Goal: Task Accomplishment & Management: Complete application form

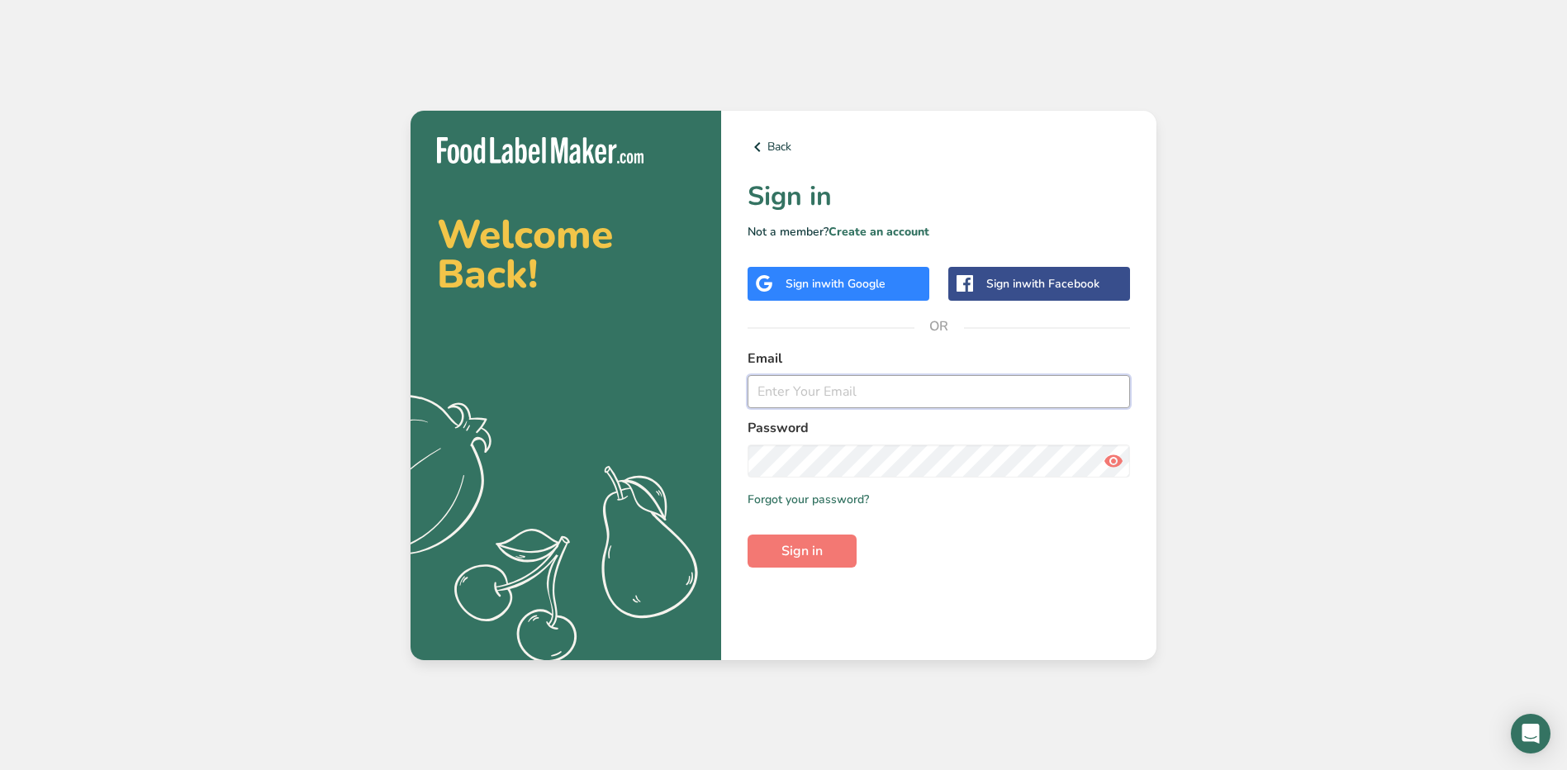
click at [806, 399] on input "email" at bounding box center [939, 391] width 383 height 33
type input "[EMAIL_ADDRESS][PERSON_NAME][DOMAIN_NAME]"
click at [748, 535] on button "Sign in" at bounding box center [802, 551] width 109 height 33
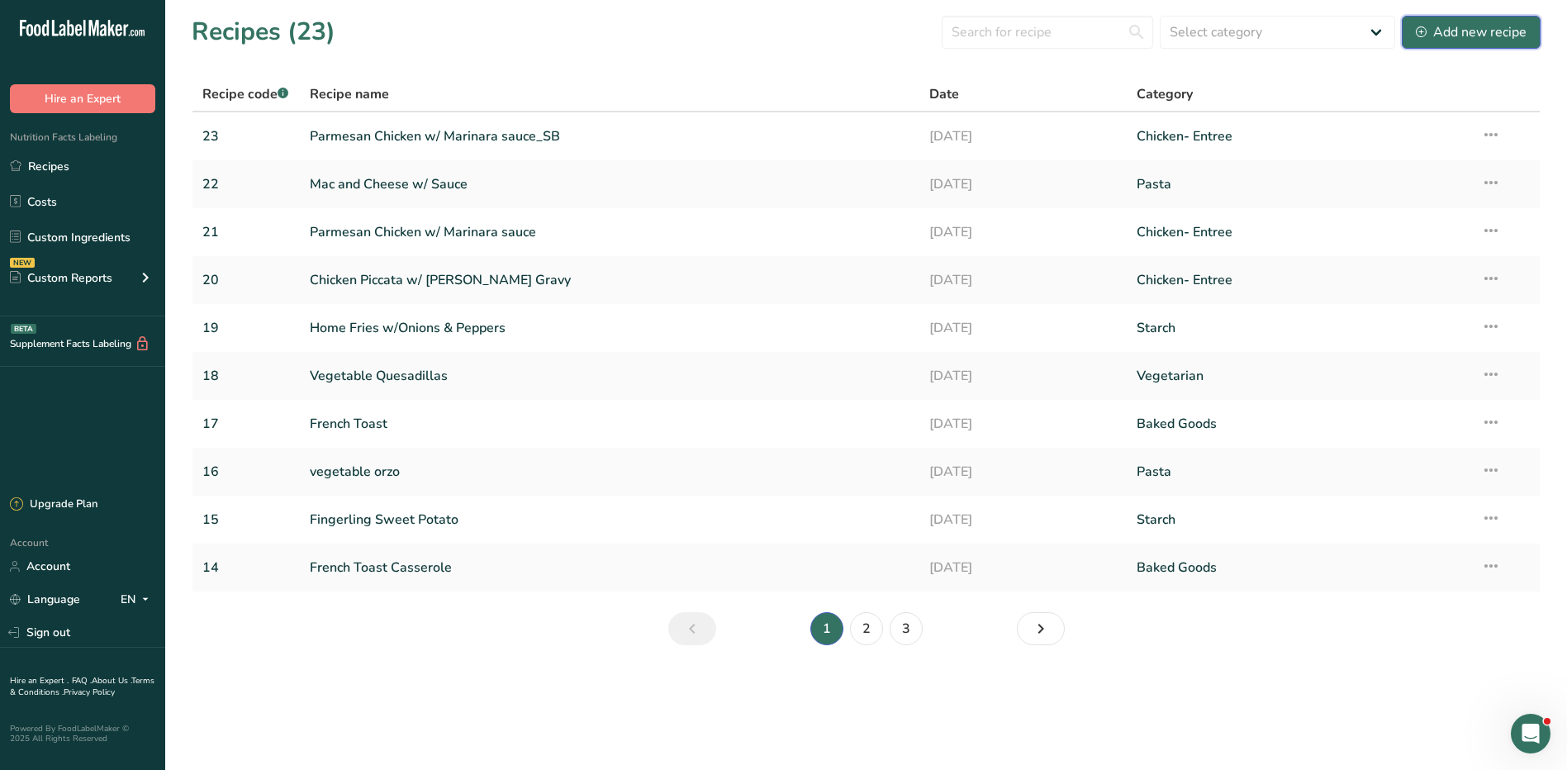
click at [1492, 32] on div "Add new recipe" at bounding box center [1471, 32] width 111 height 20
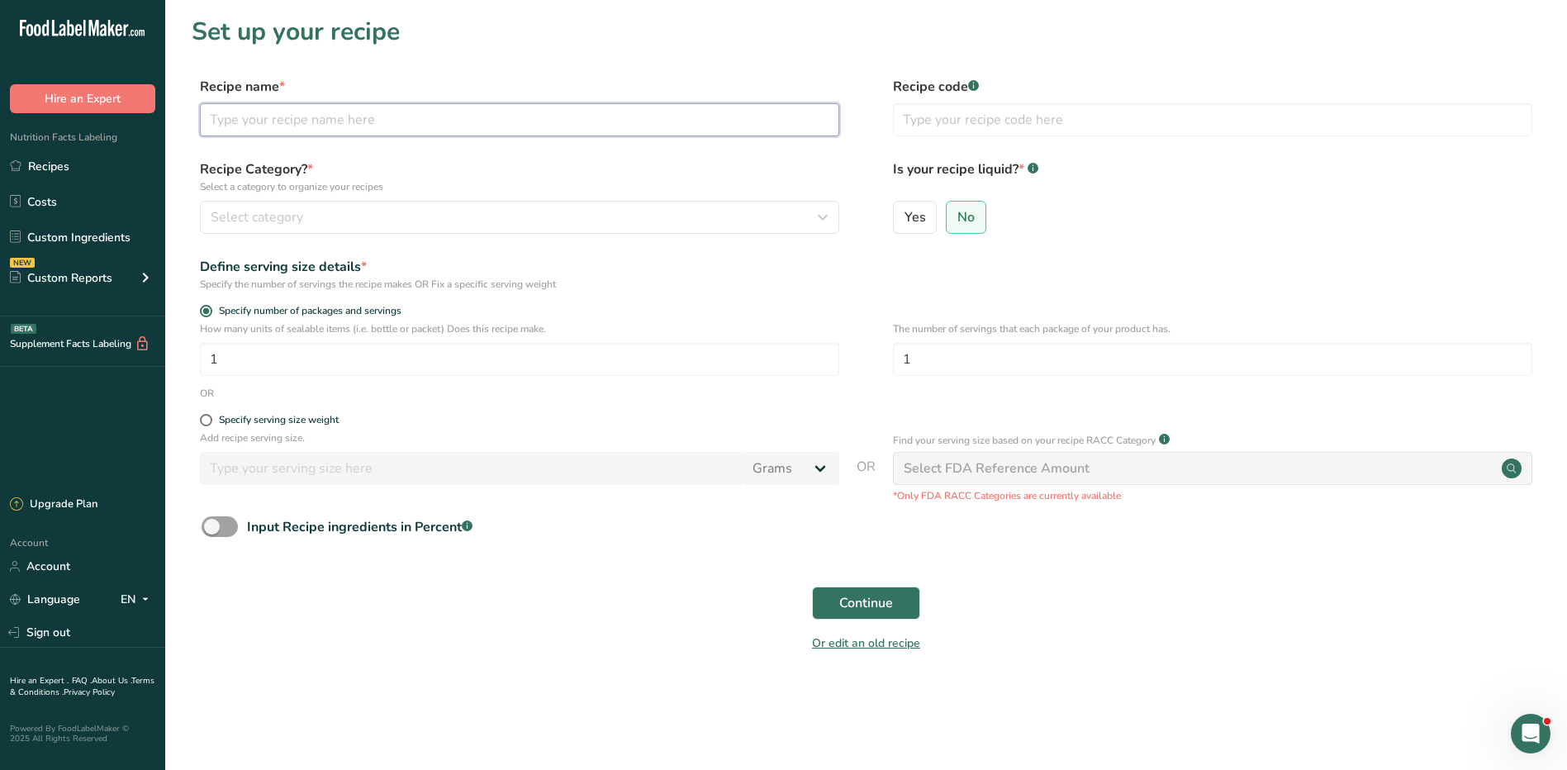
click at [355, 107] on input "text" at bounding box center [520, 119] width 640 height 33
type input "Chili Bowl"
click at [1074, 119] on input "text" at bounding box center [1213, 119] width 640 height 33
type input "24"
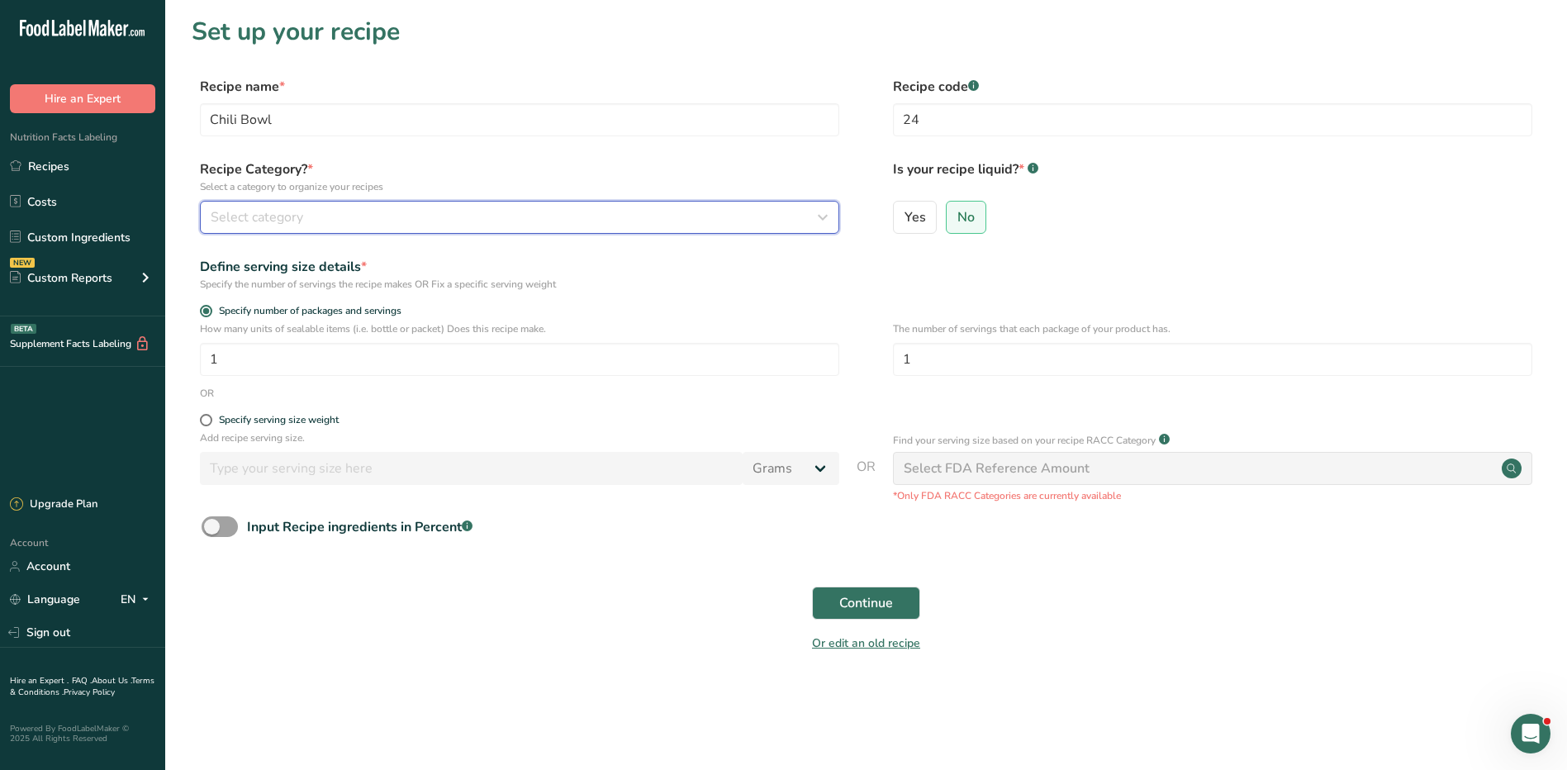
click at [225, 207] on span "Select category" at bounding box center [257, 217] width 93 height 20
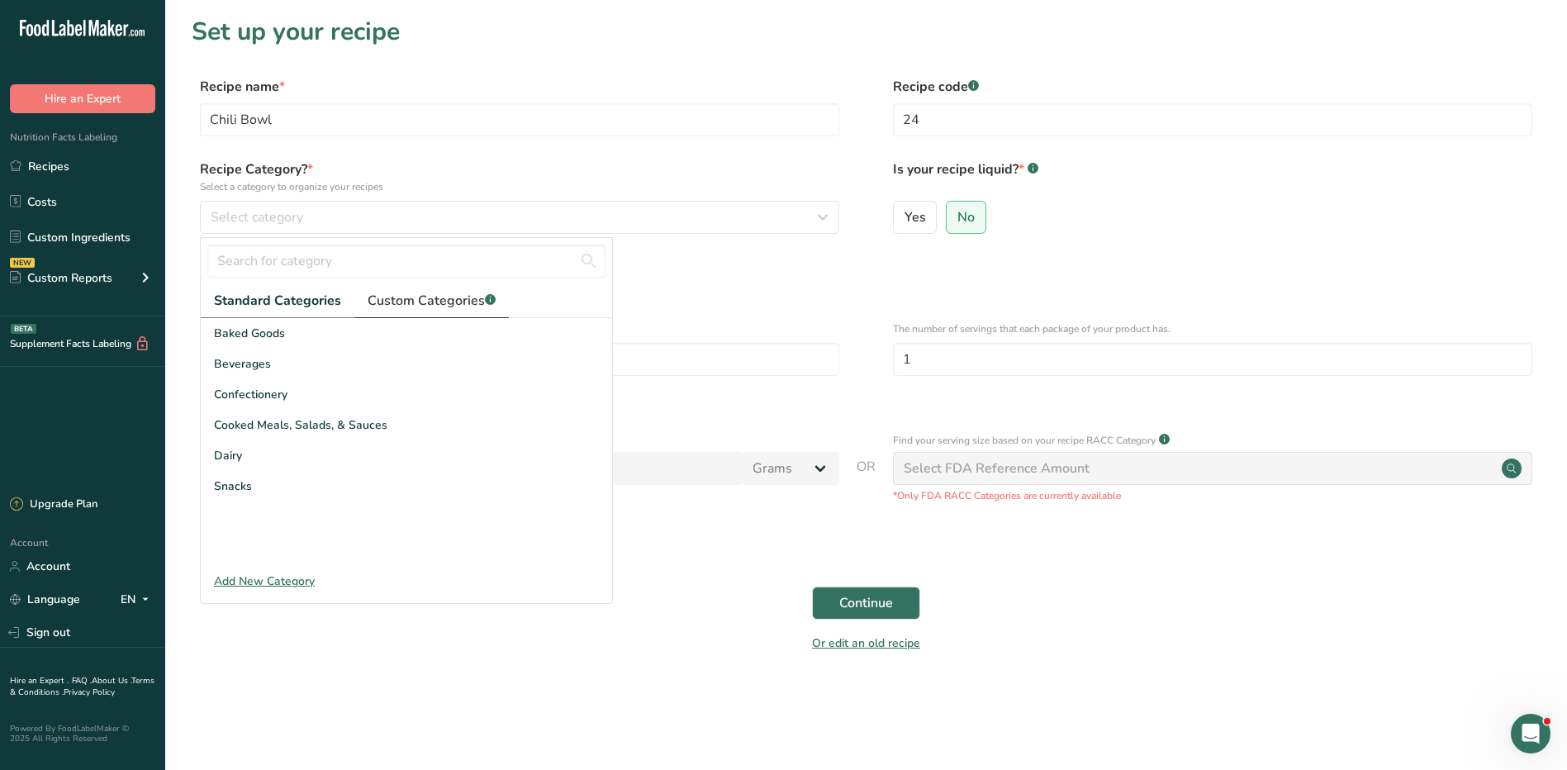
click at [426, 303] on span "Custom Categories .a-a{fill:#347362;}.b-a{fill:#fff;}" at bounding box center [432, 301] width 128 height 20
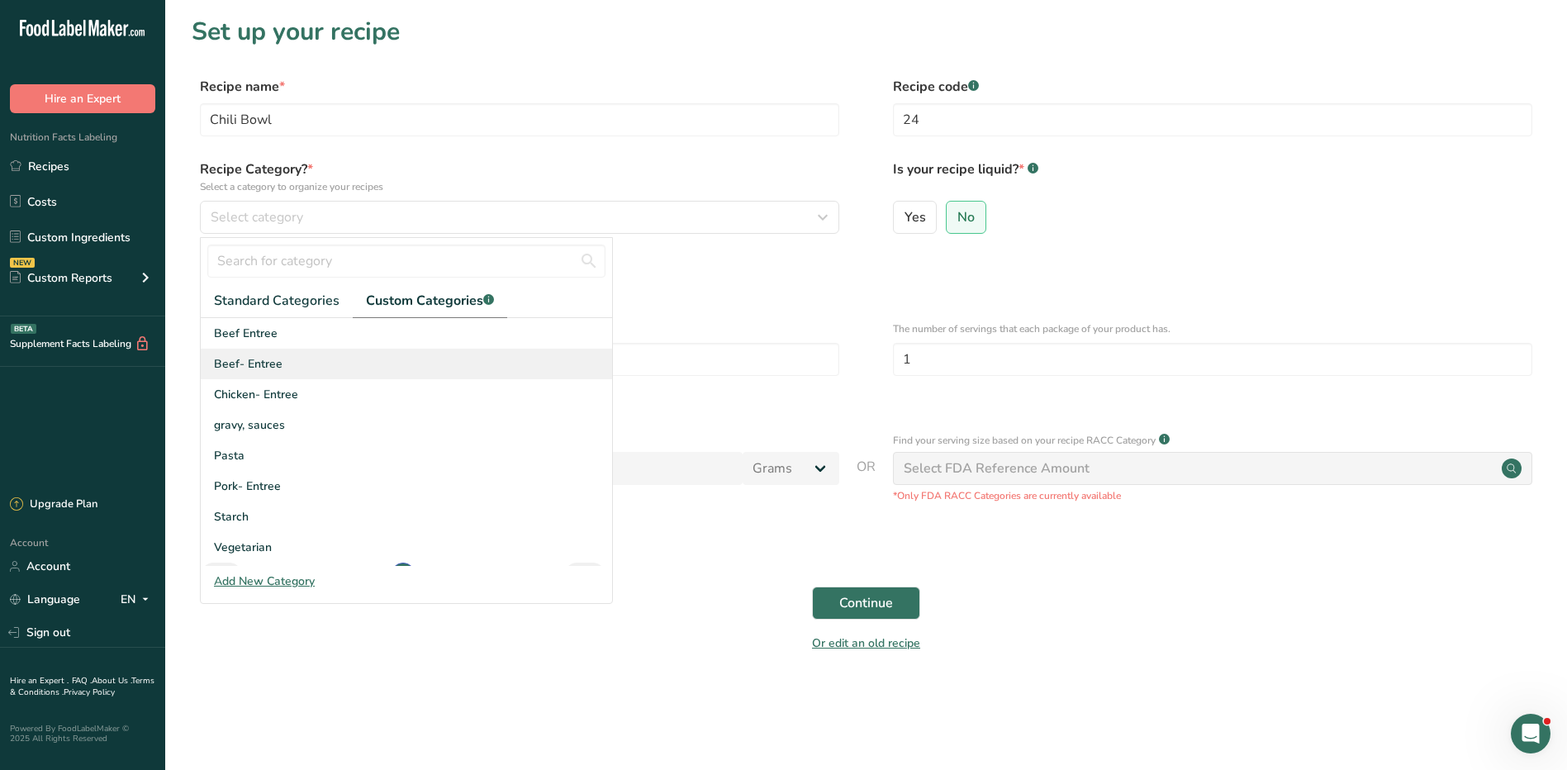
click at [269, 364] on span "Beef- Entree" at bounding box center [248, 363] width 69 height 17
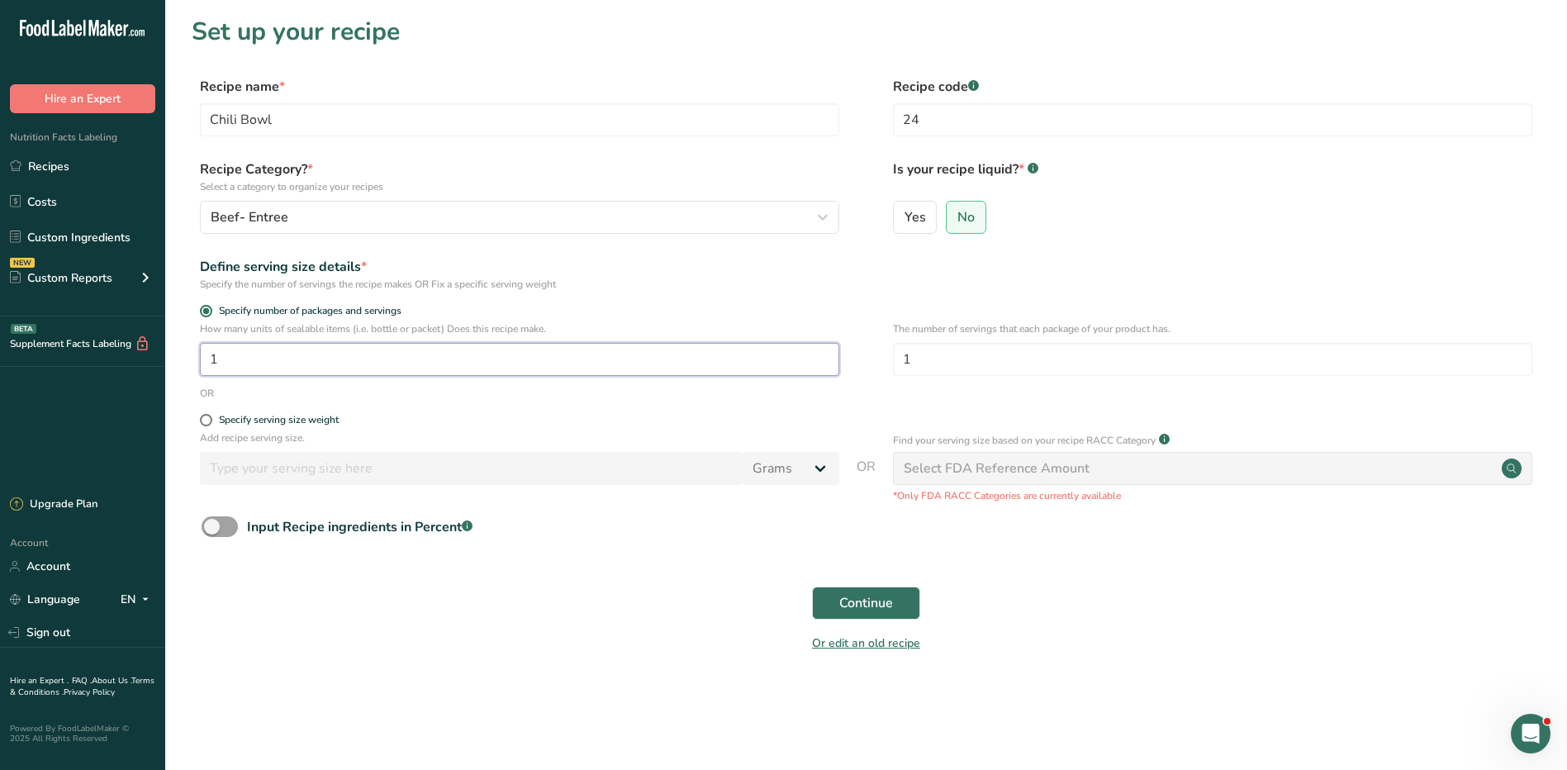
click at [364, 360] on input "1" at bounding box center [520, 359] width 640 height 33
type input "50"
click at [870, 597] on span "Continue" at bounding box center [867, 603] width 54 height 20
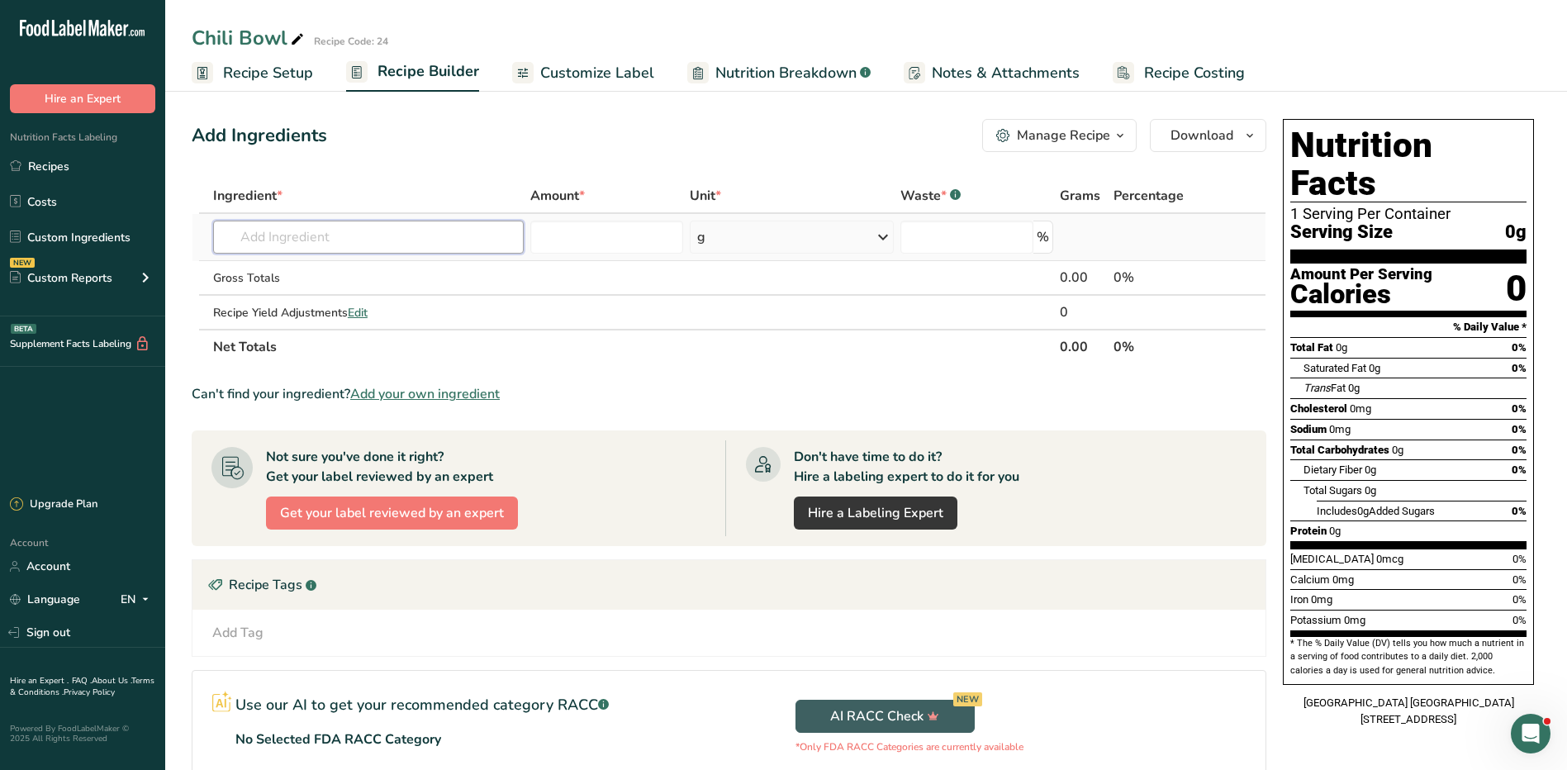
click at [302, 235] on input "text" at bounding box center [368, 237] width 311 height 33
click at [297, 38] on icon at bounding box center [297, 39] width 15 height 23
click at [198, 35] on input "Chili Bowl" at bounding box center [826, 38] width 1268 height 30
type input "Beef Chili Bowl"
click at [302, 245] on input "text" at bounding box center [368, 237] width 311 height 33
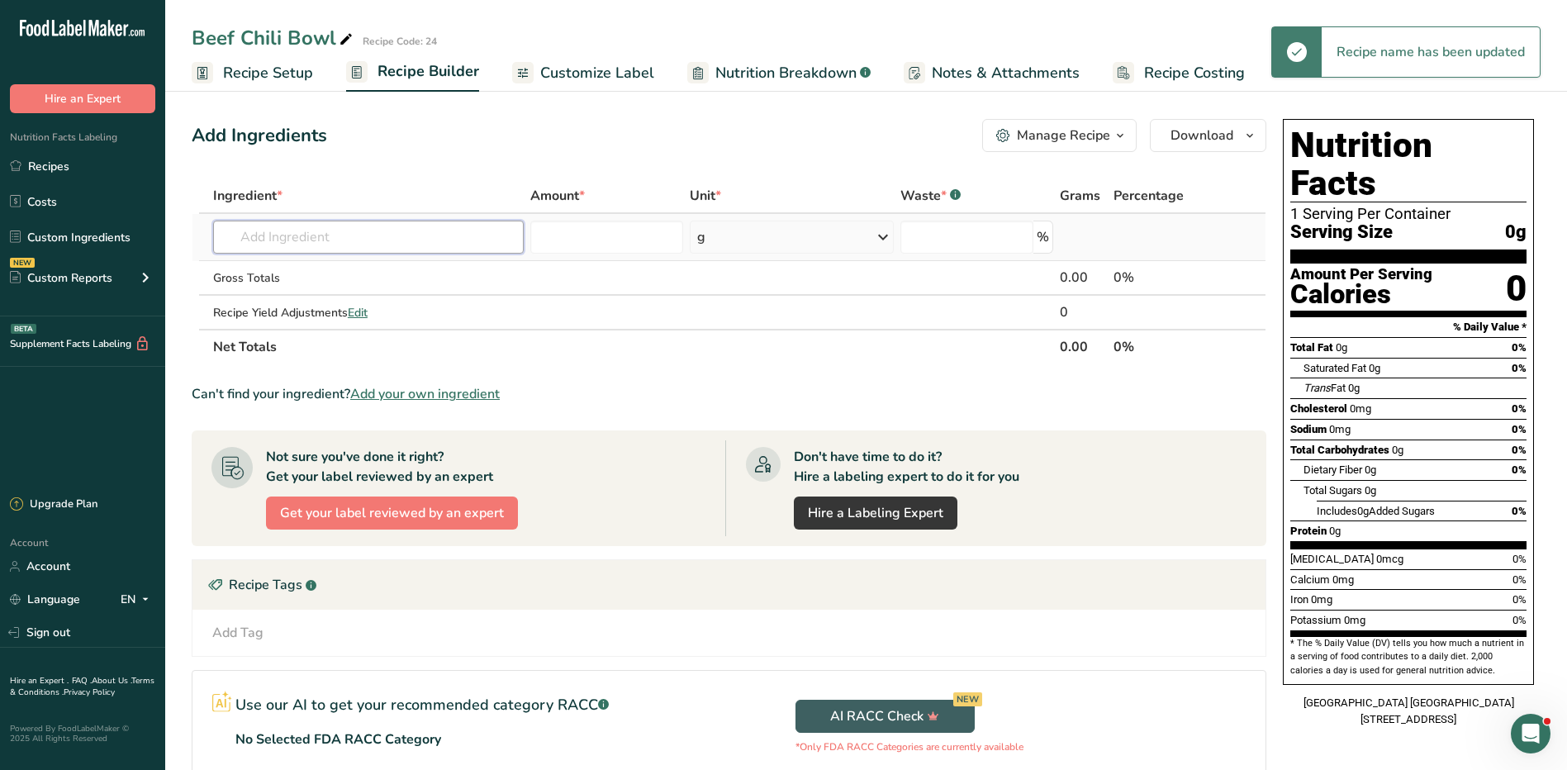
type input "g"
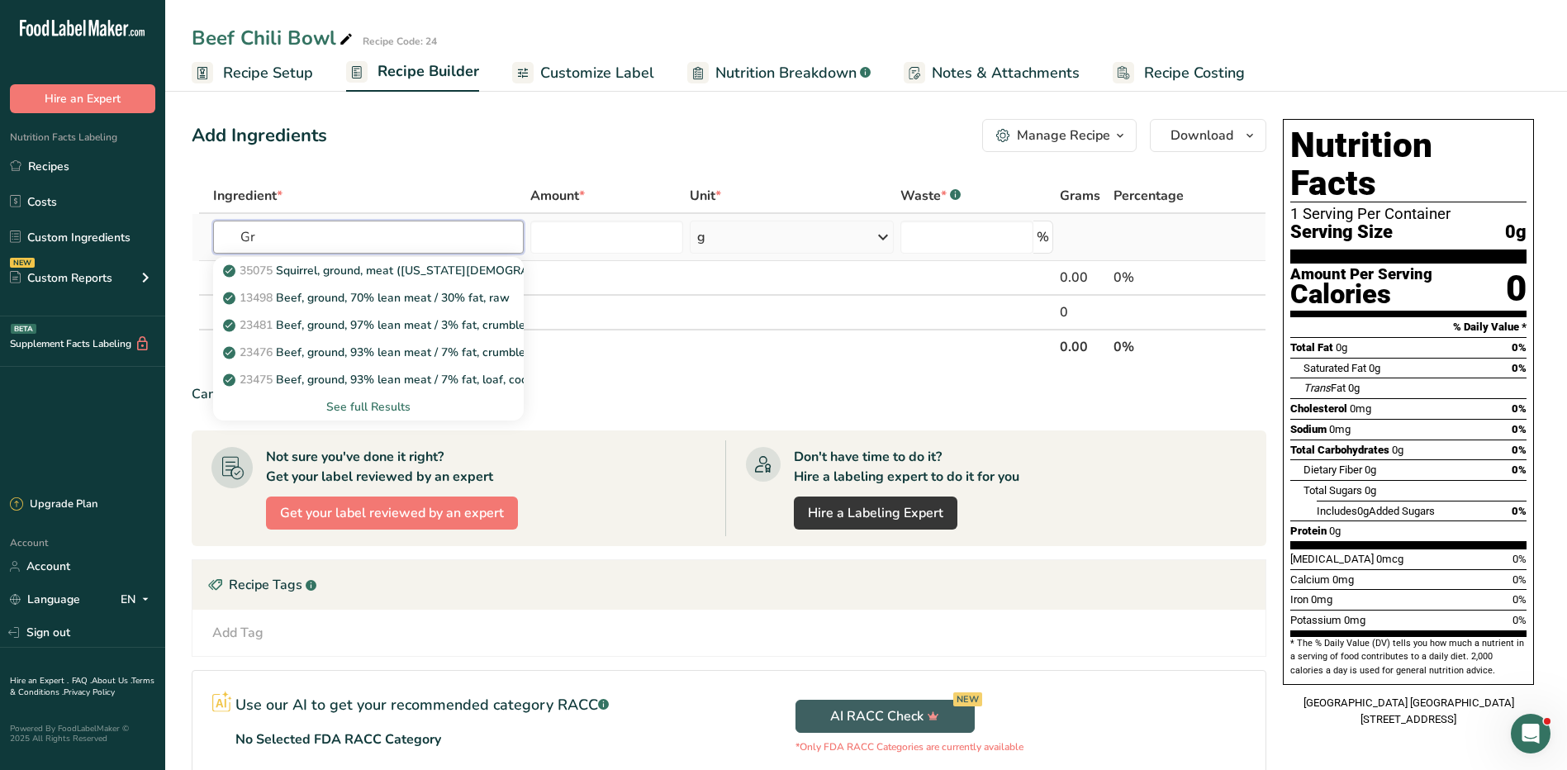
type input "G"
type input "meat"
click at [367, 403] on div "See full Results" at bounding box center [368, 406] width 284 height 17
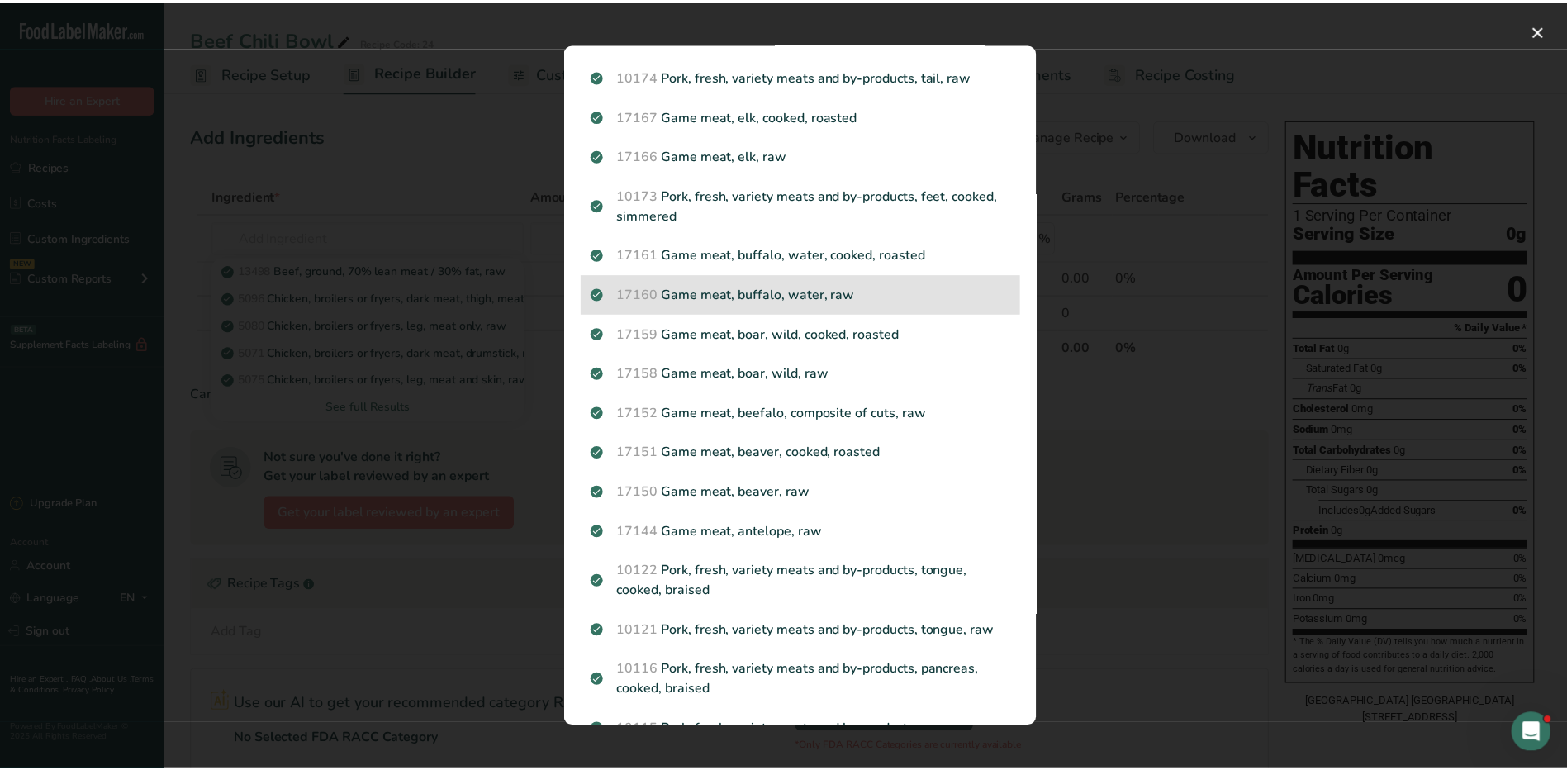
scroll to position [1653, 0]
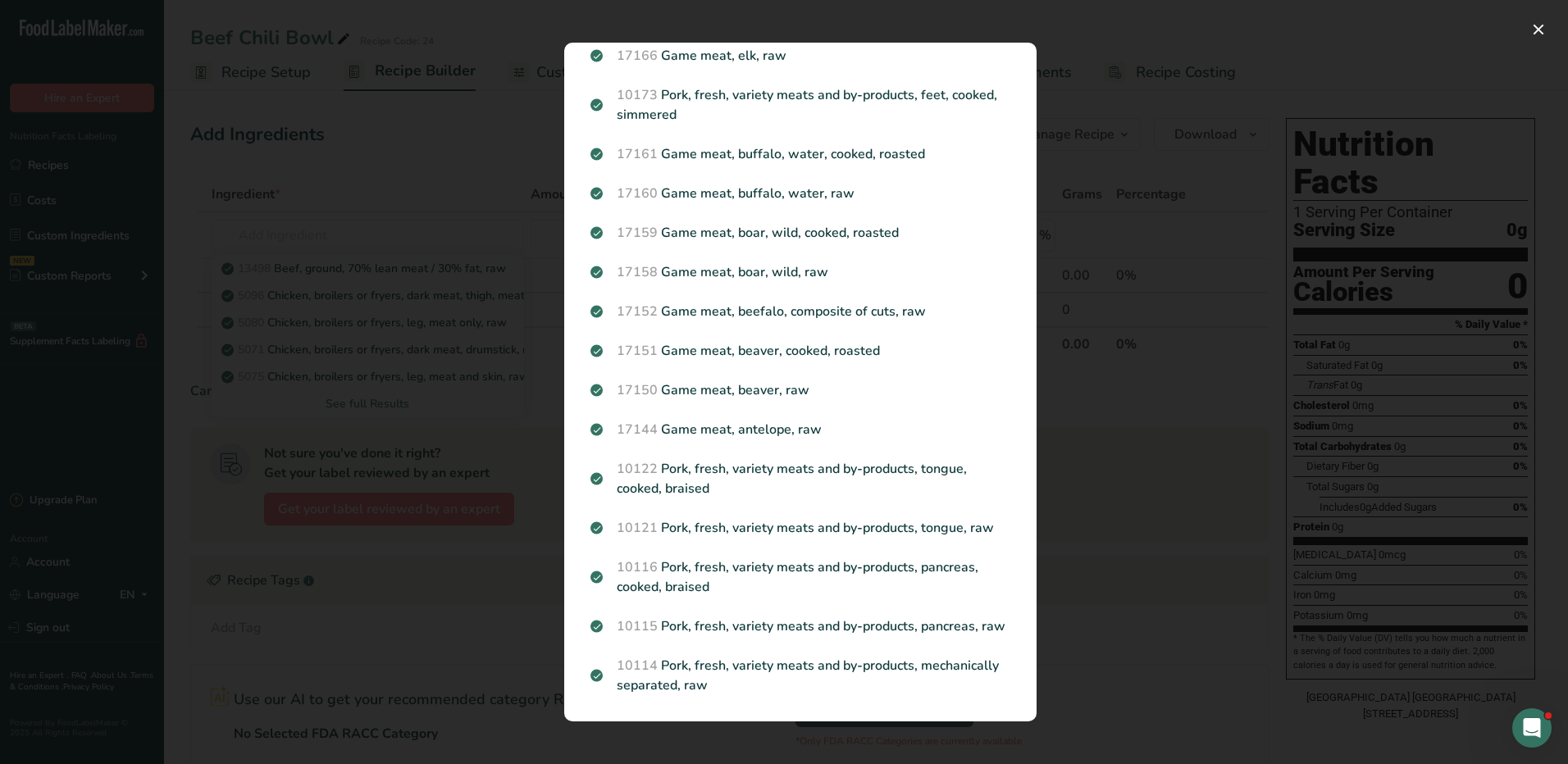
click at [1072, 257] on div "Search results modal" at bounding box center [784, 382] width 1568 height 764
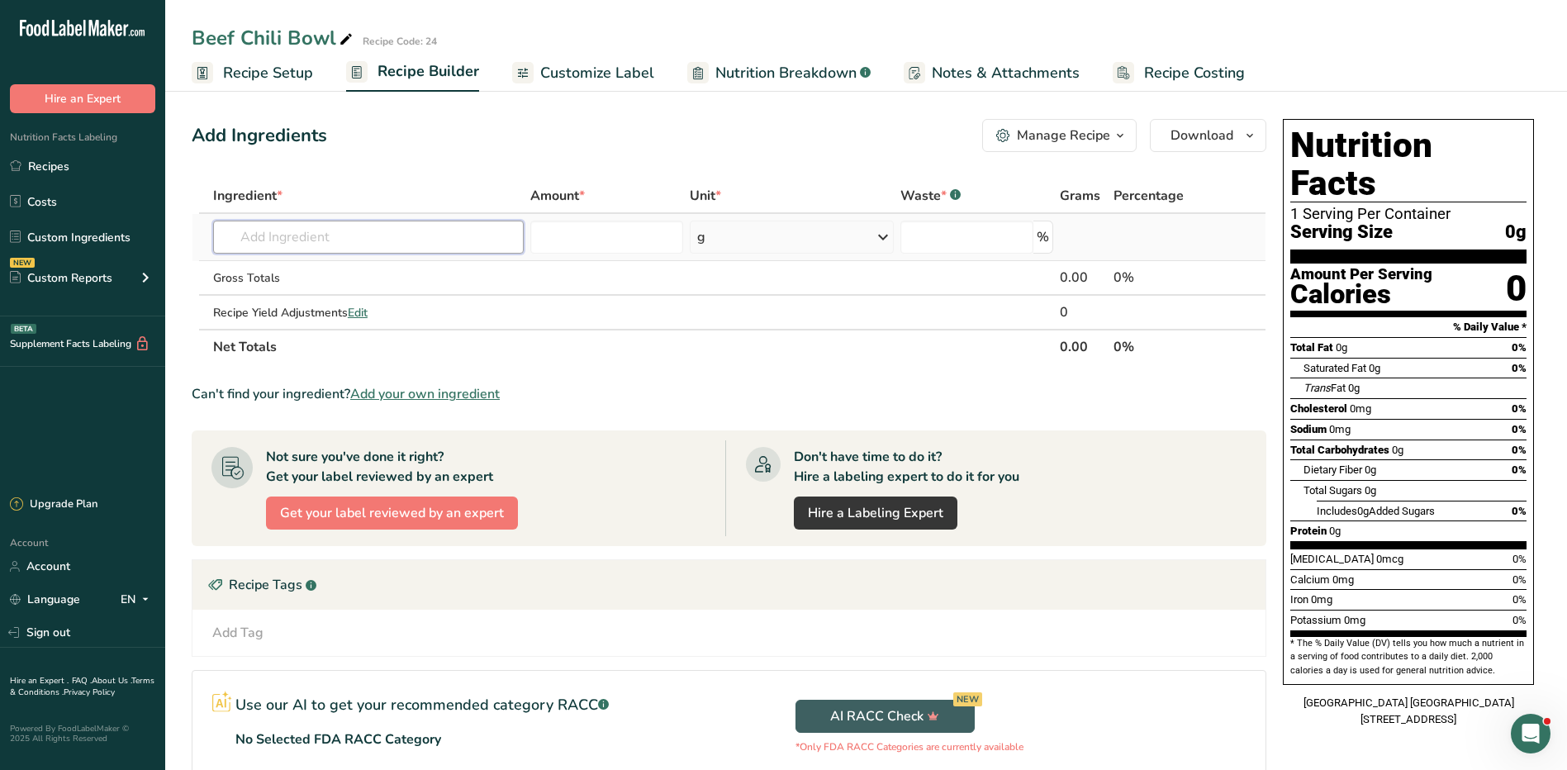
drag, startPoint x: 318, startPoint y: 245, endPoint x: 304, endPoint y: 238, distance: 15.5
click at [310, 240] on input "text" at bounding box center [368, 237] width 311 height 33
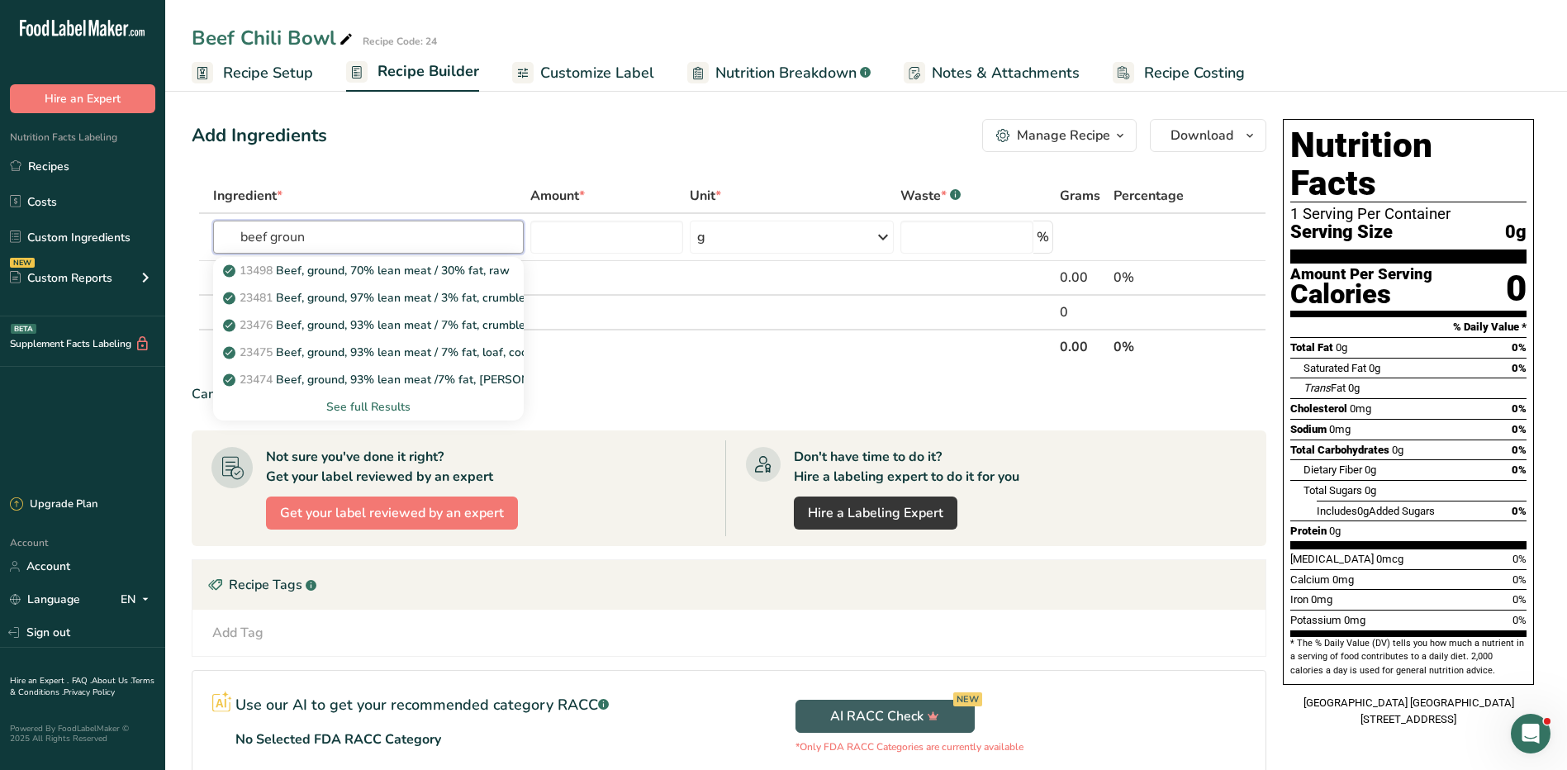
type input "beef groun"
click at [679, 397] on div "Can't find your ingredient? Add your own ingredient" at bounding box center [729, 394] width 1075 height 20
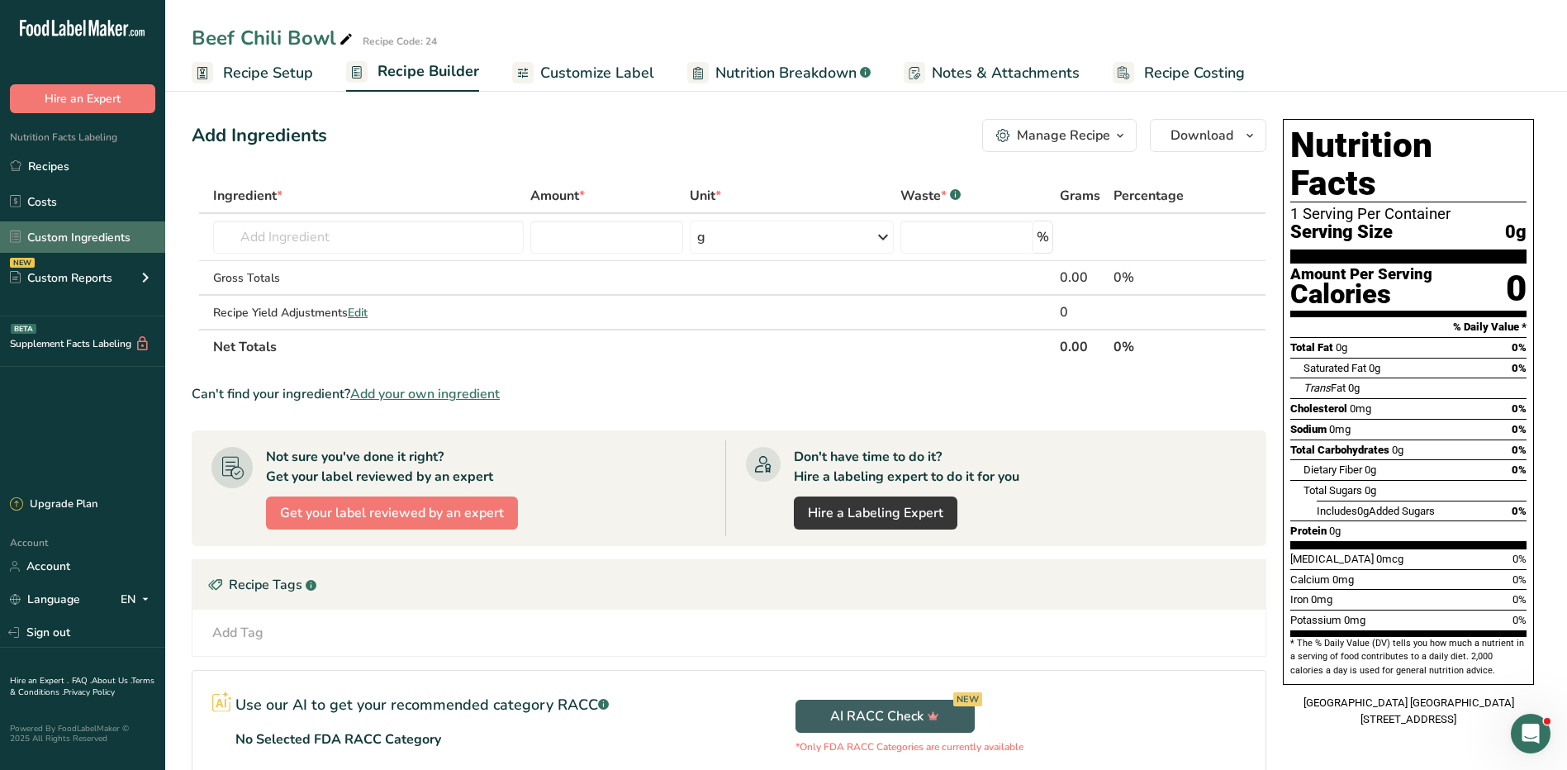
click at [56, 240] on link "Custom Ingredients" at bounding box center [82, 236] width 165 height 31
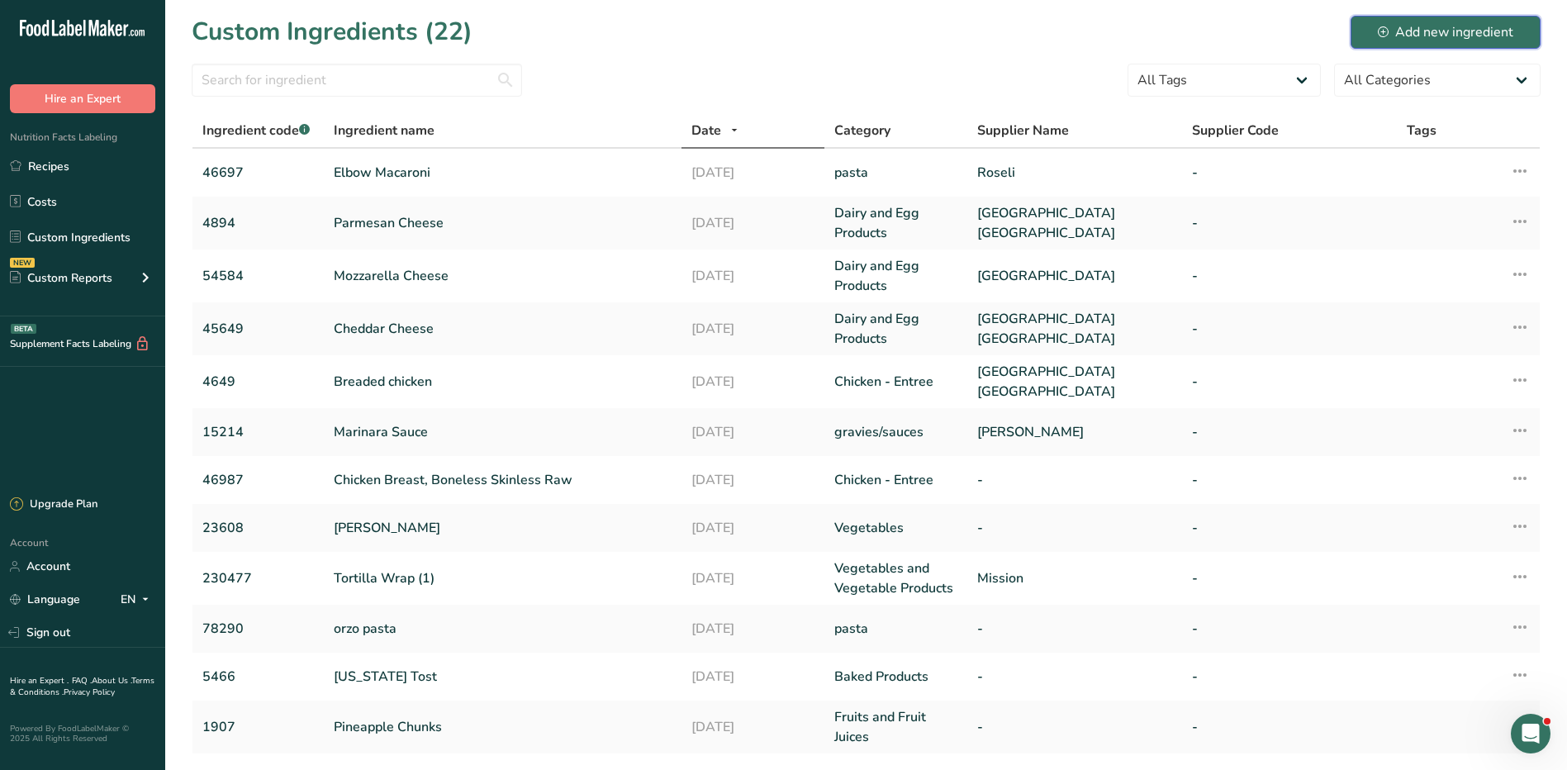
click at [1401, 26] on div "Add new ingredient" at bounding box center [1446, 32] width 136 height 20
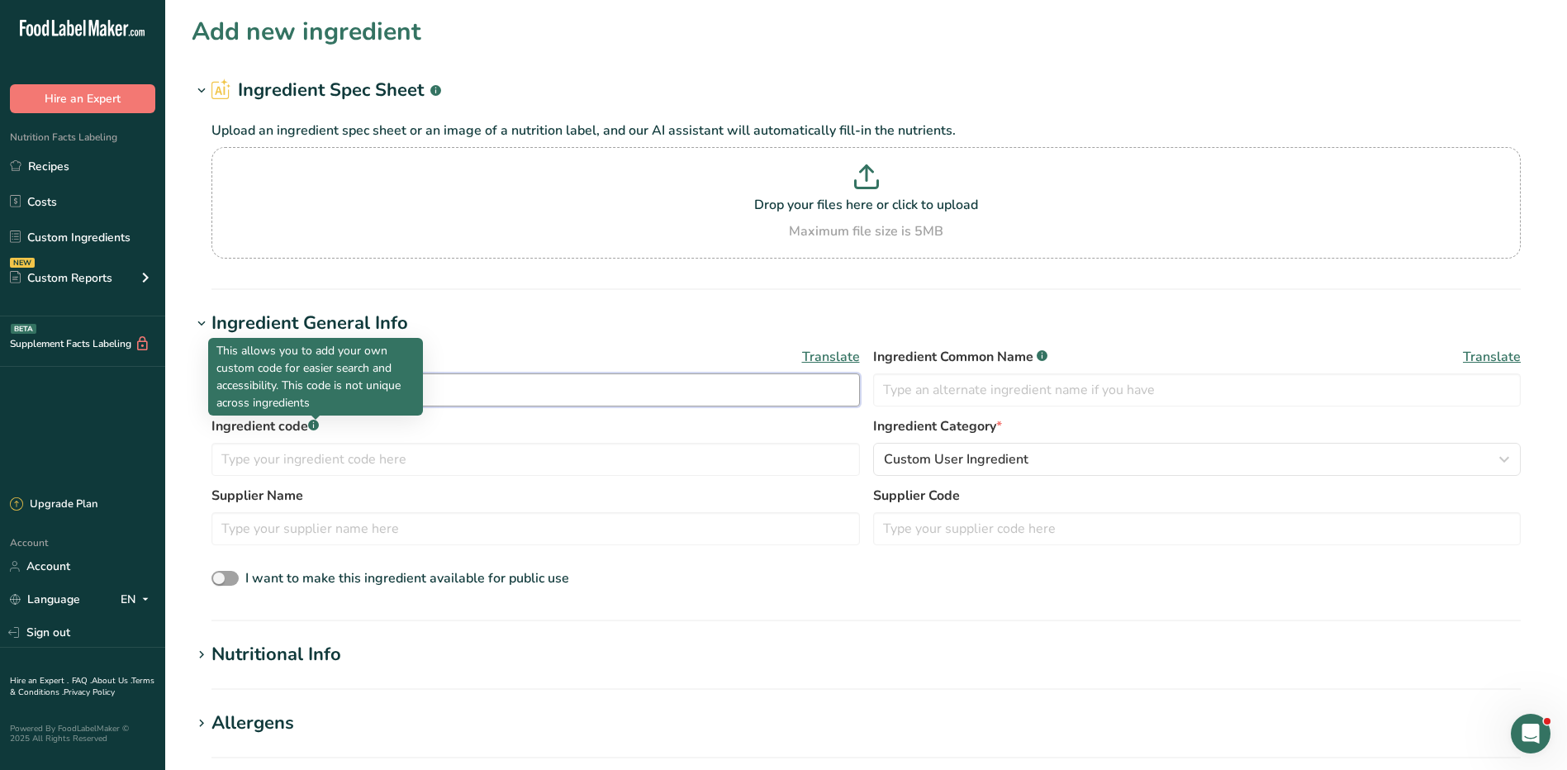
click at [457, 386] on input "text" at bounding box center [536, 389] width 649 height 33
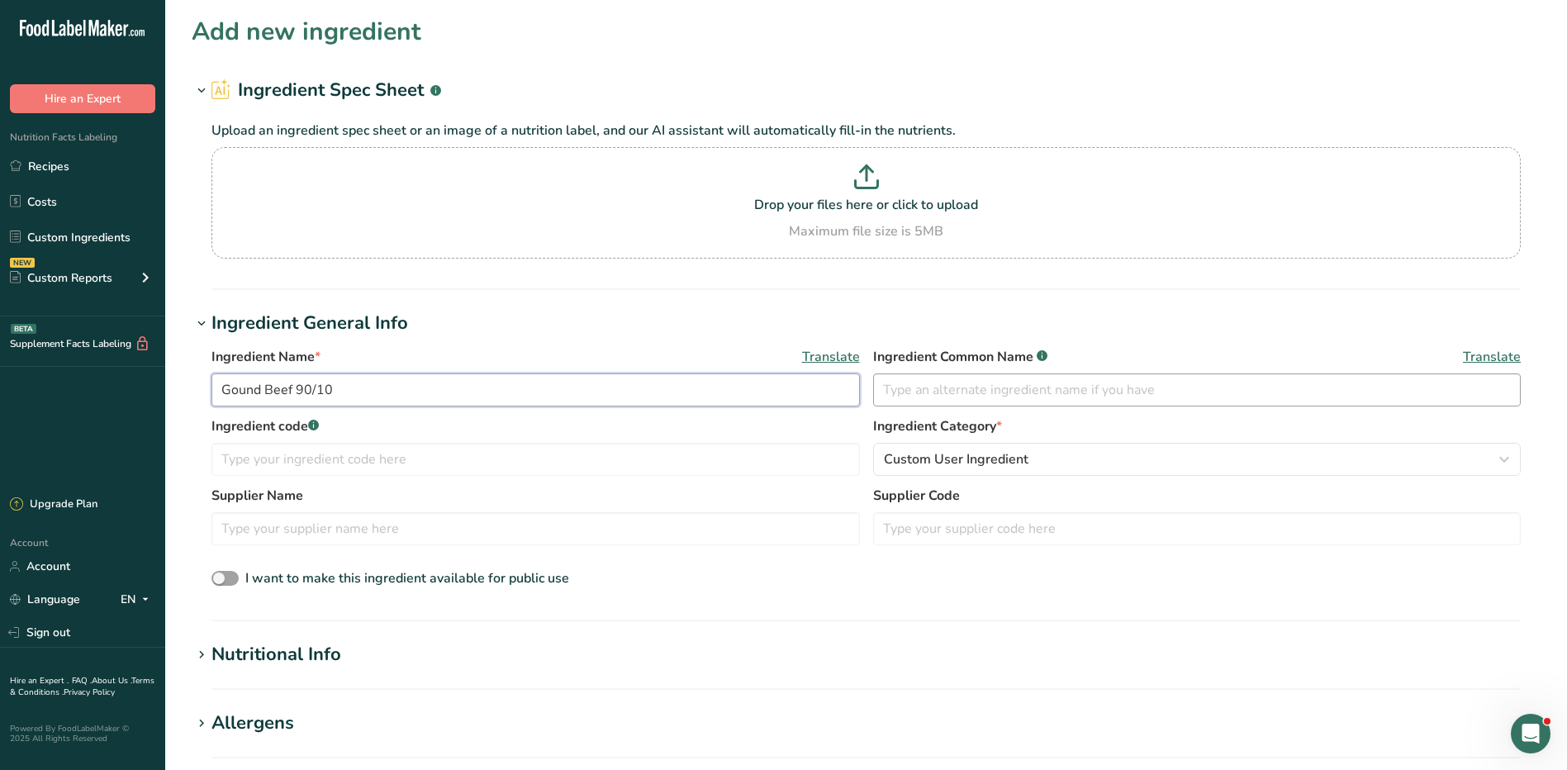
type input "Gound Beef 90/10"
drag, startPoint x: 1020, startPoint y: 400, endPoint x: 1016, endPoint y: 411, distance: 12.6
click at [1020, 409] on div "Ingredient Name * Translate Gound Beef 90/10 Ingredient Common Name .a-a{fill:#…" at bounding box center [867, 381] width 1310 height 69
click at [281, 457] on input "text" at bounding box center [536, 459] width 649 height 33
type input "46659"
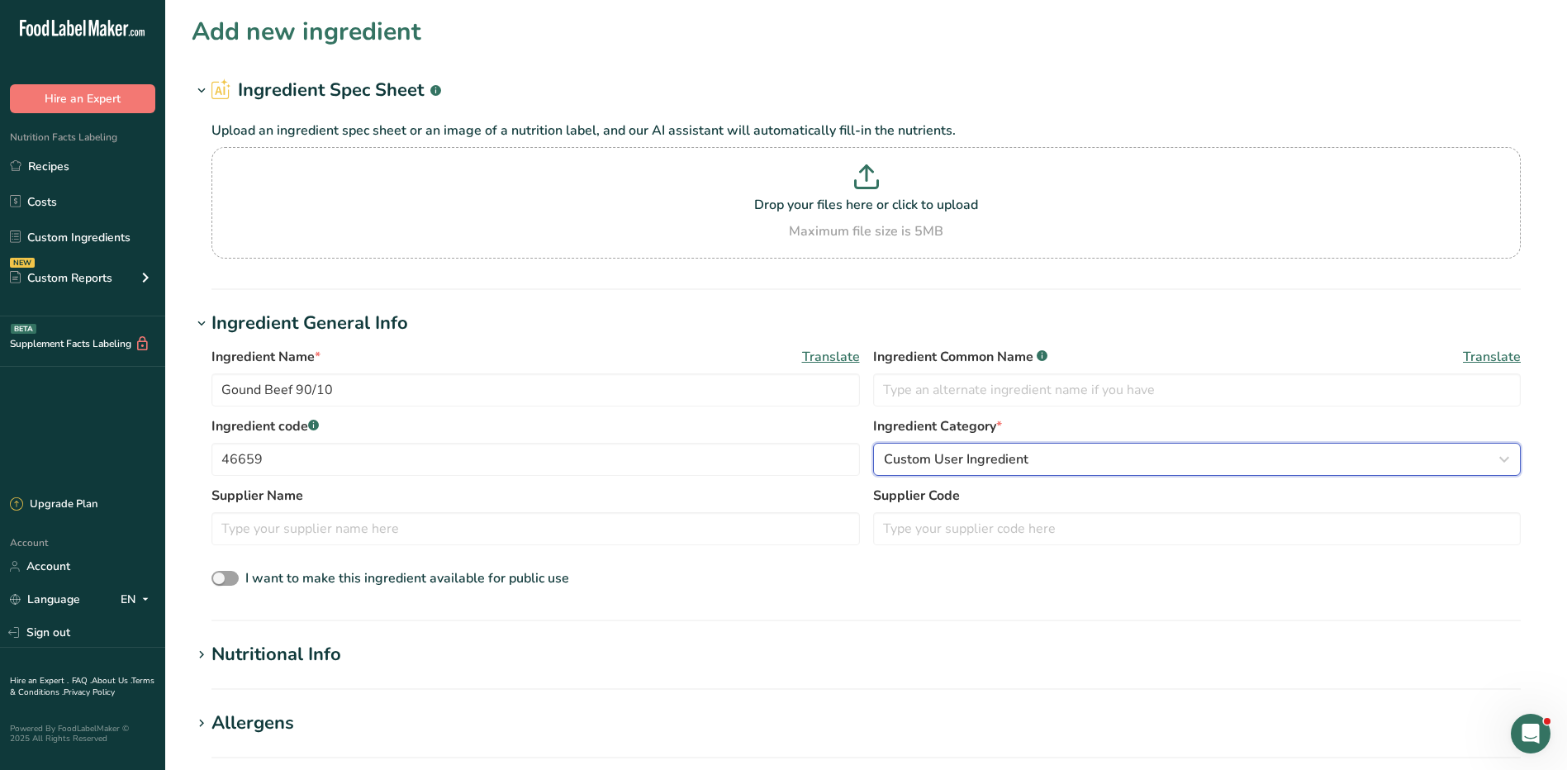
click at [957, 462] on span "Custom User Ingredient" at bounding box center [956, 460] width 145 height 20
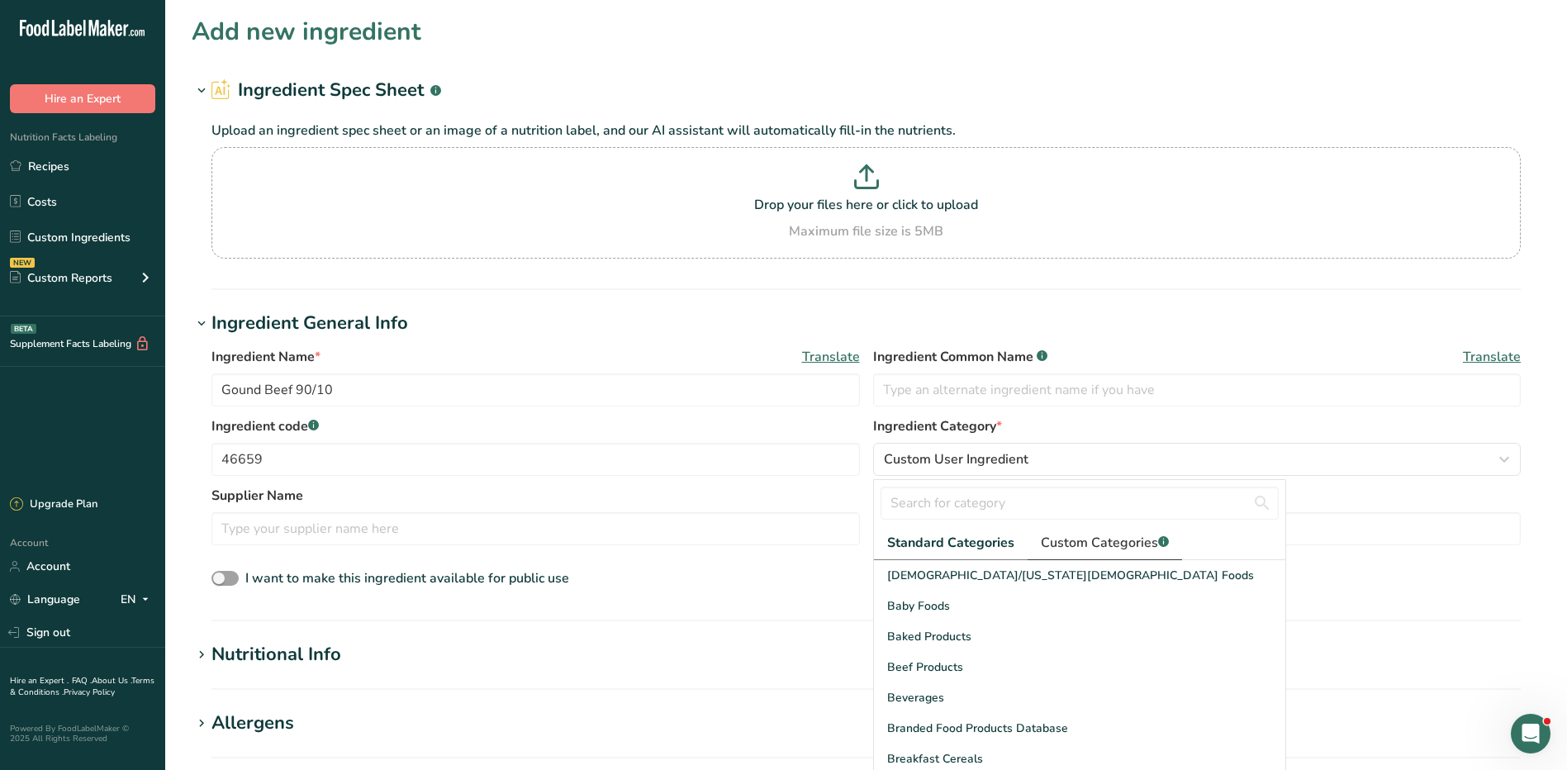
click at [1087, 545] on span "Custom Categories .a-a{fill:#347362;}.b-a{fill:#fff;}" at bounding box center [1105, 543] width 128 height 20
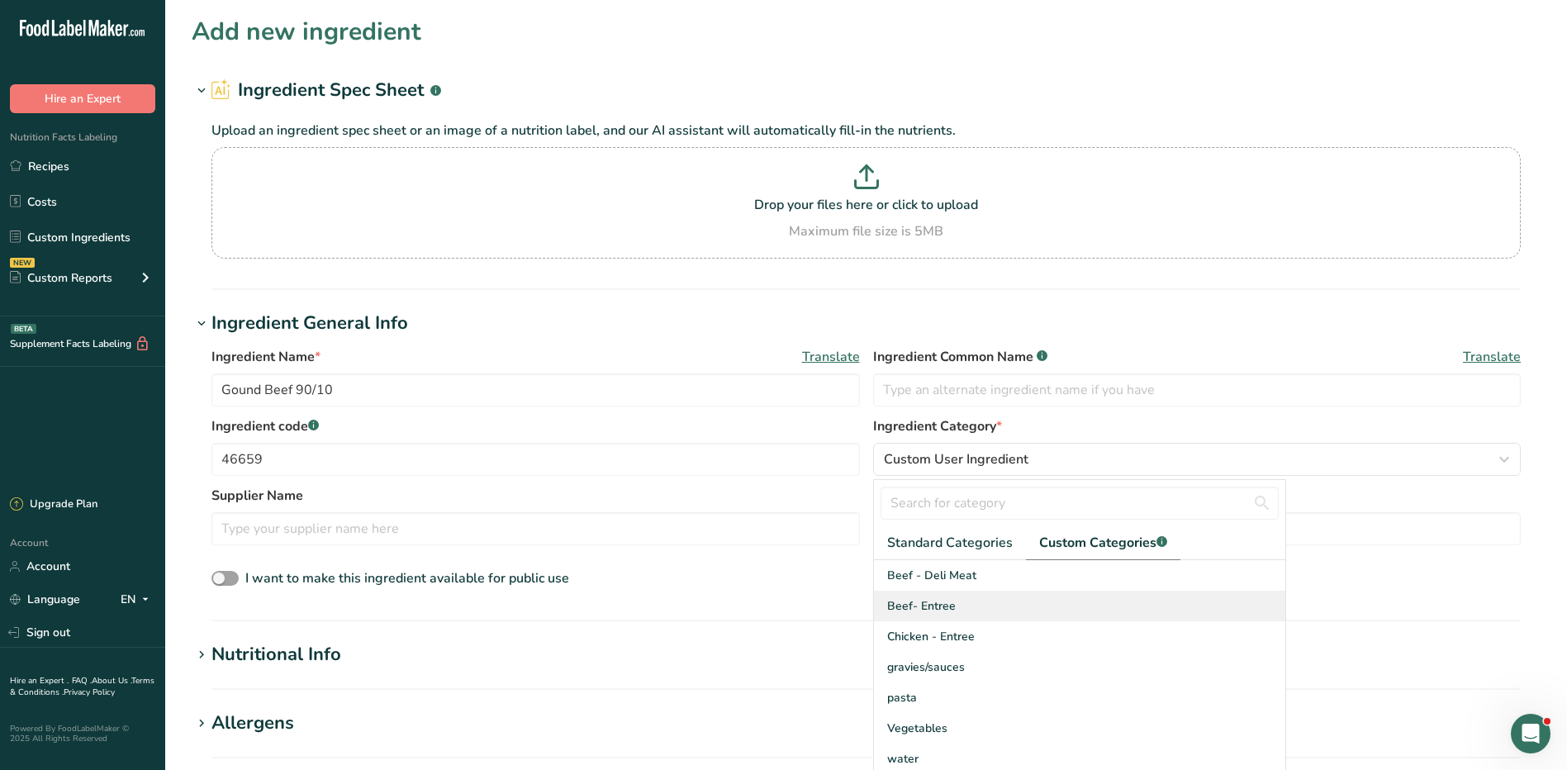
click at [952, 607] on span "Beef- Entree" at bounding box center [921, 605] width 69 height 17
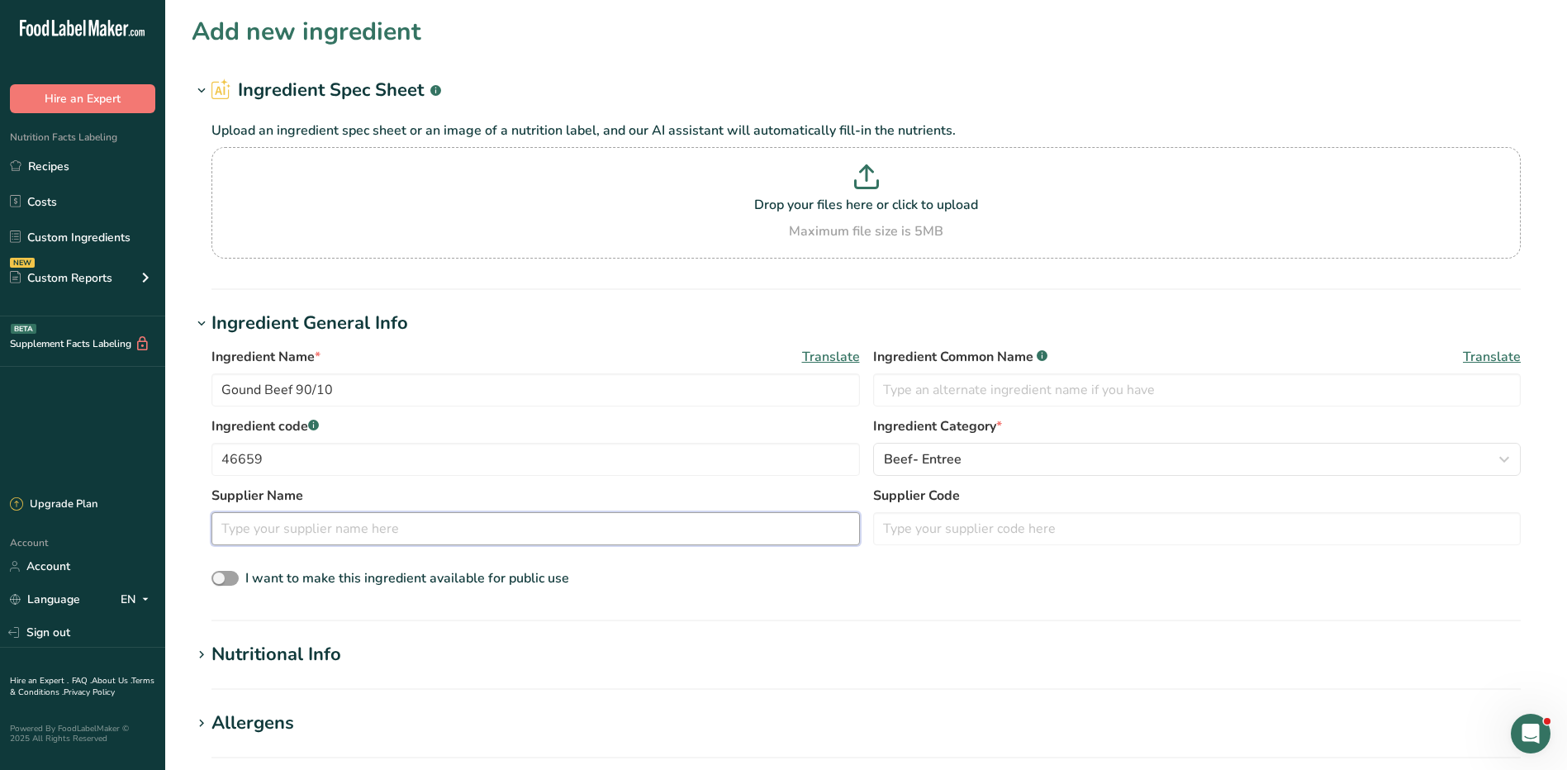
click at [318, 532] on input "text" at bounding box center [536, 528] width 649 height 33
type input "S"
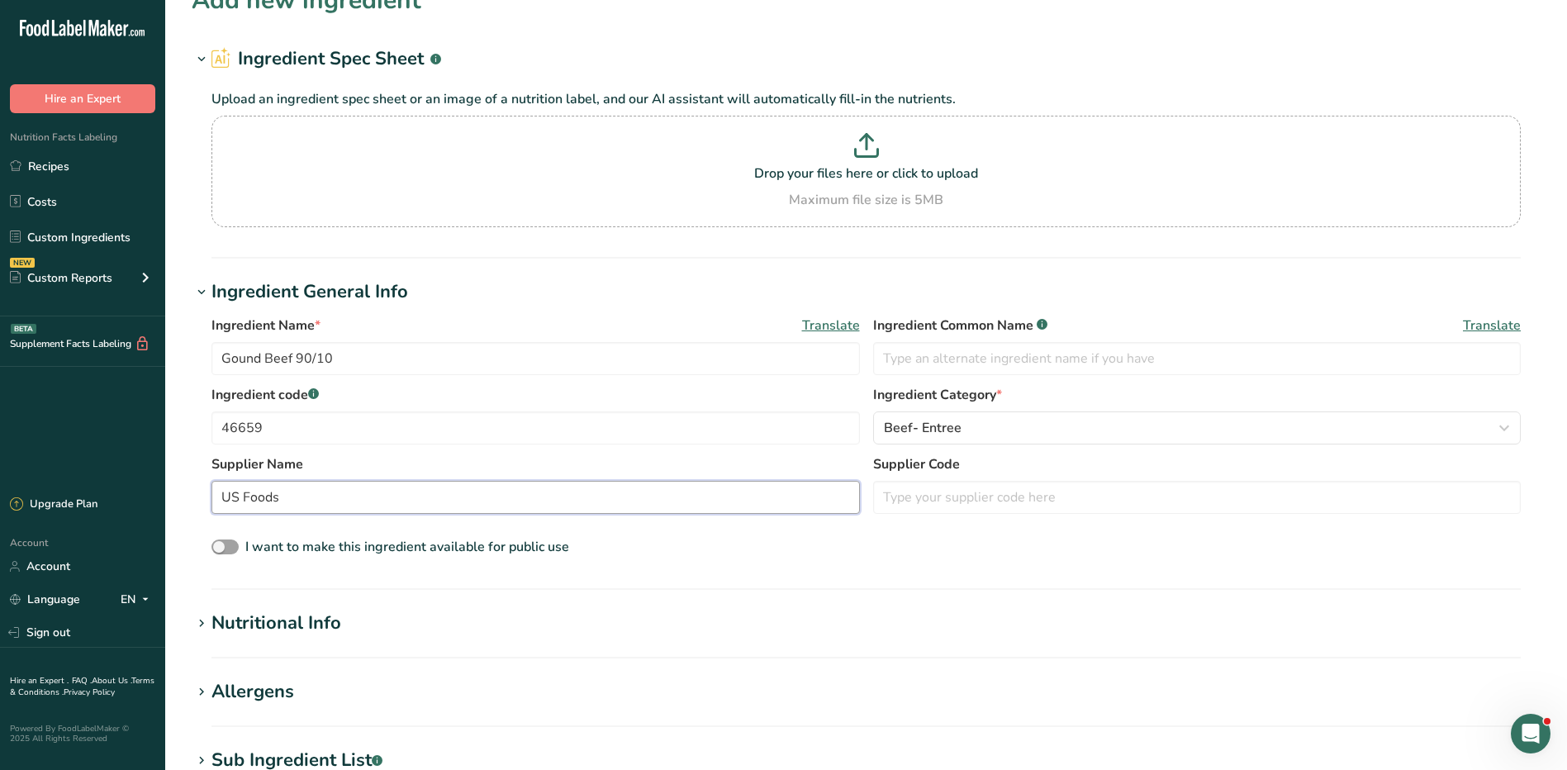
scroll to position [83, 0]
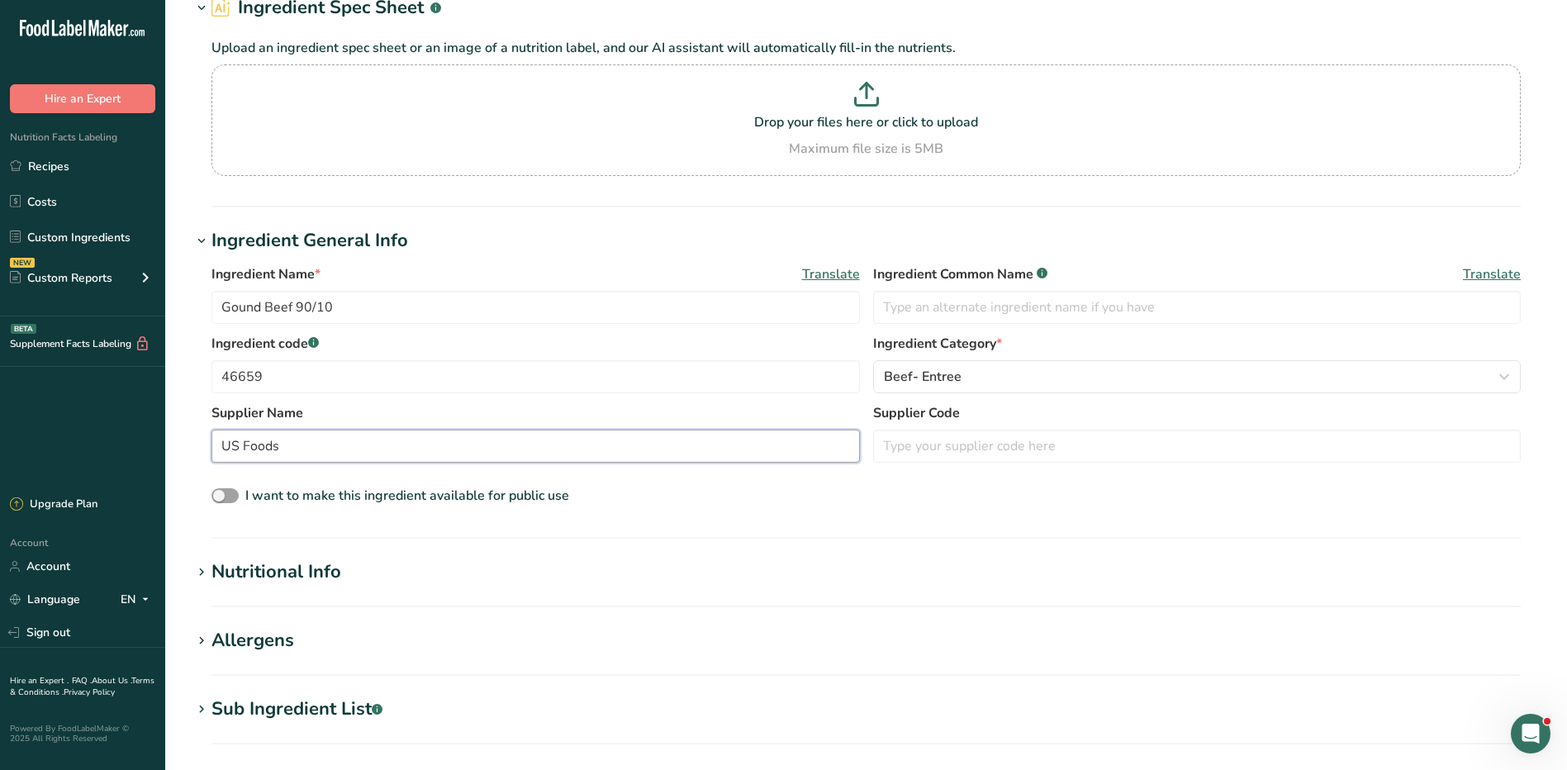
type input "US Foods"
click at [242, 557] on section "Add new ingredient Ingredient Spec Sheet .a-a{fill:#347362;}.b-a{fill:#fff;} Up…" at bounding box center [866, 541] width 1402 height 1249
click at [265, 573] on div "Nutritional Info" at bounding box center [277, 572] width 130 height 27
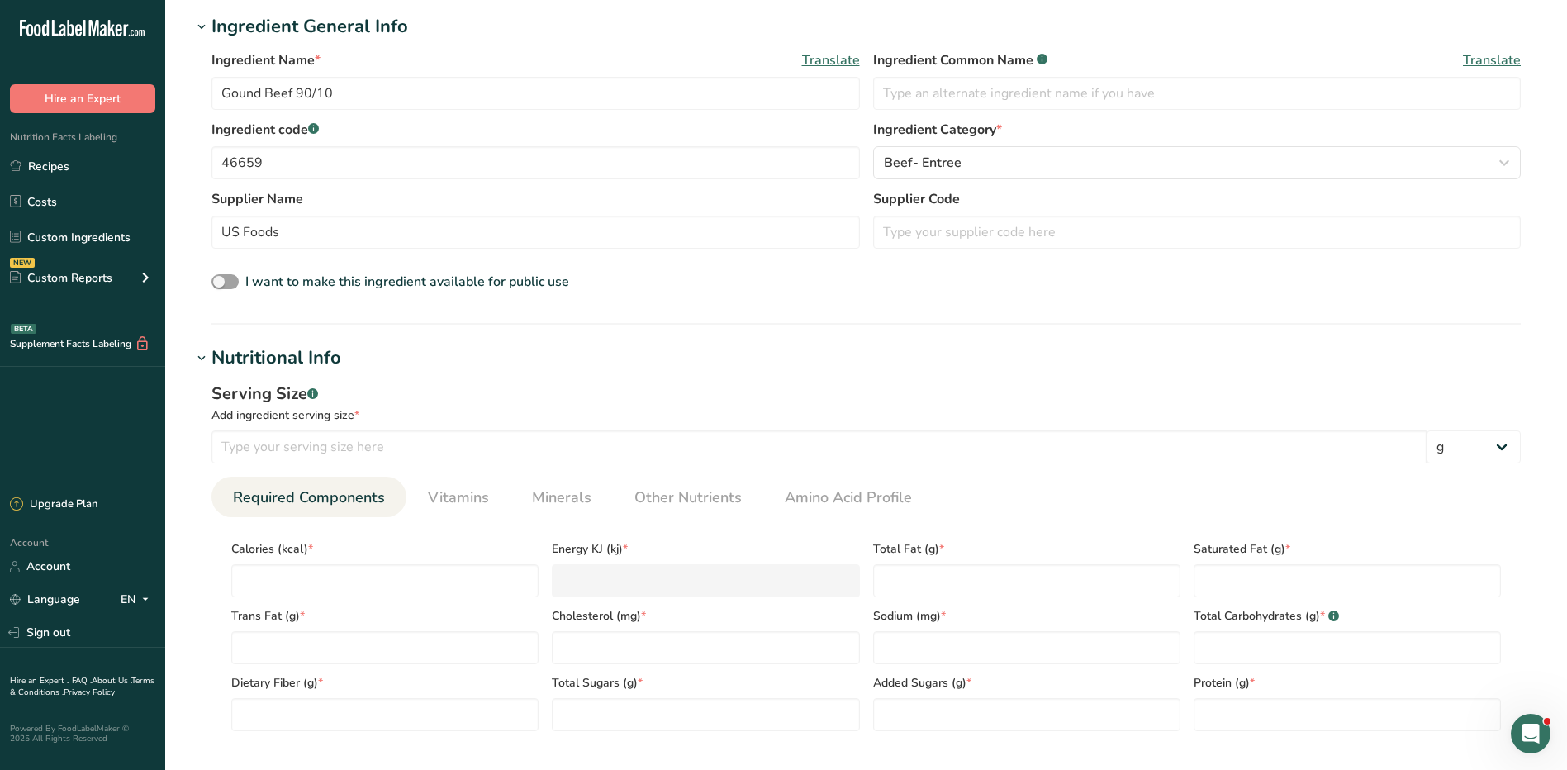
scroll to position [413, 0]
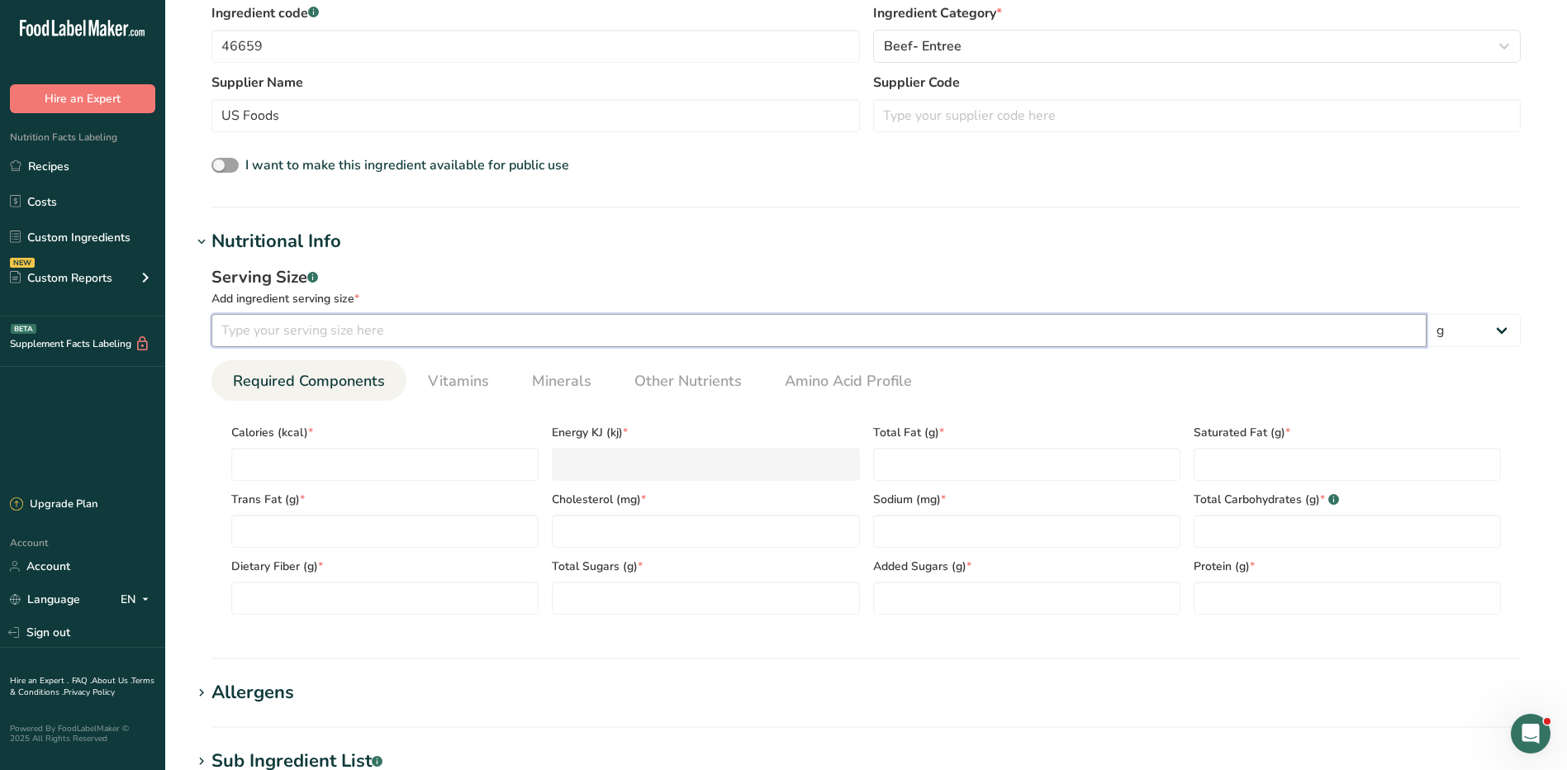
click at [353, 335] on input "number" at bounding box center [819, 330] width 1215 height 33
type input "6"
click at [1495, 324] on select "g kg mg mcg lb oz l mL fl oz tbsp tsp cup qt gallon" at bounding box center [1474, 330] width 94 height 33
select select "5"
click at [1427, 314] on select "g kg mg mcg lb oz l mL fl oz tbsp tsp cup qt gallon" at bounding box center [1474, 330] width 94 height 33
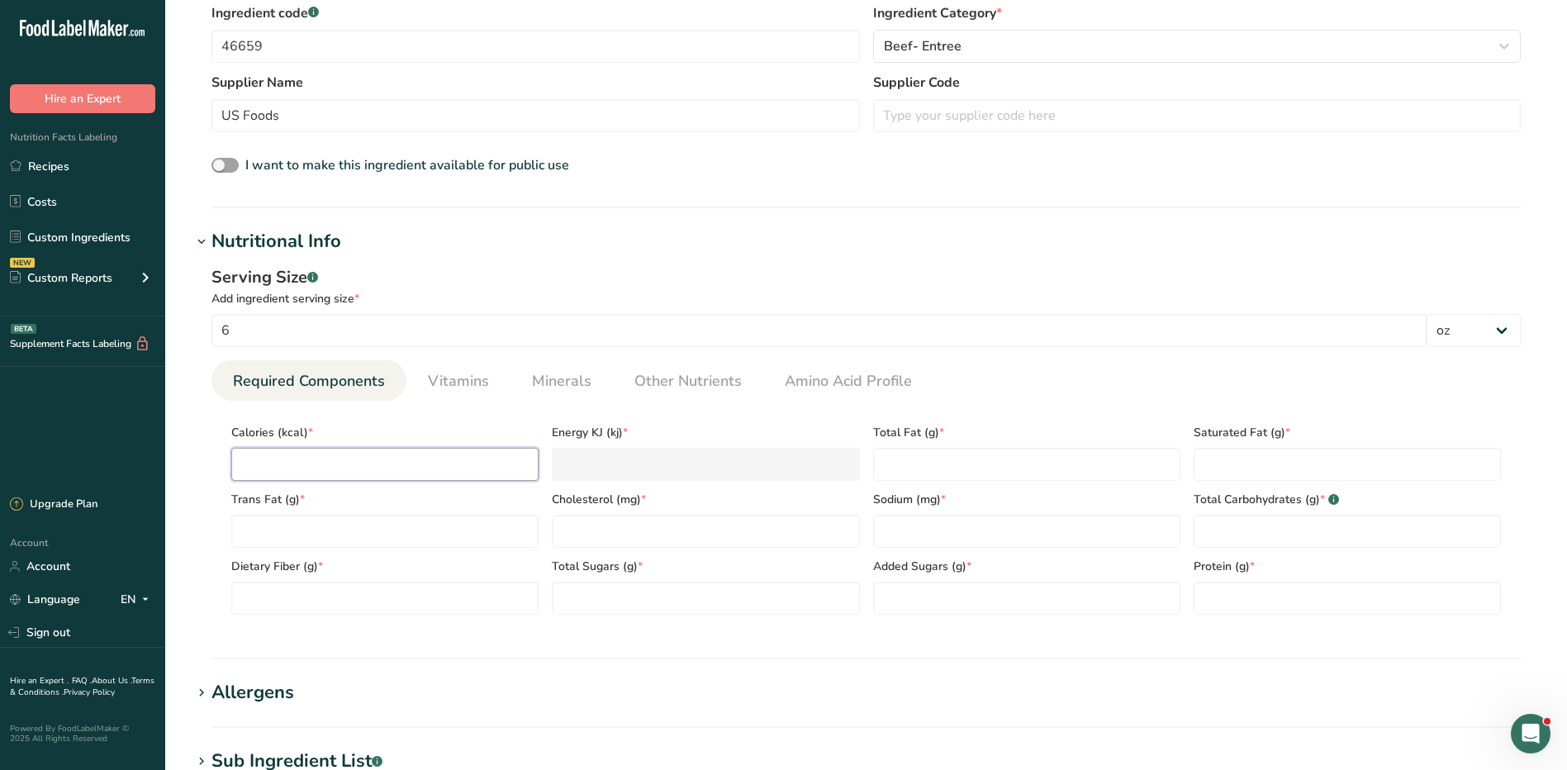
click at [469, 473] on input "number" at bounding box center [384, 464] width 307 height 33
type input "1"
type KJ "4.2"
type input "19"
type KJ "79.5"
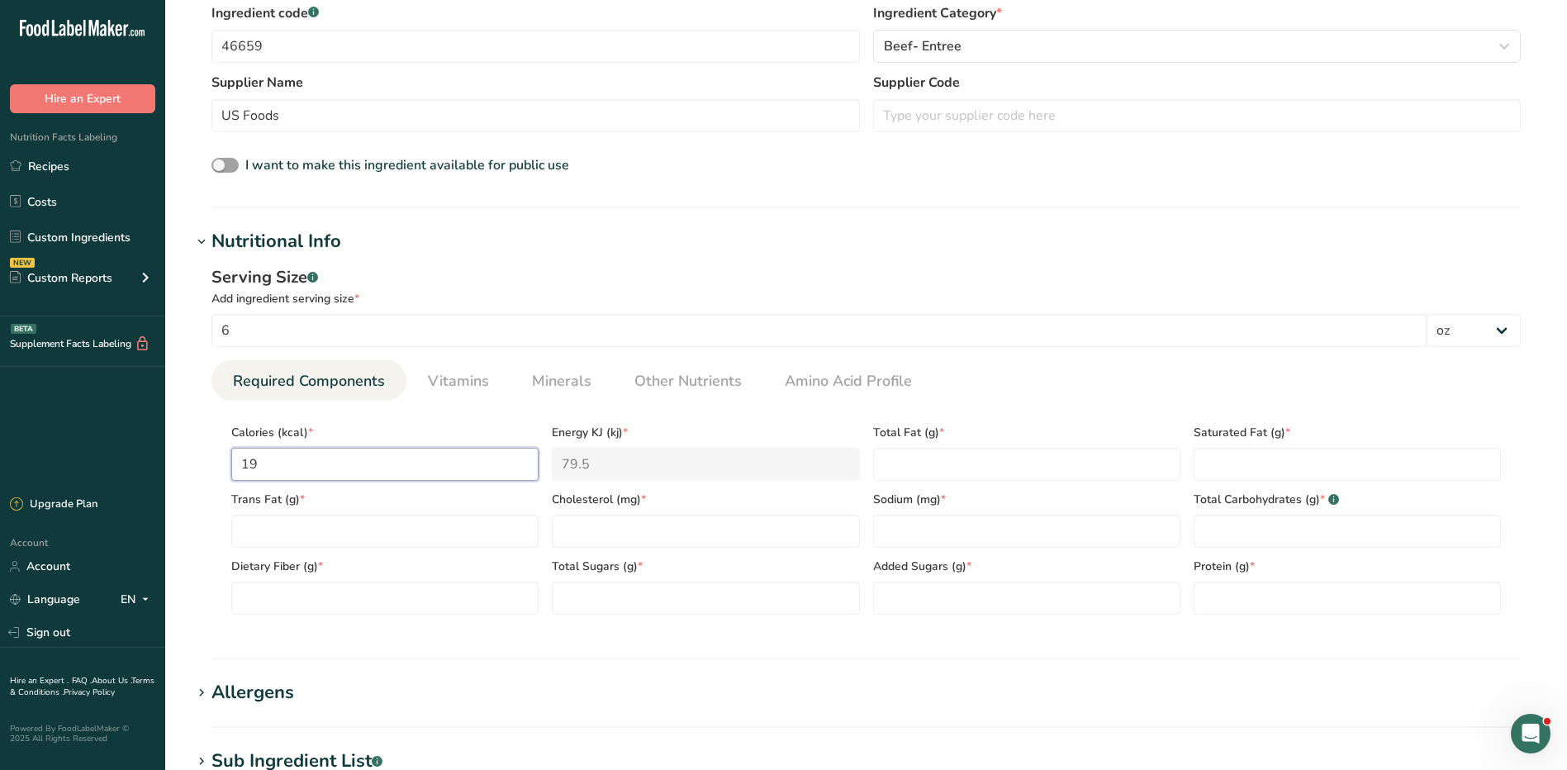
type input "193"
type KJ "807.5"
type input "193"
click at [926, 459] on Fat "number" at bounding box center [1026, 464] width 307 height 33
type Fat "11"
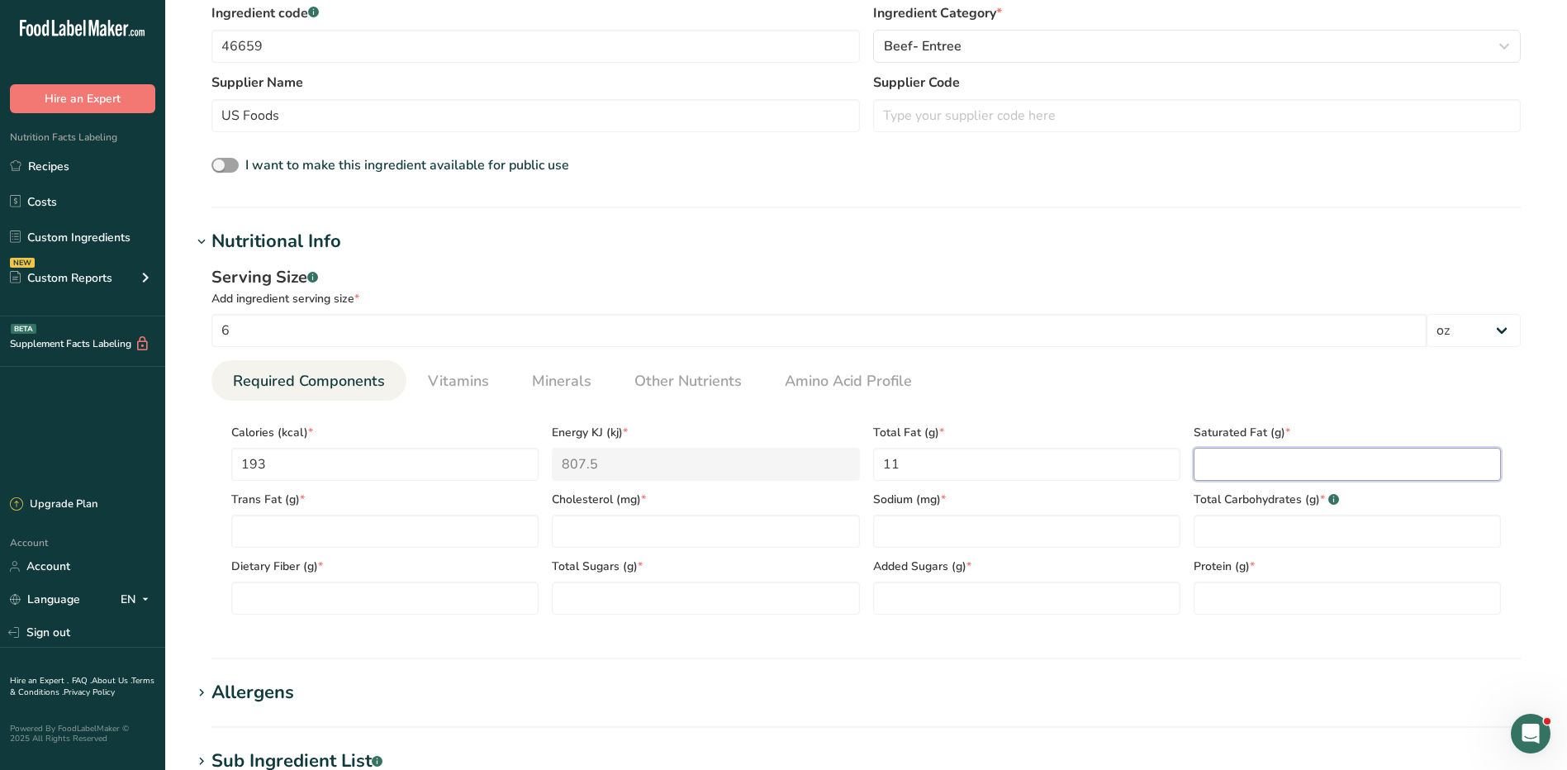
click at [1480, 465] on Fat "number" at bounding box center [1347, 464] width 307 height 33
type Fat "5"
click at [296, 540] on Fat "number" at bounding box center [384, 531] width 307 height 33
type Fat "1"
click at [597, 545] on input "number" at bounding box center [705, 531] width 307 height 33
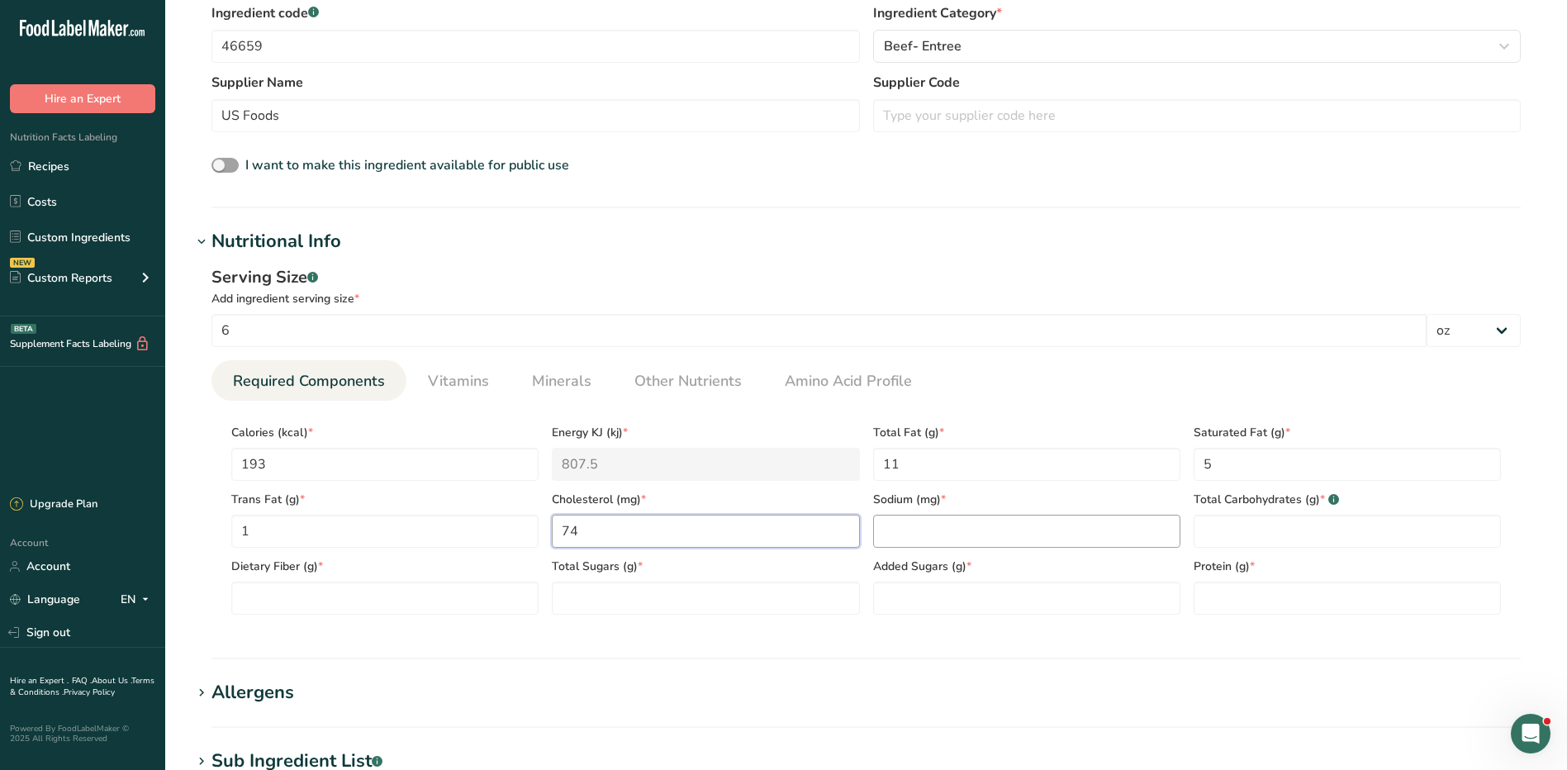
type input "74"
click at [962, 528] on input "number" at bounding box center [1026, 531] width 307 height 33
type input "75"
click at [1310, 530] on Carbohydrates "number" at bounding box center [1347, 531] width 307 height 33
type Carbohydrates "0"
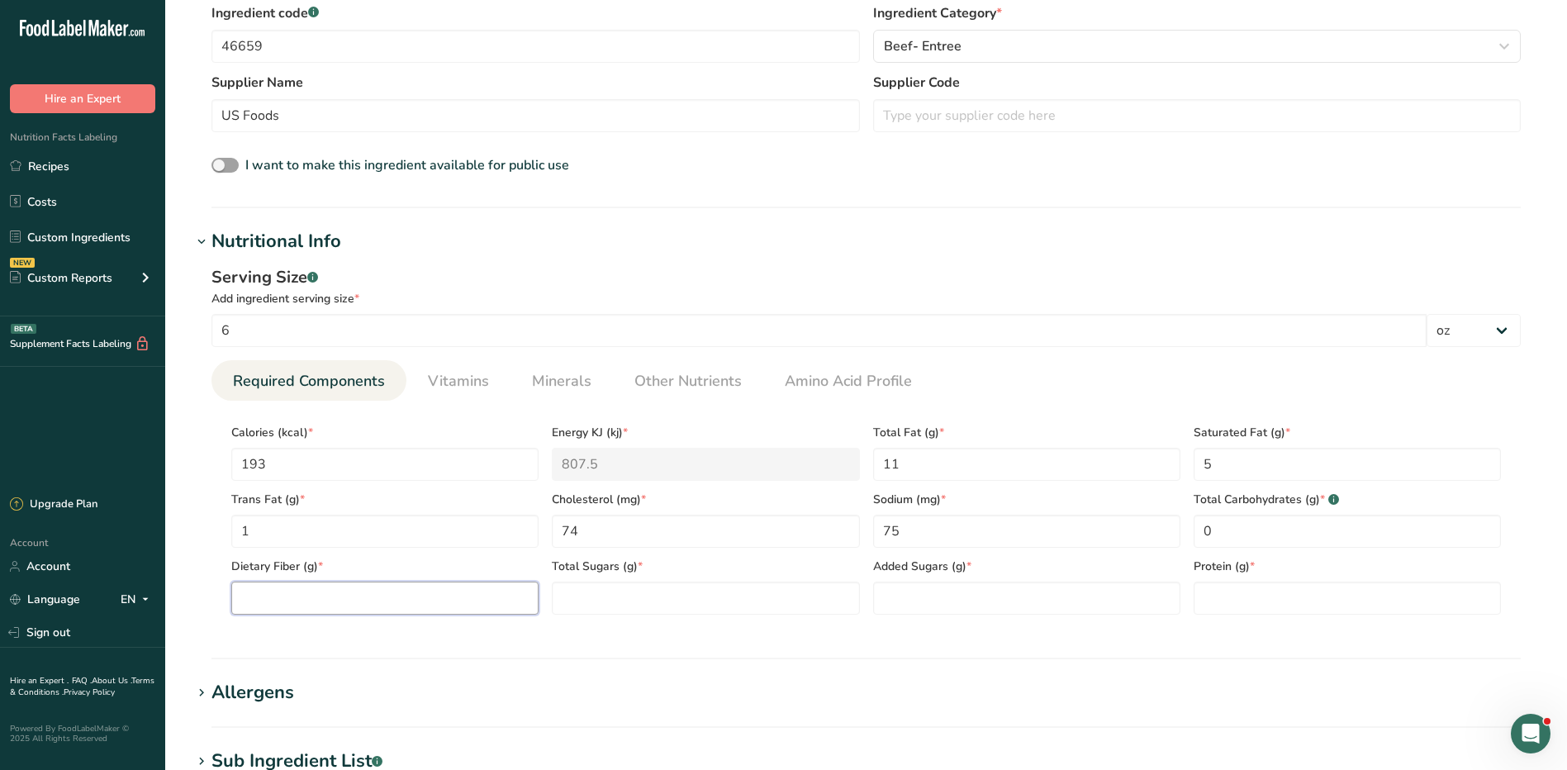
click at [419, 596] on Fiber "number" at bounding box center [384, 598] width 307 height 33
type Fiber "0"
click at [649, 599] on Sugars "number" at bounding box center [705, 598] width 307 height 33
type Sugars "0"
click at [949, 585] on Sugars "number" at bounding box center [1026, 598] width 307 height 33
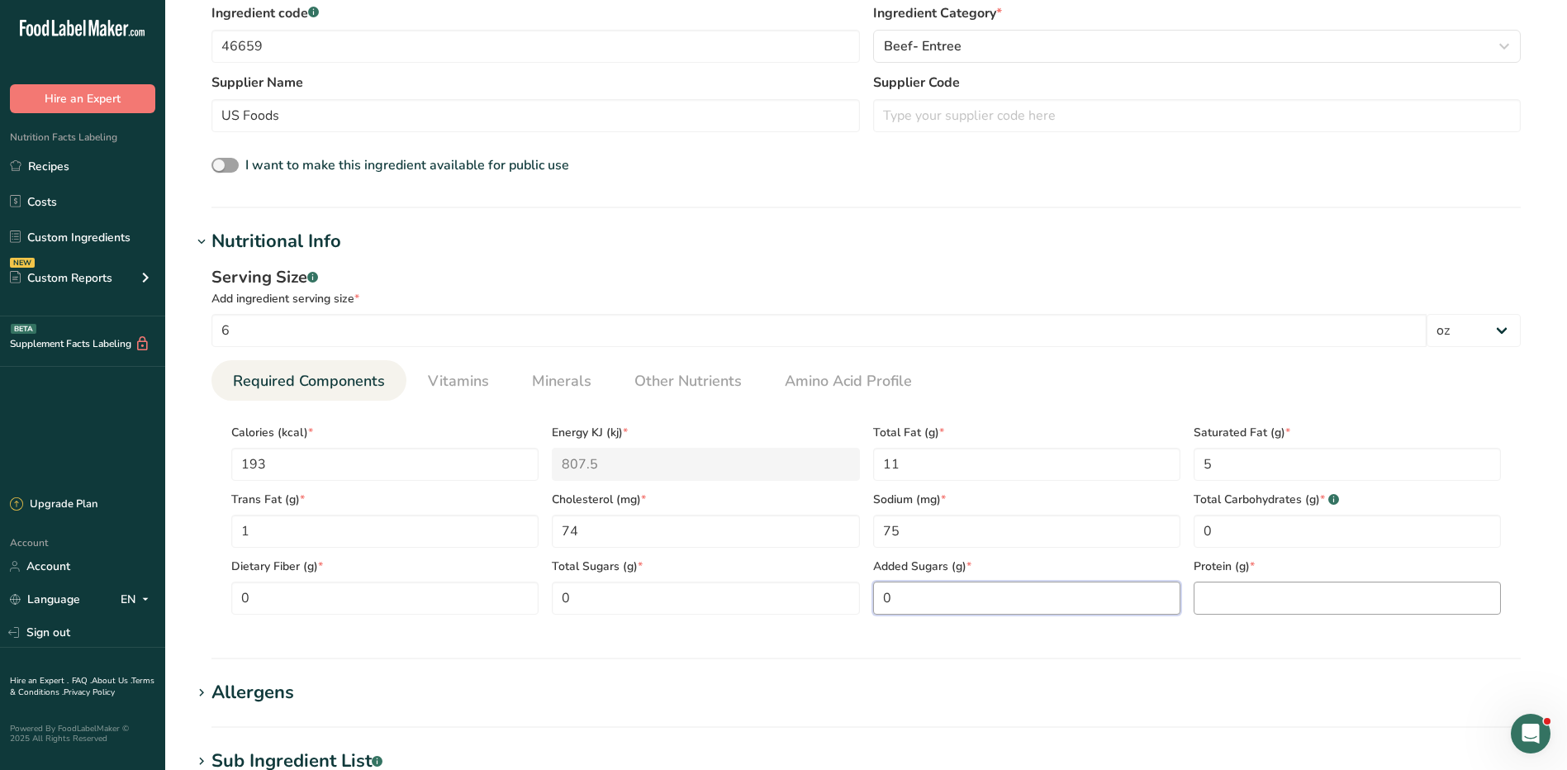
type Sugars "0"
click at [1282, 605] on input "number" at bounding box center [1347, 598] width 307 height 33
type input "23"
click at [787, 328] on input "6" at bounding box center [819, 330] width 1215 height 33
type input "4"
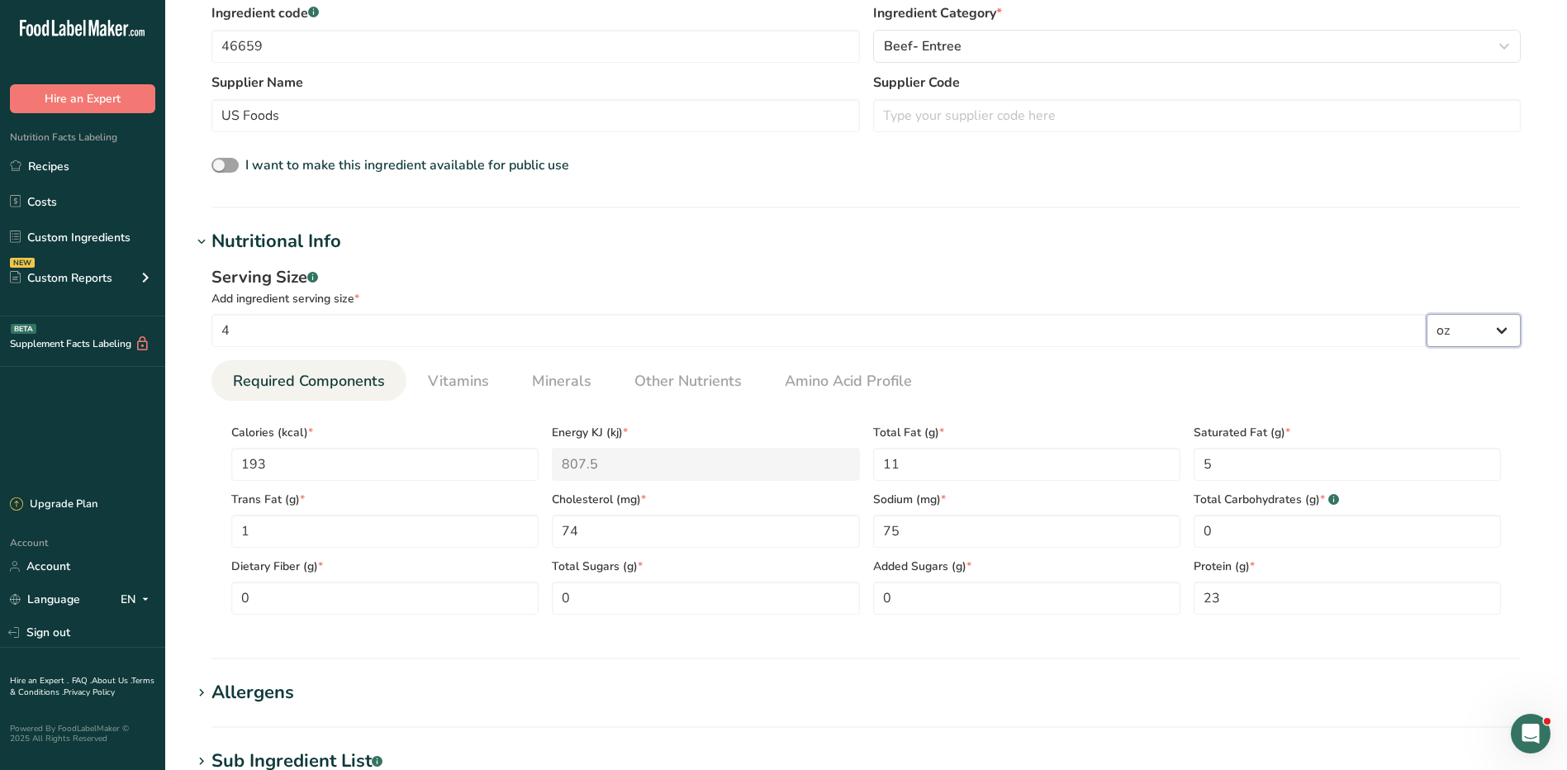
click at [1467, 325] on select "g kg mg mcg lb oz l mL fl oz tbsp tsp cup qt gallon" at bounding box center [1474, 330] width 94 height 33
click at [1427, 314] on select "g kg mg mcg lb oz l mL fl oz tbsp tsp cup qt gallon" at bounding box center [1474, 330] width 94 height 33
click at [1321, 597] on input "23" at bounding box center [1347, 598] width 307 height 33
type input "28"
click at [1279, 239] on h1 "Nutritional Info" at bounding box center [866, 241] width 1349 height 27
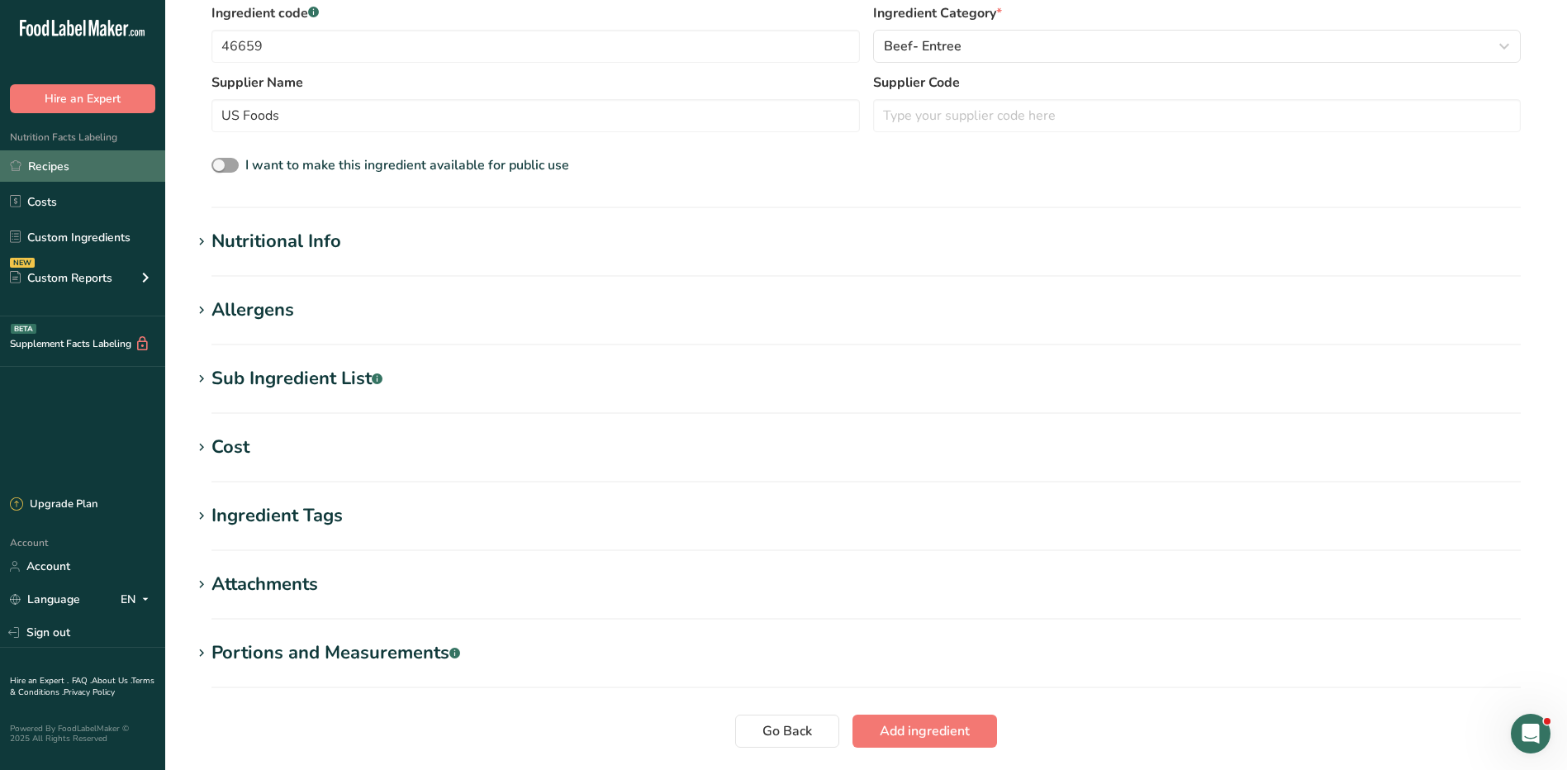
click at [53, 160] on link "Recipes" at bounding box center [82, 165] width 165 height 31
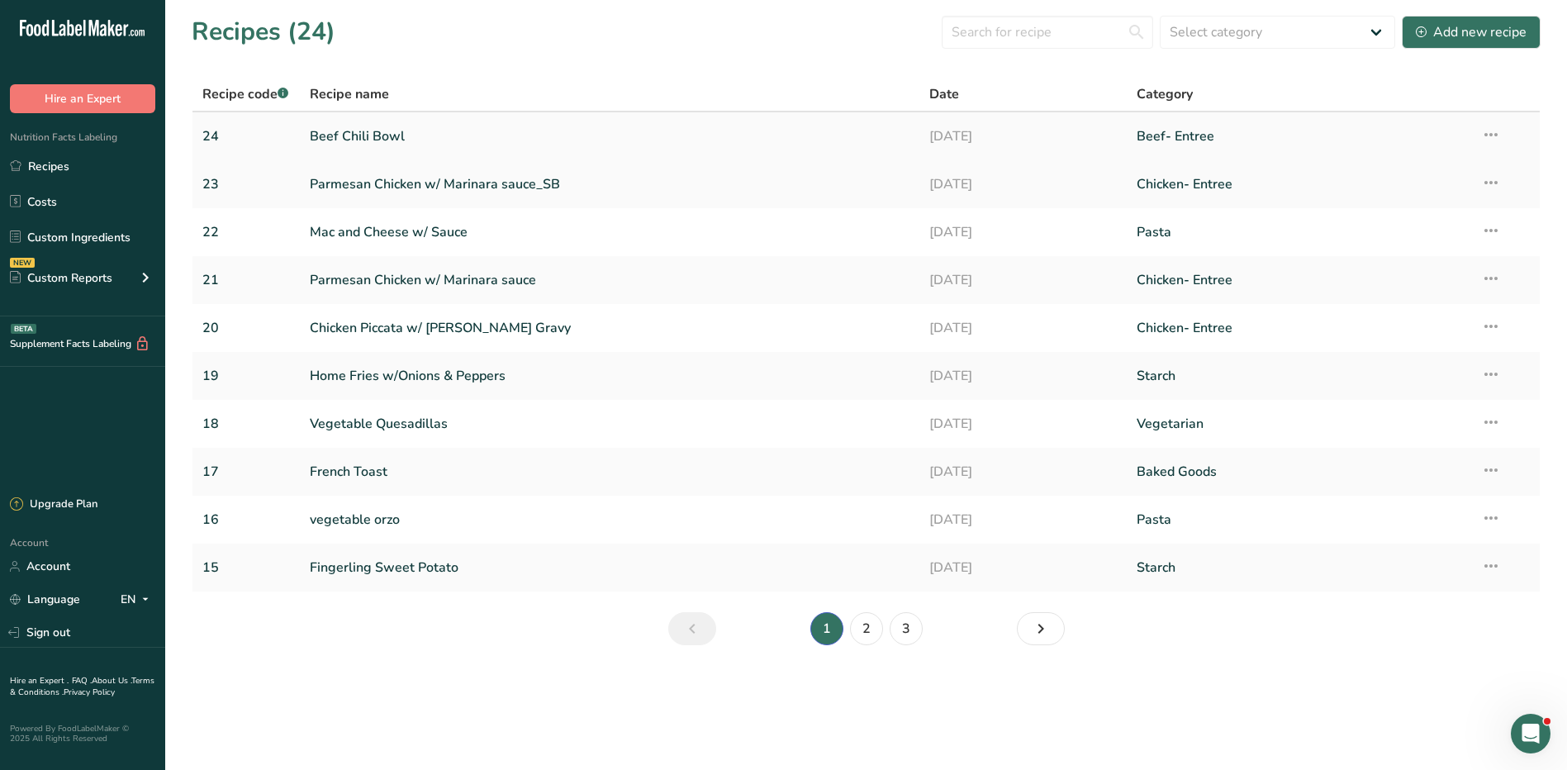
click at [341, 136] on link "Beef Chili Bowl" at bounding box center [610, 136] width 601 height 35
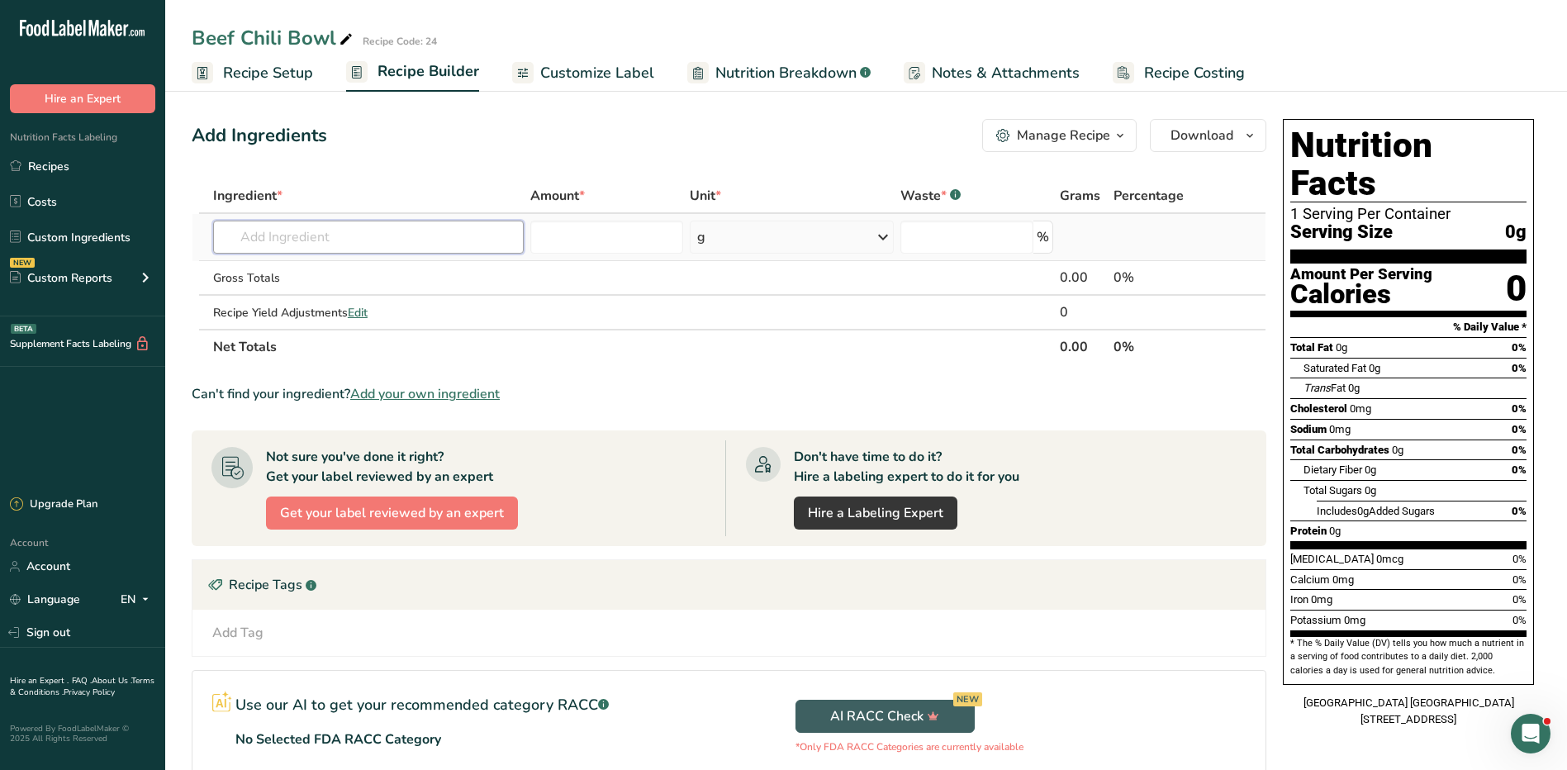
click at [301, 239] on input "text" at bounding box center [368, 237] width 311 height 33
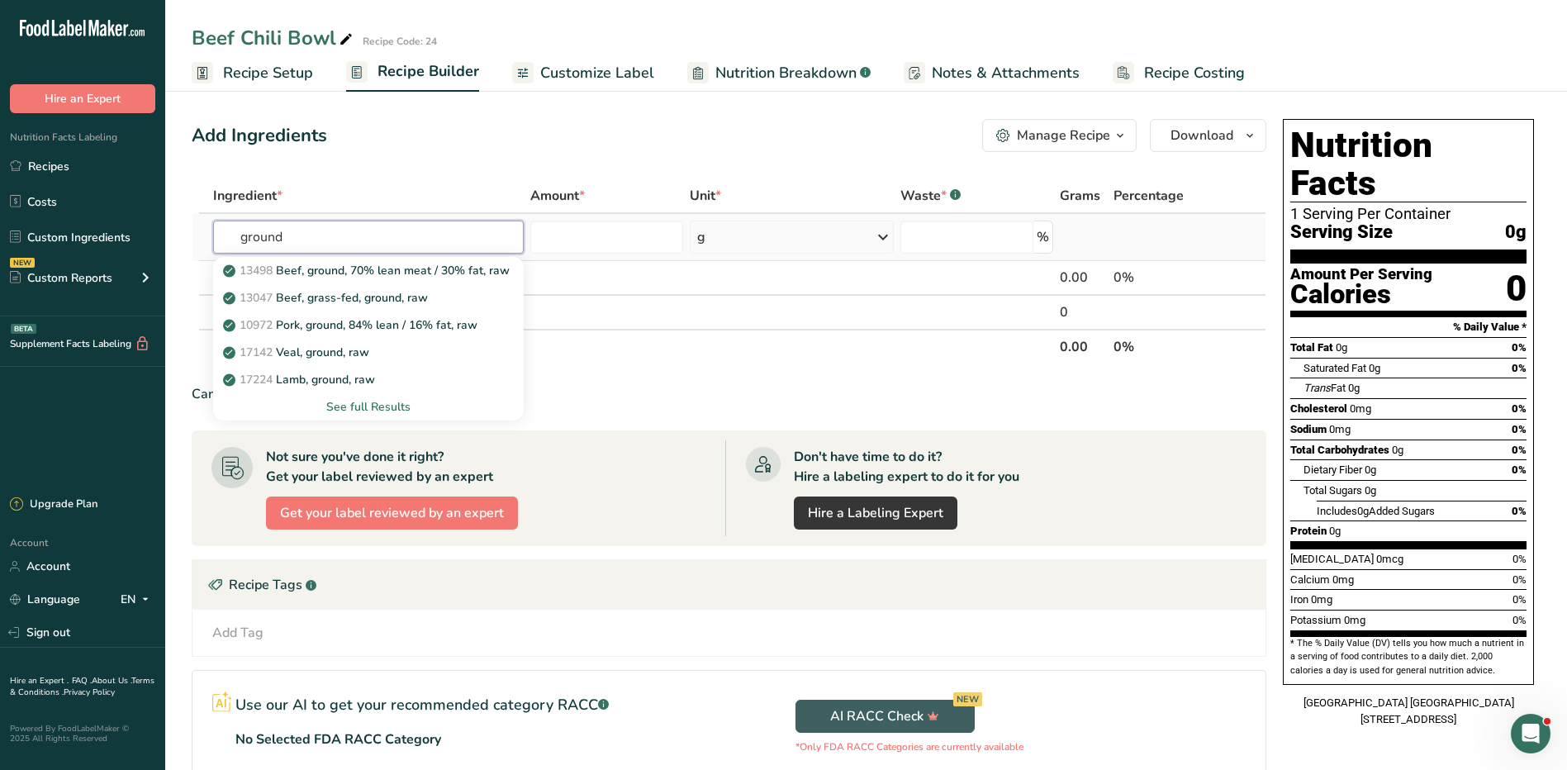
type input "ground"
click at [365, 405] on div "See full Results" at bounding box center [368, 406] width 284 height 17
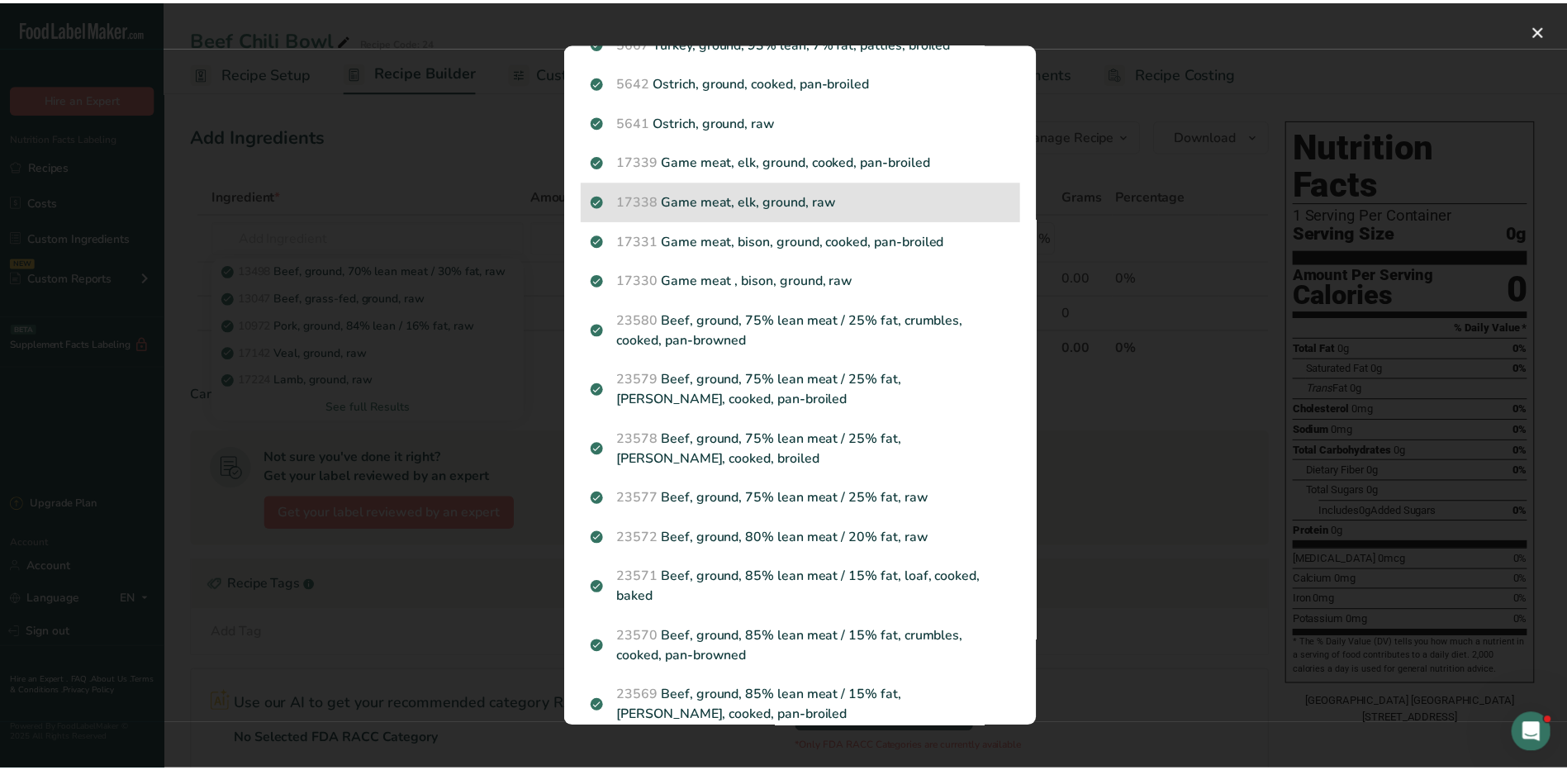
scroll to position [1603, 0]
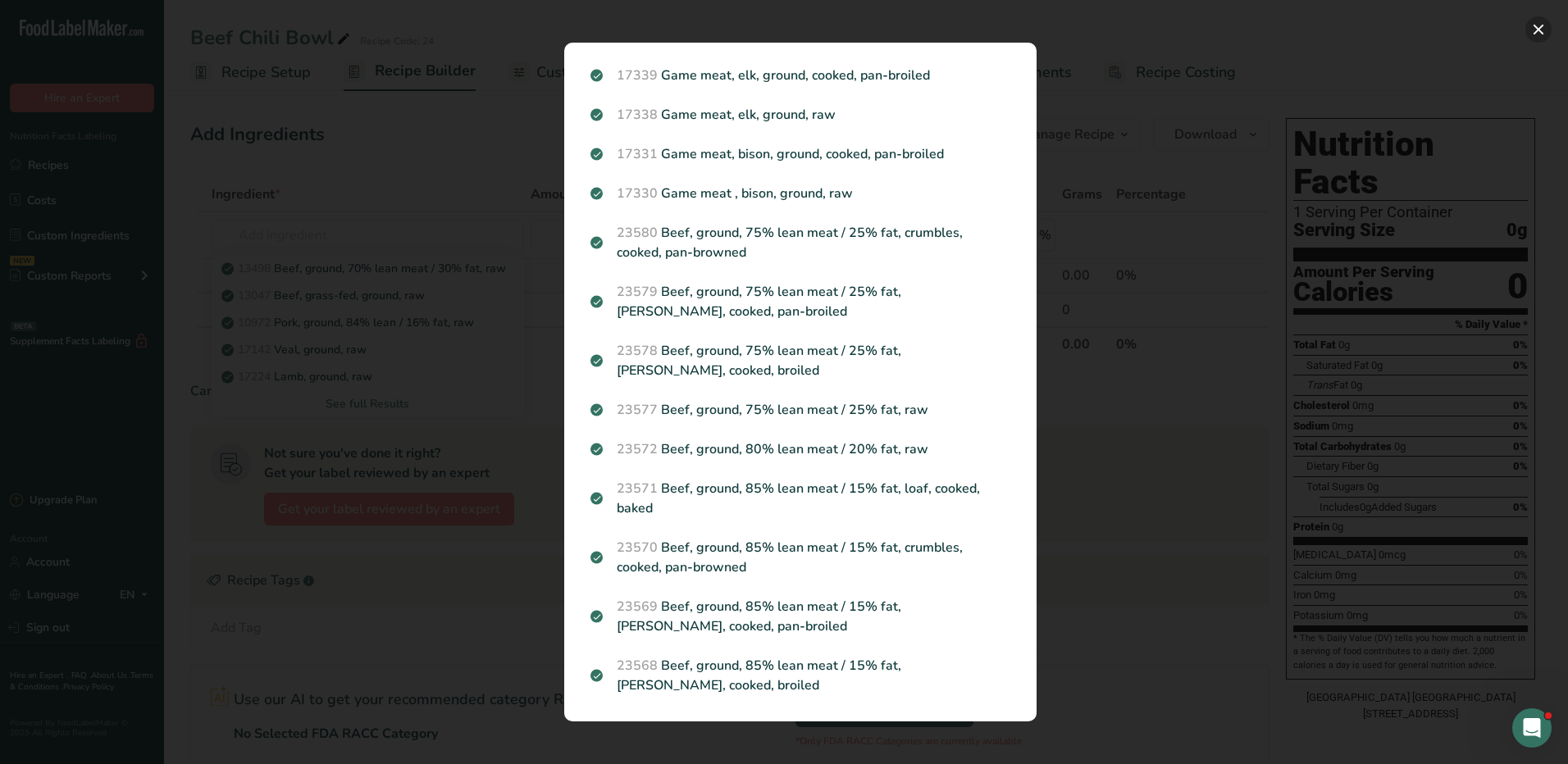
drag, startPoint x: 1536, startPoint y: 25, endPoint x: 1507, endPoint y: 25, distance: 29.0
click at [1535, 25] on button "Search results modal" at bounding box center [1538, 30] width 26 height 26
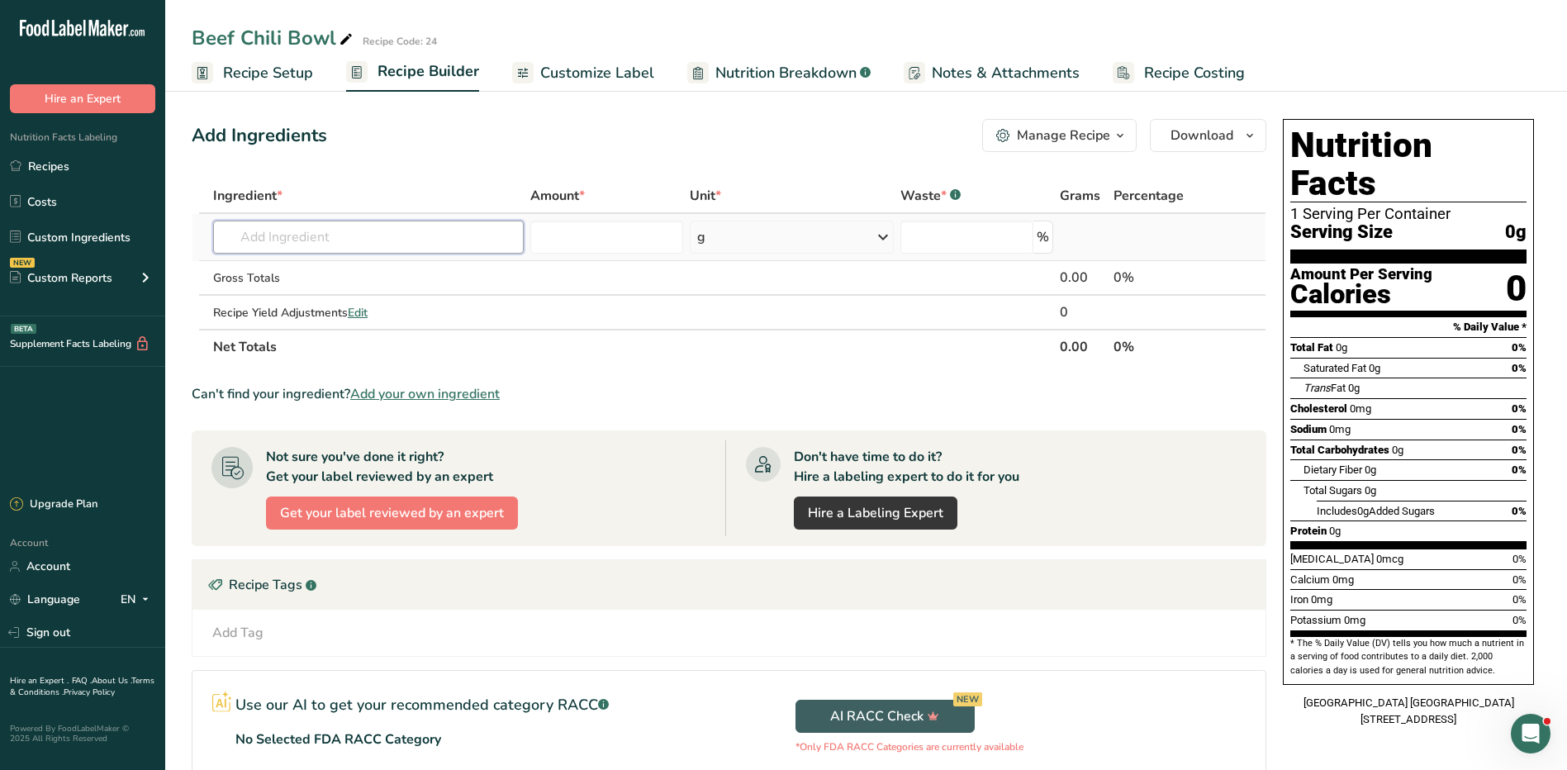
click at [264, 241] on input "text" at bounding box center [368, 237] width 311 height 33
type input "v"
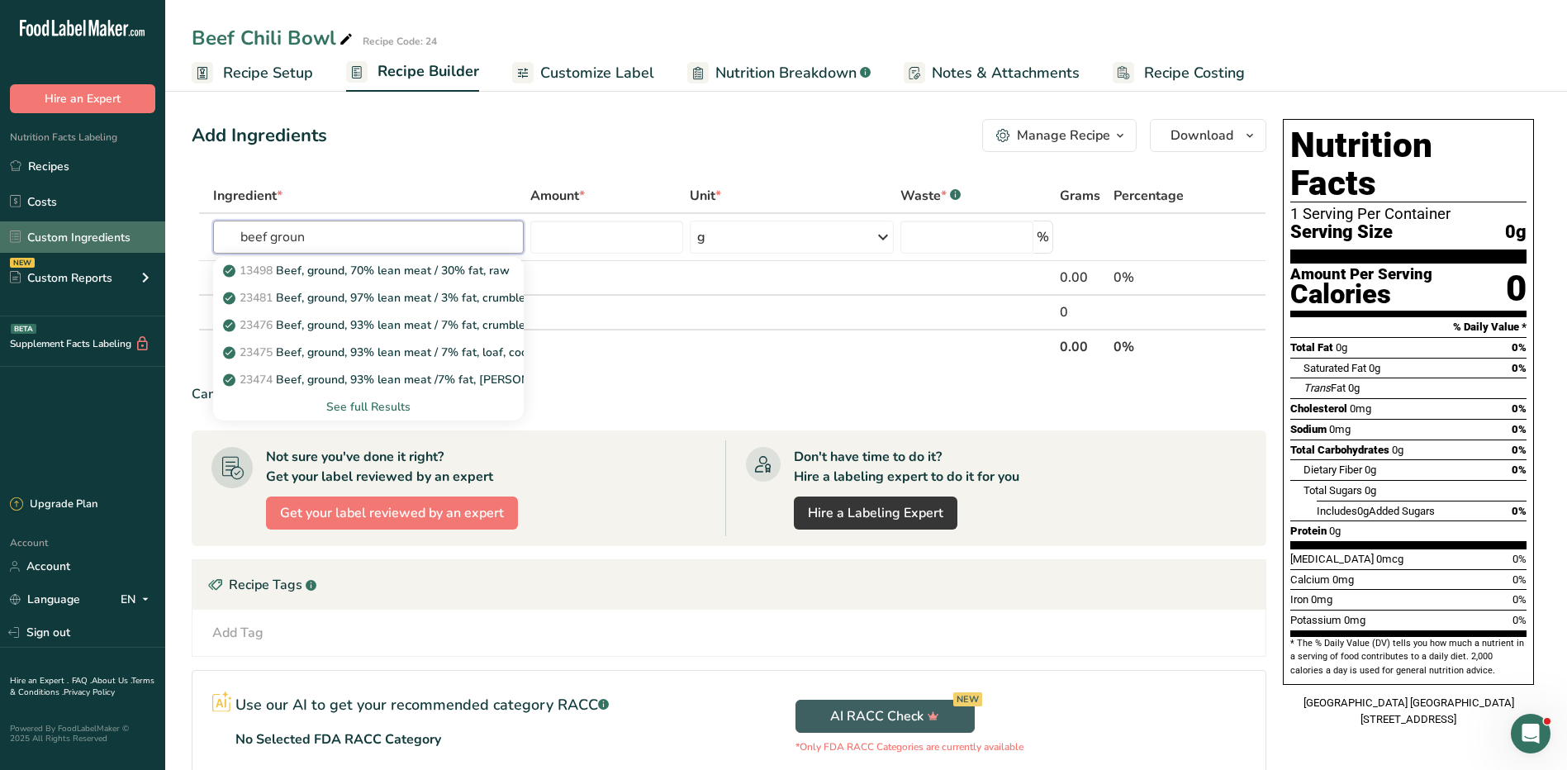
type input "beef groun"
click at [64, 235] on link "Custom Ingredients" at bounding box center [82, 236] width 165 height 31
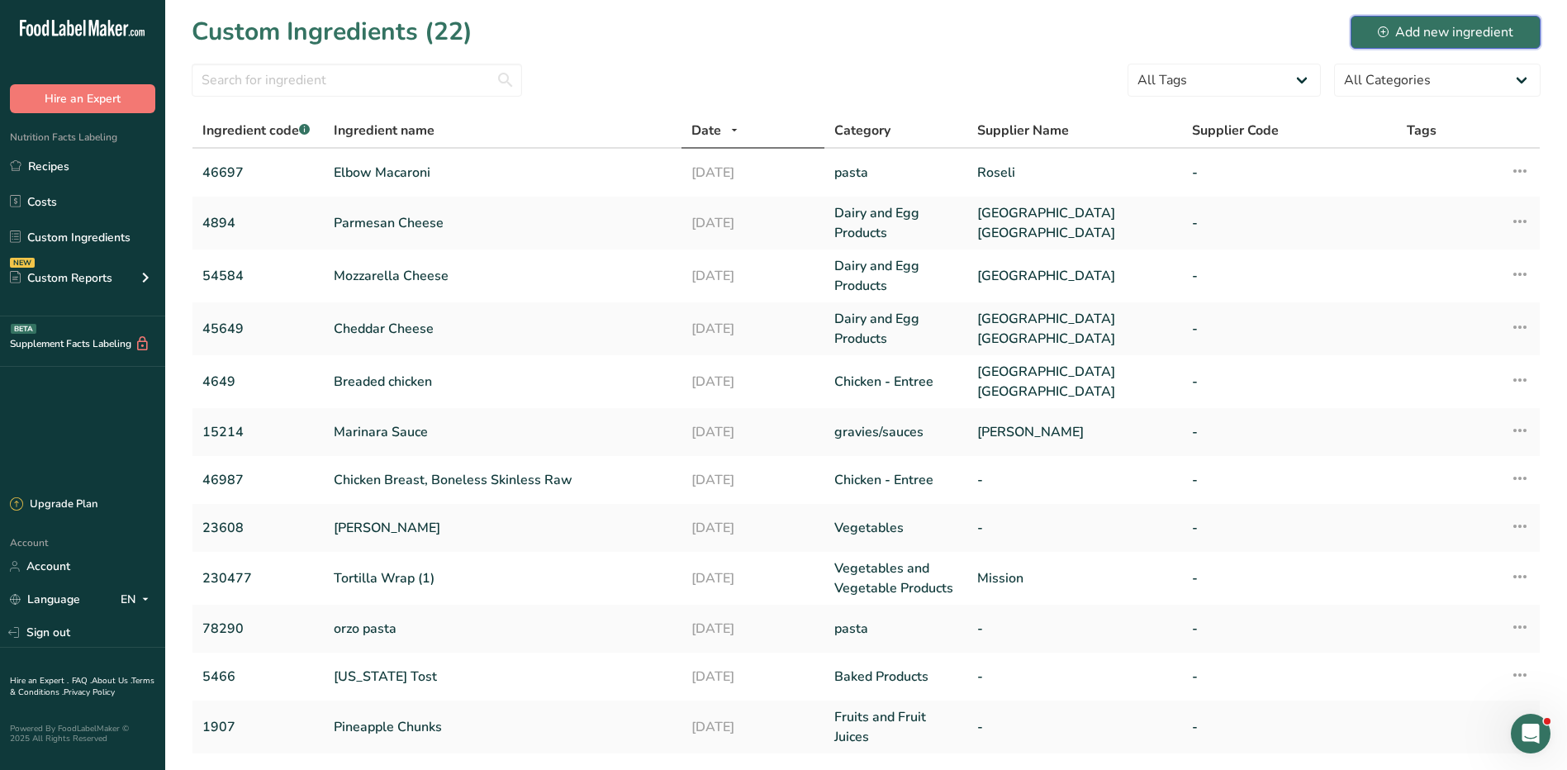
click at [1401, 30] on div "Add new ingredient" at bounding box center [1446, 32] width 136 height 20
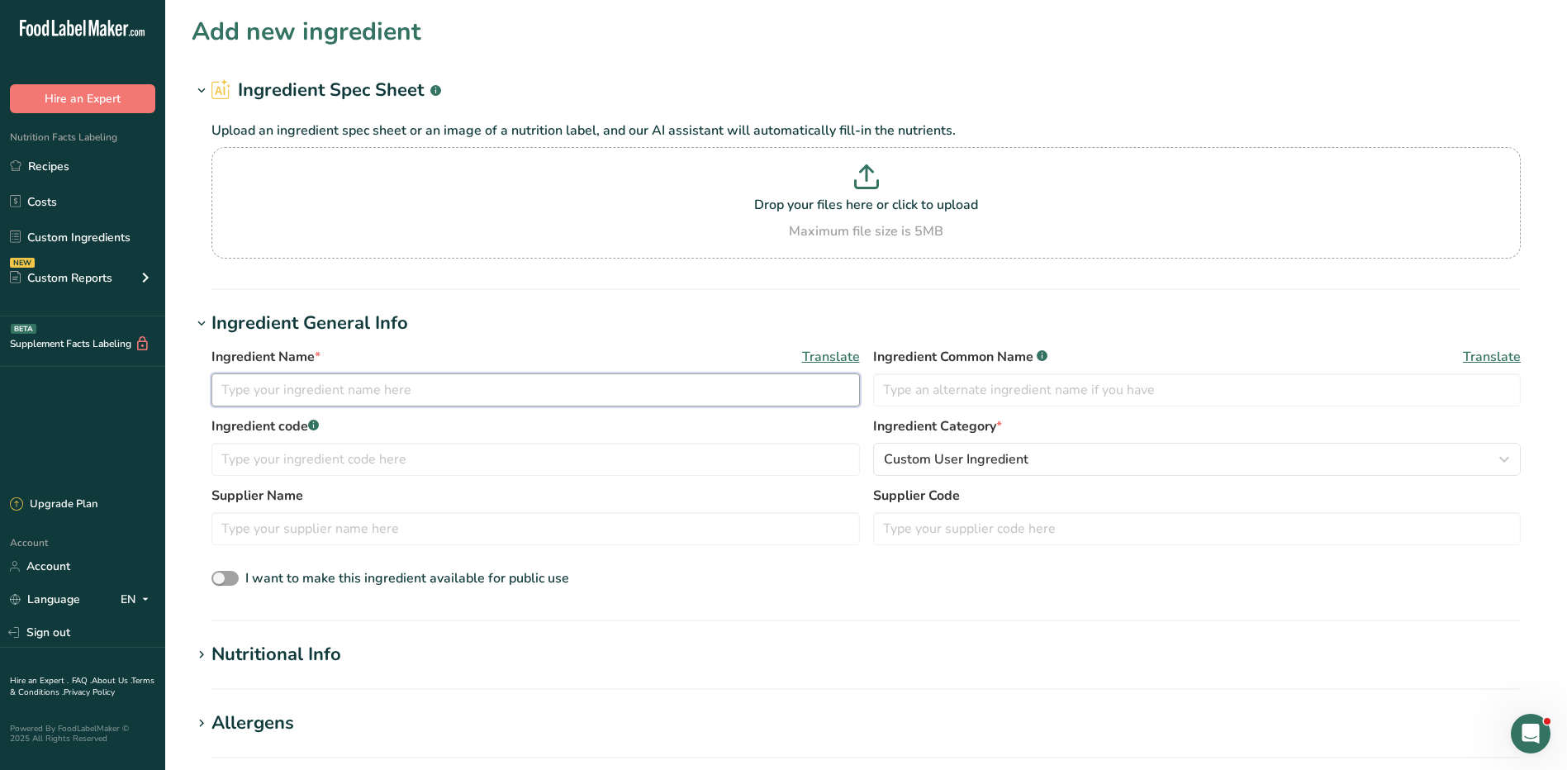
click at [316, 393] on input "text" at bounding box center [536, 389] width 649 height 33
type input "Ground Beef 90/10"
click at [930, 391] on input "text" at bounding box center [1197, 389] width 649 height 33
click at [956, 459] on span "Custom User Ingredient" at bounding box center [956, 460] width 145 height 20
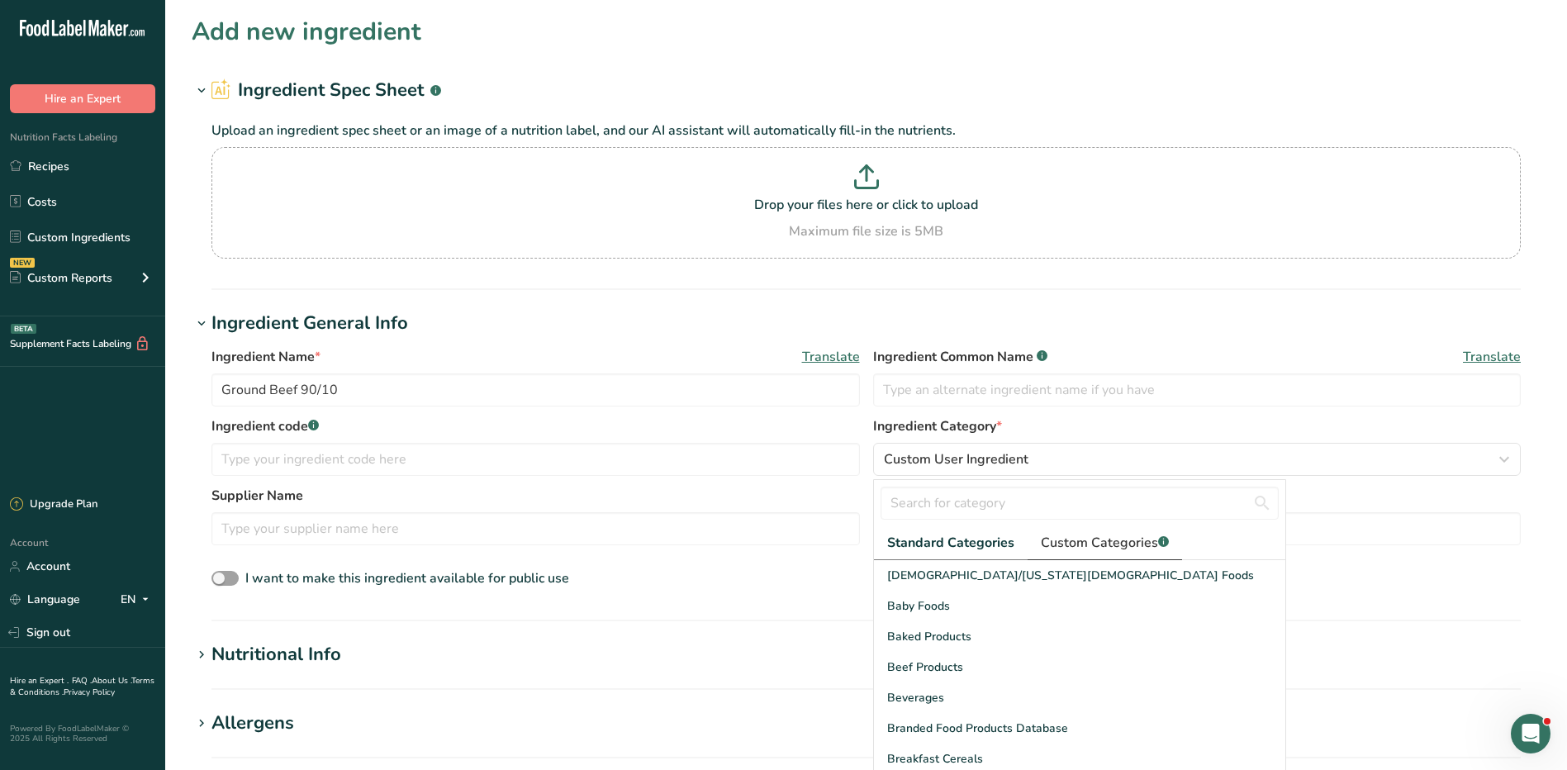
click at [1079, 535] on span "Custom Categories .a-a{fill:#347362;}.b-a{fill:#fff;}" at bounding box center [1105, 543] width 128 height 20
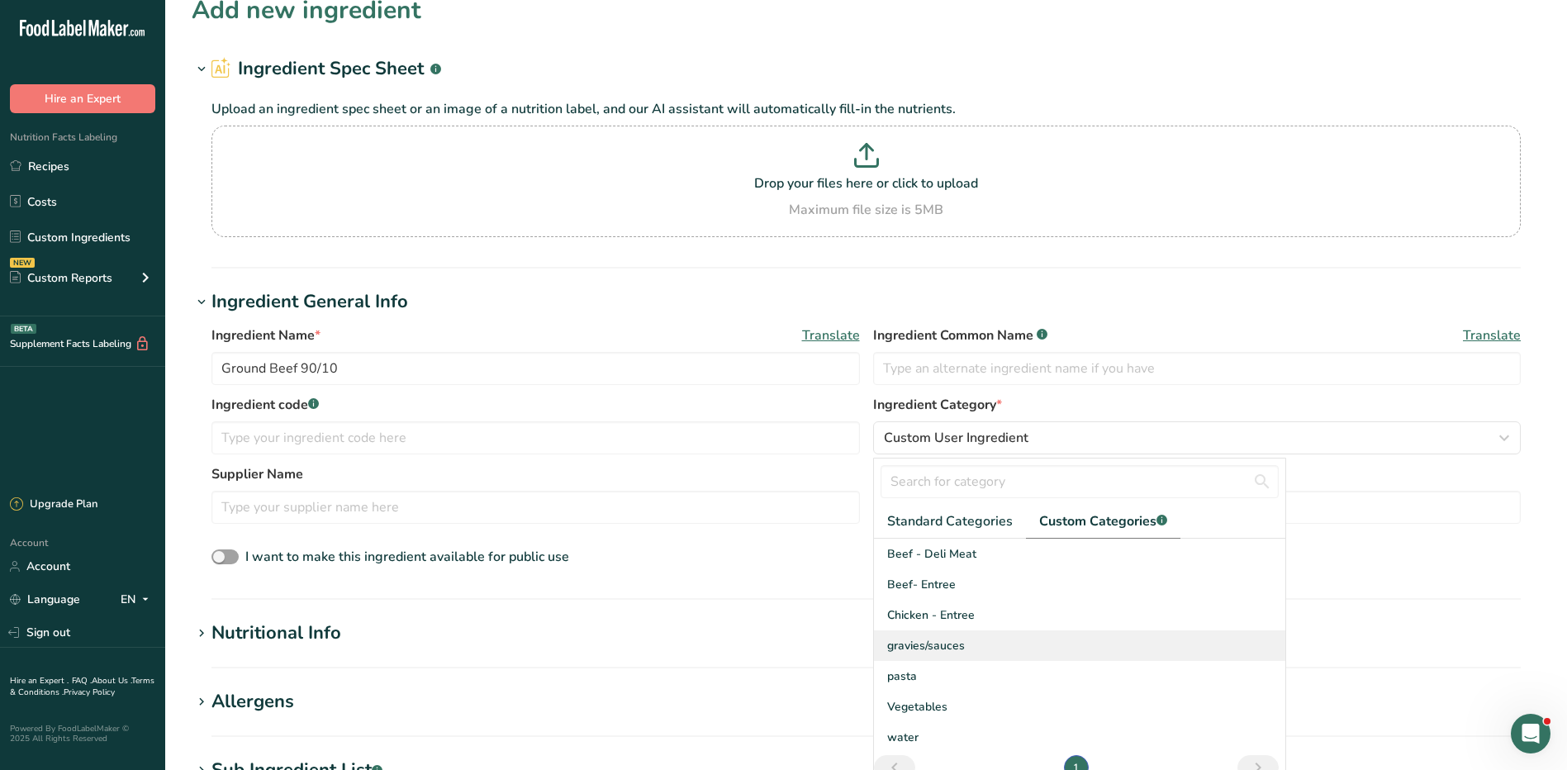
scroll to position [83, 0]
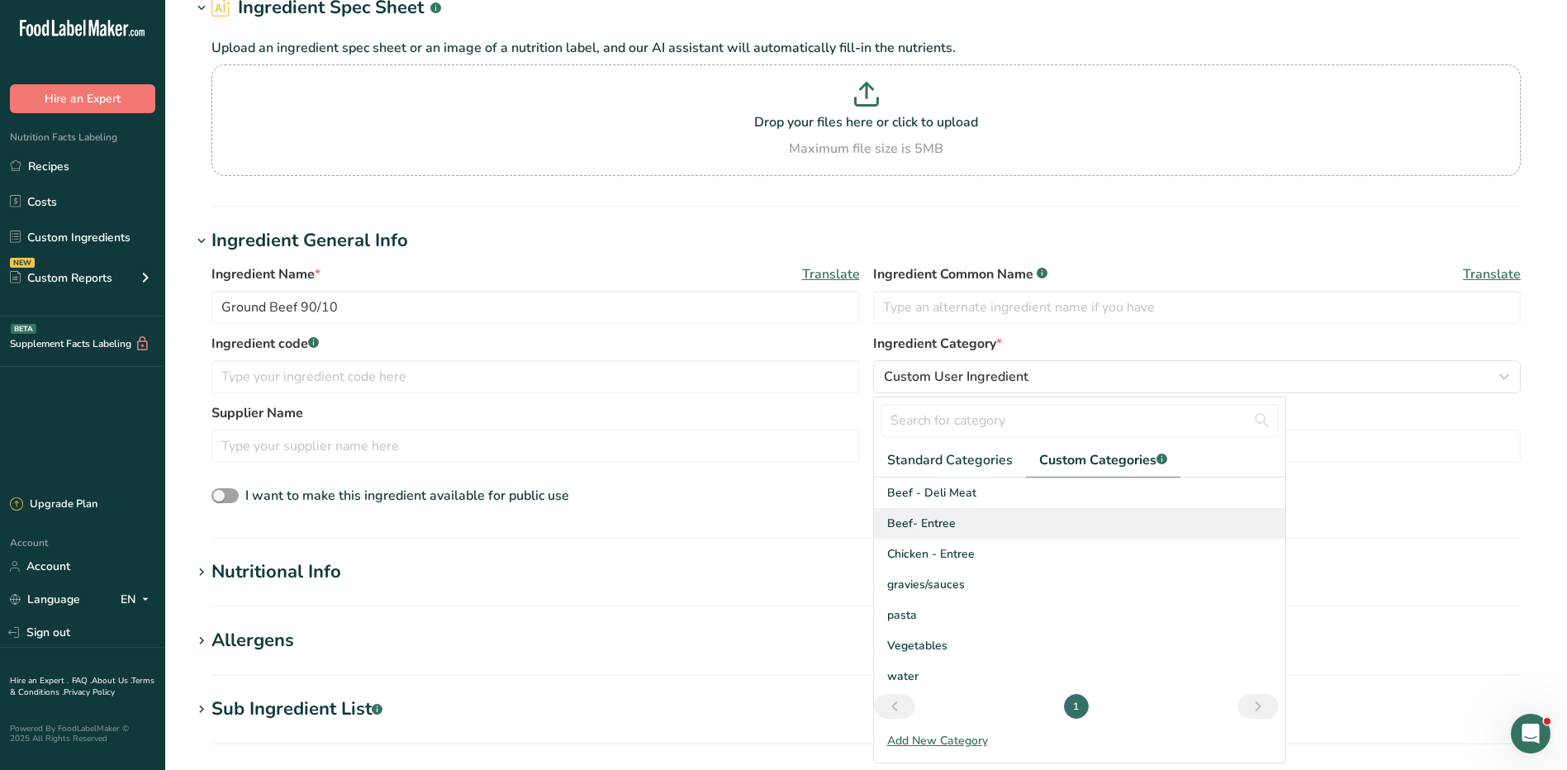
click at [943, 519] on span "Beef- Entree" at bounding box center [921, 523] width 69 height 17
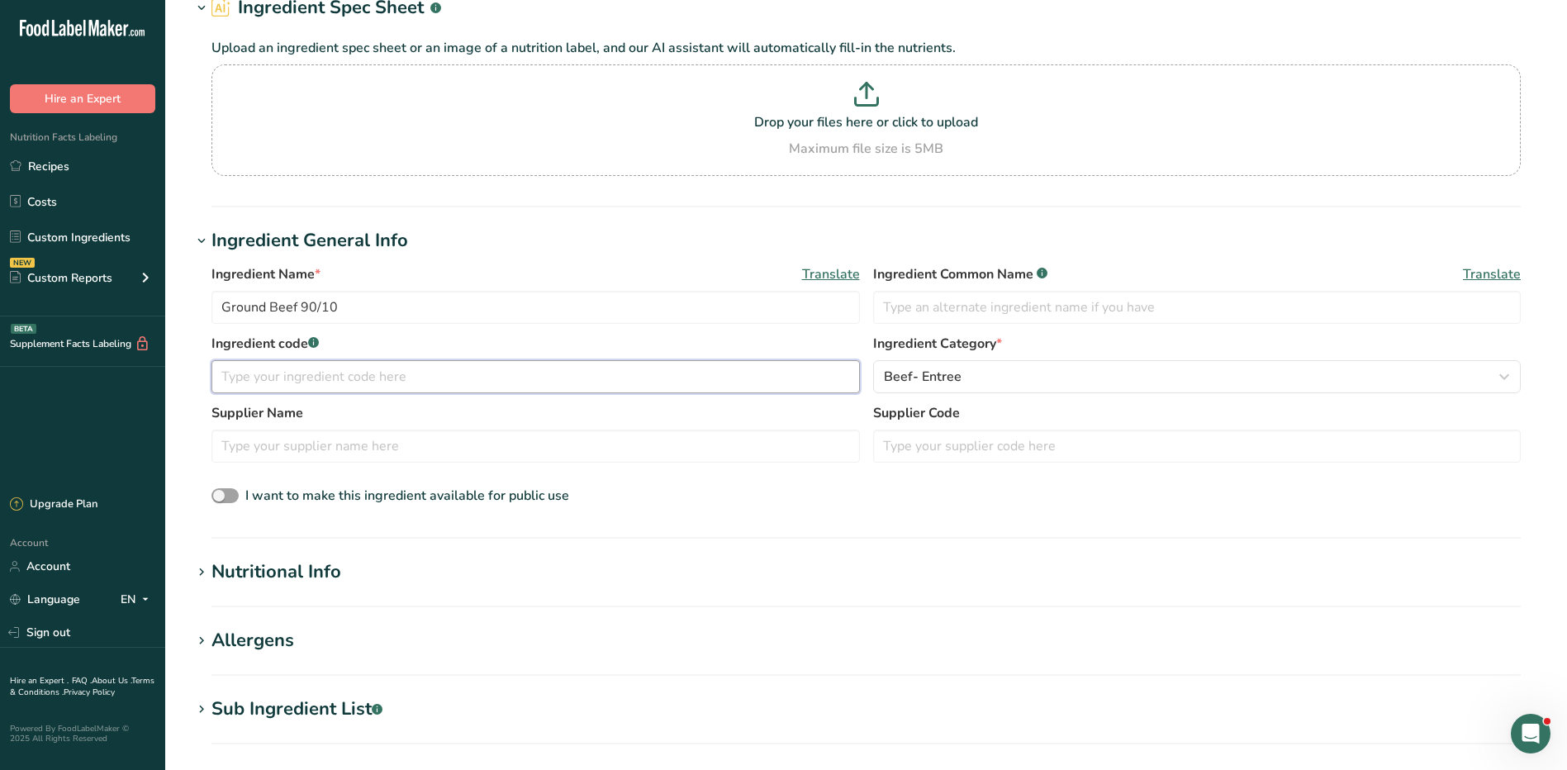
click at [331, 376] on input "text" at bounding box center [536, 376] width 649 height 33
type input "5646"
click at [372, 441] on input "text" at bounding box center [536, 446] width 649 height 33
type input "S"
type input "US Foods"
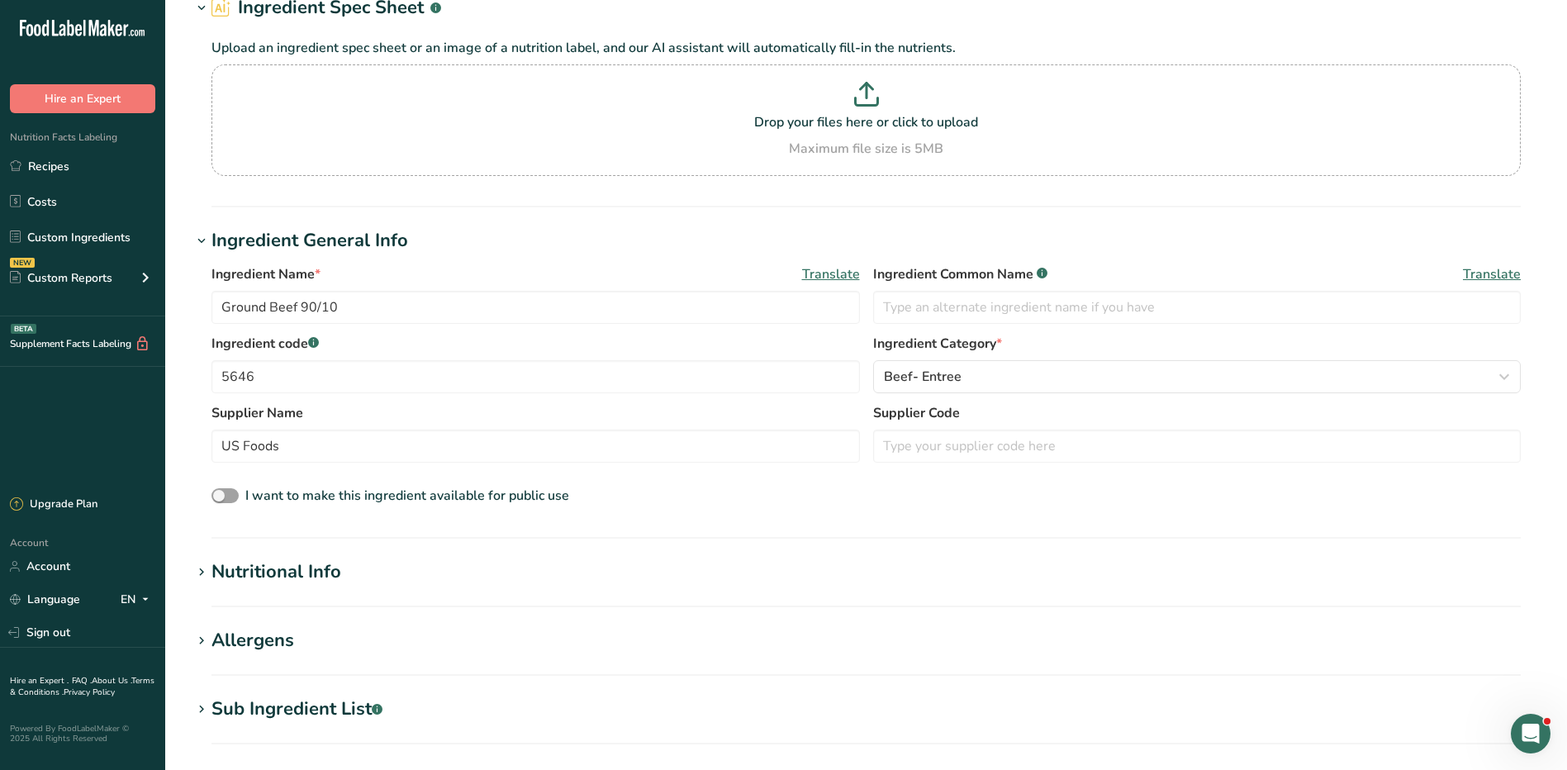
click at [229, 589] on section "Nutritional Info Serving Size .a-a{fill:#347362;}.b-a{fill:#fff;} Add ingredien…" at bounding box center [866, 583] width 1349 height 49
click at [247, 561] on div "Nutritional Info" at bounding box center [277, 572] width 130 height 27
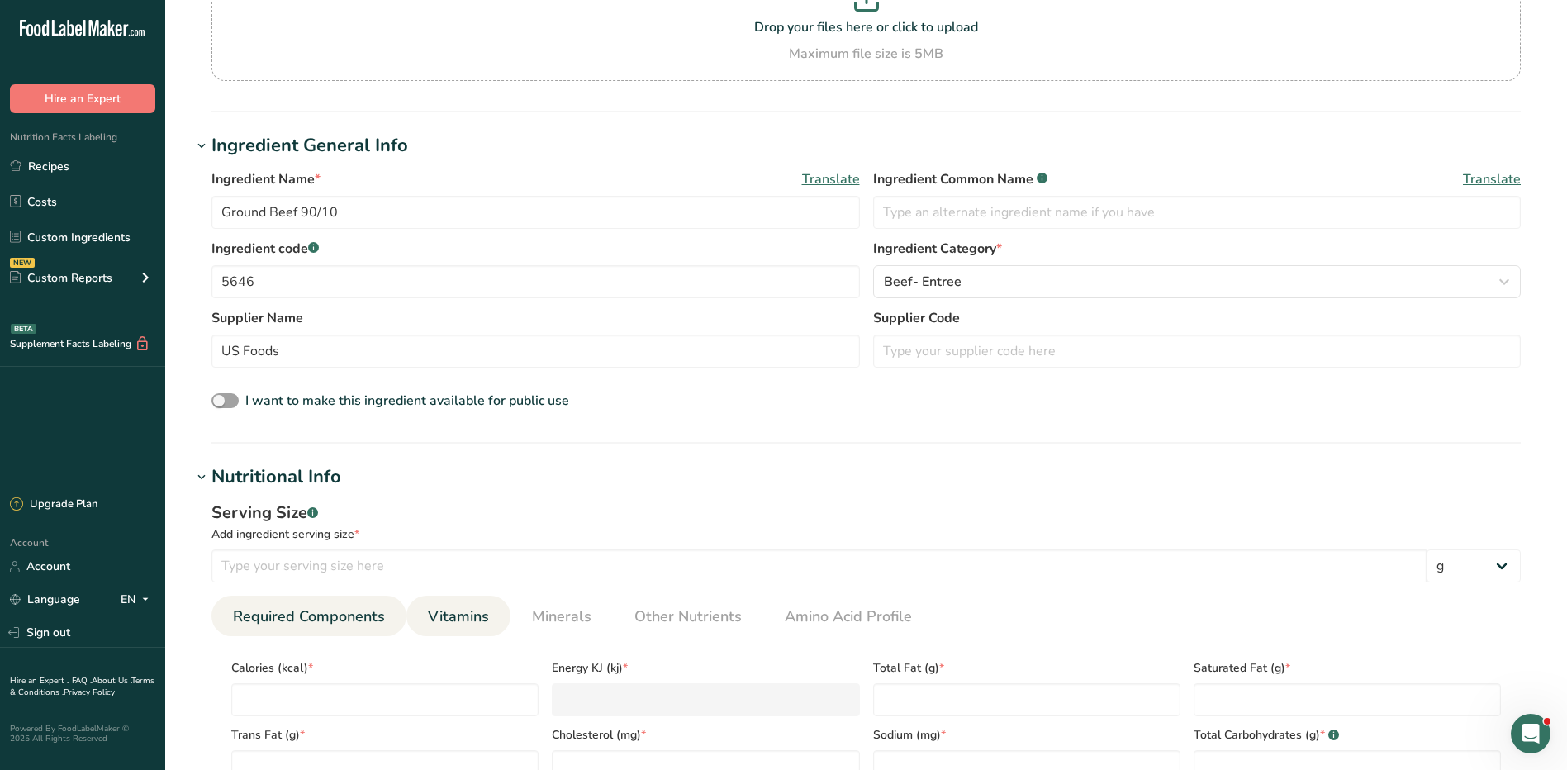
scroll to position [248, 0]
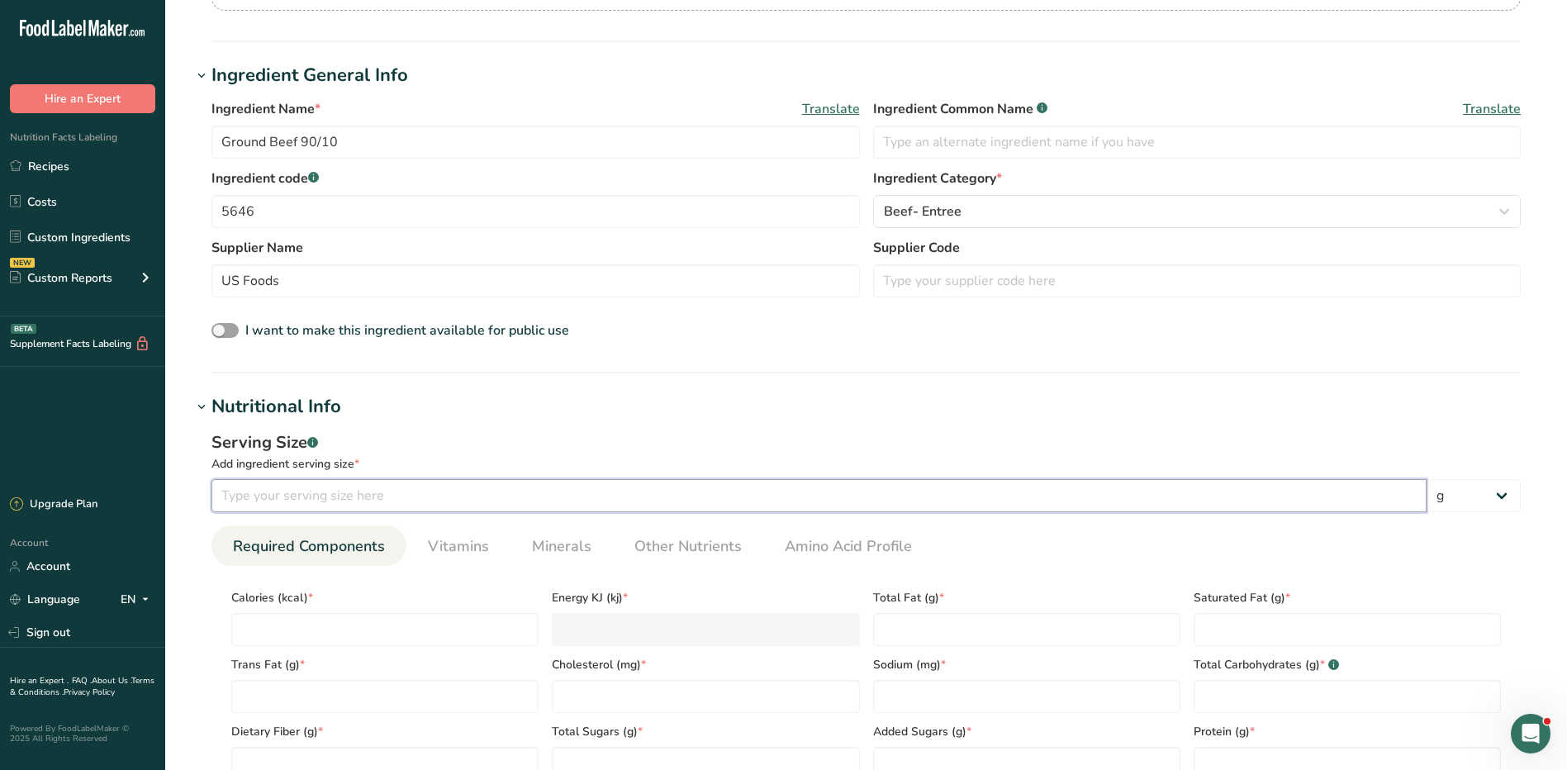
click at [370, 499] on input "number" at bounding box center [819, 495] width 1215 height 33
type input "4"
click at [1451, 497] on select "g kg mg mcg lb oz l mL fl oz tbsp tsp cup qt gallon" at bounding box center [1474, 495] width 94 height 33
select select "5"
click at [1427, 479] on select "g kg mg mcg lb oz l mL fl oz tbsp tsp cup qt gallon" at bounding box center [1474, 495] width 94 height 33
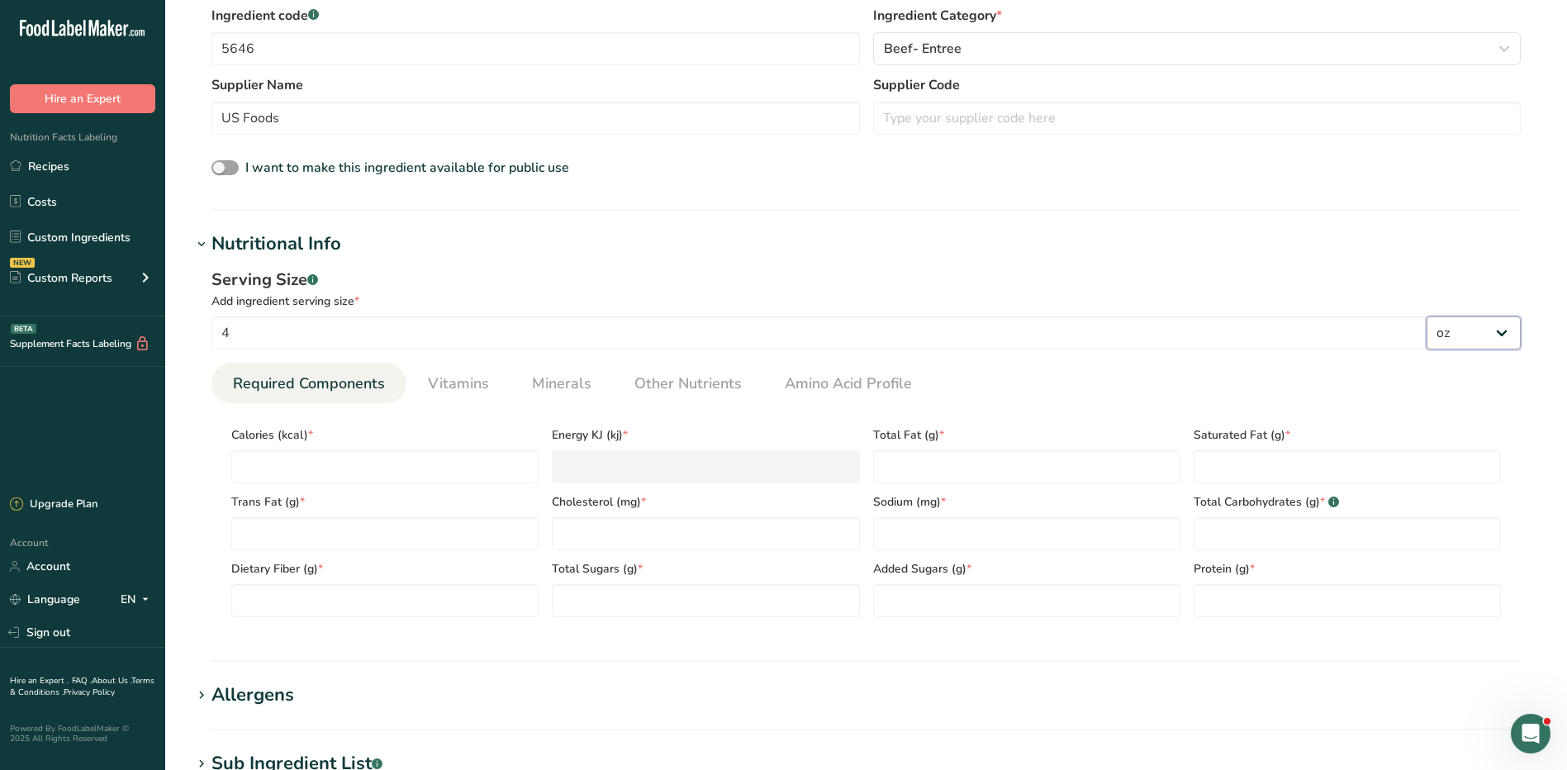
scroll to position [413, 0]
click at [273, 469] on input "number" at bounding box center [384, 464] width 307 height 33
type input "1"
type KJ "4.2"
type input "19"
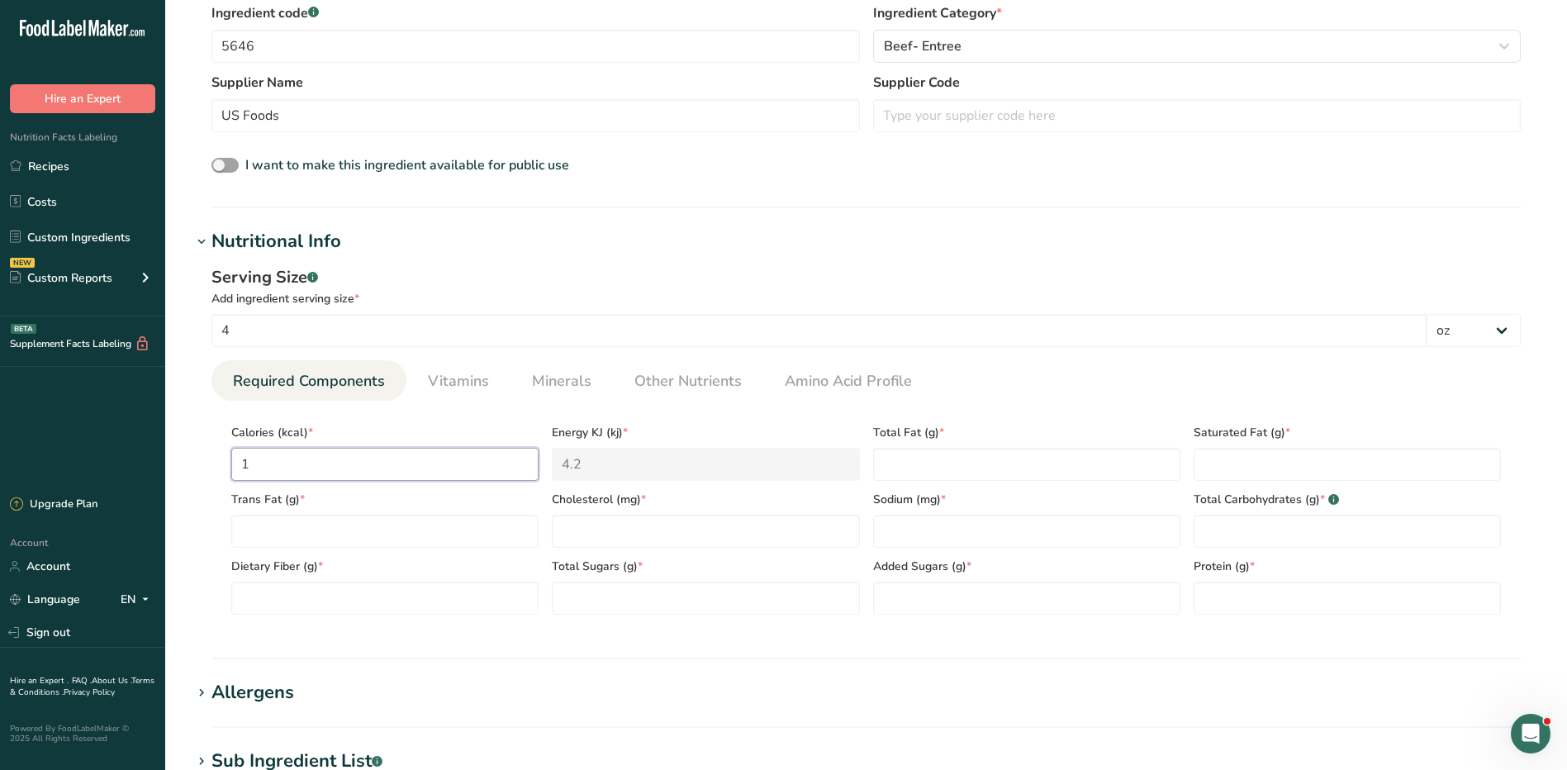
type KJ "79.5"
type input "193"
type KJ "807.5"
type input "193"
click at [961, 463] on Fat "number" at bounding box center [1026, 464] width 307 height 33
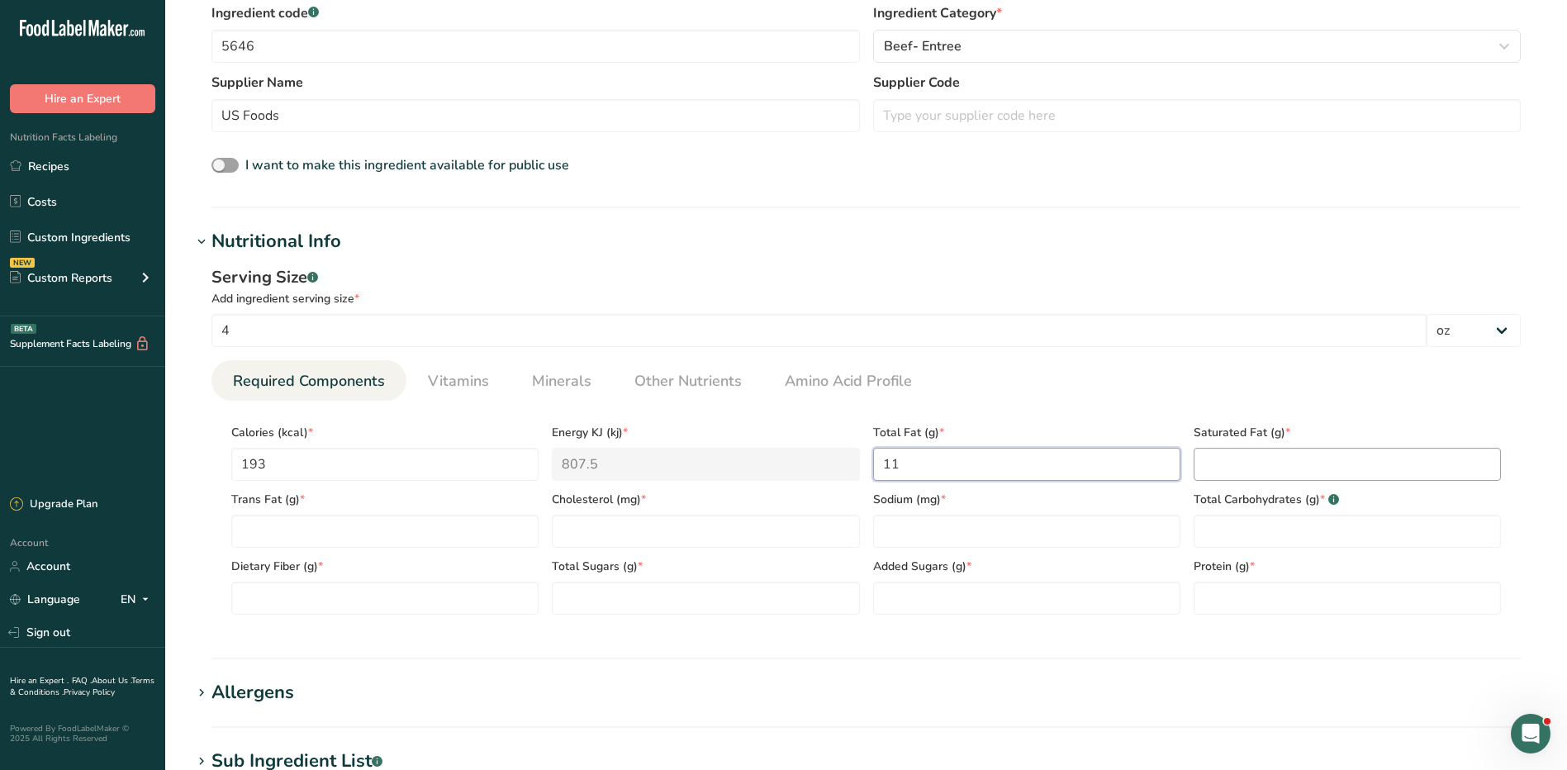
type Fat "11"
click at [1257, 465] on Fat "number" at bounding box center [1347, 464] width 307 height 33
type Fat "5"
click at [409, 536] on Fat "number" at bounding box center [384, 531] width 307 height 33
type Fat "1"
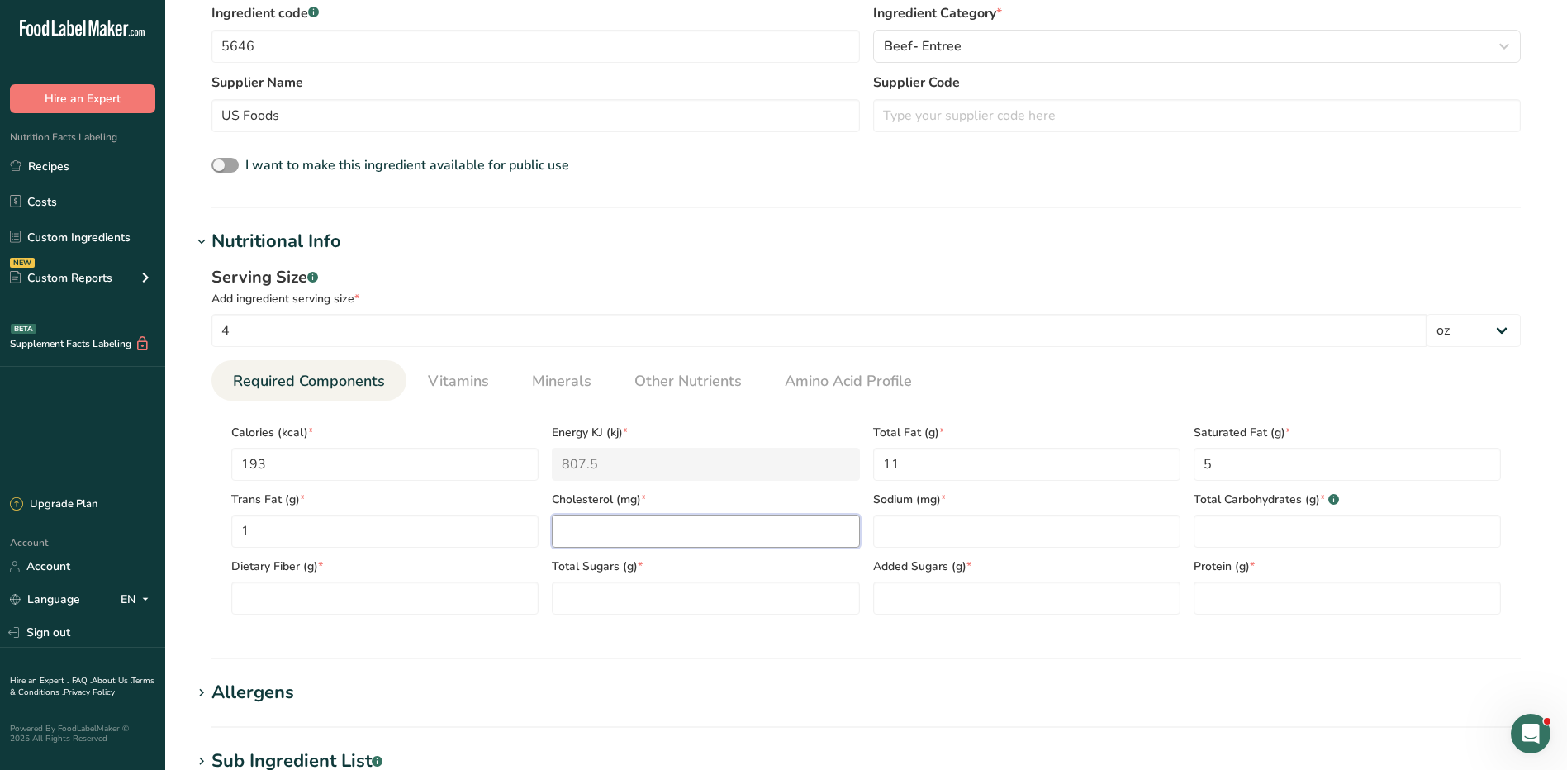
click at [592, 526] on input "number" at bounding box center [705, 531] width 307 height 33
type input "74"
click at [973, 525] on input "number" at bounding box center [1026, 531] width 307 height 33
type input "75"
click at [1248, 524] on Carbohydrates "number" at bounding box center [1347, 531] width 307 height 33
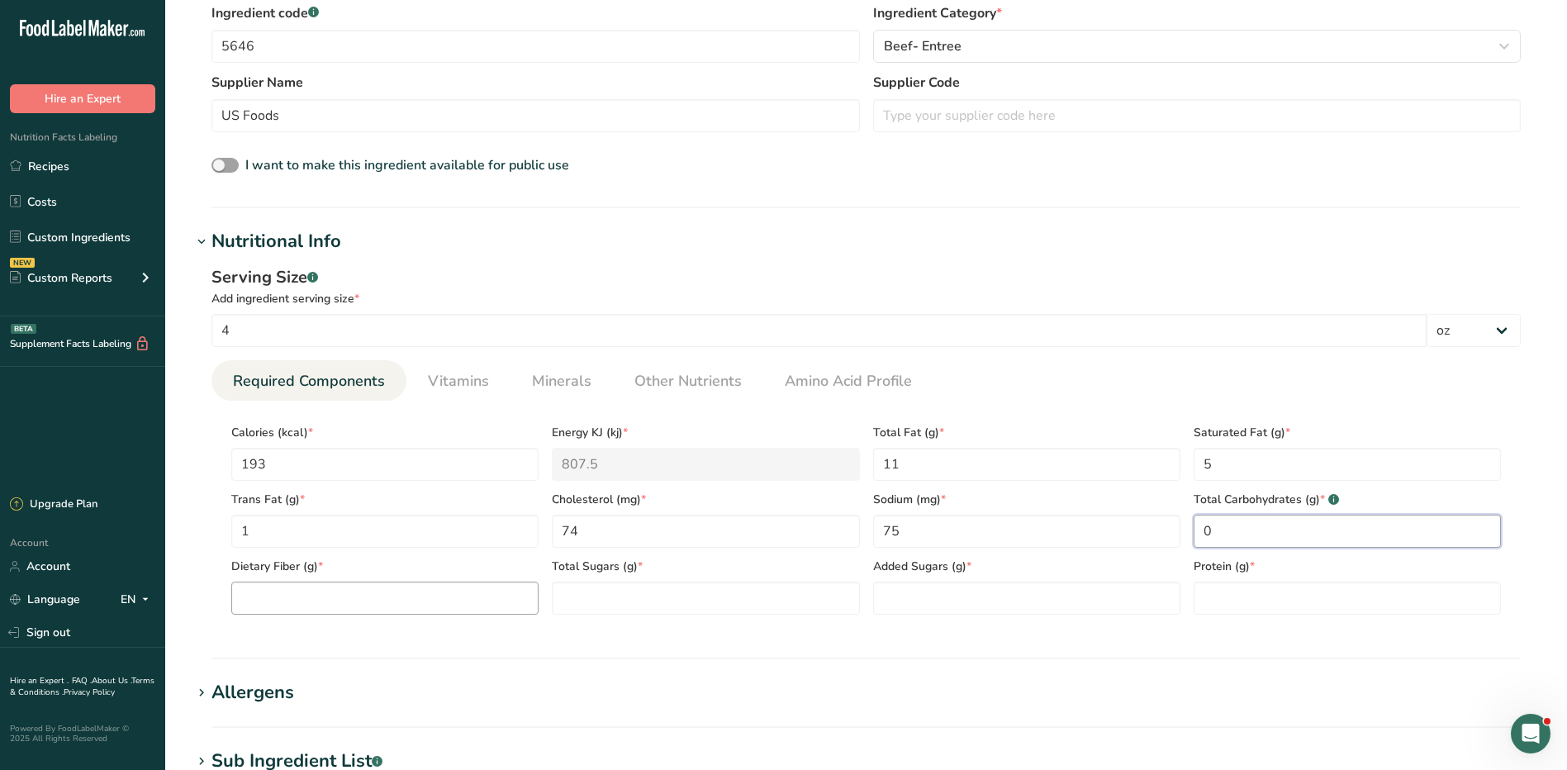
type Carbohydrates "0"
click at [458, 608] on Fiber "number" at bounding box center [384, 598] width 307 height 33
type Fiber "0"
click at [808, 609] on Sugars "number" at bounding box center [705, 598] width 307 height 33
type Sugars "0"
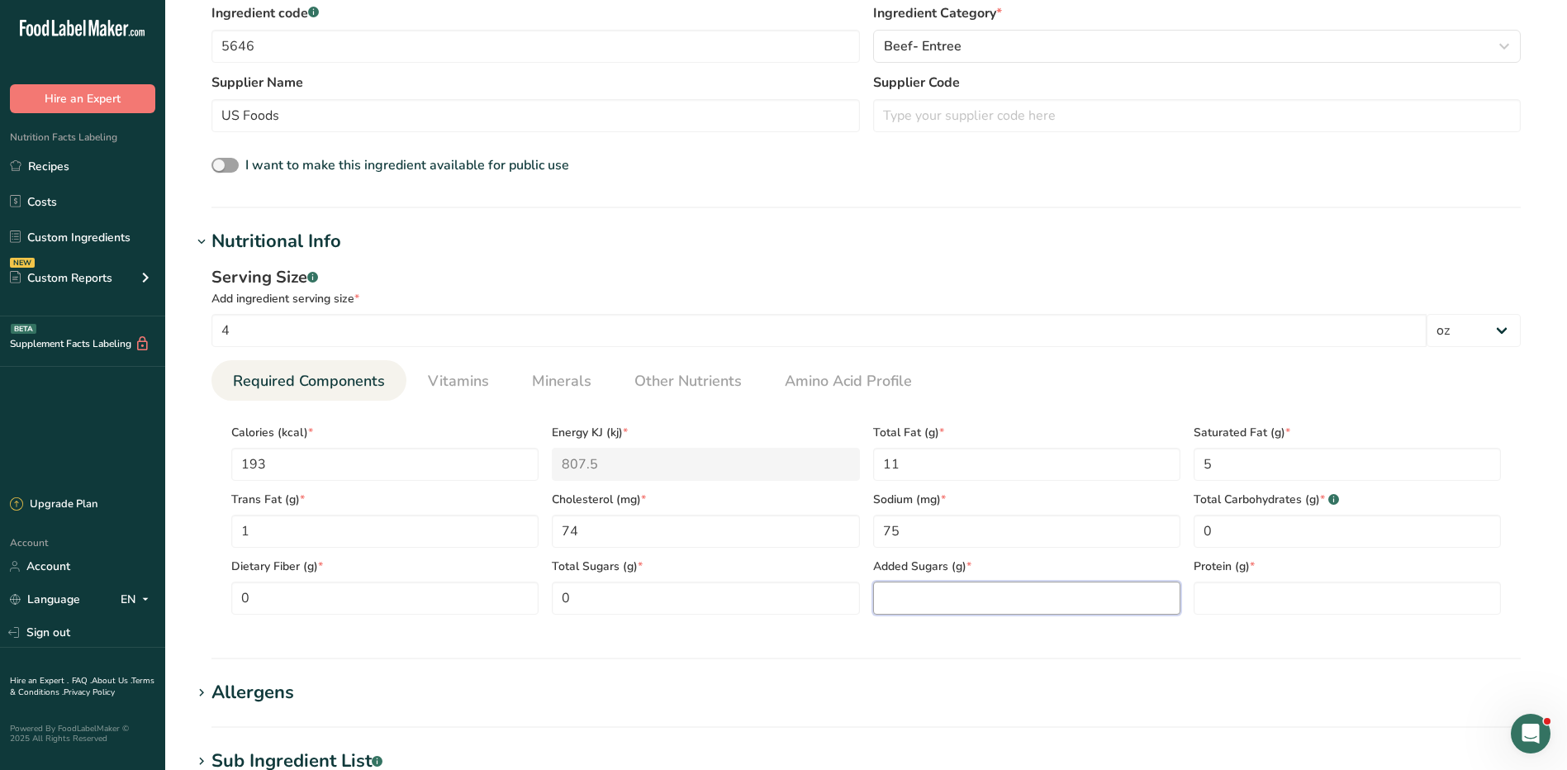
click at [954, 601] on Sugars "number" at bounding box center [1026, 598] width 307 height 33
type Sugars "0"
click at [1287, 595] on input "number" at bounding box center [1347, 598] width 307 height 33
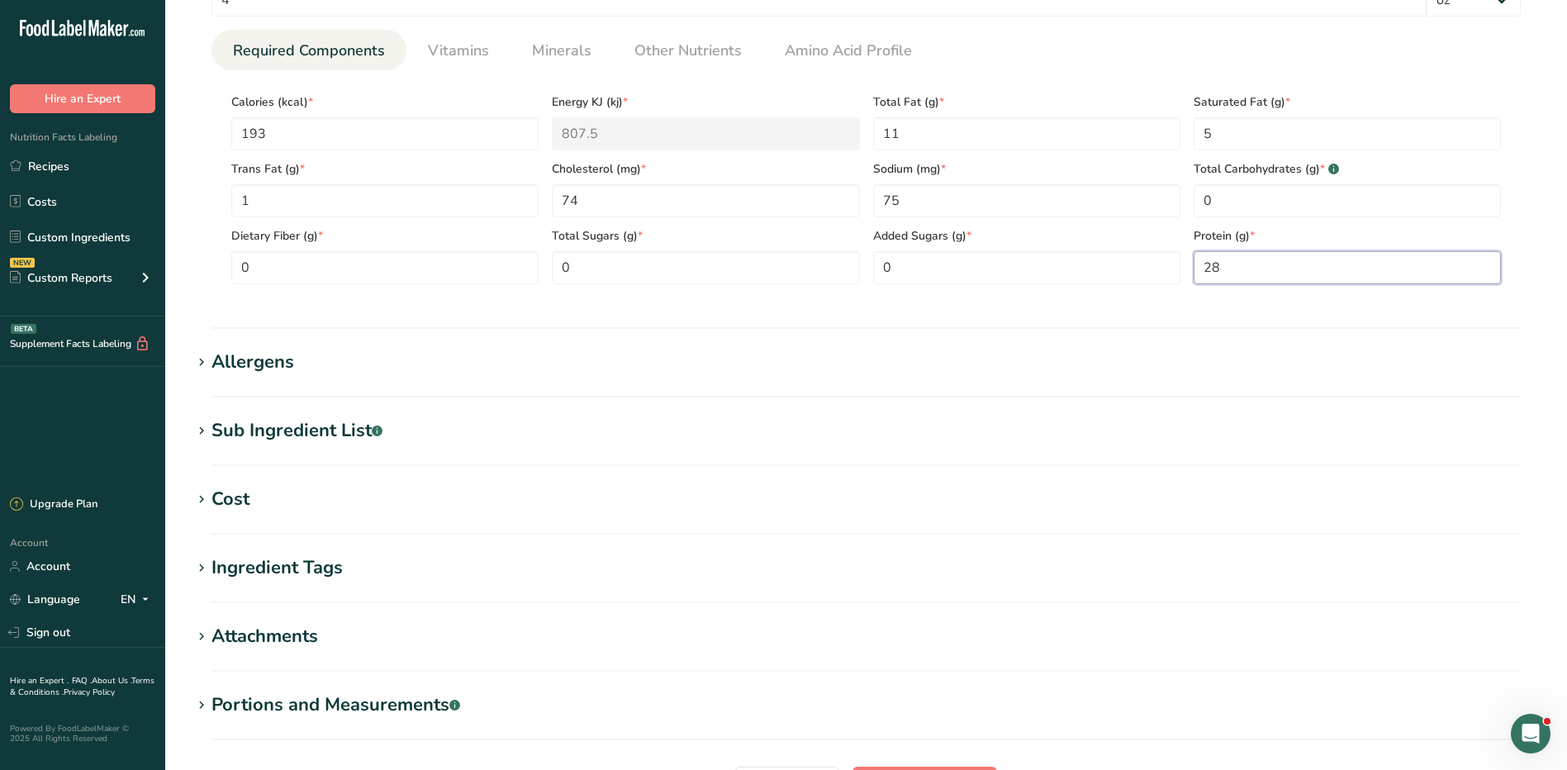
scroll to position [914, 0]
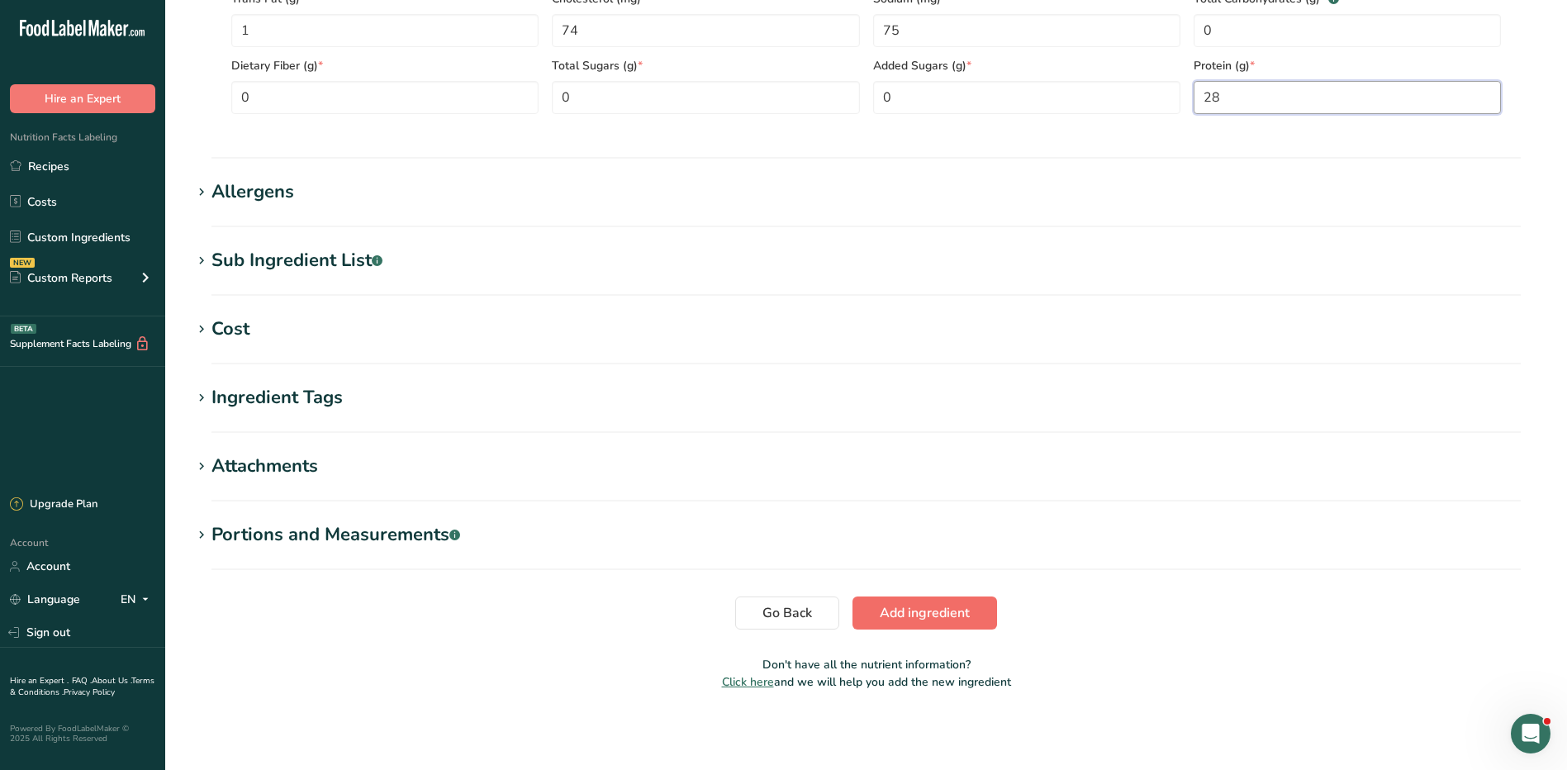
type input "28"
click at [944, 620] on span "Add ingredient" at bounding box center [925, 613] width 90 height 20
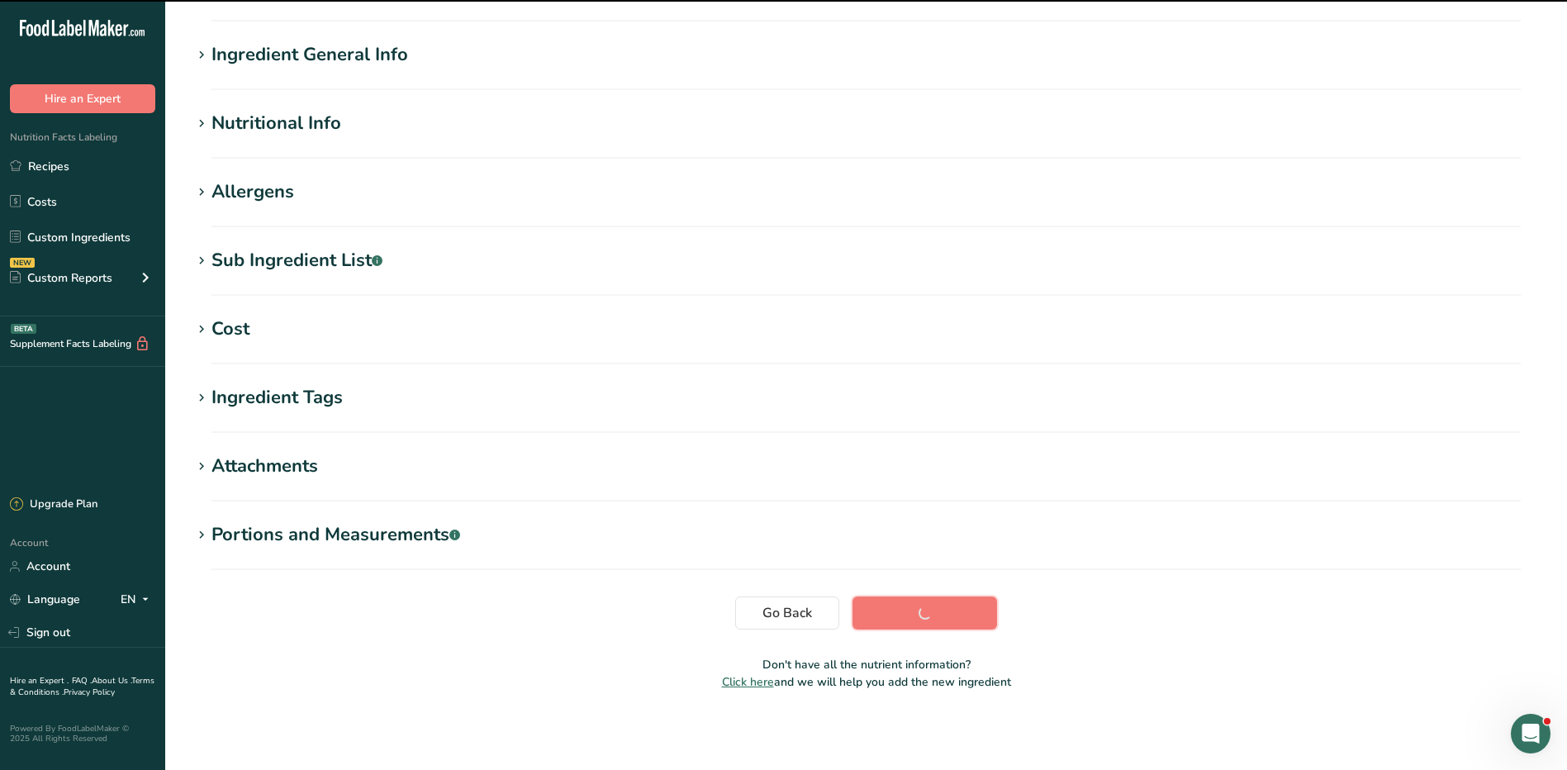
scroll to position [104, 0]
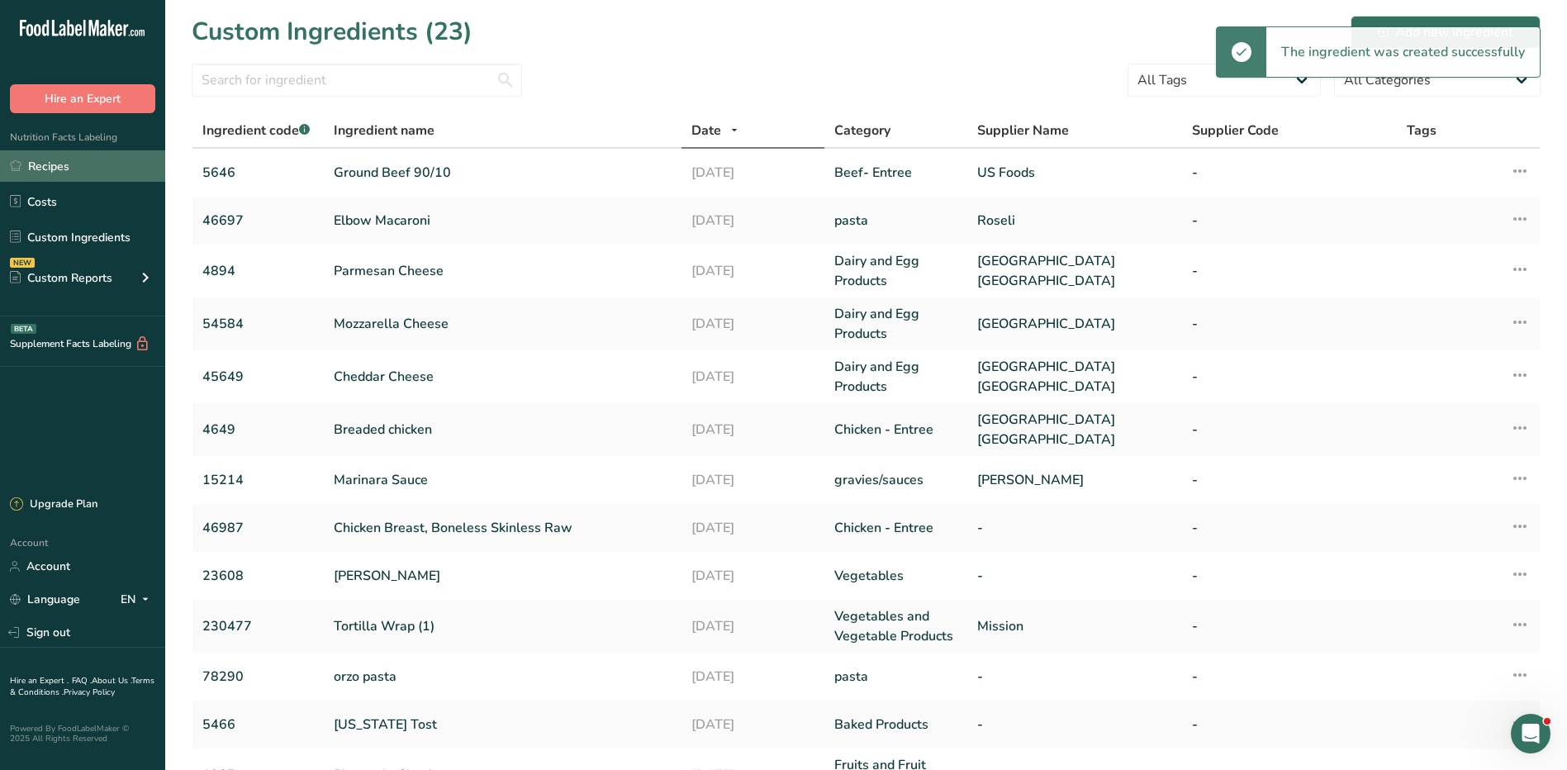
click at [45, 165] on link "Recipes" at bounding box center [82, 165] width 165 height 31
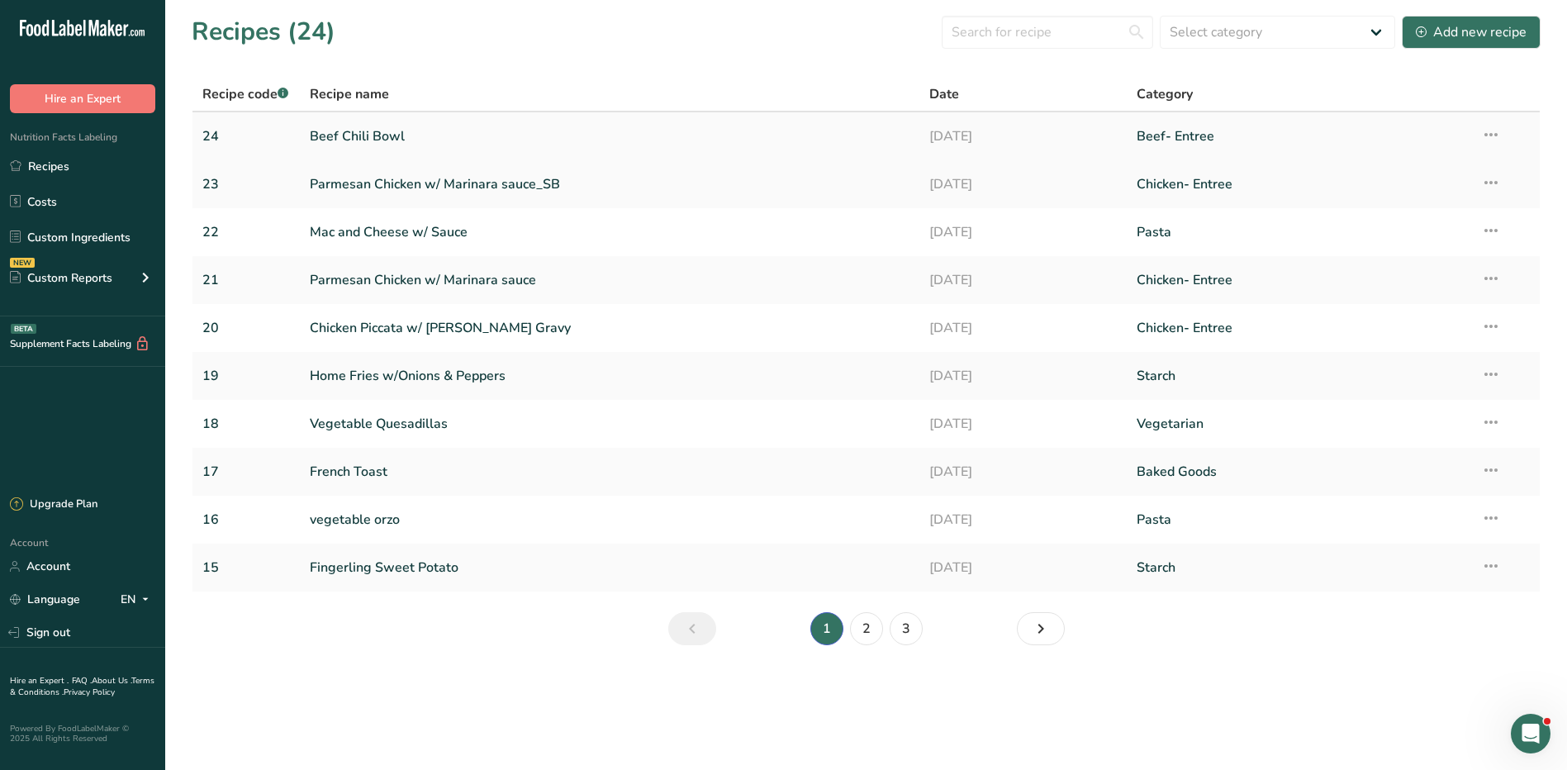
click at [360, 128] on link "Beef Chili Bowl" at bounding box center [610, 136] width 601 height 35
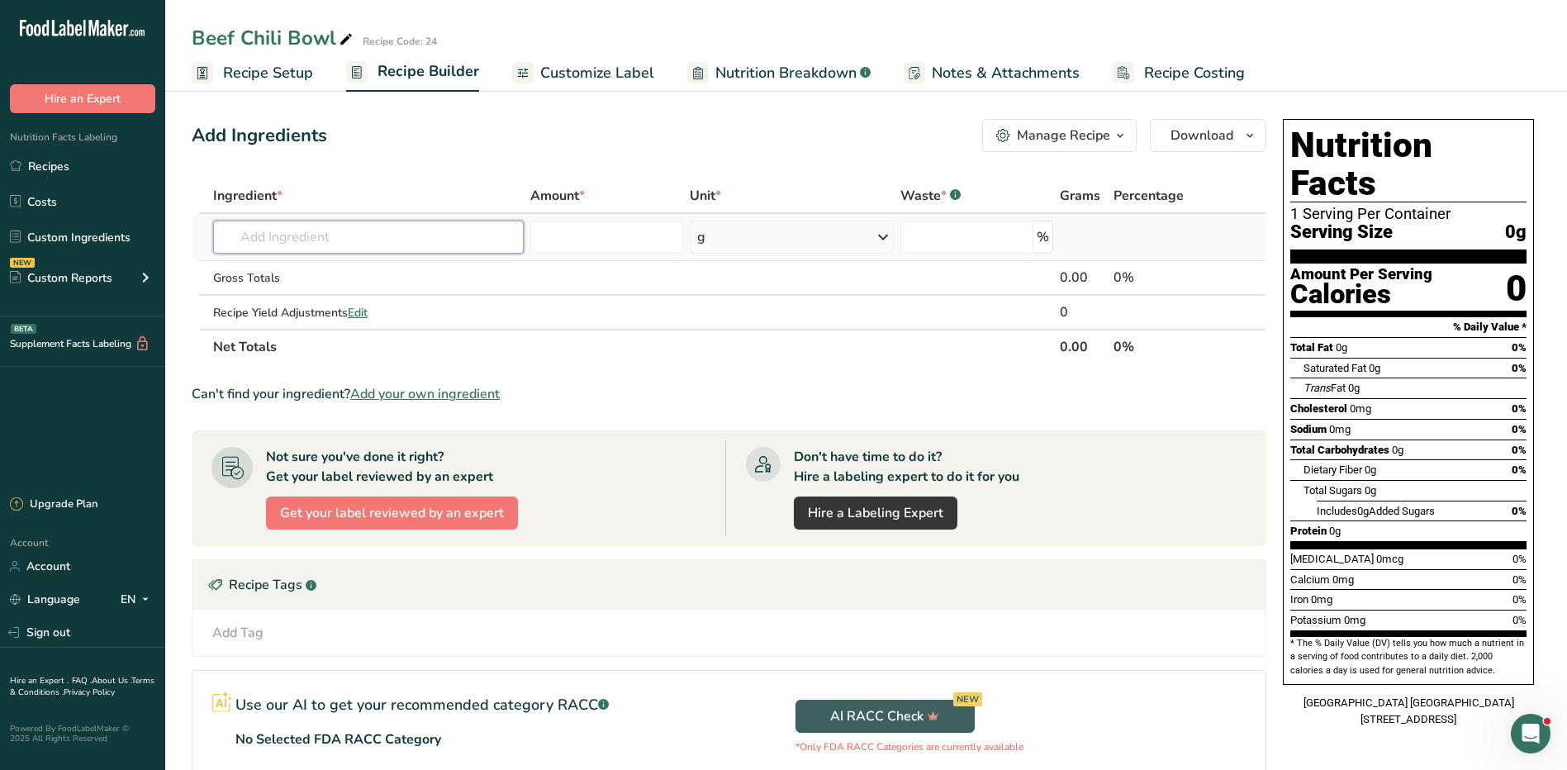
click at [366, 240] on input "text" at bounding box center [368, 237] width 311 height 33
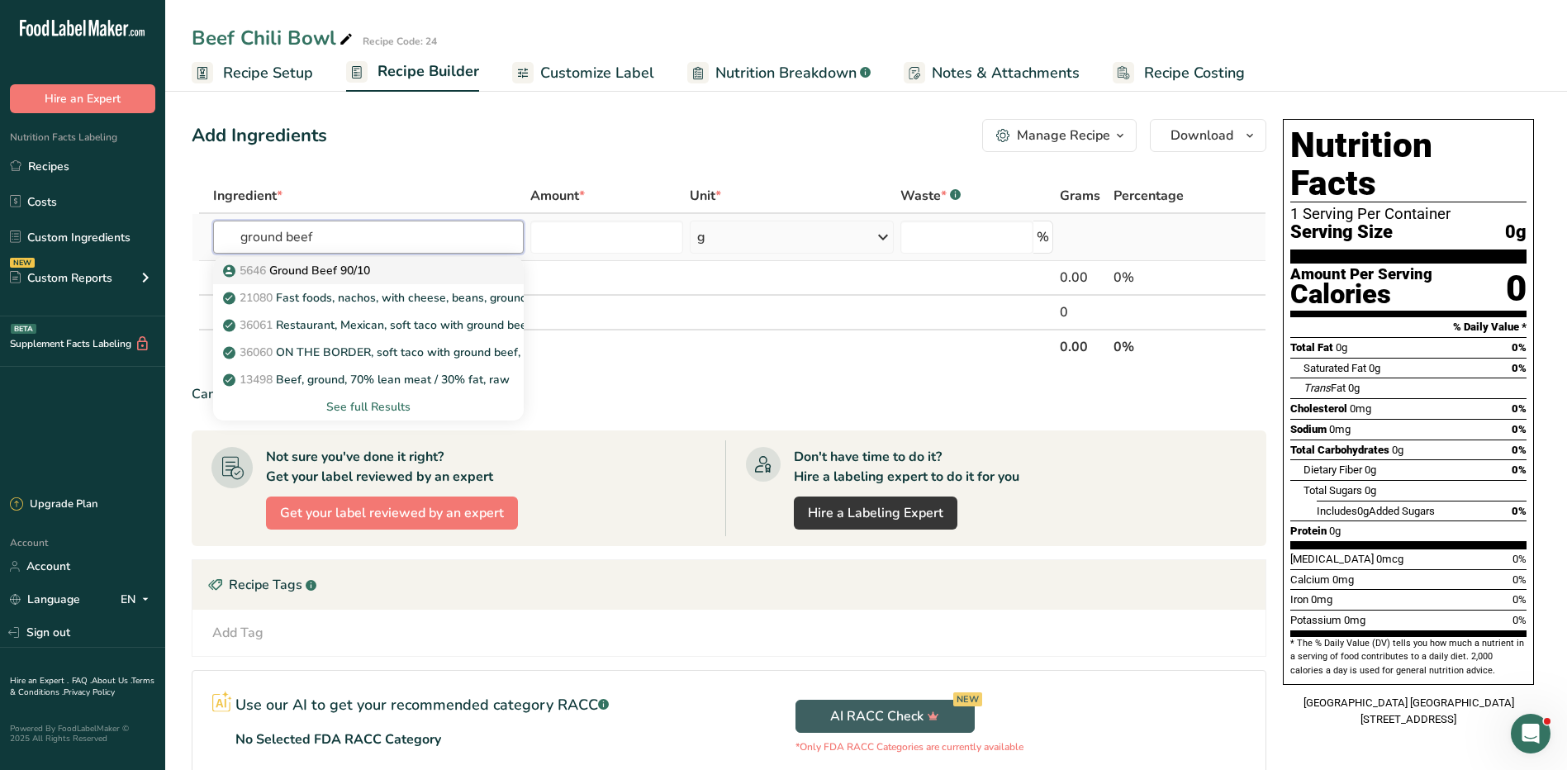
type input "ground beef"
click at [369, 276] on p "5646 Ground Beef 90/10" at bounding box center [298, 270] width 144 height 17
type input "Ground Beef 90/10"
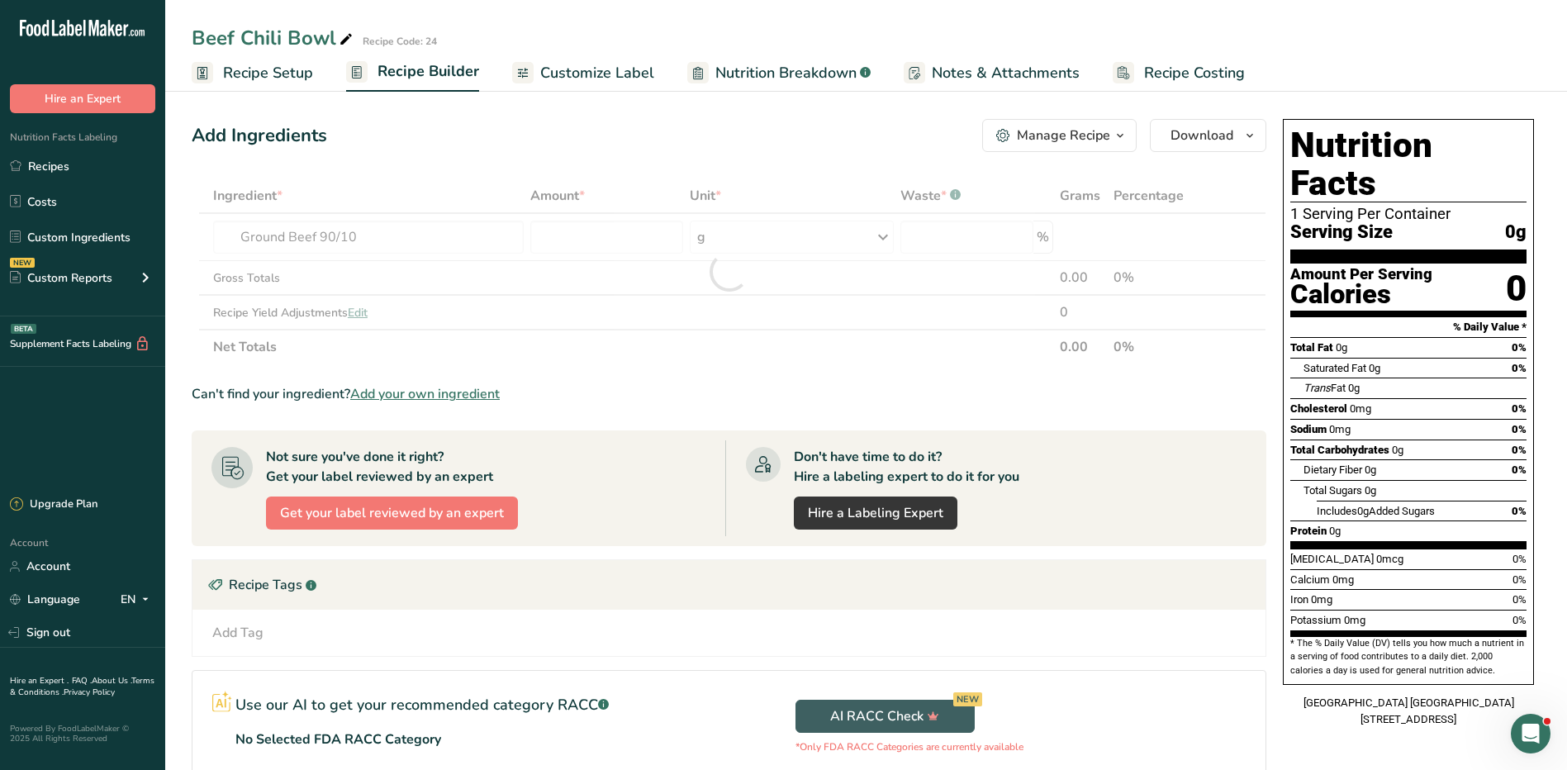
type input "0"
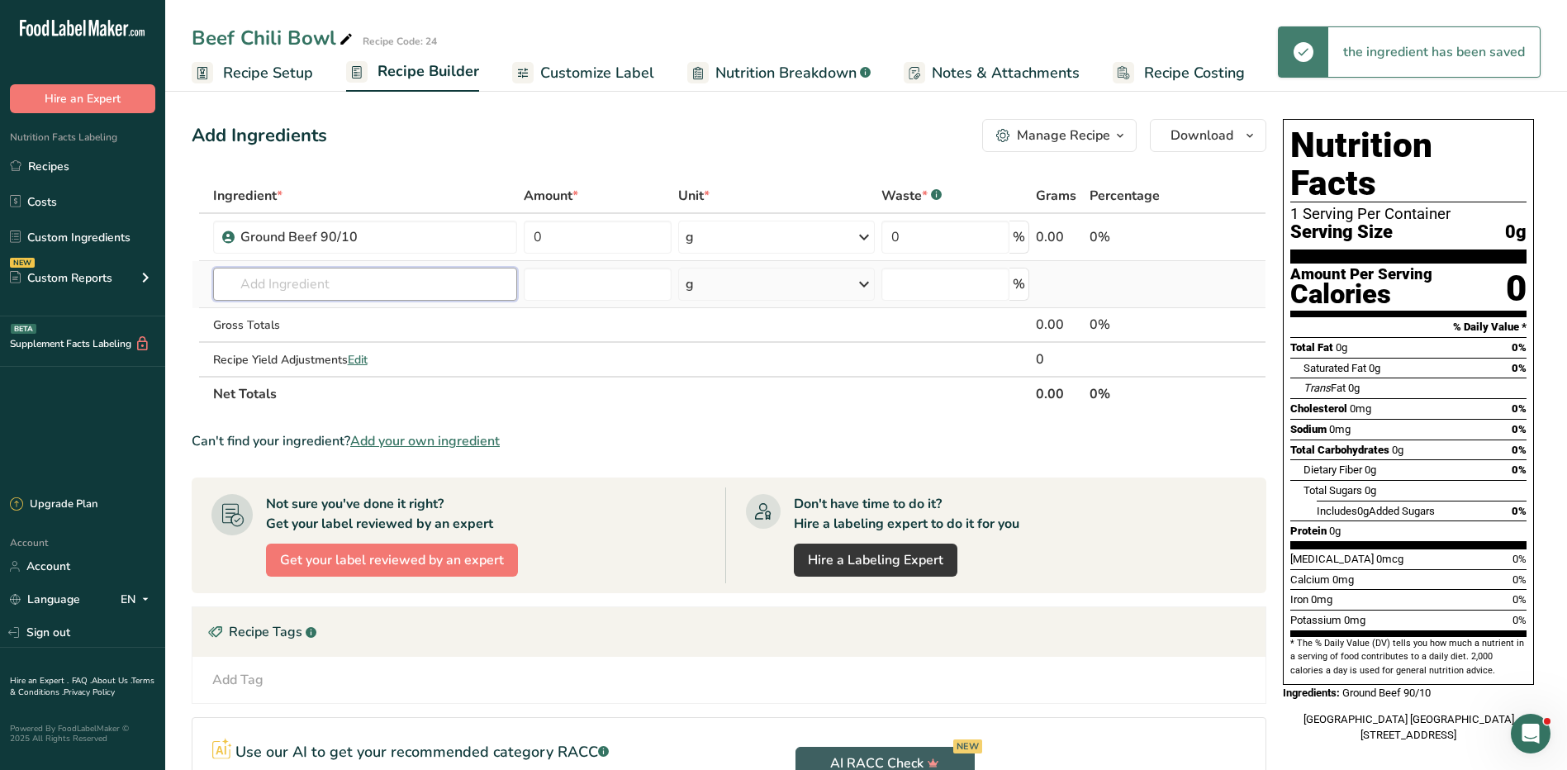
click at [345, 292] on input "text" at bounding box center [365, 284] width 305 height 33
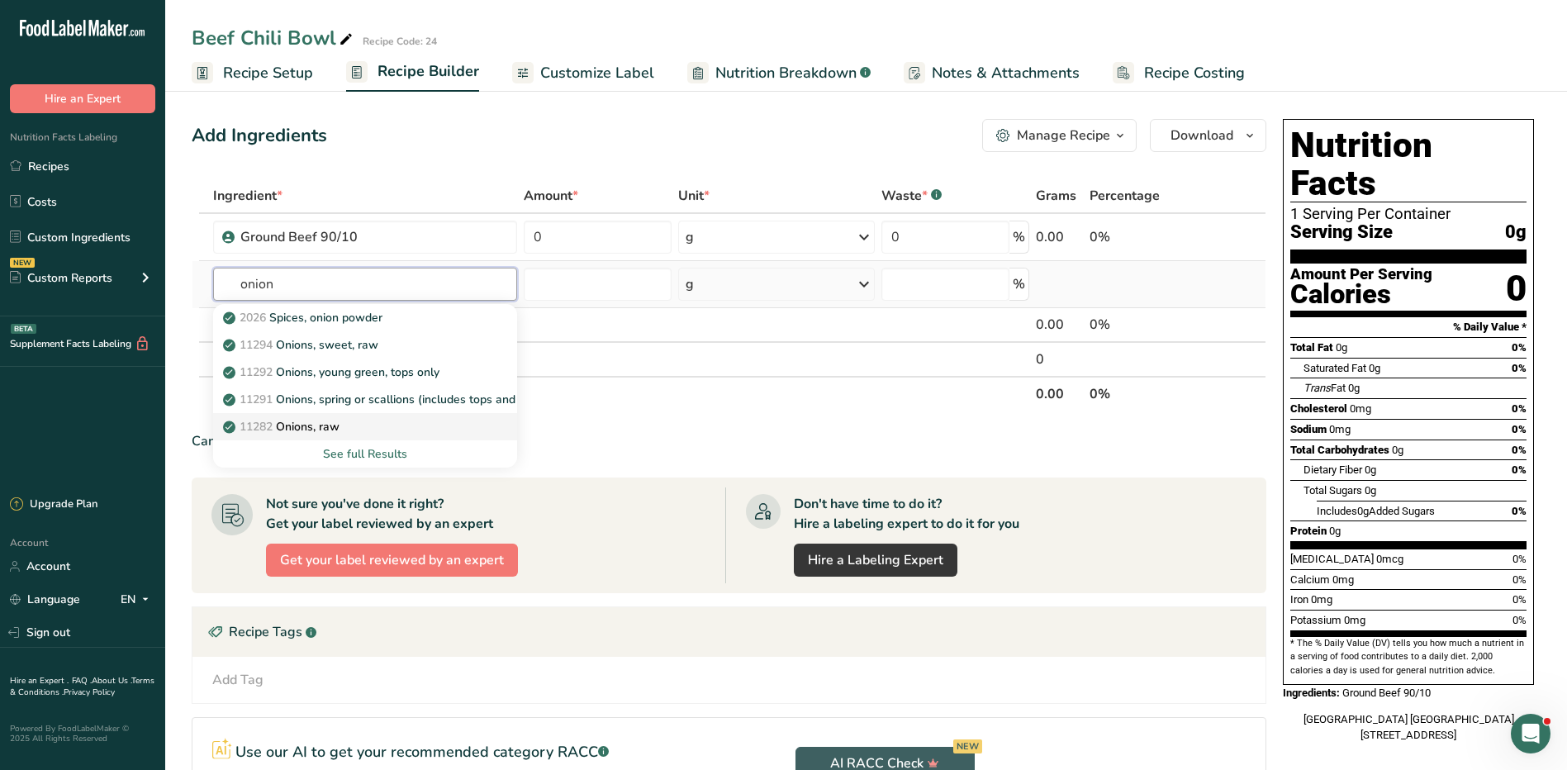
type input "onion"
click at [333, 432] on p "11282 Onions, raw" at bounding box center [282, 426] width 113 height 17
type input "Onions, raw"
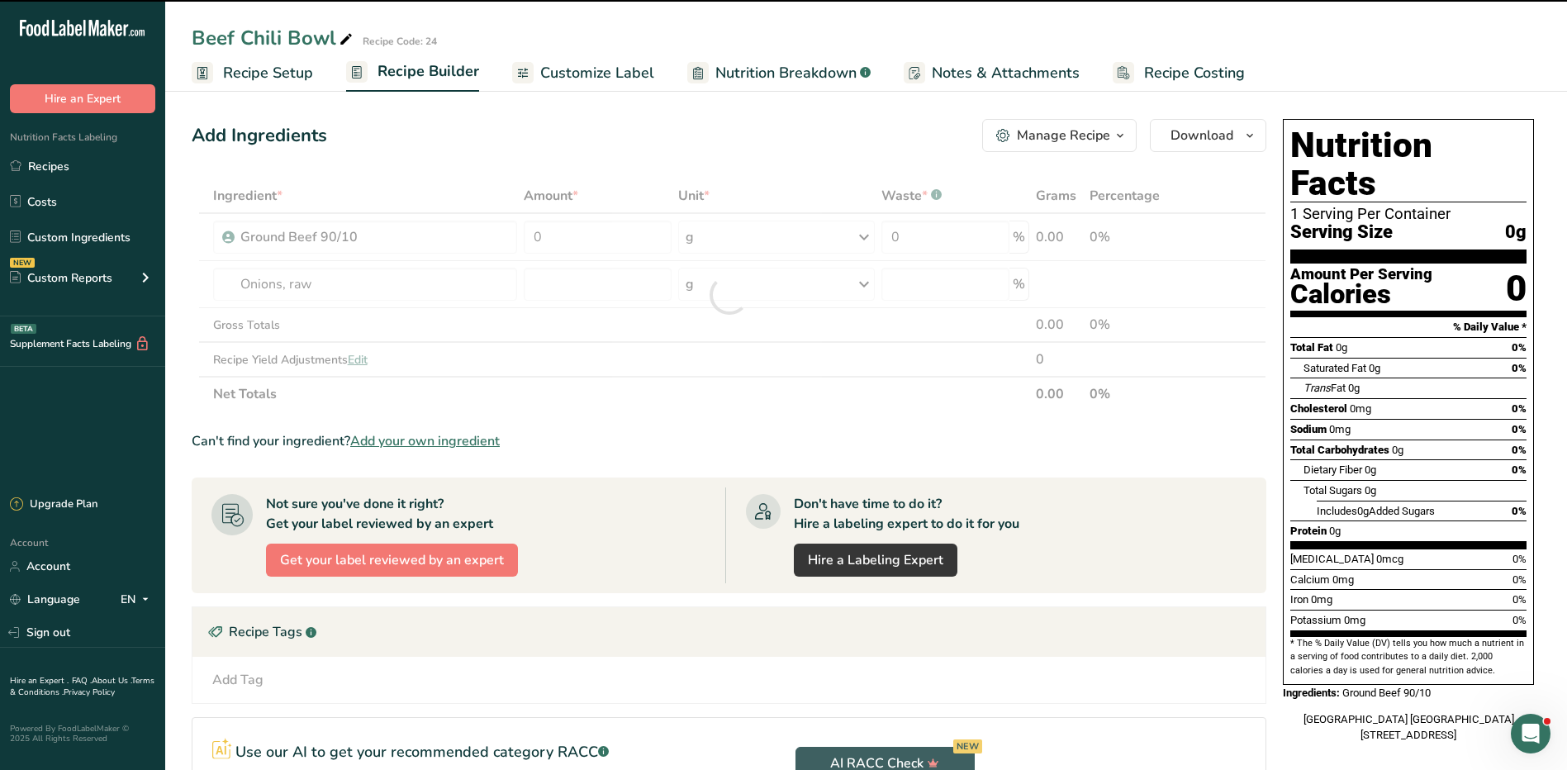
type input "0"
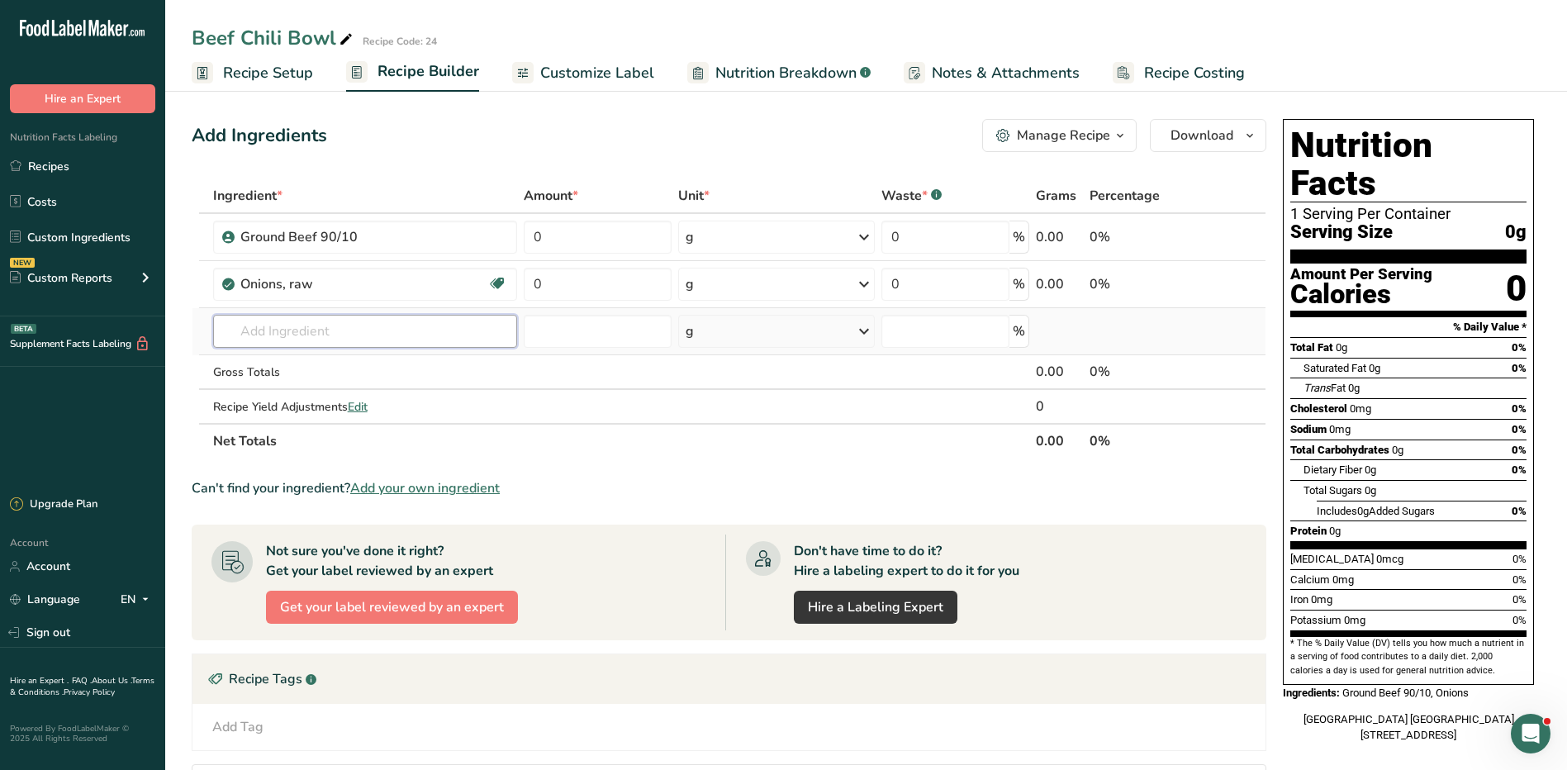
click at [312, 335] on input "text" at bounding box center [365, 331] width 305 height 33
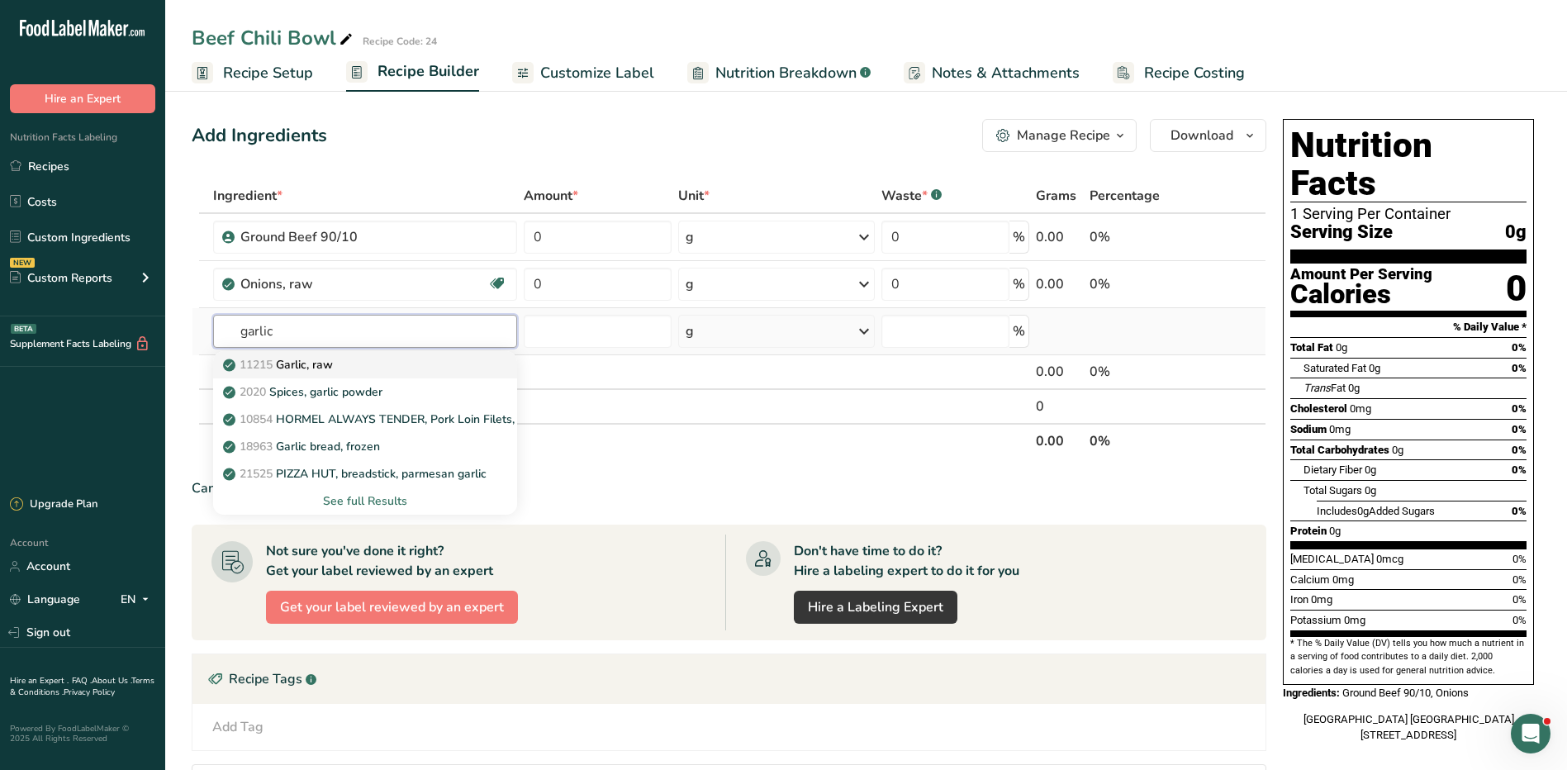
type input "garlic"
click at [308, 362] on p "11215 Garlic, raw" at bounding box center [279, 364] width 107 height 17
type input "Garlic, raw"
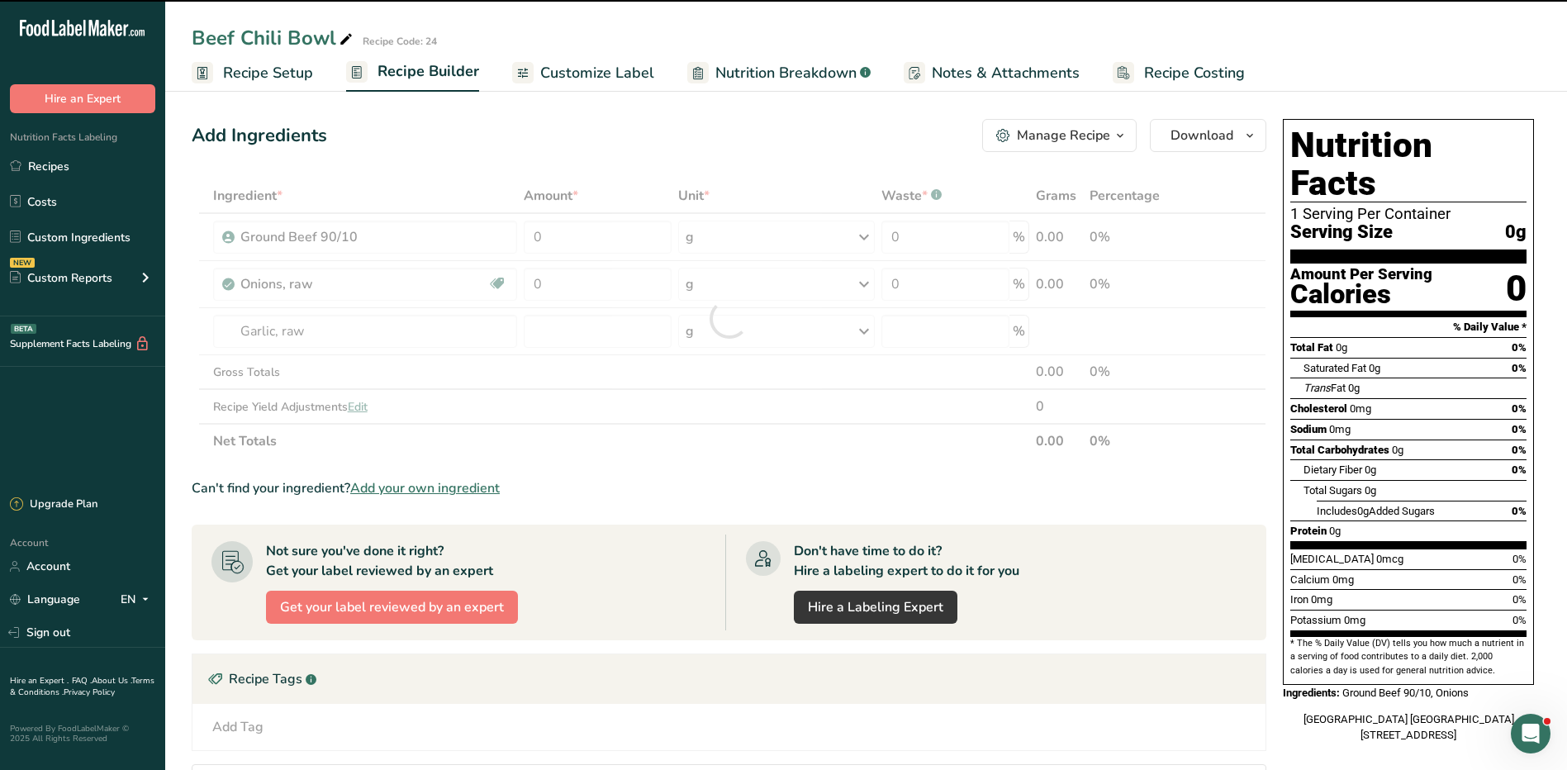
type input "0"
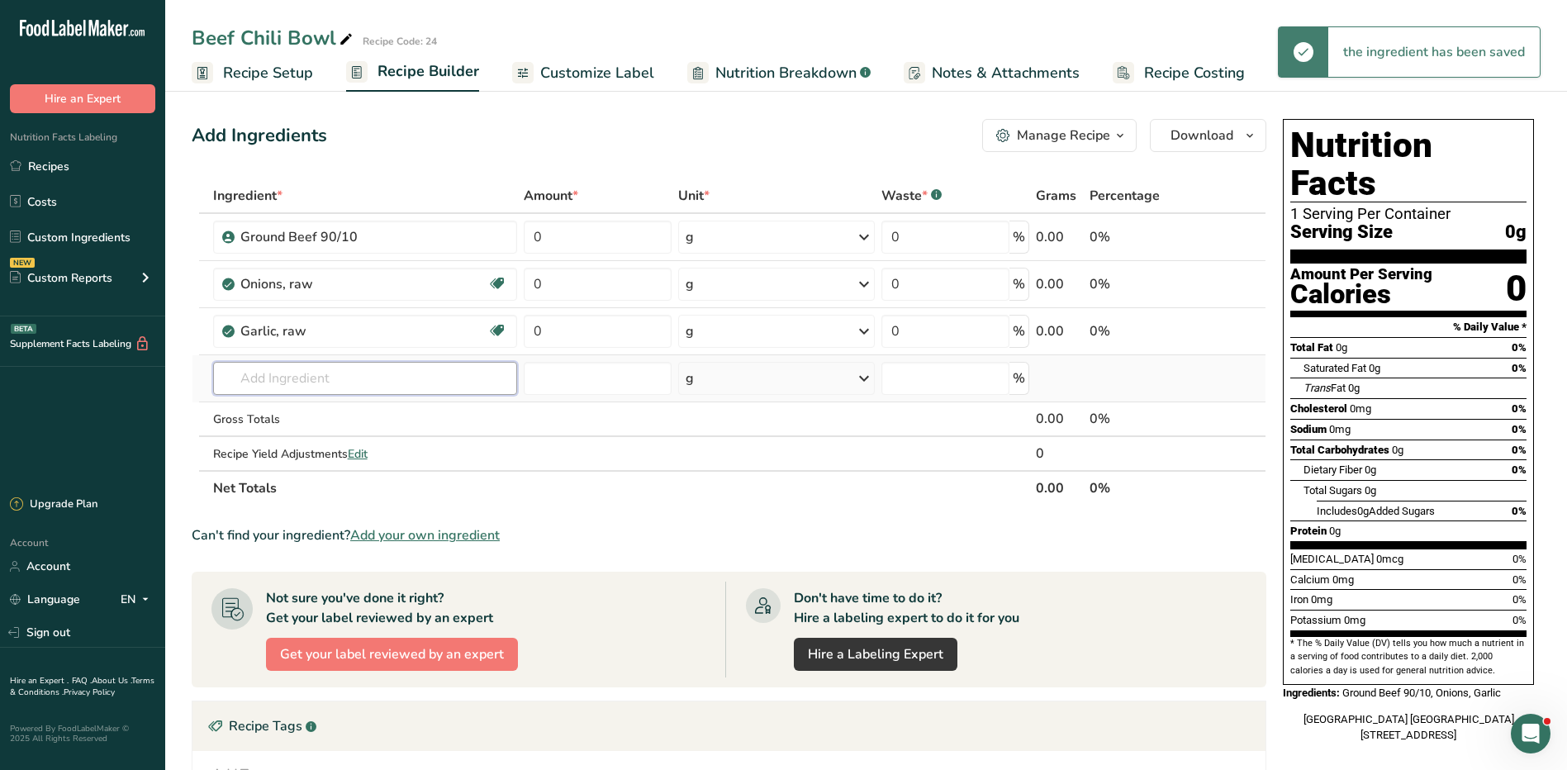
click at [316, 384] on input "text" at bounding box center [365, 378] width 305 height 33
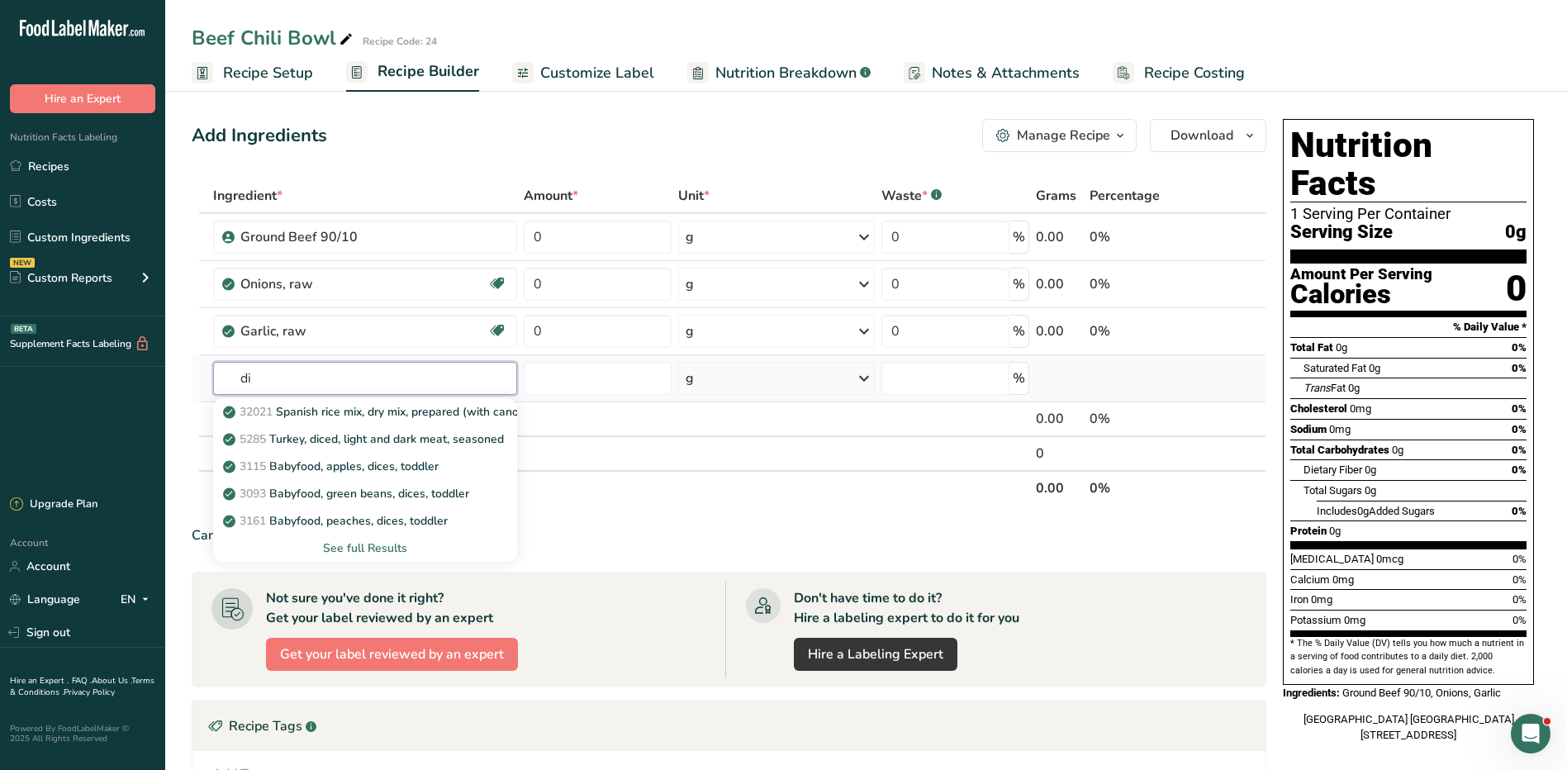
type input "d"
type input "tomatoes"
click at [392, 554] on div "See full Results" at bounding box center [365, 548] width 278 height 17
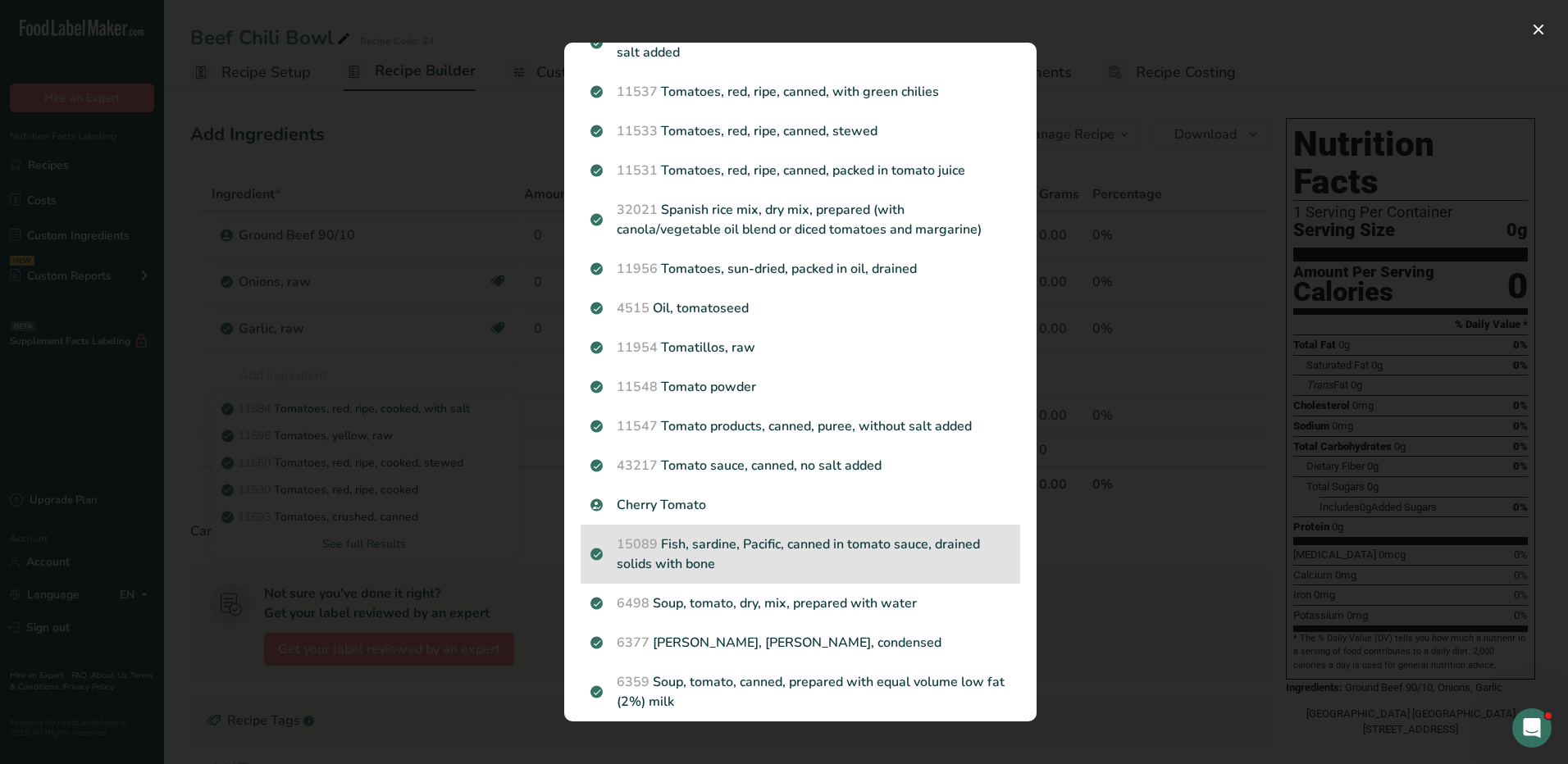
scroll to position [820, 0]
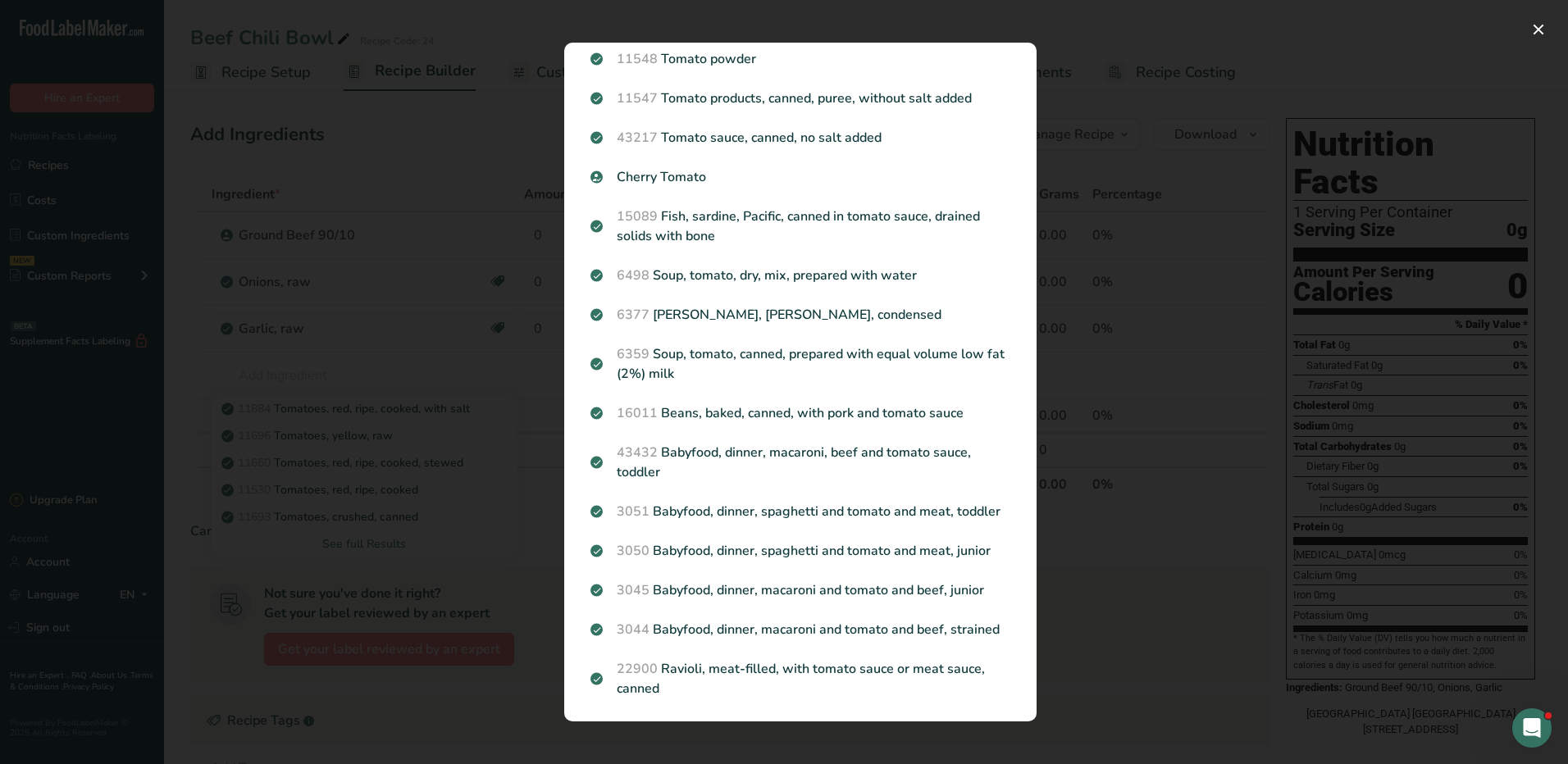
drag, startPoint x: 647, startPoint y: 529, endPoint x: 1018, endPoint y: 448, distance: 379.7
click at [1018, 448] on section "Search Results 11884 Tomatoes, red, ripe, cooked, with salt 11696 Tomatoes, yel…" at bounding box center [800, 382] width 472 height 679
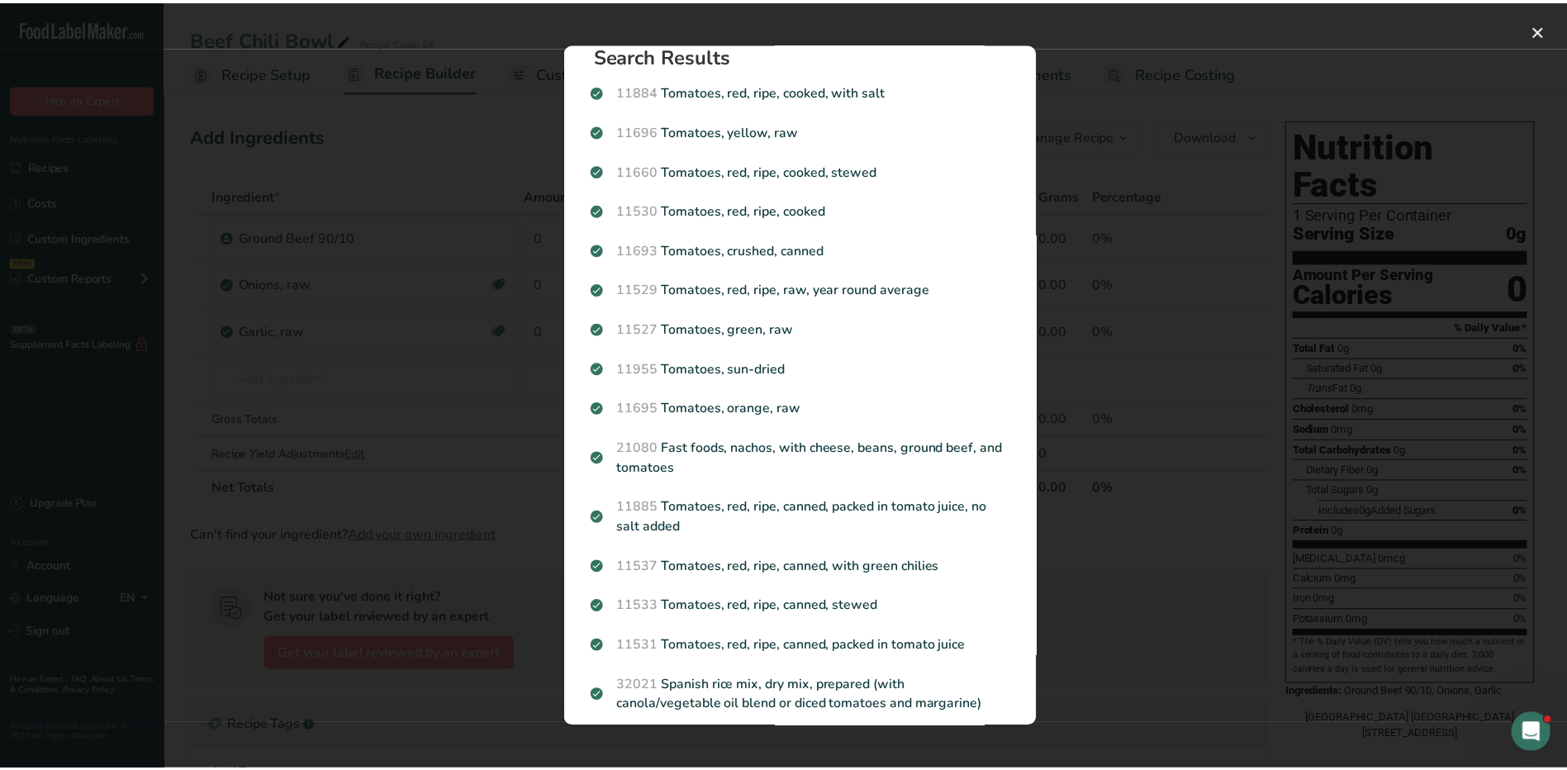
scroll to position [9, 0]
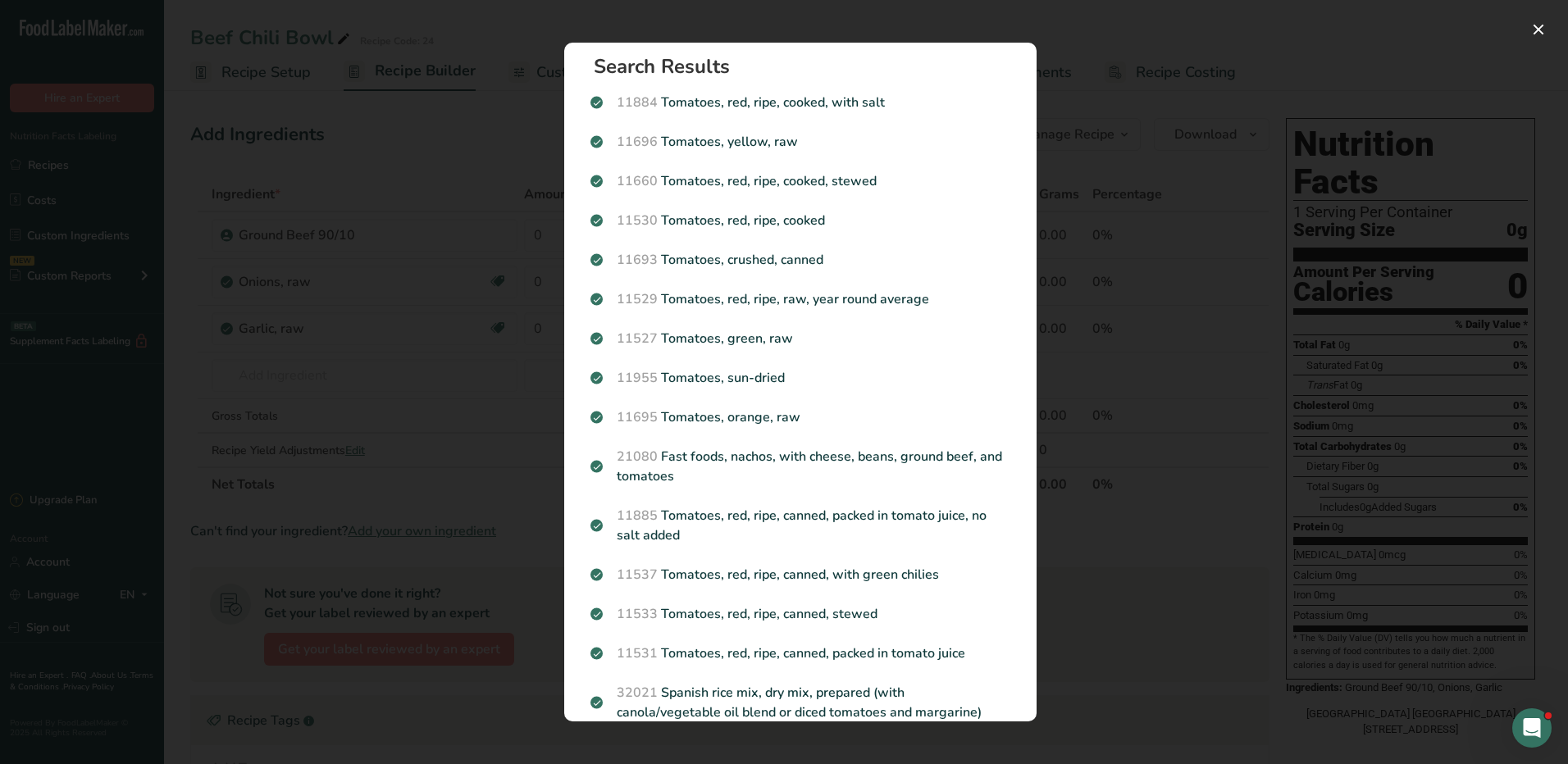
click at [1117, 268] on div "Search results modal" at bounding box center [784, 382] width 1568 height 764
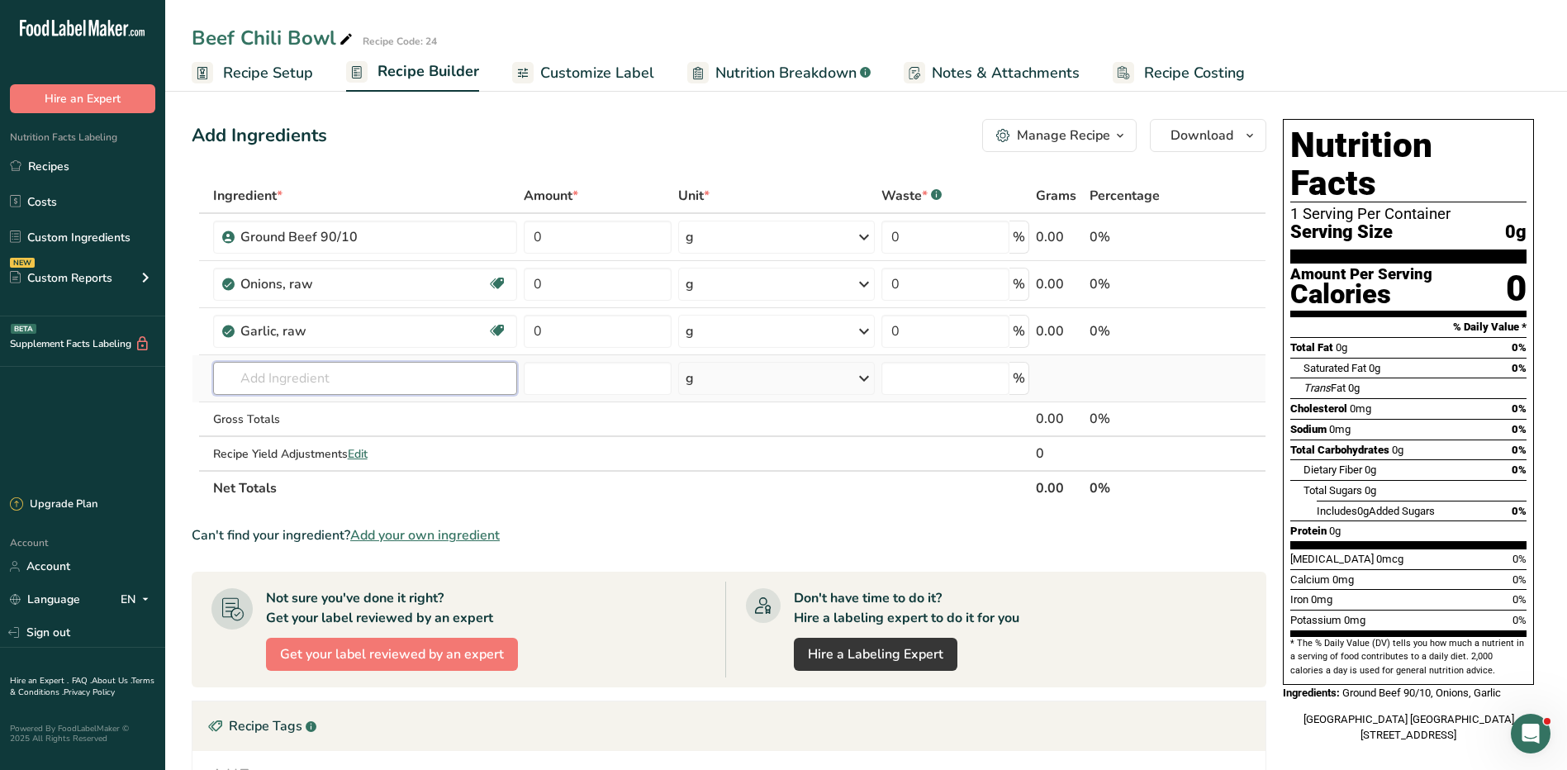
click at [382, 374] on input "text" at bounding box center [365, 378] width 305 height 33
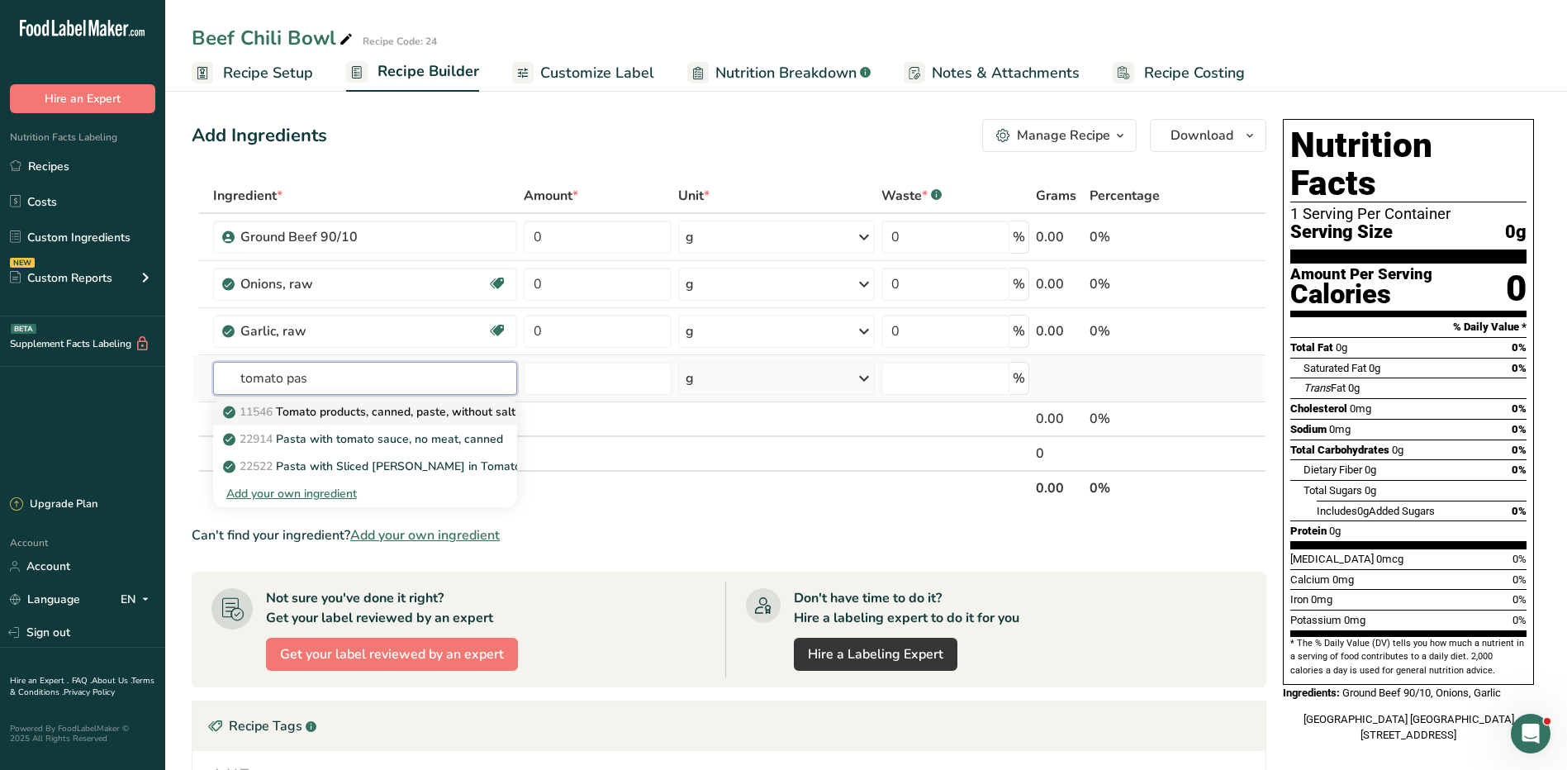
type input "tomato pas"
click at [338, 412] on p "11546 Tomato products, canned, paste, without salt added (Includes foods for US…" at bounding box center [536, 411] width 621 height 17
type input "Tomato products, canned, paste, without salt added (Includes foods for USDA's F…"
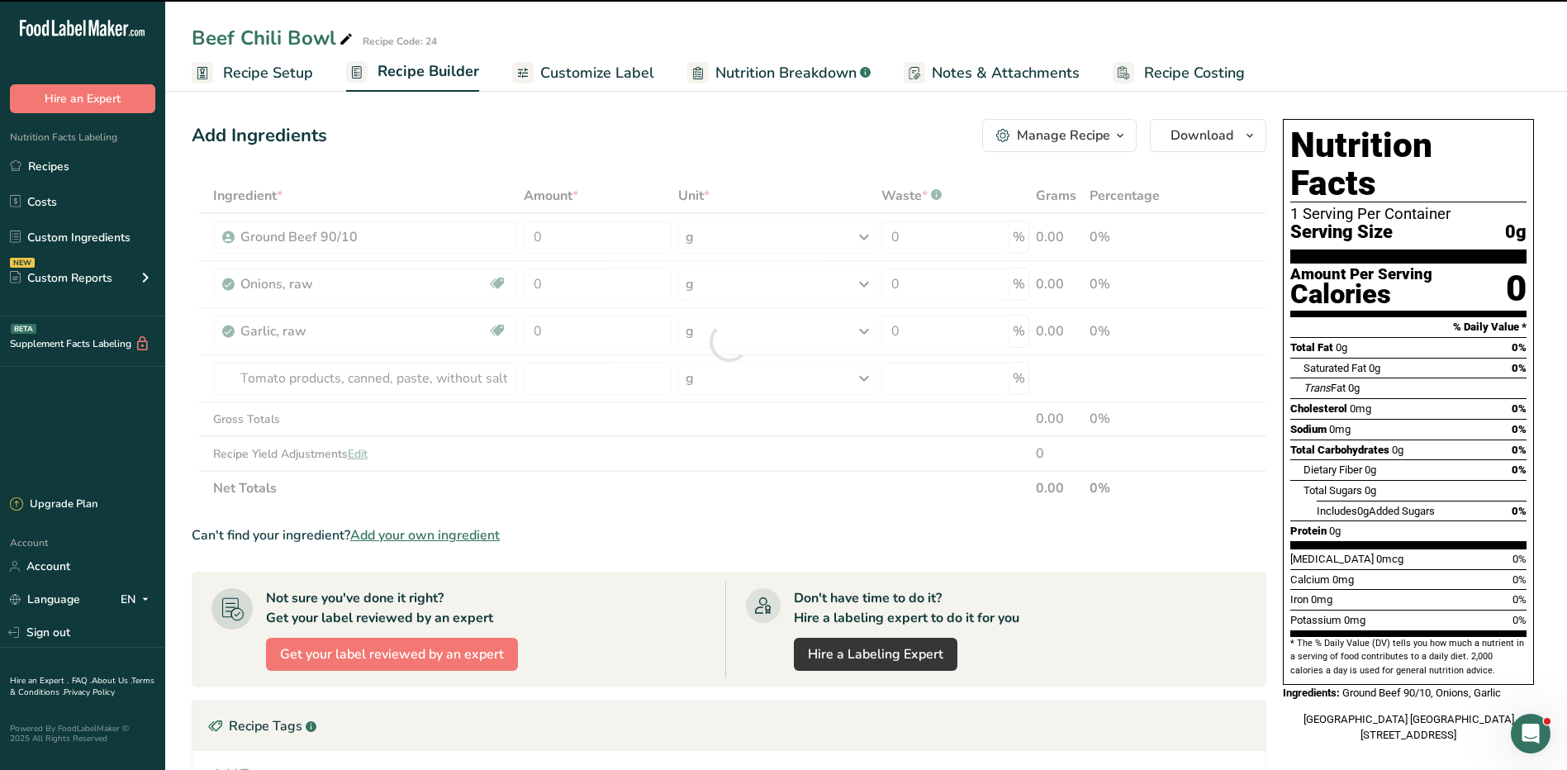
type input "0"
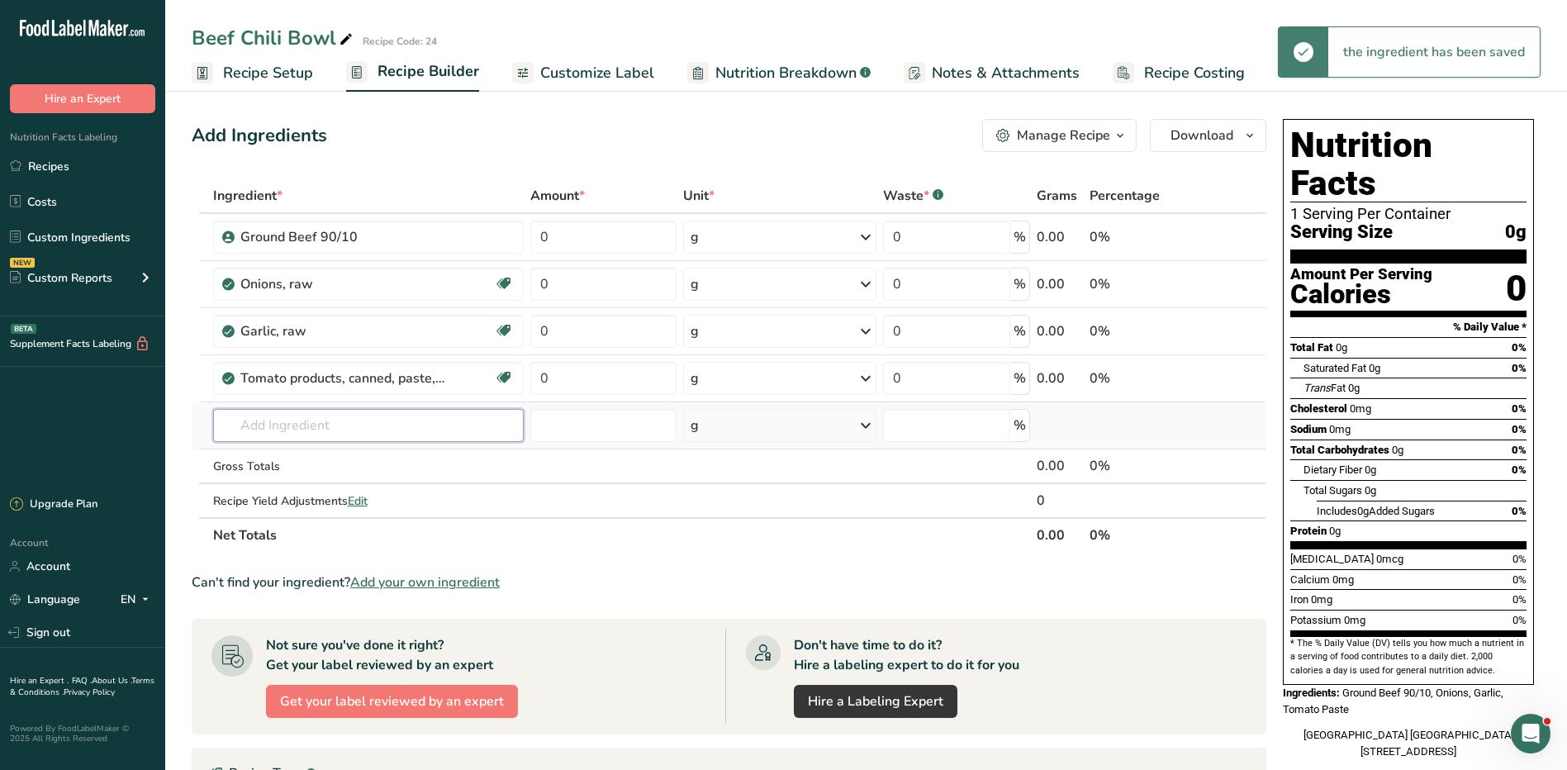
click at [314, 422] on input "text" at bounding box center [368, 425] width 311 height 33
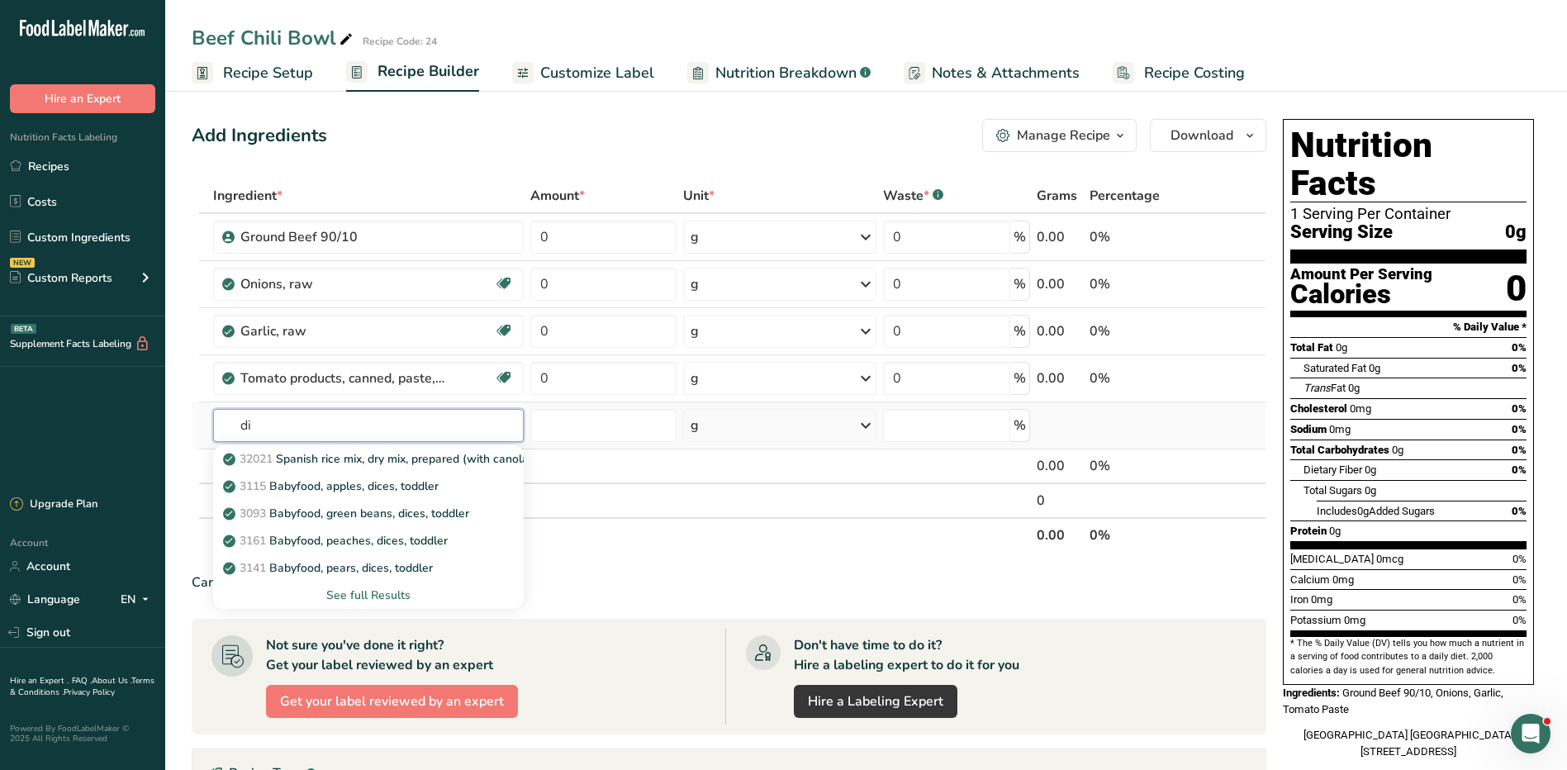
type input "d"
type input "t"
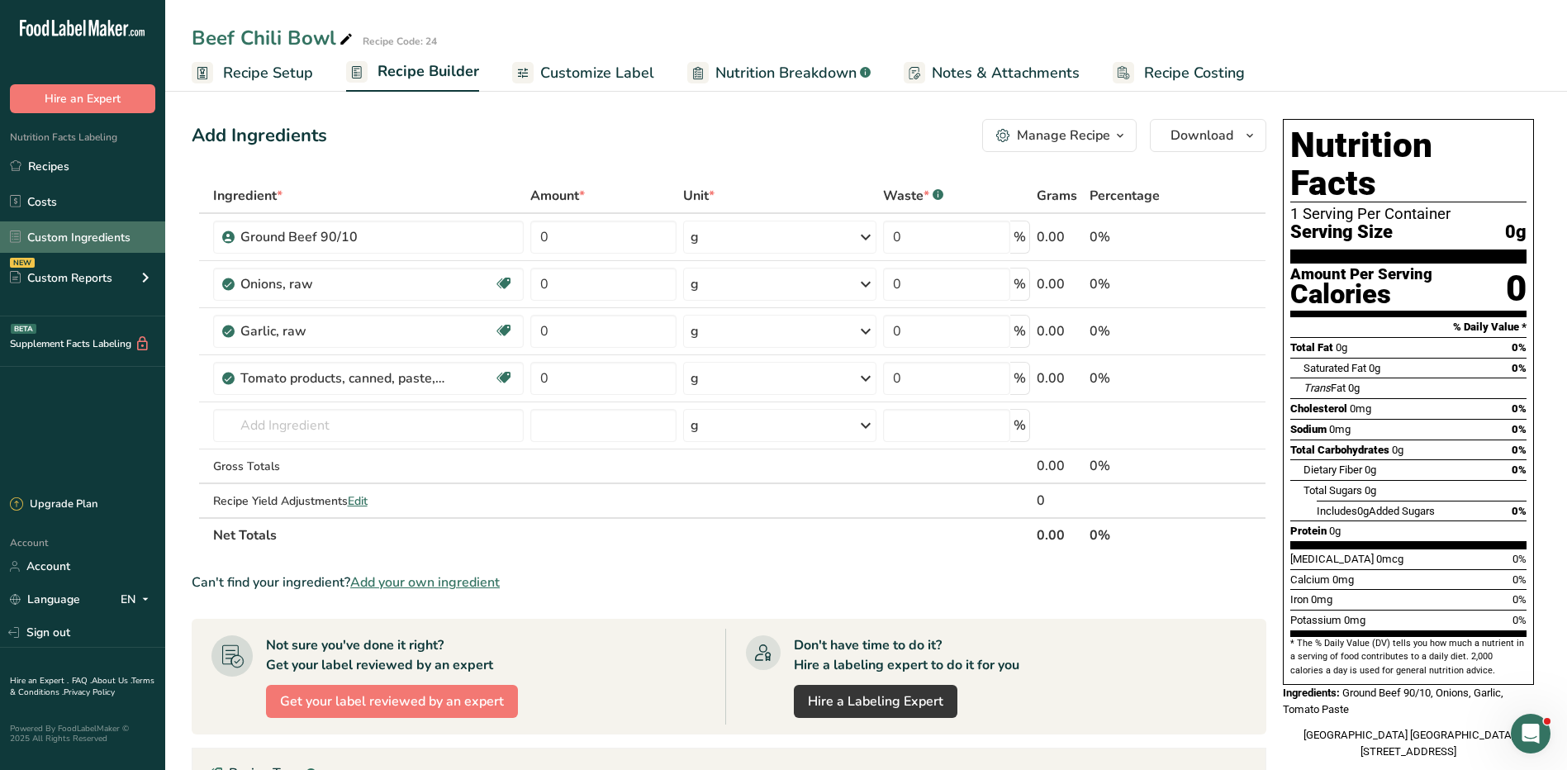
click at [62, 230] on link "Custom Ingredients" at bounding box center [82, 236] width 165 height 31
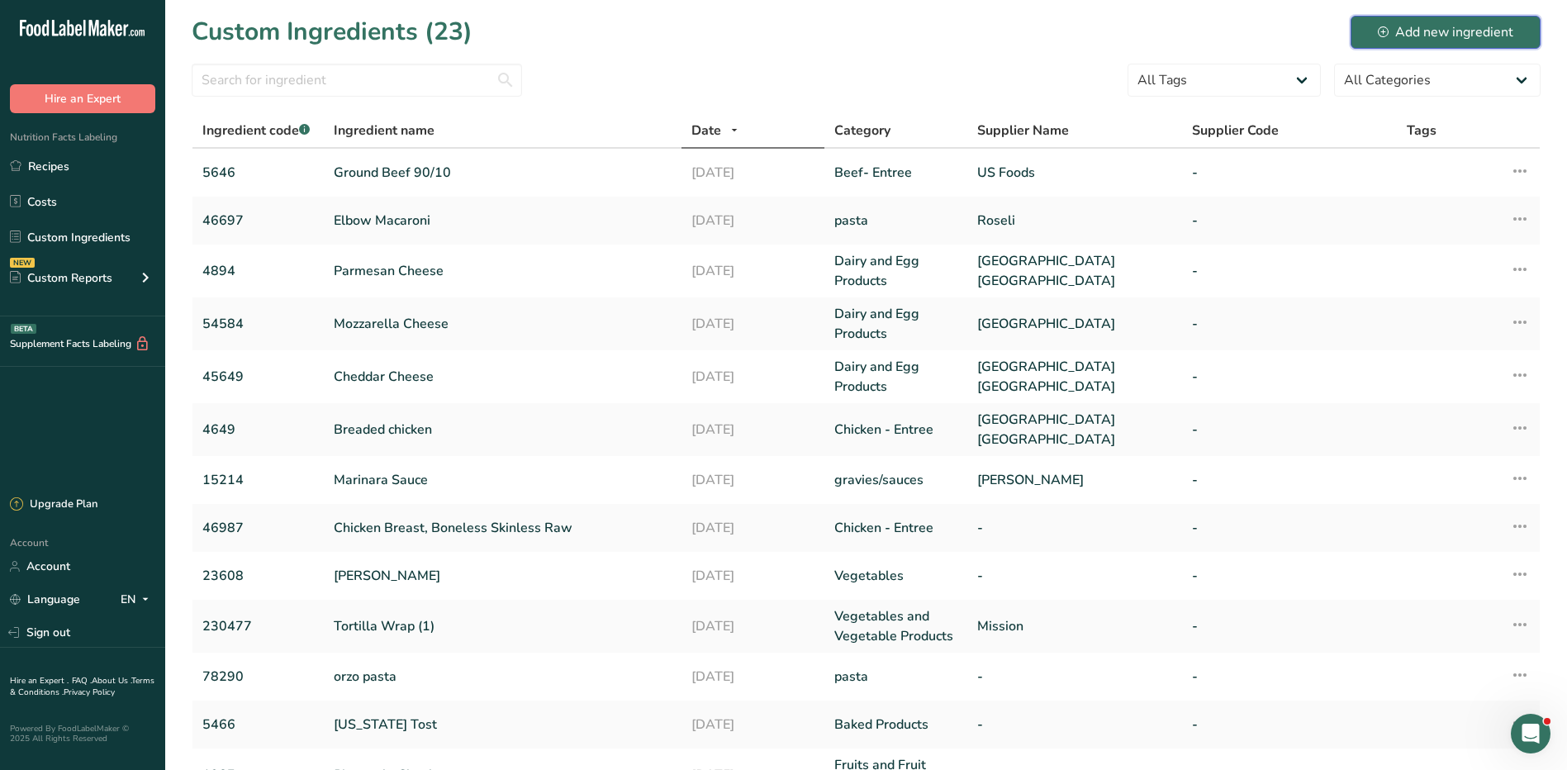
click at [1402, 32] on div "Add new ingredient" at bounding box center [1446, 32] width 136 height 20
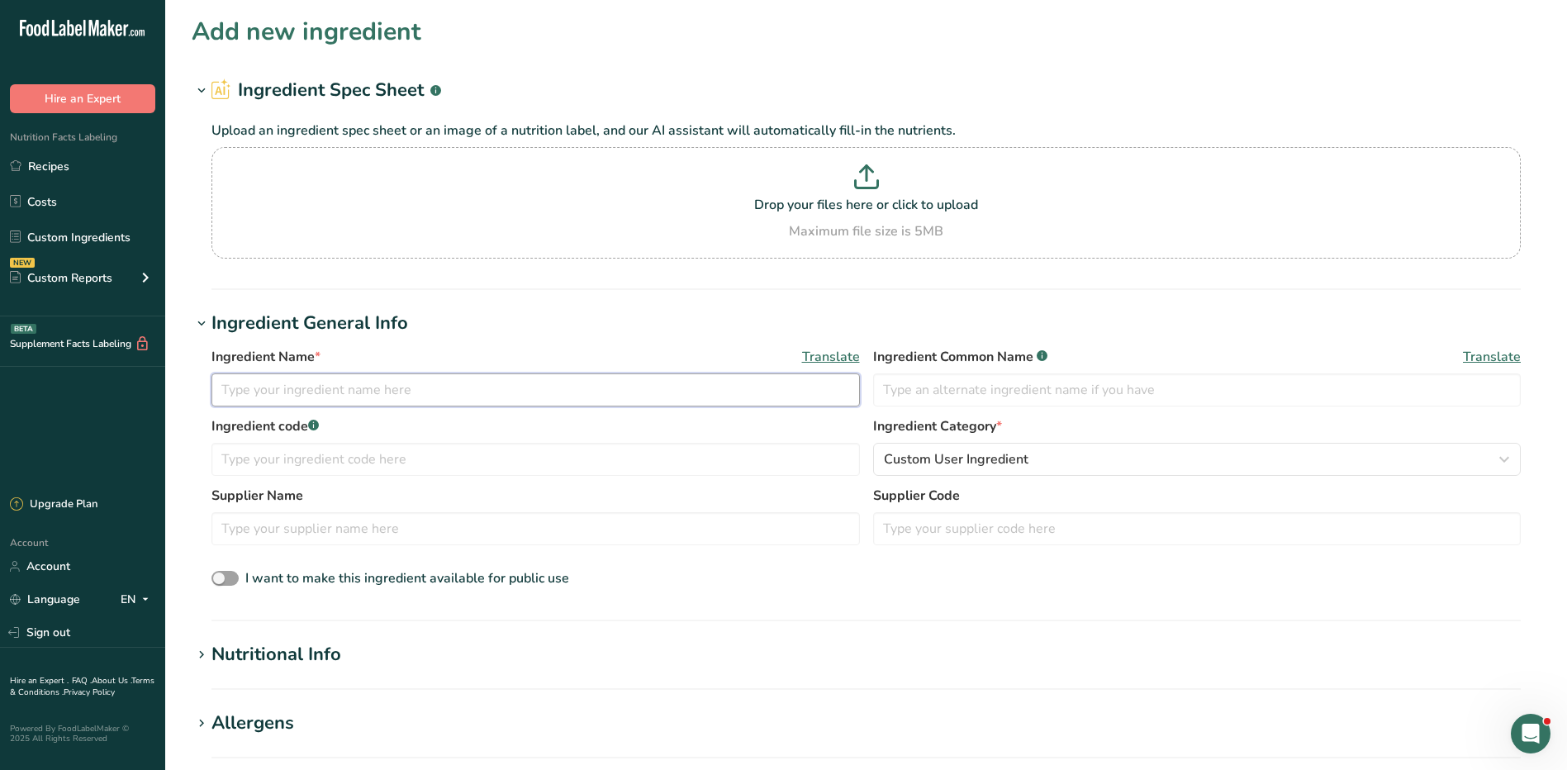
click at [339, 394] on input "text" at bounding box center [536, 389] width 649 height 33
type input "D"
type input "Tomato, diced, low sodium"
click at [1032, 386] on input "text" at bounding box center [1197, 389] width 649 height 33
click at [331, 461] on input "text" at bounding box center [536, 459] width 649 height 33
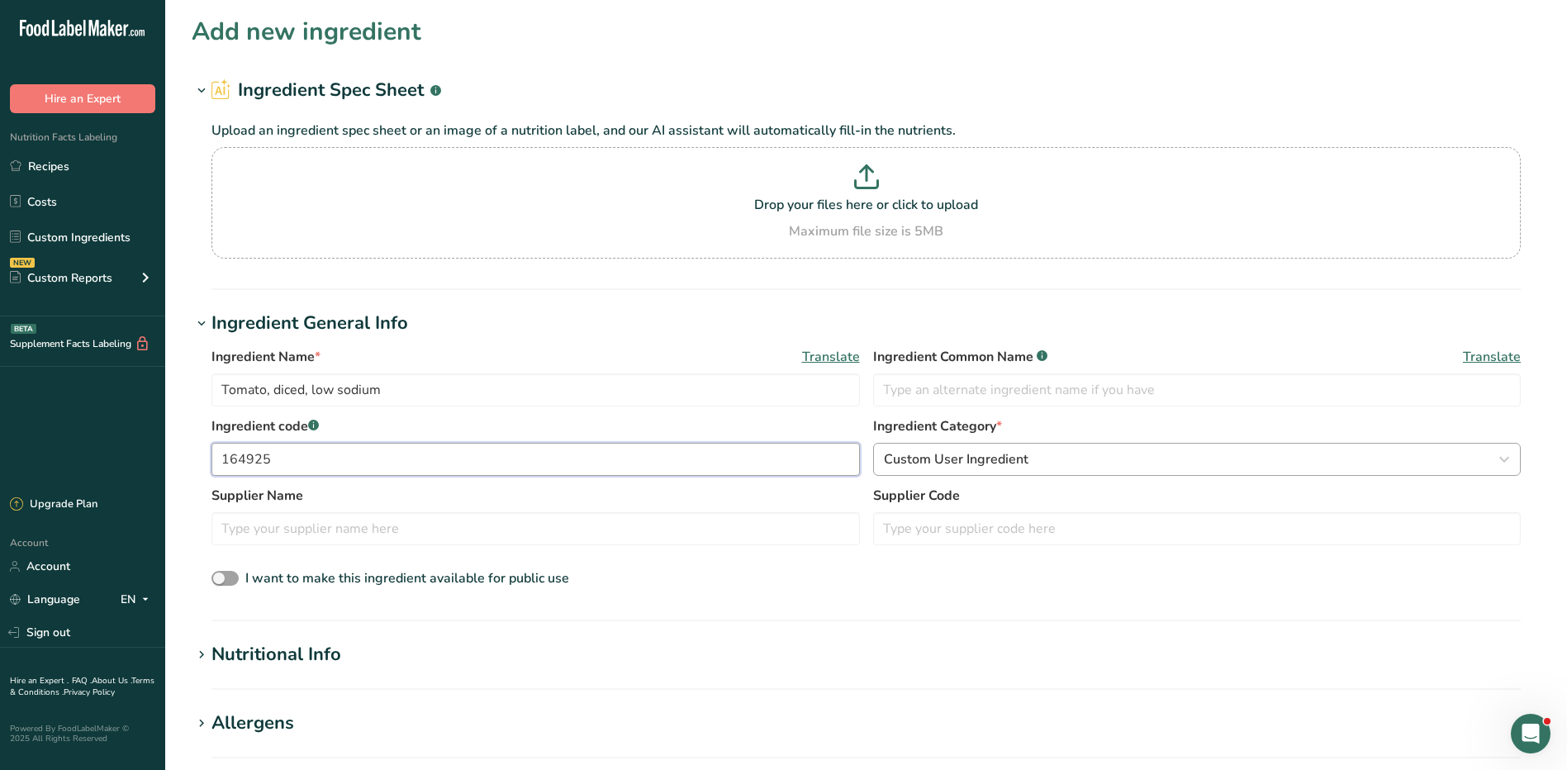
type input "164925"
click at [936, 466] on span "Custom User Ingredient" at bounding box center [956, 460] width 145 height 20
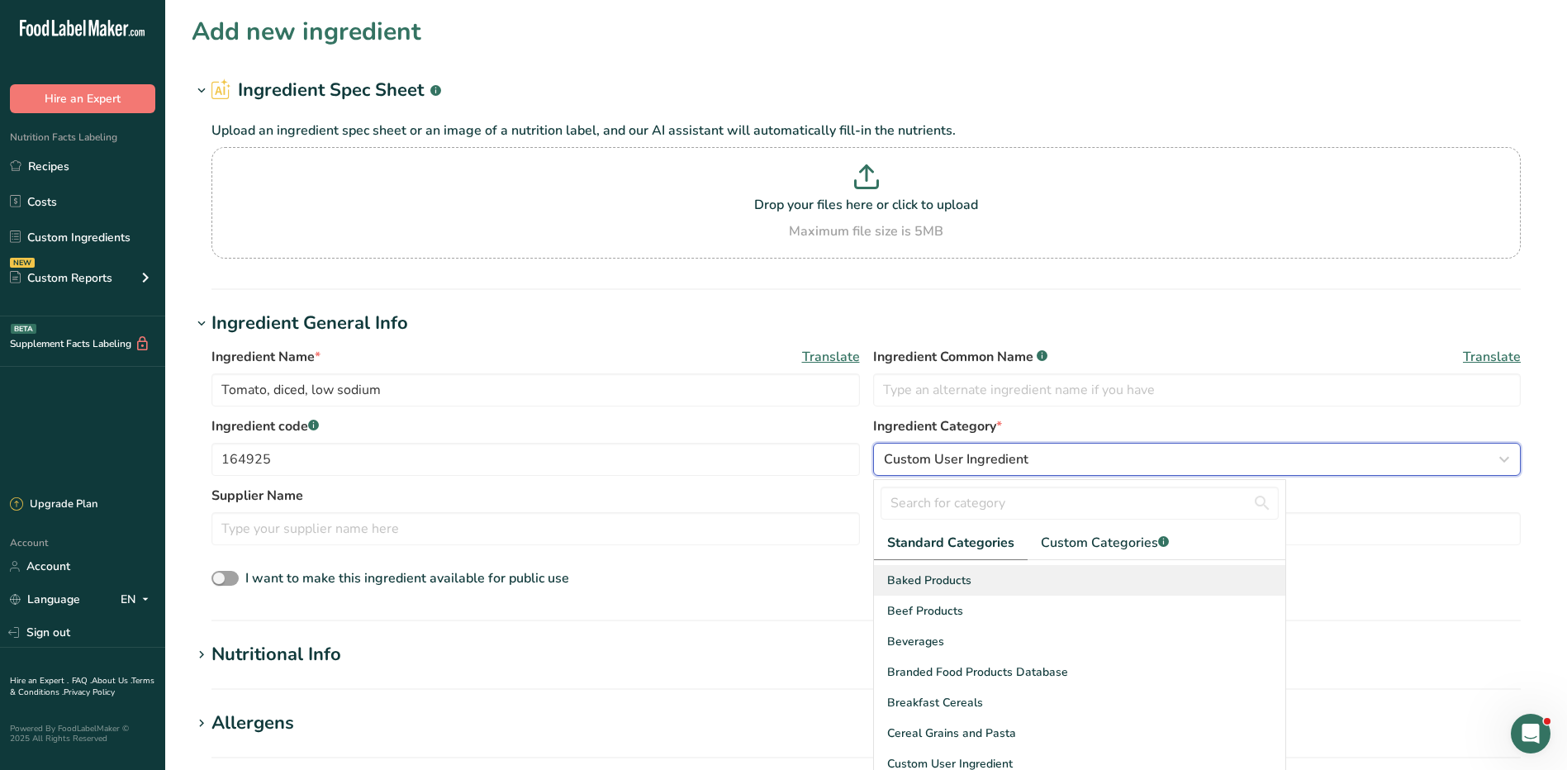
scroll to position [83, 0]
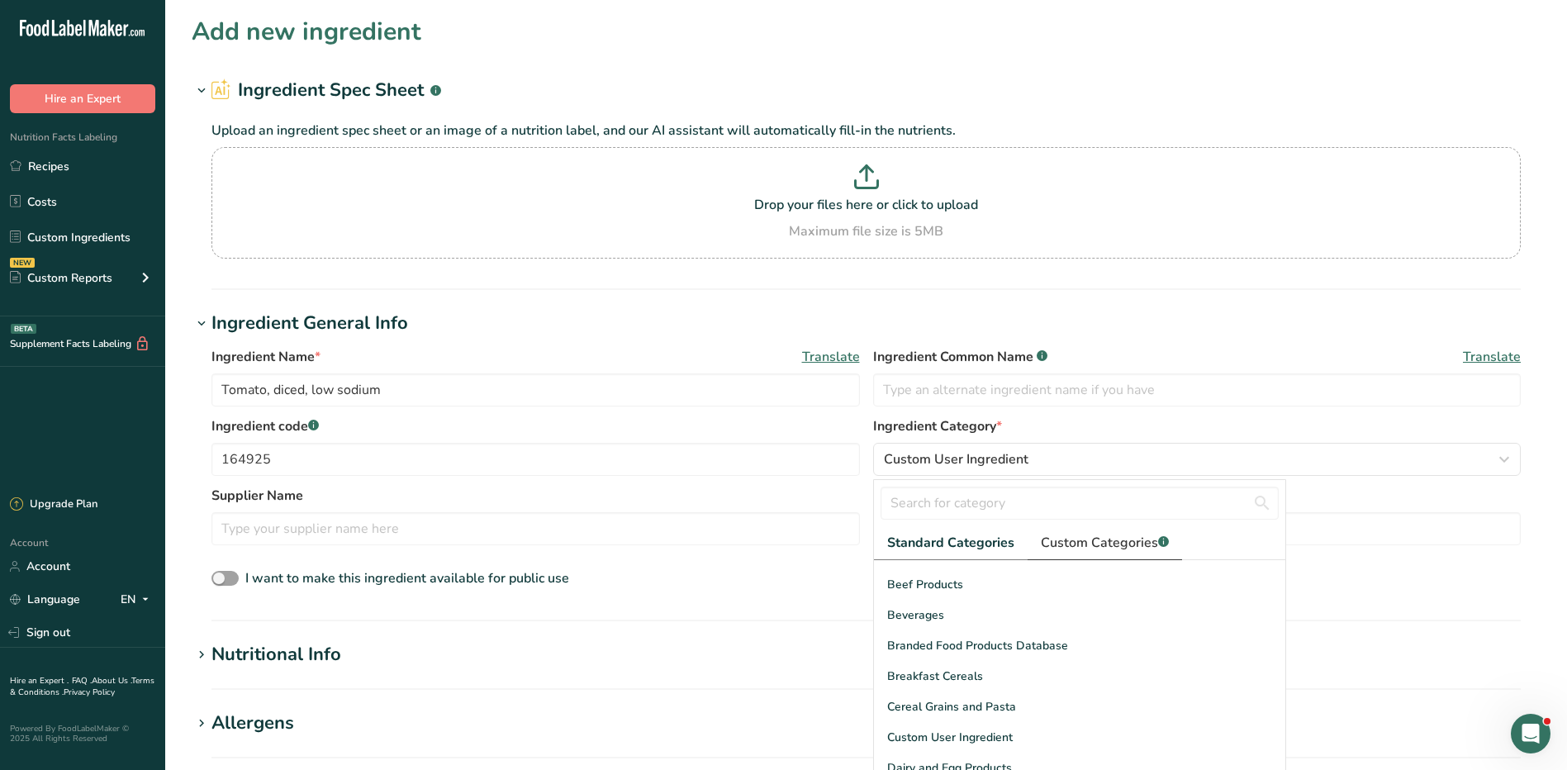
click at [1091, 544] on span "Custom Categories .a-a{fill:#347362;}.b-a{fill:#fff;}" at bounding box center [1105, 543] width 128 height 20
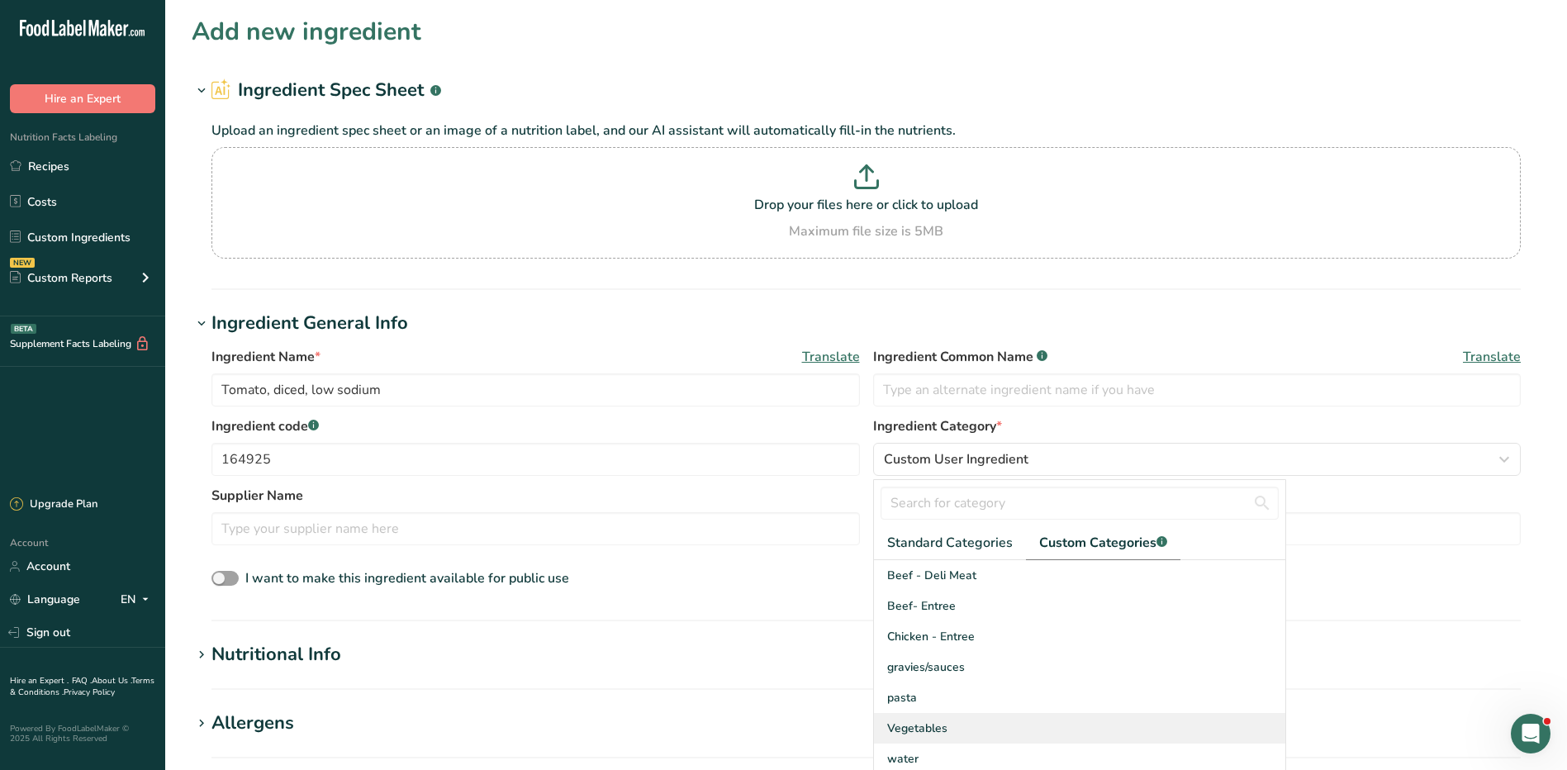
click at [958, 728] on div "Vegetables" at bounding box center [1079, 728] width 411 height 31
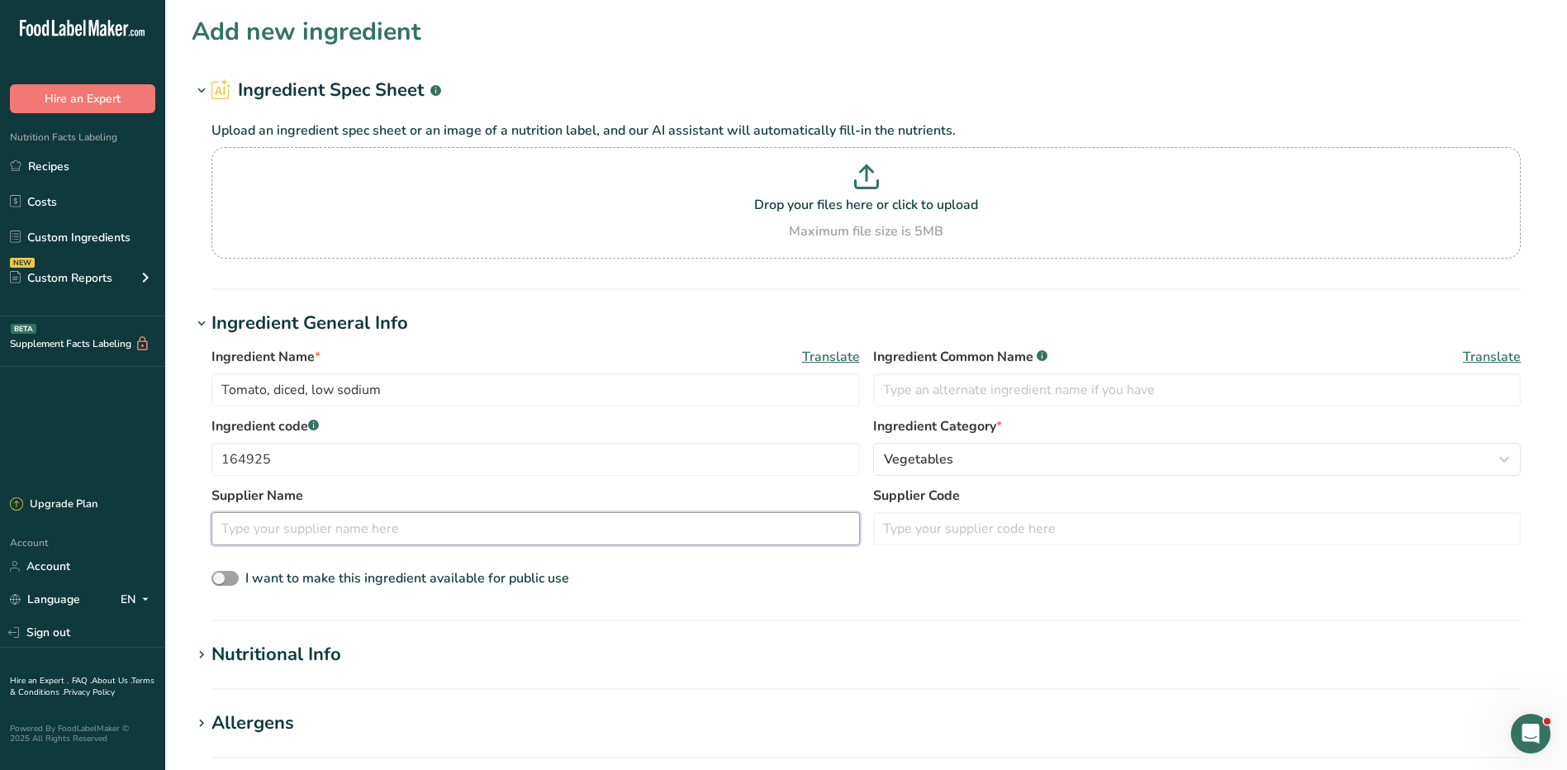
click at [366, 530] on input "text" at bounding box center [536, 528] width 649 height 33
type input "S"
type input "u"
type input "E"
type input "US Foods"
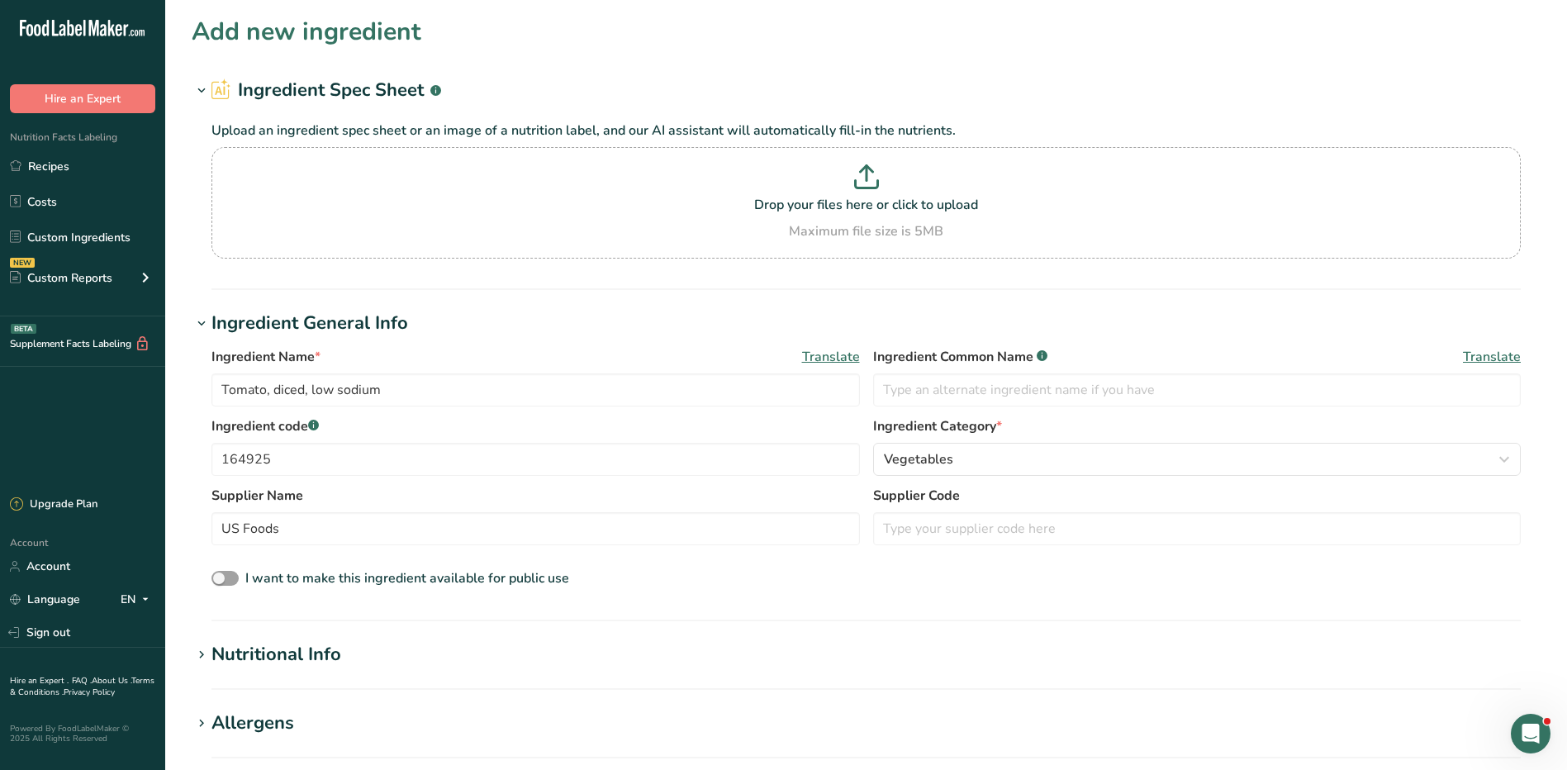
click at [252, 648] on div "Nutritional Info" at bounding box center [277, 654] width 130 height 27
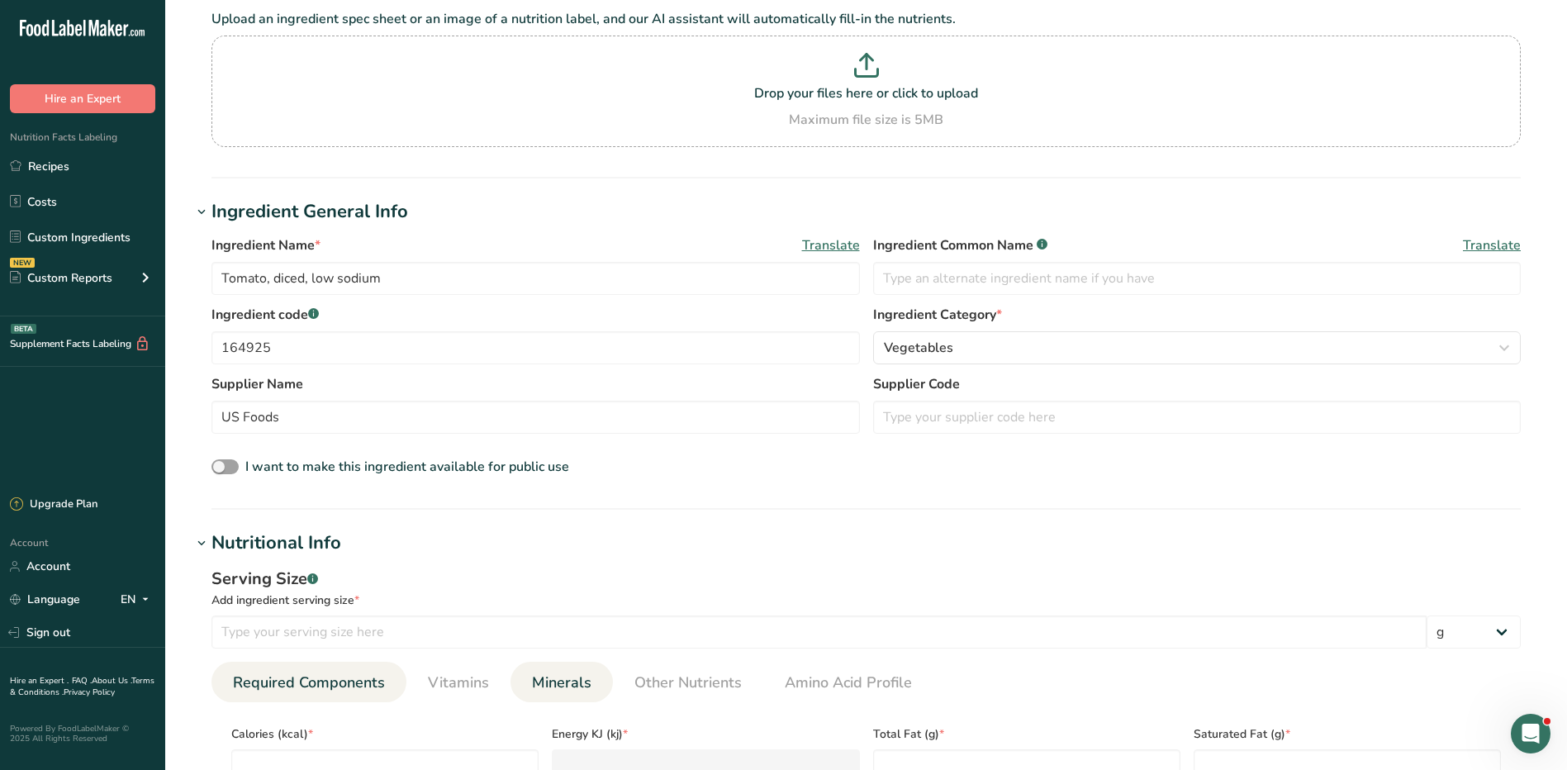
scroll to position [248, 0]
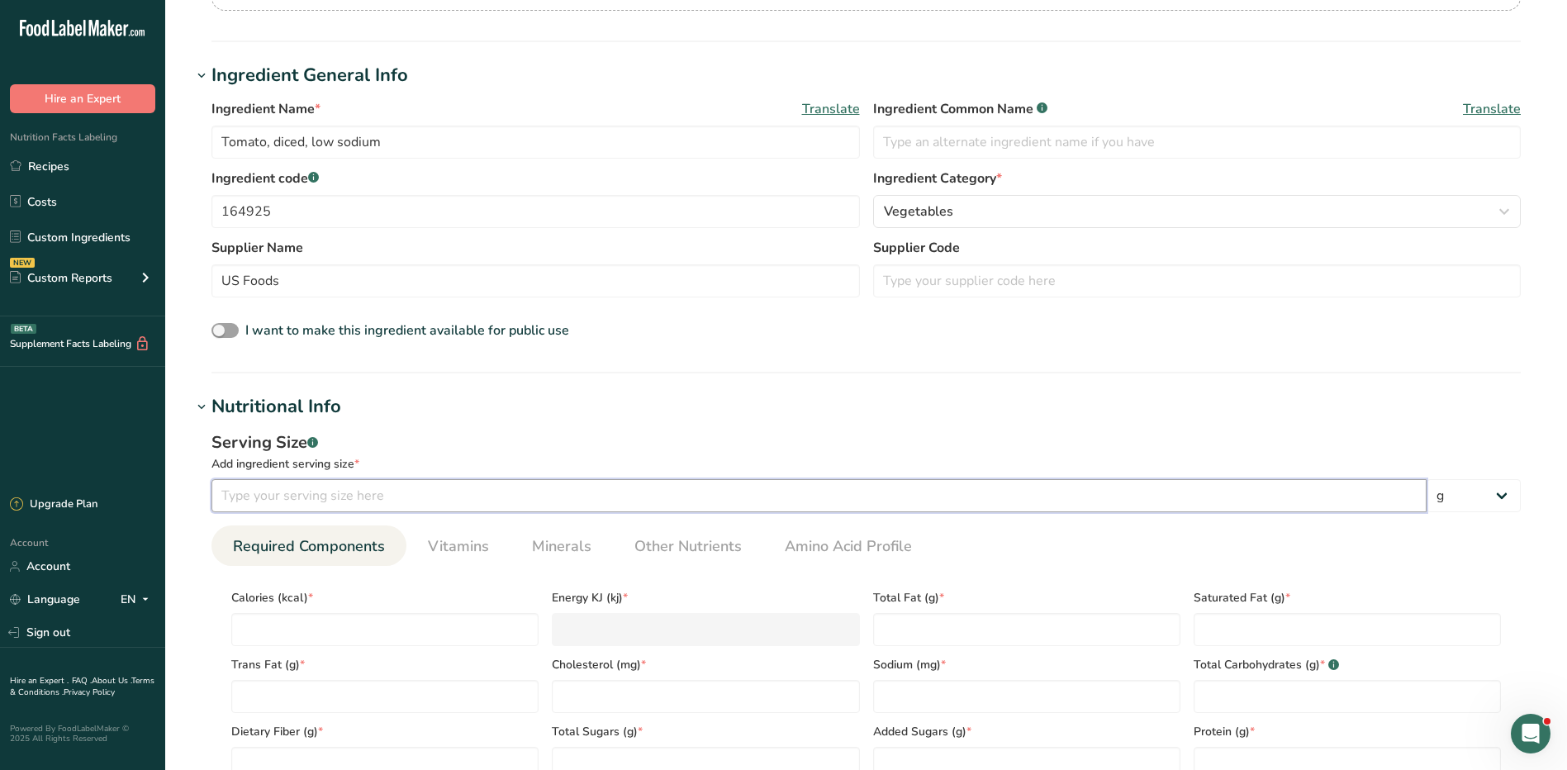
click at [441, 496] on input "number" at bounding box center [819, 495] width 1215 height 33
click at [341, 503] on input "number" at bounding box center [819, 495] width 1215 height 33
type input "4"
click at [1488, 495] on select "g kg mg mcg lb oz l mL fl oz tbsp tsp cup qt gallon" at bounding box center [1474, 495] width 94 height 33
select select "5"
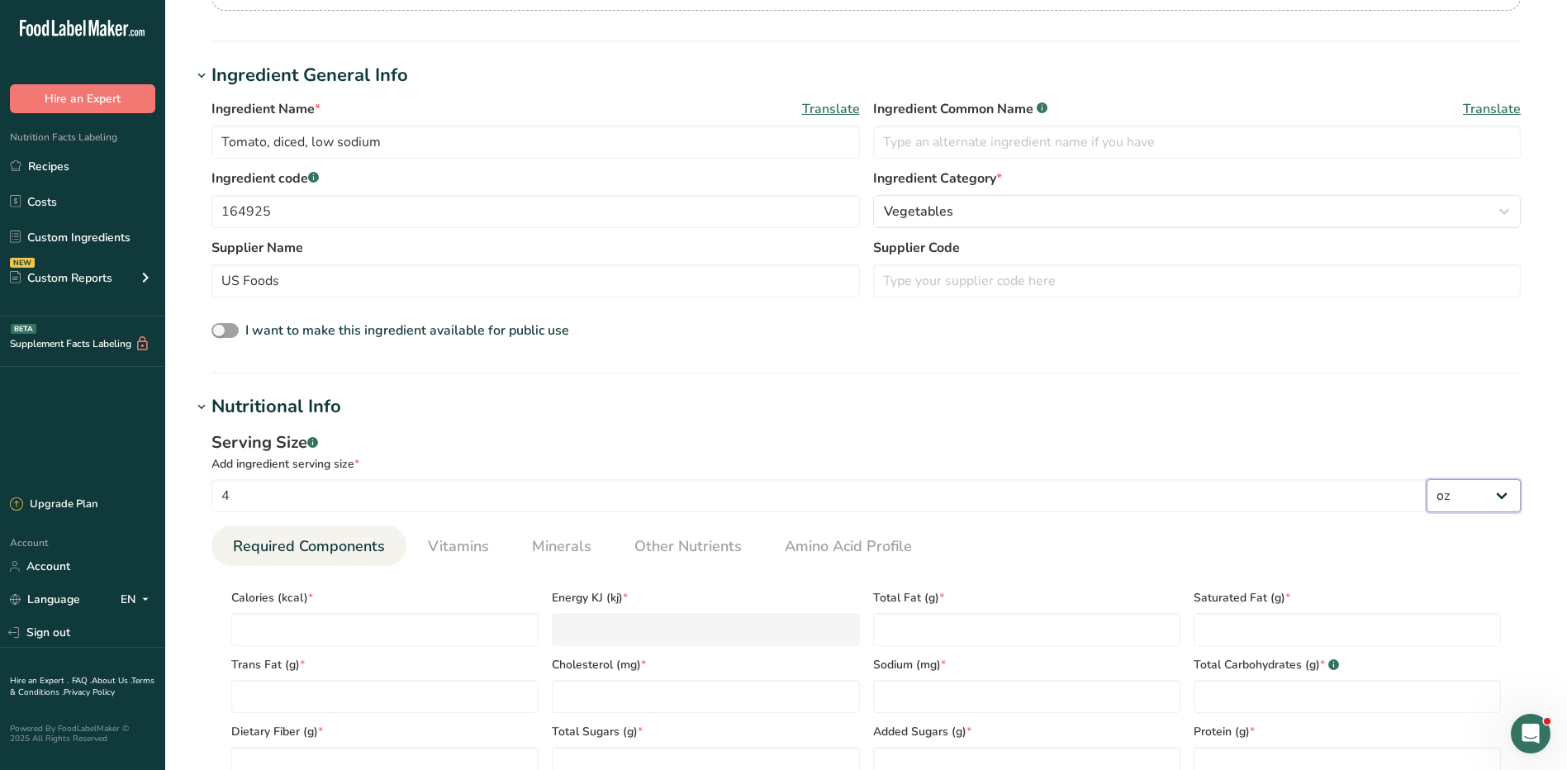
click at [1427, 479] on select "g kg mg mcg lb oz l mL fl oz tbsp tsp cup qt gallon" at bounding box center [1474, 495] width 94 height 33
click at [350, 650] on div "Trans Fat (g) *" at bounding box center [385, 679] width 321 height 67
click at [353, 624] on input "number" at bounding box center [384, 629] width 307 height 33
type input "2"
type KJ "8.4"
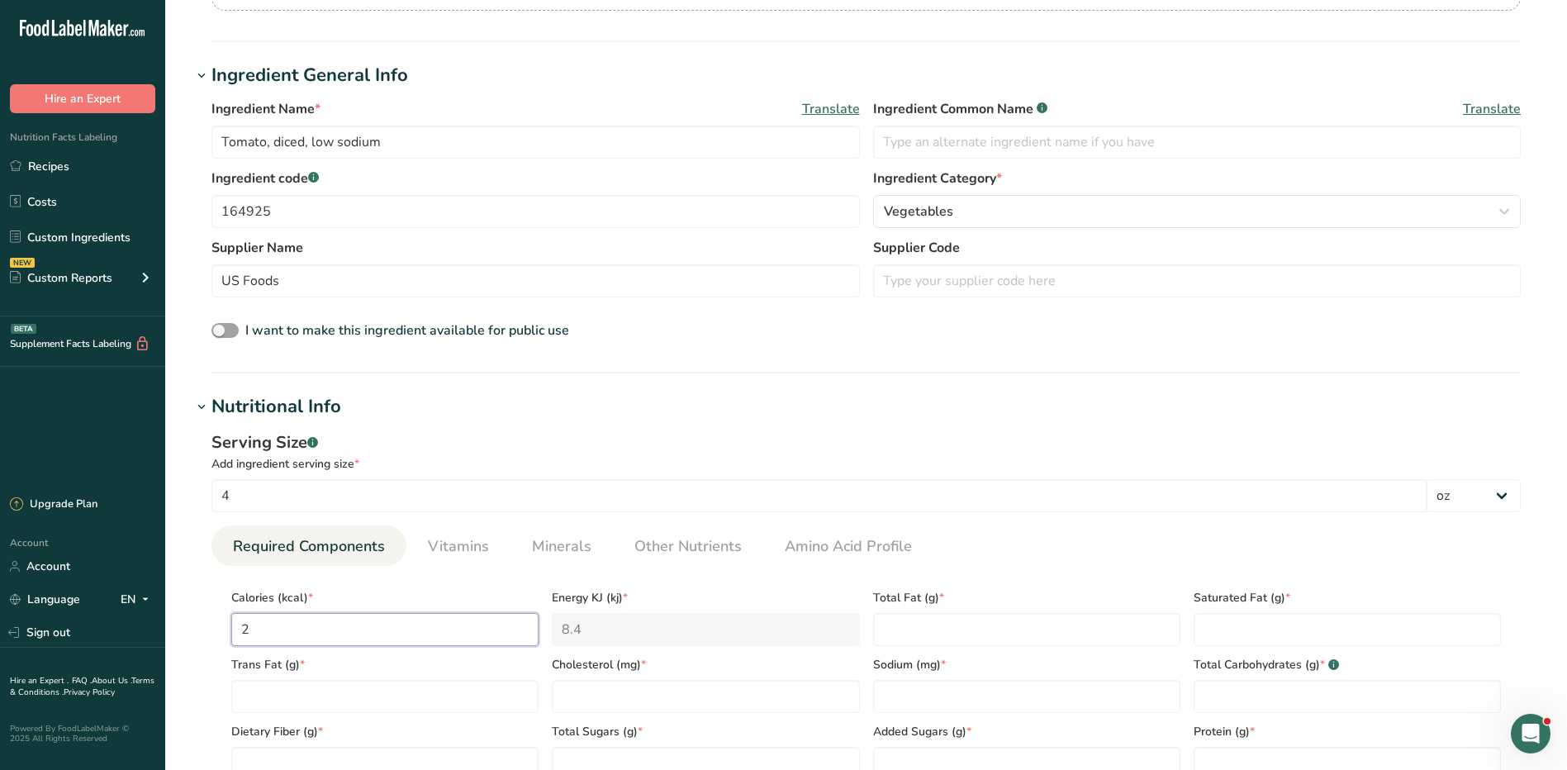
type input "25"
type KJ "104.6"
type input "25"
click at [969, 630] on Fat "number" at bounding box center [1026, 629] width 307 height 33
type Fat "0"
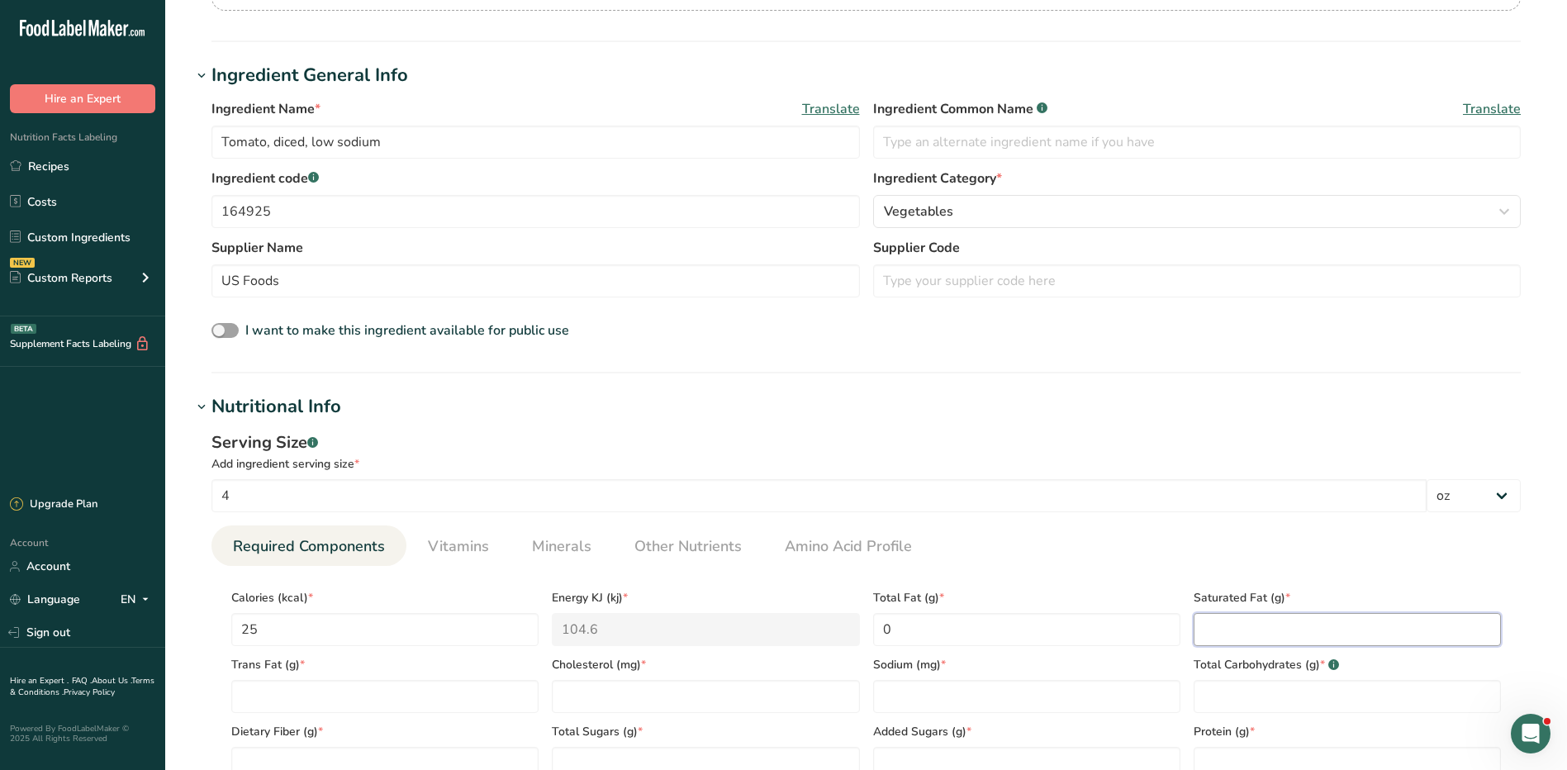
click at [1404, 620] on Fat "number" at bounding box center [1347, 629] width 307 height 33
type Fat "0"
click at [304, 700] on Fat "number" at bounding box center [384, 696] width 307 height 33
type Fat "0"
click at [628, 687] on input "number" at bounding box center [705, 696] width 307 height 33
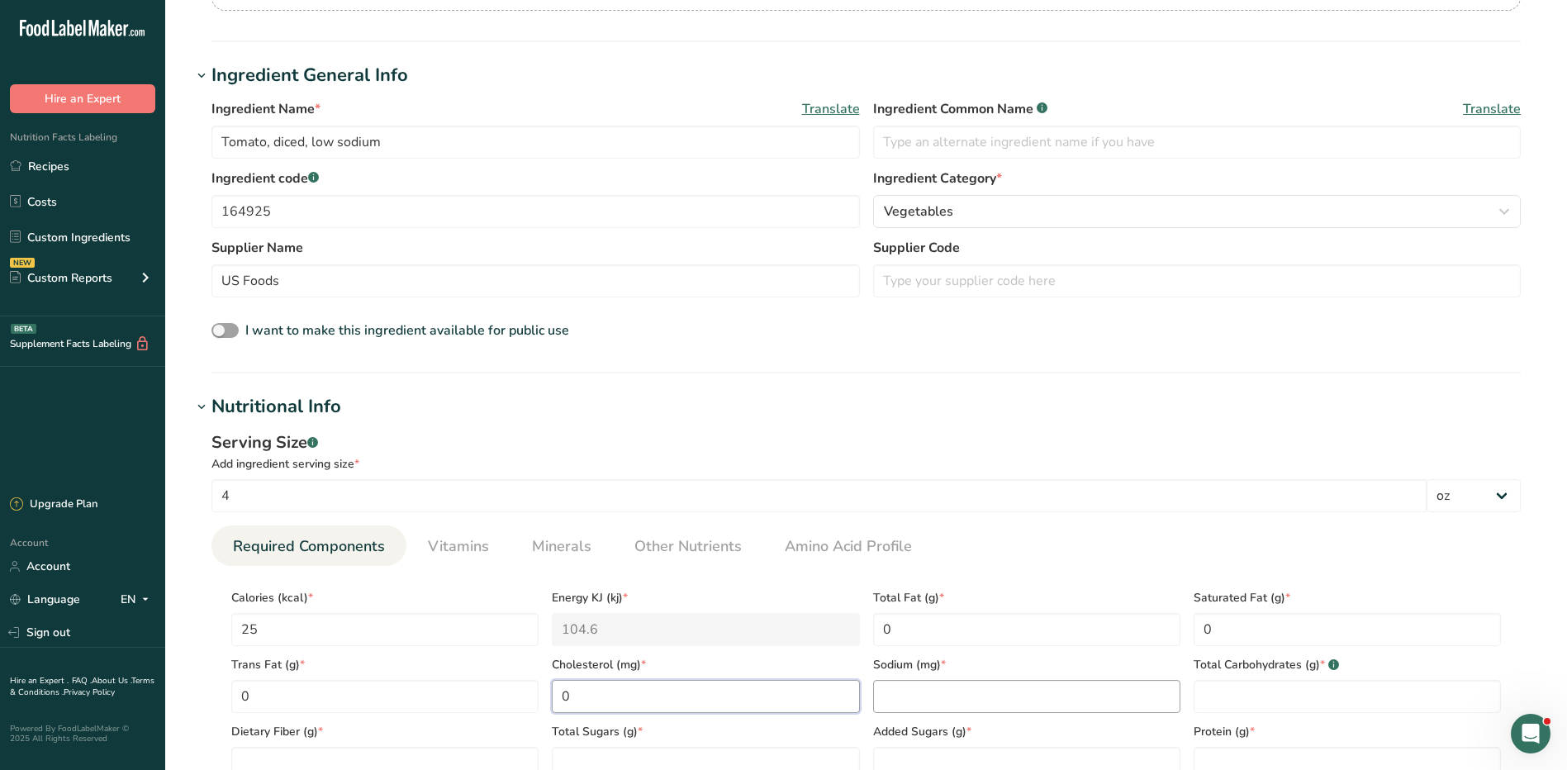
type input "0"
click at [994, 697] on input "number" at bounding box center [1026, 696] width 307 height 33
type input "15"
click at [1324, 695] on Carbohydrates "number" at bounding box center [1347, 696] width 307 height 33
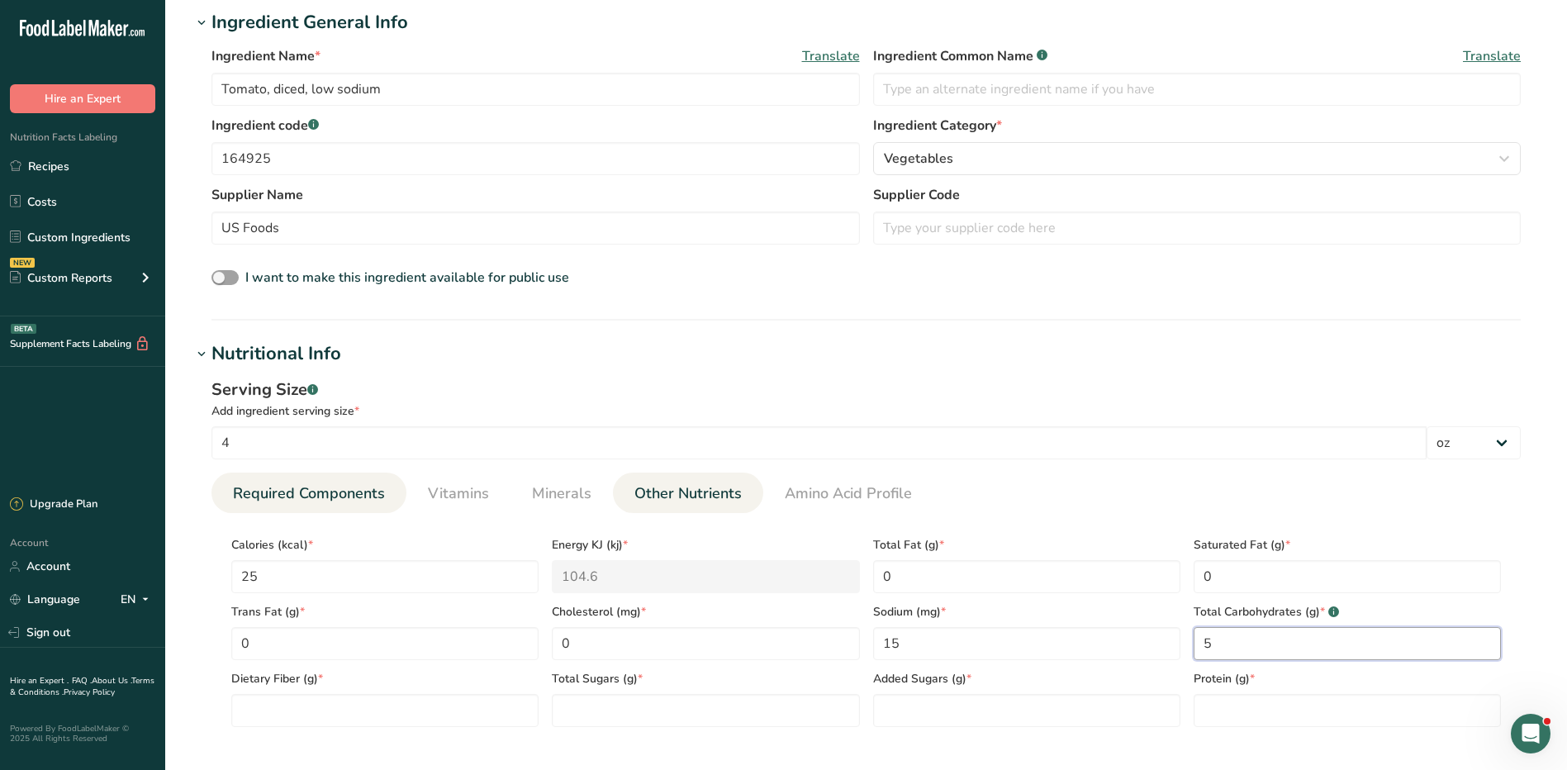
scroll to position [331, 0]
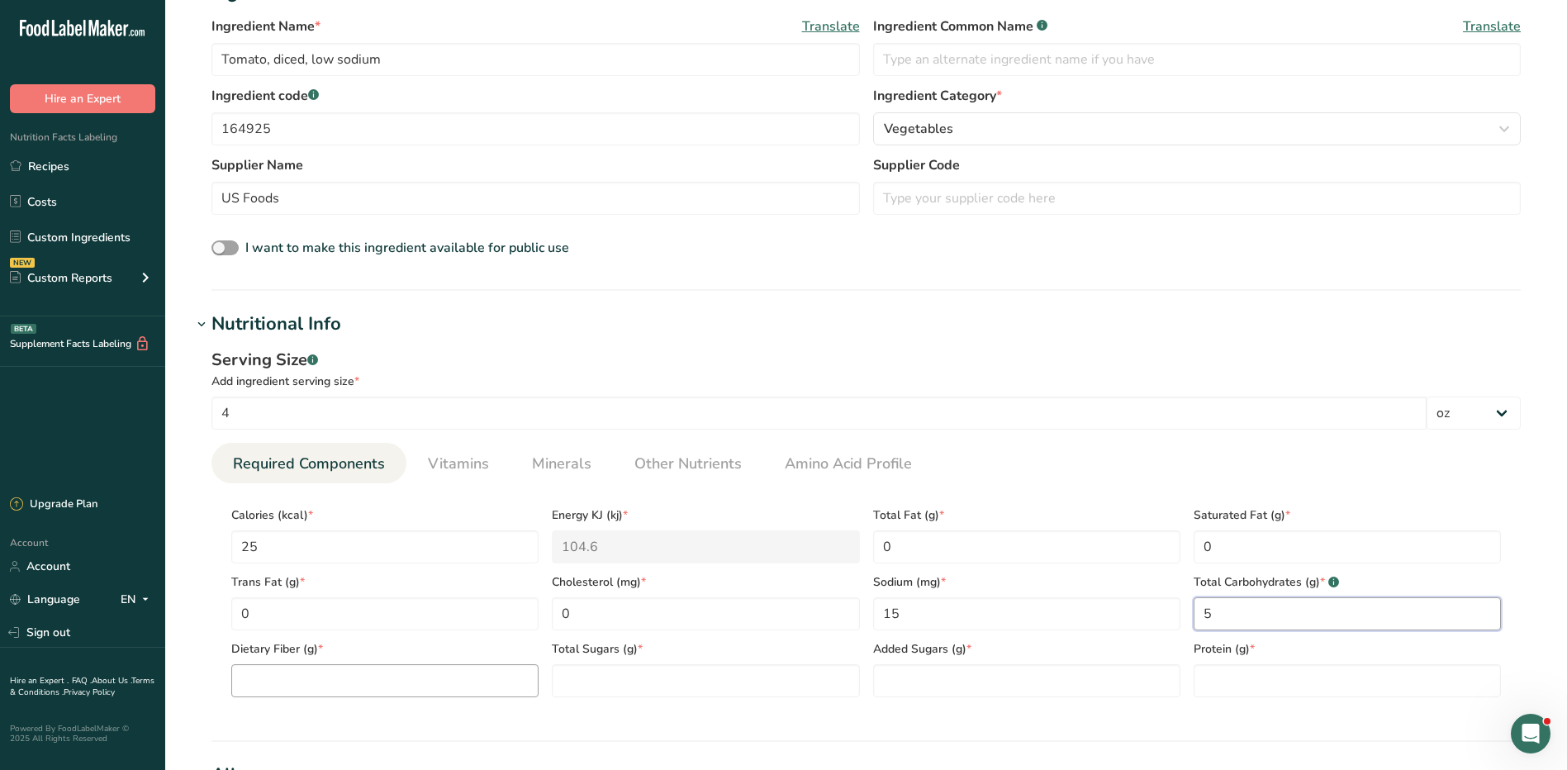
type Carbohydrates "5"
click at [364, 702] on section "Calories (kcal) * 25 Energy KJ (kj) * 104.6 Total Fat (g) * 0 Saturated Fat (g)…" at bounding box center [867, 596] width 1310 height 227
type Fiber "1"
click at [730, 678] on Sugars "number" at bounding box center [705, 680] width 307 height 33
type Sugars "3"
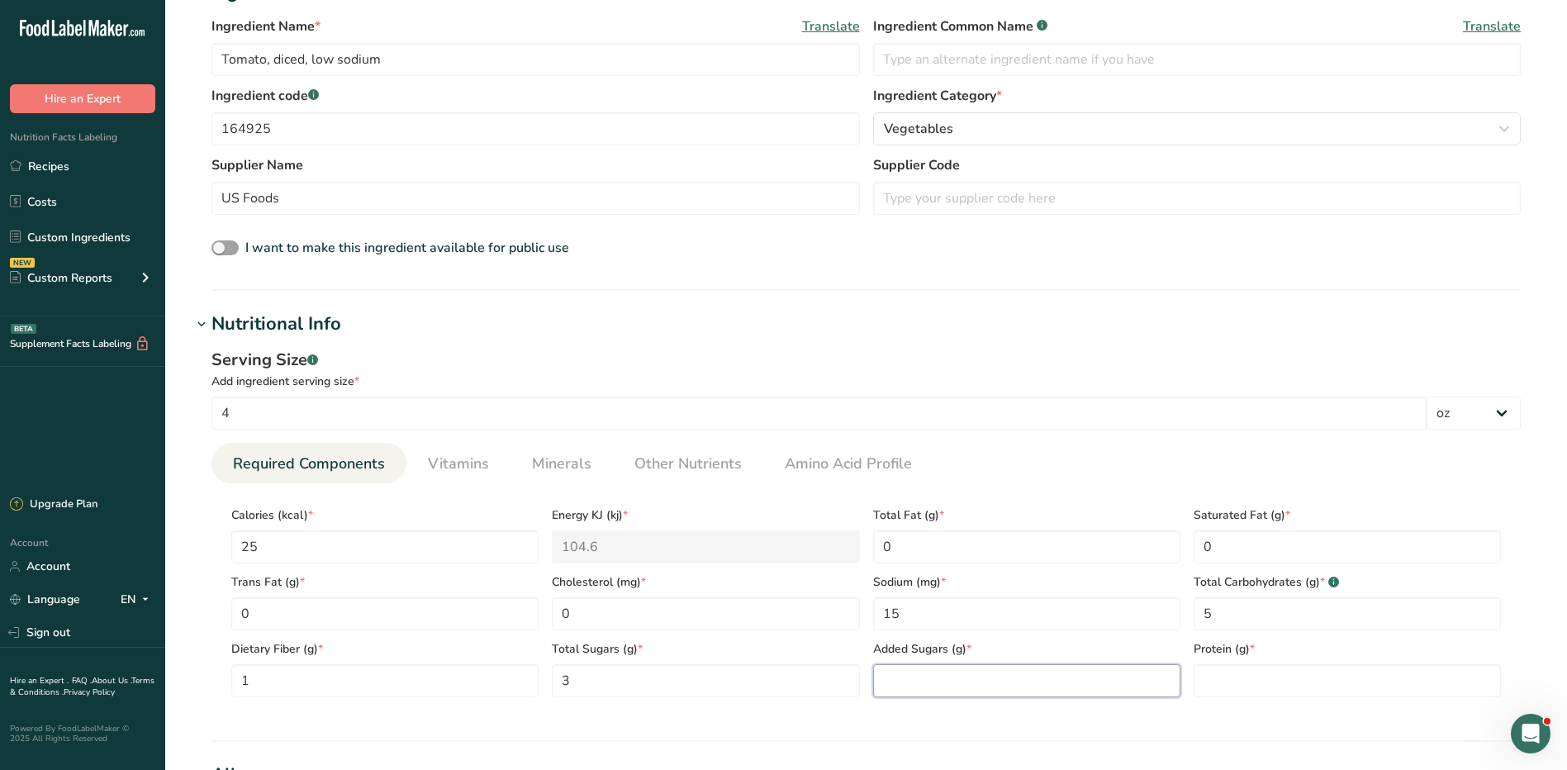
click at [927, 691] on Sugars "number" at bounding box center [1026, 680] width 307 height 33
type Sugars "0"
click at [1253, 664] on input "number" at bounding box center [1347, 680] width 307 height 33
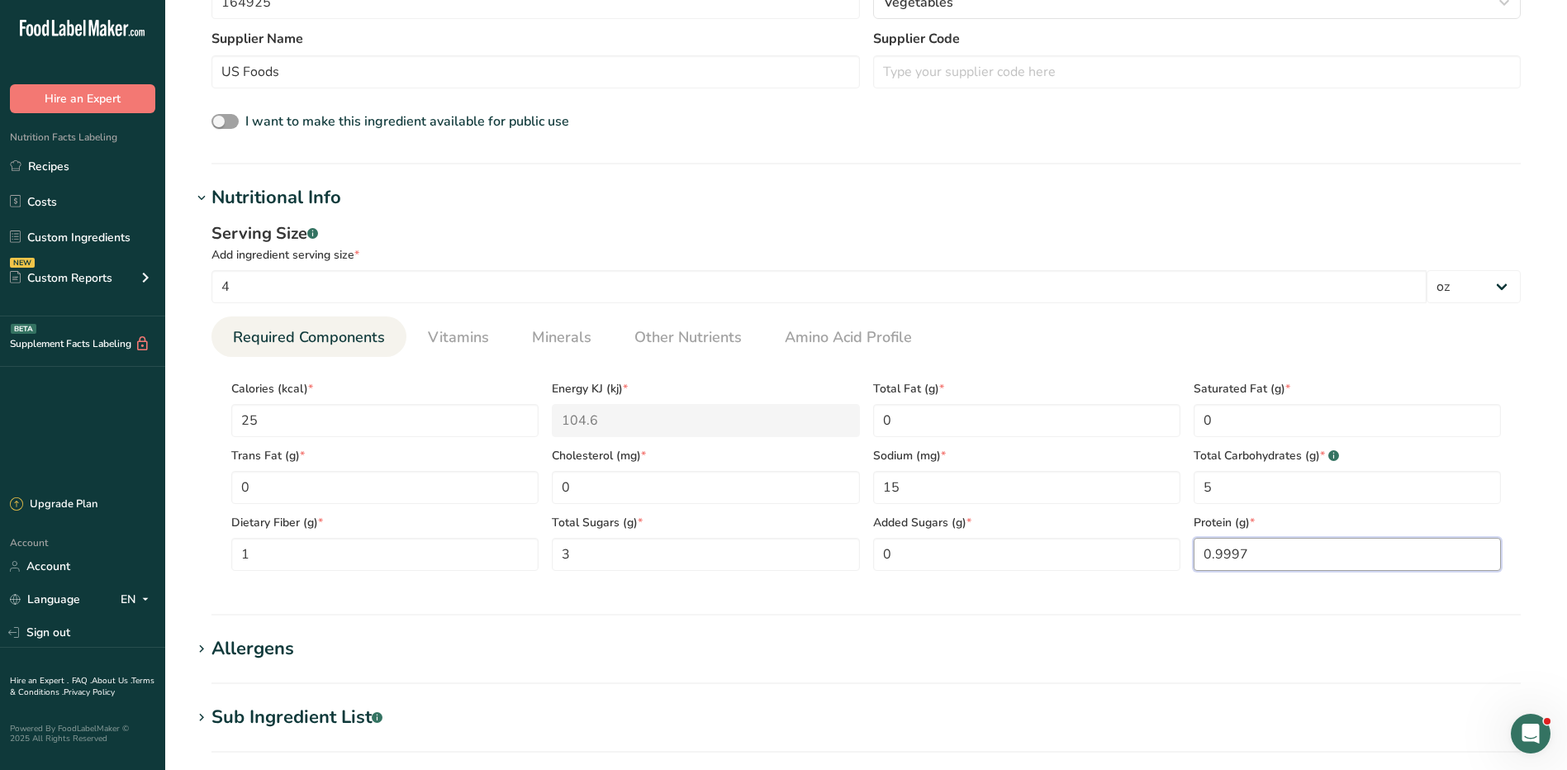
scroll to position [578, 0]
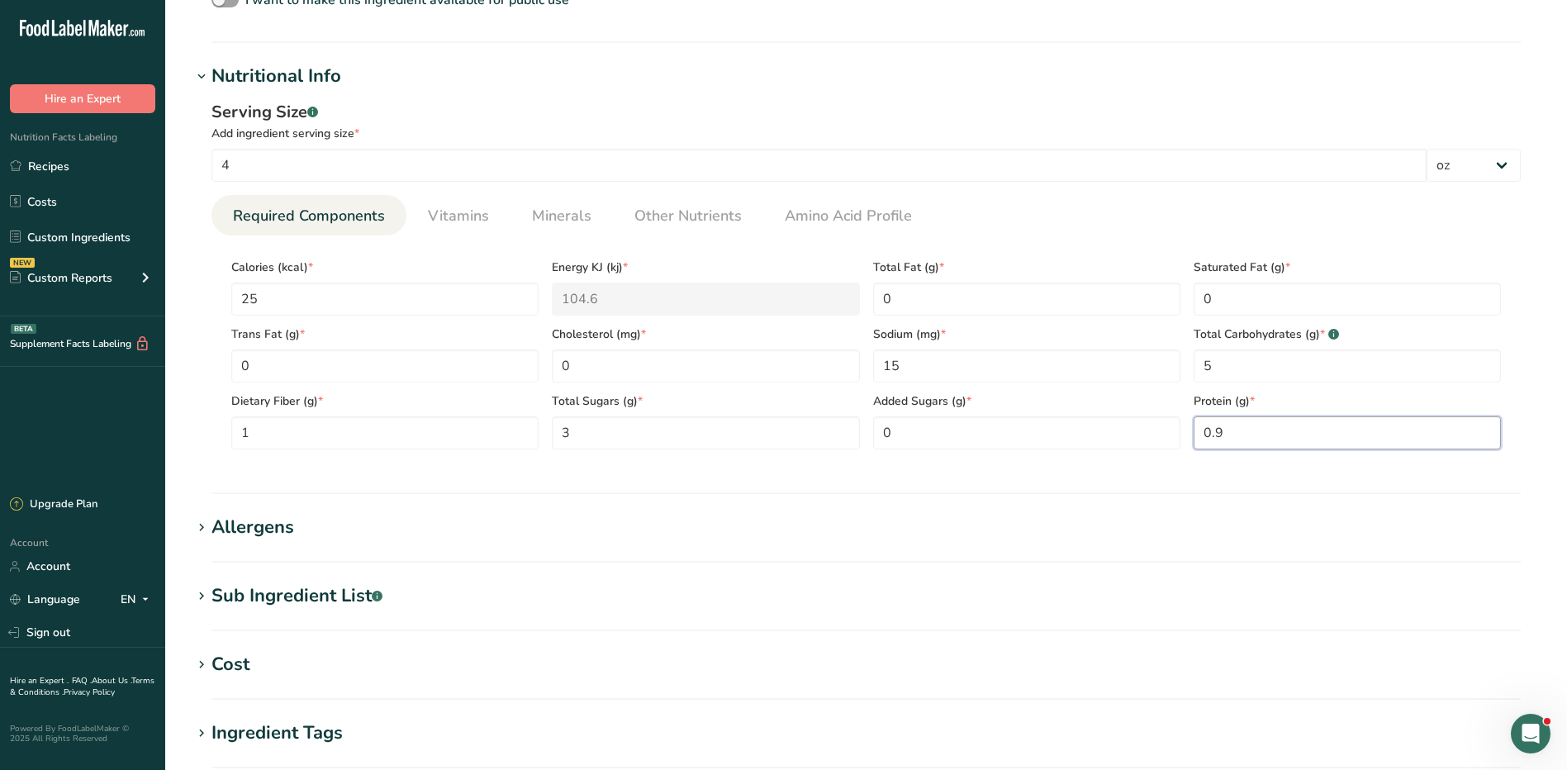
type input "0"
type input "1"
click at [1240, 478] on section "Nutritional Info Serving Size .a-a{fill:#347362;}.b-a{fill:#fff;} Add ingredien…" at bounding box center [866, 278] width 1349 height 431
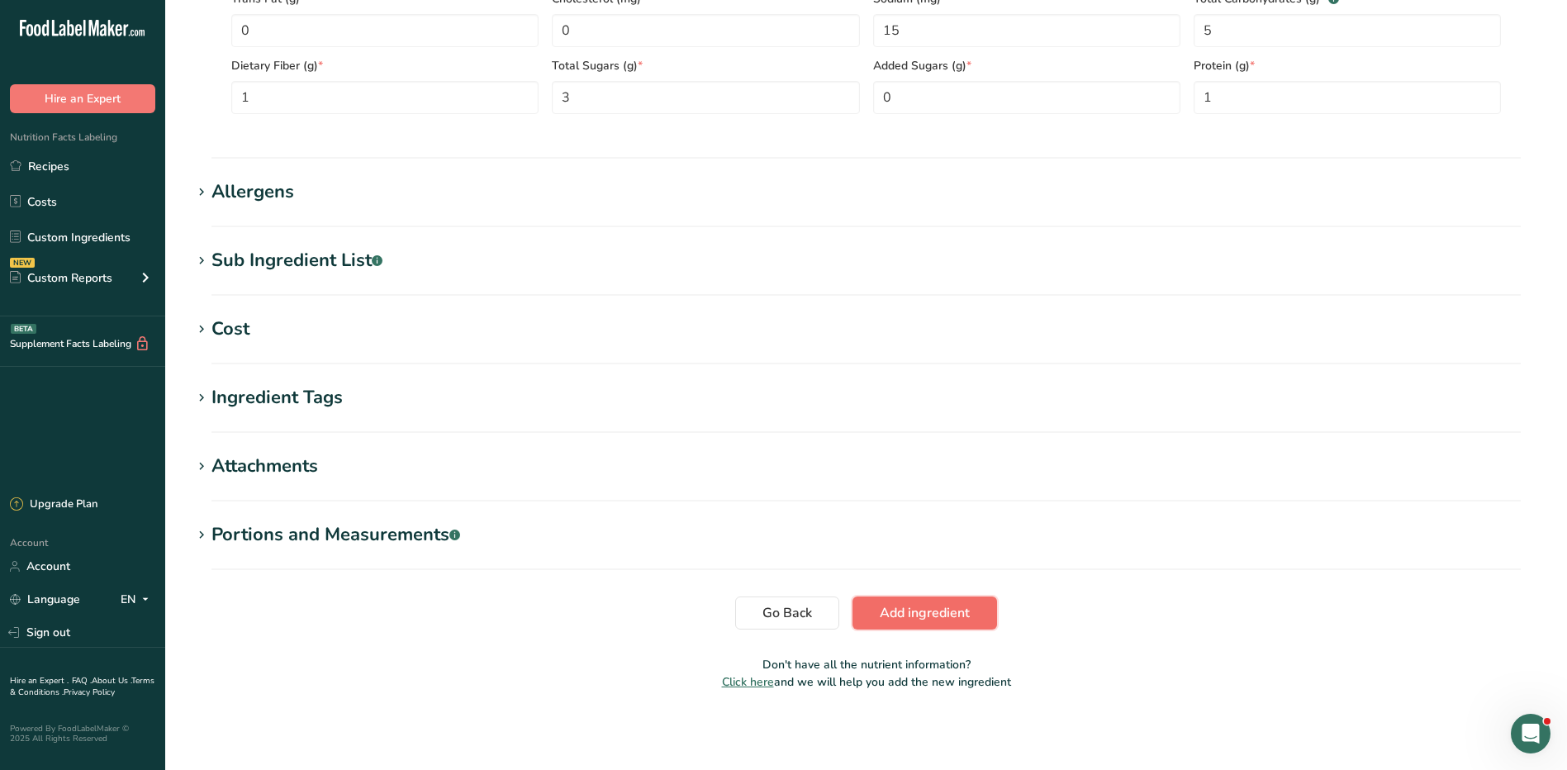
click at [918, 609] on span "Add ingredient" at bounding box center [925, 613] width 90 height 20
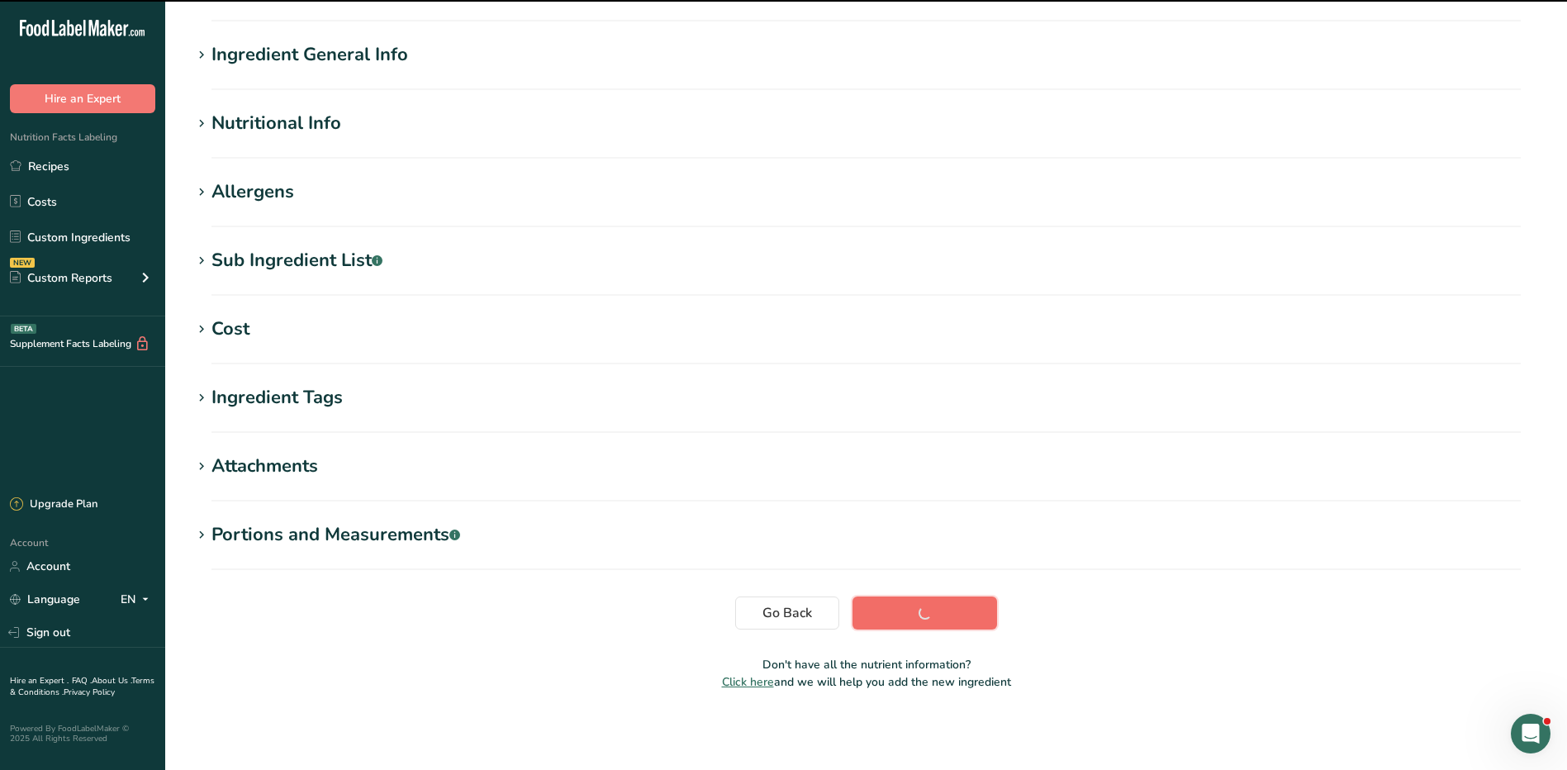
scroll to position [104, 0]
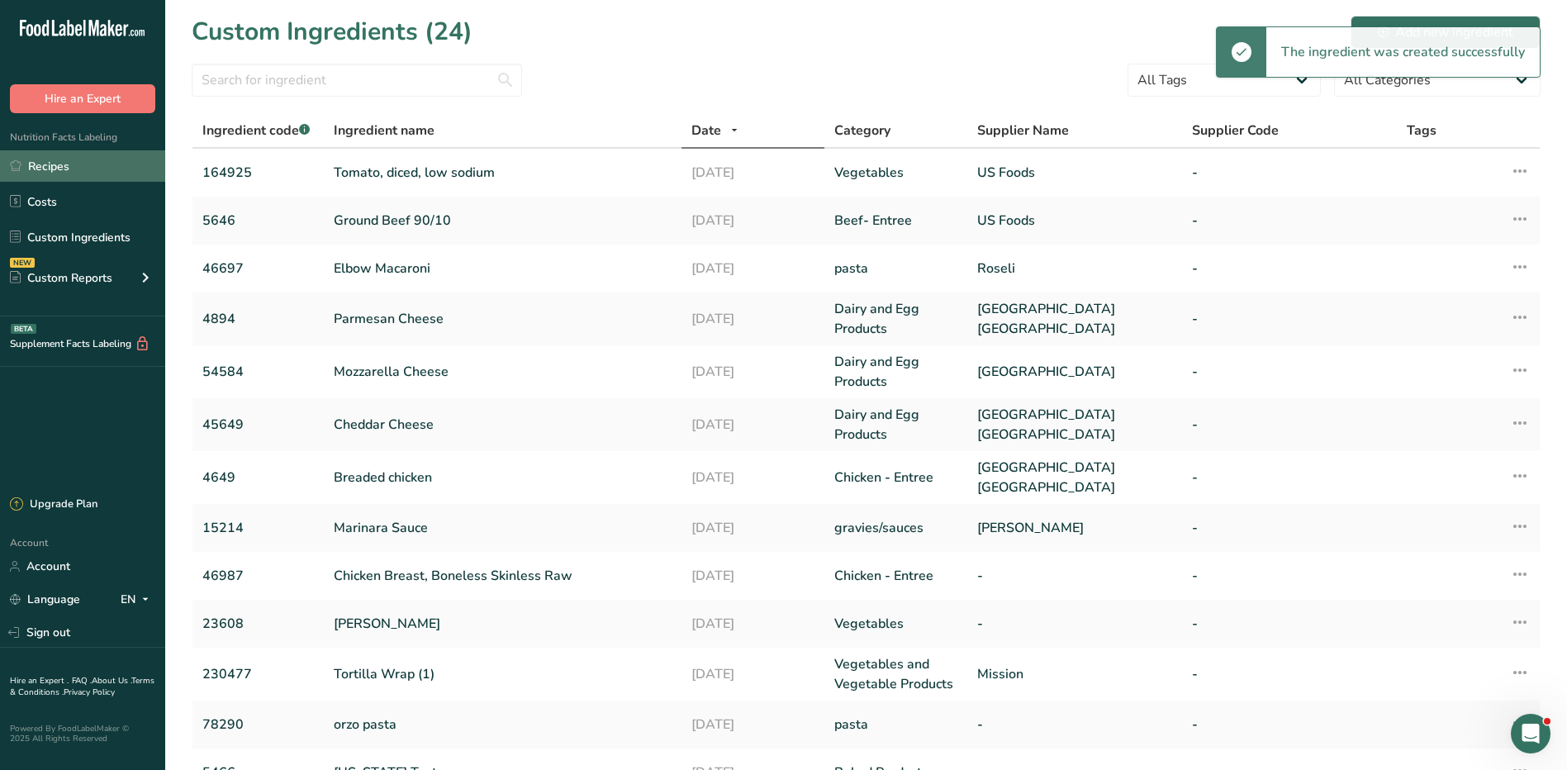
click at [65, 172] on link "Recipes" at bounding box center [82, 165] width 165 height 31
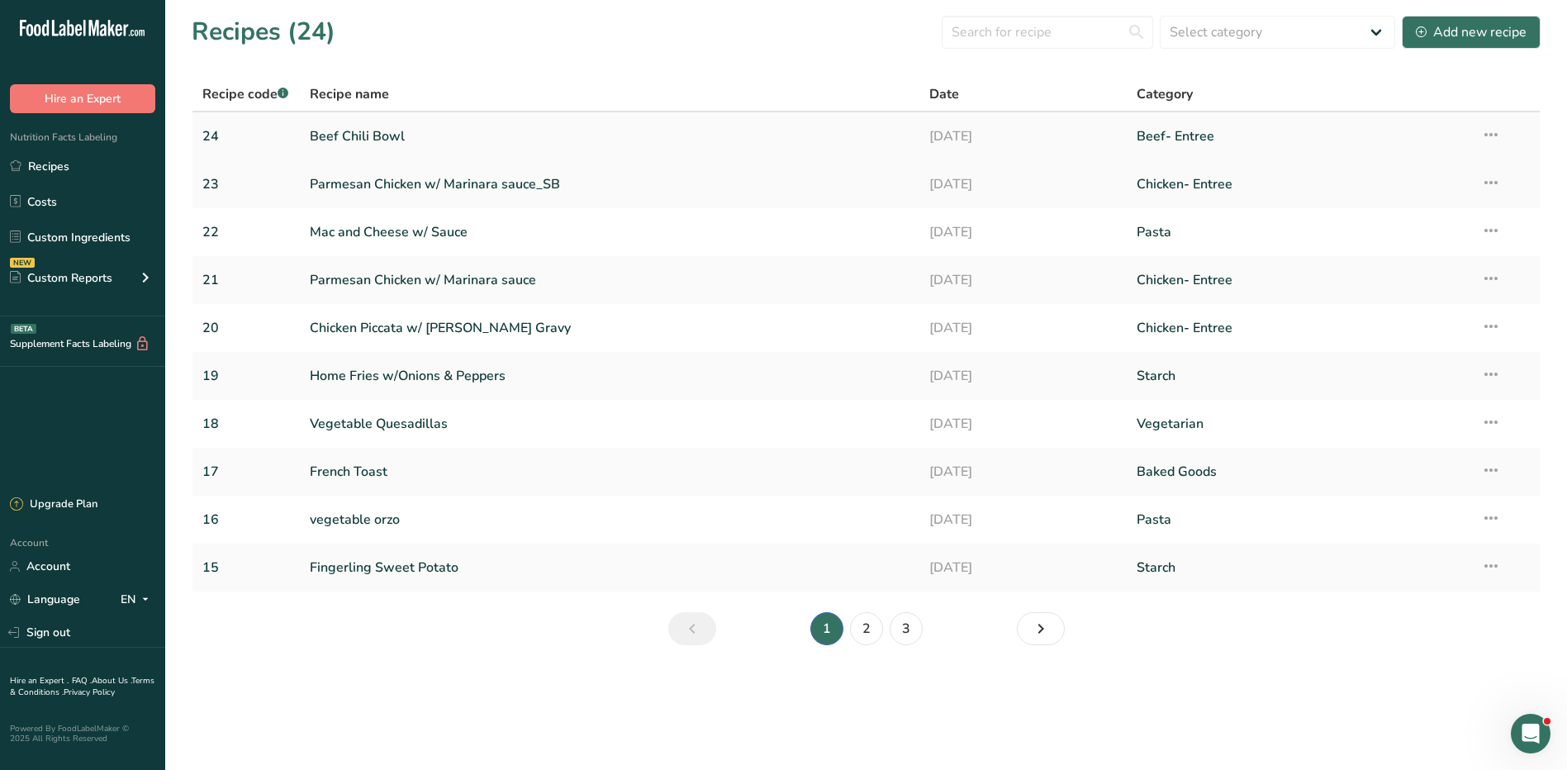
click at [382, 136] on link "Beef Chili Bowl" at bounding box center [610, 136] width 601 height 35
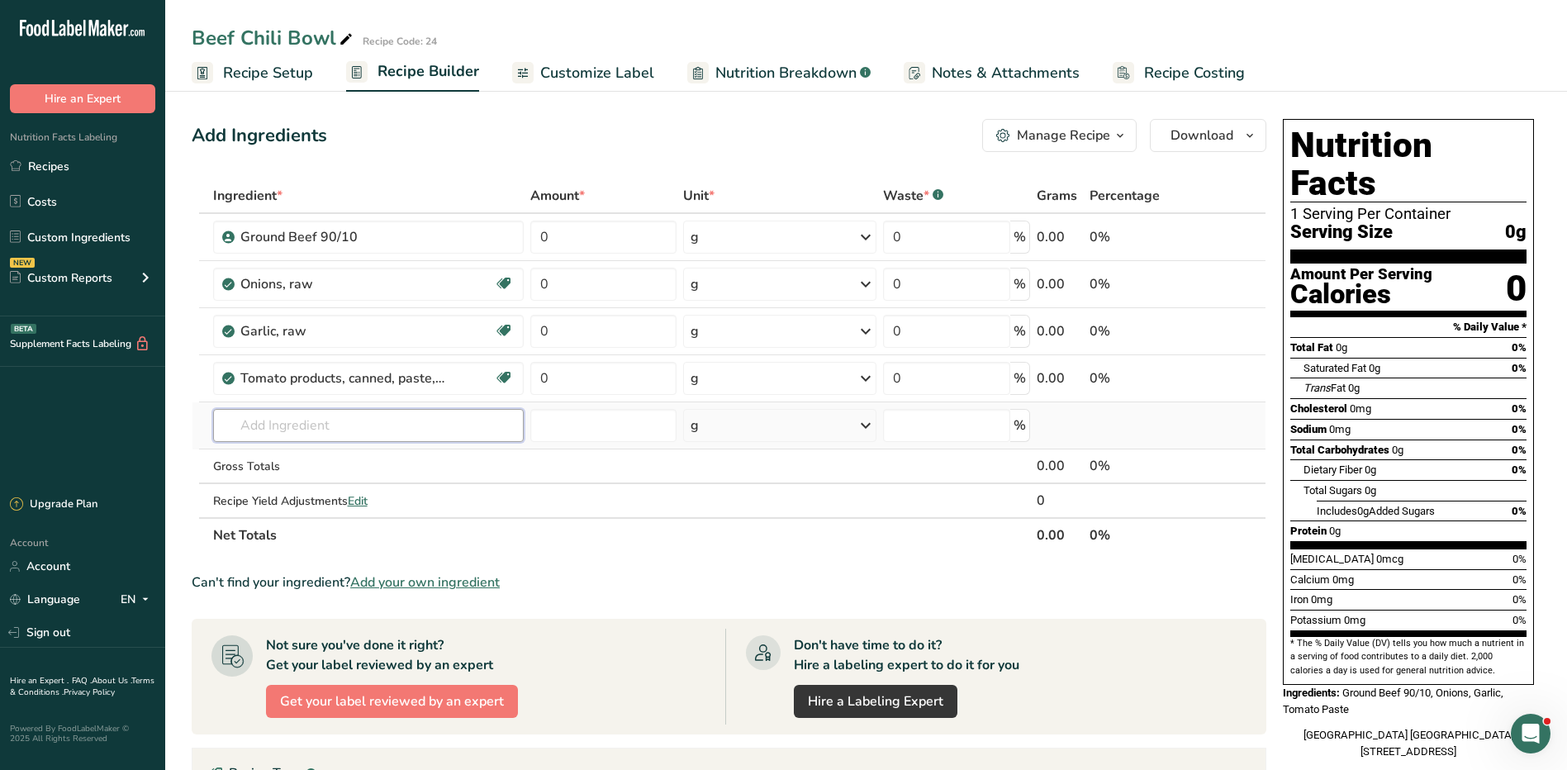
click at [322, 426] on input "text" at bounding box center [368, 425] width 311 height 33
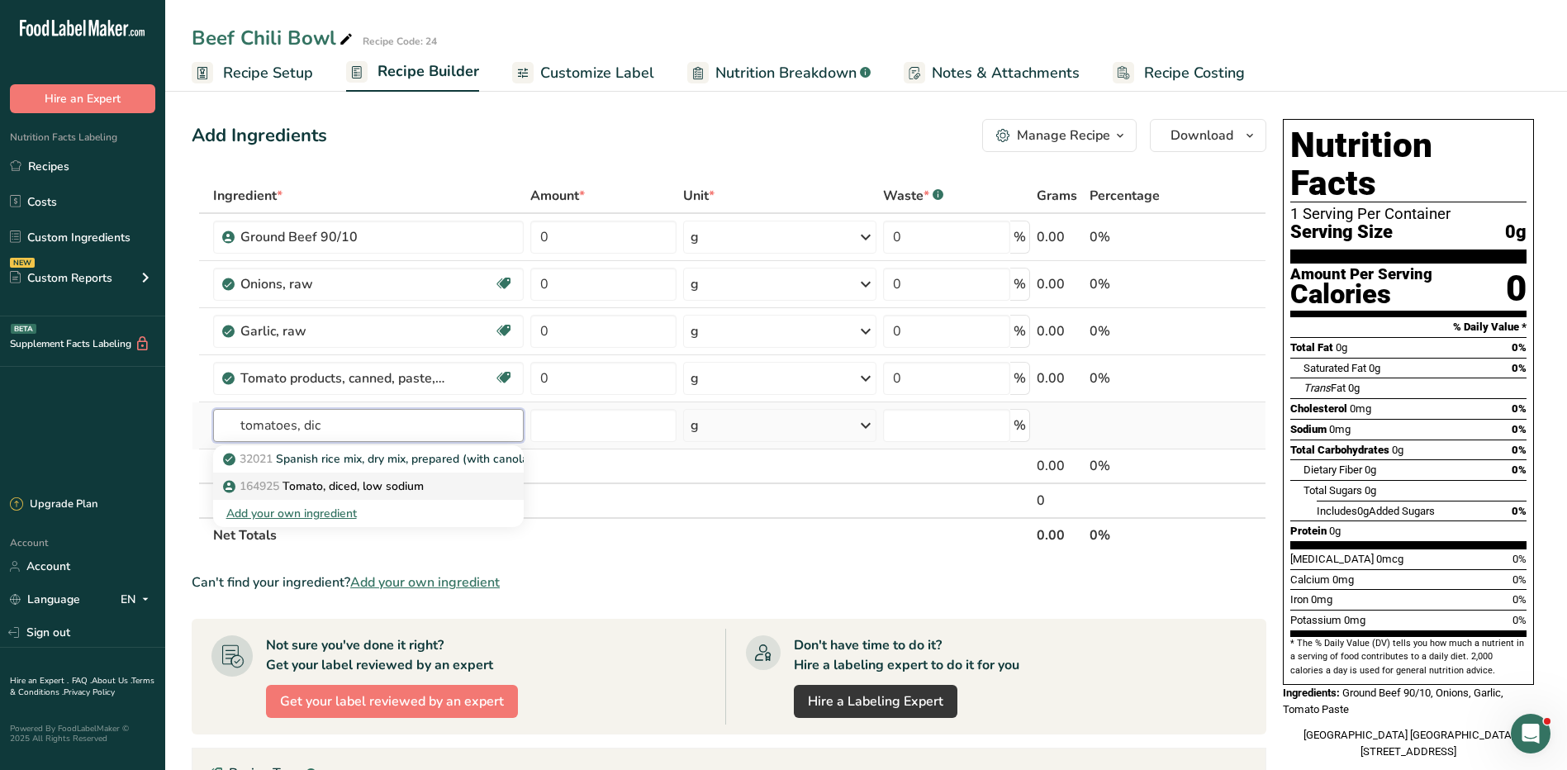
type input "tomatoes, dic"
click at [310, 481] on p "164925 Tomato, diced, low sodium" at bounding box center [324, 486] width 197 height 17
type input "Tomato, diced, low sodium"
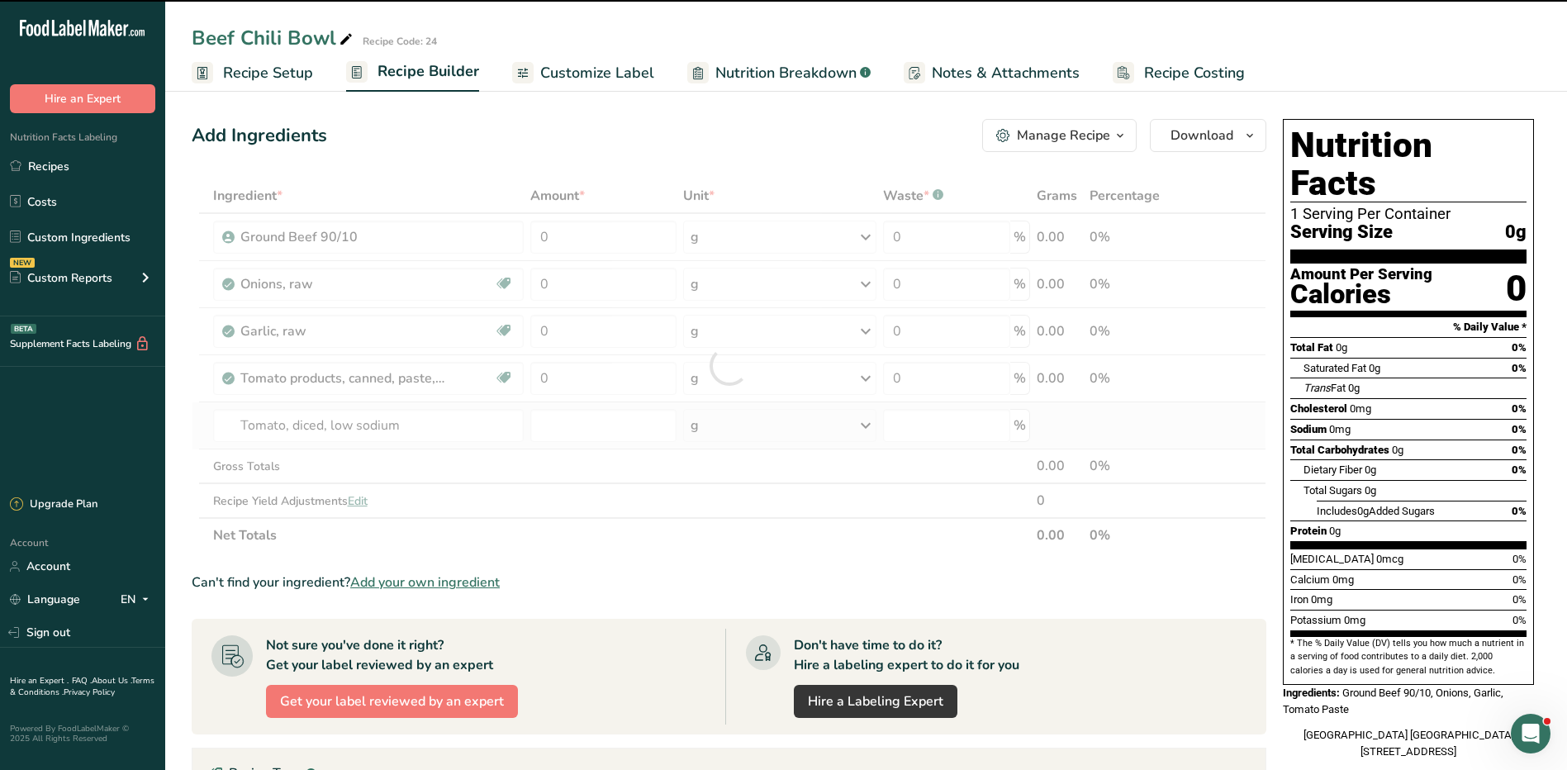
type input "0"
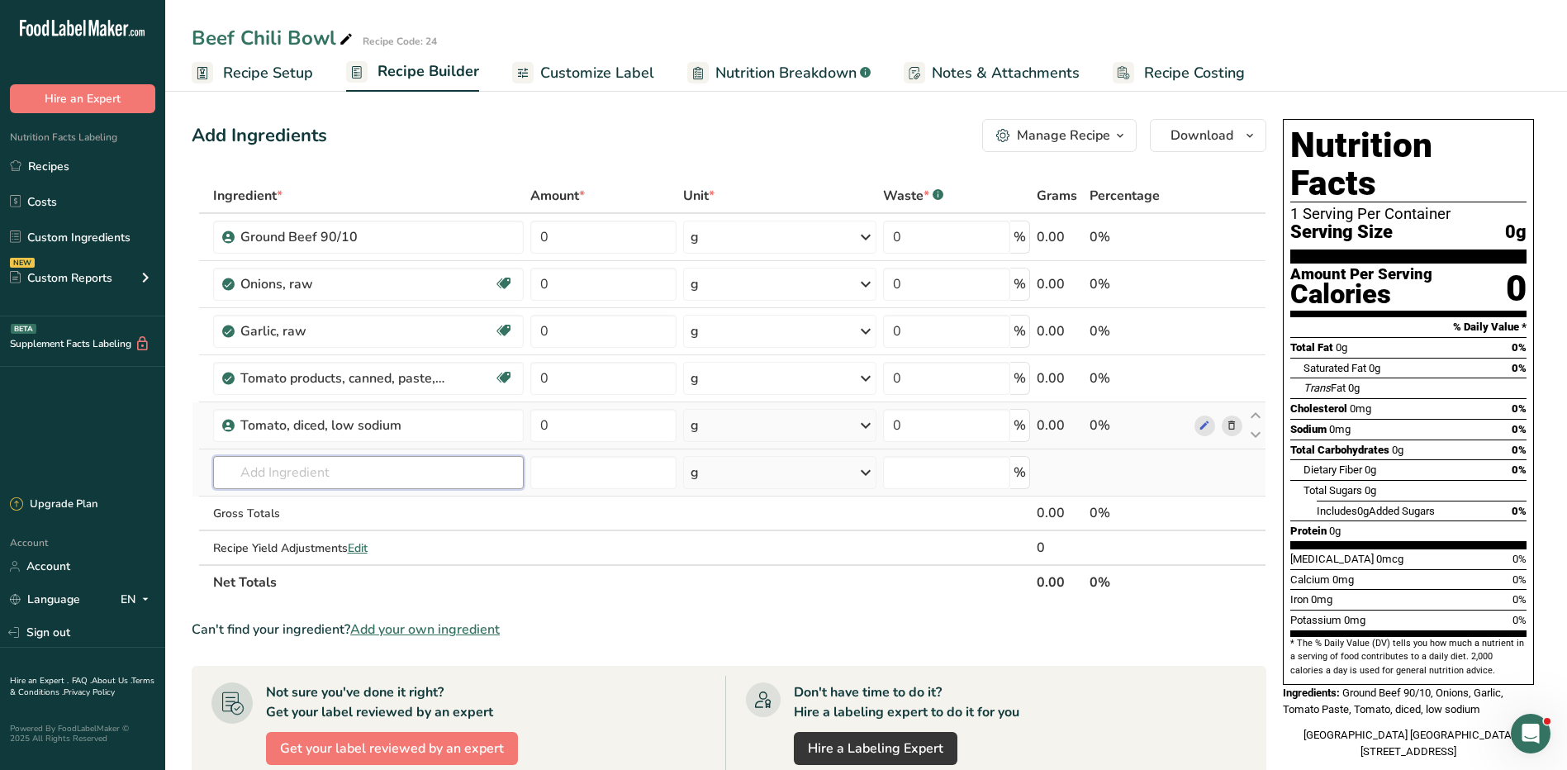
click at [281, 474] on input "text" at bounding box center [368, 472] width 311 height 33
type input "paprika"
click at [326, 530] on div "Smoked Paprika" at bounding box center [355, 533] width 258 height 17
type input "Smoked Paprika"
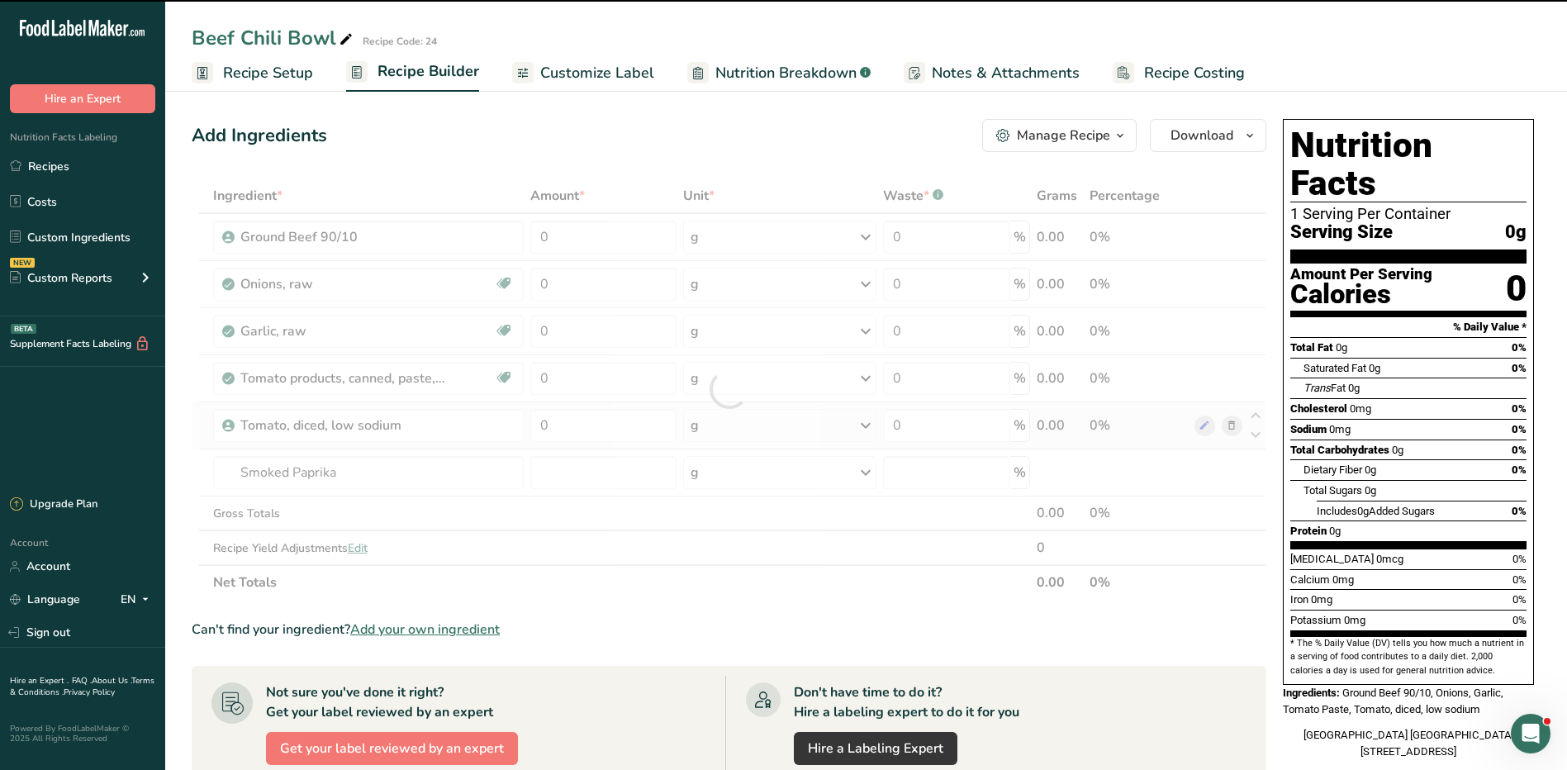
type input "0"
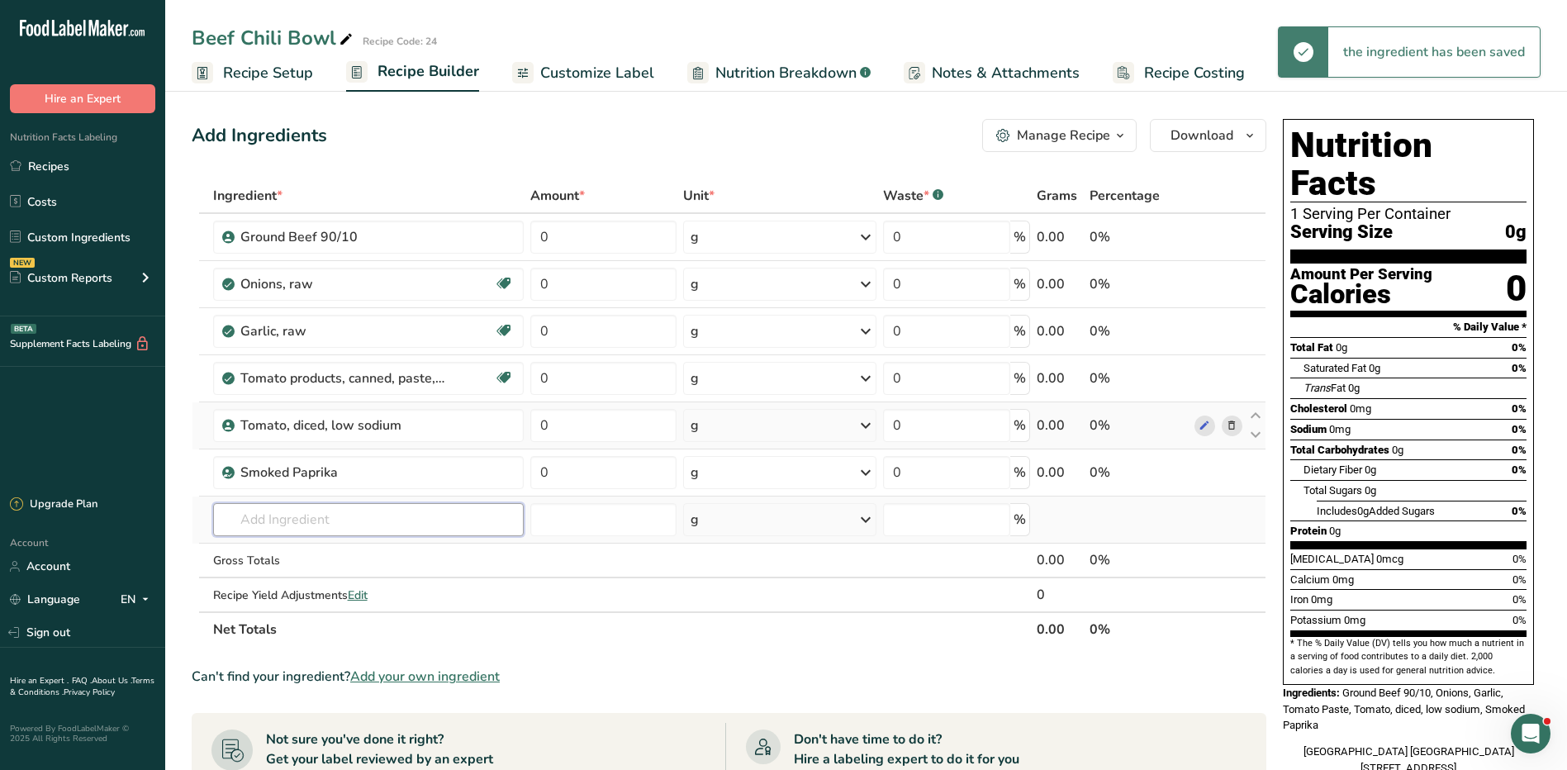
click at [351, 521] on input "text" at bounding box center [368, 519] width 311 height 33
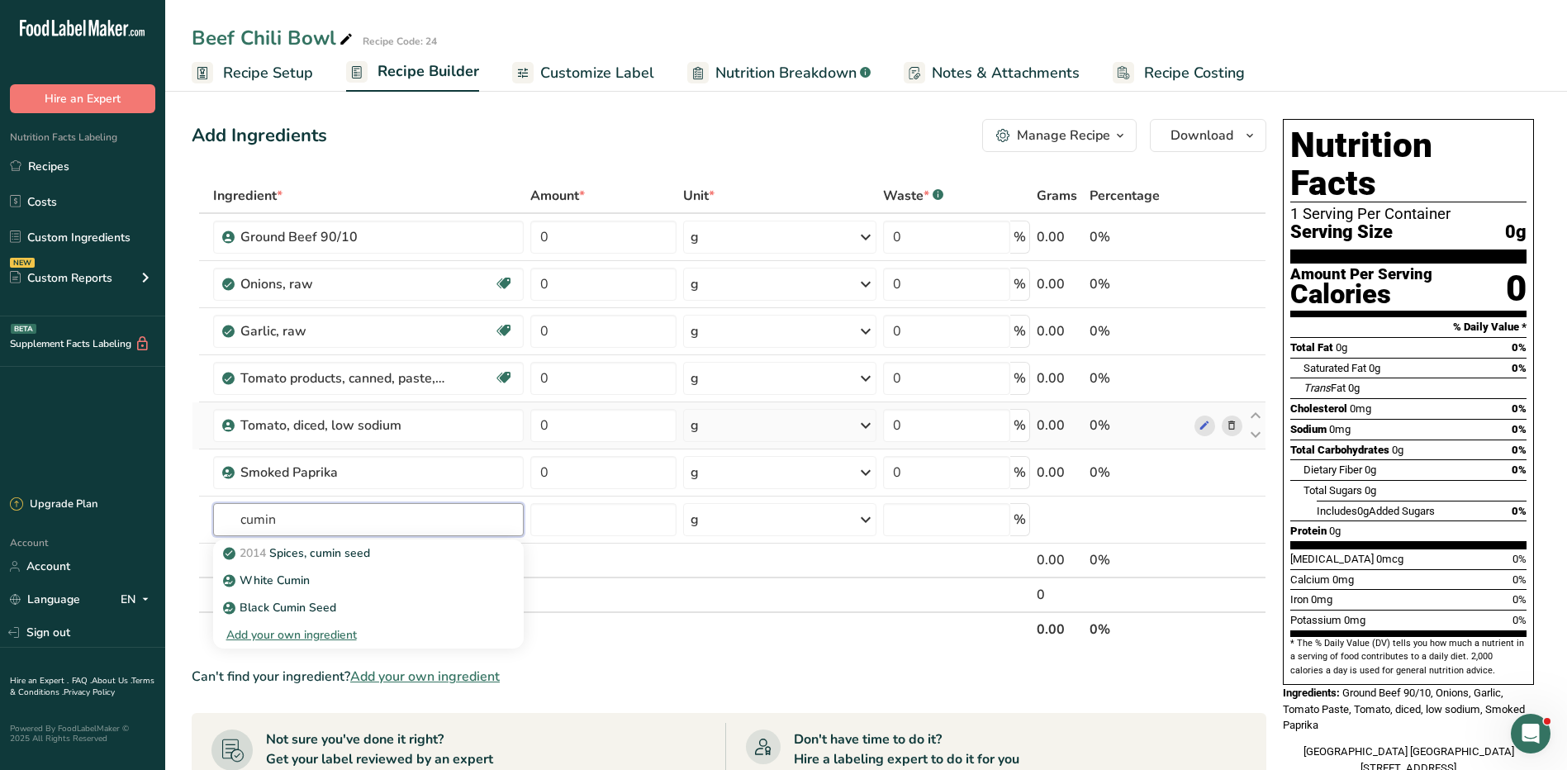
type input "cumin"
click at [331, 526] on input "text" at bounding box center [368, 519] width 311 height 33
click at [340, 554] on p "2014 Spices, cumin seed" at bounding box center [298, 553] width 144 height 17
type input "Spices, cumin seed"
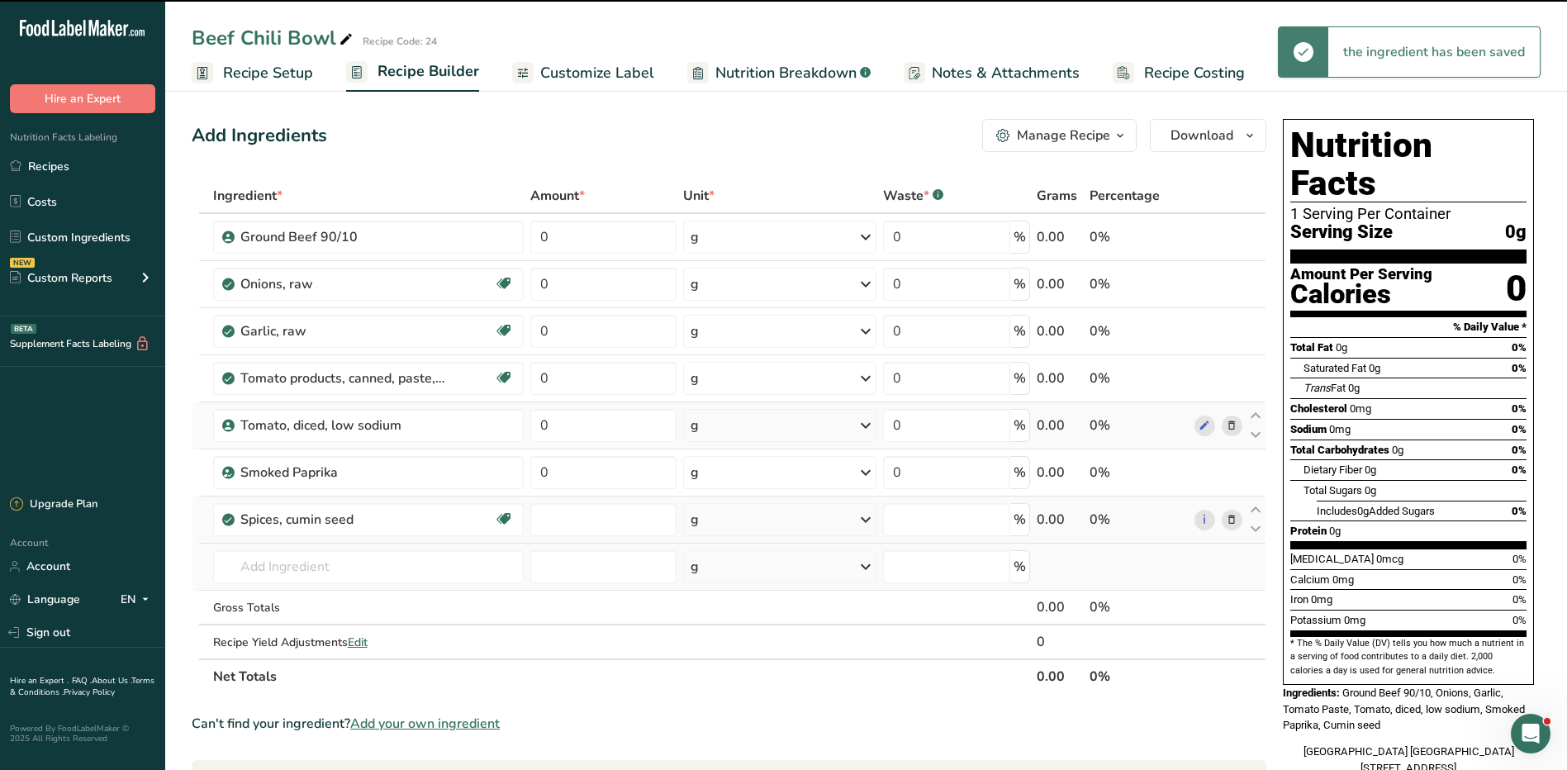
type input "0"
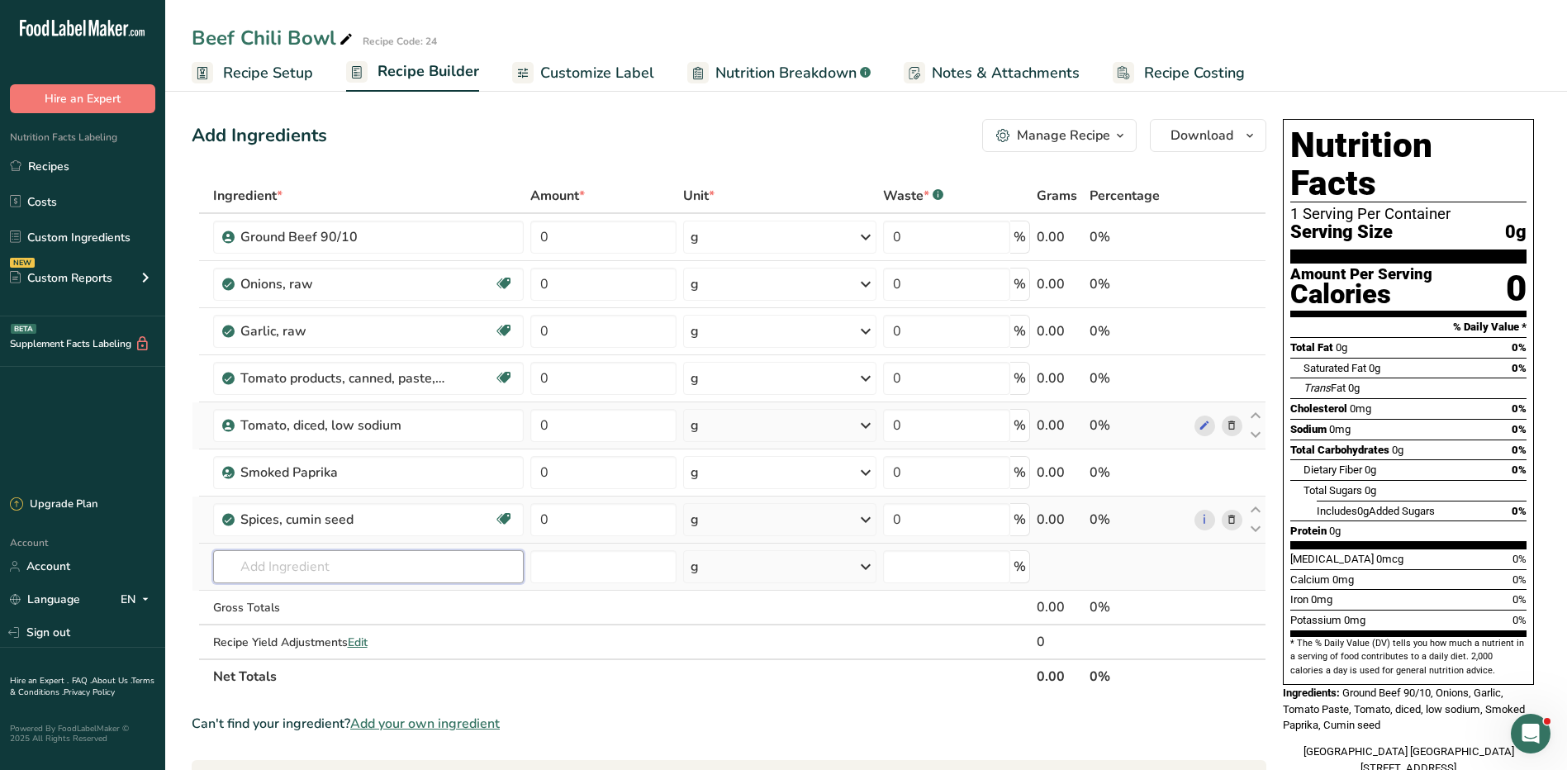
click at [341, 567] on input "text" at bounding box center [368, 566] width 311 height 33
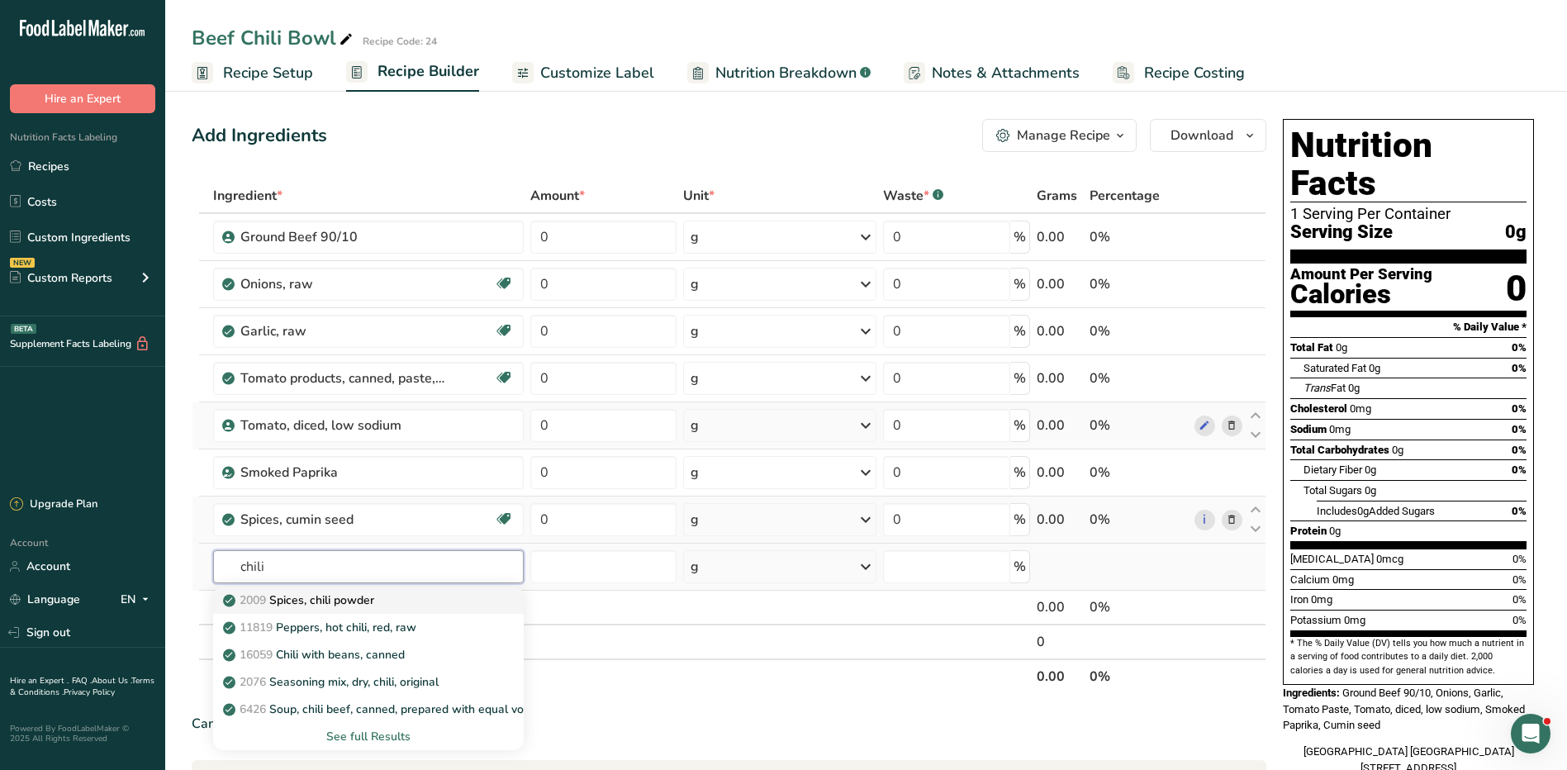
type input "chili"
click at [361, 598] on p "2009 Spices, chili powder" at bounding box center [300, 600] width 148 height 17
type input "Spices, chili powder"
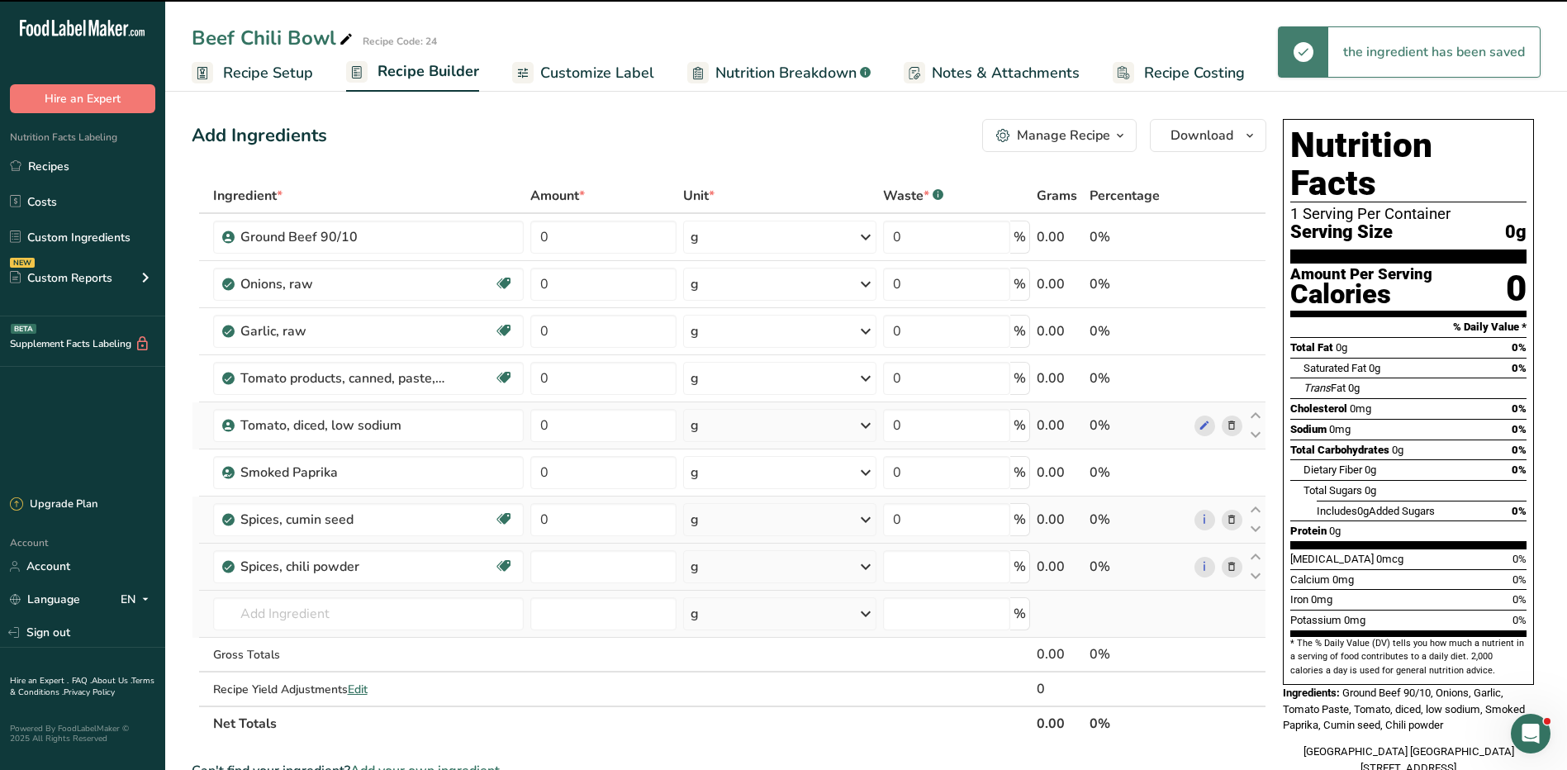
type input "0"
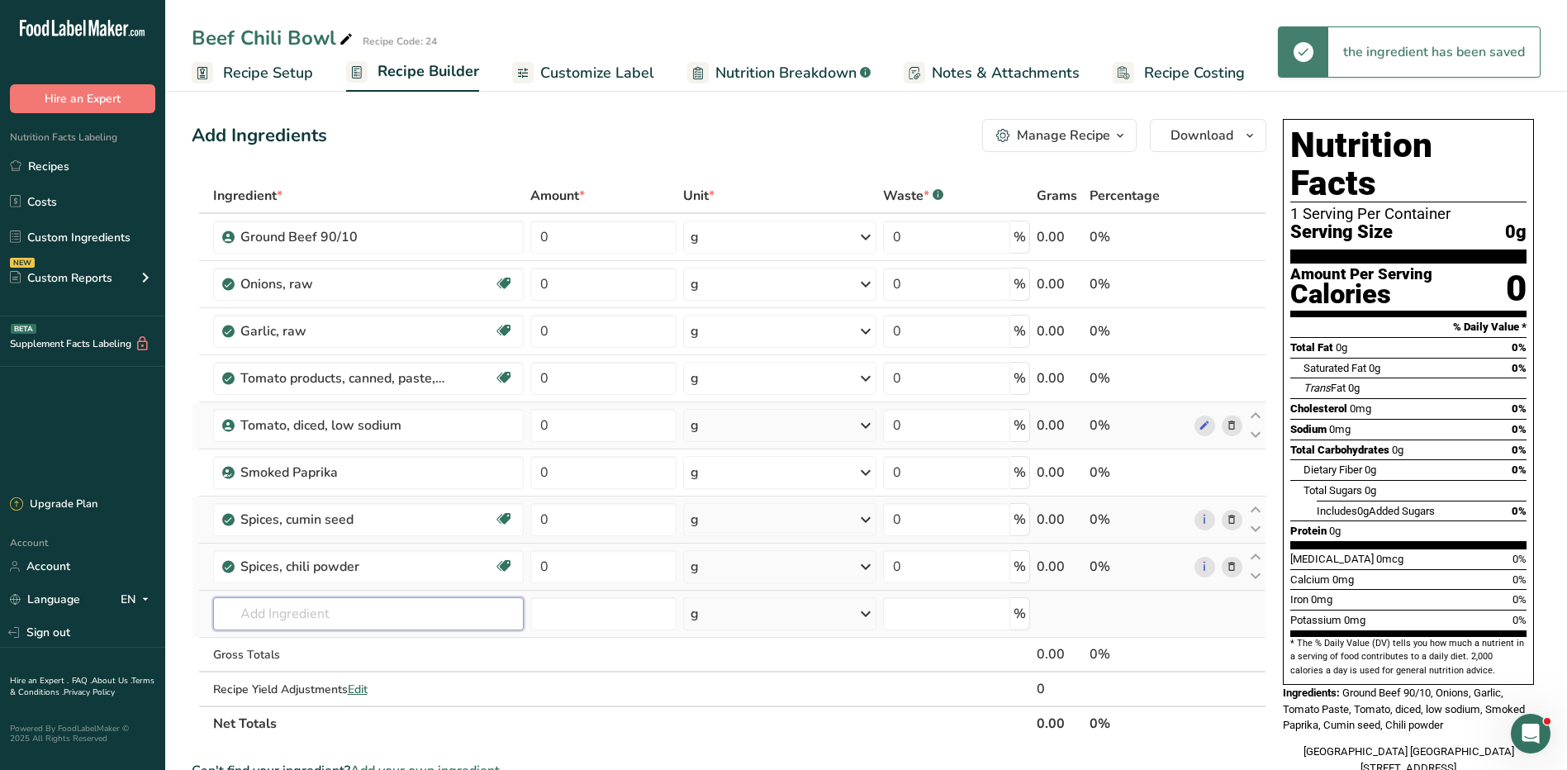
click at [307, 607] on input "text" at bounding box center [368, 613] width 311 height 33
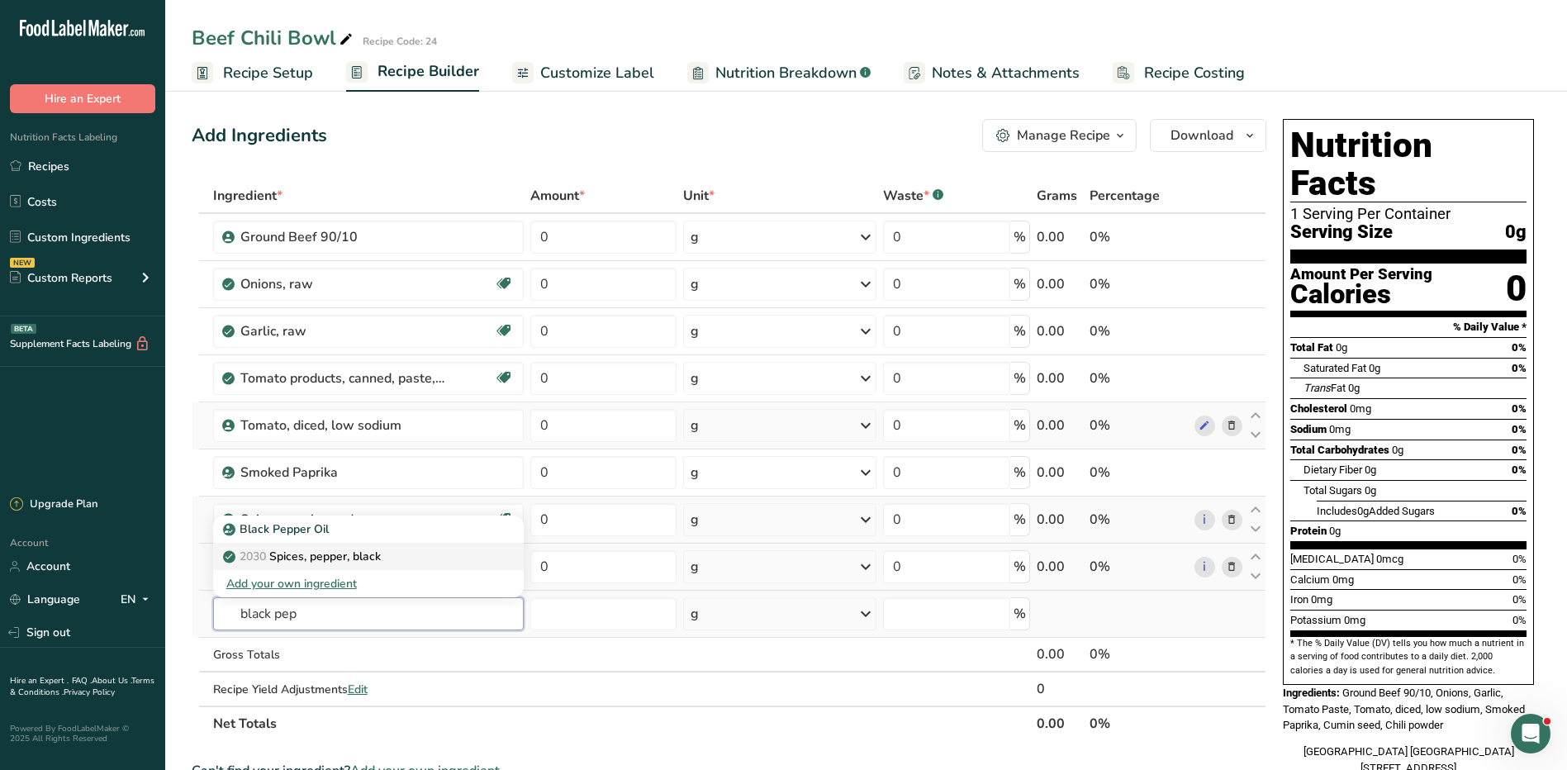
type input "black pep"
click at [354, 554] on p "2030 Spices, pepper, black" at bounding box center [303, 556] width 155 height 17
type input "Spices, pepper, black"
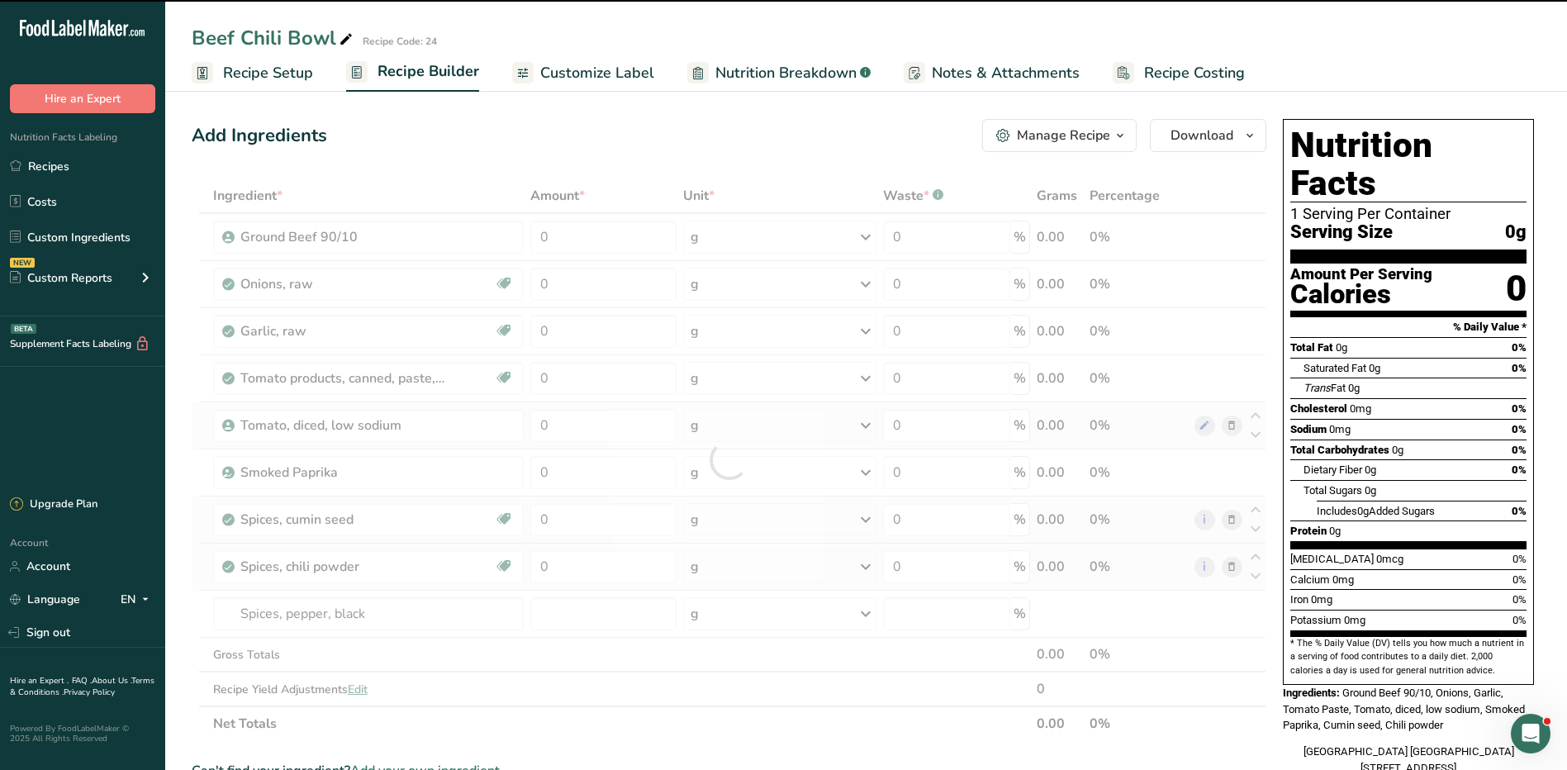
type input "0"
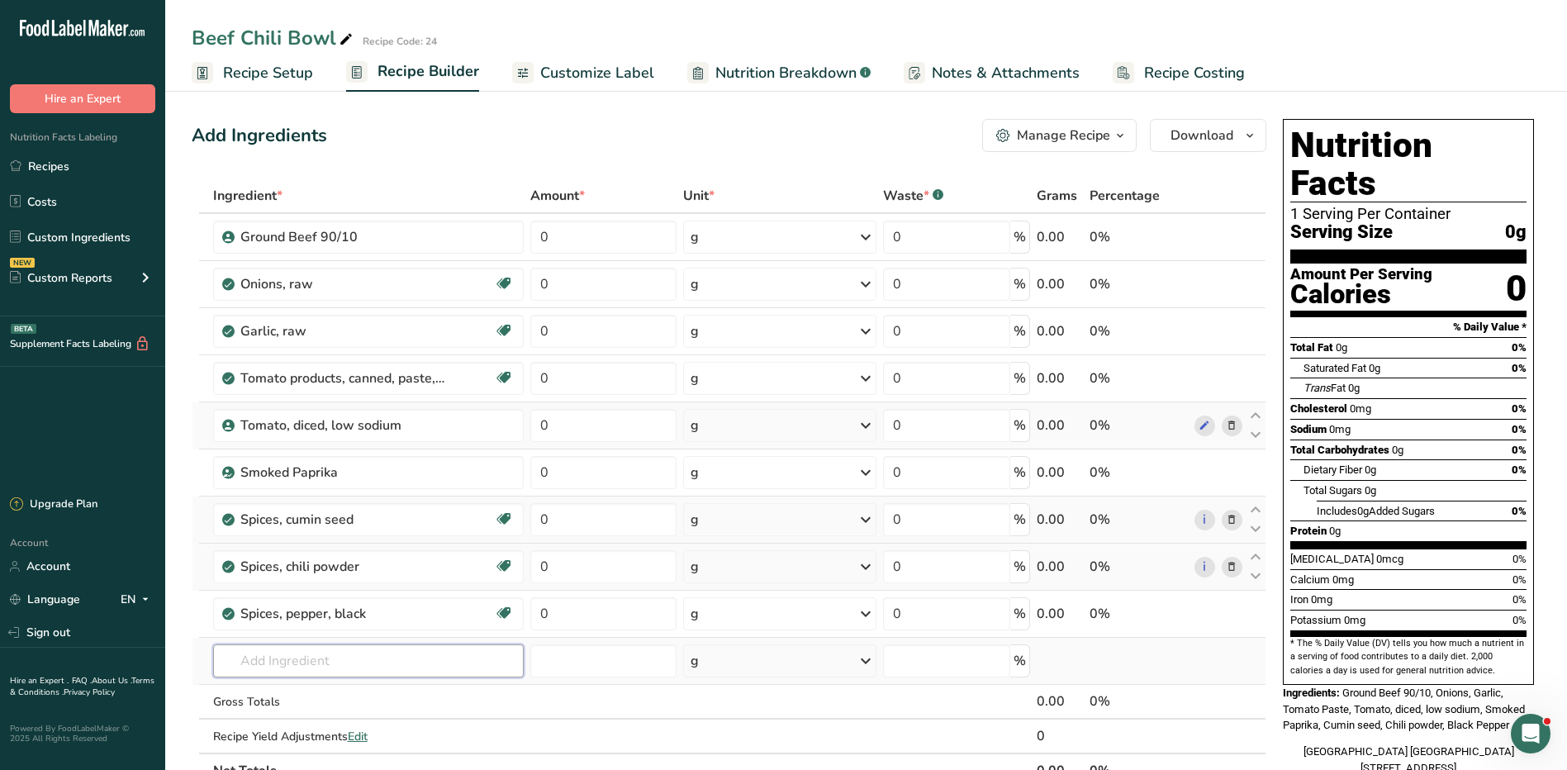
click at [282, 666] on input "text" at bounding box center [368, 661] width 311 height 33
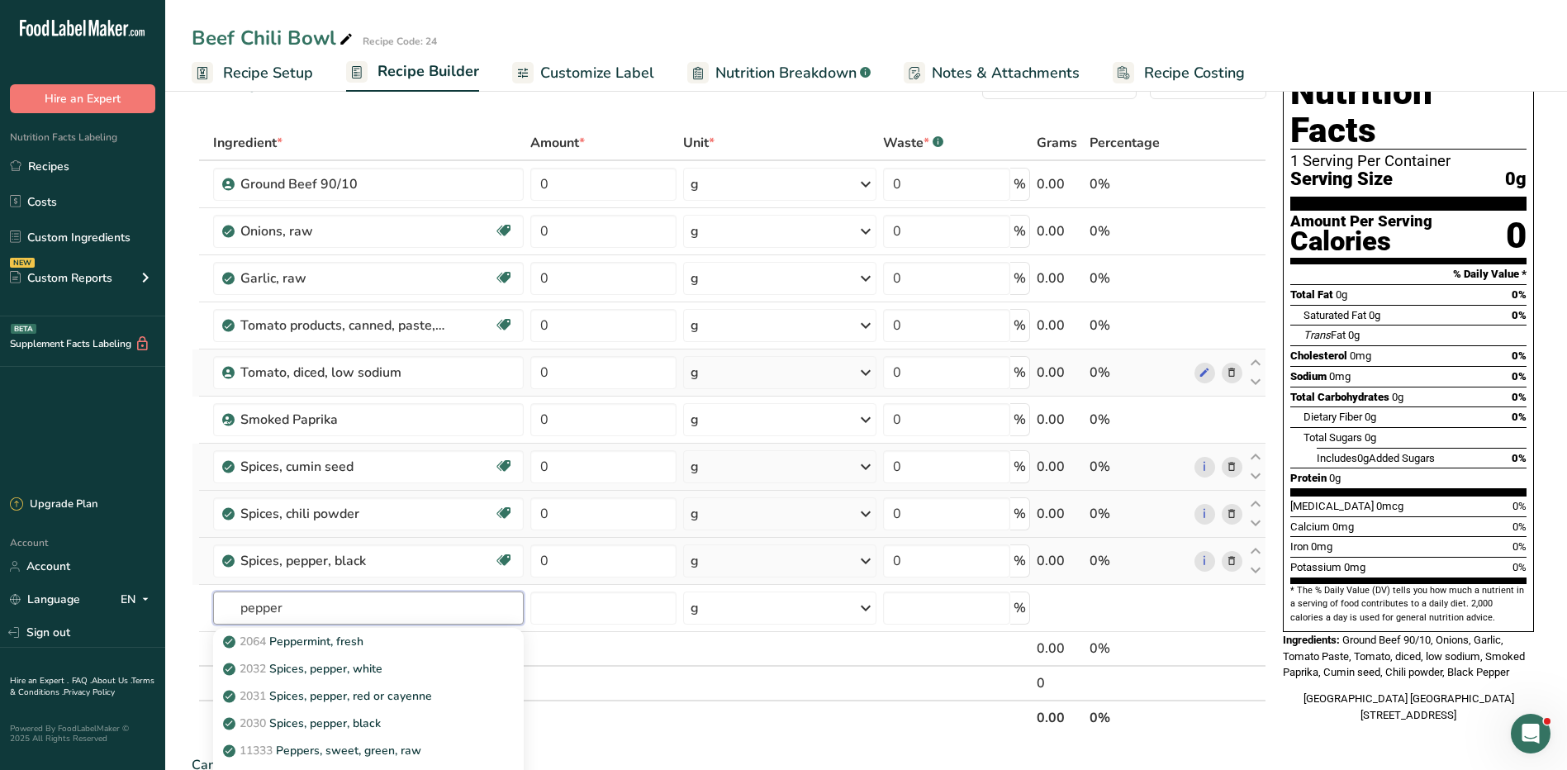
scroll to position [83, 0]
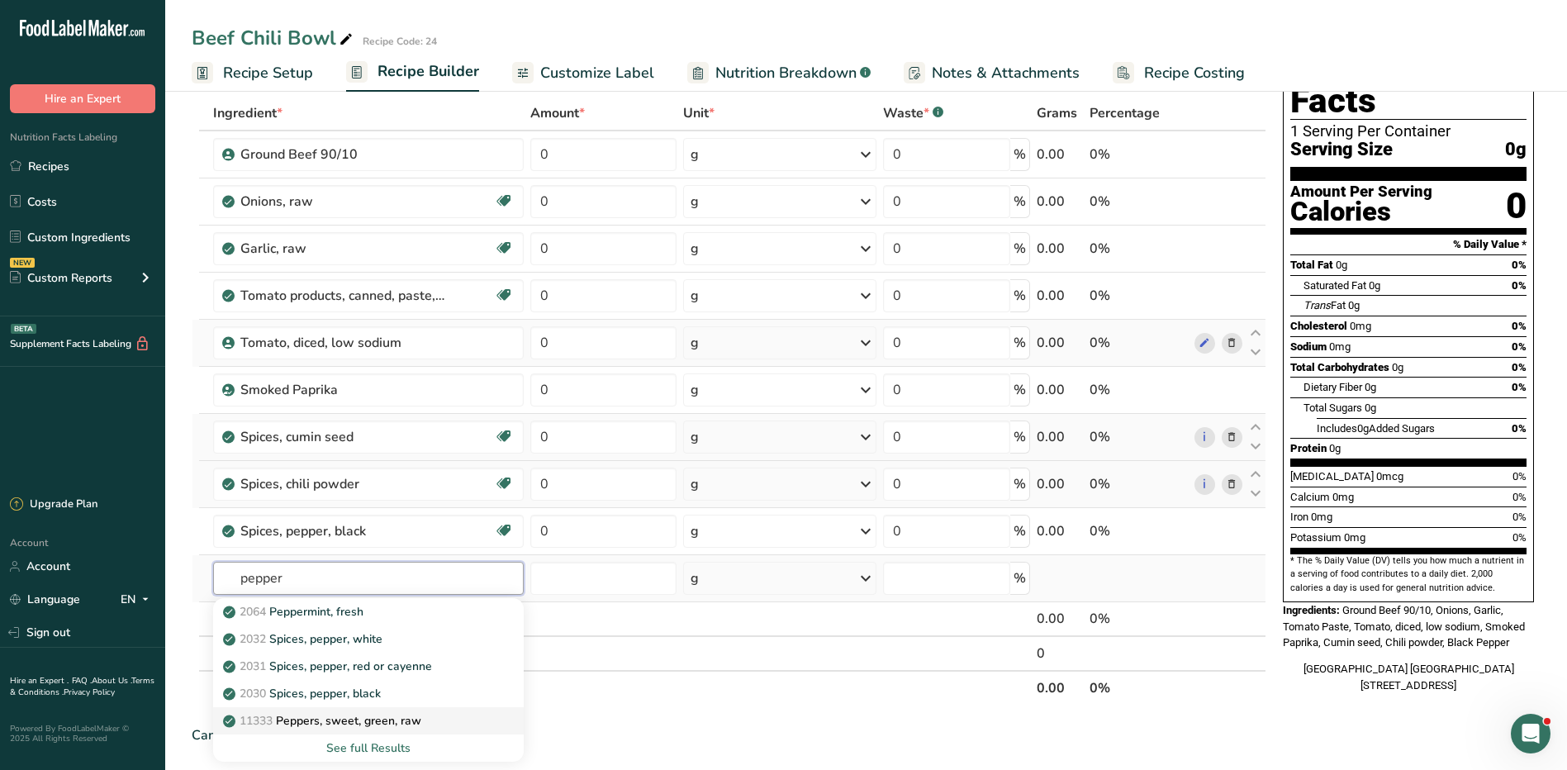
type input "pepper"
click at [396, 722] on p "11333 Peppers, sweet, green, raw" at bounding box center [323, 720] width 195 height 17
type input "Peppers, sweet, green, raw"
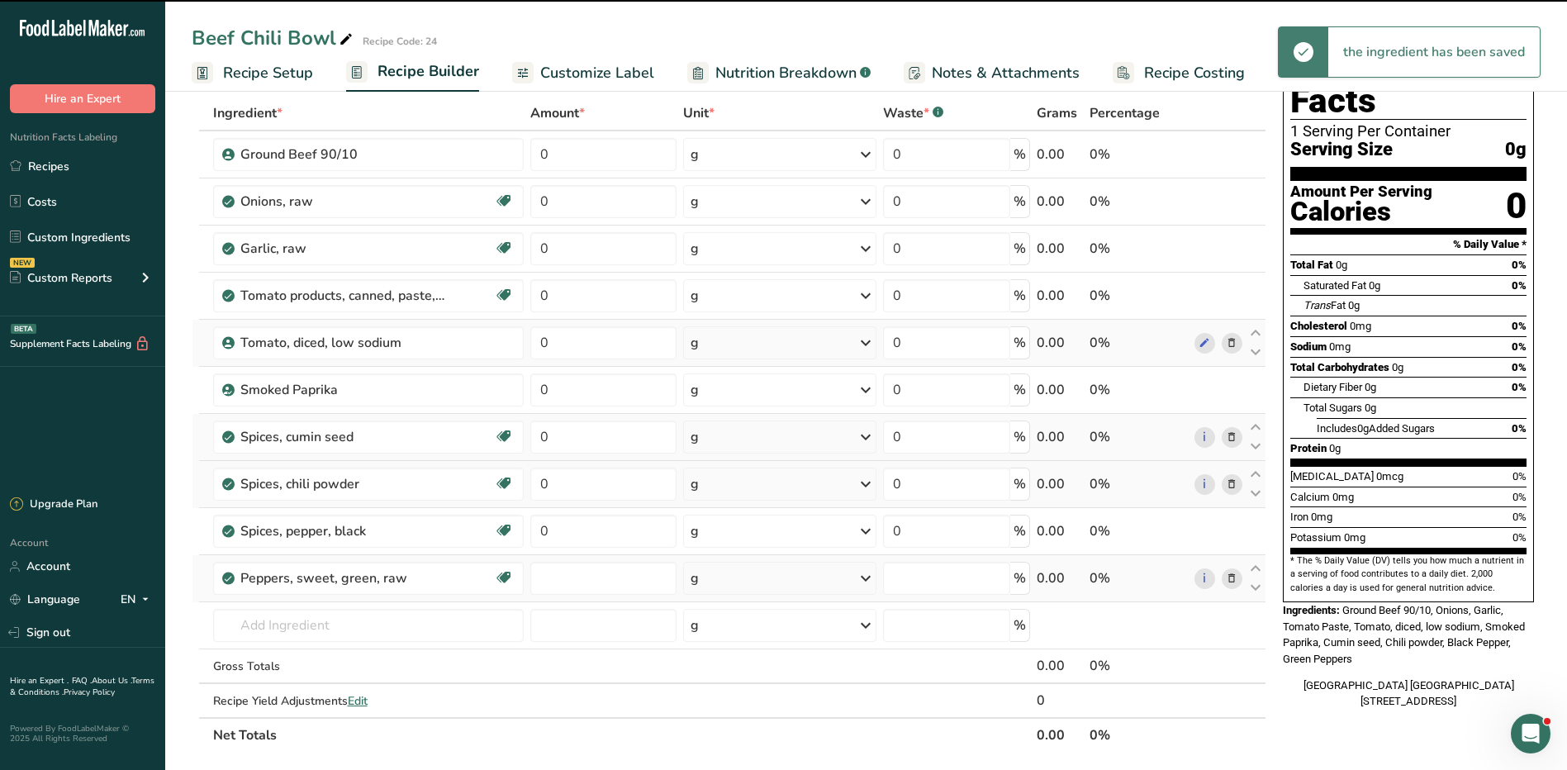
type input "0"
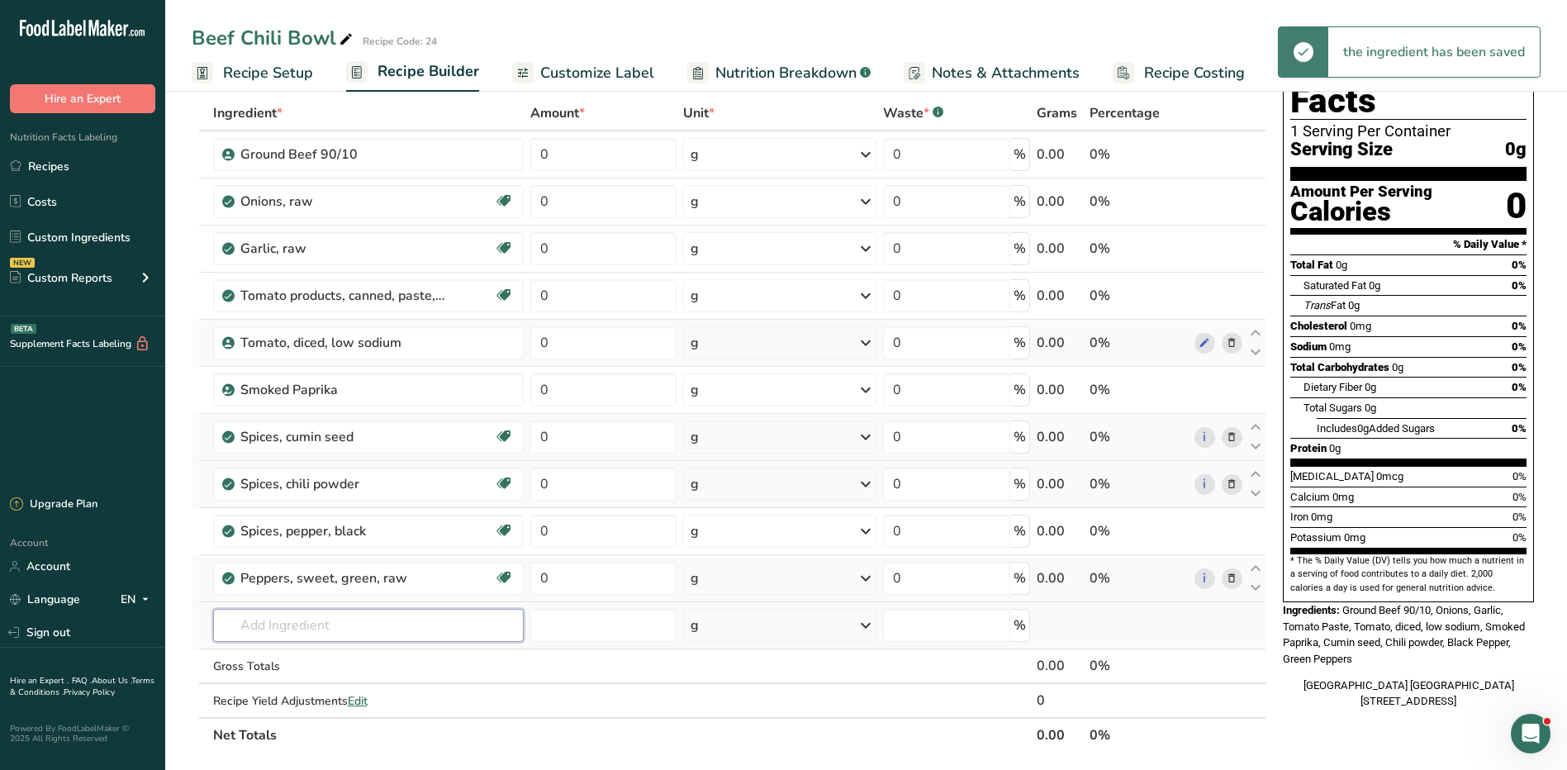
click at [349, 626] on input "text" at bounding box center [368, 625] width 311 height 33
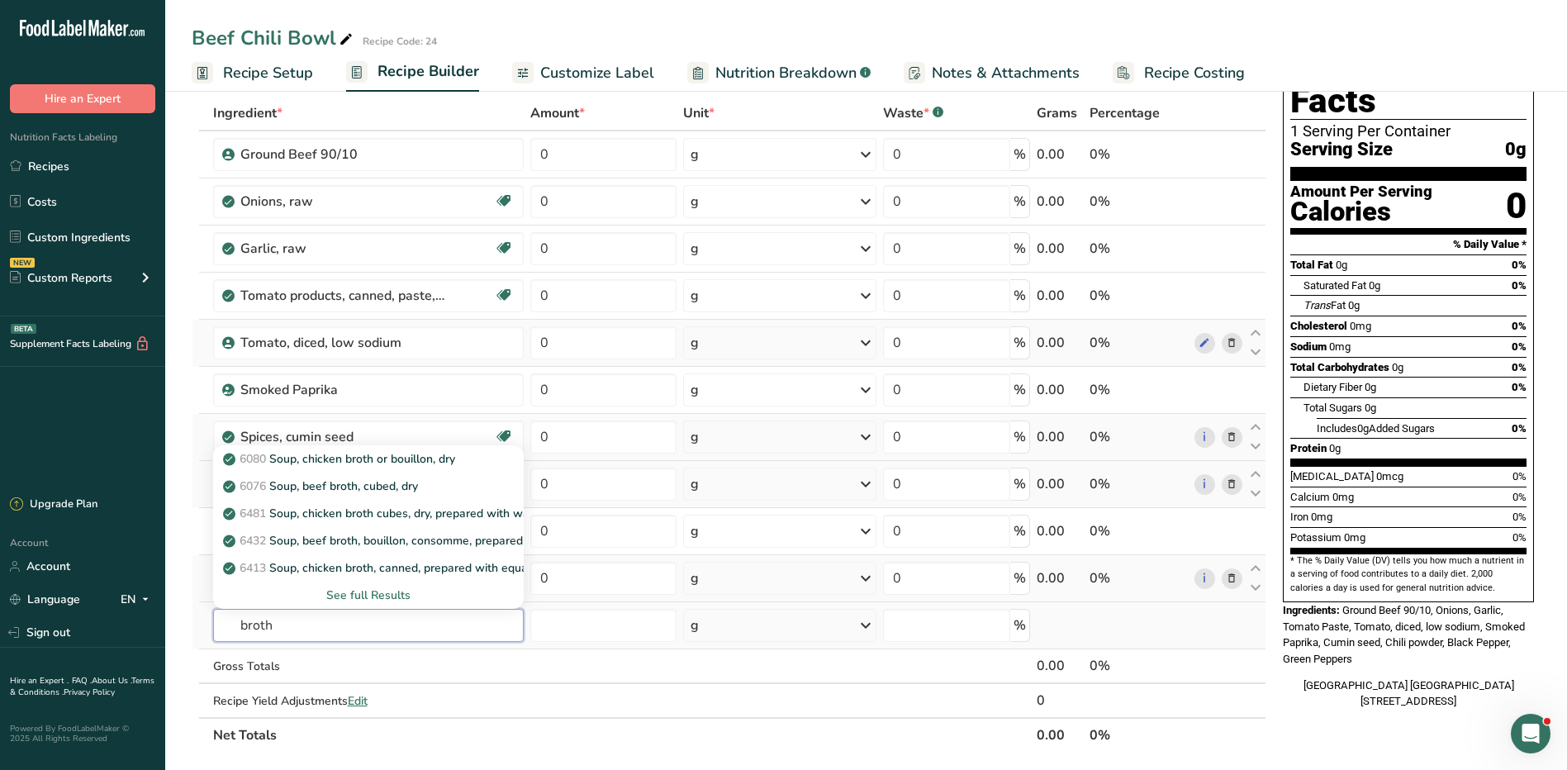
type input "broth"
click at [381, 594] on div "See full Results" at bounding box center [368, 595] width 284 height 17
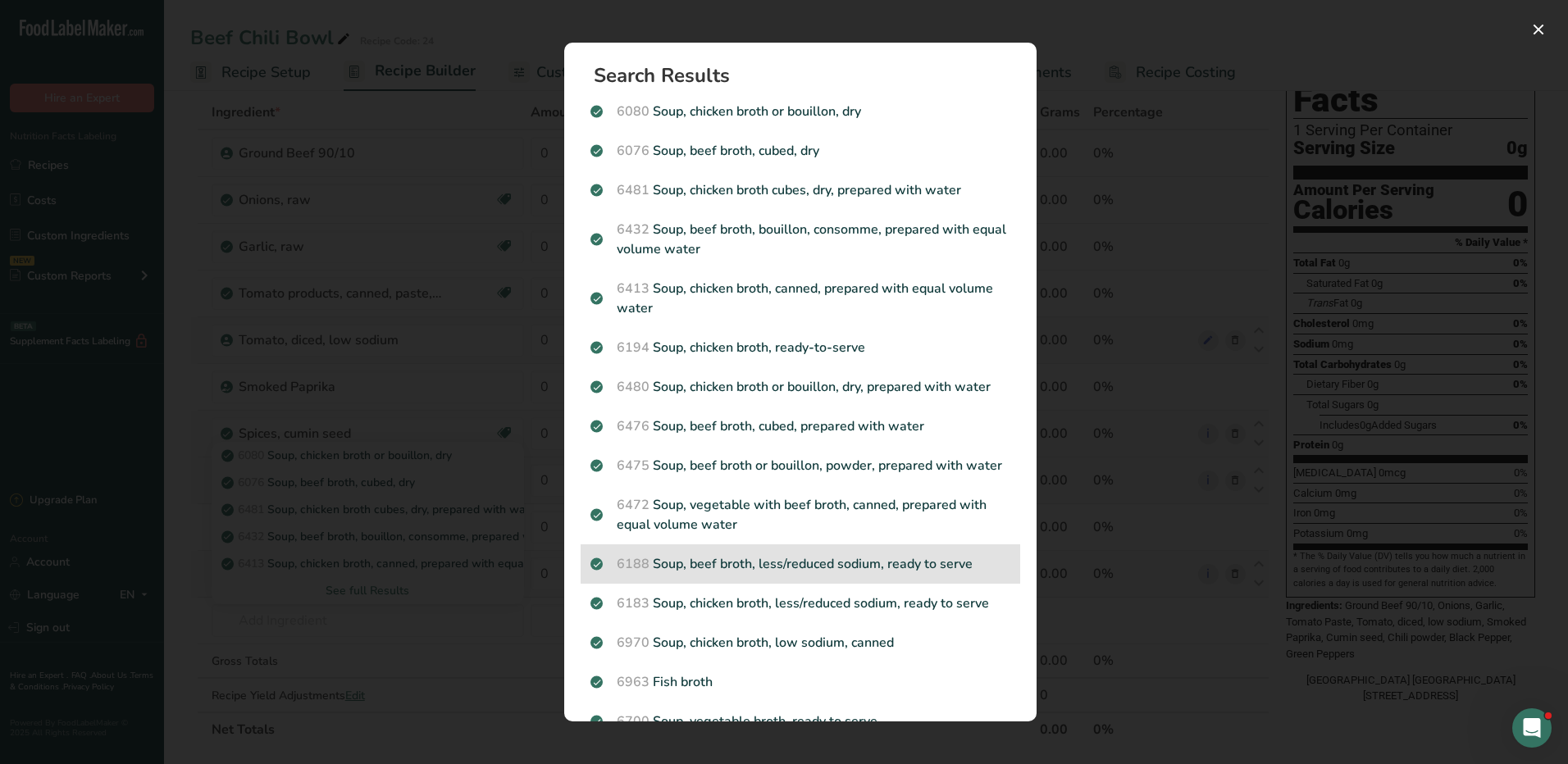
click at [952, 573] on p "6188 Soup, beef broth, less/reduced sodium, ready to serve" at bounding box center [800, 565] width 420 height 20
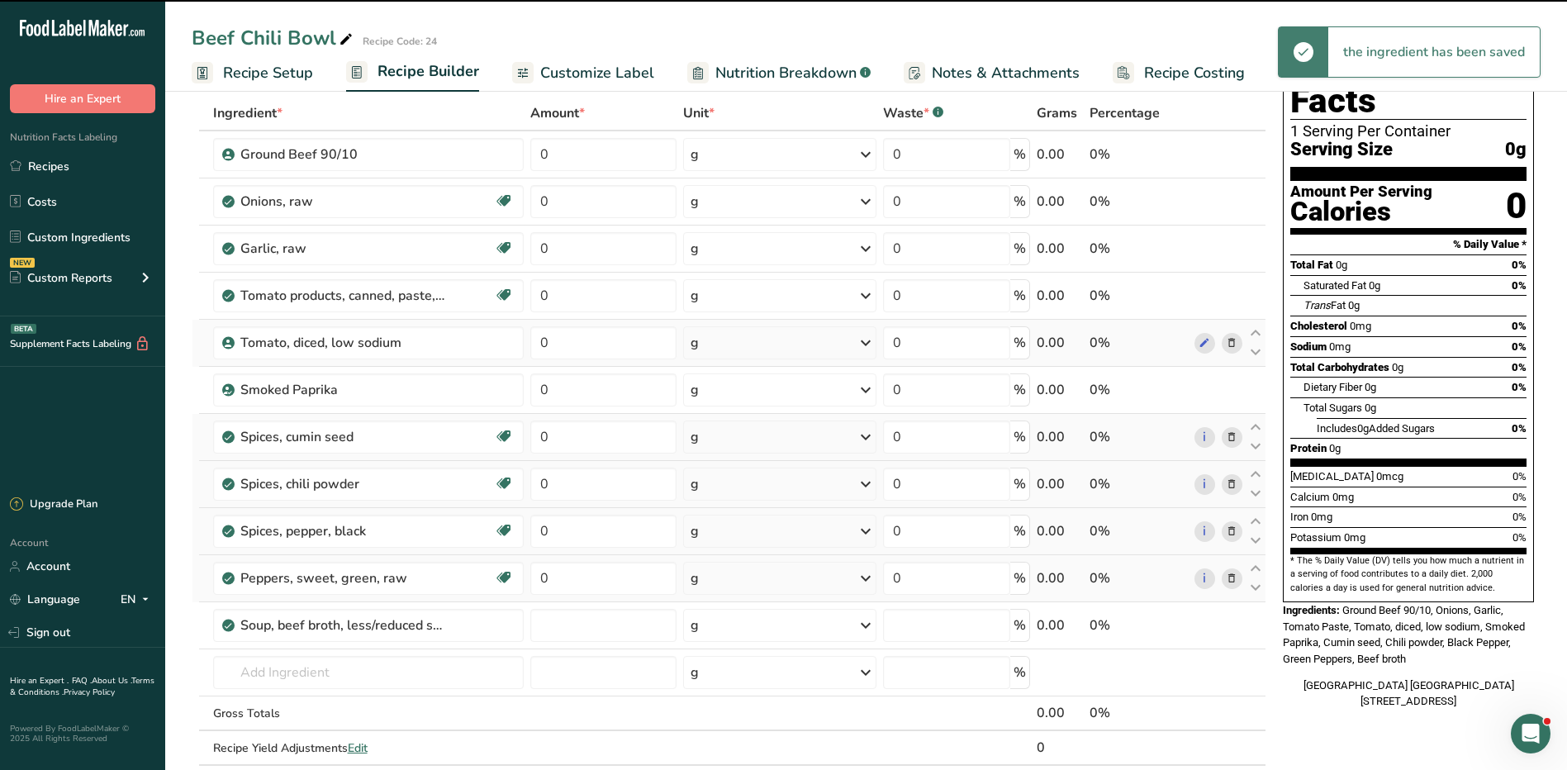
type input "0"
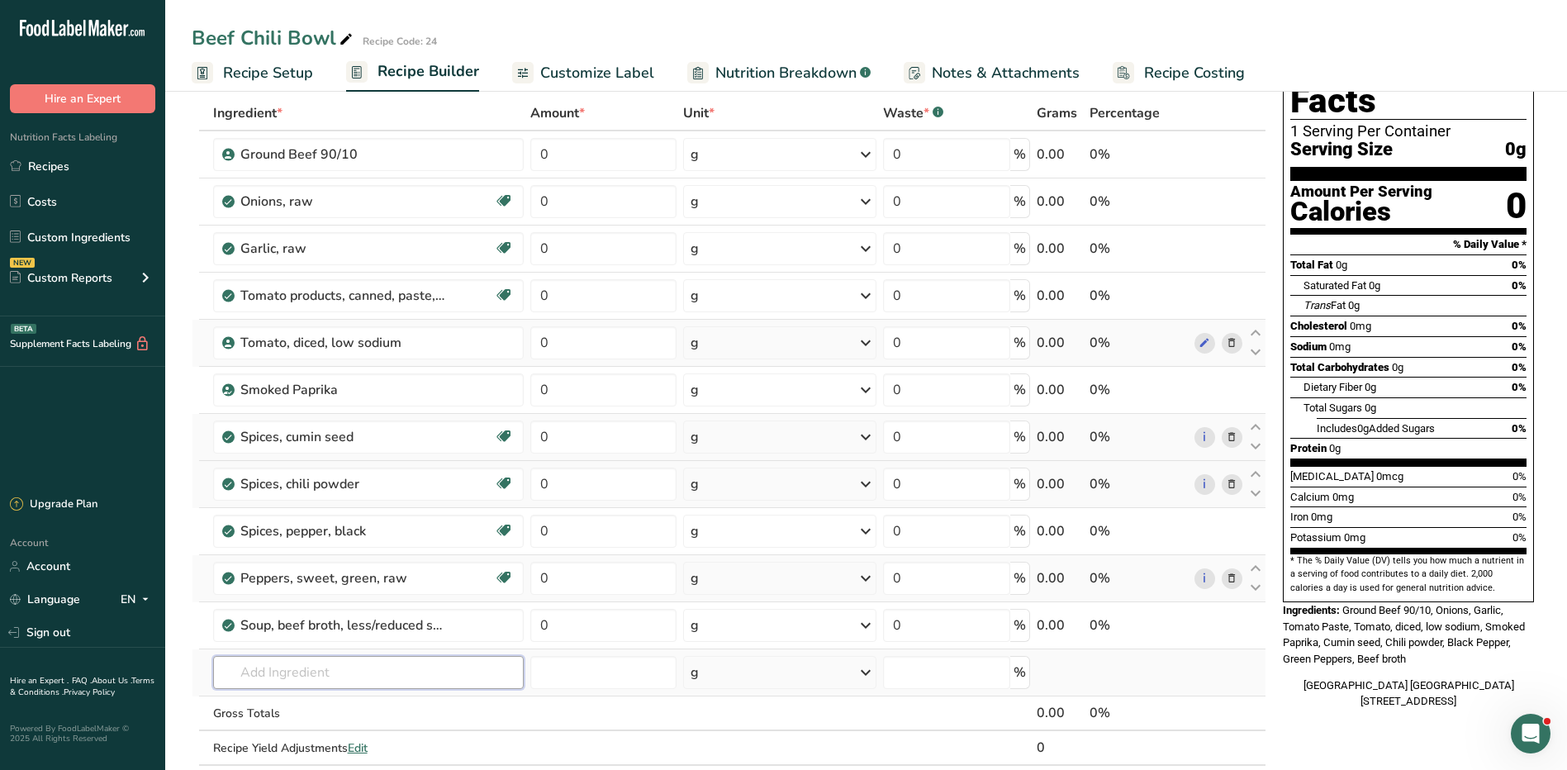
click at [303, 667] on input "text" at bounding box center [368, 672] width 311 height 33
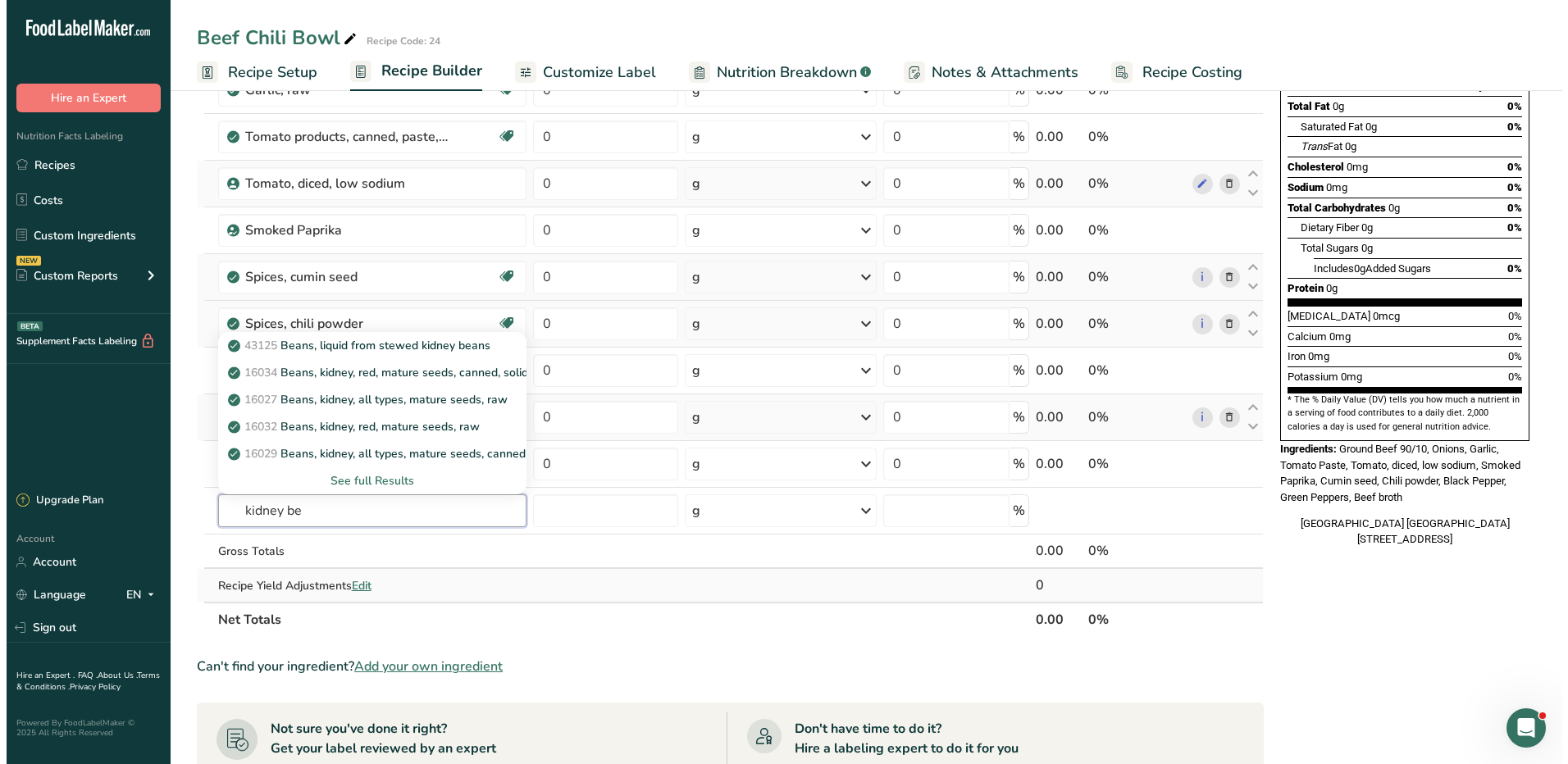
scroll to position [246, 0]
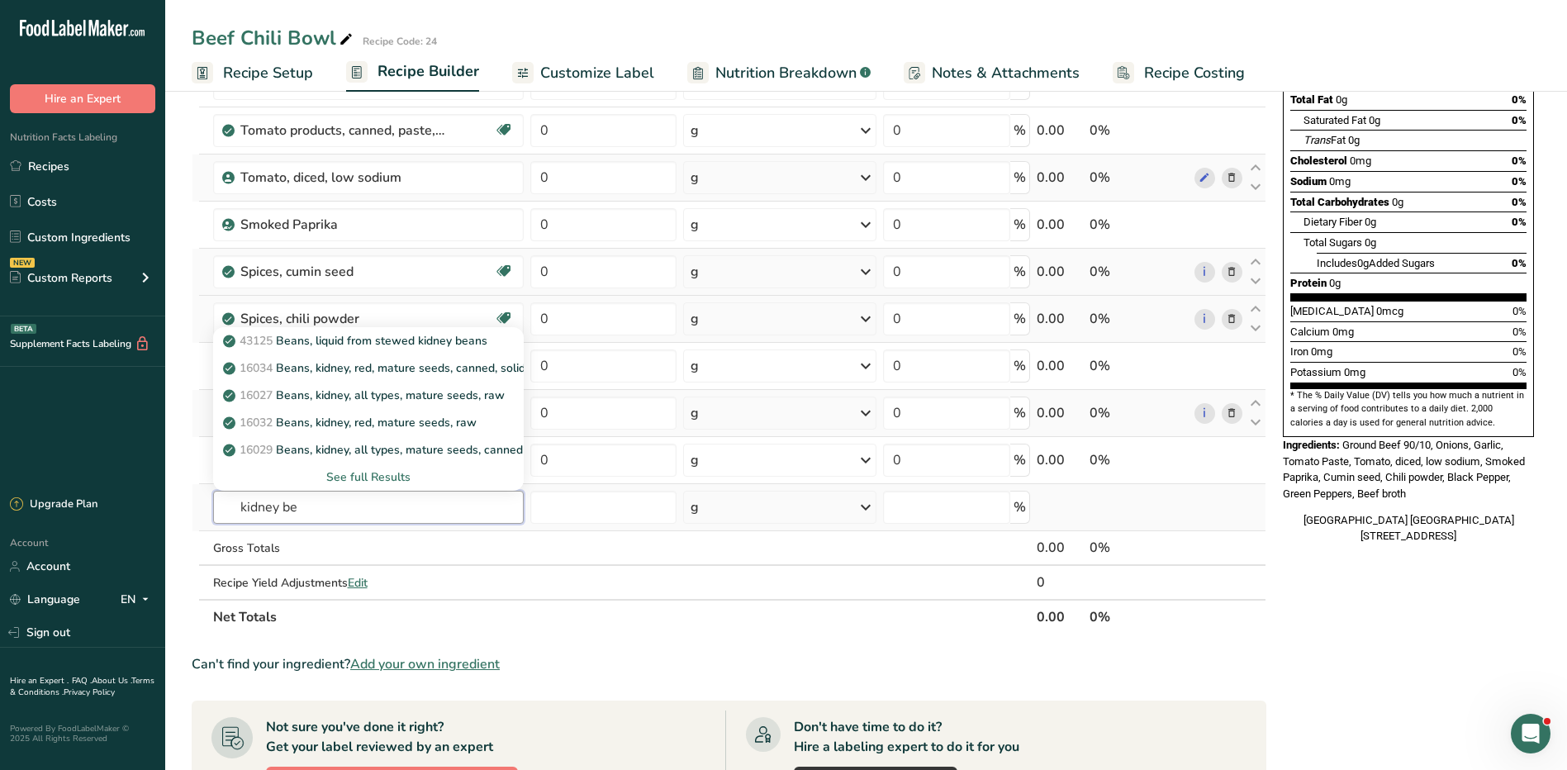
type input "kidney be"
click at [382, 469] on div "See full Results" at bounding box center [368, 477] width 284 height 17
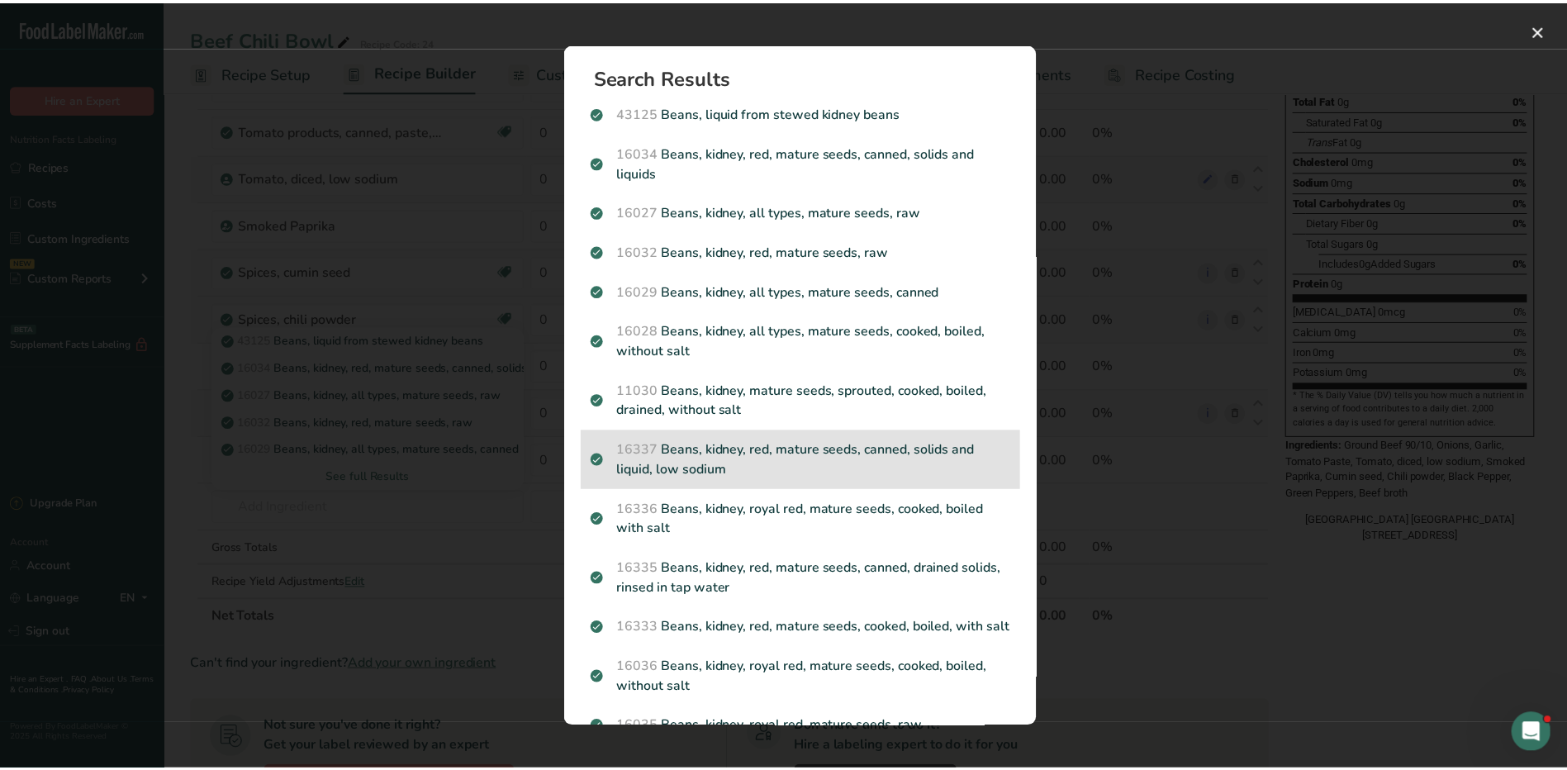
scroll to position [165, 0]
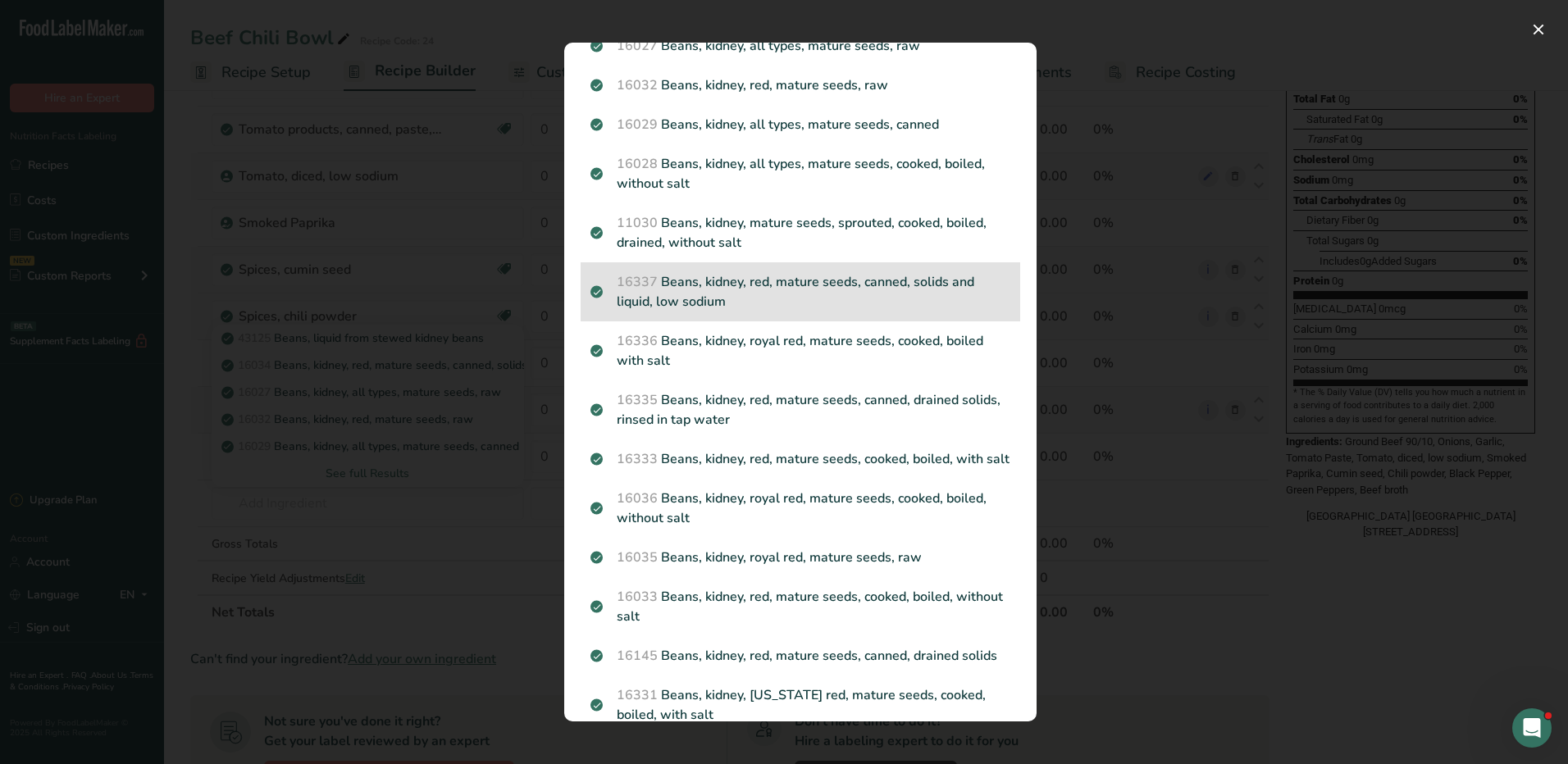
click at [960, 289] on p "16337 Beans, kidney, red, mature seeds, canned, solids and liquid, low sodium" at bounding box center [800, 292] width 420 height 40
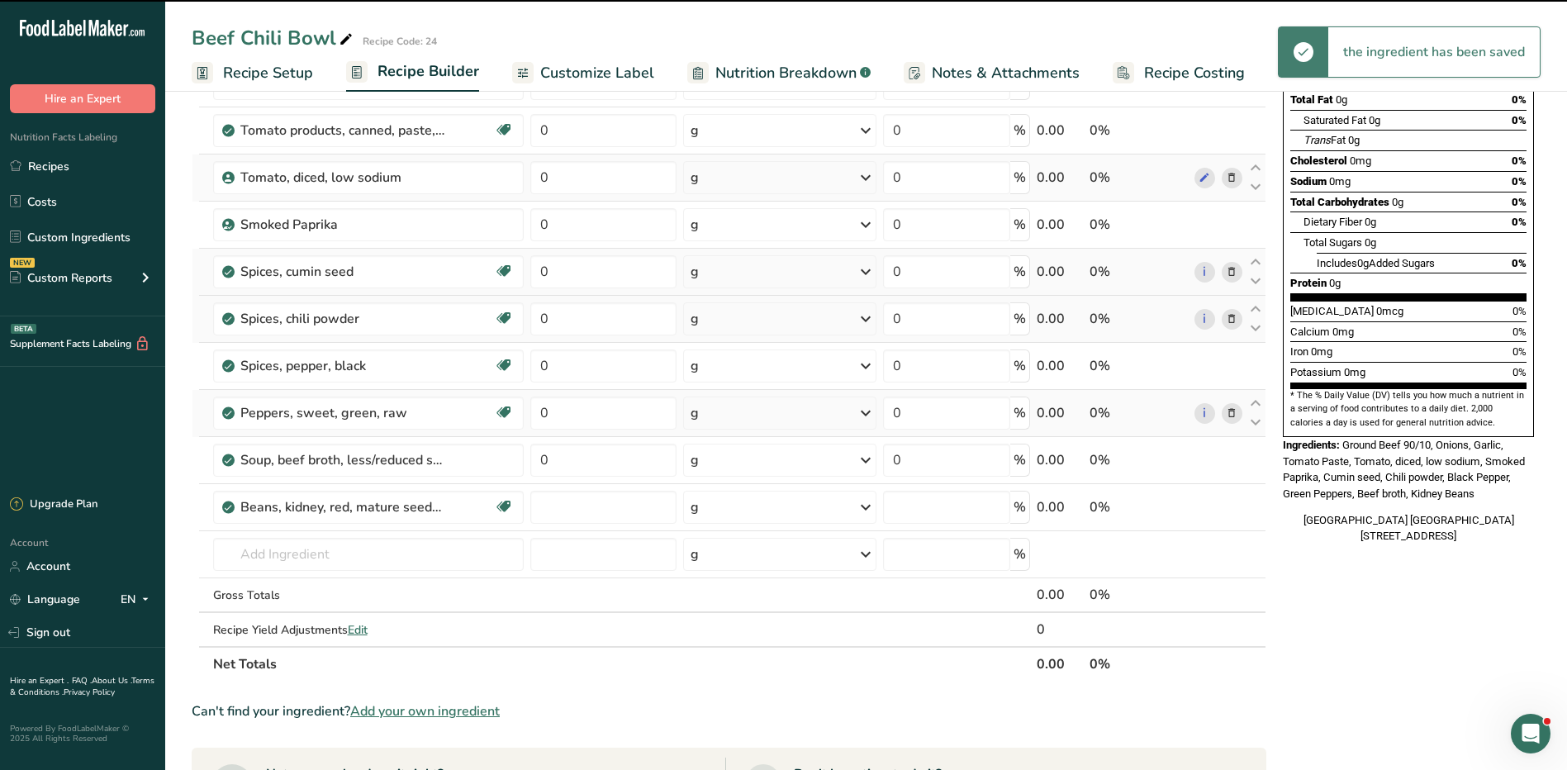
type input "0"
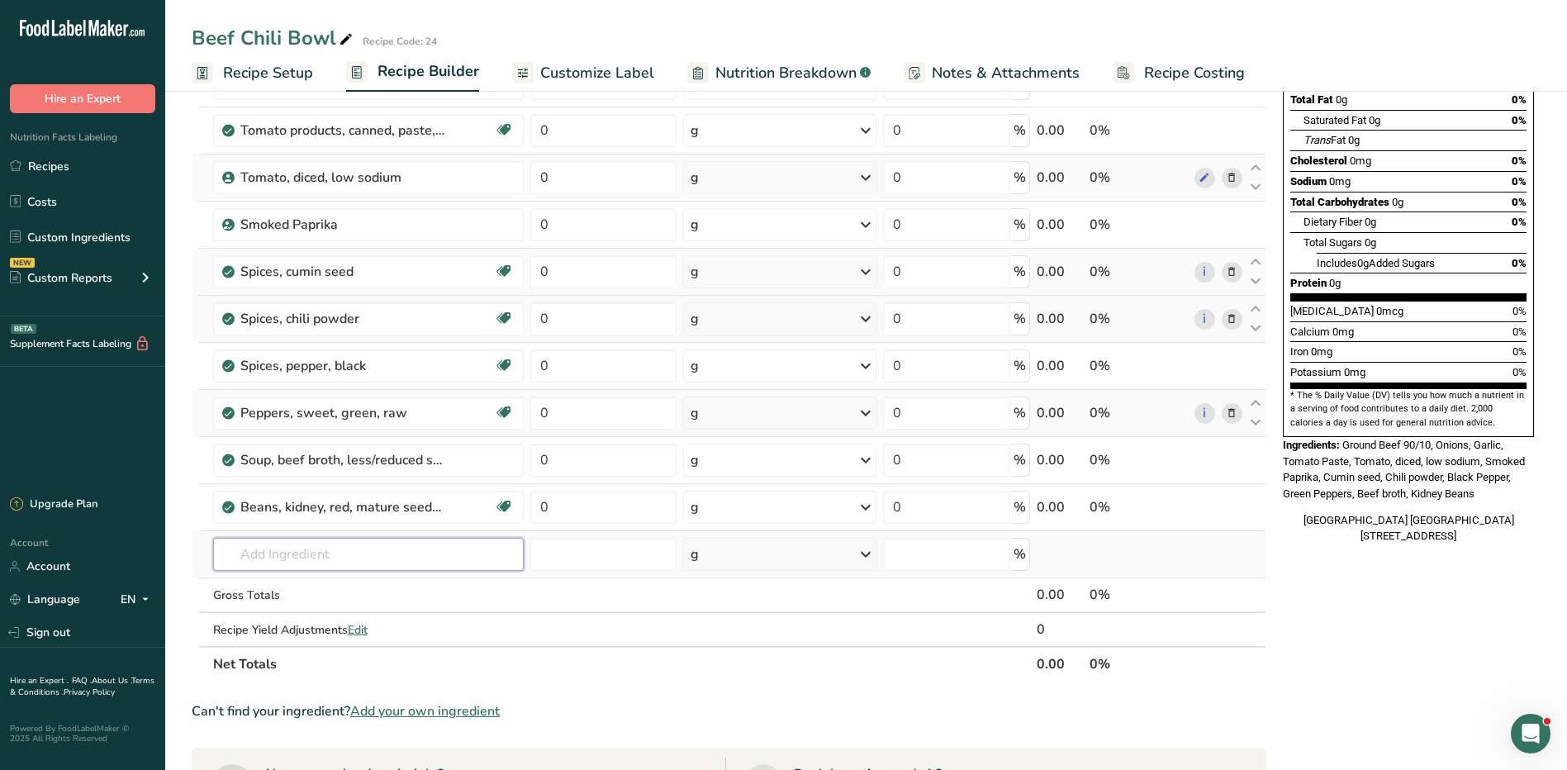
click at [335, 559] on input "text" at bounding box center [368, 554] width 311 height 33
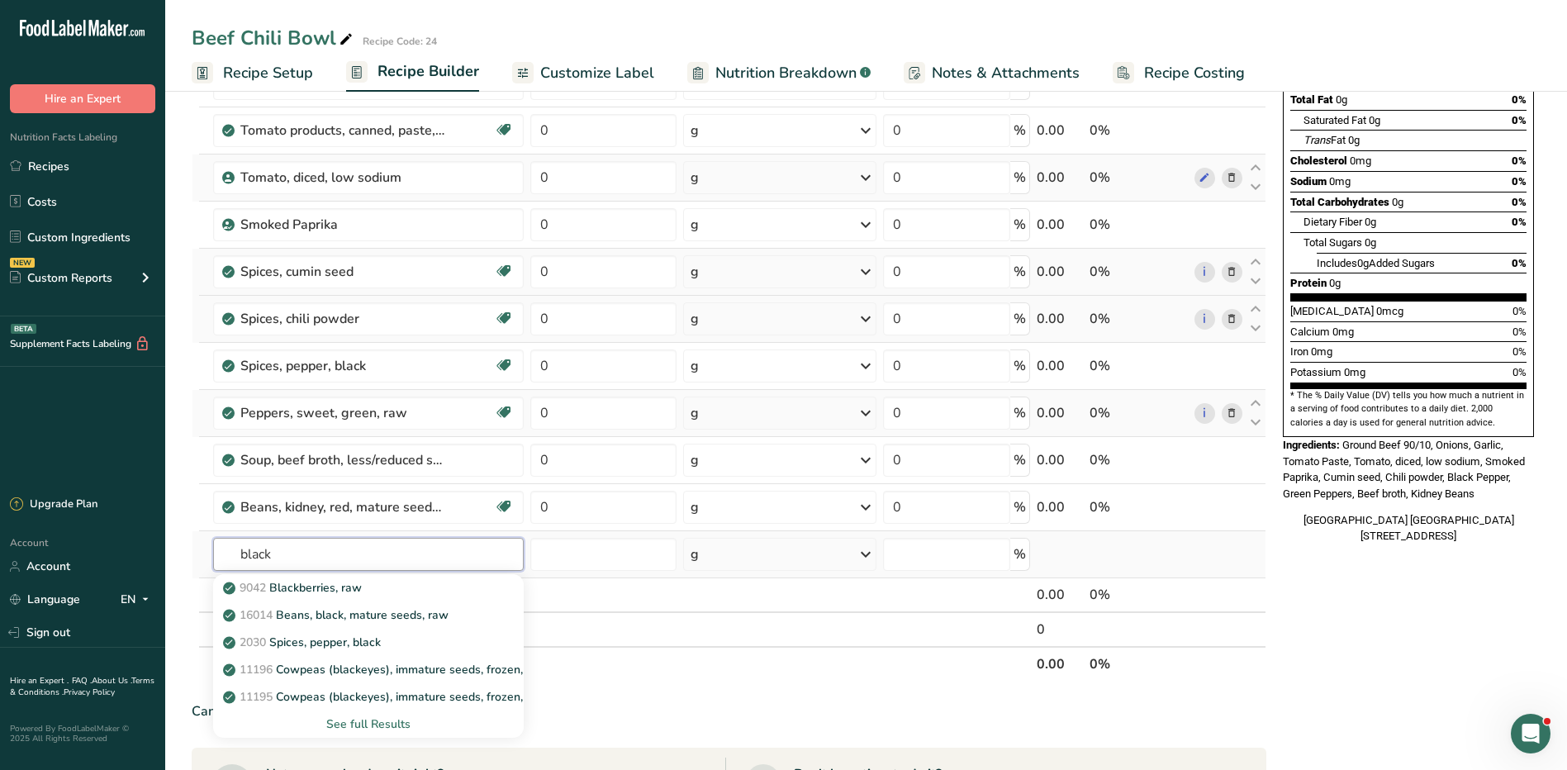
type input "black"
click at [388, 720] on div "See full Results" at bounding box center [368, 724] width 284 height 17
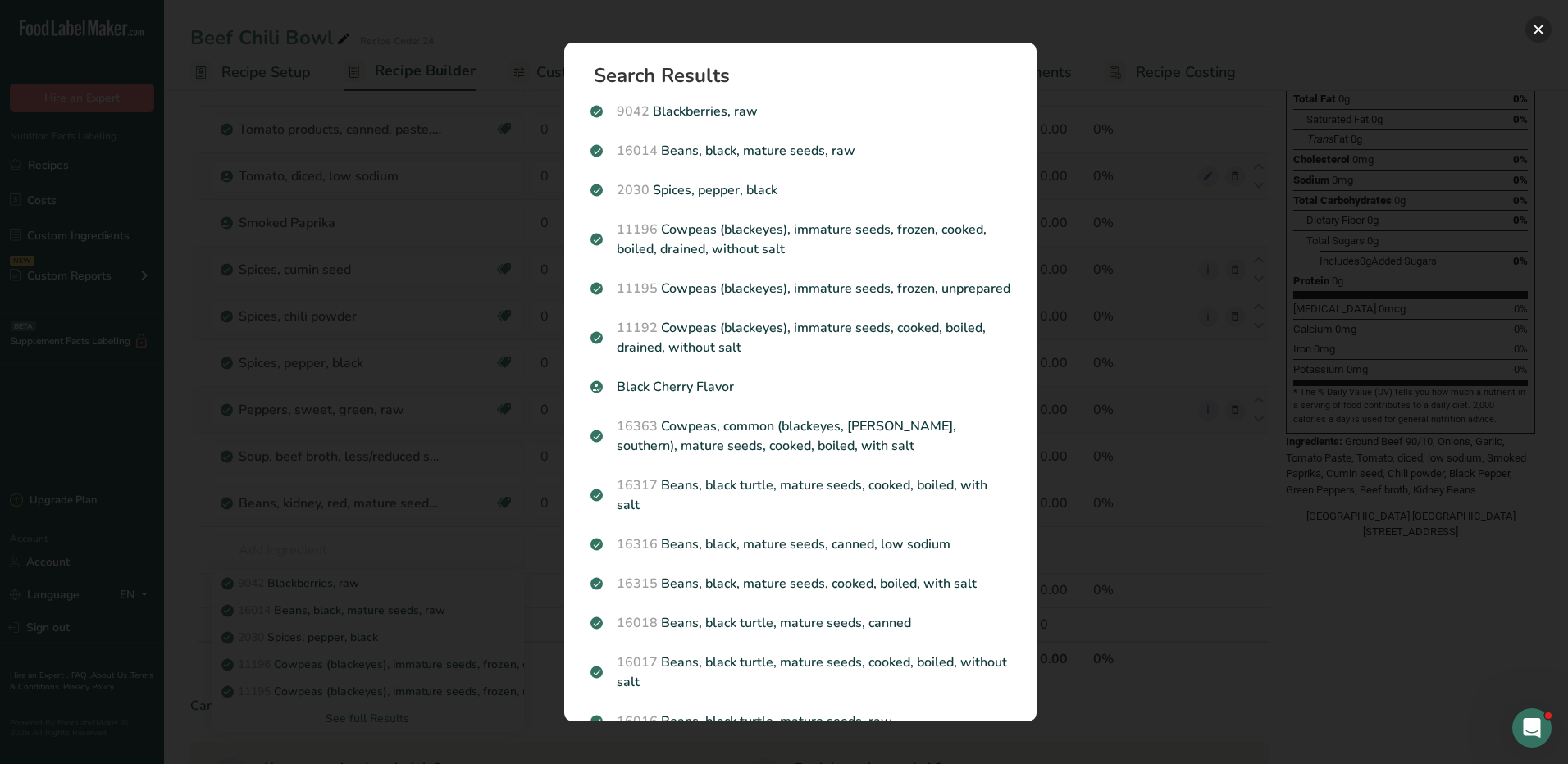
click at [1540, 28] on button "Search results modal" at bounding box center [1538, 30] width 26 height 26
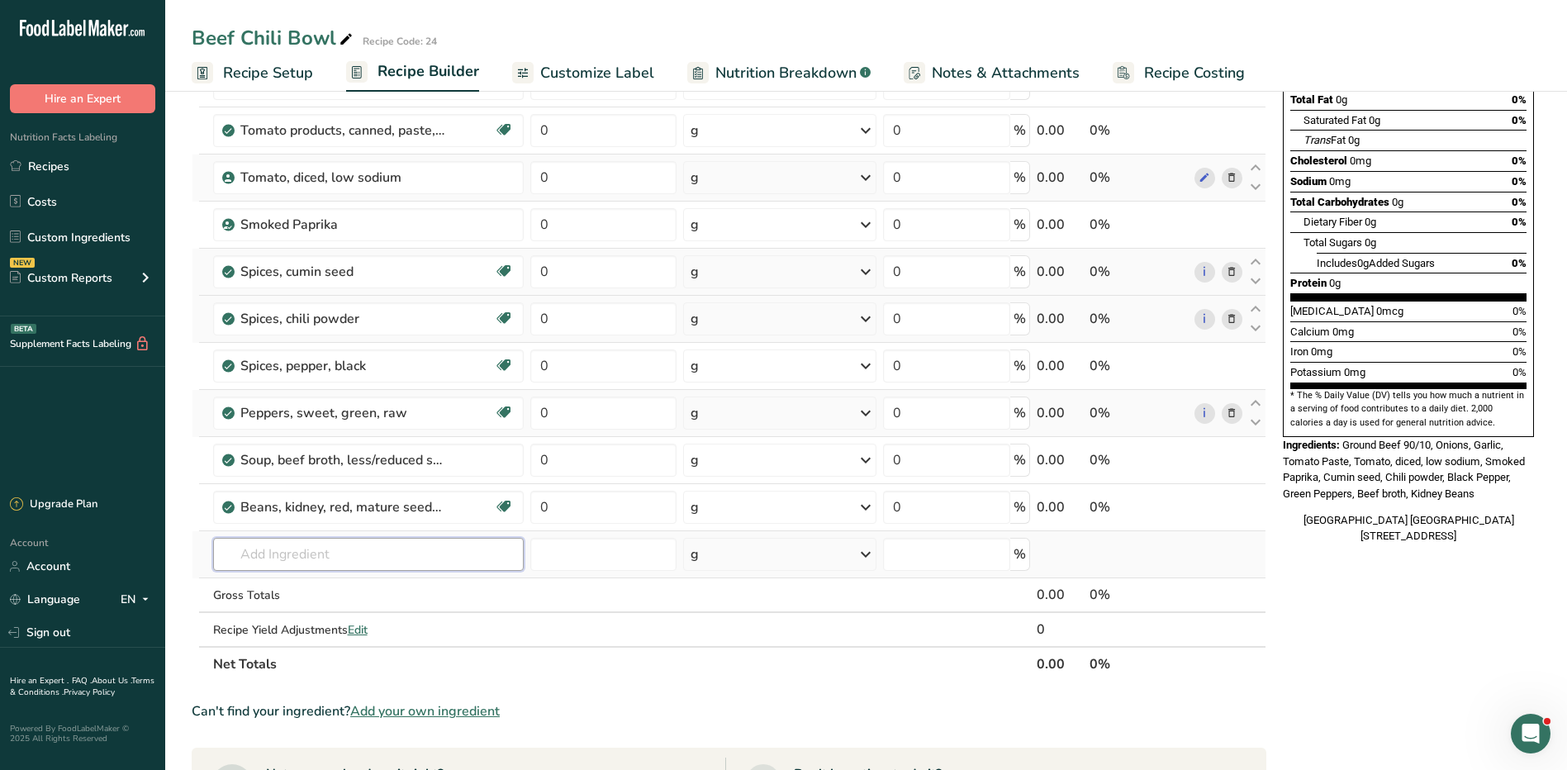
click at [304, 546] on input "text" at bounding box center [368, 554] width 311 height 33
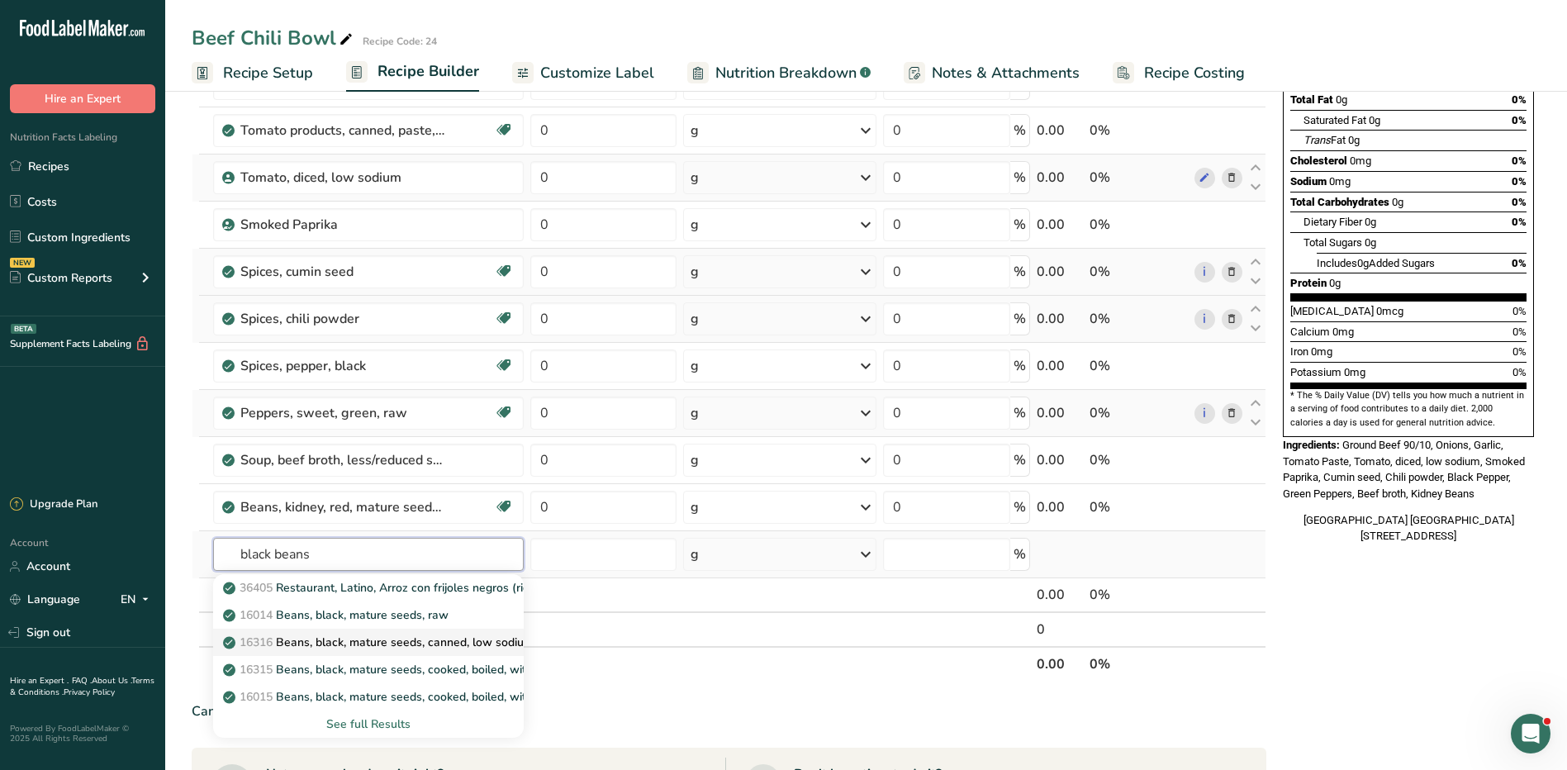
type input "black beans"
click at [431, 649] on p "16316 Beans, black, mature seeds, canned, low sodium" at bounding box center [379, 642] width 307 height 17
type input "Beans, black, mature seeds, canned, low sodium"
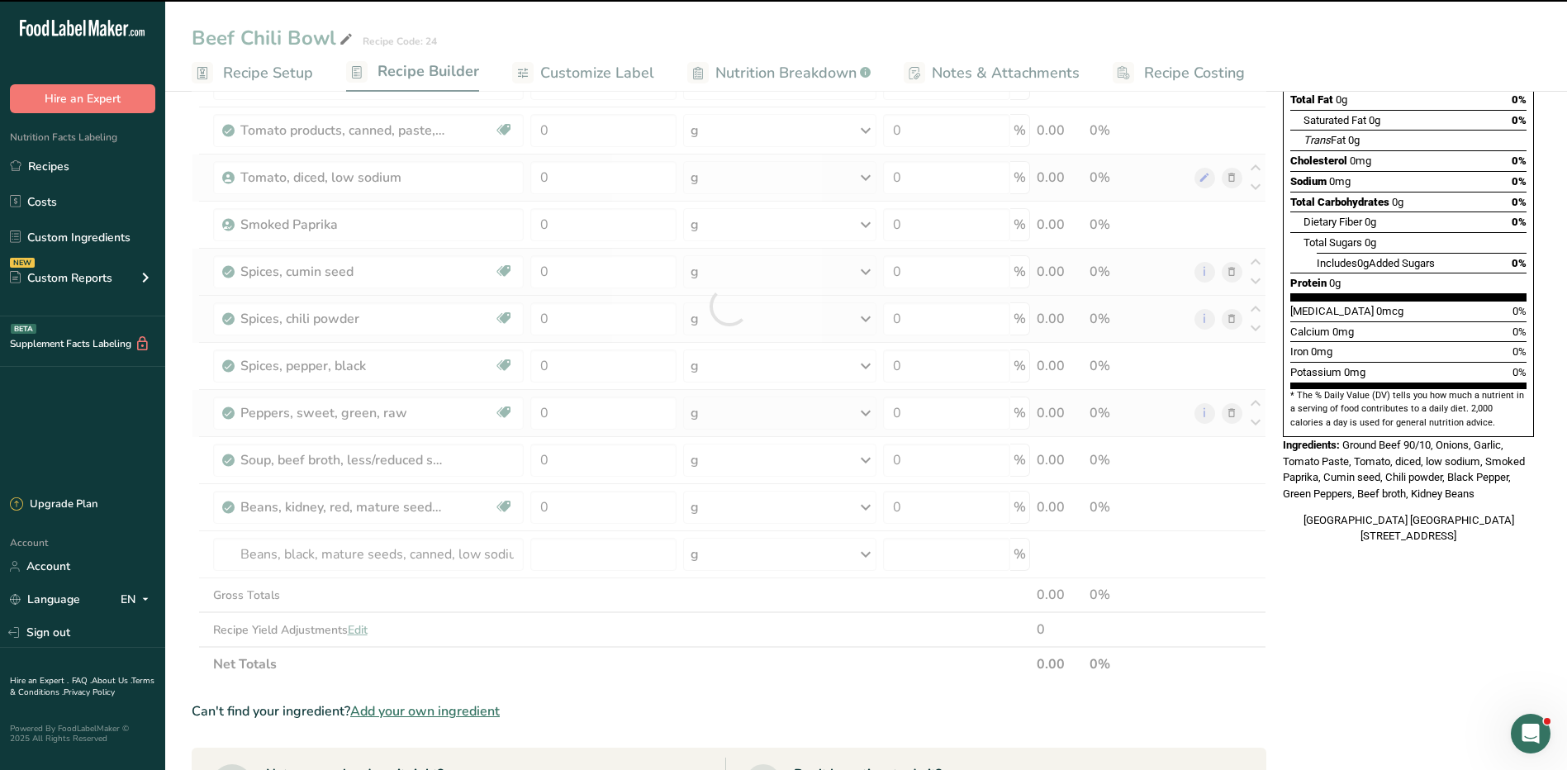
type input "0"
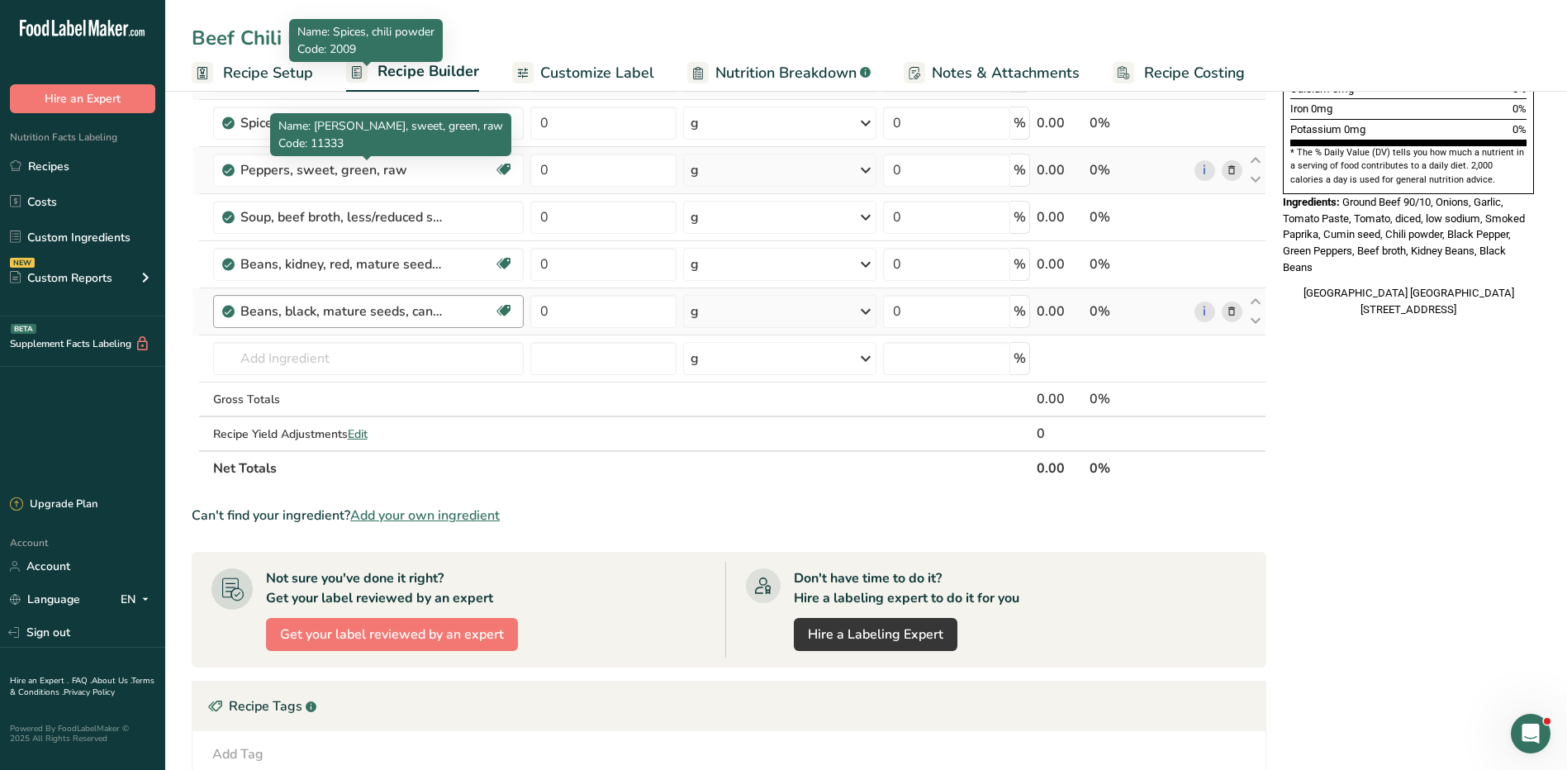
scroll to position [413, 0]
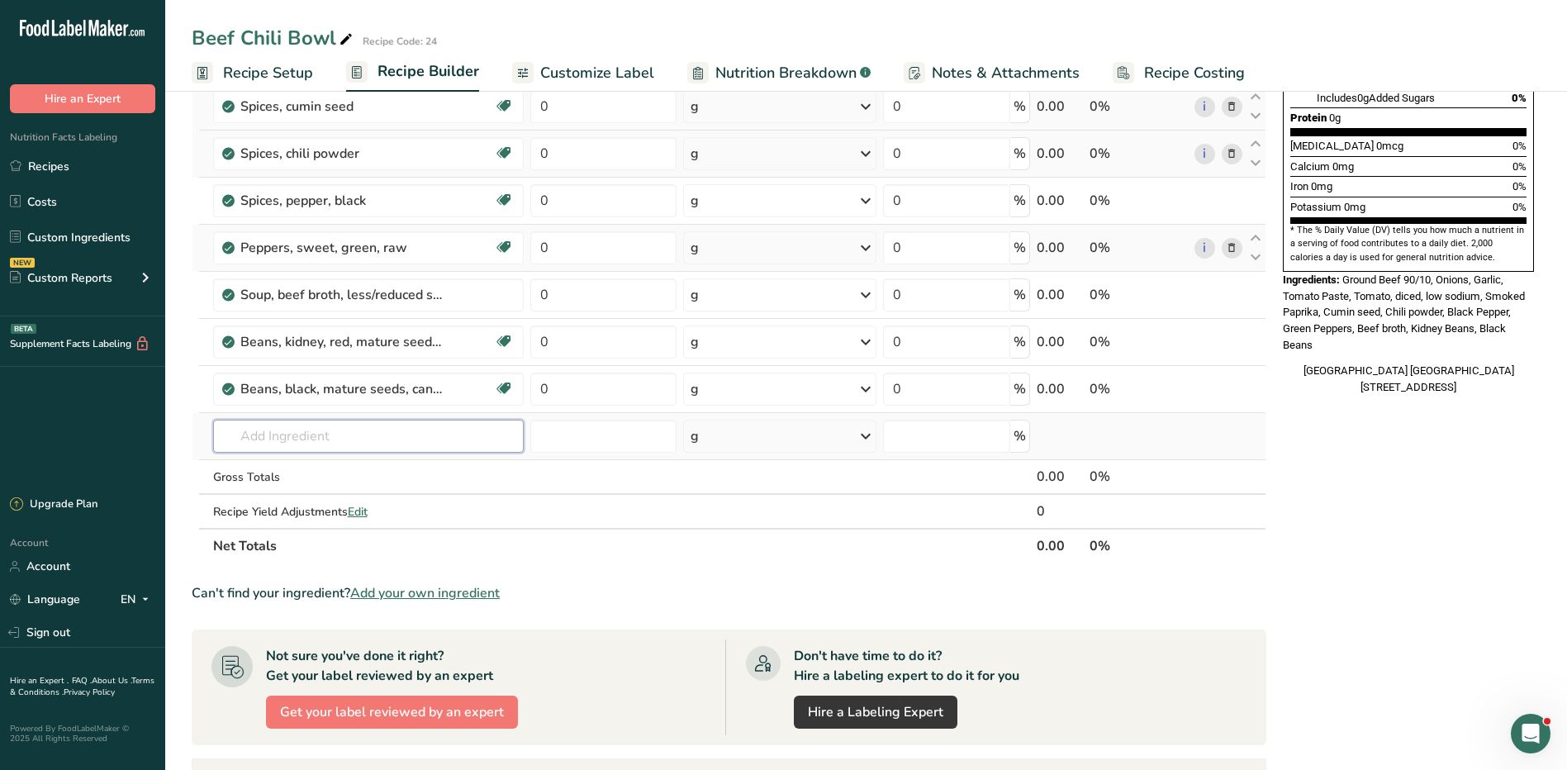
click at [328, 448] on input "text" at bounding box center [368, 436] width 311 height 33
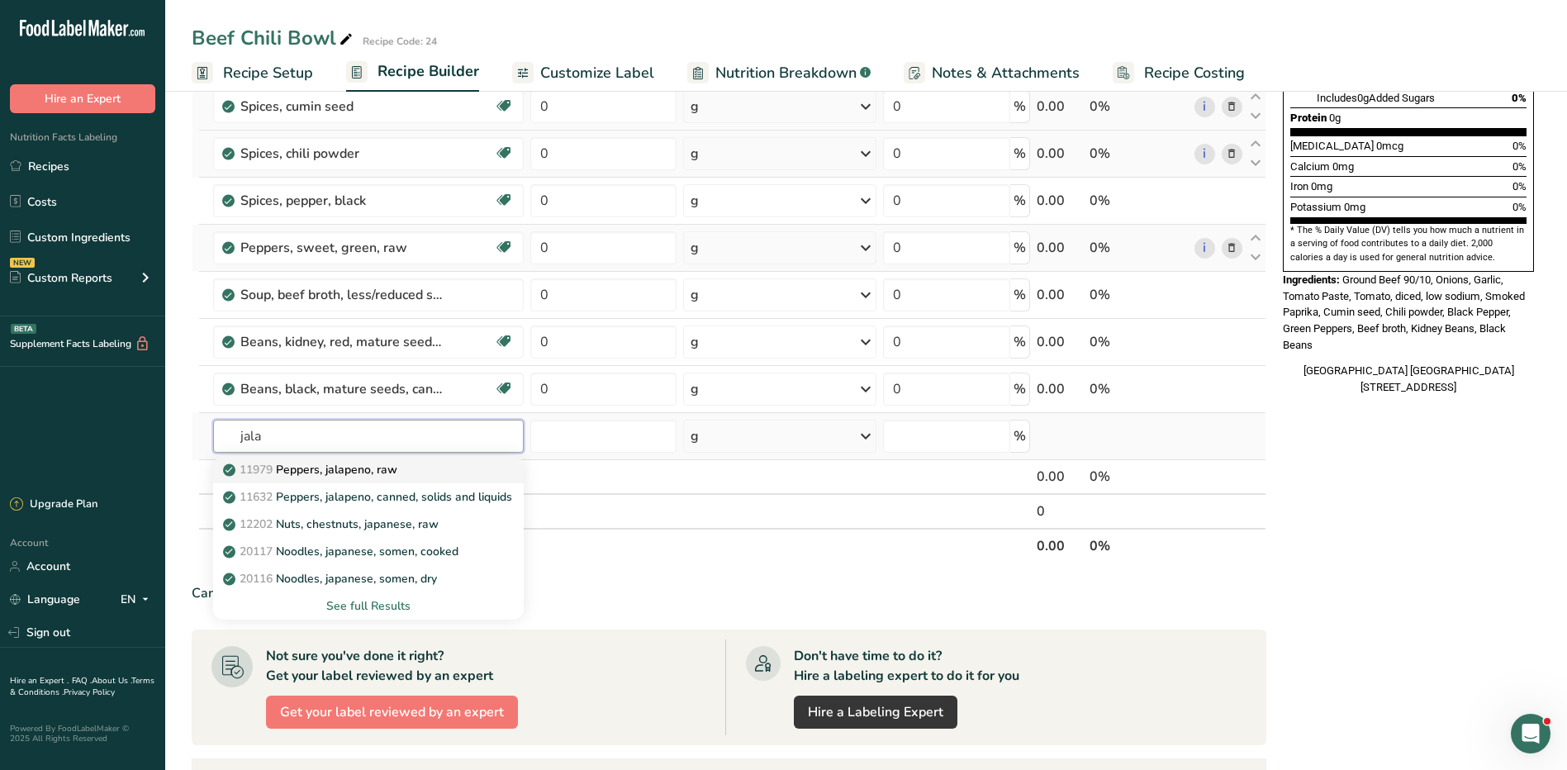
type input "jala"
click at [396, 465] on p "11979 Peppers, jalapeno, raw" at bounding box center [311, 469] width 171 height 17
type input "Peppers, jalapeno, raw"
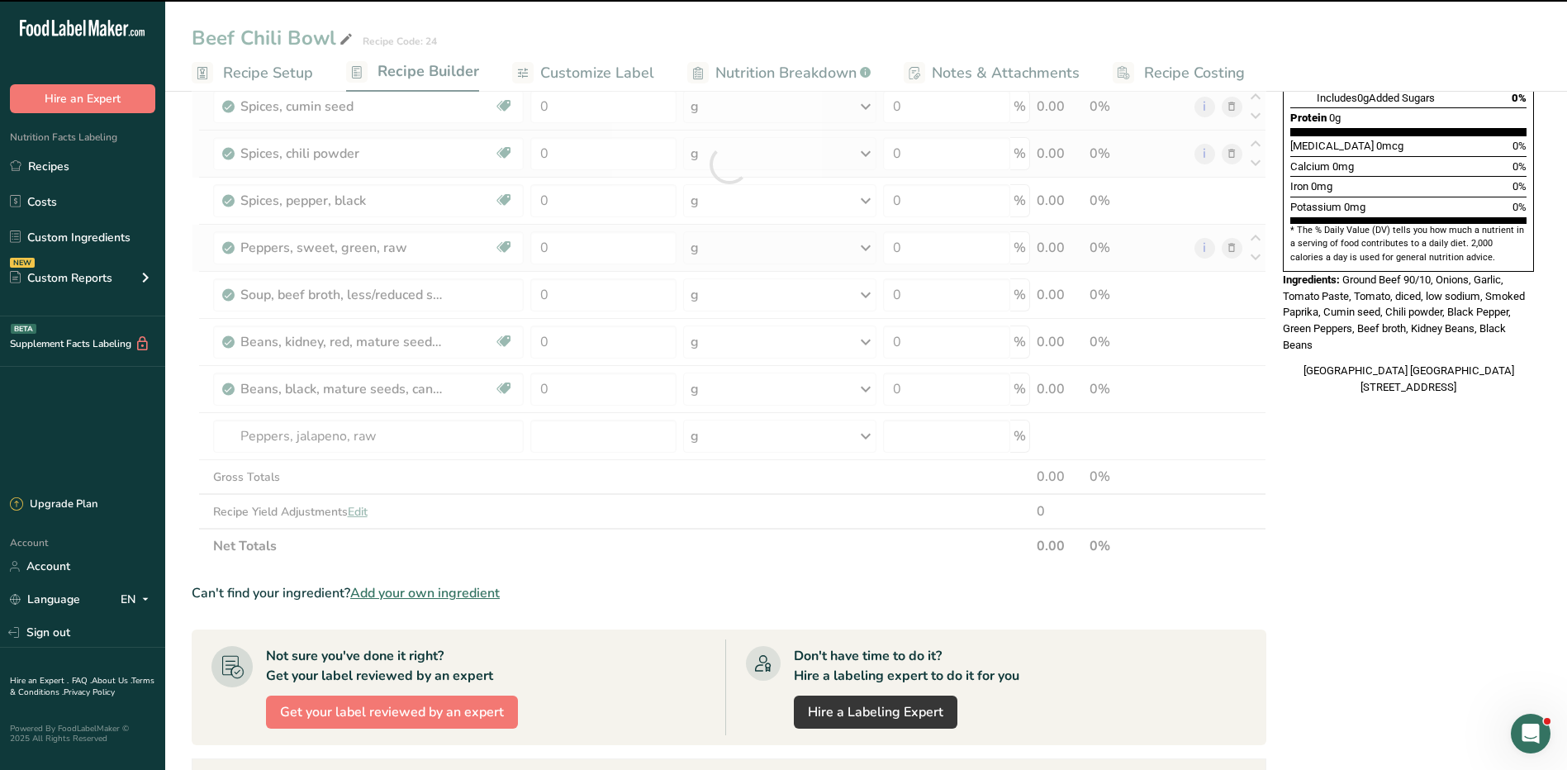
type input "0"
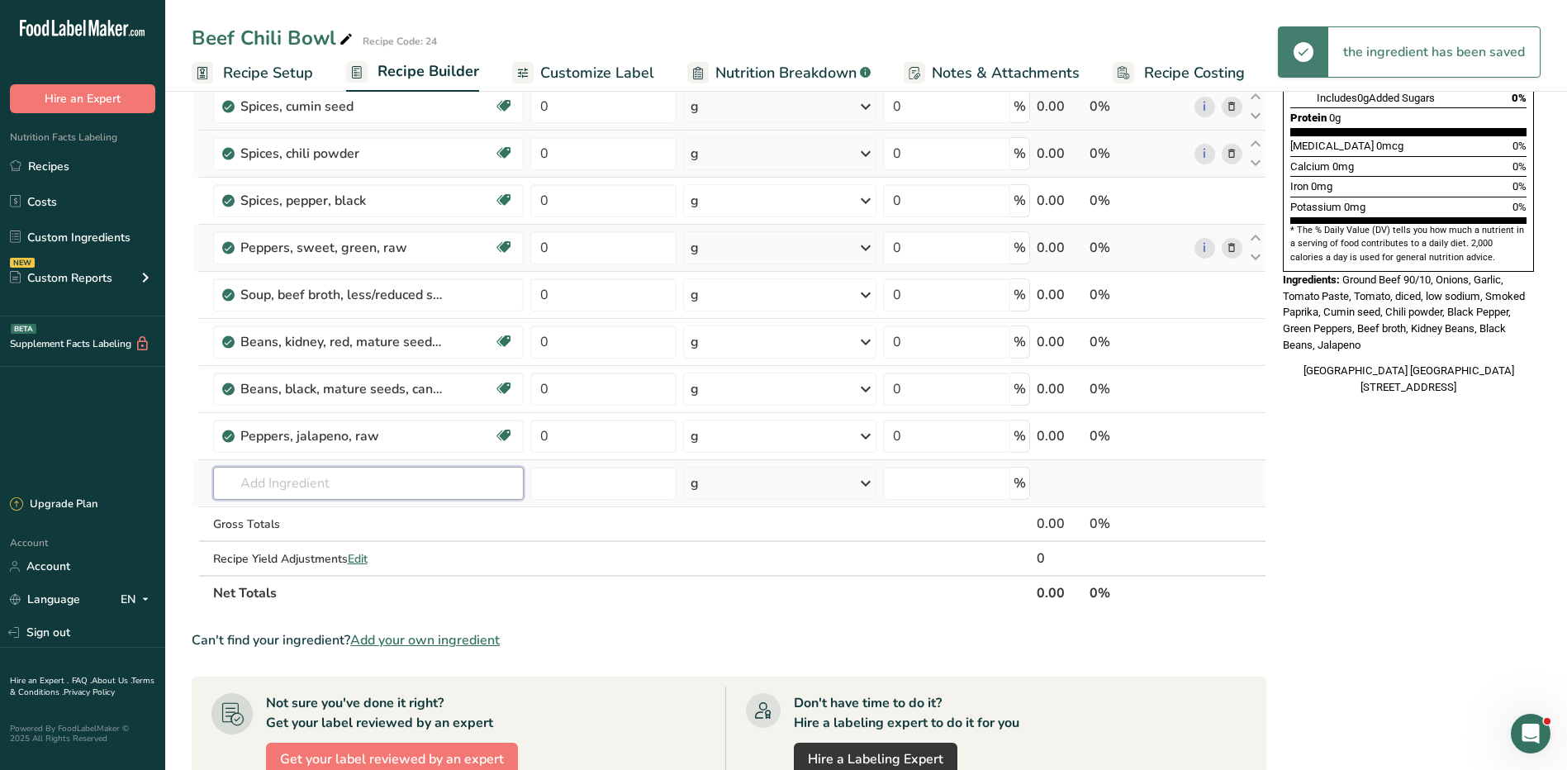
click at [237, 475] on input "text" at bounding box center [368, 483] width 311 height 33
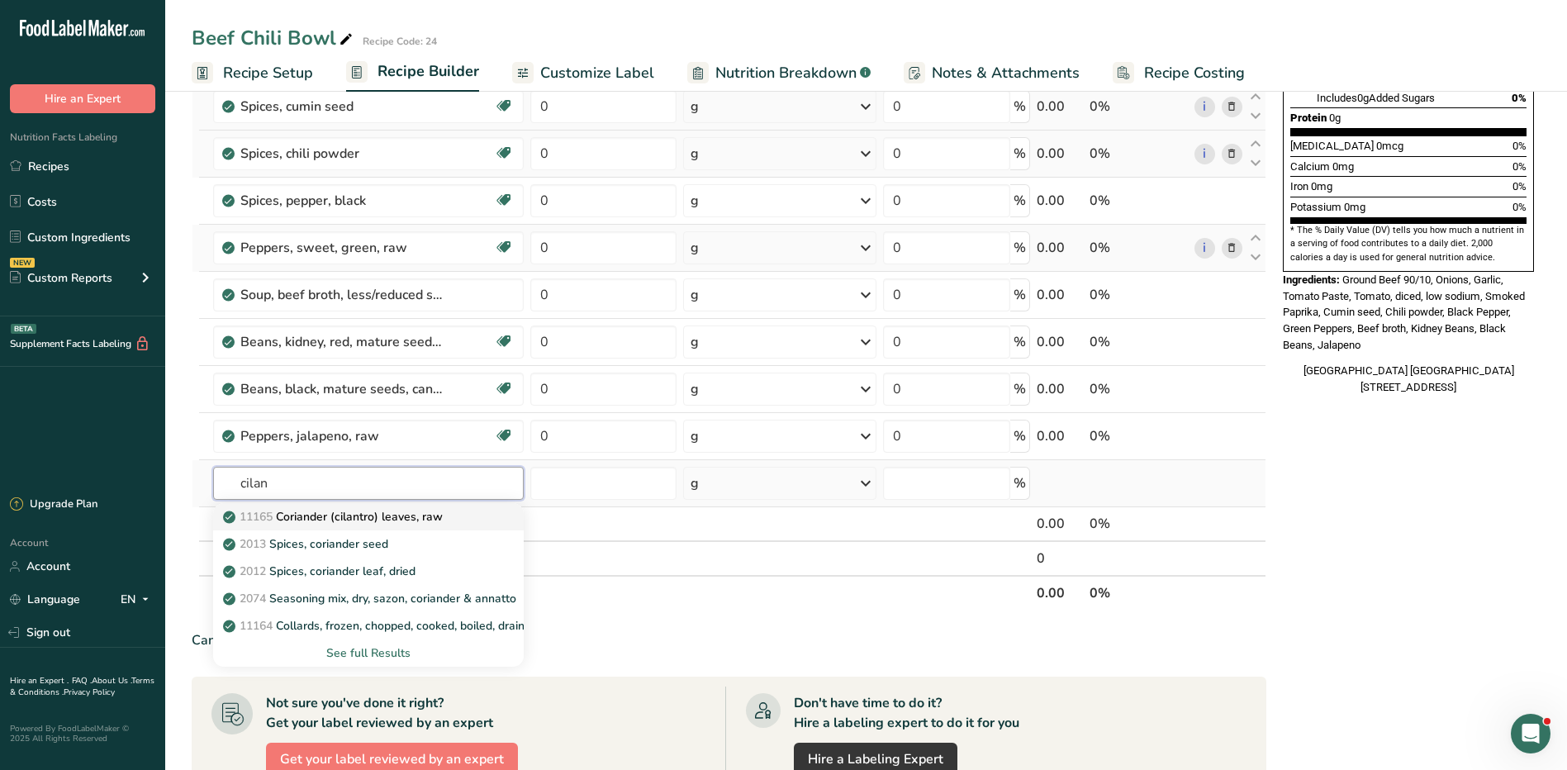
type input "cilan"
click at [425, 519] on p "11165 Coriander (cilantro) leaves, raw" at bounding box center [334, 516] width 216 height 17
type input "Coriander (cilantro) leaves, raw"
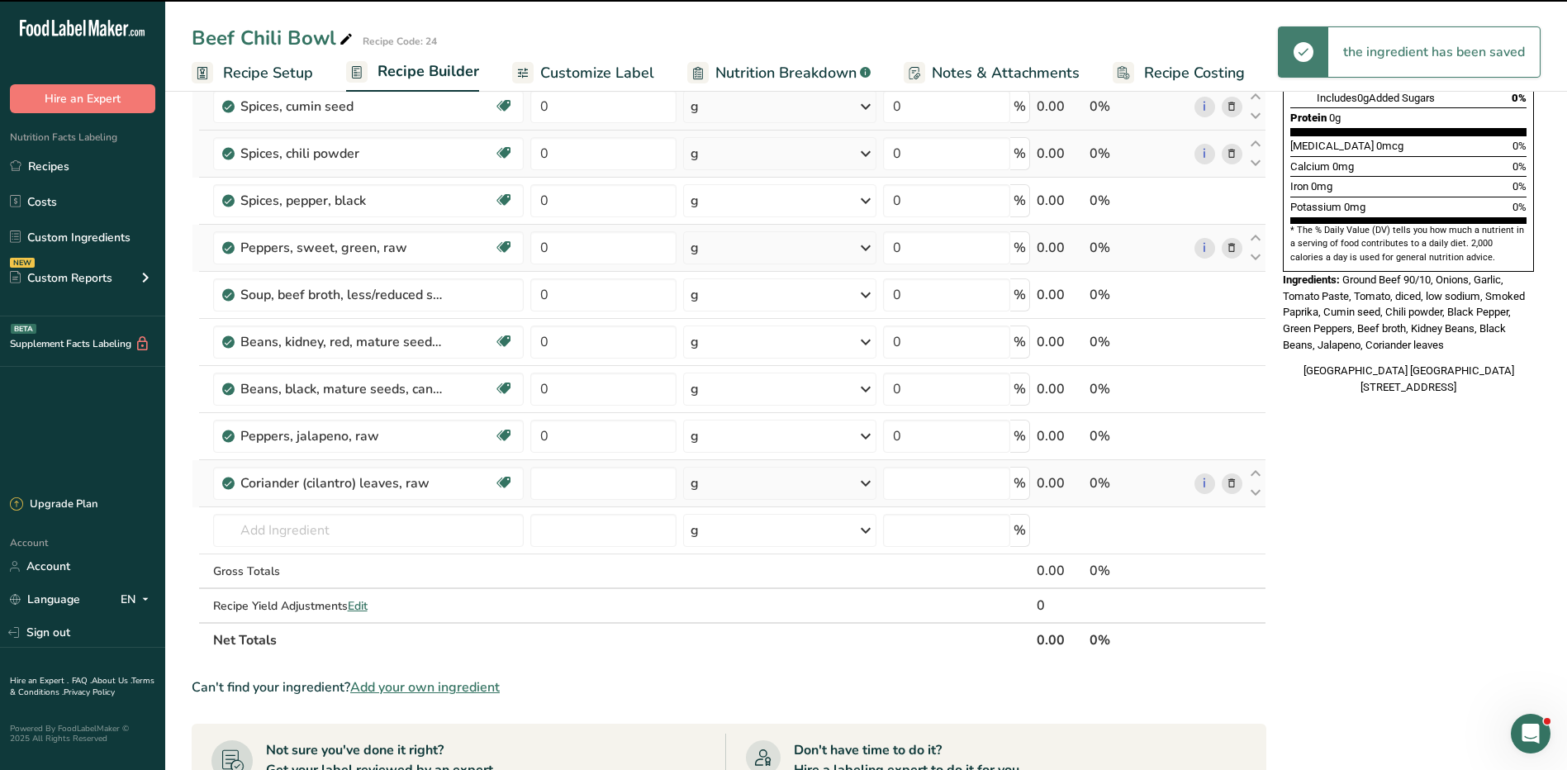
type input "0"
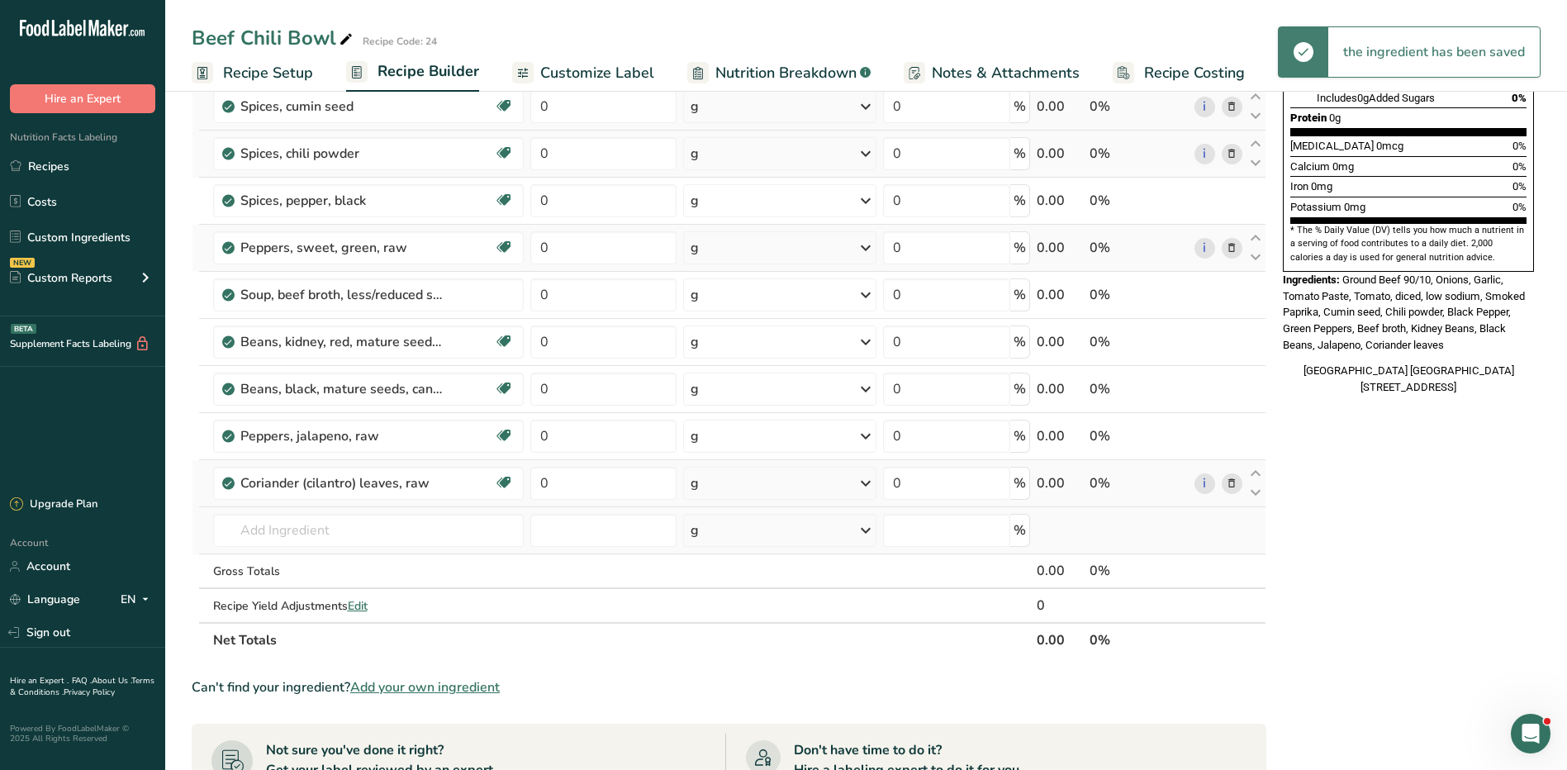
click at [342, 550] on td "11165 Coriander (cilantro) leaves, raw 2013 Spices, coriander seed 2012 Spices,…" at bounding box center [368, 530] width 317 height 47
click at [345, 534] on input "text" at bounding box center [368, 530] width 311 height 33
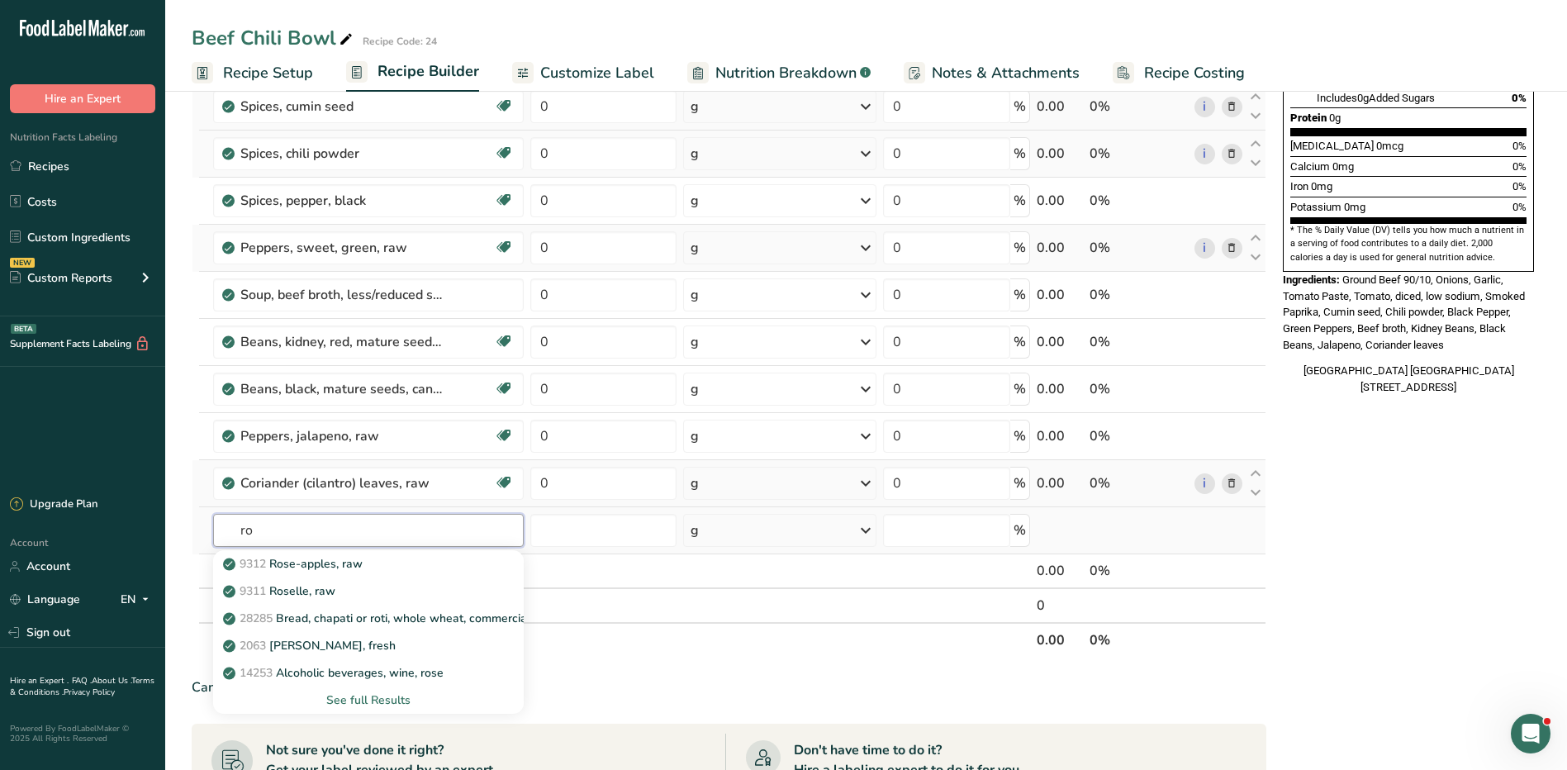
type input "r"
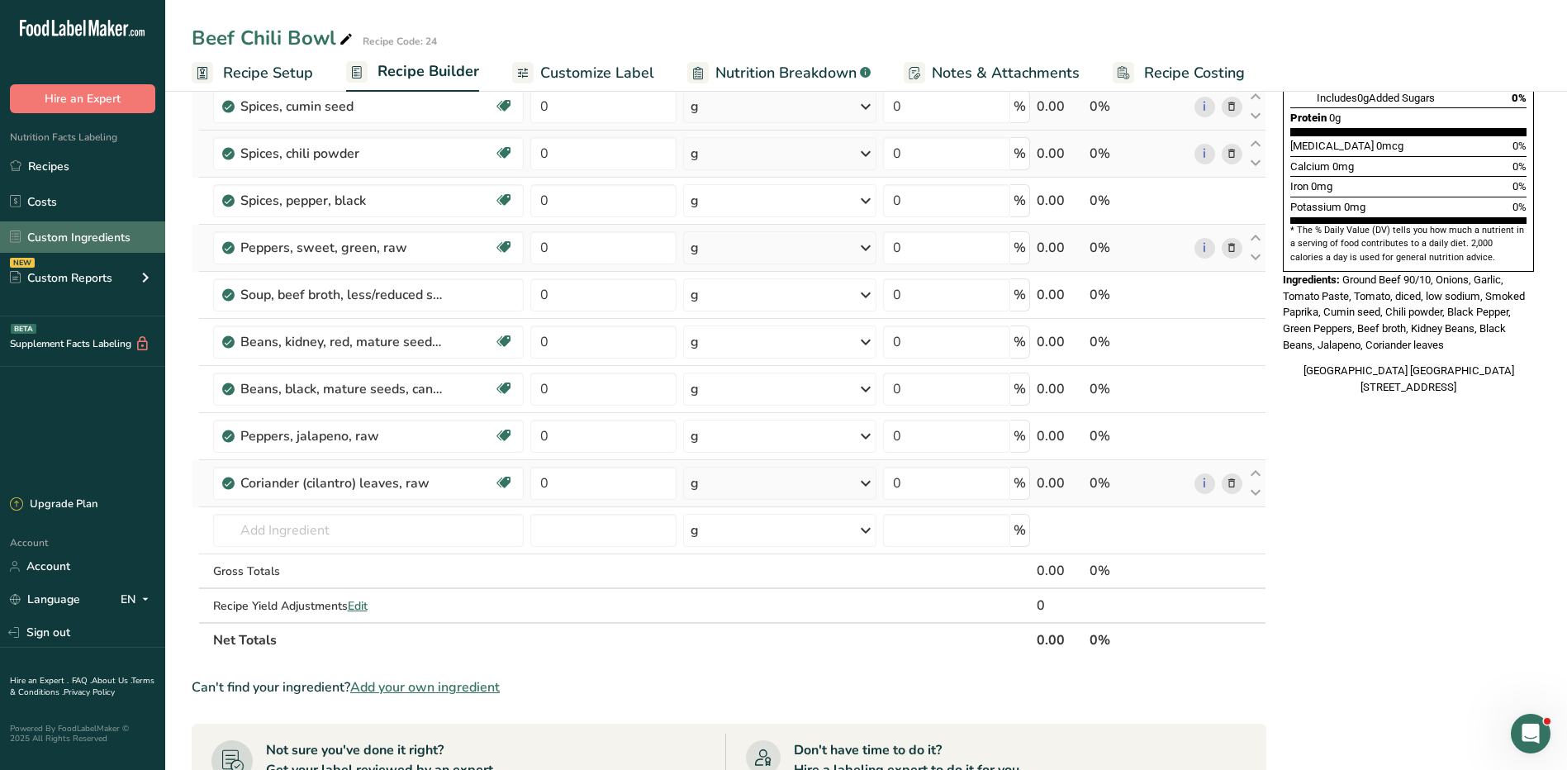
click at [93, 233] on link "Custom Ingredients" at bounding box center [82, 236] width 165 height 31
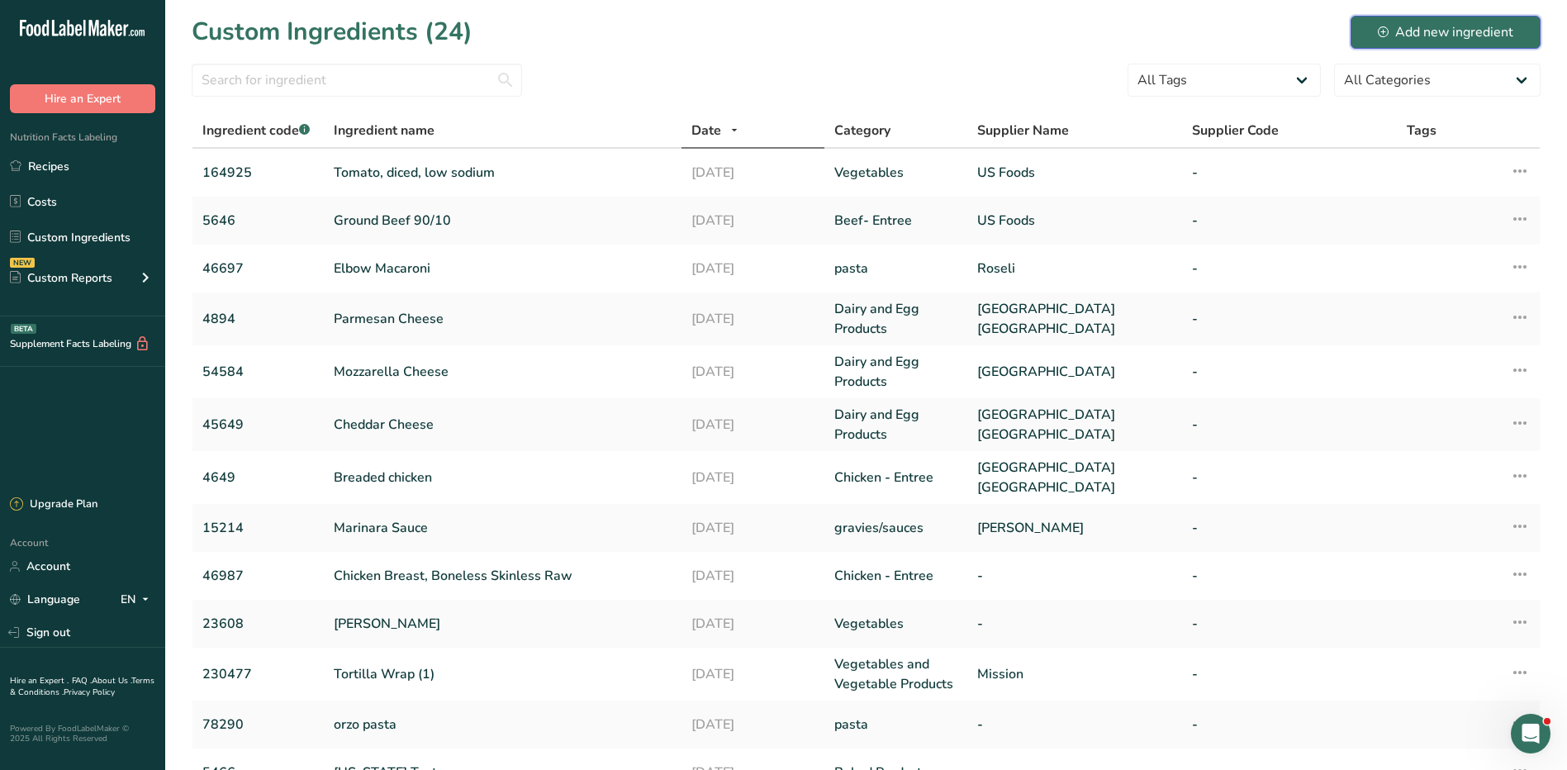
click at [1410, 22] on div "Add new ingredient" at bounding box center [1446, 32] width 136 height 20
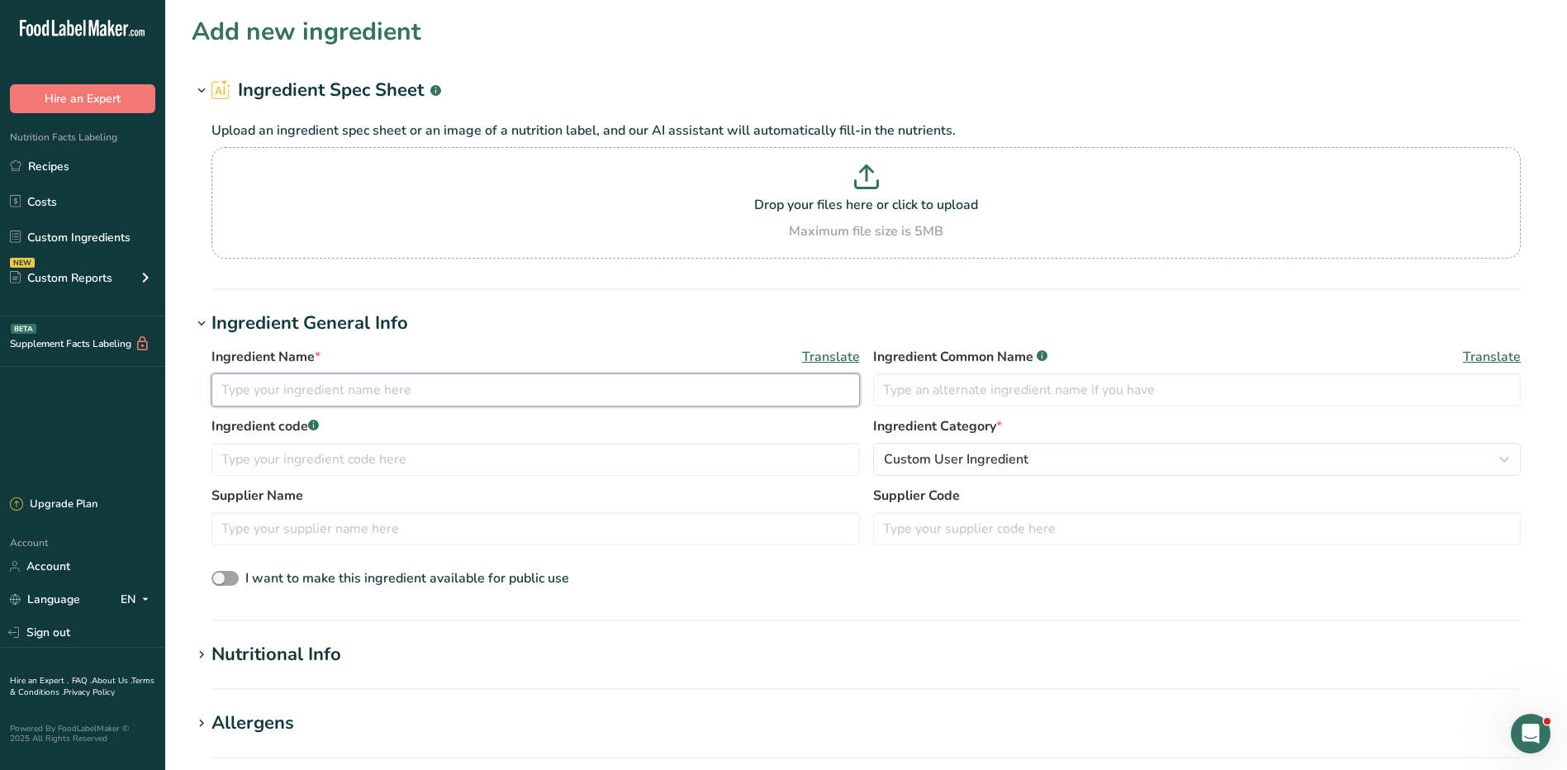
click at [339, 390] on input "text" at bounding box center [536, 389] width 649 height 33
click at [265, 391] on input "RO TEL diced tomatoes with habaneros, No Salt Added" at bounding box center [536, 389] width 649 height 33
click at [577, 387] on input "RO TEL, diced tomatoes with habaneros, No Salt Added" at bounding box center [536, 389] width 649 height 33
type input "RO TEL, diced tomatoes with habaneros, No Salt Added"
click at [944, 378] on input "text" at bounding box center [1197, 389] width 649 height 33
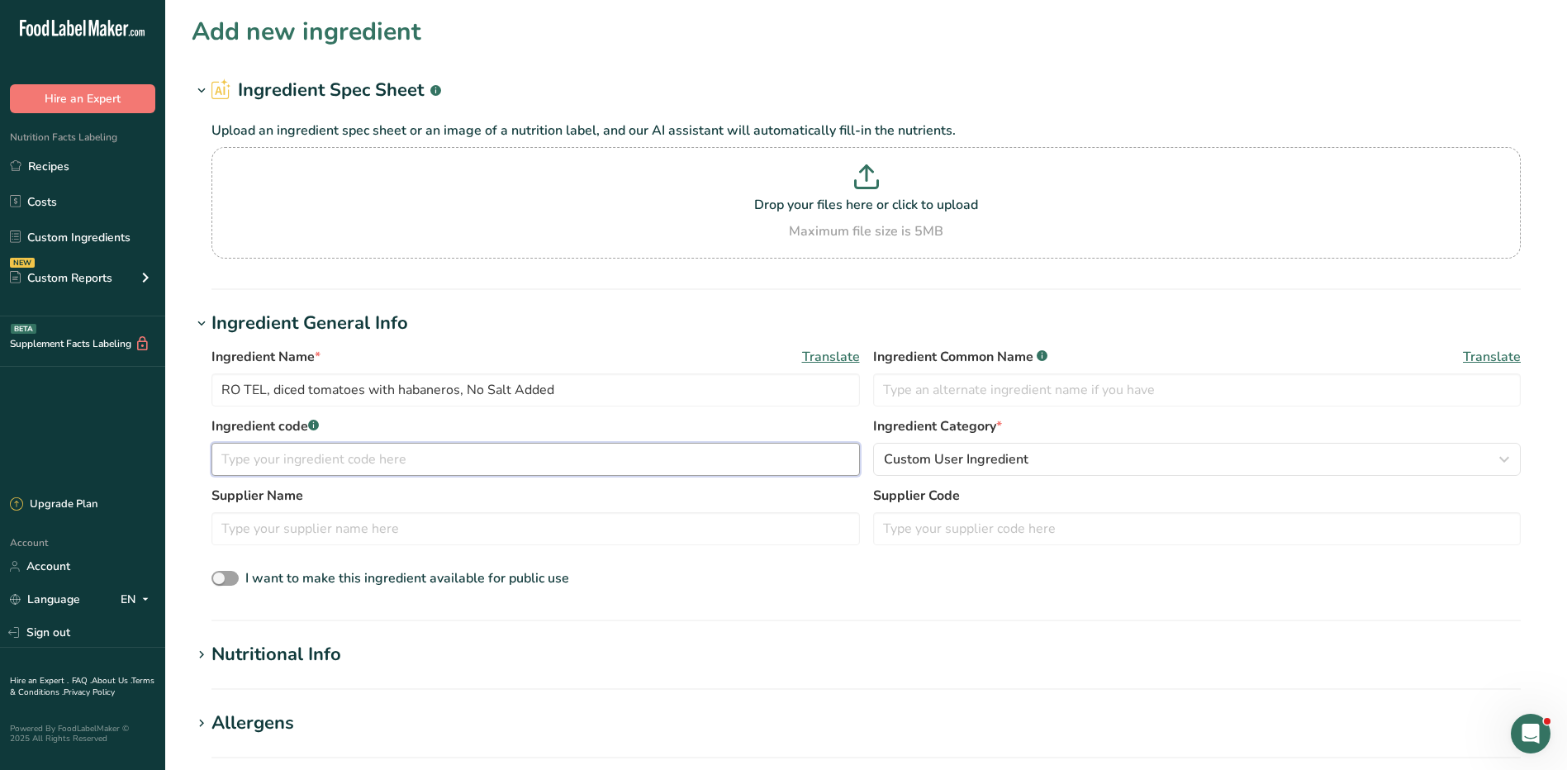
click at [502, 450] on input "text" at bounding box center [536, 459] width 649 height 33
type input "87946"
click at [1077, 476] on div "Ingredient code .a-a{fill:#347362;}.b-a{fill:#fff;} 87946 Ingredient Category *…" at bounding box center [867, 450] width 1310 height 69
click at [1071, 450] on button "Custom User Ingredient" at bounding box center [1197, 459] width 649 height 33
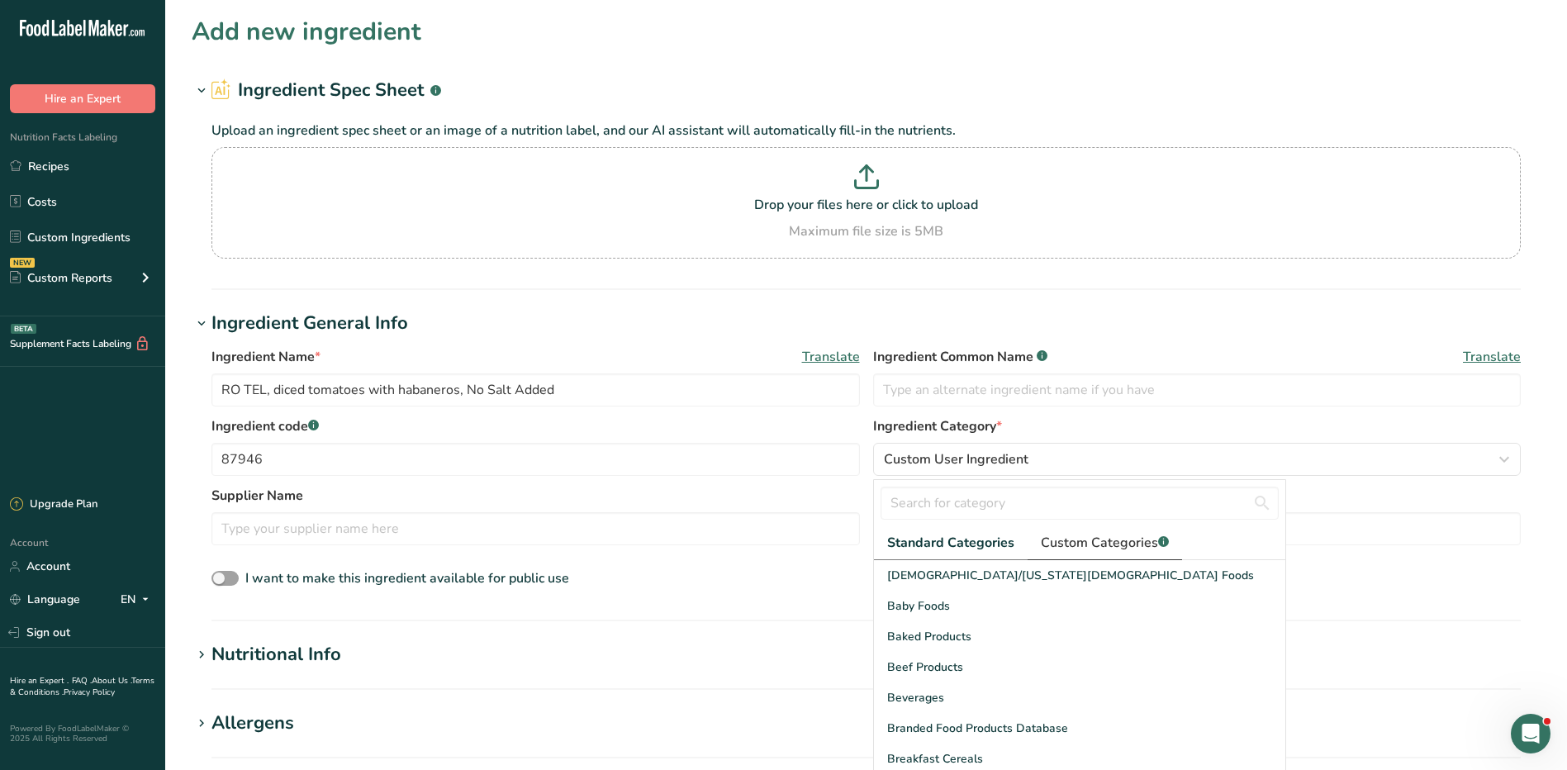
click at [1088, 547] on span "Custom Categories .a-a{fill:#347362;}.b-a{fill:#fff;}" at bounding box center [1105, 543] width 128 height 20
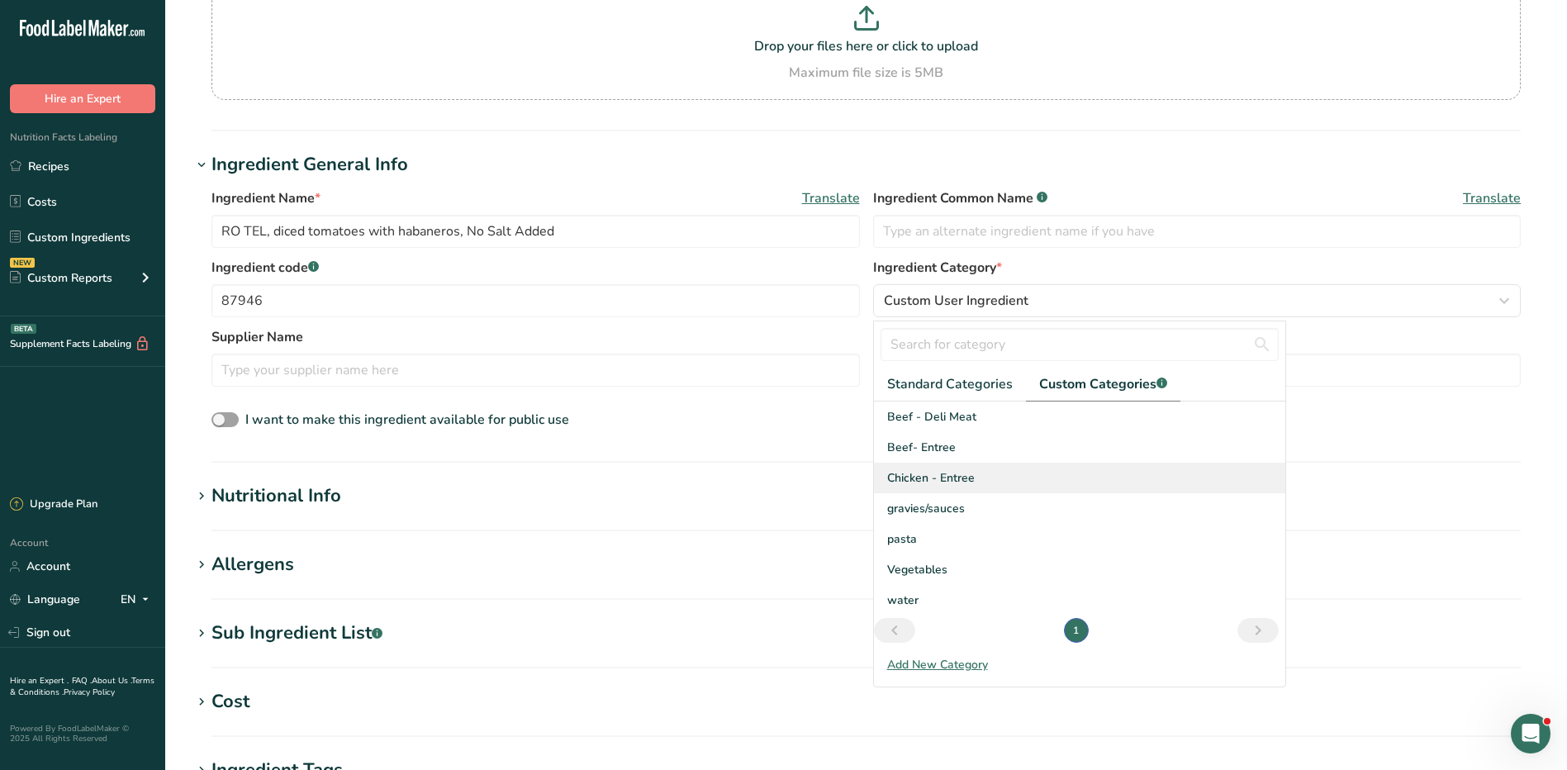
scroll to position [165, 0]
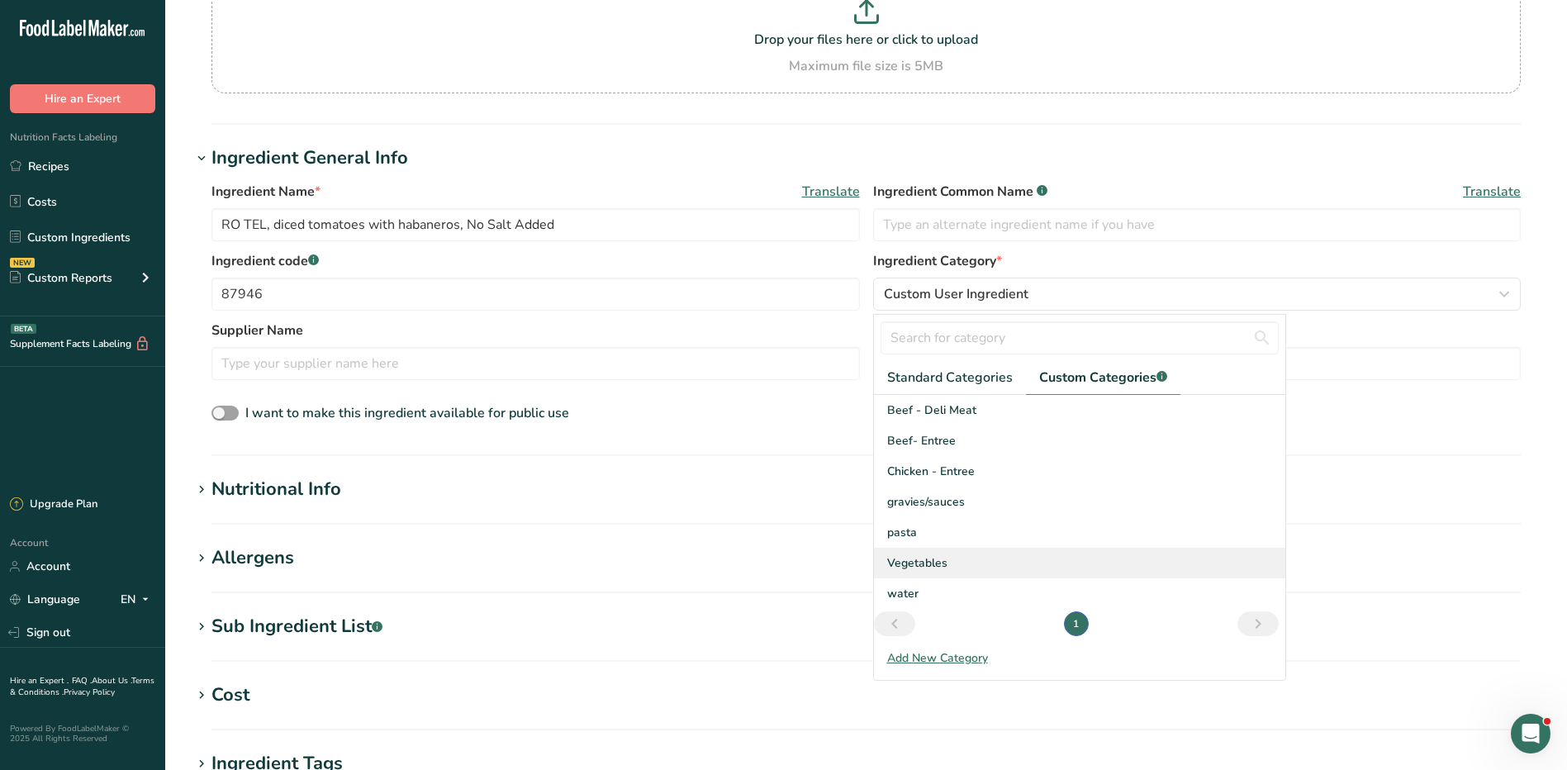
click at [947, 561] on div "Vegetables" at bounding box center [1079, 563] width 411 height 31
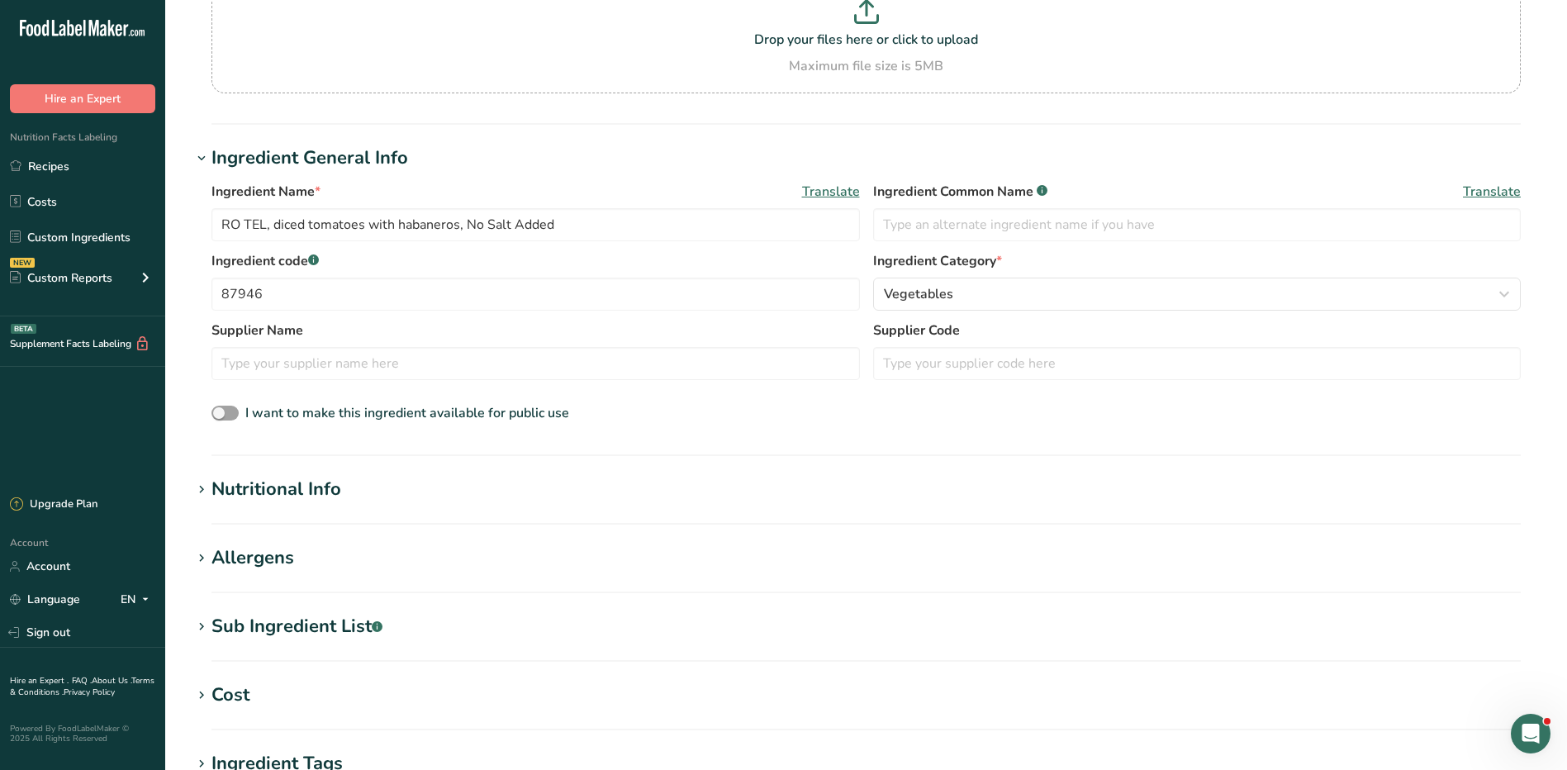
click at [250, 490] on div "Nutritional Info" at bounding box center [277, 489] width 130 height 27
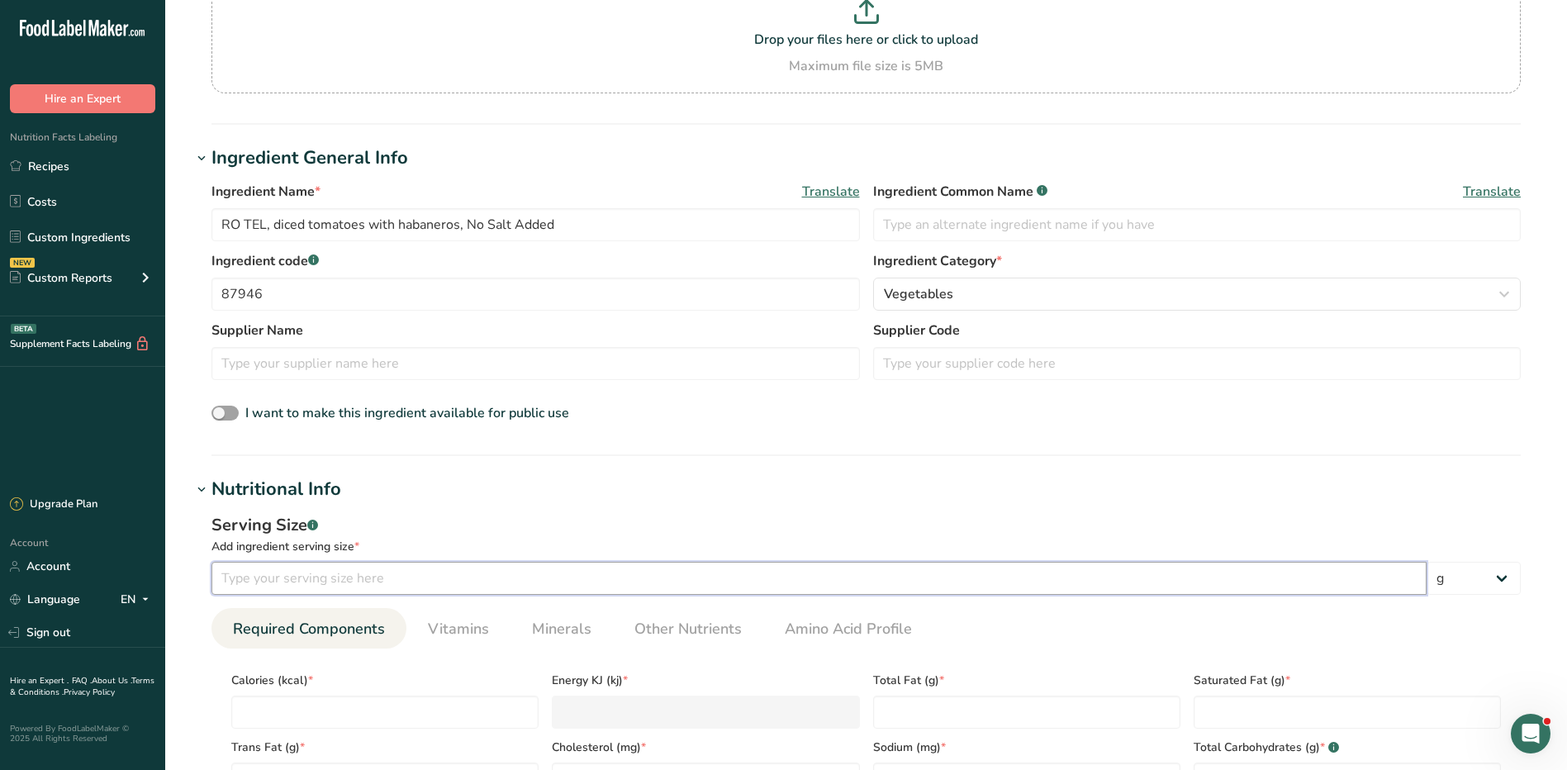
drag, startPoint x: 476, startPoint y: 577, endPoint x: 475, endPoint y: 561, distance: 15.7
click at [475, 574] on input "number" at bounding box center [819, 578] width 1215 height 33
type input "125"
click at [379, 708] on input "number" at bounding box center [384, 712] width 307 height 33
type input "2"
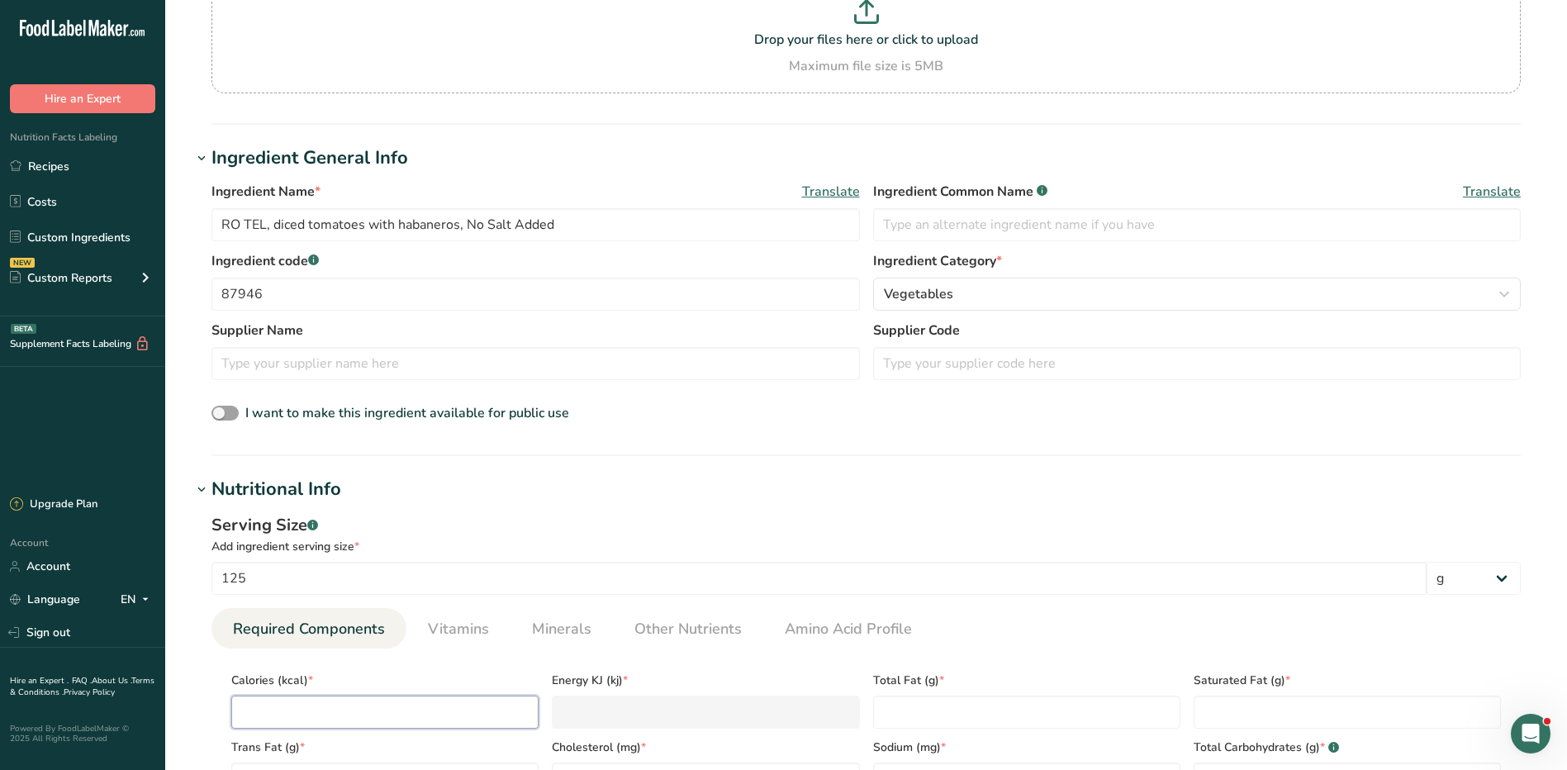
type KJ "8.4"
type input "25"
type KJ "104.6"
type input "25"
click at [973, 714] on Fat "number" at bounding box center [1026, 712] width 307 height 33
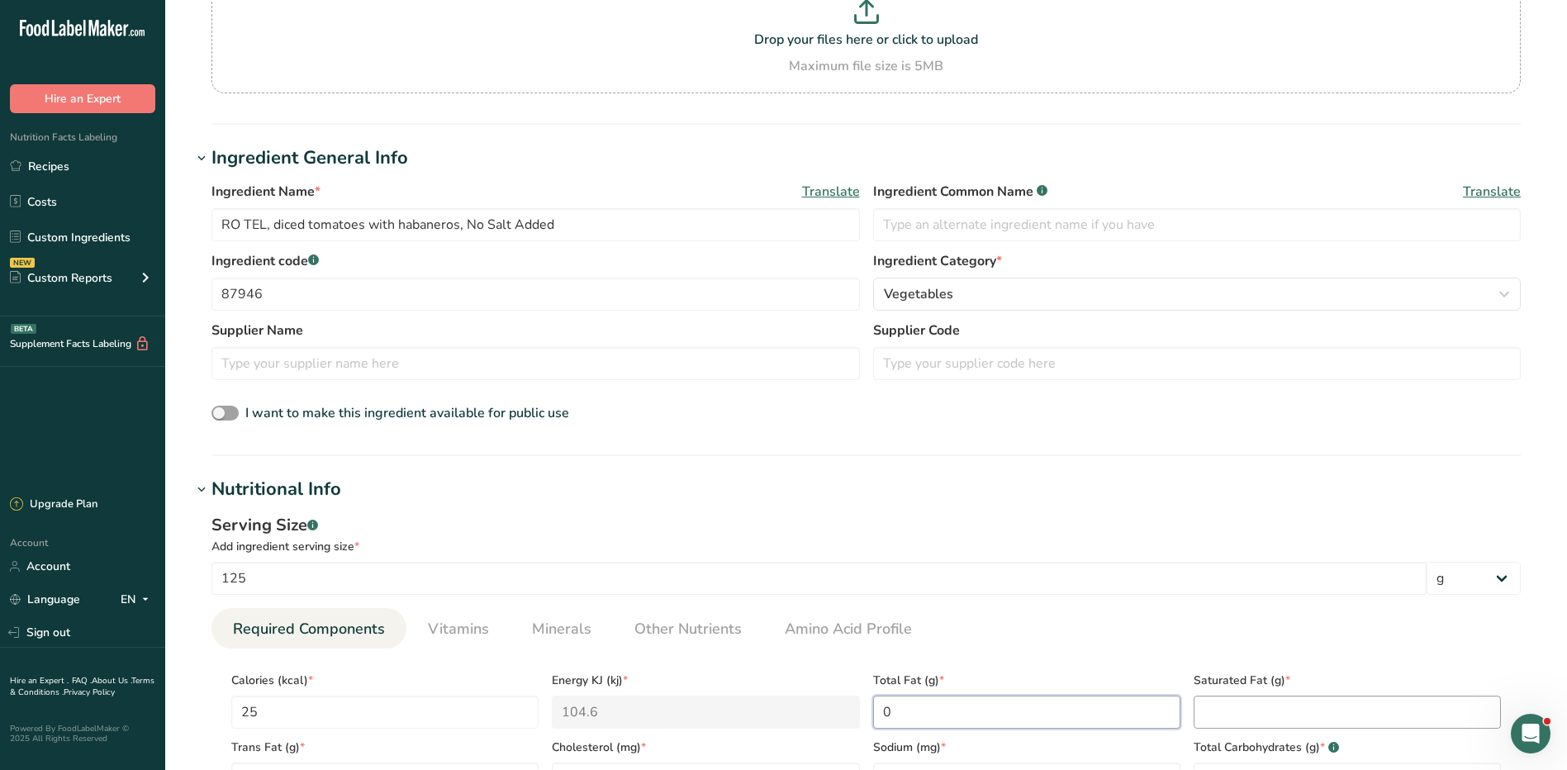
type Fat "0"
click at [1272, 706] on Fat "number" at bounding box center [1347, 712] width 307 height 33
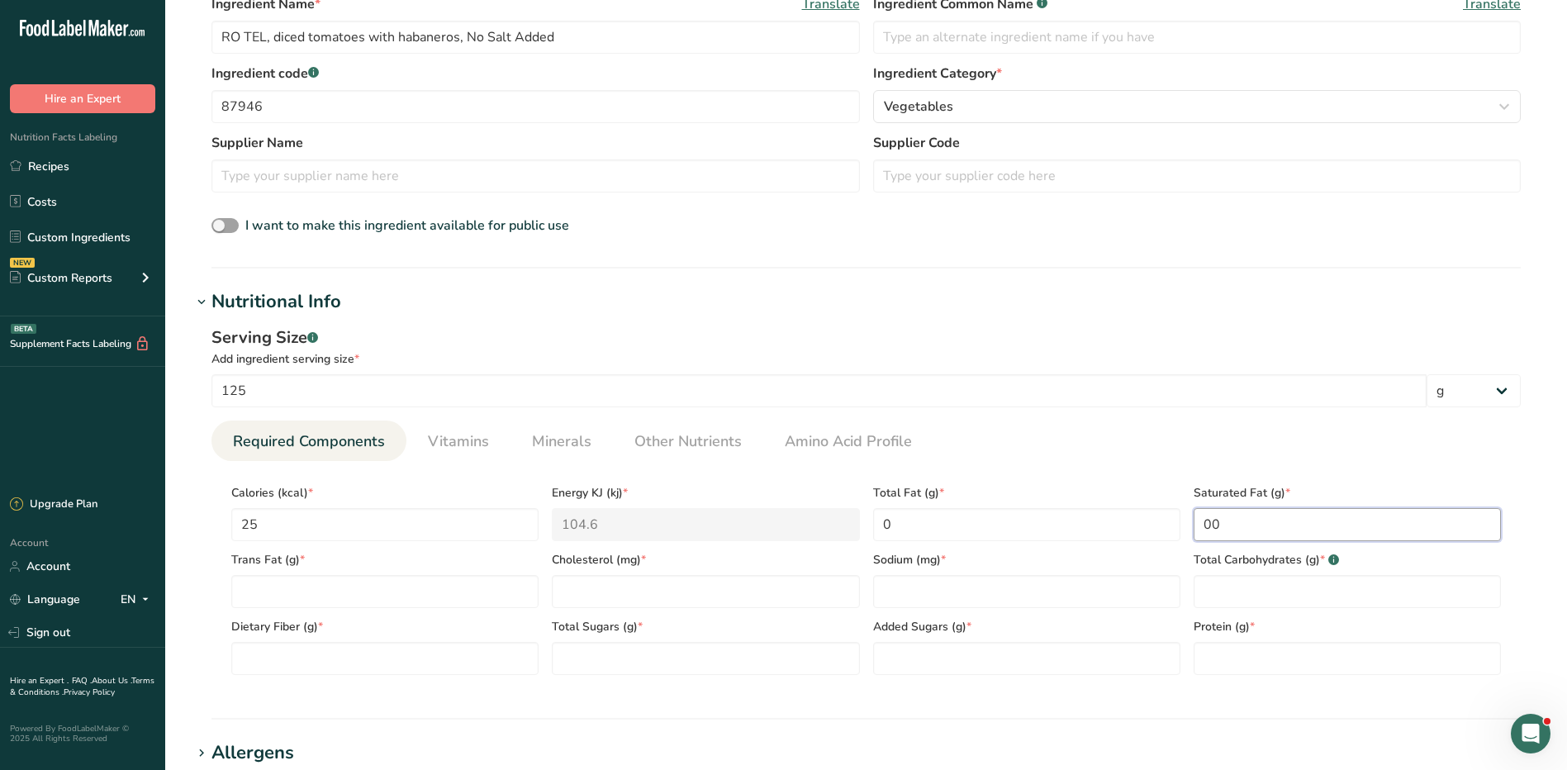
scroll to position [413, 0]
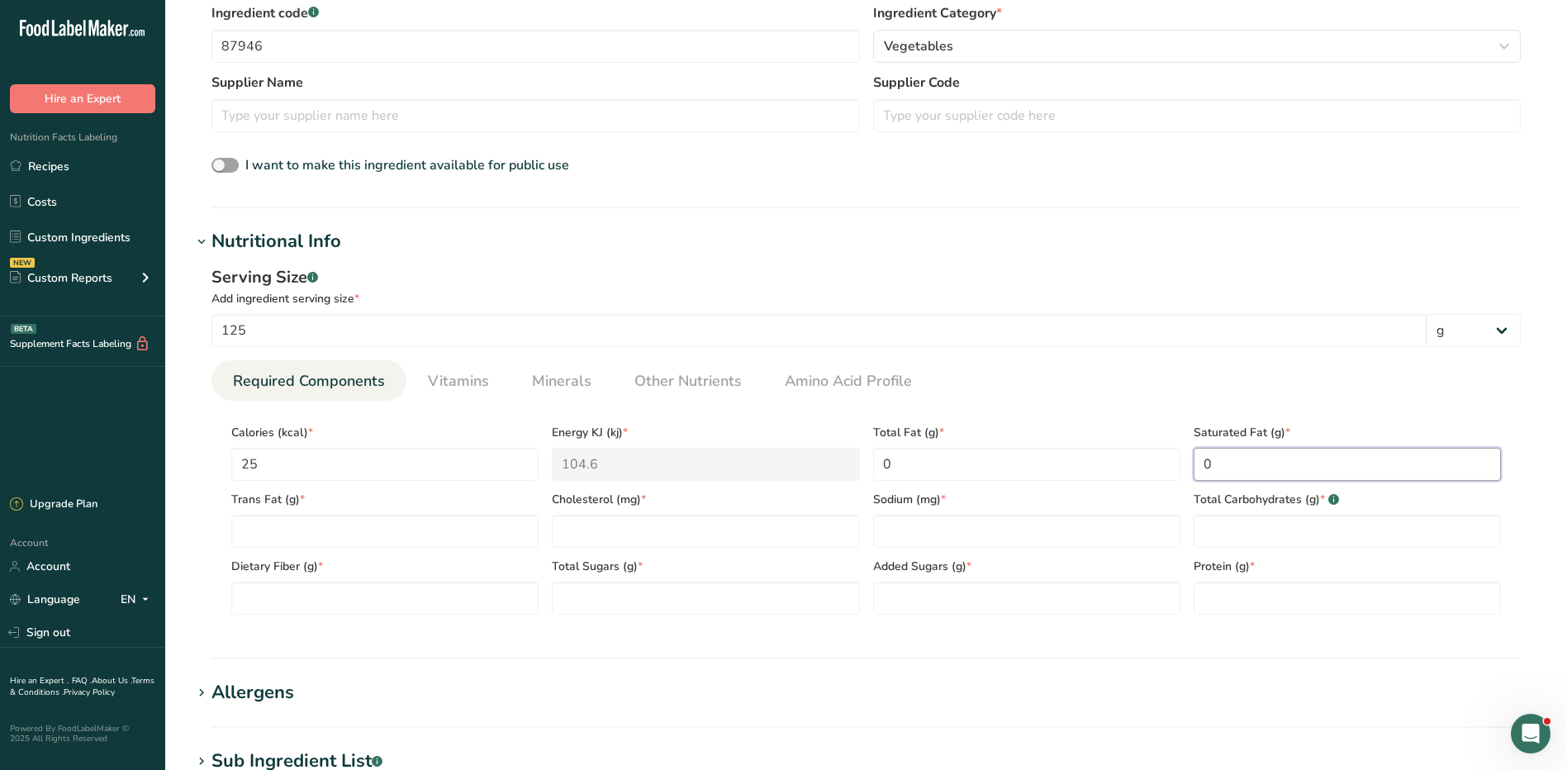
type Fat "0"
click at [431, 550] on div "Dietary Fiber (g) *" at bounding box center [385, 581] width 321 height 67
click at [593, 530] on input "number" at bounding box center [705, 531] width 307 height 33
click at [445, 526] on Fat "number" at bounding box center [384, 531] width 307 height 33
type Fat "0"
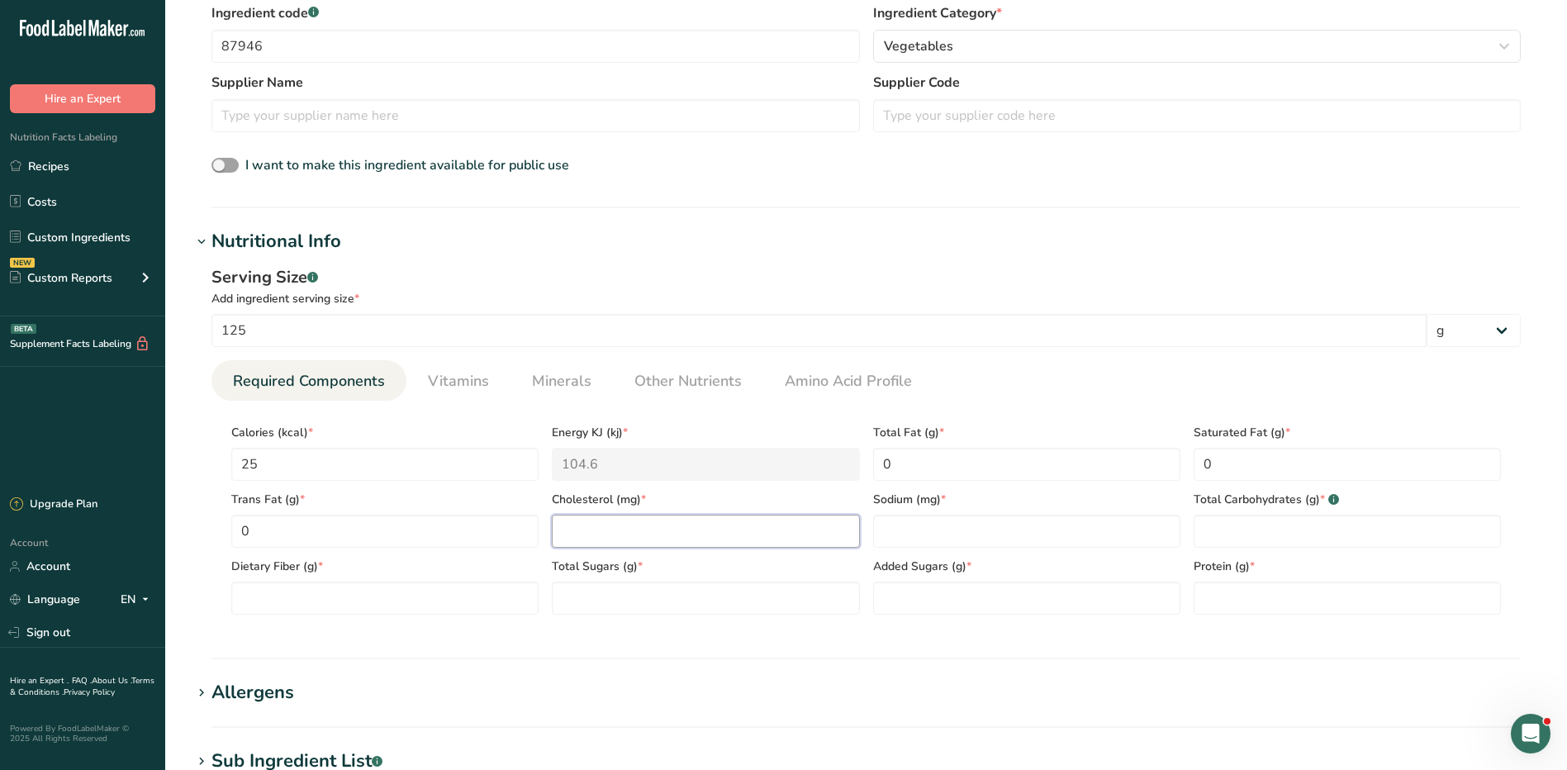
click at [780, 528] on input "number" at bounding box center [705, 531] width 307 height 33
type input "0"
click at [916, 517] on input "number" at bounding box center [1026, 531] width 307 height 33
type input "15"
click at [1255, 539] on Carbohydrates "number" at bounding box center [1347, 531] width 307 height 33
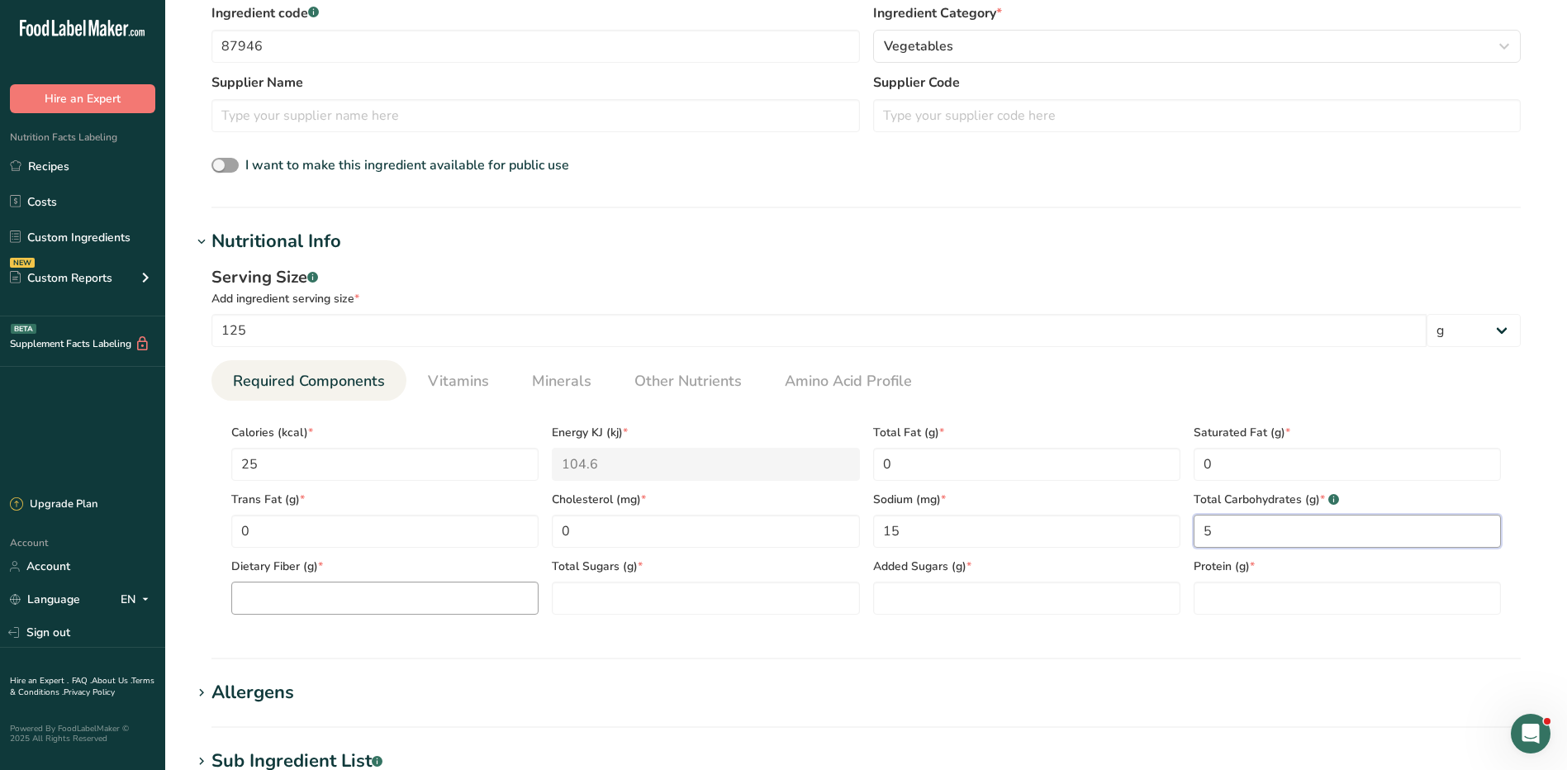
type Carbohydrates "5"
click at [387, 614] on Fiber "number" at bounding box center [384, 598] width 307 height 33
type Fiber "2"
click at [600, 589] on Sugars "number" at bounding box center [705, 598] width 307 height 33
type Sugars "2"
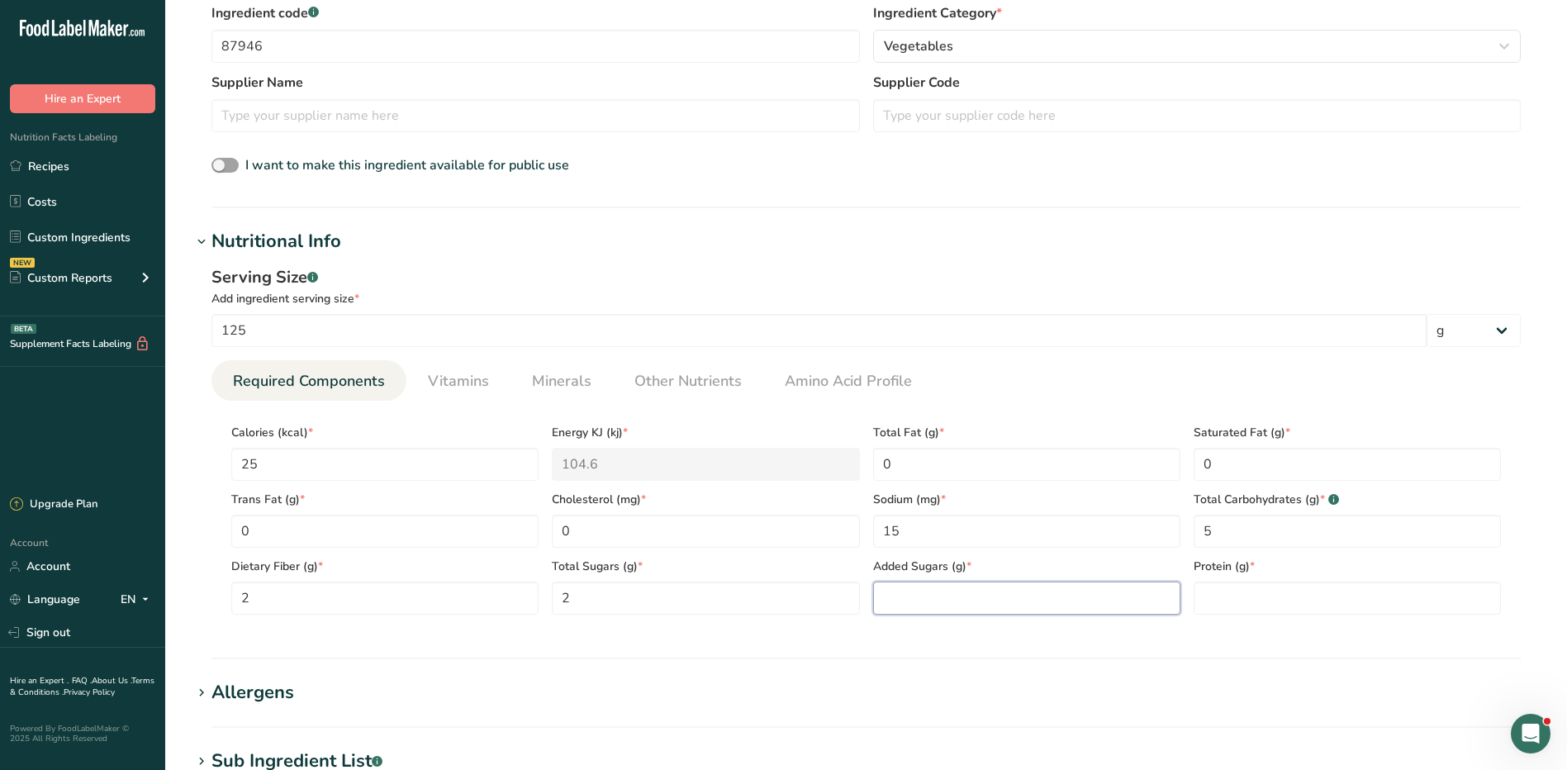
click at [910, 594] on Sugars "number" at bounding box center [1026, 598] width 307 height 33
type Sugars "0"
click at [1211, 583] on input "number" at bounding box center [1347, 598] width 307 height 33
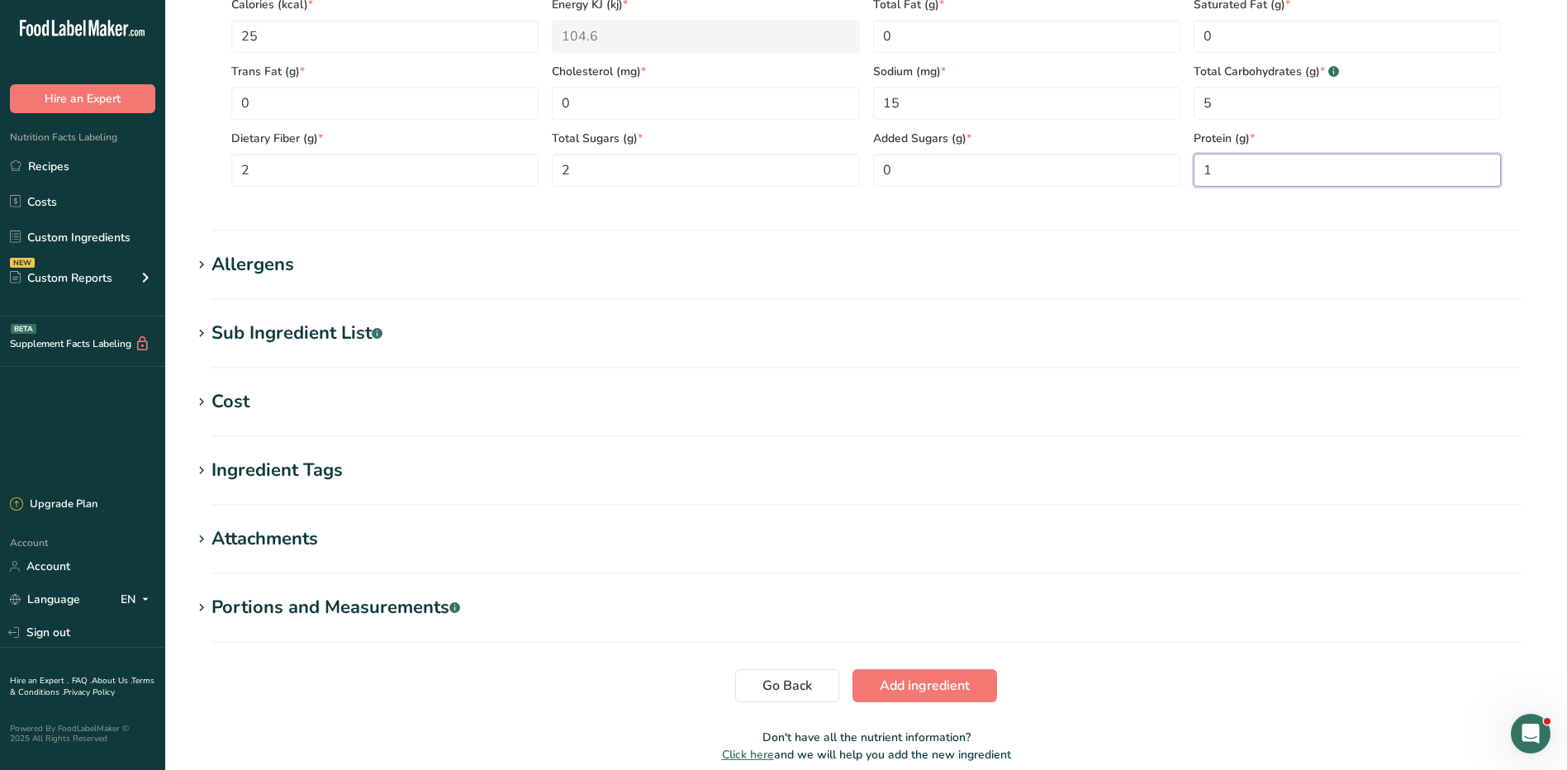
scroll to position [909, 0]
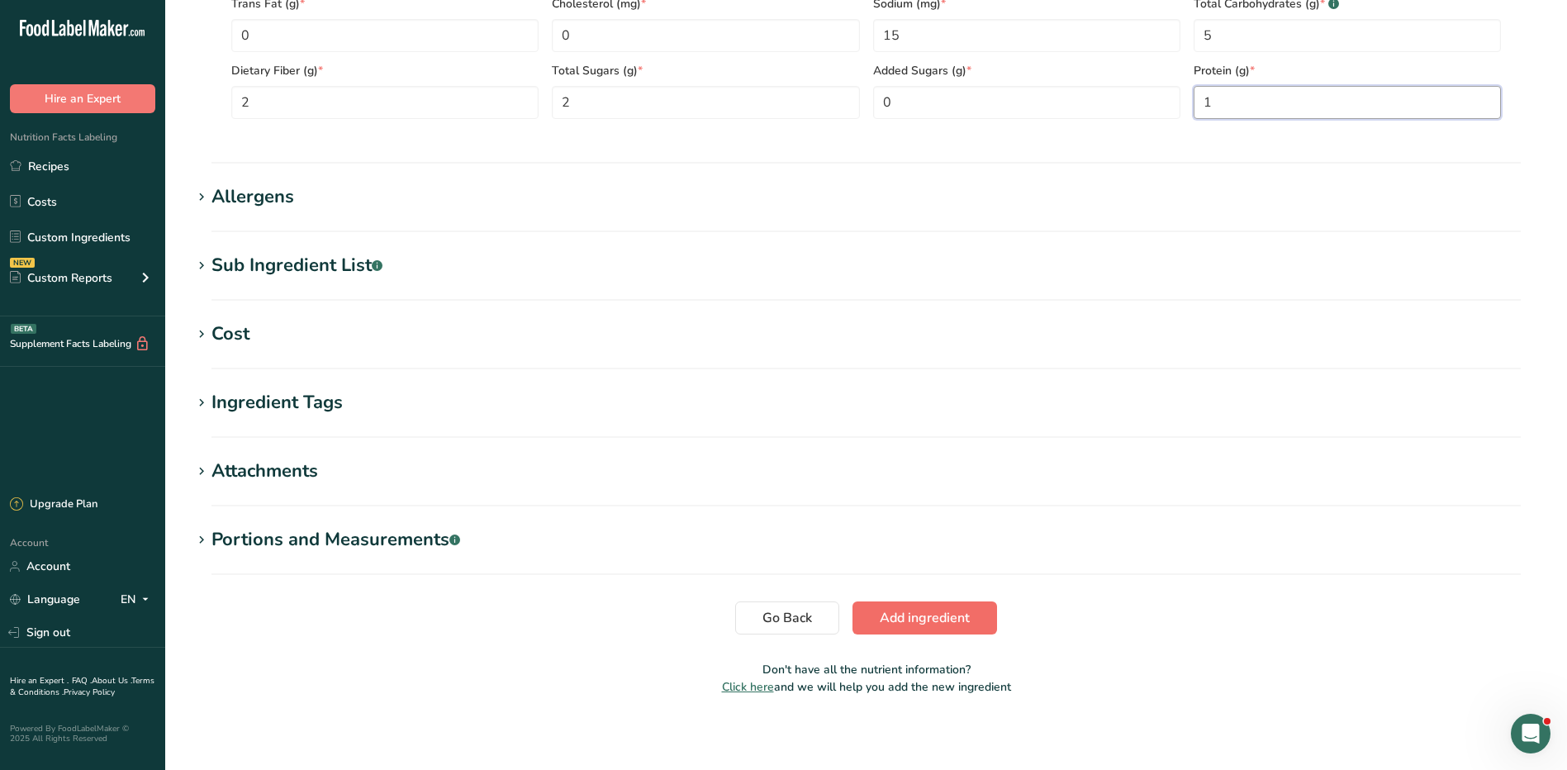
type input "1"
click at [963, 620] on span "Add ingredient" at bounding box center [925, 618] width 90 height 20
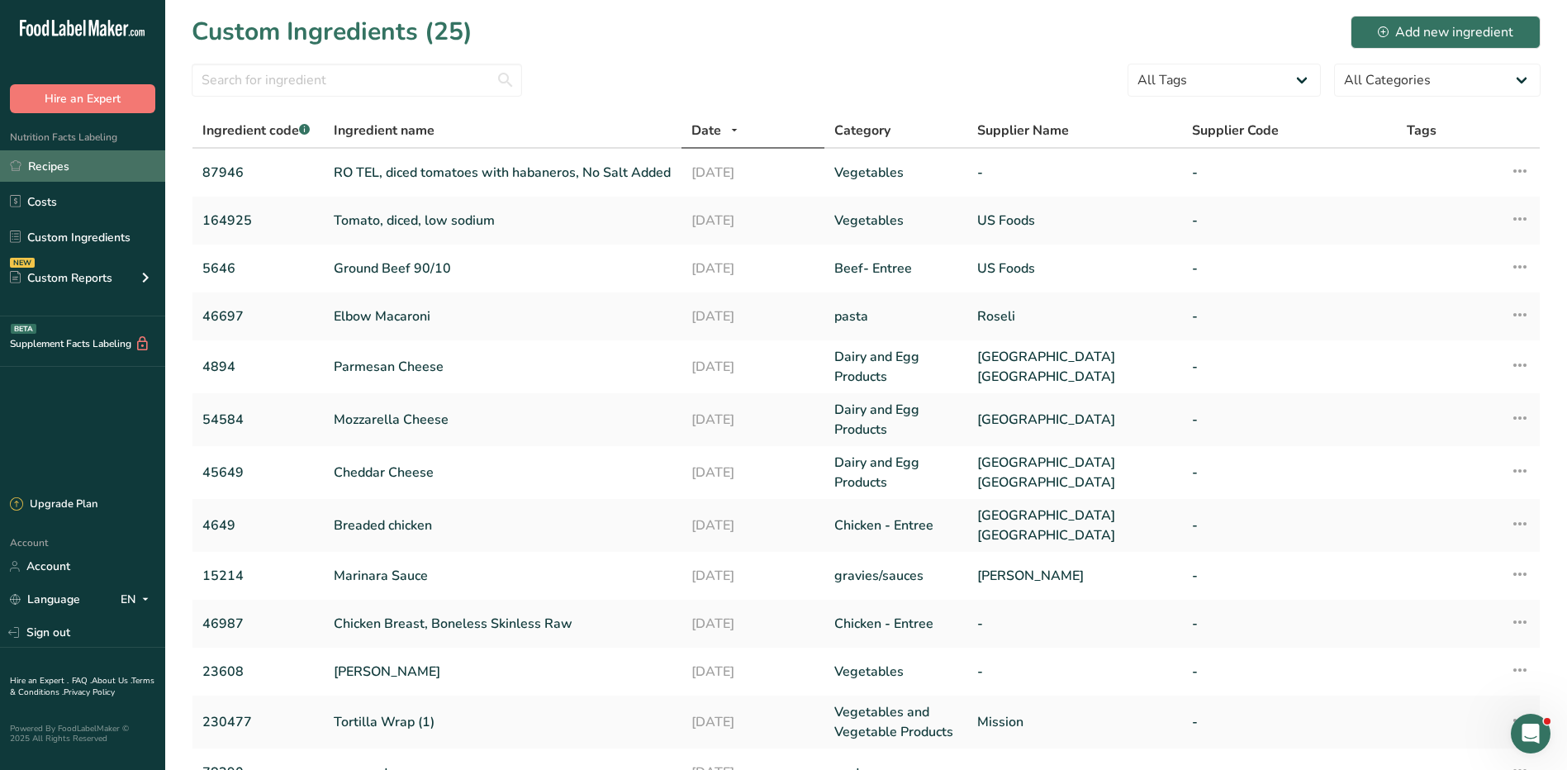
click at [88, 177] on link "Recipes" at bounding box center [82, 165] width 165 height 31
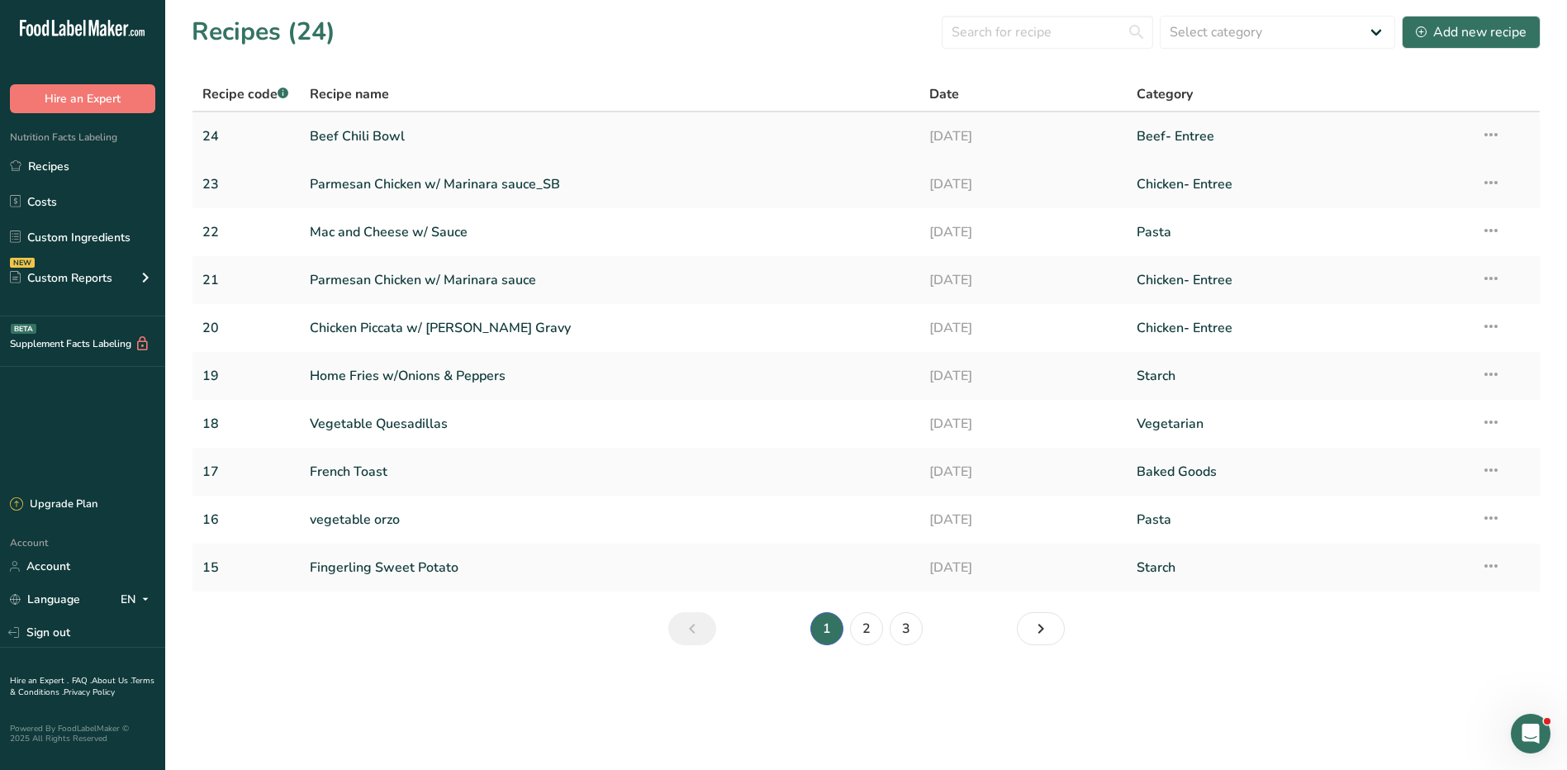
click at [349, 128] on link "Beef Chili Bowl" at bounding box center [610, 136] width 601 height 35
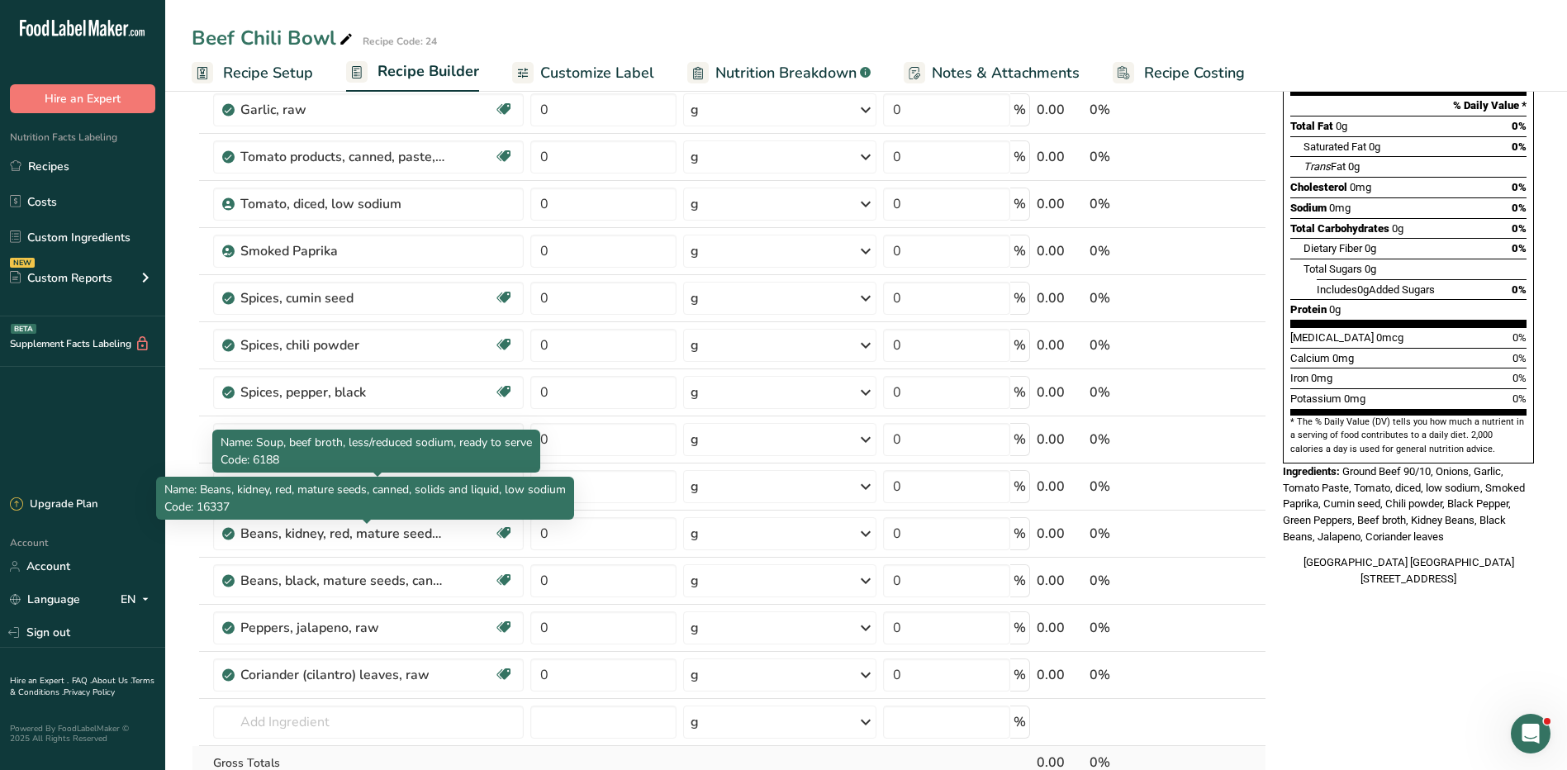
scroll to position [331, 0]
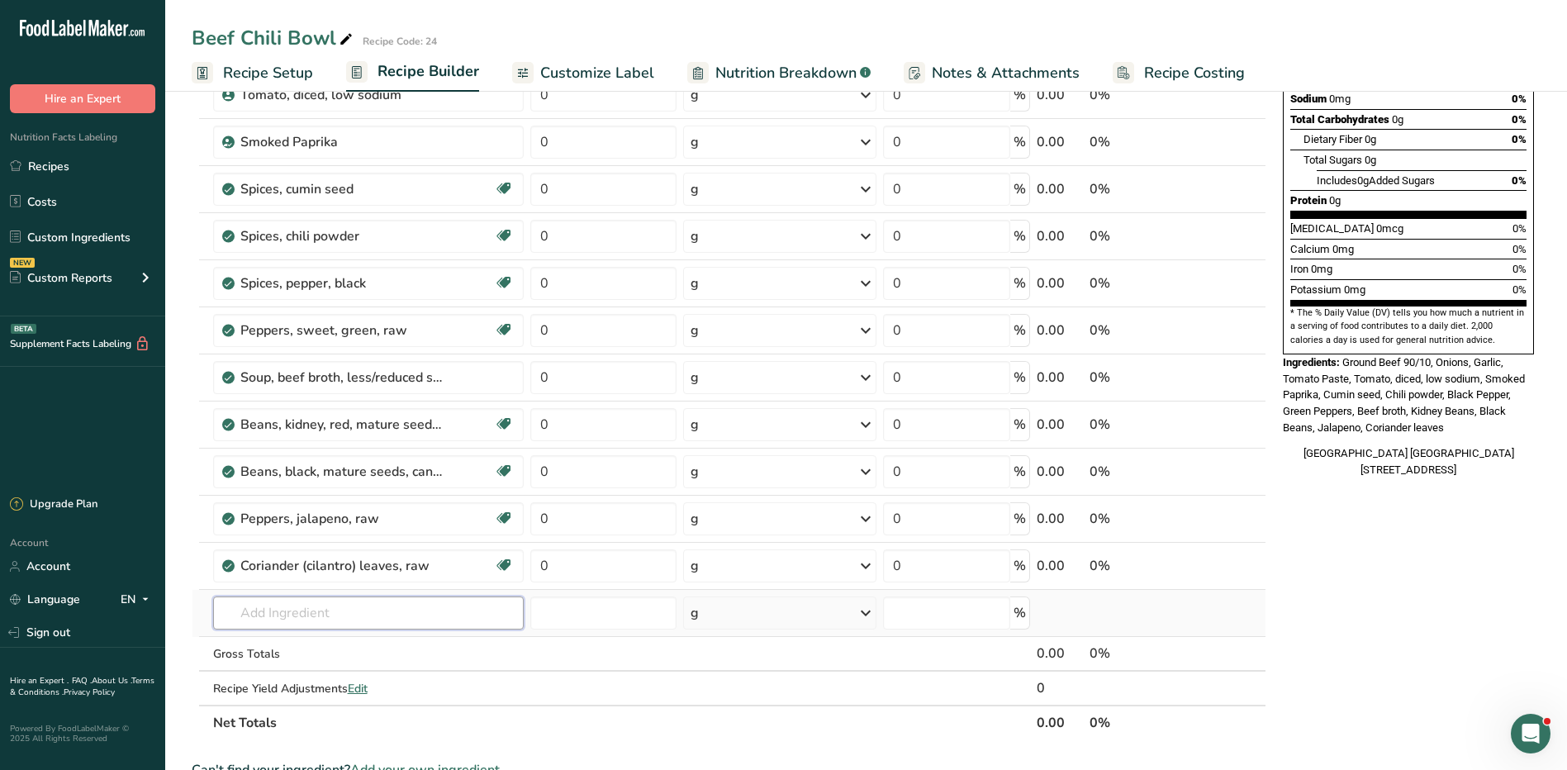
click at [294, 610] on input "text" at bounding box center [368, 613] width 311 height 33
type input "T"
type input "r"
type input "Ro"
click at [364, 549] on p "87946 RO TEL, diced tomatoes with habaneros, No Salt Added" at bounding box center [399, 555] width 347 height 17
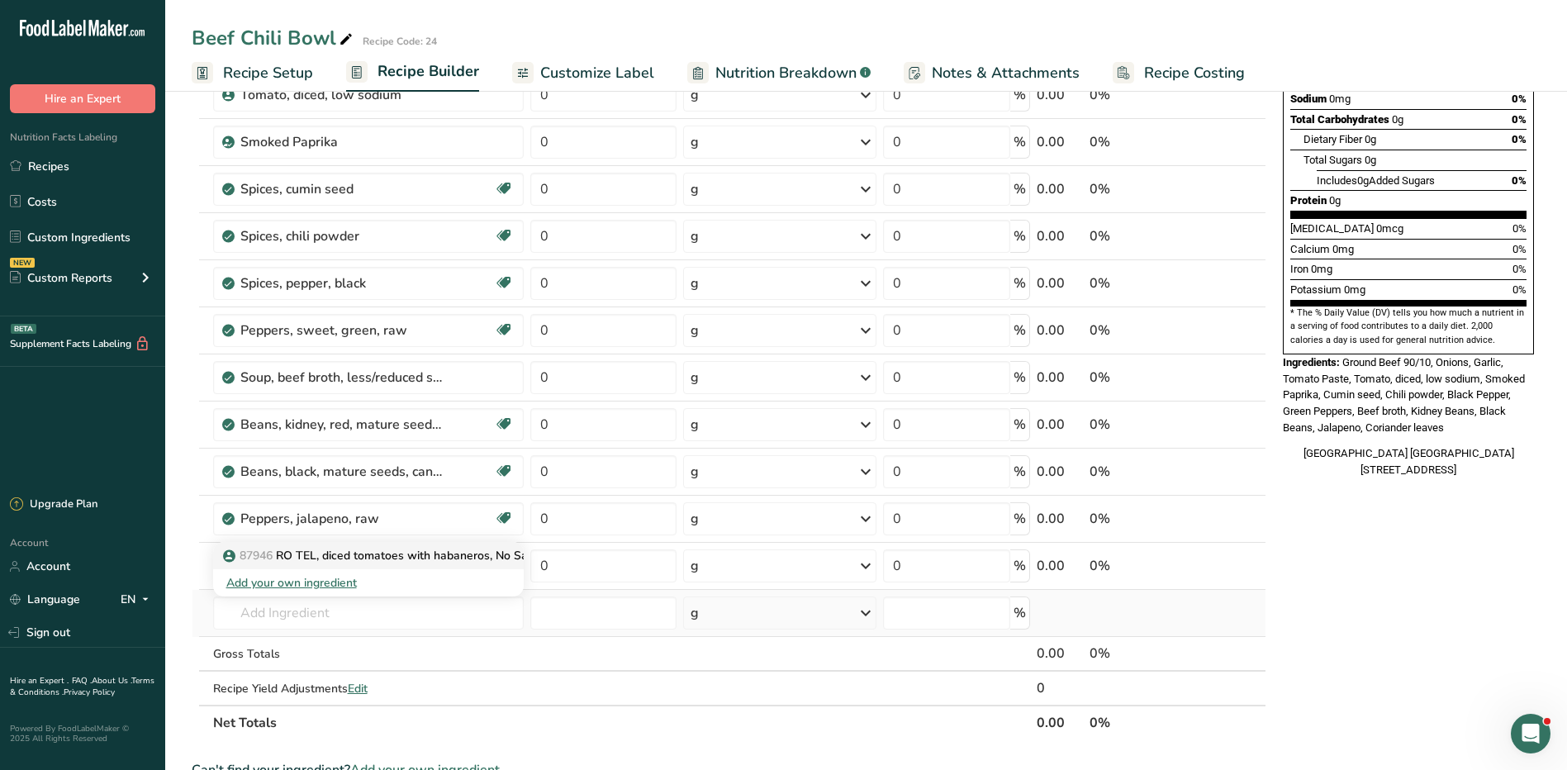
type input "RO TEL, diced tomatoes with habaneros, No Salt Added"
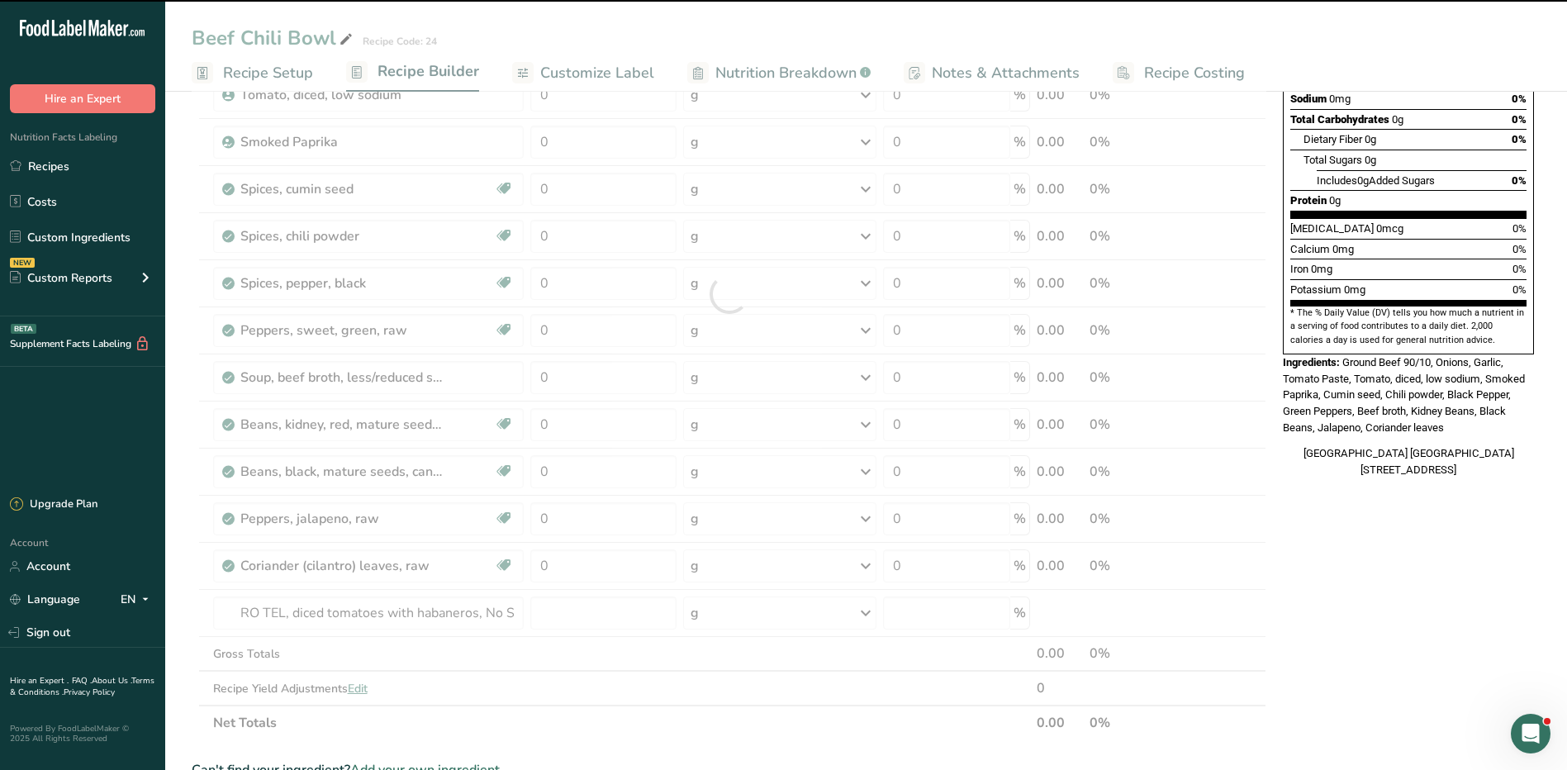
type input "0"
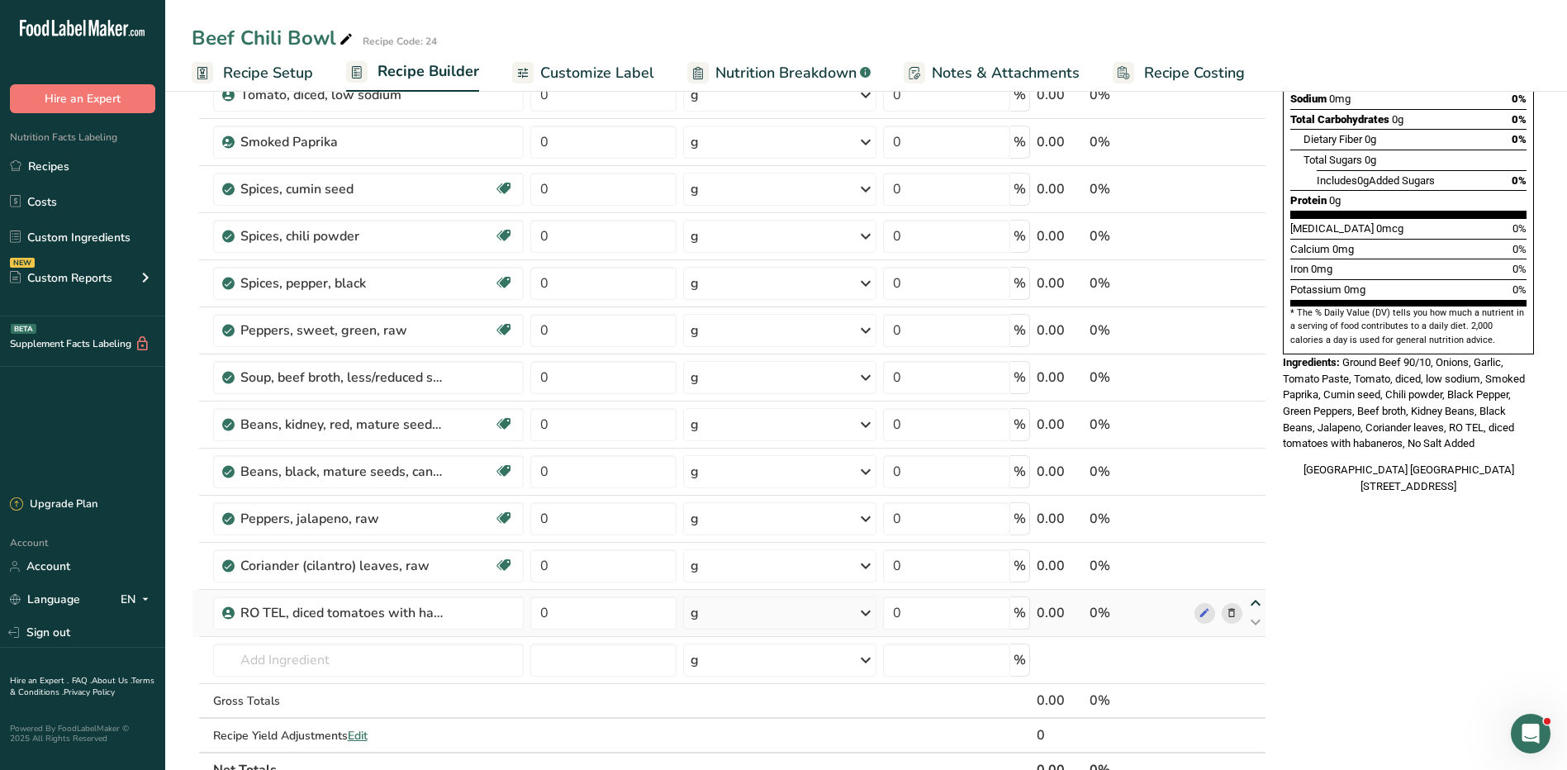
click at [1254, 601] on icon at bounding box center [1256, 603] width 20 height 12
click at [1254, 551] on icon at bounding box center [1256, 556] width 20 height 12
click at [1258, 503] on icon at bounding box center [1256, 509] width 20 height 12
click at [1260, 507] on icon at bounding box center [1256, 509] width 20 height 12
click at [1255, 506] on icon at bounding box center [1256, 509] width 20 height 12
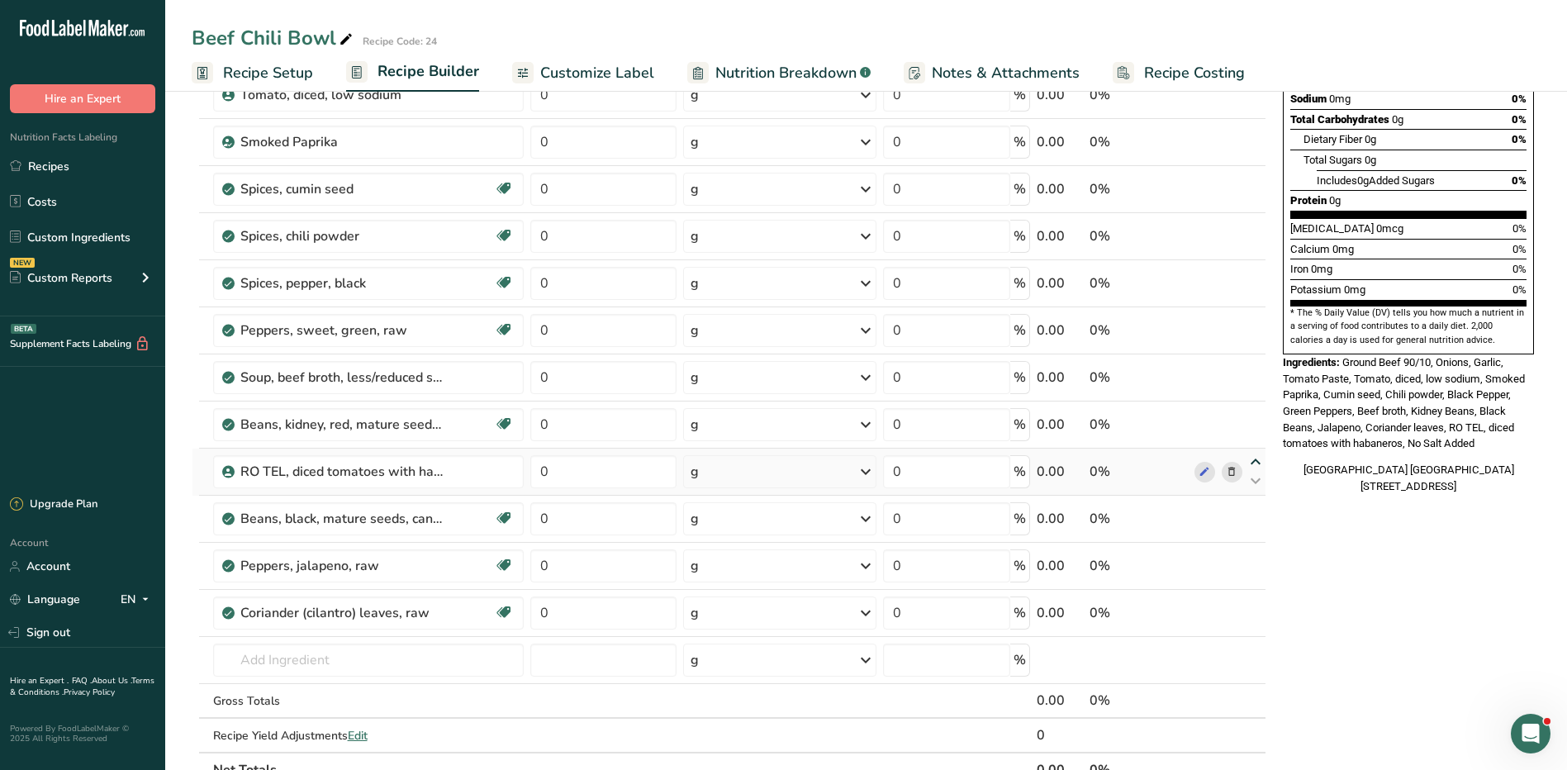
click at [1254, 458] on icon at bounding box center [1256, 462] width 20 height 12
click at [1253, 416] on icon at bounding box center [1256, 415] width 20 height 12
click at [1256, 409] on icon at bounding box center [1256, 415] width 20 height 12
click at [1255, 410] on icon at bounding box center [1256, 415] width 20 height 12
click at [1253, 362] on icon at bounding box center [1256, 368] width 20 height 12
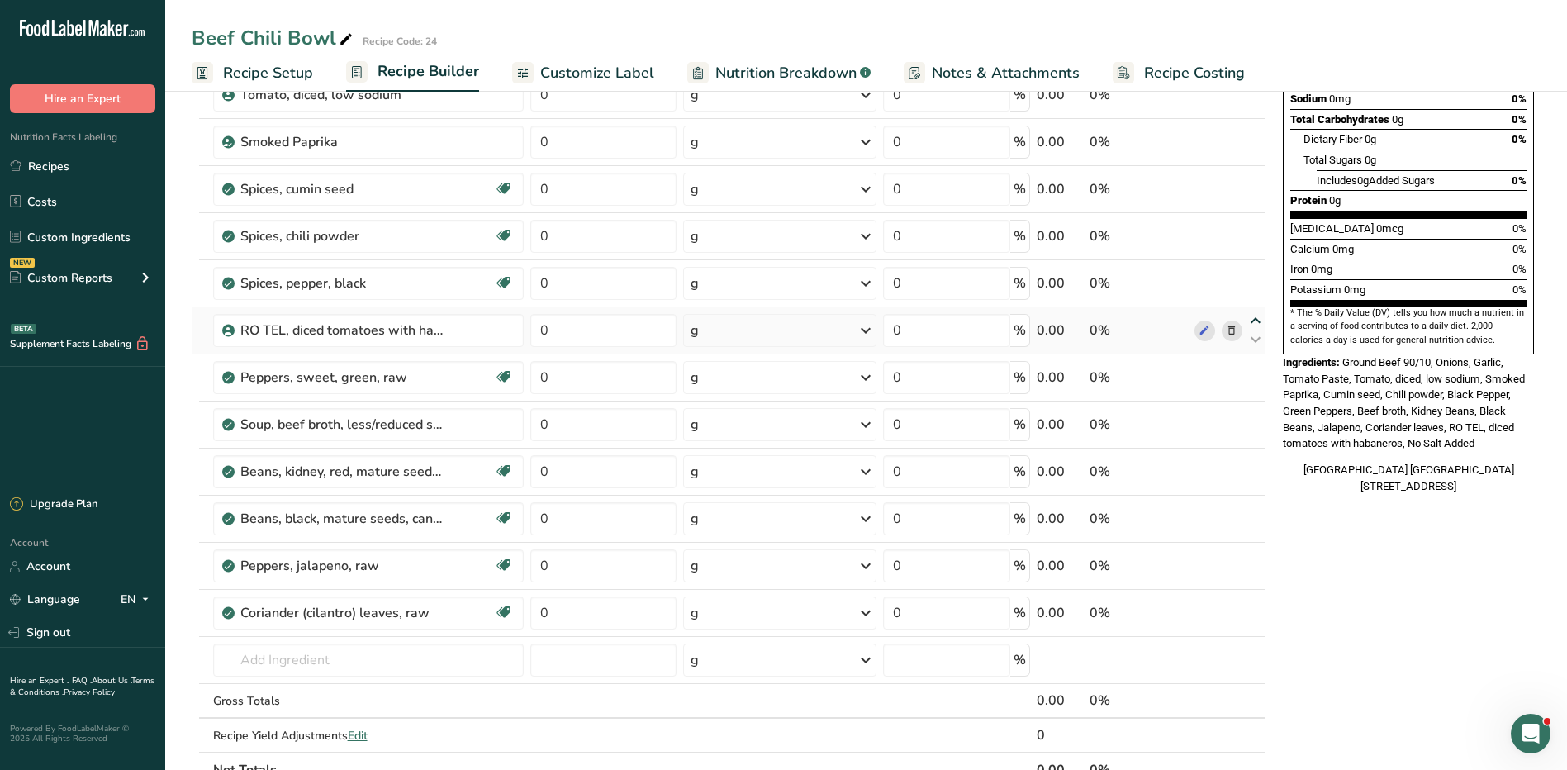
click at [1253, 316] on icon at bounding box center [1256, 321] width 20 height 12
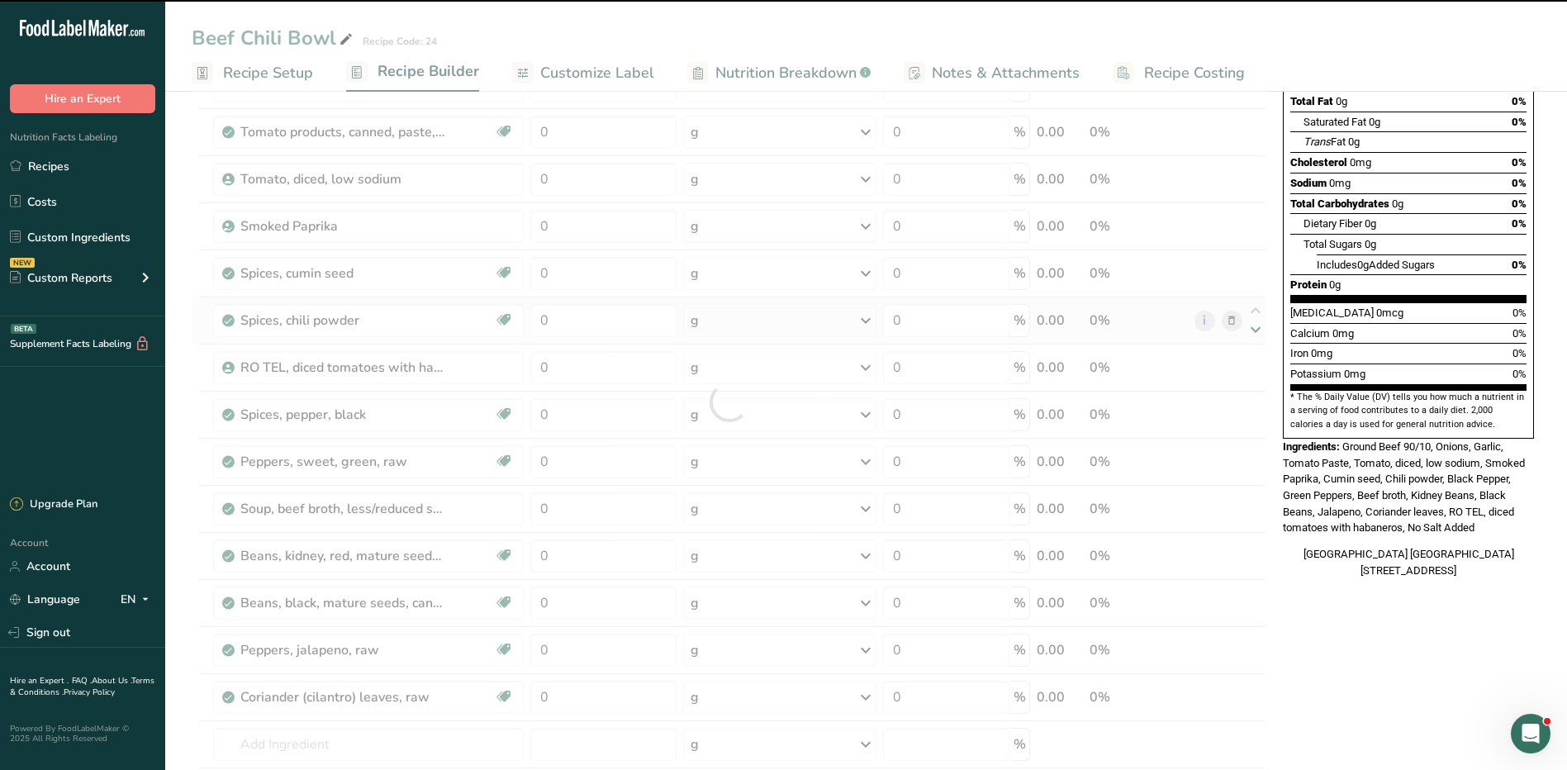
scroll to position [165, 0]
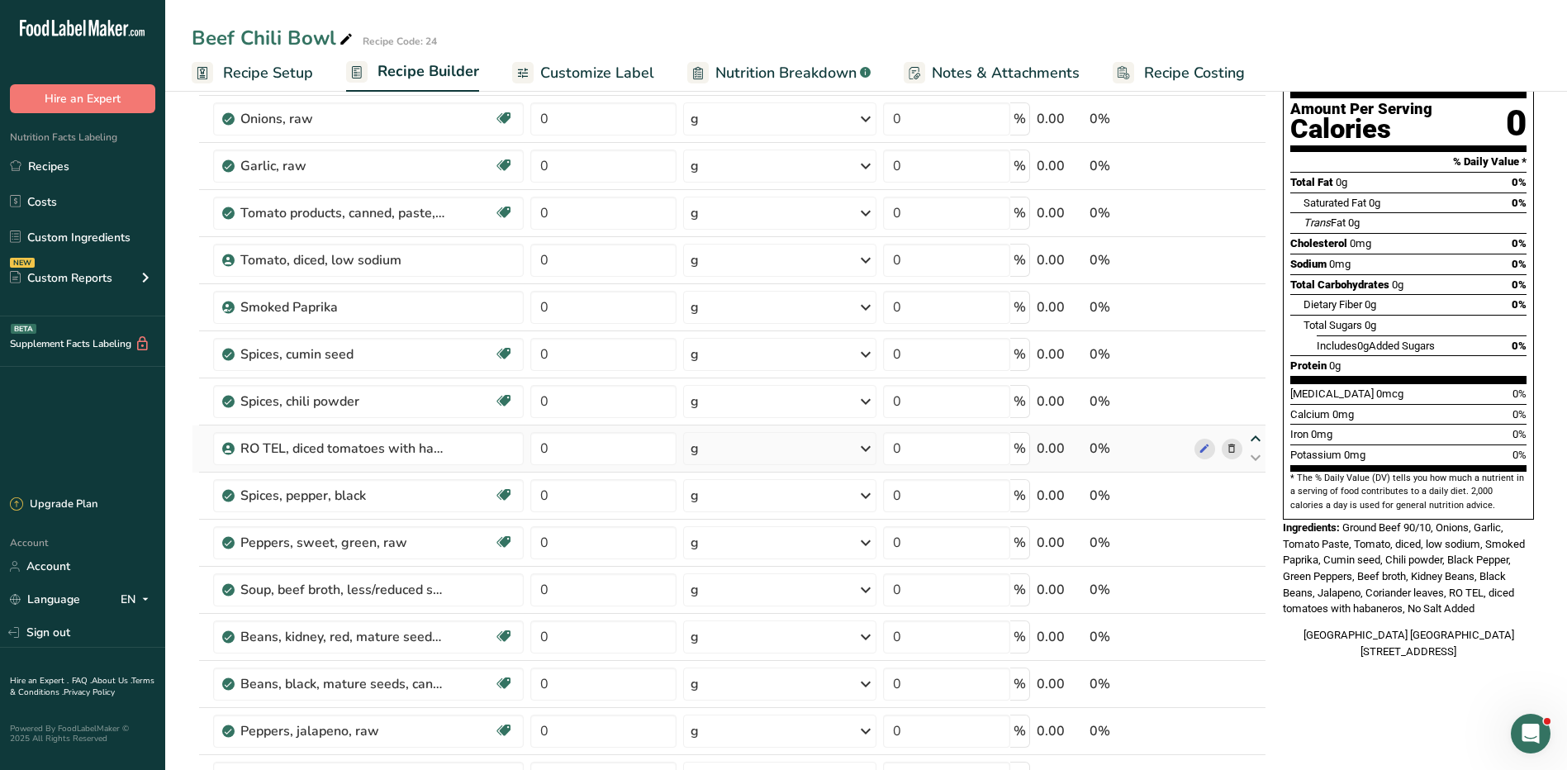
click at [1254, 433] on icon at bounding box center [1256, 439] width 20 height 12
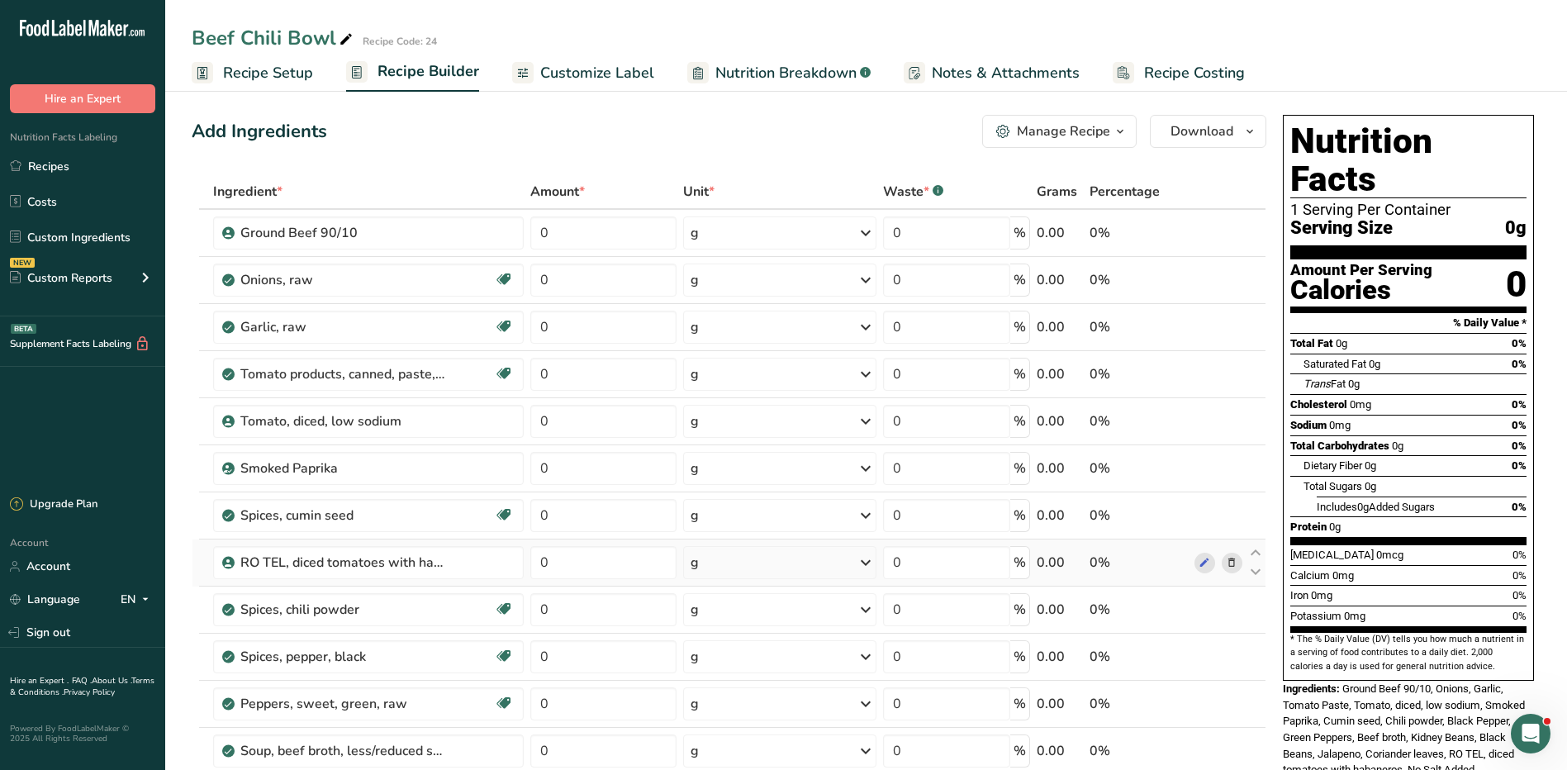
scroll to position [0, 0]
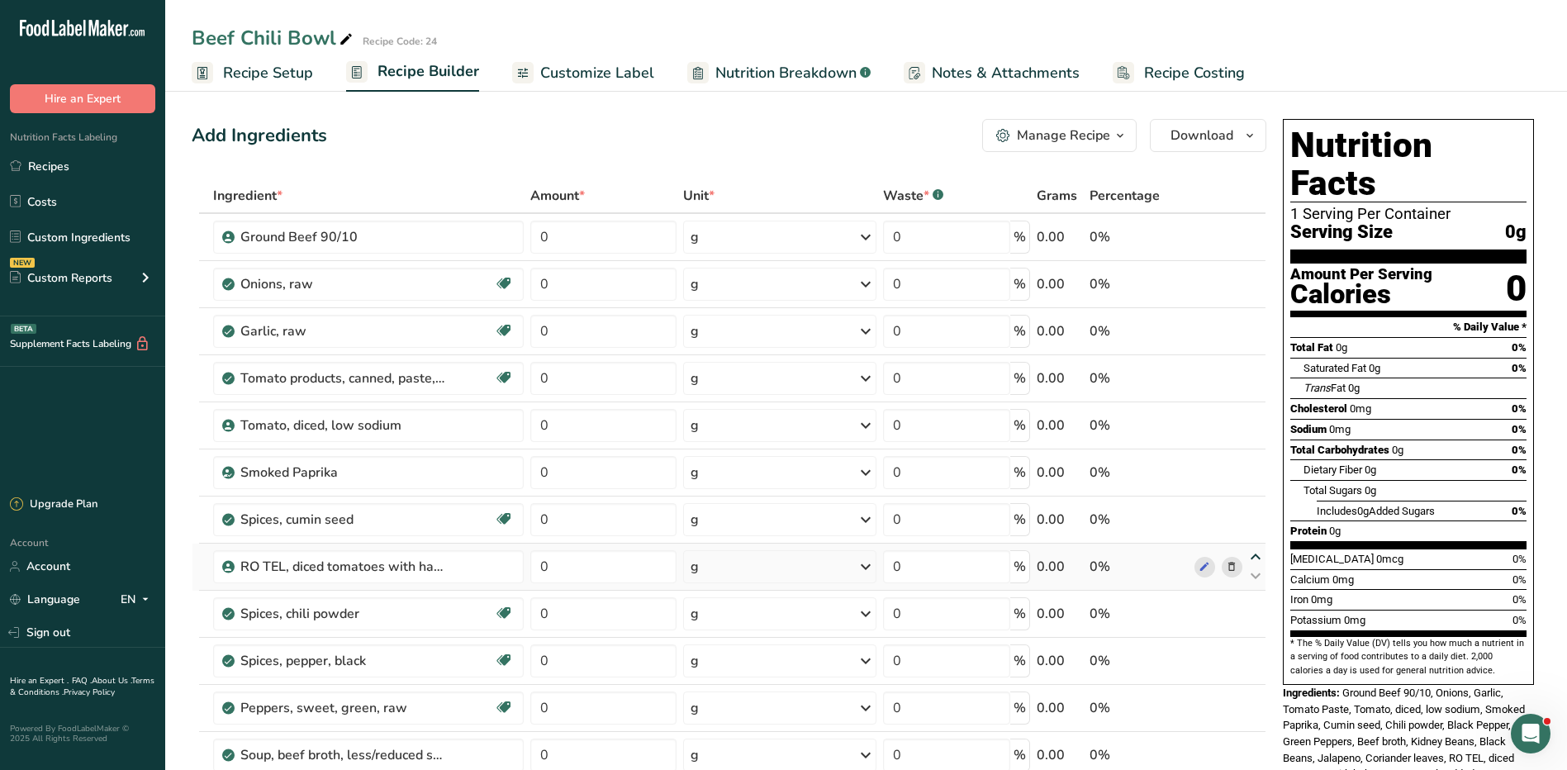
click at [1253, 551] on icon at bounding box center [1256, 557] width 20 height 12
click at [1258, 551] on icon at bounding box center [1256, 557] width 20 height 12
click at [1254, 551] on icon at bounding box center [1256, 557] width 20 height 12
click at [1256, 507] on icon at bounding box center [1256, 510] width 20 height 12
click at [254, 69] on span "Recipe Setup" at bounding box center [268, 73] width 90 height 22
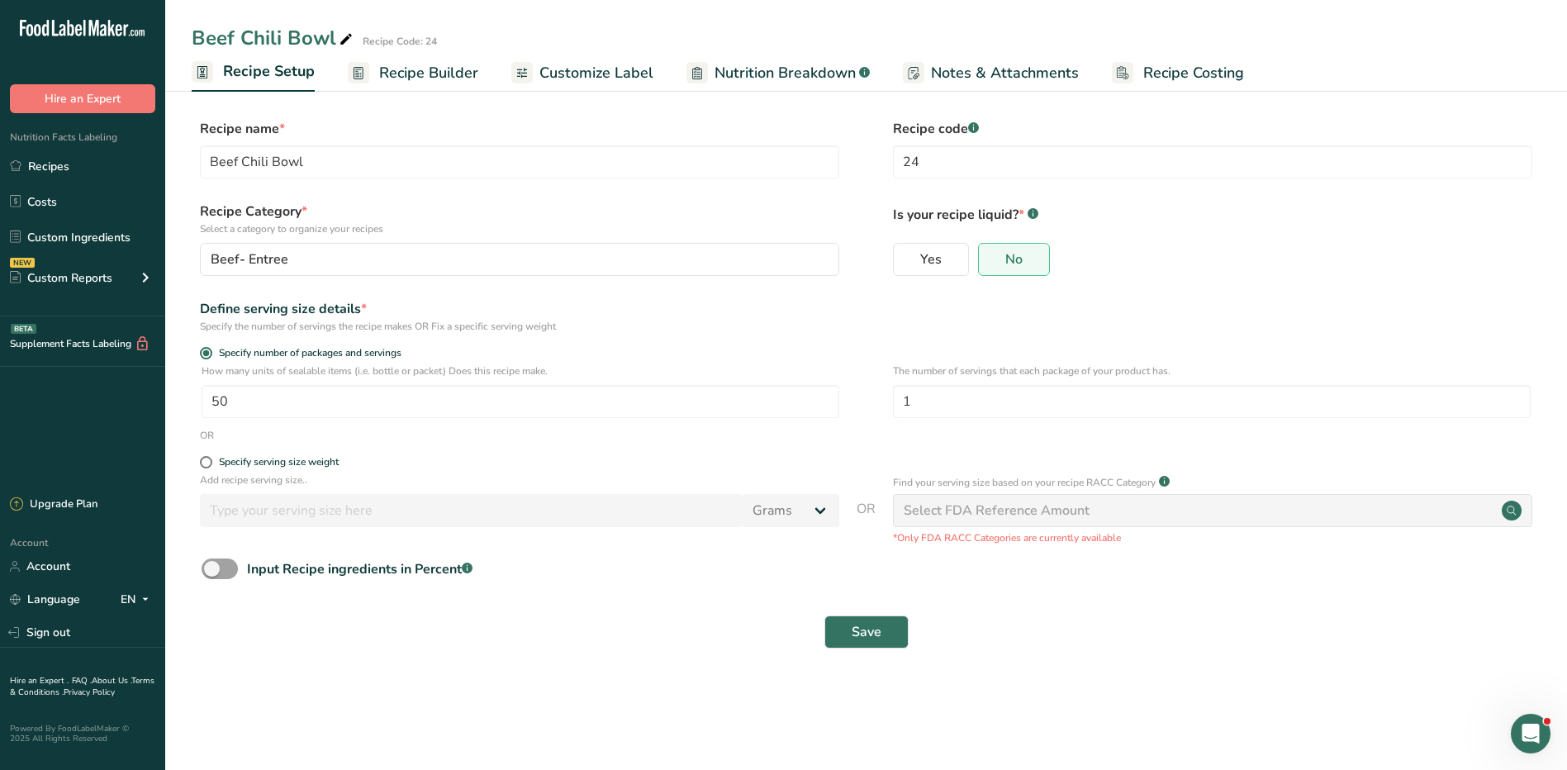
click at [435, 73] on span "Recipe Builder" at bounding box center [428, 73] width 99 height 22
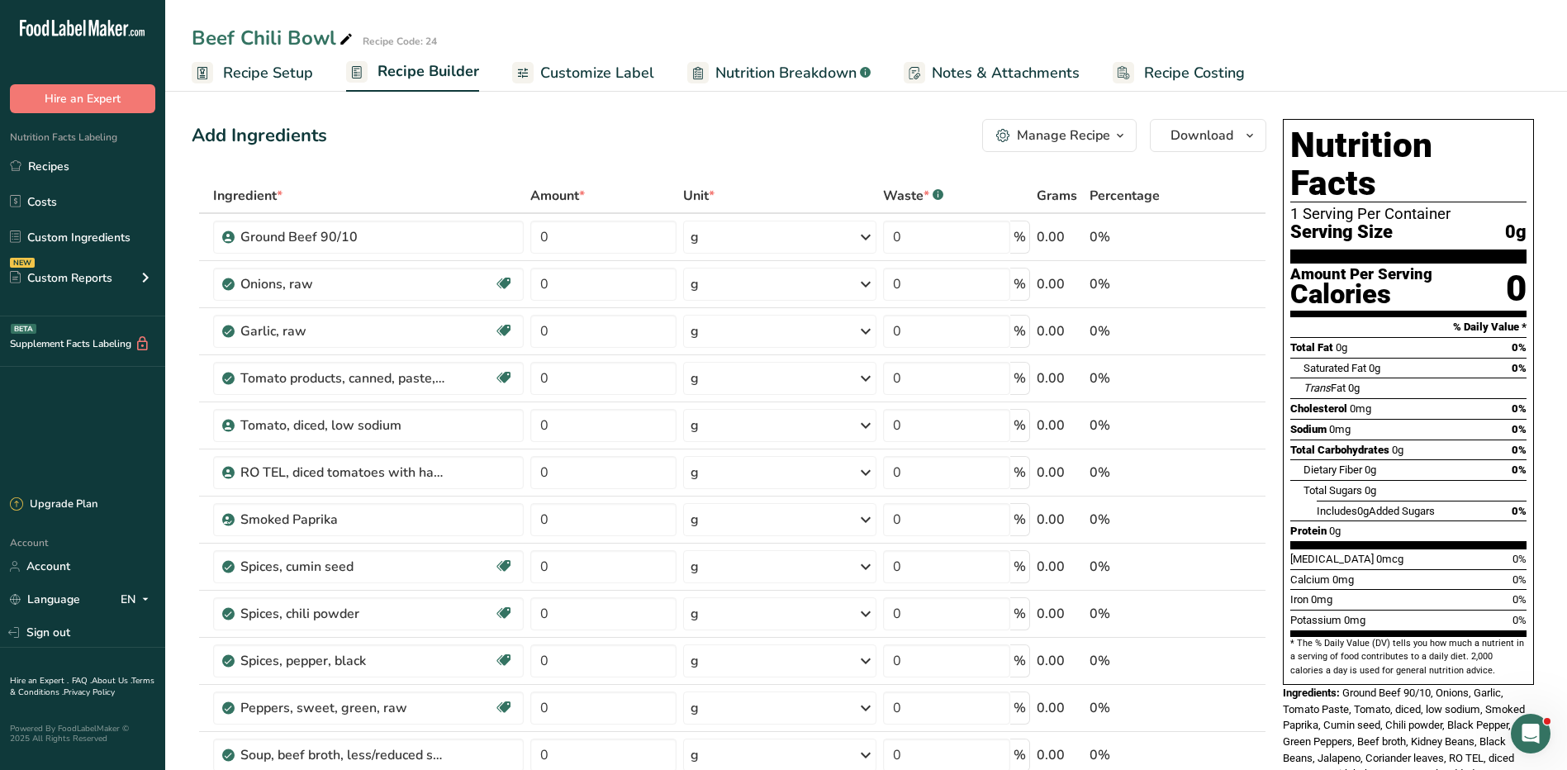
click at [1092, 132] on div "Manage Recipe" at bounding box center [1063, 136] width 93 height 20
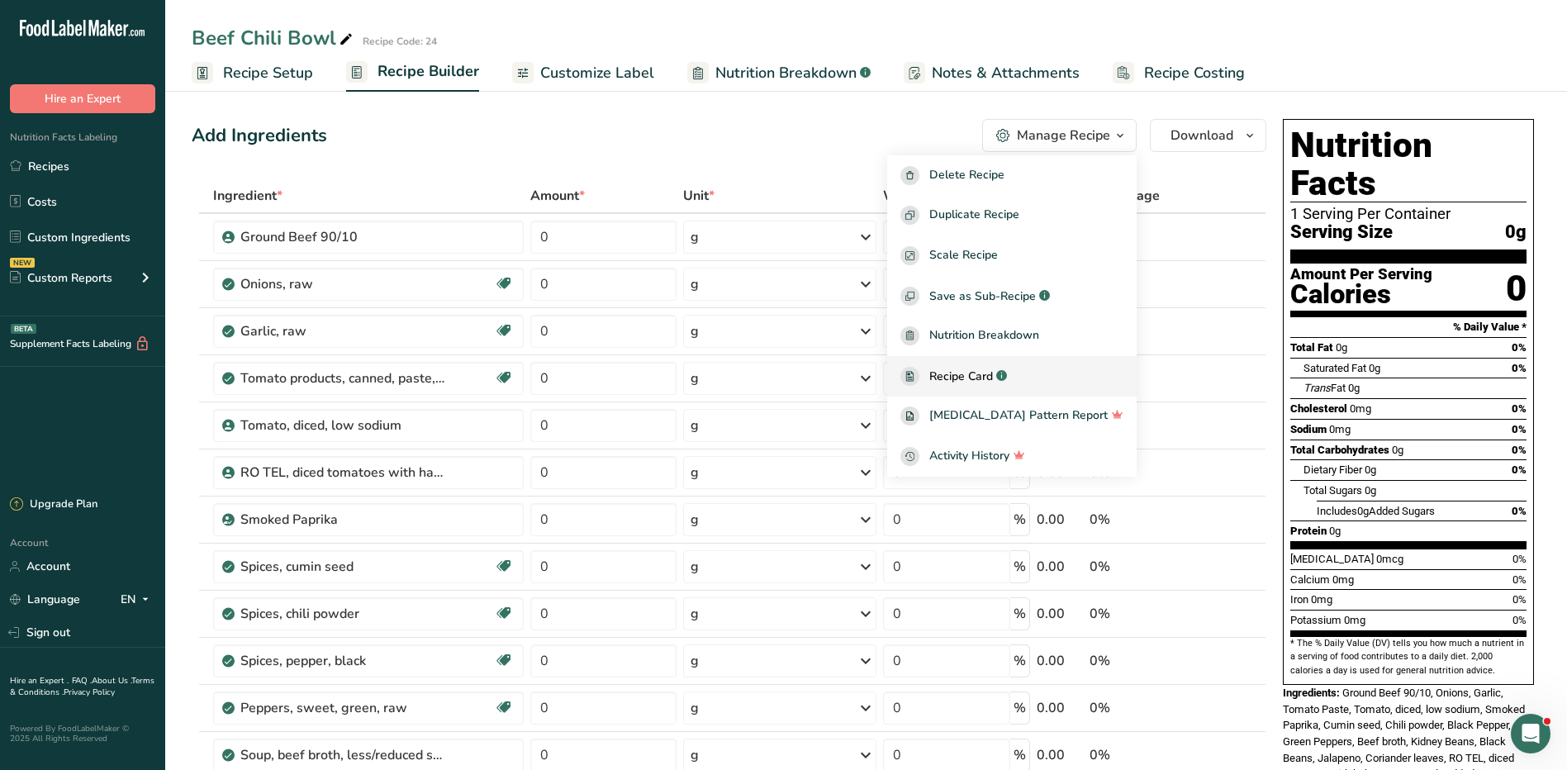
click at [993, 369] on span "Recipe Card" at bounding box center [962, 376] width 64 height 17
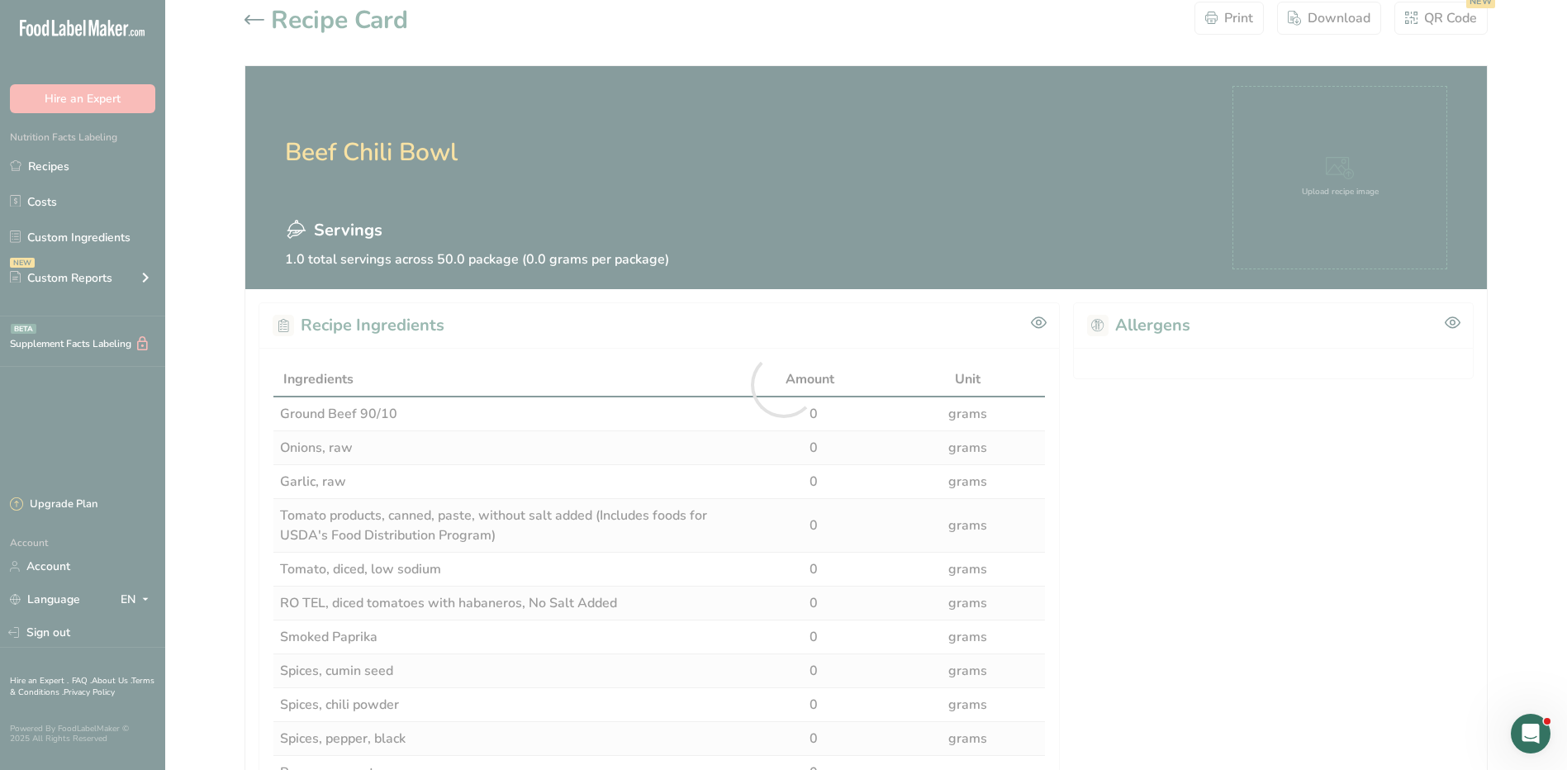
scroll to position [248, 0]
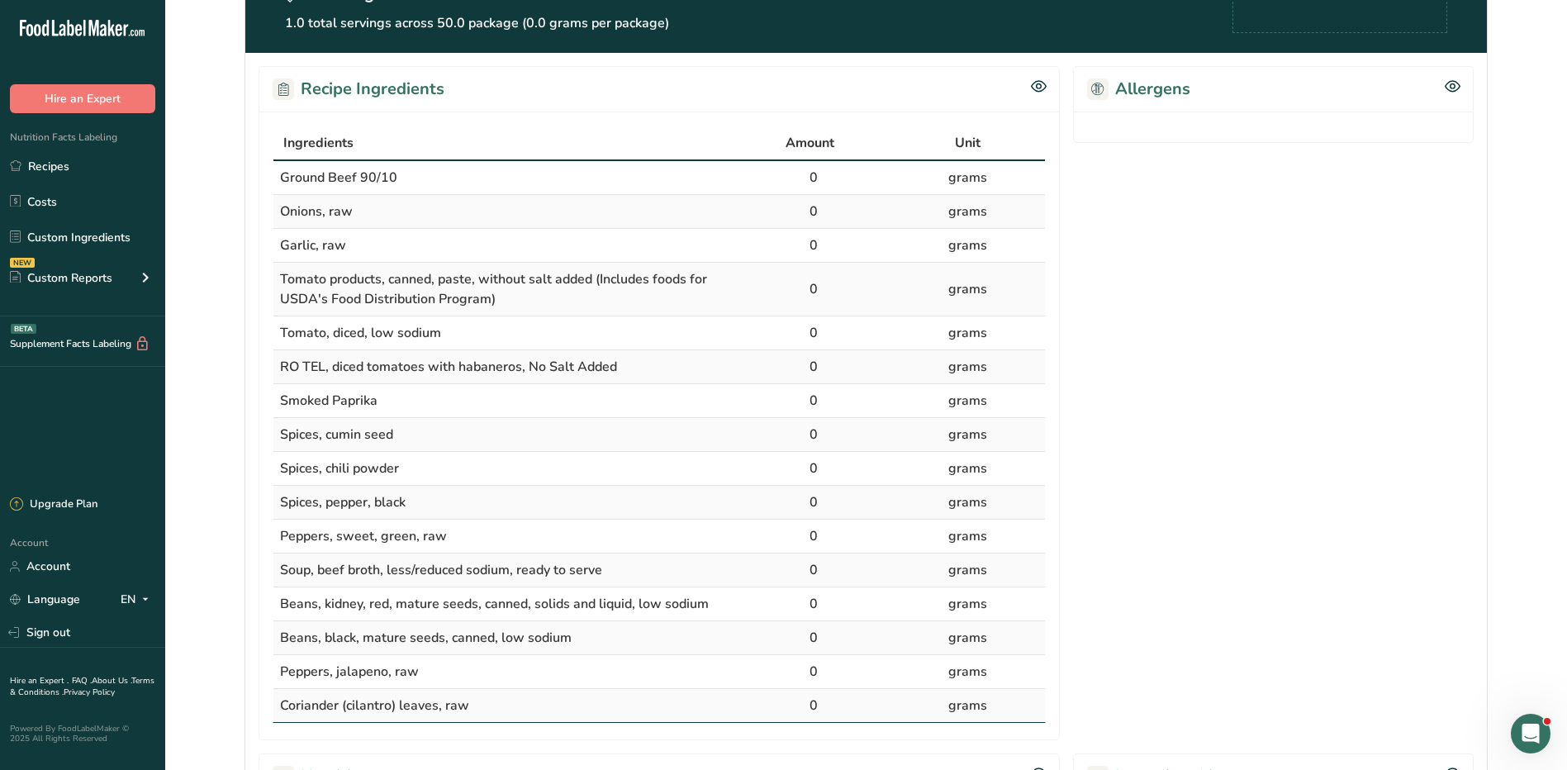
drag, startPoint x: 277, startPoint y: 146, endPoint x: 700, endPoint y: 698, distance: 695.4
click at [700, 698] on div "Ingredients Amount Unit Ground Beef 90/10 0 grams Onions, raw 0 grams Garlic, r…" at bounding box center [660, 426] width 802 height 629
click at [263, 201] on div "Ingredients Amount Unit Ground Beef 90/10 0 grams Onions, raw 0 grams Garlic, r…" at bounding box center [660, 426] width 802 height 629
click at [71, 172] on link "Recipes" at bounding box center [82, 165] width 165 height 31
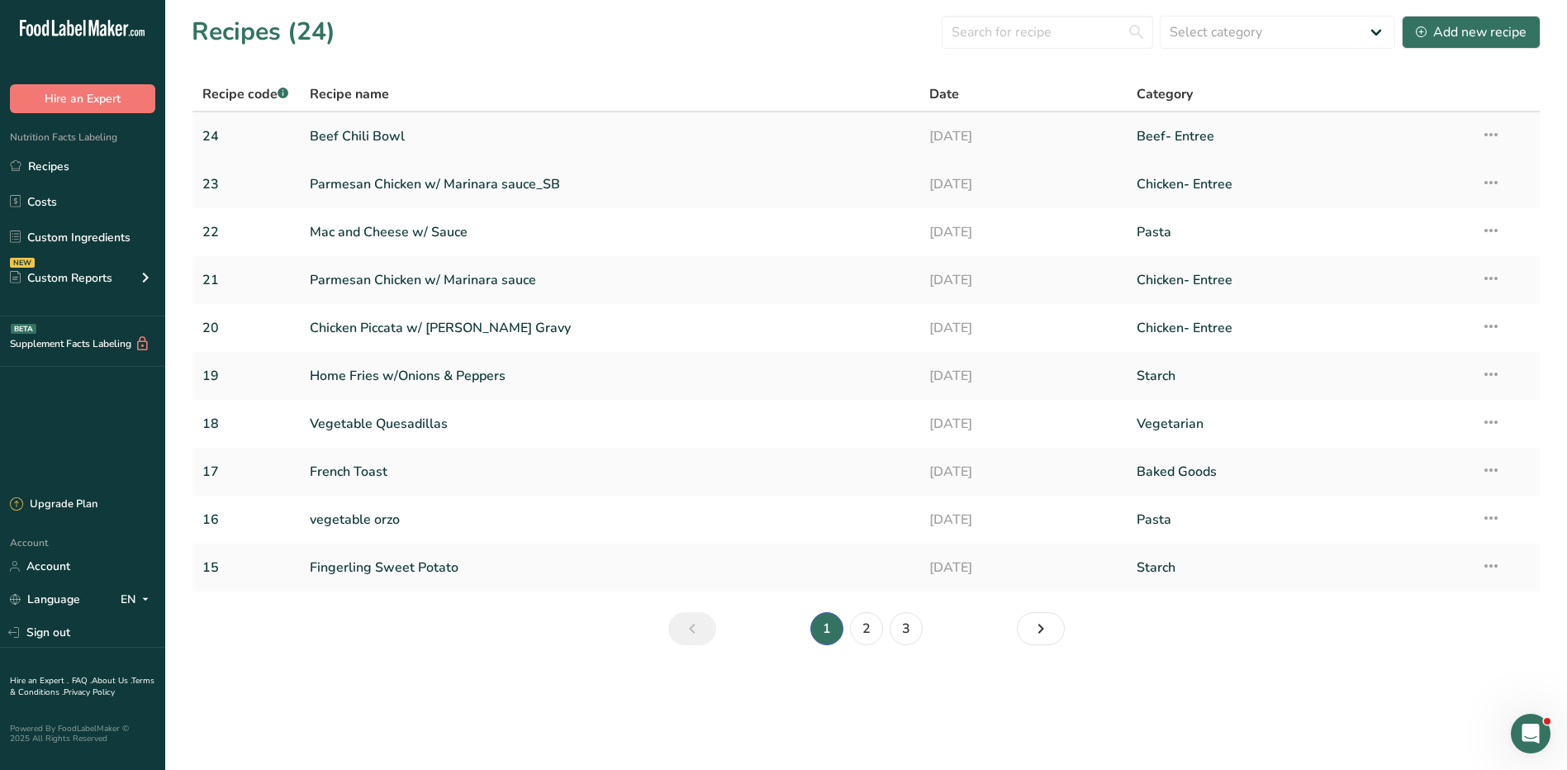
click at [385, 128] on link "Beef Chili Bowl" at bounding box center [610, 136] width 601 height 35
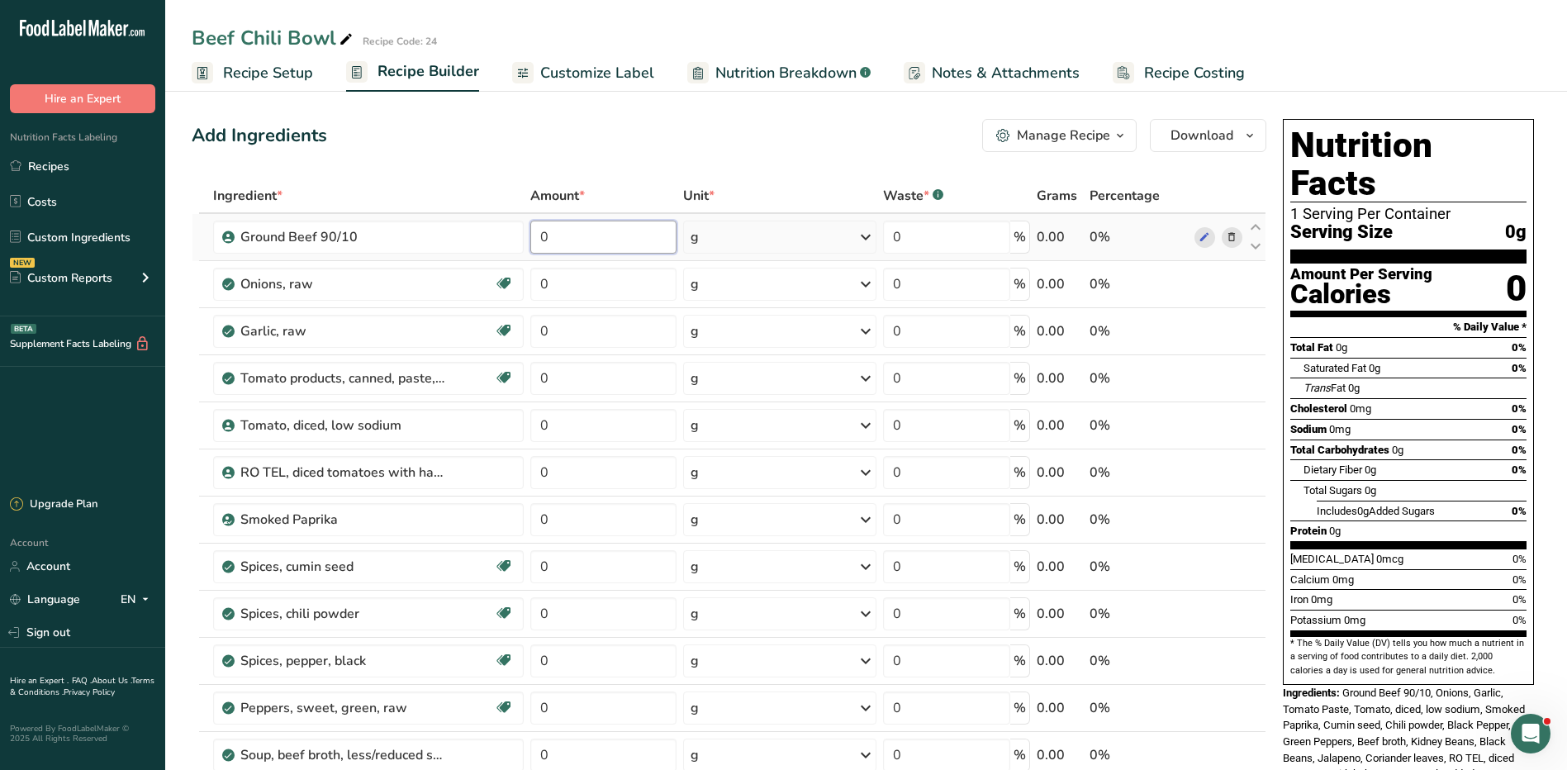
click at [635, 235] on input "0" at bounding box center [603, 237] width 146 height 33
type input "9"
click at [739, 243] on div "Ingredient * Amount * Unit * Waste * .a-a{fill:#347362;}.b-a{fill:#fff;} Grams …" at bounding box center [729, 647] width 1075 height 939
click at [739, 245] on div "g" at bounding box center [780, 237] width 194 height 33
click at [721, 364] on div "See more" at bounding box center [762, 367] width 139 height 17
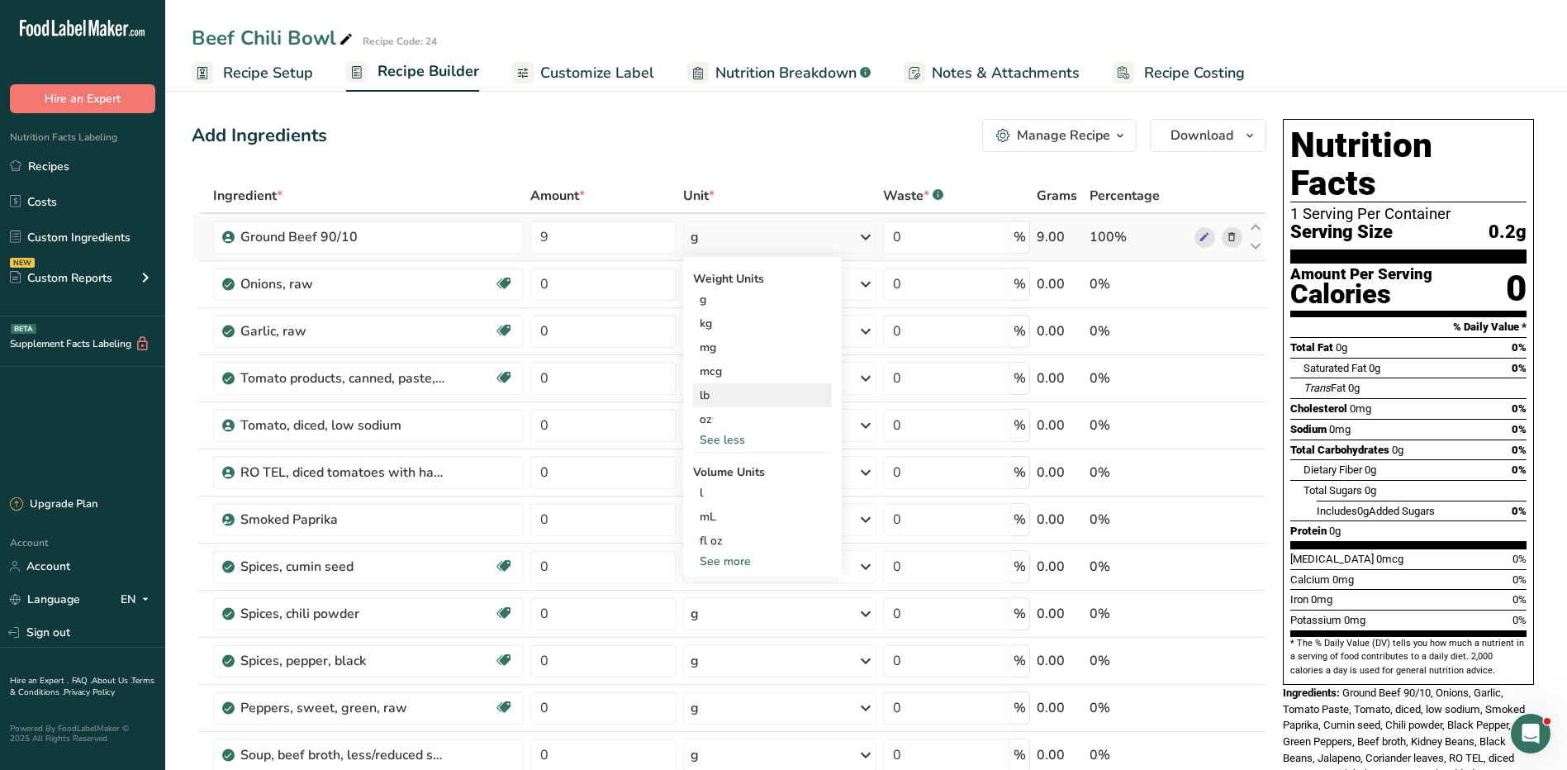
click at [728, 401] on div "lb" at bounding box center [762, 395] width 139 height 24
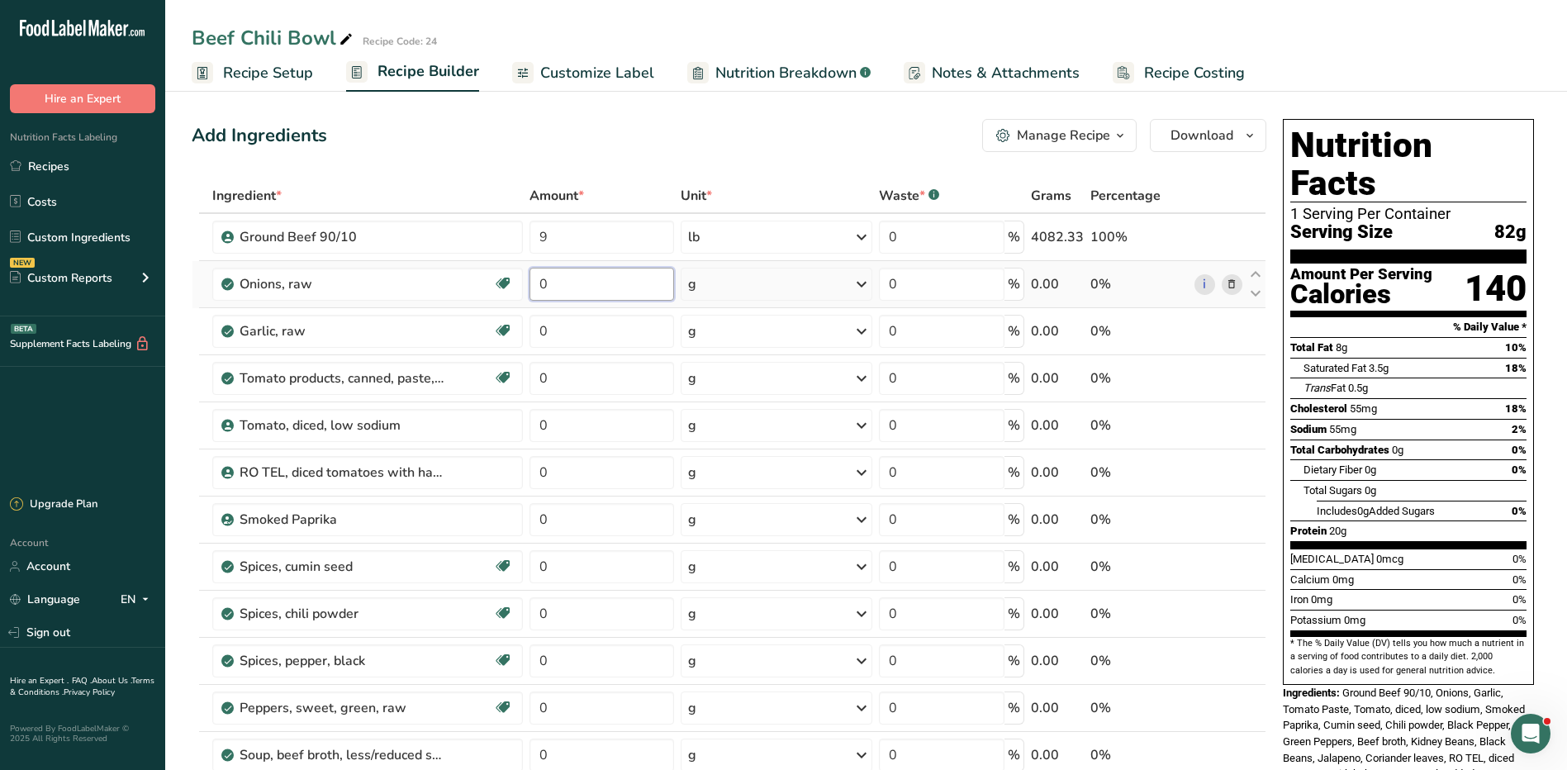
click at [578, 278] on input "0" at bounding box center [602, 284] width 145 height 33
type input "5"
click at [732, 282] on div "Ingredient * Amount * Unit * Waste * .a-a{fill:#347362;}.b-a{fill:#fff;} Grams …" at bounding box center [729, 647] width 1075 height 939
click at [721, 284] on div "g" at bounding box center [777, 284] width 192 height 33
click at [730, 406] on div "See more" at bounding box center [760, 408] width 139 height 17
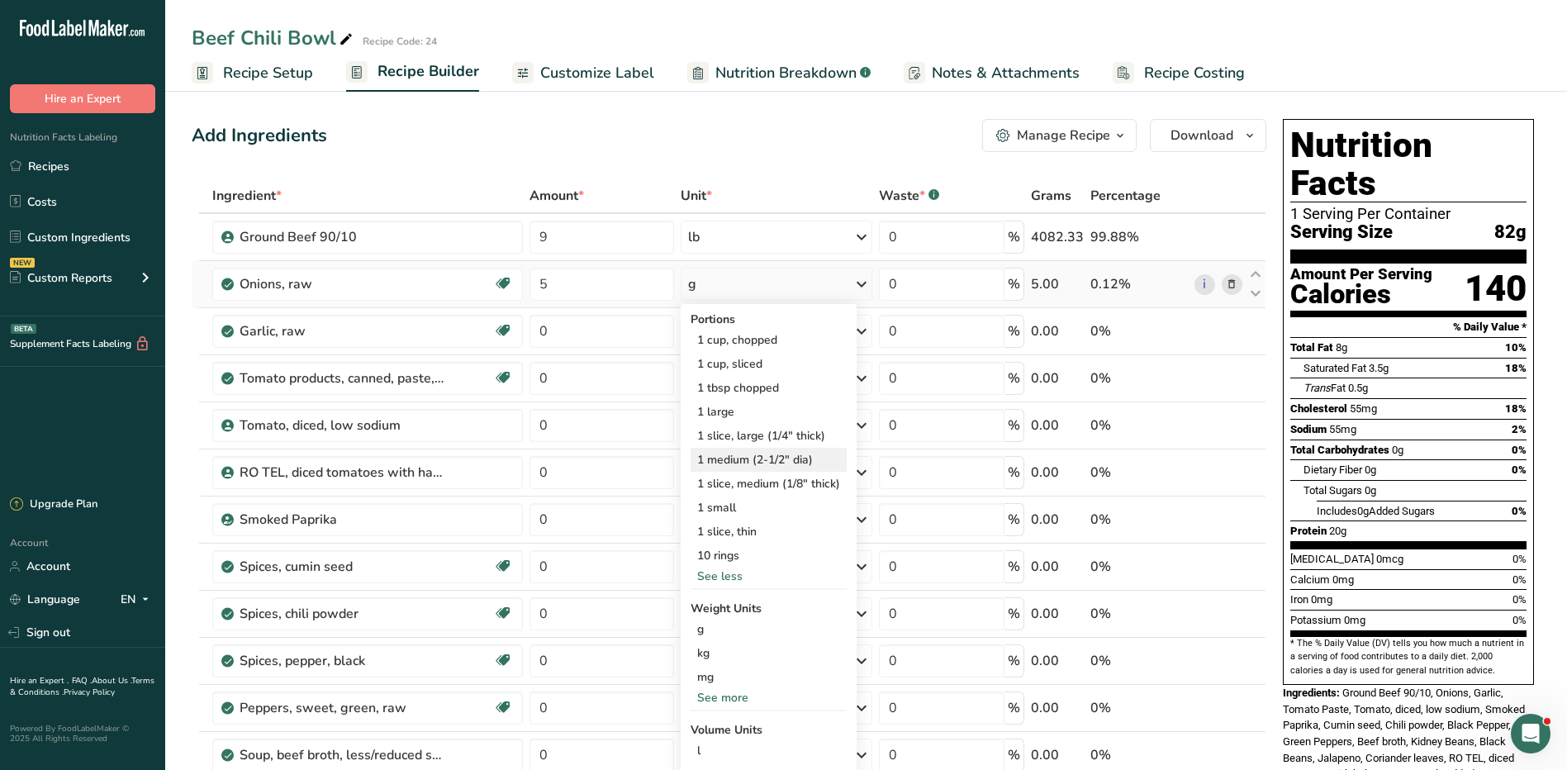
click at [740, 455] on div "1 medium (2-1/2" dia)" at bounding box center [769, 460] width 156 height 24
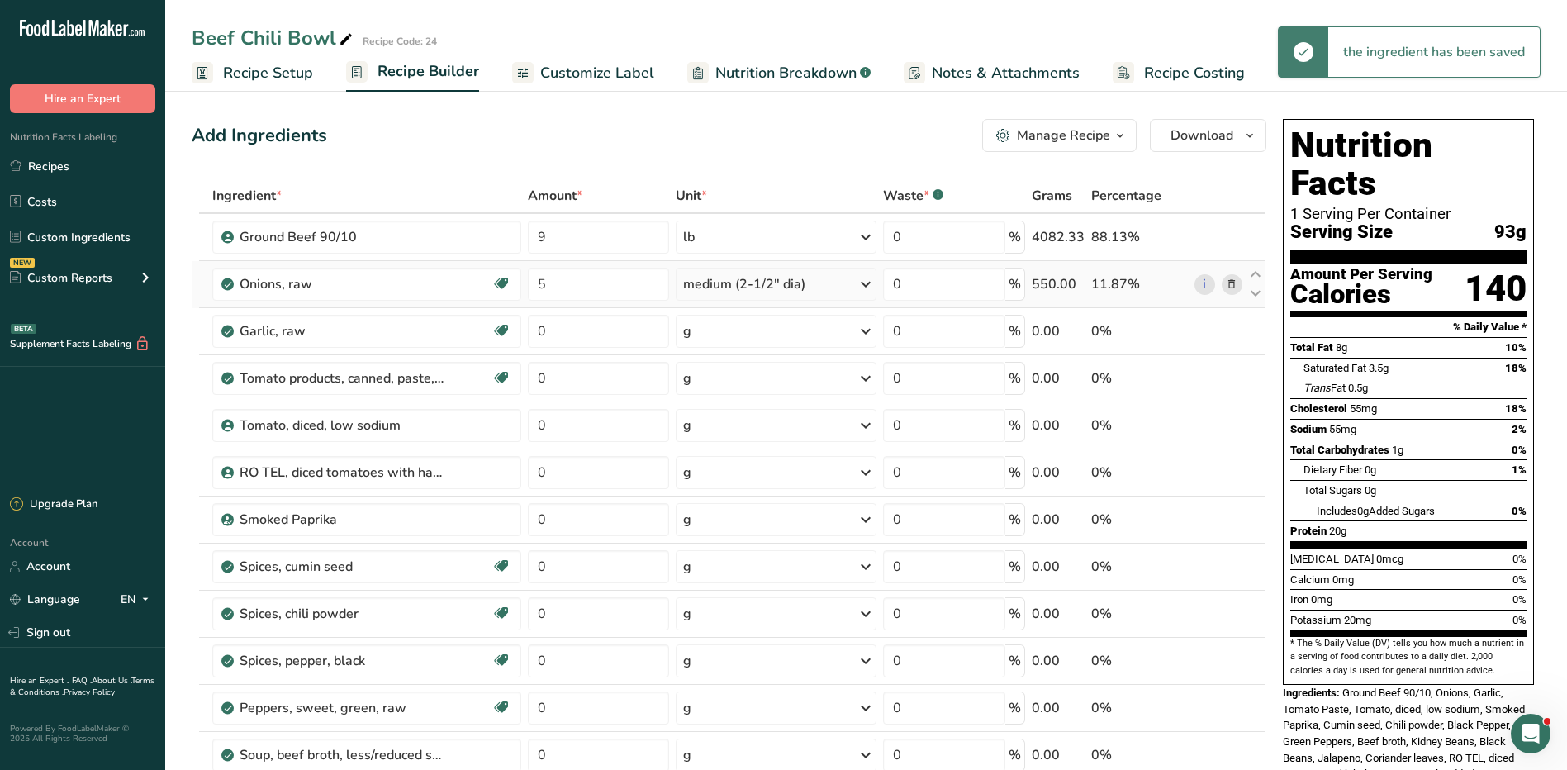
click at [835, 278] on div "medium (2-1/2" dia)" at bounding box center [776, 284] width 201 height 33
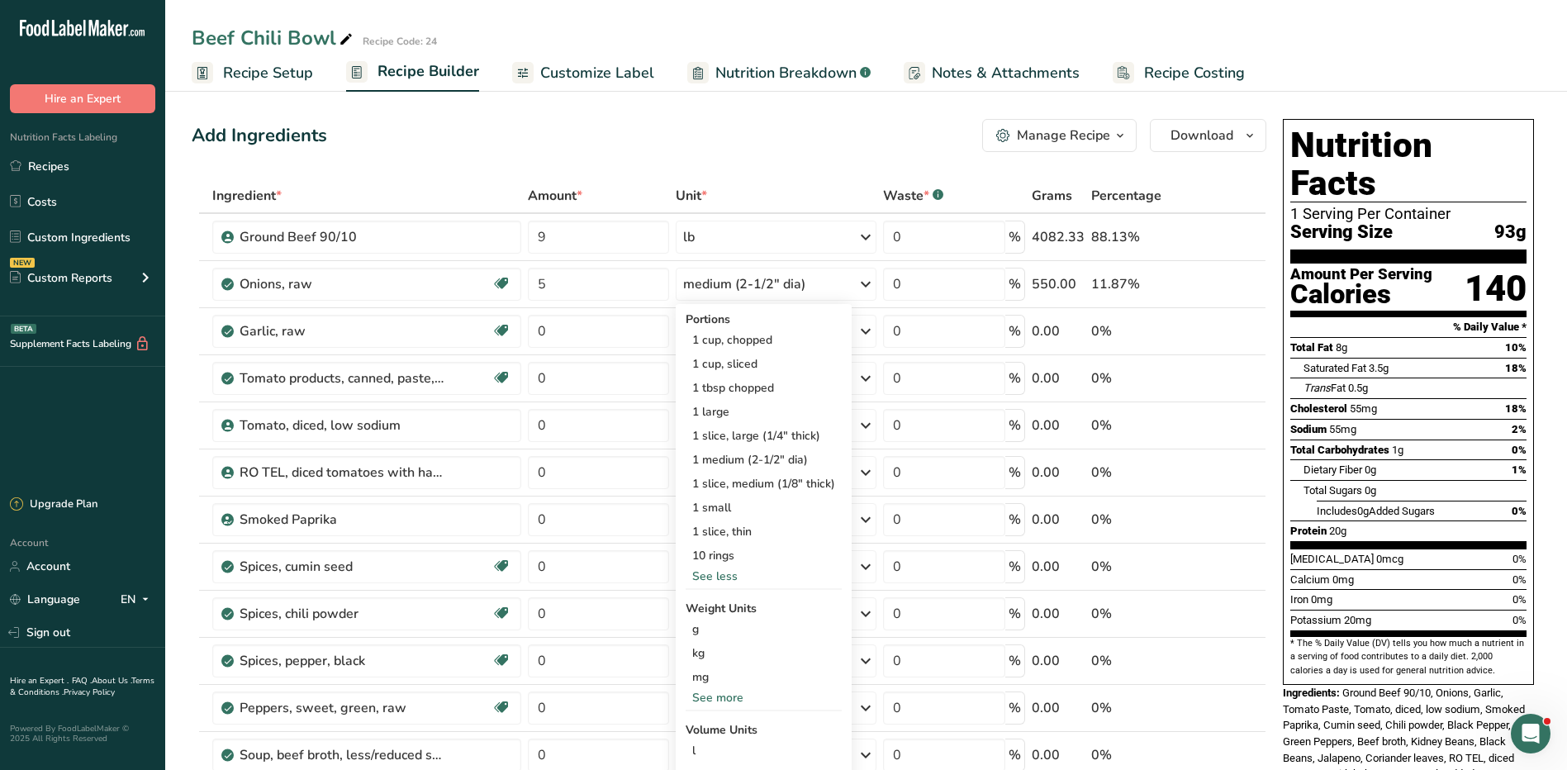
click at [835, 183] on th "Unit *" at bounding box center [776, 196] width 207 height 35
click at [627, 340] on input "0" at bounding box center [598, 331] width 141 height 33
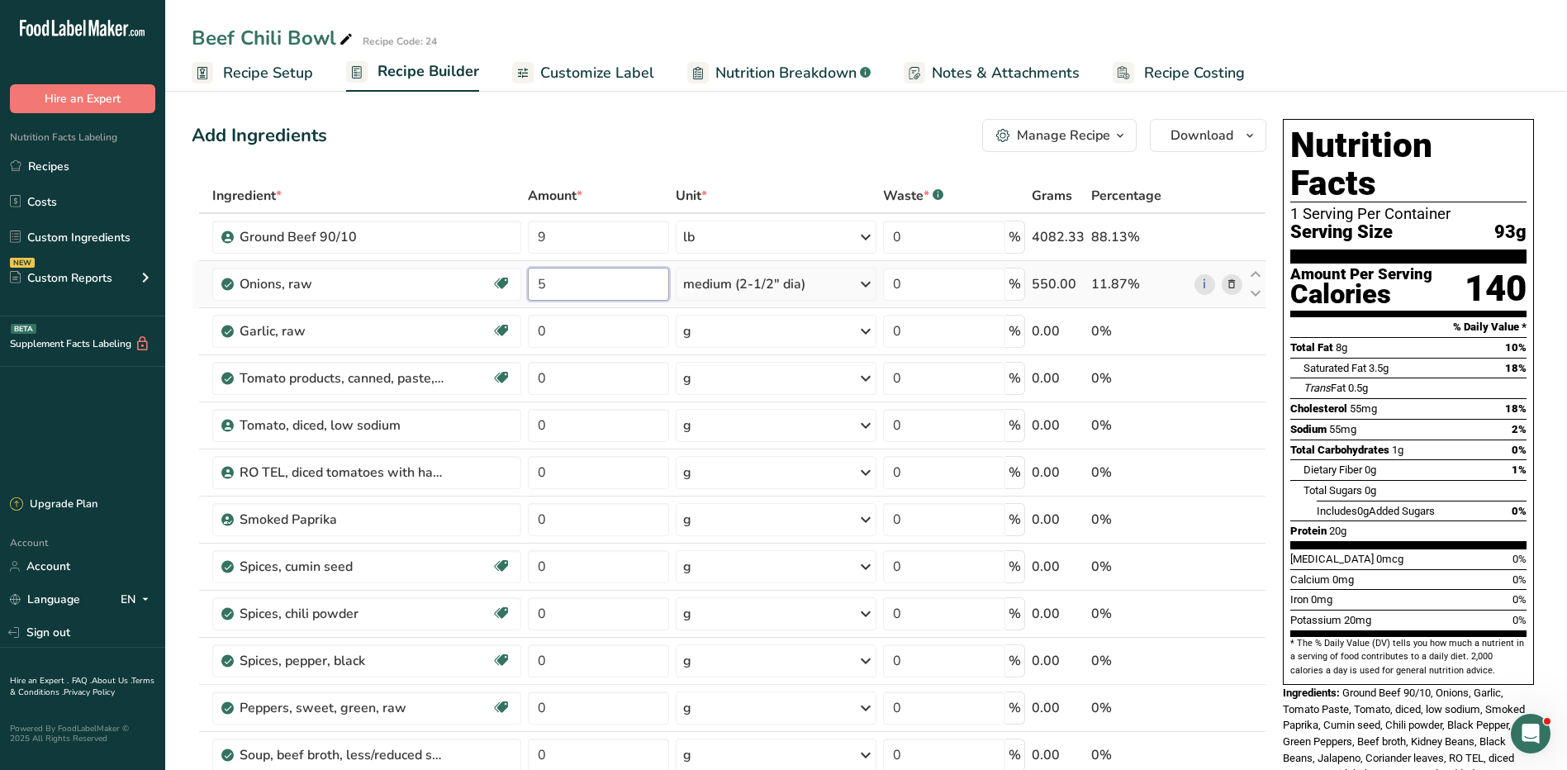
click at [597, 292] on div "Ingredient * Amount * Unit * Waste * .a-a{fill:#347362;}.b-a{fill:#fff;} Grams …" at bounding box center [729, 647] width 1075 height 939
type input "5"
type input "2"
click at [746, 287] on div "Ingredient * Amount * Unit * Waste * .a-a{fill:#347362;}.b-a{fill:#fff;} Grams …" at bounding box center [729, 647] width 1075 height 939
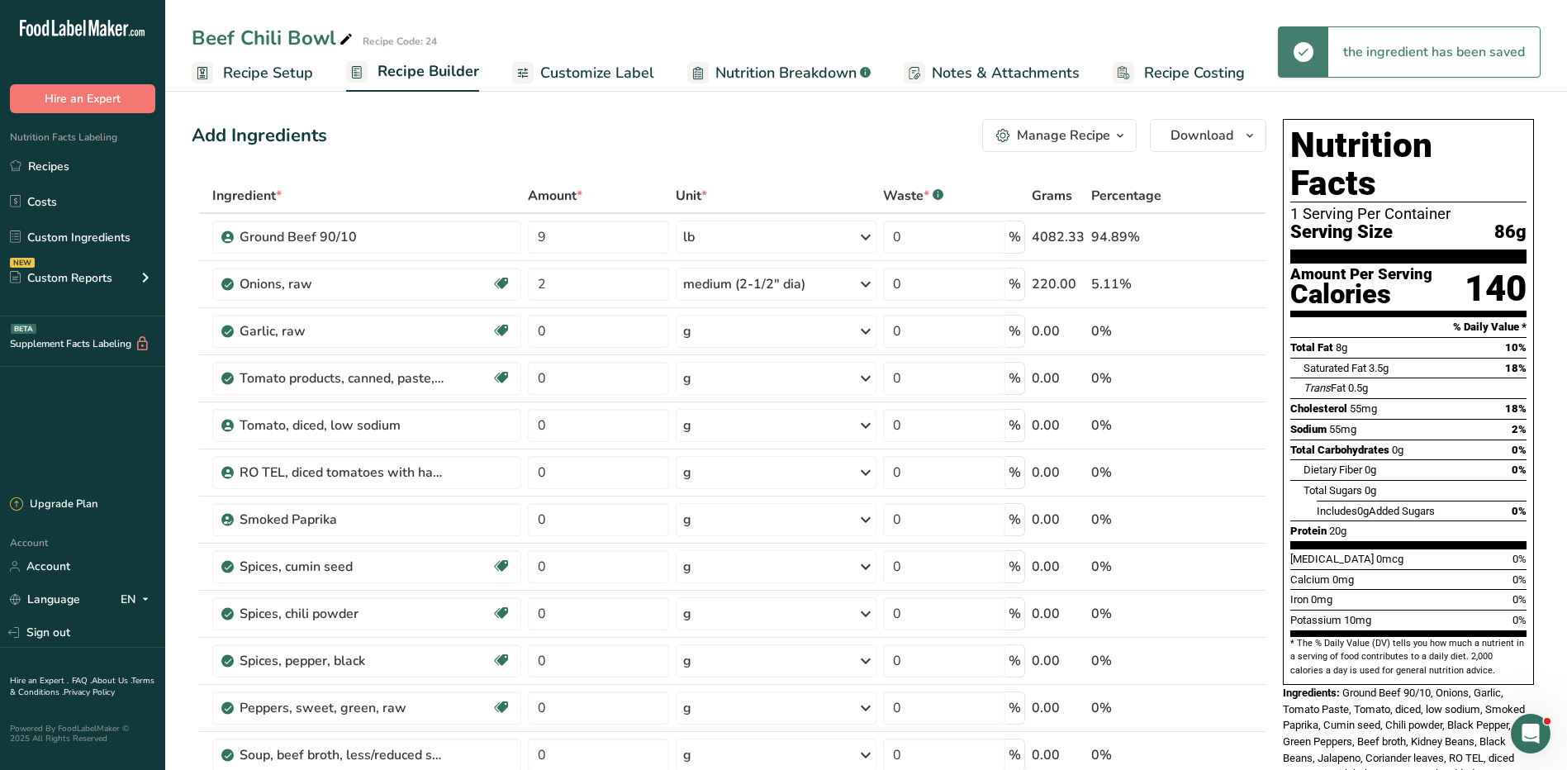
click at [750, 282] on div "medium (2-1/2" dia)" at bounding box center [744, 284] width 122 height 20
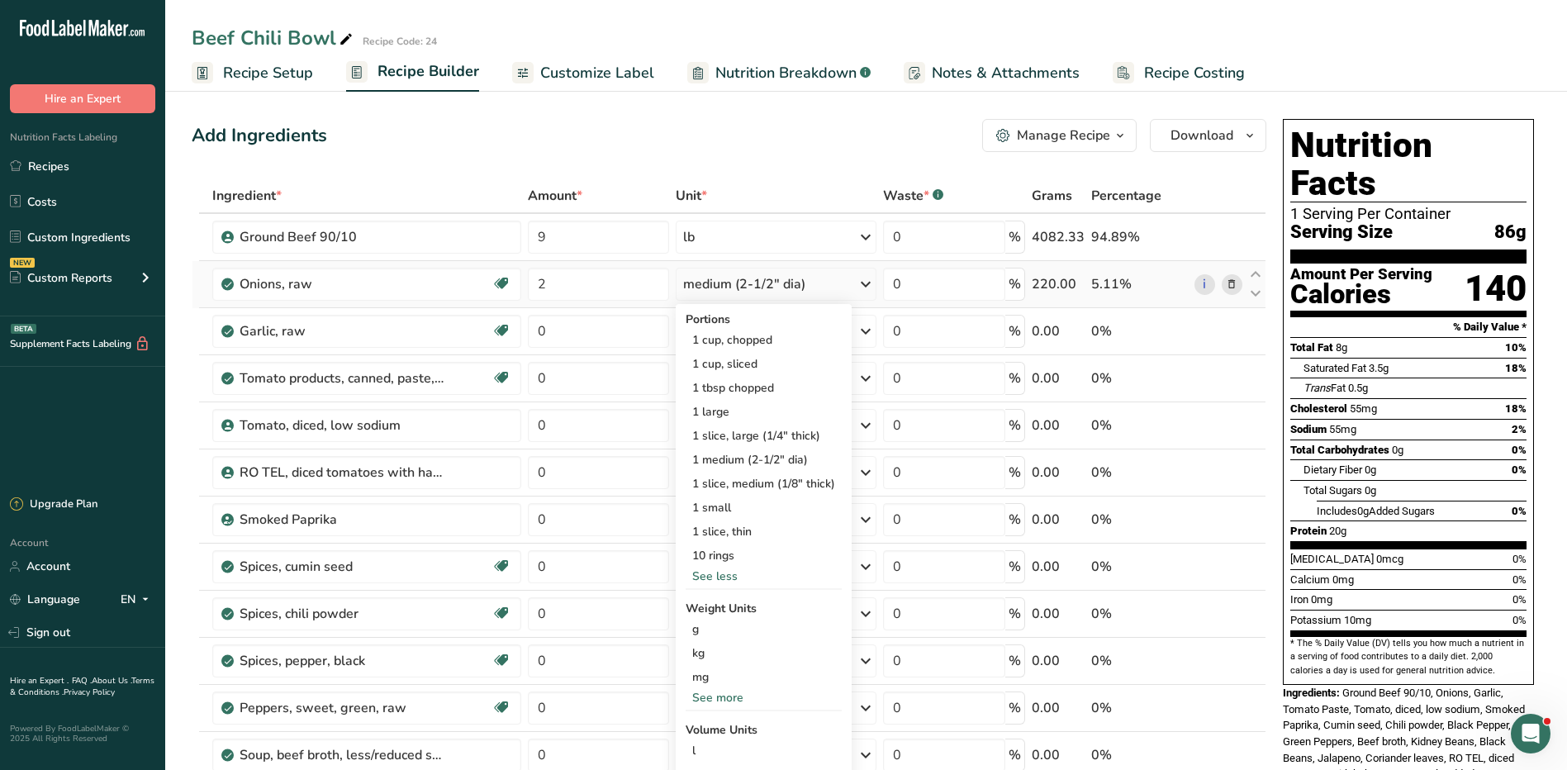
click at [720, 693] on div "See more" at bounding box center [764, 697] width 156 height 17
click at [719, 725] on div "lb" at bounding box center [764, 725] width 156 height 24
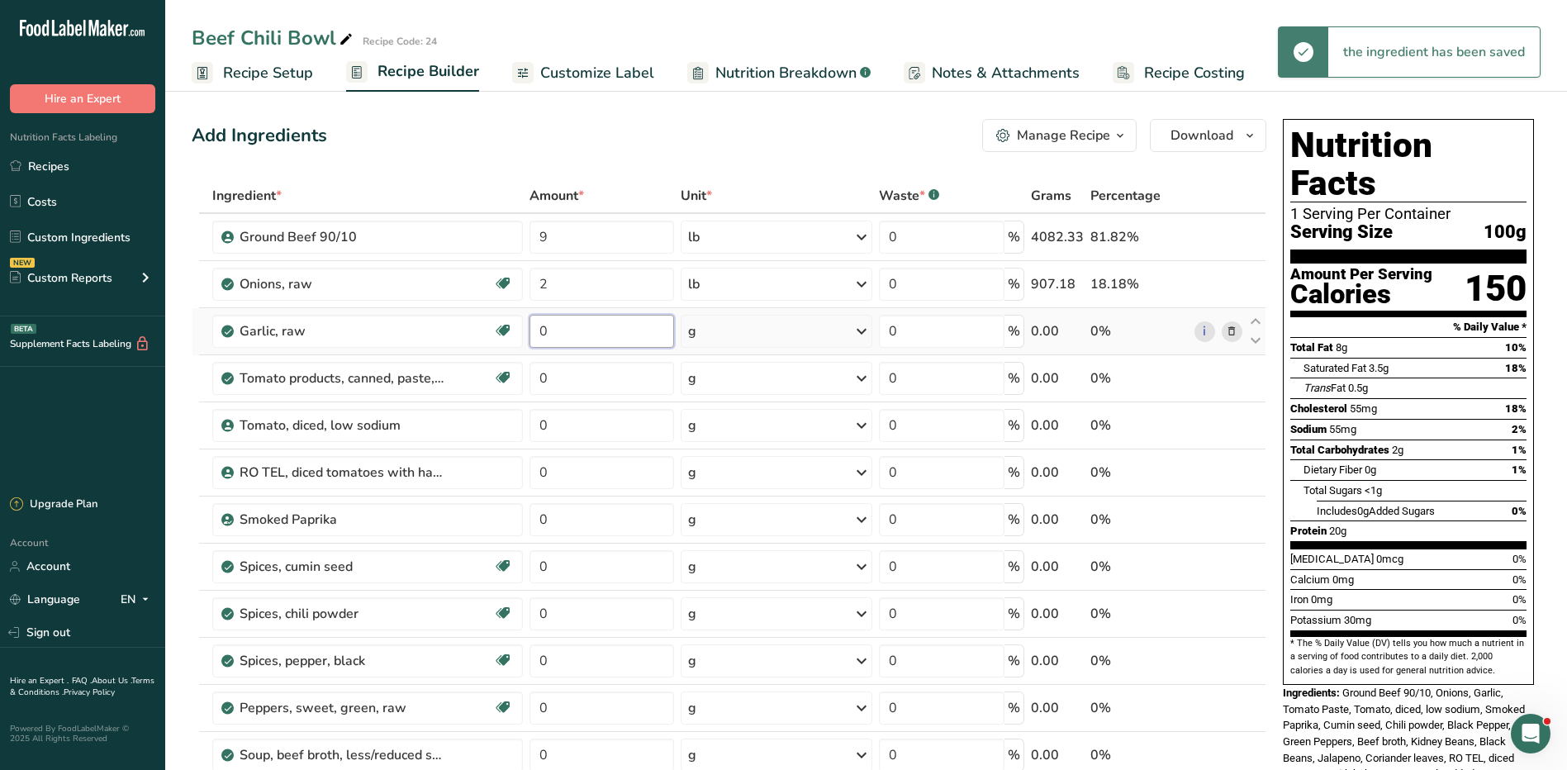
click at [570, 333] on input "0" at bounding box center [602, 331] width 145 height 33
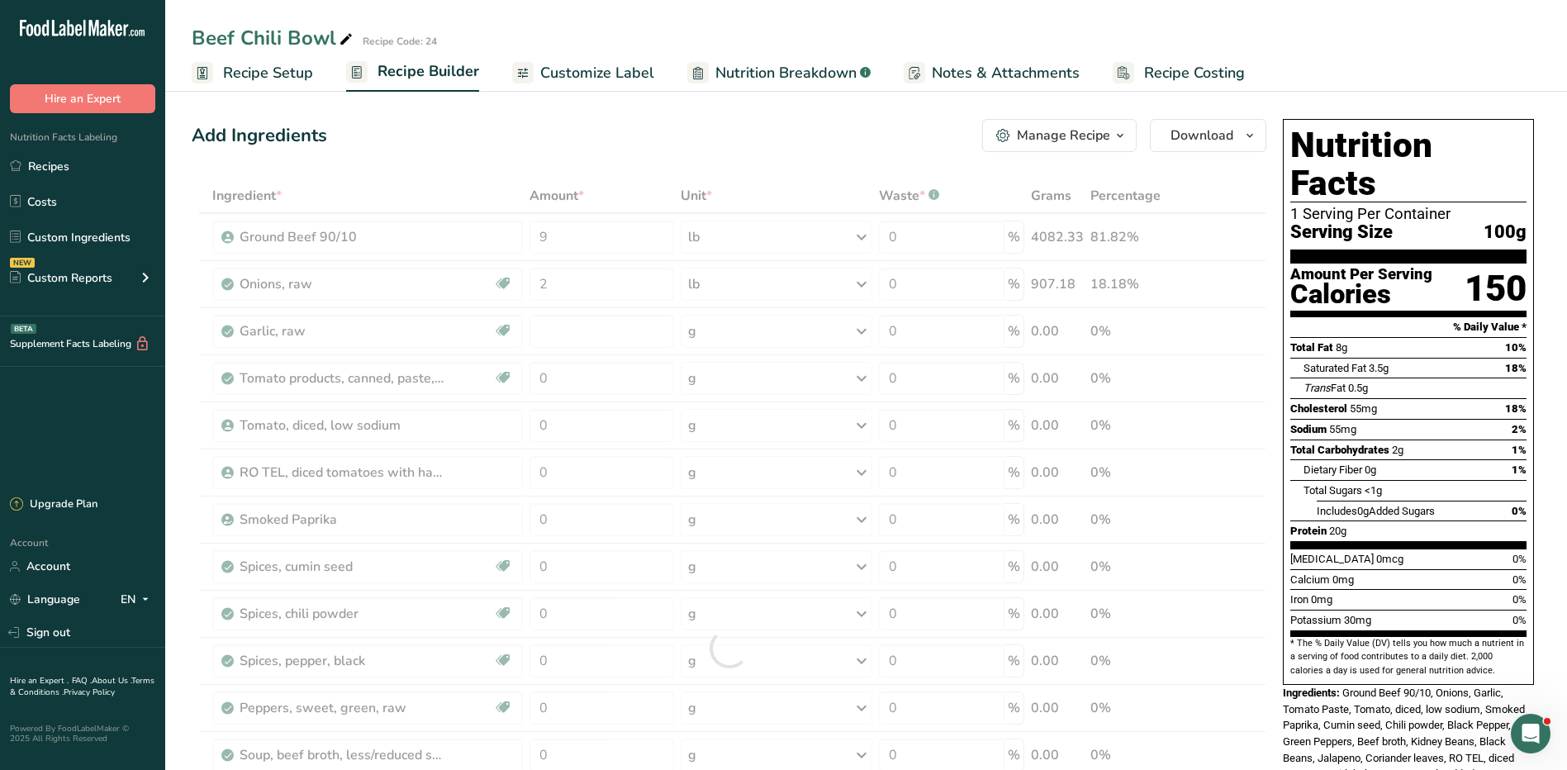
type input "0"
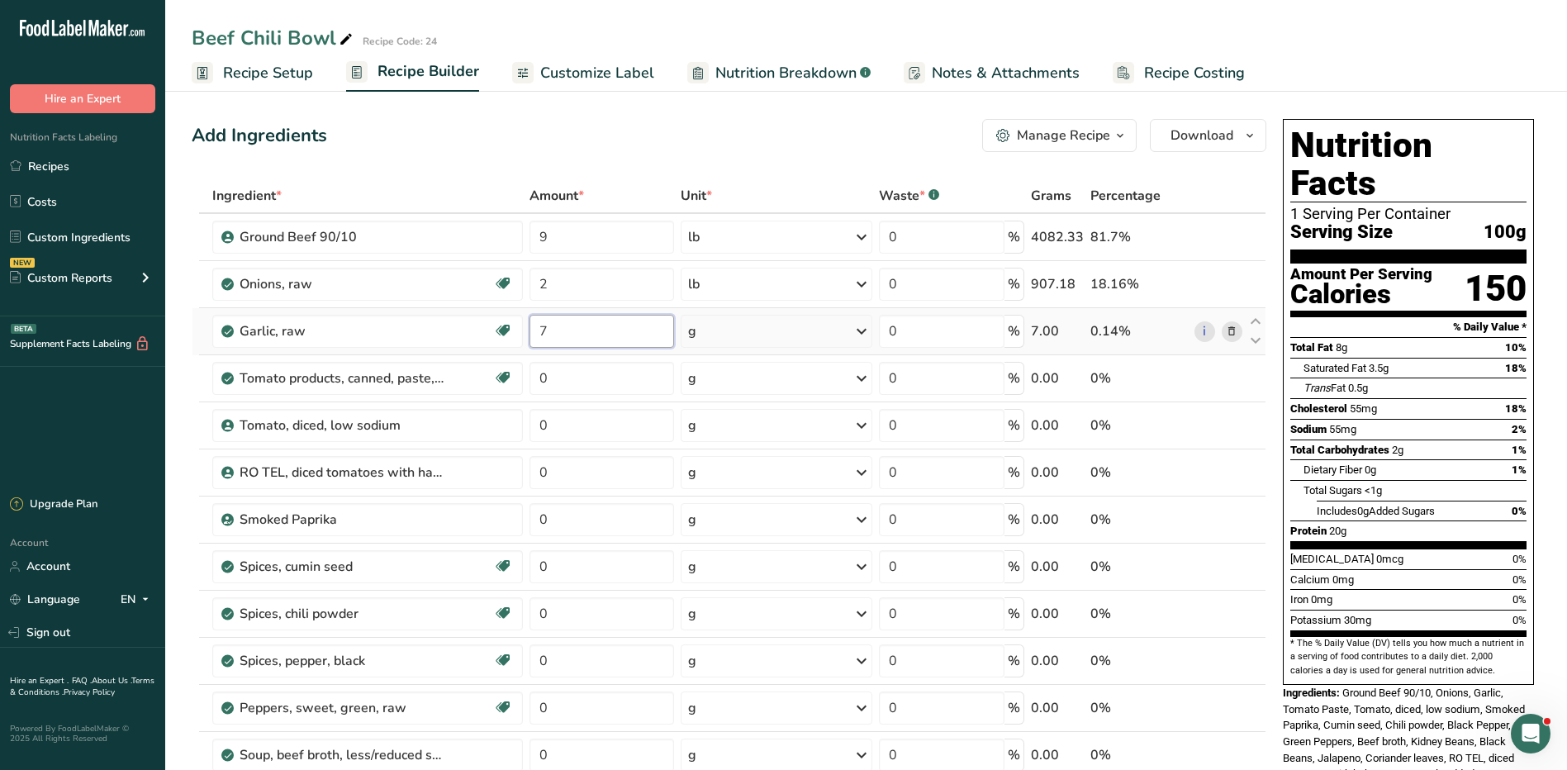
type input "7"
click at [766, 334] on div "Ingredient * Amount * Unit * Waste * .a-a{fill:#347362;}.b-a{fill:#fff;} Grams …" at bounding box center [729, 647] width 1075 height 939
click at [764, 331] on div "g" at bounding box center [777, 331] width 192 height 33
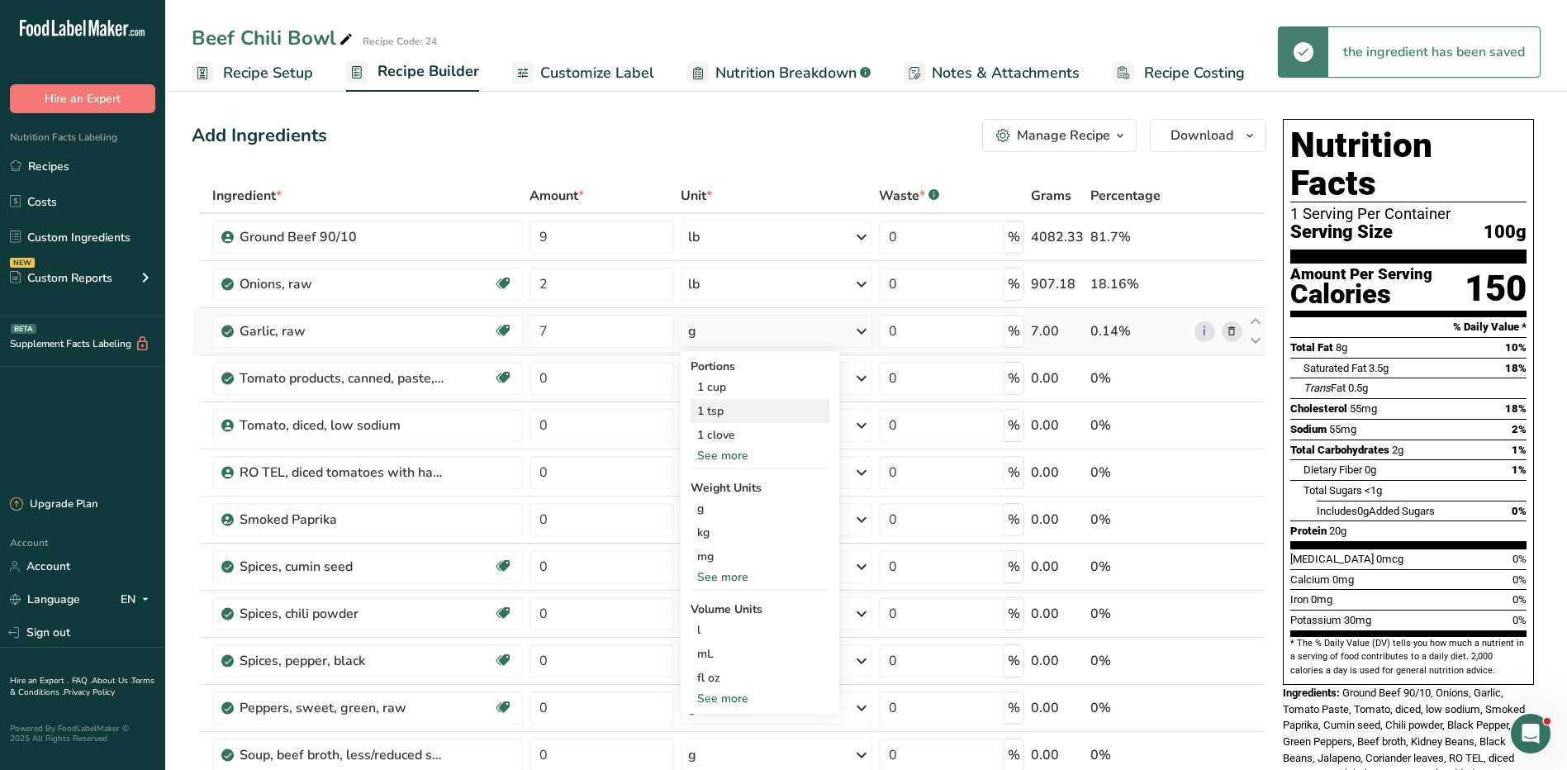
click at [727, 413] on div "1 tsp" at bounding box center [760, 411] width 139 height 24
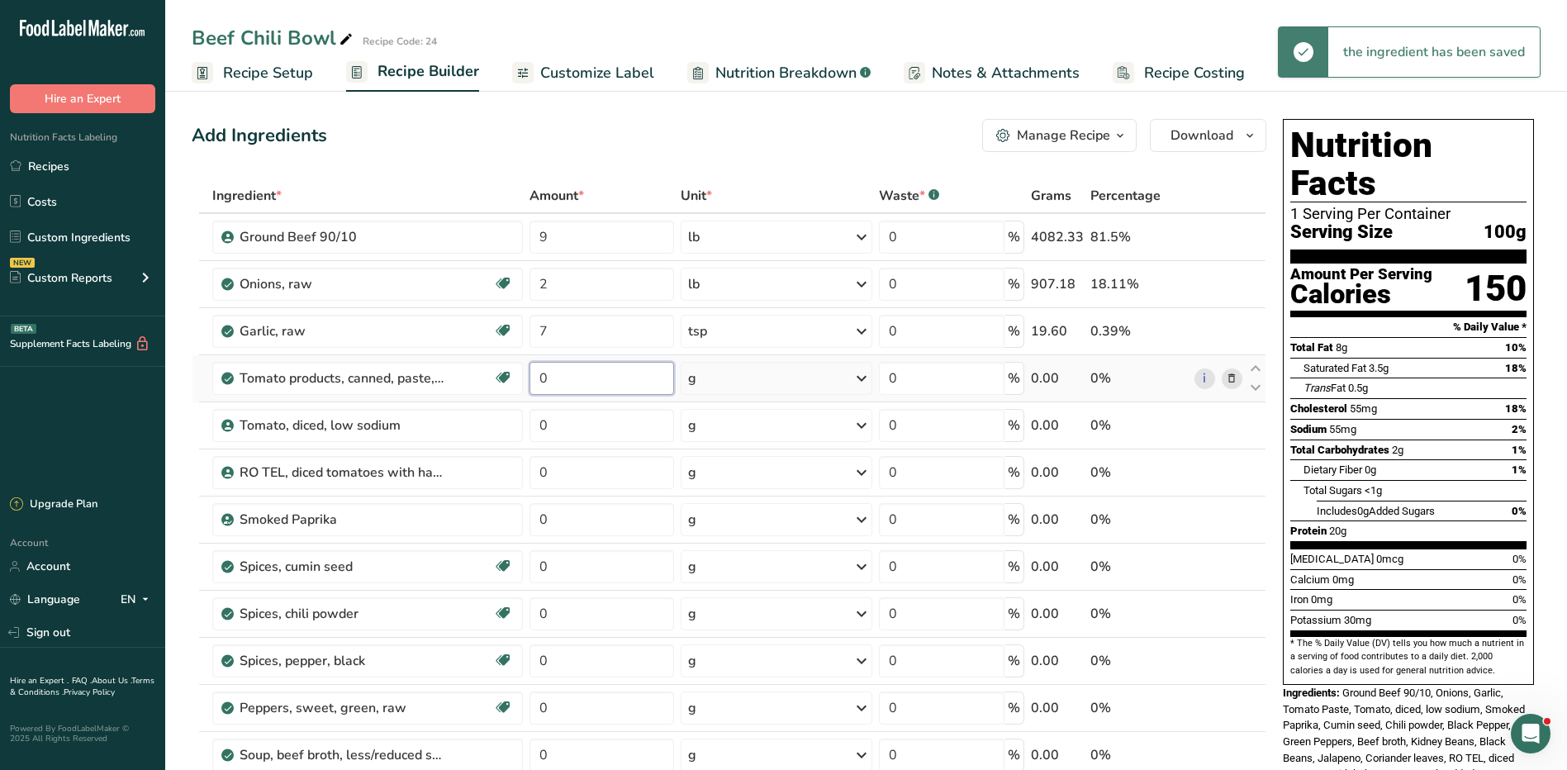
click at [580, 380] on input "0" at bounding box center [602, 378] width 145 height 33
type input "24"
click at [744, 371] on div "Ingredient * Amount * Unit * Waste * .a-a{fill:#347362;}.b-a{fill:#fff;} Grams …" at bounding box center [729, 647] width 1075 height 939
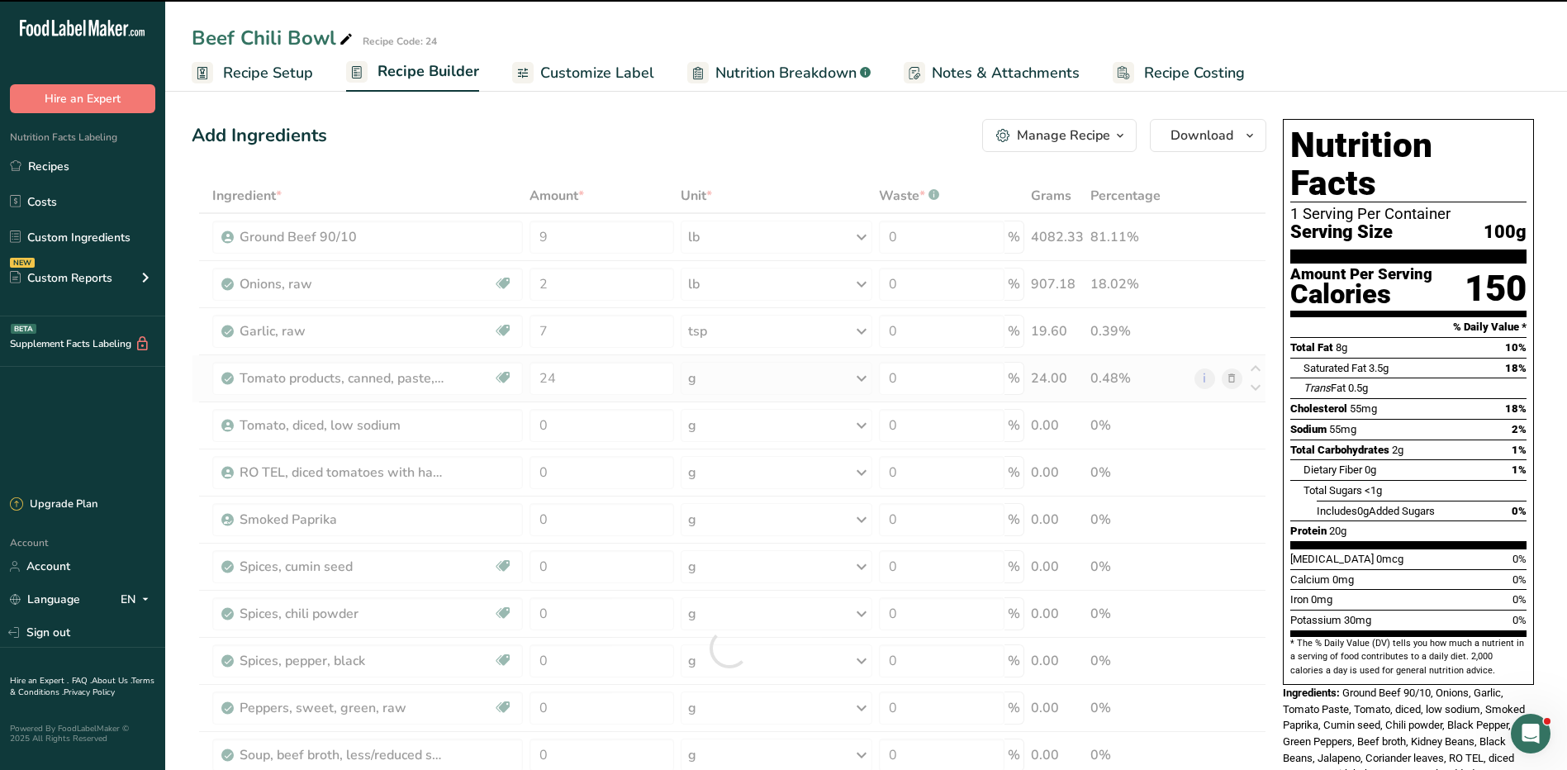
click at [736, 379] on div "g" at bounding box center [777, 378] width 192 height 33
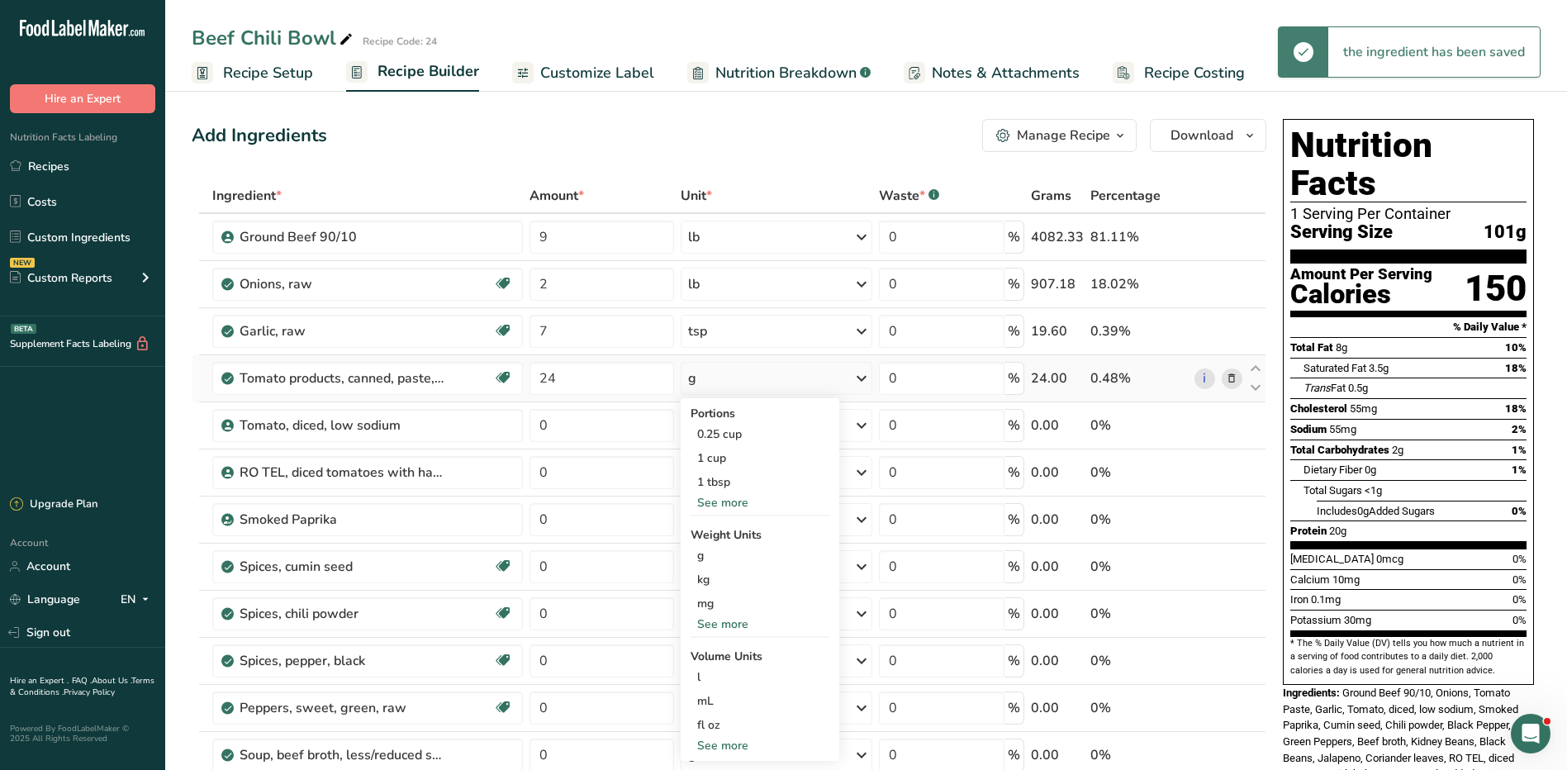
click at [731, 384] on div "g" at bounding box center [777, 378] width 192 height 33
click at [729, 386] on div "g" at bounding box center [777, 378] width 192 height 33
click at [771, 622] on div "See more" at bounding box center [760, 624] width 139 height 17
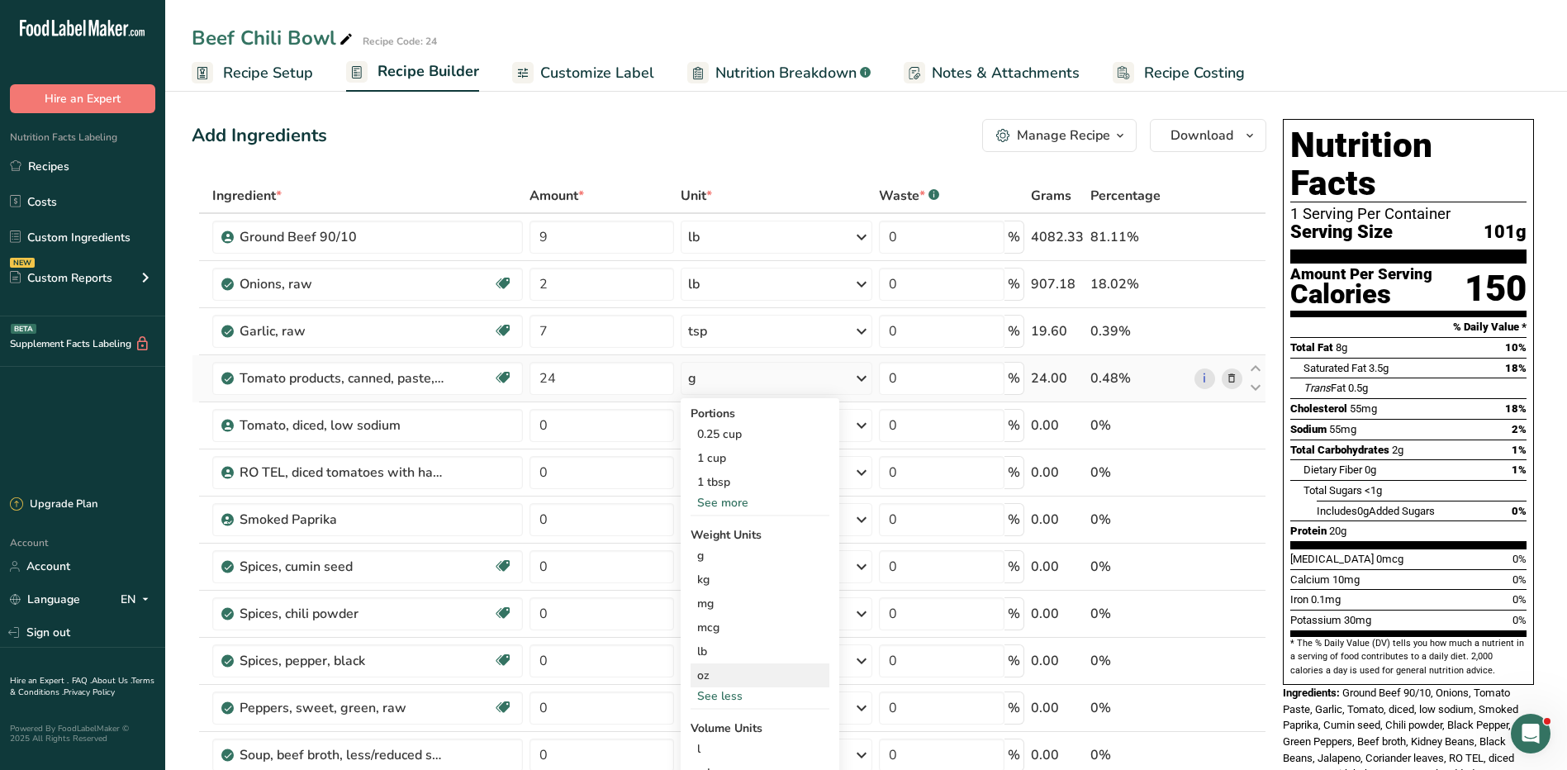
click at [714, 668] on div "oz" at bounding box center [760, 676] width 139 height 24
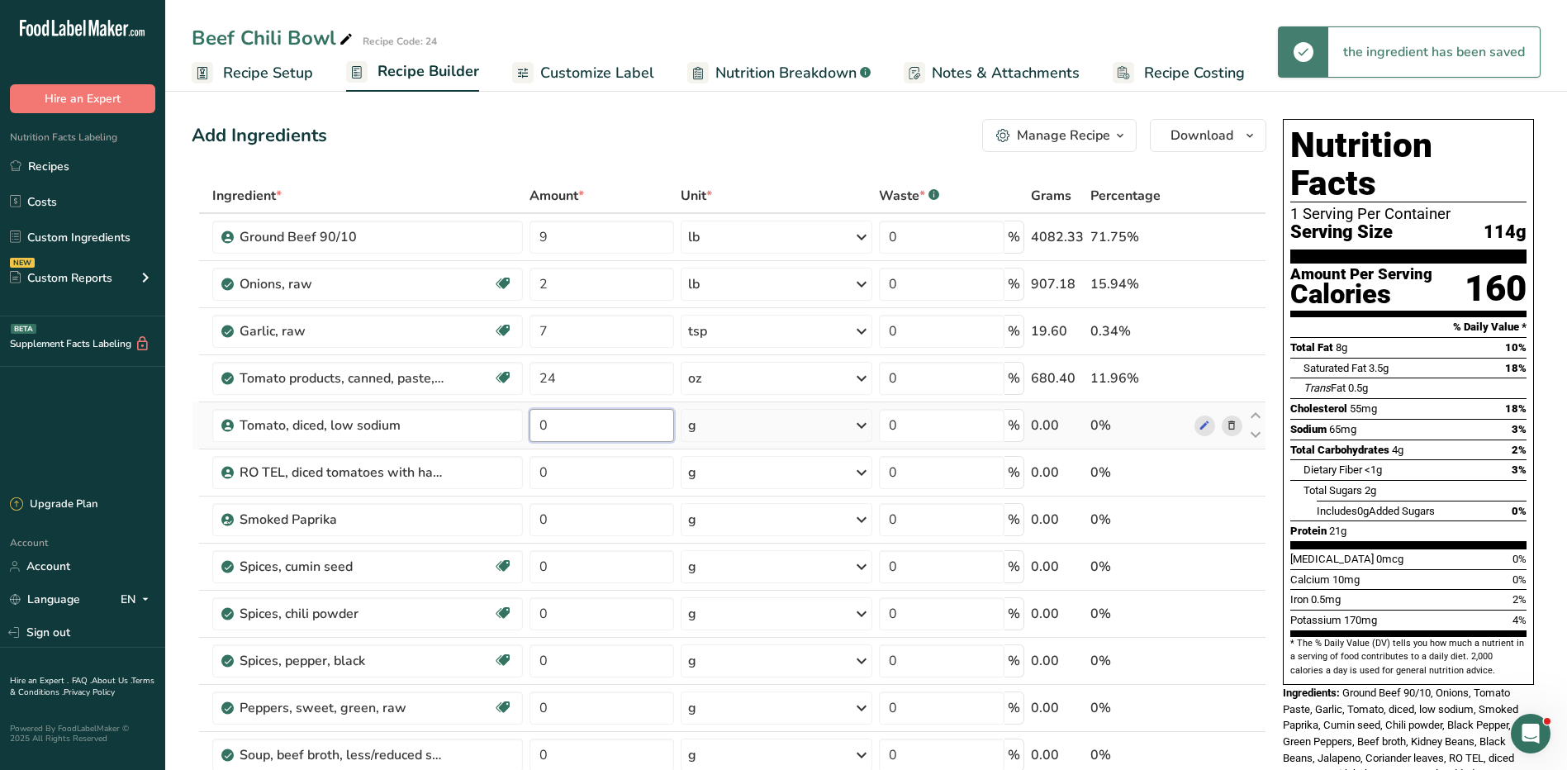
click at [569, 426] on input "0" at bounding box center [602, 425] width 145 height 33
type input "52"
click at [761, 424] on div "Ingredient * Amount * Unit * Waste * .a-a{fill:#347362;}.b-a{fill:#fff;} Grams …" at bounding box center [729, 647] width 1075 height 939
click at [760, 424] on div "g" at bounding box center [777, 425] width 192 height 33
click at [735, 557] on div "See more" at bounding box center [760, 556] width 139 height 17
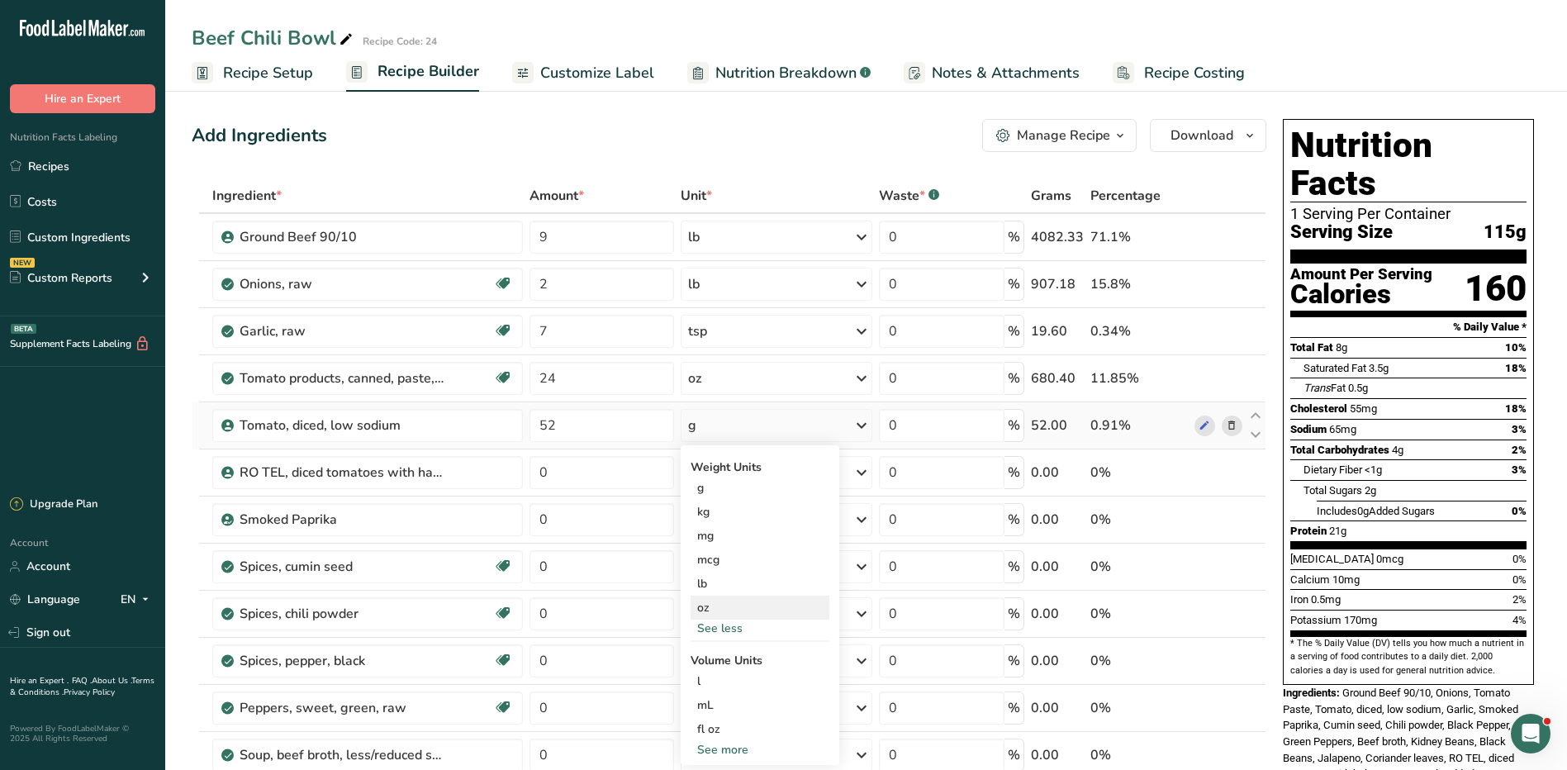
click at [726, 614] on div "oz" at bounding box center [760, 608] width 139 height 24
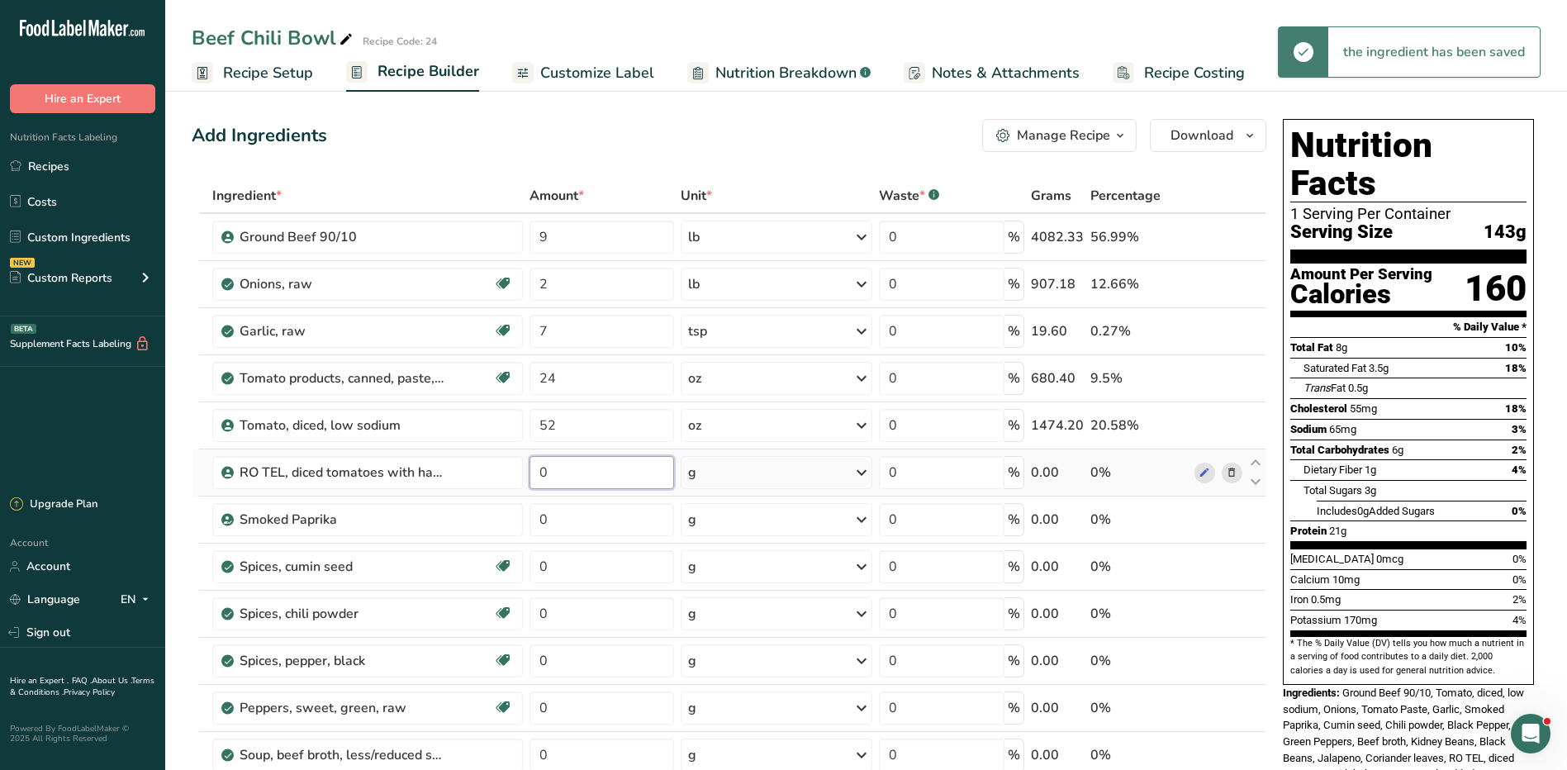
click at [554, 458] on input "0" at bounding box center [602, 472] width 145 height 33
type input "15"
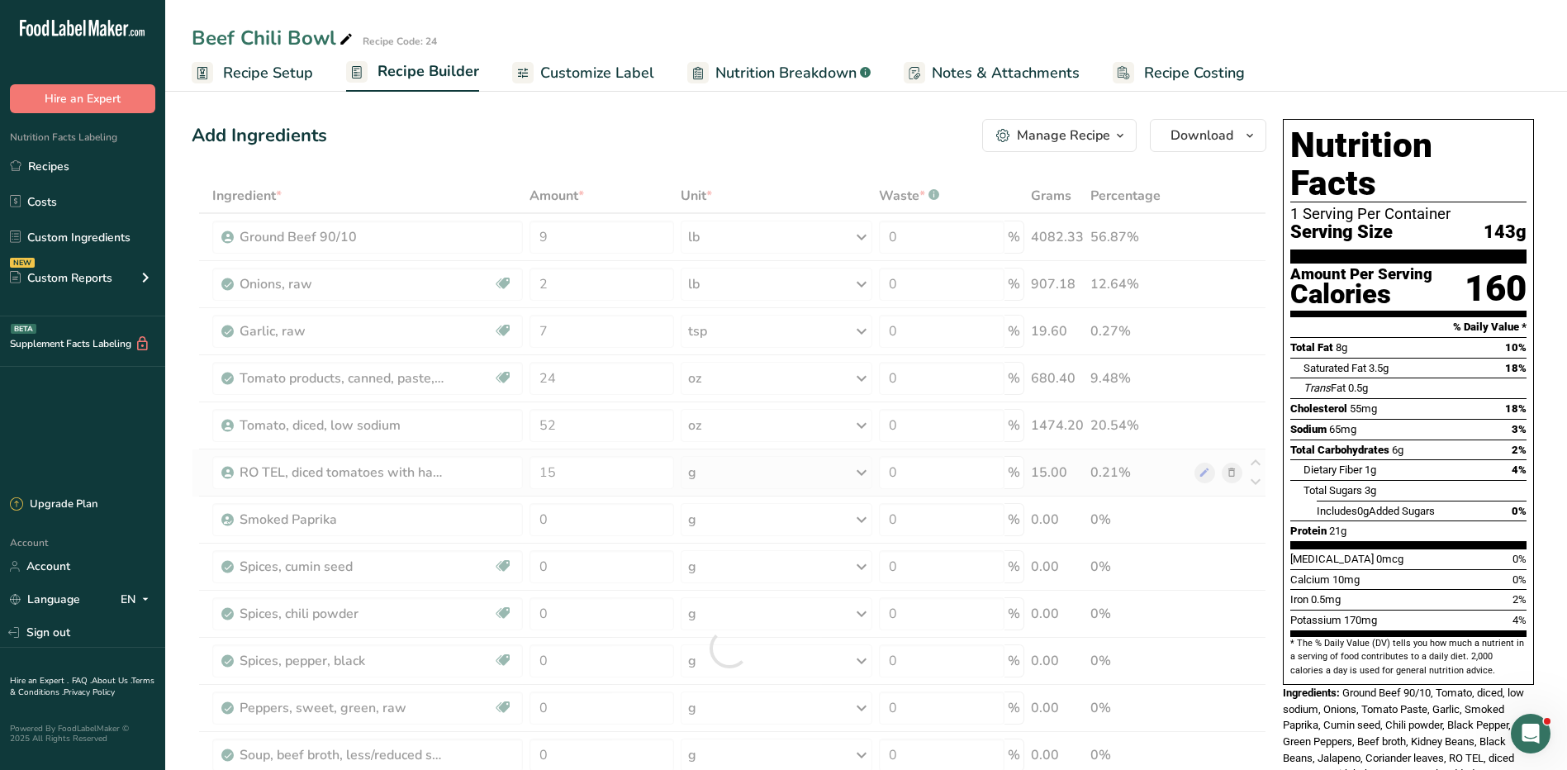
click at [778, 469] on div "Ingredient * Amount * Unit * Waste * .a-a{fill:#347362;}.b-a{fill:#fff;} Grams …" at bounding box center [729, 647] width 1075 height 939
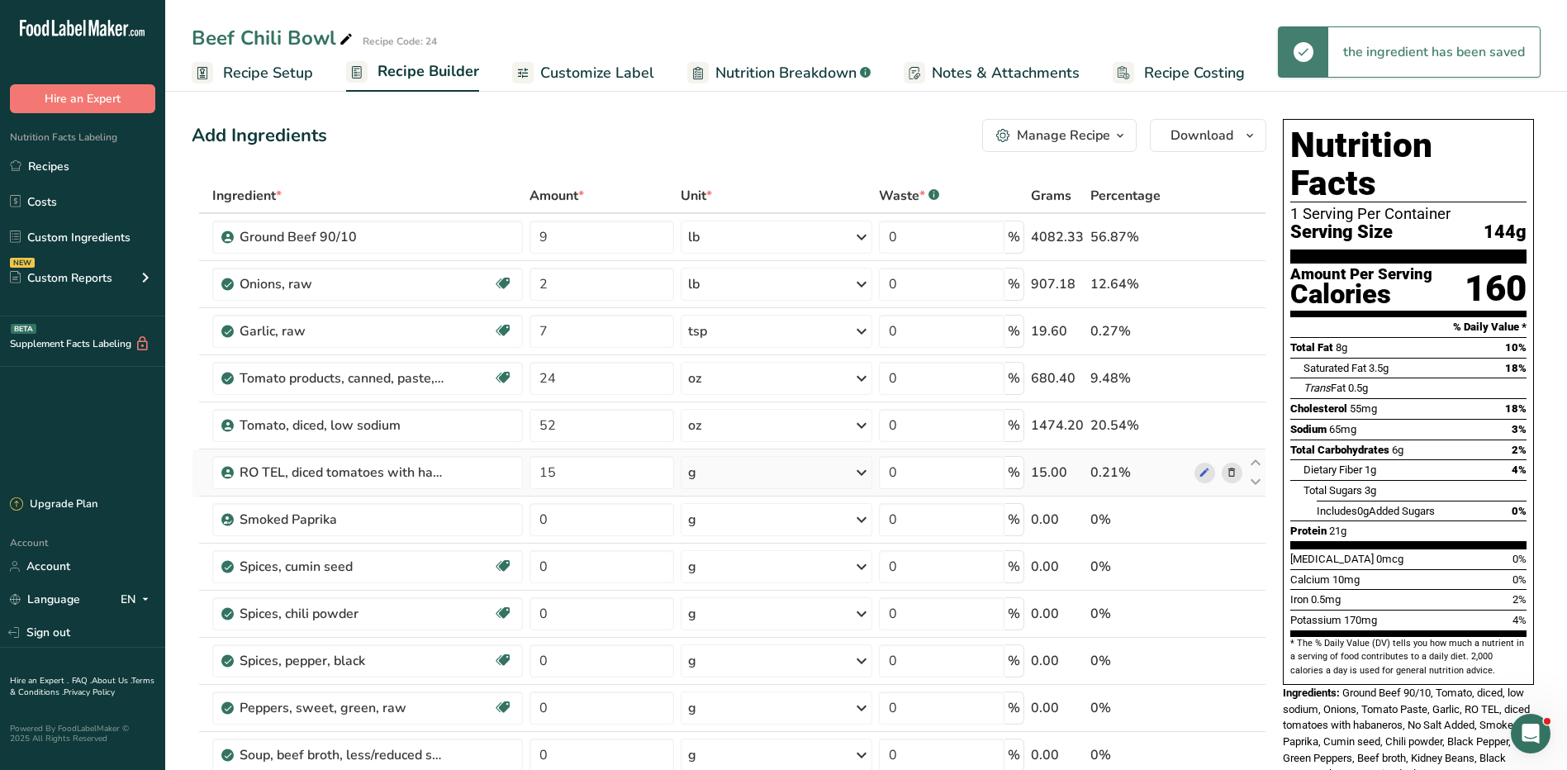
click at [778, 469] on div "g" at bounding box center [777, 472] width 192 height 33
click at [742, 600] on div "See more" at bounding box center [760, 603] width 139 height 17
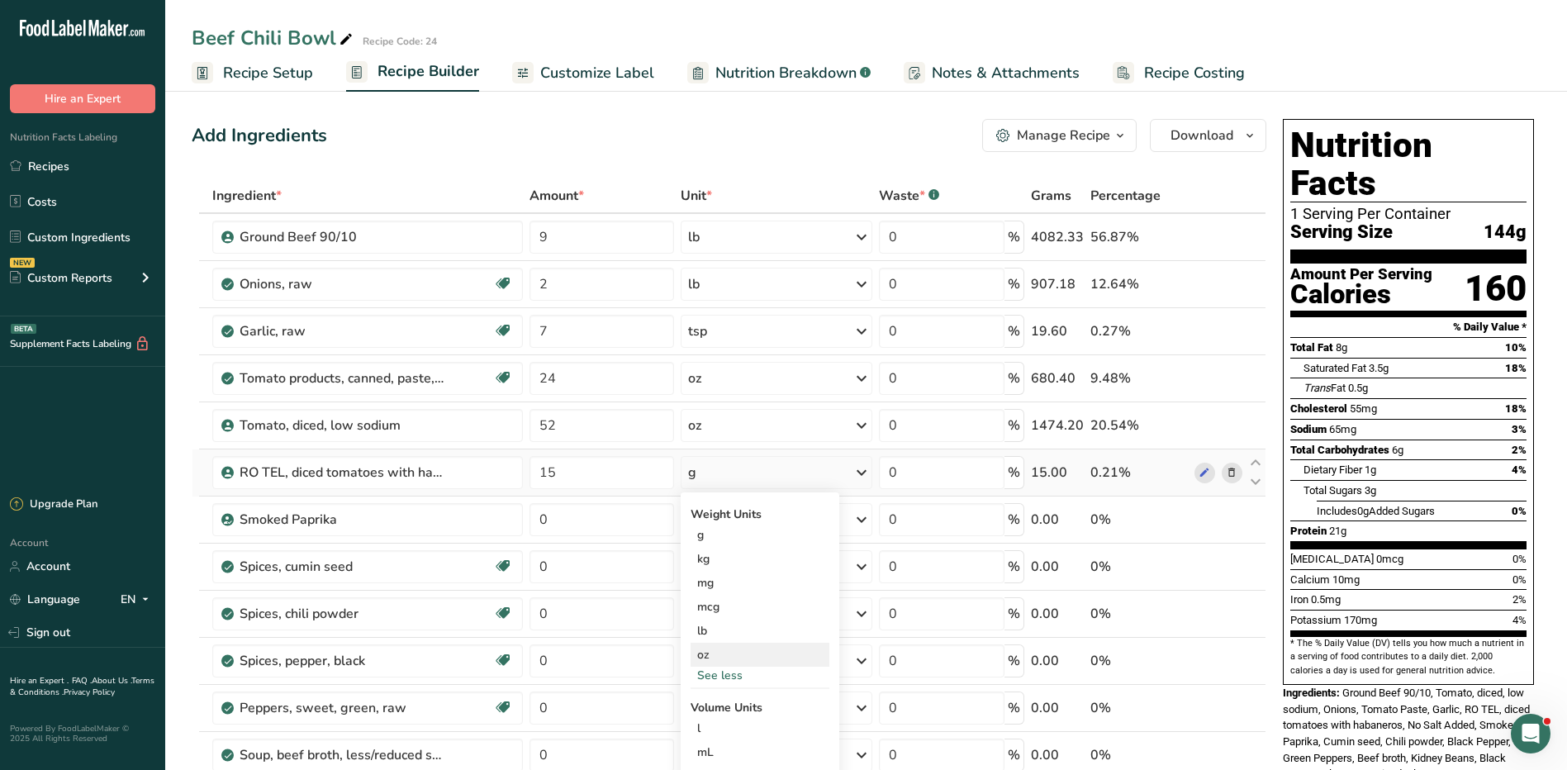
click at [730, 659] on div "oz" at bounding box center [760, 655] width 139 height 24
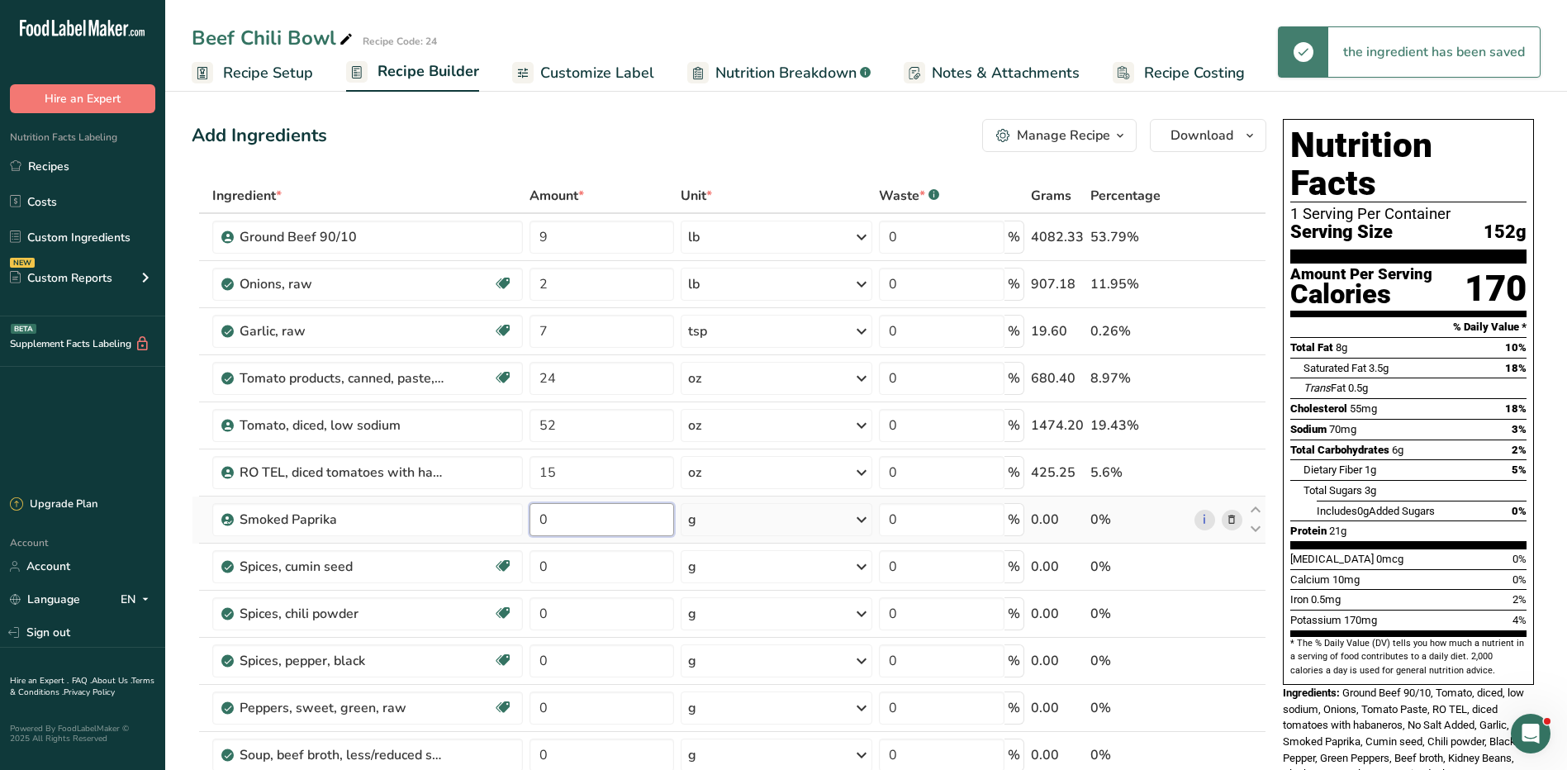
click at [567, 526] on input "0" at bounding box center [602, 519] width 145 height 33
type input "5"
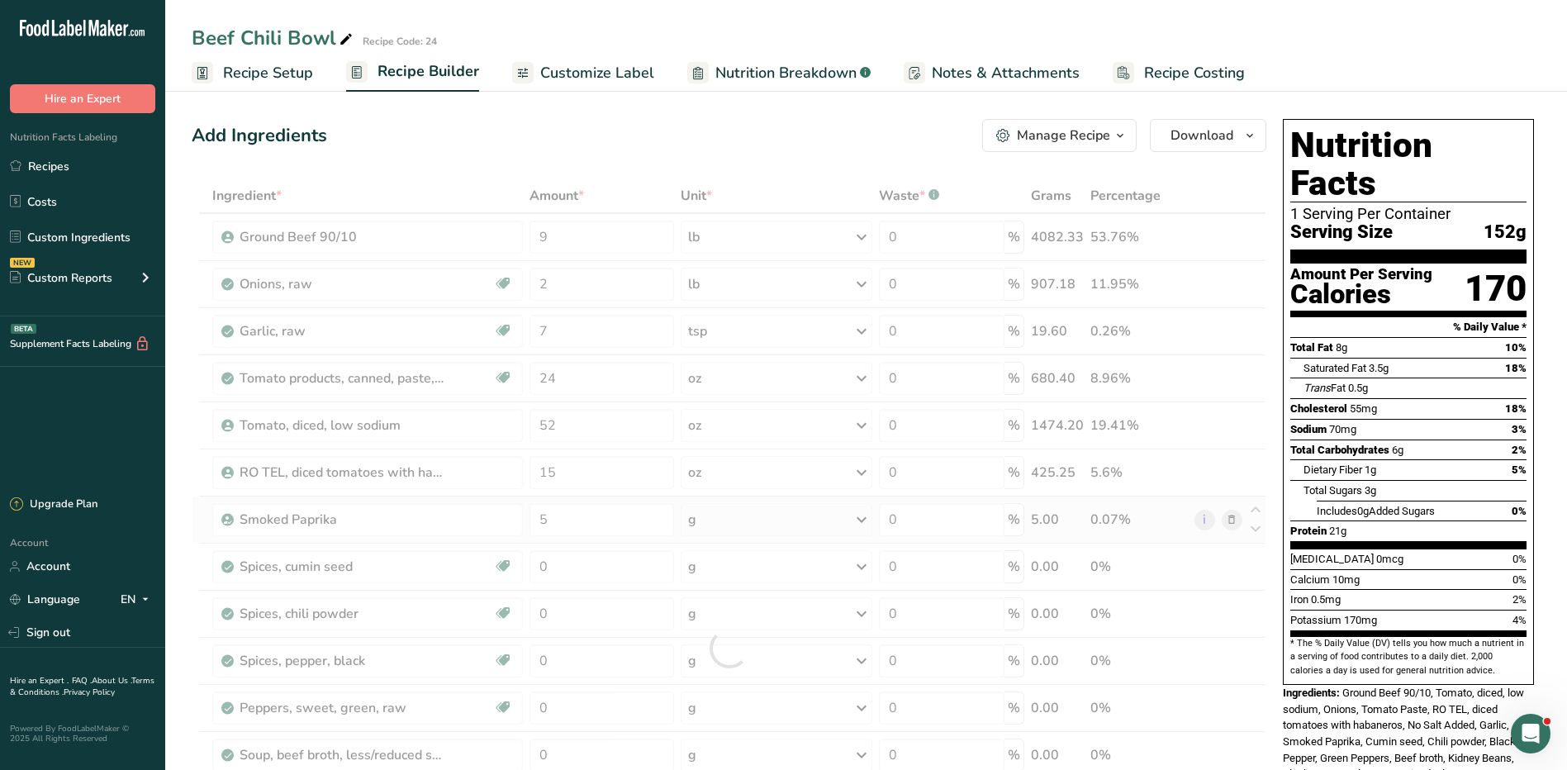
click at [730, 515] on div "Ingredient * Amount * Unit * Waste * .a-a{fill:#347362;}.b-a{fill:#fff;} Grams …" at bounding box center [729, 647] width 1075 height 939
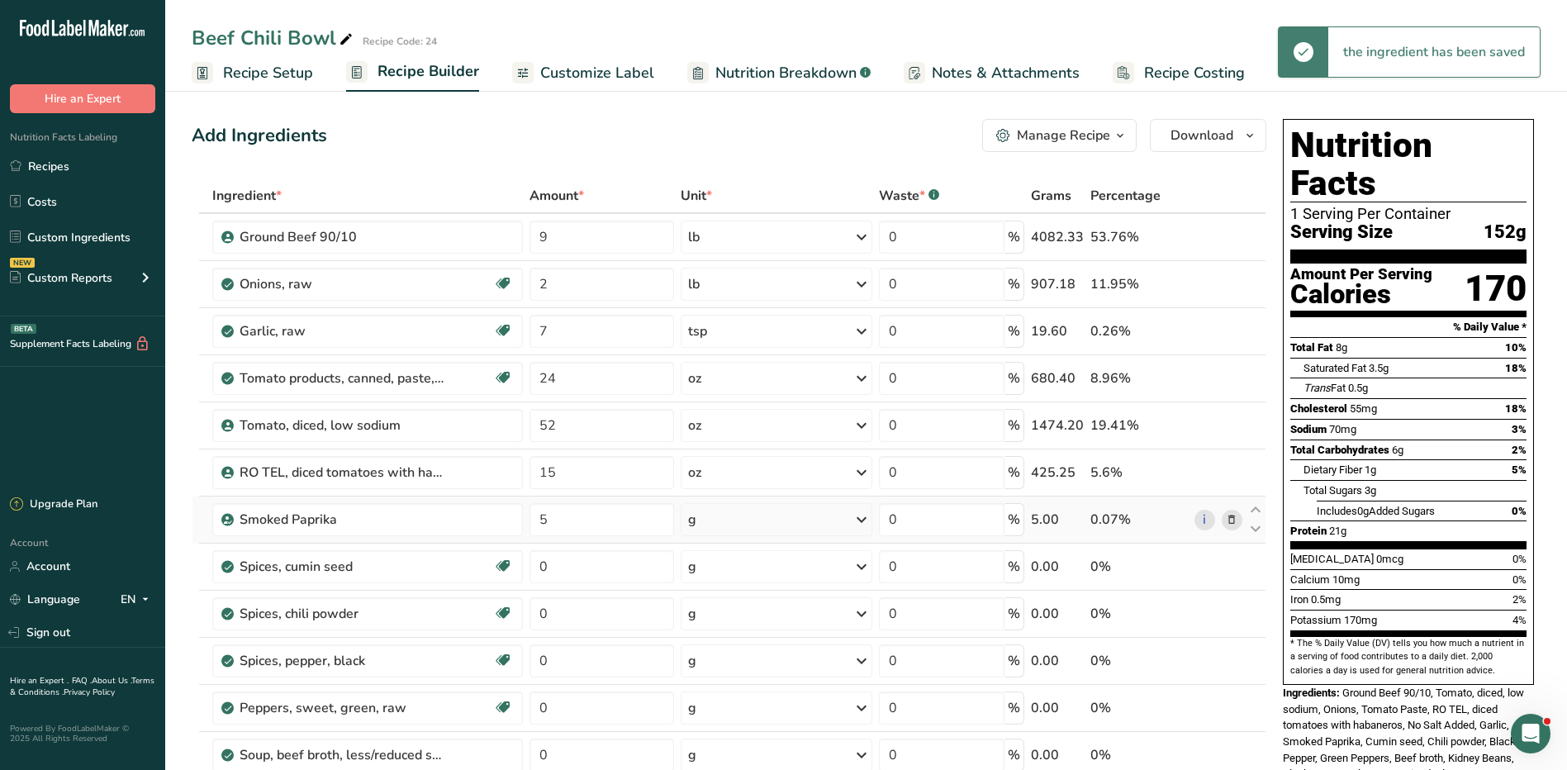
click at [722, 527] on div "g" at bounding box center [777, 519] width 192 height 33
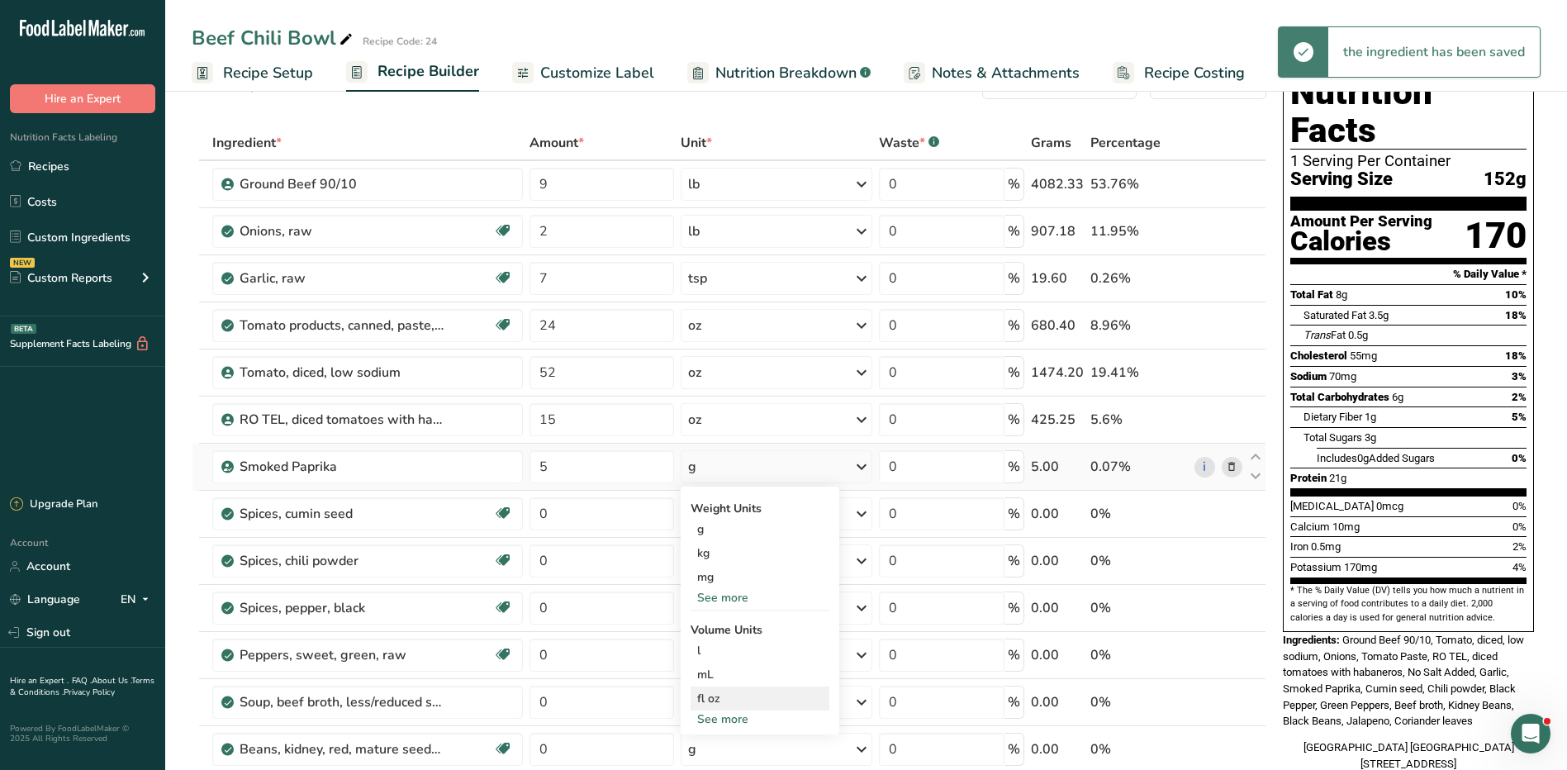
scroll to position [83, 0]
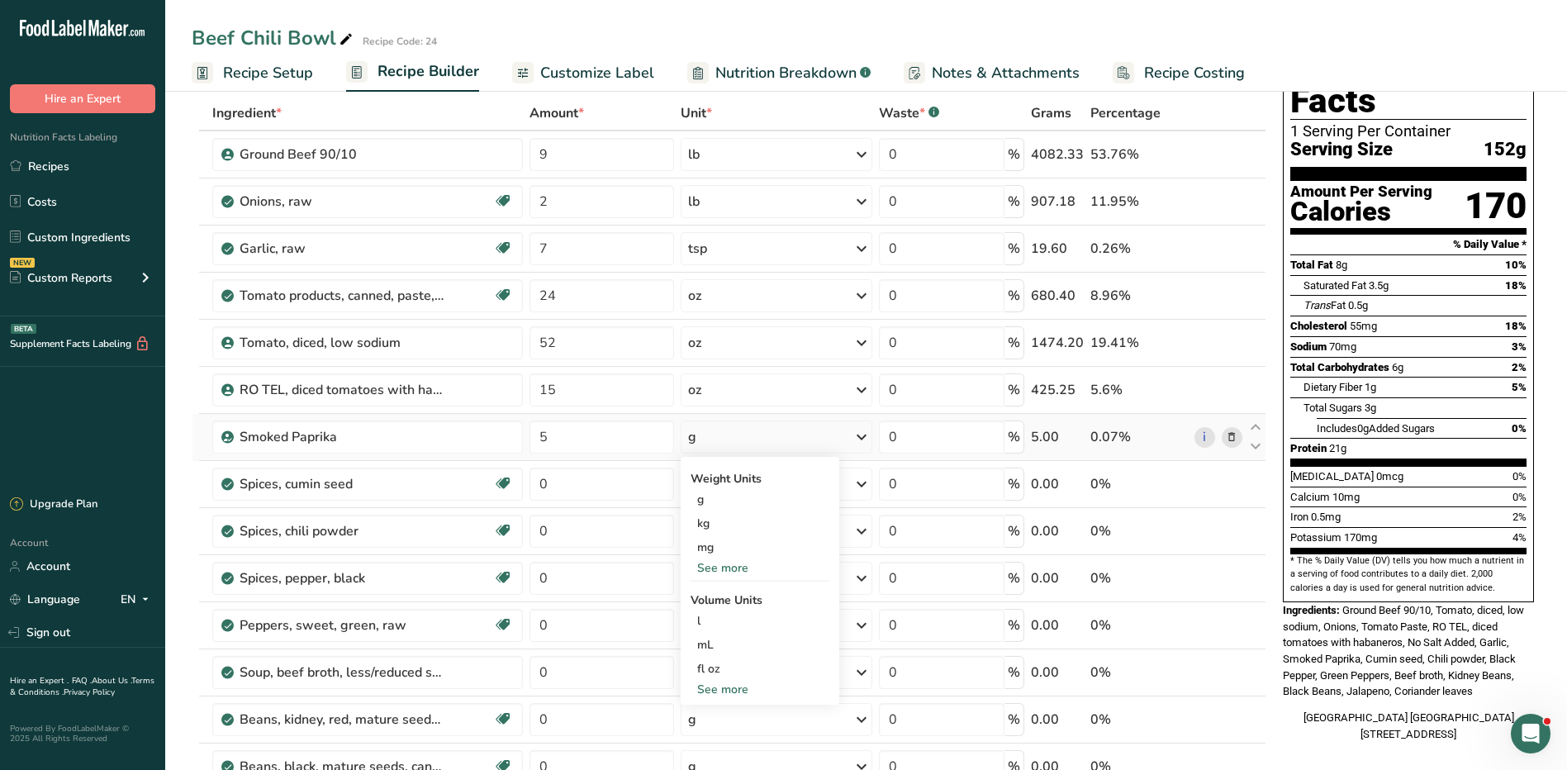
click at [741, 568] on div "See more" at bounding box center [760, 567] width 139 height 17
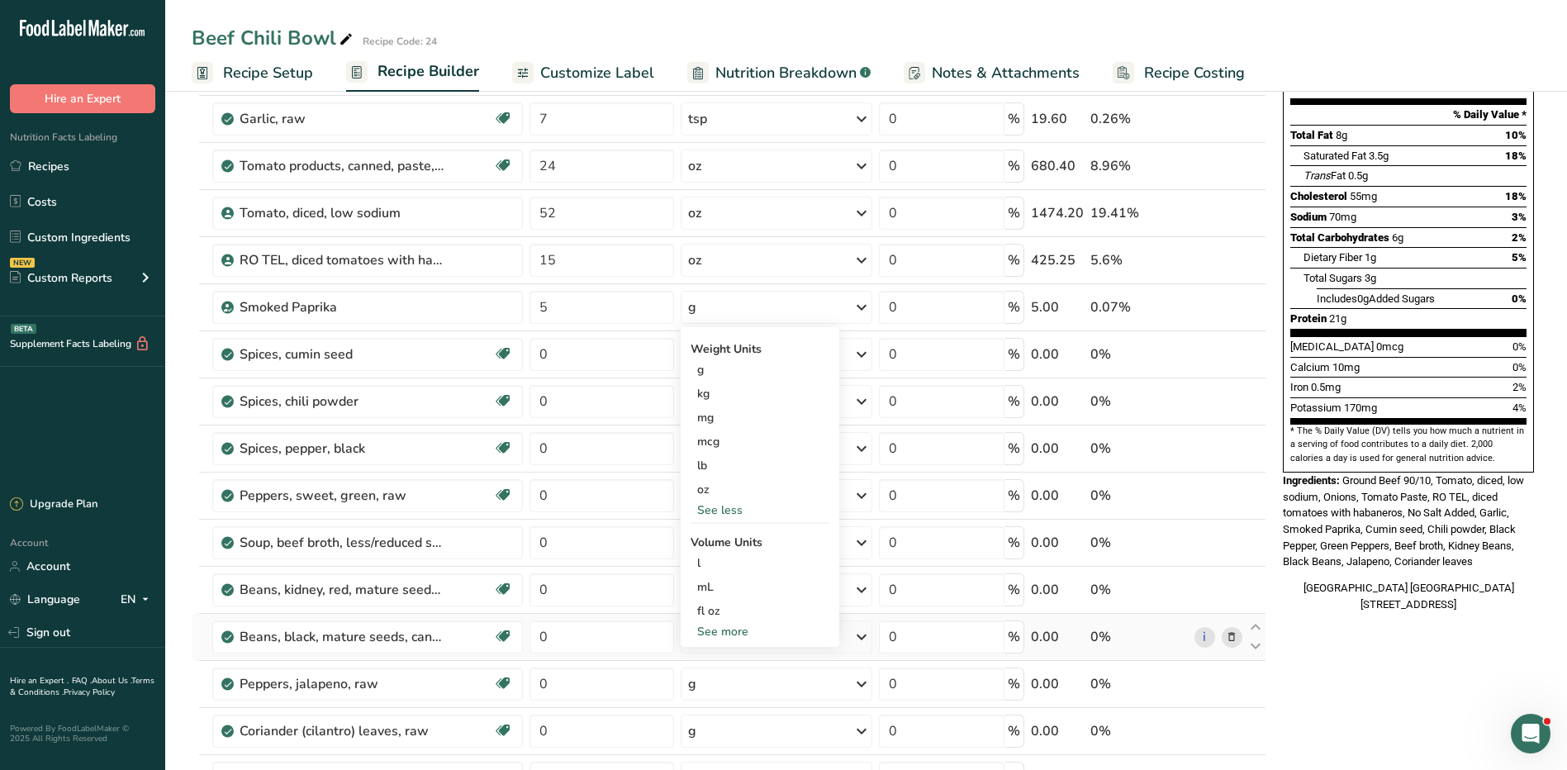
scroll to position [248, 0]
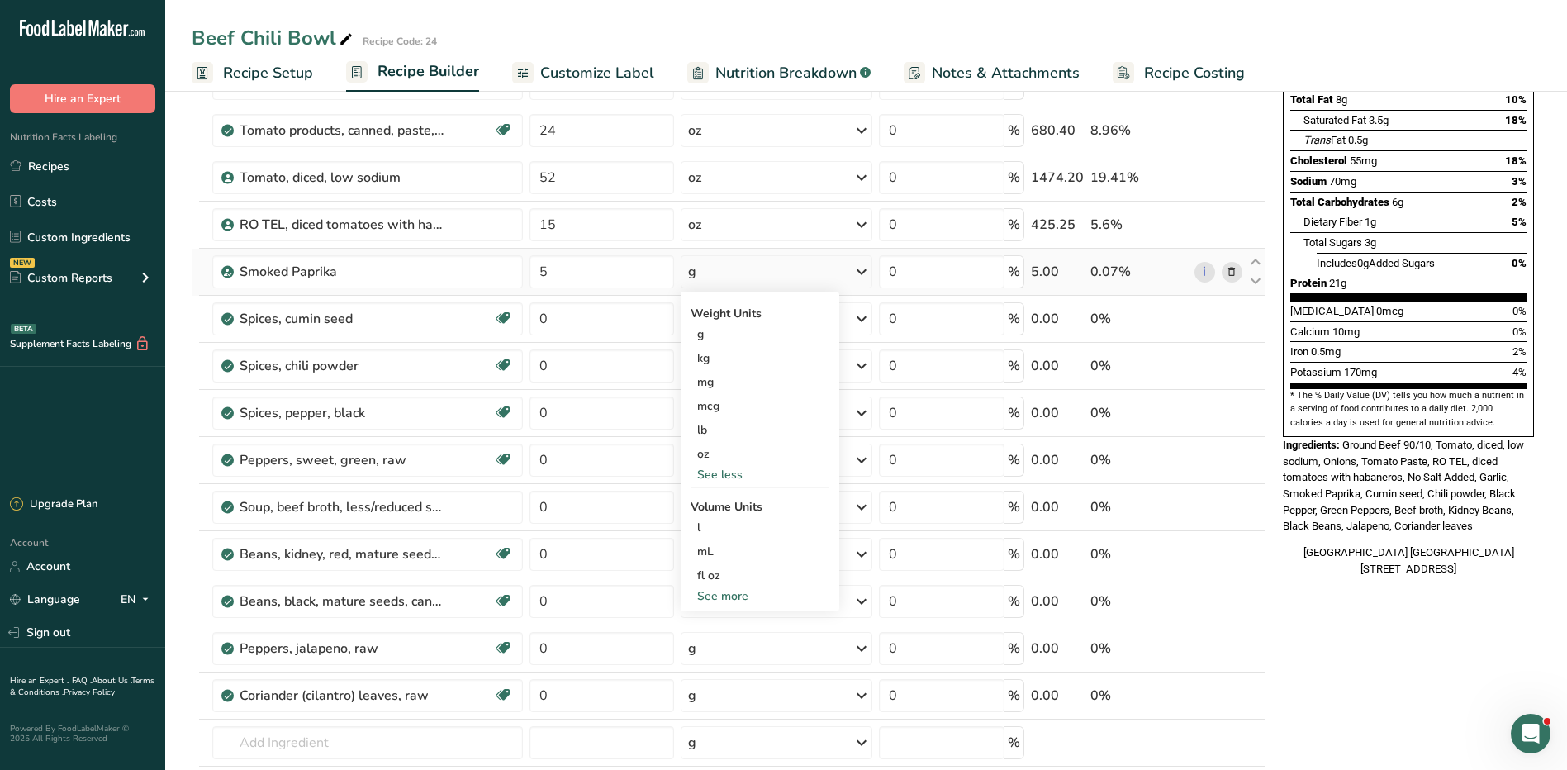
click at [730, 595] on div "See more" at bounding box center [760, 595] width 139 height 17
select select "22"
click at [728, 597] on div "tbsp" at bounding box center [760, 599] width 126 height 17
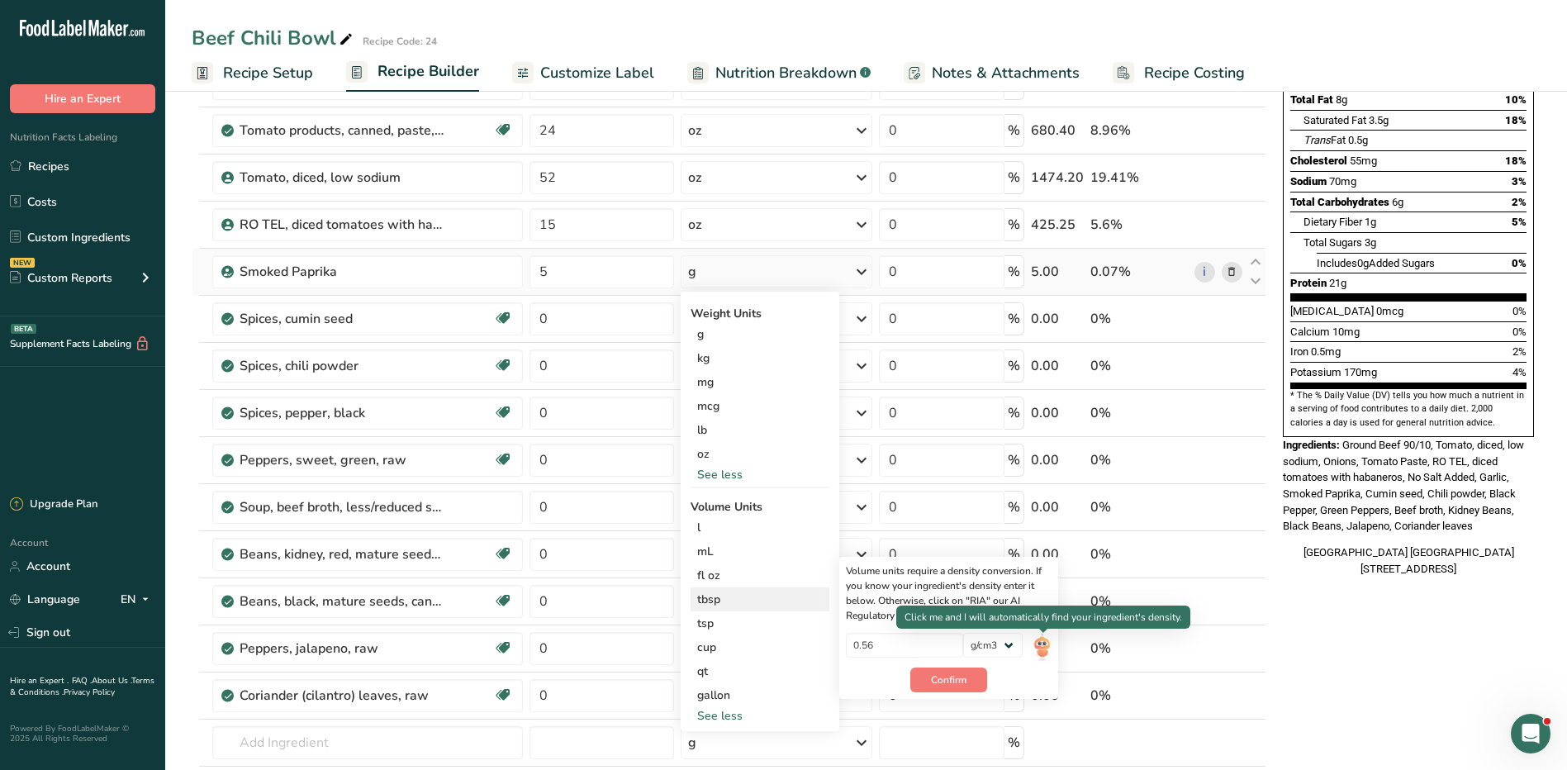
click at [1038, 642] on img at bounding box center [1042, 647] width 18 height 29
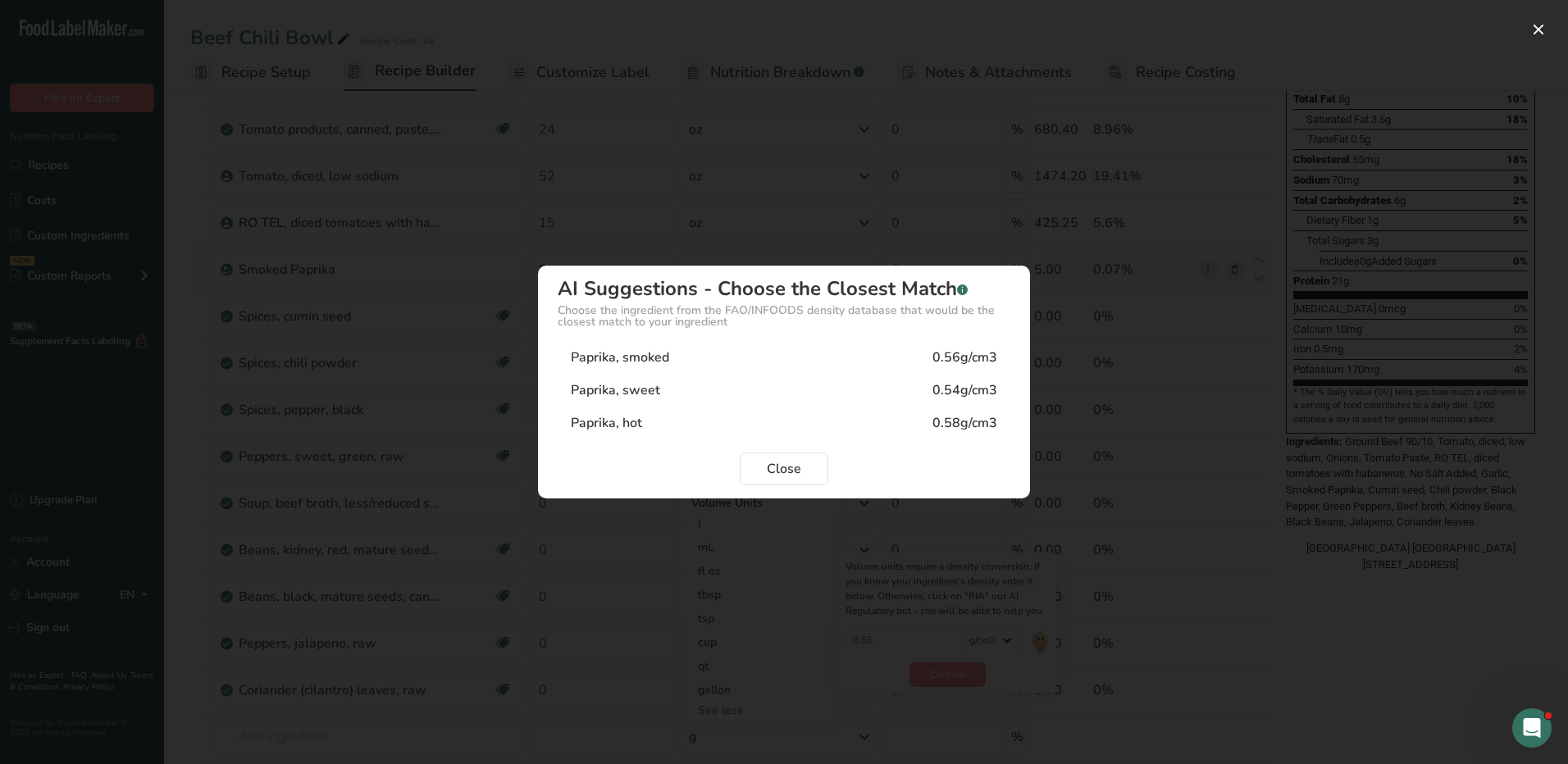
click at [628, 354] on div "Paprika, smoked" at bounding box center [619, 357] width 98 height 20
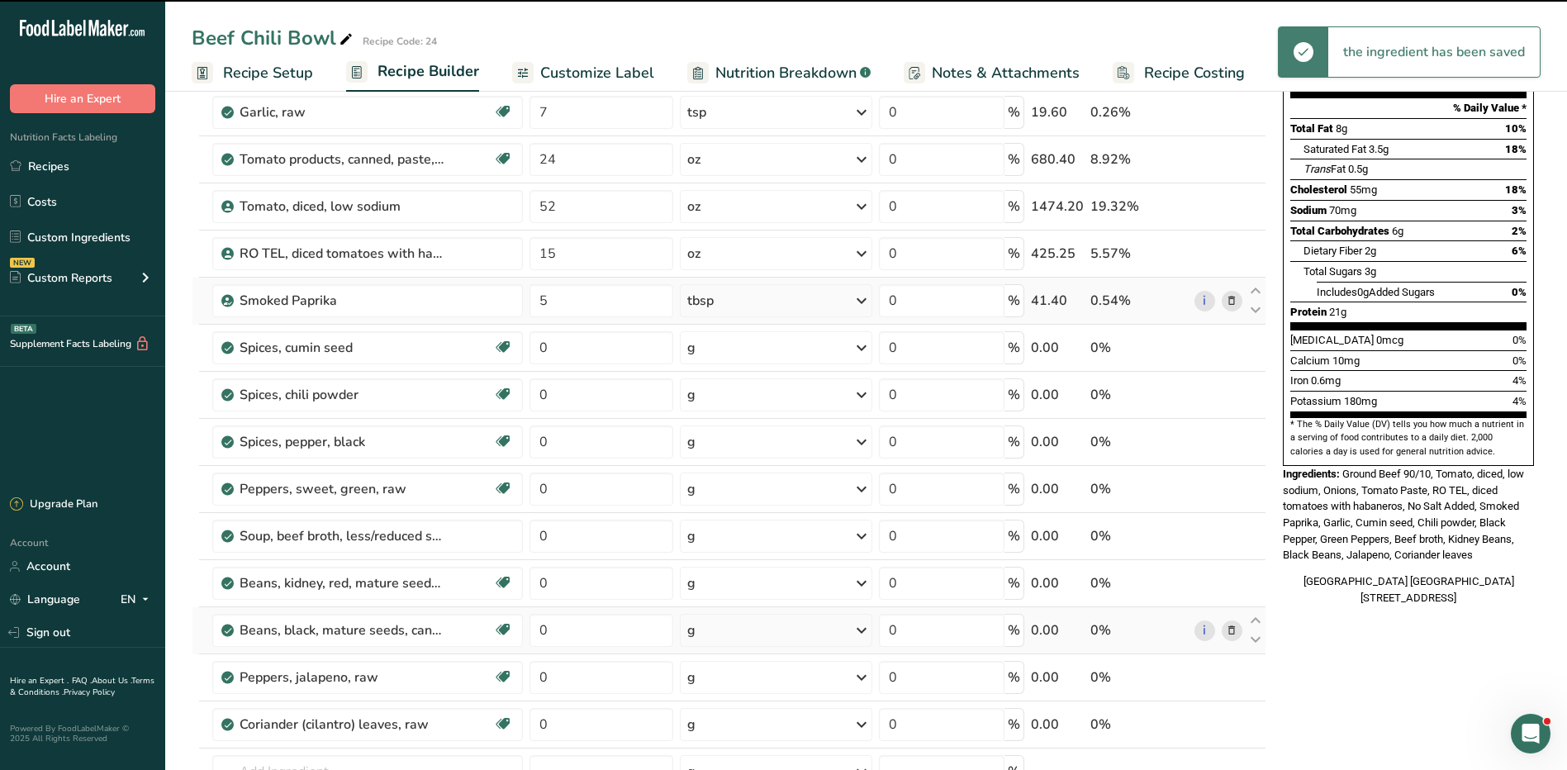
scroll to position [0, 0]
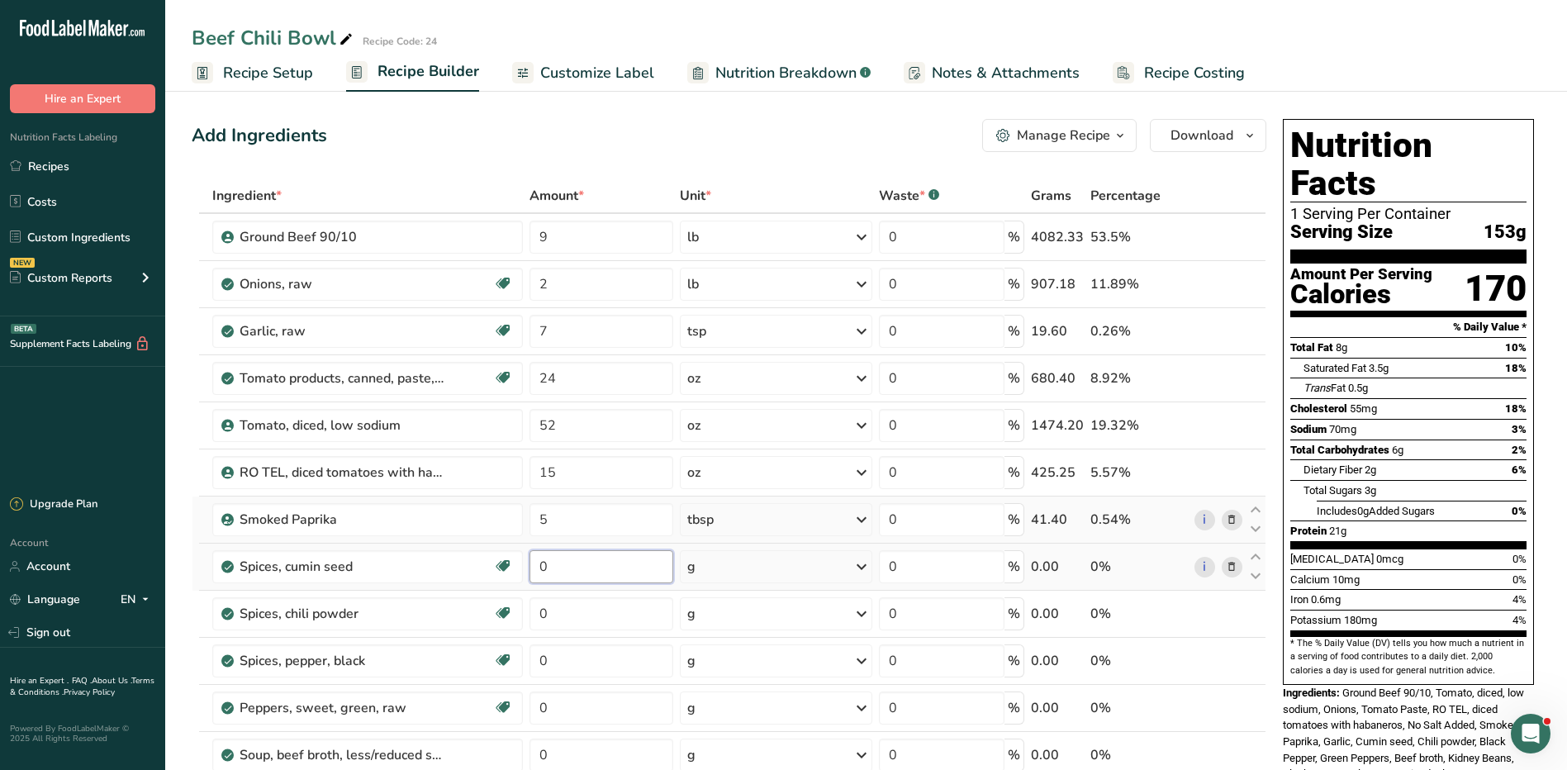
click at [585, 579] on input "0" at bounding box center [602, 566] width 145 height 33
type input "5"
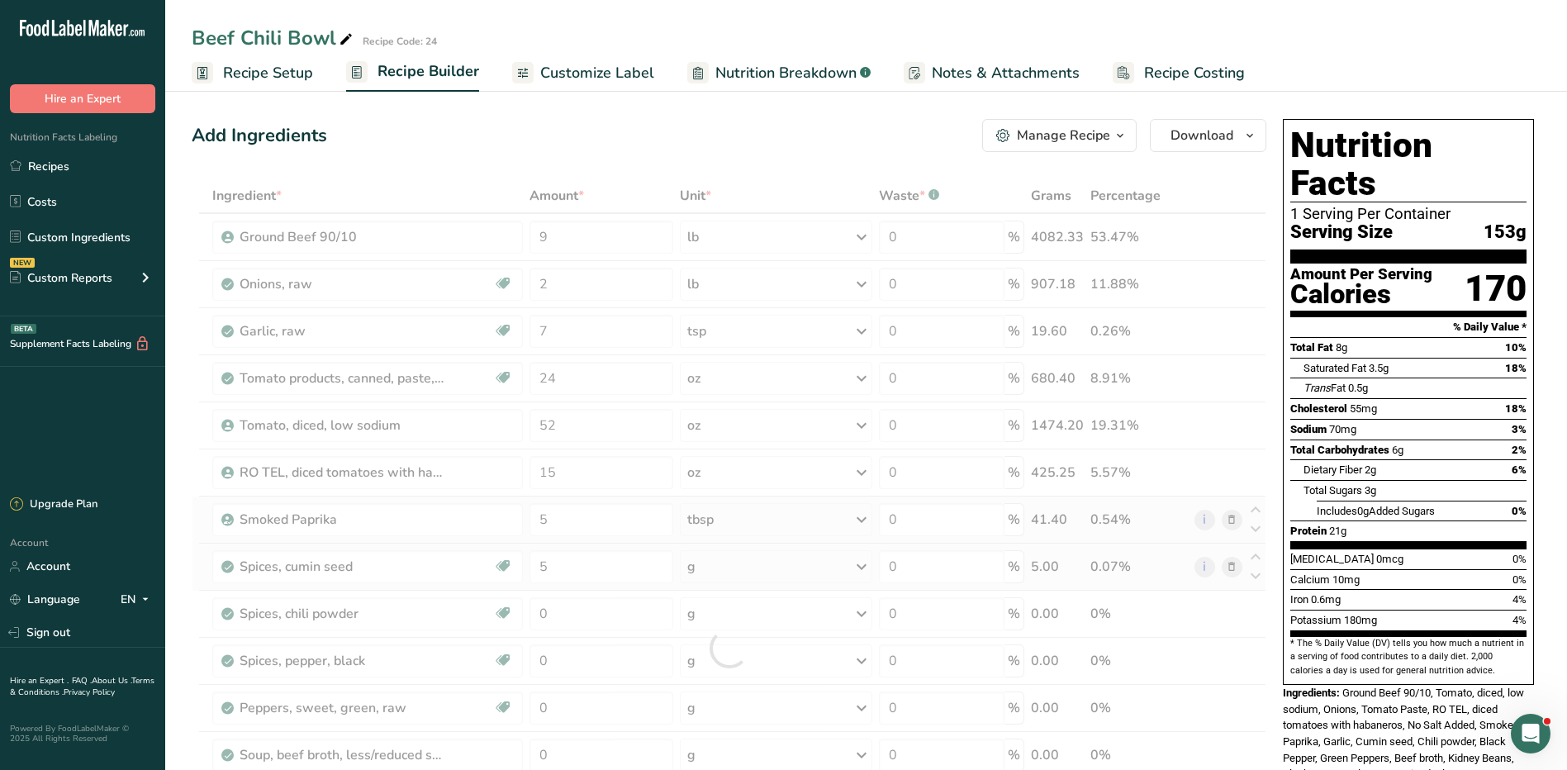
click at [790, 566] on div "Ingredient * Amount * Unit * Waste * .a-a{fill:#347362;}.b-a{fill:#fff;} Grams …" at bounding box center [729, 647] width 1075 height 939
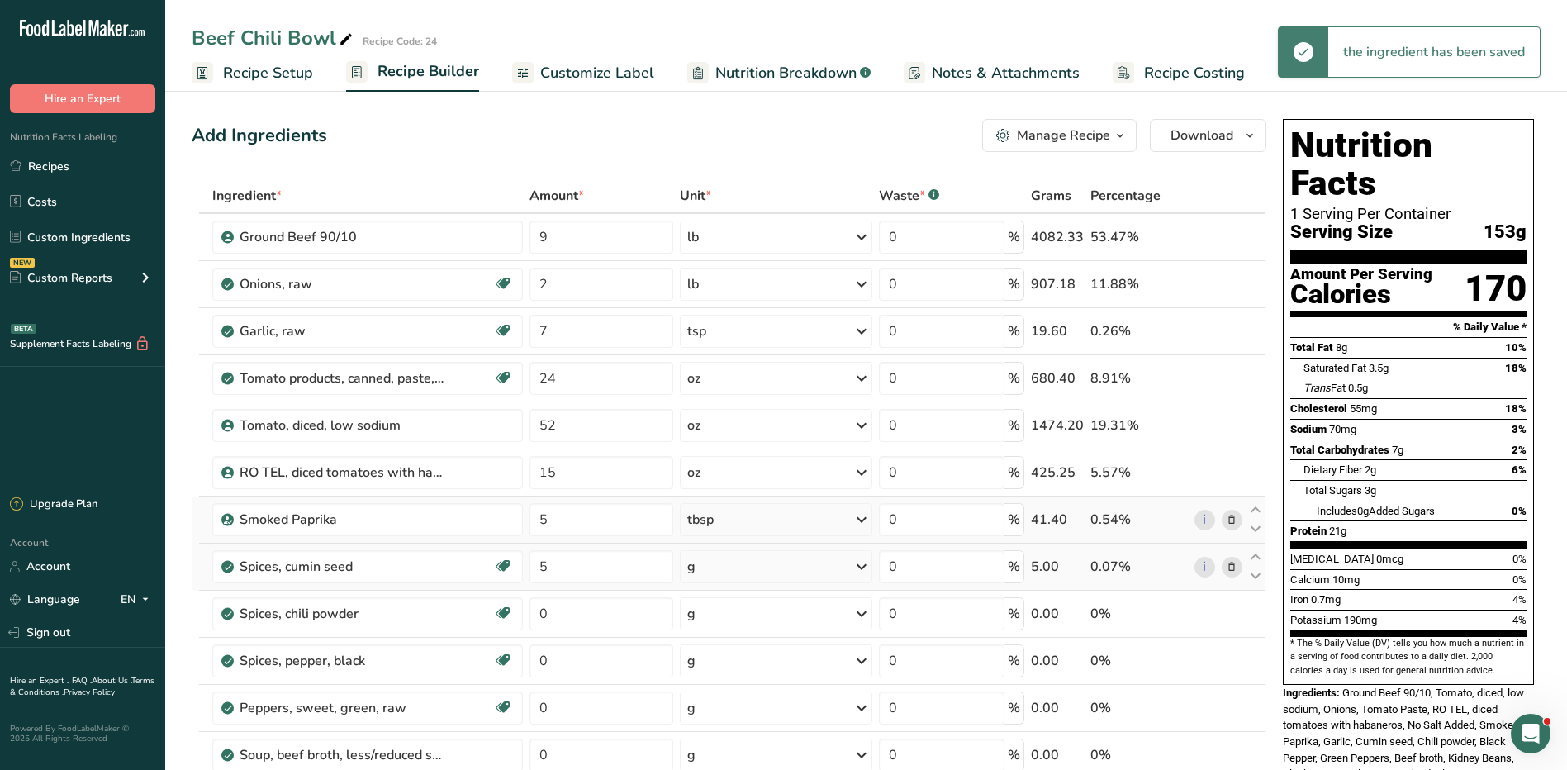
click at [789, 569] on div "g" at bounding box center [776, 566] width 193 height 33
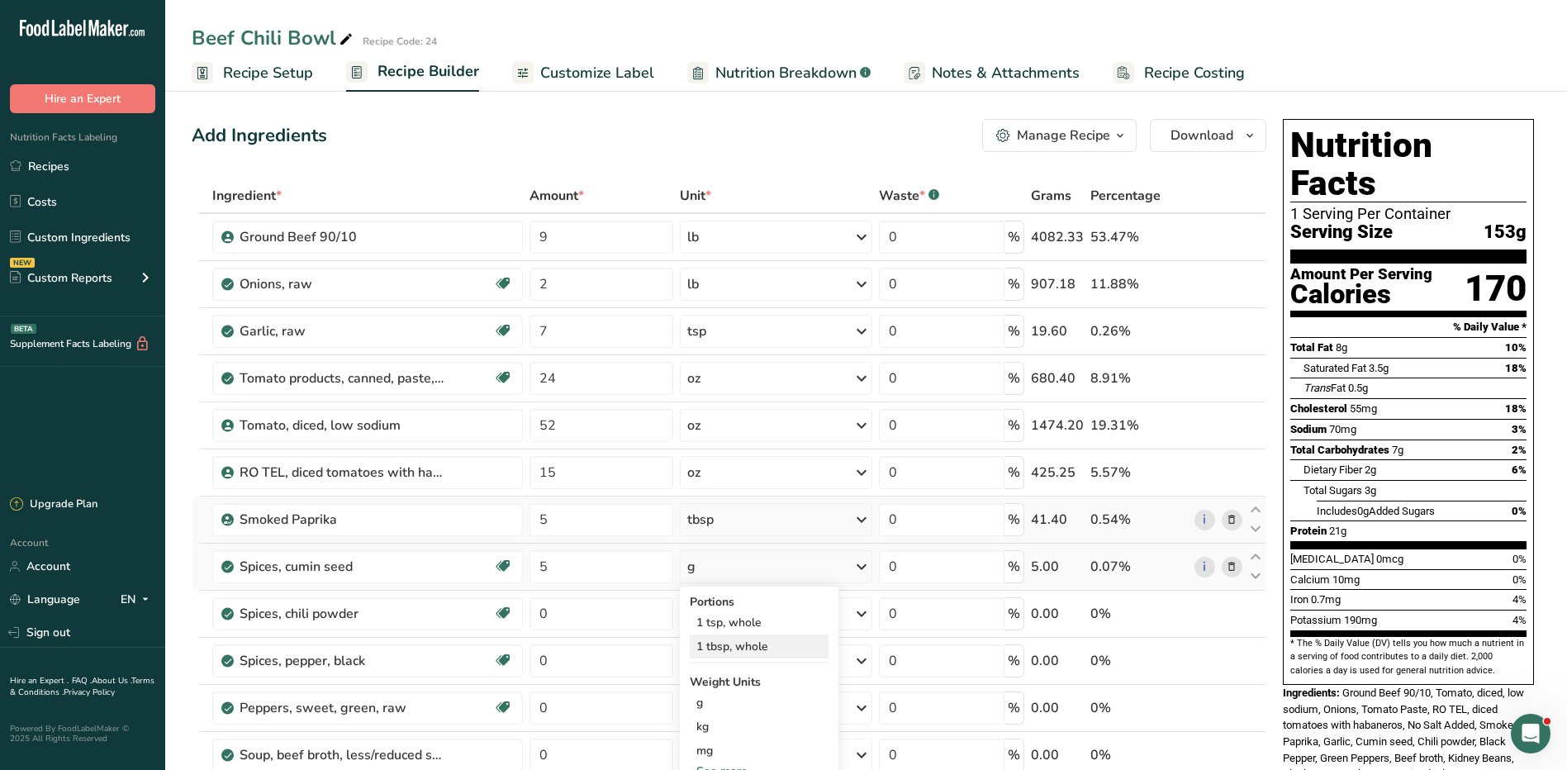
click at [766, 651] on div "1 tbsp, whole" at bounding box center [759, 647] width 139 height 24
click at [744, 568] on div "tbsp, whole" at bounding box center [721, 567] width 71 height 20
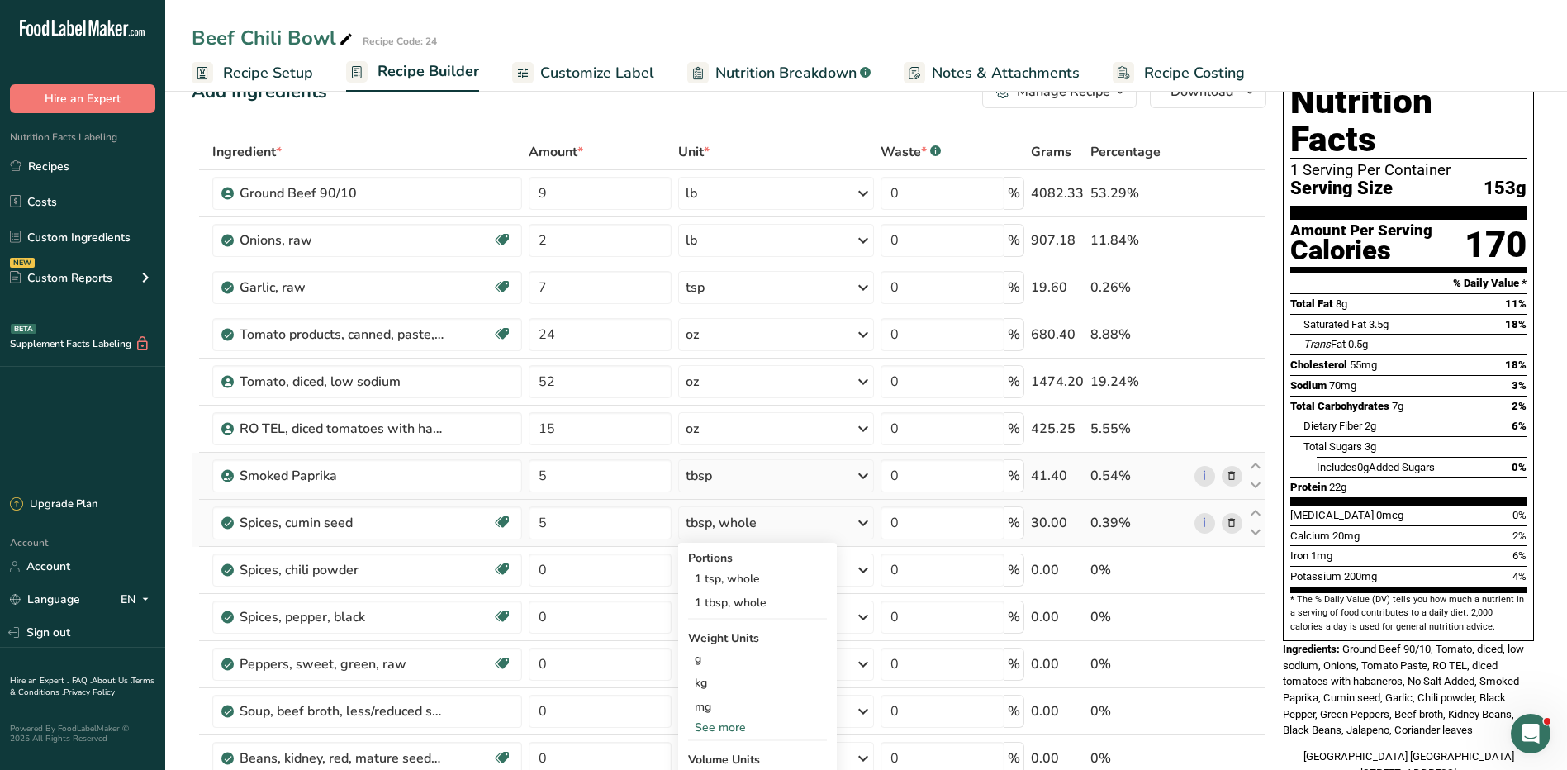
scroll to position [83, 0]
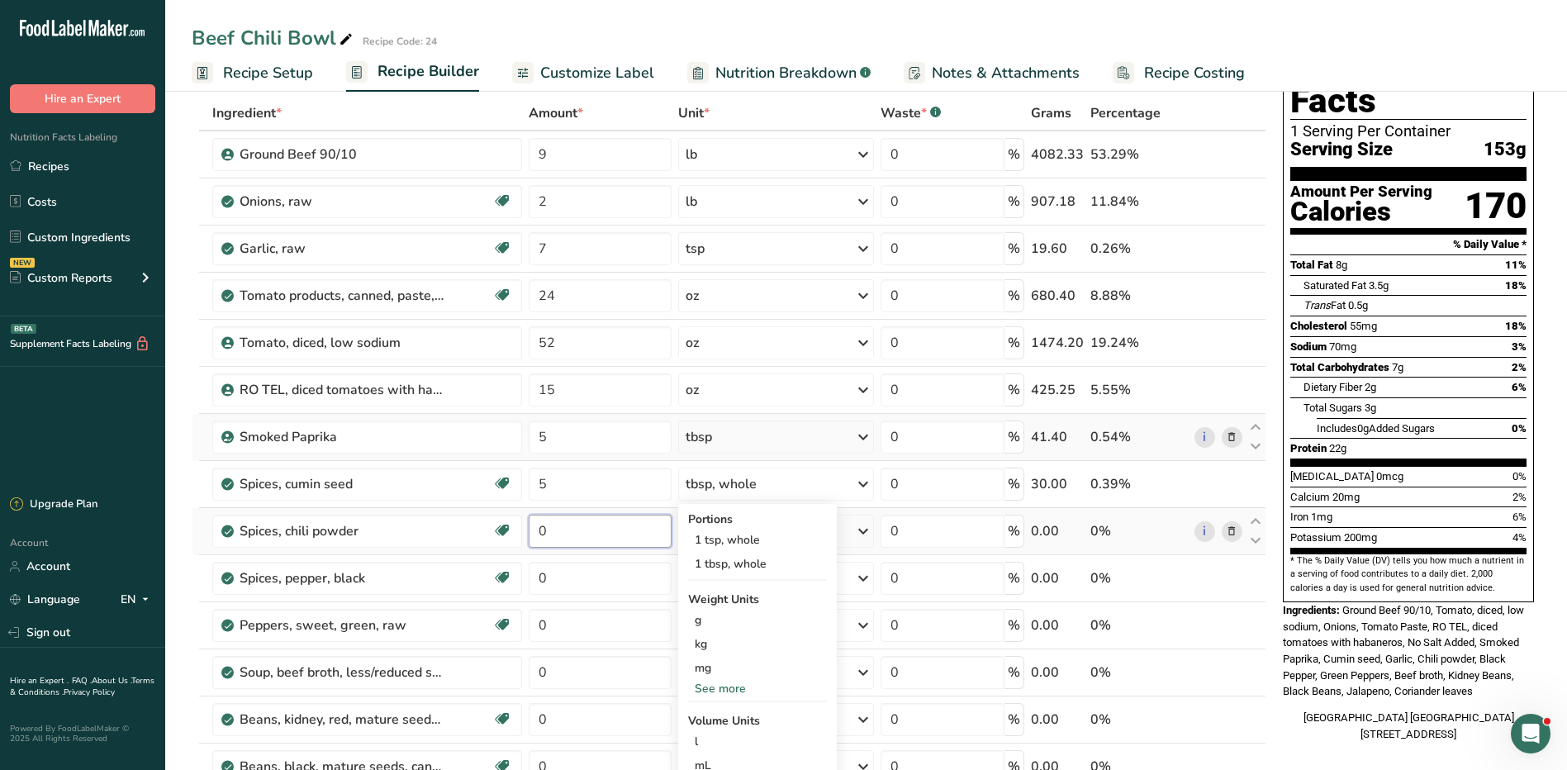
click at [575, 531] on input "0" at bounding box center [600, 531] width 143 height 33
click at [761, 481] on div "Ingredient * Amount * Unit * Waste * .a-a{fill:#347362;}.b-a{fill:#fff;} Grams …" at bounding box center [729, 565] width 1075 height 939
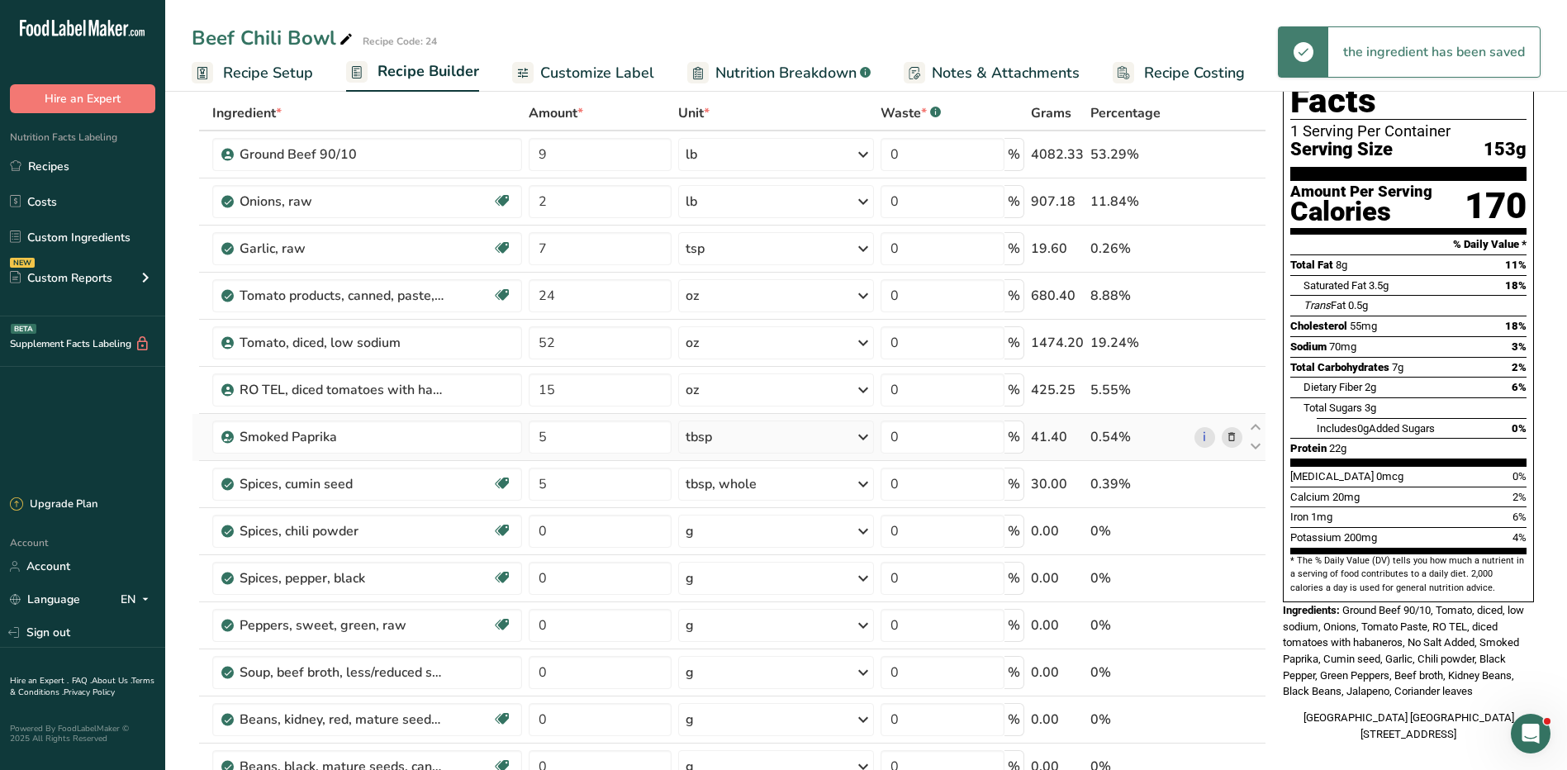
click at [759, 487] on div "tbsp, whole" at bounding box center [776, 484] width 196 height 33
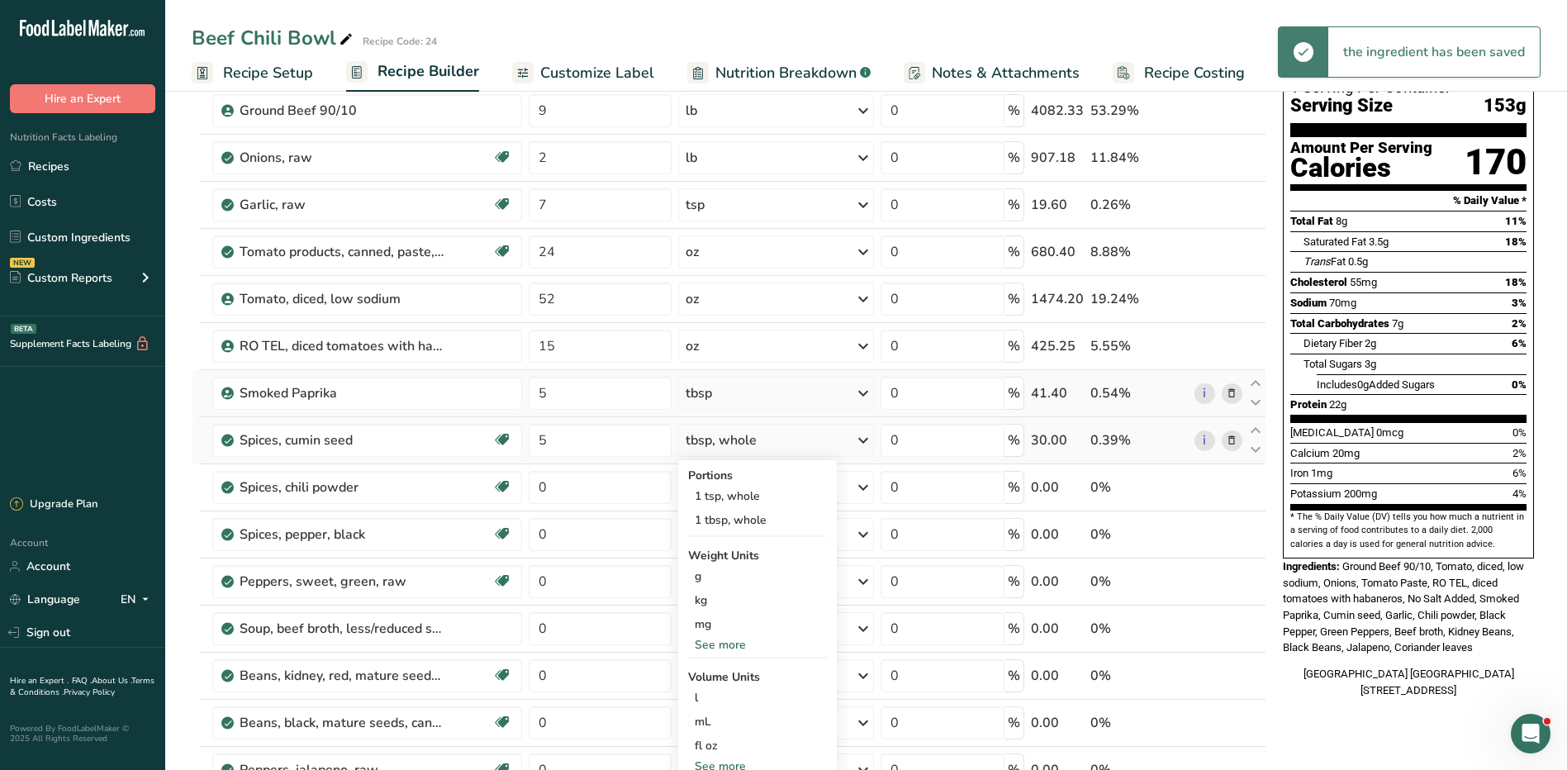
scroll to position [165, 0]
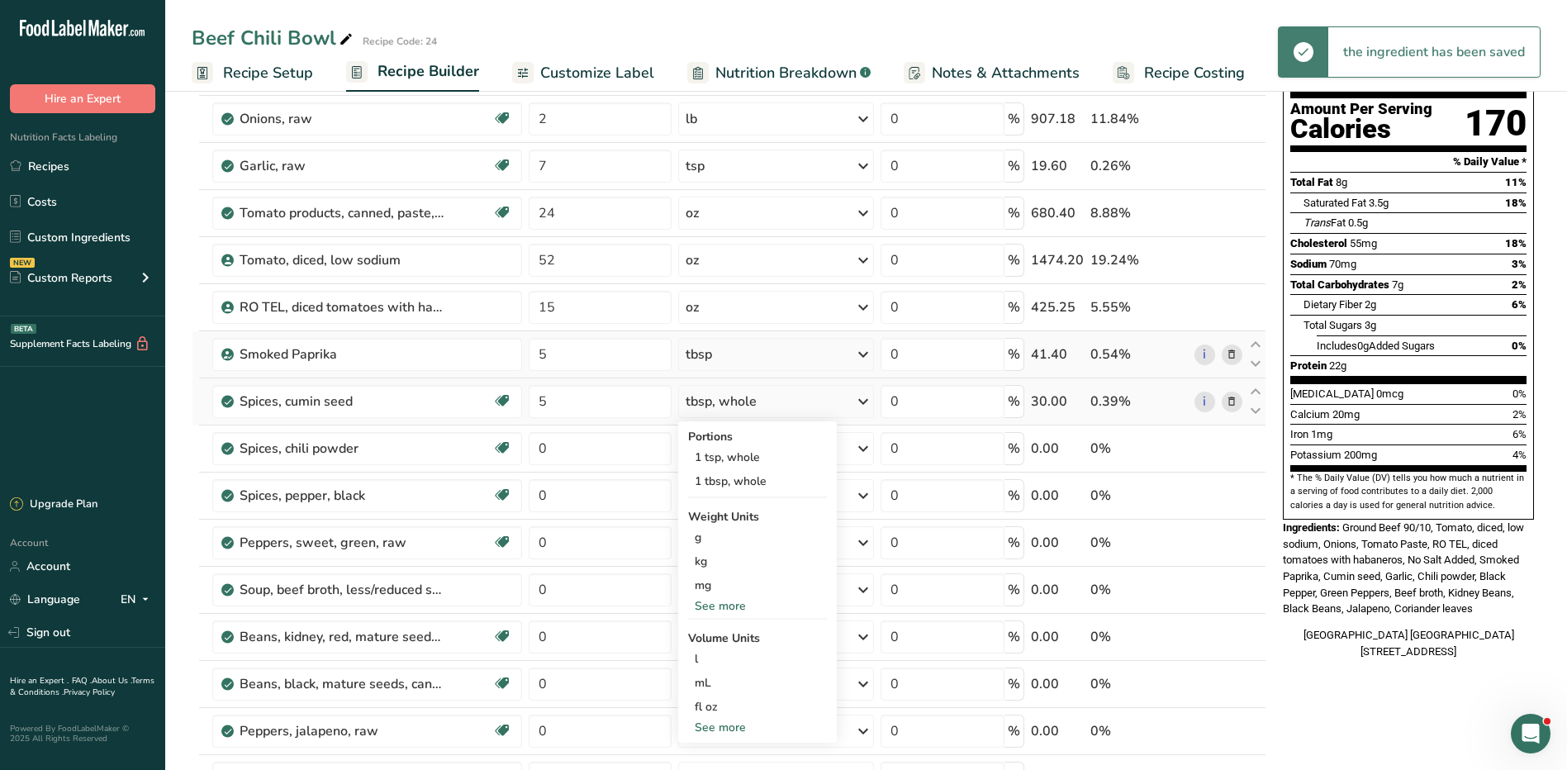
click at [744, 729] on div "See more" at bounding box center [757, 727] width 139 height 17
select select "22"
click at [726, 735] on div "tbsp" at bounding box center [758, 730] width 126 height 17
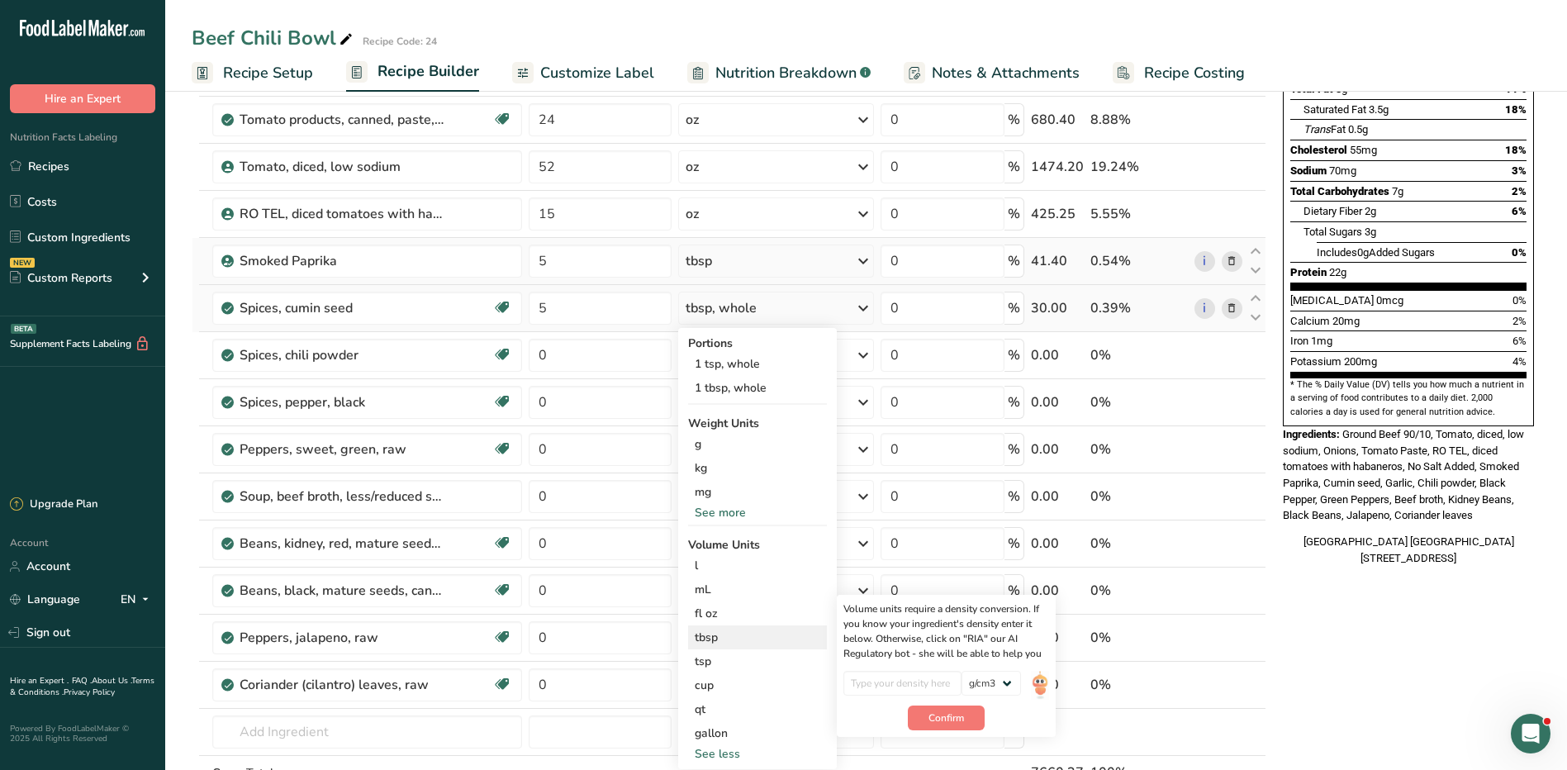
scroll to position [331, 0]
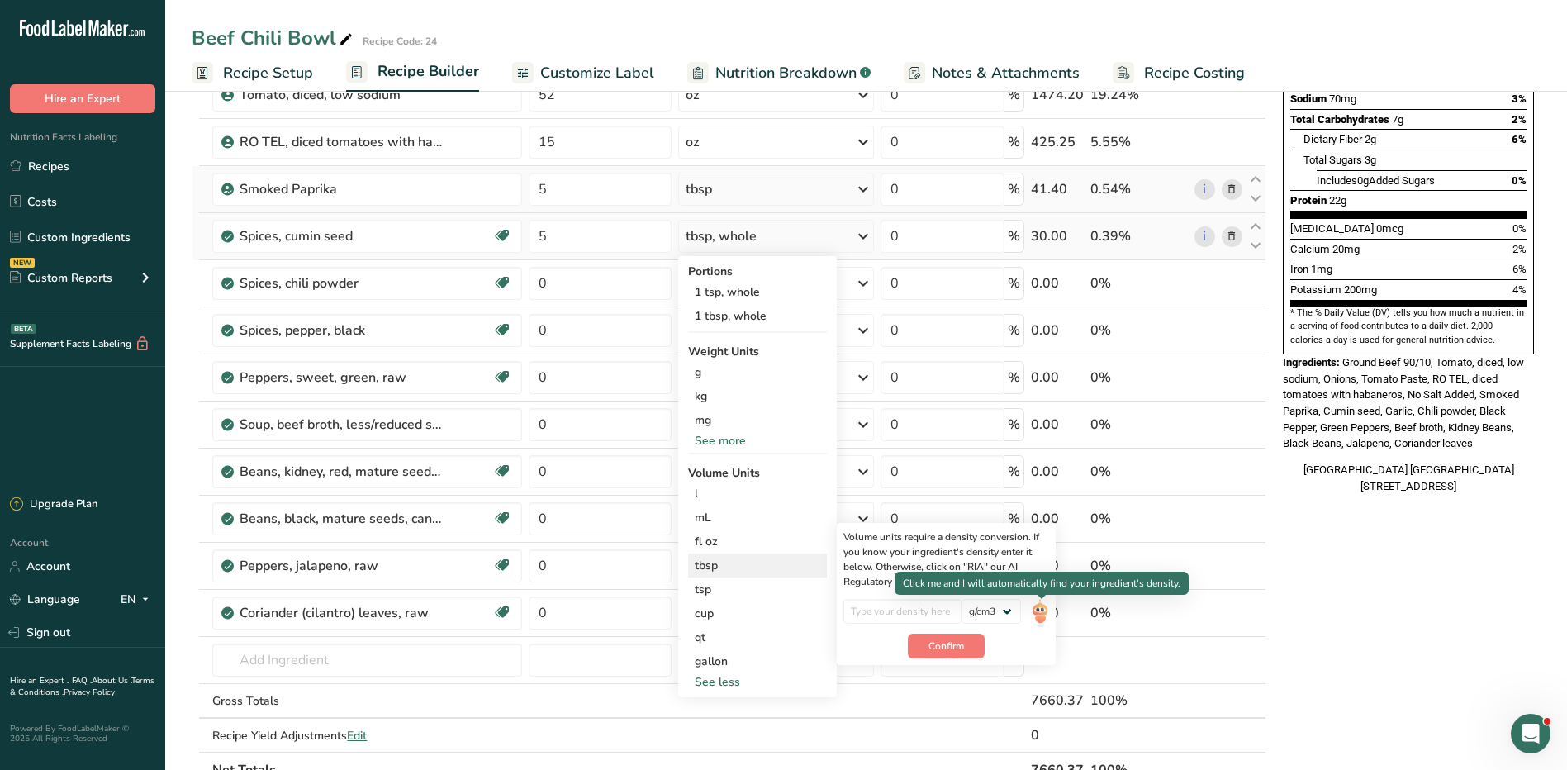
click at [1037, 611] on img at bounding box center [1040, 613] width 18 height 29
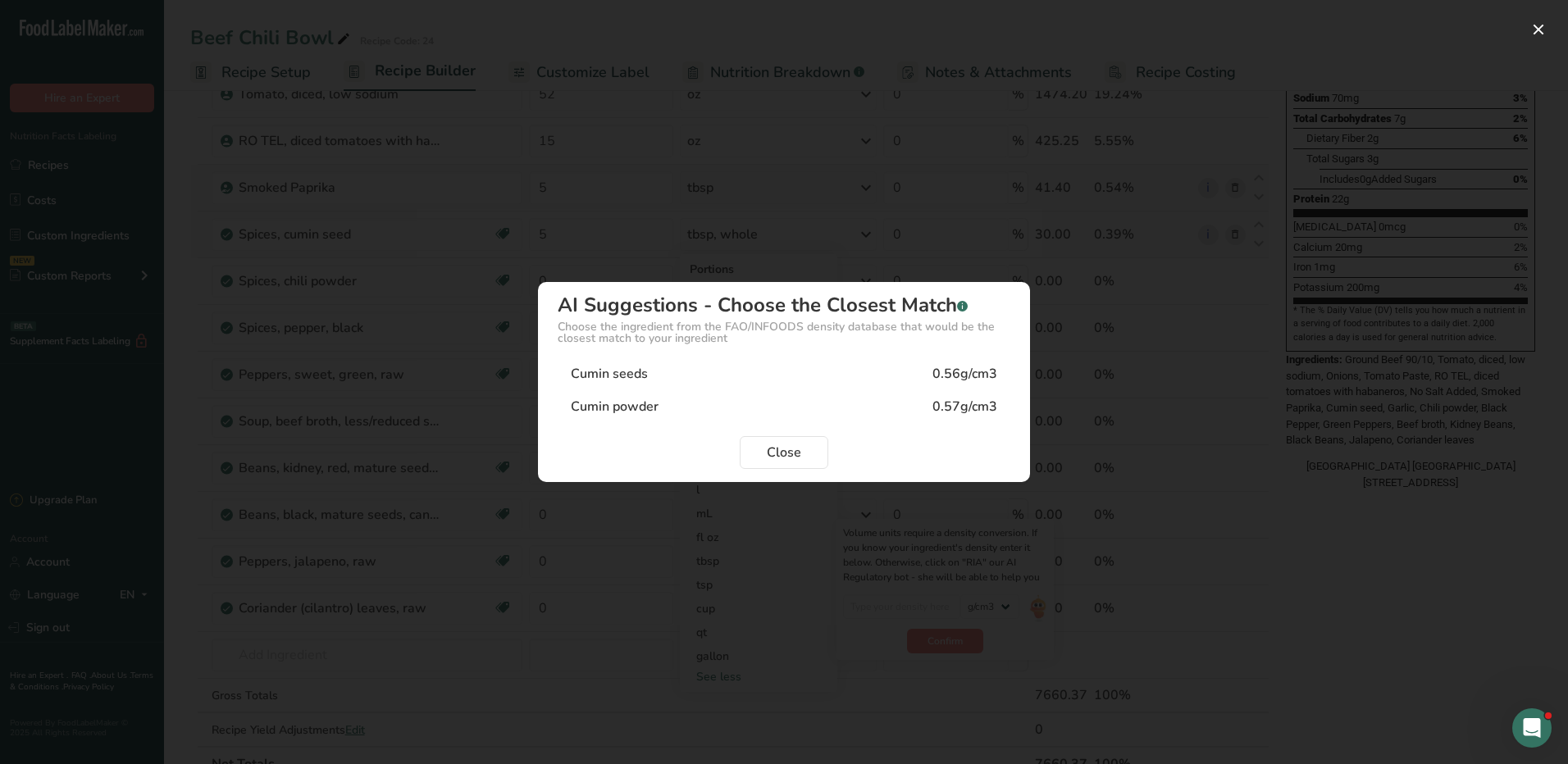
click at [972, 399] on div "0.57g/cm3" at bounding box center [964, 407] width 65 height 20
type input "0.57"
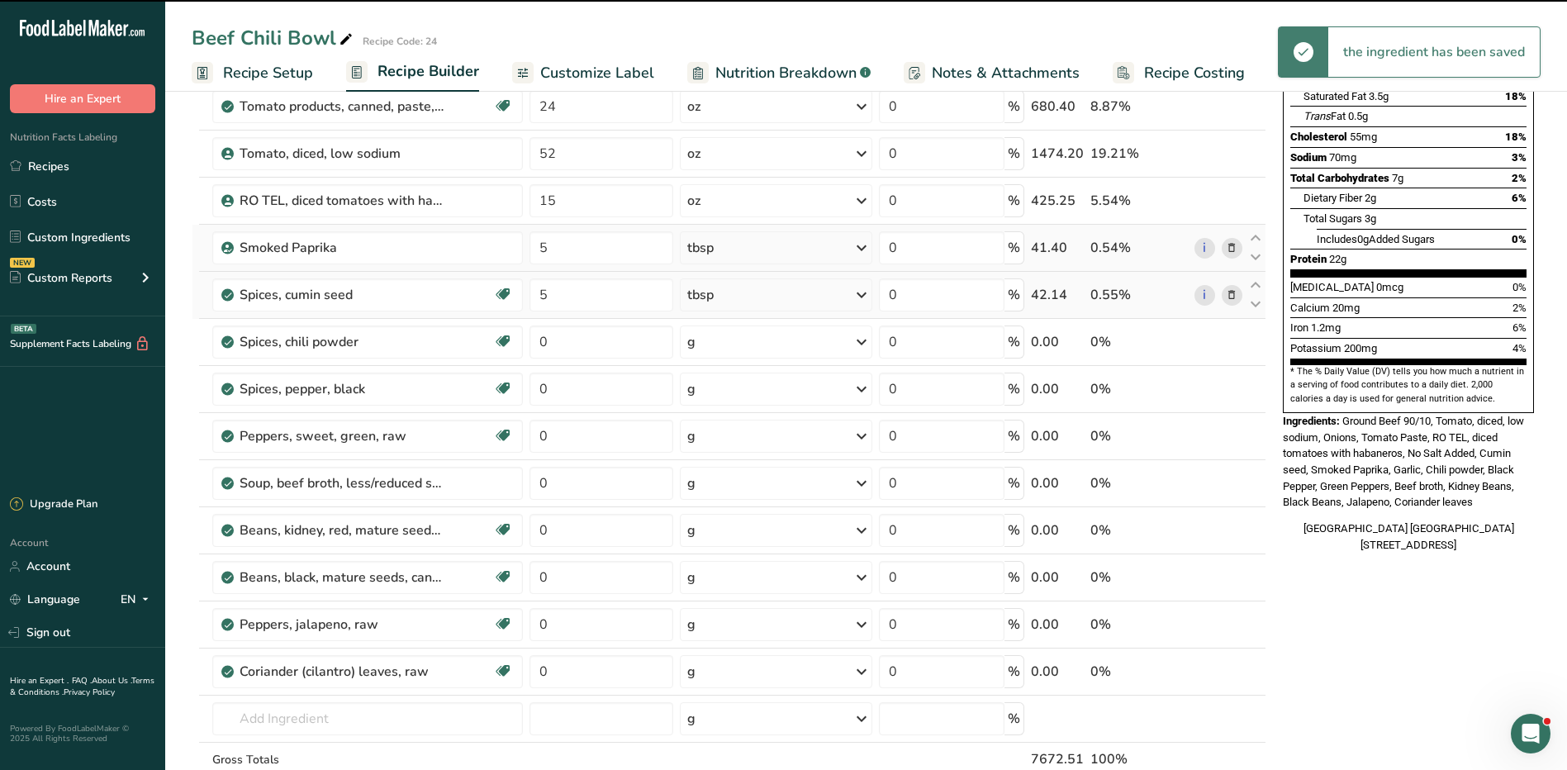
scroll to position [83, 0]
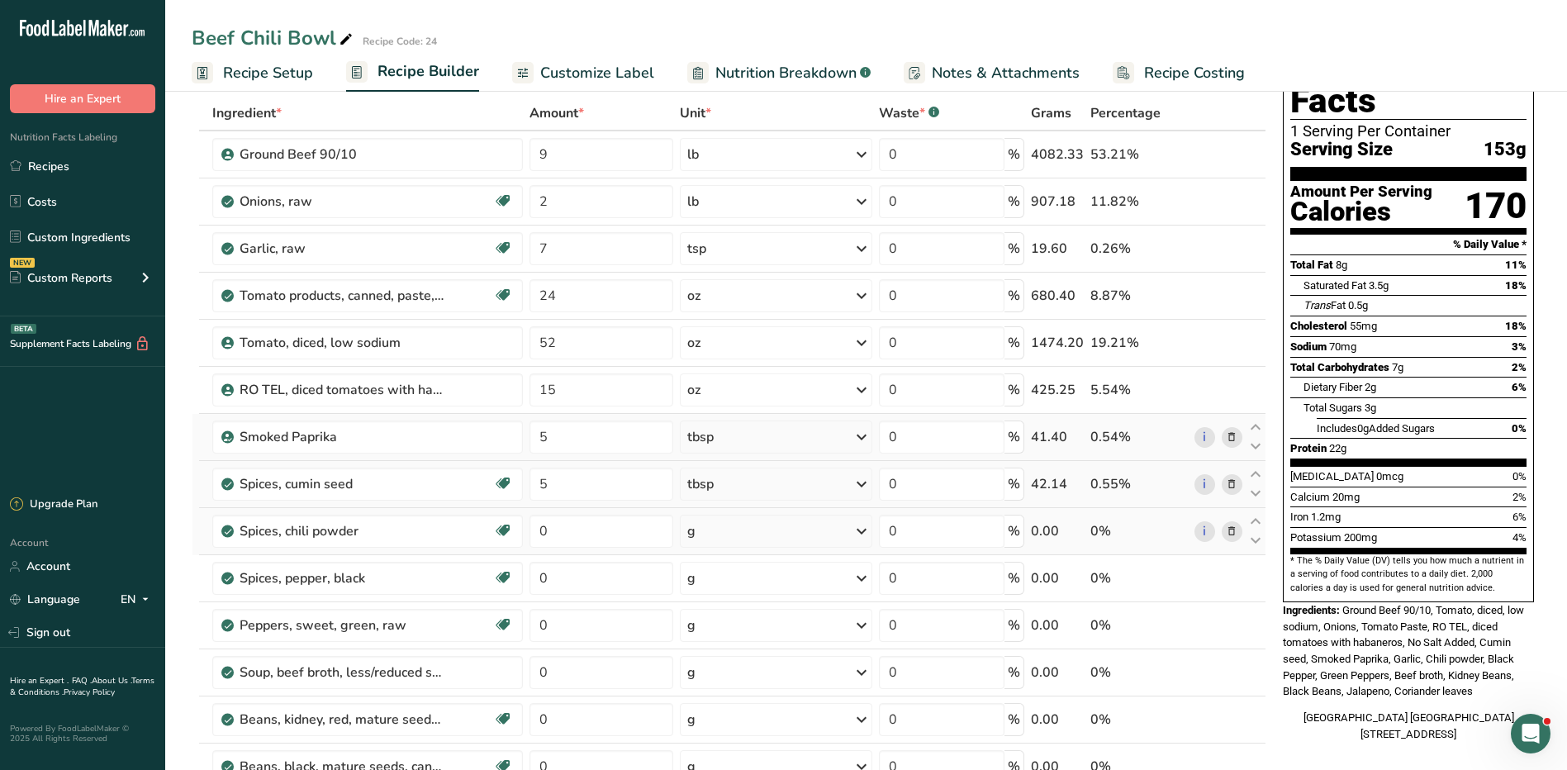
click at [563, 549] on td "0" at bounding box center [601, 531] width 151 height 47
click at [559, 528] on input "0" at bounding box center [602, 531] width 145 height 33
type input "6"
click at [730, 520] on div "Ingredient * Amount * Unit * Waste * .a-a{fill:#347362;}.b-a{fill:#fff;} Grams …" at bounding box center [729, 565] width 1075 height 939
click at [789, 528] on div "g" at bounding box center [776, 531] width 193 height 33
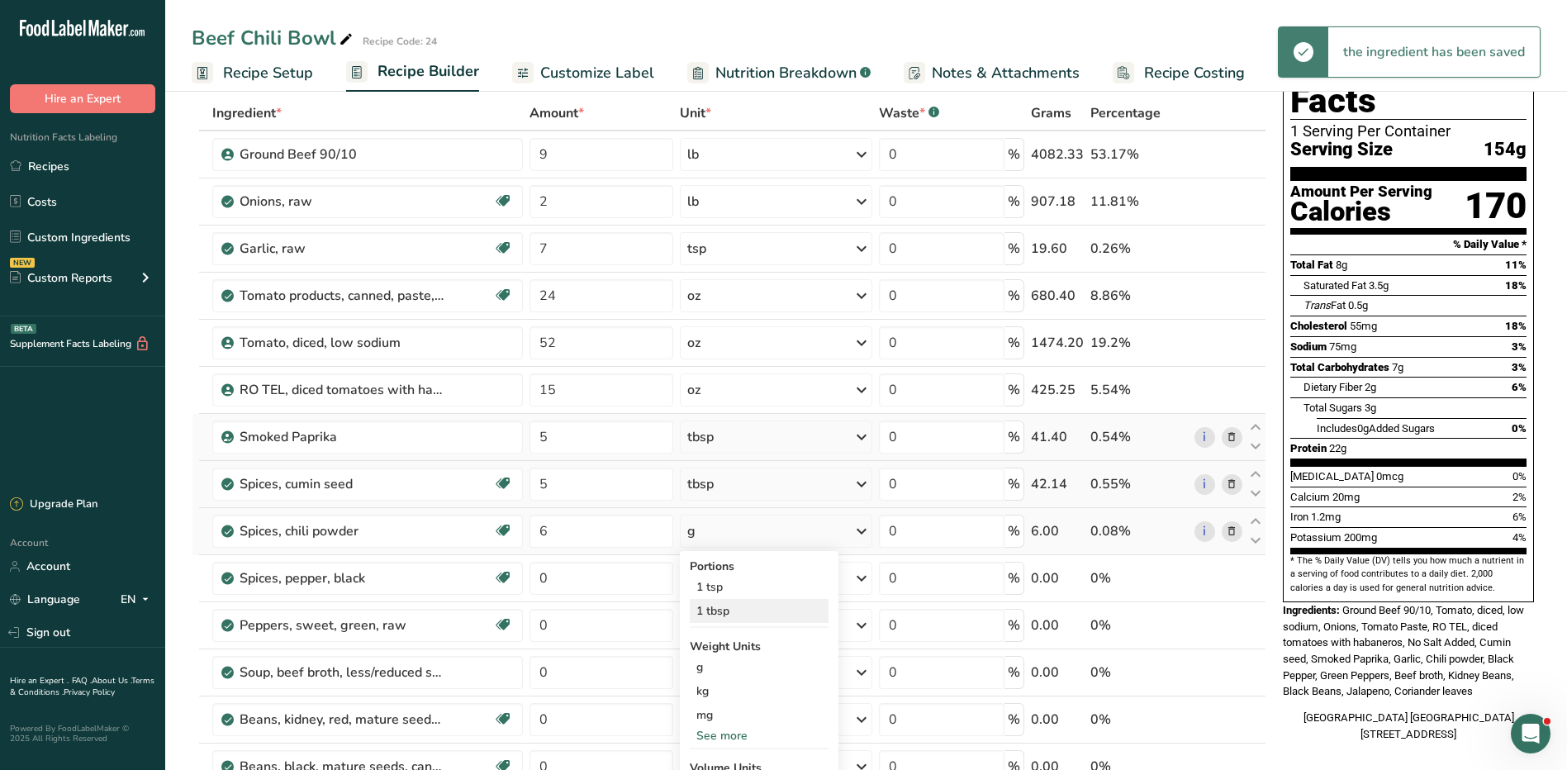
click at [758, 609] on div "1 tbsp" at bounding box center [759, 611] width 139 height 24
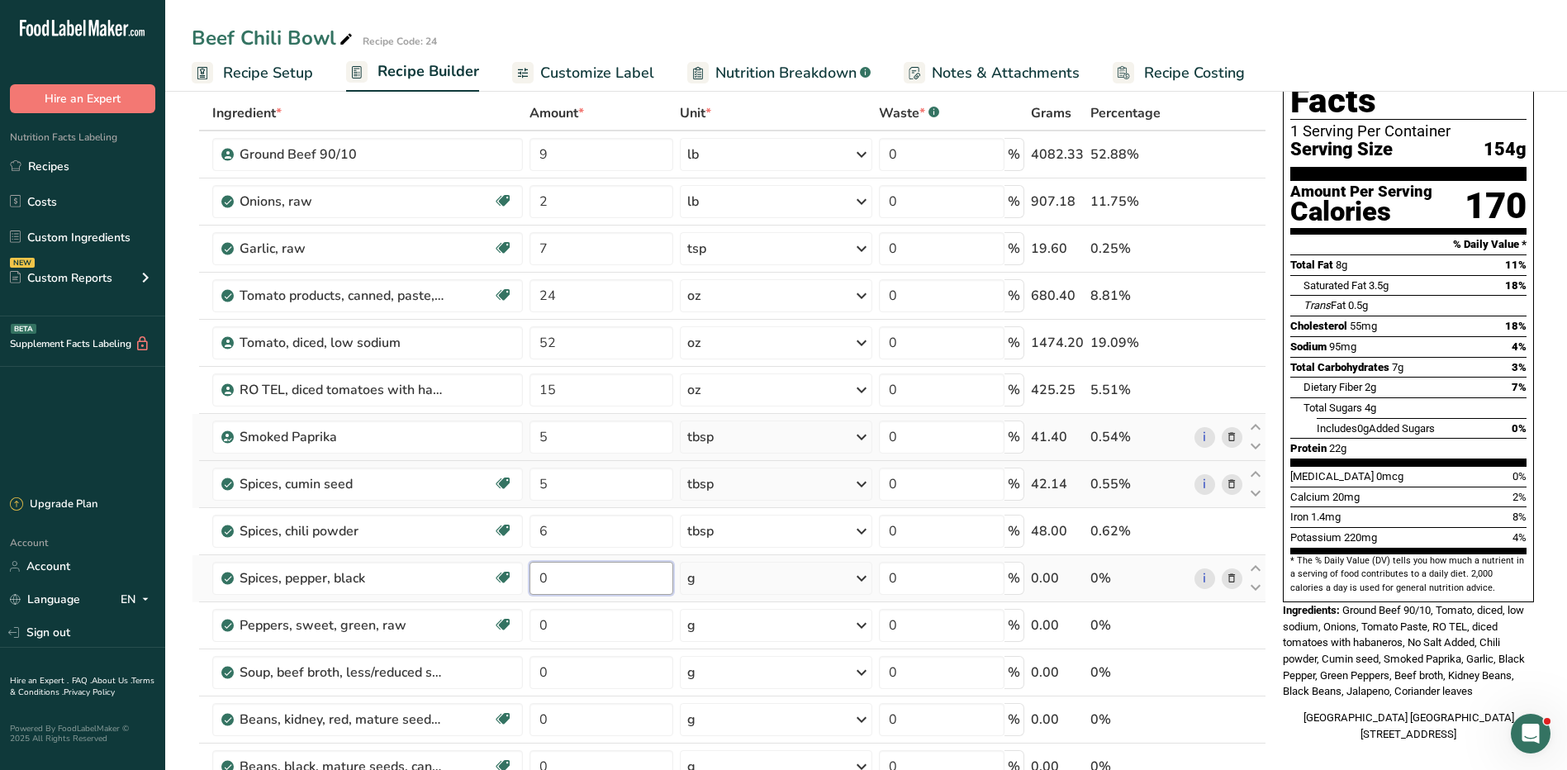
click at [573, 575] on input "0" at bounding box center [602, 578] width 145 height 33
type input "1"
click at [735, 578] on div "Ingredient * Amount * Unit * Waste * .a-a{fill:#347362;}.b-a{fill:#fff;} Grams …" at bounding box center [729, 565] width 1075 height 939
click at [743, 576] on div "g" at bounding box center [776, 578] width 193 height 33
click at [770, 654] on div "1 tbsp, ground" at bounding box center [759, 658] width 139 height 24
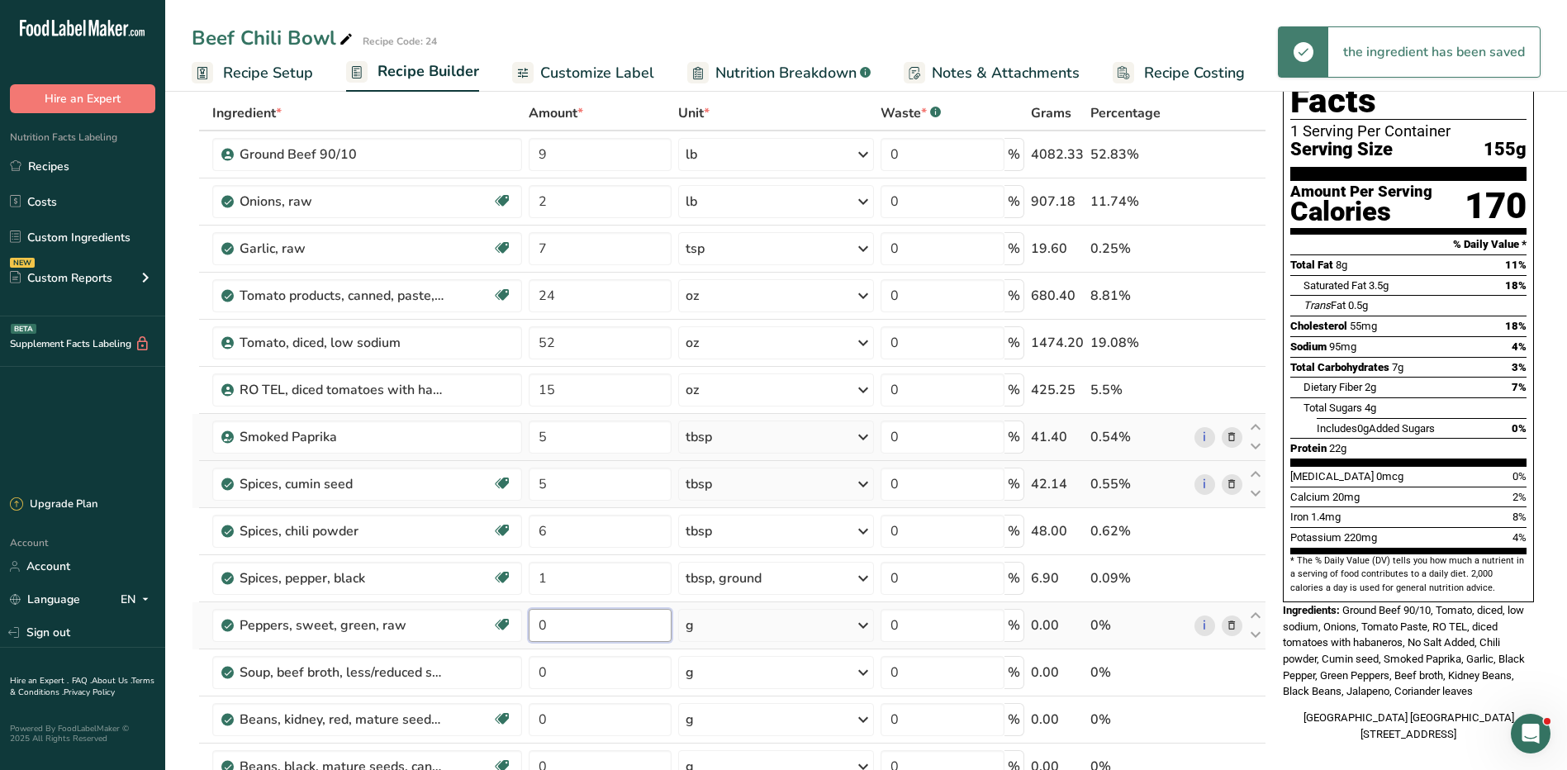
click at [609, 626] on input "0" at bounding box center [600, 625] width 143 height 33
type input "2"
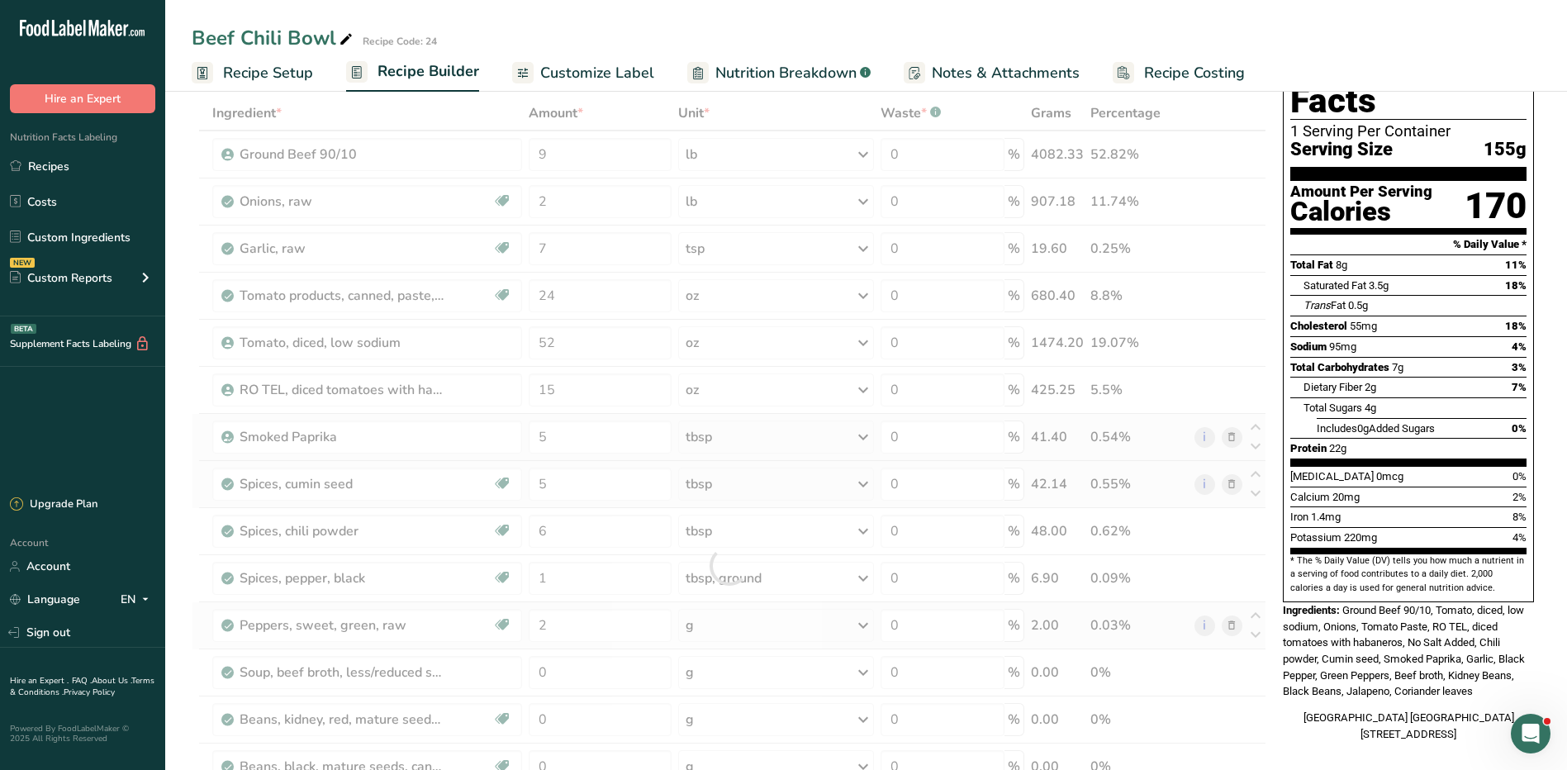
click at [760, 622] on div "Ingredient * Amount * Unit * Waste * .a-a{fill:#347362;}.b-a{fill:#fff;} Grams …" at bounding box center [729, 565] width 1075 height 939
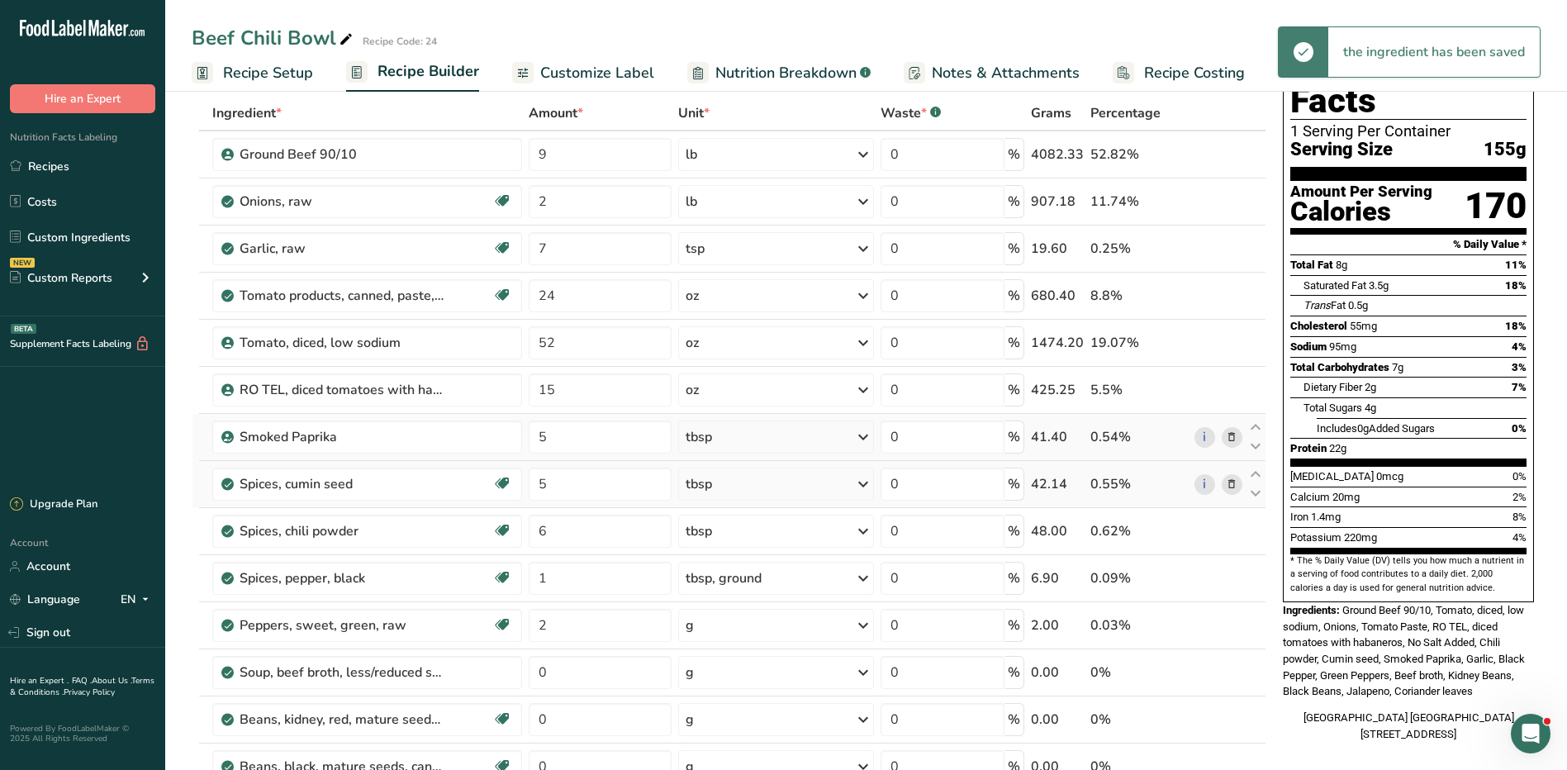
click at [755, 622] on div "g" at bounding box center [776, 625] width 196 height 33
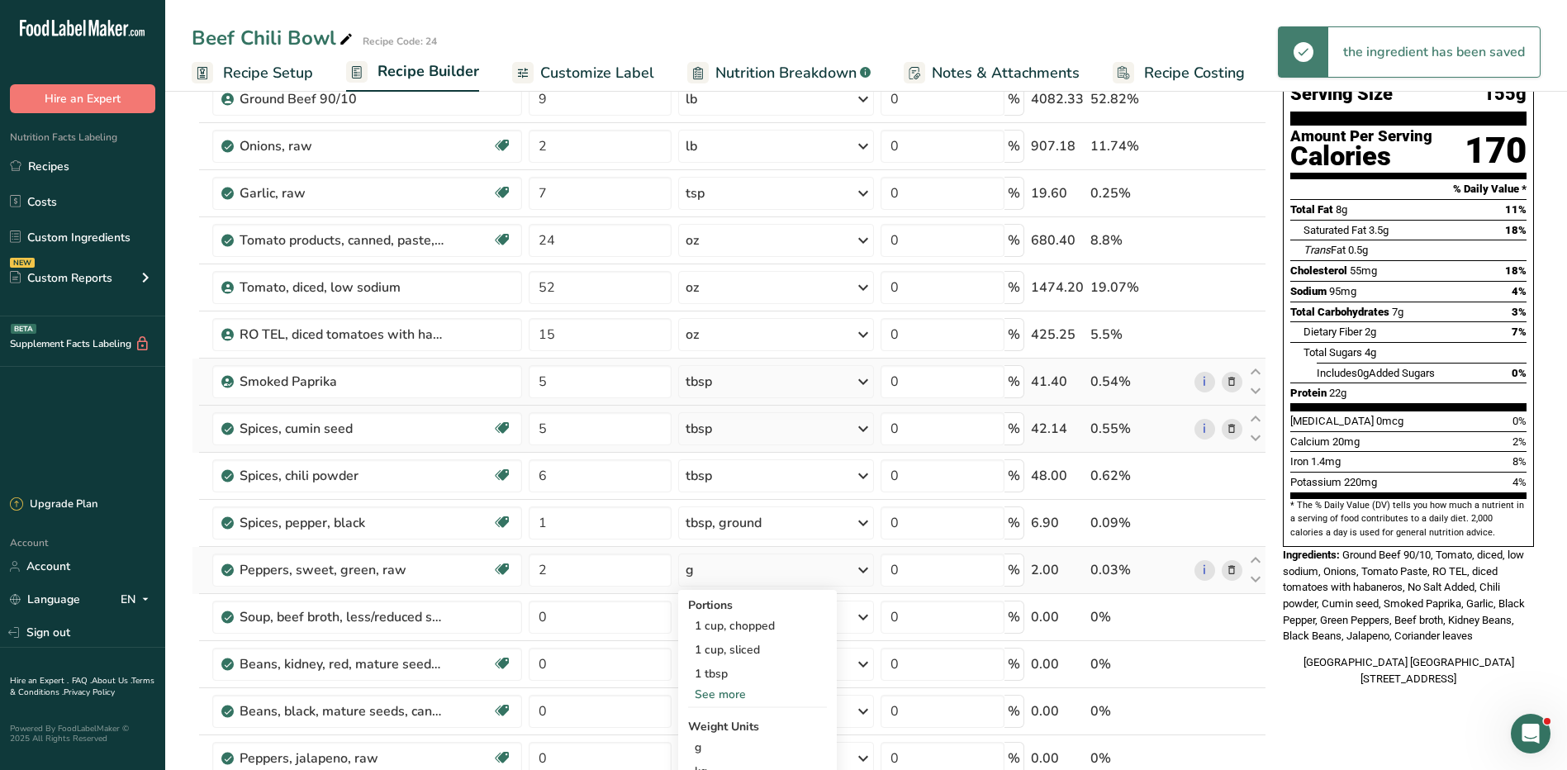
scroll to position [248, 0]
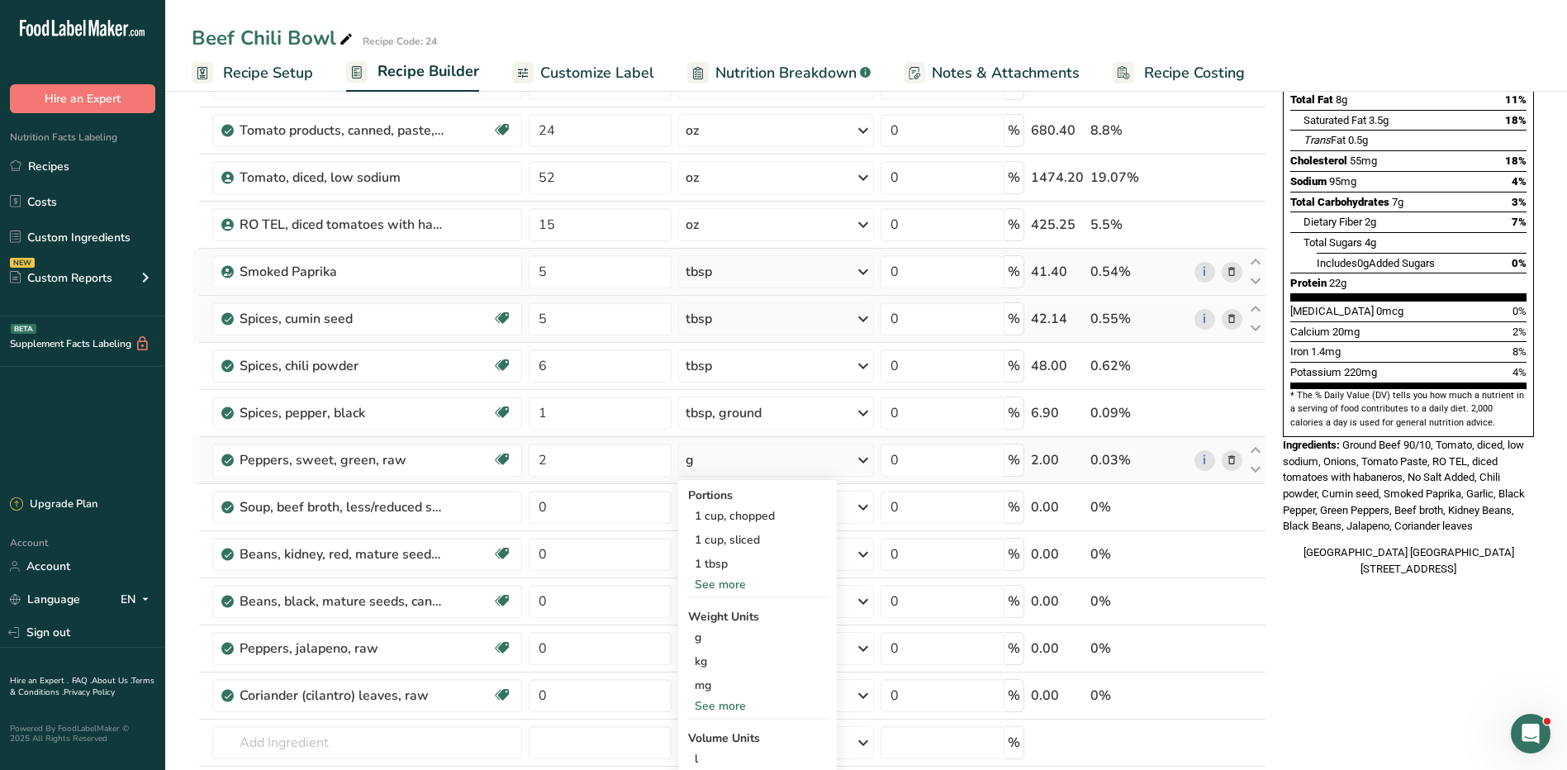
click at [730, 706] on div "See more" at bounding box center [757, 705] width 139 height 17
click at [712, 731] on div "lb" at bounding box center [757, 733] width 139 height 24
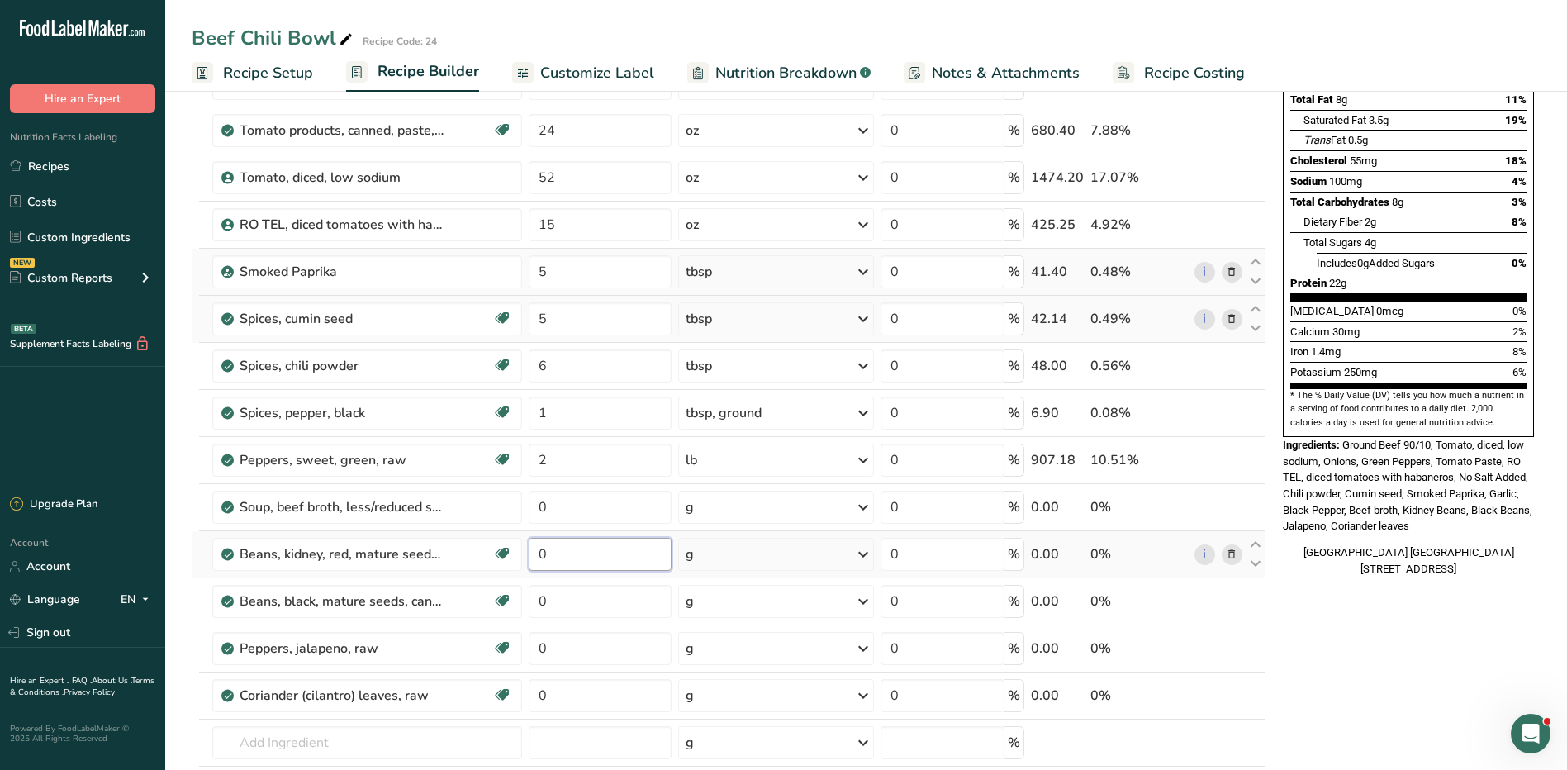
click at [567, 553] on input "0" at bounding box center [600, 554] width 143 height 33
type input "4"
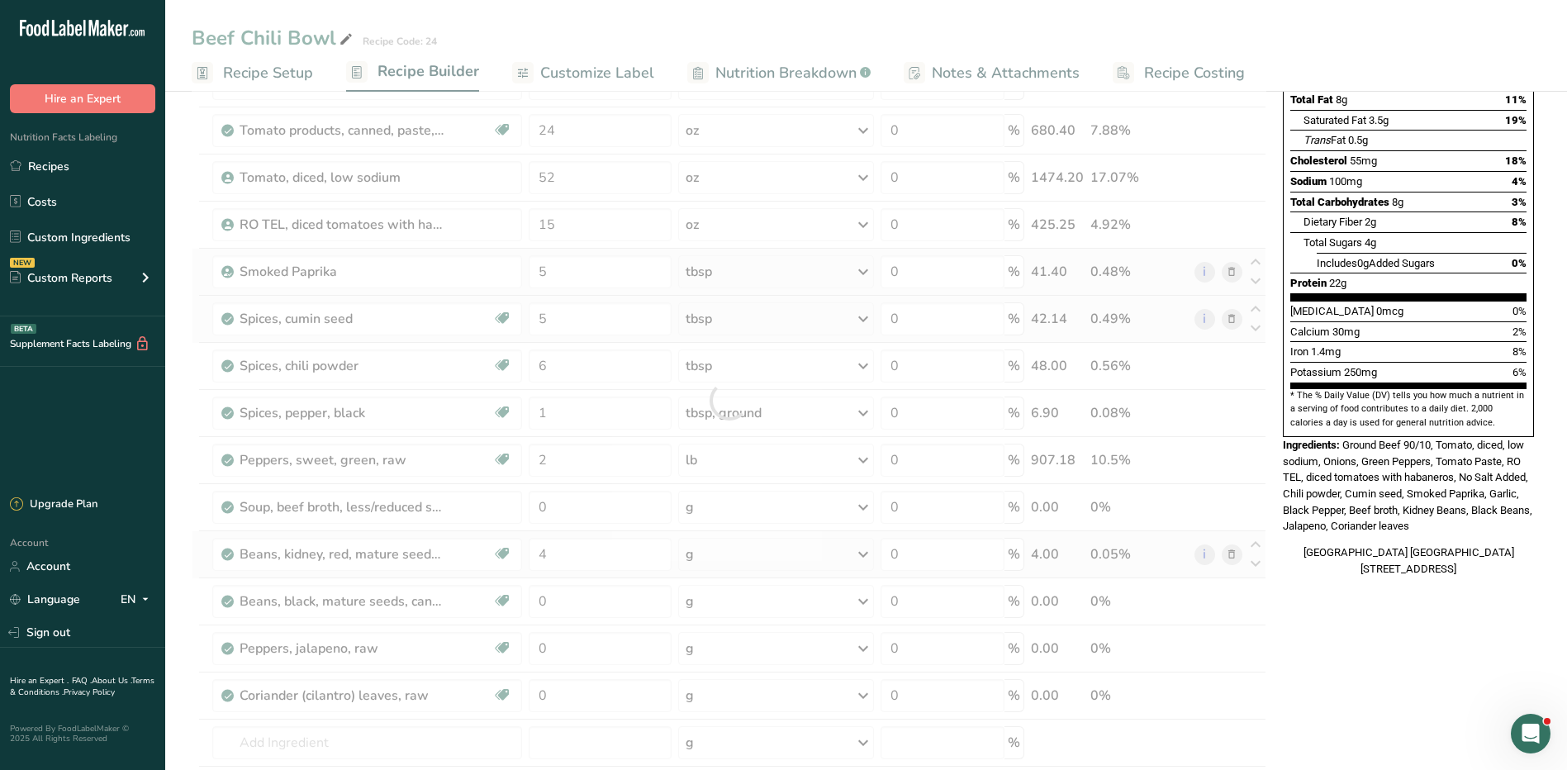
click at [726, 554] on div "Ingredient * Amount * Unit * Waste * .a-a{fill:#347362;}.b-a{fill:#fff;} Grams …" at bounding box center [729, 400] width 1075 height 939
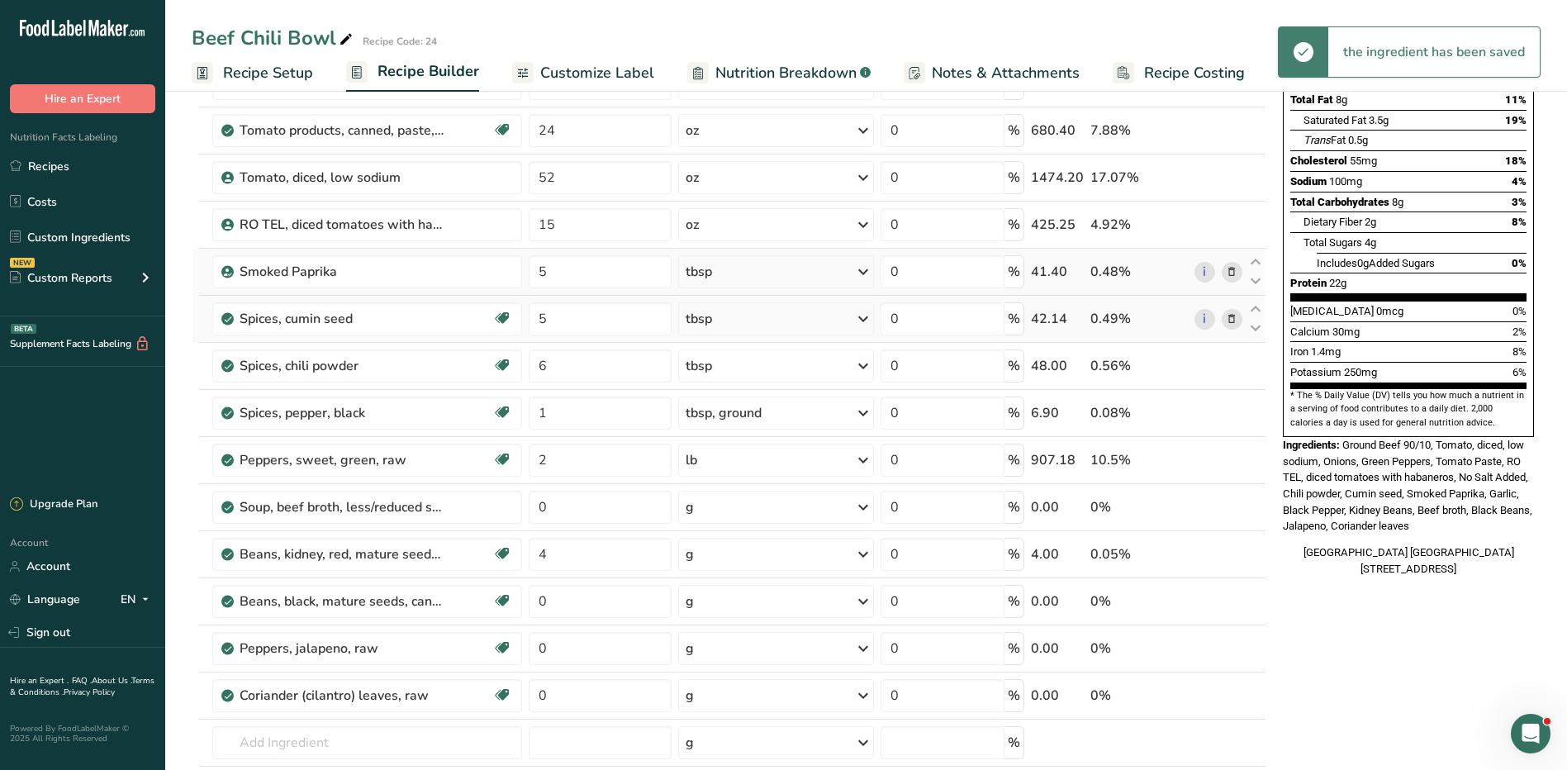
click at [725, 554] on div "g" at bounding box center [776, 554] width 196 height 33
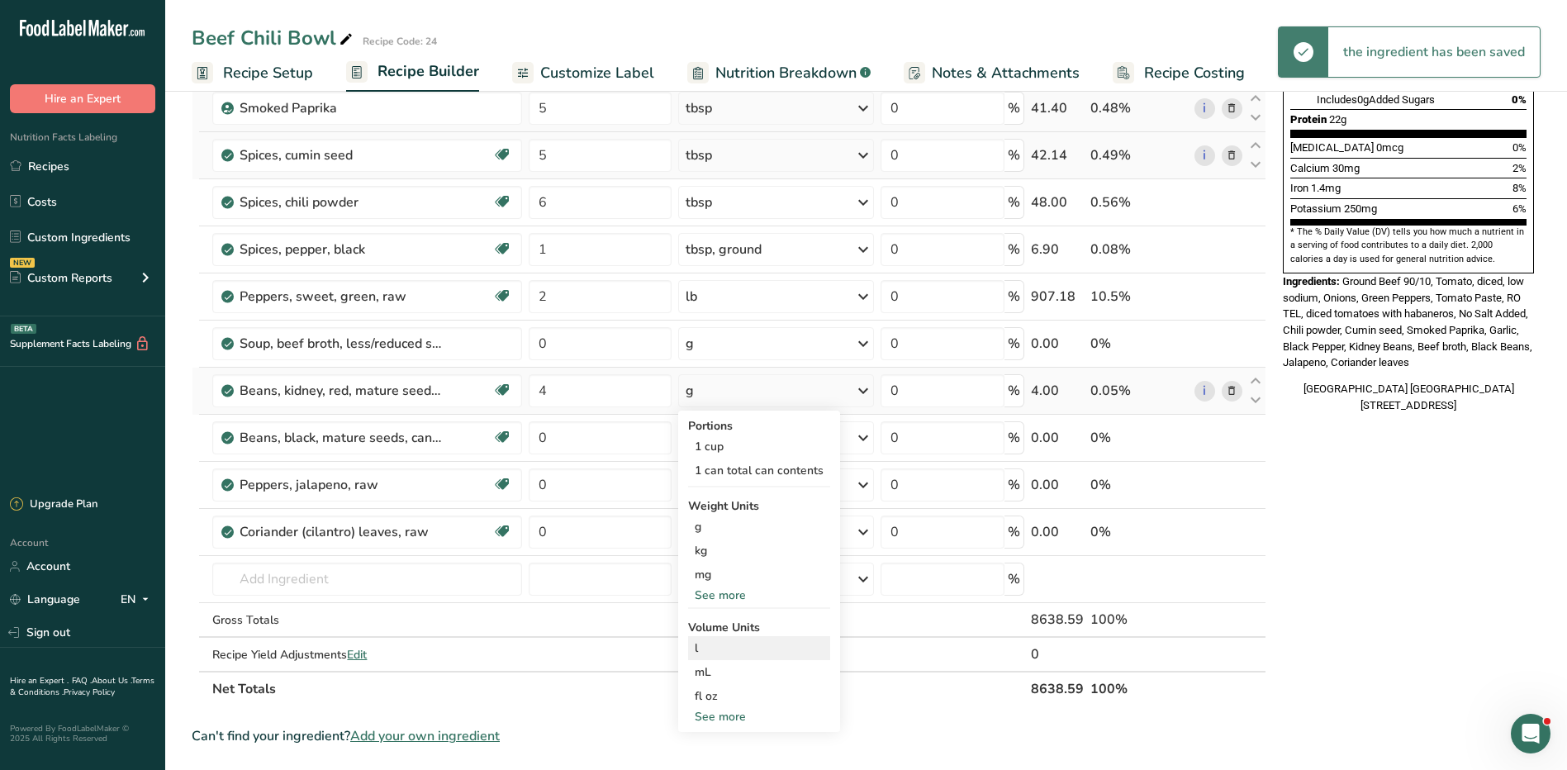
scroll to position [413, 0]
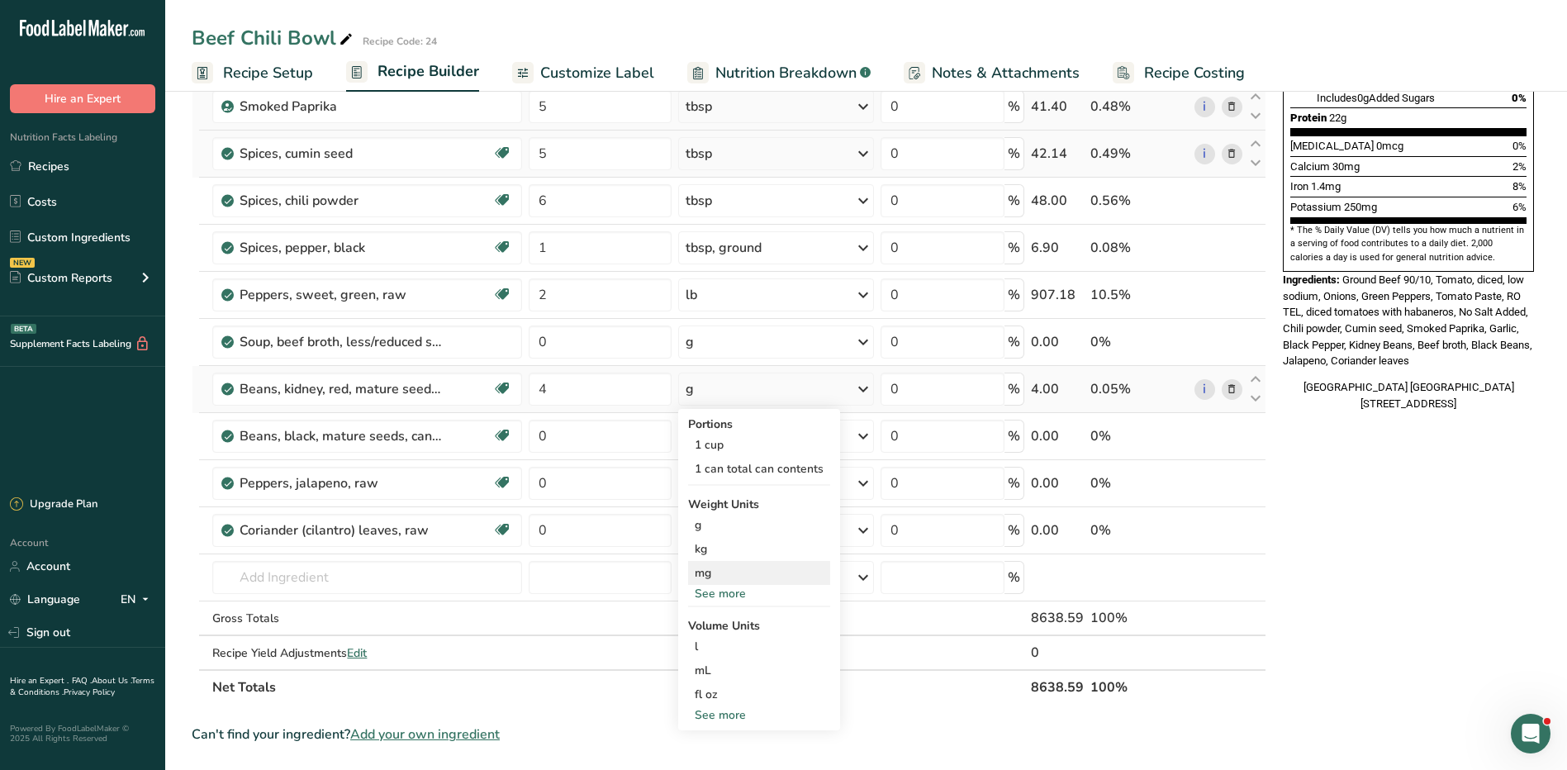
click at [728, 588] on div "See more" at bounding box center [759, 593] width 142 height 17
click at [714, 620] on div "lb" at bounding box center [759, 621] width 142 height 24
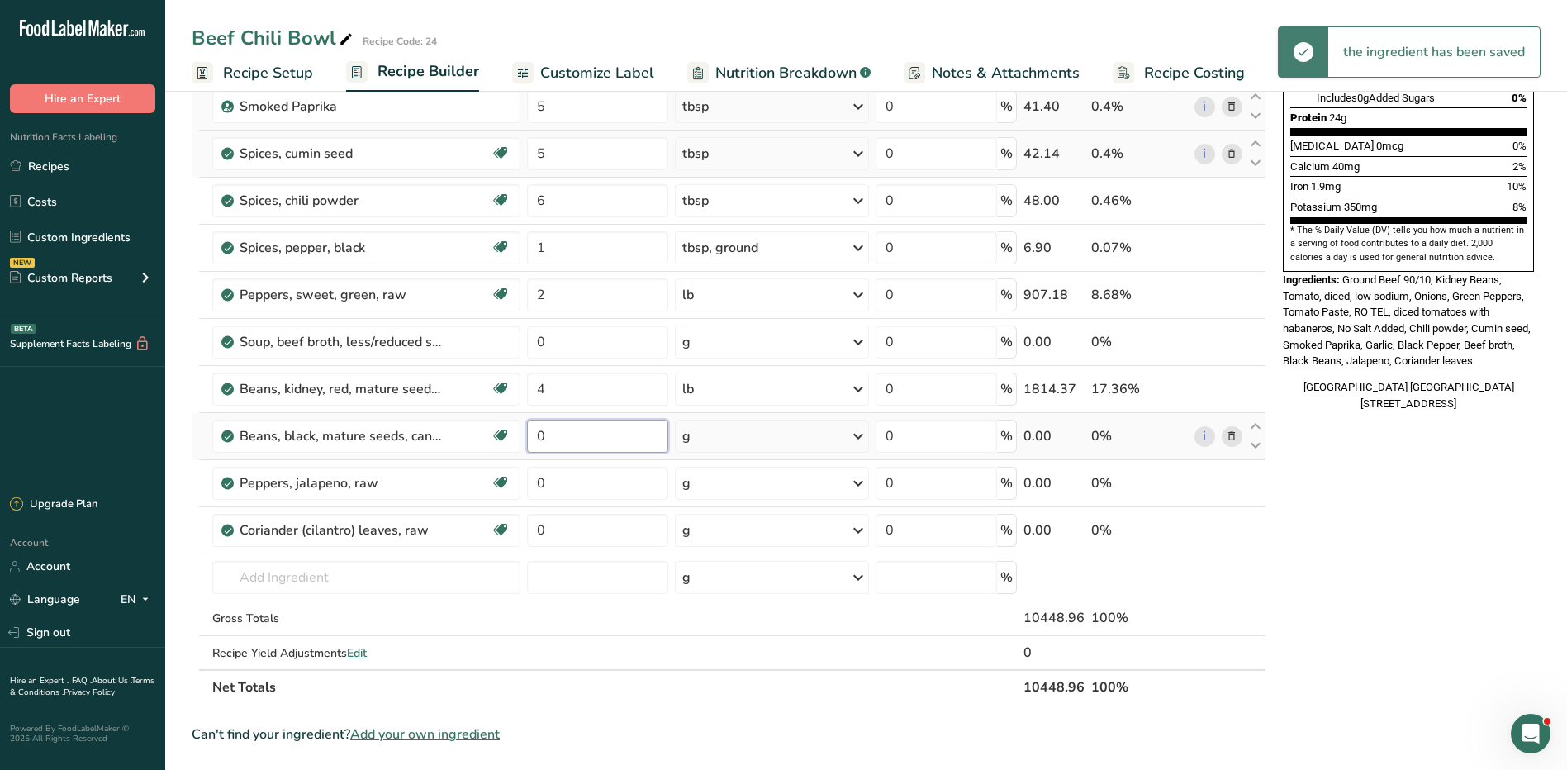
click at [578, 446] on input "0" at bounding box center [597, 436] width 140 height 33
type input "4"
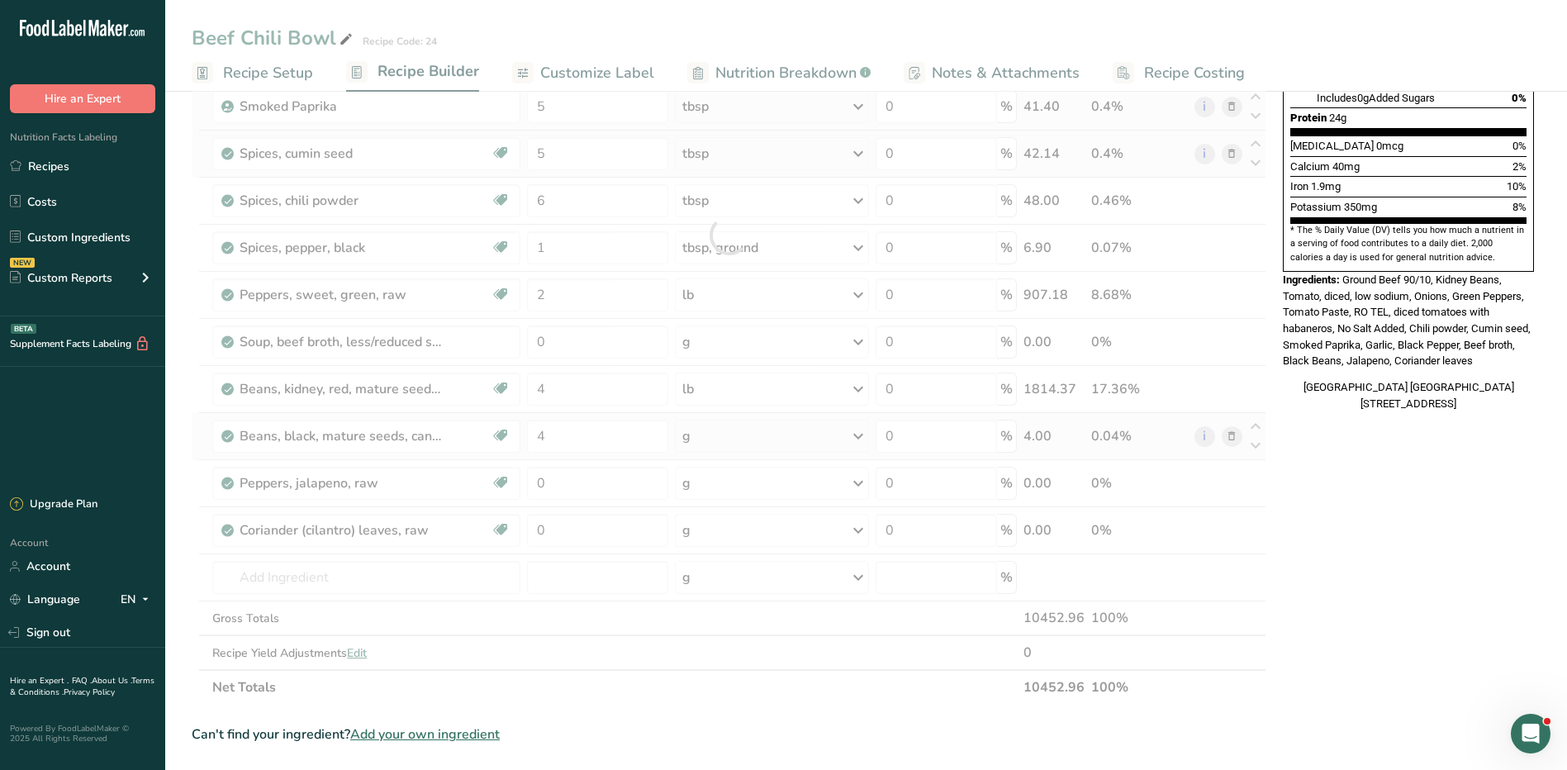
click at [706, 427] on div "Ingredient * Amount * Unit * Waste * .a-a{fill:#347362;}.b-a{fill:#fff;} Grams …" at bounding box center [729, 234] width 1075 height 939
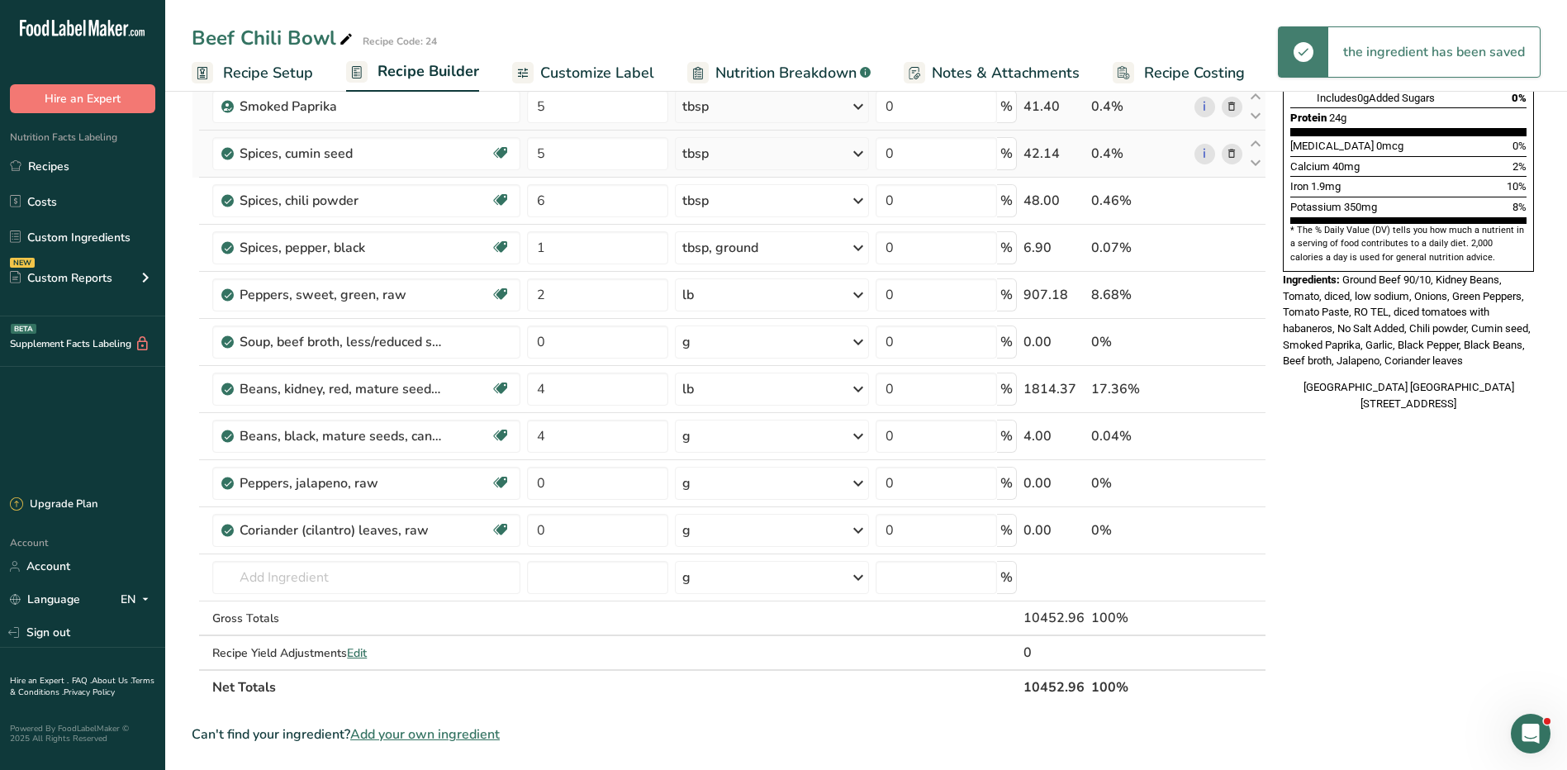
click at [710, 425] on div "g" at bounding box center [772, 436] width 194 height 33
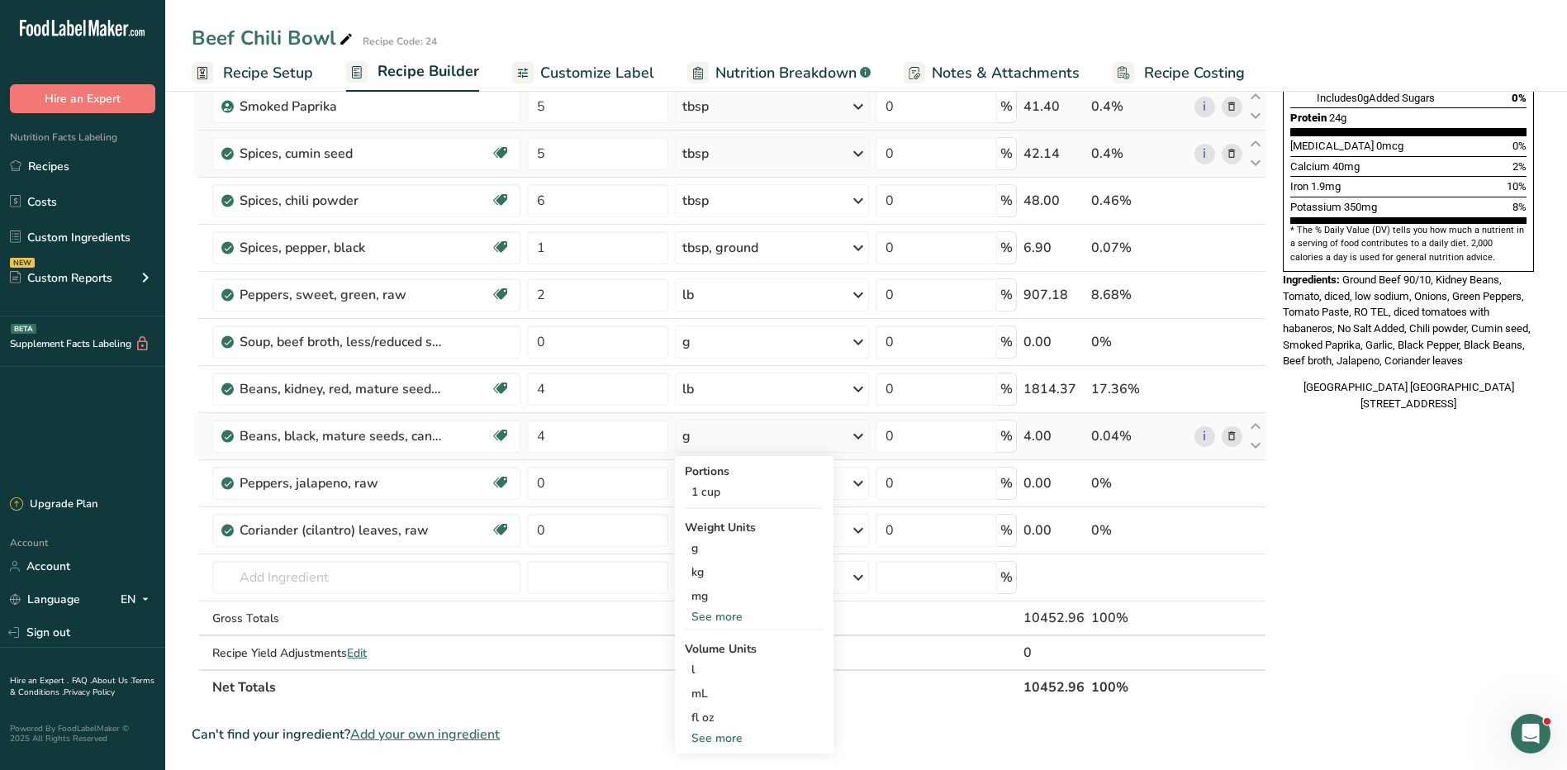
click at [722, 609] on div "See more" at bounding box center [754, 616] width 139 height 17
click at [718, 646] on div "lb" at bounding box center [754, 644] width 139 height 24
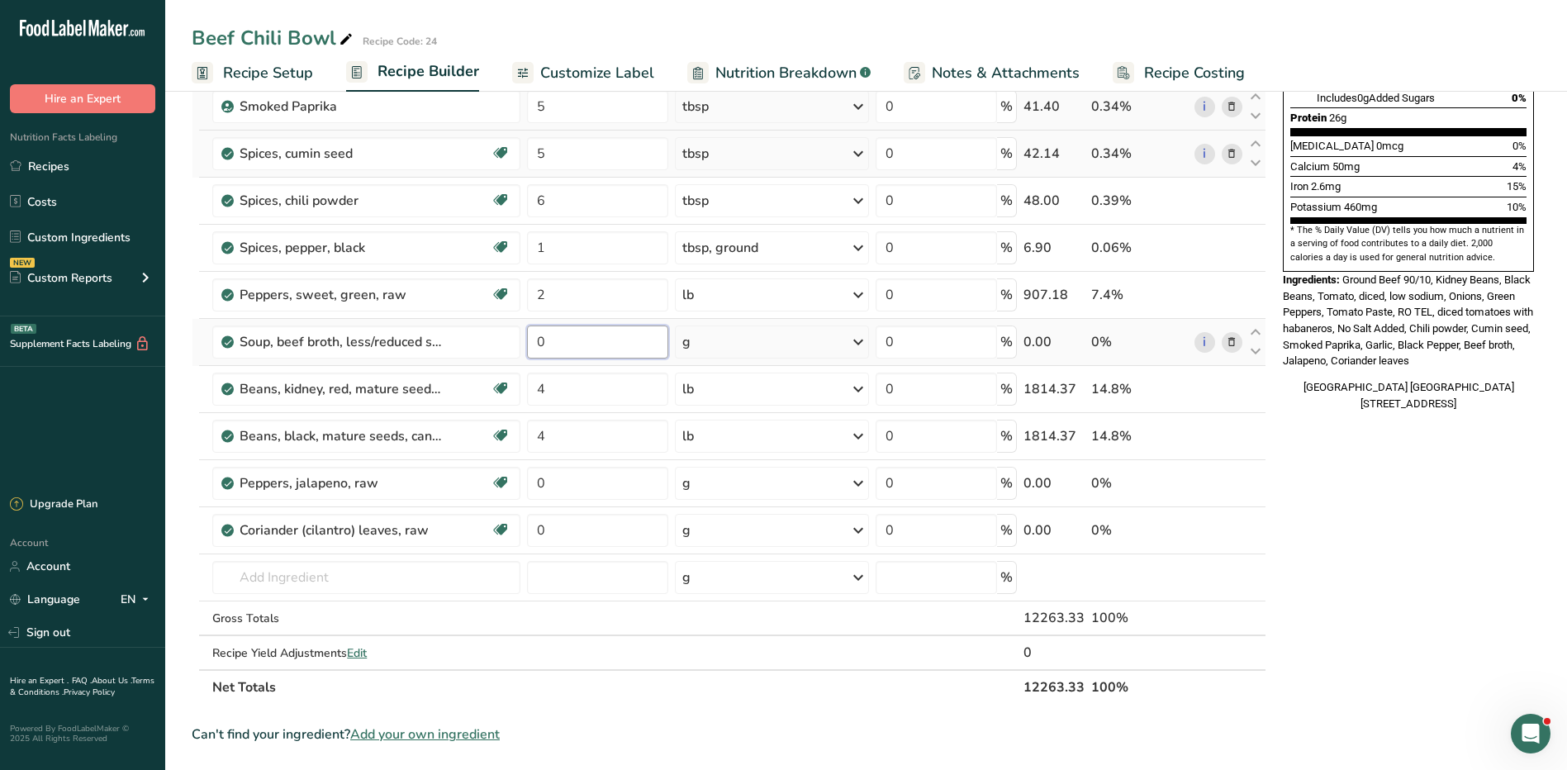
click at [564, 341] on input "0" at bounding box center [597, 342] width 140 height 33
type input "52"
click at [721, 341] on div "Ingredient * Amount * Unit * Waste * .a-a{fill:#347362;}.b-a{fill:#fff;} Grams …" at bounding box center [729, 234] width 1075 height 939
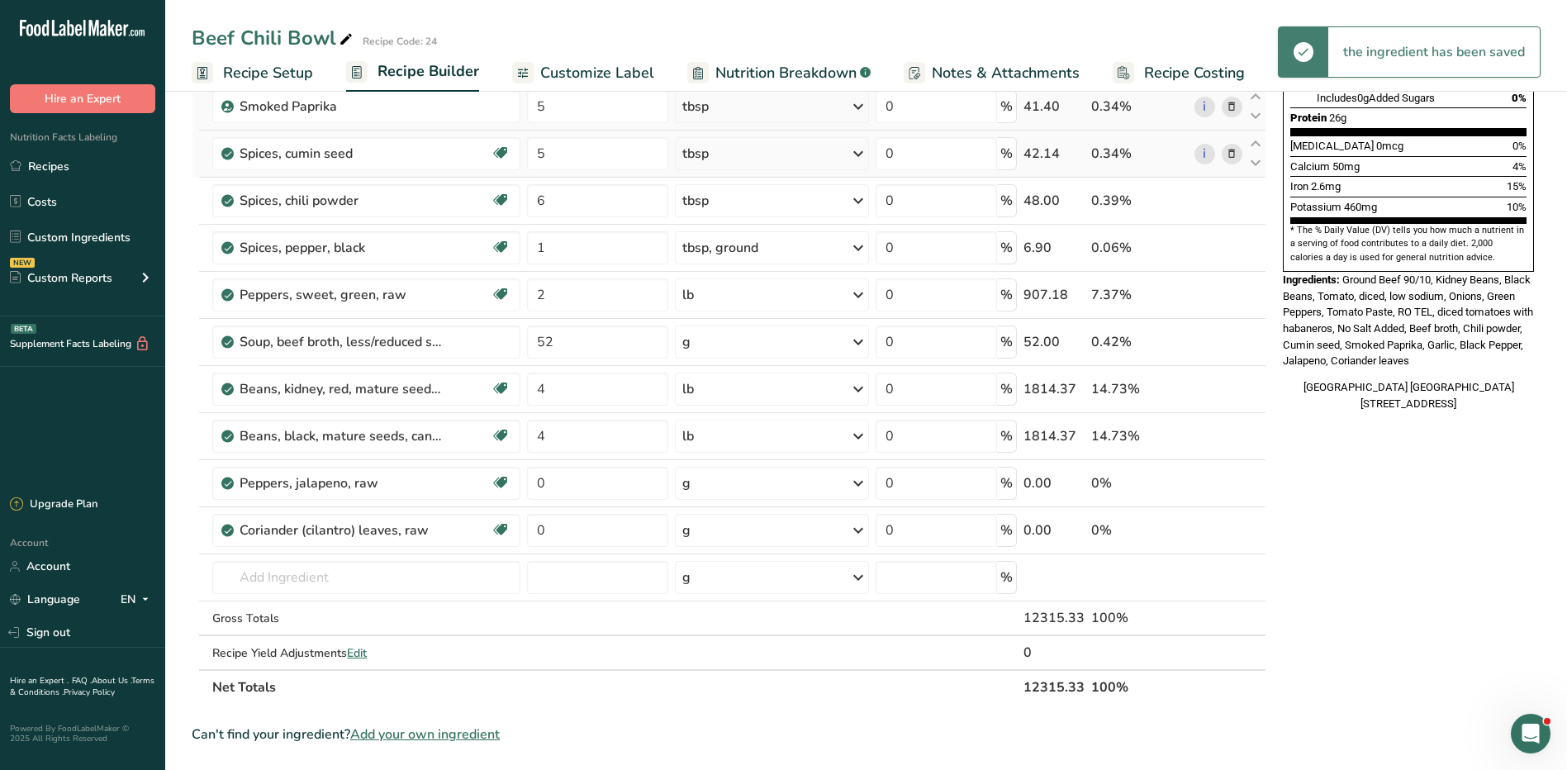
click at [719, 343] on div "g" at bounding box center [772, 342] width 194 height 33
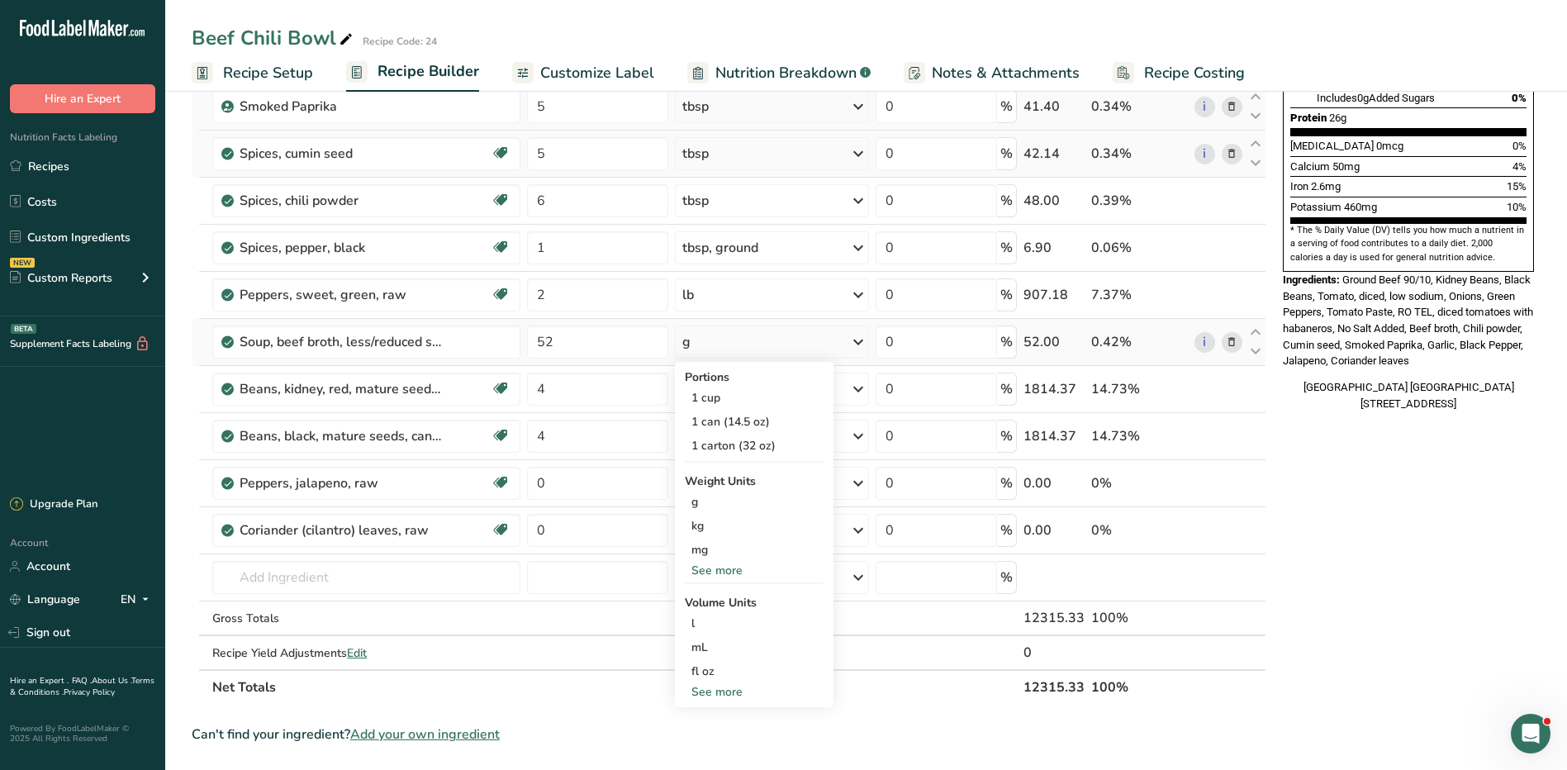
click at [712, 690] on div "See more" at bounding box center [754, 691] width 139 height 17
click at [712, 663] on div "fl oz" at bounding box center [755, 671] width 126 height 17
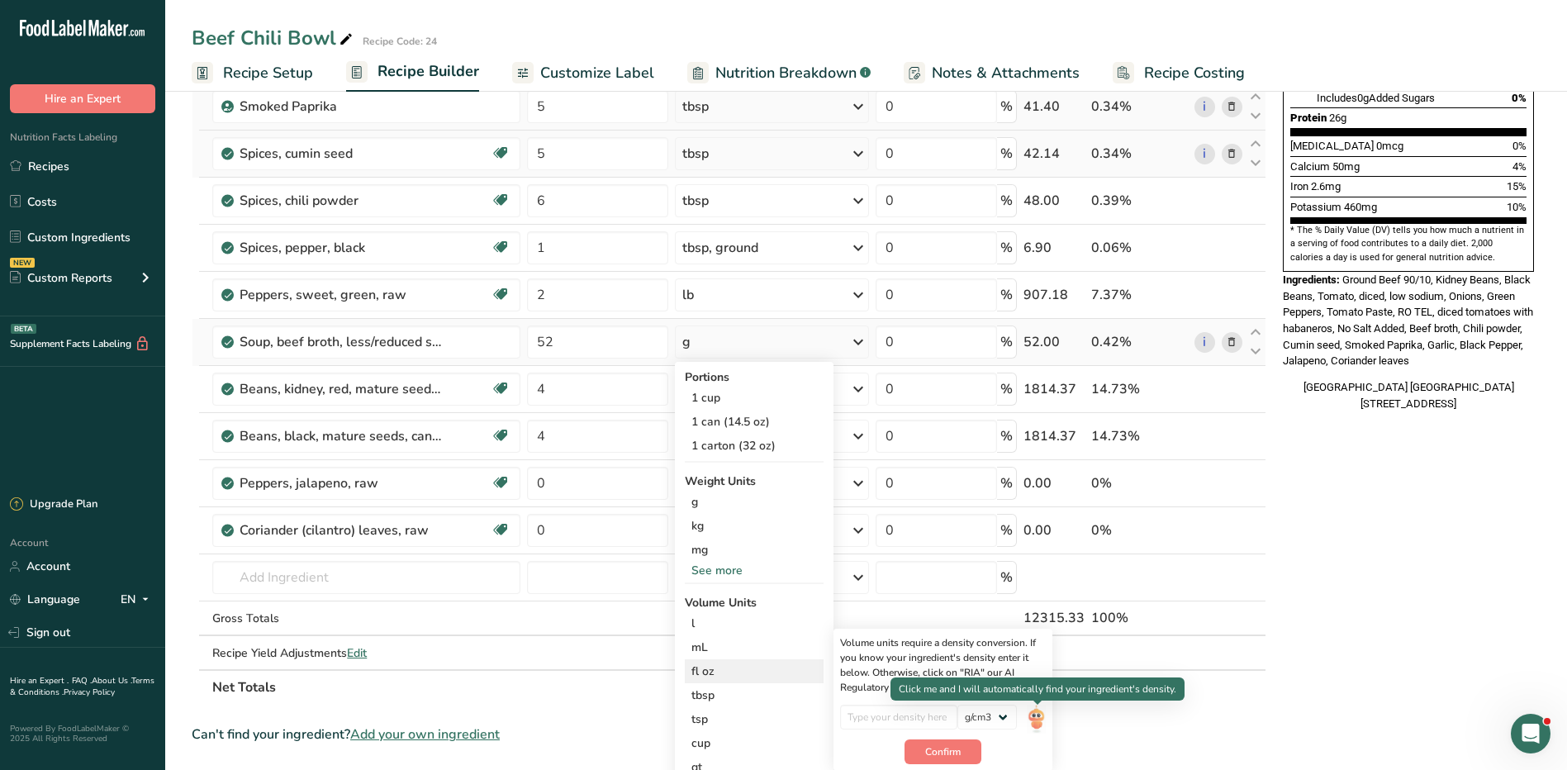
click at [1034, 712] on img at bounding box center [1036, 719] width 18 height 29
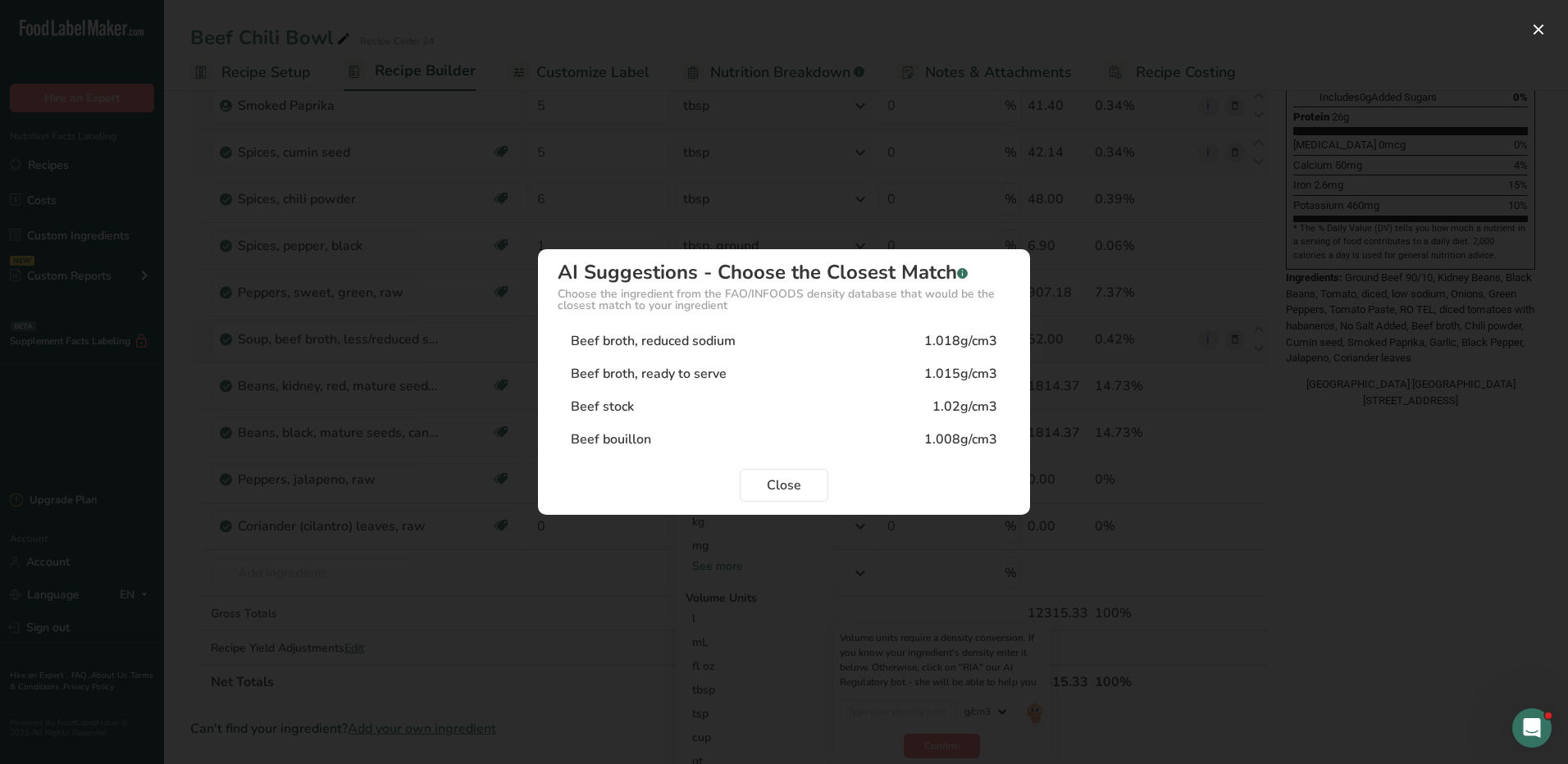
click at [982, 345] on div "1.018g/cm3" at bounding box center [961, 341] width 73 height 20
type input "1.018"
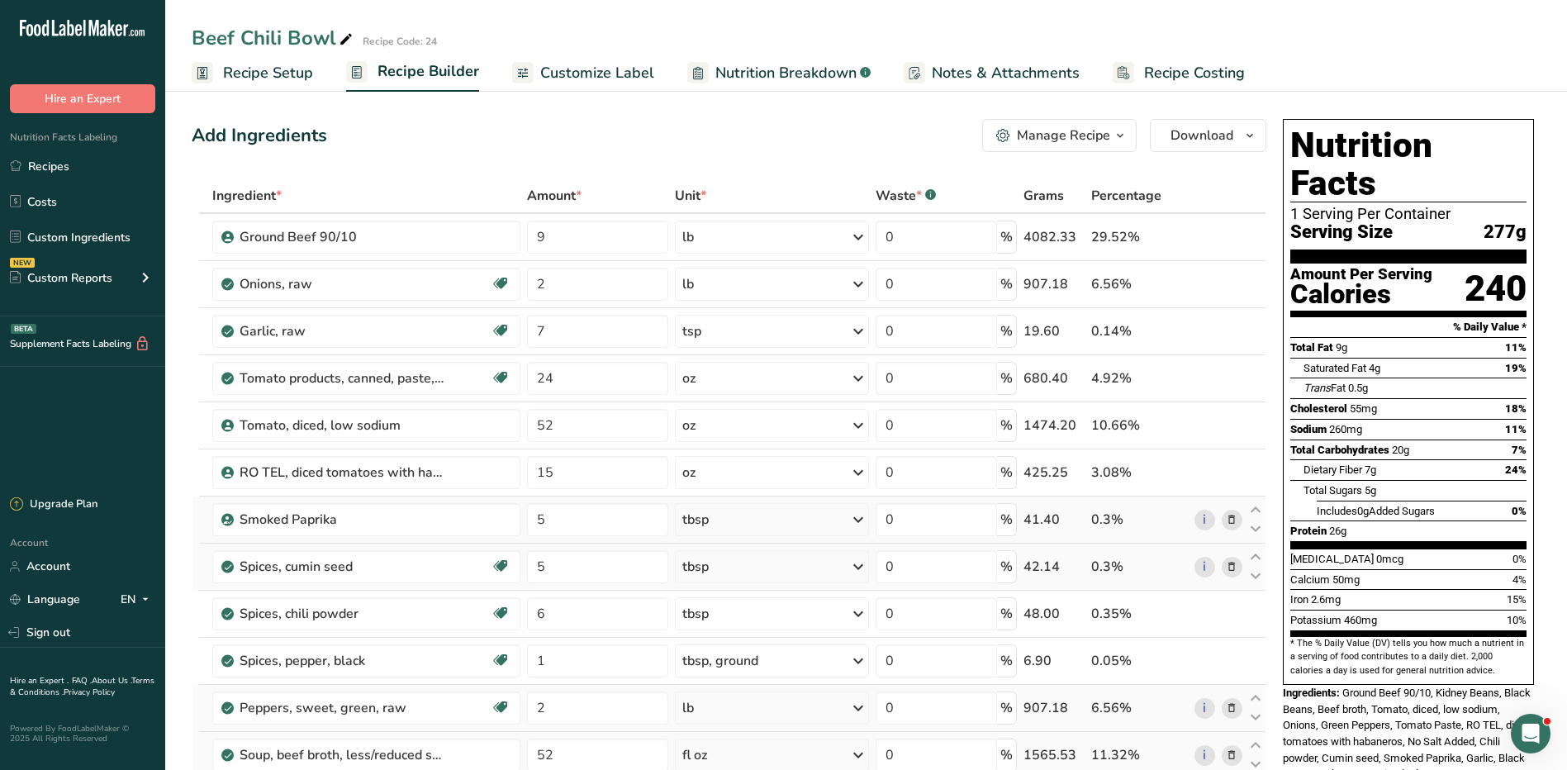
scroll to position [331, 0]
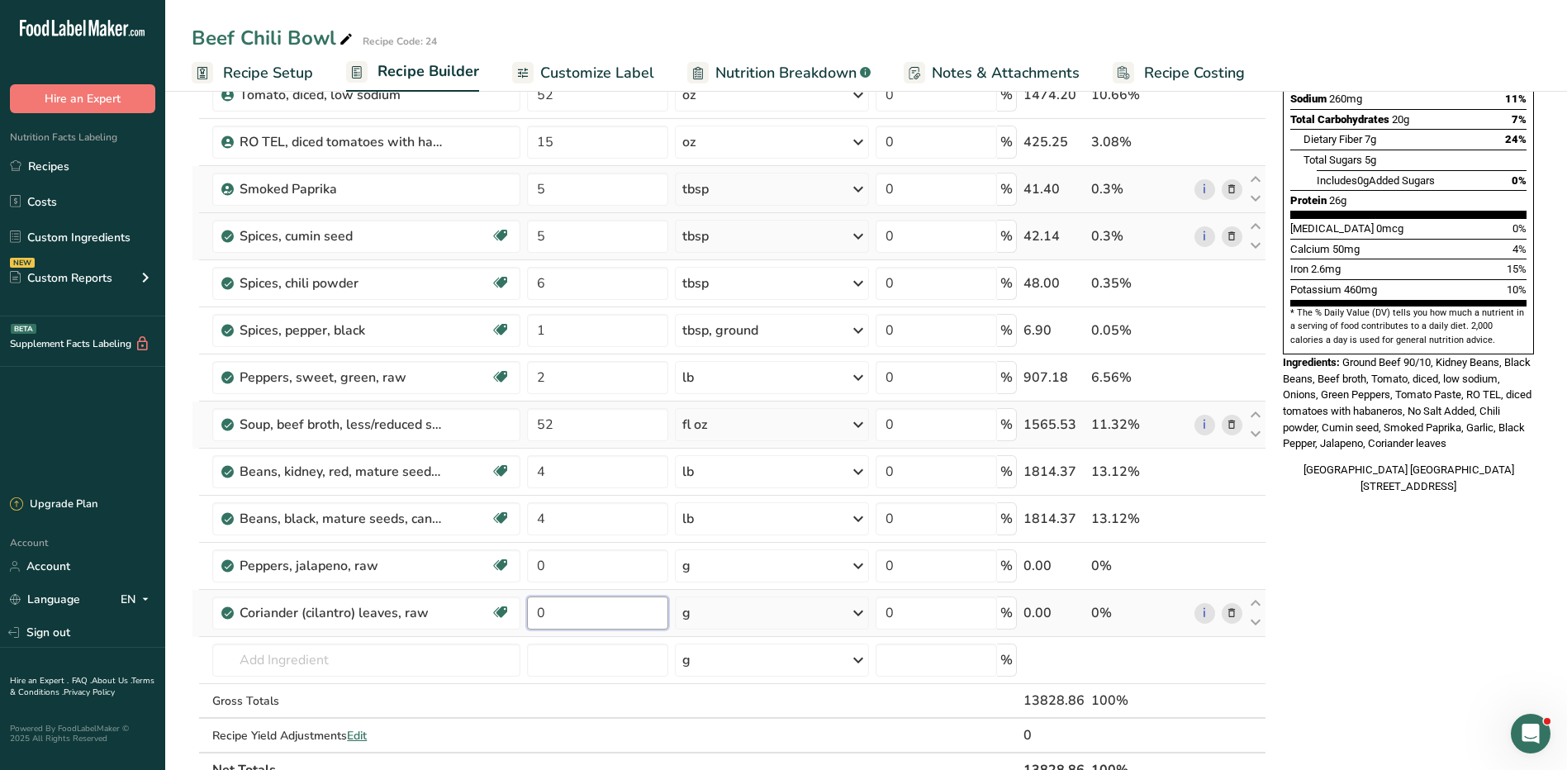
click at [604, 611] on input "0" at bounding box center [597, 613] width 140 height 33
click at [701, 605] on div "Ingredient * Amount * Unit * Waste * .a-a{fill:#347362;}.b-a{fill:#fff;} Grams …" at bounding box center [729, 317] width 1075 height 939
click at [690, 612] on div "g" at bounding box center [687, 613] width 8 height 20
click at [747, 689] on div "9 sprigs" at bounding box center [754, 693] width 139 height 24
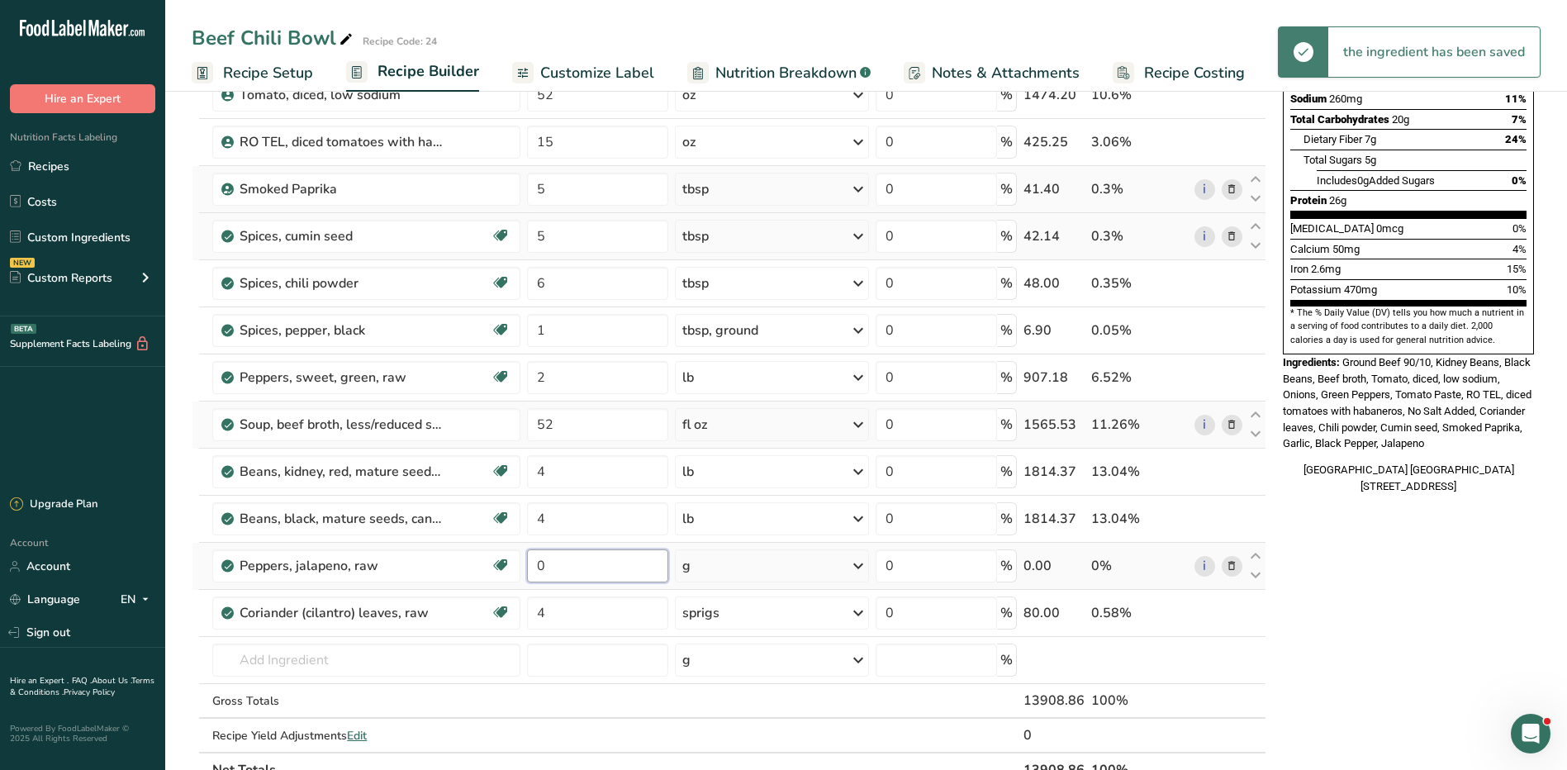
click at [549, 564] on input "0" at bounding box center [597, 565] width 140 height 33
click at [798, 573] on div "Ingredient * Amount * Unit * Waste * .a-a{fill:#347362;}.b-a{fill:#fff;} Grams …" at bounding box center [729, 317] width 1075 height 939
click at [801, 570] on div "g" at bounding box center [772, 565] width 194 height 33
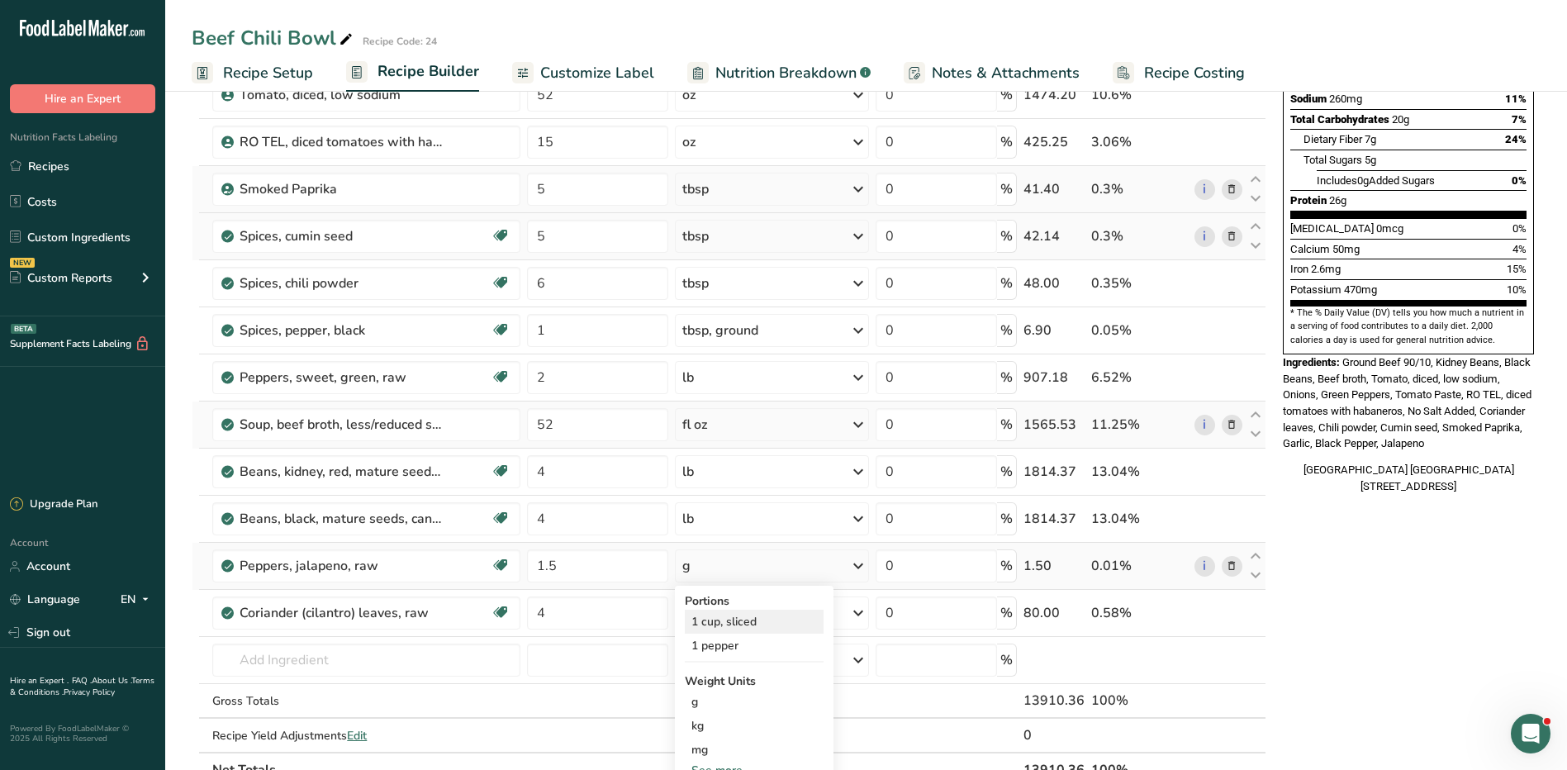
click at [757, 621] on div "1 cup, sliced" at bounding box center [754, 622] width 139 height 24
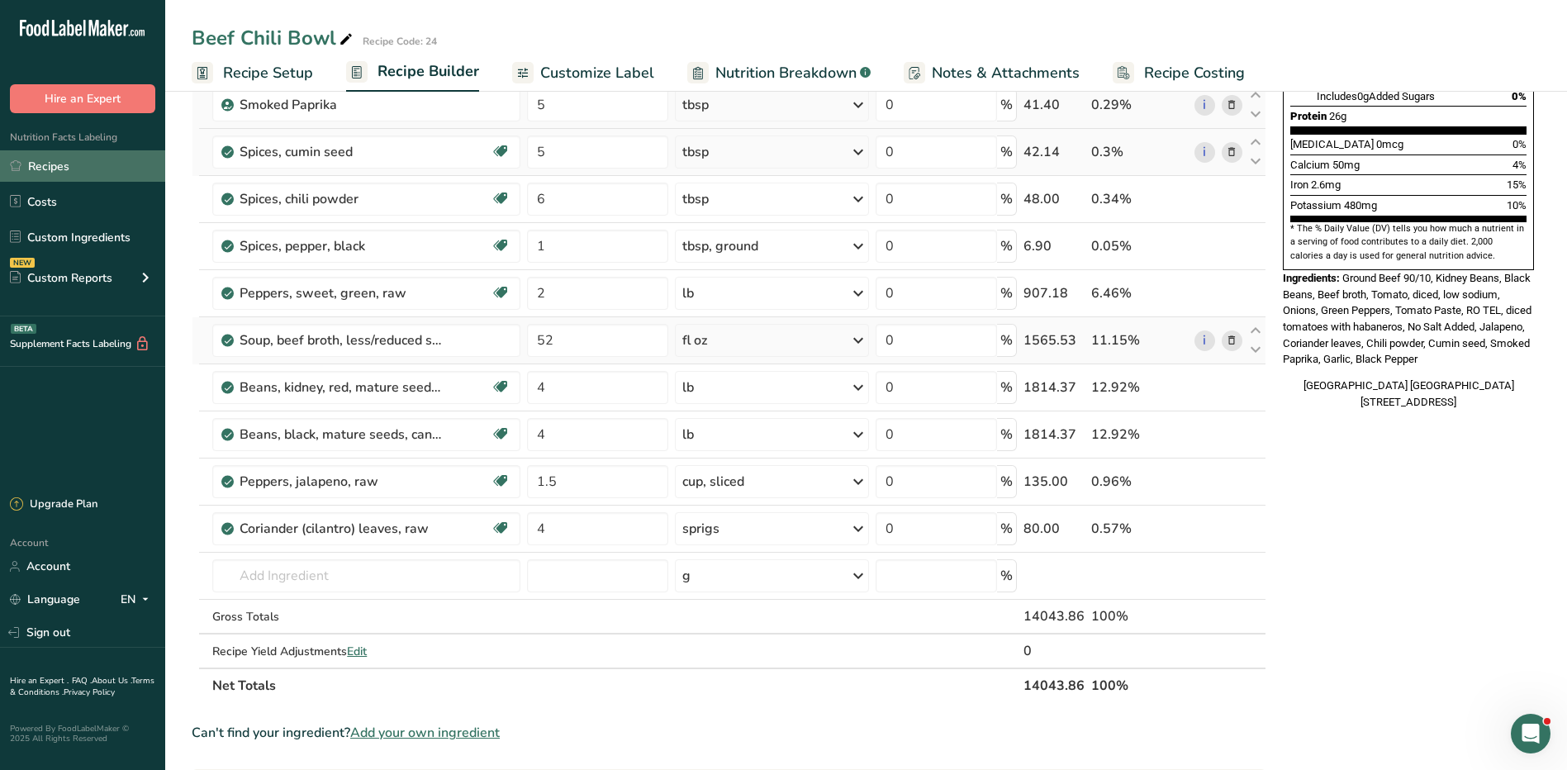
scroll to position [413, 0]
click at [77, 172] on link "Recipes" at bounding box center [82, 165] width 165 height 31
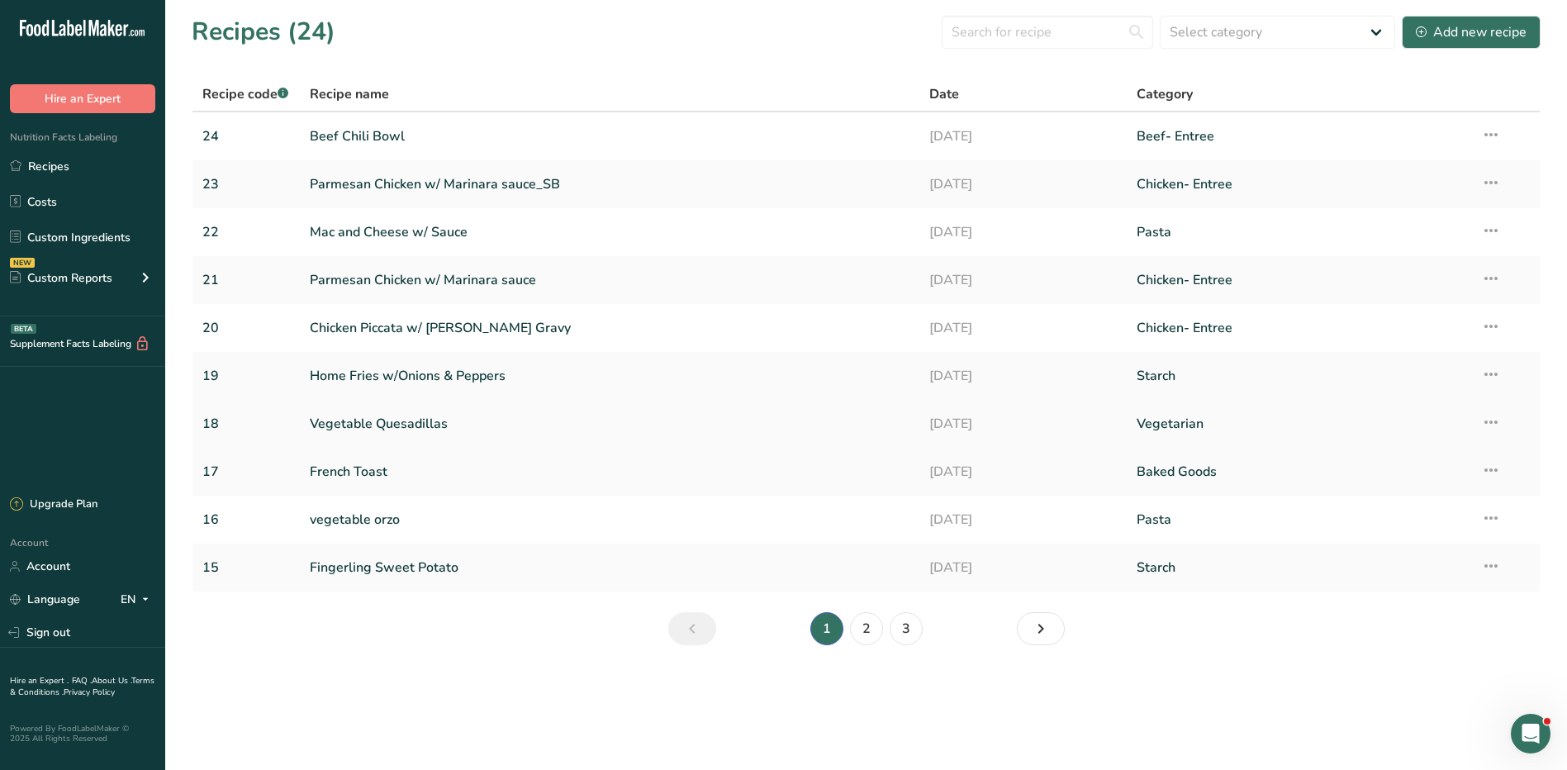
click at [373, 423] on link "Vegetable Quesadillas" at bounding box center [610, 424] width 601 height 35
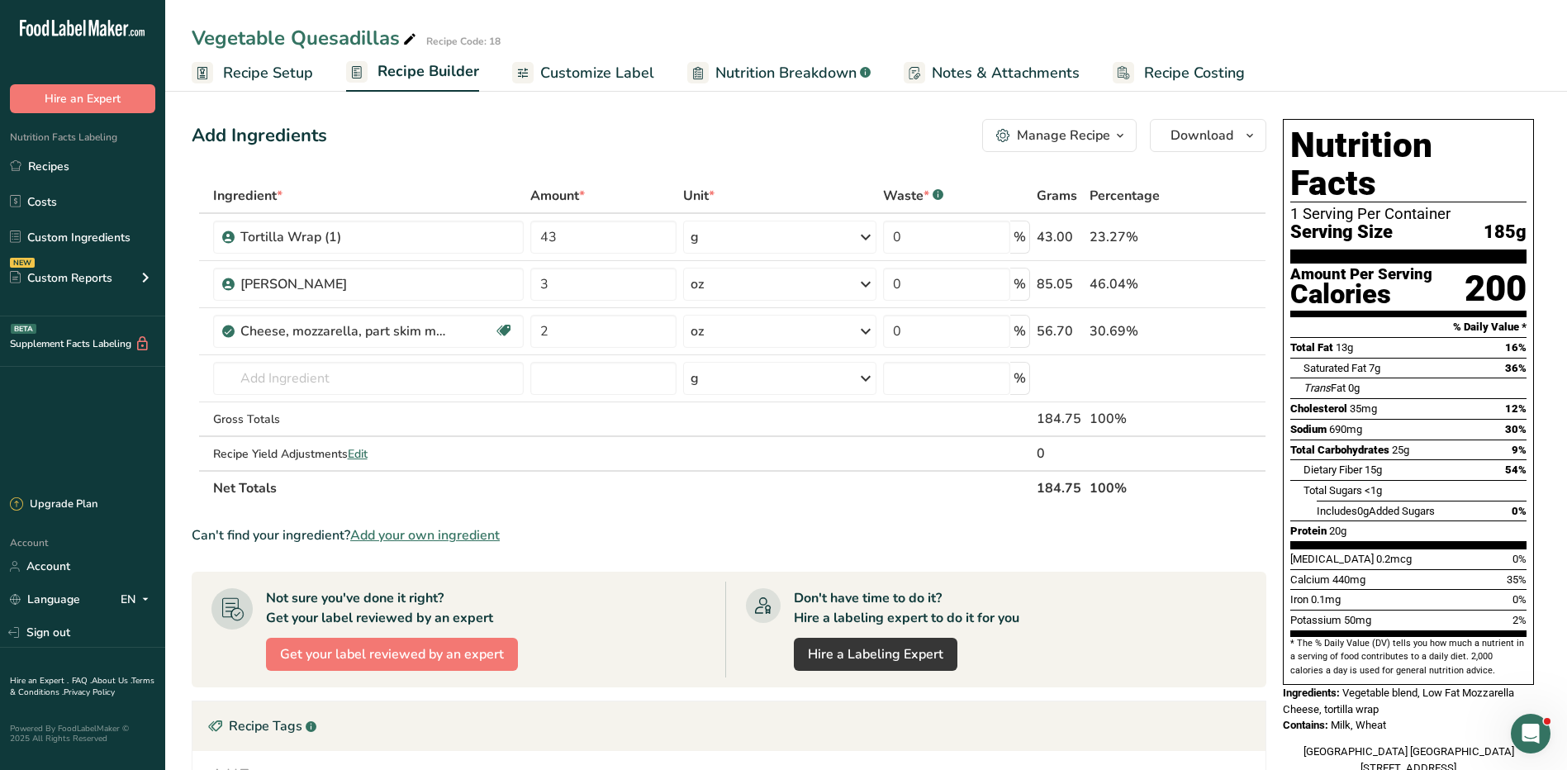
click at [1100, 133] on div "Manage Recipe" at bounding box center [1063, 136] width 93 height 20
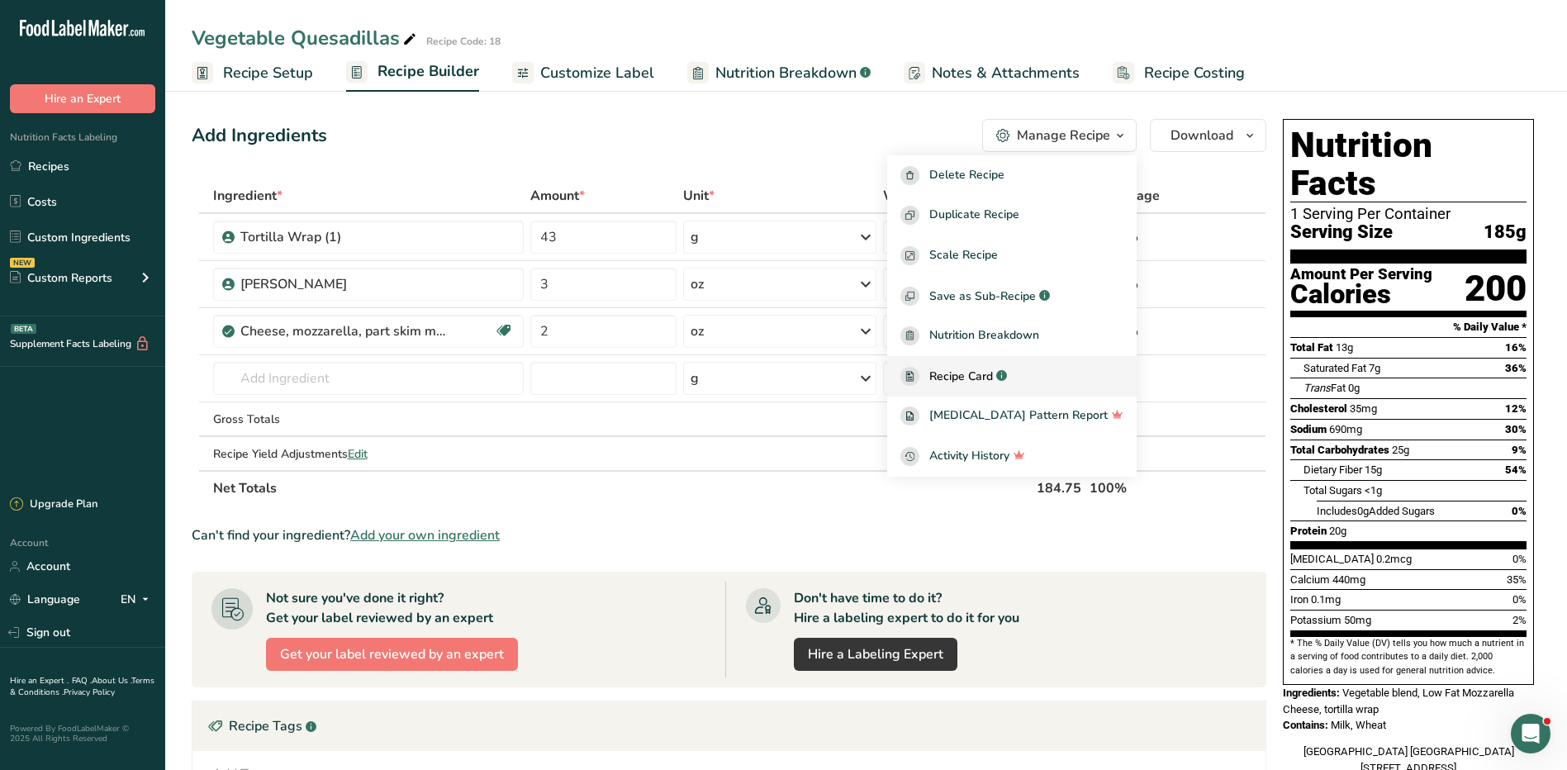
click at [993, 375] on span "Recipe Card" at bounding box center [962, 376] width 64 height 17
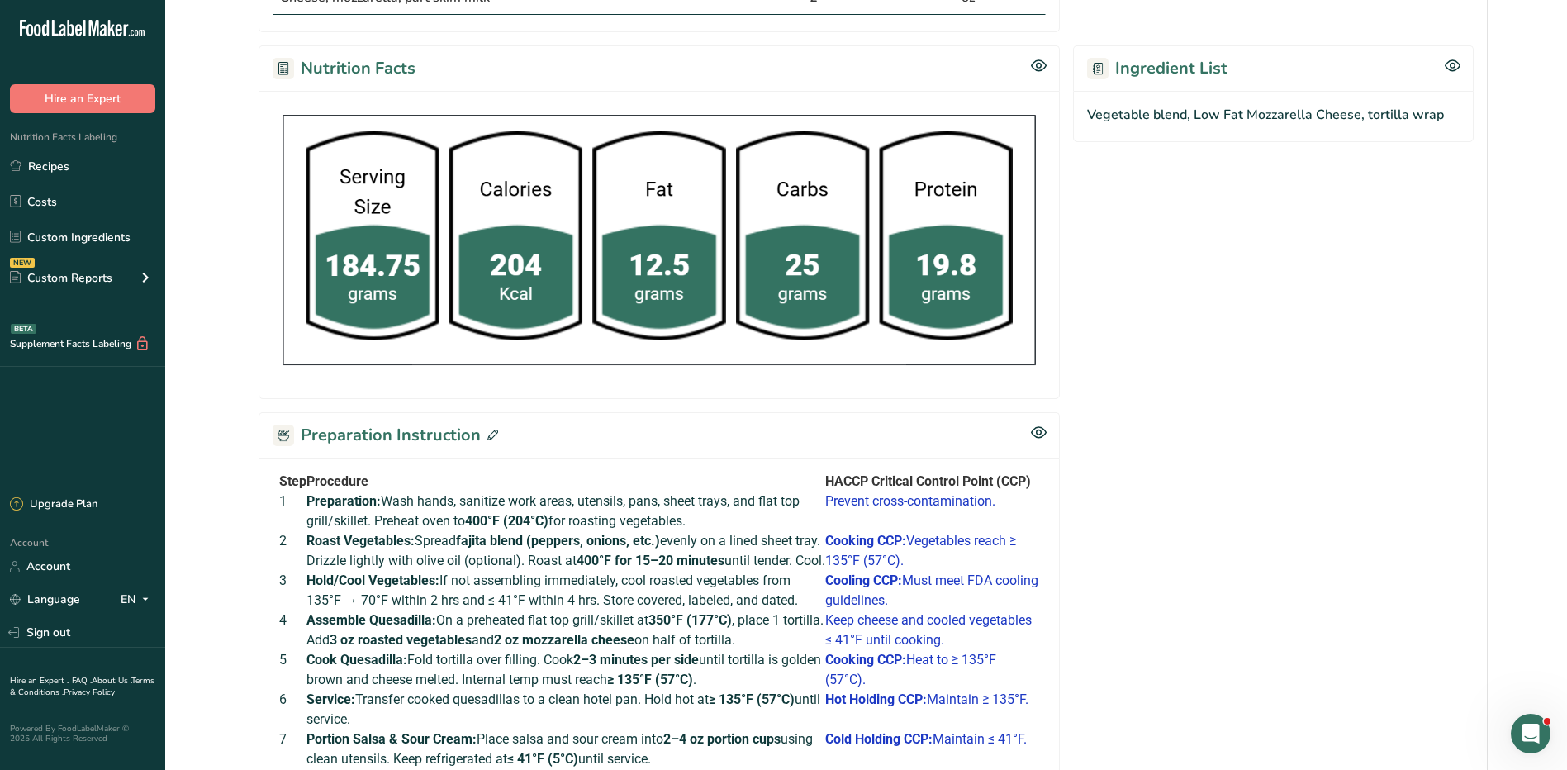
scroll to position [744, 0]
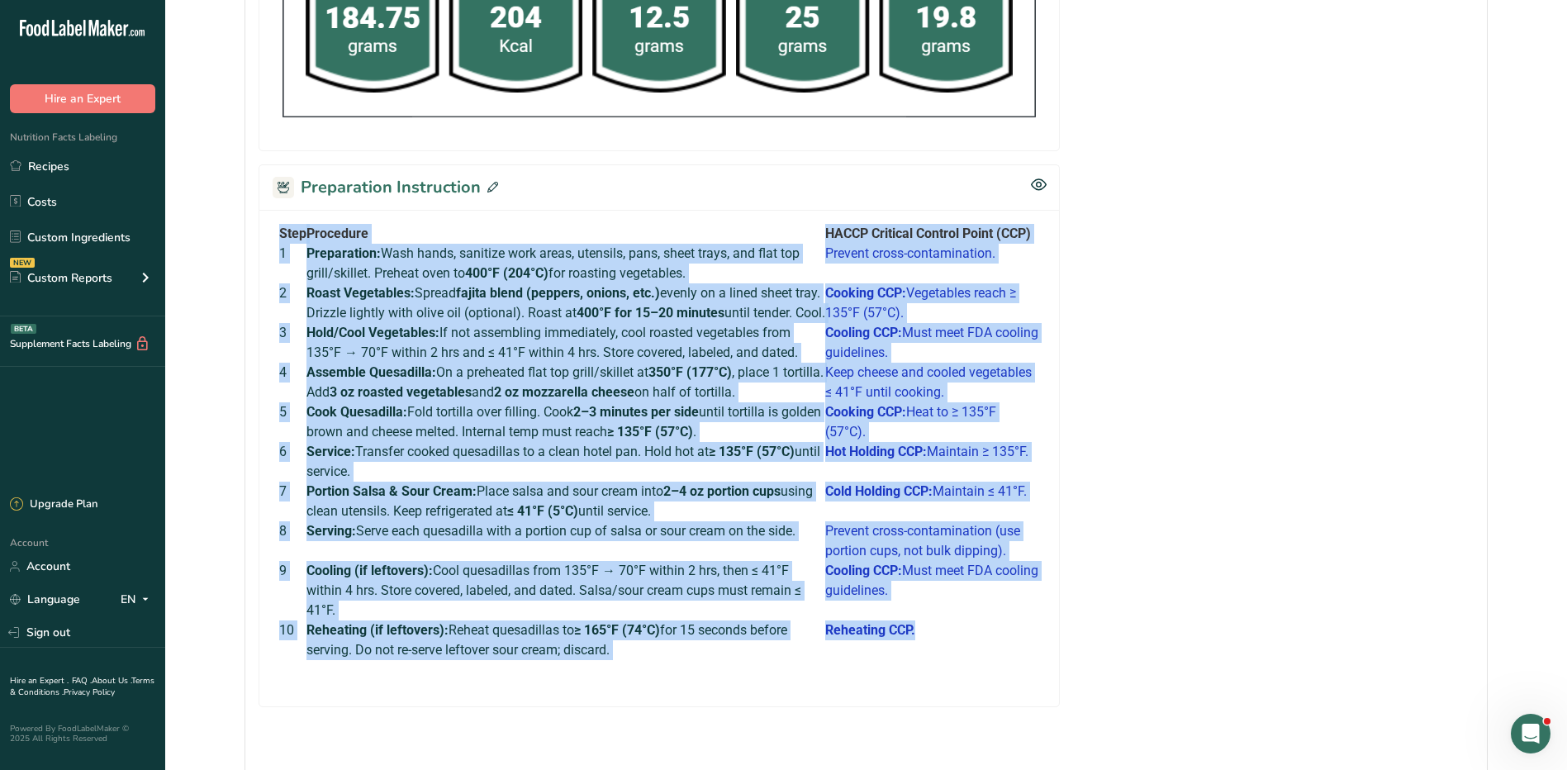
drag, startPoint x: 278, startPoint y: 227, endPoint x: 916, endPoint y: 659, distance: 770.5
click at [916, 659] on div "Step Procedure HACCP Critical Control Point (CCP) 1 Preparation: Wash hands, sa…" at bounding box center [659, 452] width 773 height 456
copy tbody "Step Procedure HACCP Critical Control Point (CCP) 1 Preparation: Wash hands, sa…"
click at [87, 165] on link "Recipes" at bounding box center [82, 165] width 165 height 31
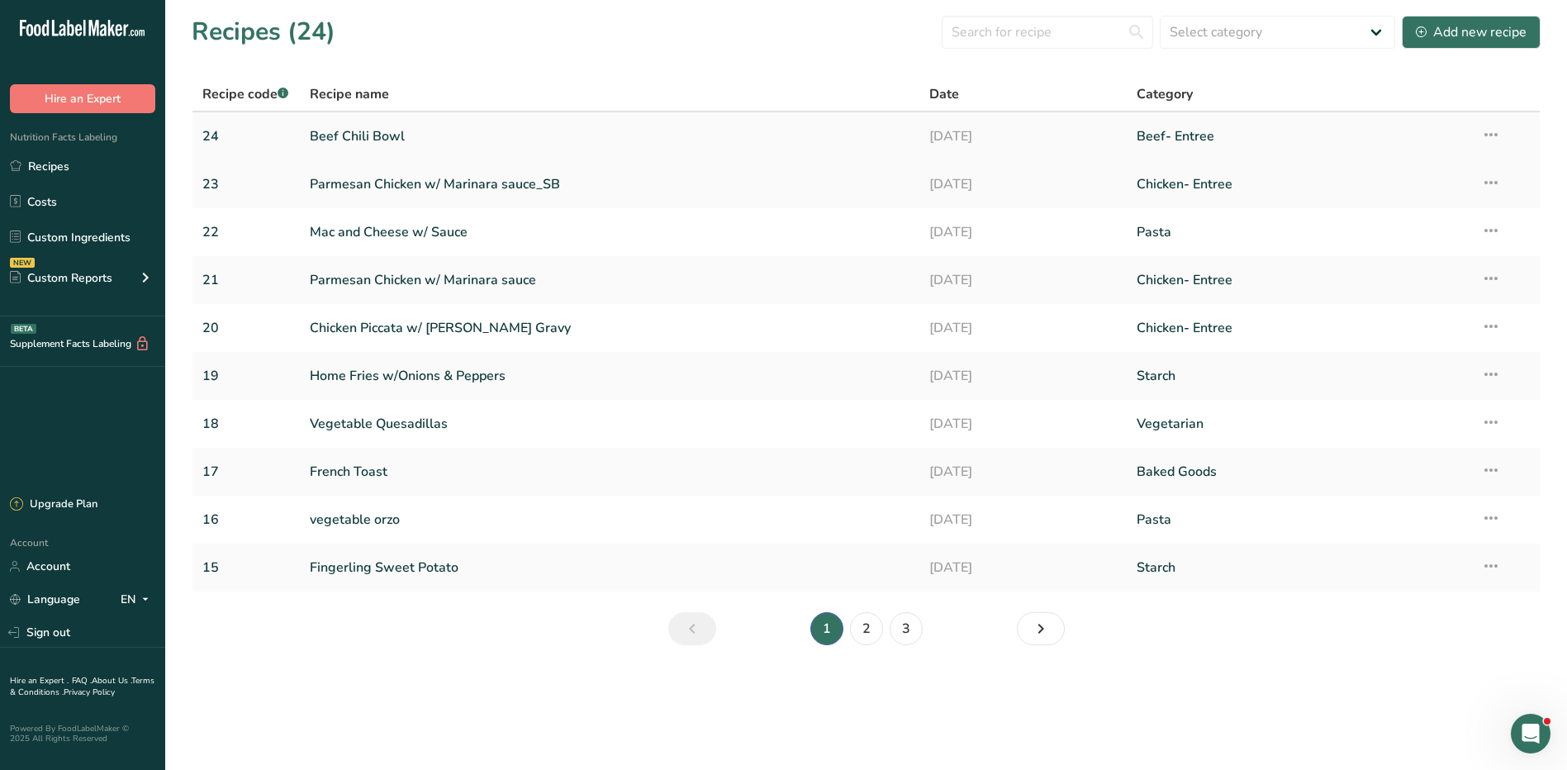
click at [376, 140] on link "Beef Chili Bowl" at bounding box center [610, 136] width 601 height 35
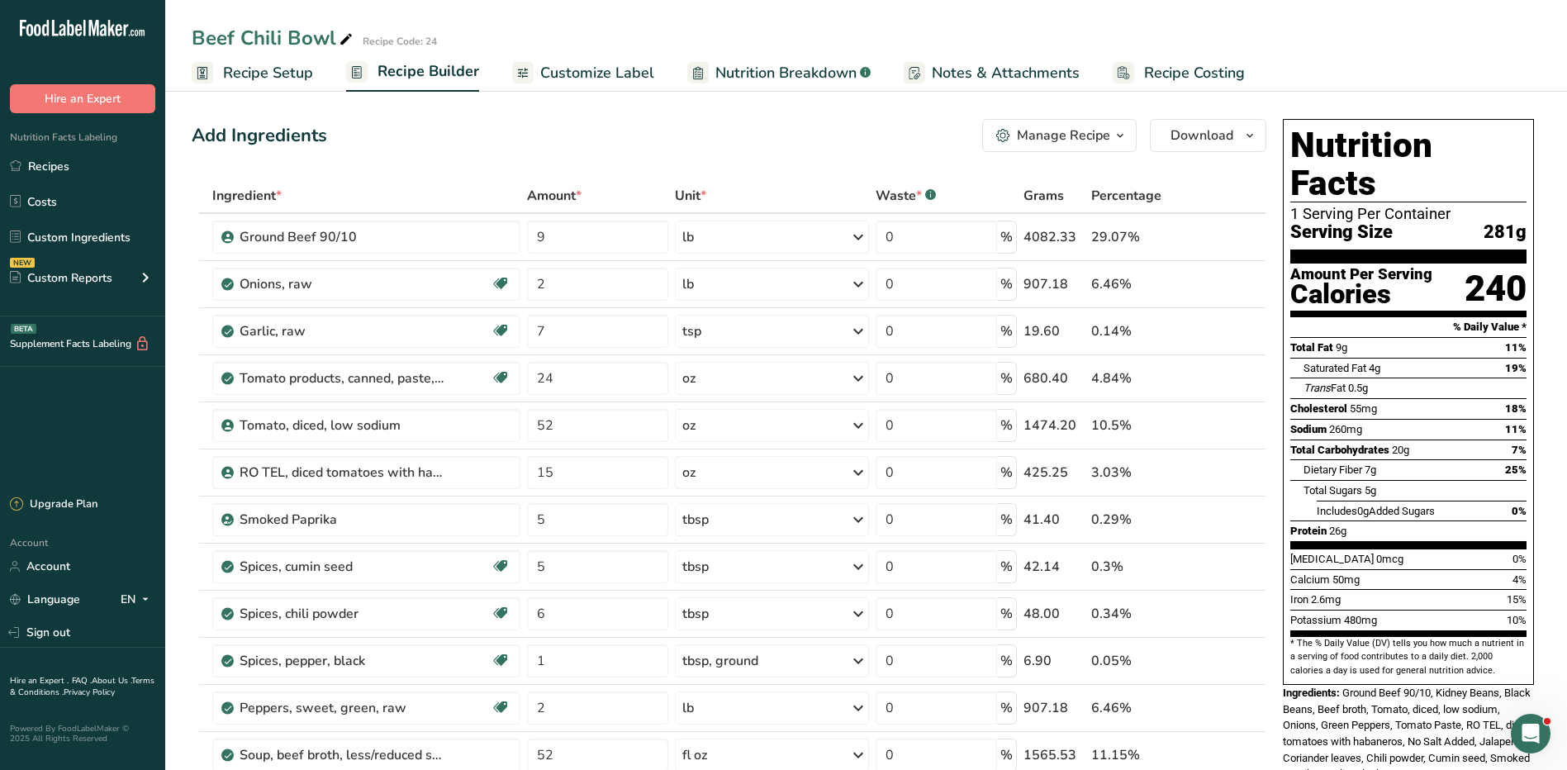
click at [1079, 136] on div "Manage Recipe" at bounding box center [1063, 136] width 93 height 20
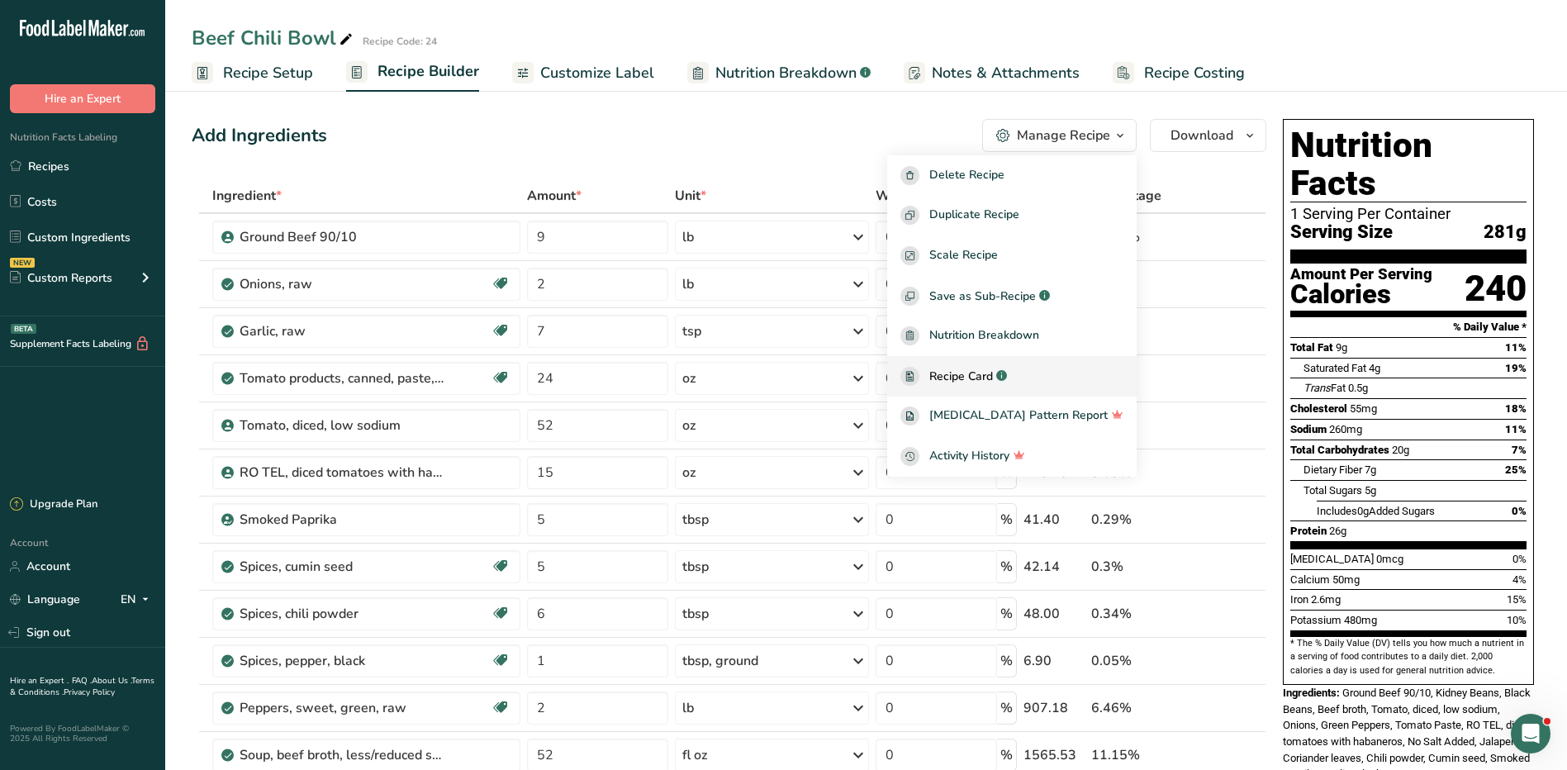
click at [993, 378] on span "Recipe Card" at bounding box center [962, 376] width 64 height 17
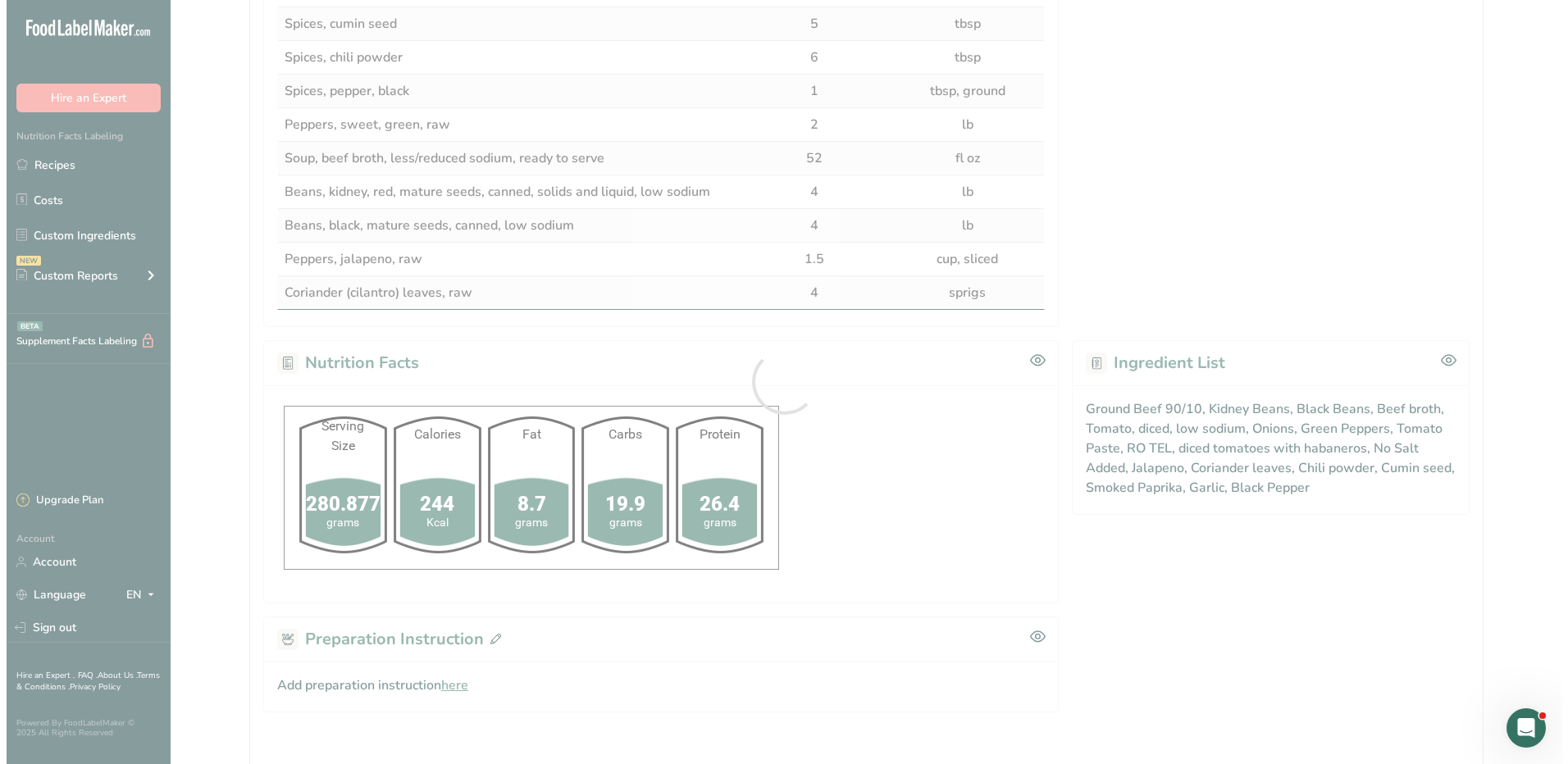
scroll to position [781, 0]
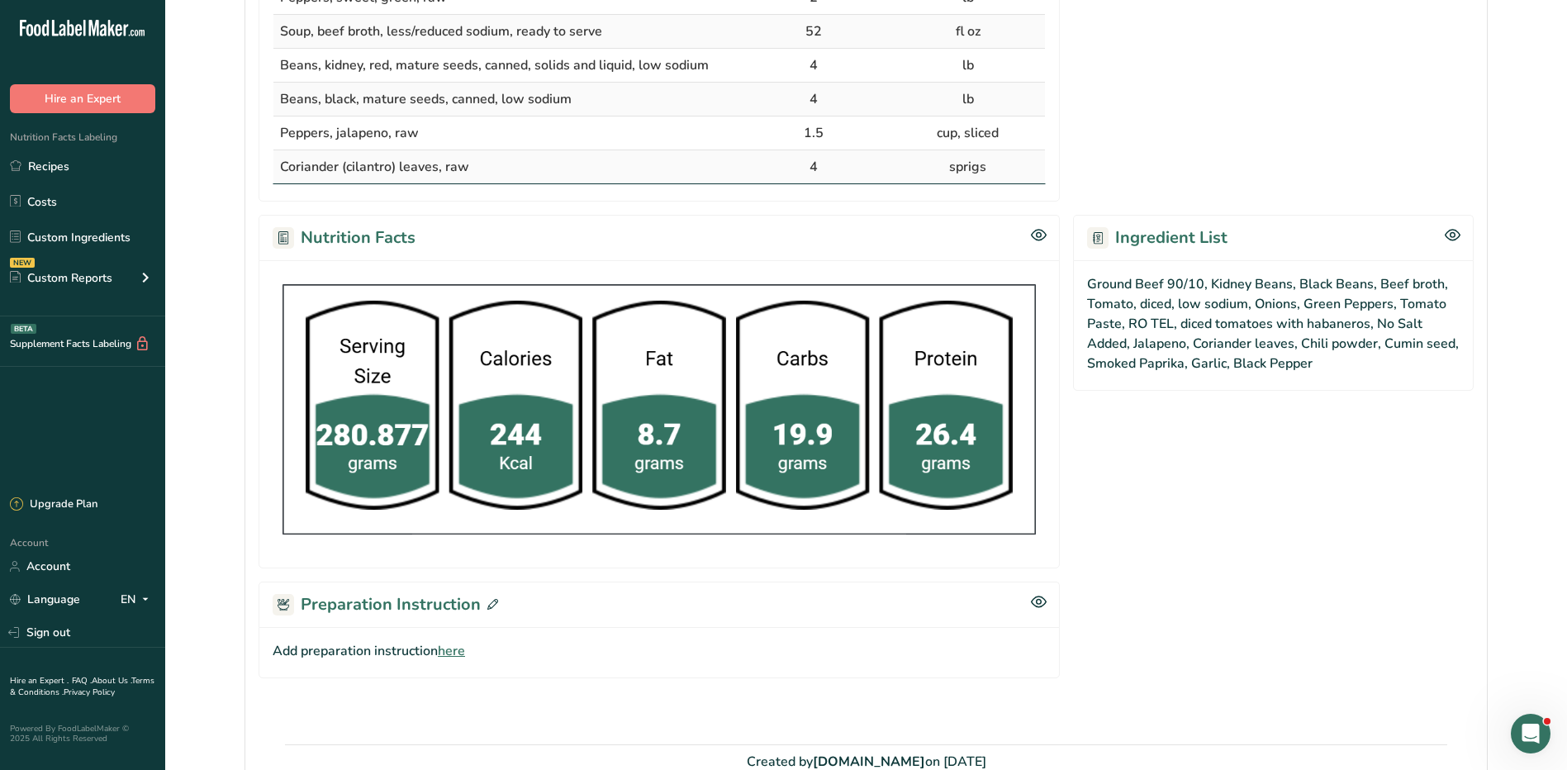
click at [494, 597] on span at bounding box center [489, 604] width 17 height 25
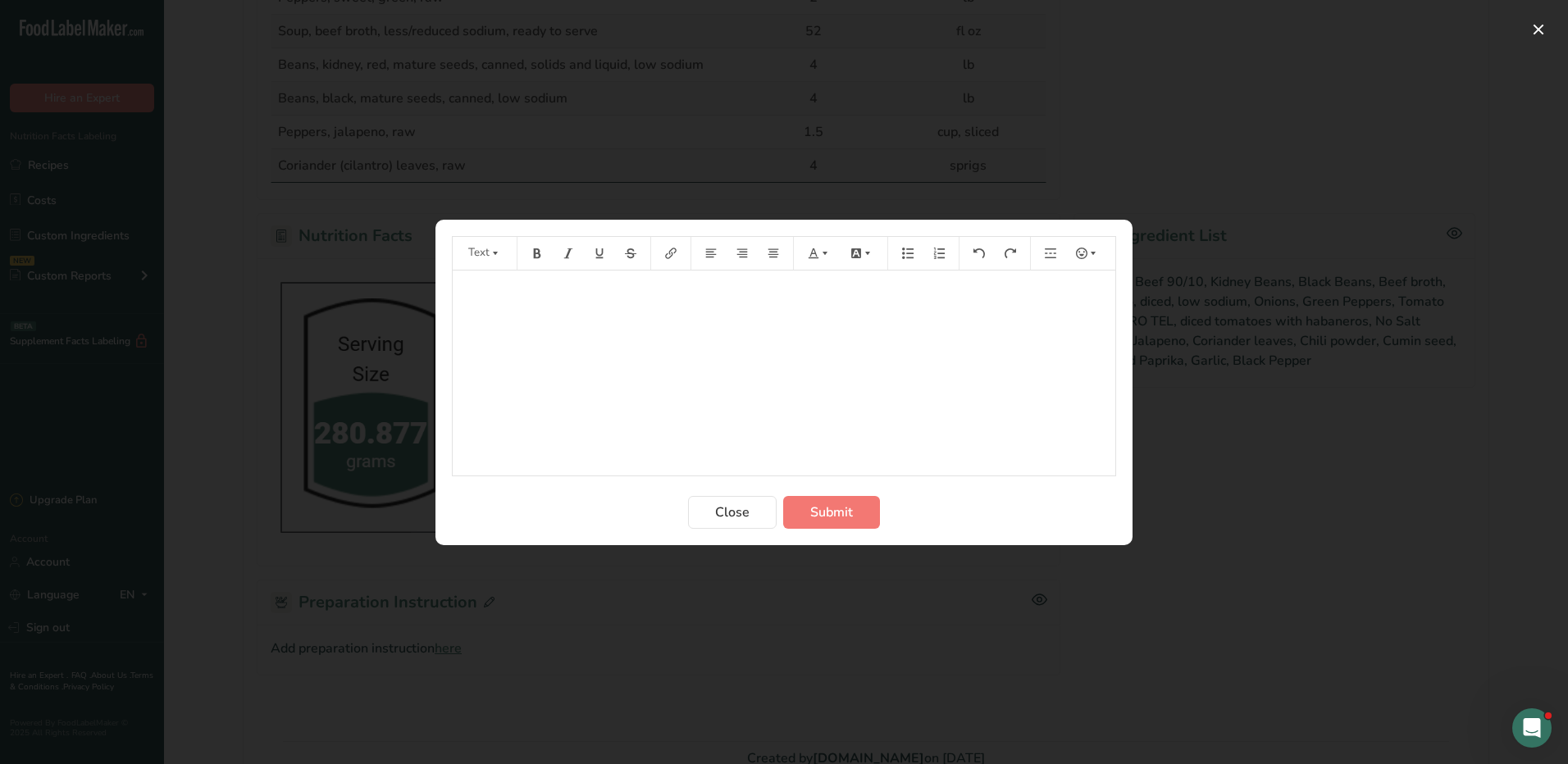
click at [631, 337] on div "﻿" at bounding box center [784, 373] width 663 height 205
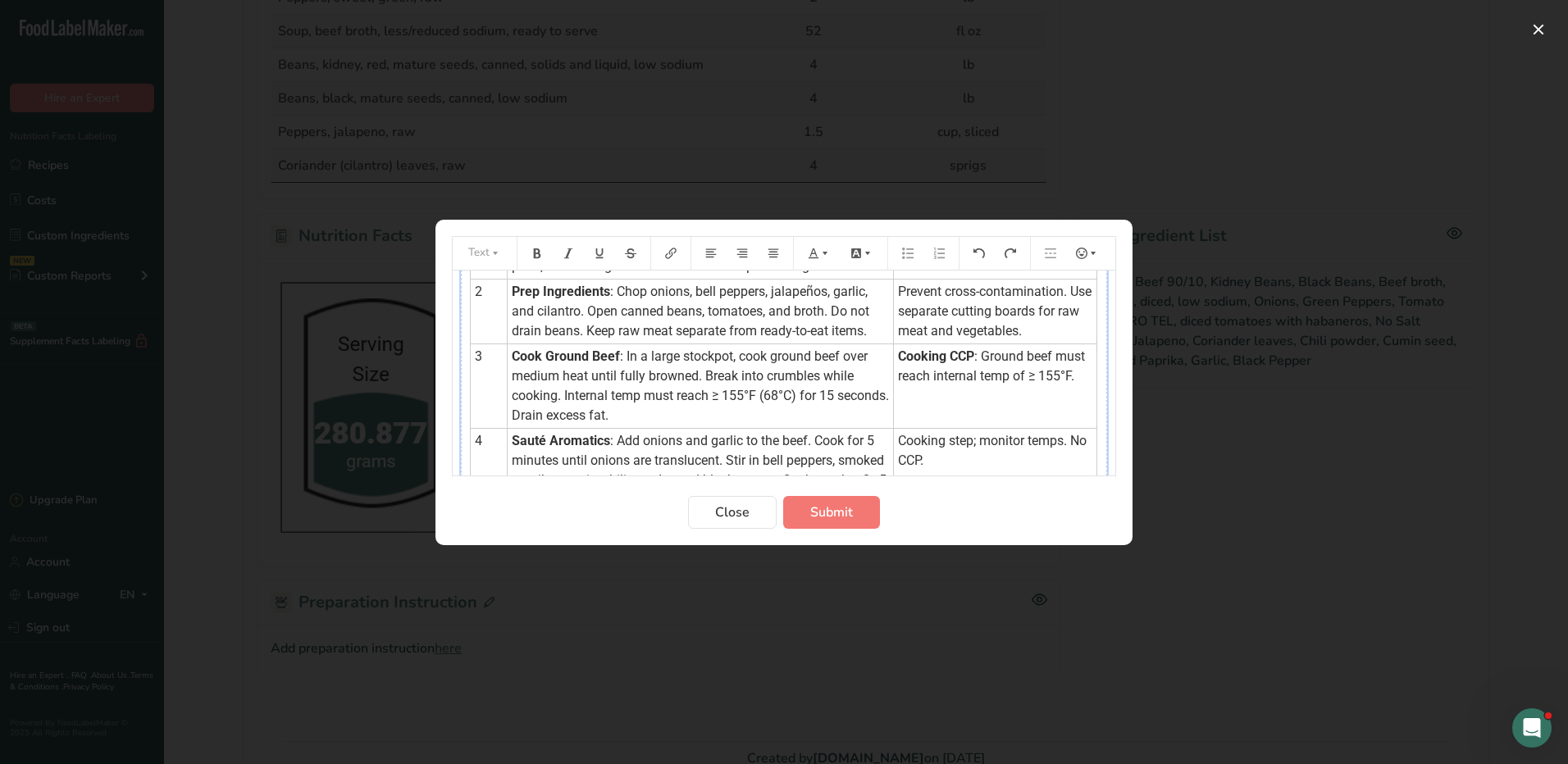
scroll to position [0, 0]
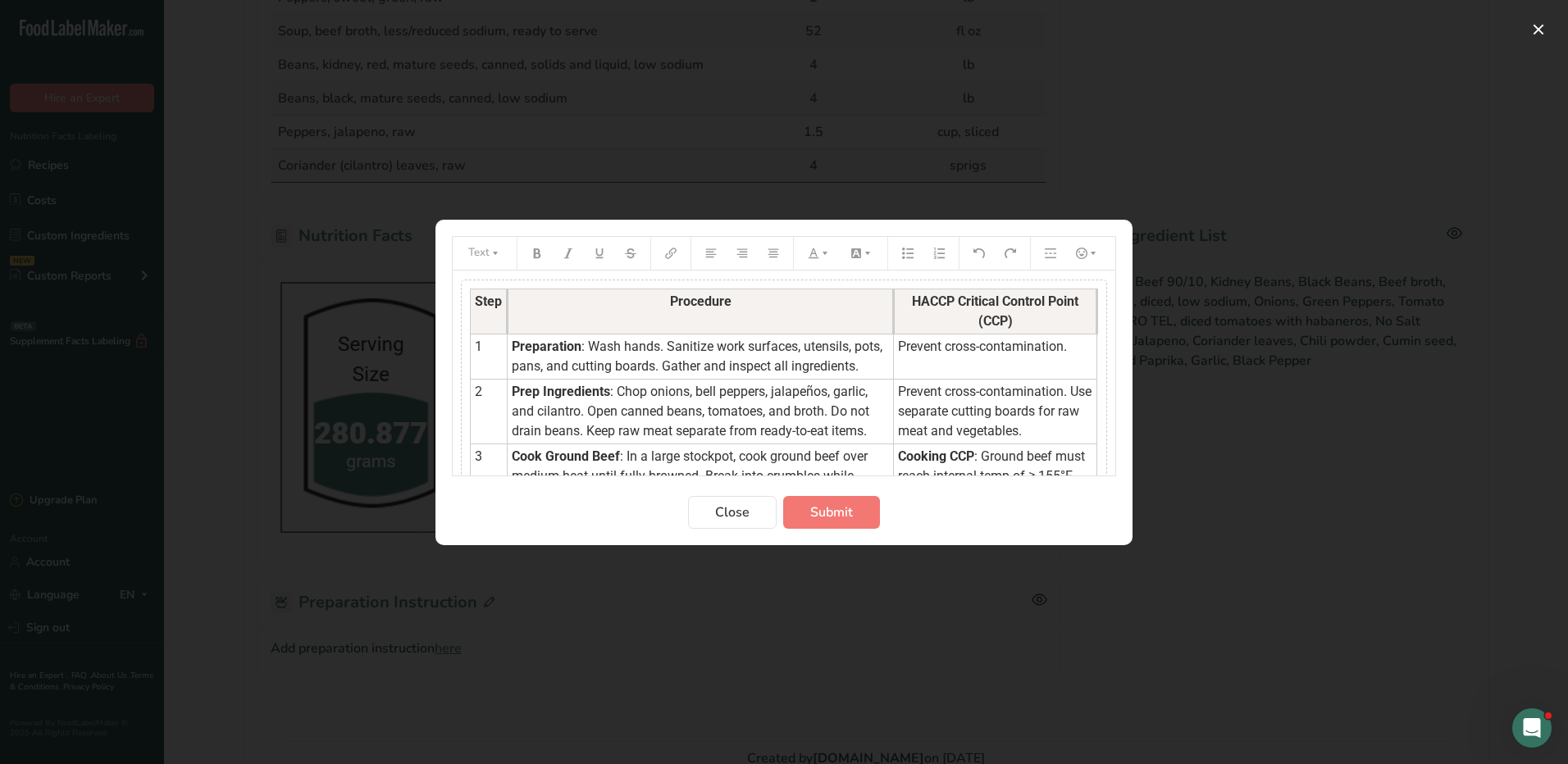
drag, startPoint x: 893, startPoint y: 343, endPoint x: 1055, endPoint y: 342, distance: 162.0
click at [1056, 348] on td "Prevent cross-contamination." at bounding box center [995, 355] width 203 height 45
drag, startPoint x: 1056, startPoint y: 342, endPoint x: 883, endPoint y: 356, distance: 173.6
click at [894, 356] on td "Prevent cross-contamination." at bounding box center [995, 355] width 203 height 45
click at [821, 259] on button "Preparation instructions modal" at bounding box center [819, 253] width 36 height 26
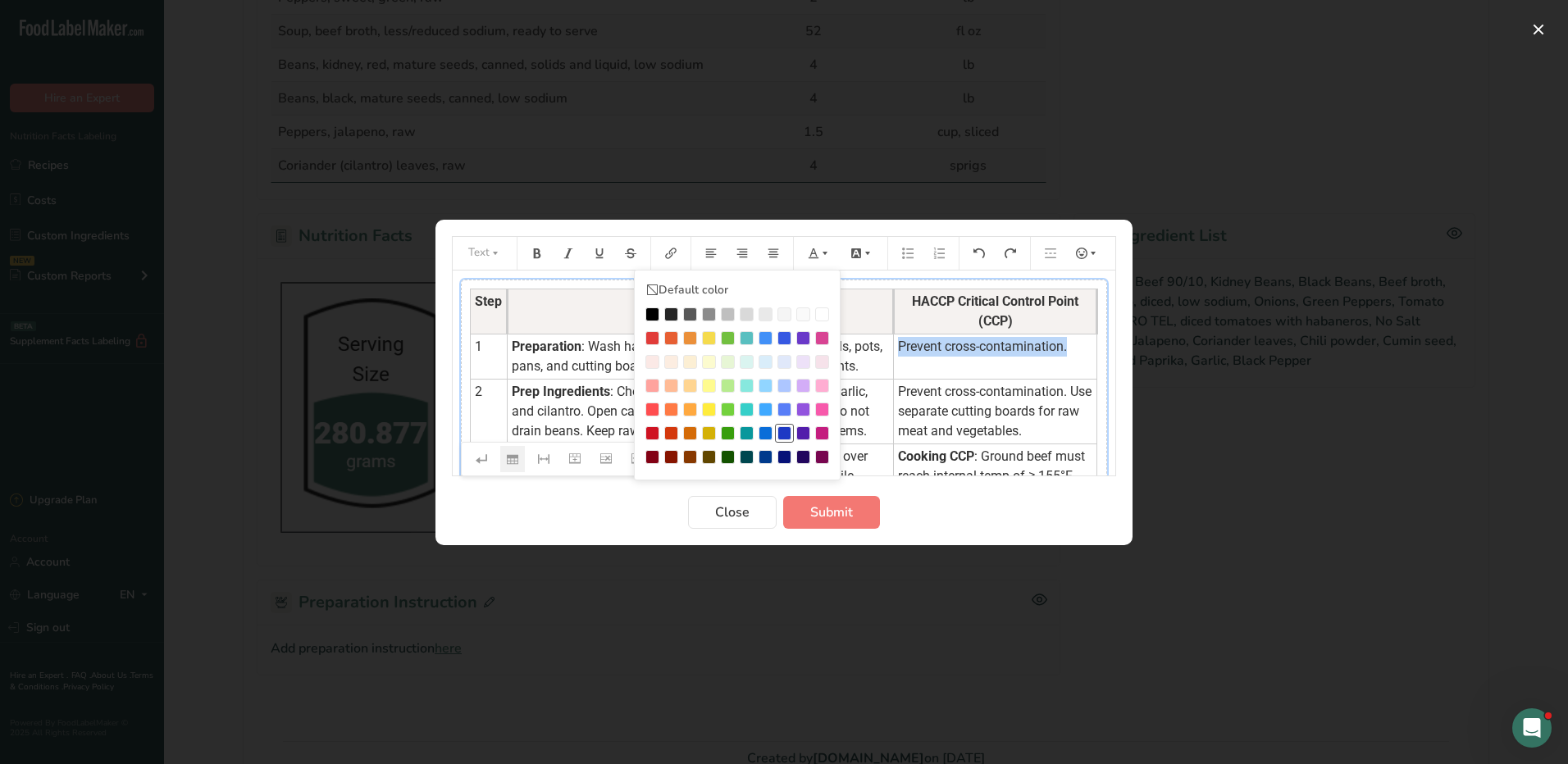
click at [784, 430] on div "Preparation instructions modal" at bounding box center [784, 434] width 14 height 14
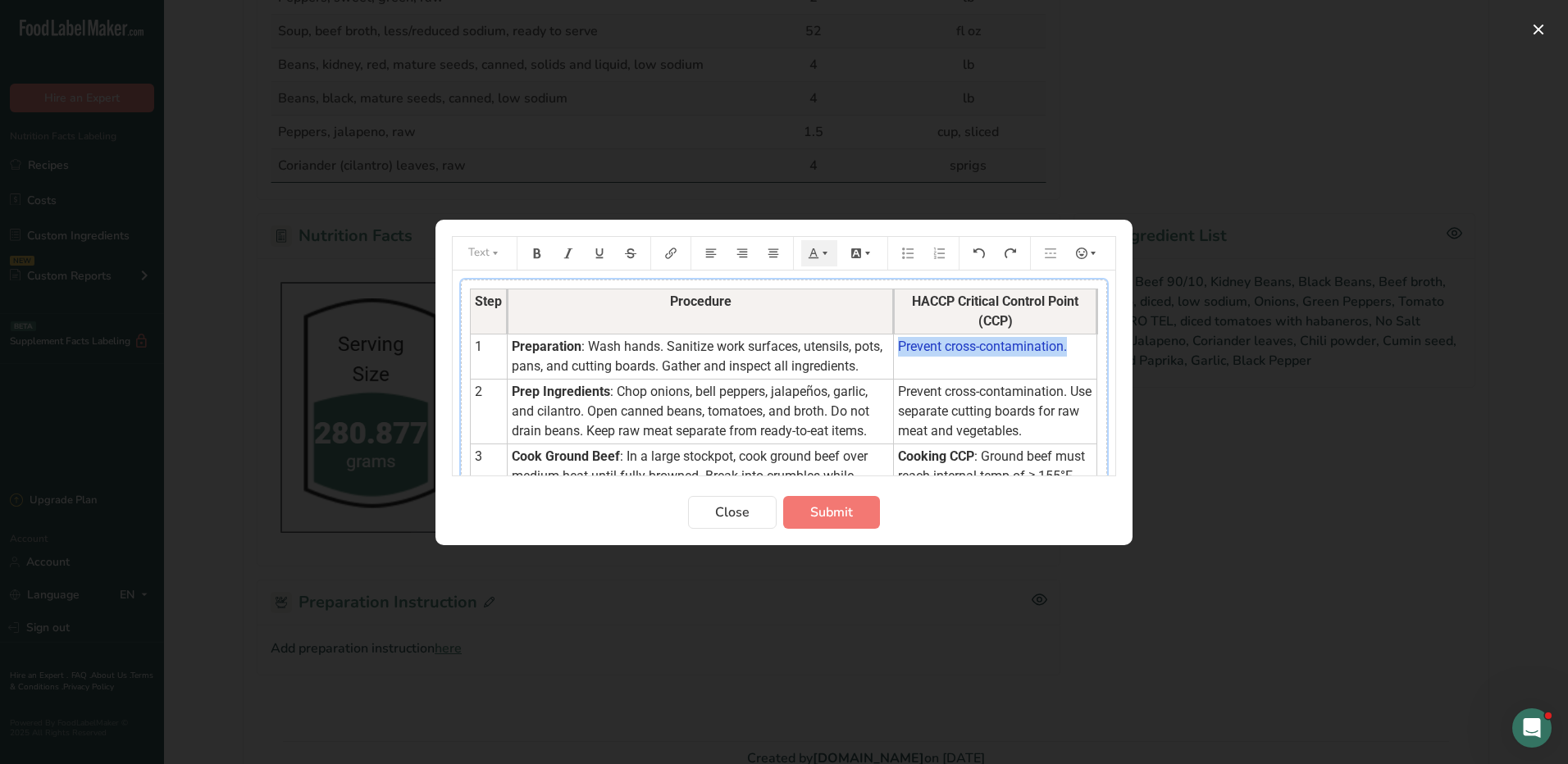
scroll to position [82, 0]
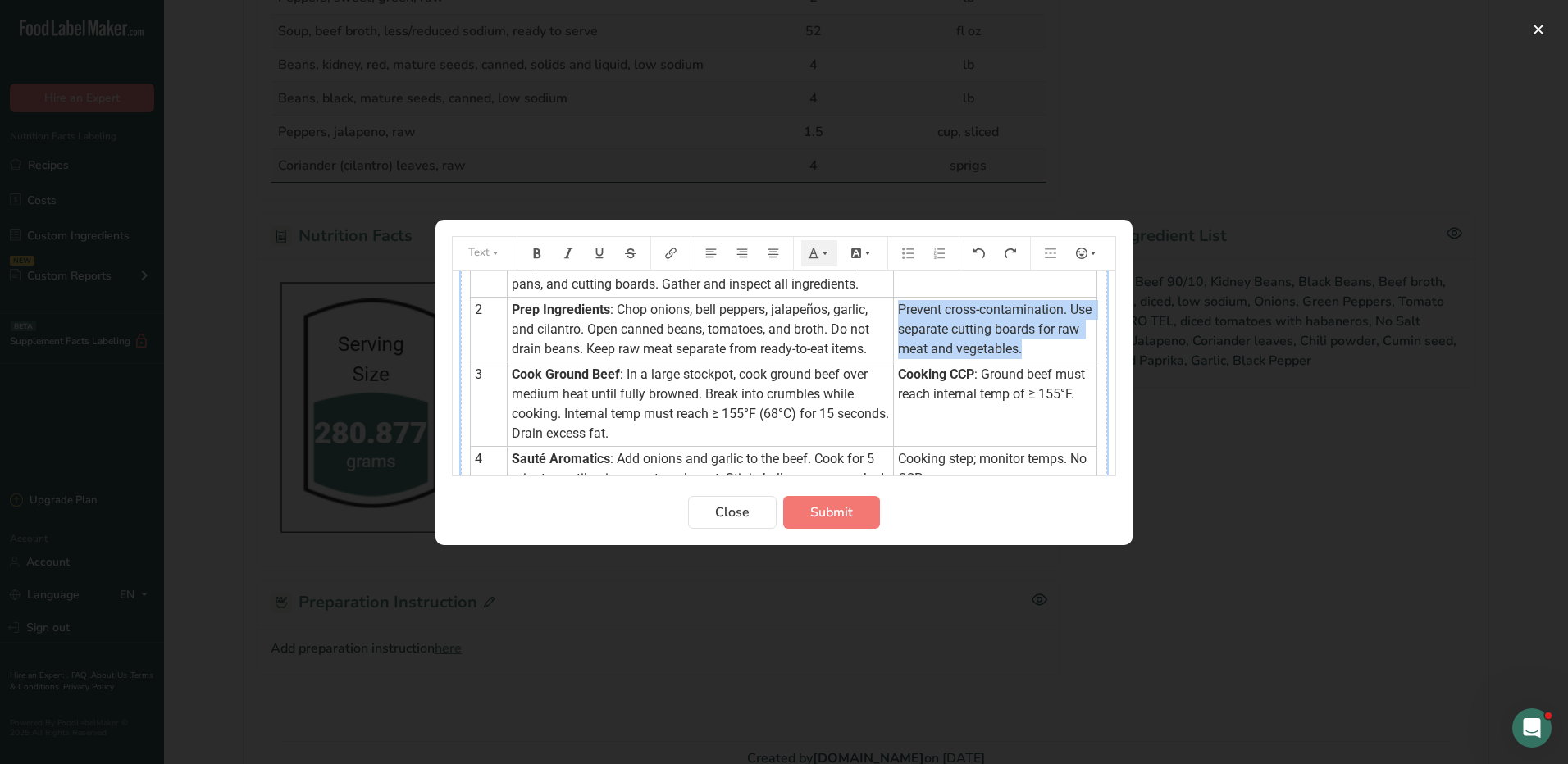
drag, startPoint x: 1015, startPoint y: 375, endPoint x: 883, endPoint y: 331, distance: 139.1
click at [894, 331] on td "Prevent cross-contamination. Use separate cutting boards for raw meat and veget…" at bounding box center [995, 328] width 203 height 64
click at [823, 248] on icon "Preparation instructions modal" at bounding box center [825, 254] width 12 height 12
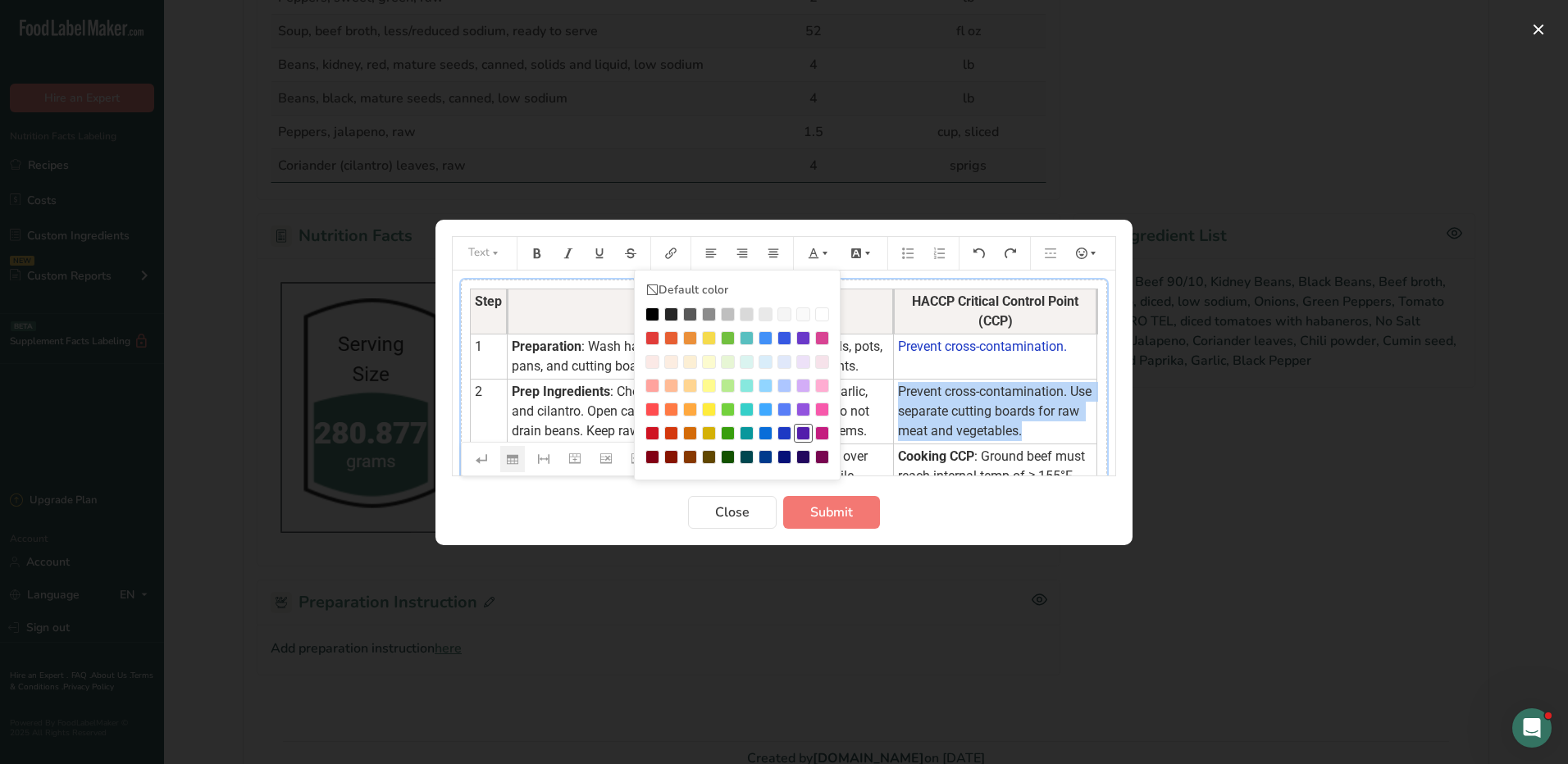
scroll to position [82, 0]
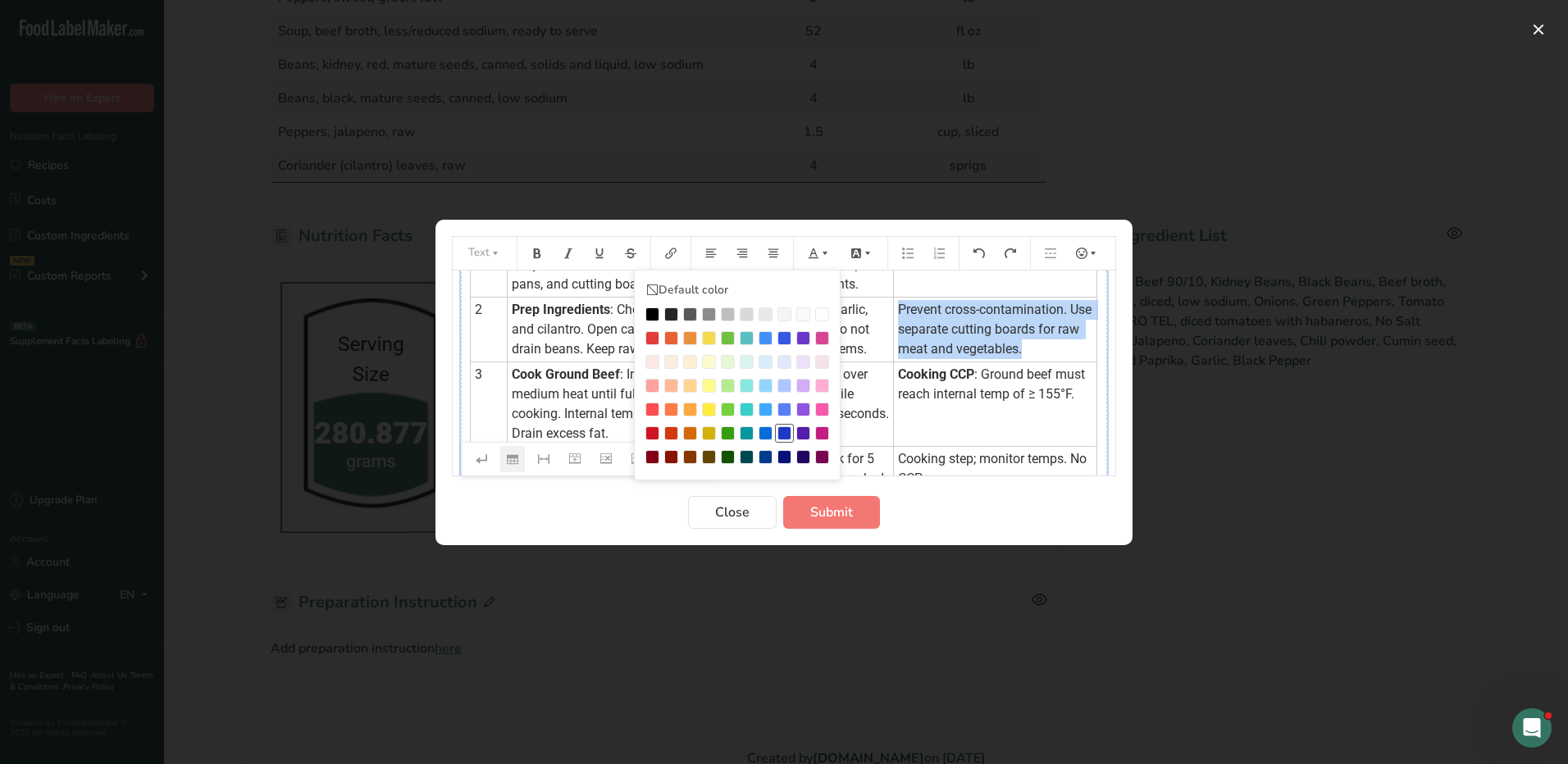
click at [790, 427] on div "Preparation instructions modal" at bounding box center [784, 434] width 14 height 14
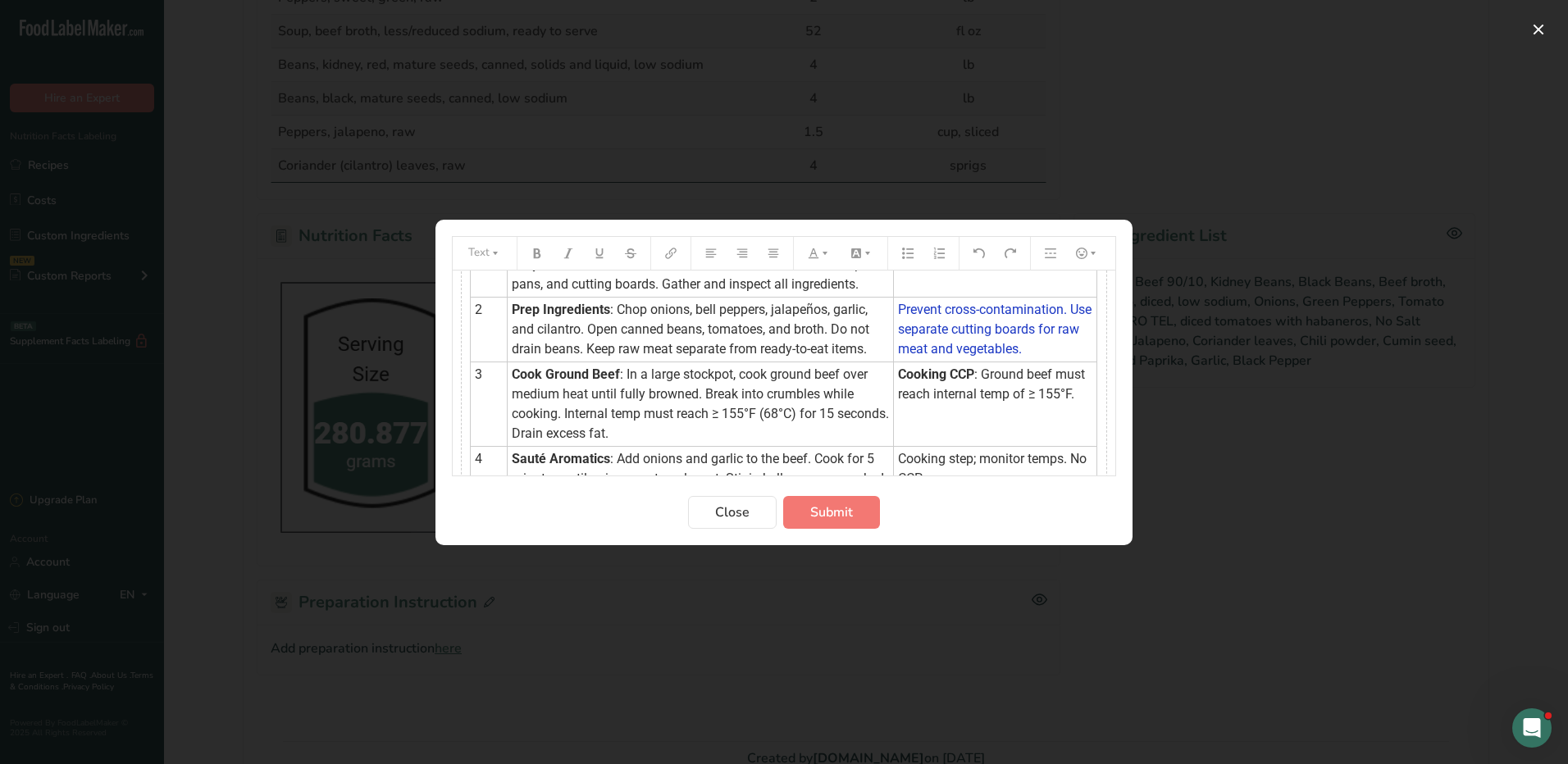
drag, startPoint x: 1067, startPoint y: 416, endPoint x: 918, endPoint y: 399, distance: 150.0
click at [918, 399] on td "Cooking CCP : Ground beef must reach internal temp of ≥ 155°F." at bounding box center [995, 403] width 203 height 84
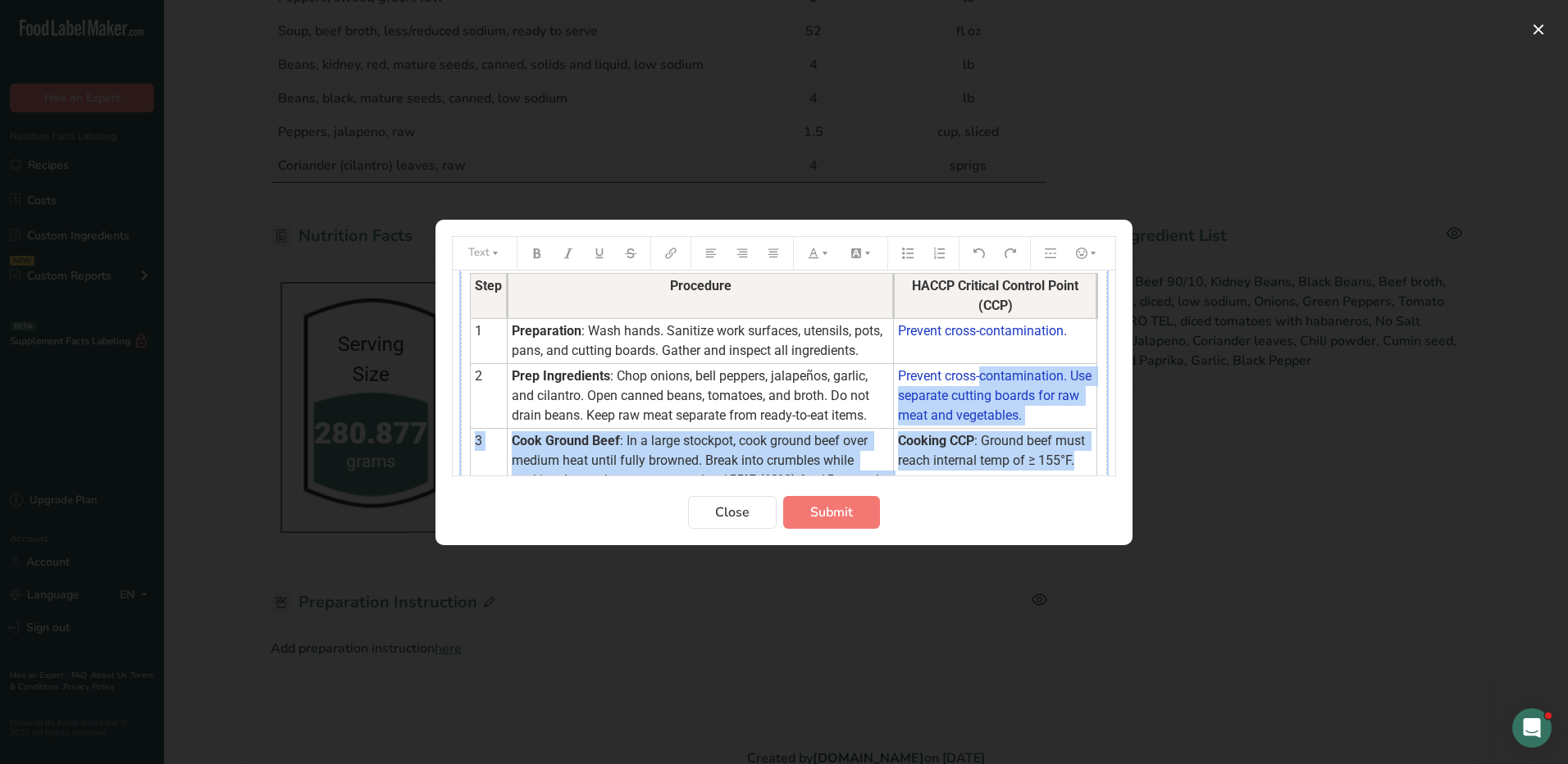
scroll to position [0, 0]
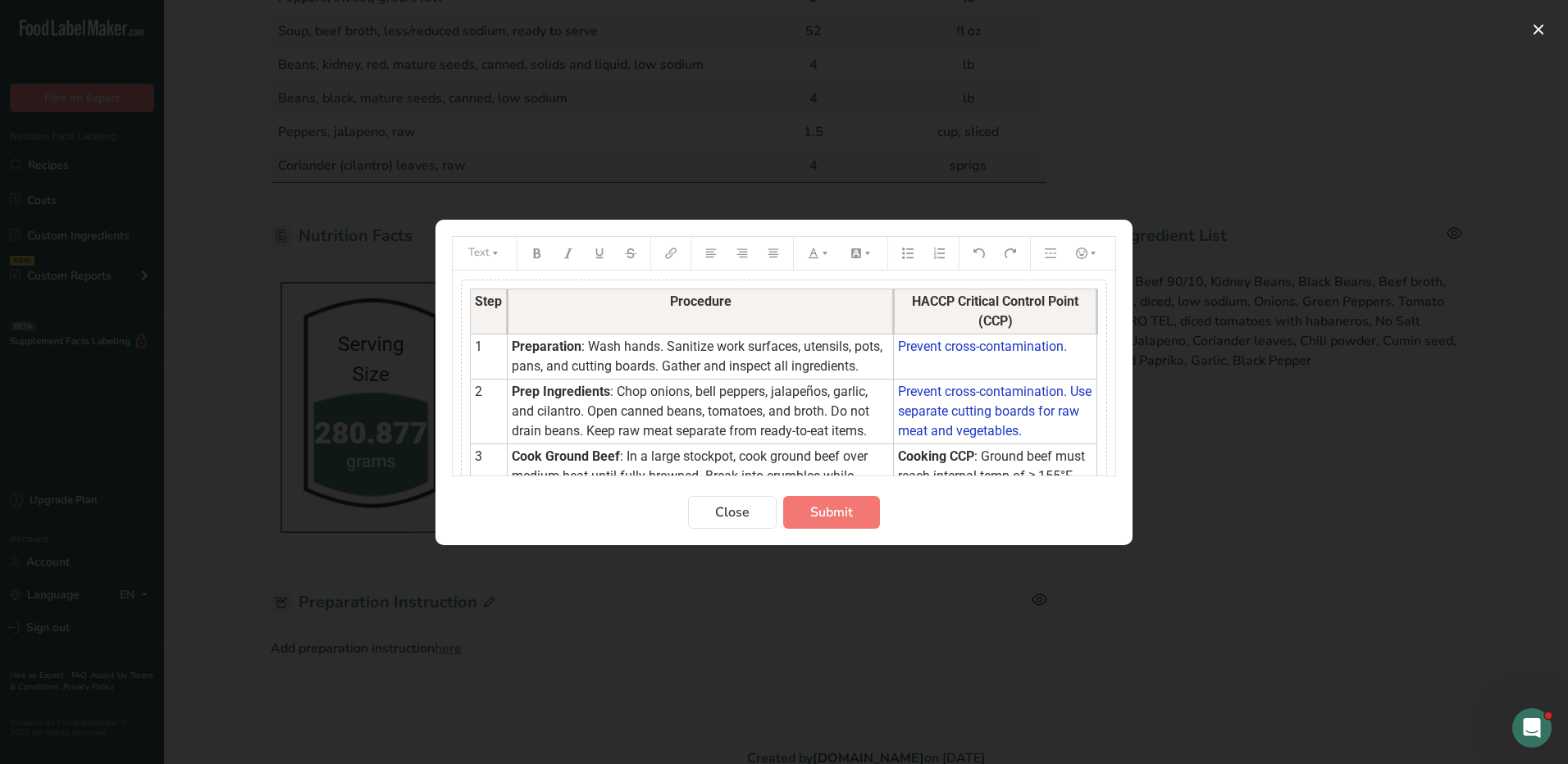
drag, startPoint x: 1066, startPoint y: 413, endPoint x: 928, endPoint y: 417, distance: 138.1
click at [928, 417] on tbody "Step Procedure HACCP Critical Control Point (CCP) 1 Preparation : Wash hands. S…" at bounding box center [783, 677] width 626 height 777
drag, startPoint x: 885, startPoint y: 306, endPoint x: 961, endPoint y: 322, distance: 77.7
click at [961, 322] on tbody "Step Procedure HACCP Critical Control Point (CCP) 1 Preparation : Wash hands. S…" at bounding box center [783, 677] width 626 height 777
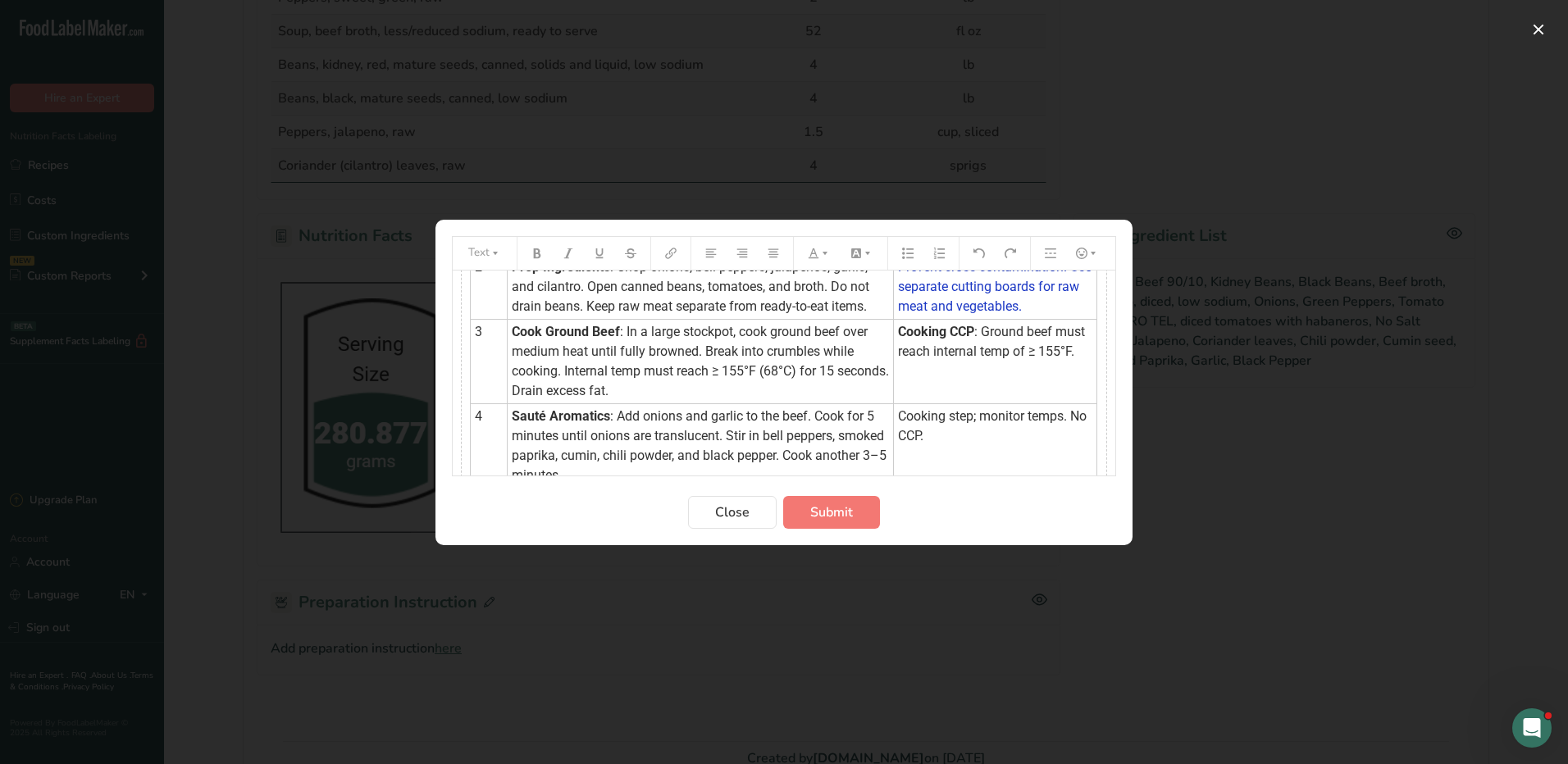
drag, startPoint x: 909, startPoint y: 313, endPoint x: 1037, endPoint y: 379, distance: 144.0
click at [1039, 383] on td "Cooking CCP : Ground beef must reach internal temp of ≥ 155°F." at bounding box center [995, 360] width 203 height 84
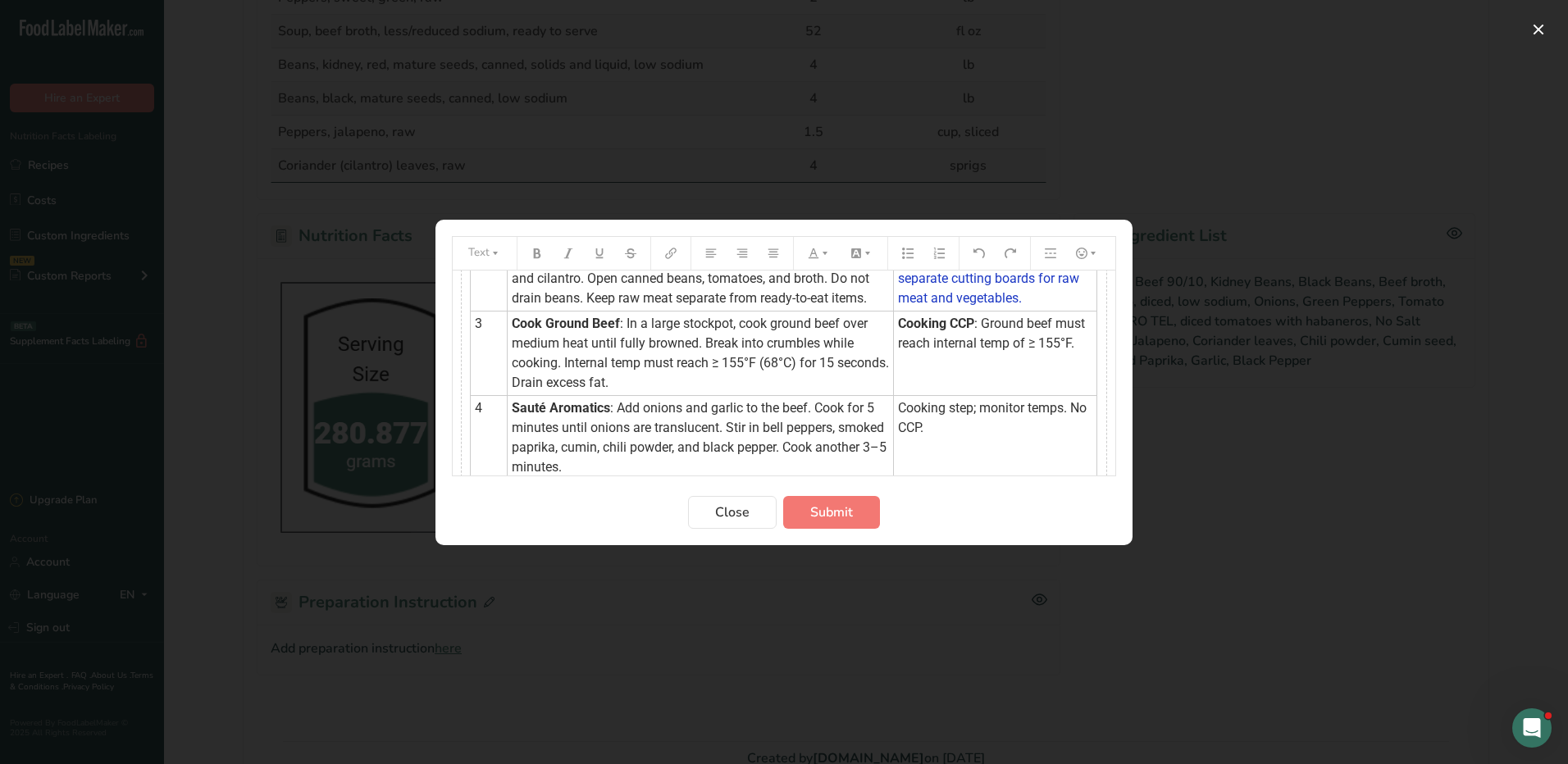
scroll to position [182, 0]
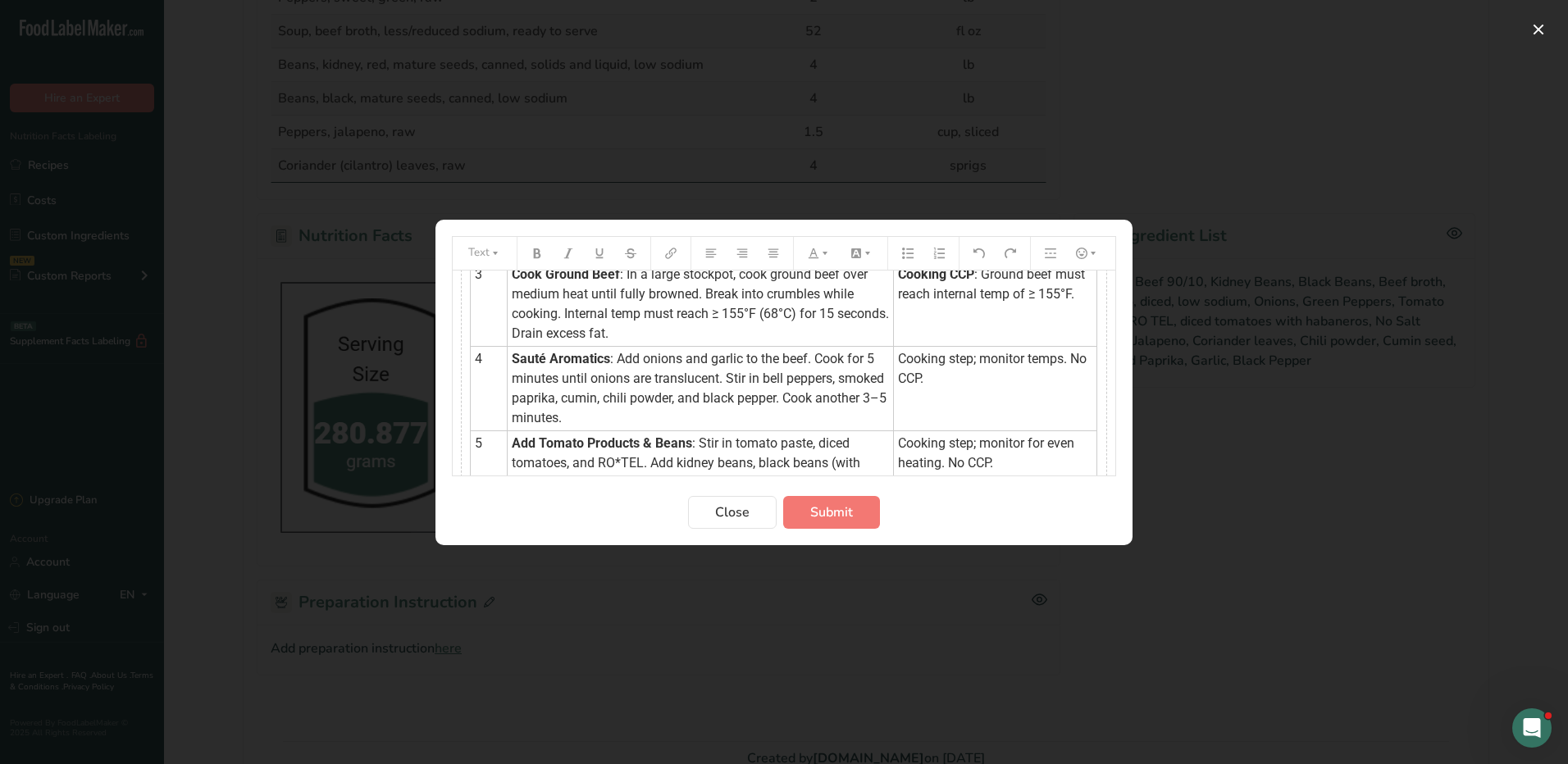
drag, startPoint x: 1073, startPoint y: 369, endPoint x: 890, endPoint y: 301, distance: 195.2
click at [894, 300] on td "Cooking CCP : Ground beef must reach internal temp of ≥ 155°F." at bounding box center [995, 304] width 203 height 84
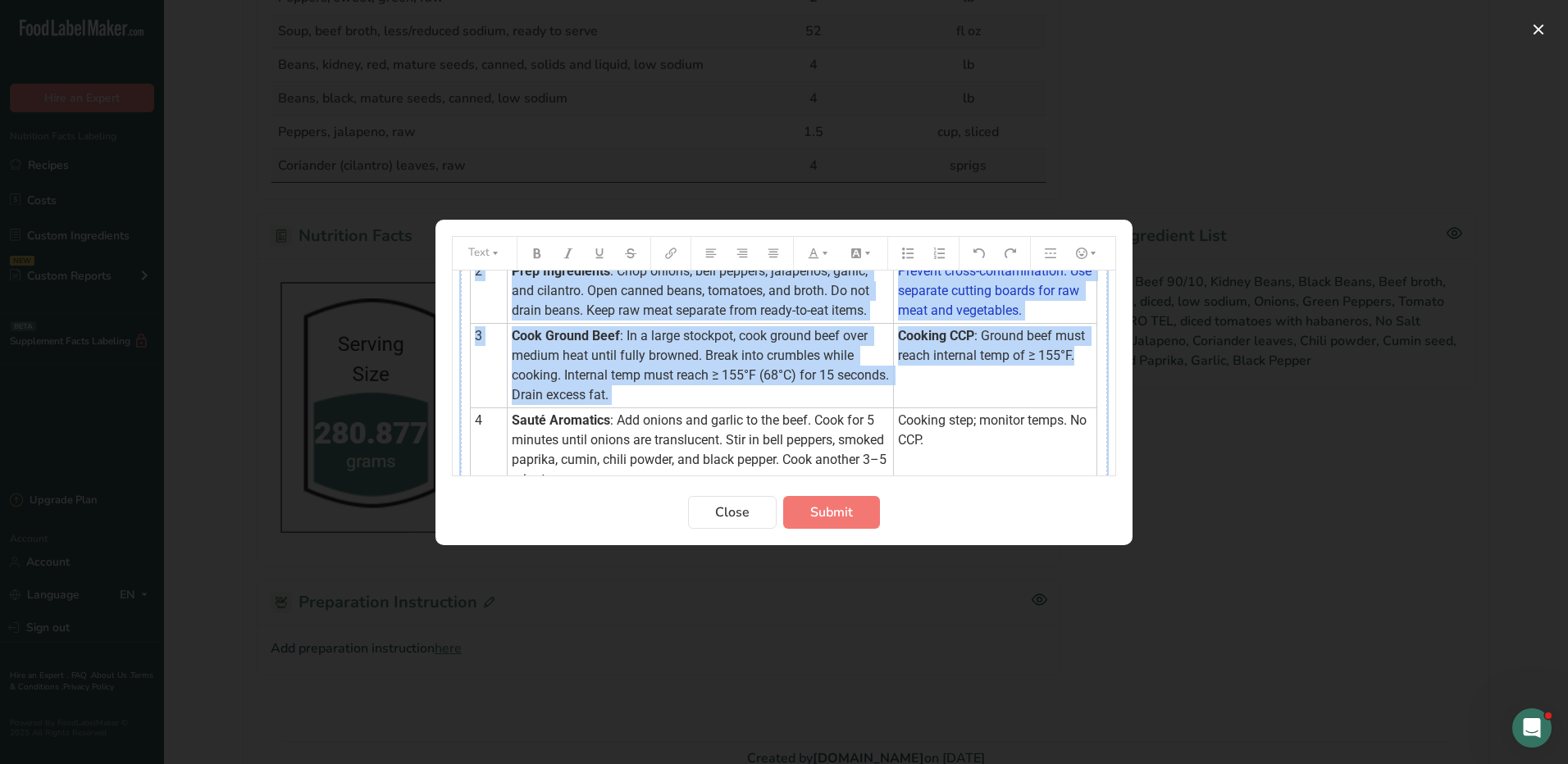
scroll to position [0, 0]
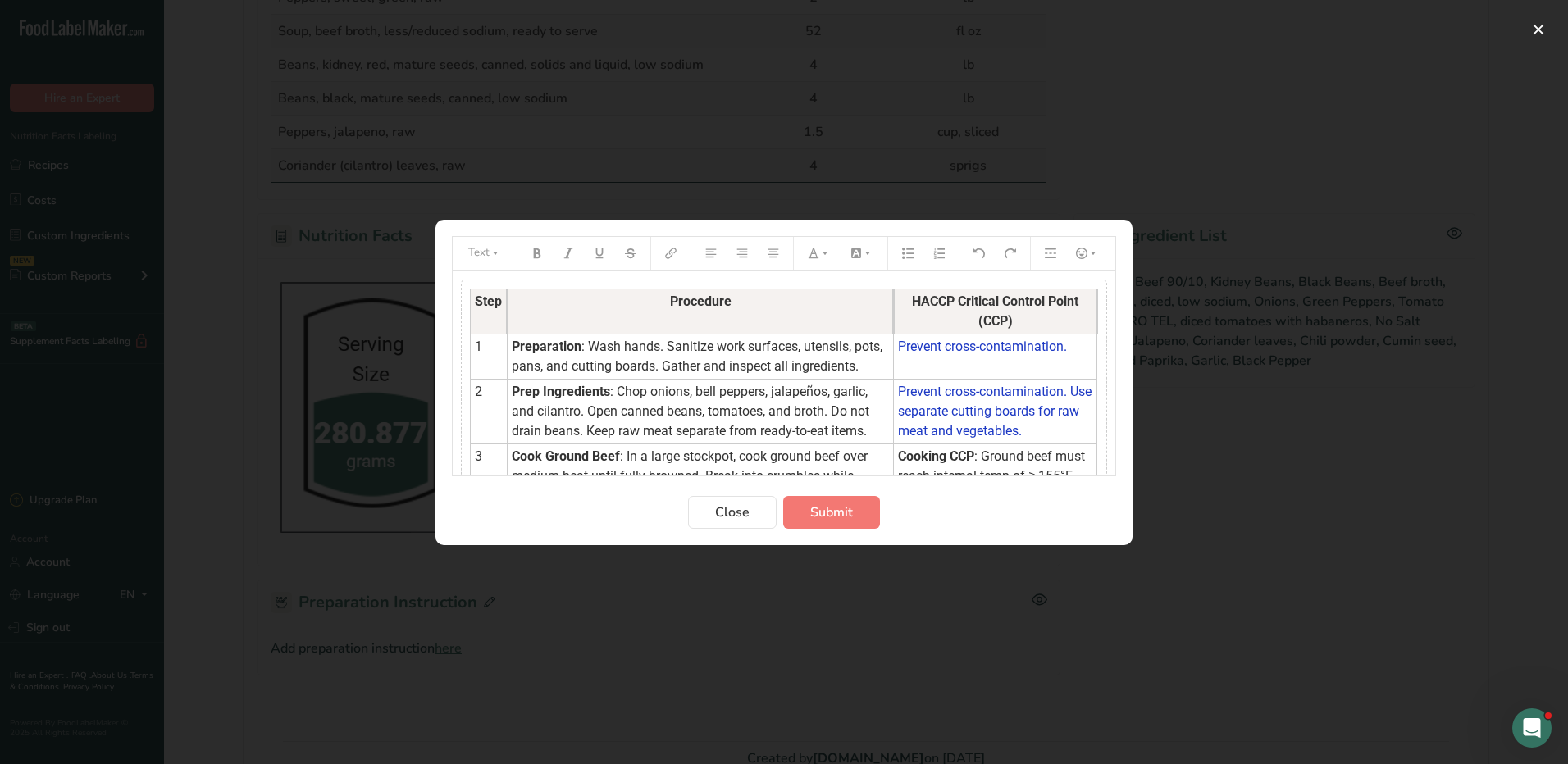
drag, startPoint x: 1059, startPoint y: 318, endPoint x: 961, endPoint y: 349, distance: 102.8
click at [962, 351] on tbody "Step Procedure HACCP Critical Control Point (CCP) 1 Preparation : Wash hands. S…" at bounding box center [783, 677] width 626 height 777
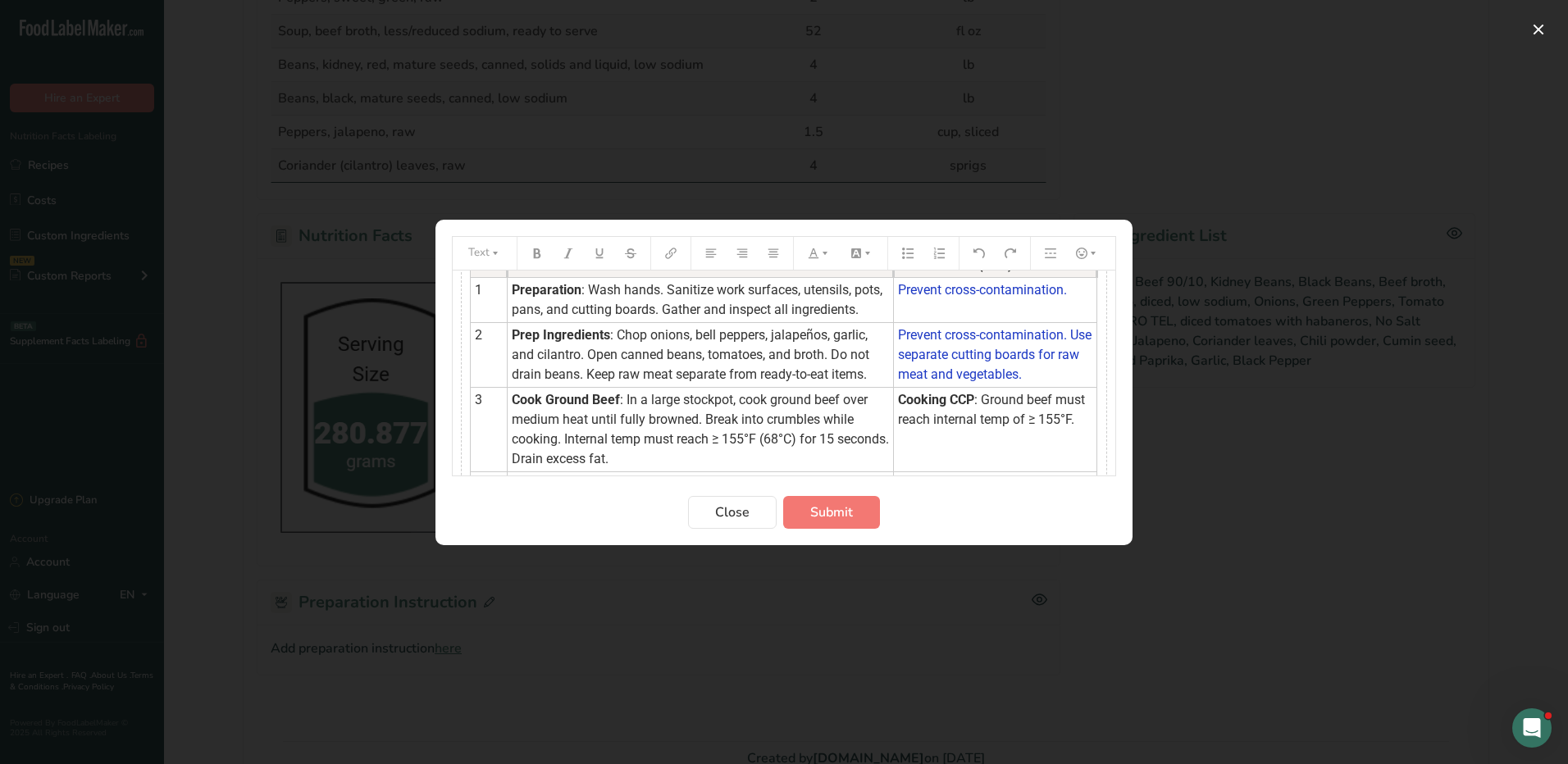
scroll to position [82, 0]
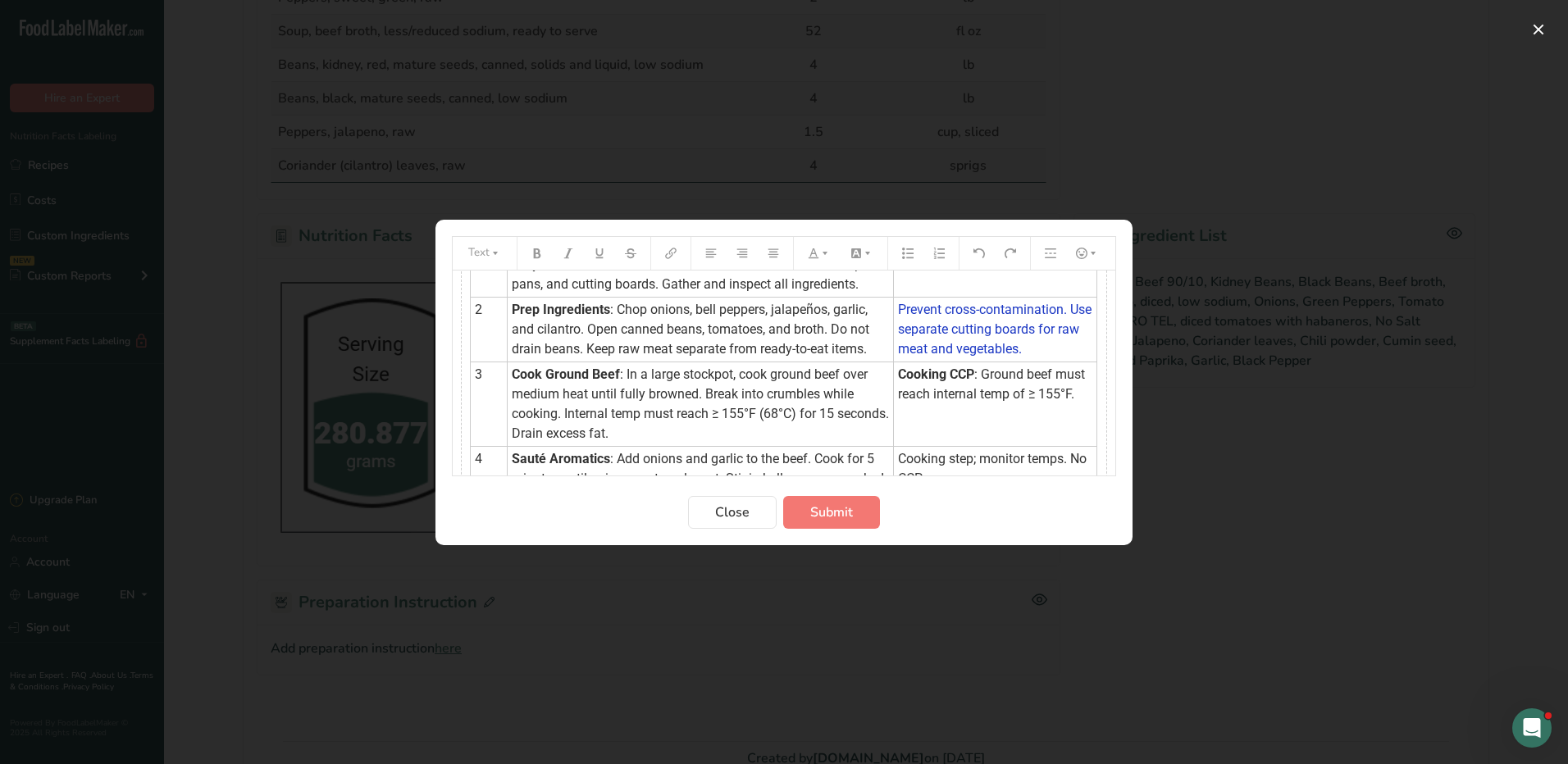
drag, startPoint x: 882, startPoint y: 310, endPoint x: 1055, endPoint y: 413, distance: 201.3
click at [1055, 414] on td "Cooking CCP : Ground beef must reach internal temp of ≥ 155°F." at bounding box center [995, 403] width 203 height 84
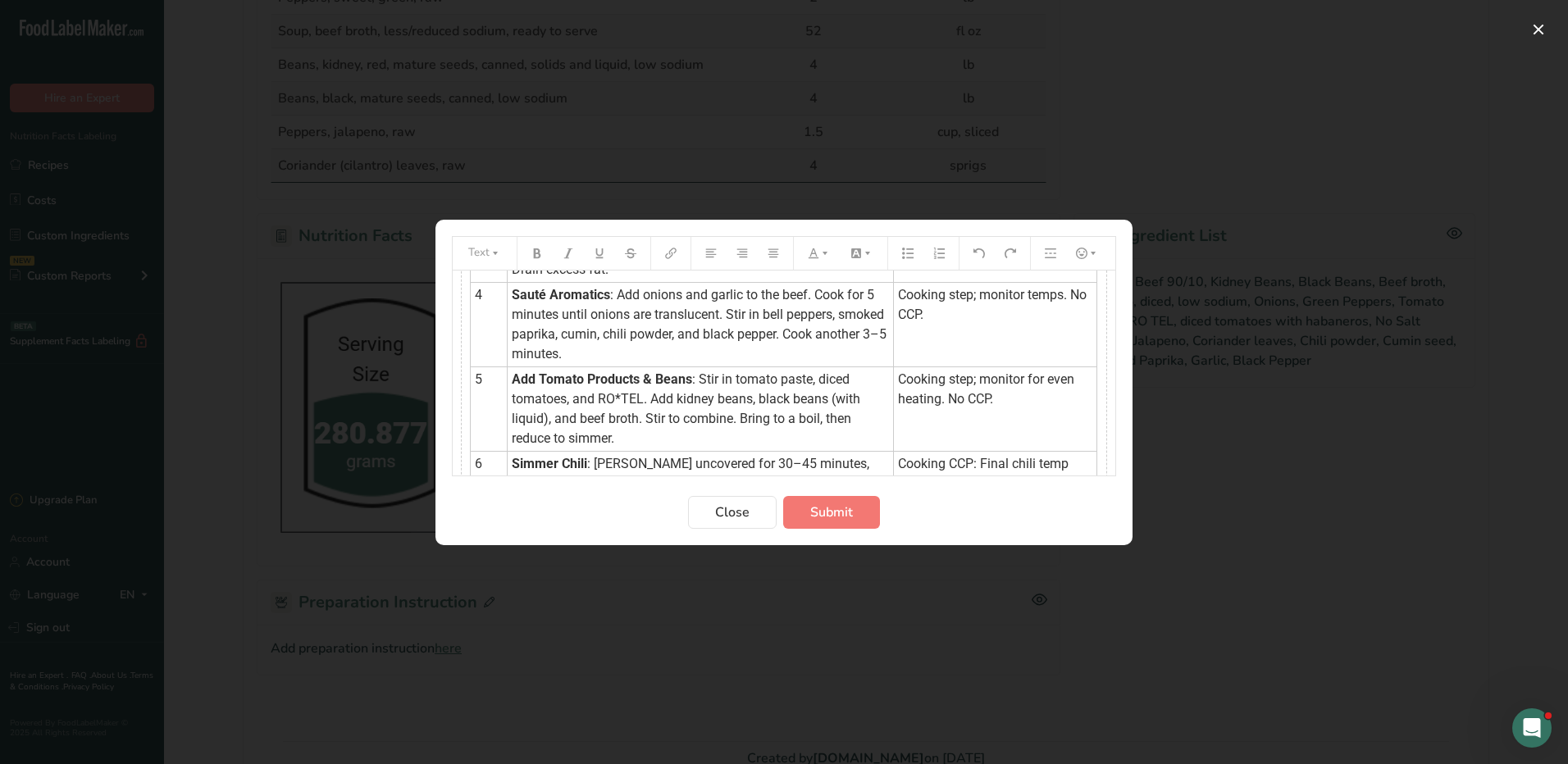
scroll to position [210, 0]
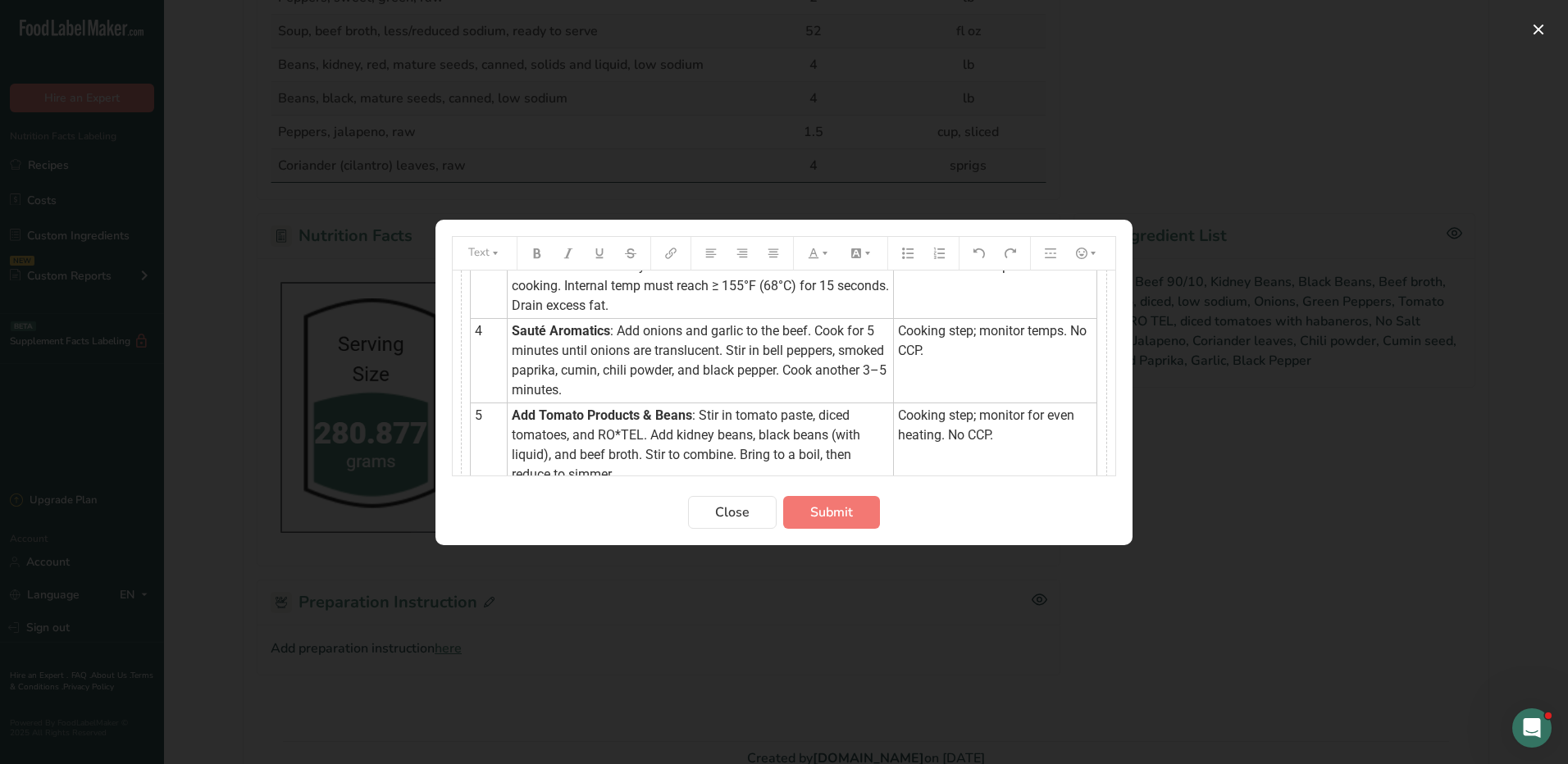
drag, startPoint x: 1060, startPoint y: 414, endPoint x: 959, endPoint y: 335, distance: 128.2
click at [959, 339] on tbody "Step Procedure HACCP Critical Control Point (CCP) 1 Preparation : Wash hands. S…" at bounding box center [783, 466] width 626 height 777
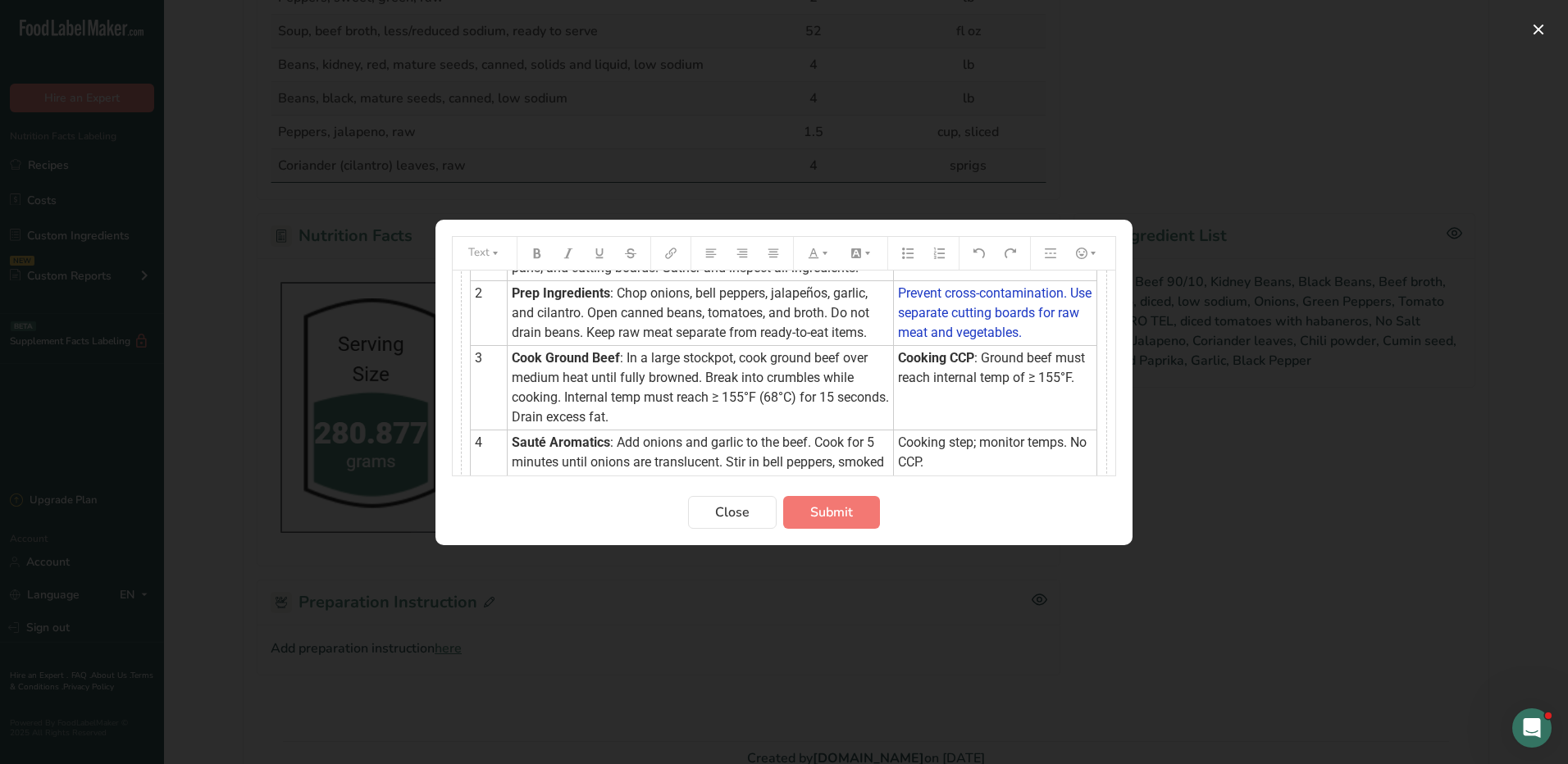
scroll to position [93, 0]
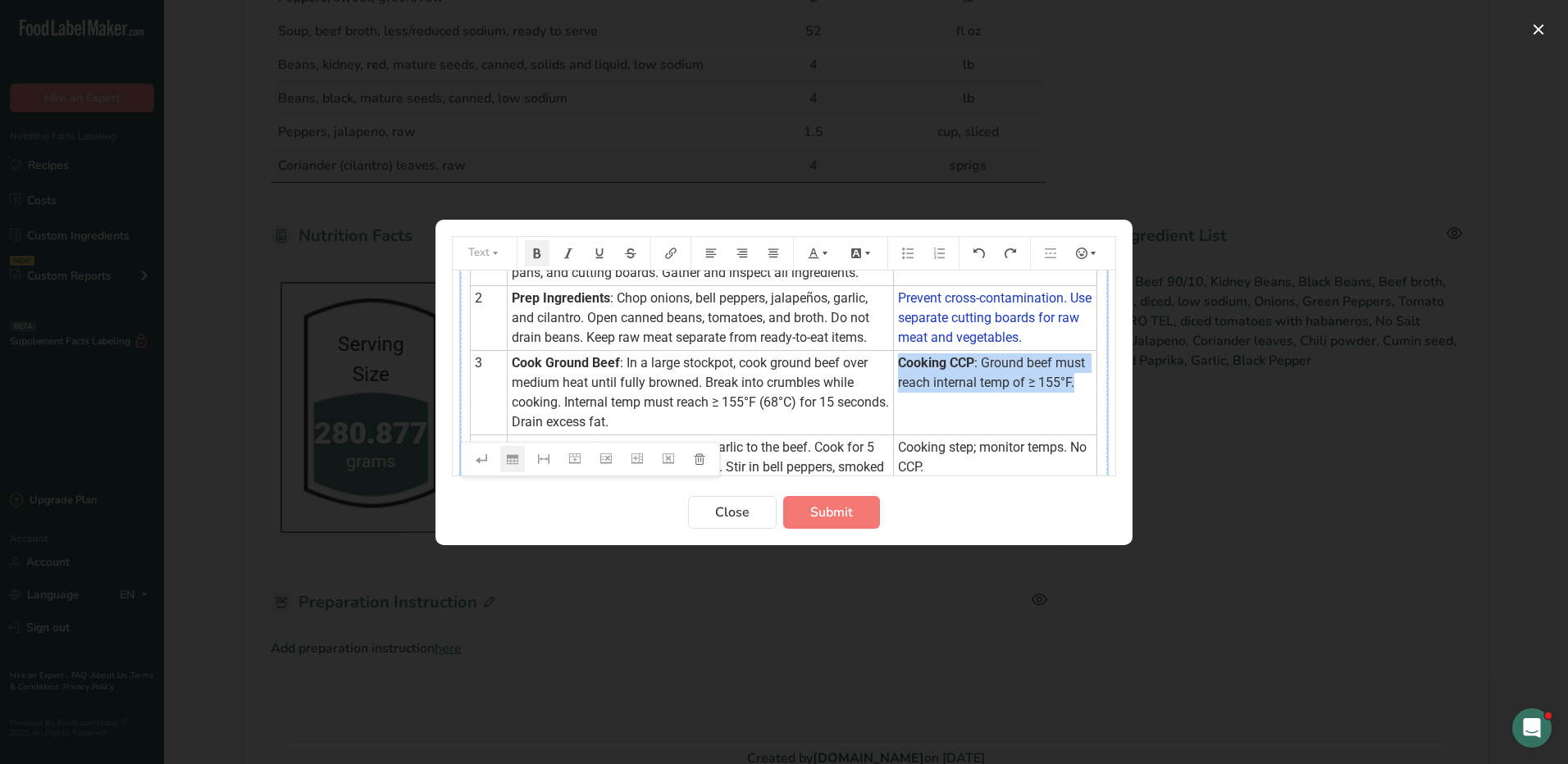
drag, startPoint x: 911, startPoint y: 390, endPoint x: 979, endPoint y: 376, distance: 69.4
click at [1059, 405] on td "Cooking CCP : Ground beef must reach internal temp of ≥ 155°F." at bounding box center [995, 392] width 203 height 84
click at [824, 253] on icon "Preparation instructions modal" at bounding box center [825, 254] width 12 height 12
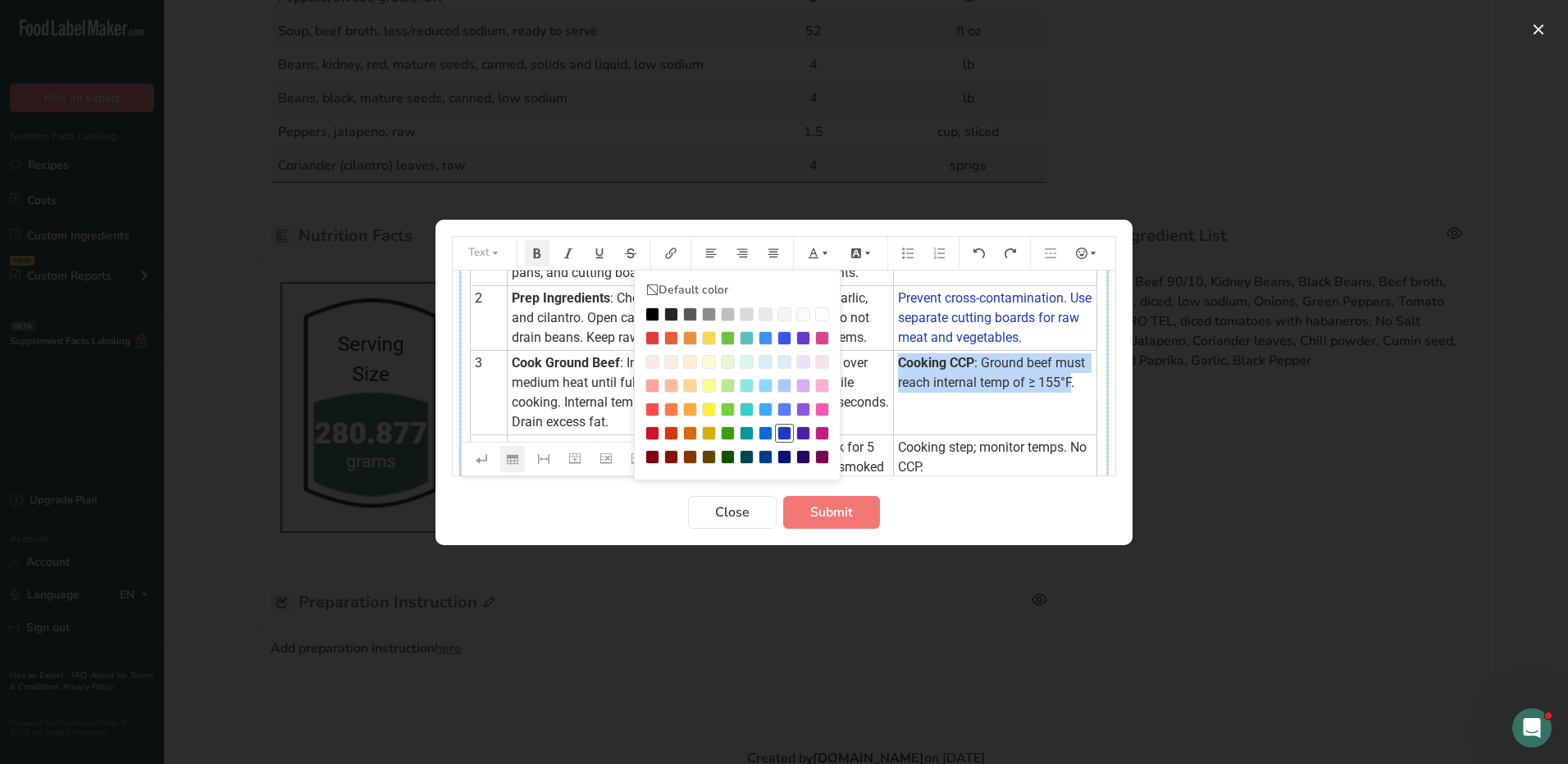
click at [791, 432] on li "Preparation instructions modal" at bounding box center [784, 433] width 19 height 19
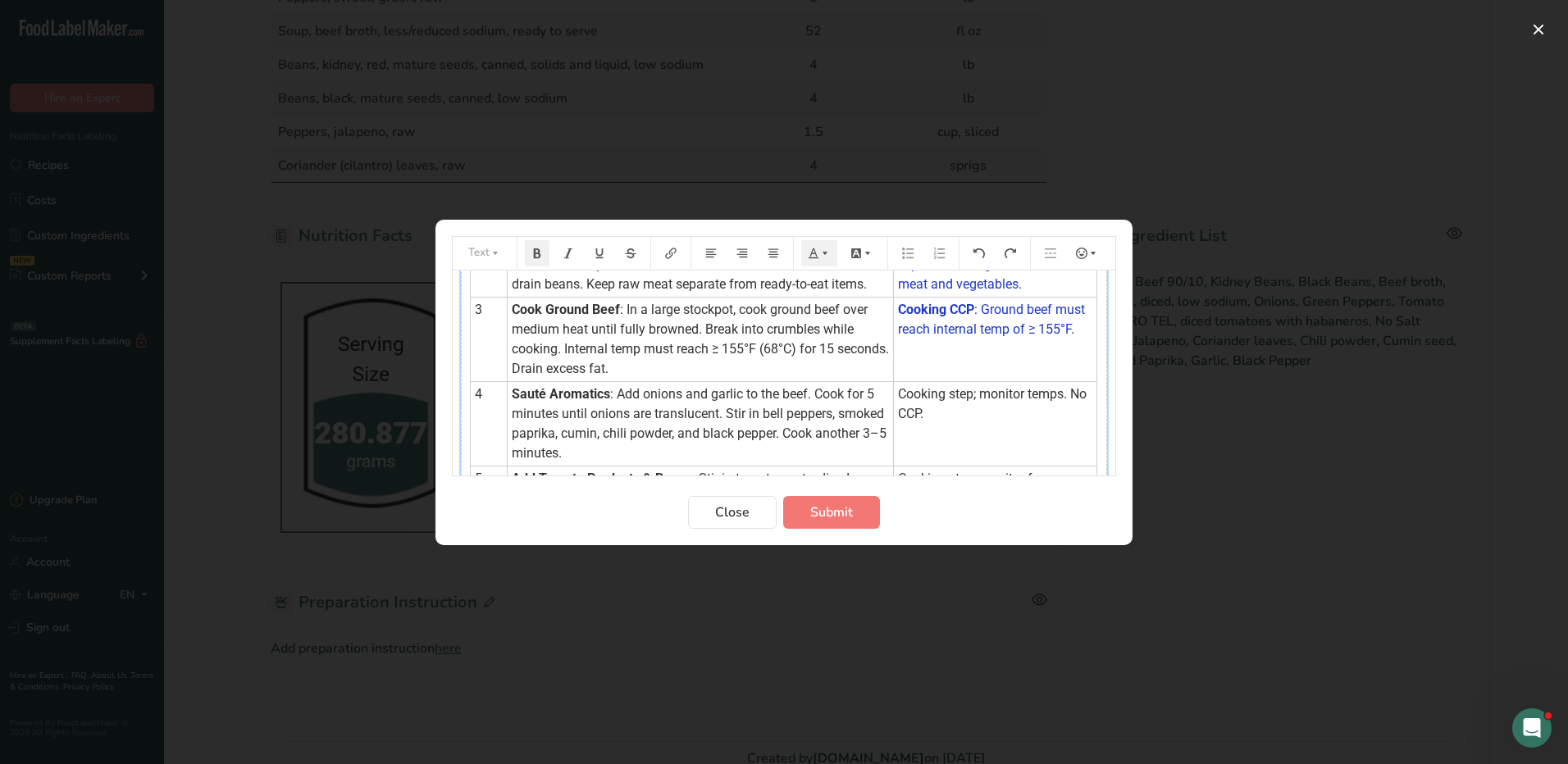
scroll to position [176, 0]
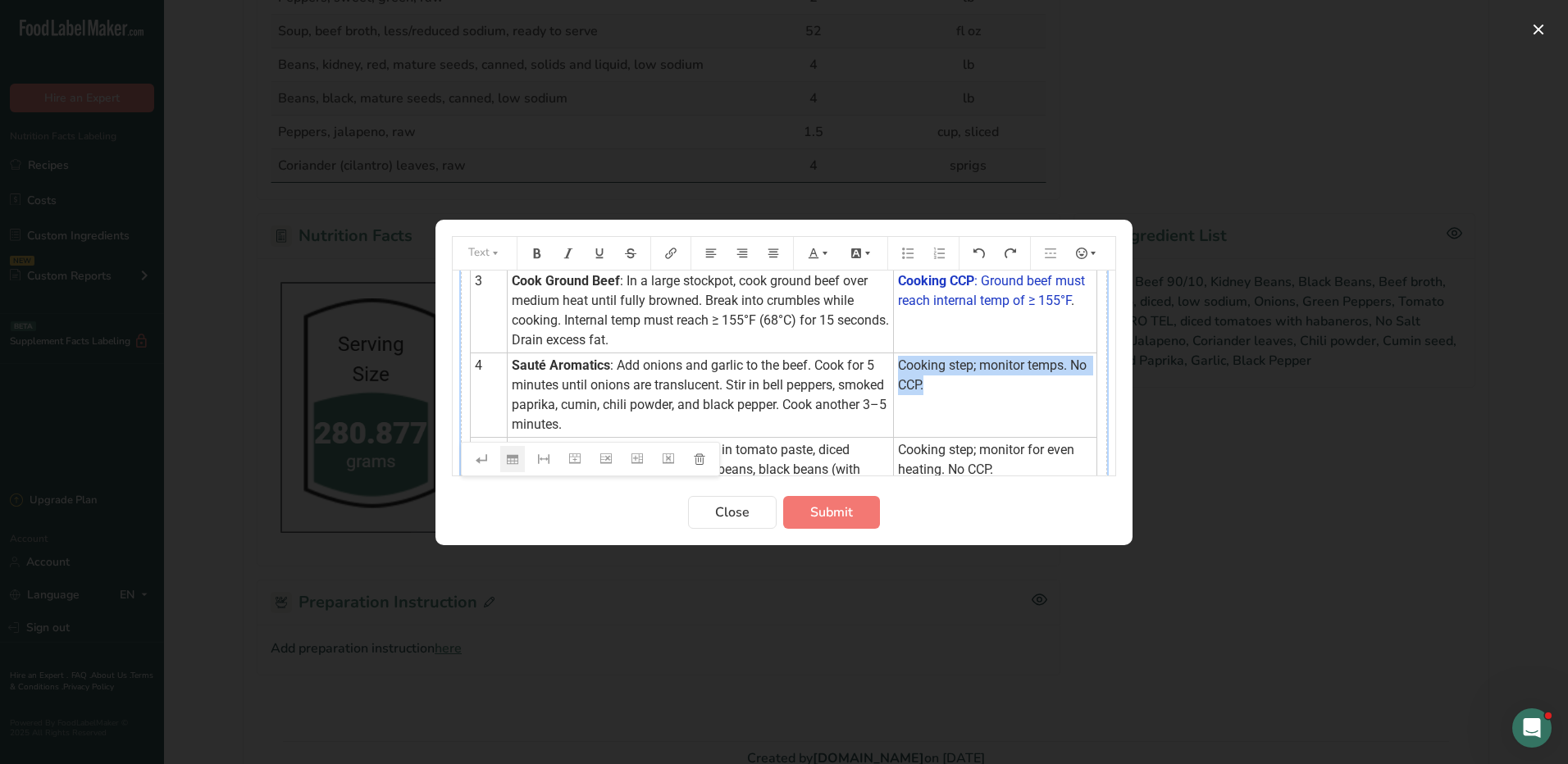
drag, startPoint x: 880, startPoint y: 385, endPoint x: 909, endPoint y: 404, distance: 34.7
click at [909, 404] on td "Cooking step; monitor temps. No CCP." at bounding box center [995, 394] width 203 height 84
click at [817, 251] on icon "Preparation instructions modal" at bounding box center [814, 254] width 12 height 12
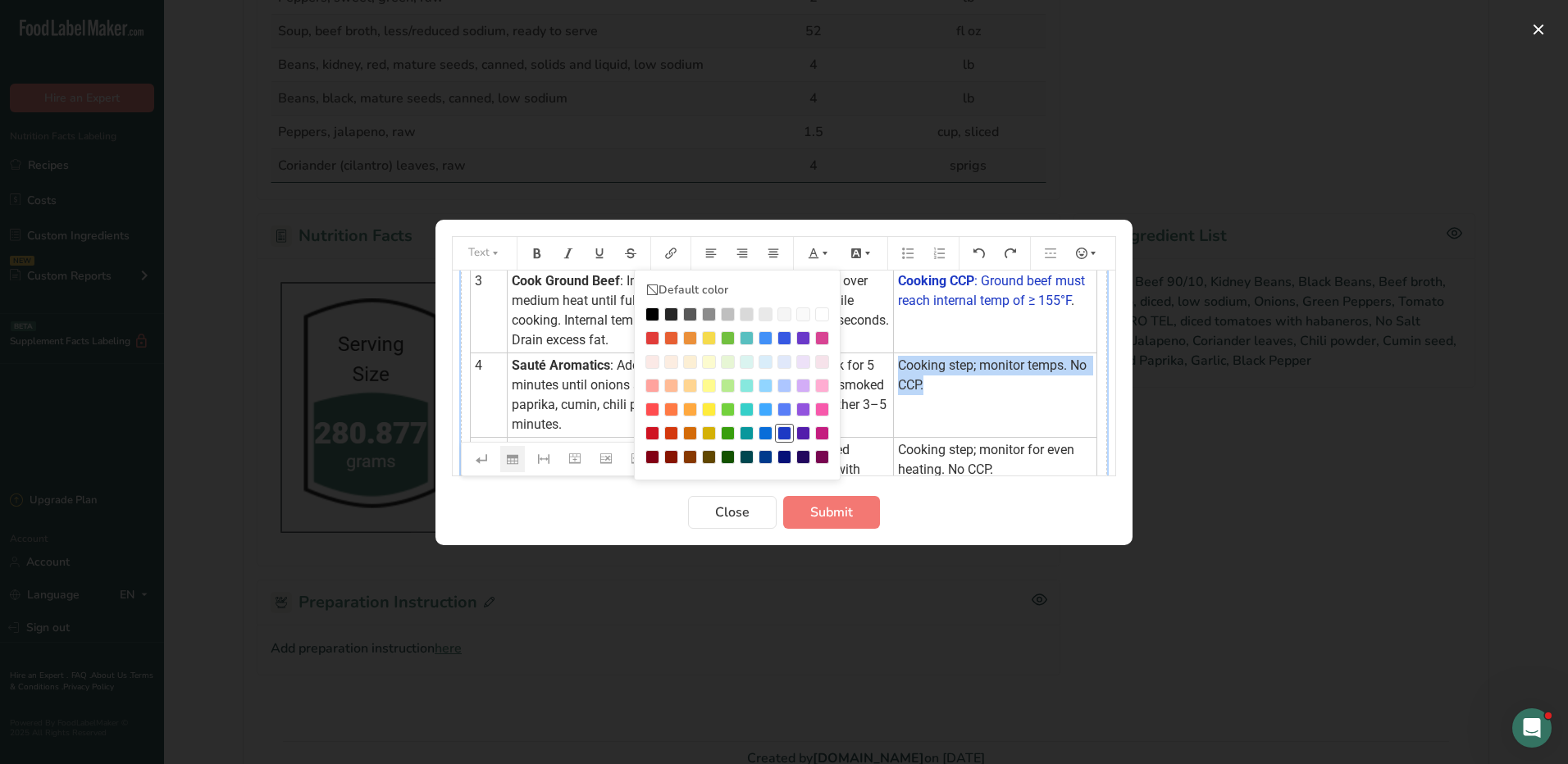
click at [785, 432] on div "Preparation instructions modal" at bounding box center [784, 434] width 14 height 14
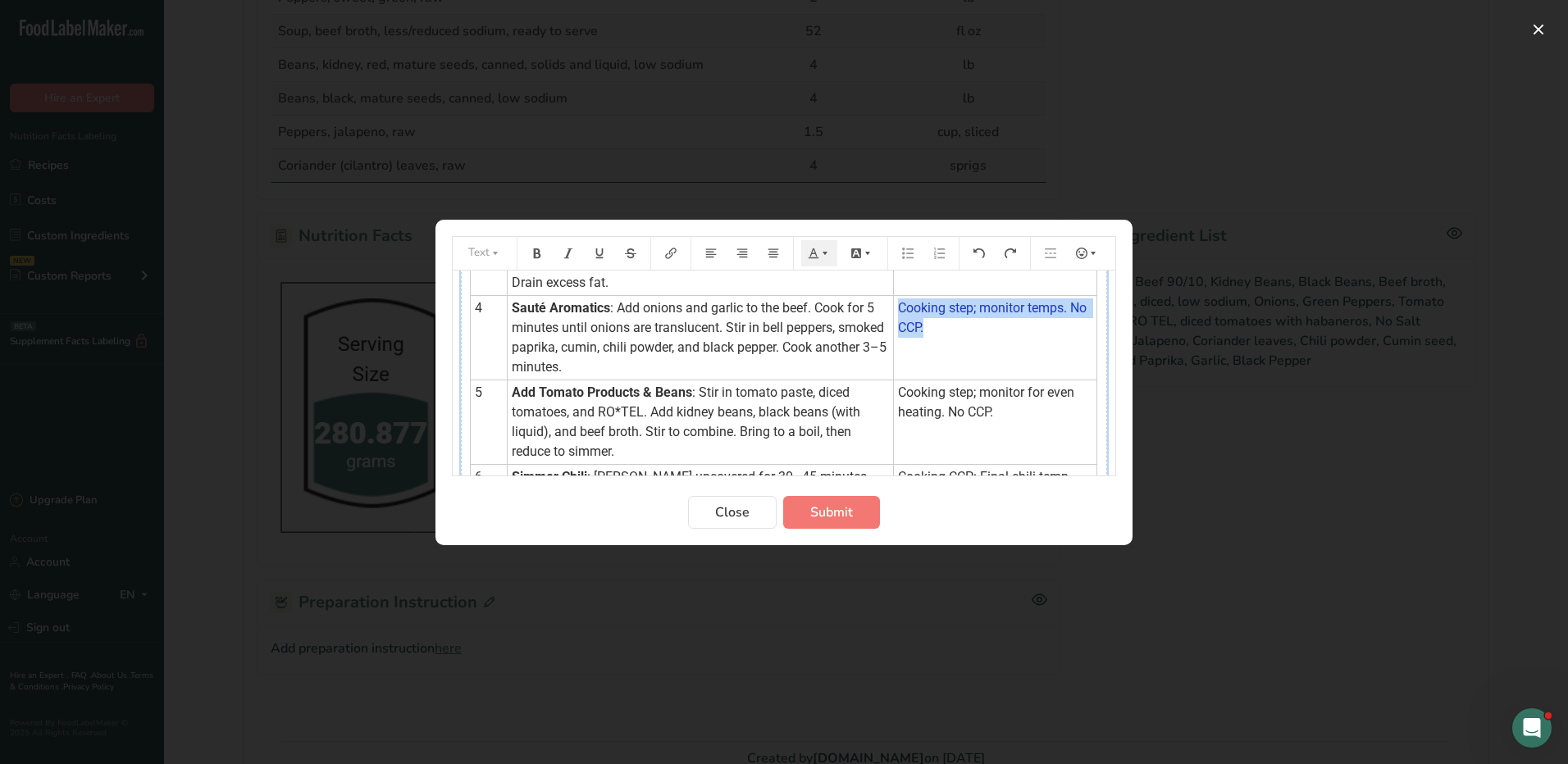
scroll to position [257, 0]
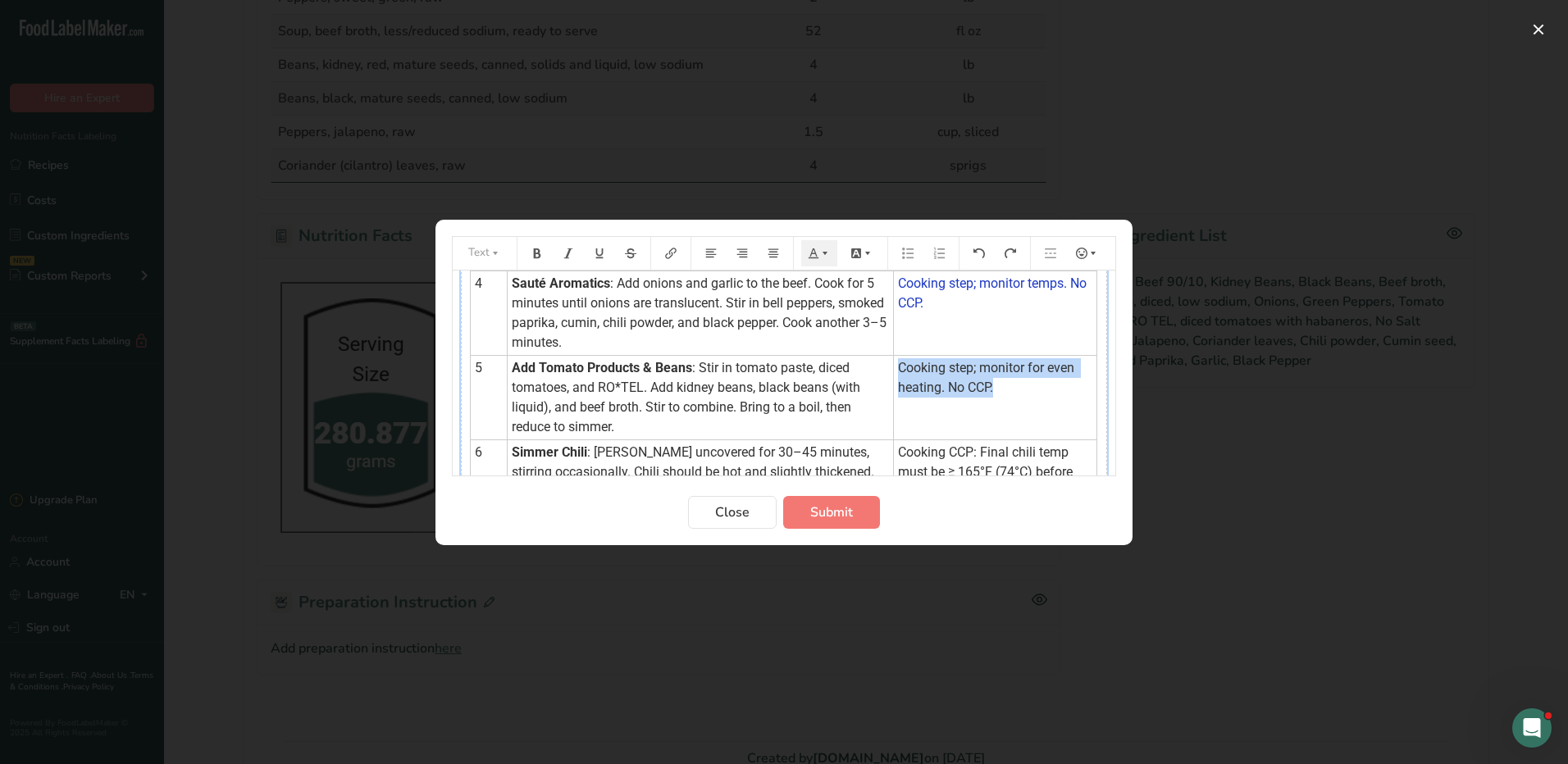
drag, startPoint x: 896, startPoint y: 389, endPoint x: 995, endPoint y: 401, distance: 99.7
click at [996, 402] on td "Cooking step; monitor for even heating. No CCP." at bounding box center [995, 397] width 203 height 84
click at [824, 257] on icon "Preparation instructions modal" at bounding box center [825, 254] width 12 height 12
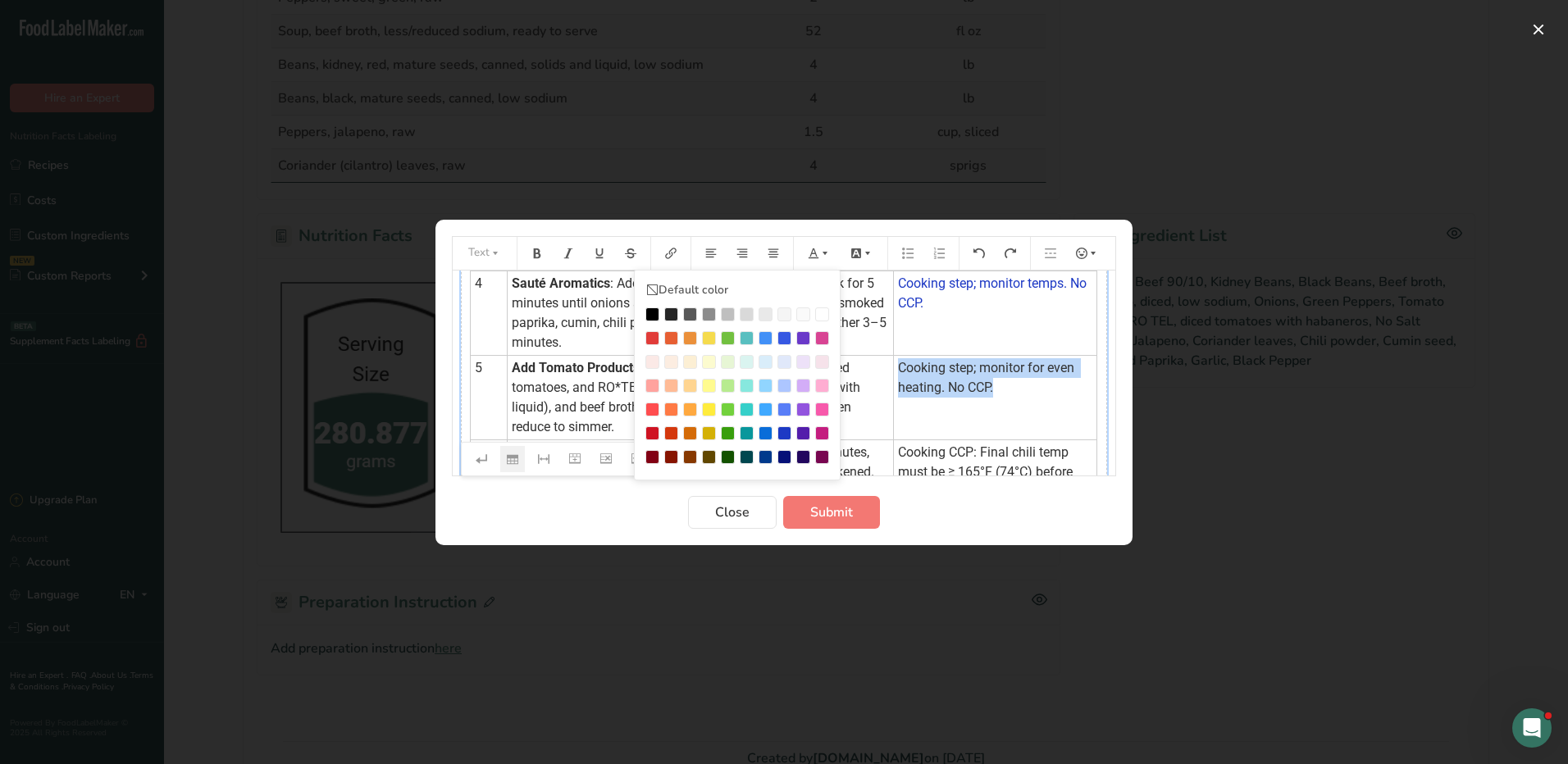
click at [782, 431] on div "Preparation instructions modal" at bounding box center [784, 434] width 14 height 14
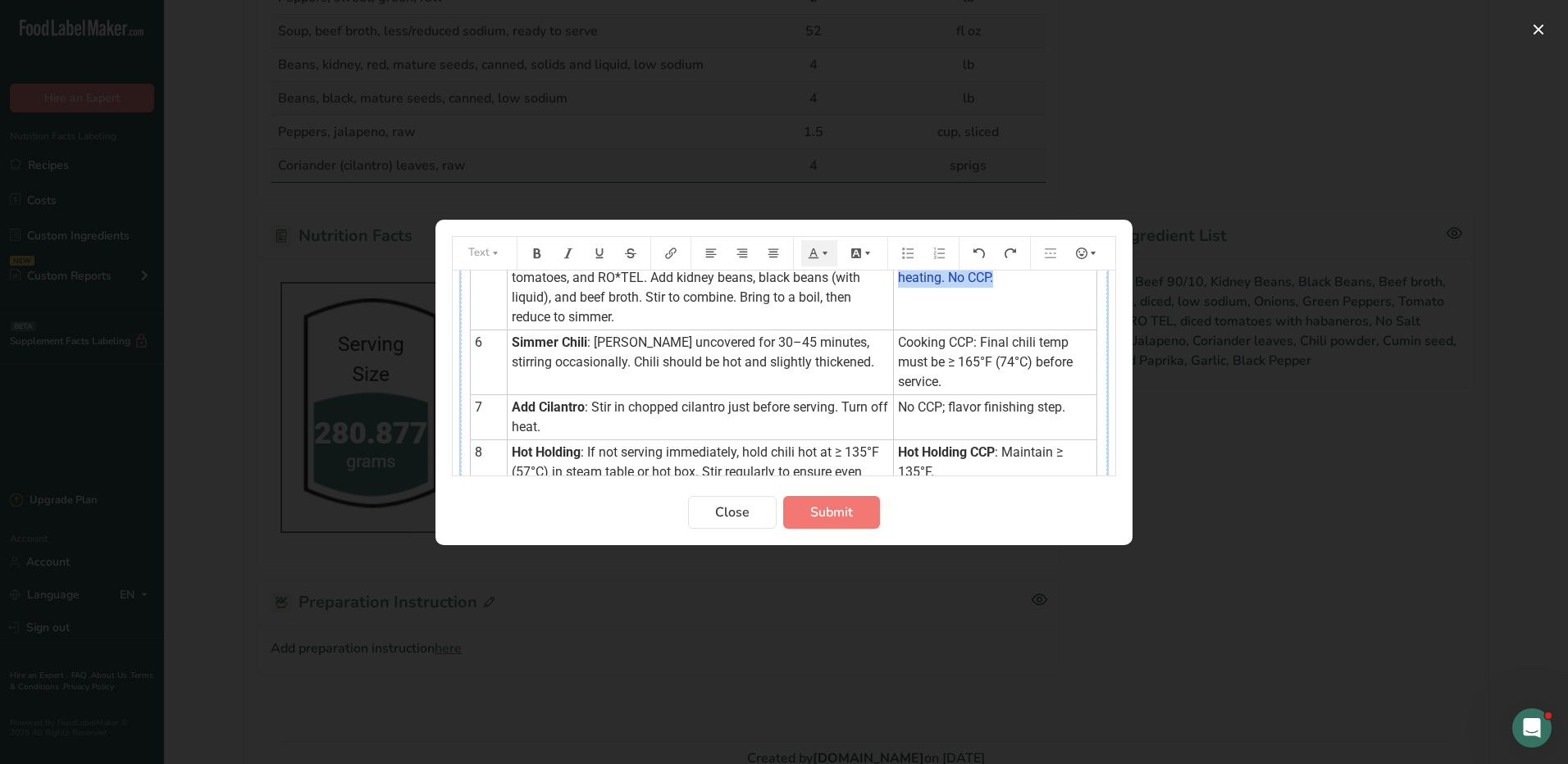
scroll to position [339, 0]
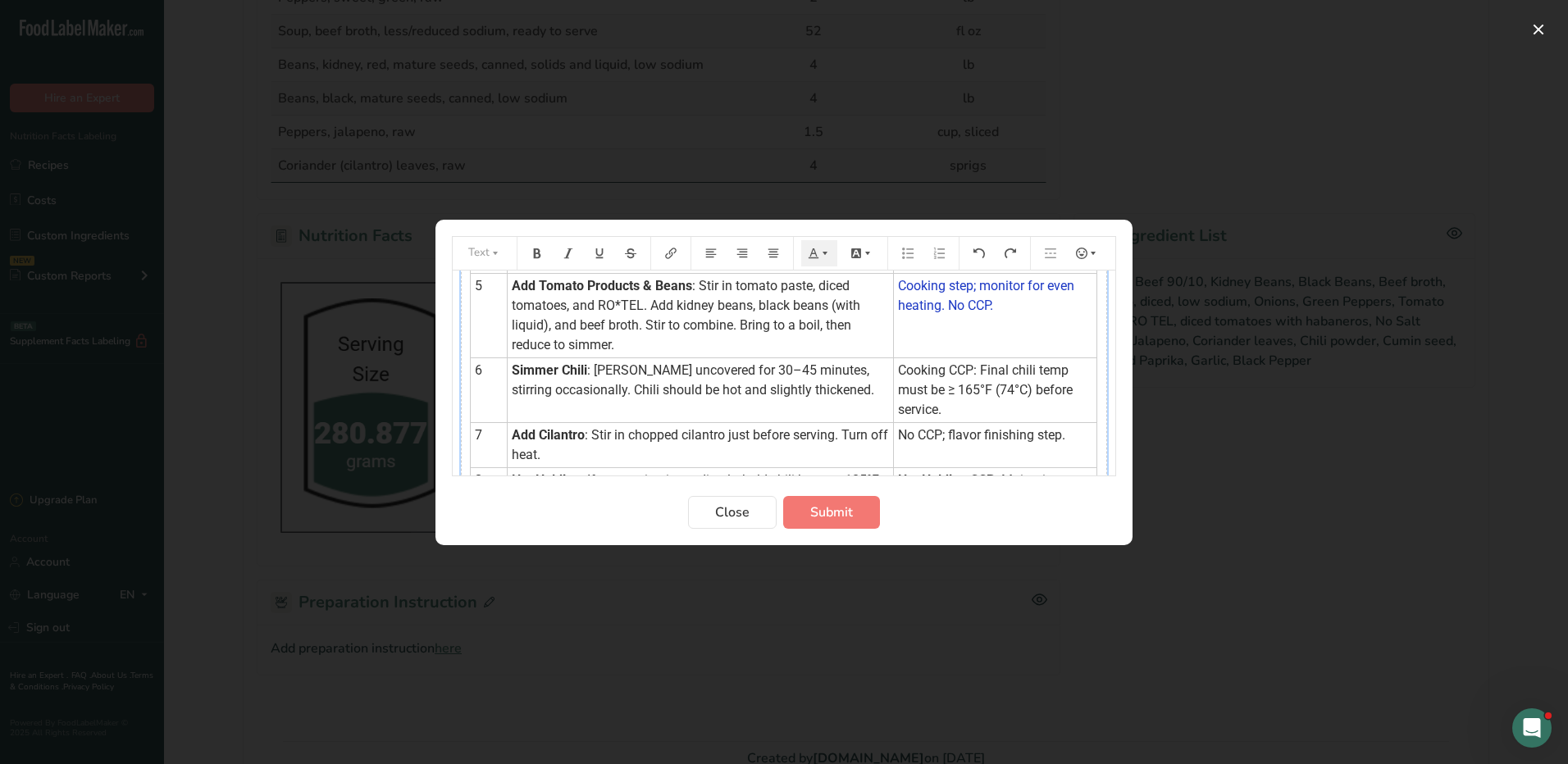
click at [961, 388] on span "Cooking CCP: Final chili temp must be ≥ 165°F (74°C) before service." at bounding box center [986, 389] width 178 height 55
drag, startPoint x: 883, startPoint y: 388, endPoint x: 942, endPoint y: 427, distance: 70.7
click at [942, 423] on td "Cooking CCP: Final chili temp must be ≥ 165°F (74°C) before service." at bounding box center [995, 389] width 203 height 64
click at [815, 245] on button "Preparation instructions modal" at bounding box center [819, 253] width 36 height 26
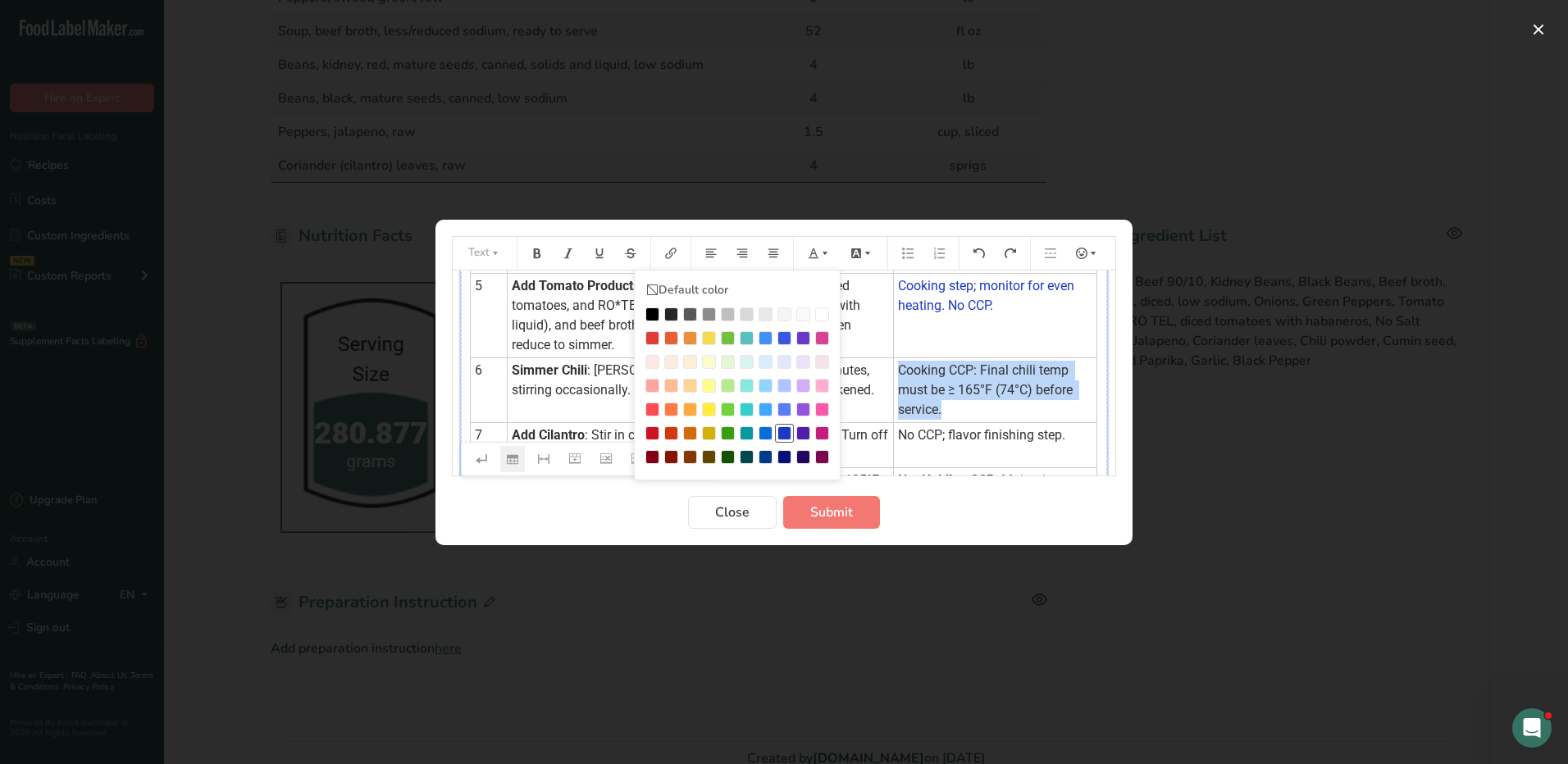
click at [787, 433] on div "Preparation instructions modal" at bounding box center [784, 434] width 14 height 14
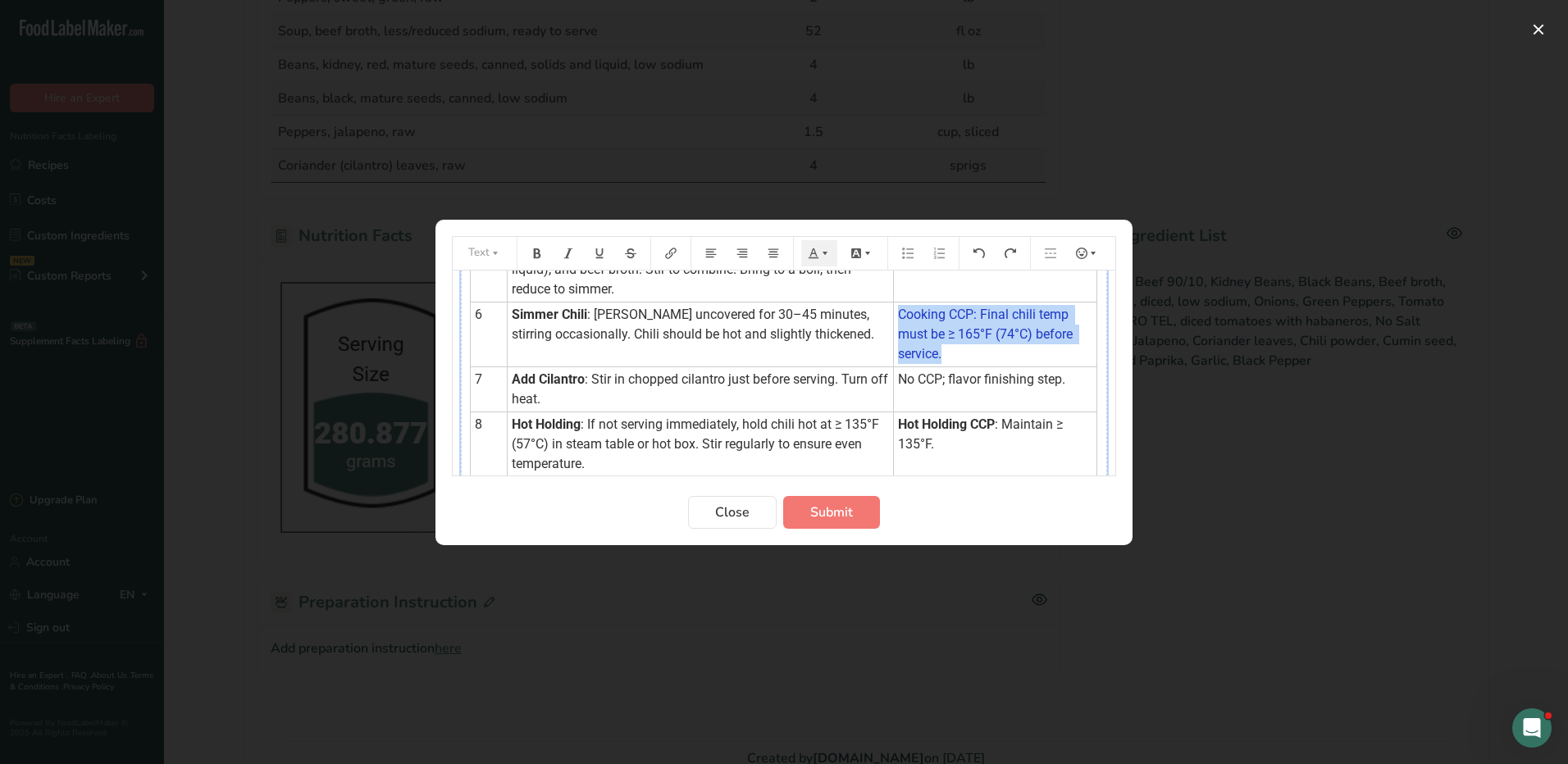
scroll to position [422, 0]
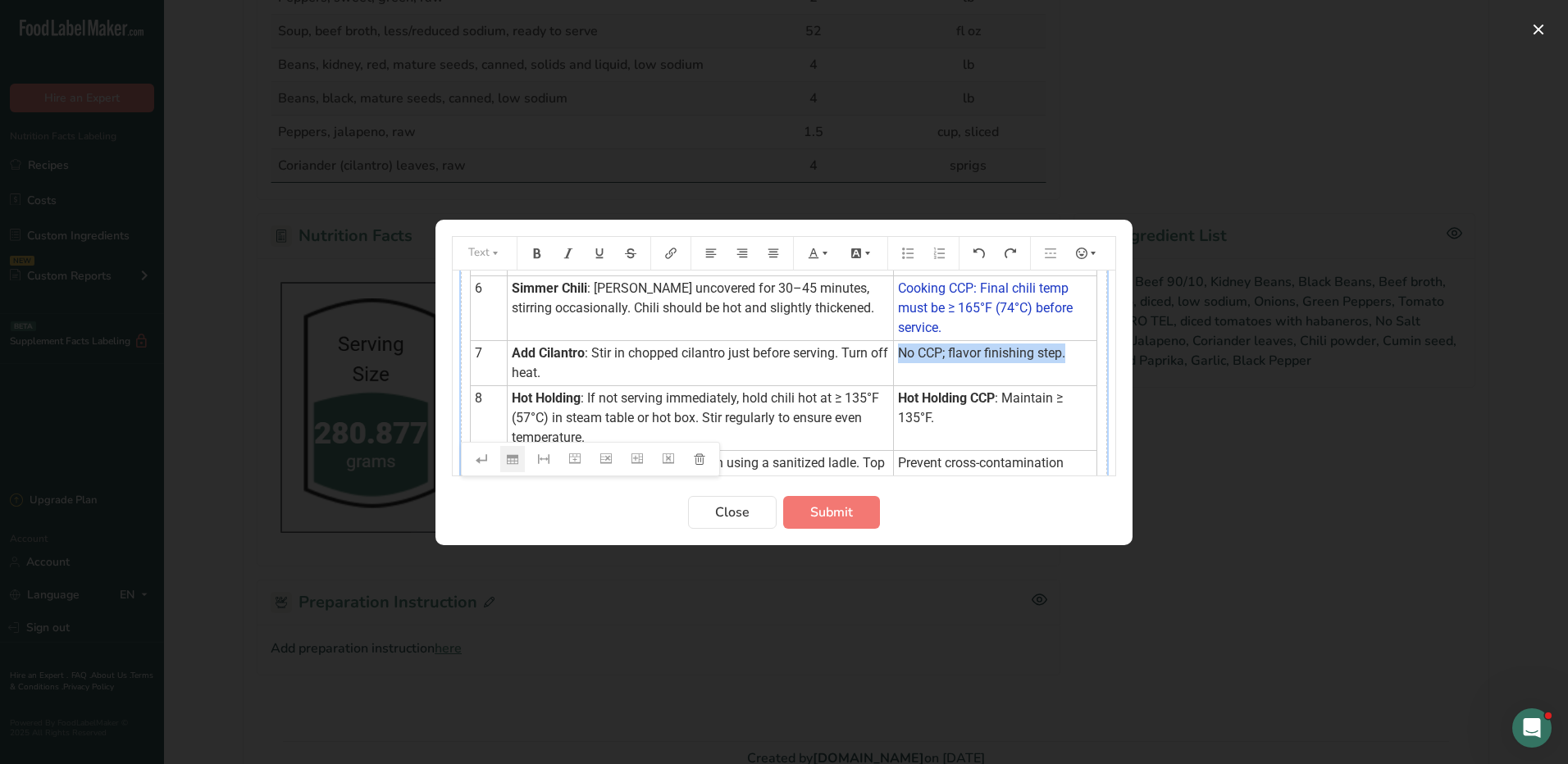
drag, startPoint x: 917, startPoint y: 371, endPoint x: 1048, endPoint y: 371, distance: 131.0
click at [1051, 372] on td "No CCP; flavor finishing step." at bounding box center [995, 362] width 203 height 45
click at [819, 252] on icon "Preparation instructions modal" at bounding box center [814, 254] width 12 height 12
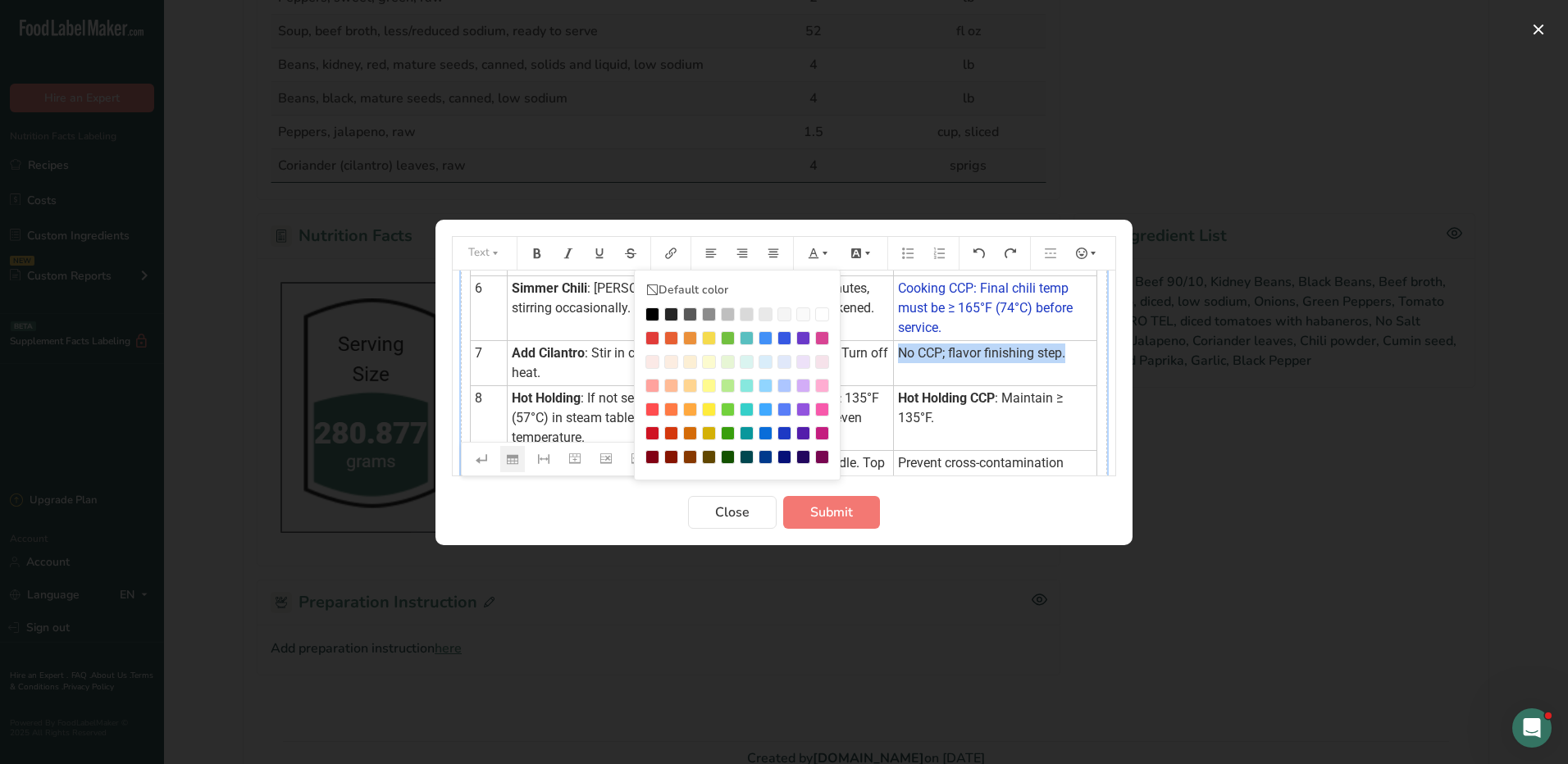
drag, startPoint x: 787, startPoint y: 425, endPoint x: 863, endPoint y: 407, distance: 78.1
click at [788, 424] on li "Preparation instructions modal" at bounding box center [784, 433] width 19 height 19
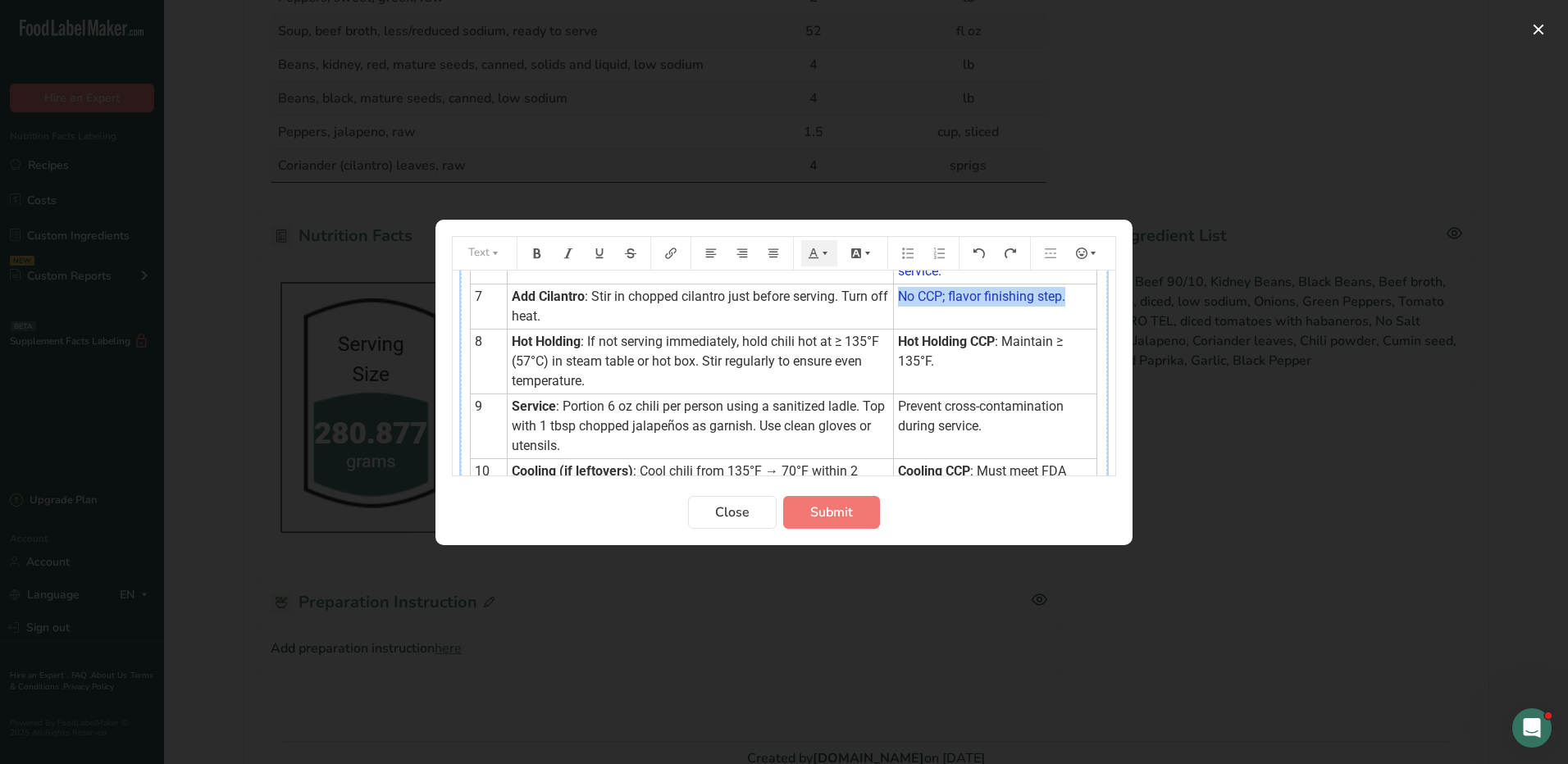
scroll to position [503, 0]
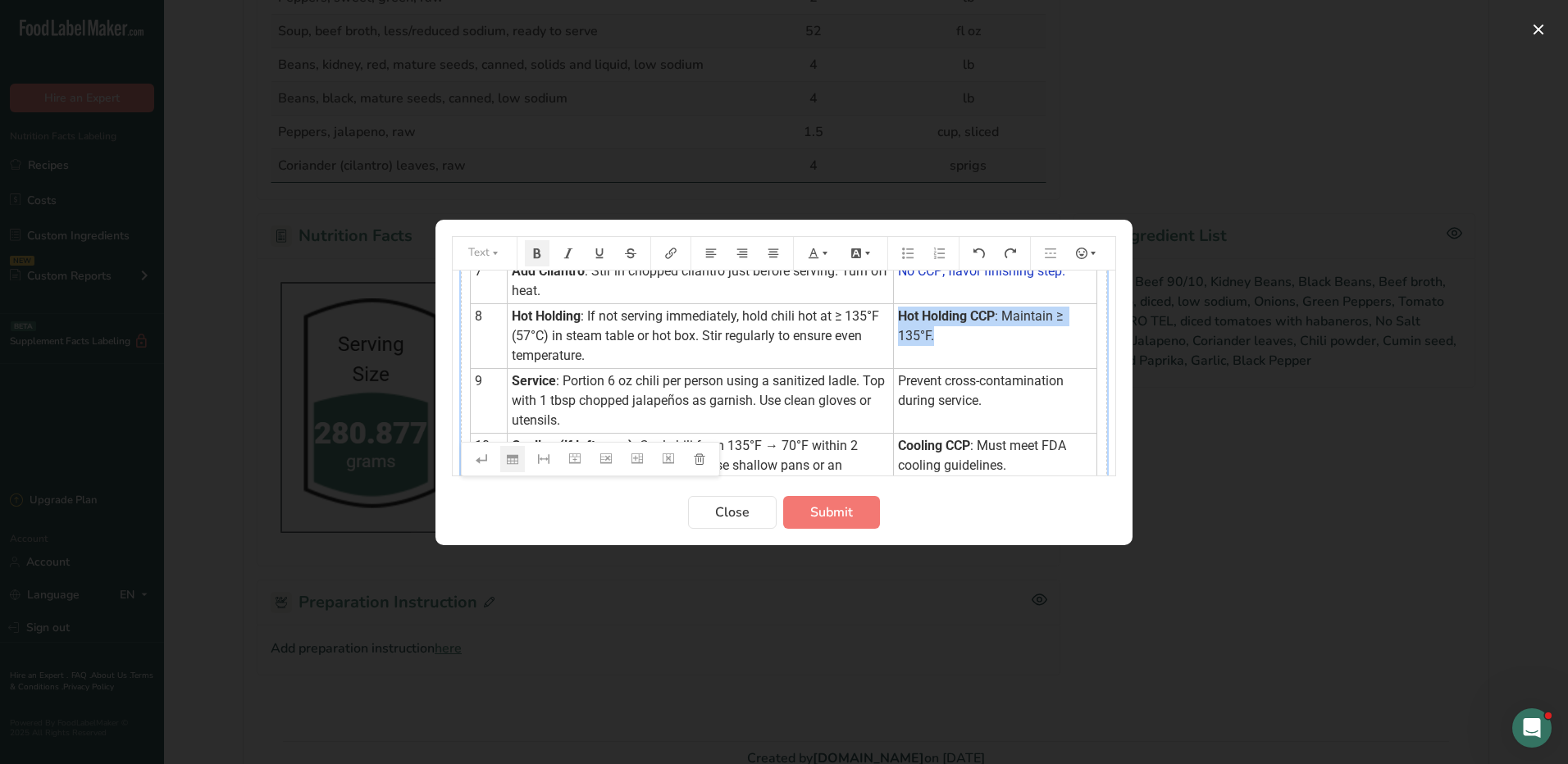
drag, startPoint x: 883, startPoint y: 331, endPoint x: 939, endPoint y: 361, distance: 63.5
click at [939, 361] on td "Hot Holding CCP : Maintain ≥ 135°F." at bounding box center [995, 335] width 203 height 64
click at [824, 252] on icon "Preparation instructions modal" at bounding box center [825, 252] width 5 height 3
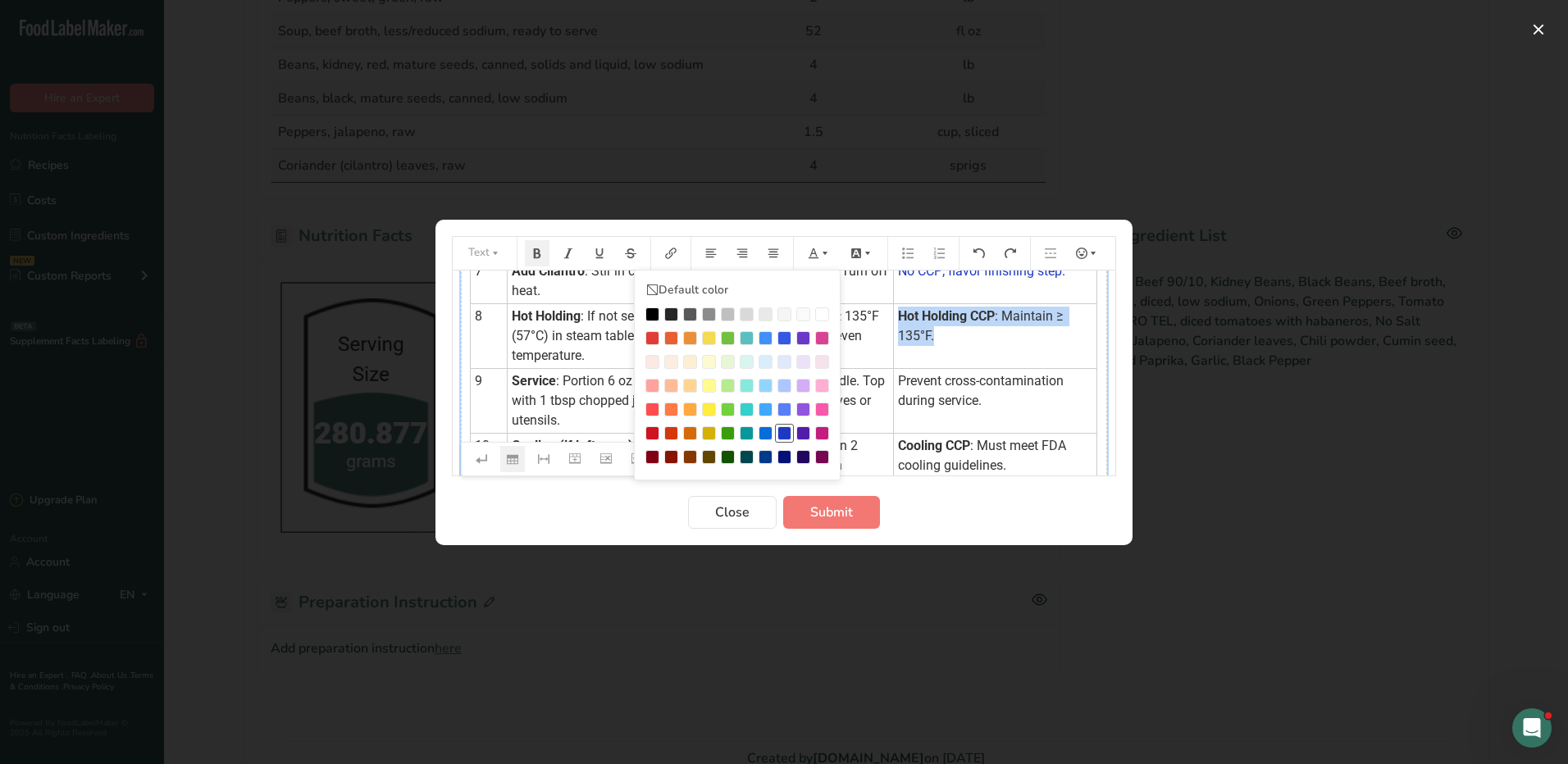
click at [785, 428] on div "Preparation instructions modal" at bounding box center [784, 434] width 14 height 14
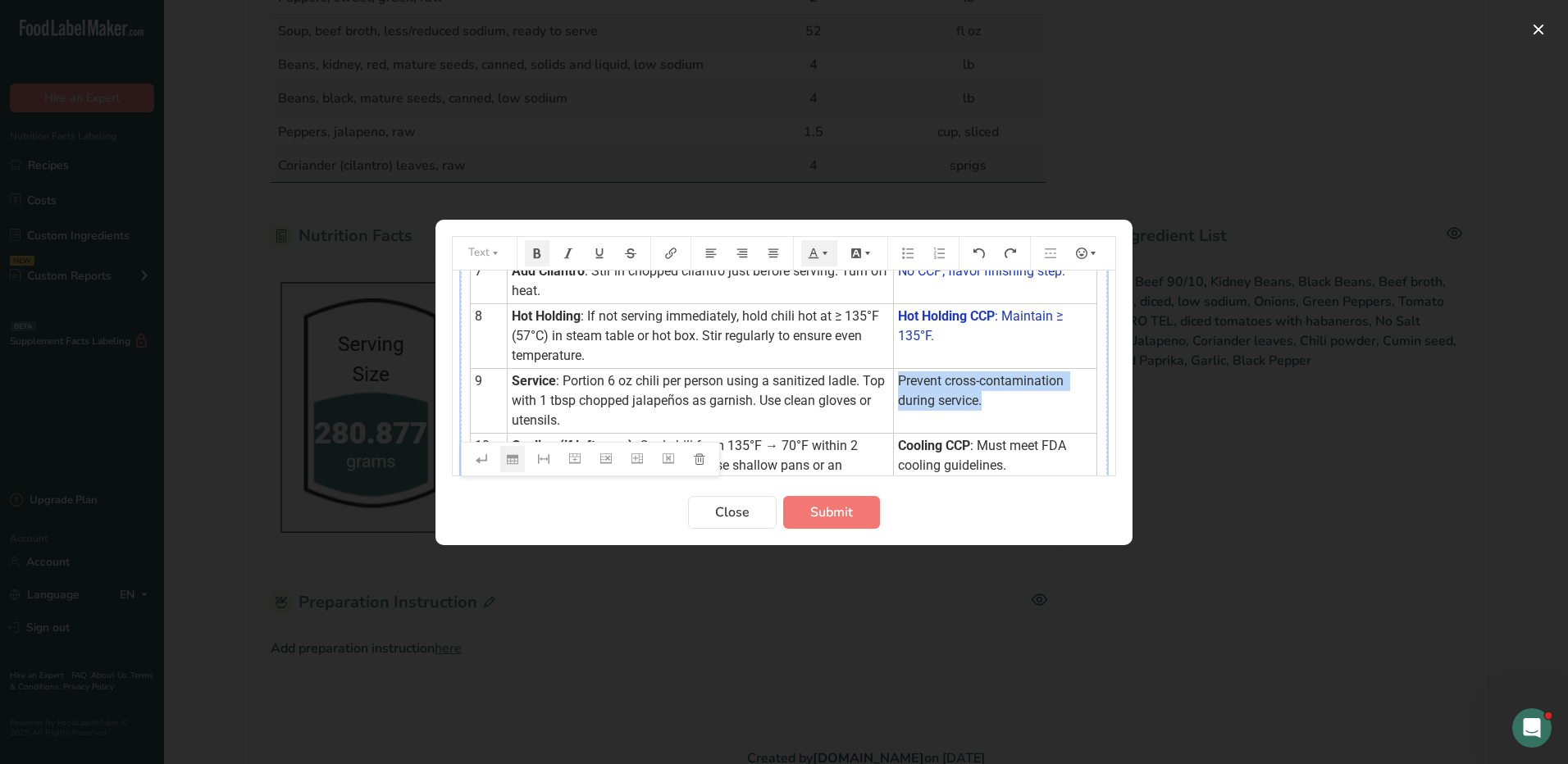
drag, startPoint x: 883, startPoint y: 398, endPoint x: 976, endPoint y: 412, distance: 94.0
click at [976, 412] on td "Prevent cross-contamination during service." at bounding box center [995, 400] width 203 height 64
click at [824, 255] on icon "Preparation instructions modal" at bounding box center [825, 254] width 12 height 12
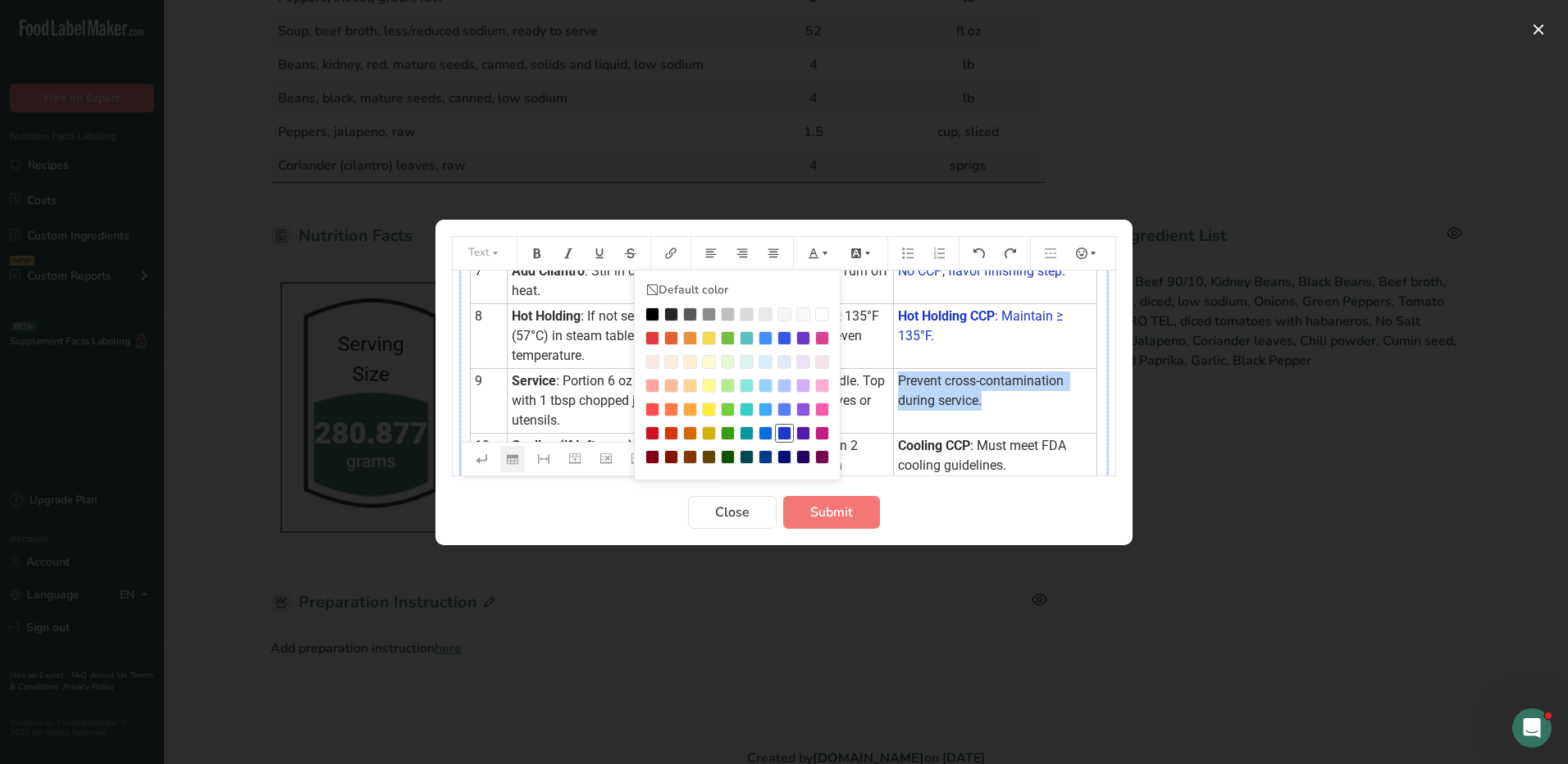
click at [786, 430] on div "Preparation instructions modal" at bounding box center [784, 434] width 14 height 14
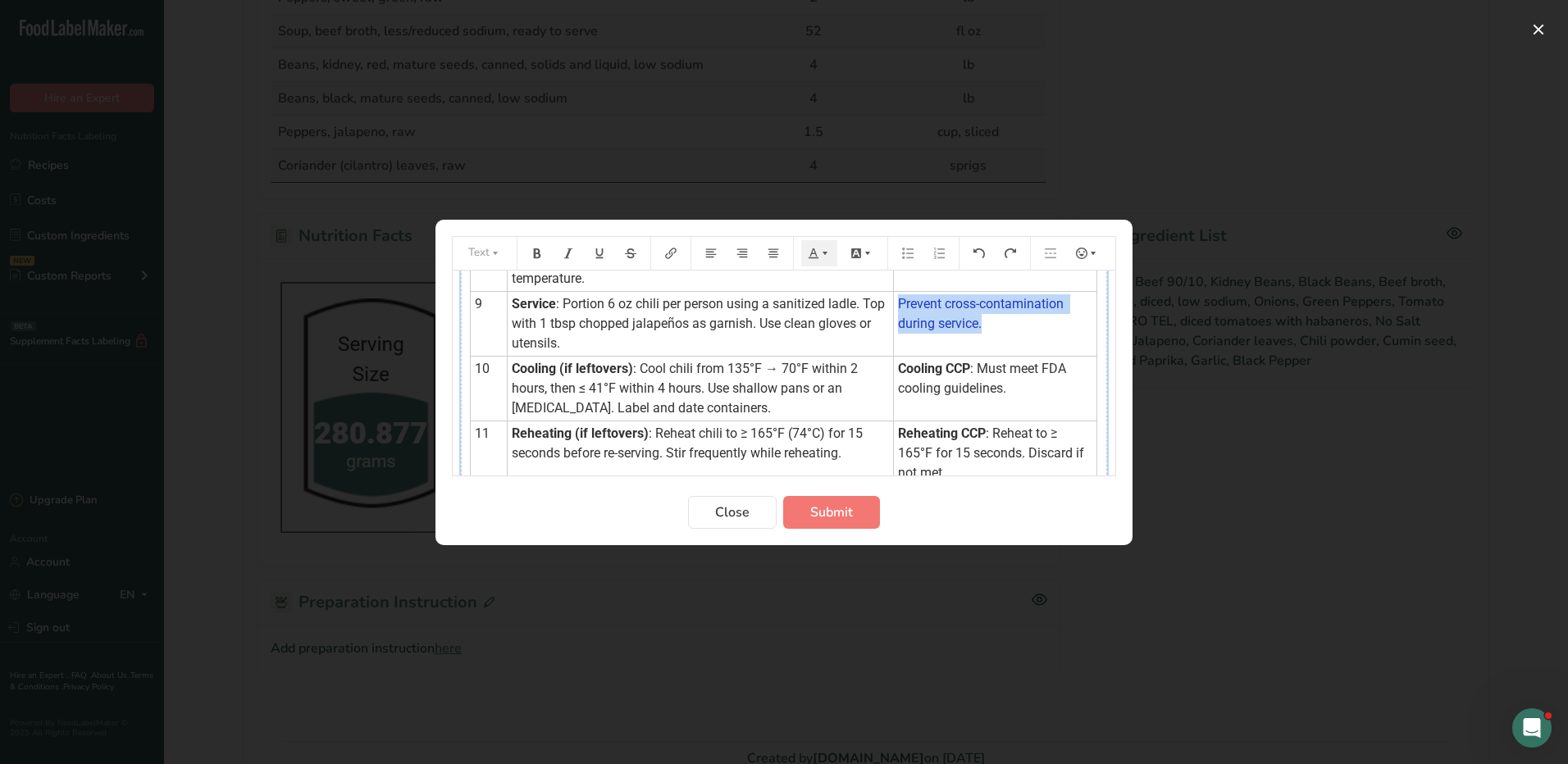
scroll to position [0, 0]
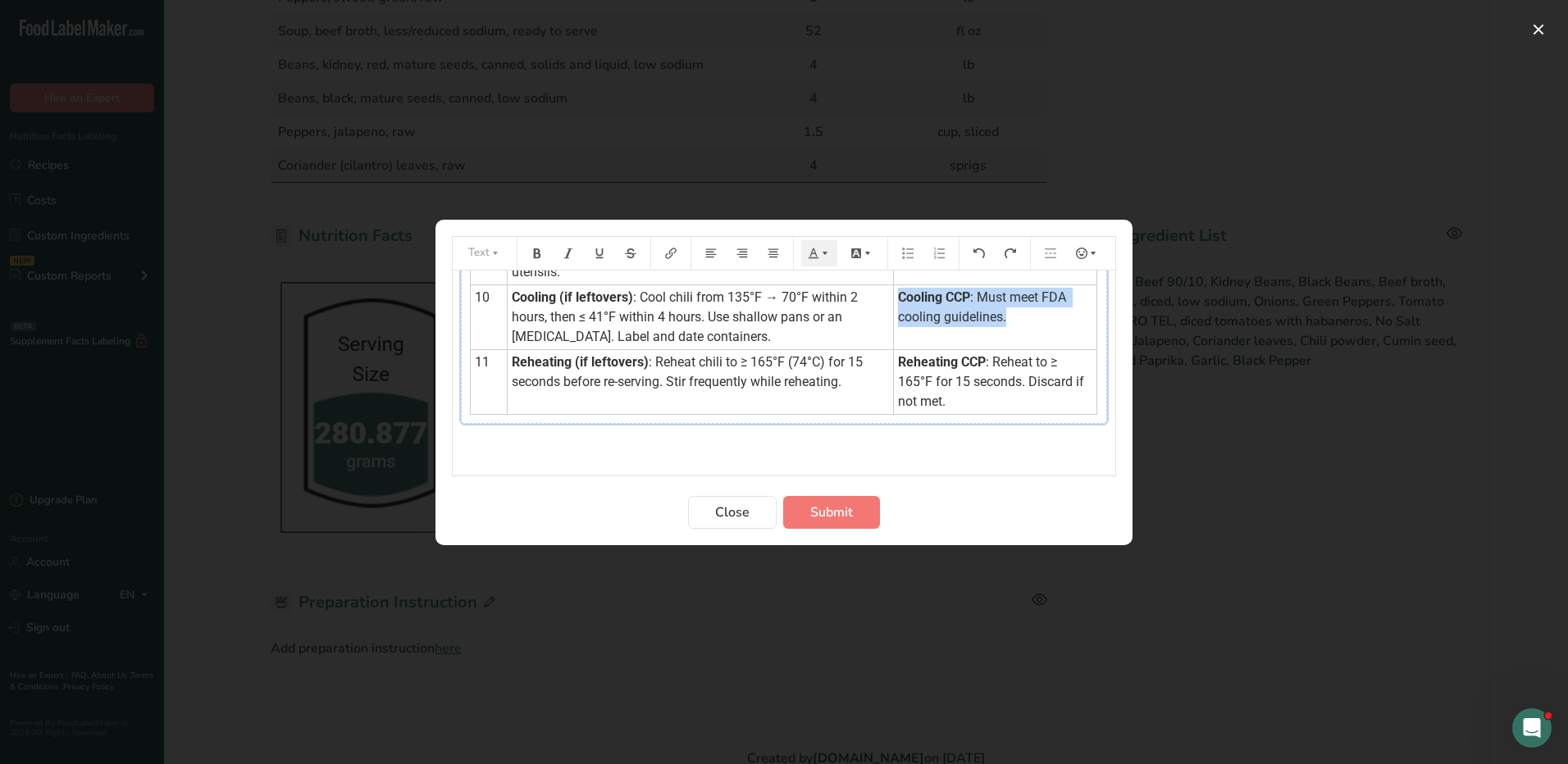
drag, startPoint x: 885, startPoint y: 296, endPoint x: 999, endPoint y: 318, distance: 116.1
click at [999, 318] on td "Cooling CCP : Must meet FDA cooling guidelines." at bounding box center [995, 317] width 203 height 64
click at [818, 254] on icon "Preparation instructions modal" at bounding box center [814, 254] width 12 height 12
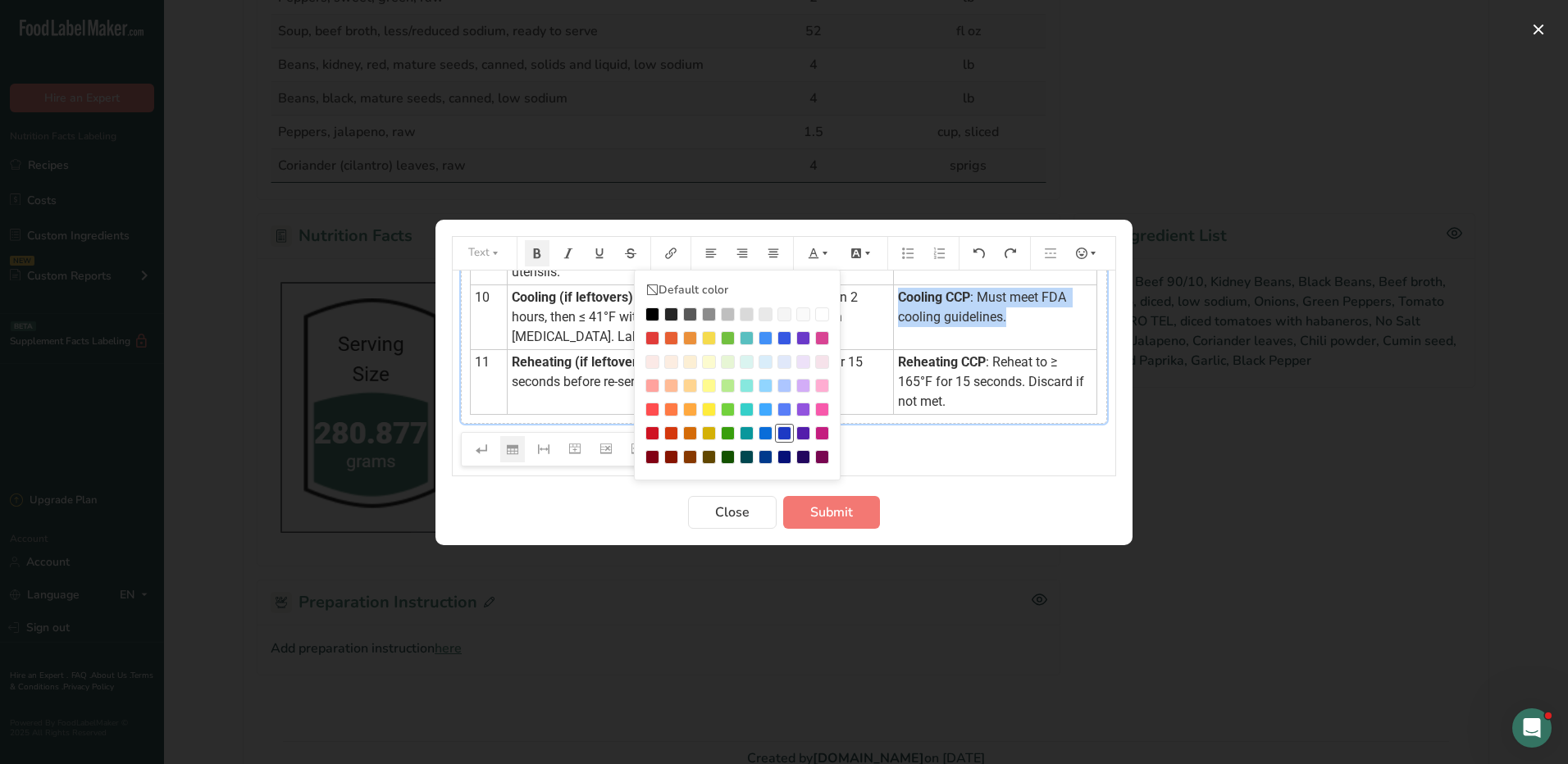
click at [782, 432] on div "Preparation instructions modal" at bounding box center [784, 434] width 14 height 14
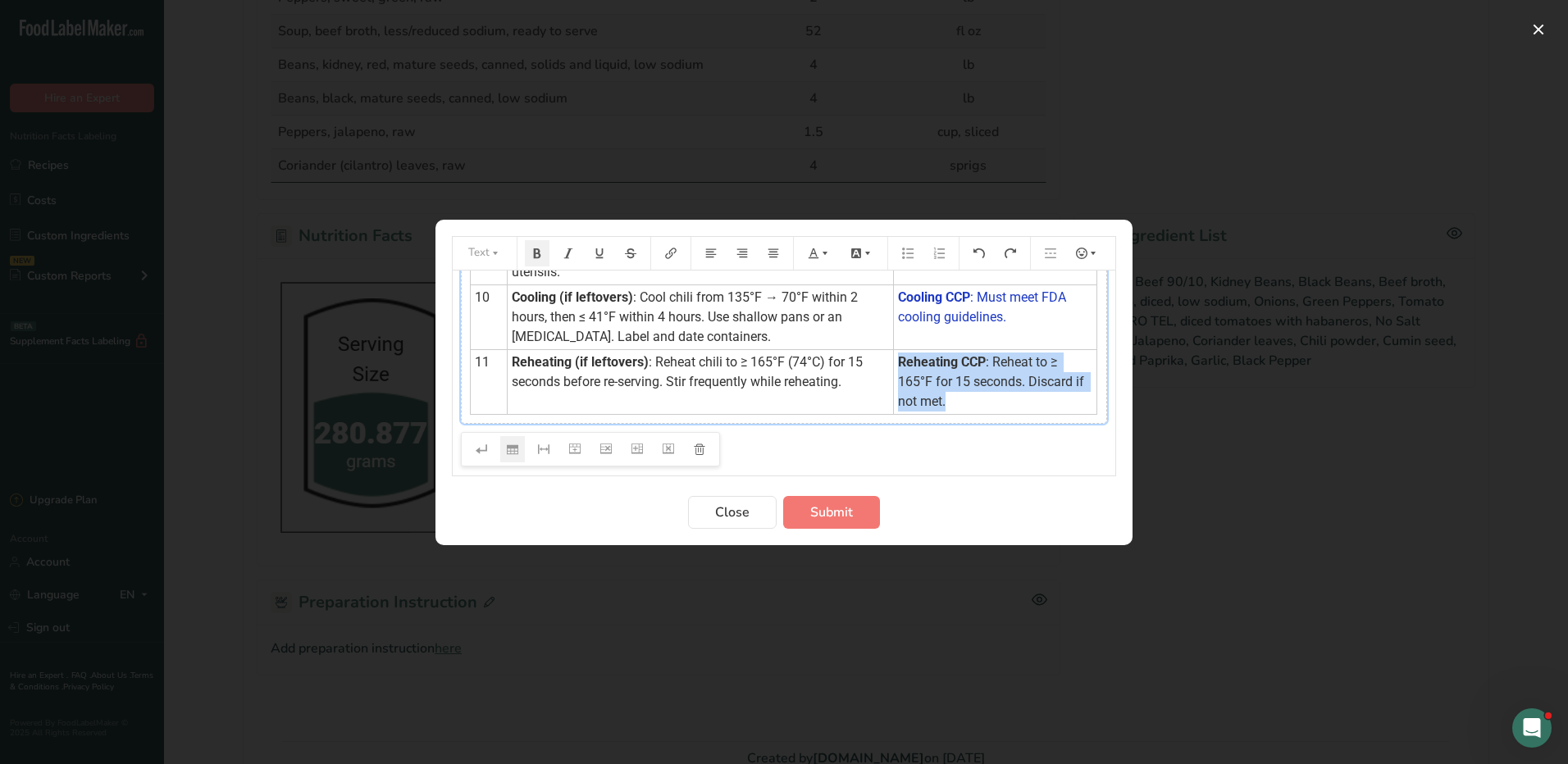
drag, startPoint x: 885, startPoint y: 361, endPoint x: 939, endPoint y: 405, distance: 69.7
click at [939, 405] on td "Reheating CCP : Reheat to ≥ 165°F for 15 seconds. Discard if not met." at bounding box center [995, 381] width 203 height 64
click at [826, 253] on icon "Preparation instructions modal" at bounding box center [825, 252] width 5 height 3
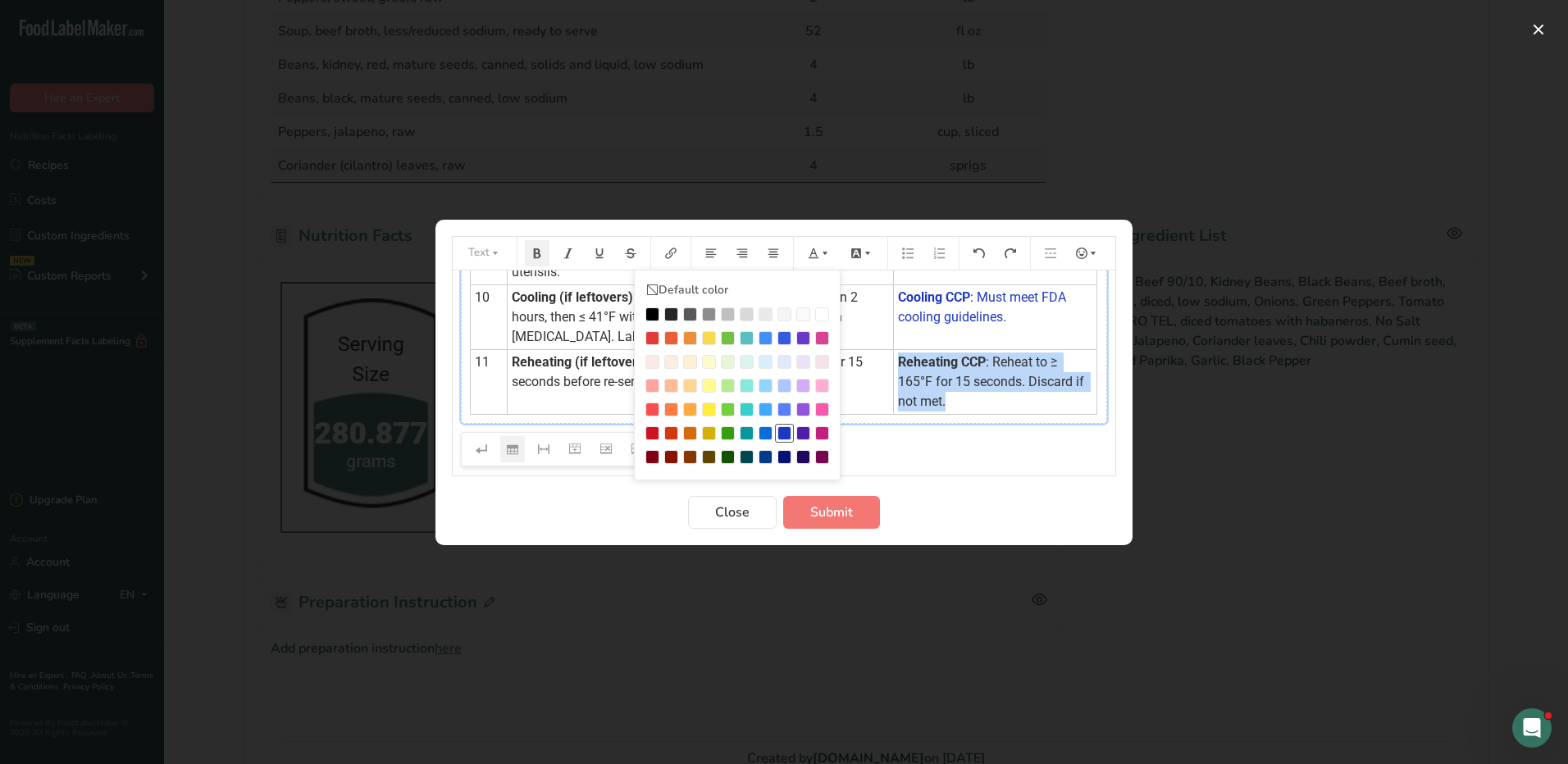
click at [777, 433] on li "Preparation instructions modal" at bounding box center [784, 433] width 19 height 19
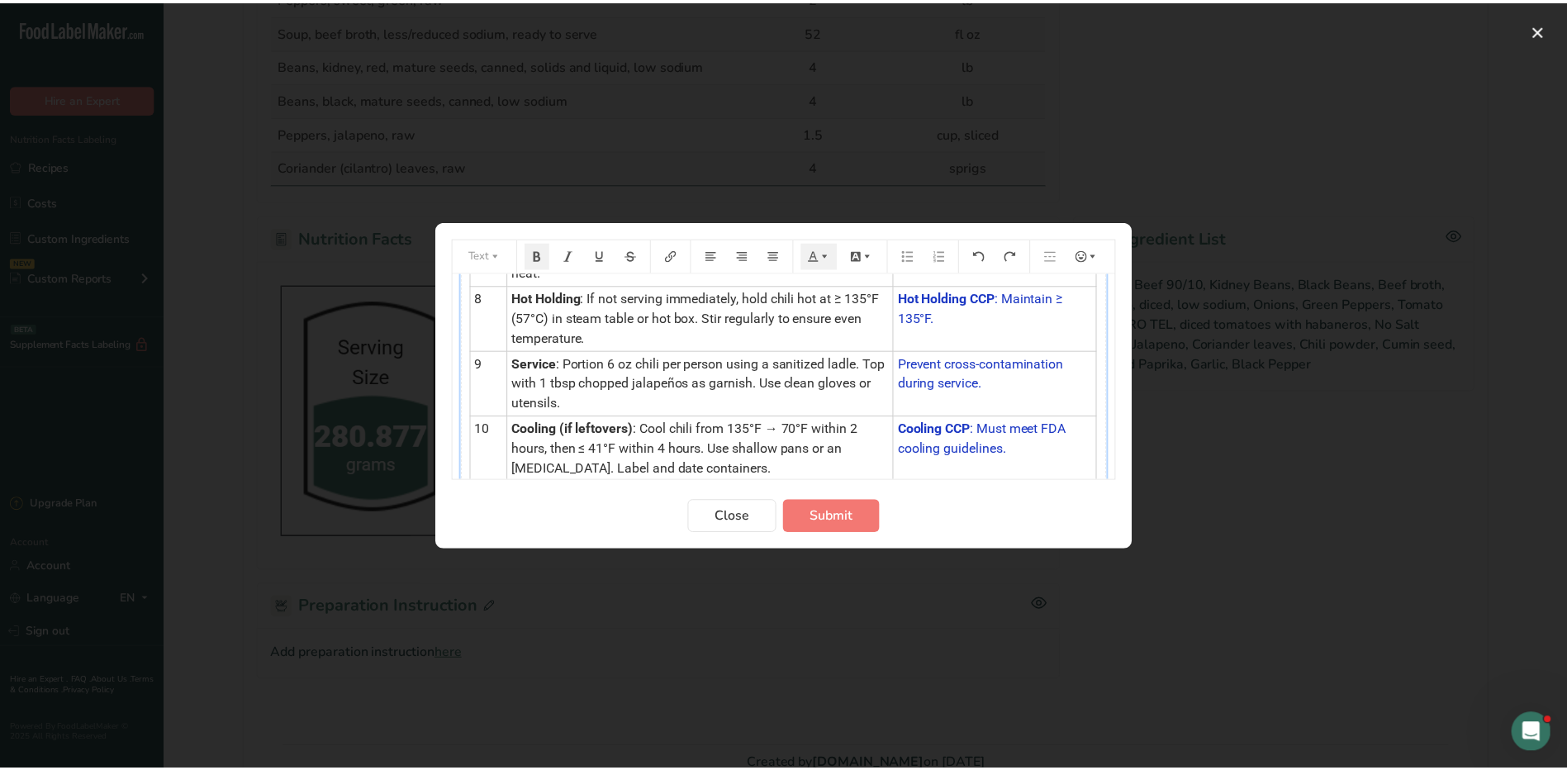
scroll to position [590, 0]
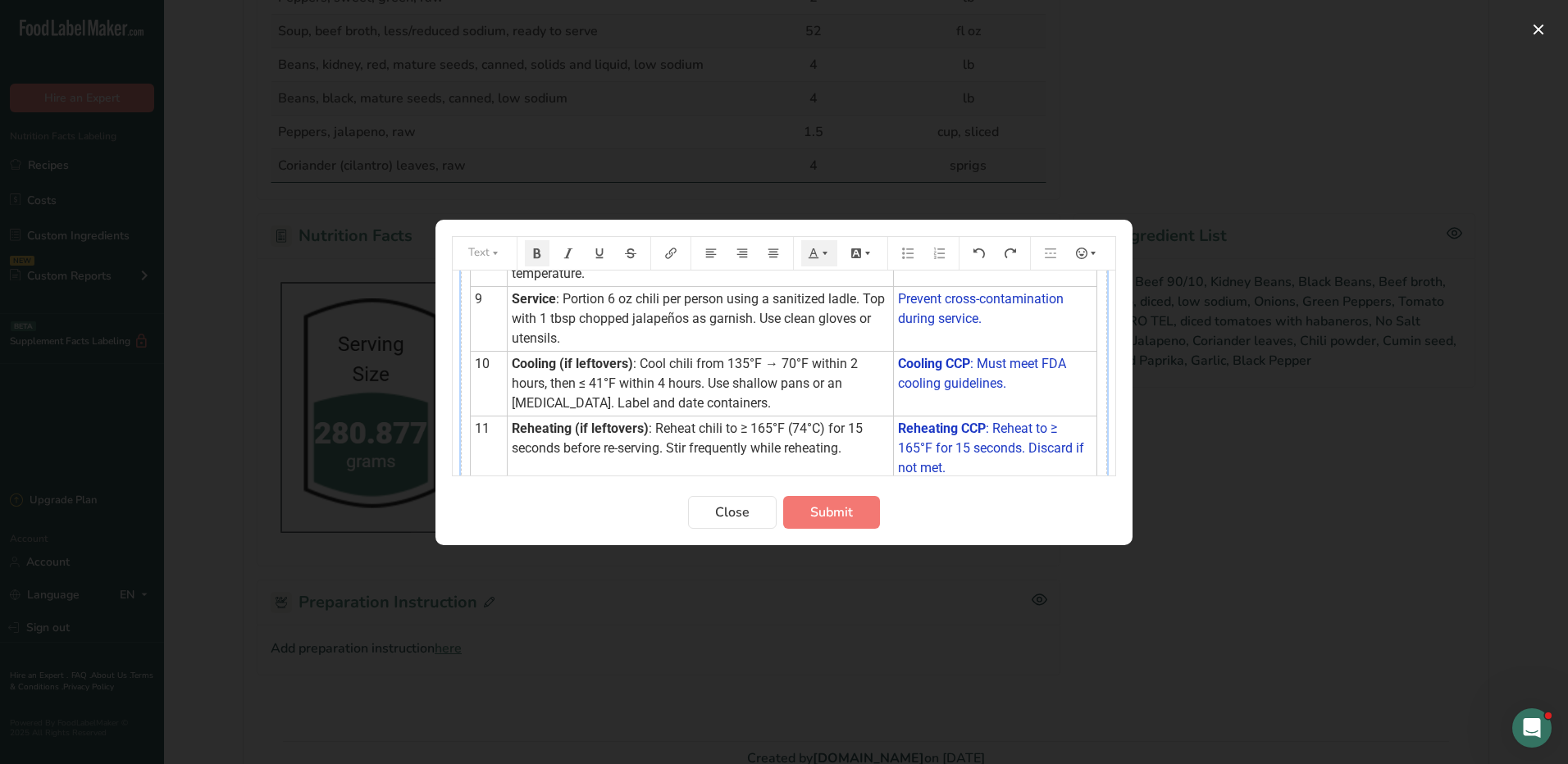
click at [786, 338] on span ": Portion 6 oz chili per person using a sanitized ladle. Top with 1 tbsp choppe…" at bounding box center [700, 318] width 376 height 55
drag, startPoint x: 711, startPoint y: 335, endPoint x: 744, endPoint y: 336, distance: 33.0
click at [713, 336] on span ": Portion 6 oz chili per person using a sanitized ladle. Top with 1 tbsp choppe…" at bounding box center [700, 318] width 376 height 55
click at [719, 337] on span ": Portion 6 oz chili per person using a sanitized ladle. Top with 1 tbsp choppe…" at bounding box center [700, 318] width 376 height 55
click at [723, 338] on span ": Portion 6 oz chili per person using a sanitized ladle. Top with 1 tbsp choppe…" at bounding box center [700, 318] width 376 height 55
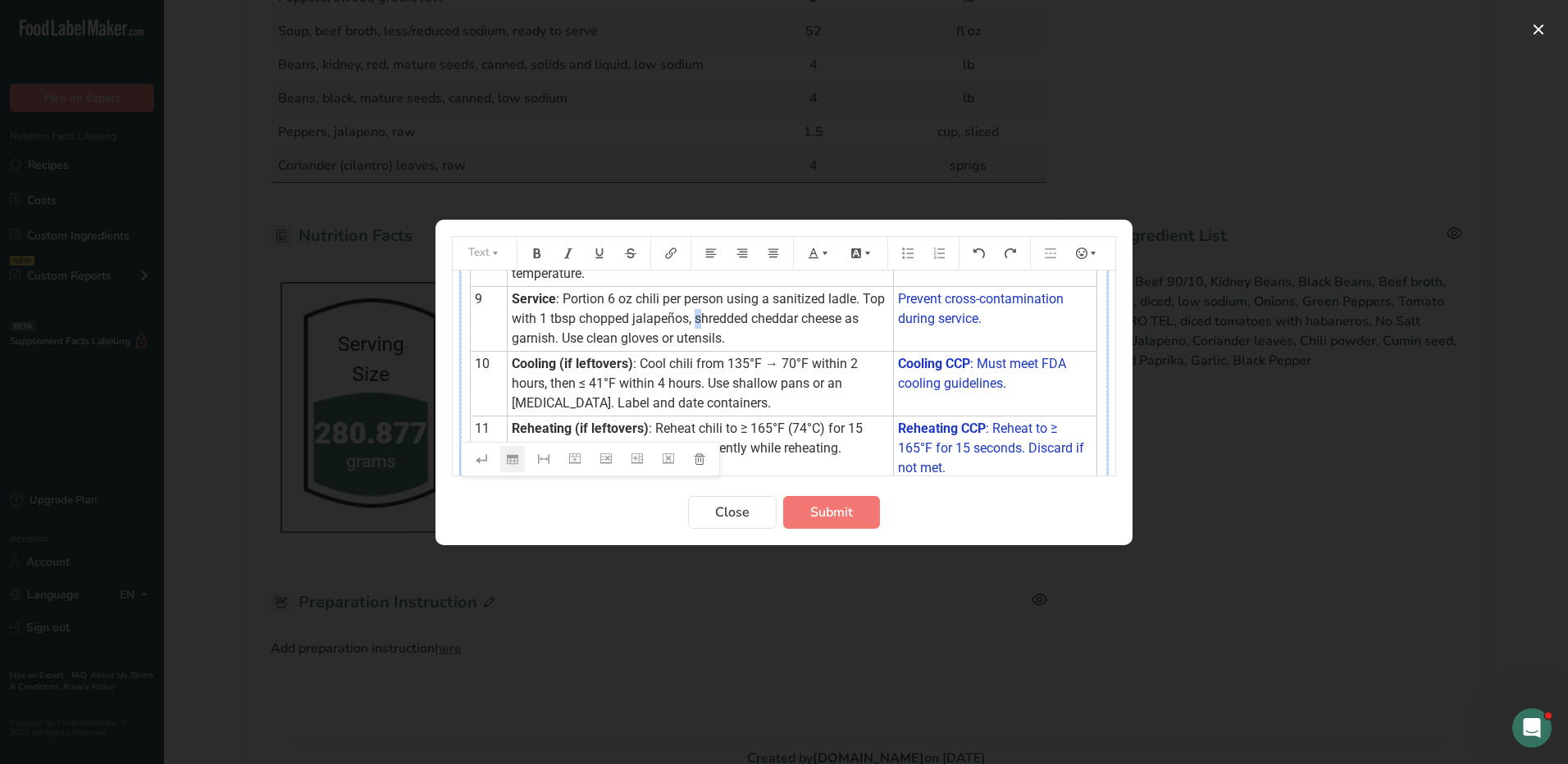
click at [726, 333] on span ": Portion 6 oz chili per person using a sanitized ladle. Top with 1 tbsp choppe…" at bounding box center [700, 318] width 376 height 55
drag, startPoint x: 627, startPoint y: 352, endPoint x: 635, endPoint y: 355, distance: 8.5
click at [628, 346] on span ": Portion 6 oz chili per person using a sanitized ladle. Top with 1 tbsp choppe…" at bounding box center [700, 318] width 376 height 55
click at [621, 346] on span ": Portion 6 oz chili per person using a sanitized ladle. Top with 1 tbsp choppe…" at bounding box center [700, 318] width 376 height 55
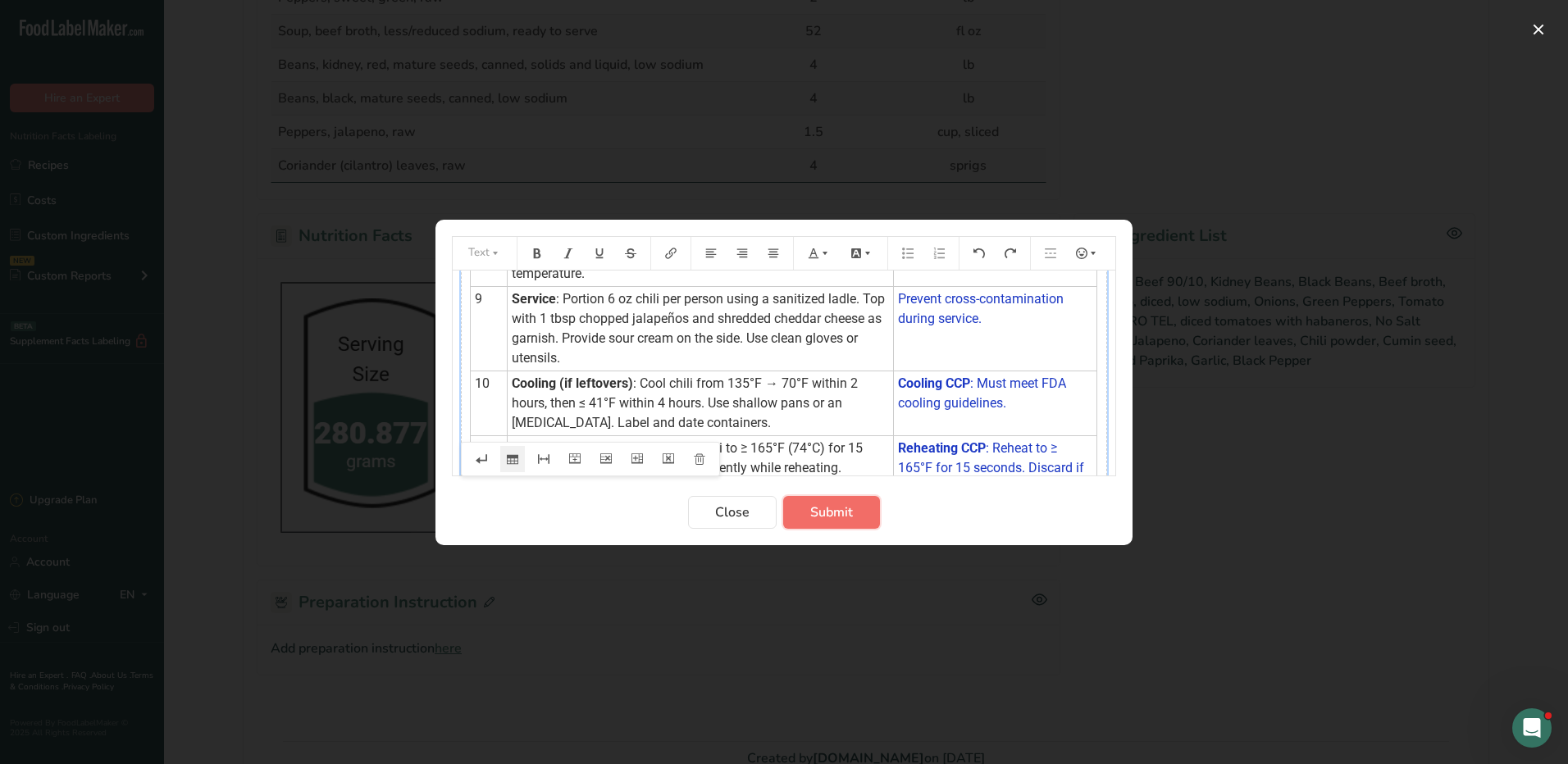
click at [838, 503] on span "Submit" at bounding box center [831, 513] width 43 height 20
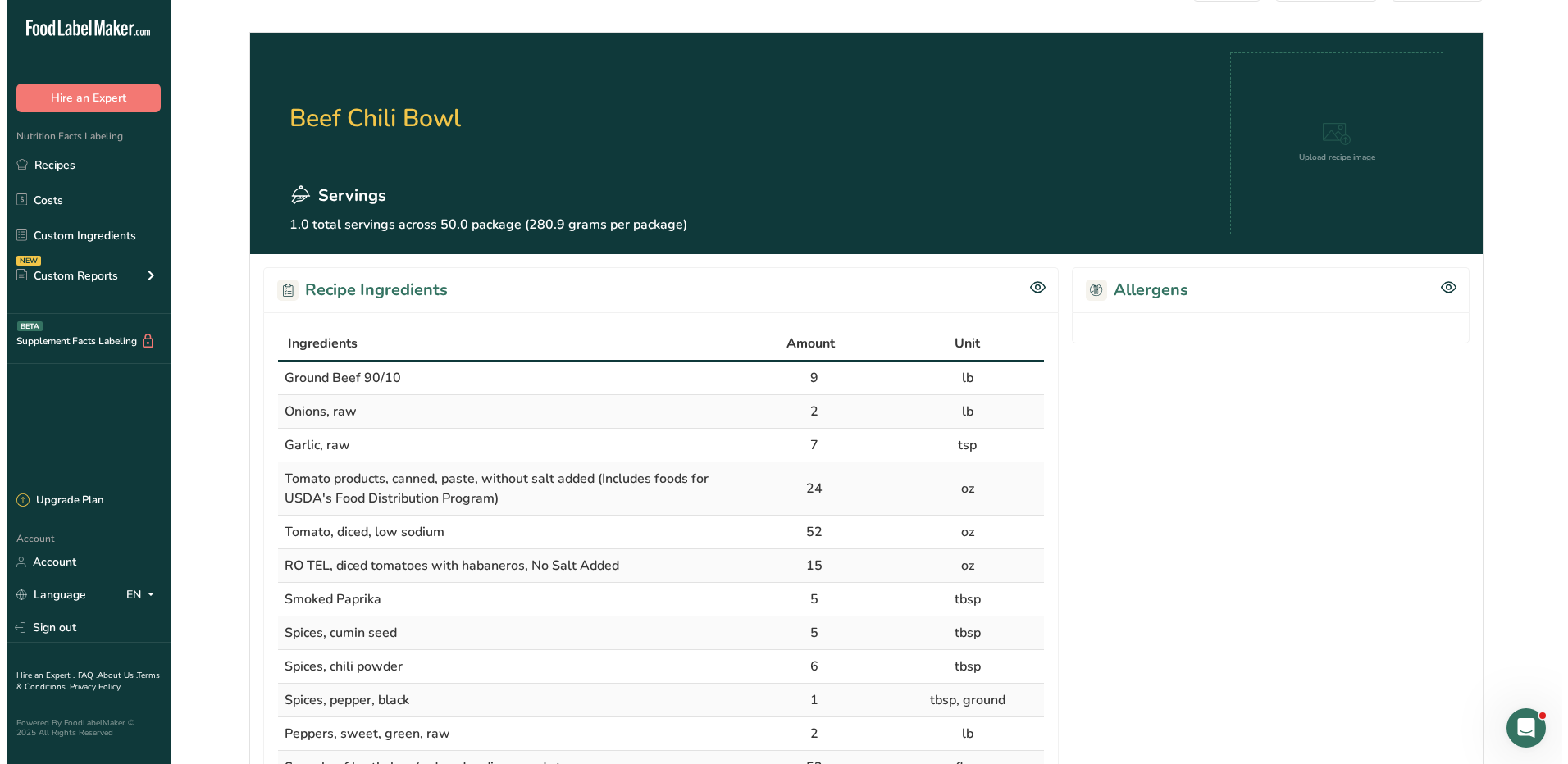
scroll to position [0, 0]
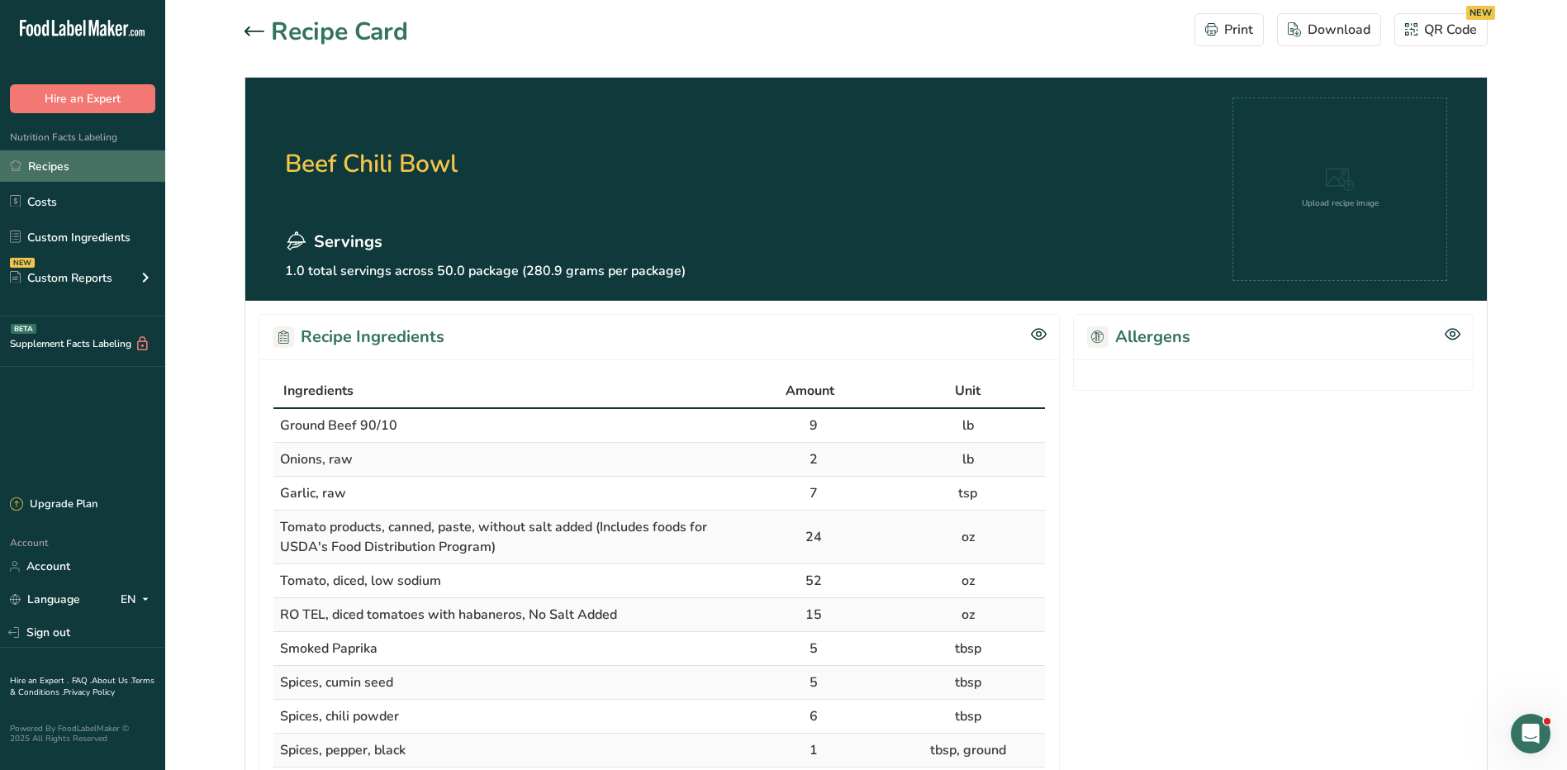
click at [50, 165] on link "Recipes" at bounding box center [82, 165] width 165 height 31
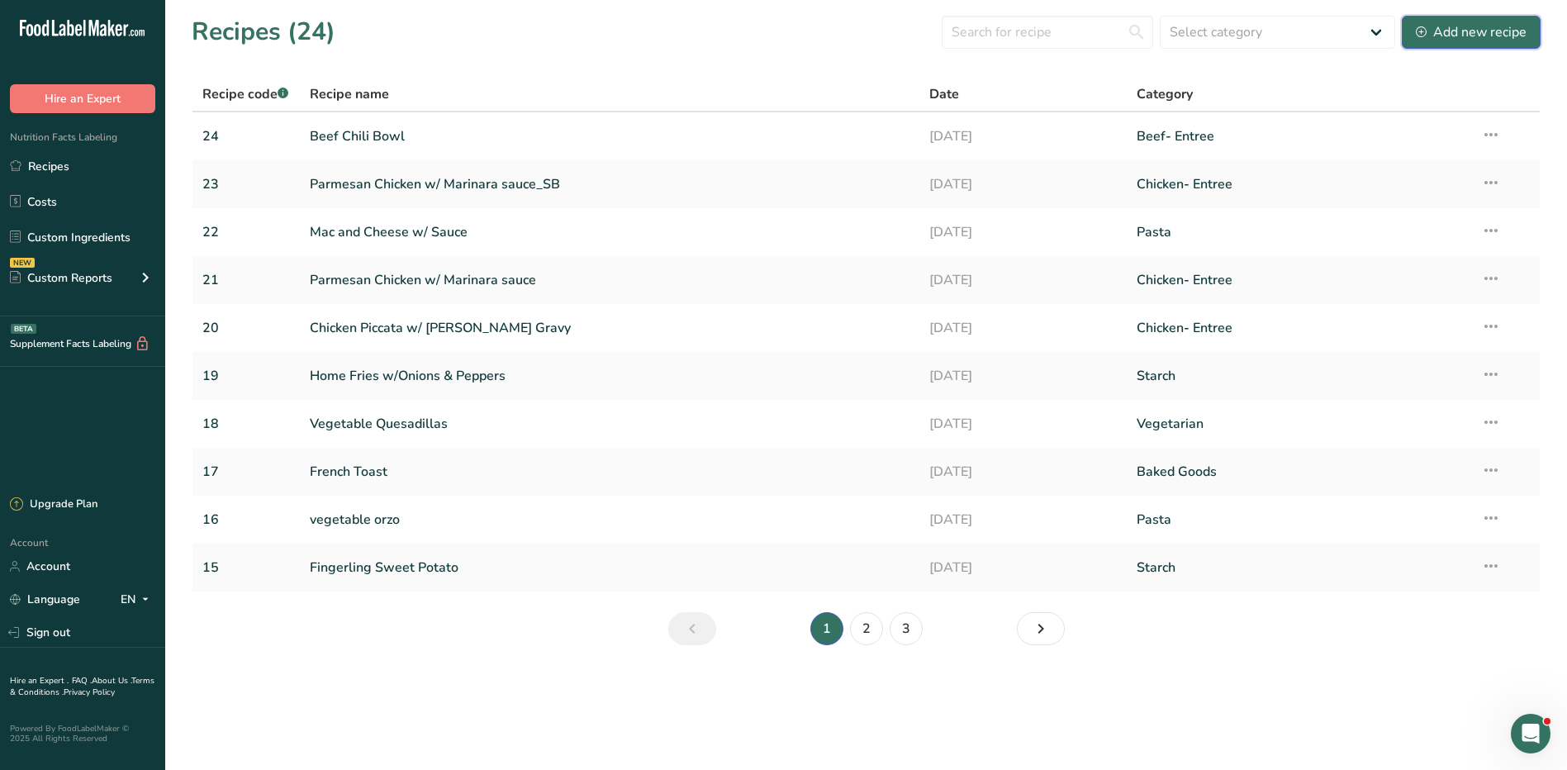
click at [1453, 35] on div "Add new recipe" at bounding box center [1471, 32] width 111 height 20
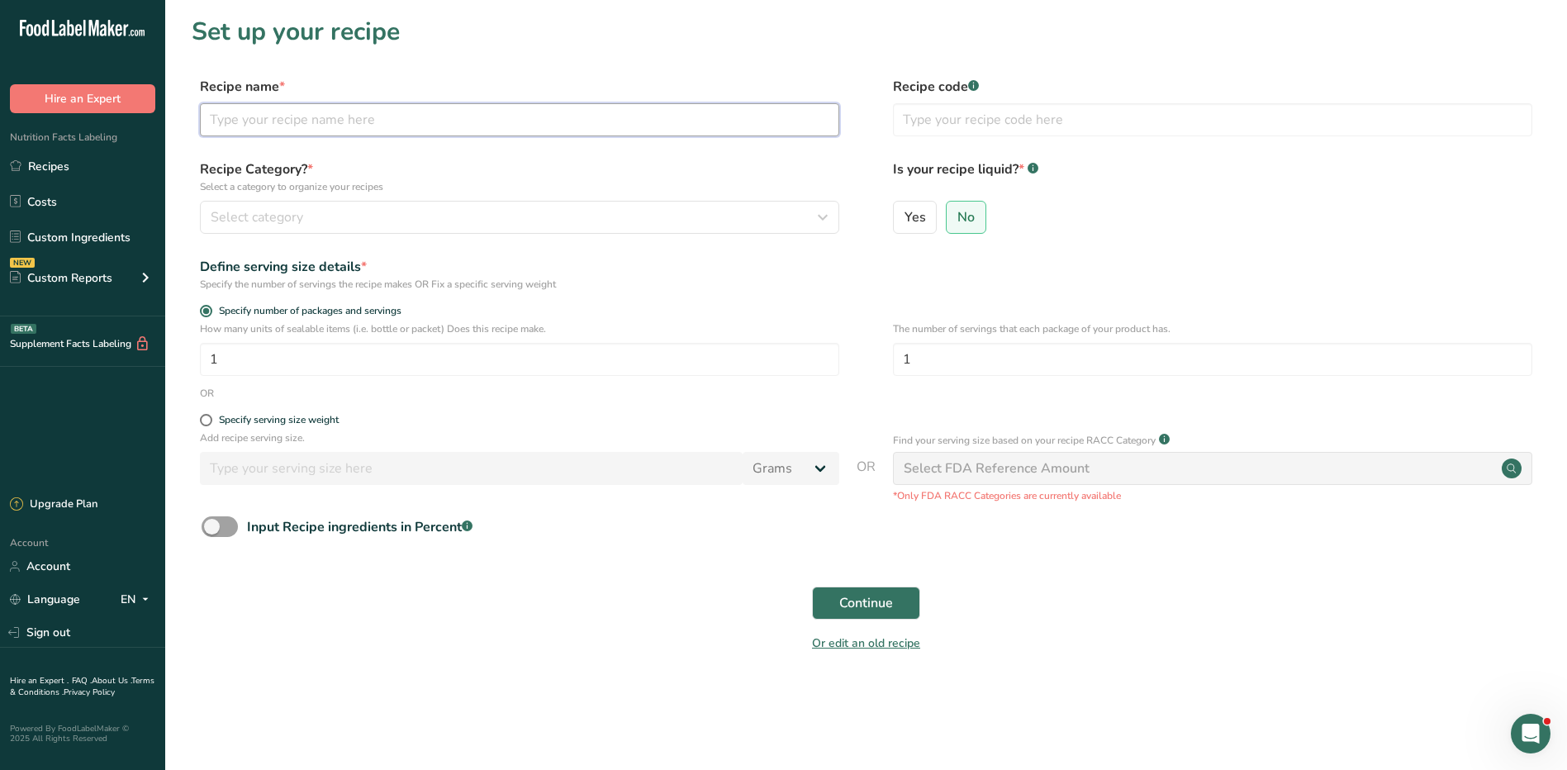
click at [454, 131] on input "text" at bounding box center [520, 119] width 640 height 33
type input "V"
click at [327, 121] on input "Grilled Turkey and cheese" at bounding box center [520, 119] width 640 height 33
type input "Grilled Turkey and Cheese"
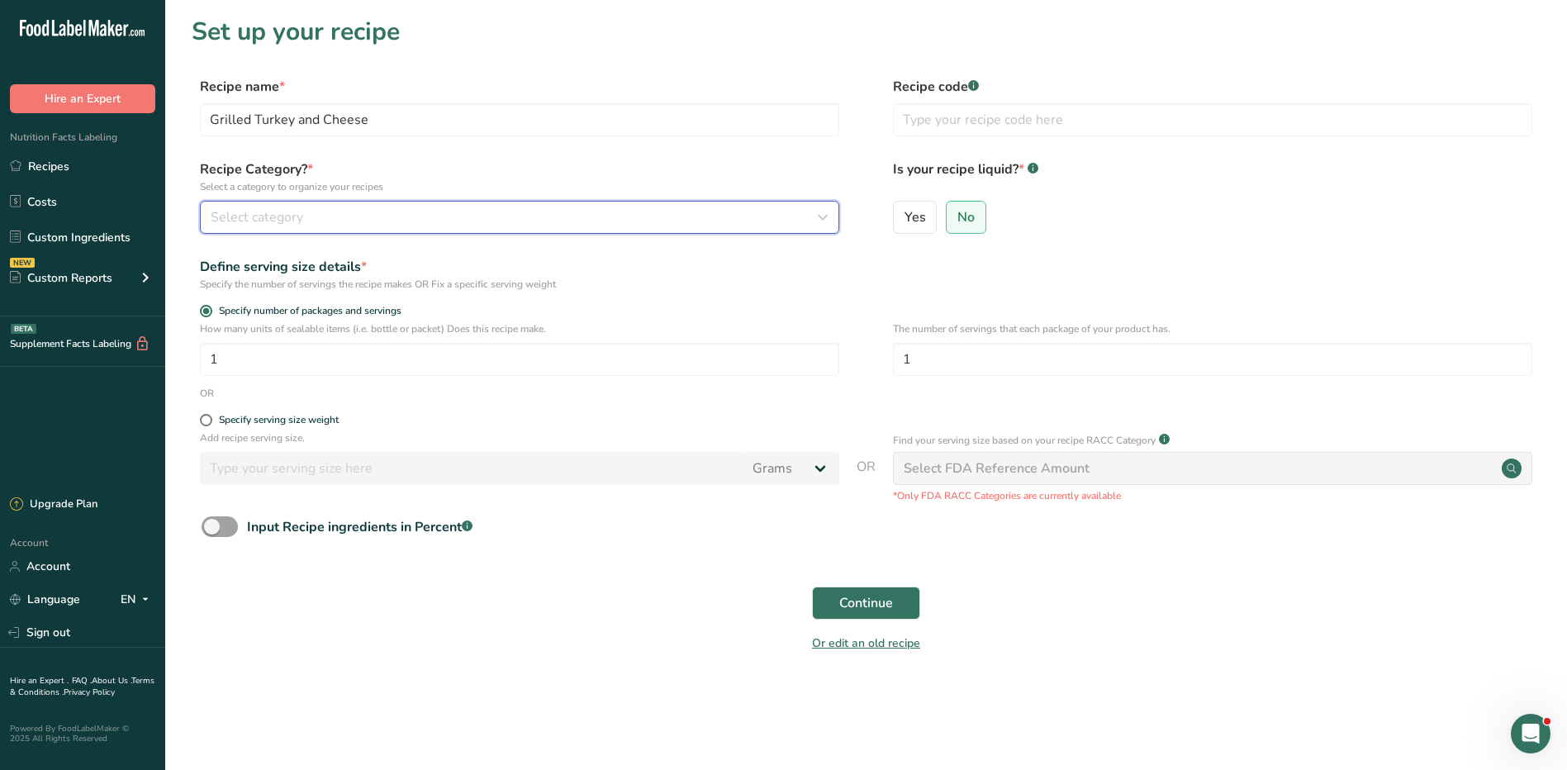
click at [354, 214] on div "Select category" at bounding box center [515, 217] width 608 height 20
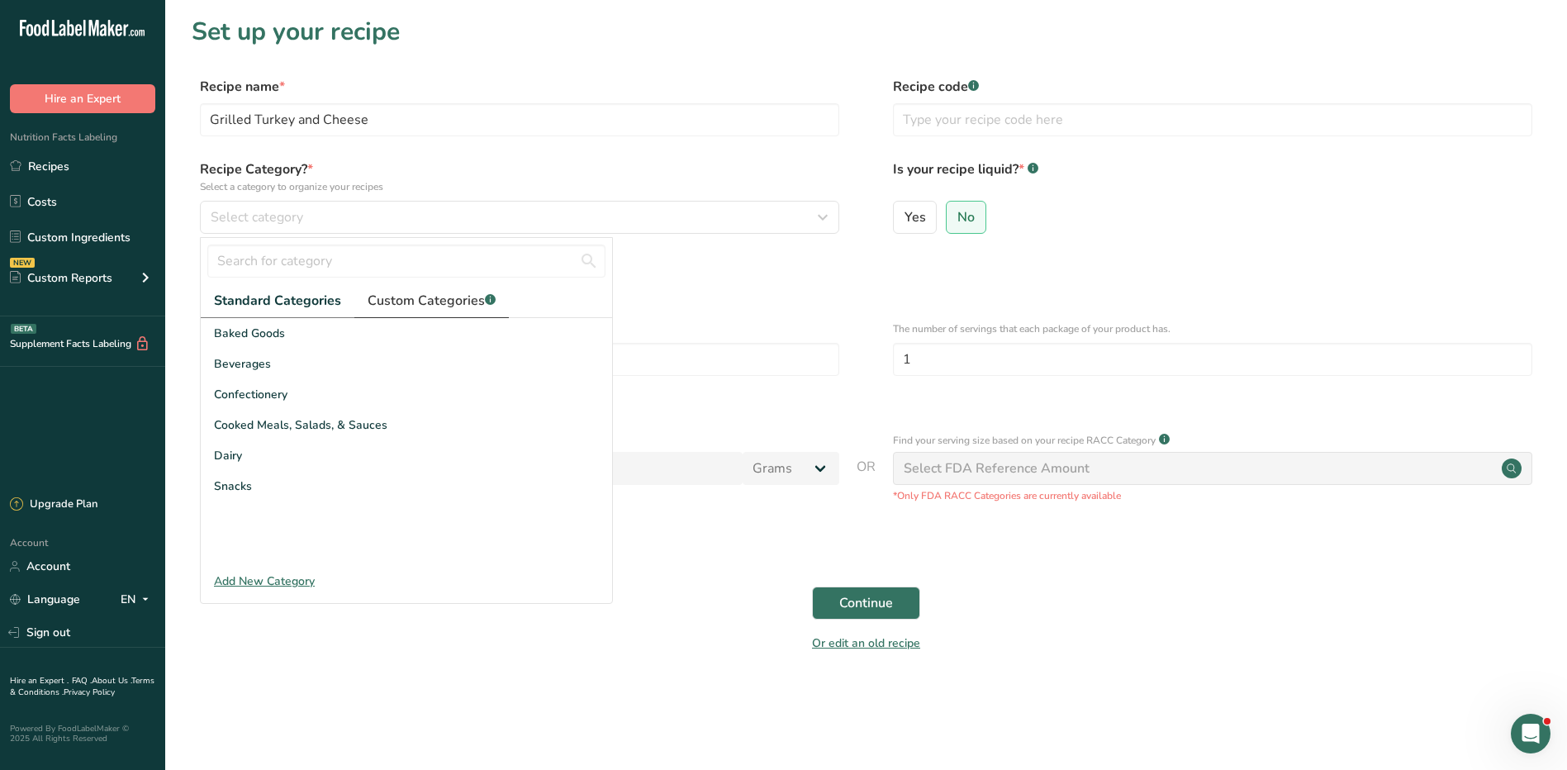
click at [398, 301] on span "Custom Categories .a-a{fill:#347362;}.b-a{fill:#fff;}" at bounding box center [432, 301] width 128 height 20
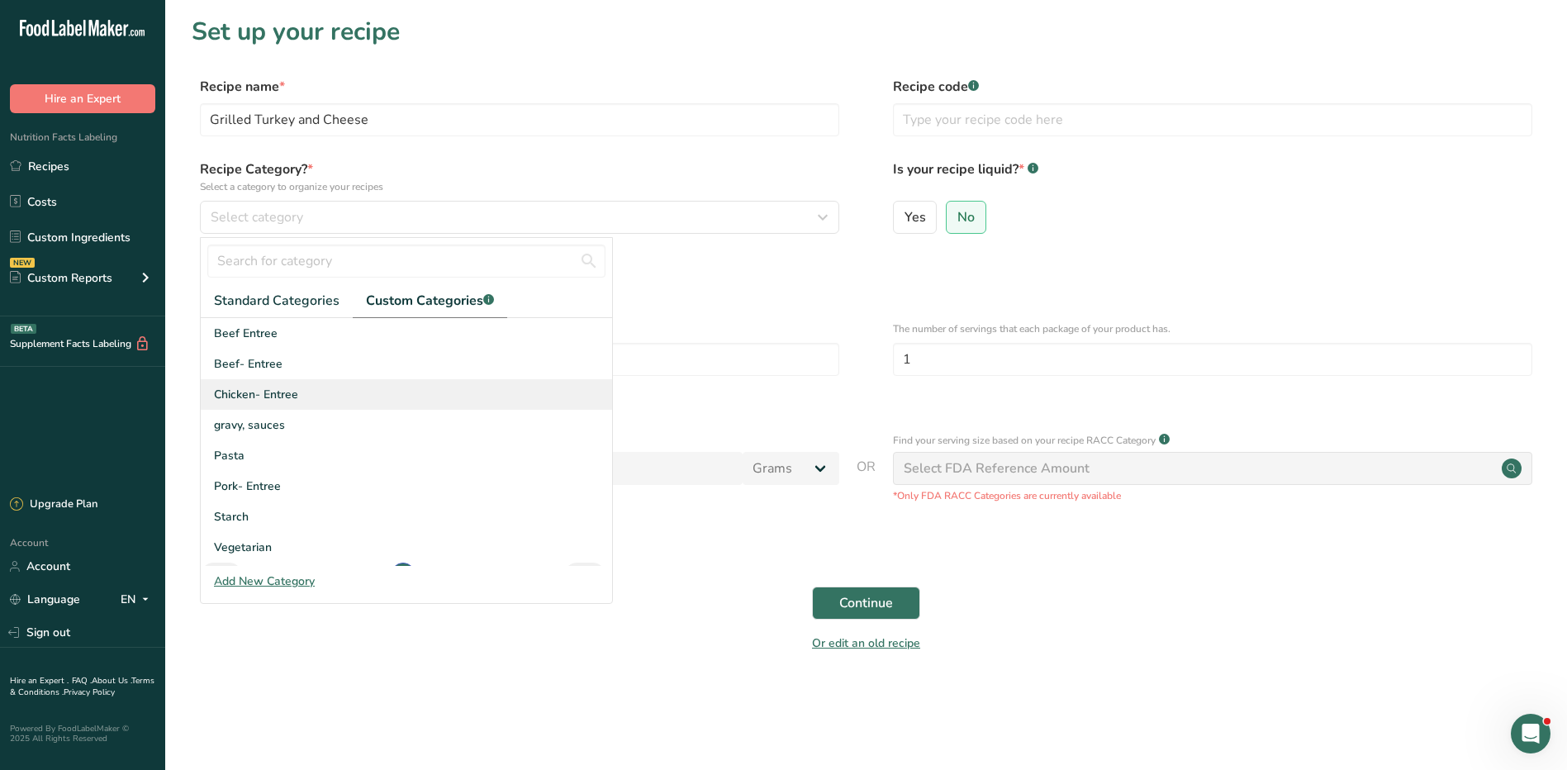
click at [258, 394] on span "Chicken- Entree" at bounding box center [256, 394] width 84 height 17
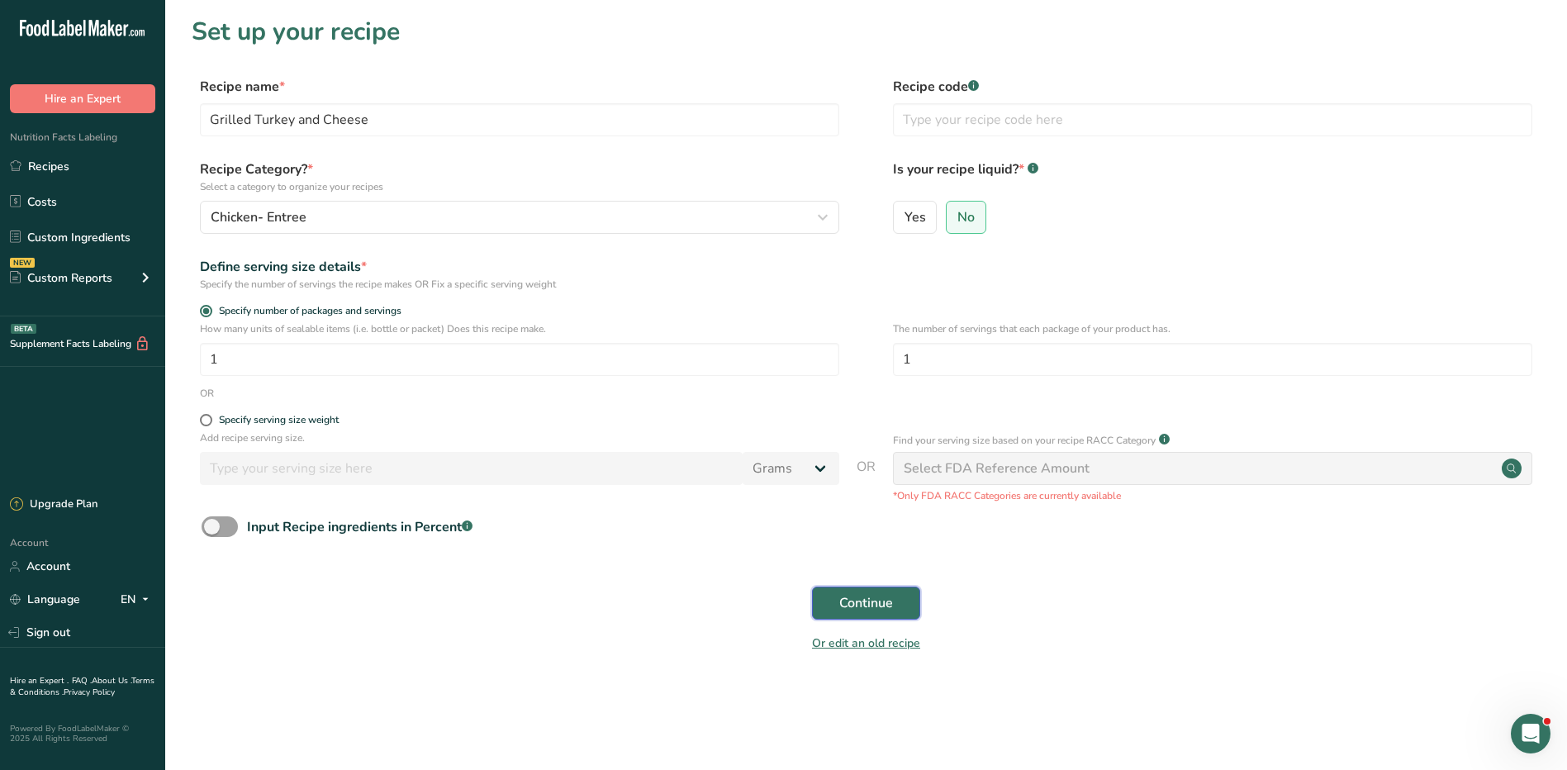
click at [844, 595] on span "Continue" at bounding box center [867, 603] width 54 height 20
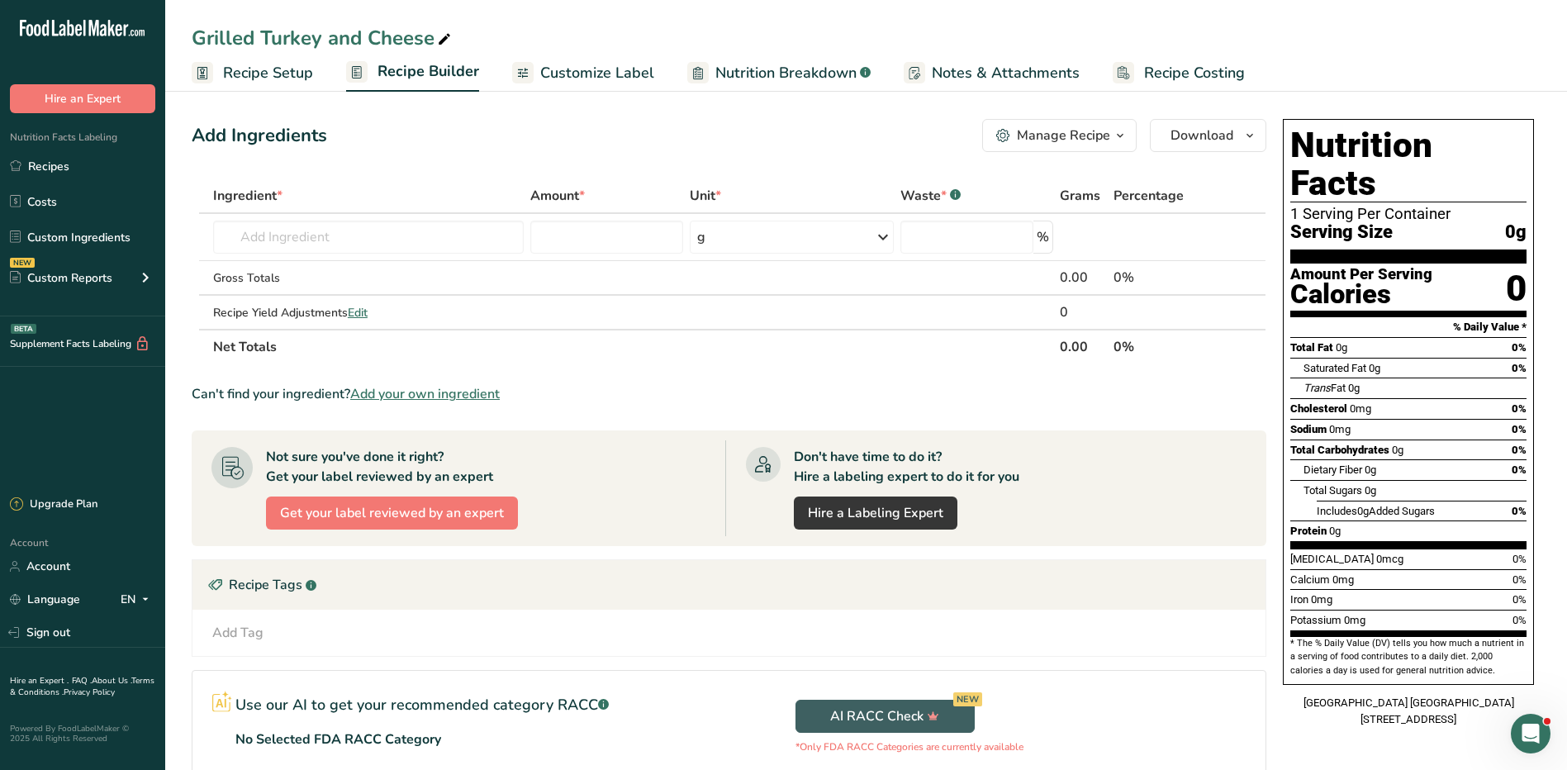
click at [444, 35] on icon at bounding box center [444, 39] width 15 height 23
type input "G"
type input "Turkey Melt Sandwich"
click at [272, 235] on input "text" at bounding box center [368, 237] width 311 height 33
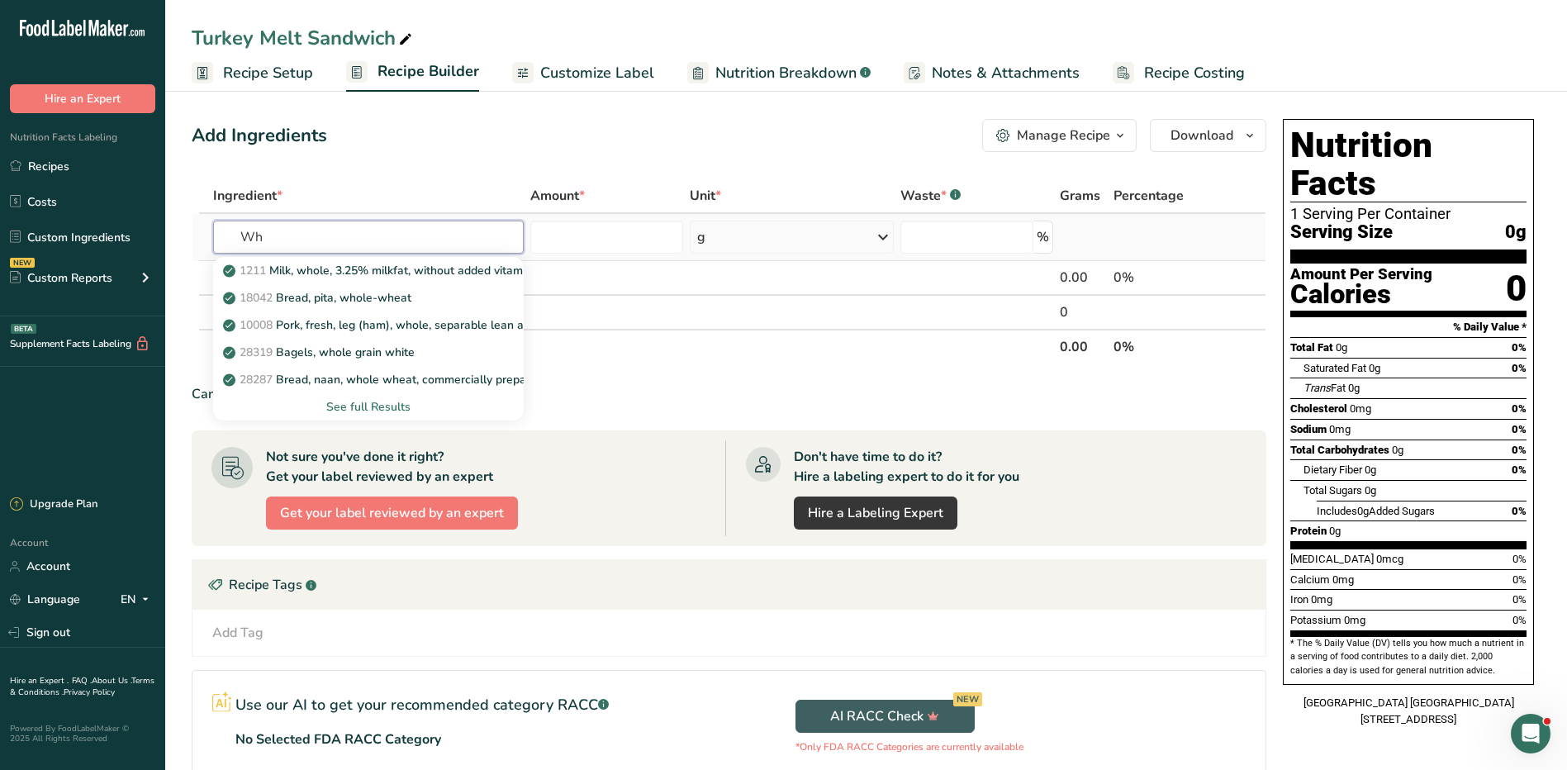
type input "W"
type input "bread"
click at [397, 408] on div "See full Results" at bounding box center [368, 406] width 284 height 17
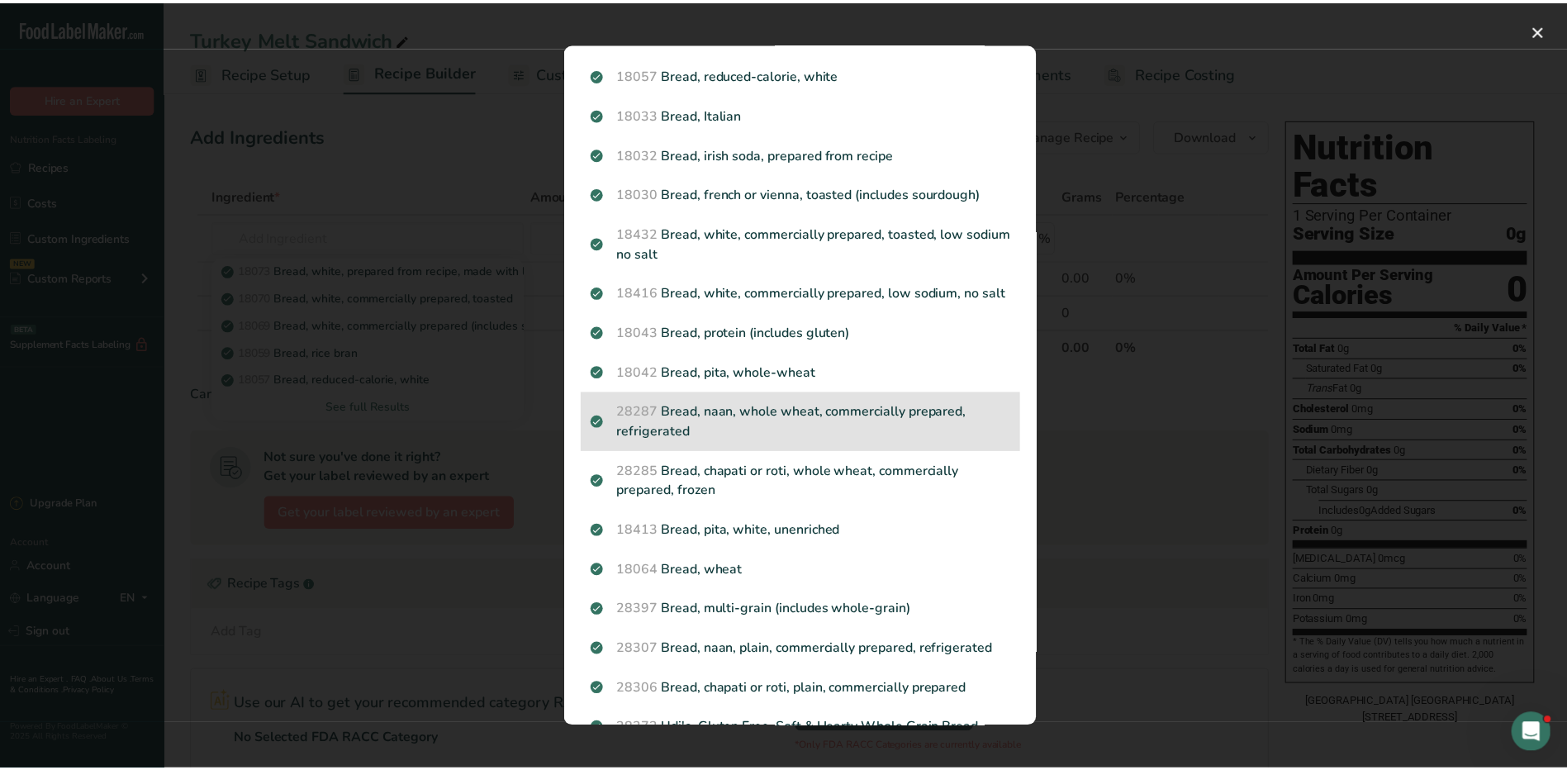
scroll to position [413, 0]
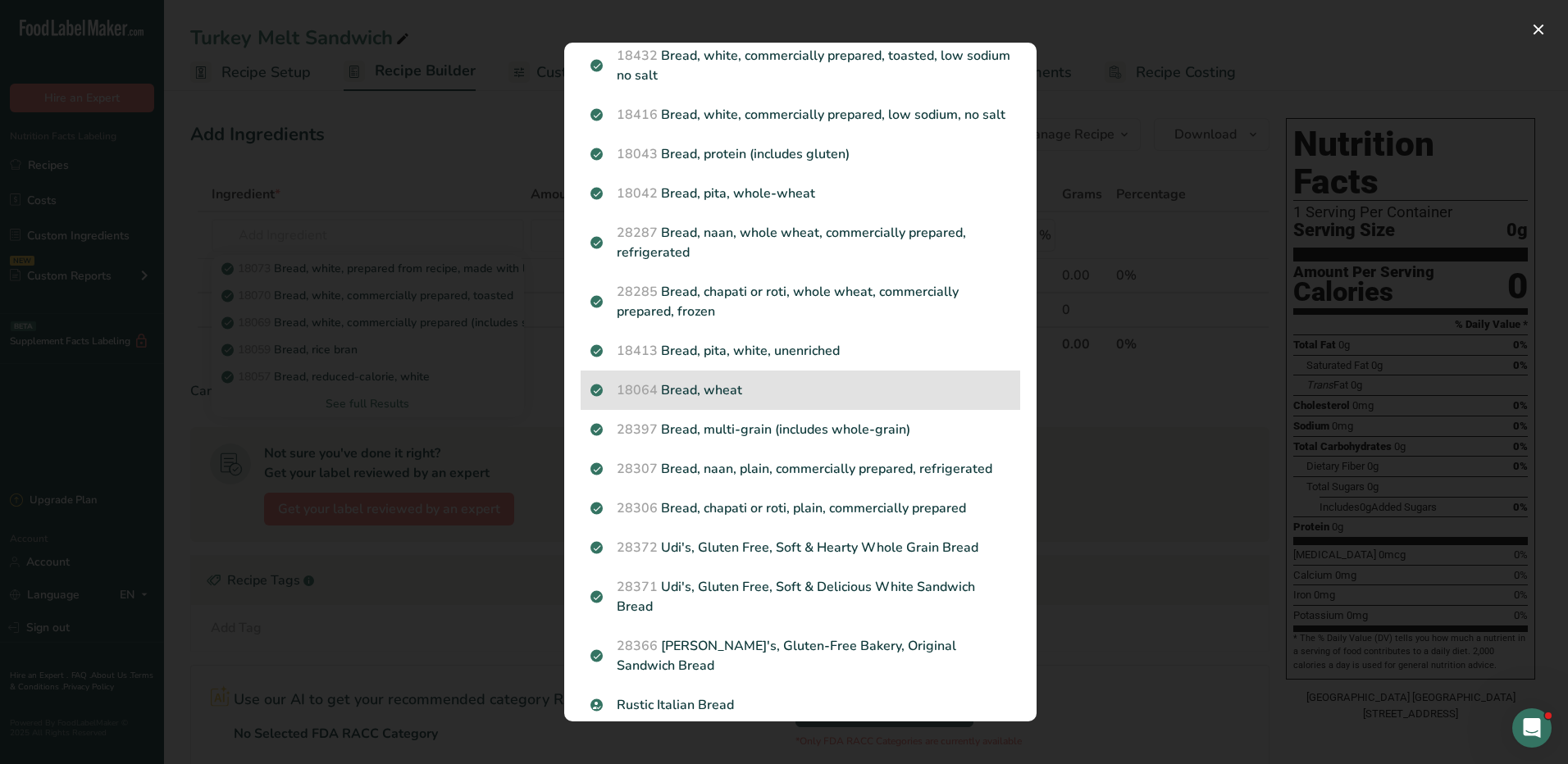
click at [703, 400] on p "18064 Bread, wheat" at bounding box center [800, 390] width 420 height 20
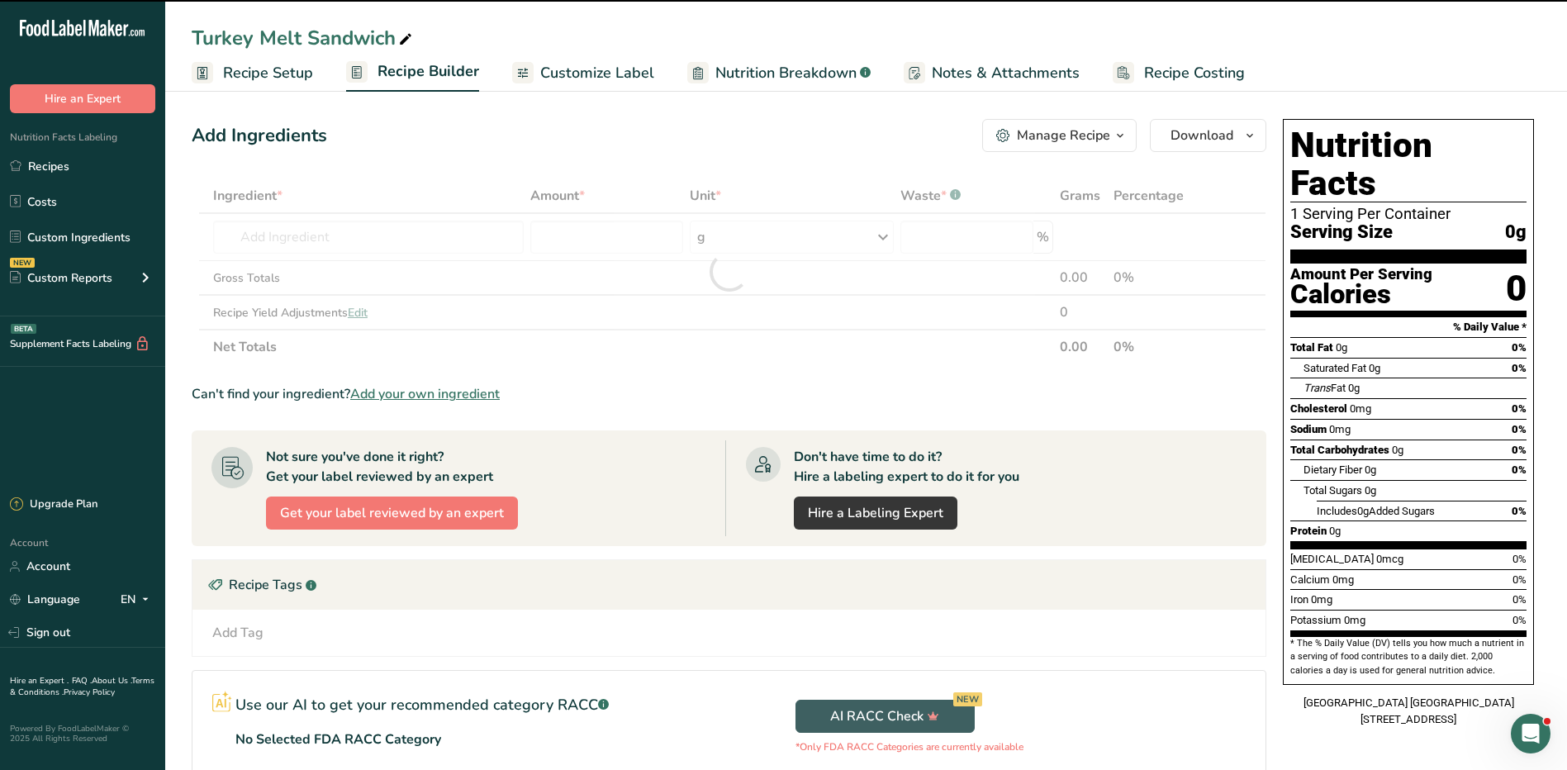
type input "0"
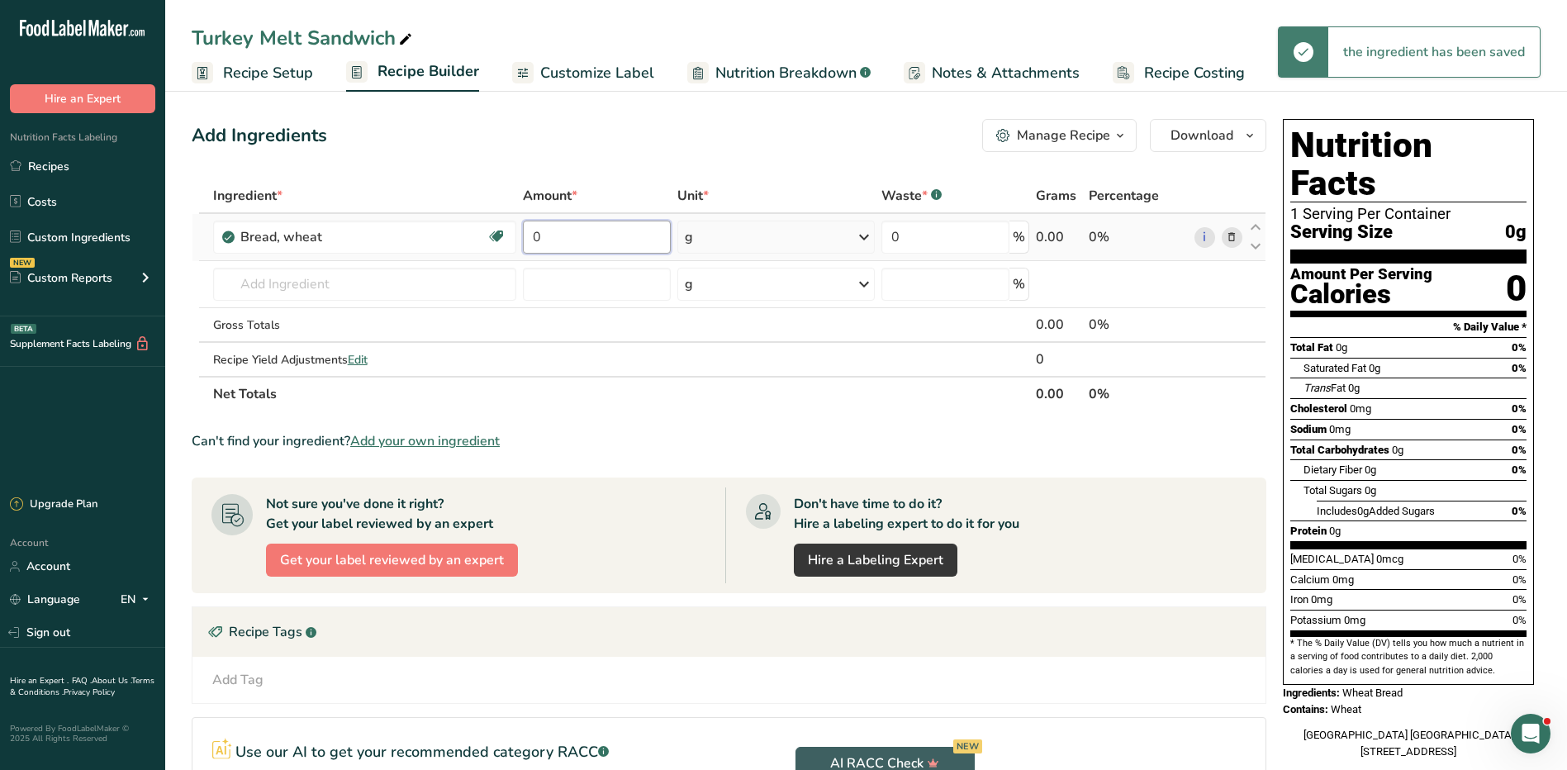
click at [591, 242] on input "0" at bounding box center [597, 237] width 148 height 33
type input "2"
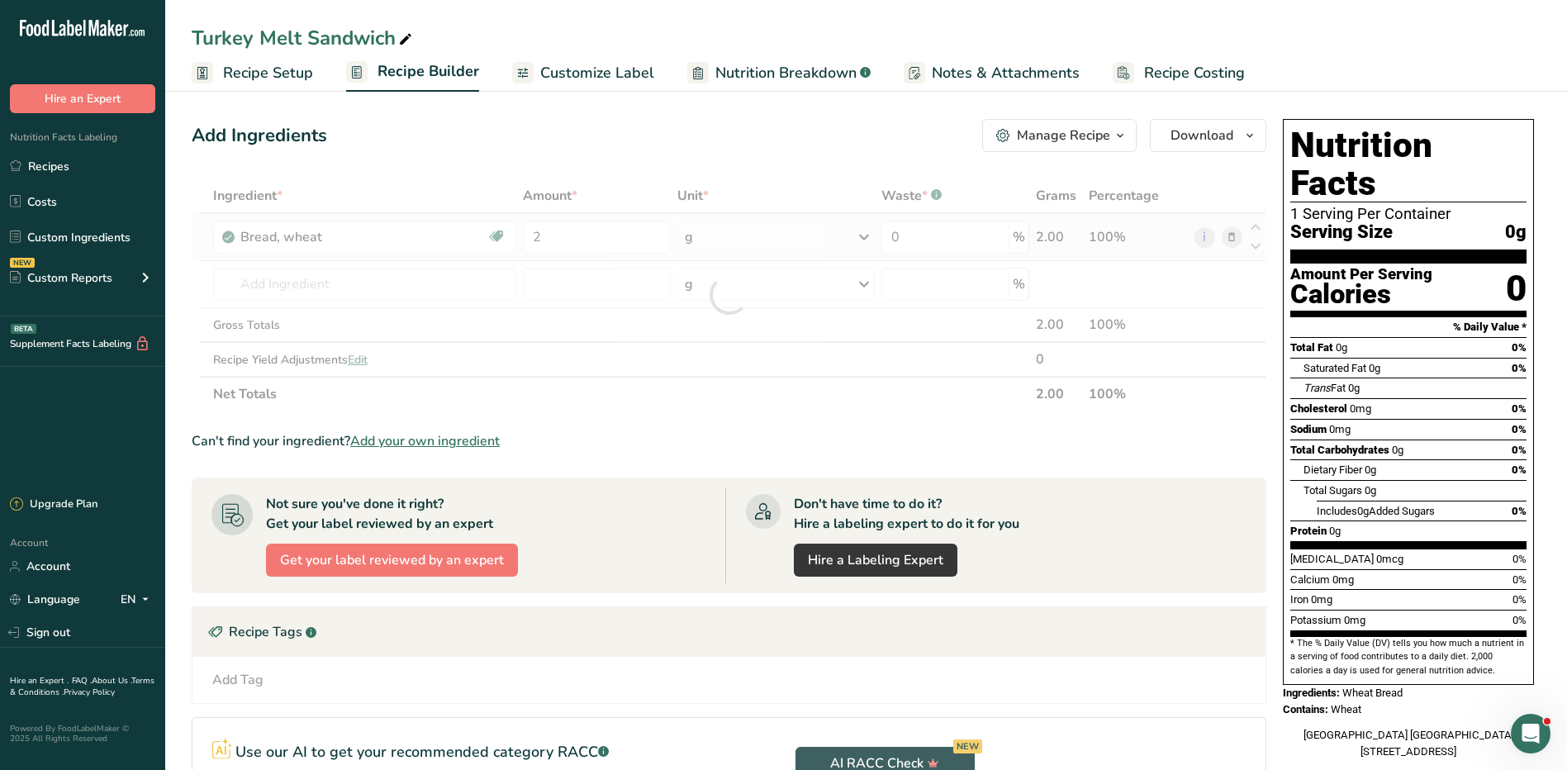
click at [783, 229] on div "Ingredient * Amount * Unit * Waste * .a-a{fill:#347362;}.b-a{fill:#fff;} Grams …" at bounding box center [729, 294] width 1075 height 233
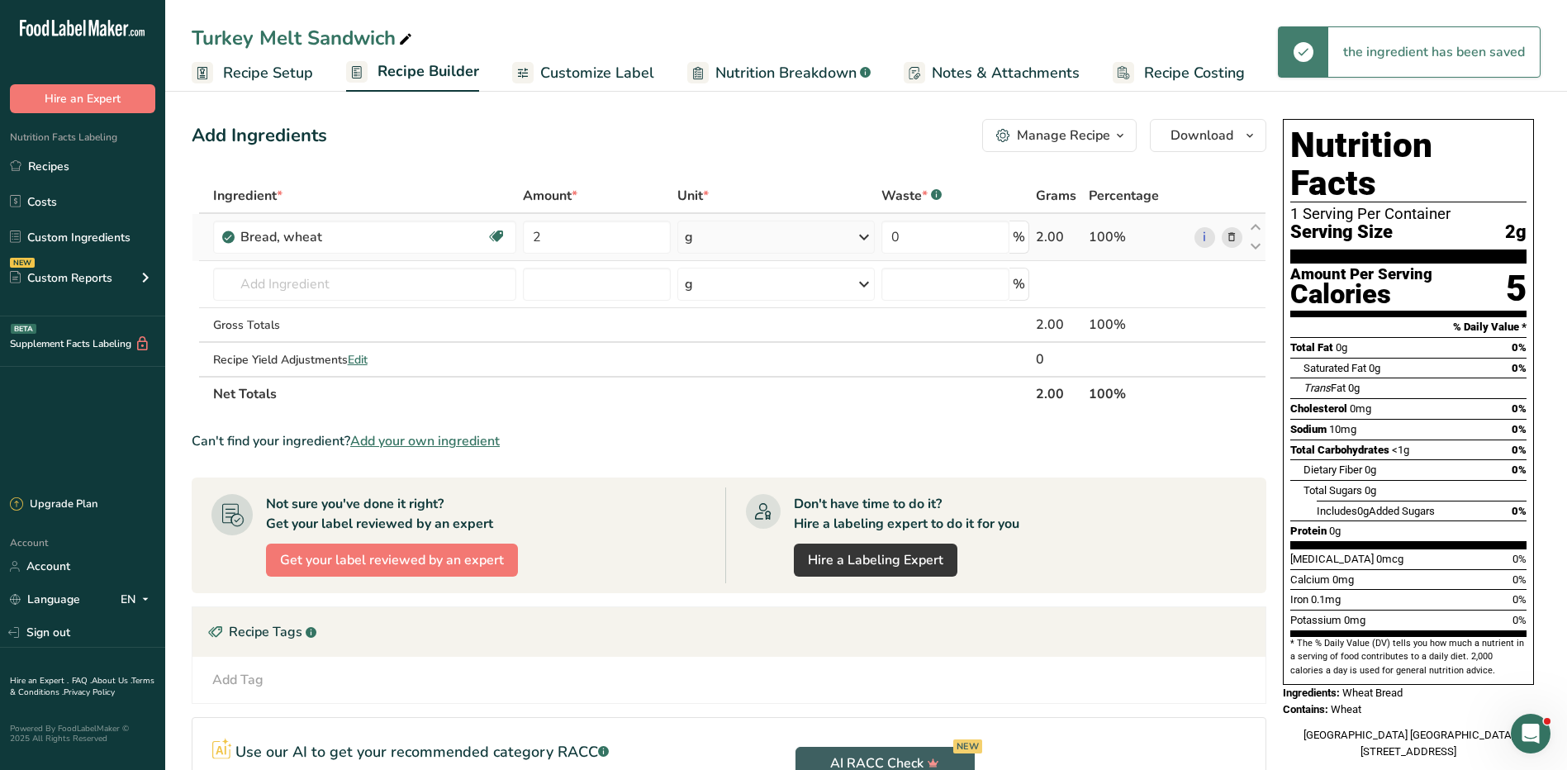
click at [777, 235] on div "g" at bounding box center [776, 237] width 197 height 33
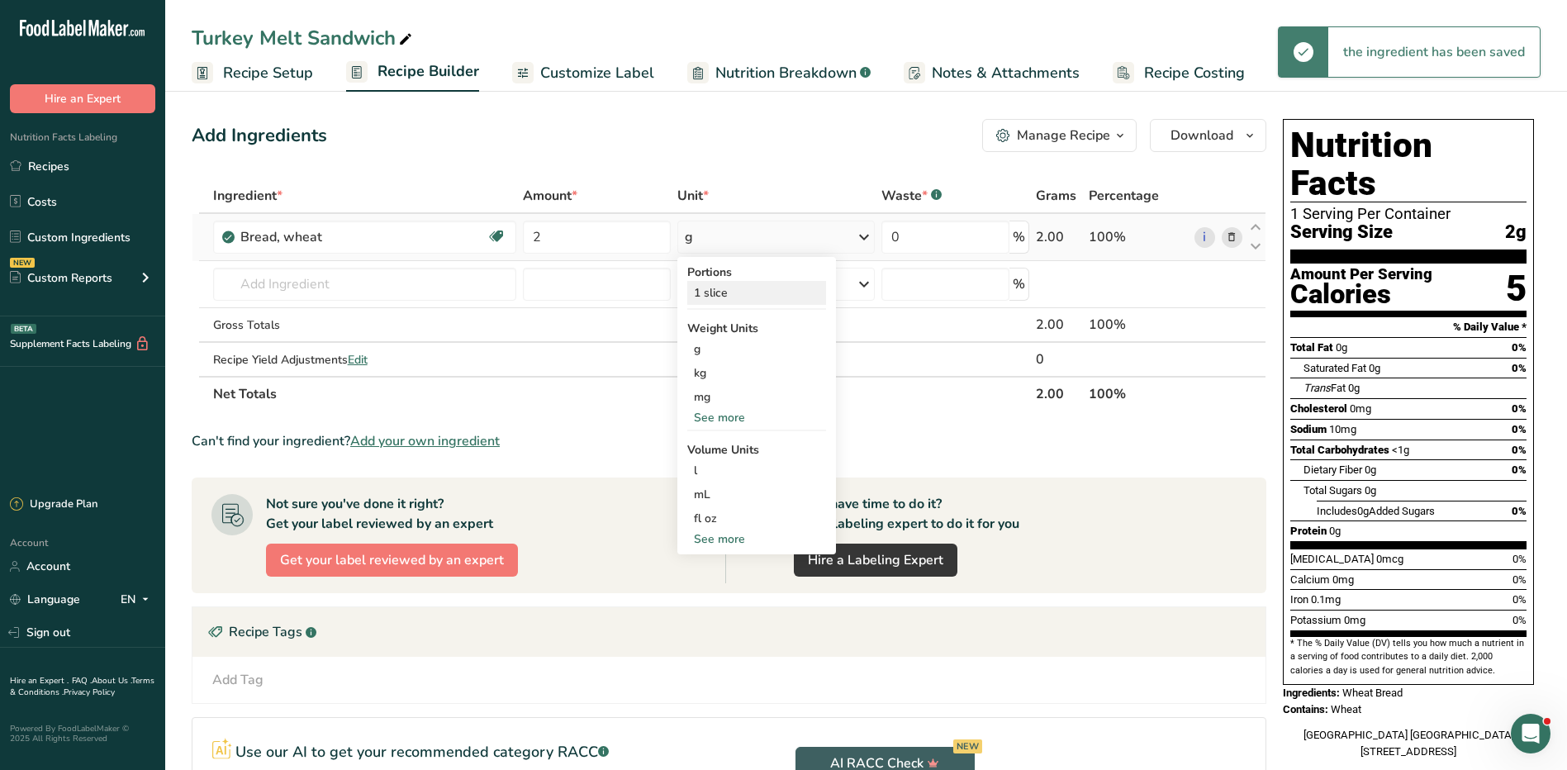
click at [745, 291] on div "1 slice" at bounding box center [756, 293] width 139 height 24
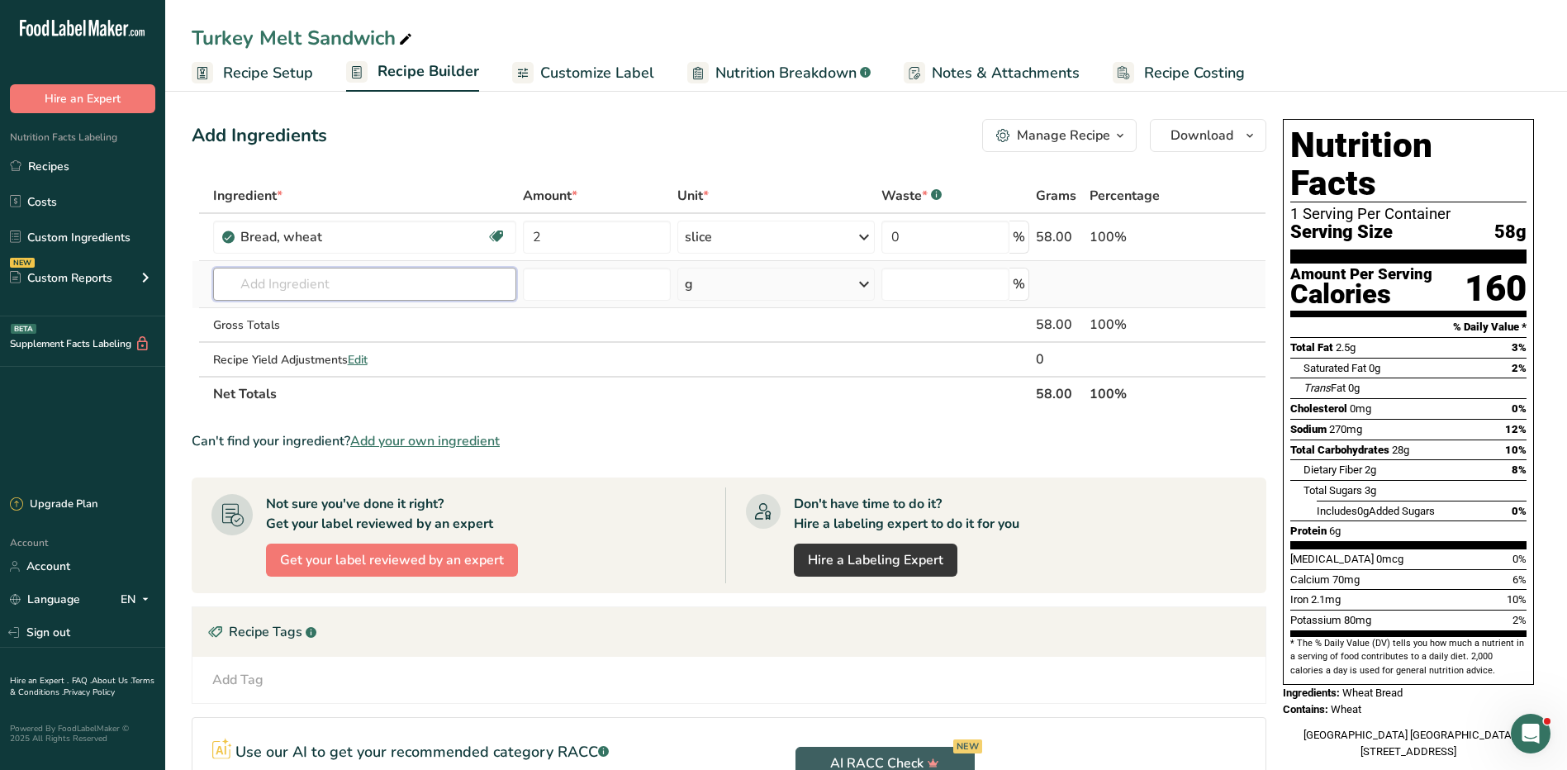
click at [342, 277] on input "text" at bounding box center [364, 284] width 303 height 33
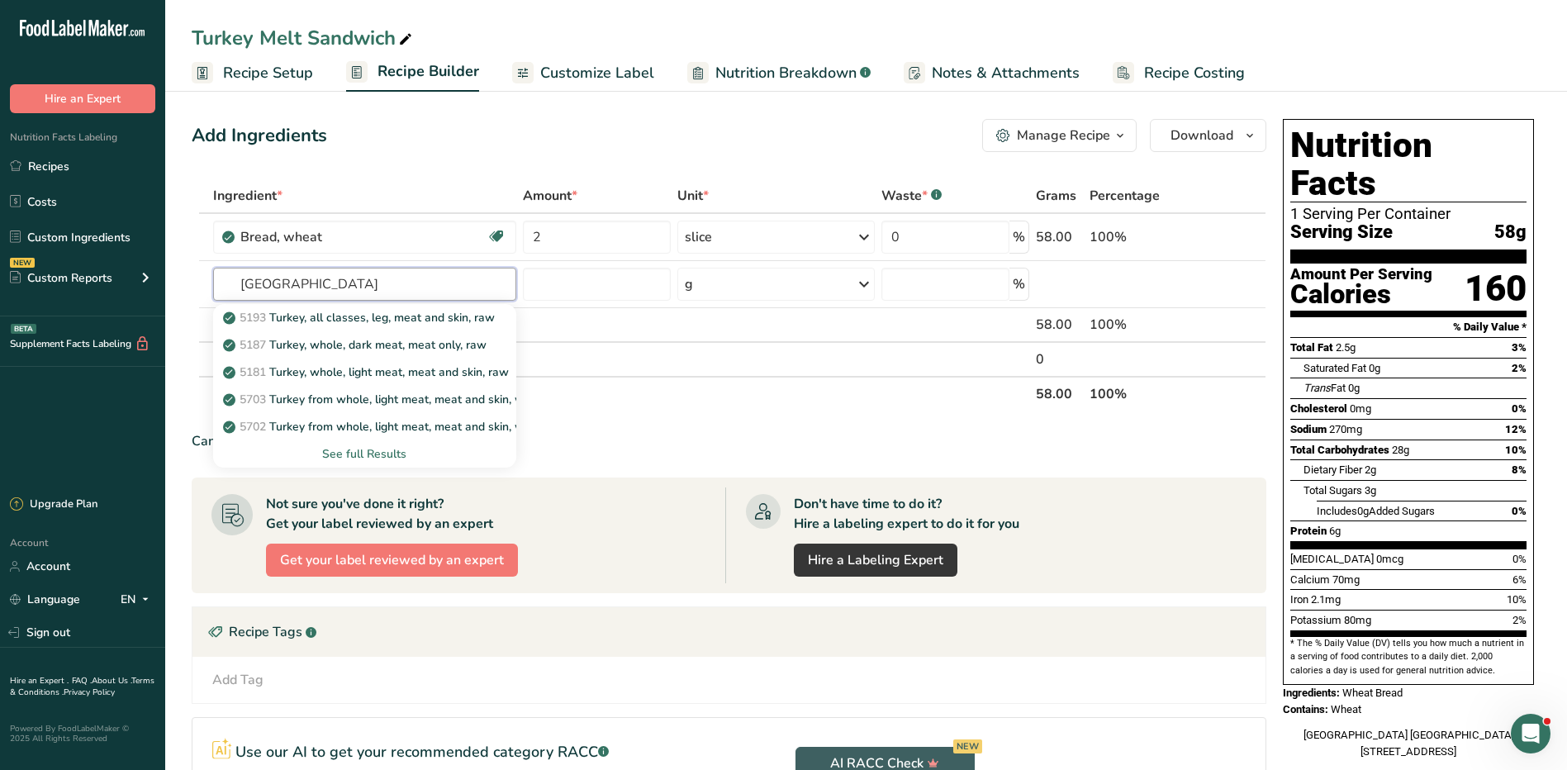
type input "Turkey"
type input "deli"
click at [390, 430] on p "7046 Turkey breast, low salt, prepackaged or deli, luncheon meat" at bounding box center [406, 426] width 360 height 17
type input "Turkey breast, low salt, prepackaged or deli, luncheon meat"
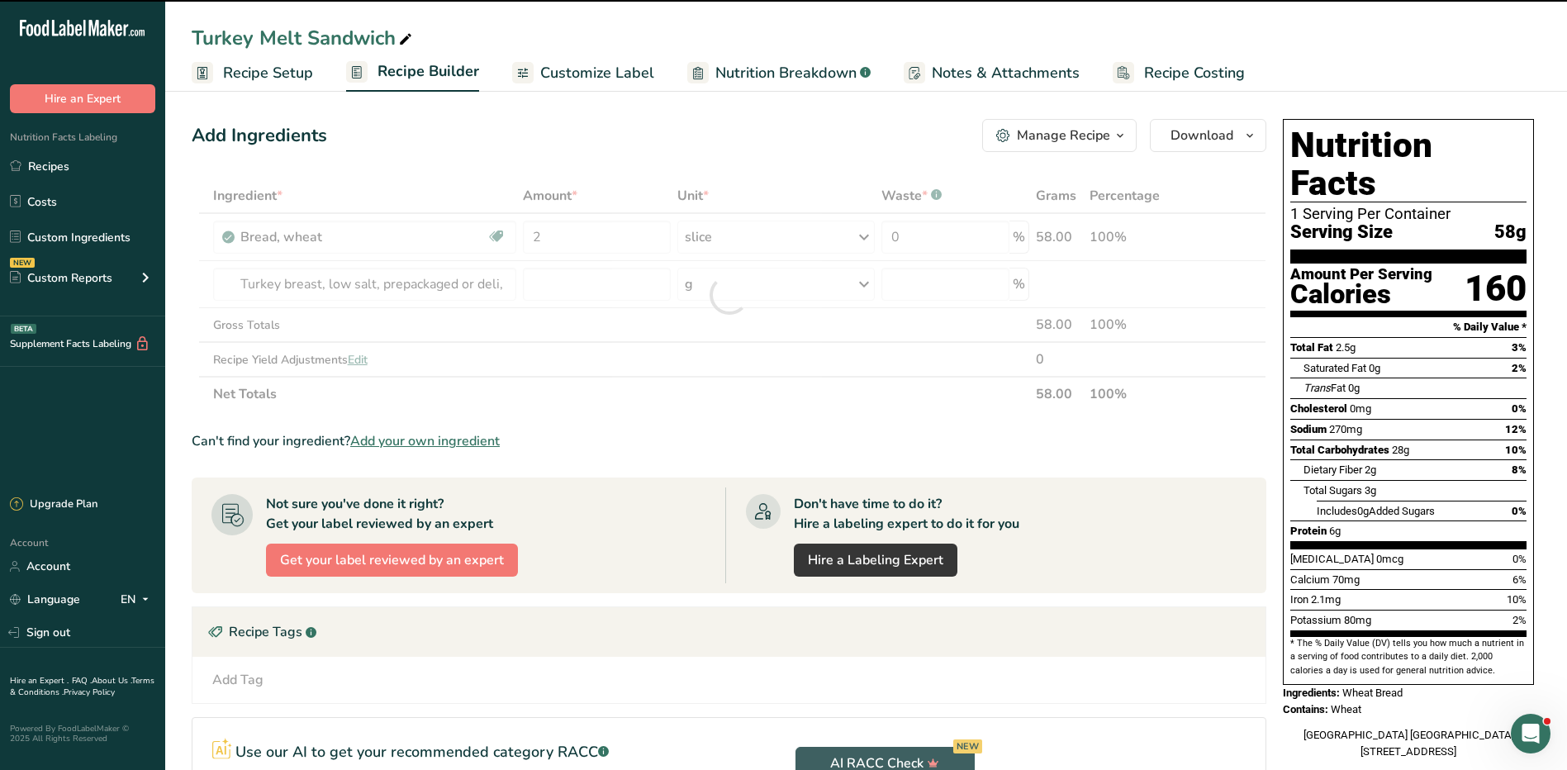
type input "0"
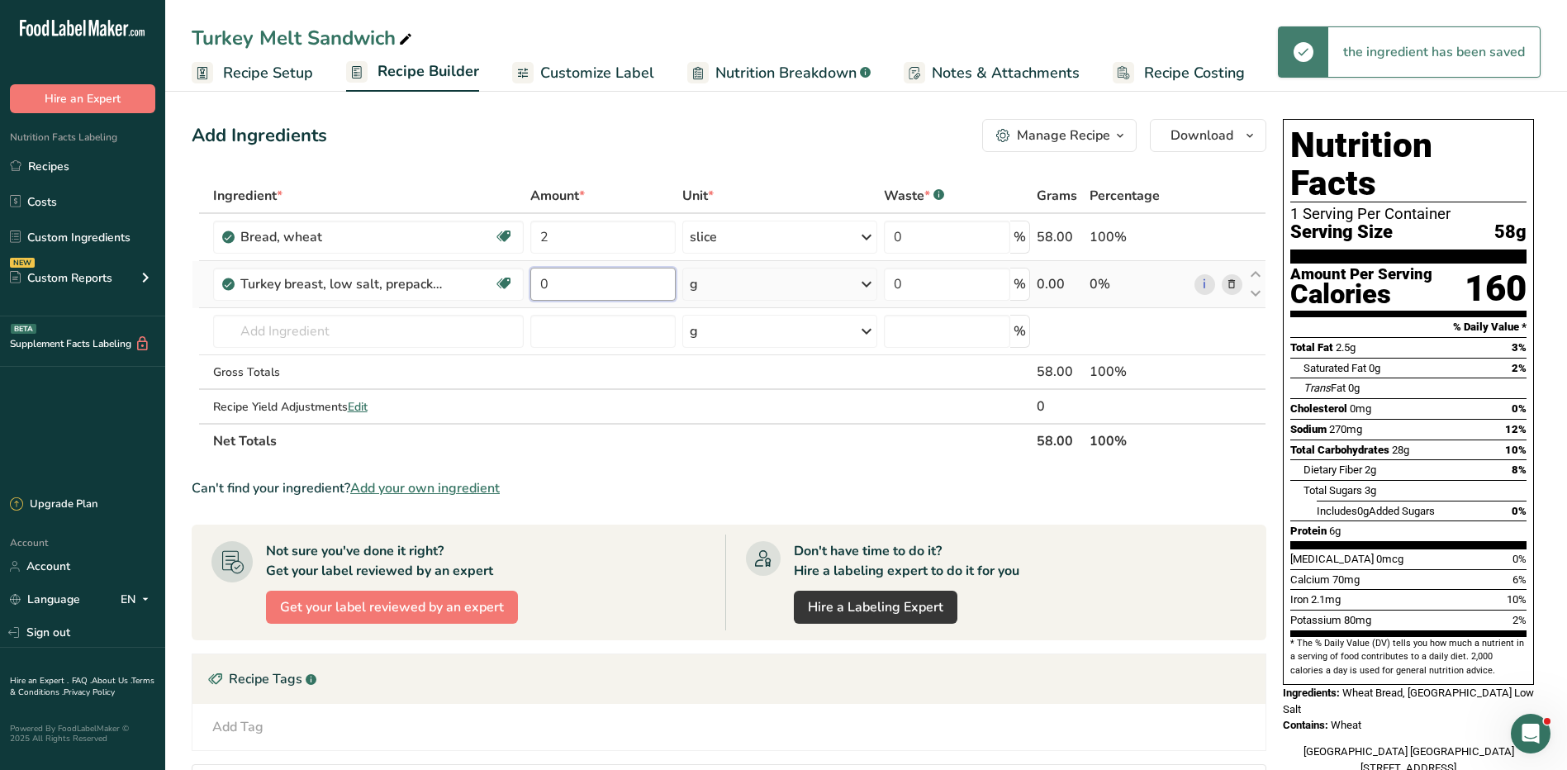
click at [578, 278] on input "0" at bounding box center [602, 284] width 145 height 33
type input "4"
click at [745, 284] on div "Ingredient * Amount * Unit * Waste * .a-a{fill:#347362;}.b-a{fill:#fff;} Grams …" at bounding box center [729, 318] width 1075 height 280
click at [744, 293] on div "g" at bounding box center [780, 284] width 195 height 33
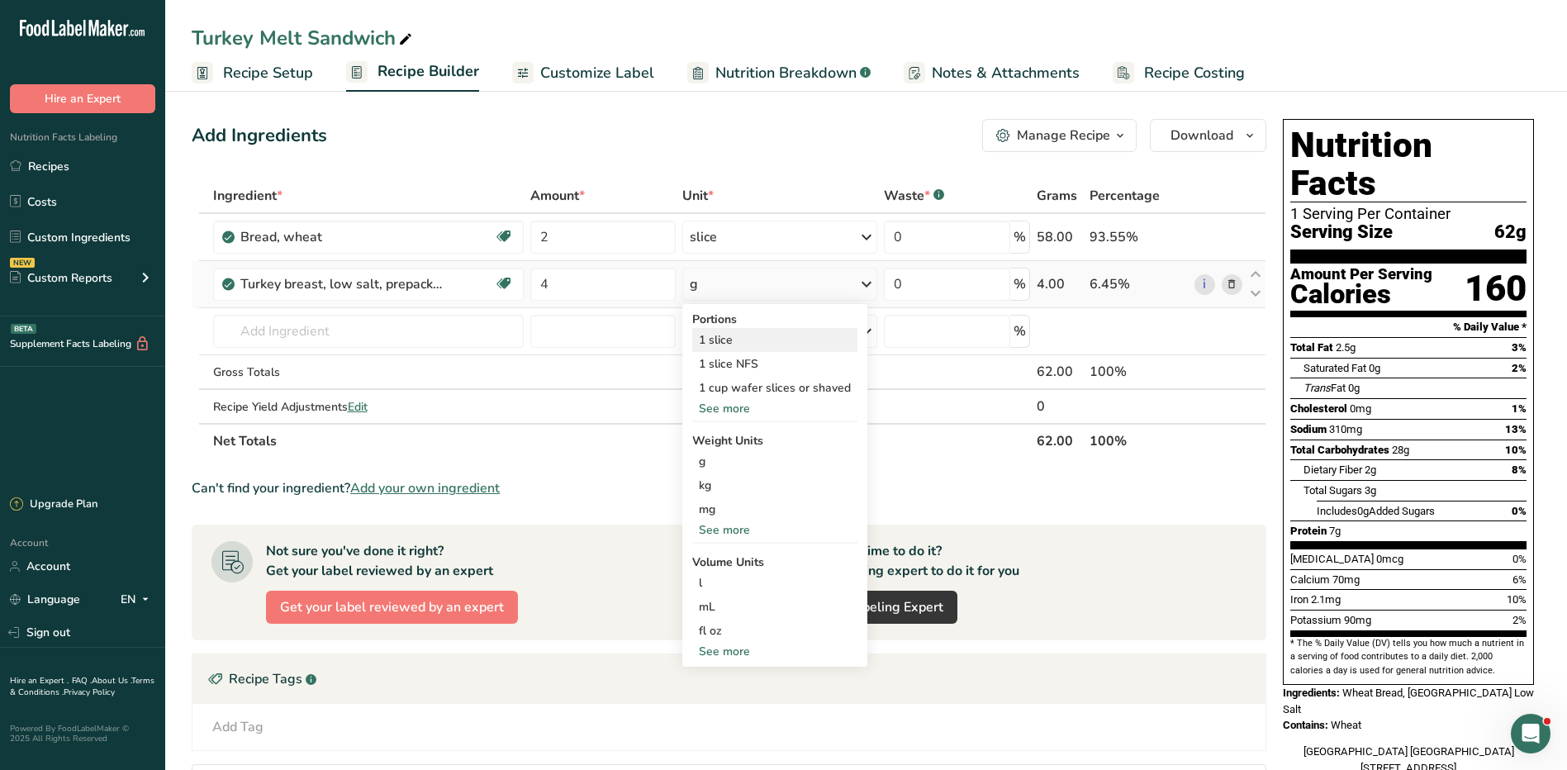
click at [749, 338] on div "1 slice" at bounding box center [774, 340] width 165 height 24
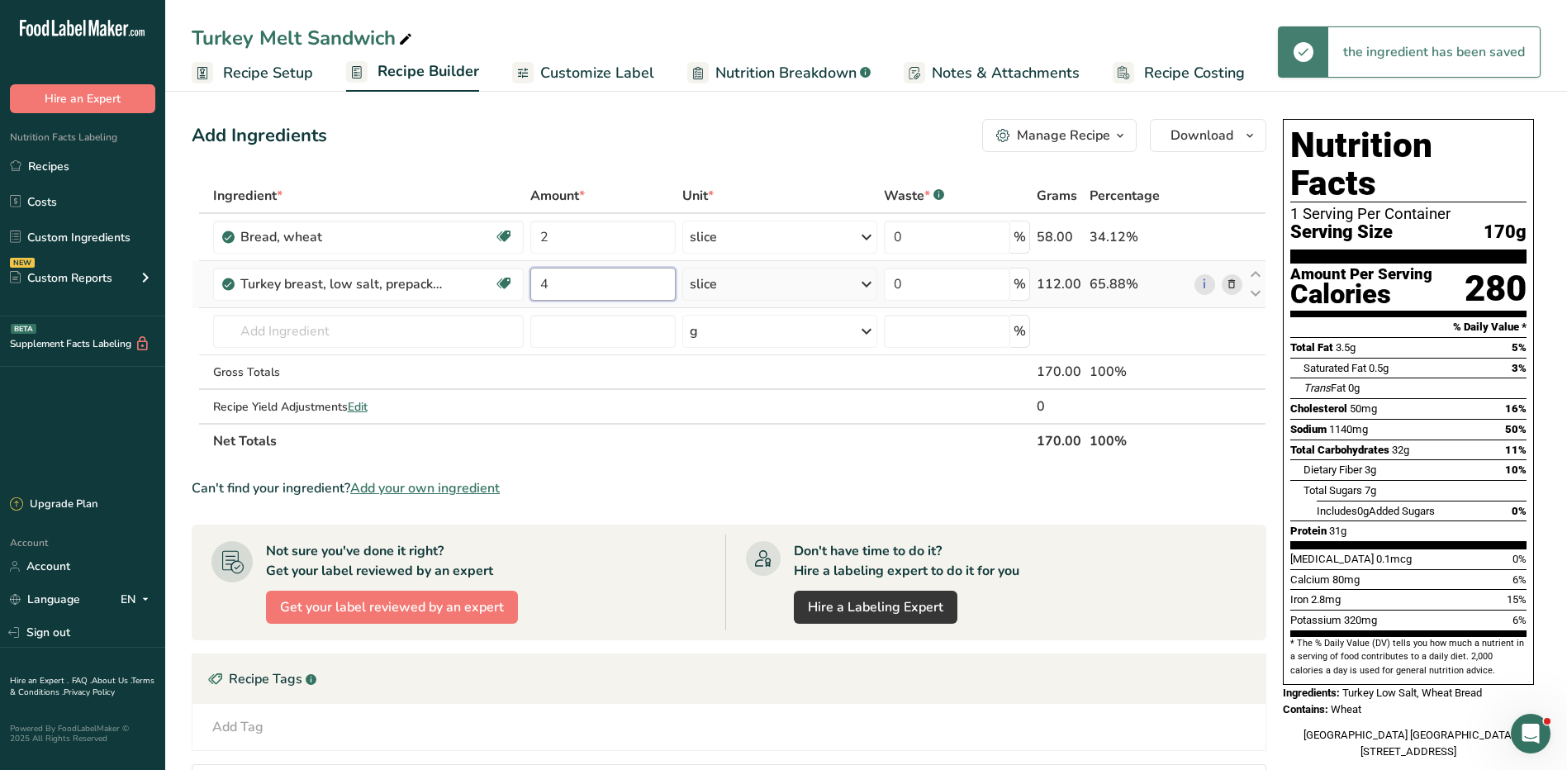
click at [574, 280] on input "4" at bounding box center [602, 284] width 145 height 33
type input "3"
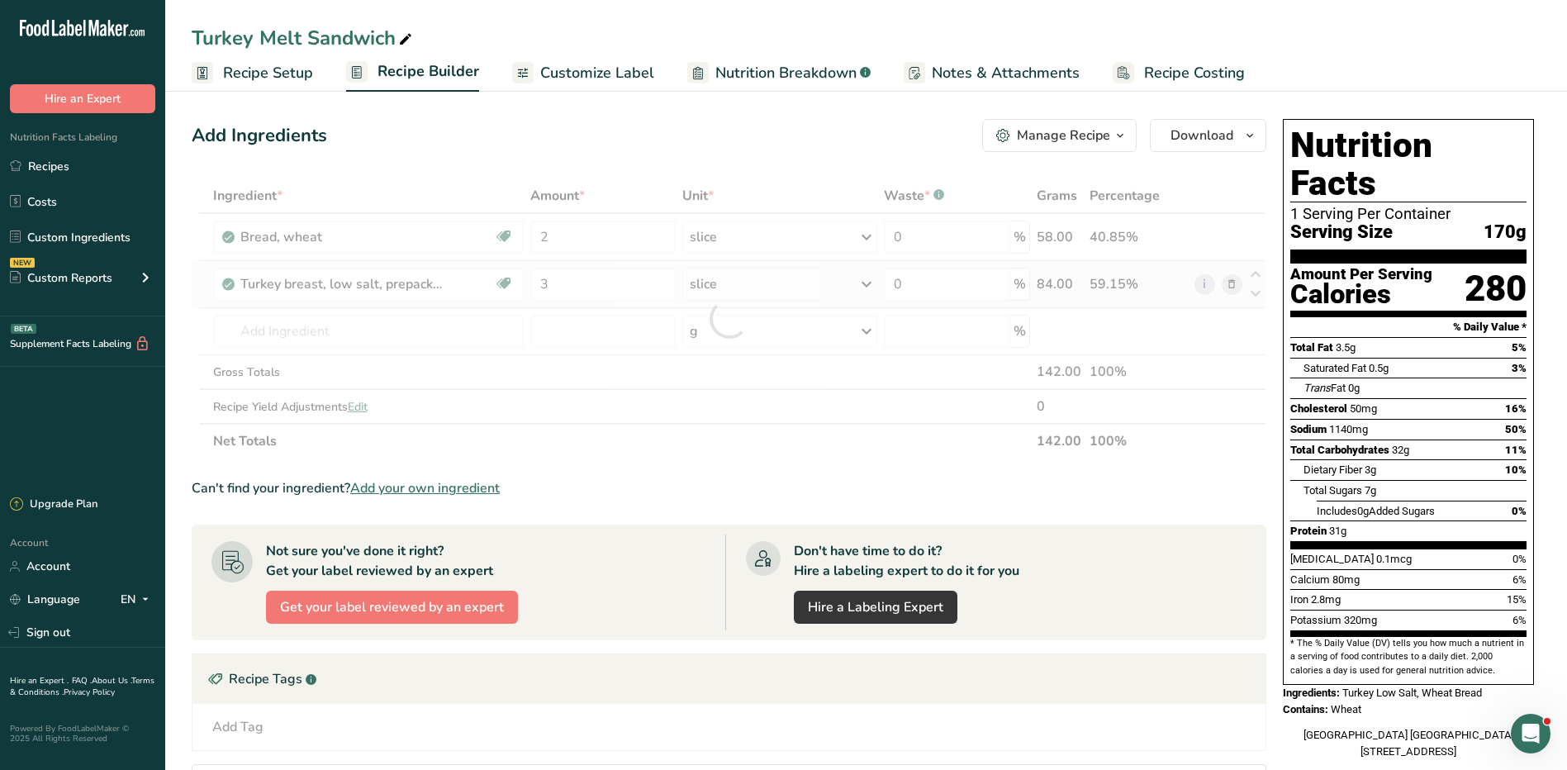
click at [824, 283] on div "Ingredient * Amount * Unit * Waste * .a-a{fill:#347362;}.b-a{fill:#fff;} Grams …" at bounding box center [729, 318] width 1075 height 280
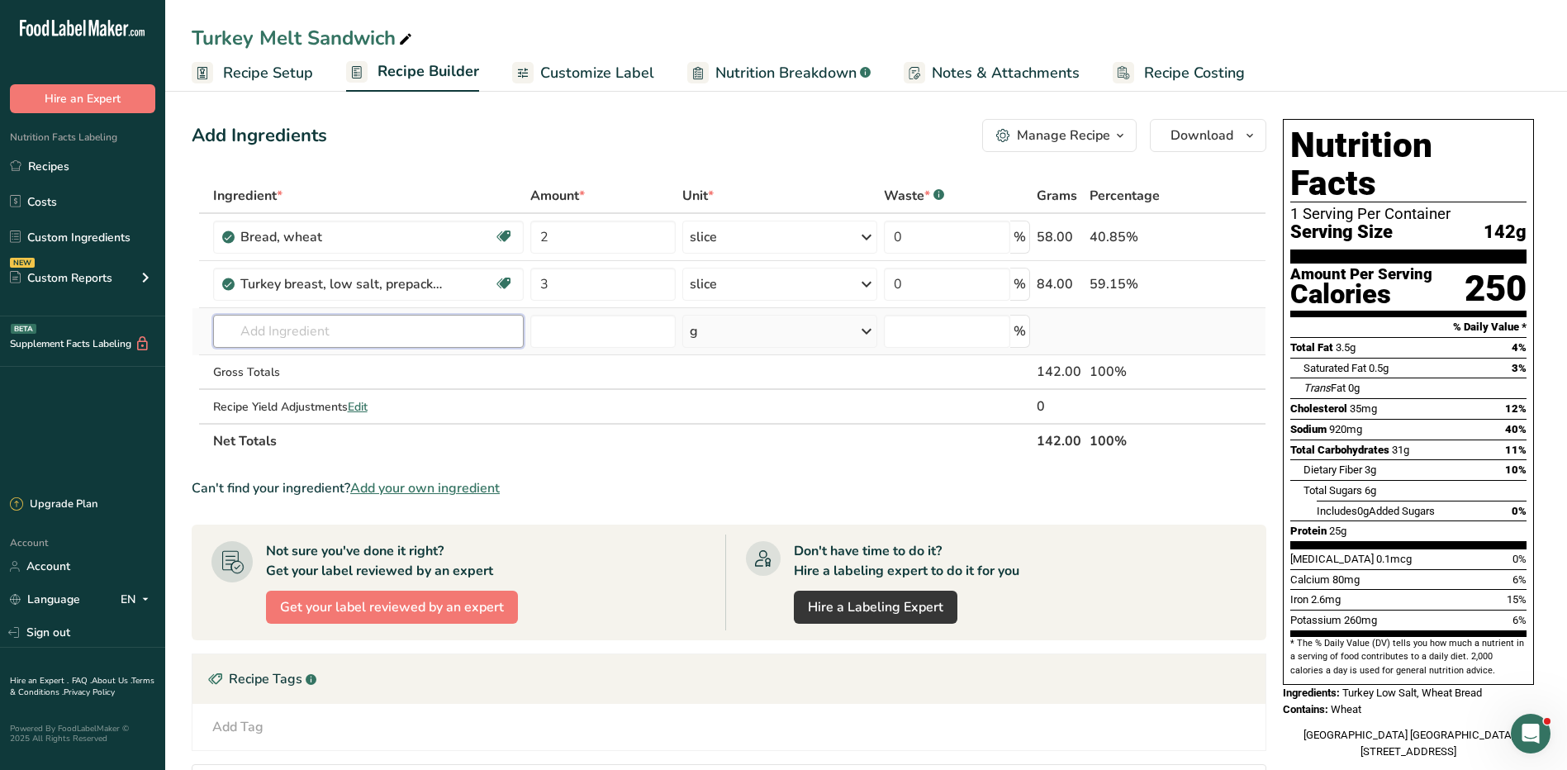
click at [336, 333] on input "text" at bounding box center [368, 331] width 311 height 33
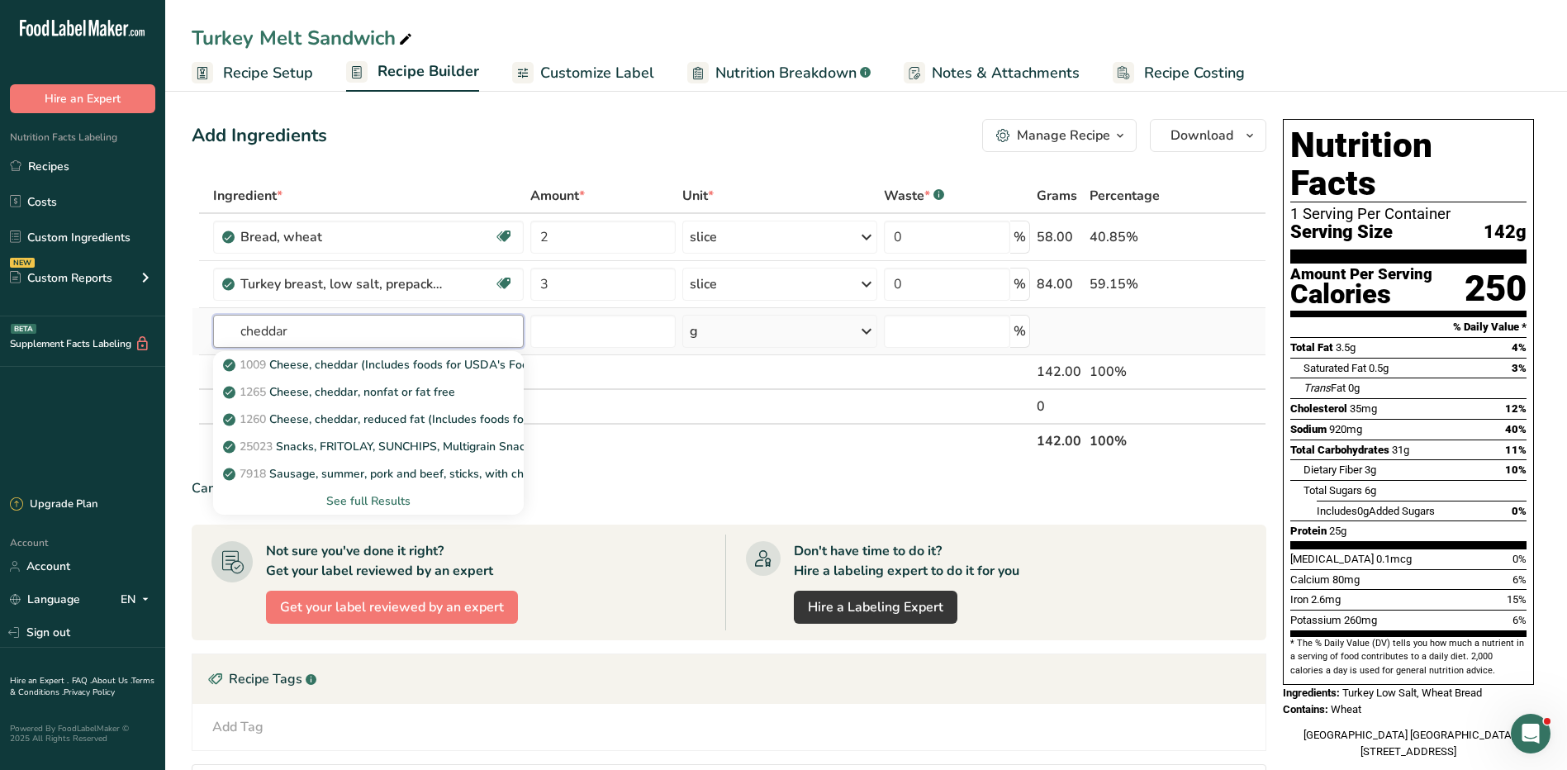
type input "cheddar"
click at [364, 499] on div "See full Results" at bounding box center [368, 500] width 284 height 17
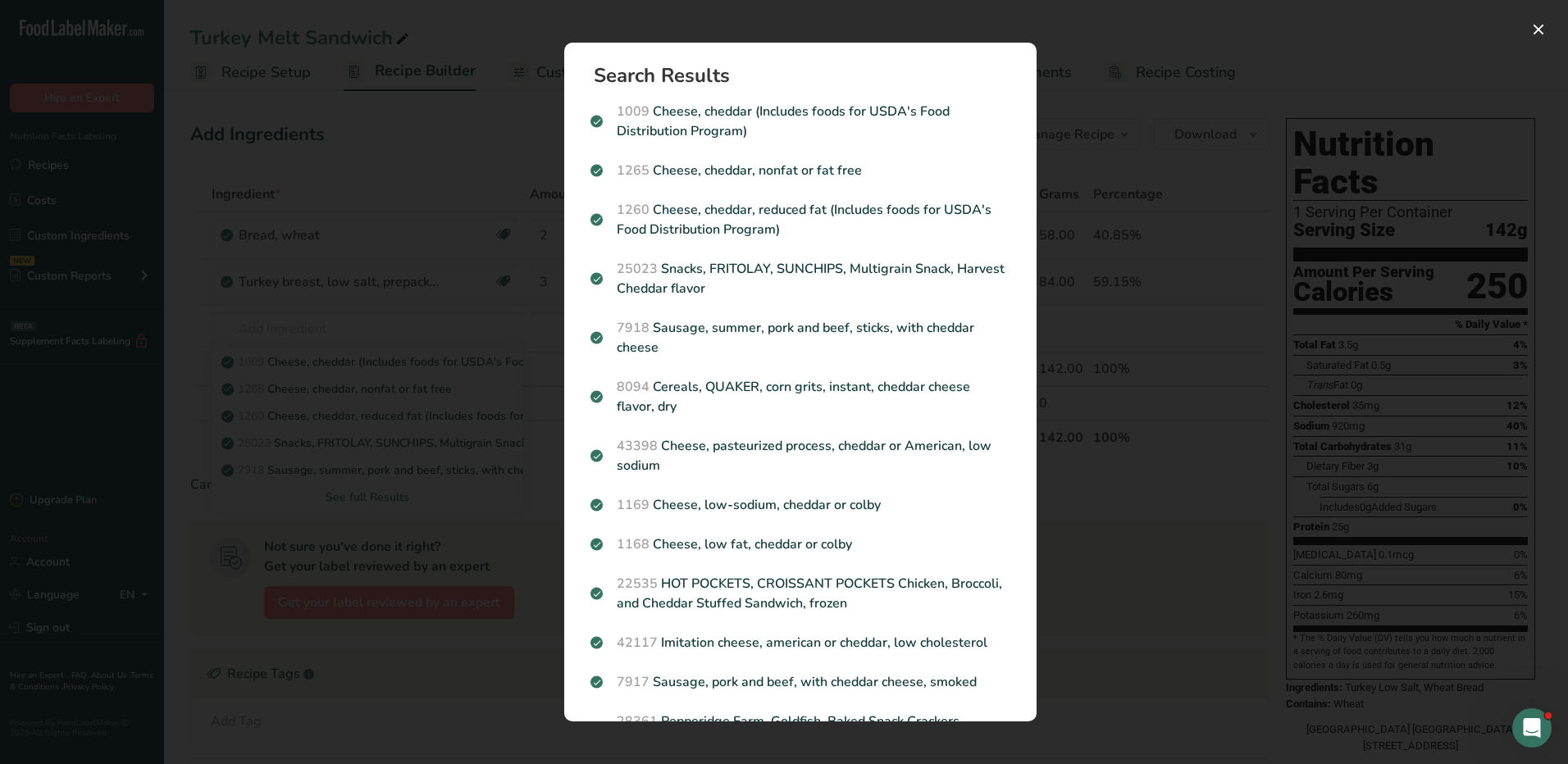
click at [1079, 396] on div "Search results modal" at bounding box center [784, 382] width 1568 height 764
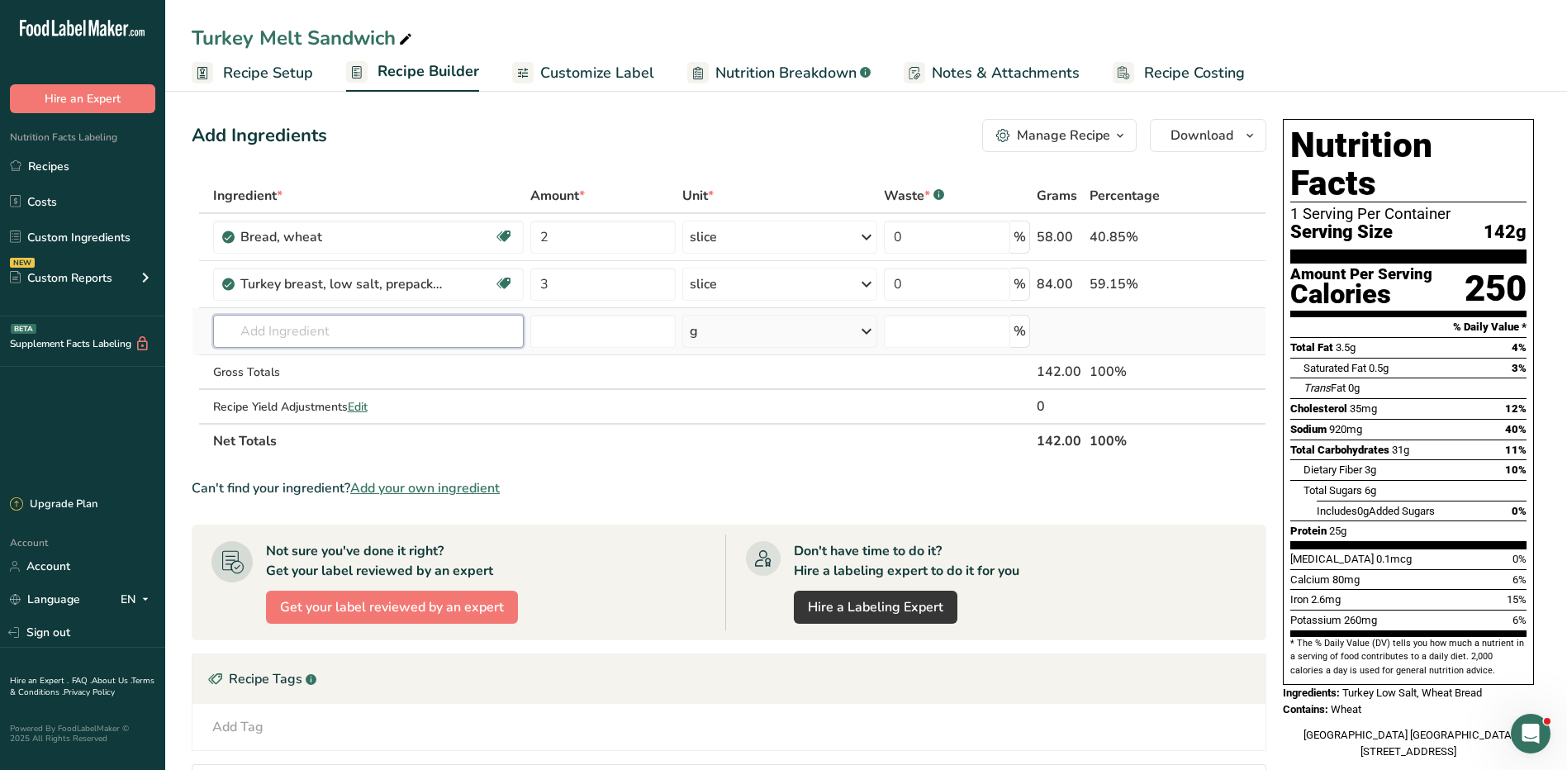
click at [369, 330] on input "text" at bounding box center [368, 331] width 311 height 33
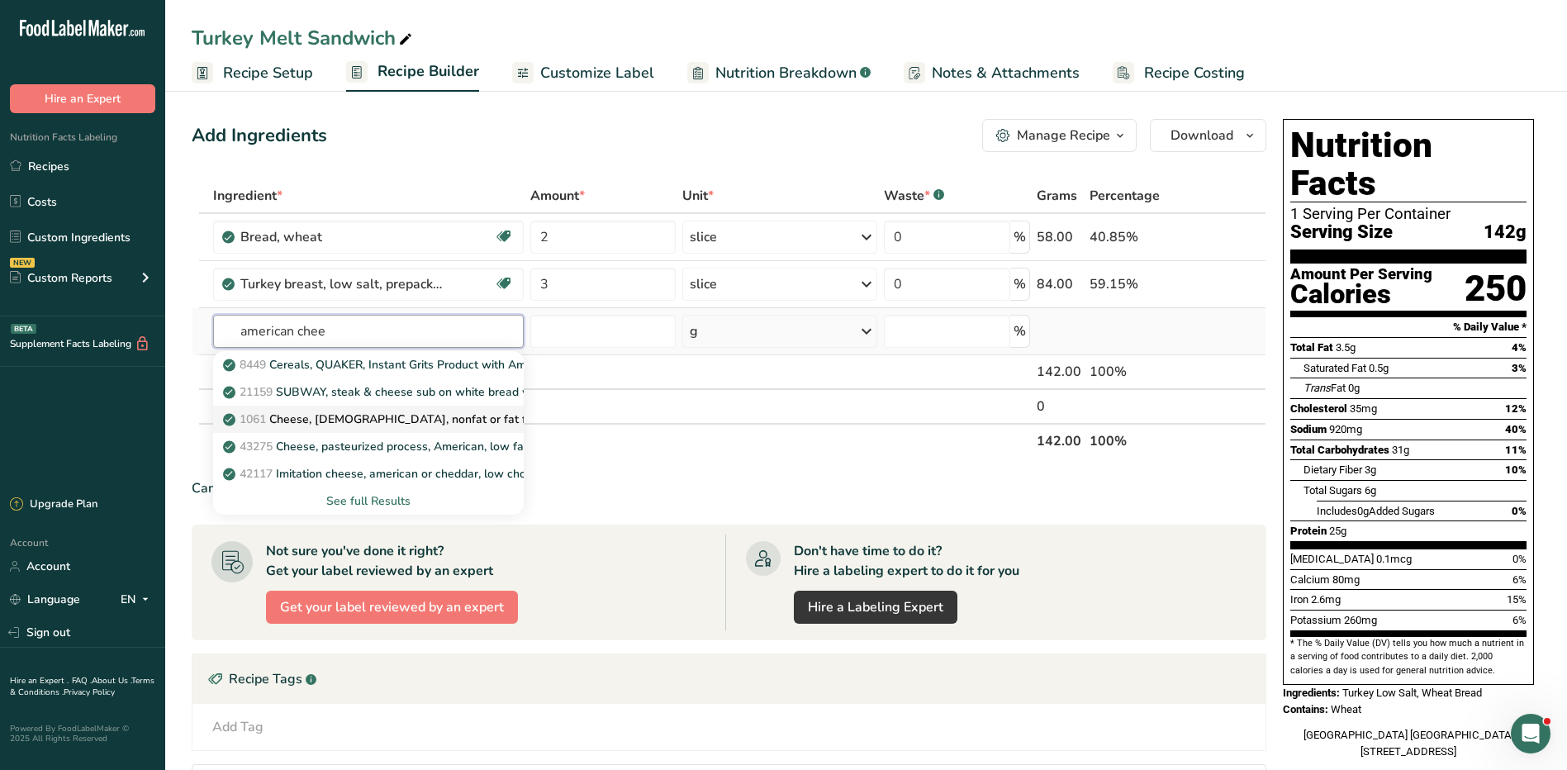
type input "american chee"
click at [421, 418] on p "1061 Cheese, American, nonfat or fat free" at bounding box center [384, 419] width 317 height 17
type input "Cheese, American, nonfat or fat free"
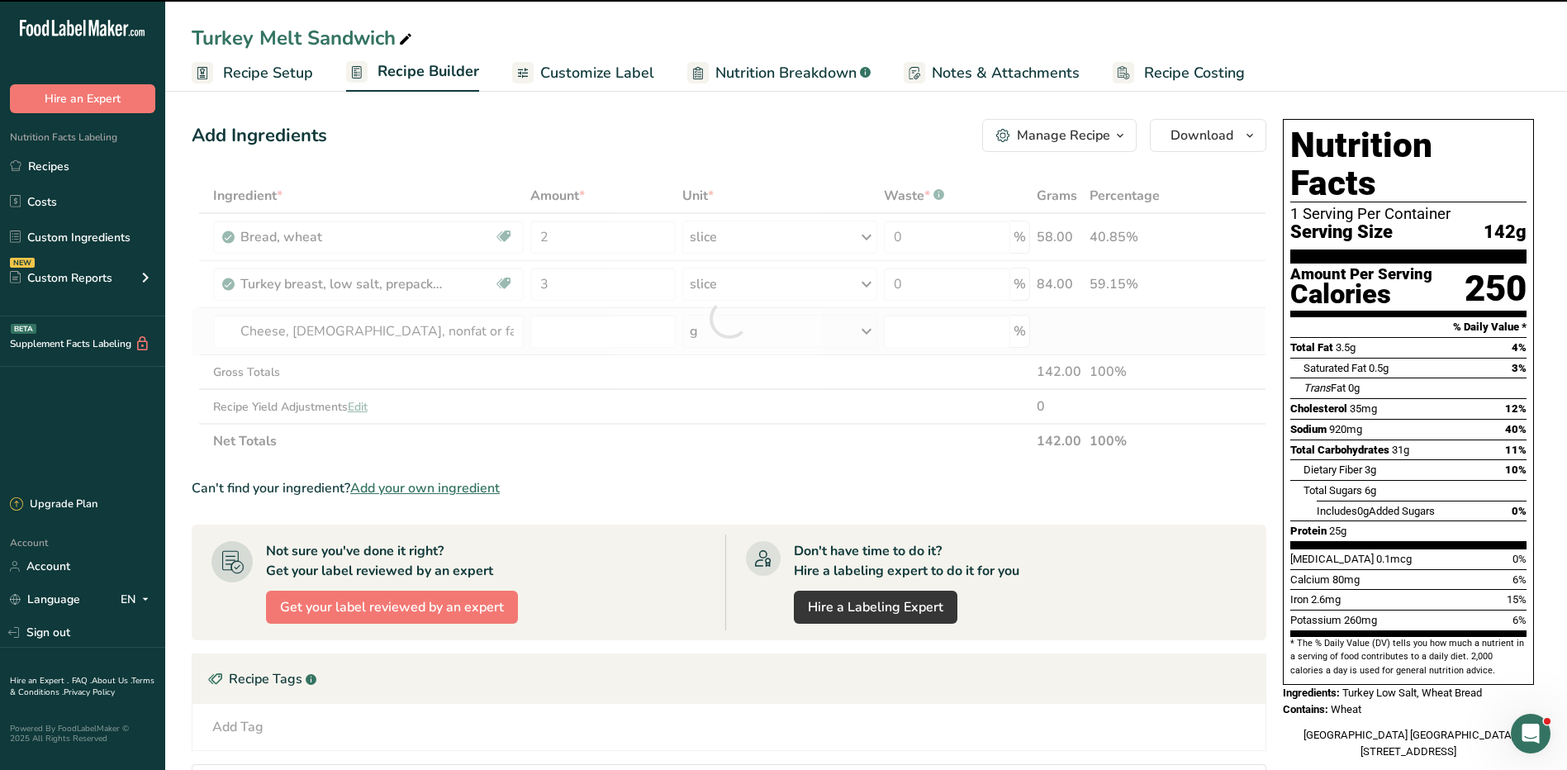
type input "0"
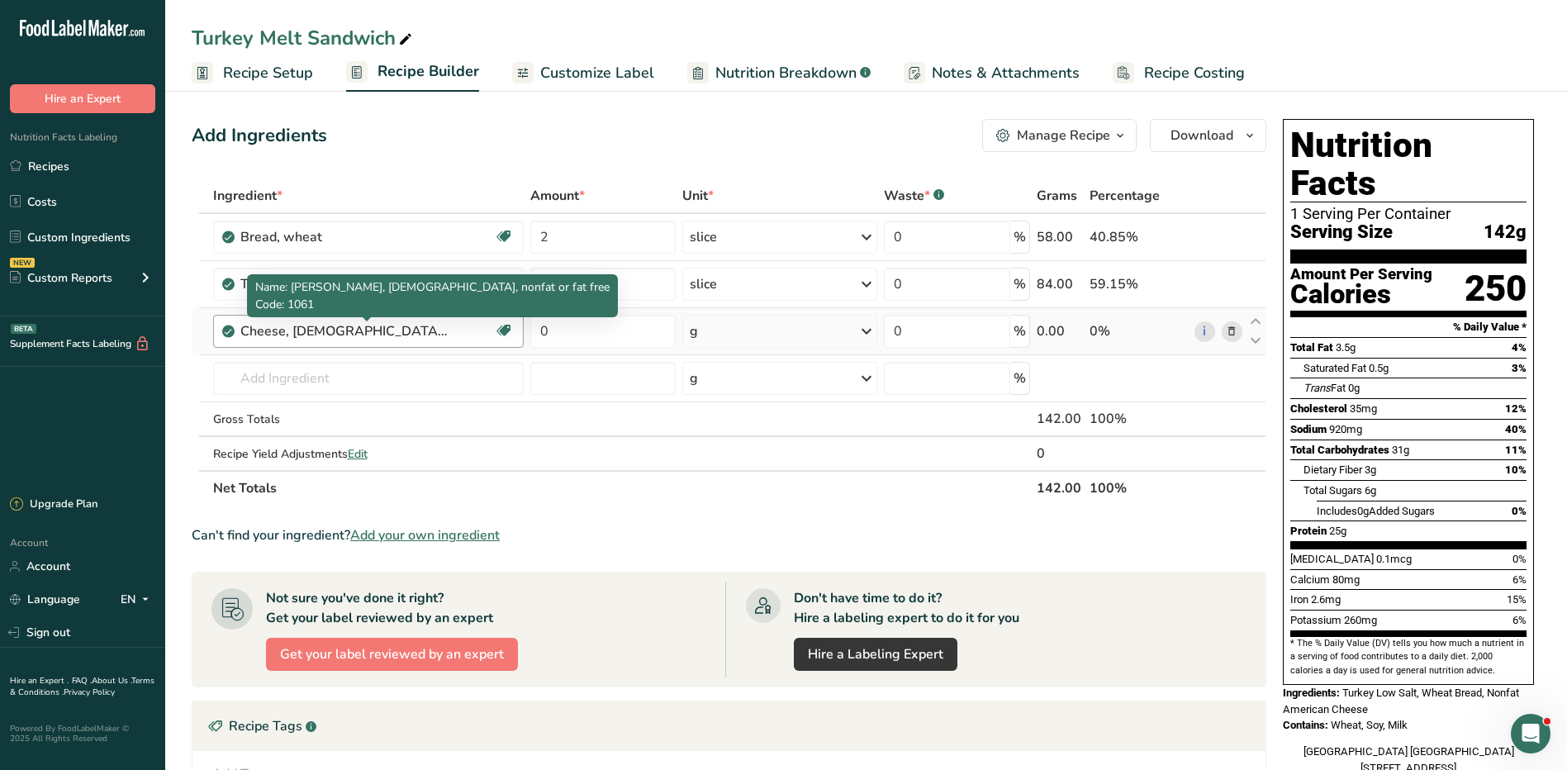
drag, startPoint x: 439, startPoint y: 331, endPoint x: 250, endPoint y: 340, distance: 188.6
click at [250, 340] on div "Cheese, American, nonfat or fat free" at bounding box center [343, 331] width 207 height 20
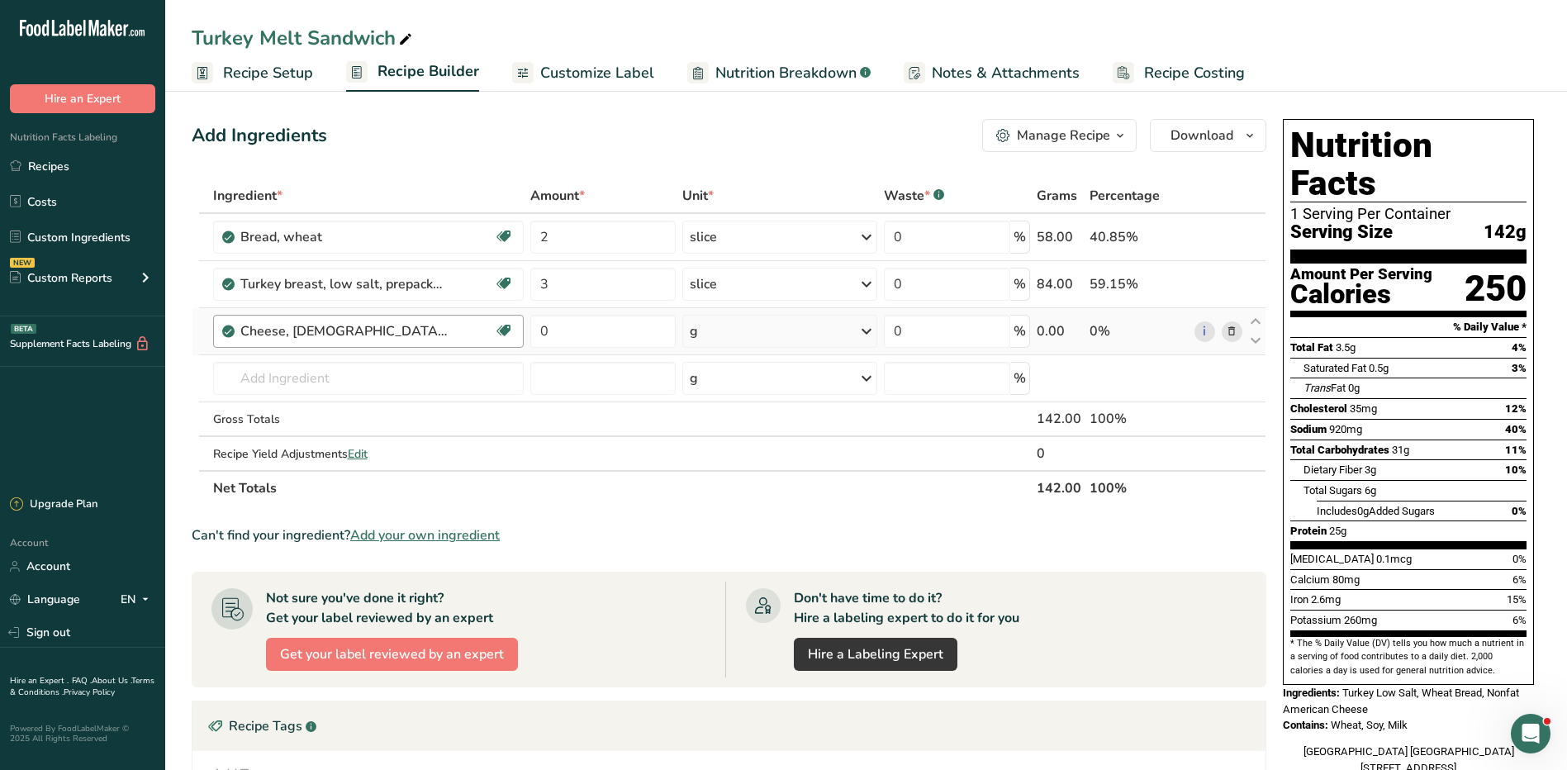
drag, startPoint x: 250, startPoint y: 340, endPoint x: 450, endPoint y: 339, distance: 199.1
click at [450, 340] on div "Cheese, American, nonfat or fat free" at bounding box center [367, 331] width 254 height 20
click at [1230, 330] on icon at bounding box center [1232, 331] width 12 height 17
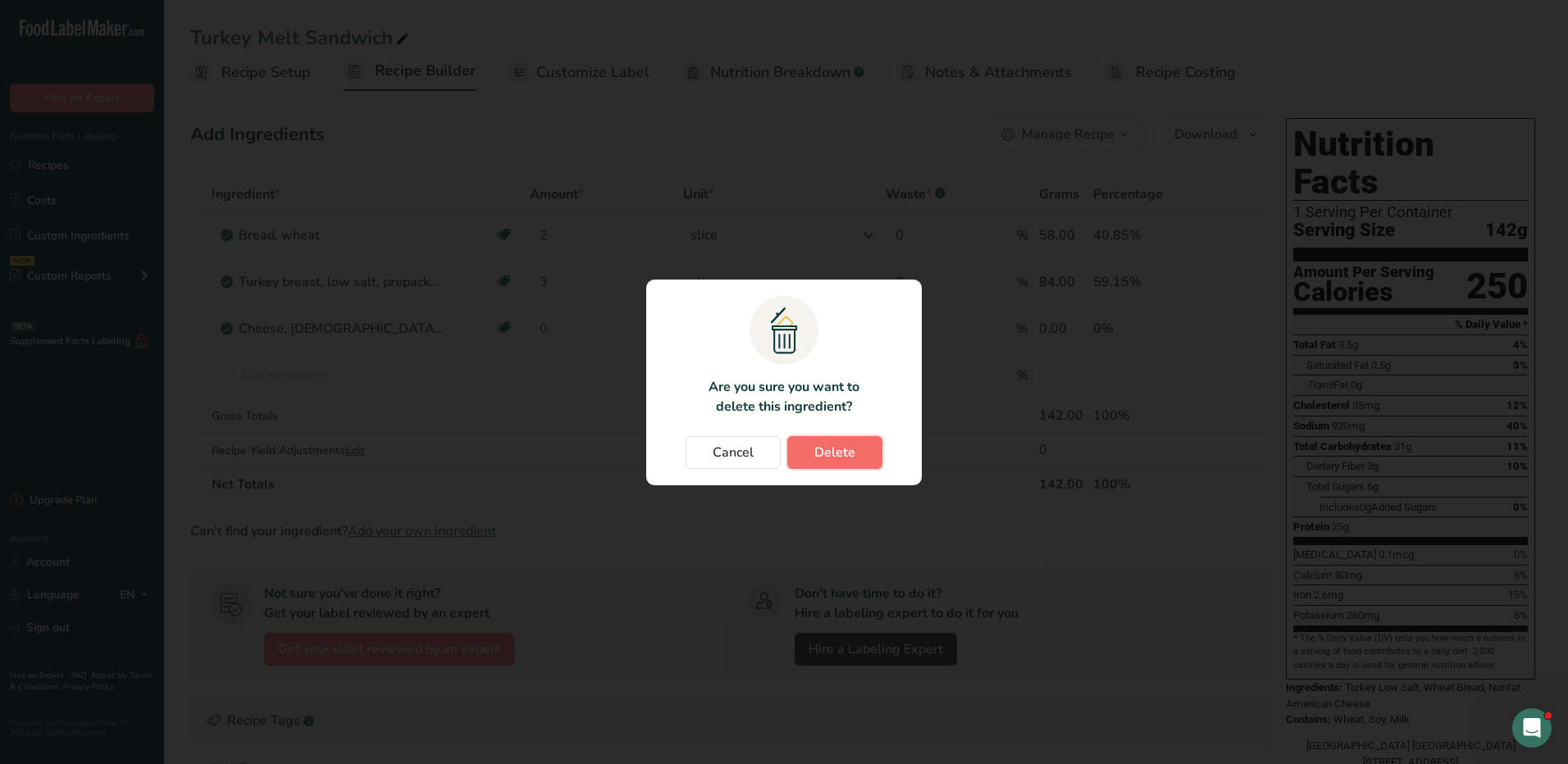
click at [847, 451] on span "Delete" at bounding box center [835, 452] width 41 height 20
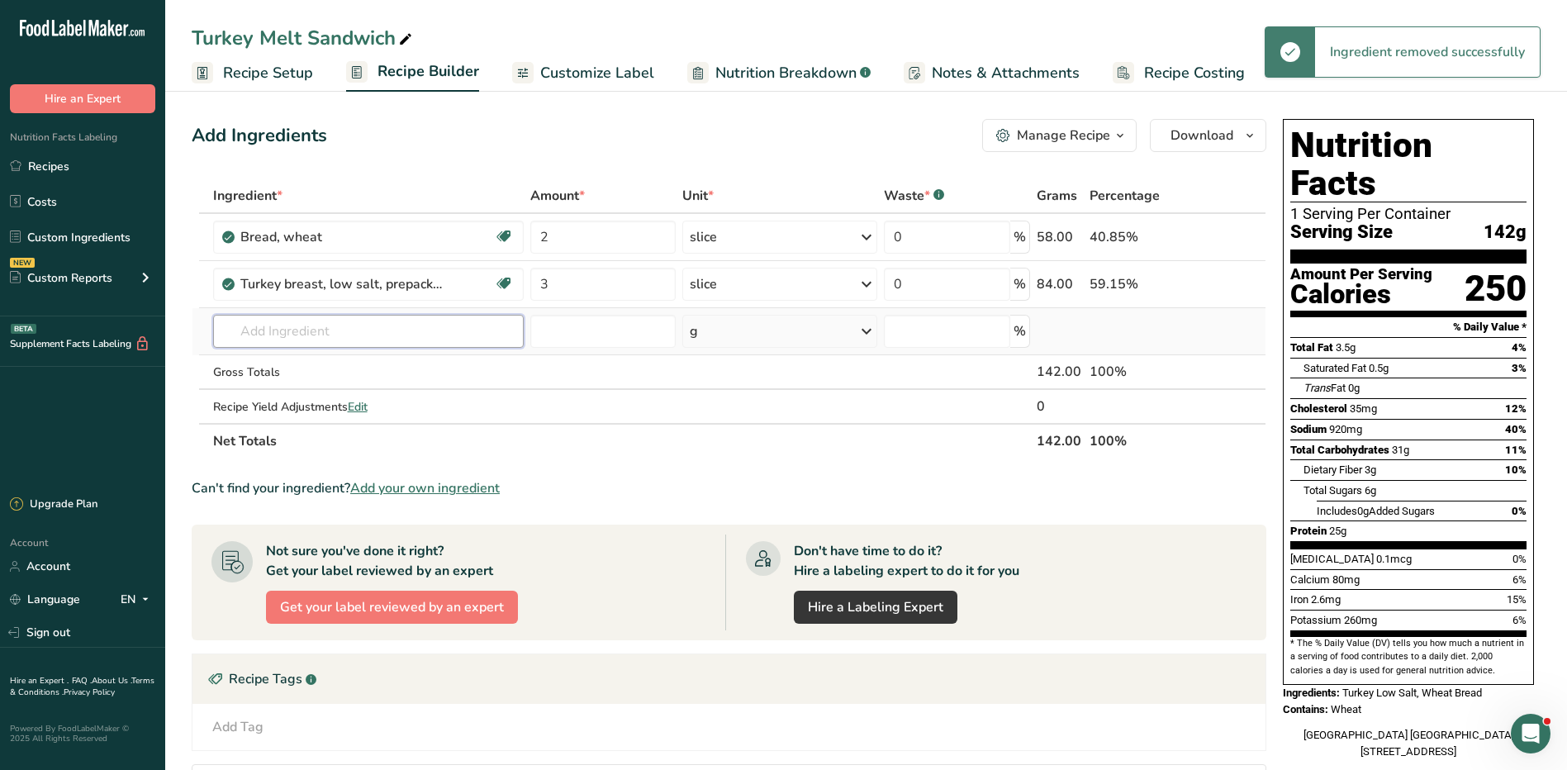
click at [392, 336] on input "text" at bounding box center [368, 331] width 311 height 33
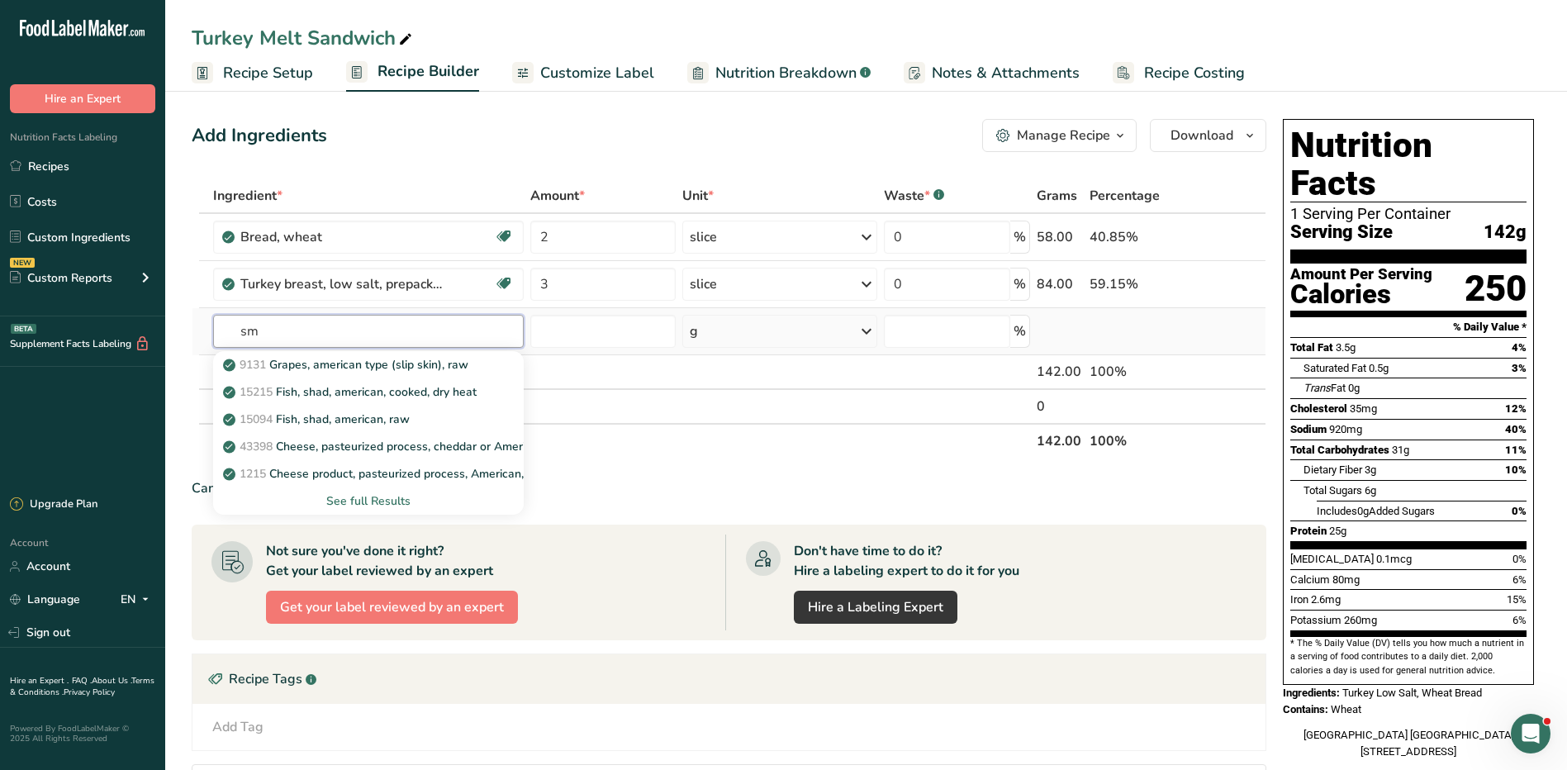
type input "s"
type input "American chee"
click at [378, 499] on div "See full Results" at bounding box center [368, 500] width 284 height 17
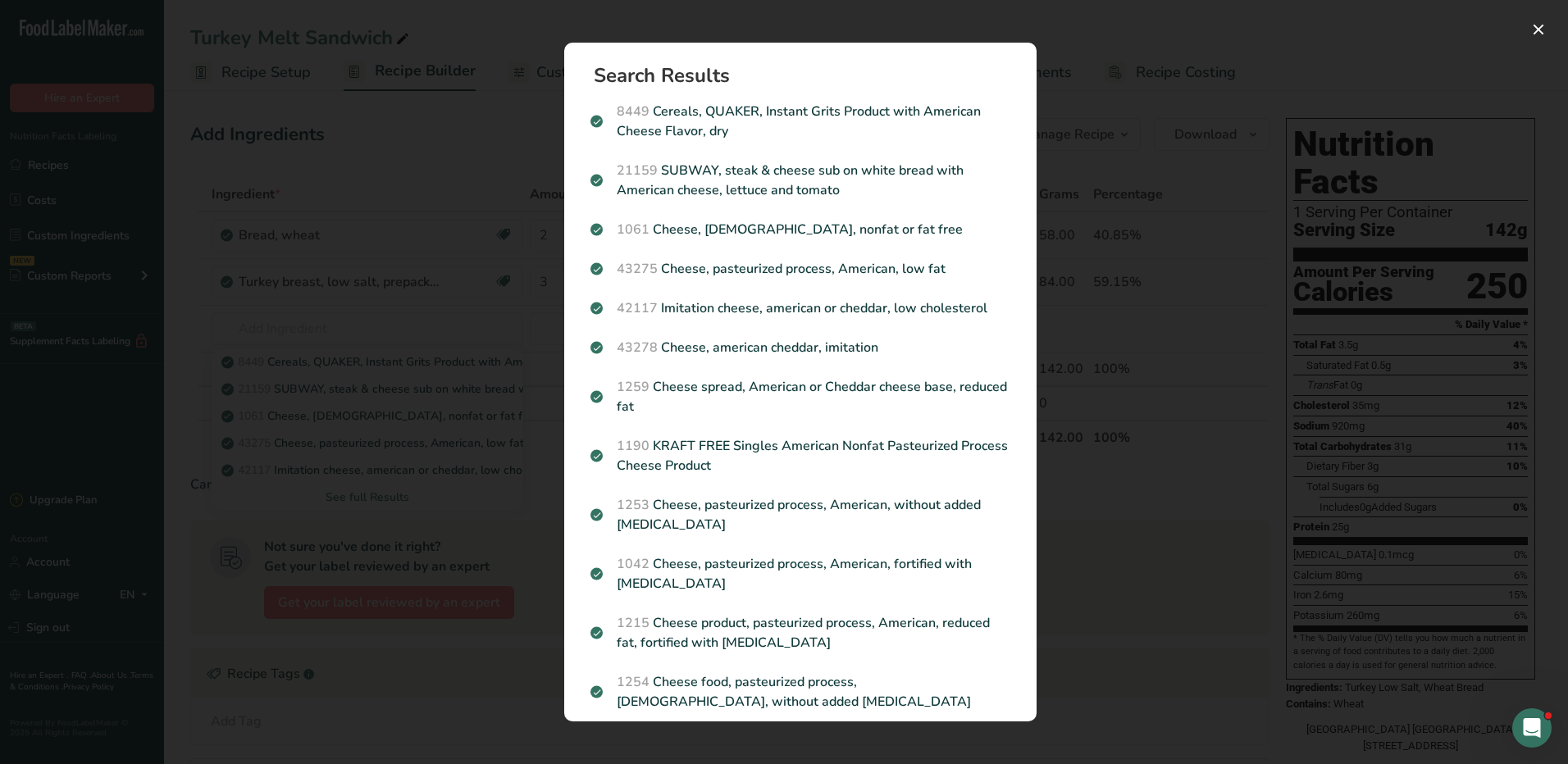
click at [1212, 232] on div "Search results modal" at bounding box center [784, 382] width 1568 height 764
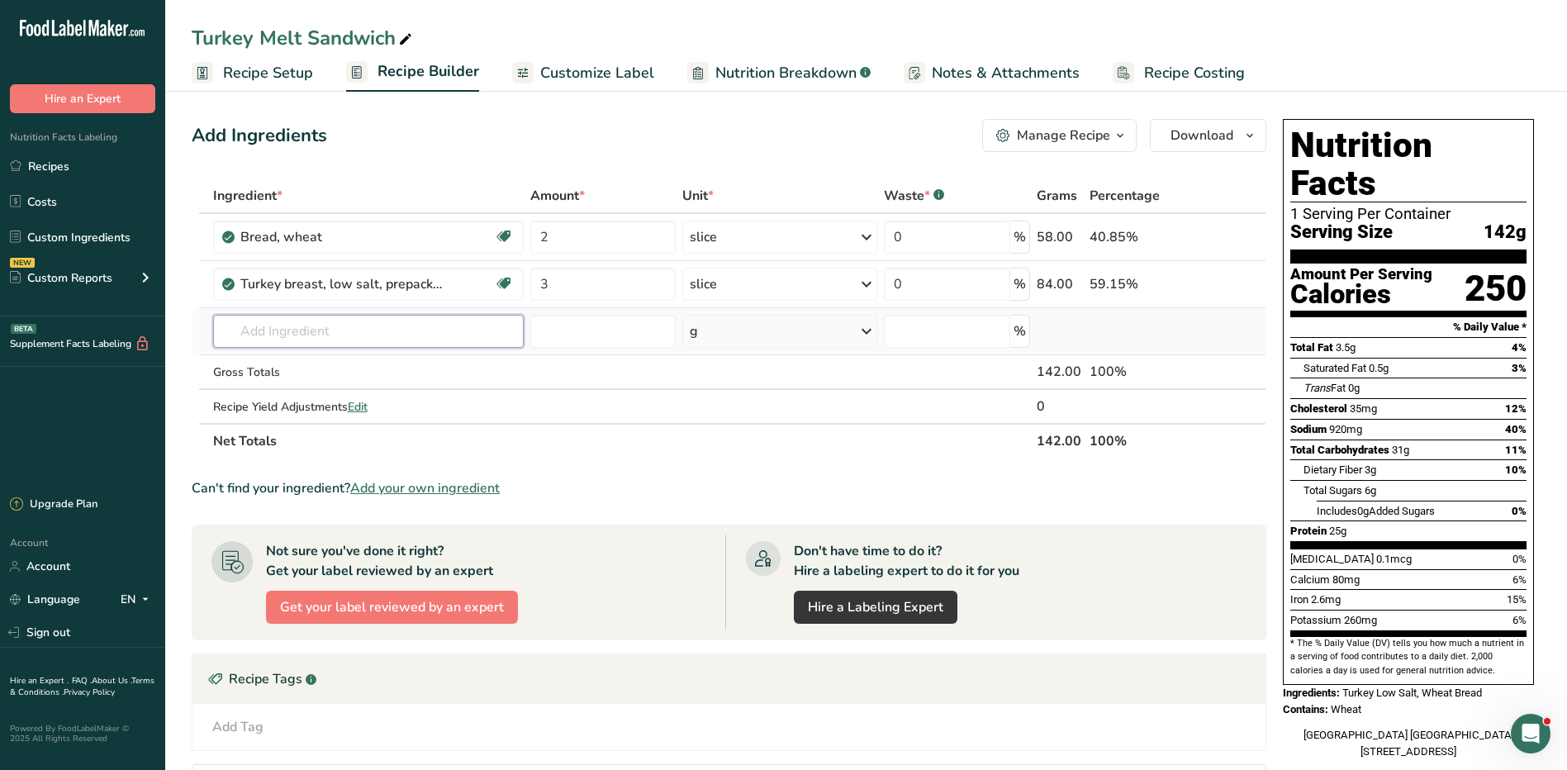
click at [340, 334] on input "text" at bounding box center [368, 331] width 311 height 33
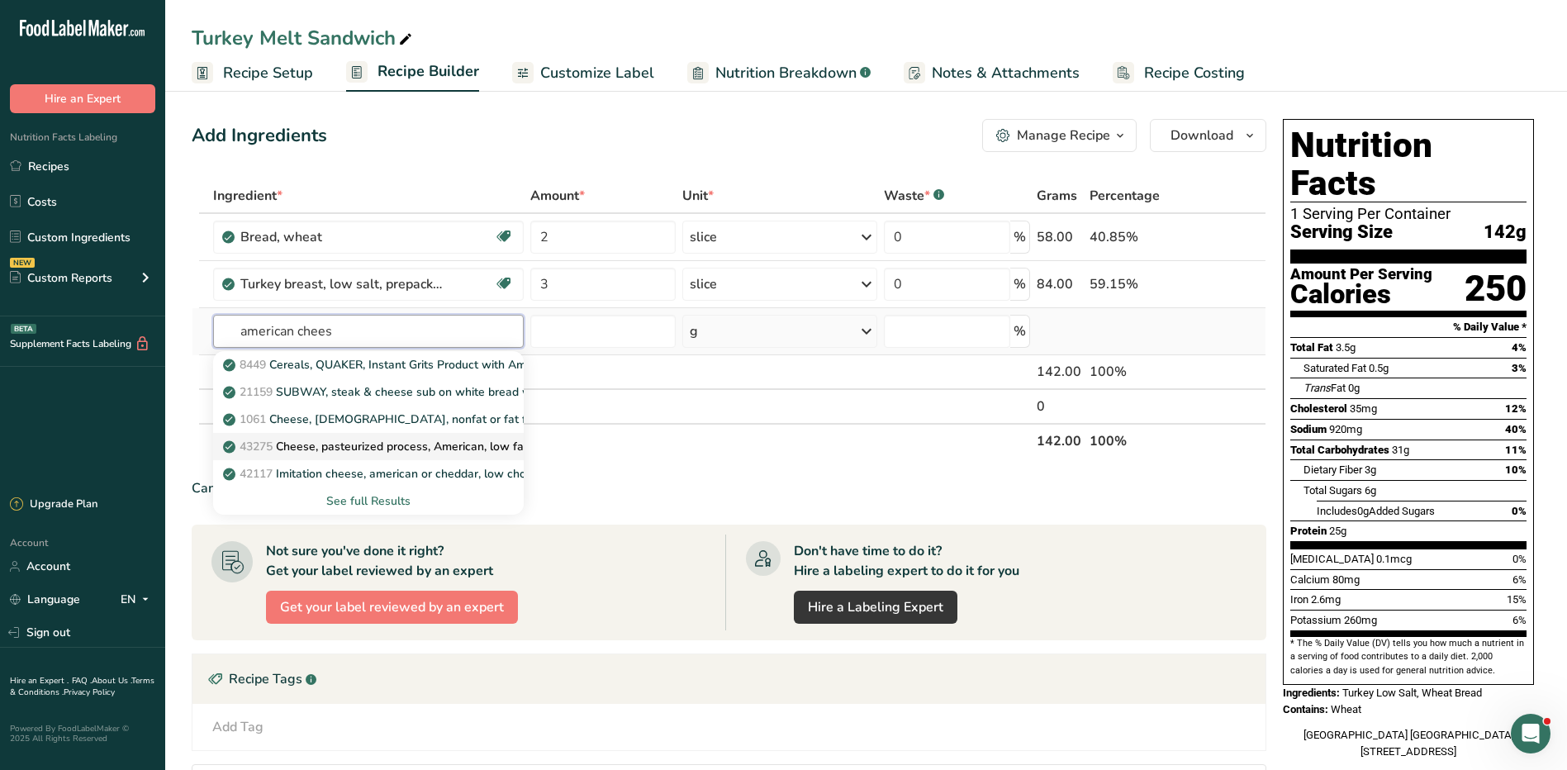
type input "american chees"
click at [432, 446] on p "43275 Cheese, pasteurized process, American, low fat" at bounding box center [377, 446] width 302 height 17
type input "Cheese, pasteurized process, American, low fat"
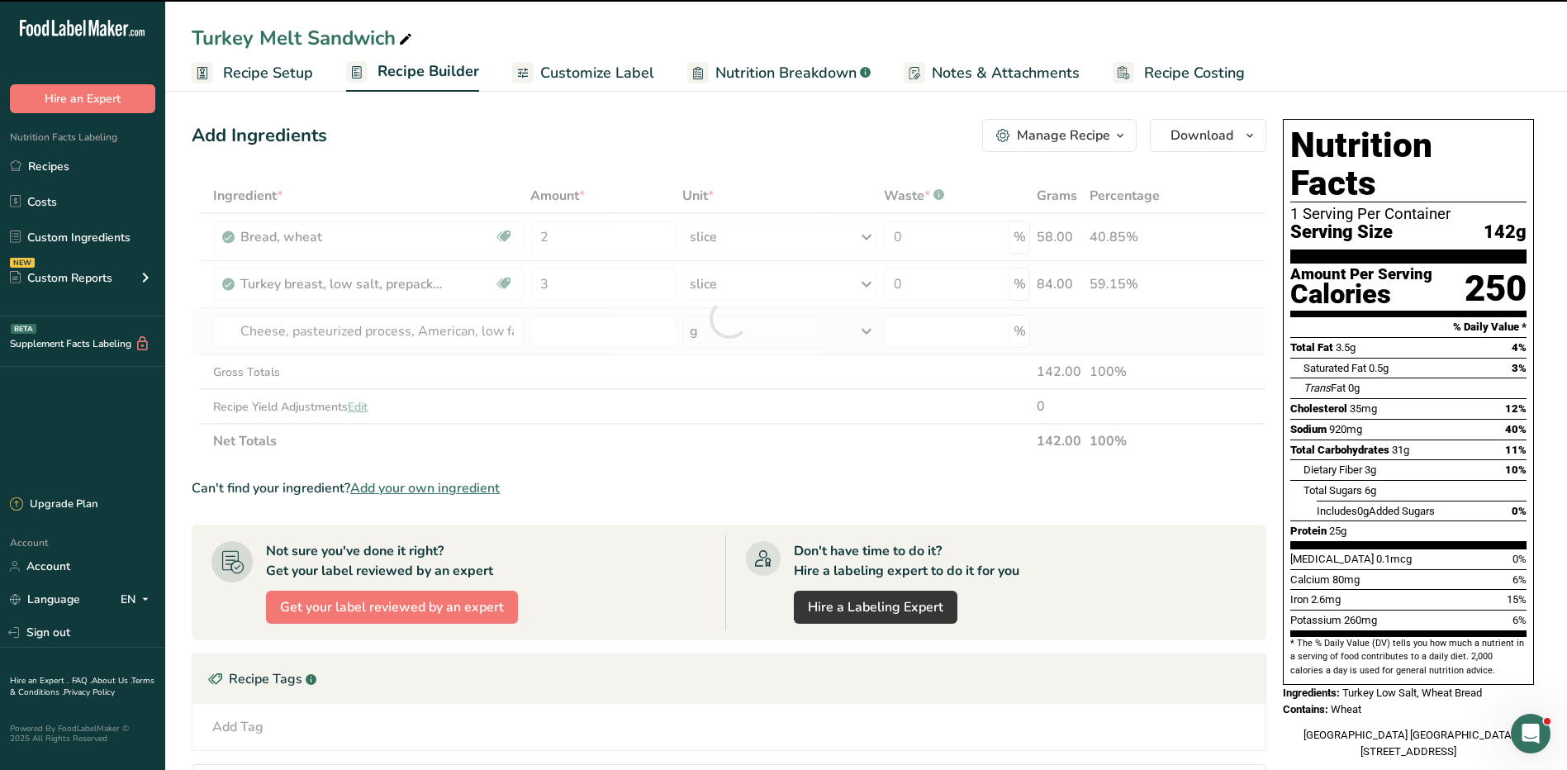
type input "0"
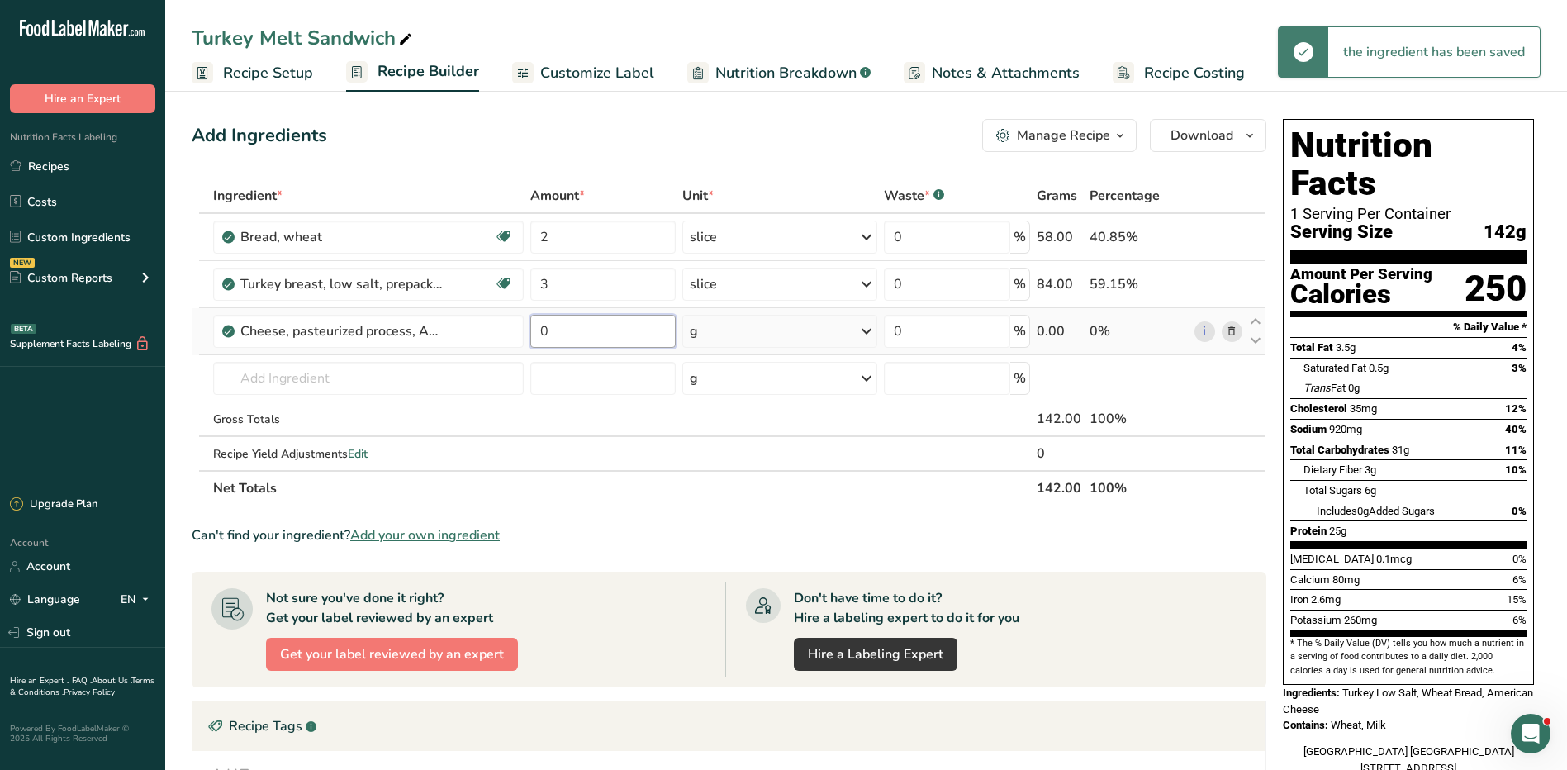
click at [578, 340] on input "0" at bounding box center [602, 331] width 145 height 33
type input "2"
click at [706, 328] on div "Ingredient * Amount * Unit * Waste * .a-a{fill:#347362;}.b-a{fill:#fff;} Grams …" at bounding box center [729, 341] width 1075 height 327
click at [705, 329] on div "g" at bounding box center [780, 331] width 195 height 33
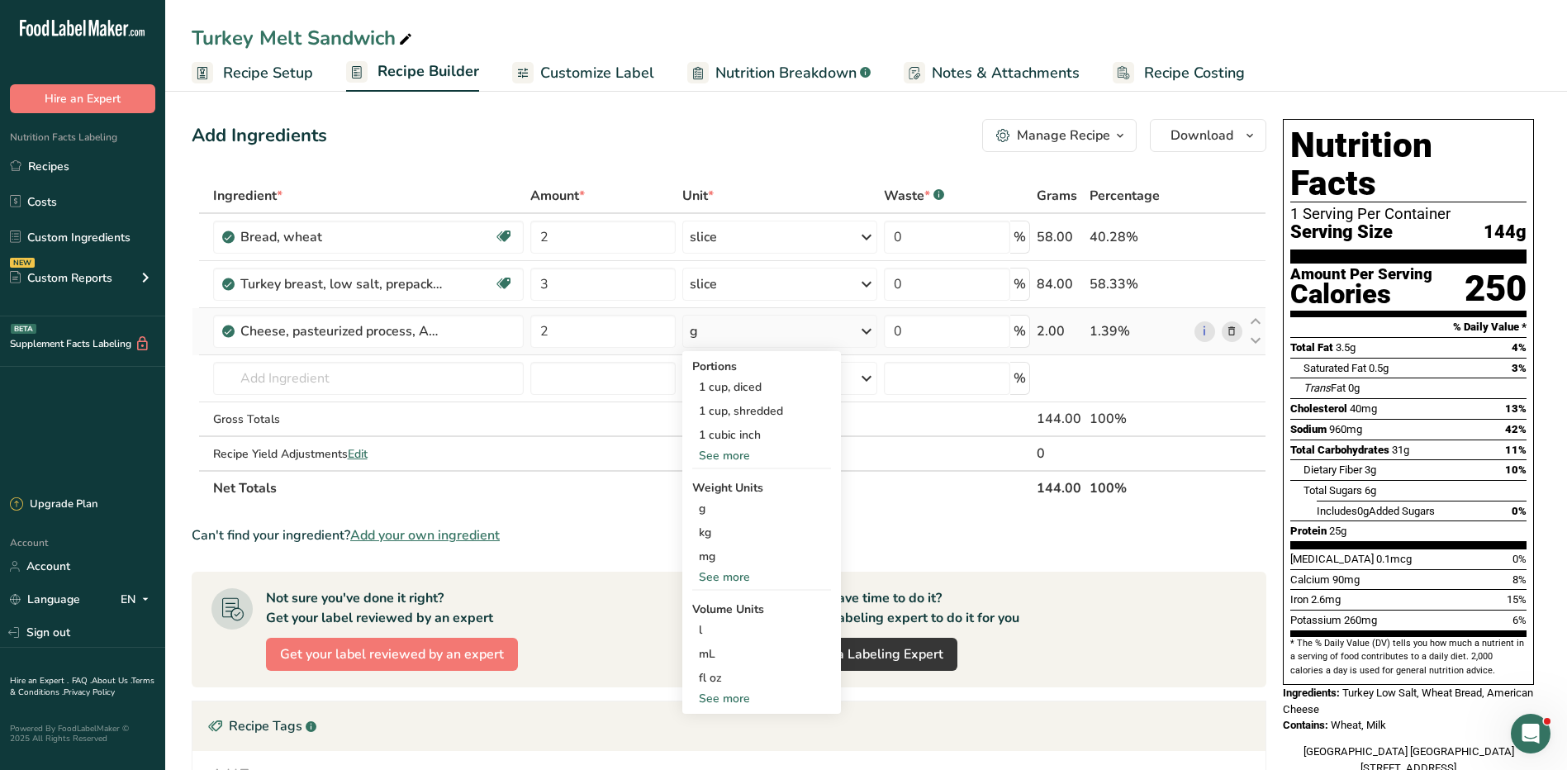
click at [726, 456] on div "See more" at bounding box center [761, 455] width 139 height 17
click at [734, 450] on div "1 slice (3/4 oz)" at bounding box center [761, 459] width 139 height 24
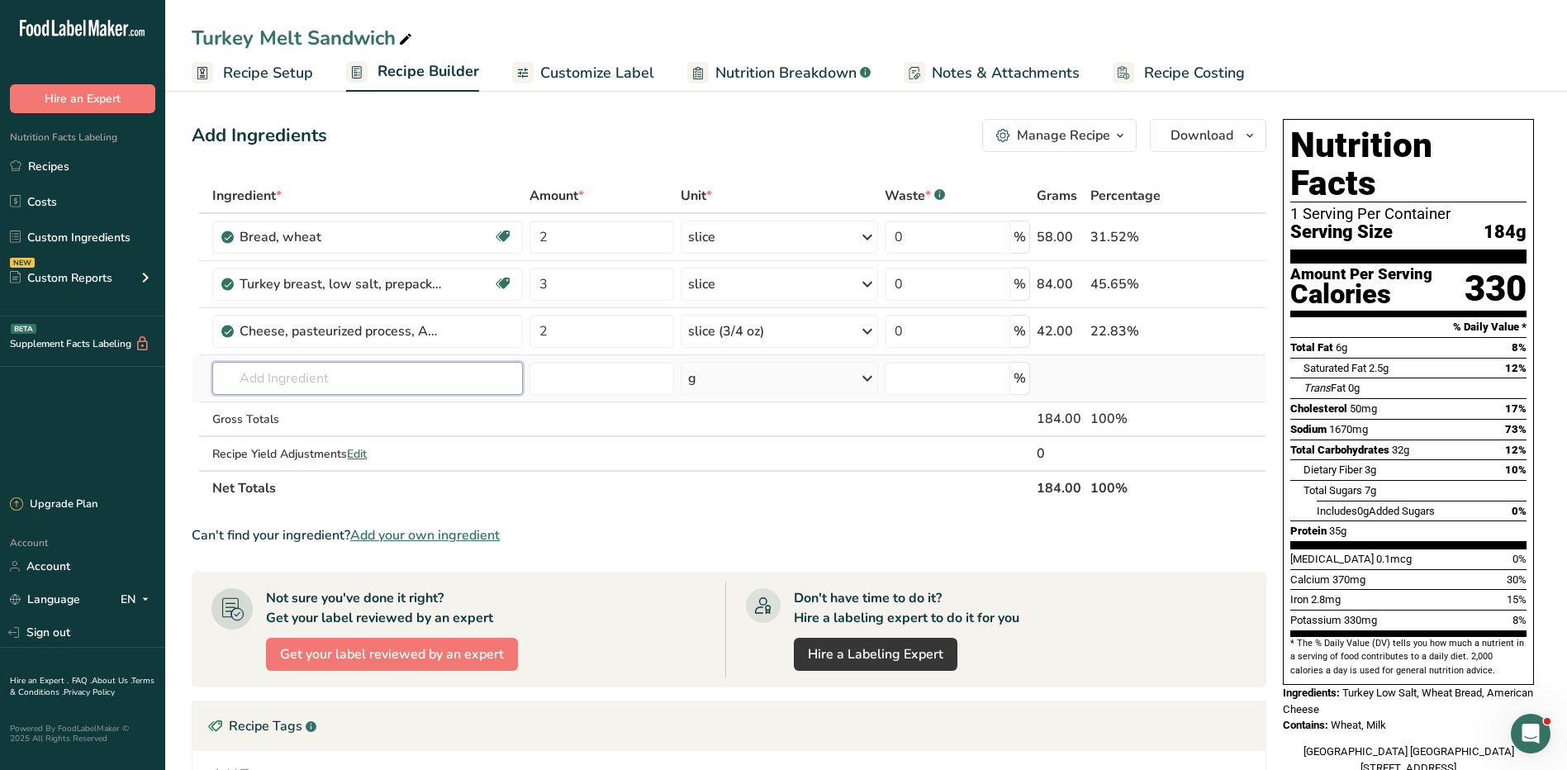
click at [303, 375] on input "text" at bounding box center [367, 378] width 311 height 33
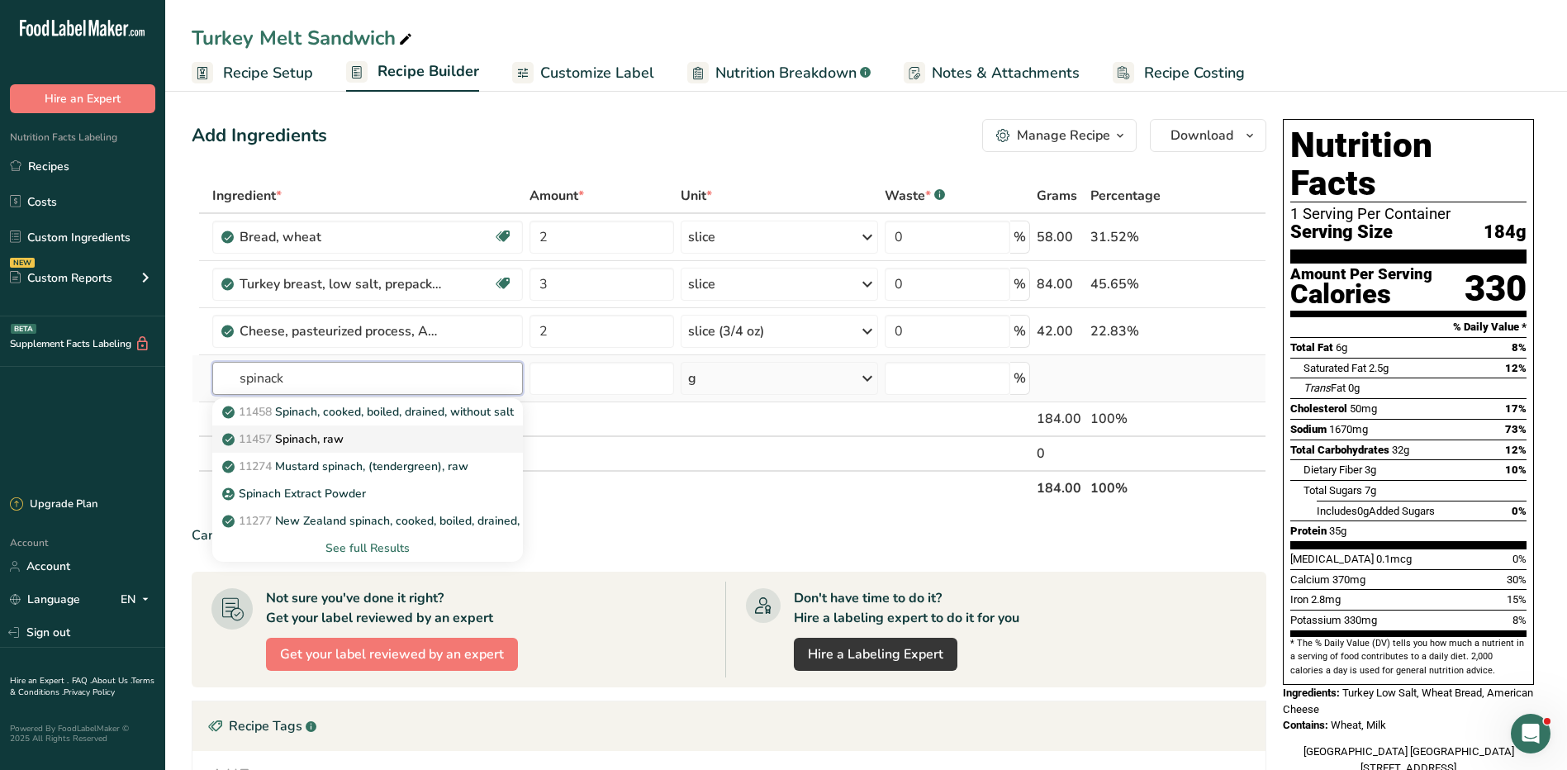
type input "spinack"
click at [338, 435] on p "11457 Spinach, raw" at bounding box center [285, 439] width 118 height 17
type input "Spinach, raw"
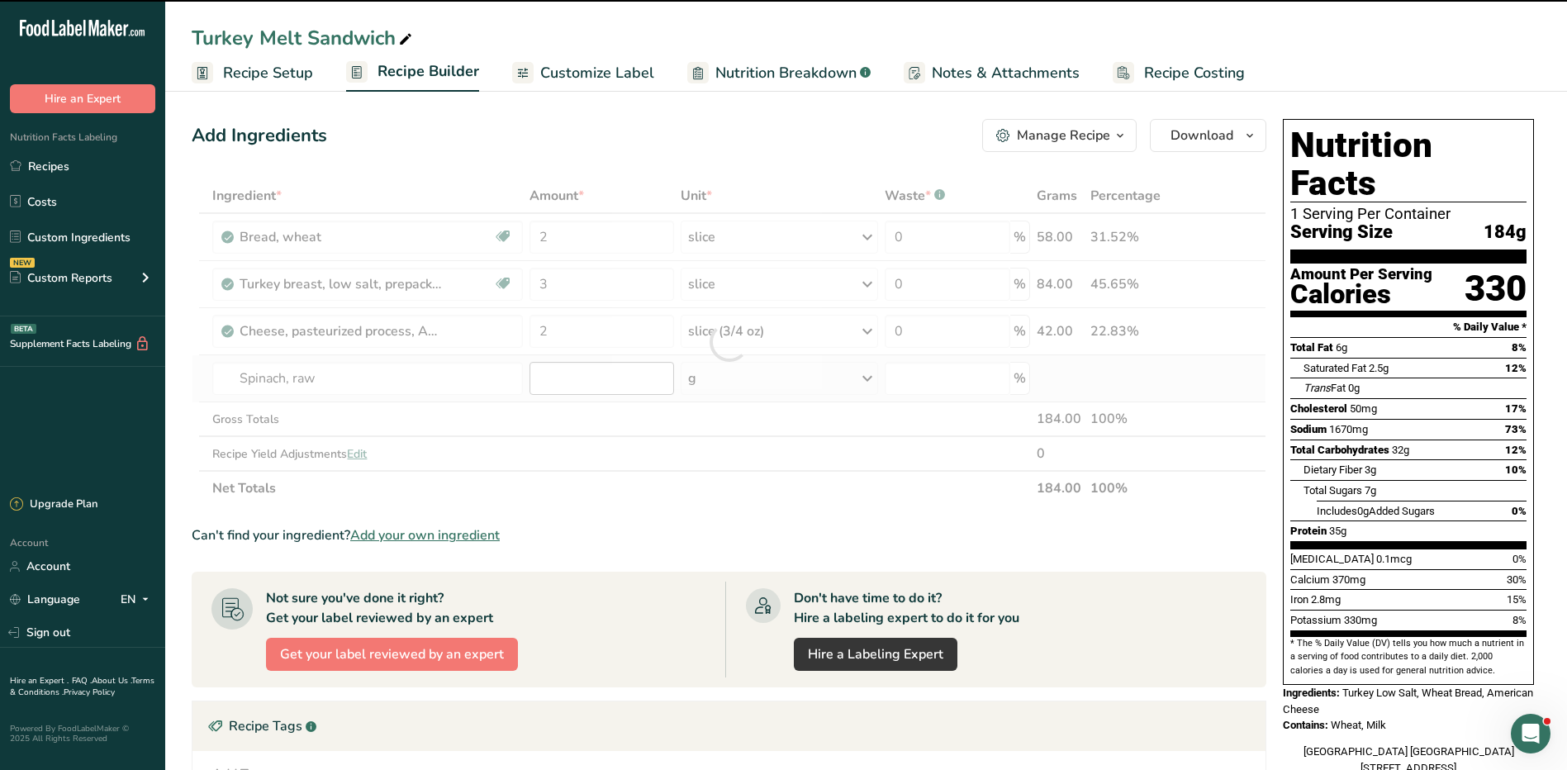
type input "0"
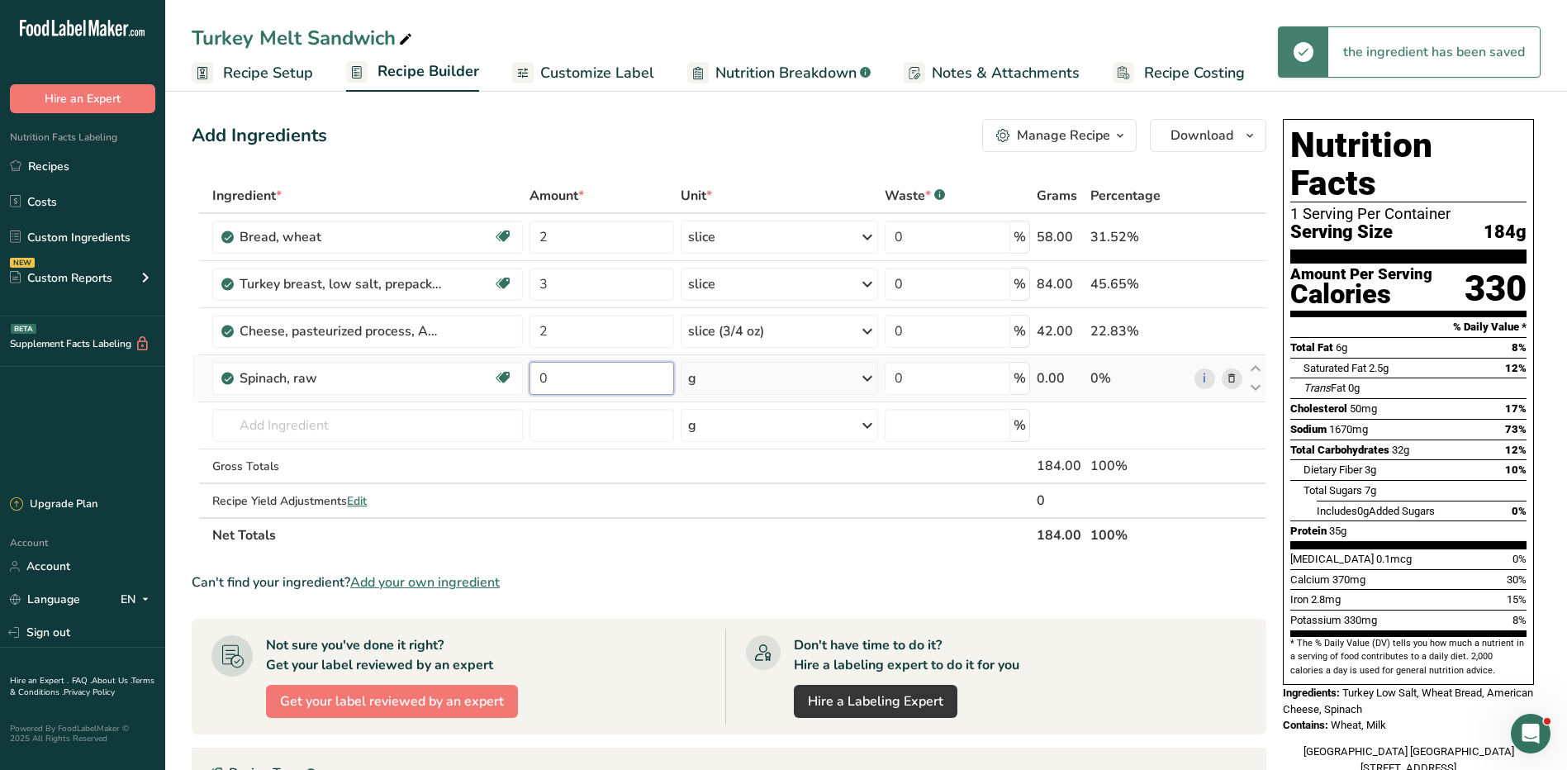
click at [579, 378] on input "0" at bounding box center [602, 378] width 145 height 33
type input "0.25"
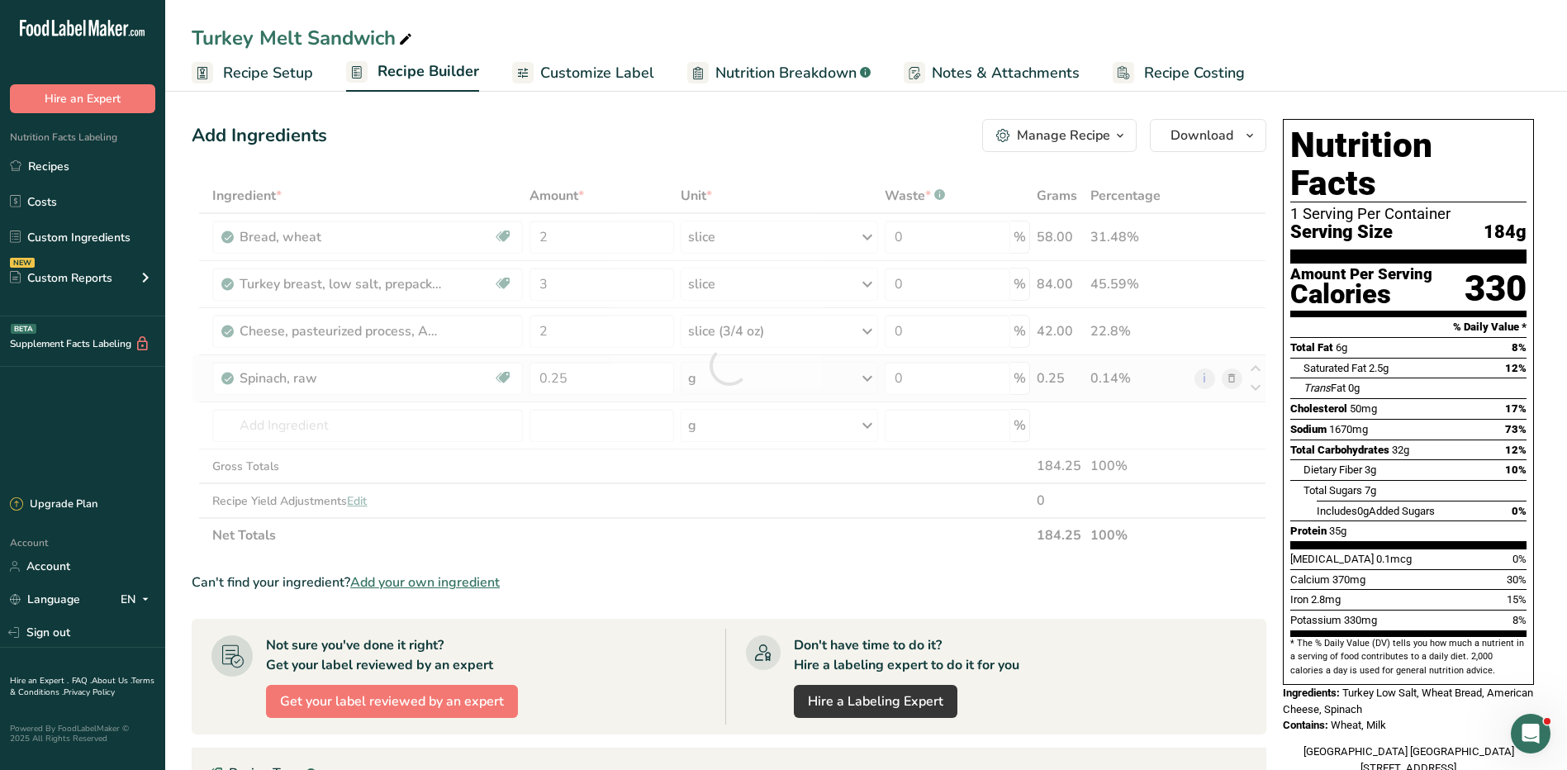
click at [763, 371] on div "Ingredient * Amount * Unit * Waste * .a-a{fill:#347362;}.b-a{fill:#fff;} Grams …" at bounding box center [729, 365] width 1075 height 374
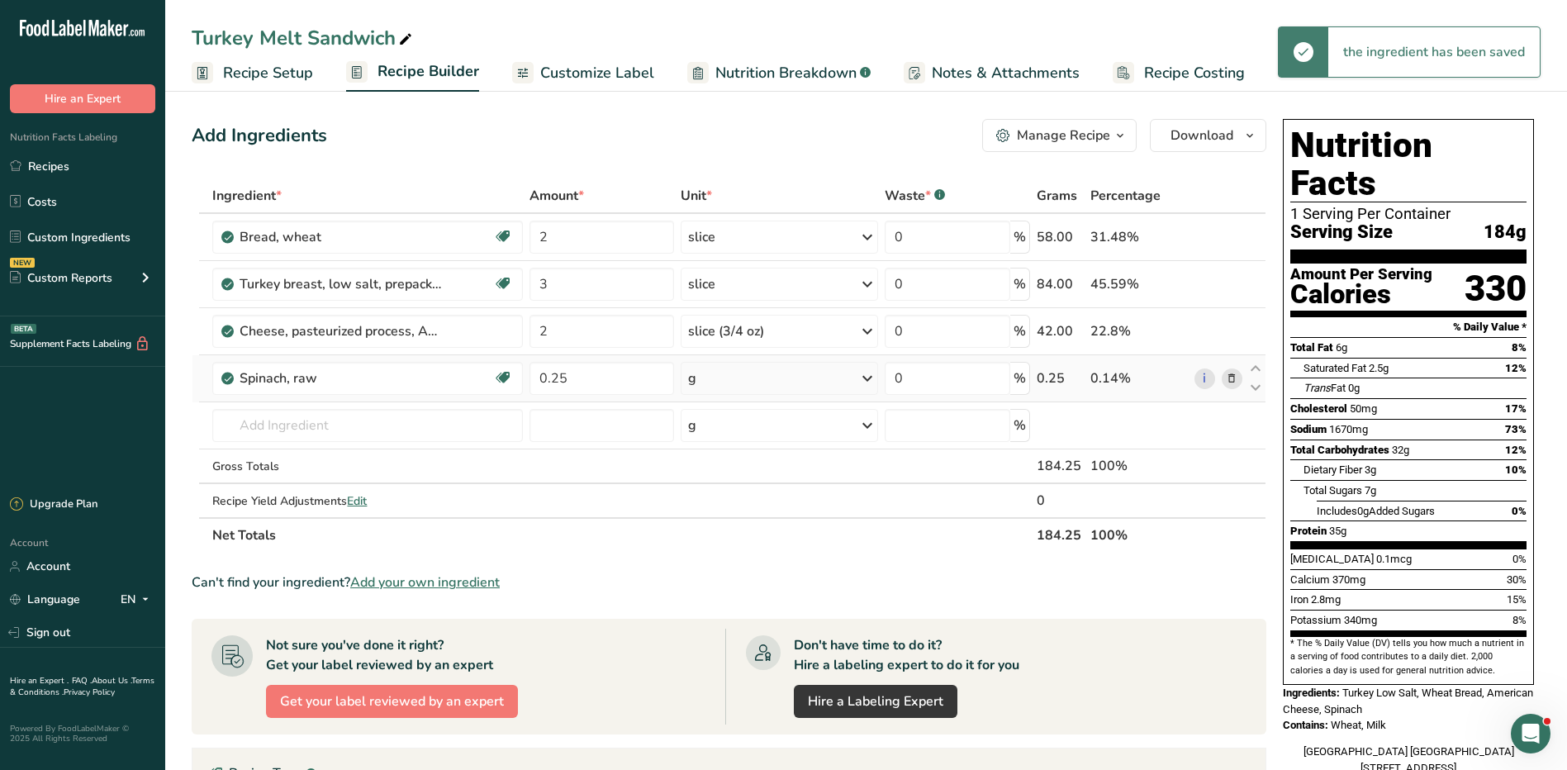
click at [763, 370] on div "g" at bounding box center [779, 378] width 197 height 33
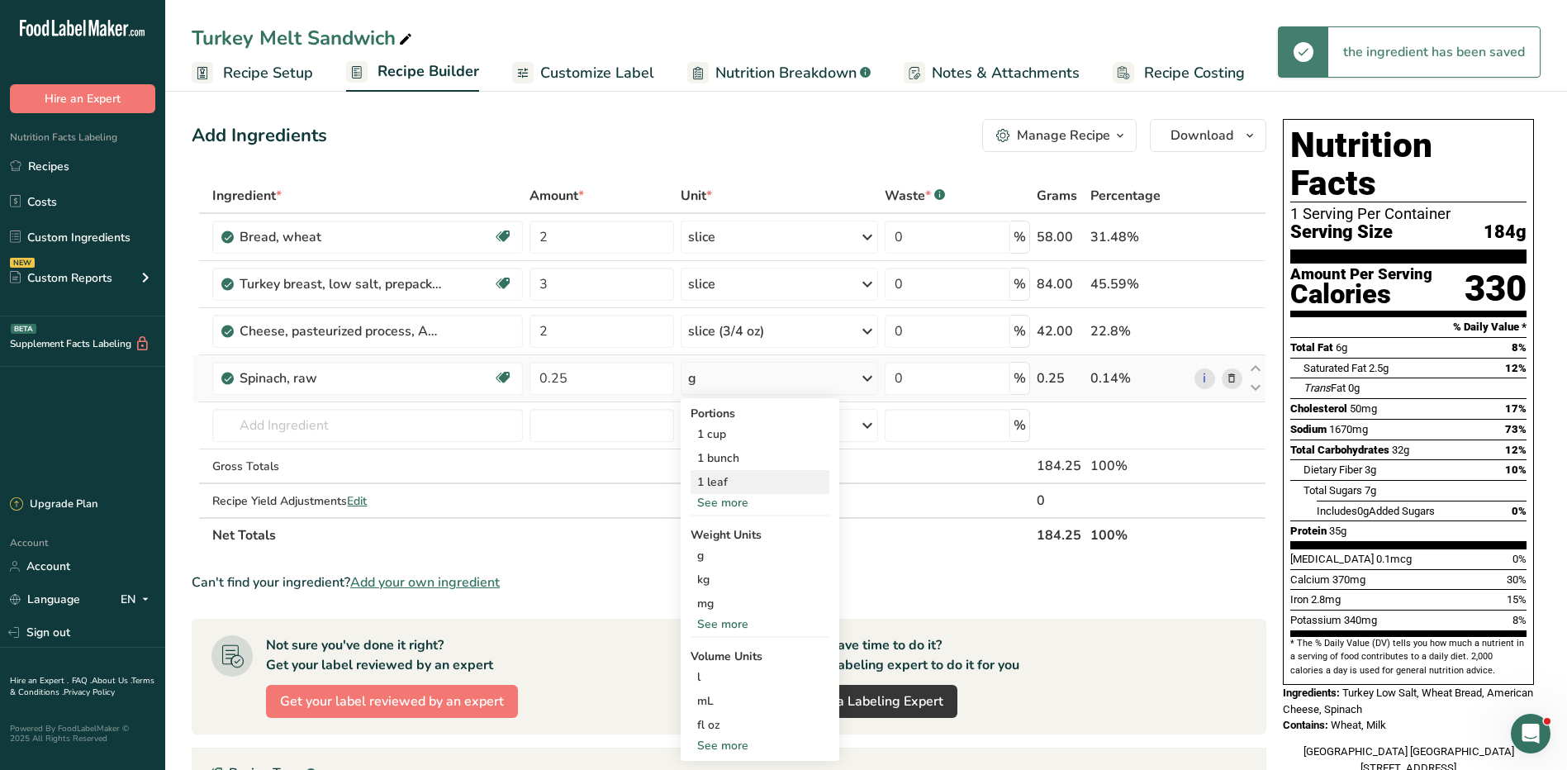
click at [718, 487] on div "1 leaf" at bounding box center [760, 482] width 139 height 24
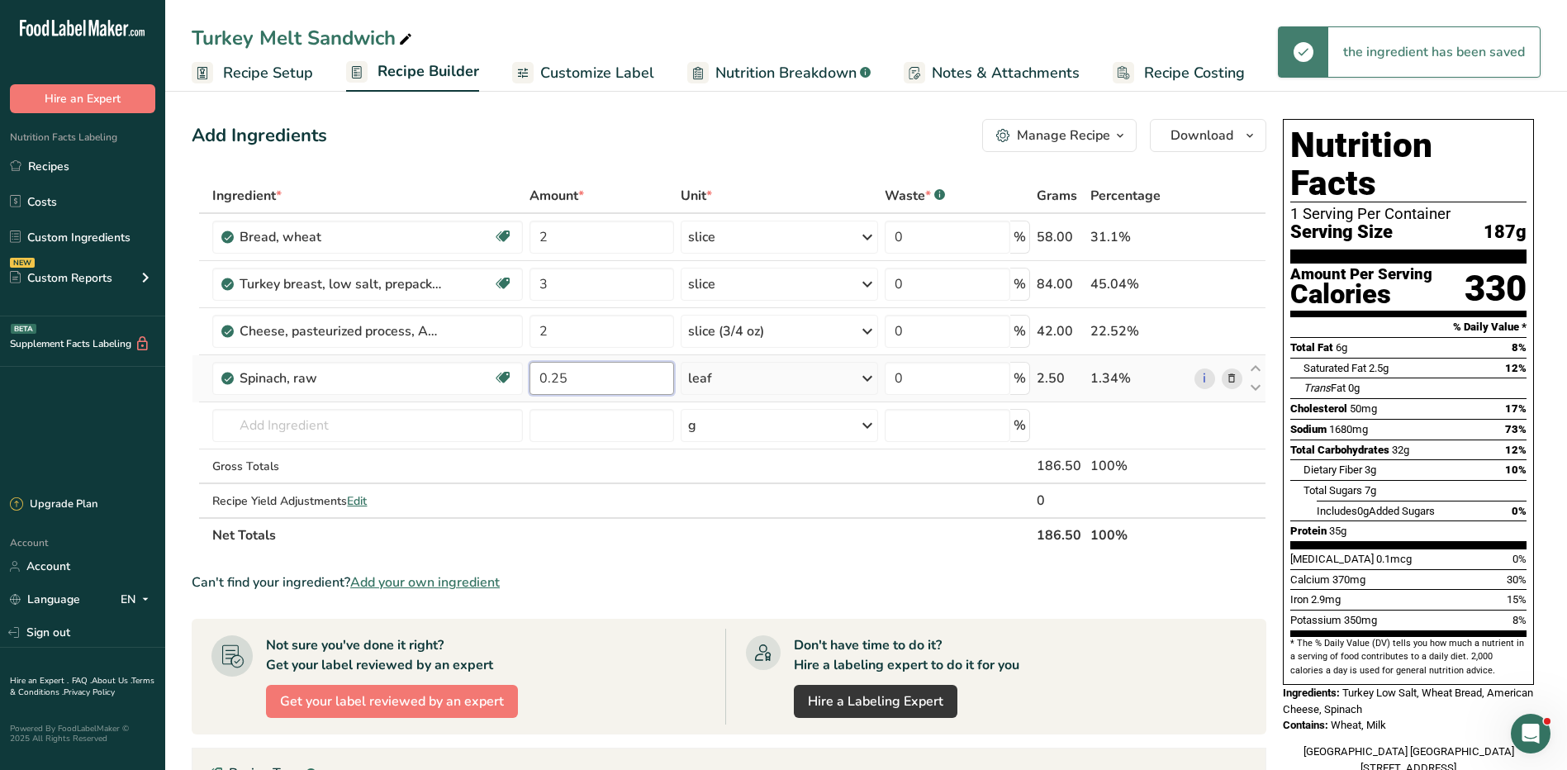
click at [574, 374] on input "0.25" at bounding box center [602, 378] width 145 height 33
click at [1228, 380] on div "Ingredient * Amount * Unit * Waste * .a-a{fill:#347362;}.b-a{fill:#fff;} Grams …" at bounding box center [729, 365] width 1075 height 374
click at [1234, 376] on icon at bounding box center [1232, 378] width 12 height 17
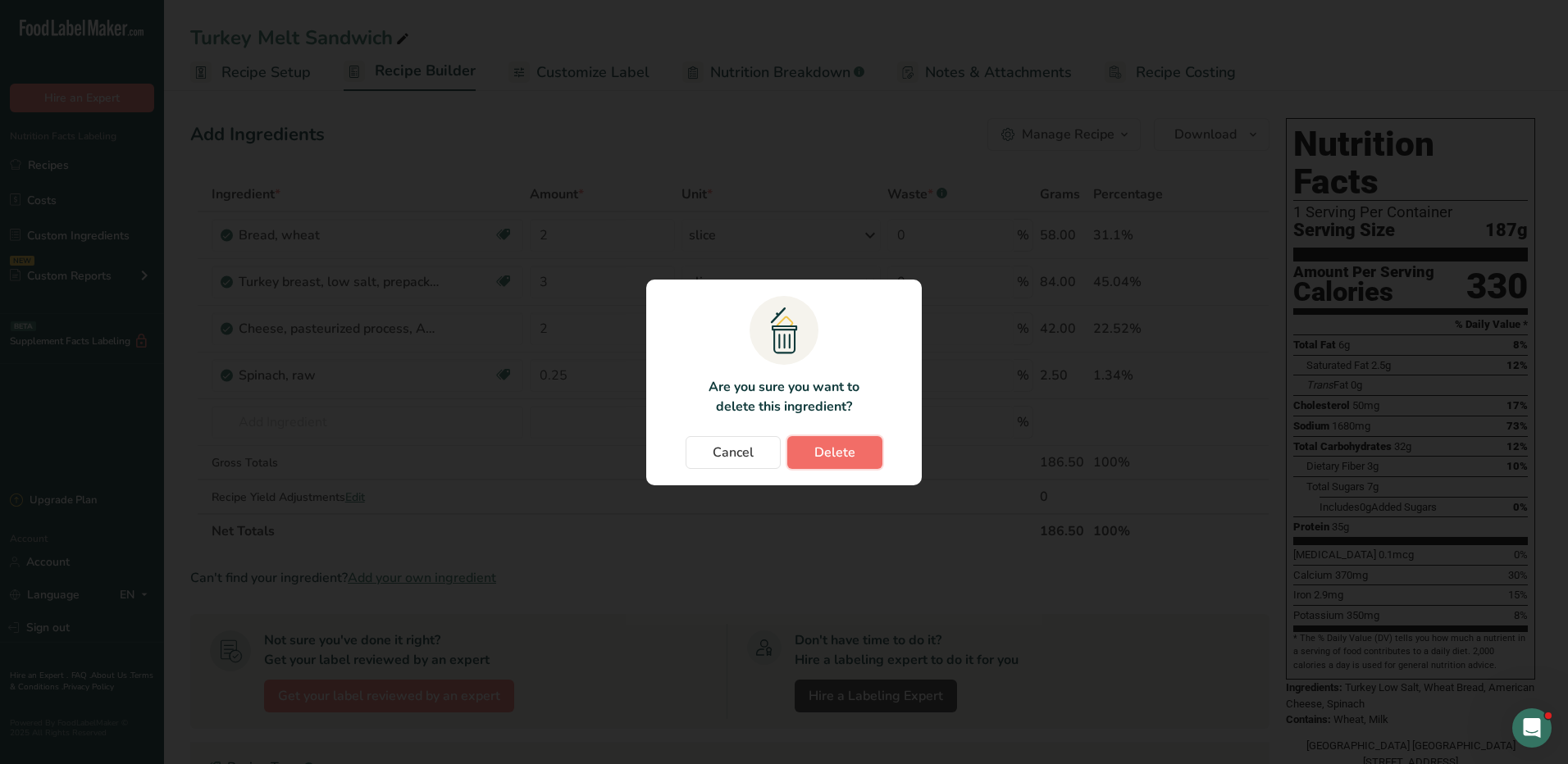
click at [819, 462] on button "Delete" at bounding box center [835, 452] width 95 height 33
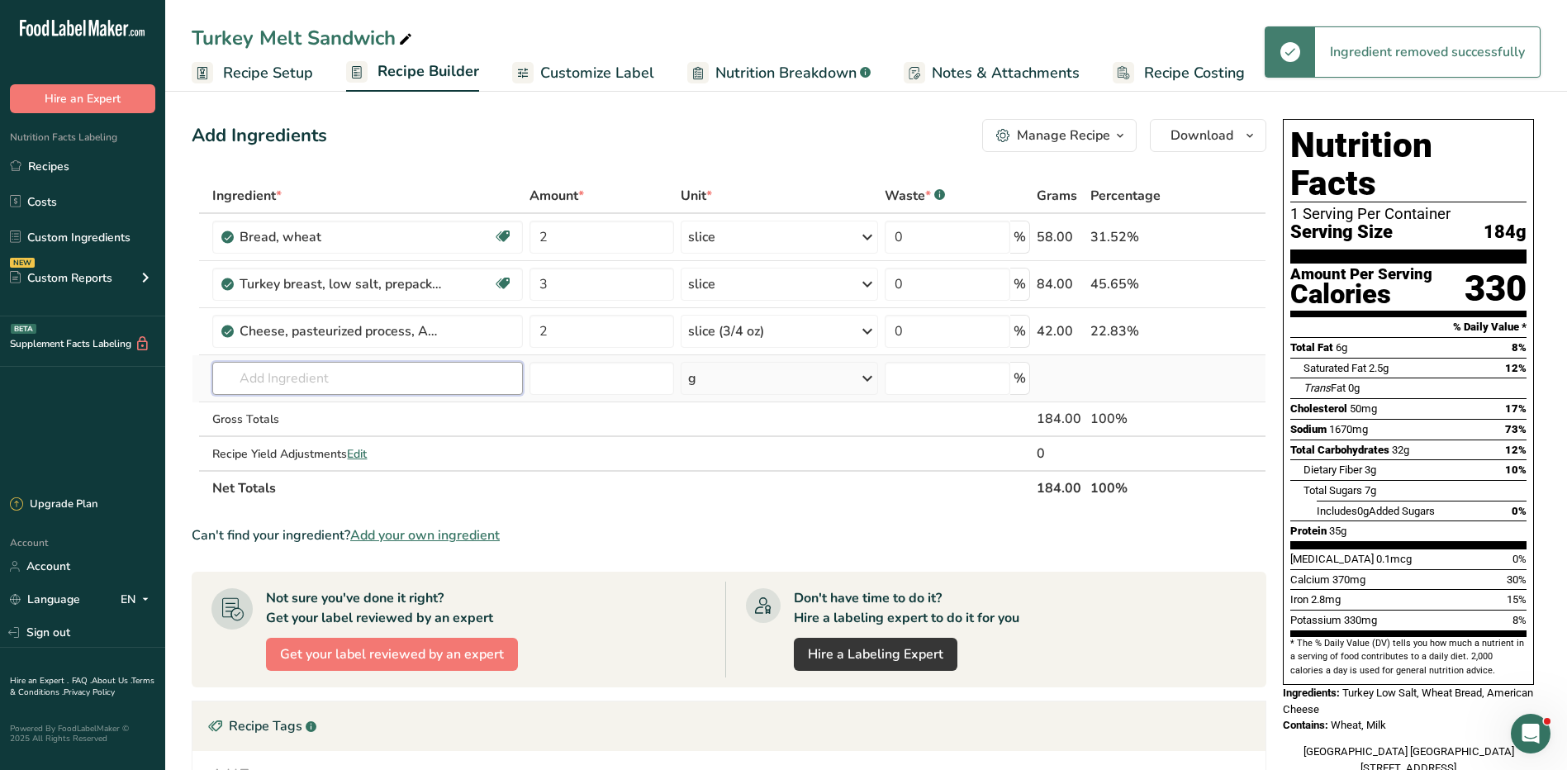
click at [345, 383] on input "text" at bounding box center [367, 378] width 311 height 33
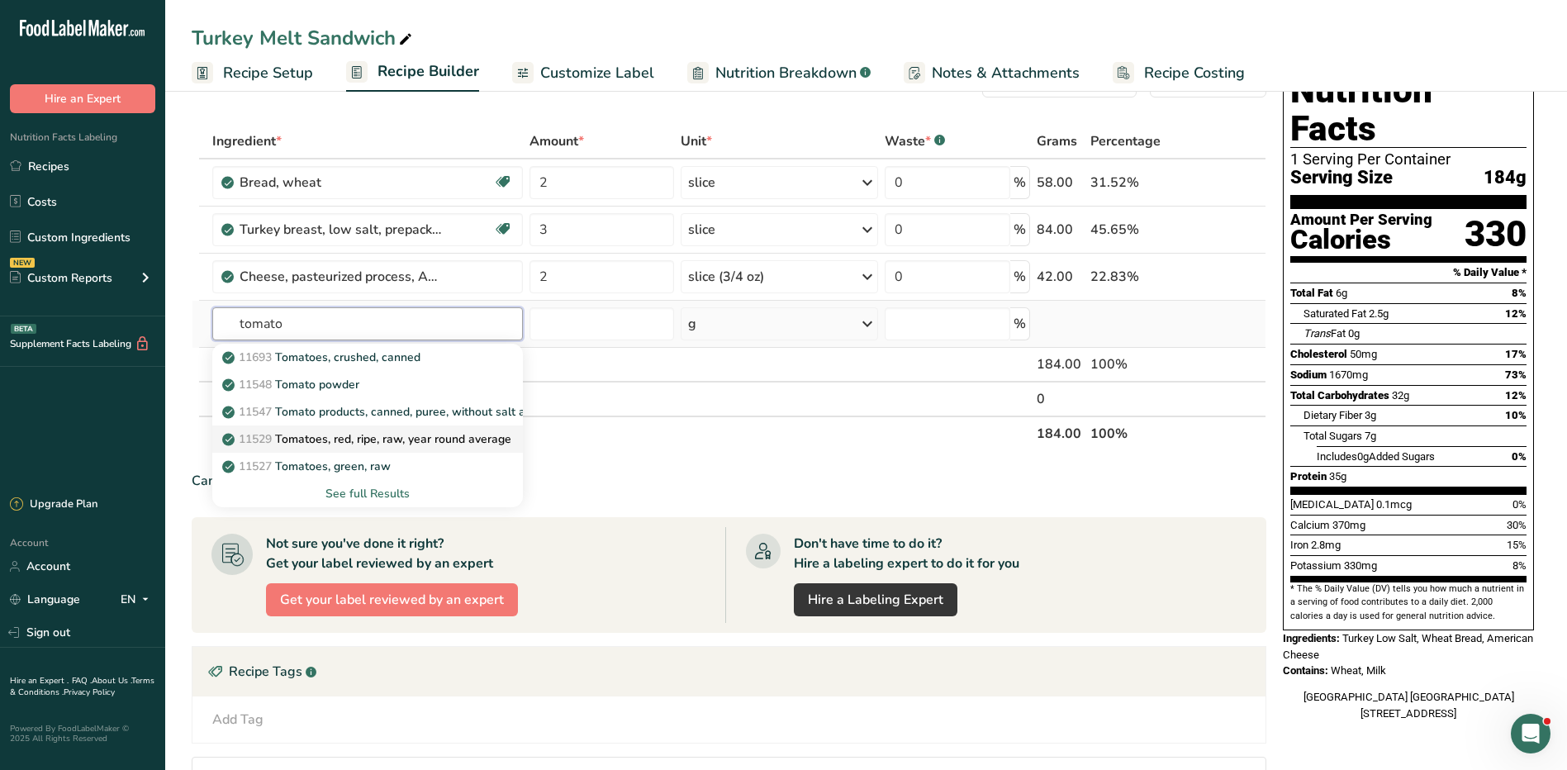
scroll to position [83, 0]
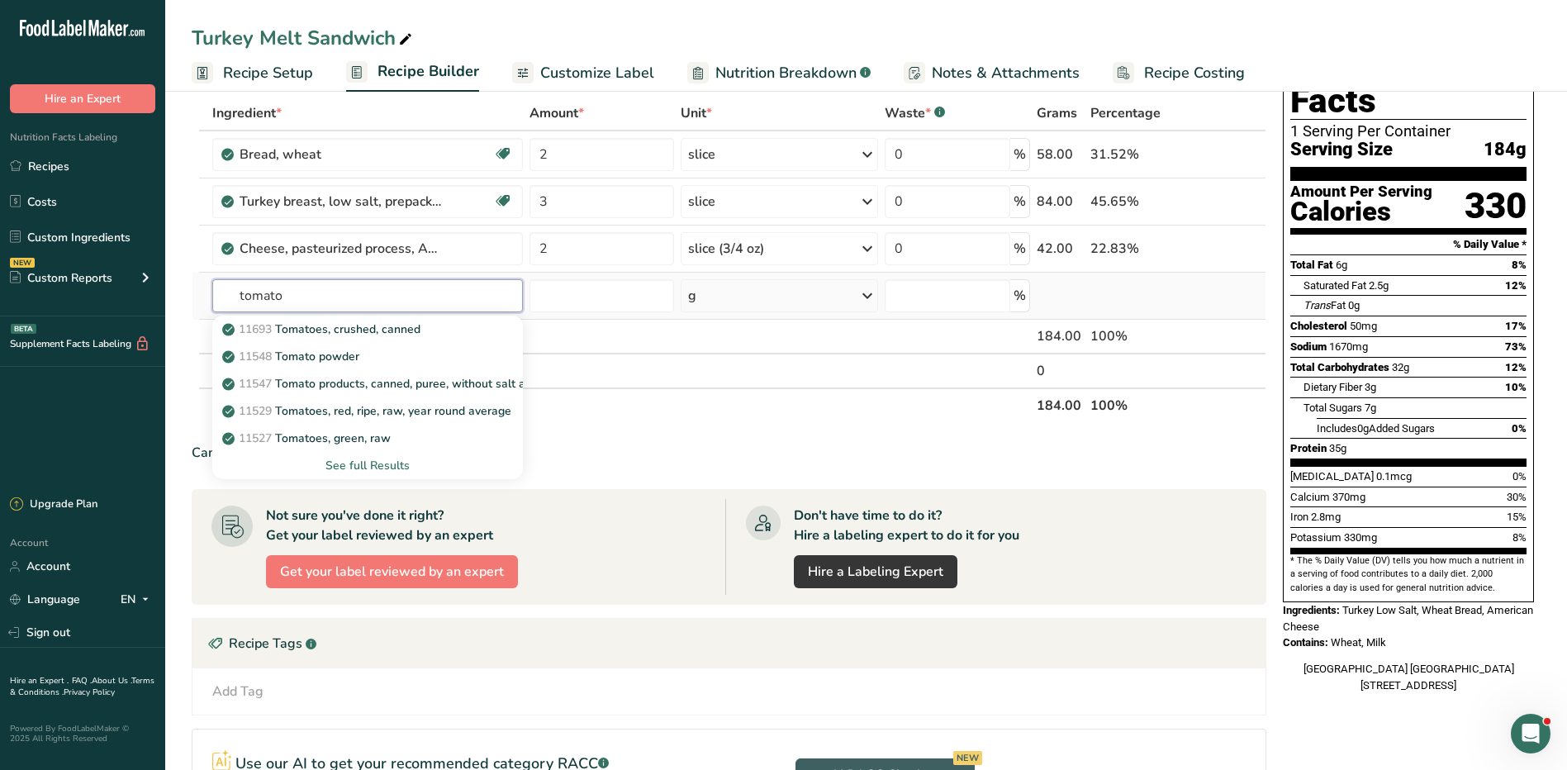
type input "tomato"
click at [403, 463] on div "See full Results" at bounding box center [368, 465] width 284 height 17
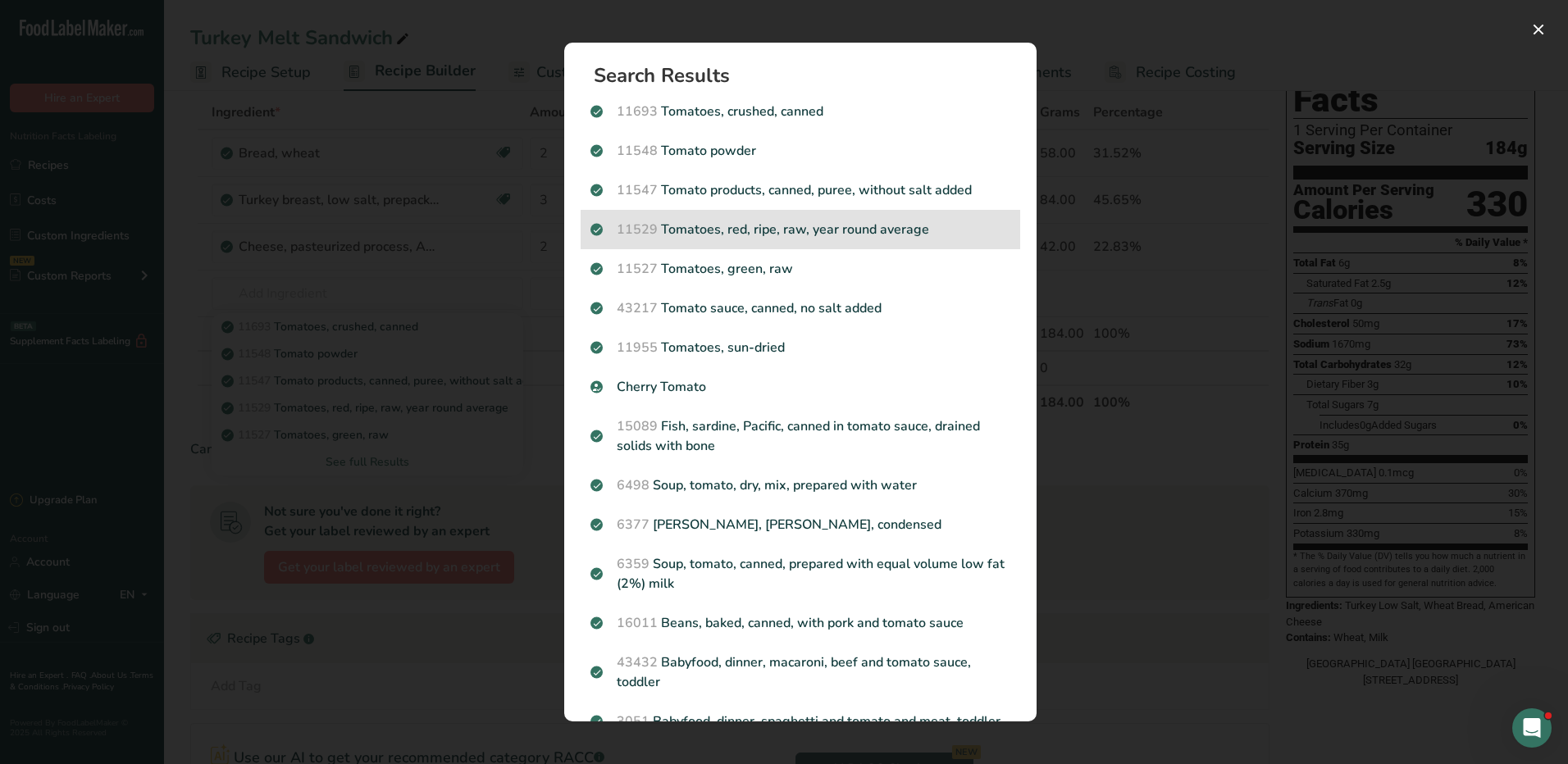
click at [890, 230] on p "11529 Tomatoes, red, ripe, raw, year round average" at bounding box center [800, 229] width 420 height 20
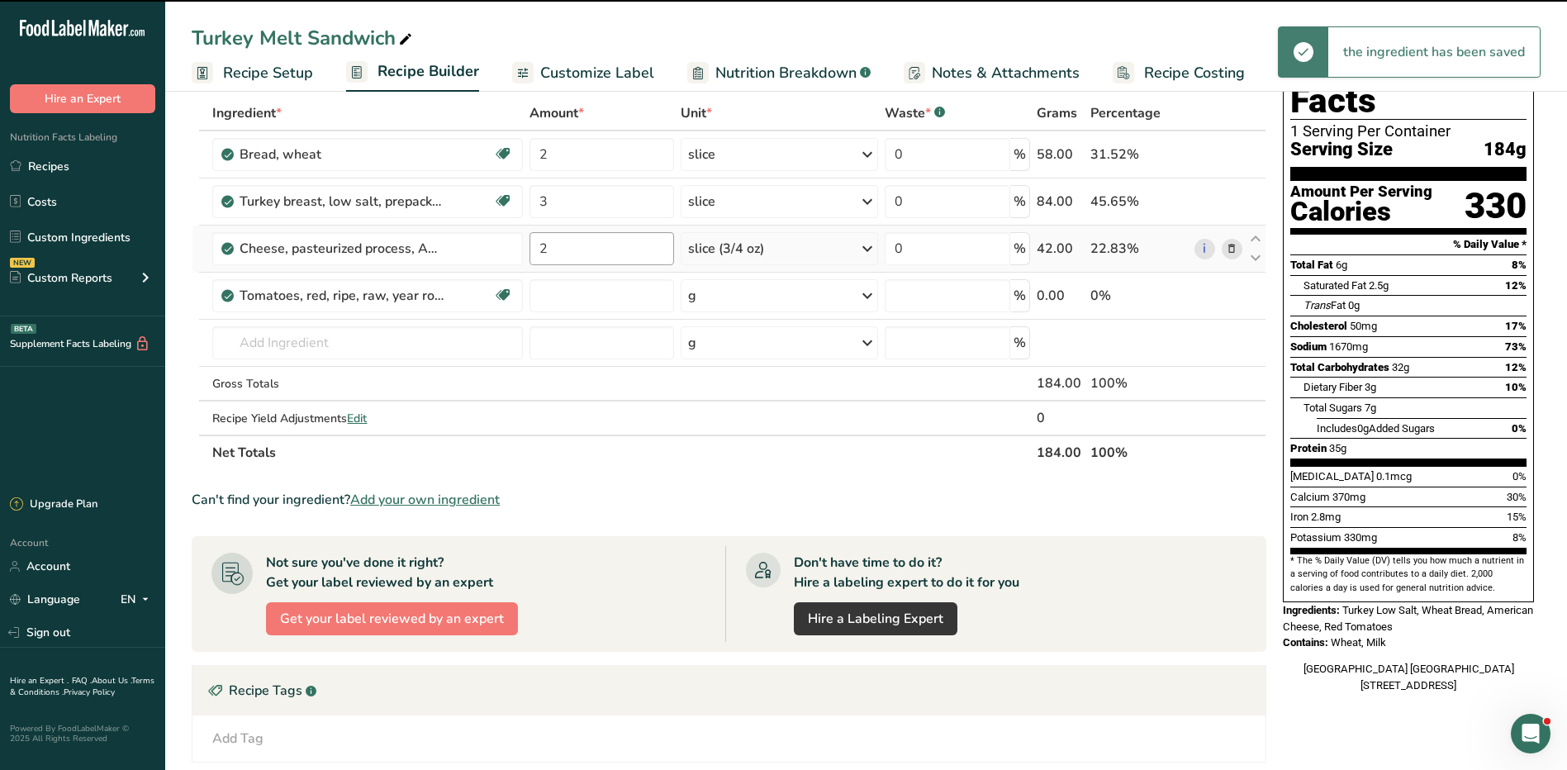
type input "0"
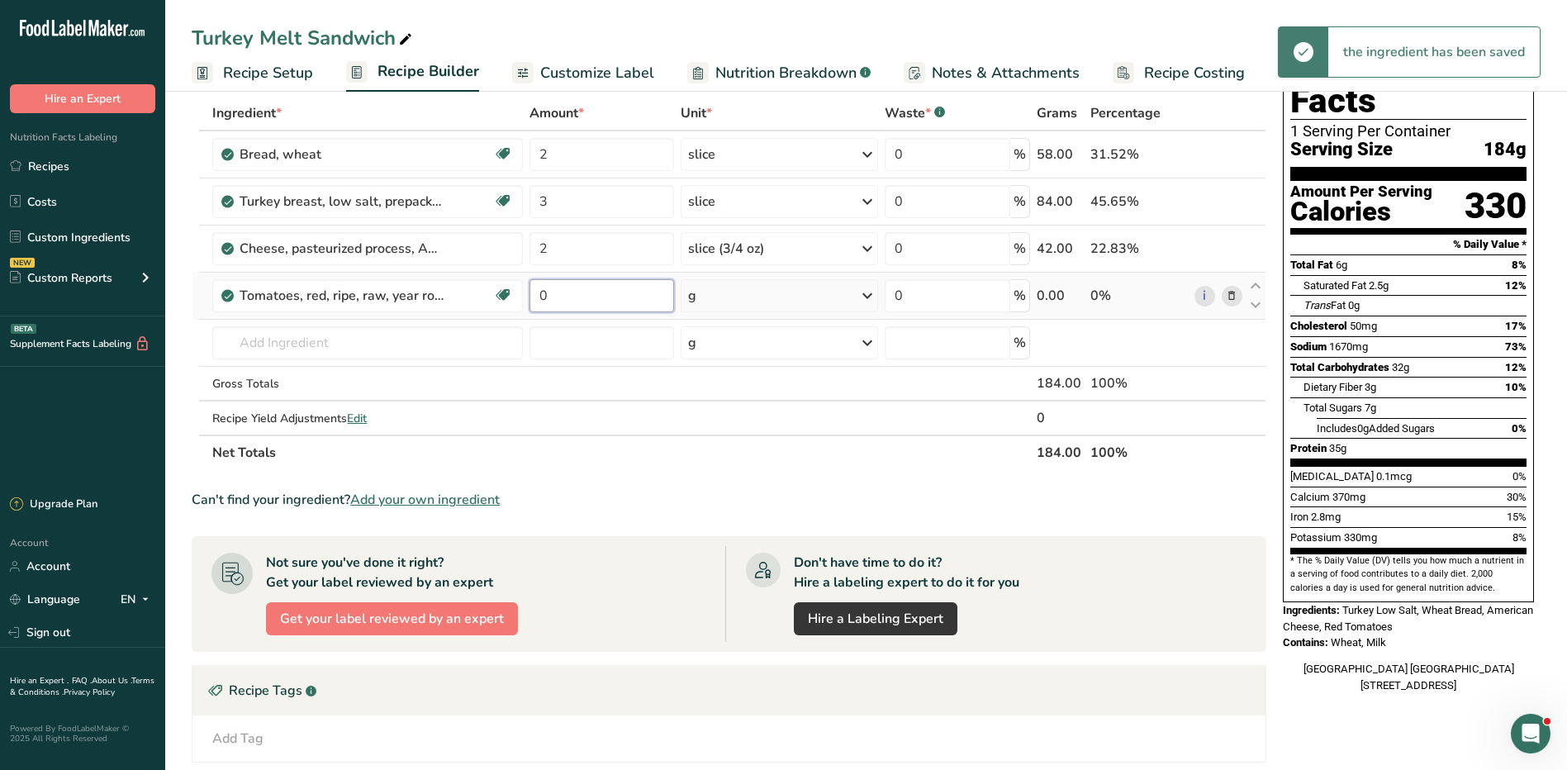
click at [616, 294] on input "0" at bounding box center [602, 295] width 145 height 33
type input "2"
click at [709, 293] on div "Ingredient * Amount * Unit * Waste * .a-a{fill:#347362;}.b-a{fill:#fff;} Grams …" at bounding box center [729, 283] width 1075 height 374
click at [709, 293] on div "g" at bounding box center [779, 295] width 197 height 33
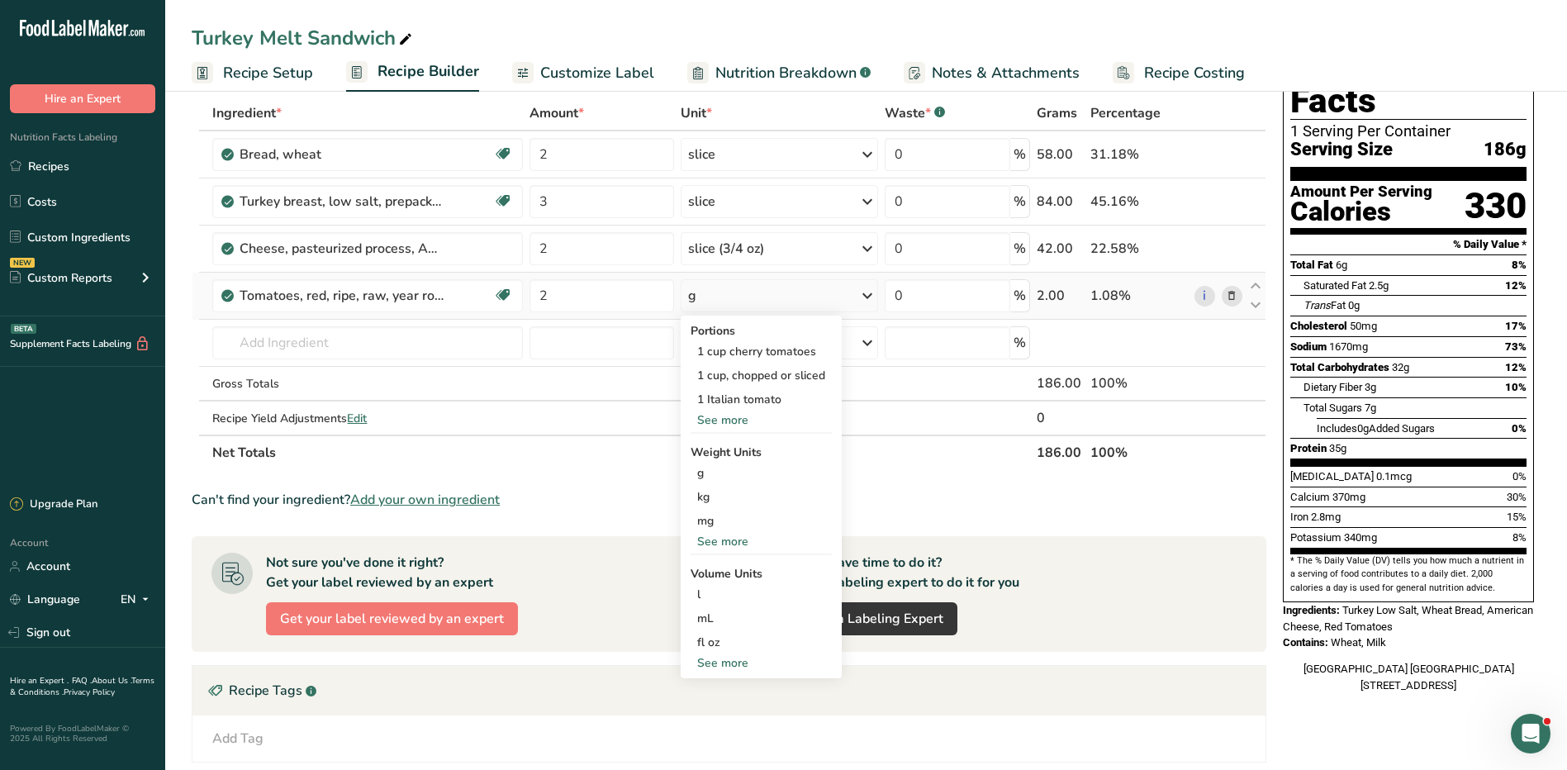
click at [721, 417] on div "See more" at bounding box center [761, 419] width 141 height 17
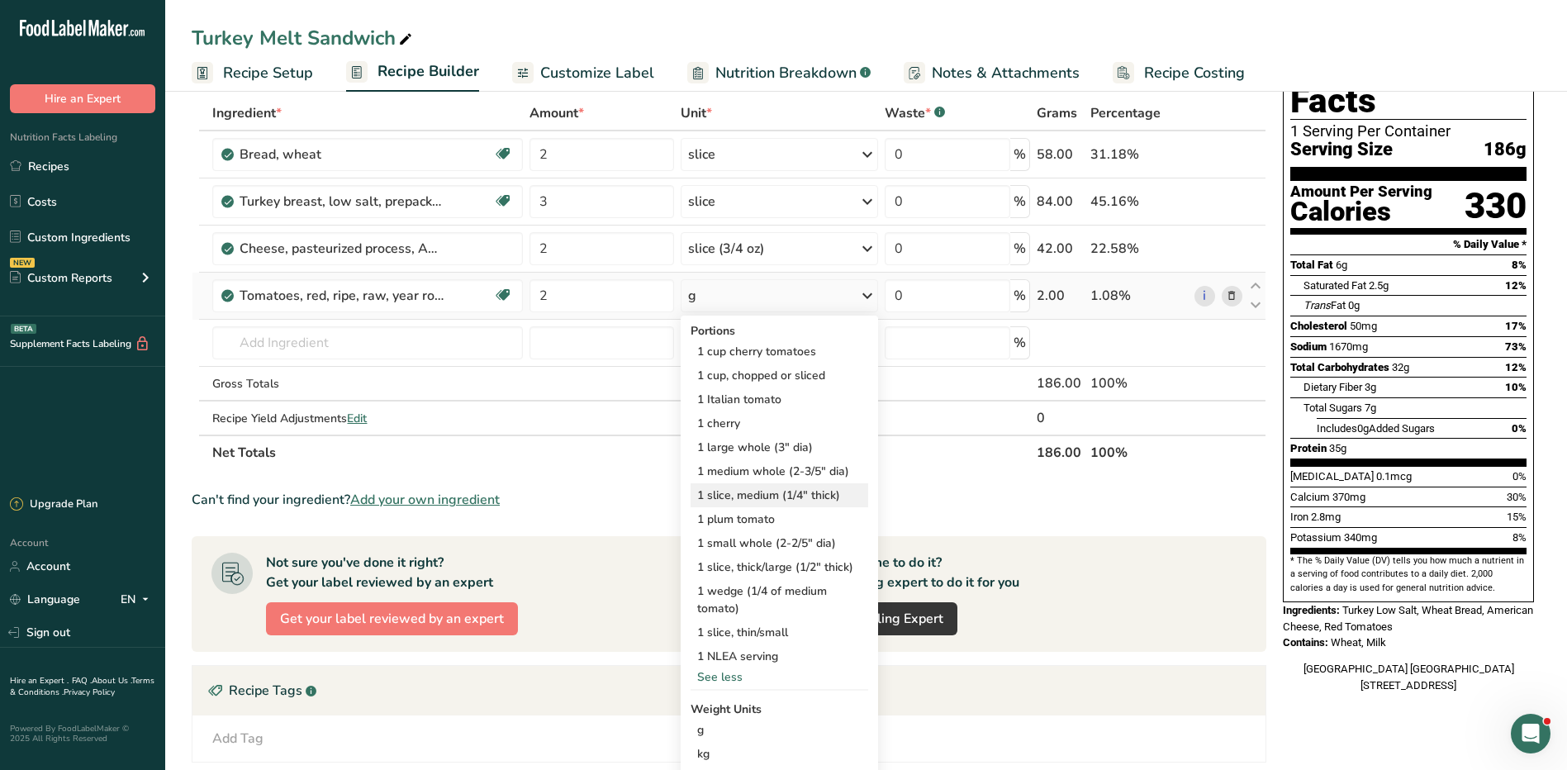
click at [831, 493] on div "1 slice, medium (1/4" thick)" at bounding box center [780, 495] width 178 height 24
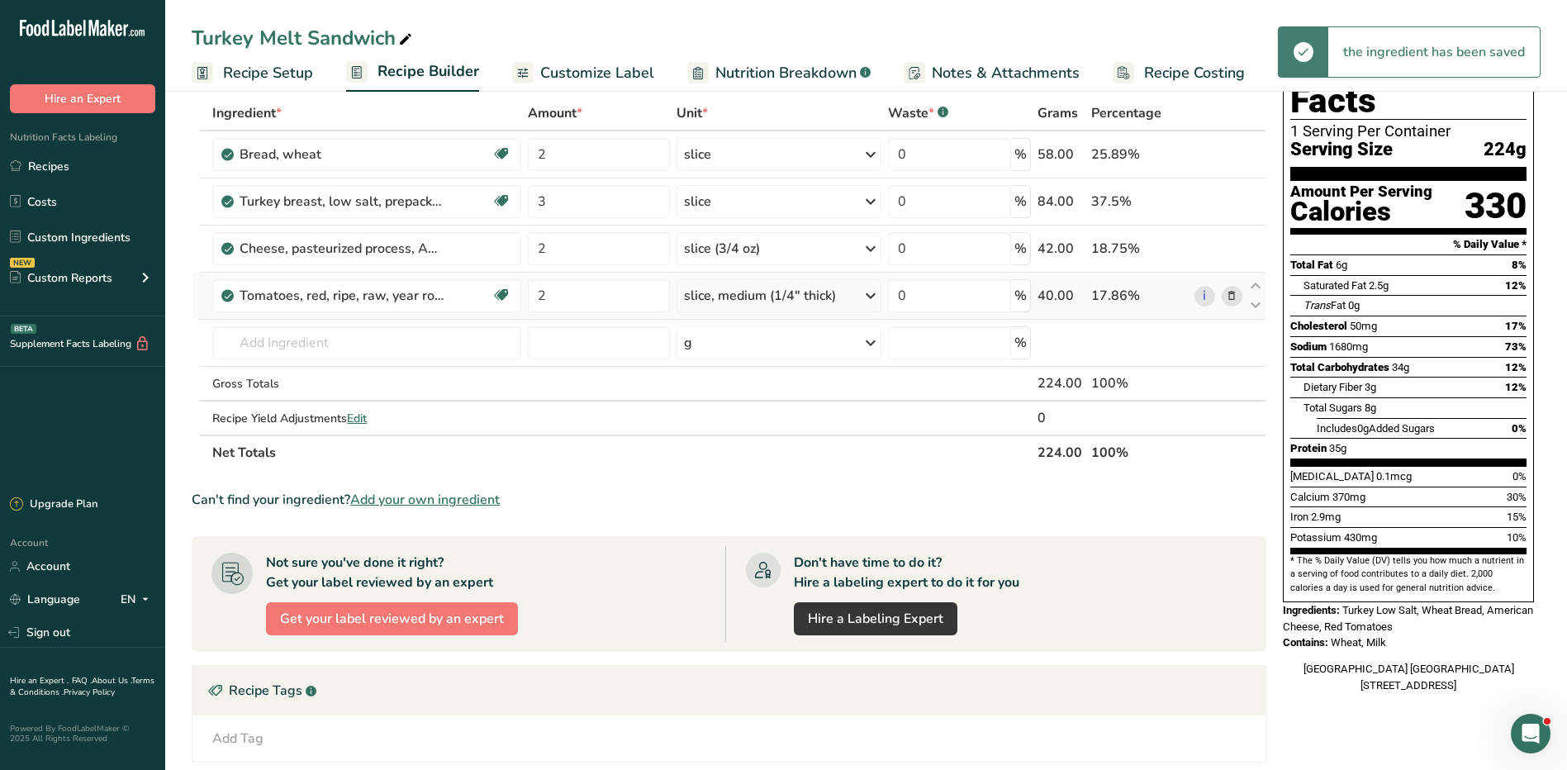
click at [786, 290] on div "slice, medium (1/4" thick)" at bounding box center [760, 296] width 152 height 20
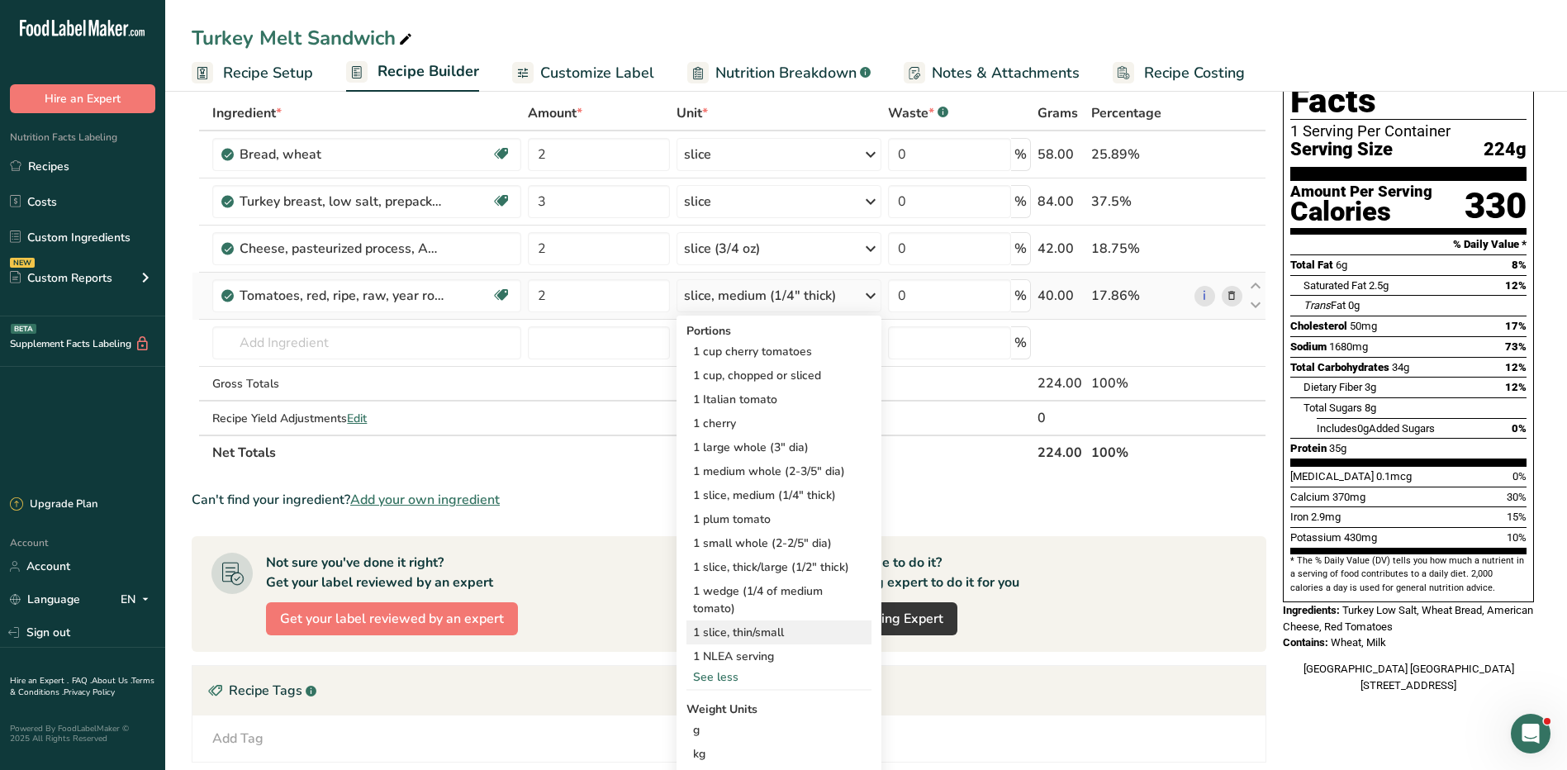
click at [781, 626] on div "1 slice, thin/small" at bounding box center [779, 633] width 185 height 24
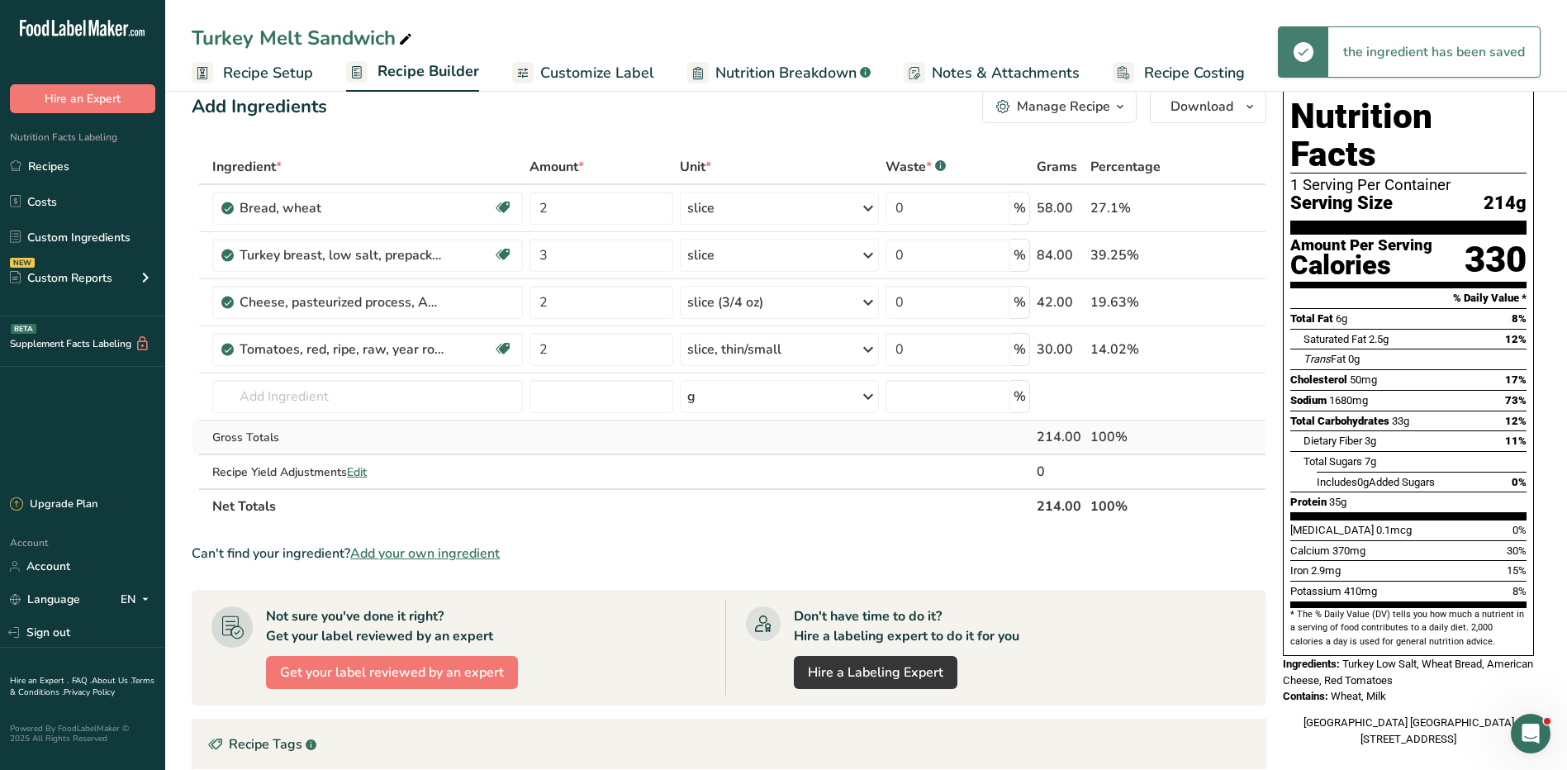
scroll to position [0, 0]
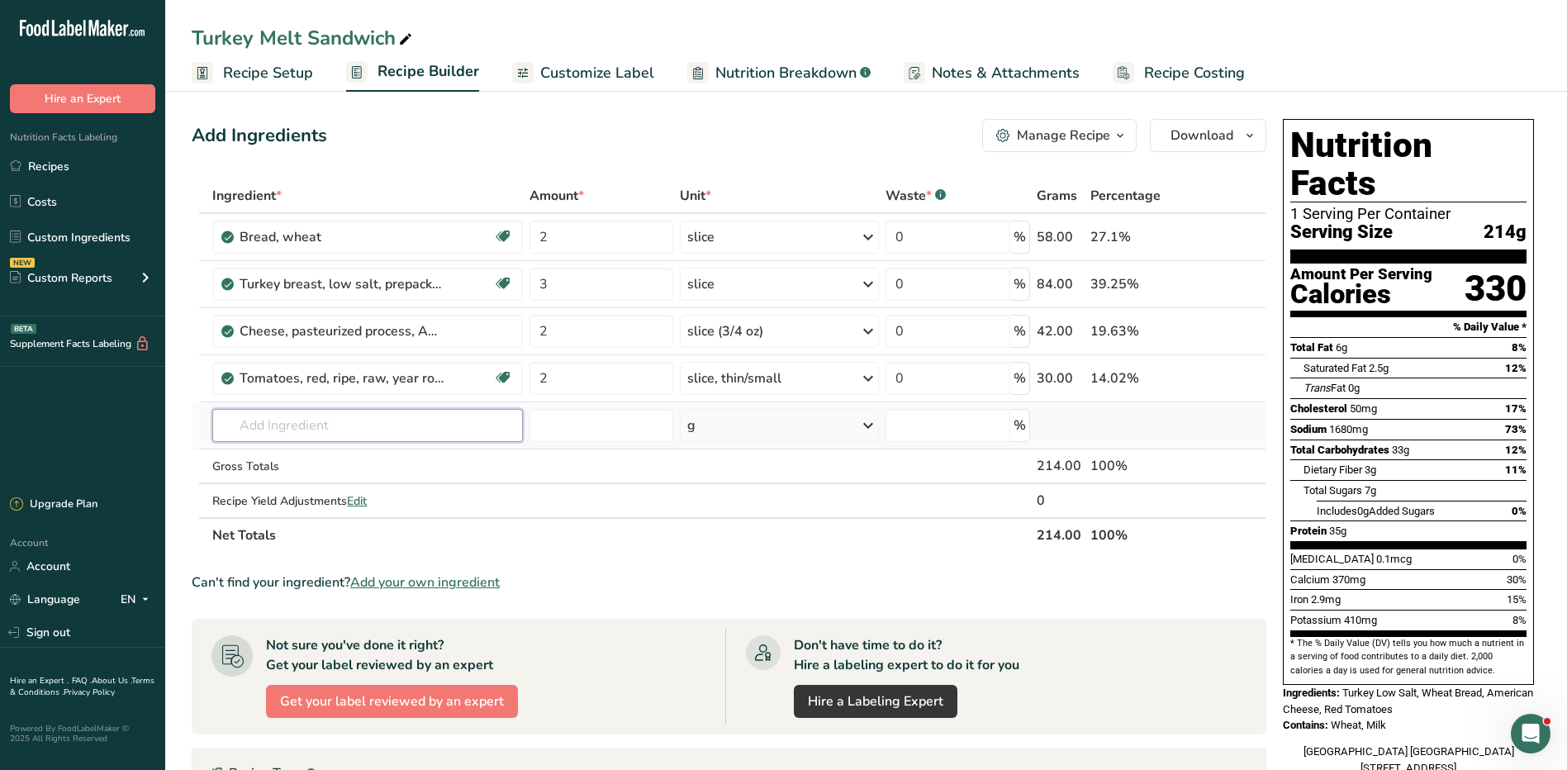
click at [486, 437] on input "text" at bounding box center [367, 425] width 310 height 33
click at [602, 568] on section "Ingredient * Amount * Unit * Waste * .a-a{fill:#347362;}.b-a{fill:#fff;} Grams …" at bounding box center [729, 622] width 1075 height 888
click at [1069, 133] on div "Manage Recipe" at bounding box center [1063, 136] width 93 height 20
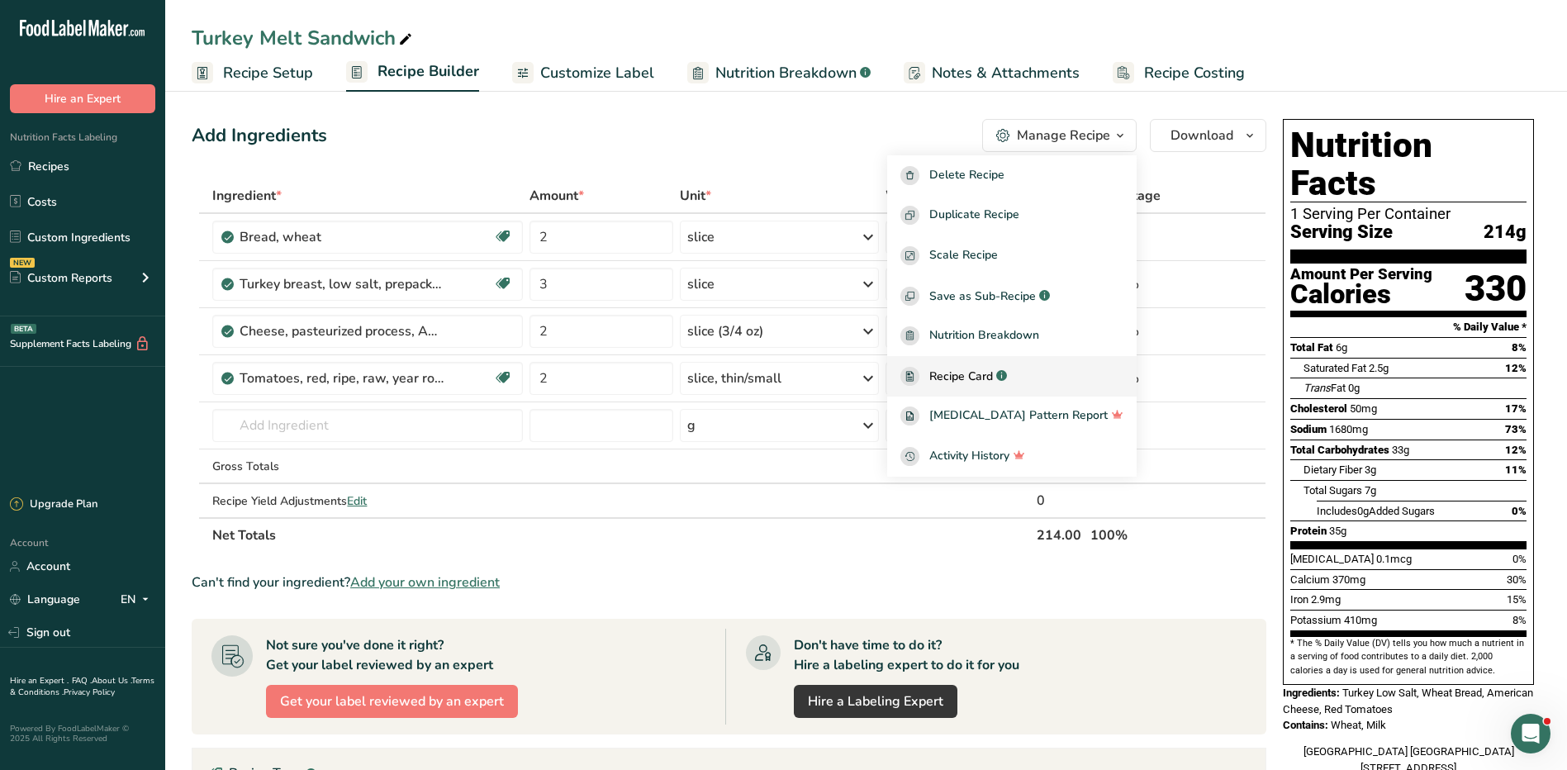
click at [993, 376] on span "Recipe Card" at bounding box center [962, 376] width 64 height 17
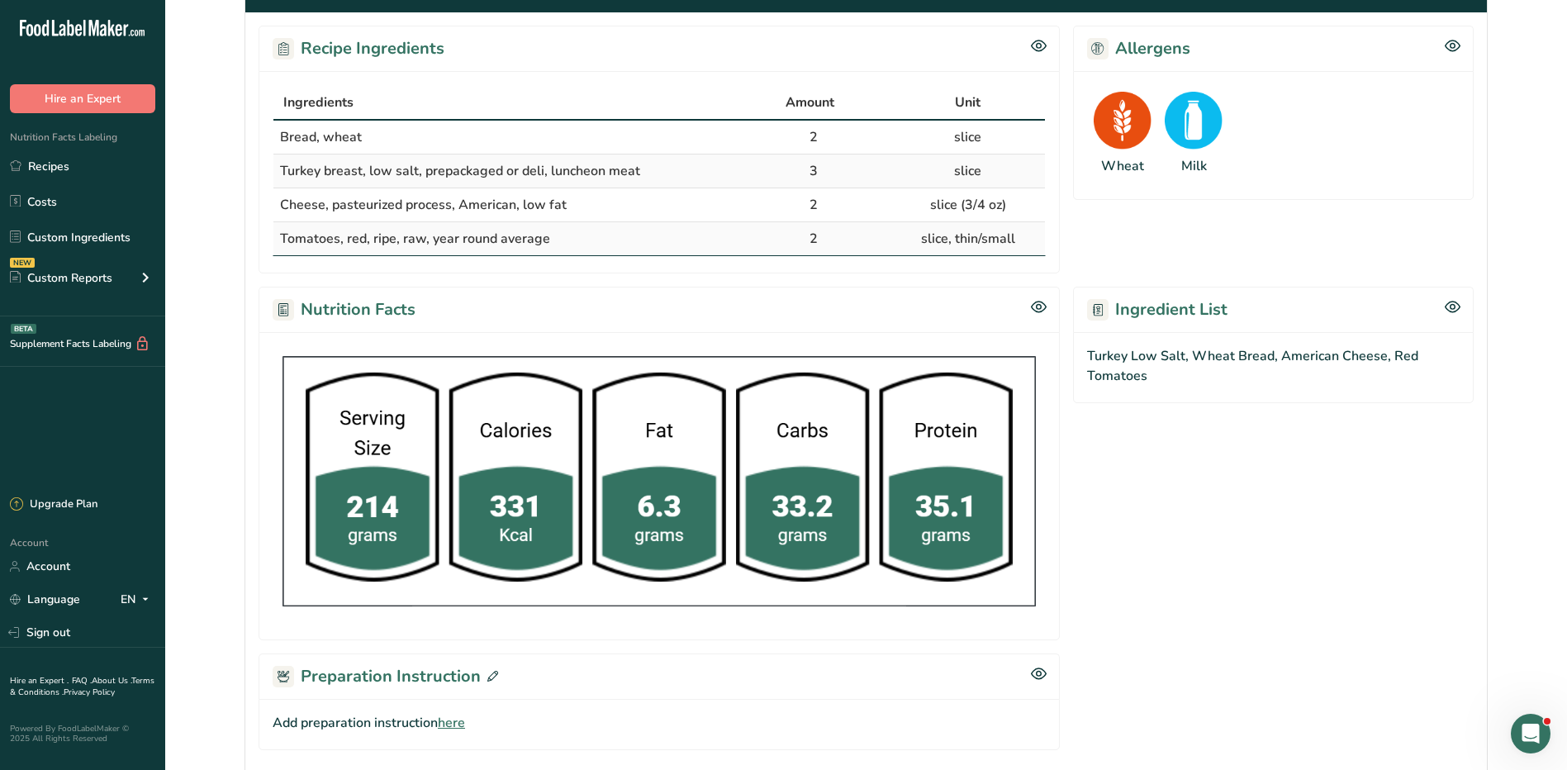
scroll to position [36, 0]
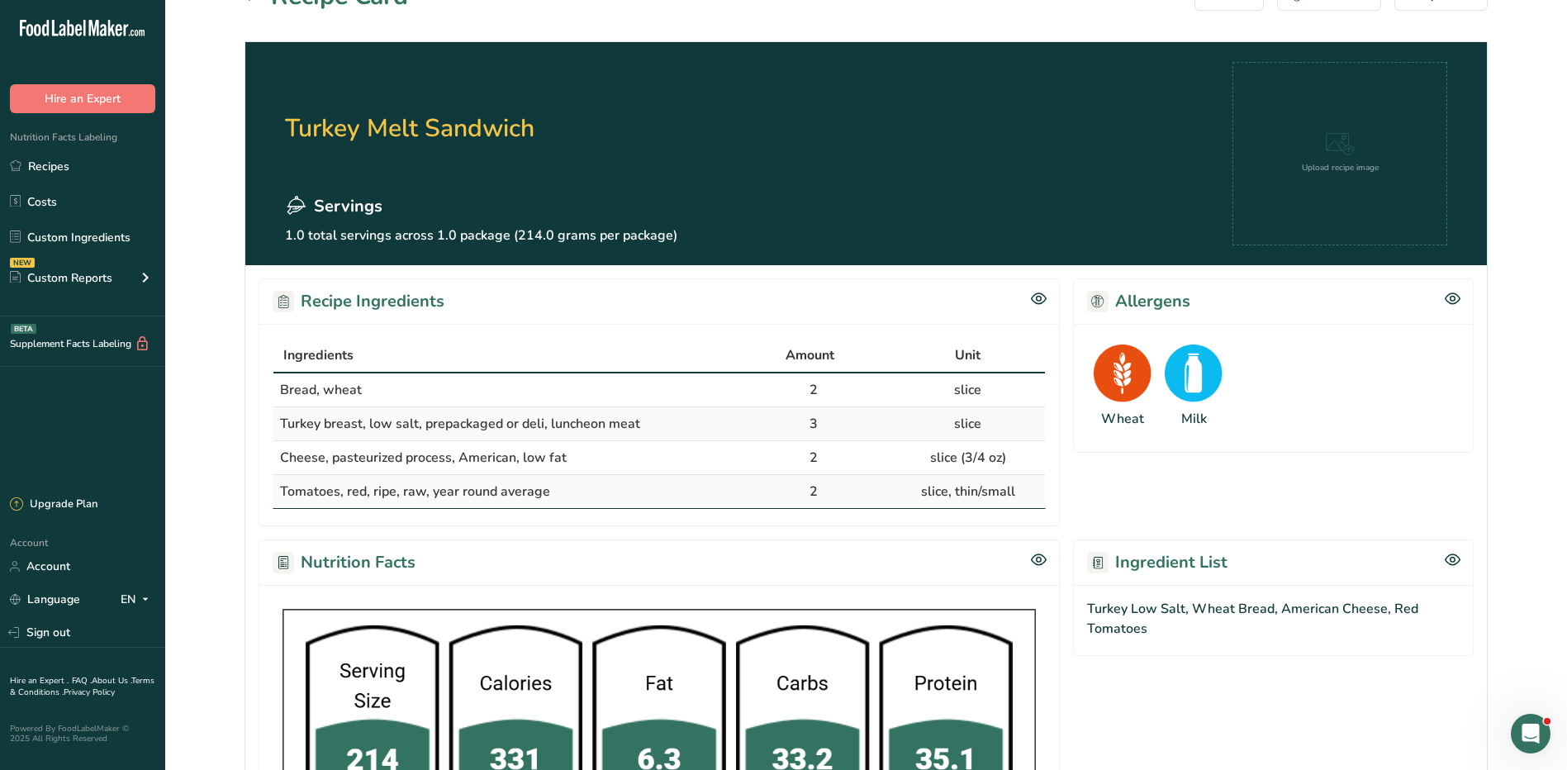
drag, startPoint x: 252, startPoint y: 337, endPoint x: 1048, endPoint y: 504, distance: 813.0
click at [1048, 504] on div "Recipe Ingredients Ingredients Amount Unit Bread, wheat 2 slice Turkey breast, …" at bounding box center [866, 667] width 1242 height 804
click at [619, 525] on div "Ingredients Amount Unit Bread, wheat 2 slice Turkey breast, low salt, prepackag…" at bounding box center [660, 425] width 802 height 202
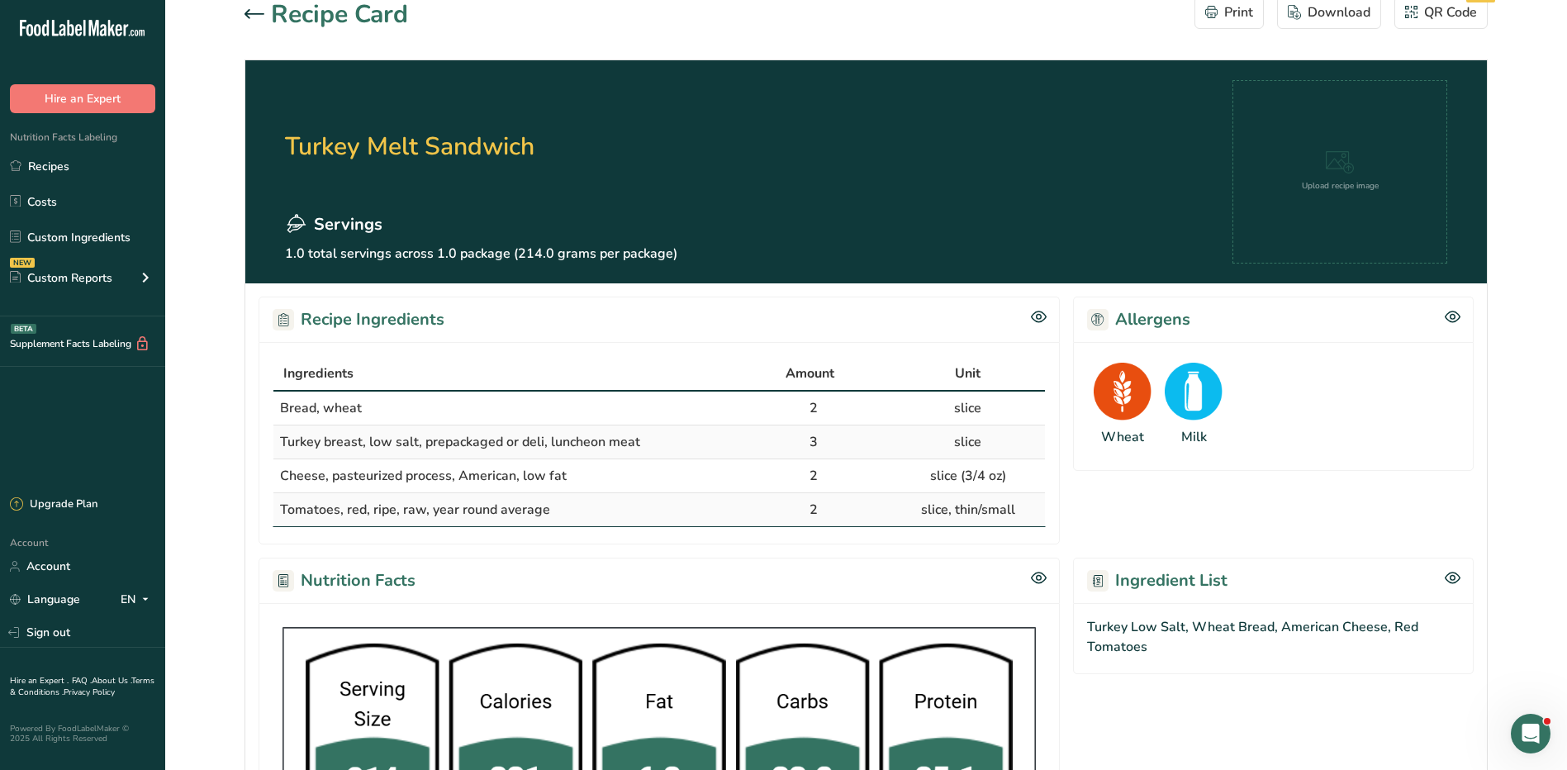
scroll to position [0, 0]
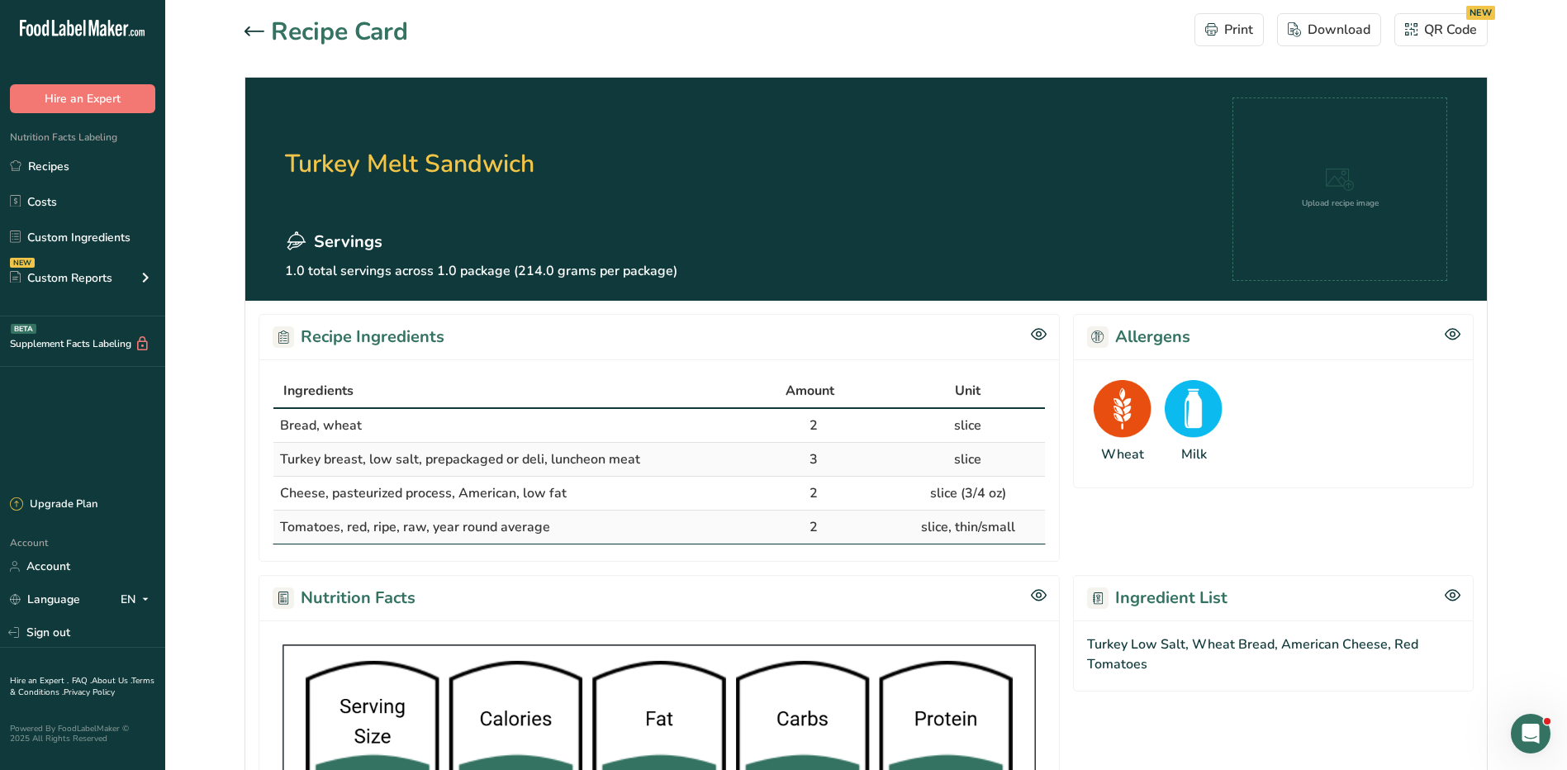
click at [250, 18] on div "Recipe Card" at bounding box center [327, 31] width 164 height 37
click at [250, 26] on icon at bounding box center [255, 31] width 20 height 10
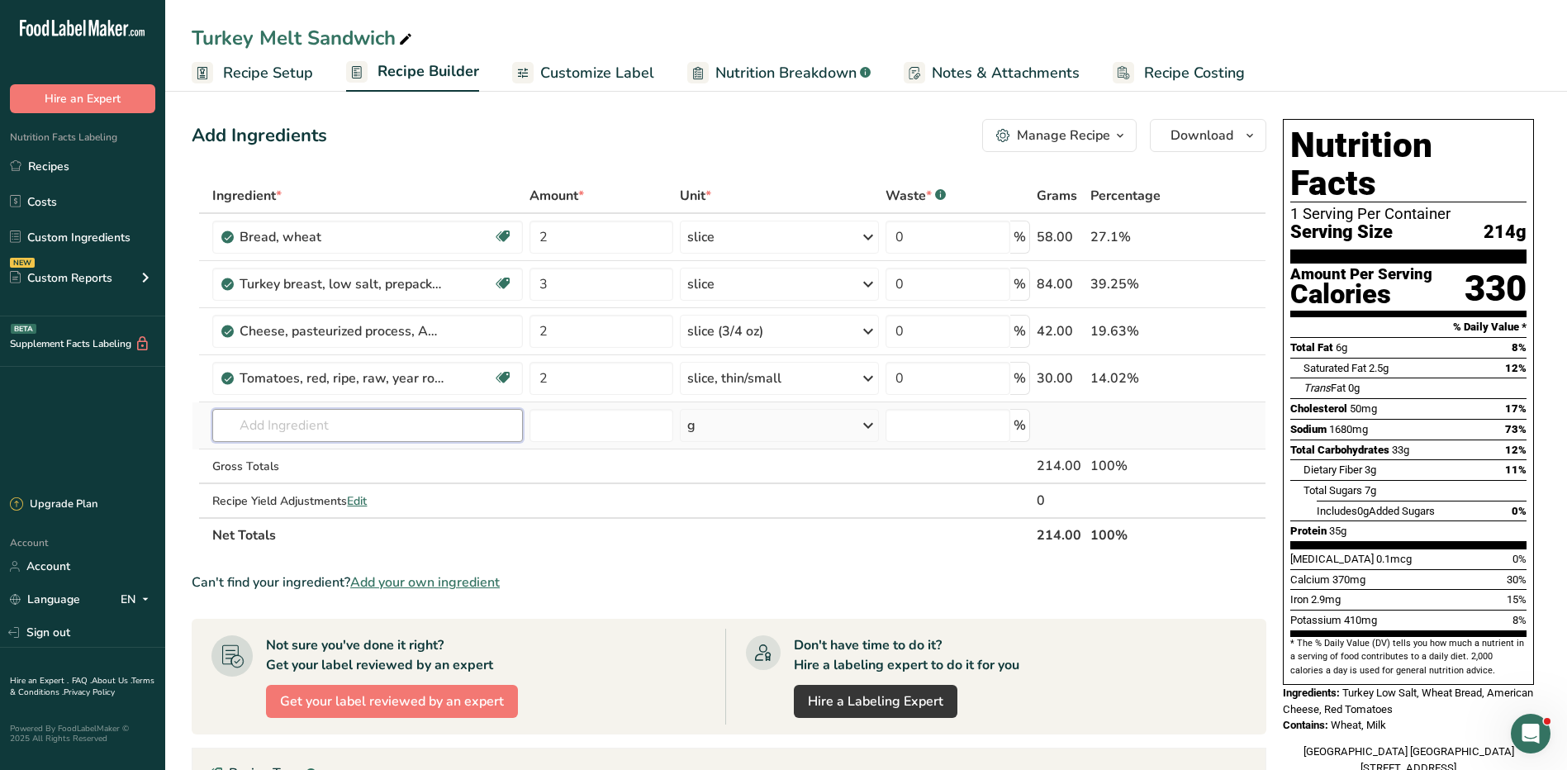
click at [394, 419] on input "text" at bounding box center [367, 425] width 310 height 33
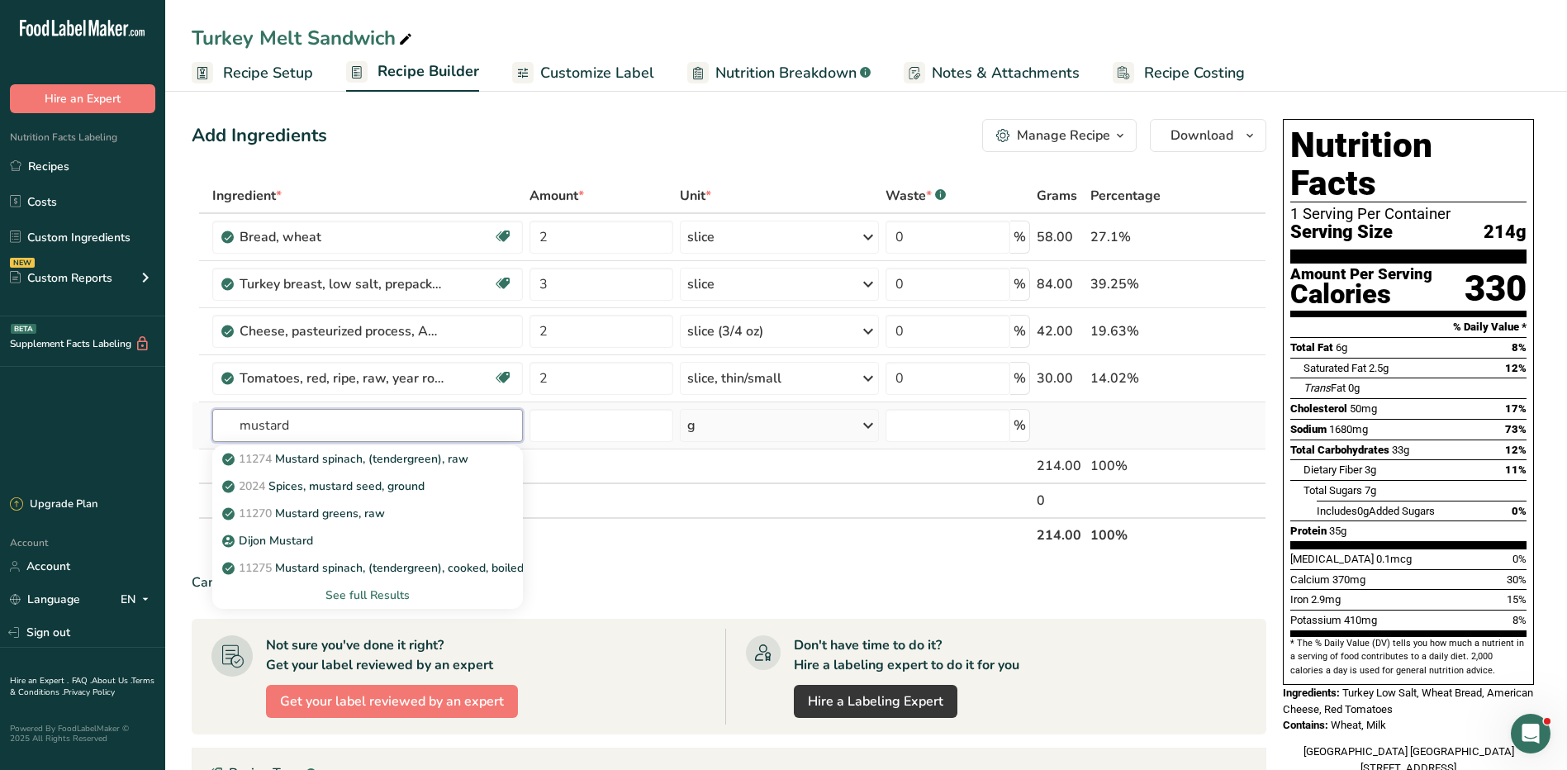
type input "mustard"
click at [379, 588] on div "See full Results" at bounding box center [367, 595] width 283 height 17
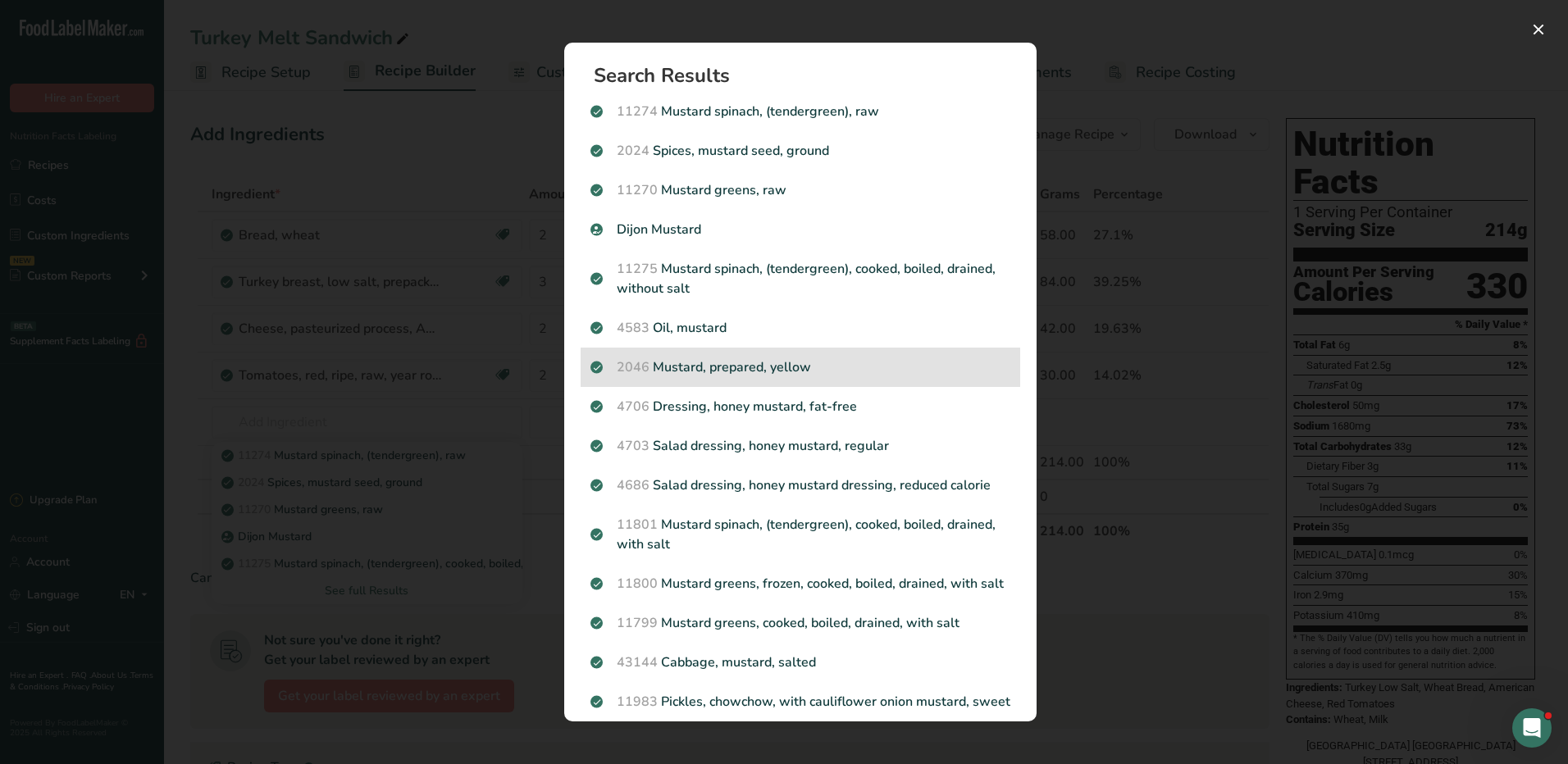
click at [794, 363] on p "2046 Mustard, prepared, yellow" at bounding box center [800, 367] width 420 height 20
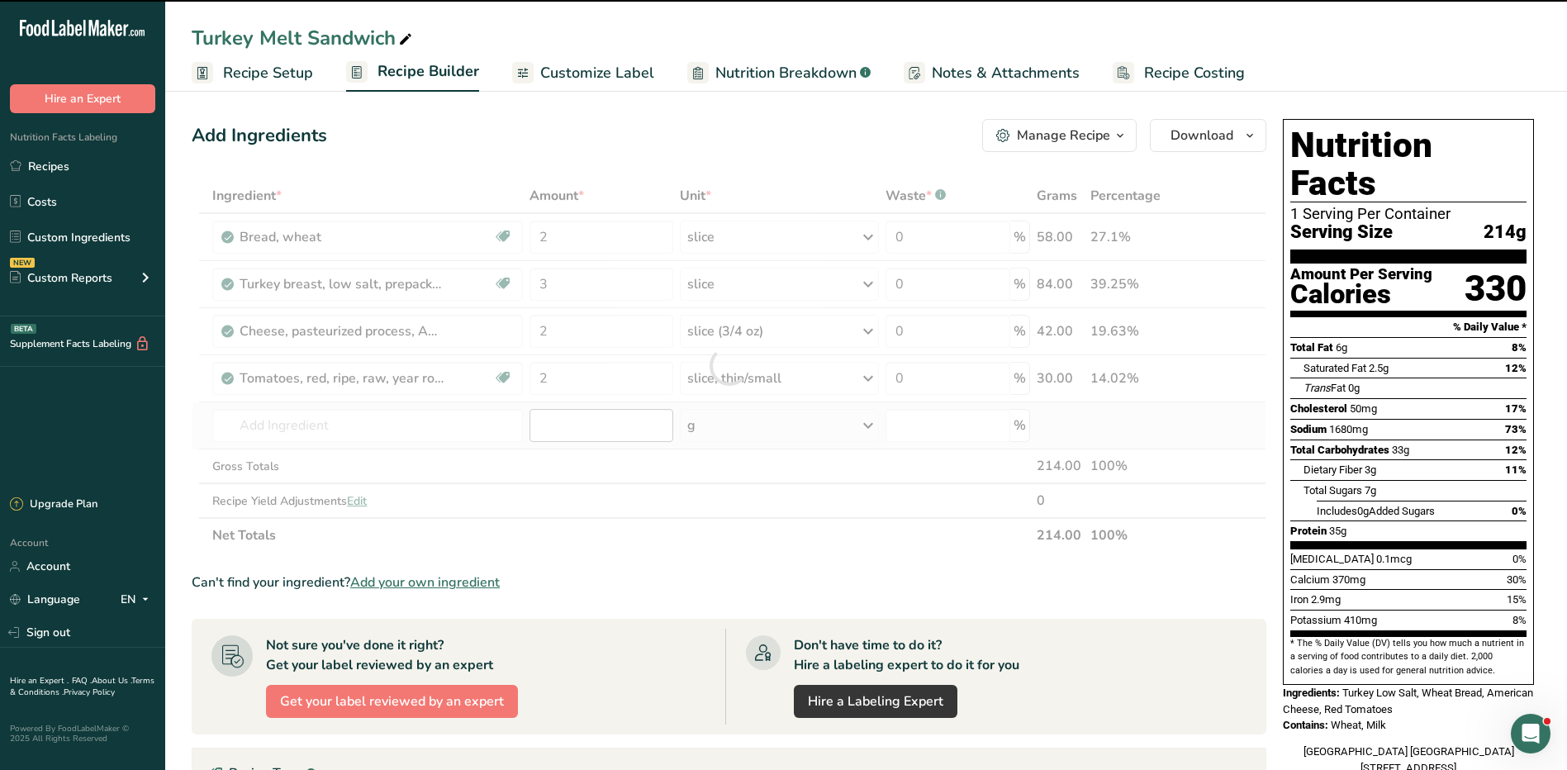
type input "0"
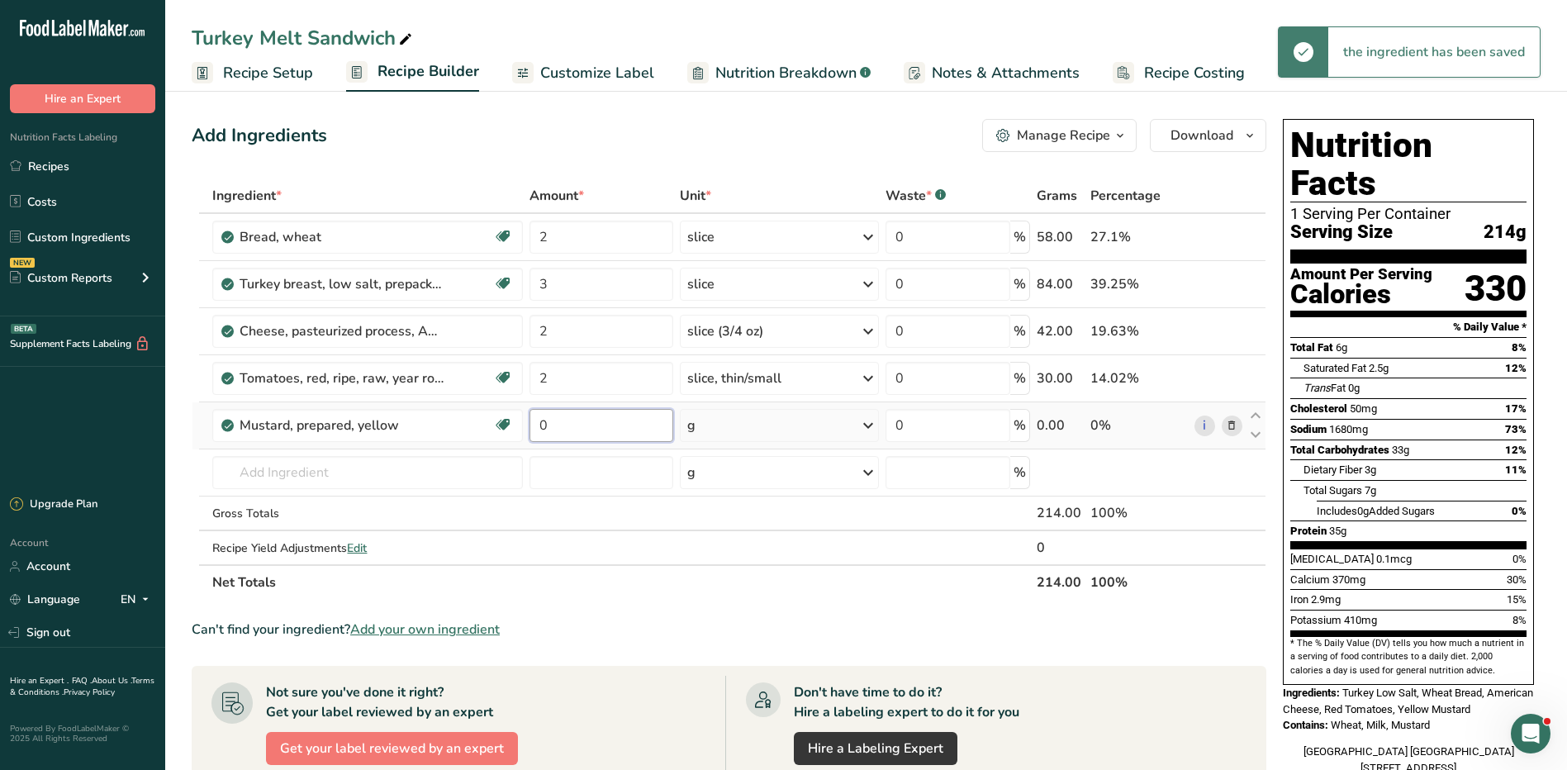
click at [587, 427] on input "0" at bounding box center [602, 425] width 144 height 33
type input "1"
click at [704, 427] on div "Ingredient * Amount * Unit * Waste * .a-a{fill:#347362;}.b-a{fill:#fff;} Grams …" at bounding box center [729, 388] width 1075 height 421
click at [704, 426] on div "g" at bounding box center [779, 425] width 199 height 33
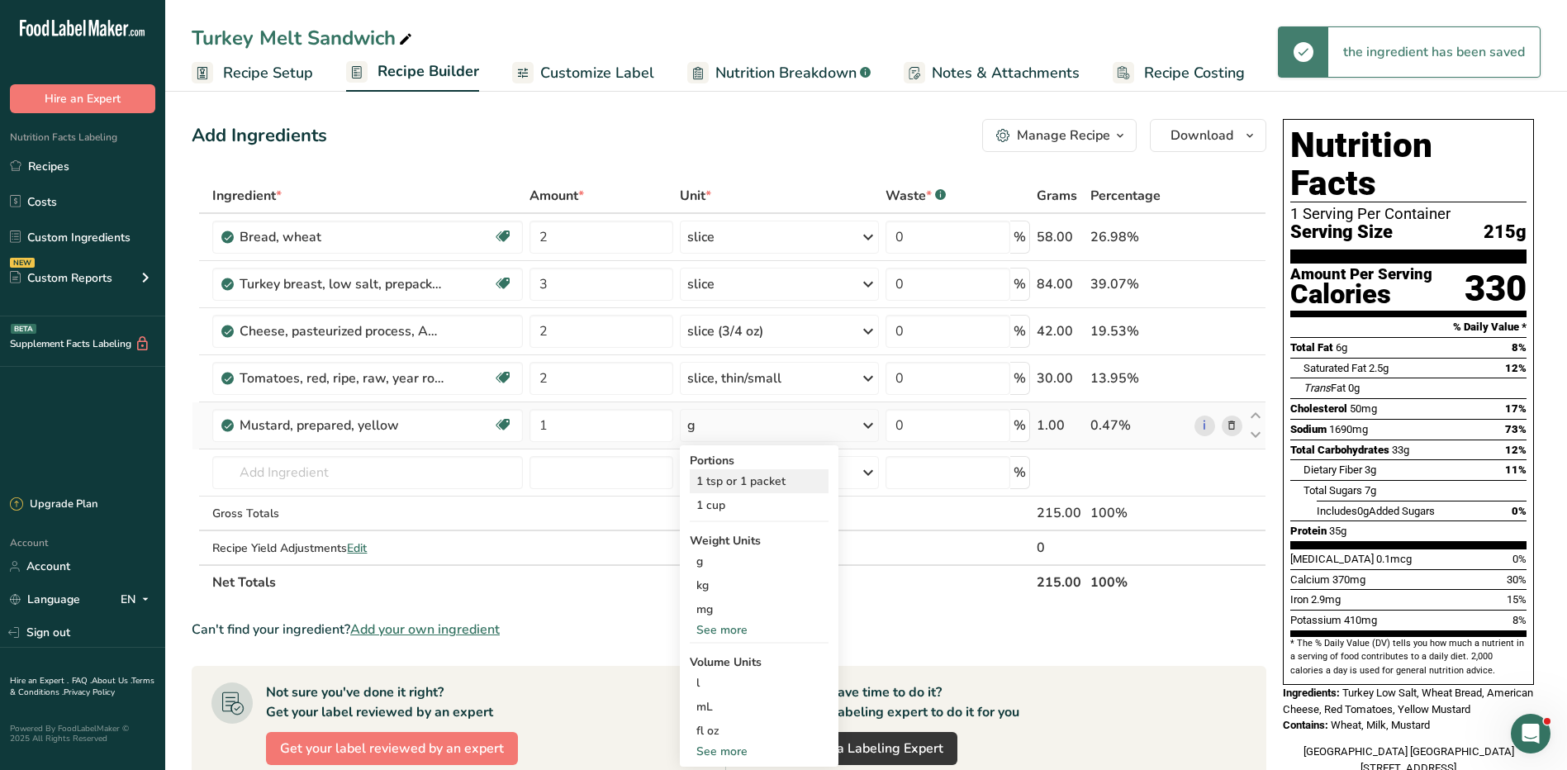
click at [739, 483] on div "1 tsp or 1 packet" at bounding box center [759, 481] width 139 height 24
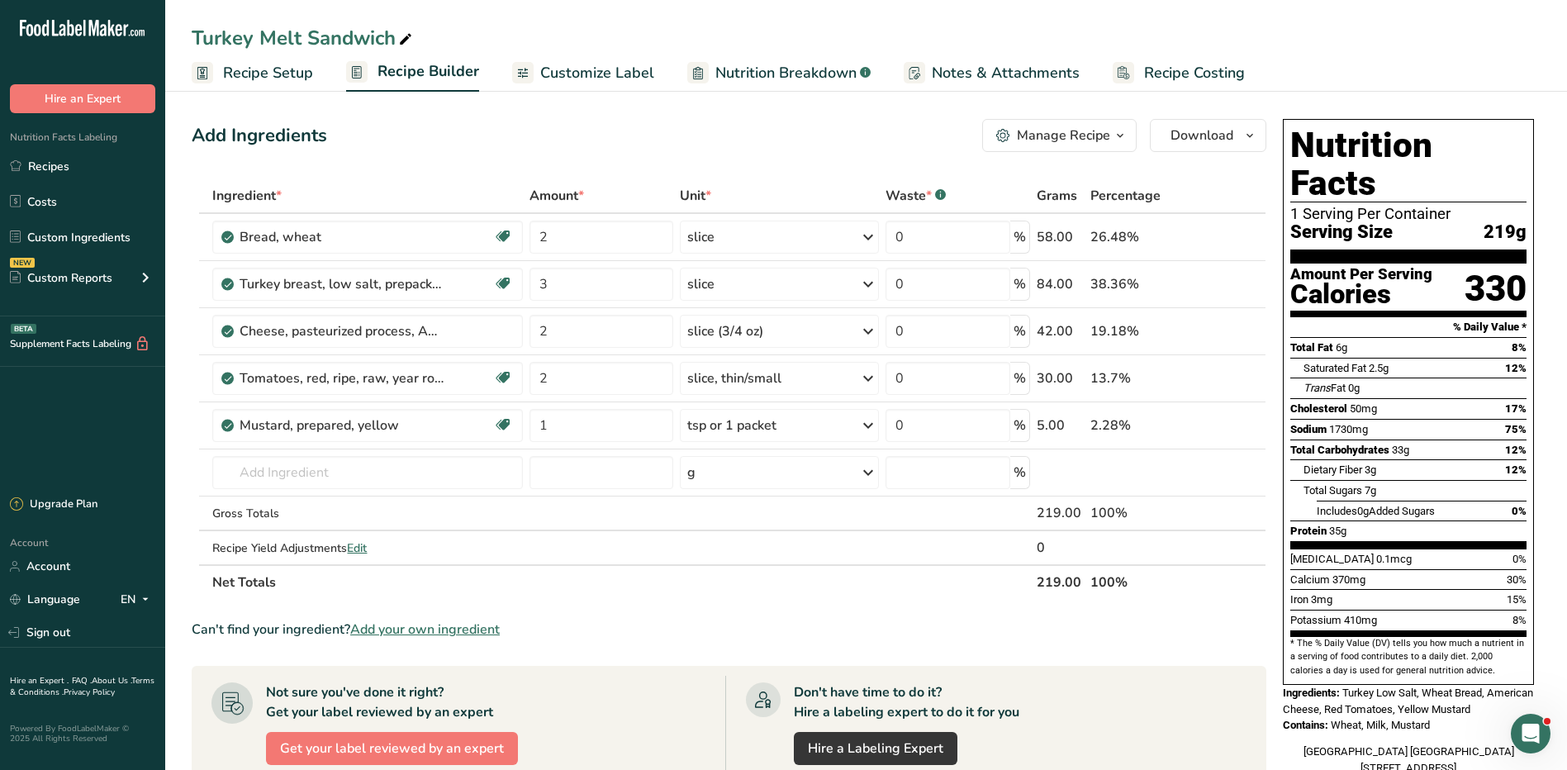
click at [1063, 136] on div "Manage Recipe" at bounding box center [1063, 136] width 93 height 20
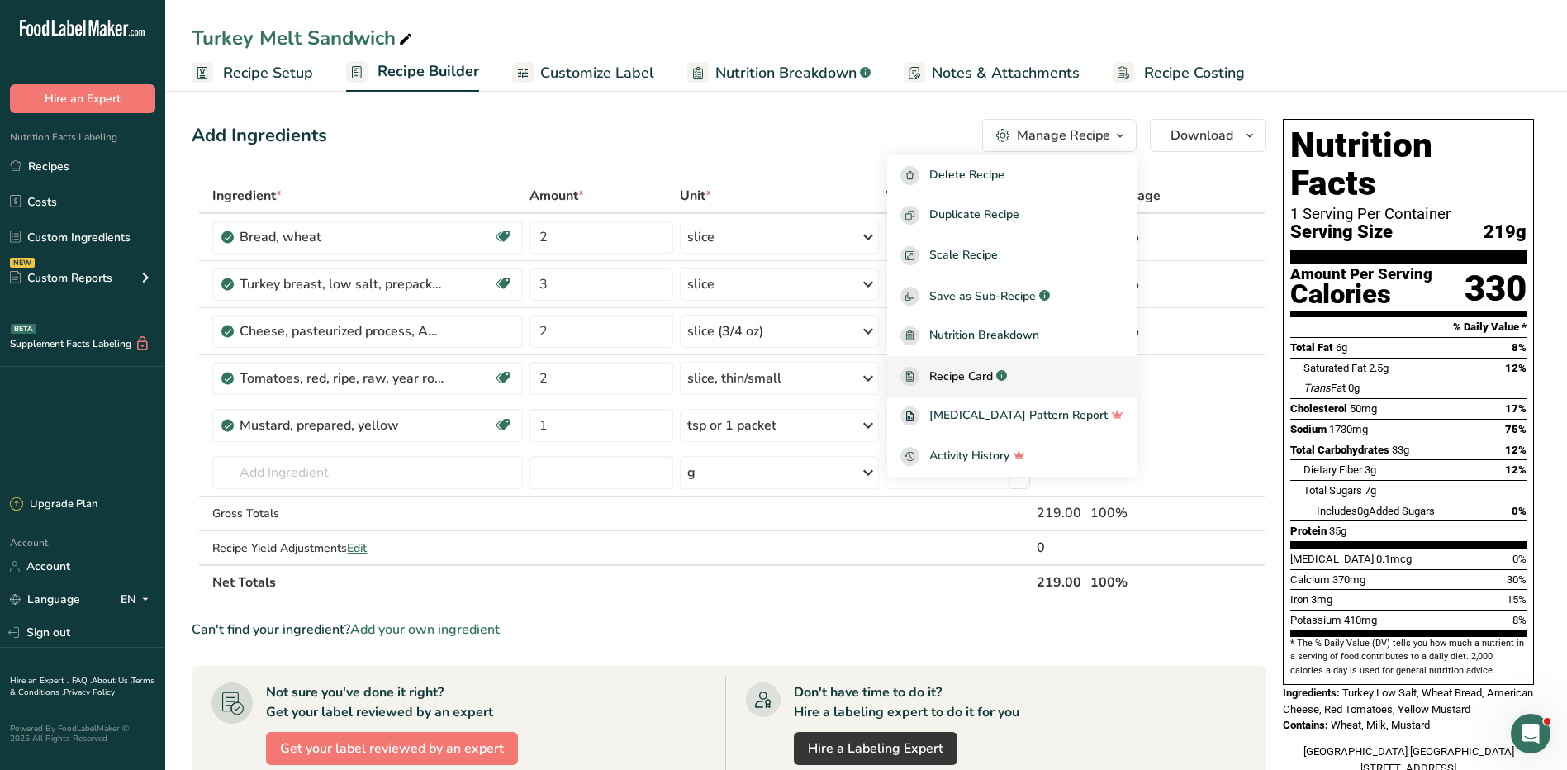
click at [993, 376] on span "Recipe Card" at bounding box center [962, 376] width 64 height 17
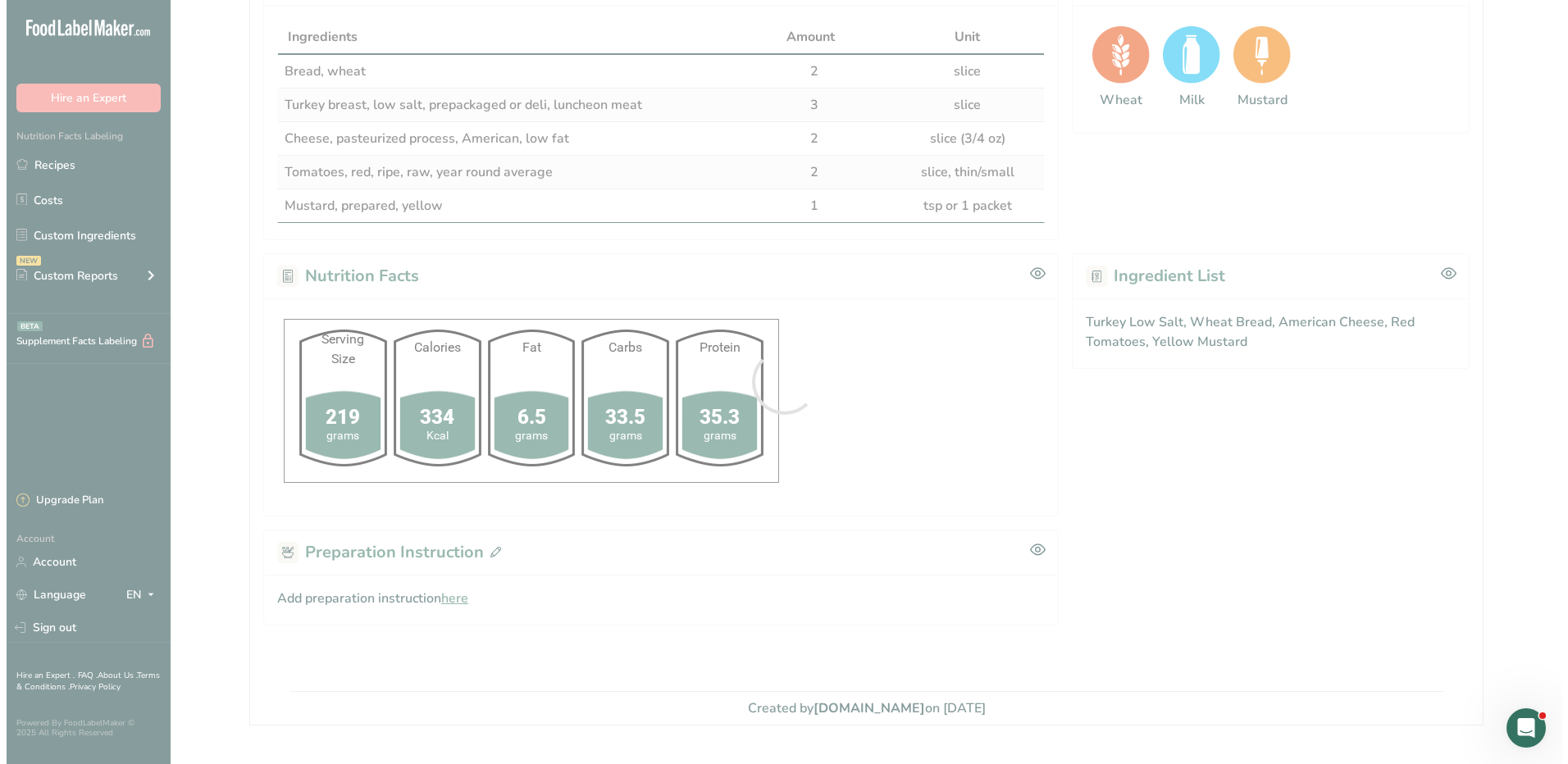
scroll to position [391, 0]
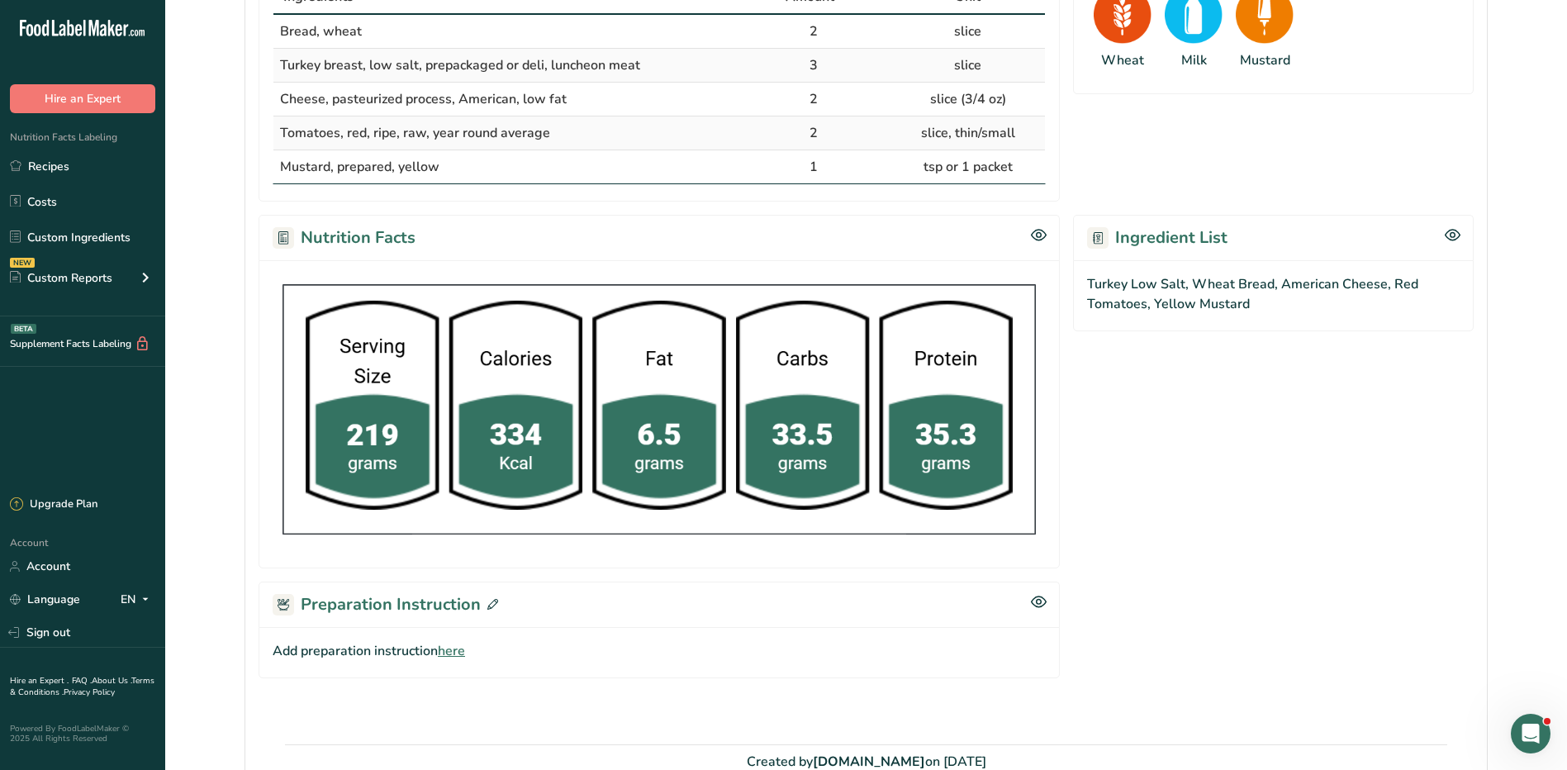
click at [456, 651] on span "here" at bounding box center [451, 651] width 27 height 20
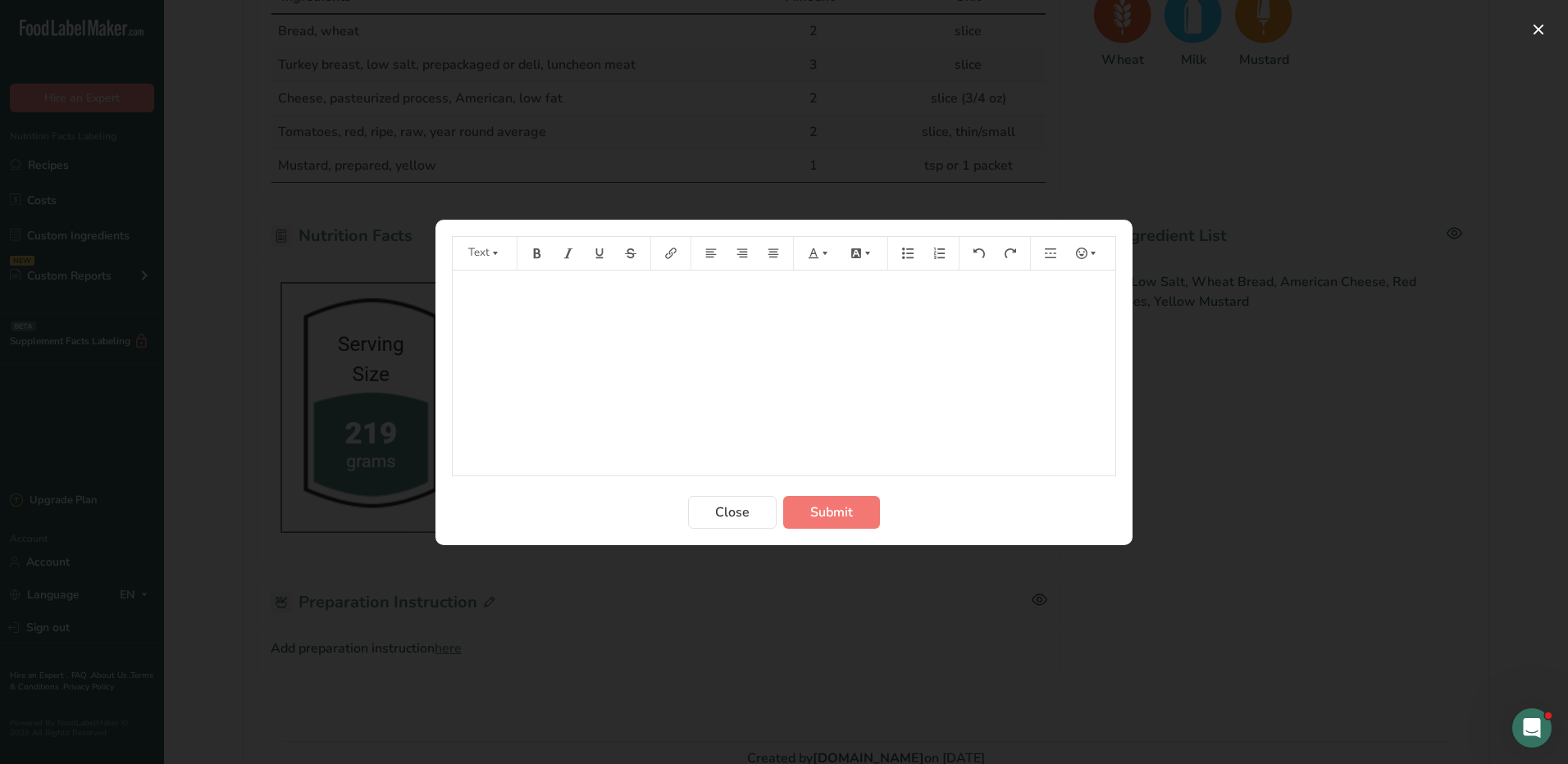
click at [606, 334] on div "﻿" at bounding box center [784, 373] width 663 height 205
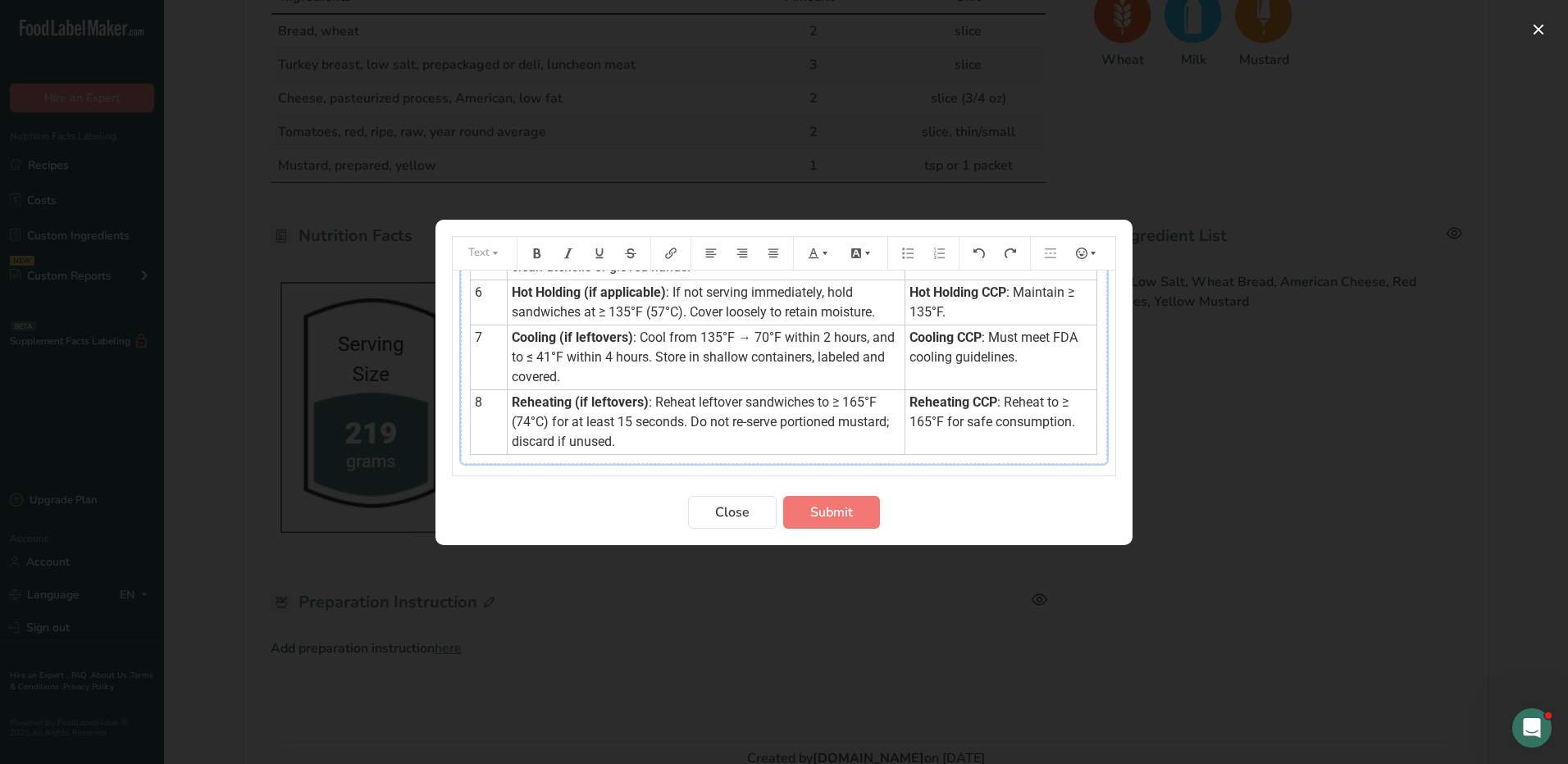
scroll to position [399, 0]
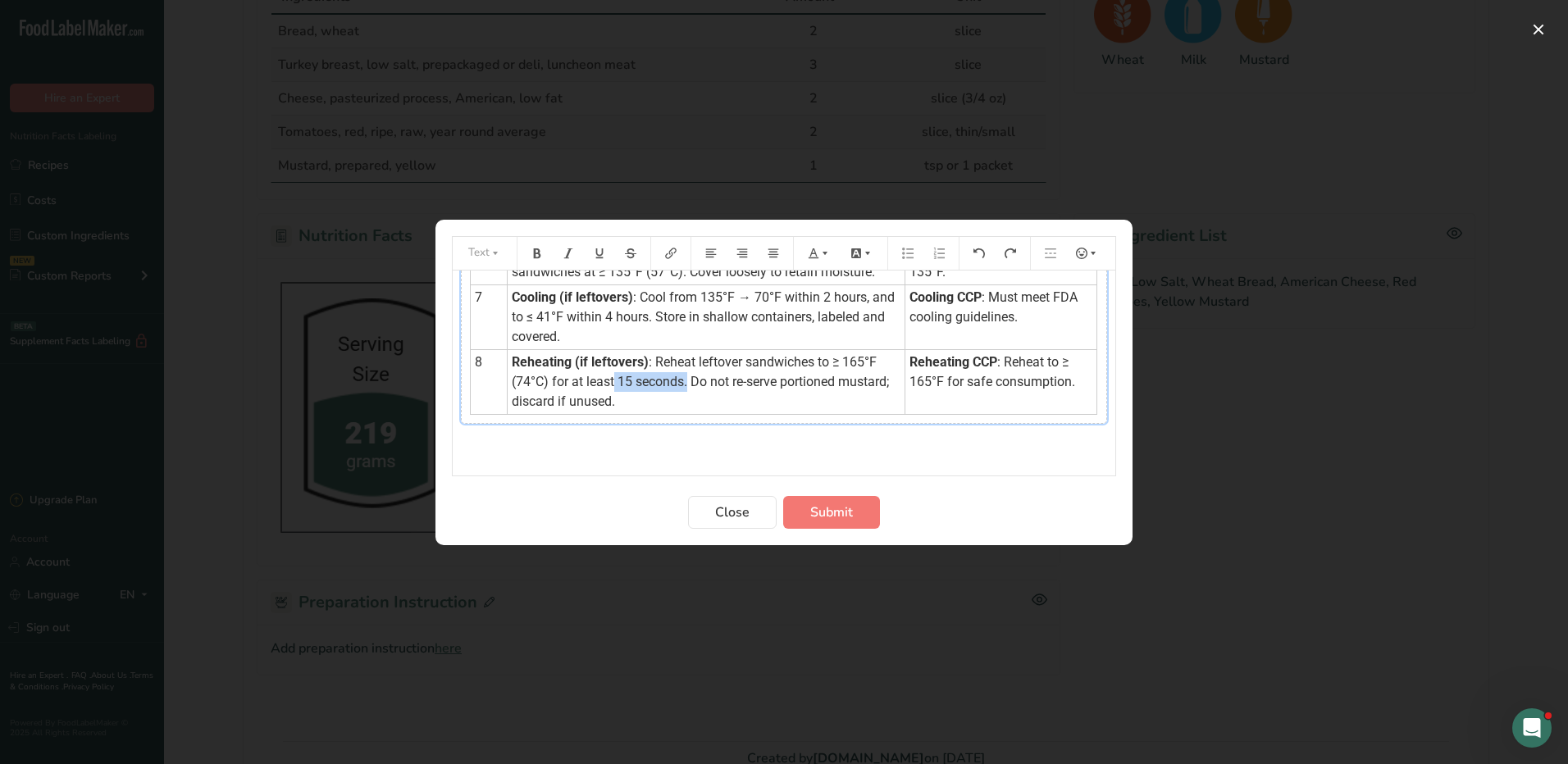
drag, startPoint x: 613, startPoint y: 385, endPoint x: 691, endPoint y: 378, distance: 78.3
click at [691, 378] on span ": Reheat leftover sandwiches to ≥ 165°F (74°C) for at least 15 seconds. Do not …" at bounding box center [702, 381] width 380 height 55
click at [606, 442] on icon "Preparation instructions modal" at bounding box center [606, 445] width 12 height 10
click at [606, 450] on icon "Preparation instructions modal" at bounding box center [606, 446] width 12 height 12
click at [601, 446] on icon "Preparation instructions modal" at bounding box center [606, 445] width 12 height 10
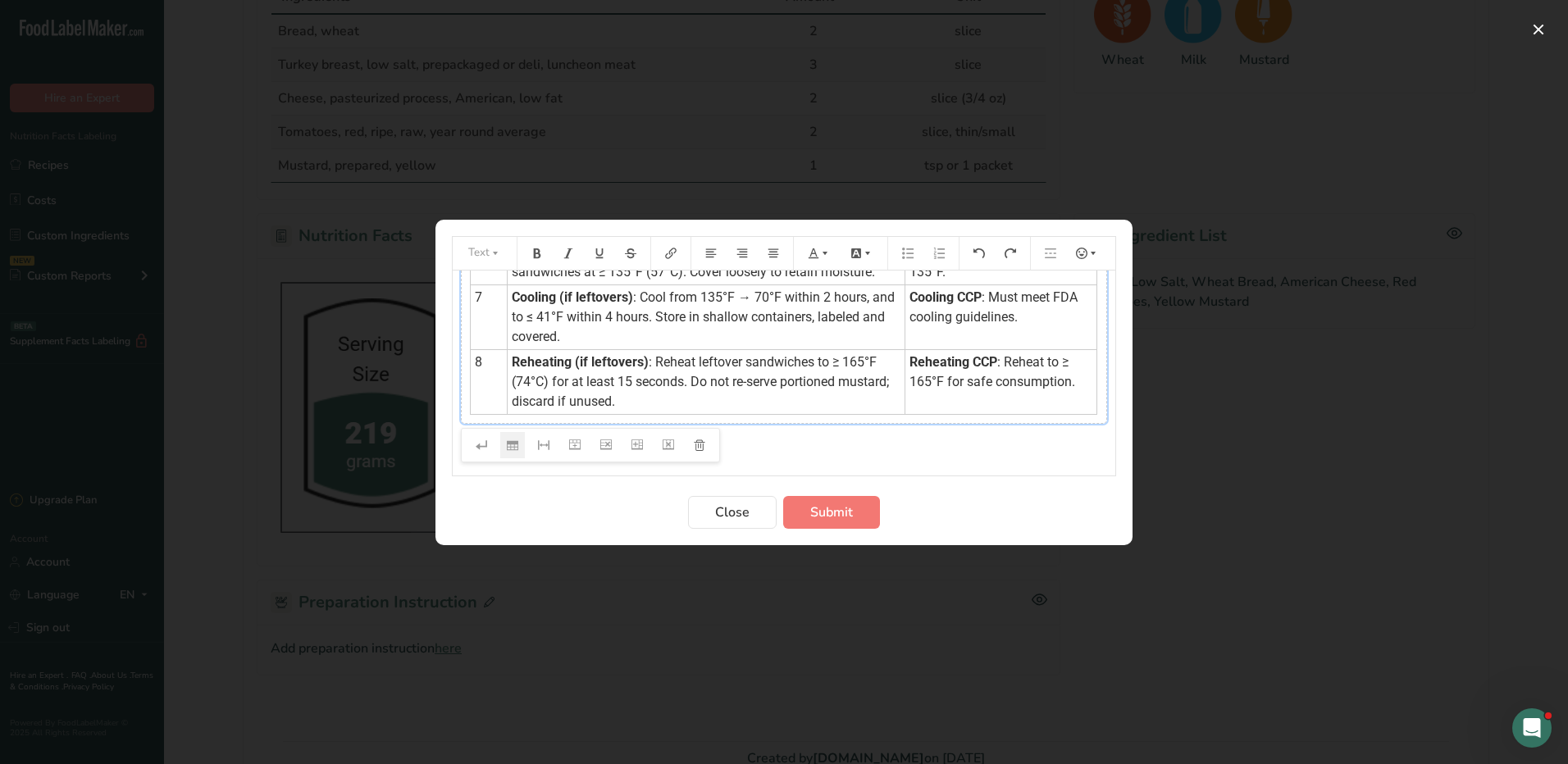
click at [724, 381] on span ": Reheat leftover sandwiches to ≥ 165°F (74°C) for at least 15 seconds. Do not …" at bounding box center [702, 381] width 380 height 55
click at [602, 443] on icon "Preparation instructions modal" at bounding box center [606, 445] width 12 height 10
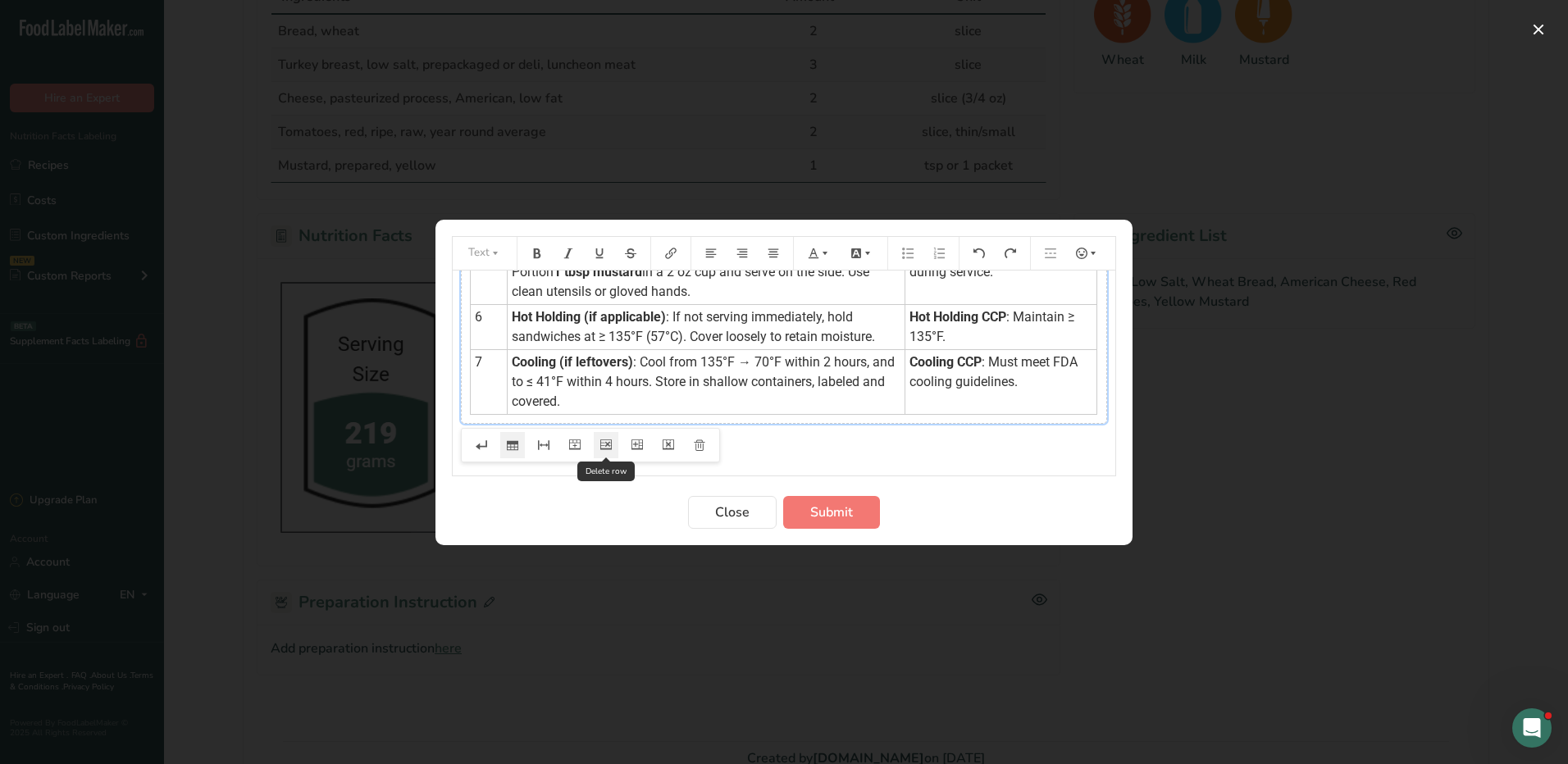
click at [604, 445] on icon "Preparation instructions modal" at bounding box center [606, 446] width 12 height 12
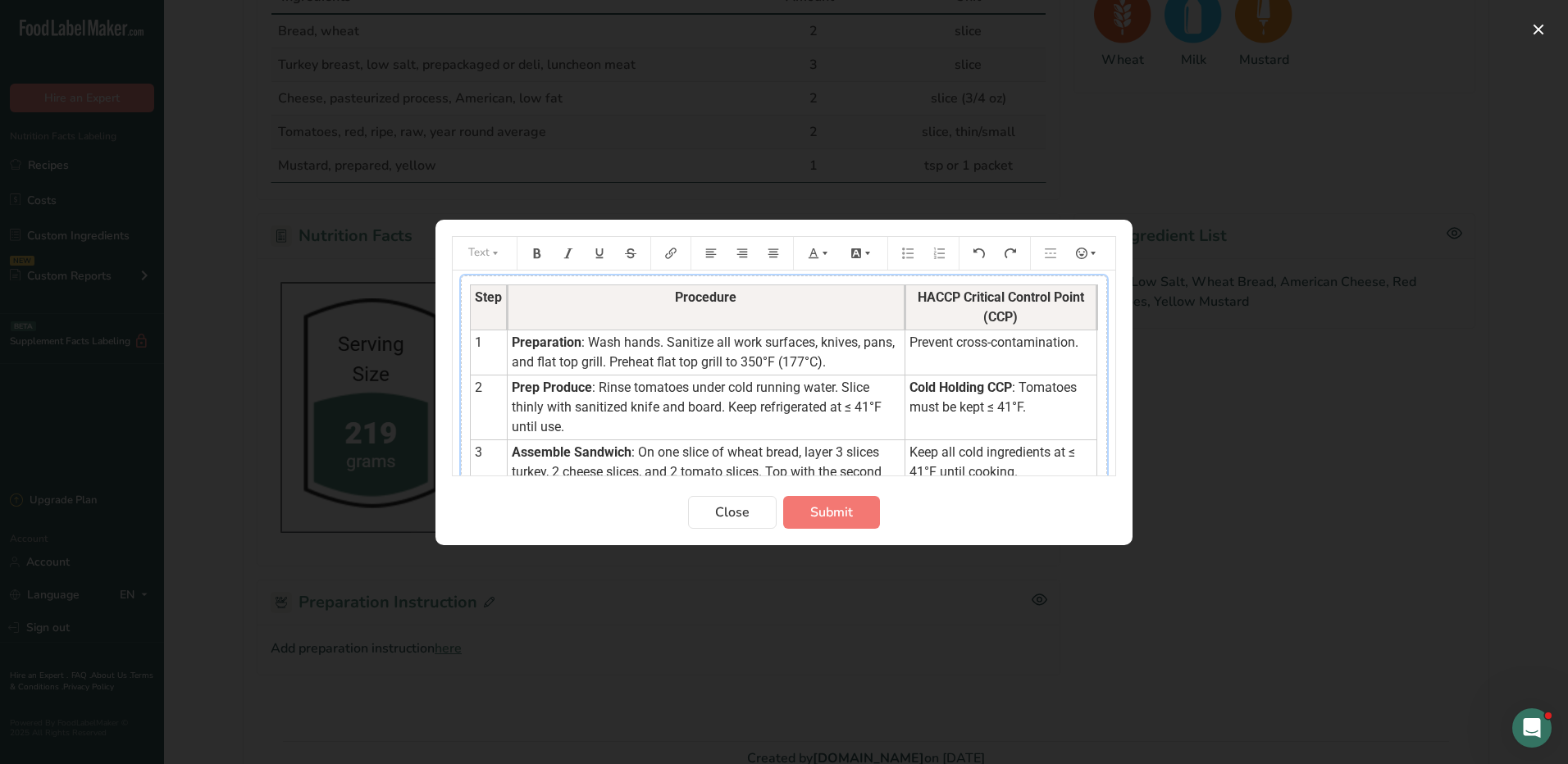
scroll to position [0, 0]
drag, startPoint x: 901, startPoint y: 342, endPoint x: 1070, endPoint y: 347, distance: 169.1
click at [1070, 347] on span "Prevent cross-contamination." at bounding box center [993, 346] width 169 height 16
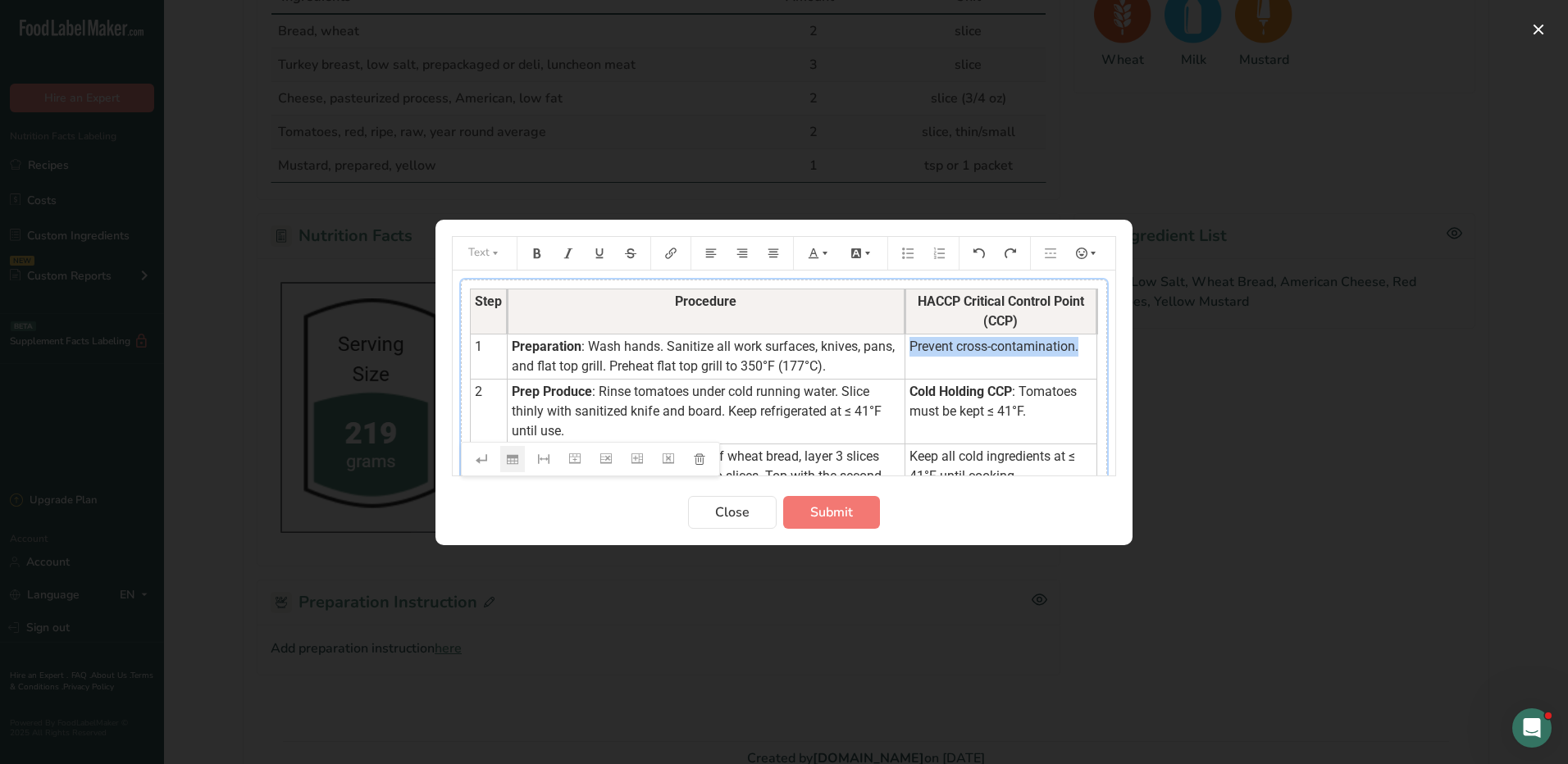
drag, startPoint x: 1063, startPoint y: 344, endPoint x: 900, endPoint y: 356, distance: 163.4
click at [904, 356] on td "Prevent cross-contamination." at bounding box center [999, 355] width 192 height 45
click at [822, 252] on icon "Preparation instructions modal" at bounding box center [825, 254] width 12 height 12
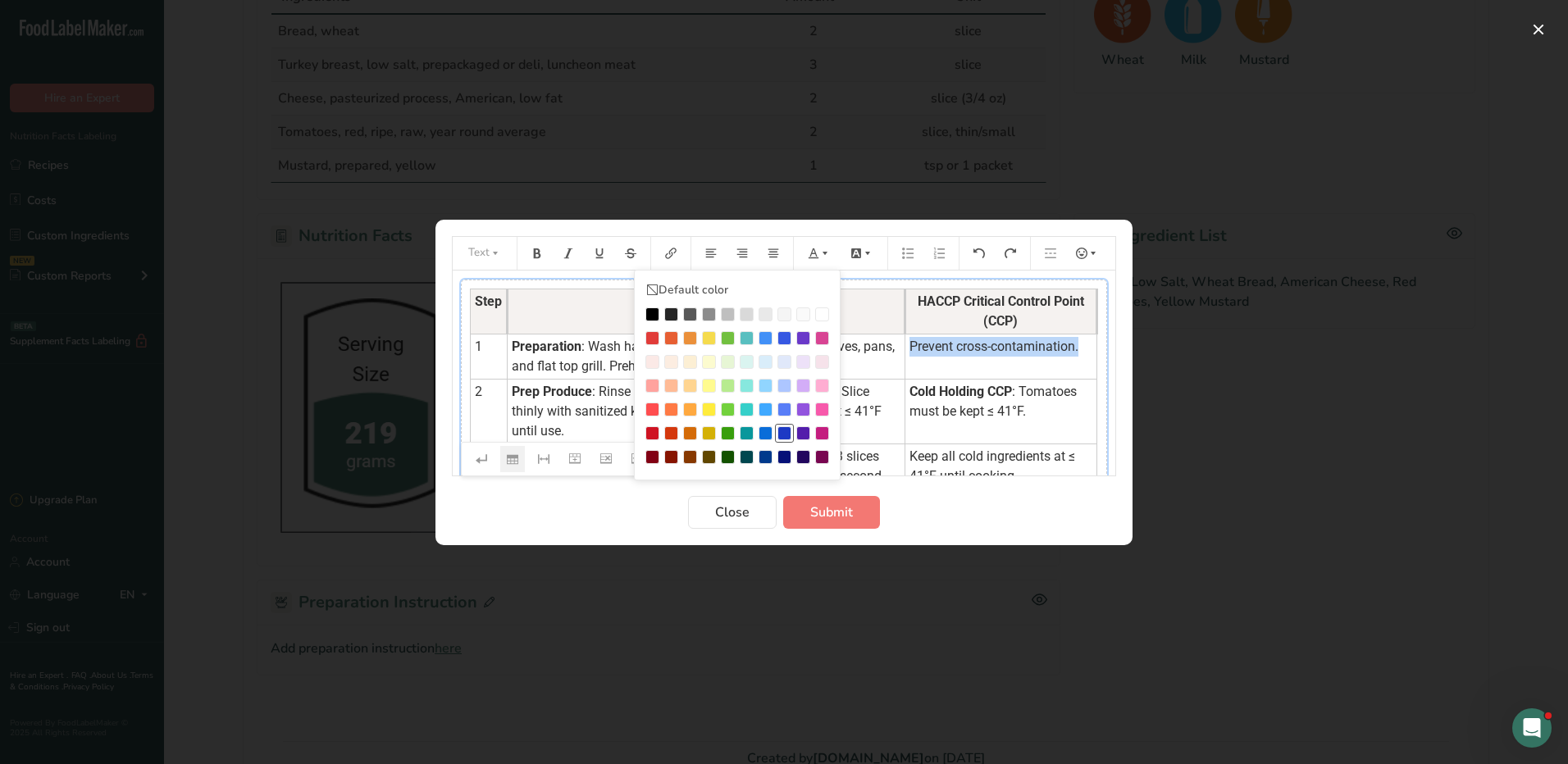
click at [786, 432] on div "Preparation instructions modal" at bounding box center [784, 434] width 14 height 14
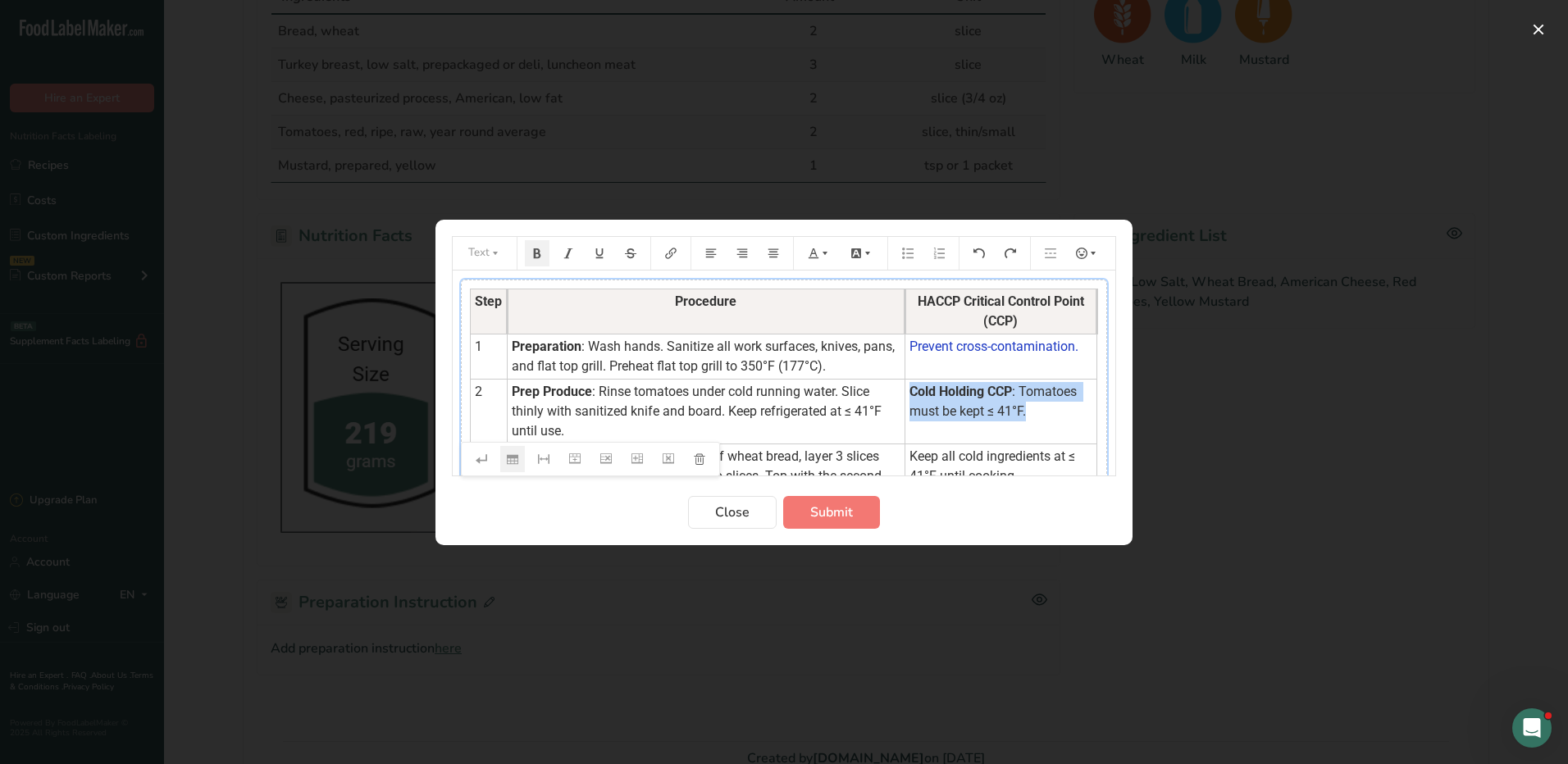
drag, startPoint x: 1022, startPoint y: 413, endPoint x: 899, endPoint y: 394, distance: 124.5
click at [904, 394] on td "Cold Holding CCP : Tomatoes must be kept ≤ 41°F." at bounding box center [999, 411] width 192 height 64
click at [822, 248] on icon "Preparation instructions modal" at bounding box center [825, 254] width 12 height 12
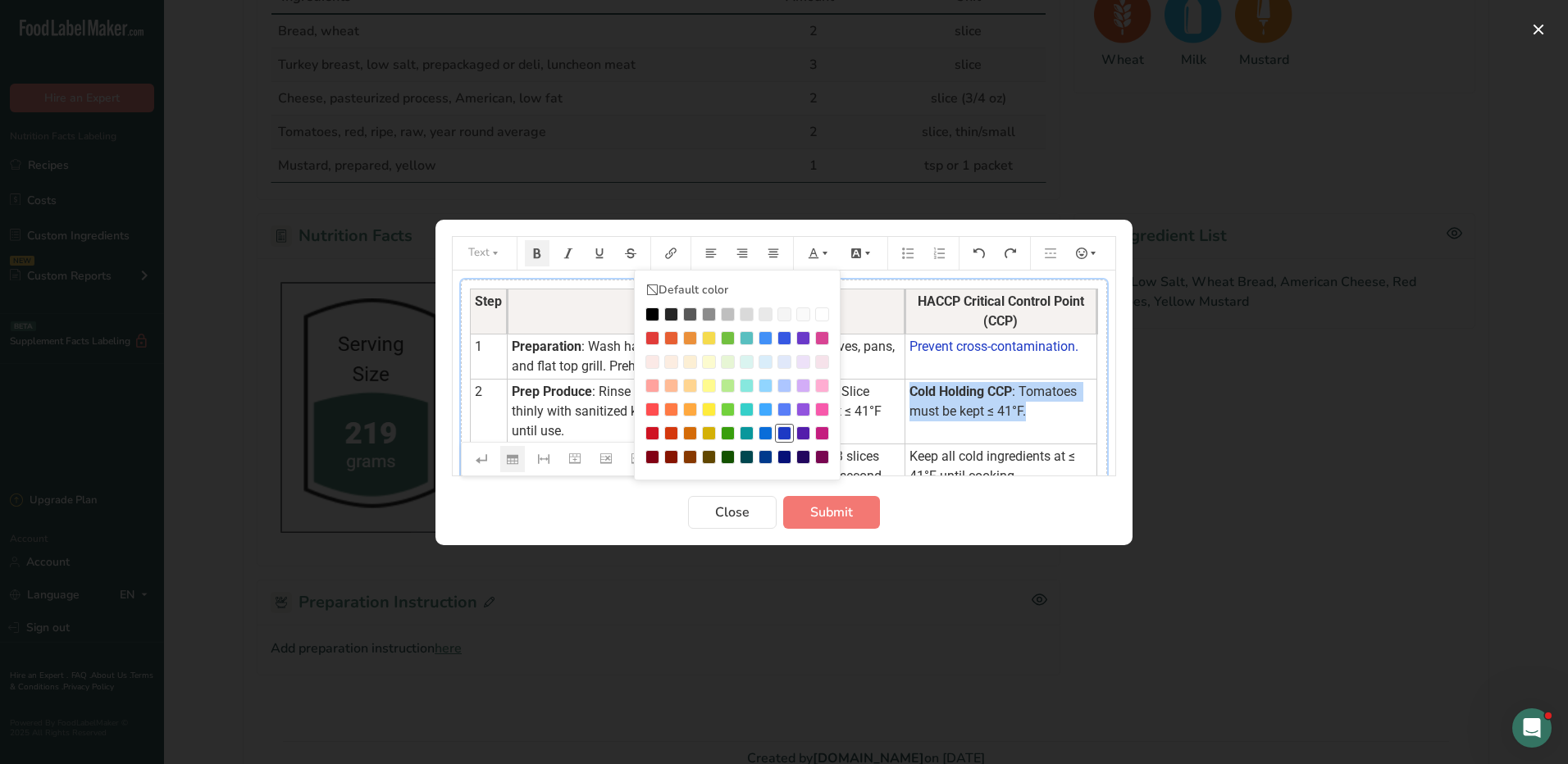
click at [782, 437] on div "Preparation instructions modal" at bounding box center [784, 434] width 14 height 14
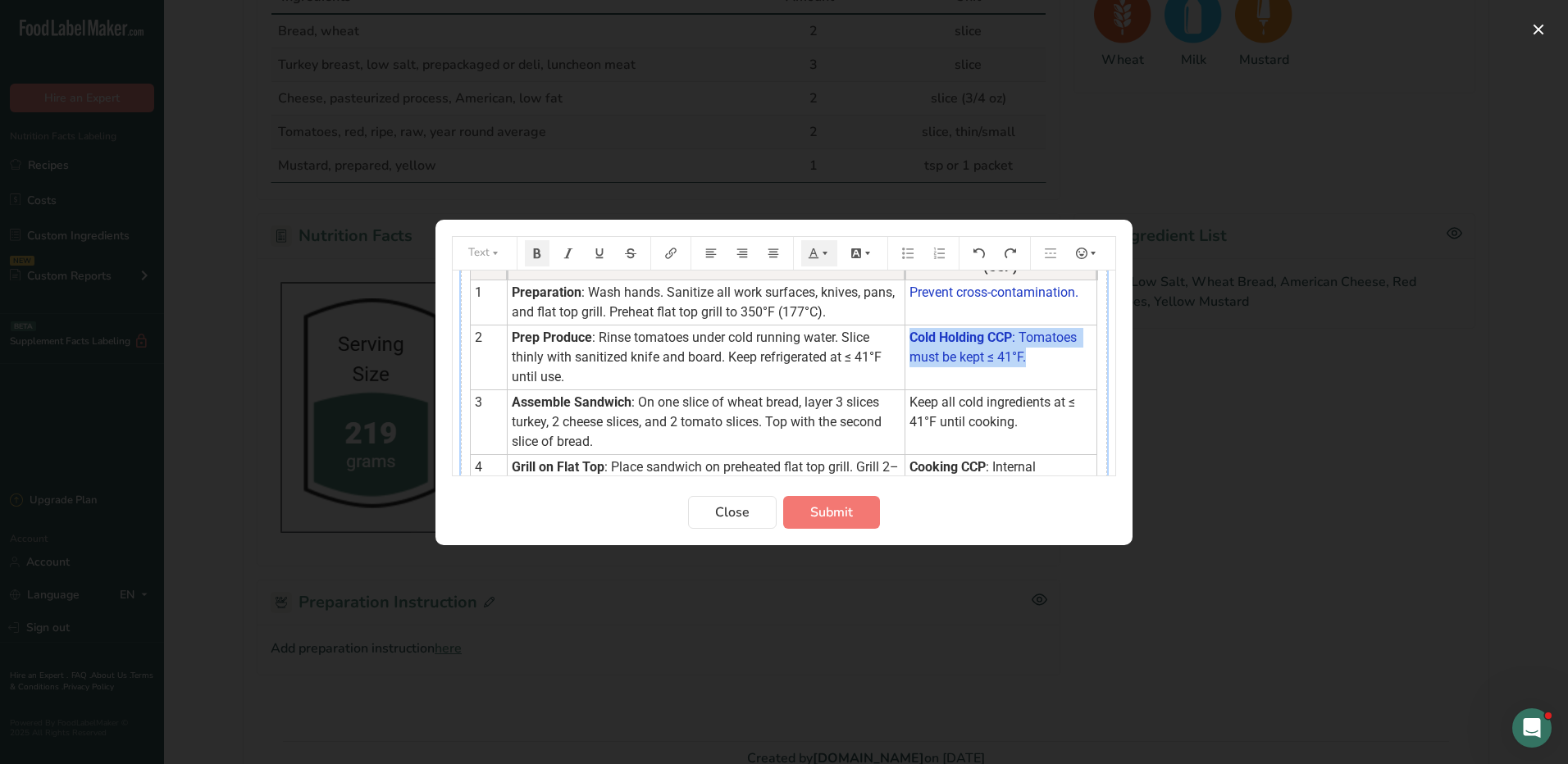
scroll to position [82, 0]
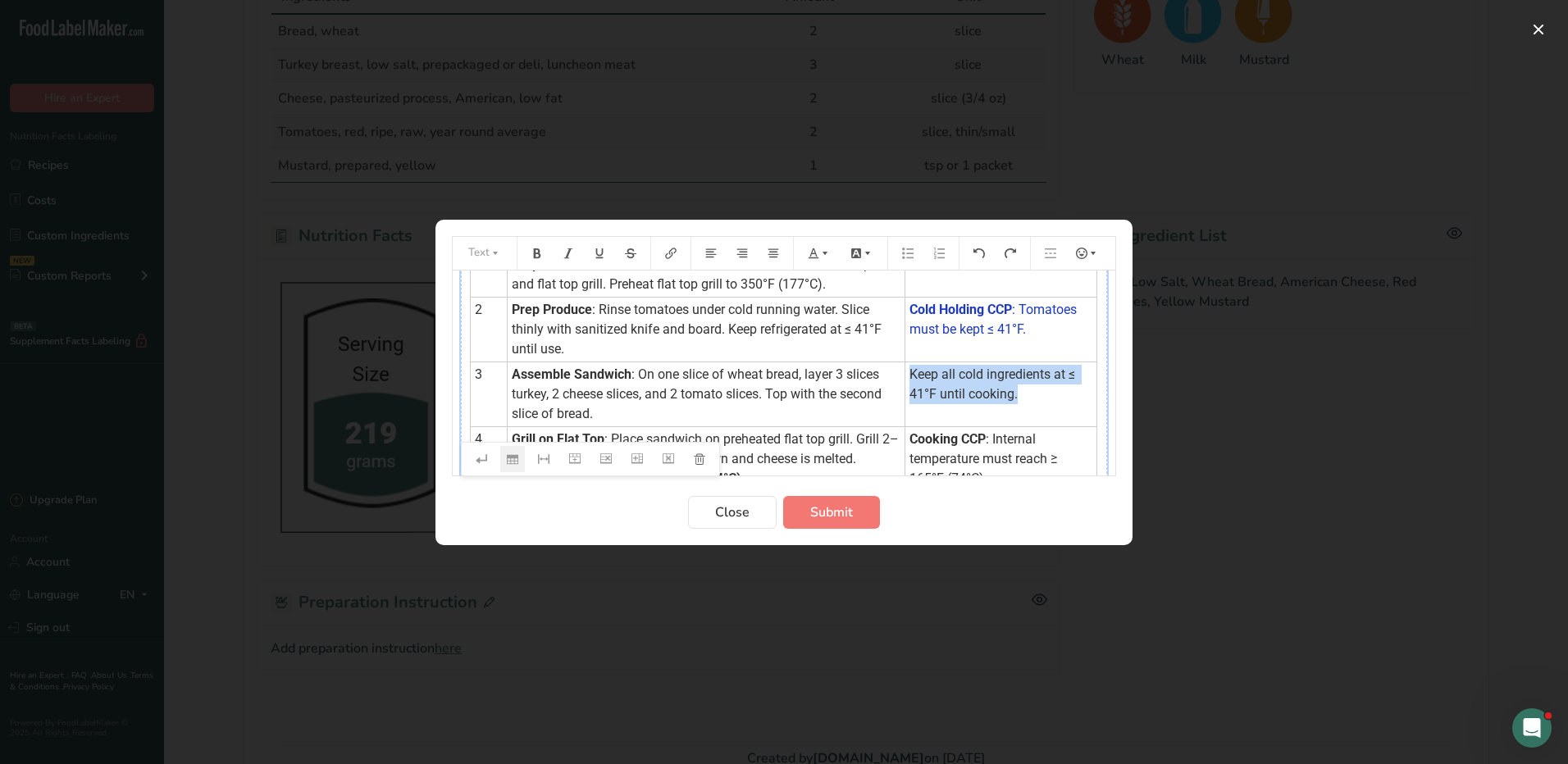
drag, startPoint x: 1017, startPoint y: 399, endPoint x: 900, endPoint y: 377, distance: 119.1
click at [904, 377] on td "Keep all cold ingredients at ≤ 41°F until cooking." at bounding box center [999, 393] width 192 height 64
click at [827, 252] on icon "Preparation instructions modal" at bounding box center [825, 252] width 5 height 3
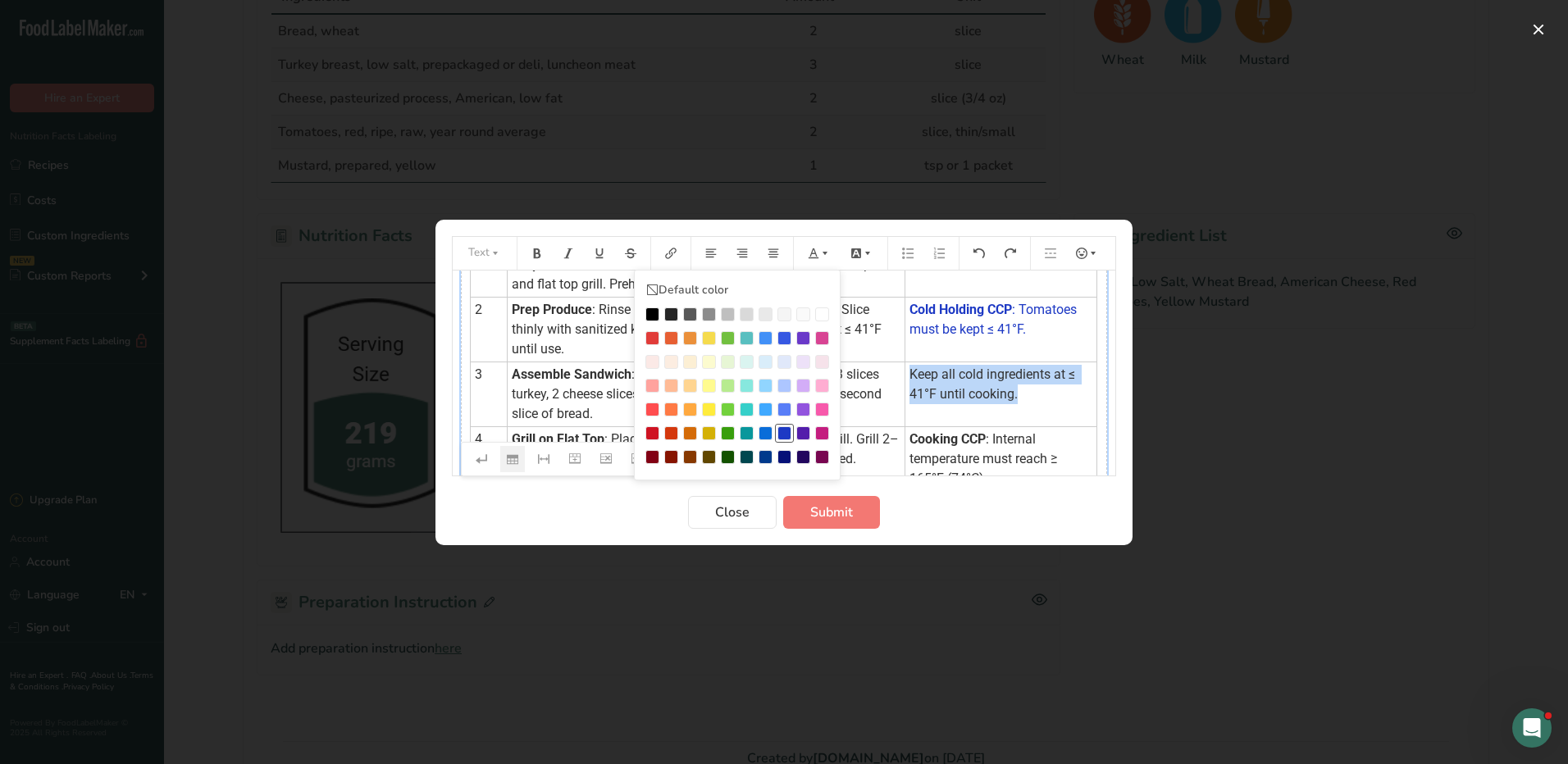
click at [786, 429] on div "Preparation instructions modal" at bounding box center [784, 434] width 14 height 14
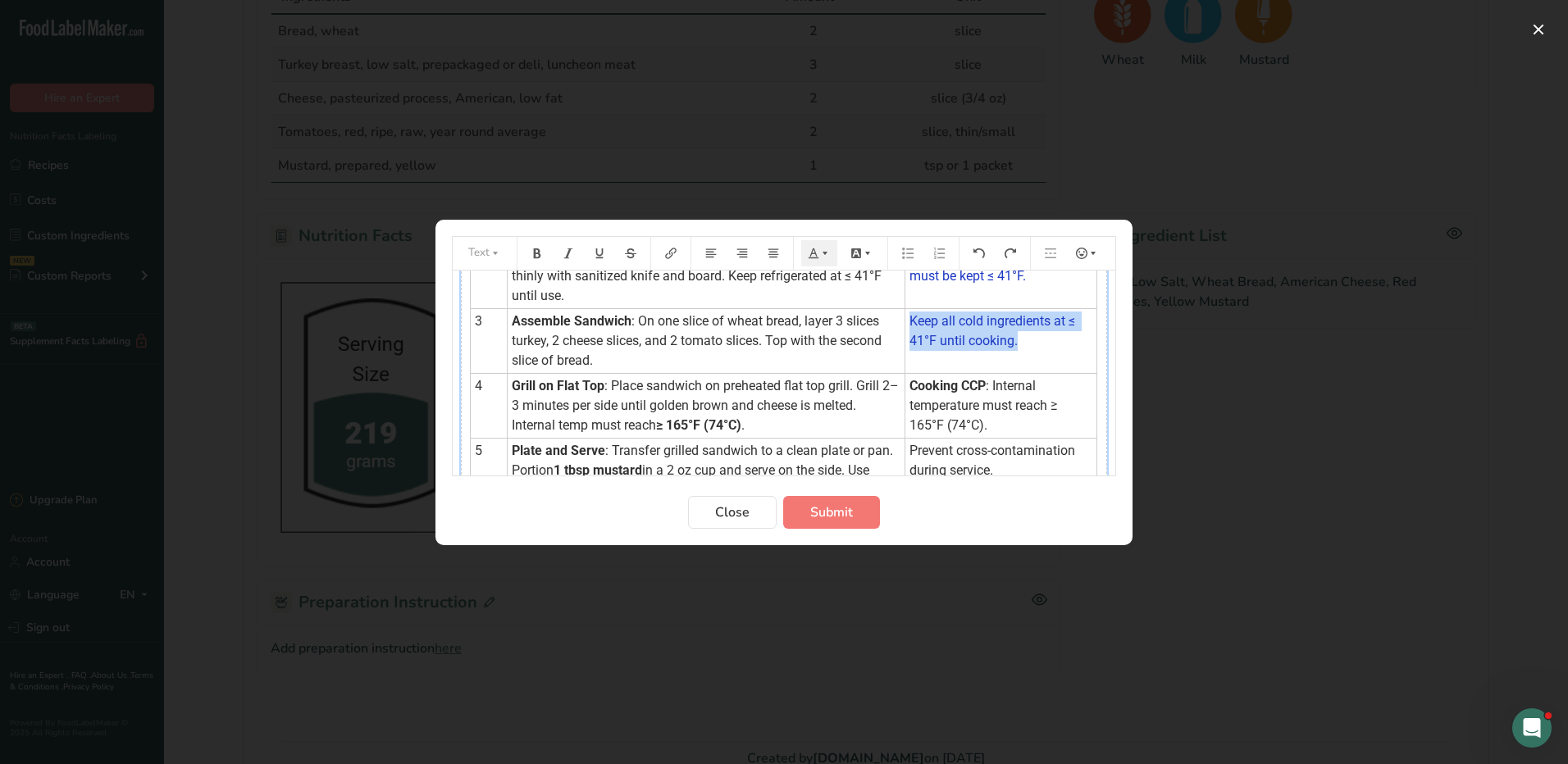
scroll to position [164, 0]
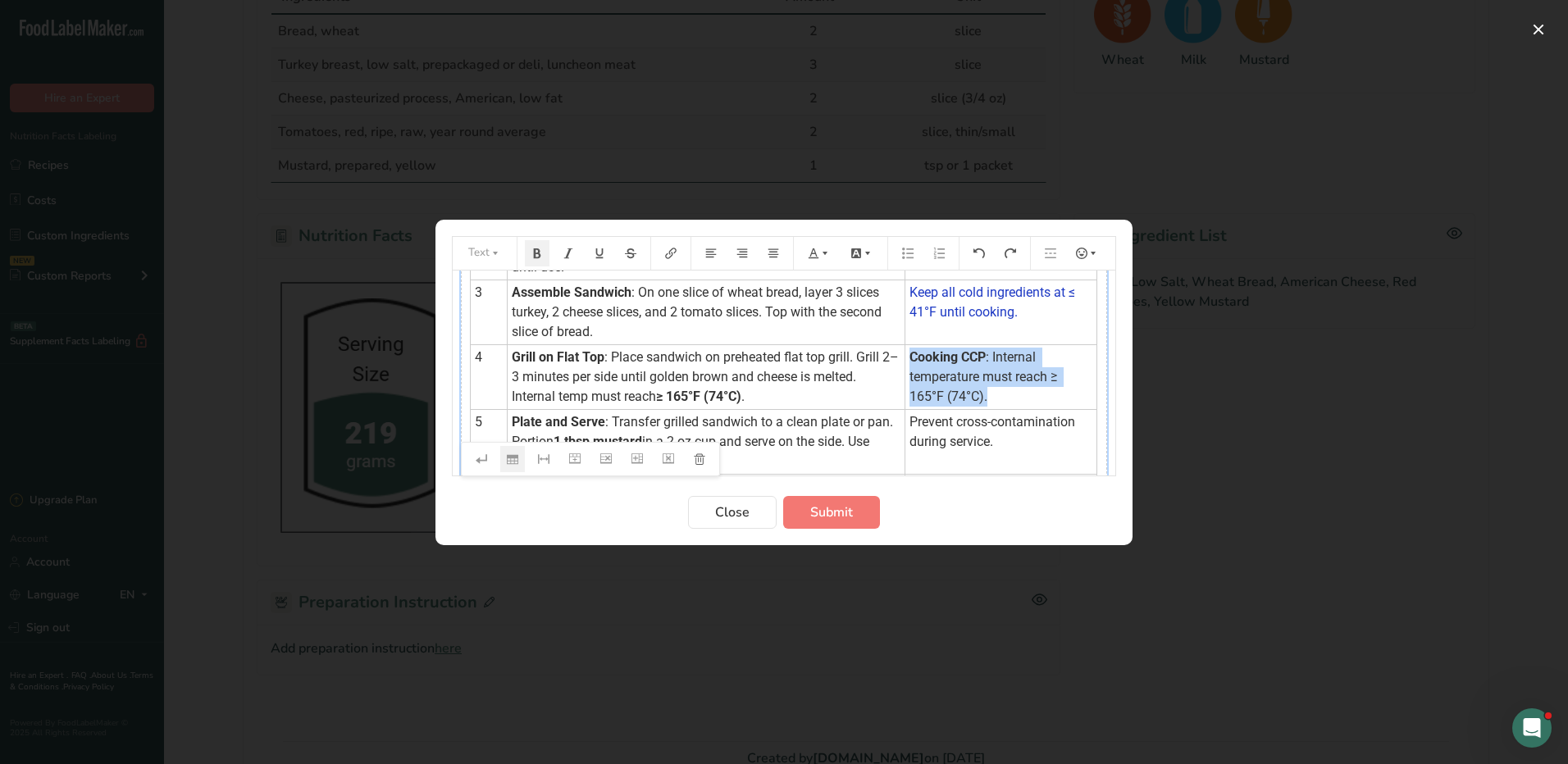
drag, startPoint x: 993, startPoint y: 406, endPoint x: 903, endPoint y: 362, distance: 100.2
click at [904, 362] on td "Cooking CCP : Internal temperature must reach ≥ 165°F (74°C)." at bounding box center [999, 376] width 192 height 64
click at [821, 245] on button "Preparation instructions modal" at bounding box center [819, 253] width 36 height 26
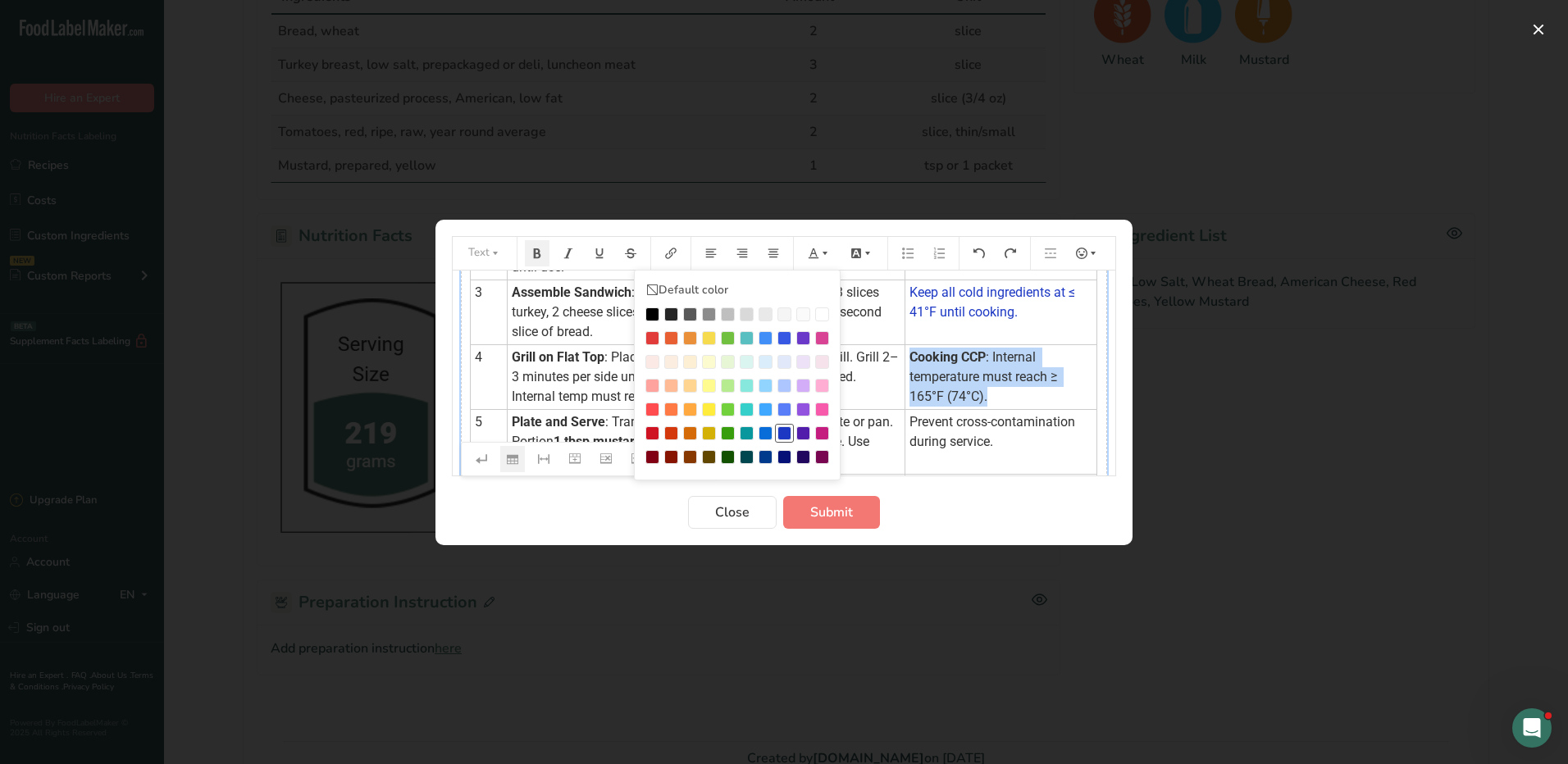
click at [782, 432] on div "Preparation instructions modal" at bounding box center [784, 434] width 14 height 14
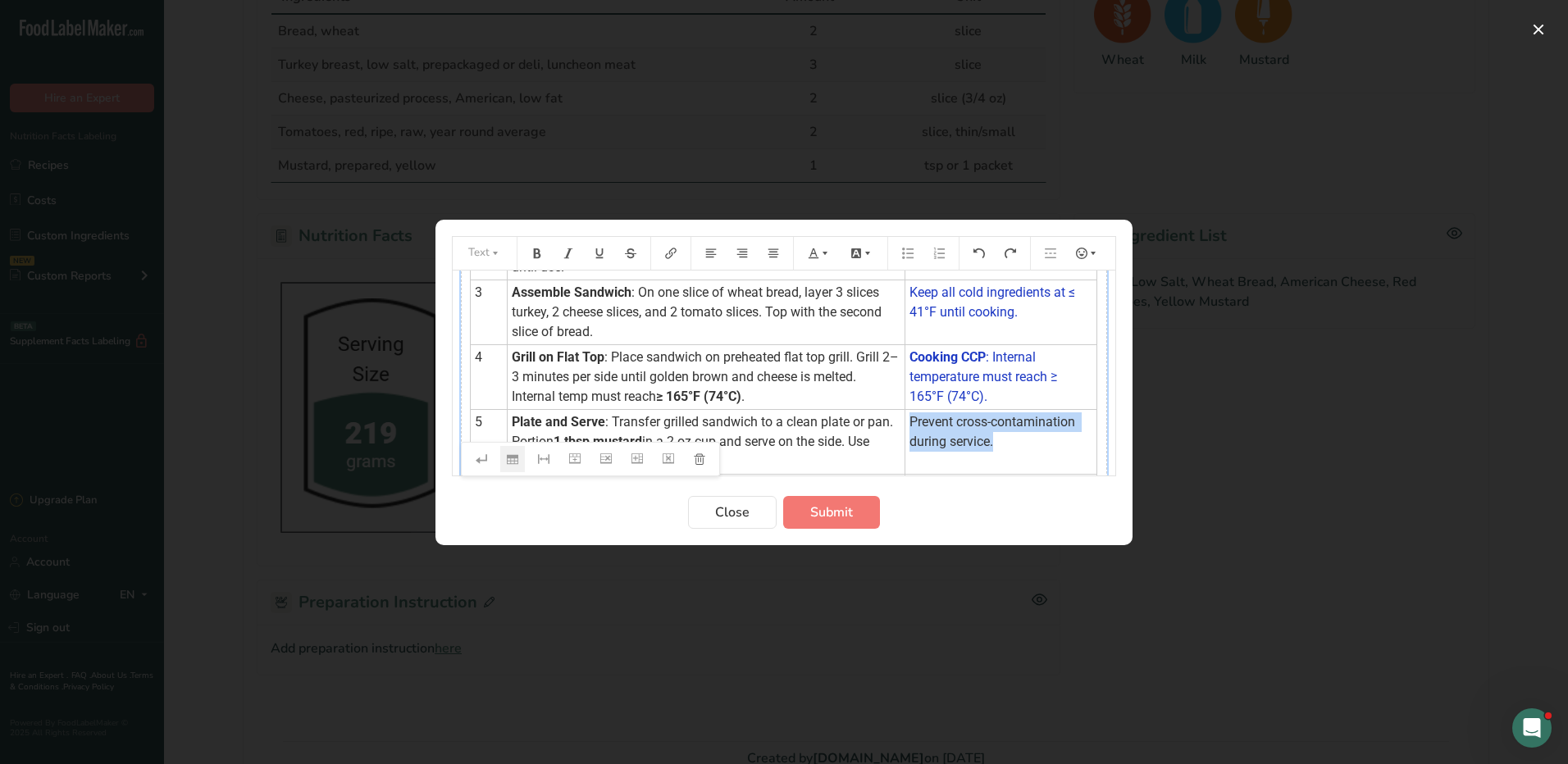
drag, startPoint x: 995, startPoint y: 437, endPoint x: 896, endPoint y: 423, distance: 100.0
click at [904, 423] on td "Prevent cross-contamination during service." at bounding box center [999, 441] width 192 height 64
click at [822, 260] on button "Preparation instructions modal" at bounding box center [819, 253] width 36 height 26
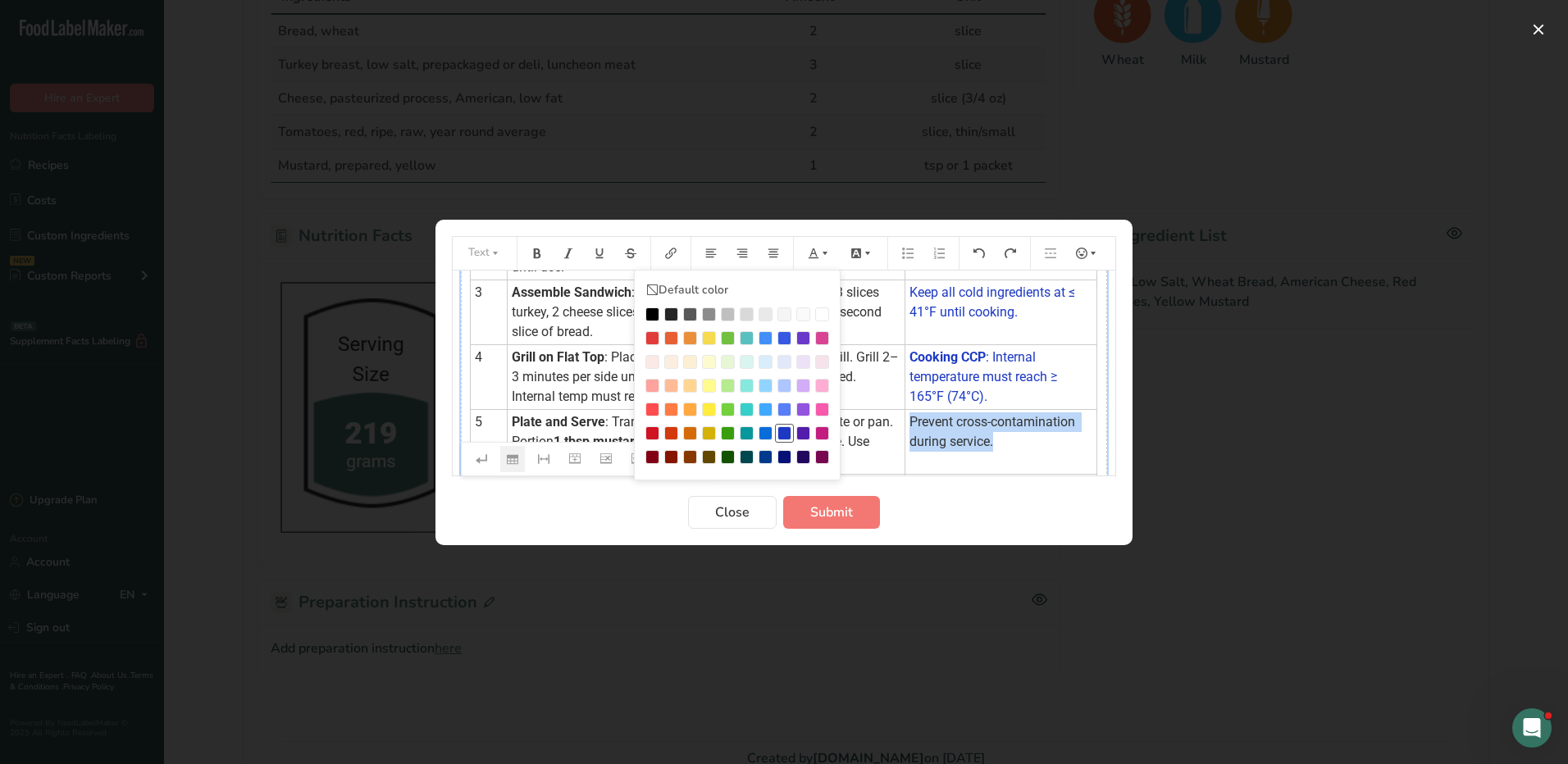
click at [785, 432] on div "Preparation instructions modal" at bounding box center [784, 434] width 14 height 14
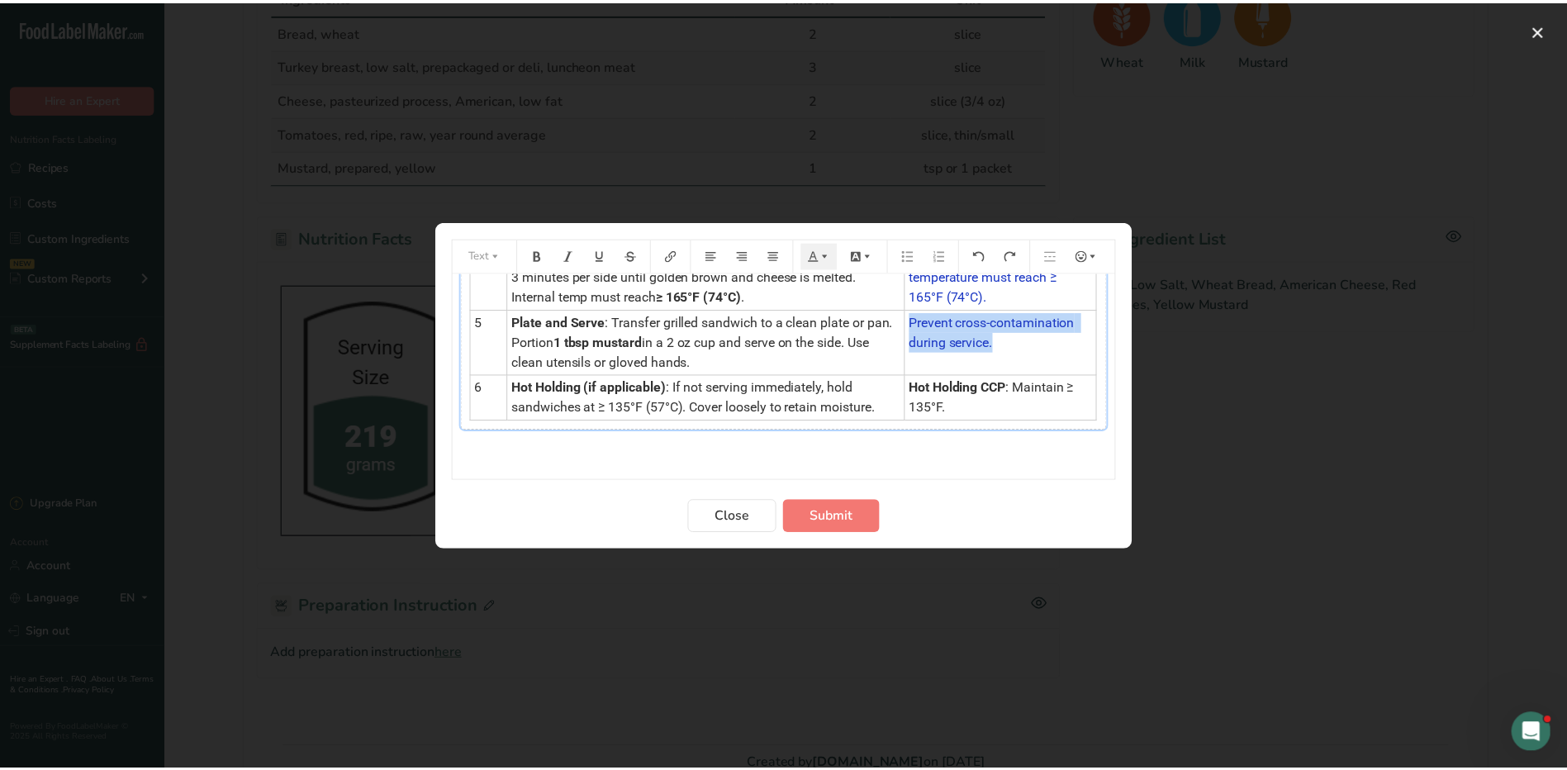
scroll to position [271, 0]
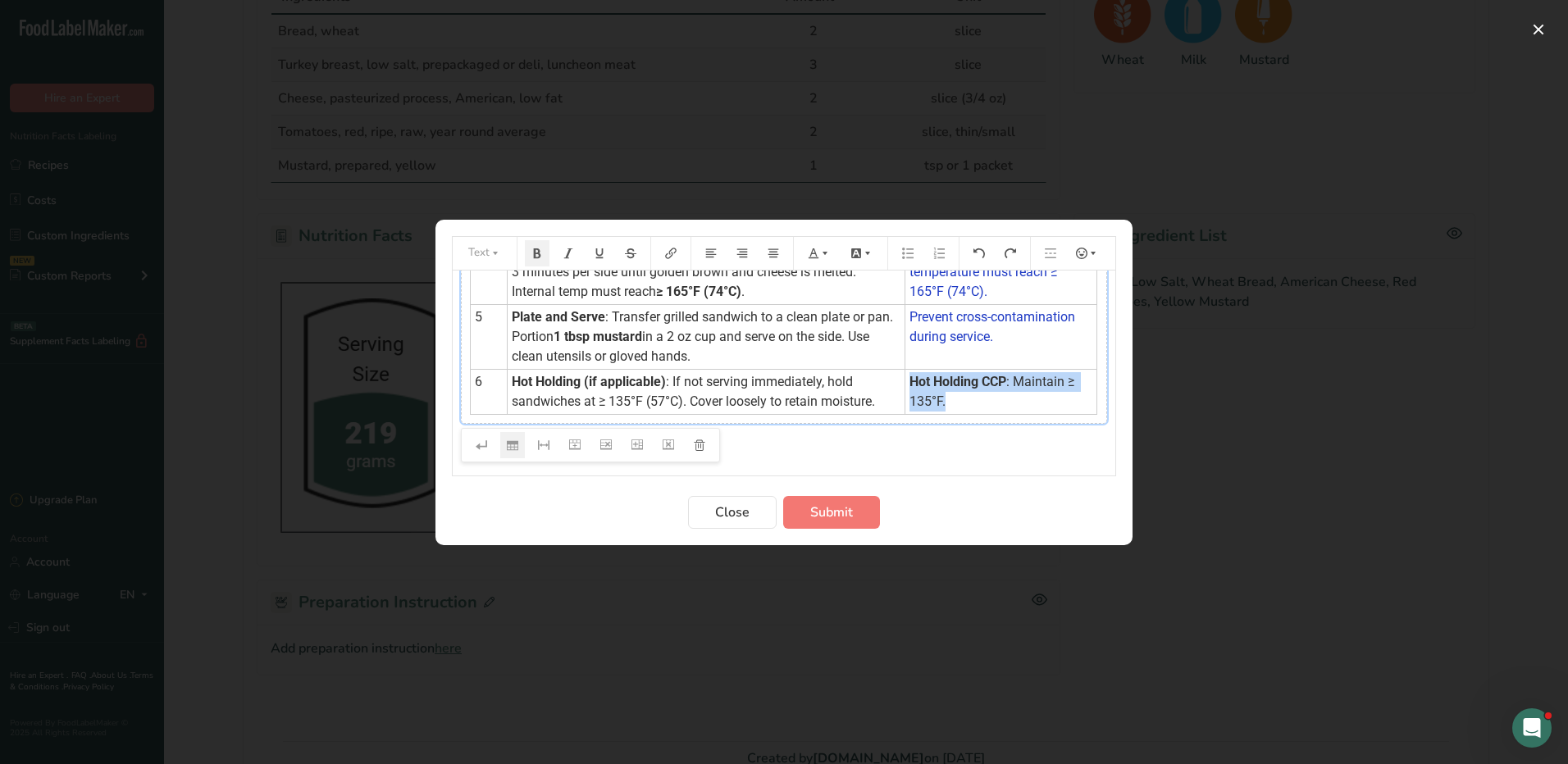
drag, startPoint x: 947, startPoint y: 399, endPoint x: 902, endPoint y: 383, distance: 47.8
click at [904, 383] on td "Hot Holding CCP : Maintain ≥ 135°F." at bounding box center [999, 391] width 192 height 45
click at [826, 248] on icon "Preparation instructions modal" at bounding box center [825, 254] width 12 height 12
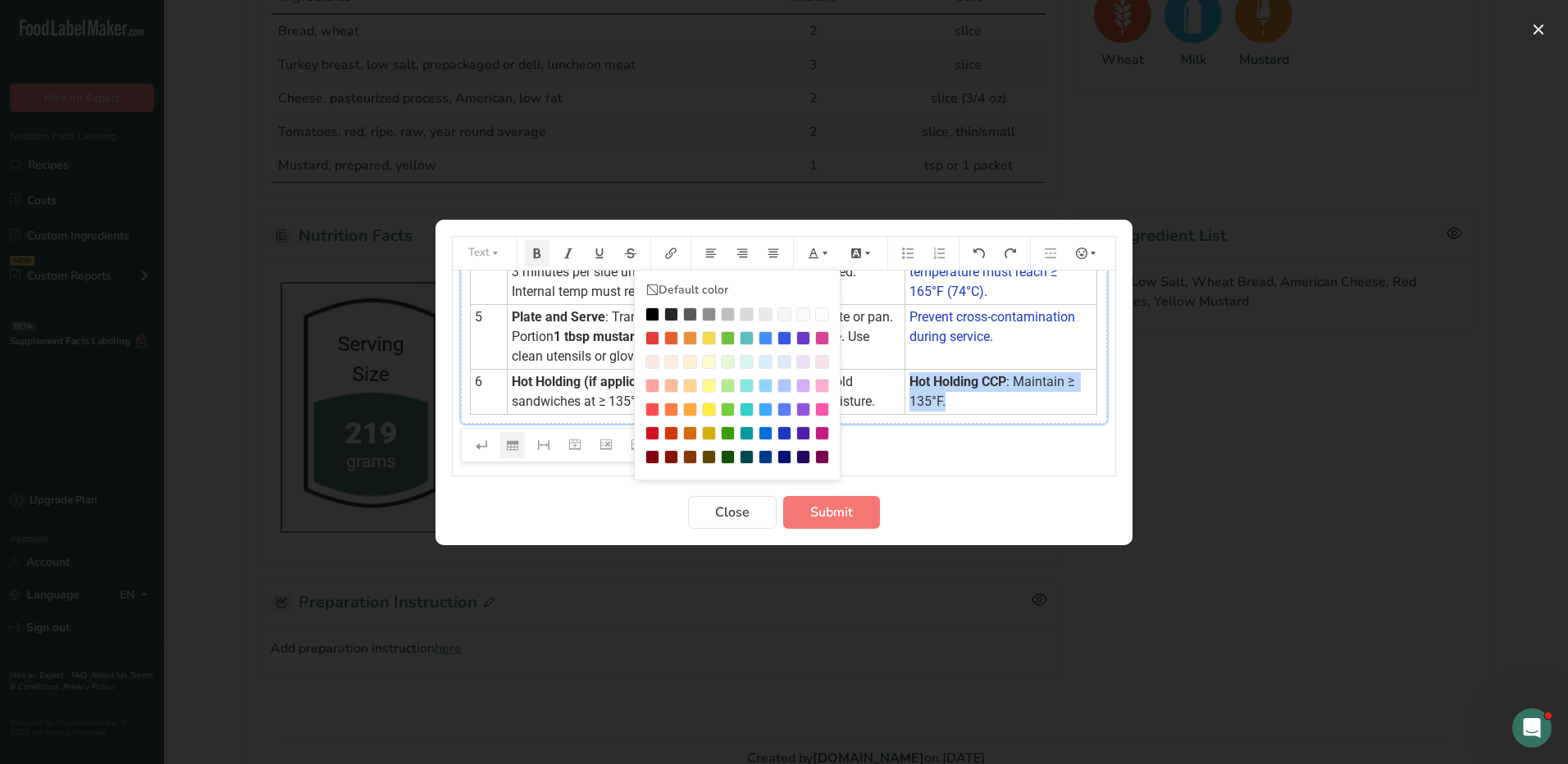
drag, startPoint x: 791, startPoint y: 431, endPoint x: 794, endPoint y: 444, distance: 13.3
click at [791, 432] on div "Preparation instructions modal" at bounding box center [784, 434] width 14 height 14
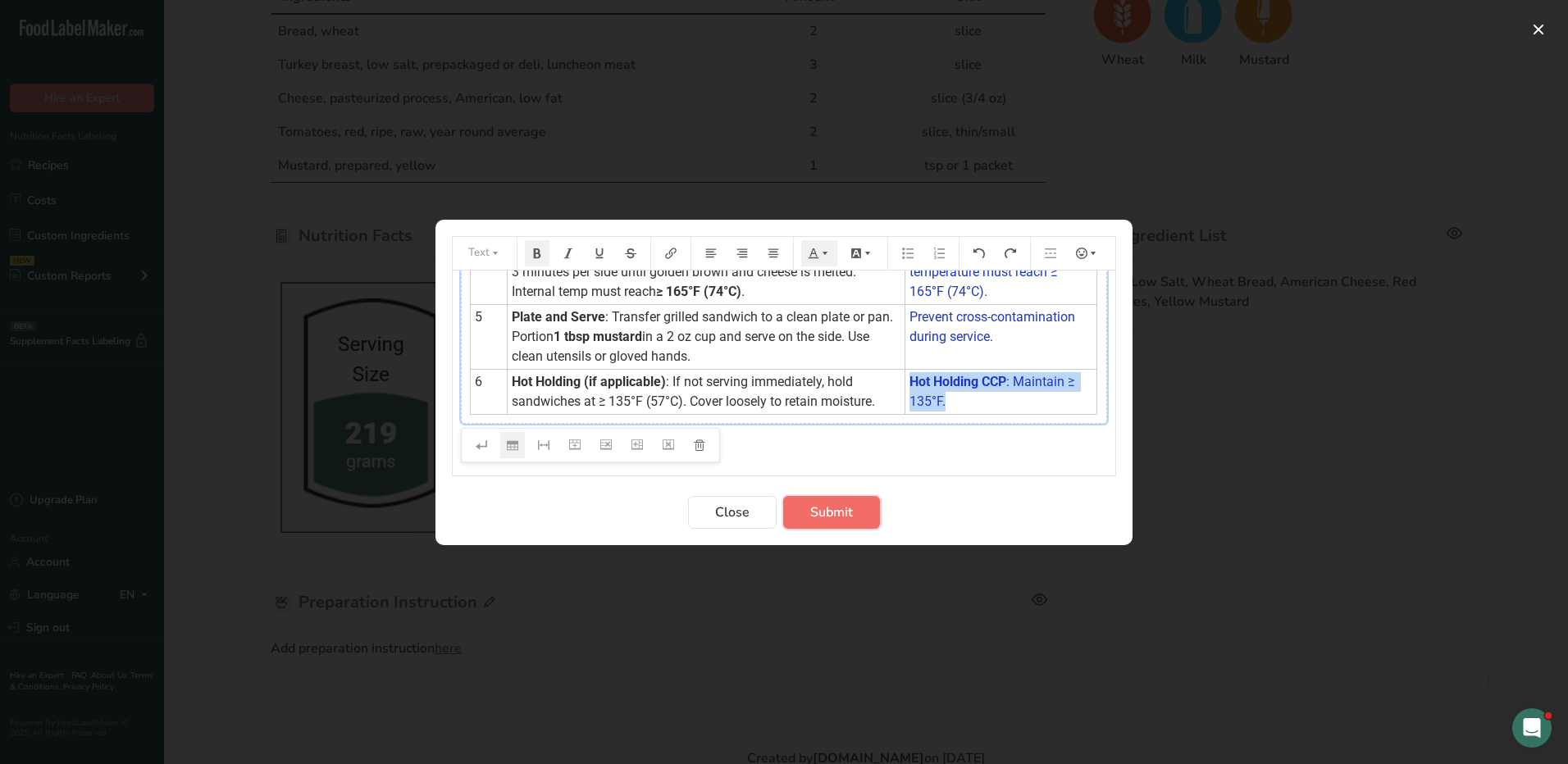
click at [851, 521] on span "Submit" at bounding box center [831, 513] width 43 height 20
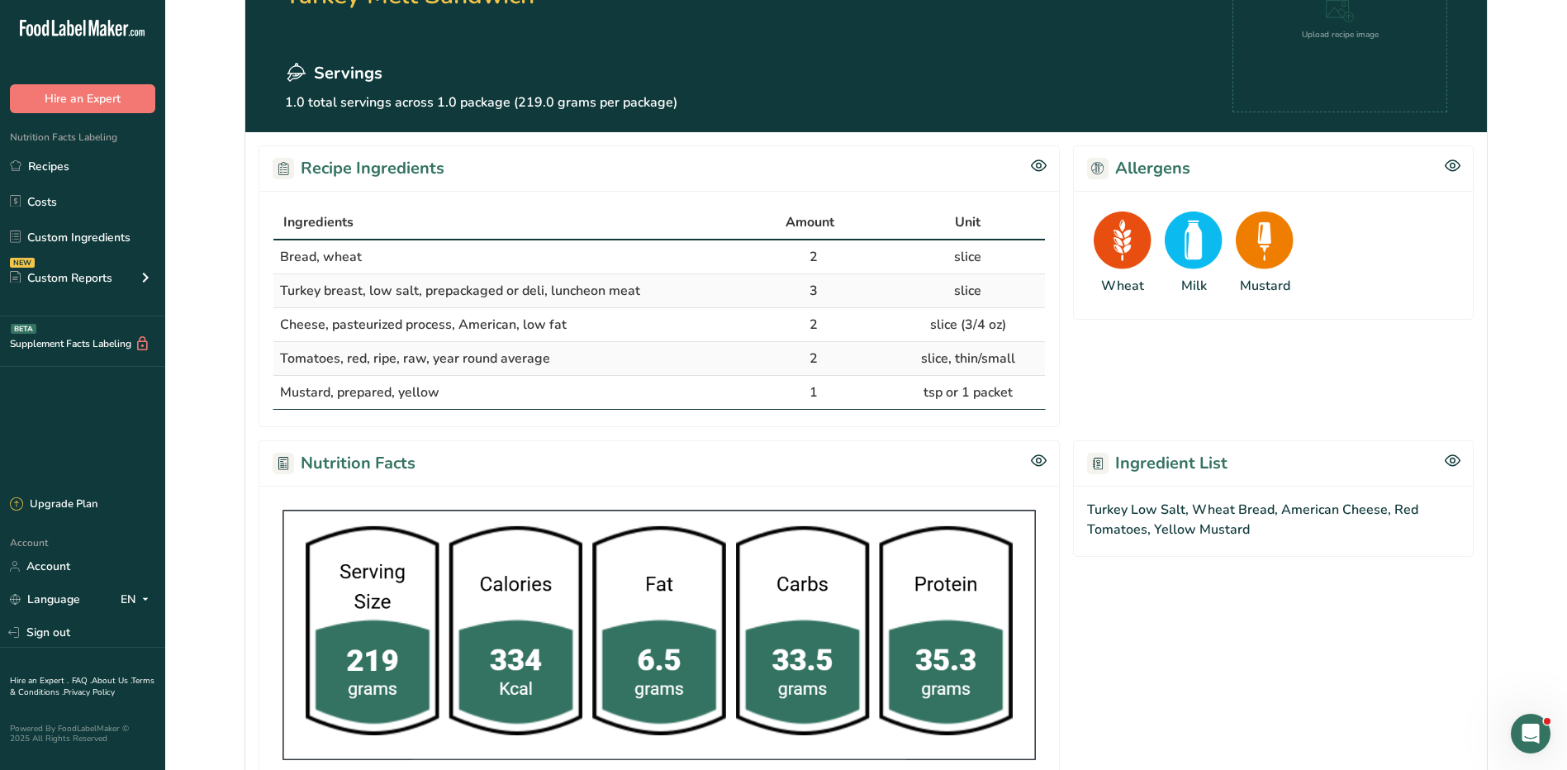
scroll to position [0, 0]
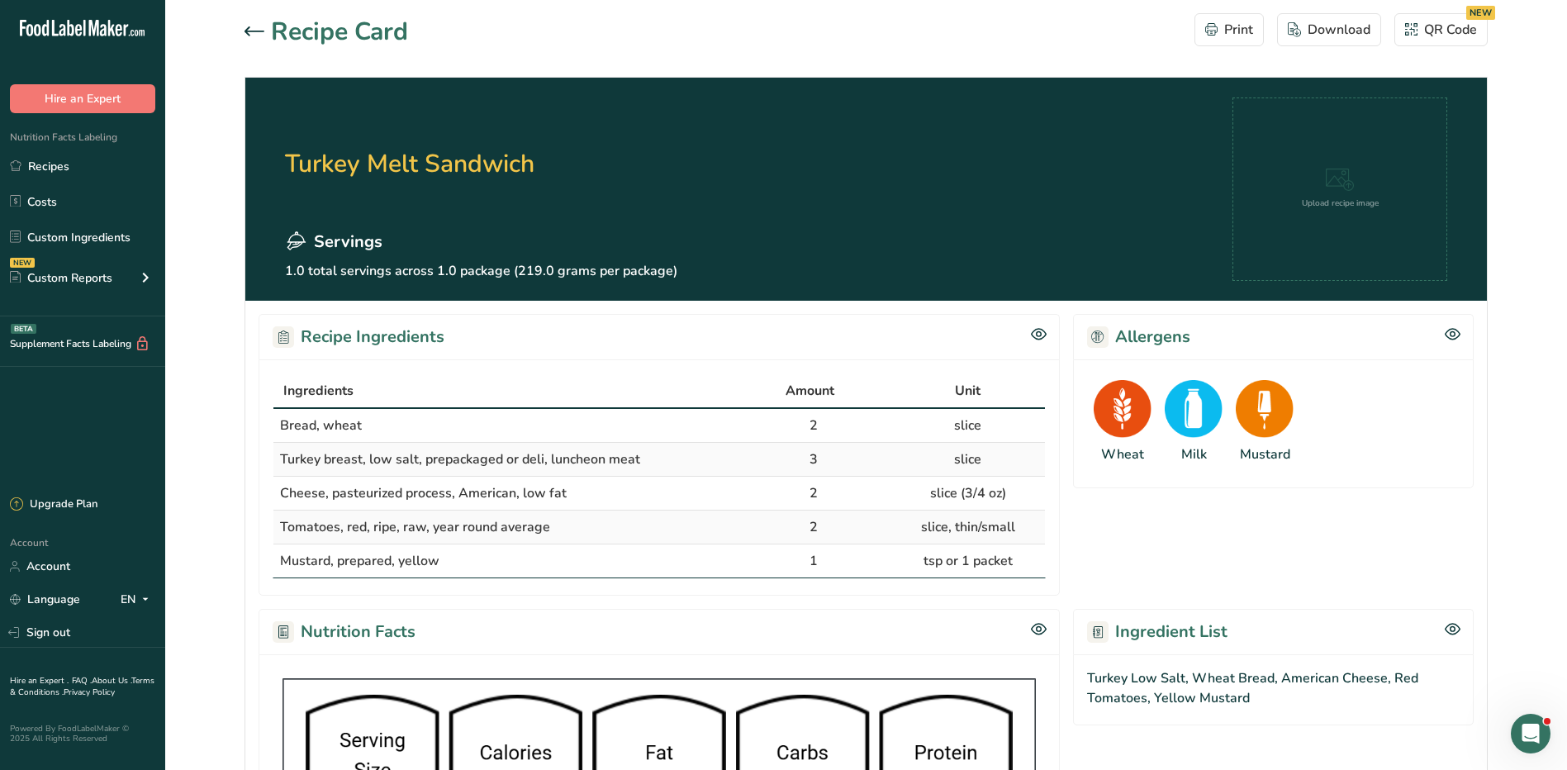
click at [239, 25] on section "Recipe Card Print Download QR Code NEW Turkey Melt Sandwich Servings 1.0 total …" at bounding box center [866, 734] width 1402 height 1468
click at [249, 26] on icon at bounding box center [255, 31] width 20 height 10
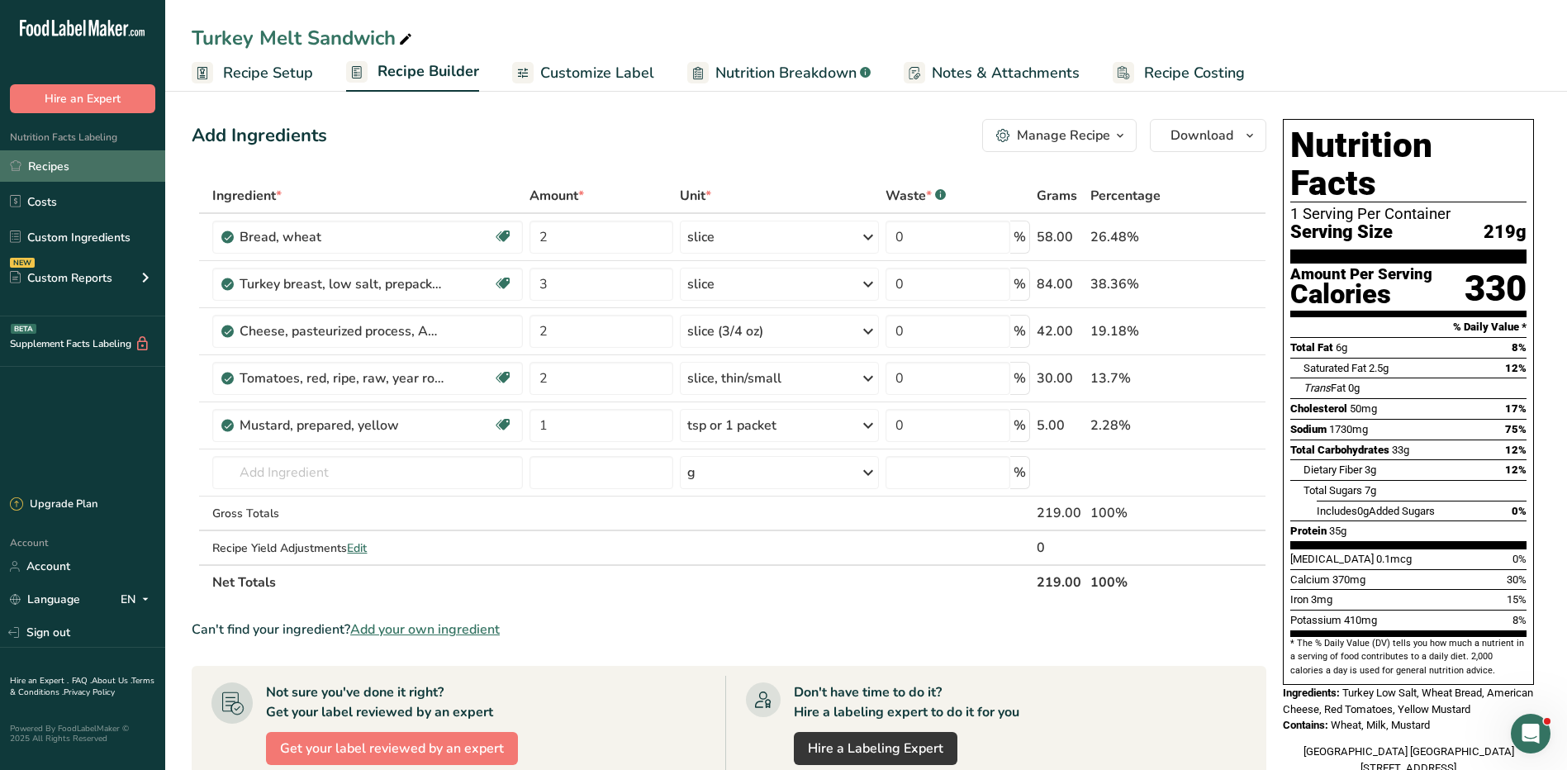
click at [26, 157] on link "Recipes" at bounding box center [82, 165] width 165 height 31
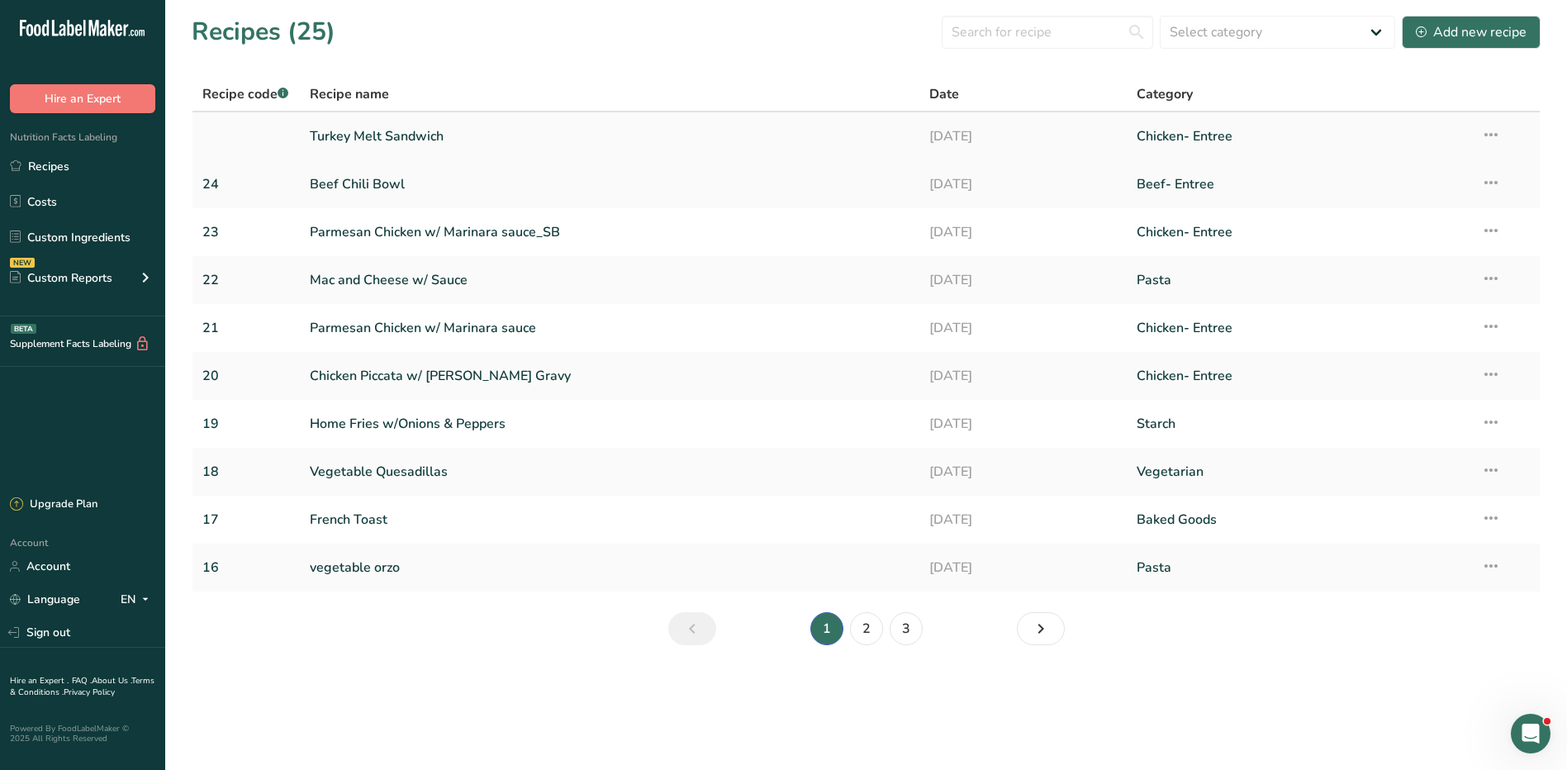
click at [392, 132] on link "Turkey Melt Sandwich" at bounding box center [610, 136] width 601 height 35
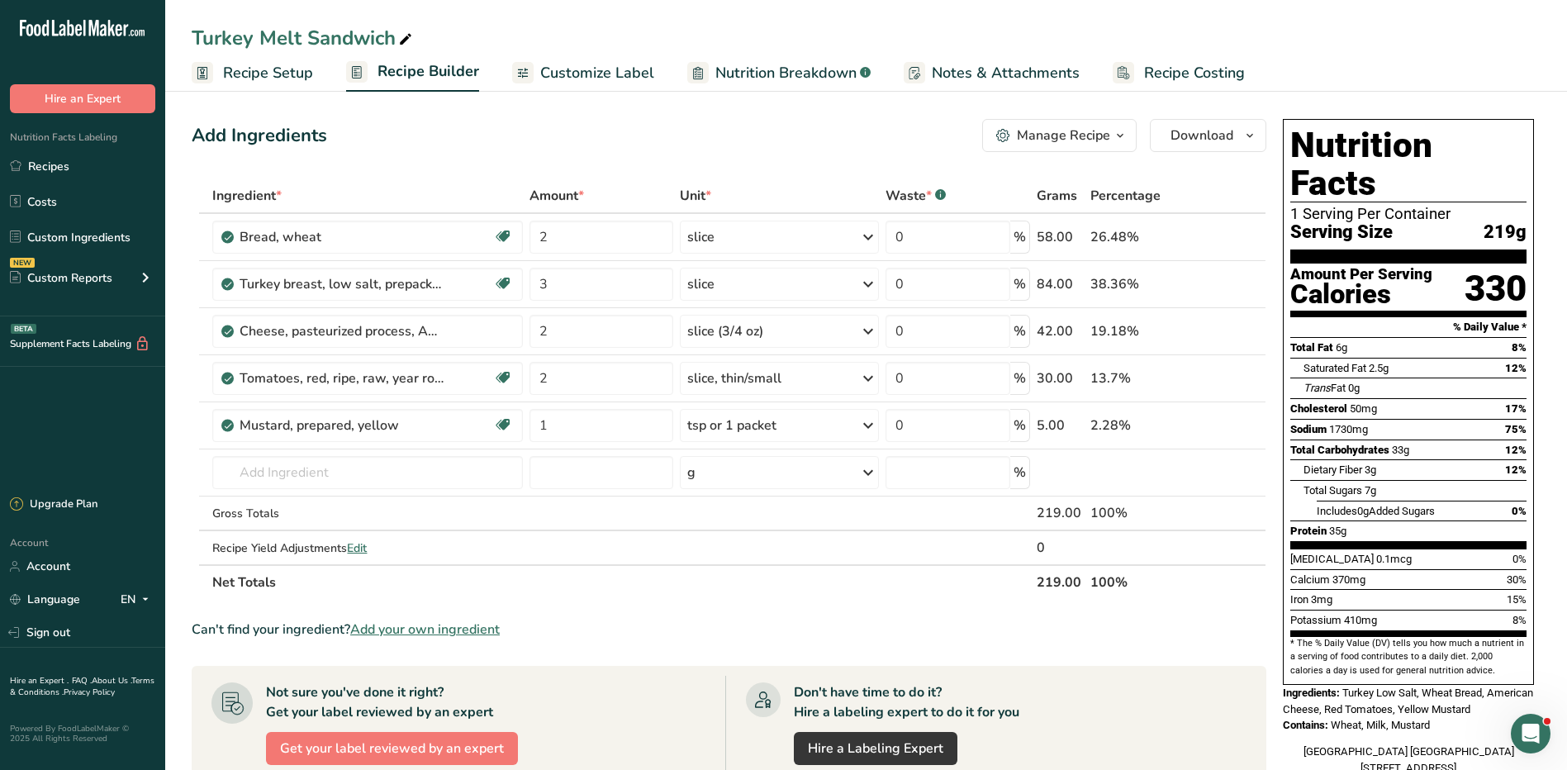
click at [271, 78] on span "Recipe Setup" at bounding box center [268, 73] width 90 height 22
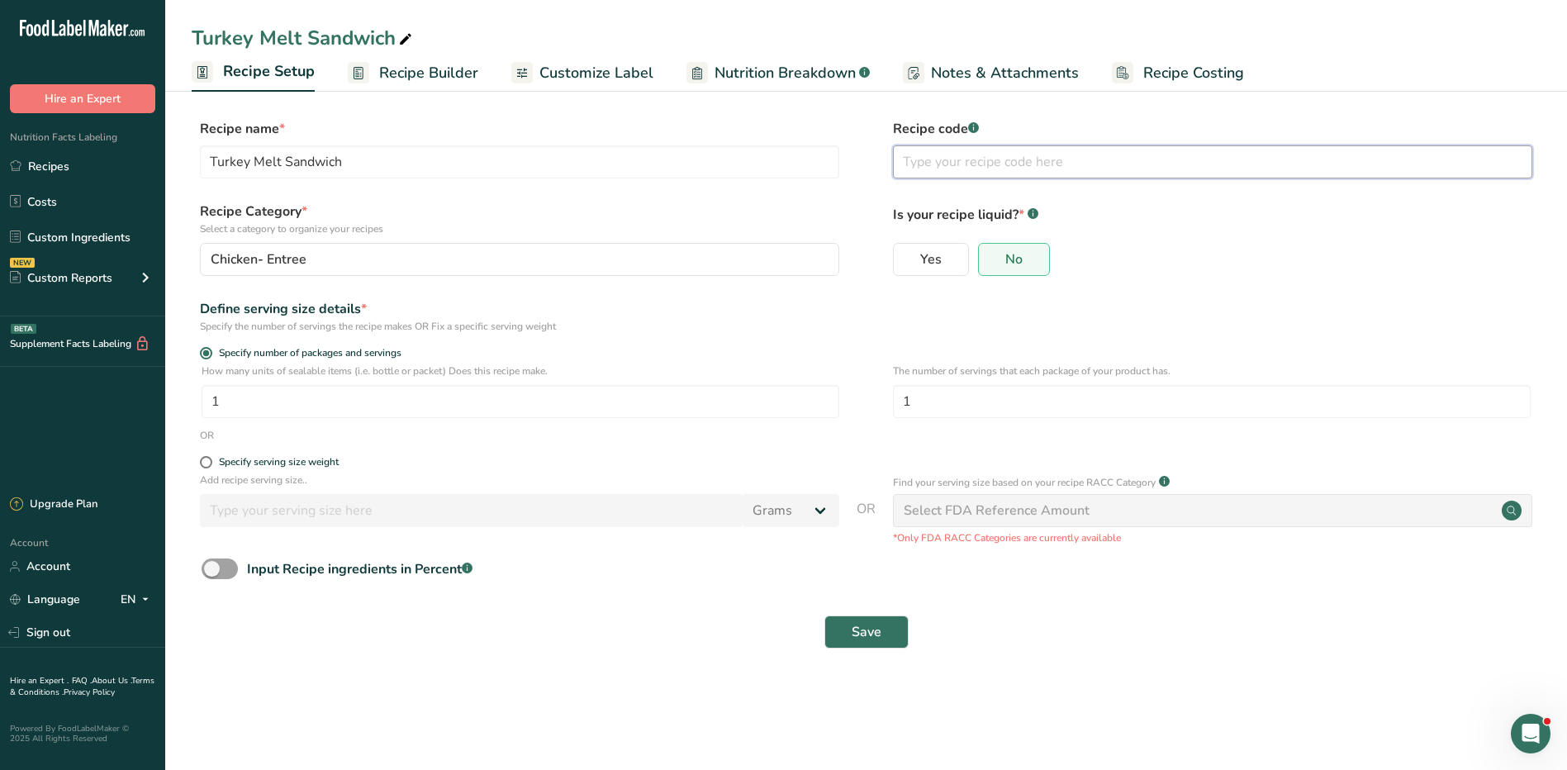
click at [1008, 168] on input "text" at bounding box center [1213, 161] width 640 height 33
type input "25"
click at [858, 636] on span "Save" at bounding box center [867, 632] width 30 height 20
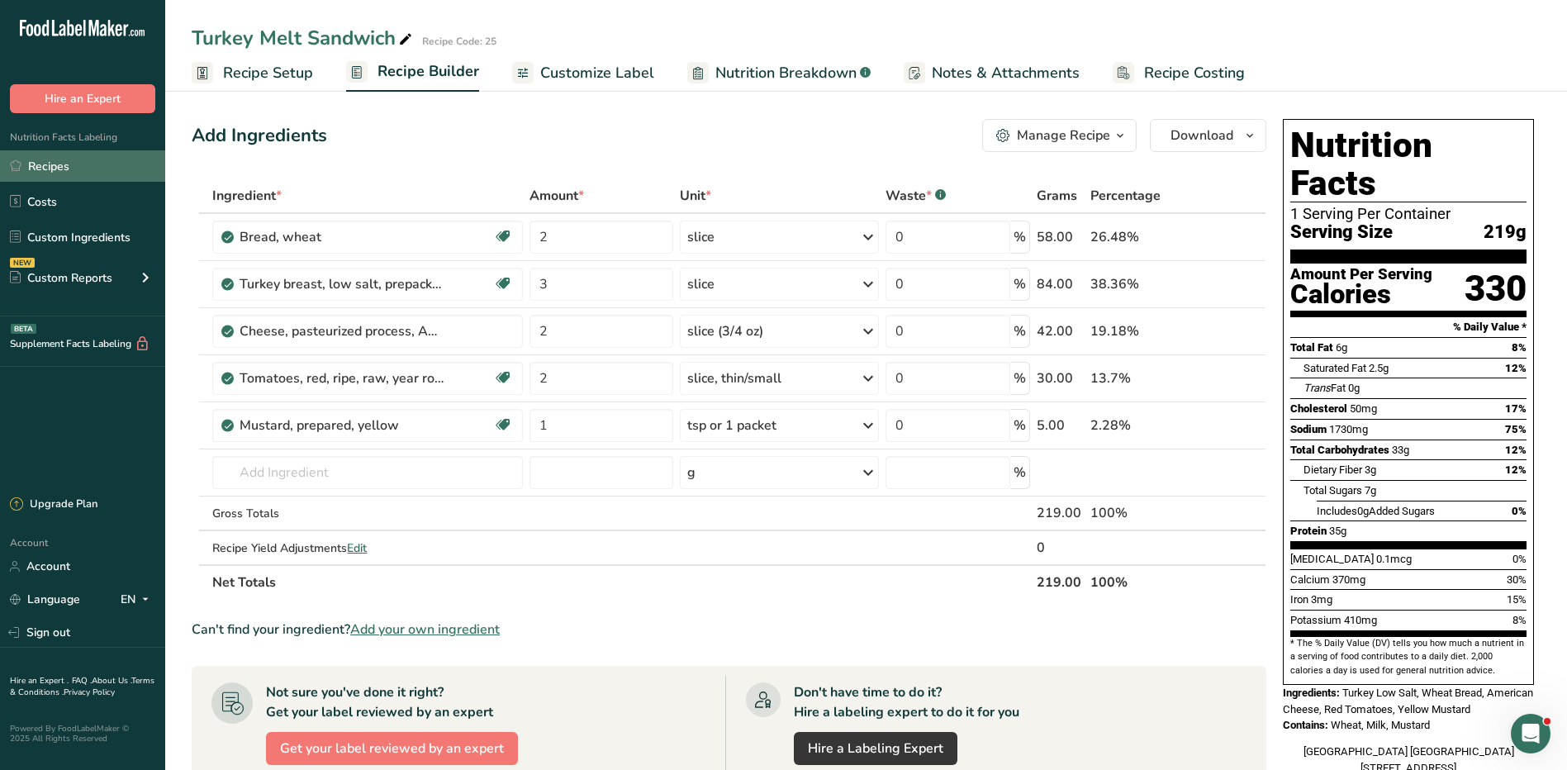
click at [61, 169] on link "Recipes" at bounding box center [82, 165] width 165 height 31
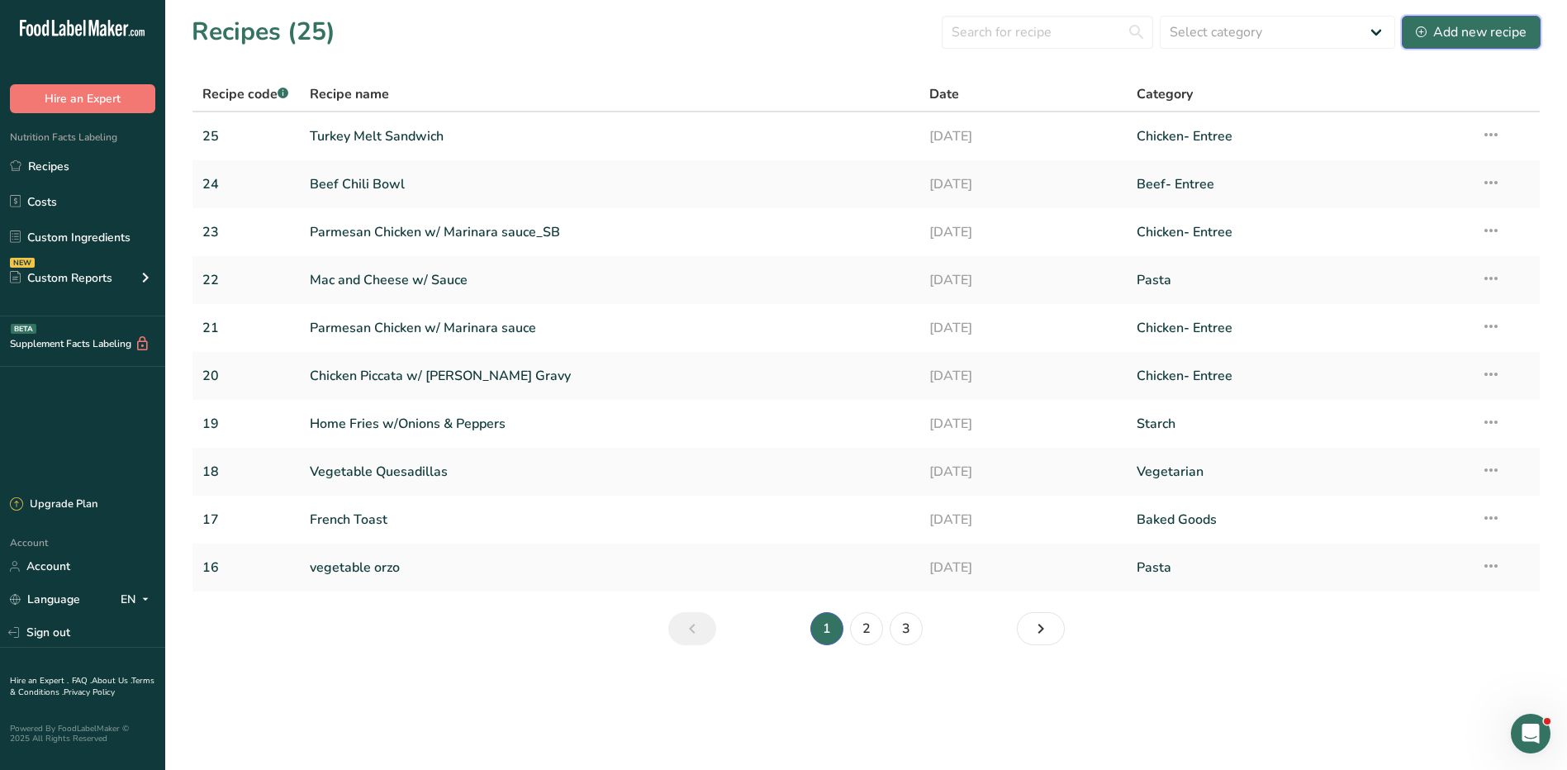
click at [1479, 35] on div "Add new recipe" at bounding box center [1471, 32] width 111 height 20
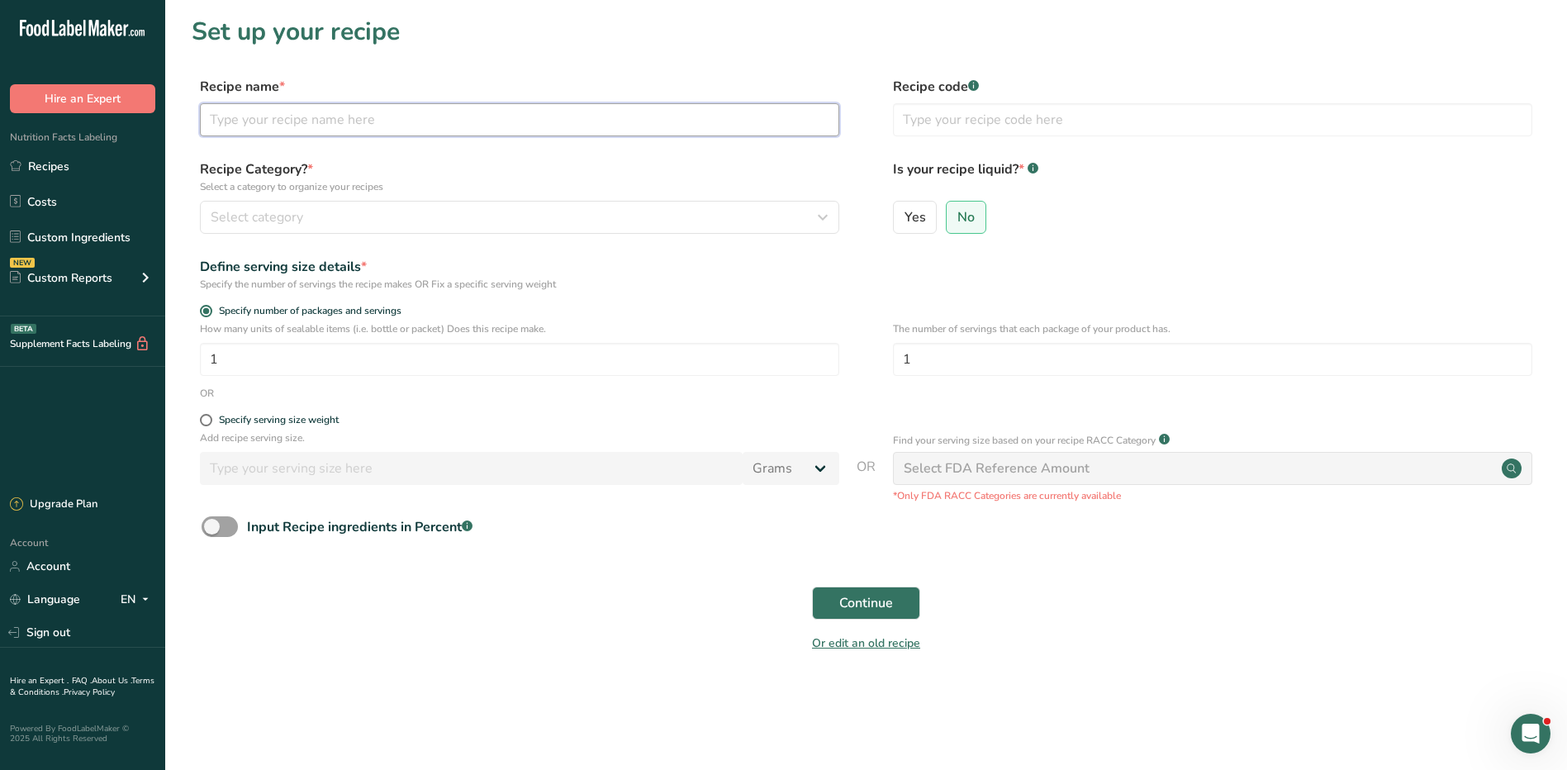
click at [396, 126] on input "text" at bounding box center [520, 119] width 640 height 33
type input "26"
click at [948, 122] on input "text" at bounding box center [1213, 119] width 640 height 33
type input "26"
click at [360, 126] on input "26" at bounding box center [520, 119] width 640 height 33
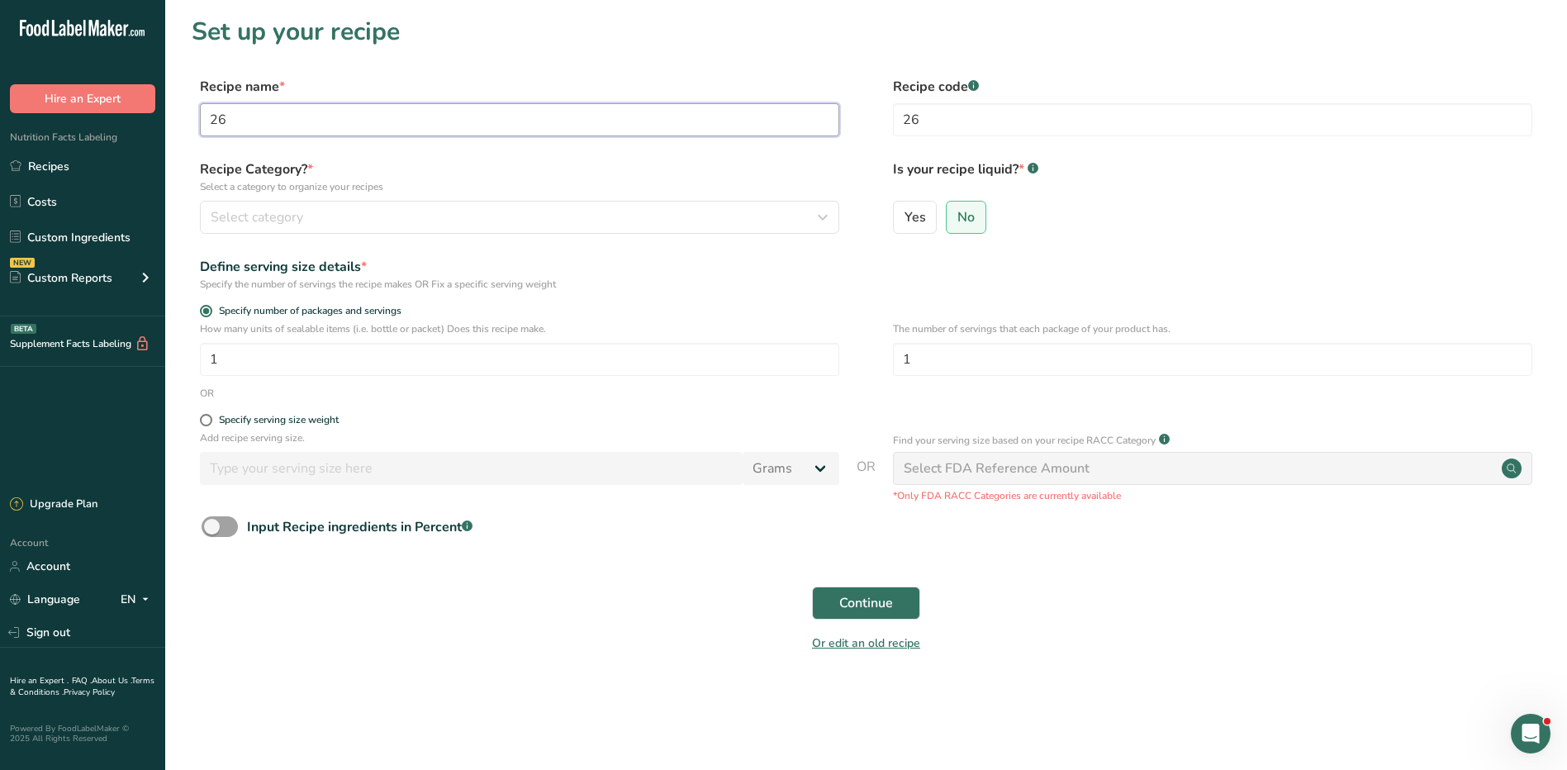
type input "2"
type input "P"
click at [384, 116] on input "Basil and Tomato pizza with turkey pepperoni" at bounding box center [520, 119] width 640 height 33
click at [374, 118] on input "Basil and Tomato pizza with turkey pepperoni" at bounding box center [520, 119] width 640 height 33
click at [360, 118] on input "Basil and Tomato pizza w/ turkey pepperoni" at bounding box center [520, 119] width 640 height 33
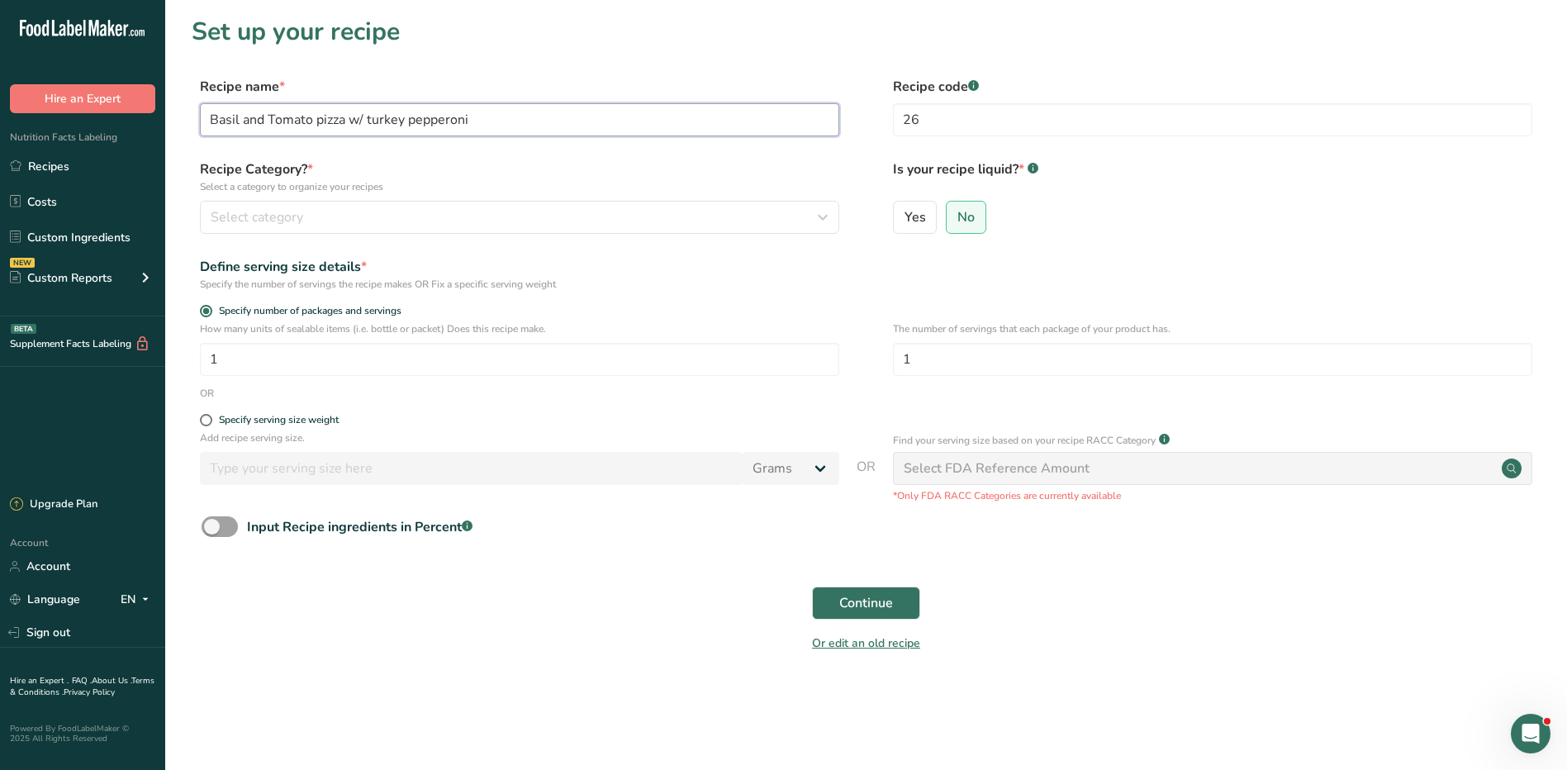
click at [373, 118] on input "Basil and Tomato pizza w/ turkey pepperoni" at bounding box center [520, 119] width 640 height 33
click at [416, 115] on input "Basil and Tomato pizza w/ Turkey pepperoni" at bounding box center [520, 119] width 640 height 33
type input "Basil and Tomato pizza w/ Turkey Pepperoni"
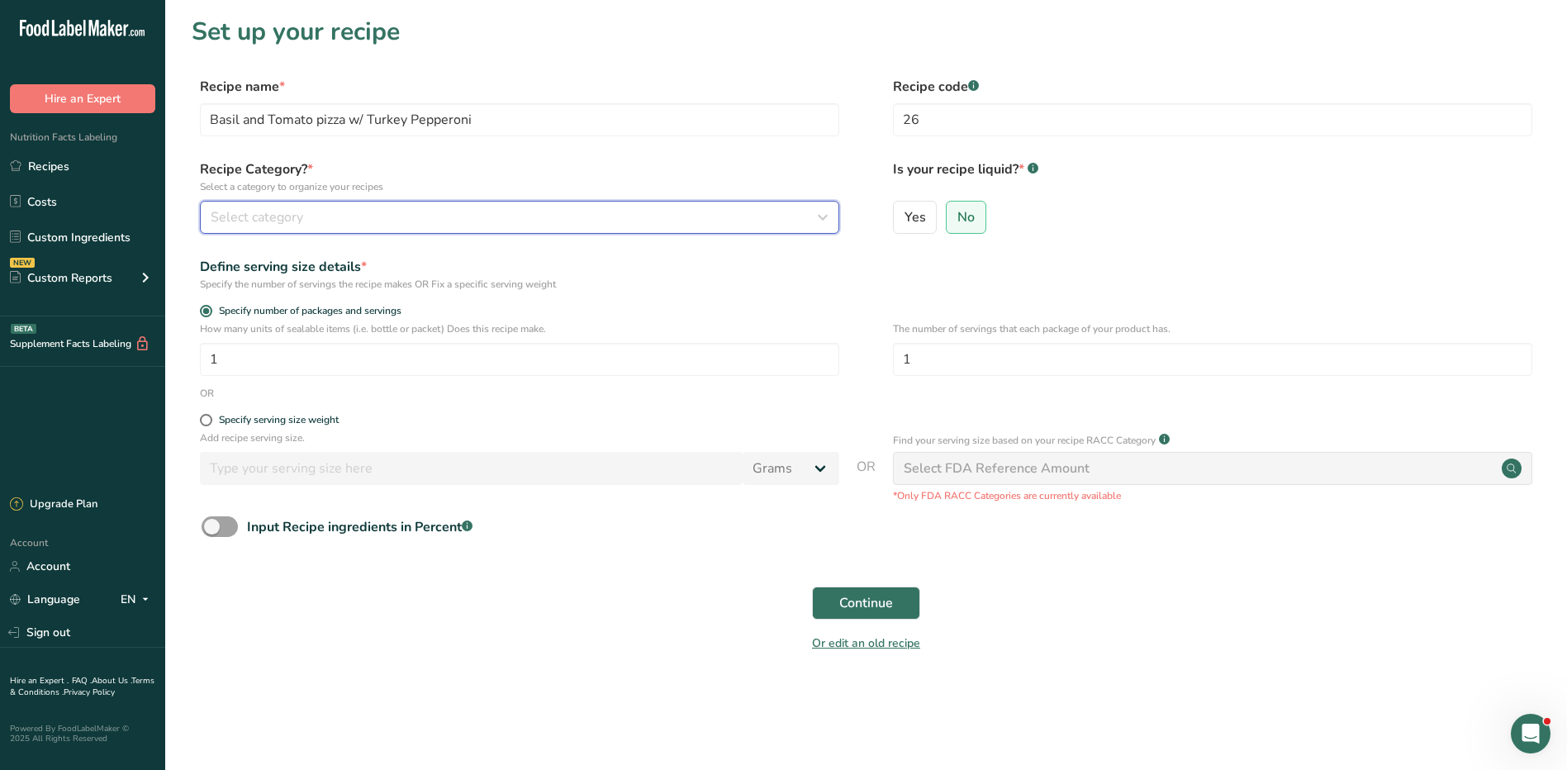
click at [335, 216] on div "Select category" at bounding box center [515, 217] width 608 height 20
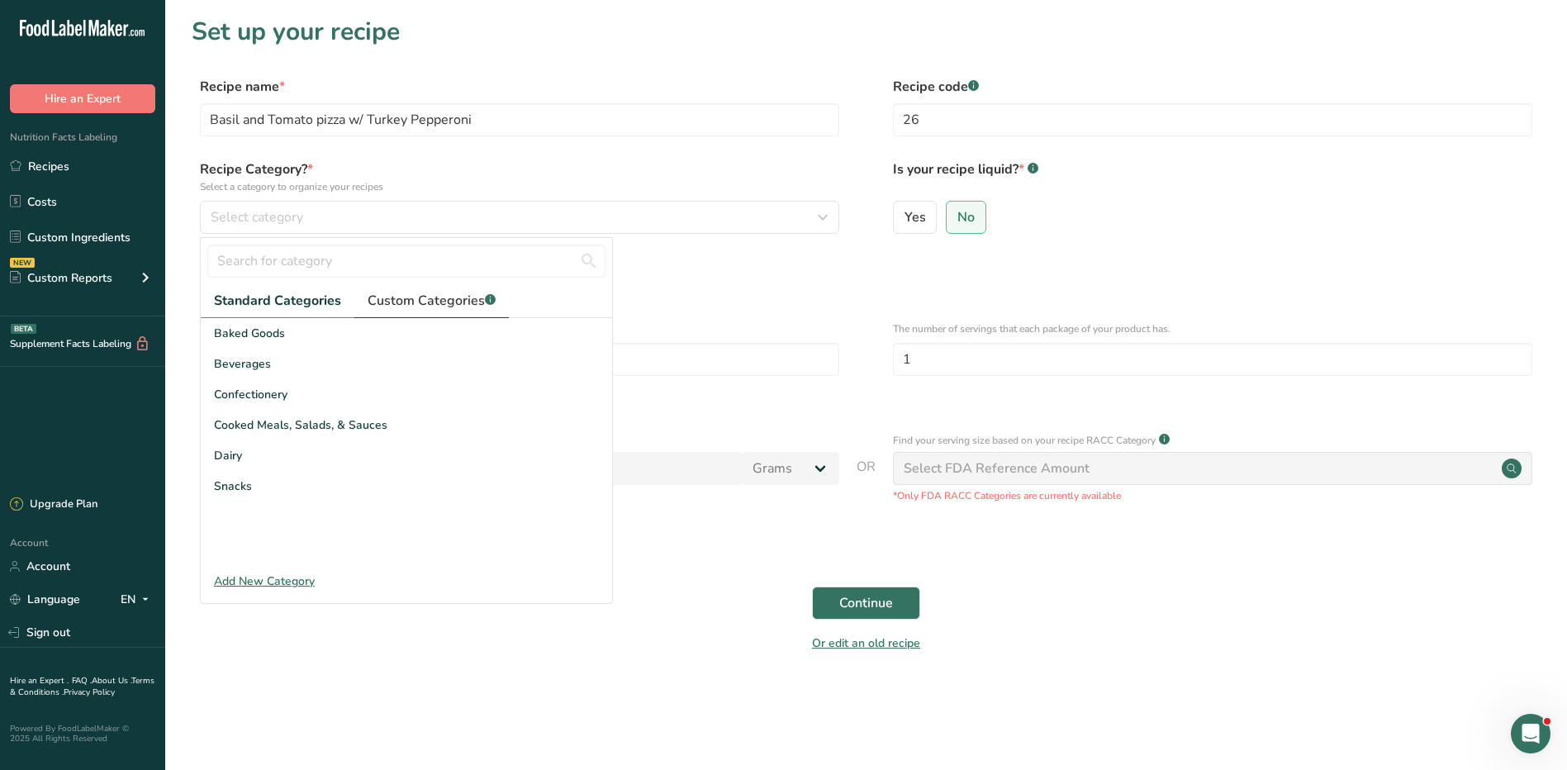
click at [415, 304] on span "Custom Categories .a-a{fill:#347362;}.b-a{fill:#fff;}" at bounding box center [432, 301] width 128 height 20
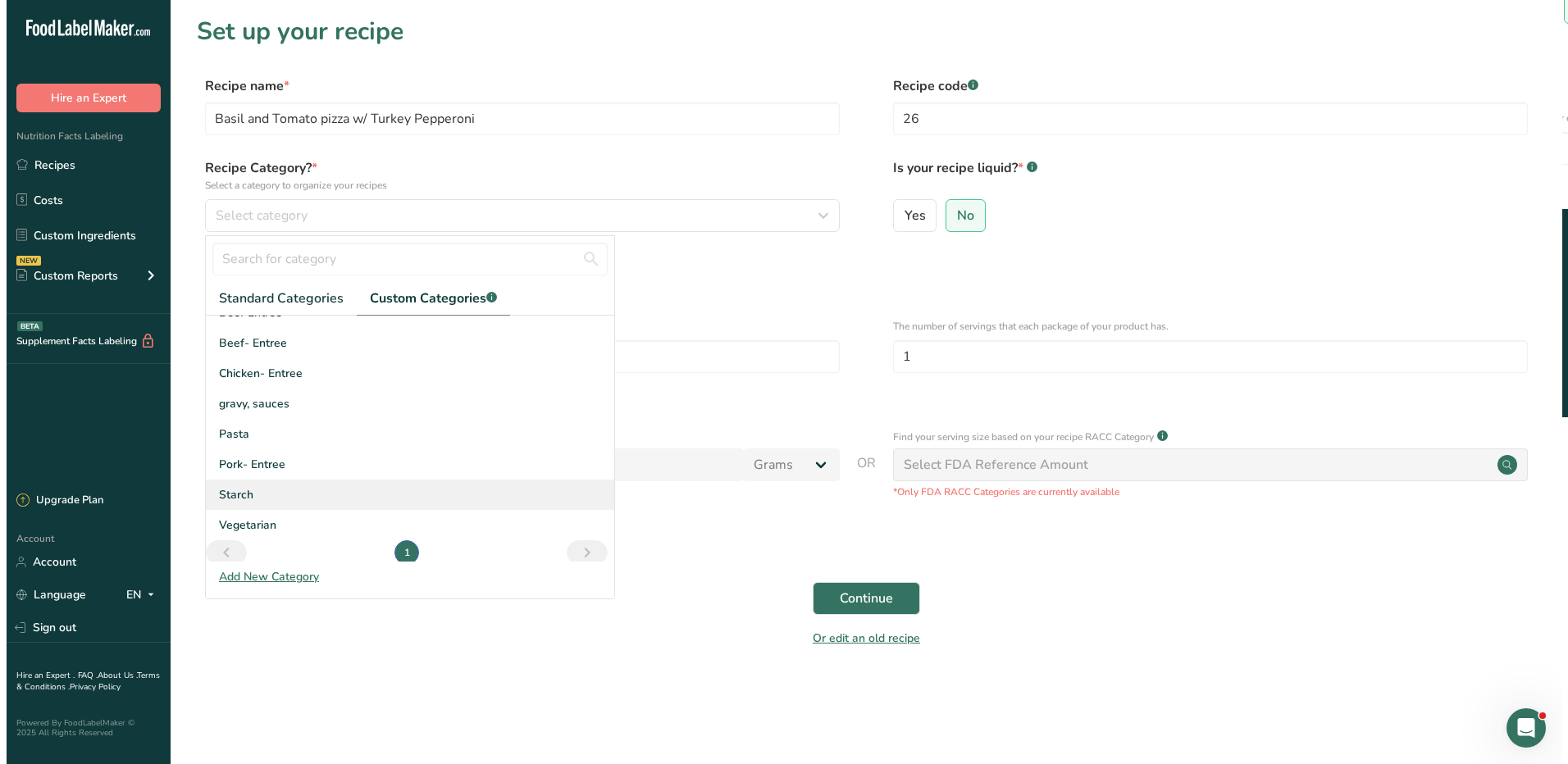
scroll to position [28, 0]
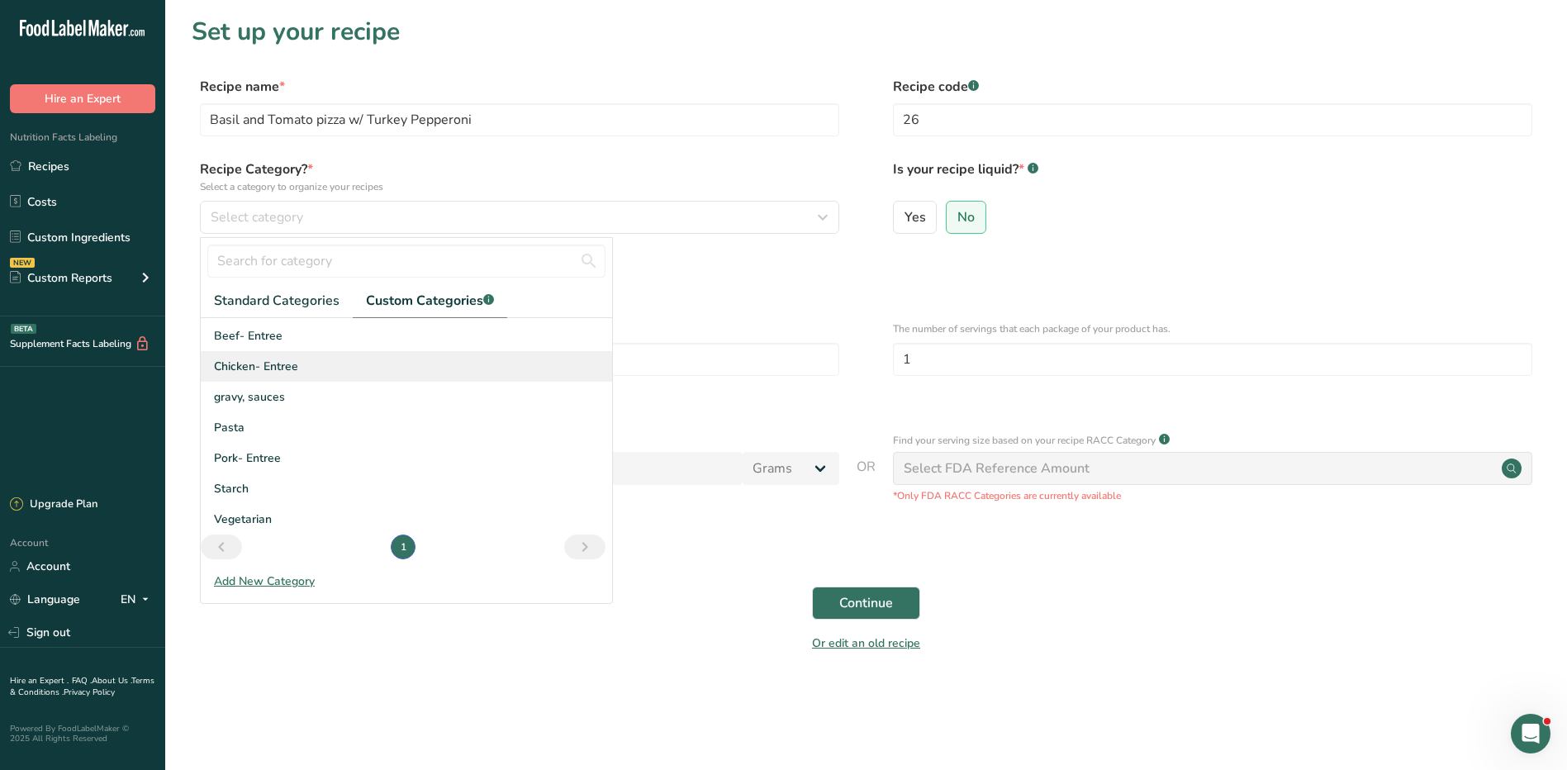
click at [296, 368] on span "Chicken- Entree" at bounding box center [256, 366] width 84 height 17
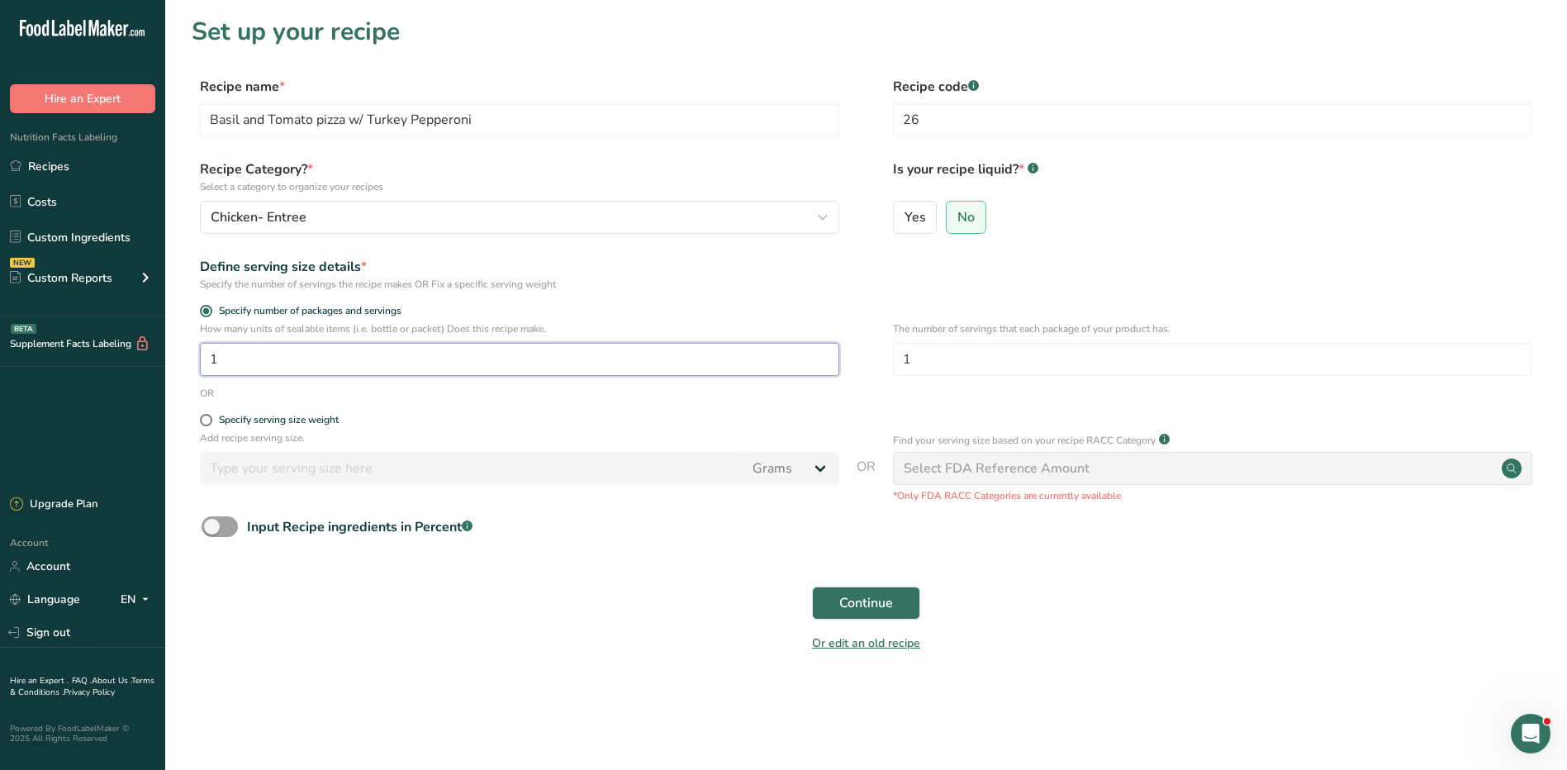
click at [303, 358] on input "1" at bounding box center [520, 359] width 640 height 33
click at [856, 602] on span "Continue" at bounding box center [867, 603] width 54 height 20
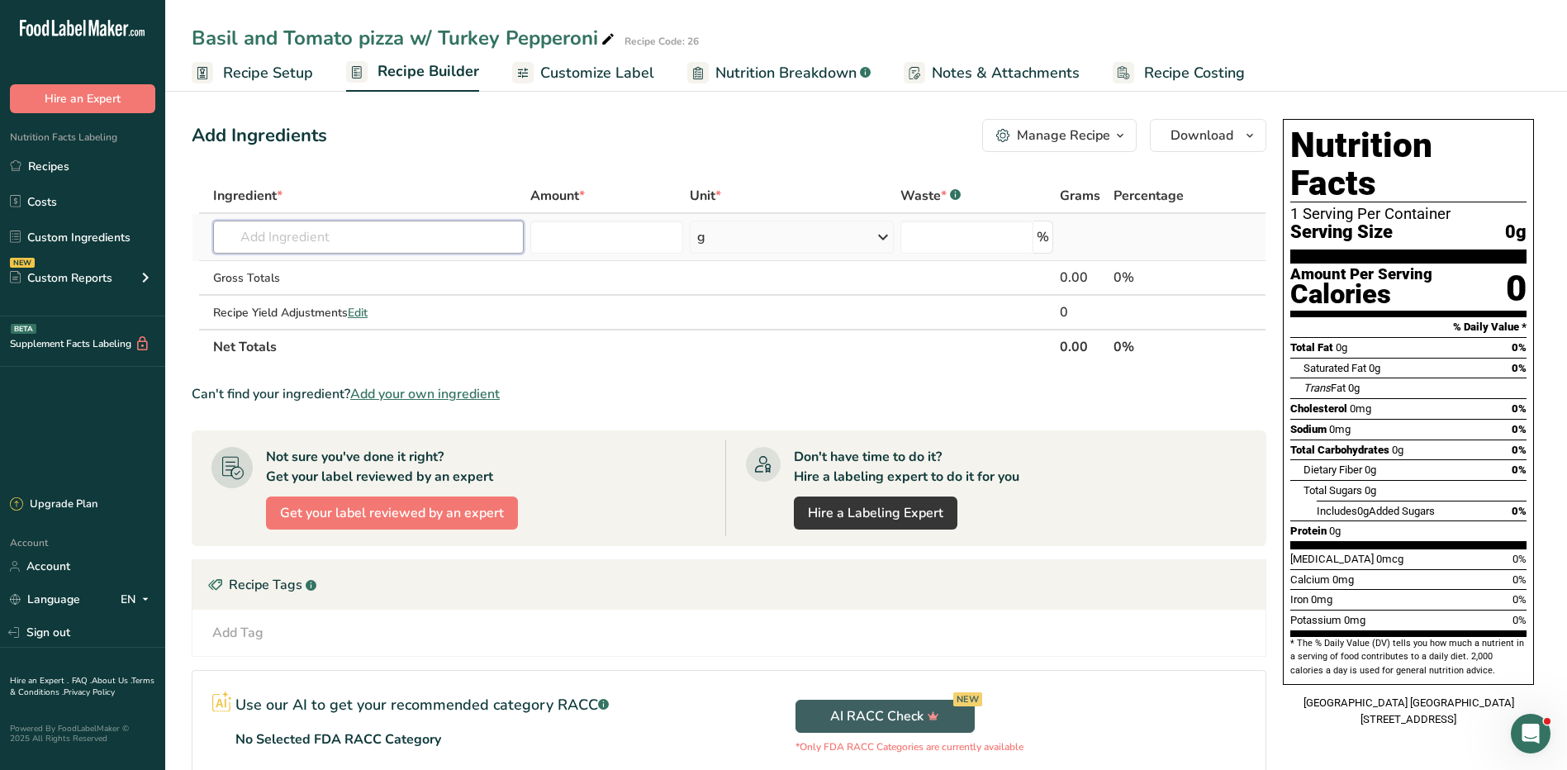
click at [322, 225] on input "text" at bounding box center [368, 237] width 311 height 33
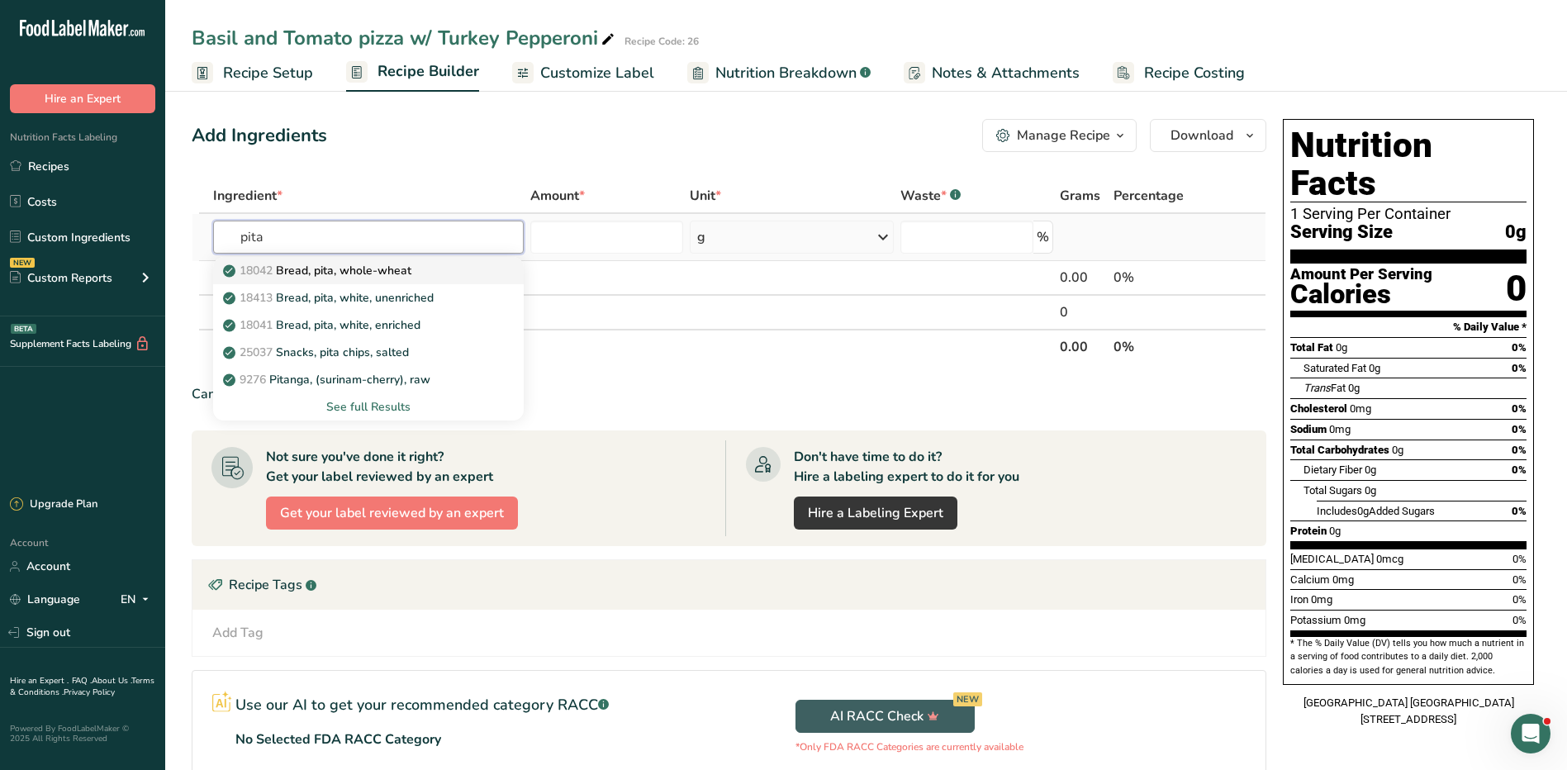
type input "pita"
click at [359, 272] on p "18042 Bread, pita, whole-wheat" at bounding box center [318, 270] width 185 height 17
type input "Bread, pita, whole-wheat"
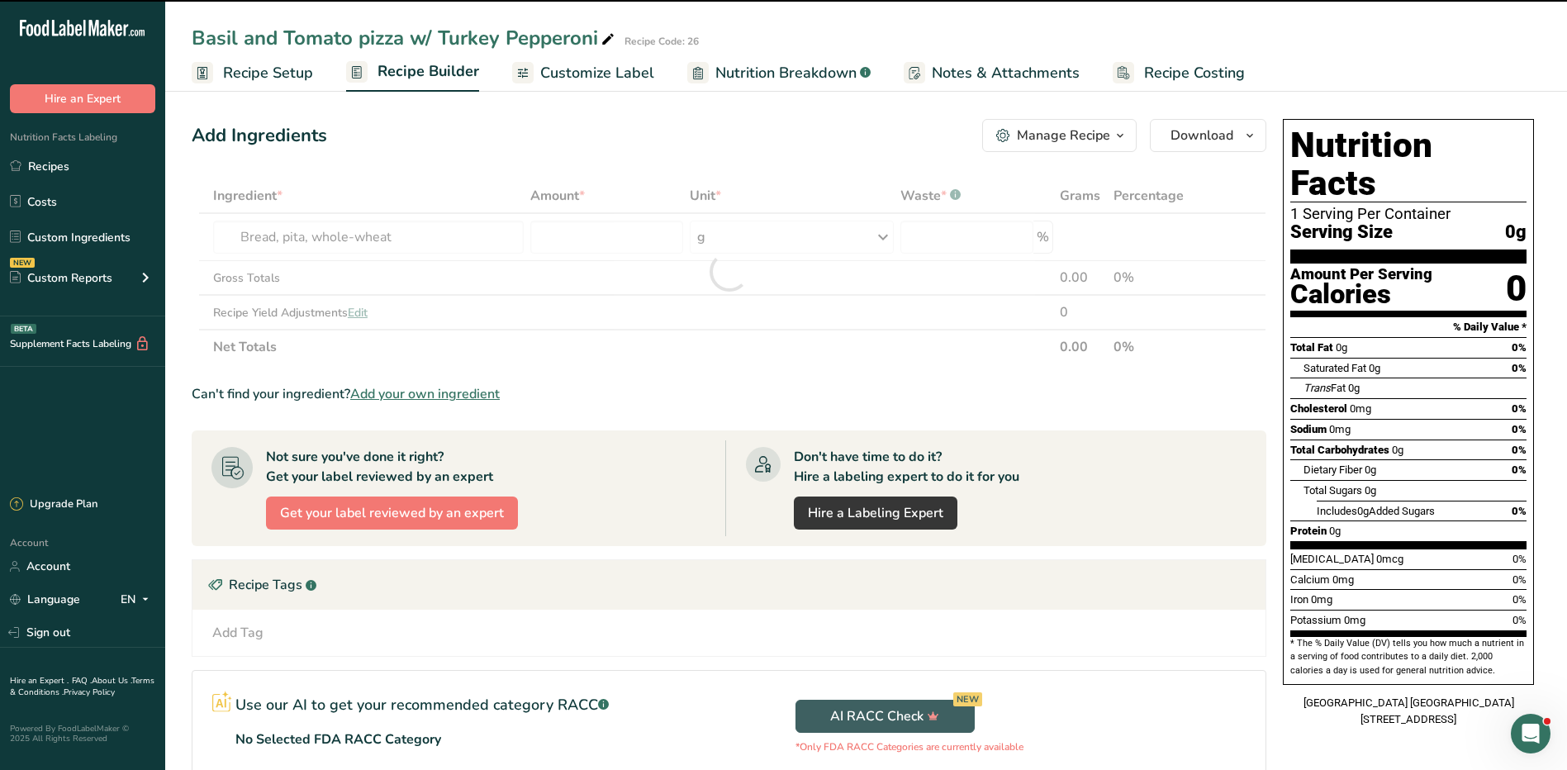
type input "0"
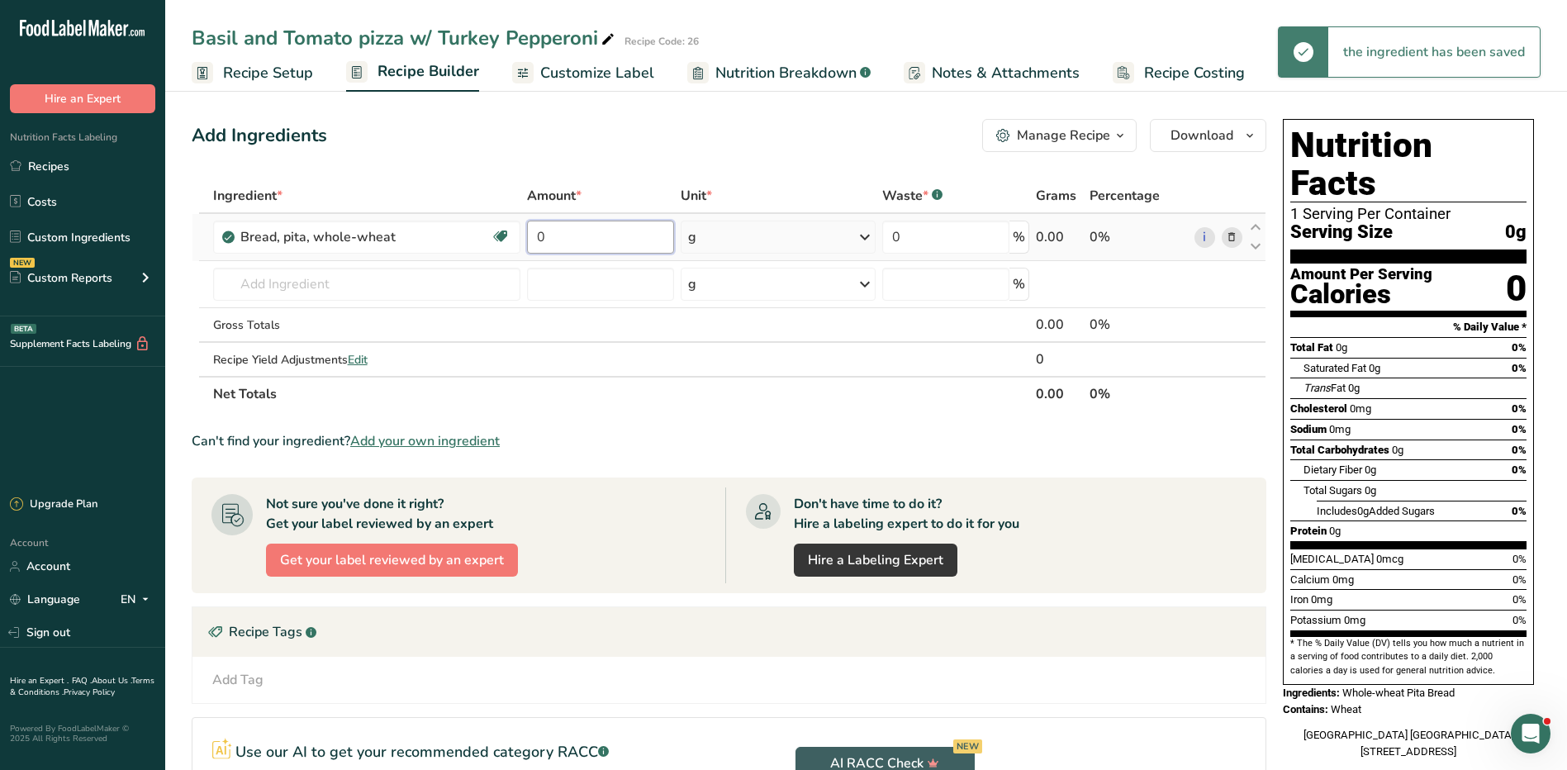
click at [587, 238] on input "0" at bounding box center [600, 237] width 147 height 33
type input "1"
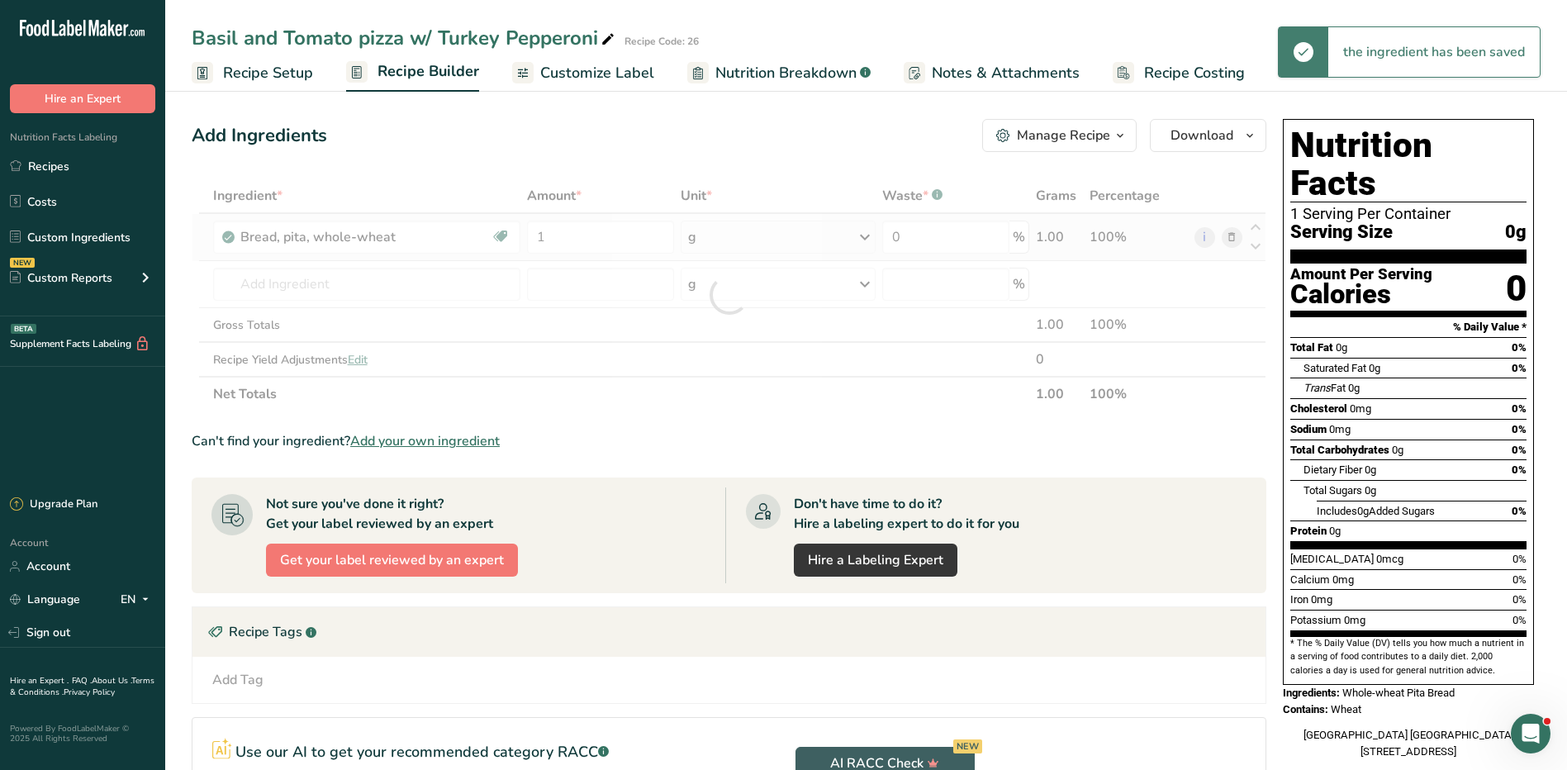
click at [734, 240] on div "Ingredient * Amount * Unit * Waste * .a-a{fill:#347362;}.b-a{fill:#fff;} Grams …" at bounding box center [729, 294] width 1075 height 233
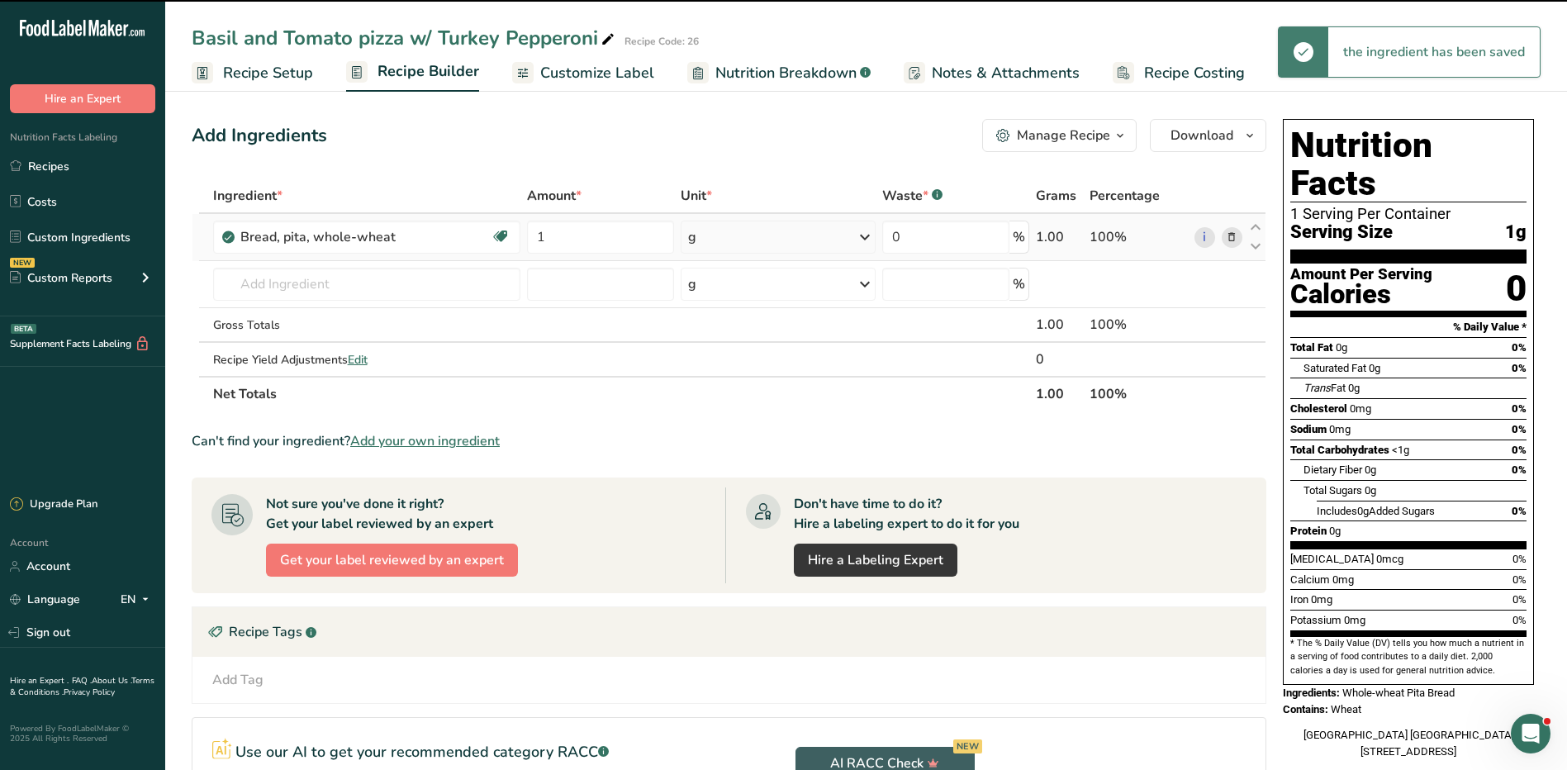
click at [735, 239] on div "g" at bounding box center [778, 237] width 195 height 33
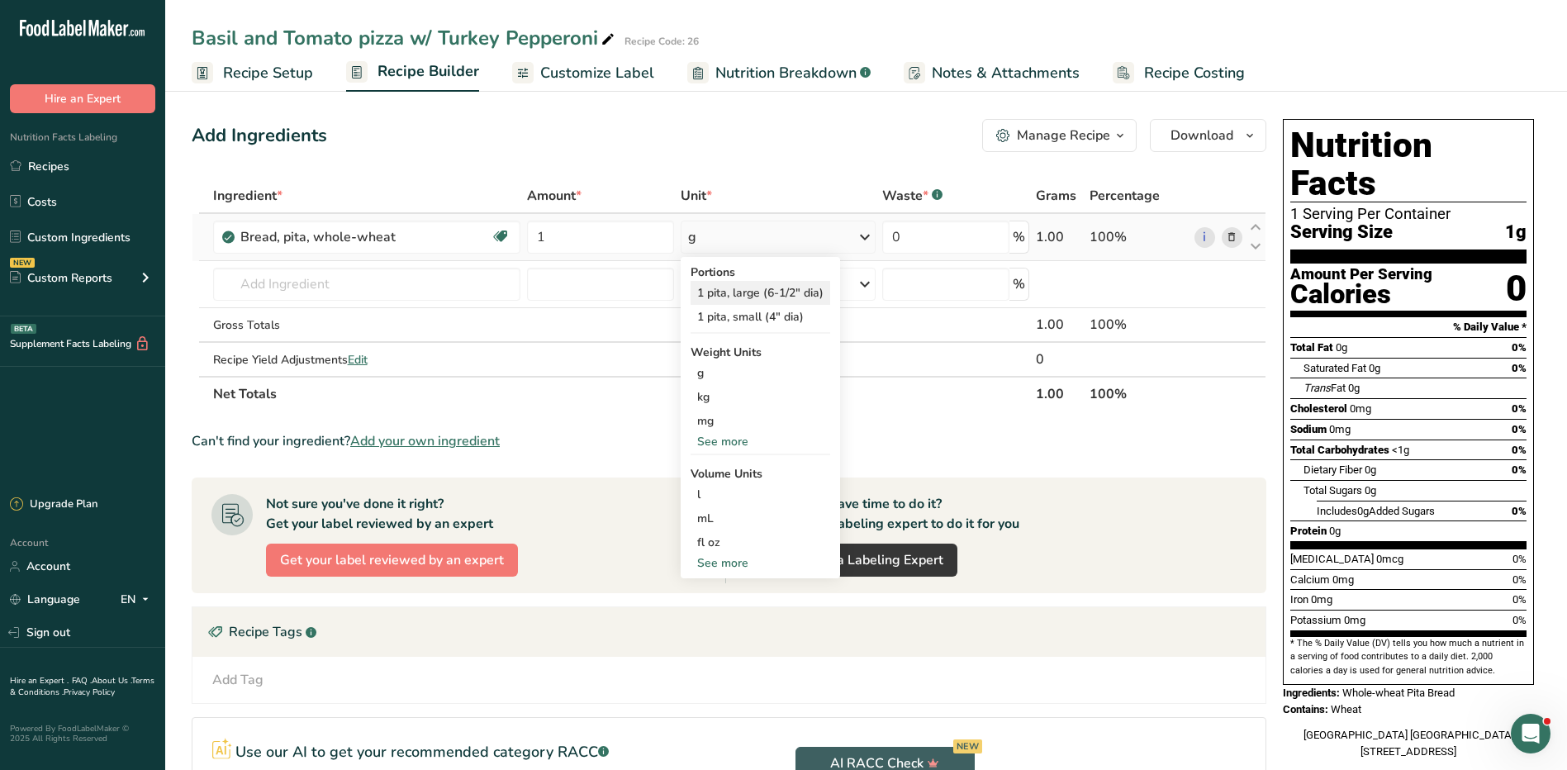
click at [816, 293] on div "1 pita, large (6-1/2" dia)" at bounding box center [761, 293] width 140 height 24
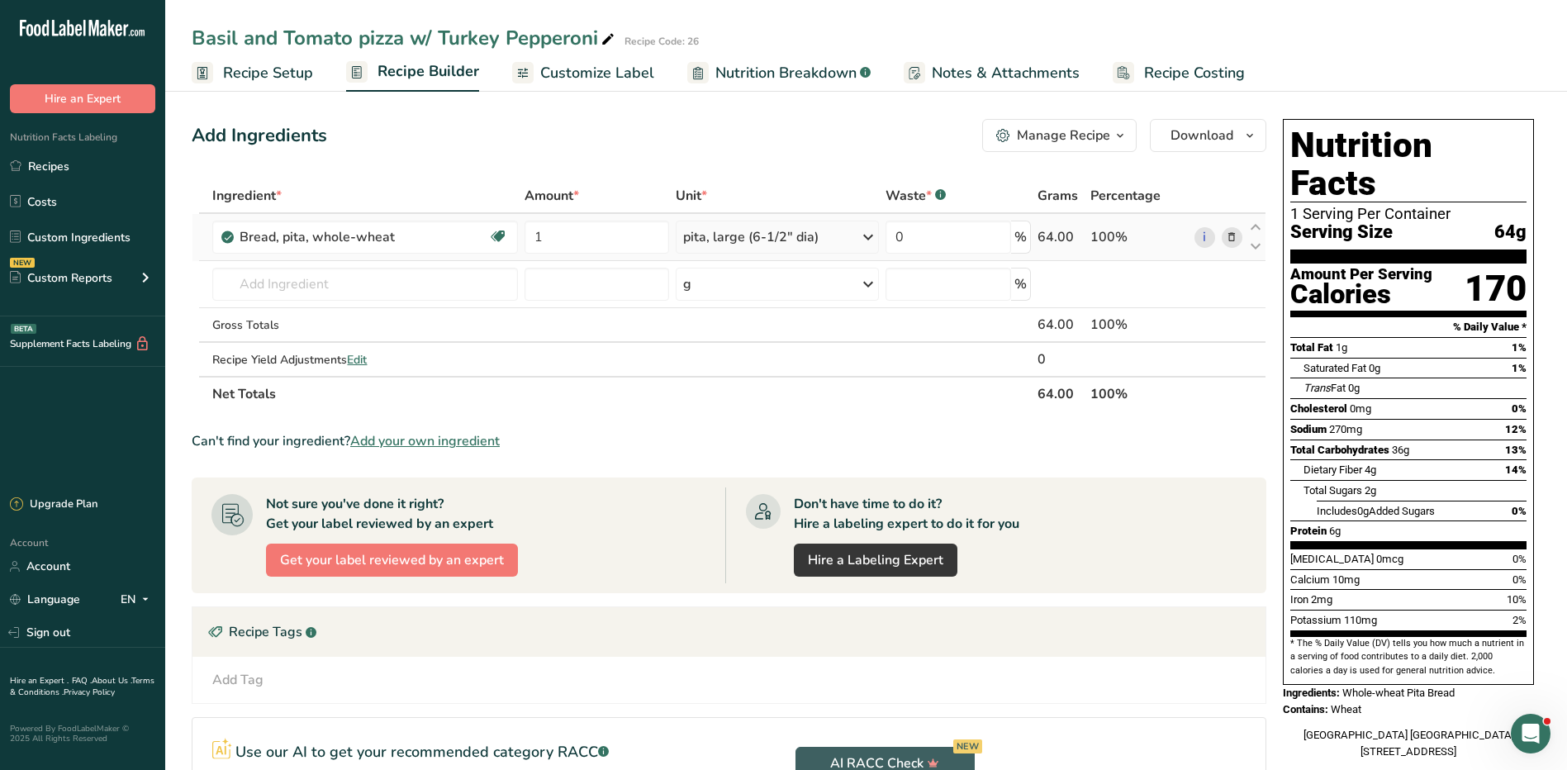
click at [763, 240] on div "pita, large (6-1/2" dia)" at bounding box center [751, 237] width 136 height 20
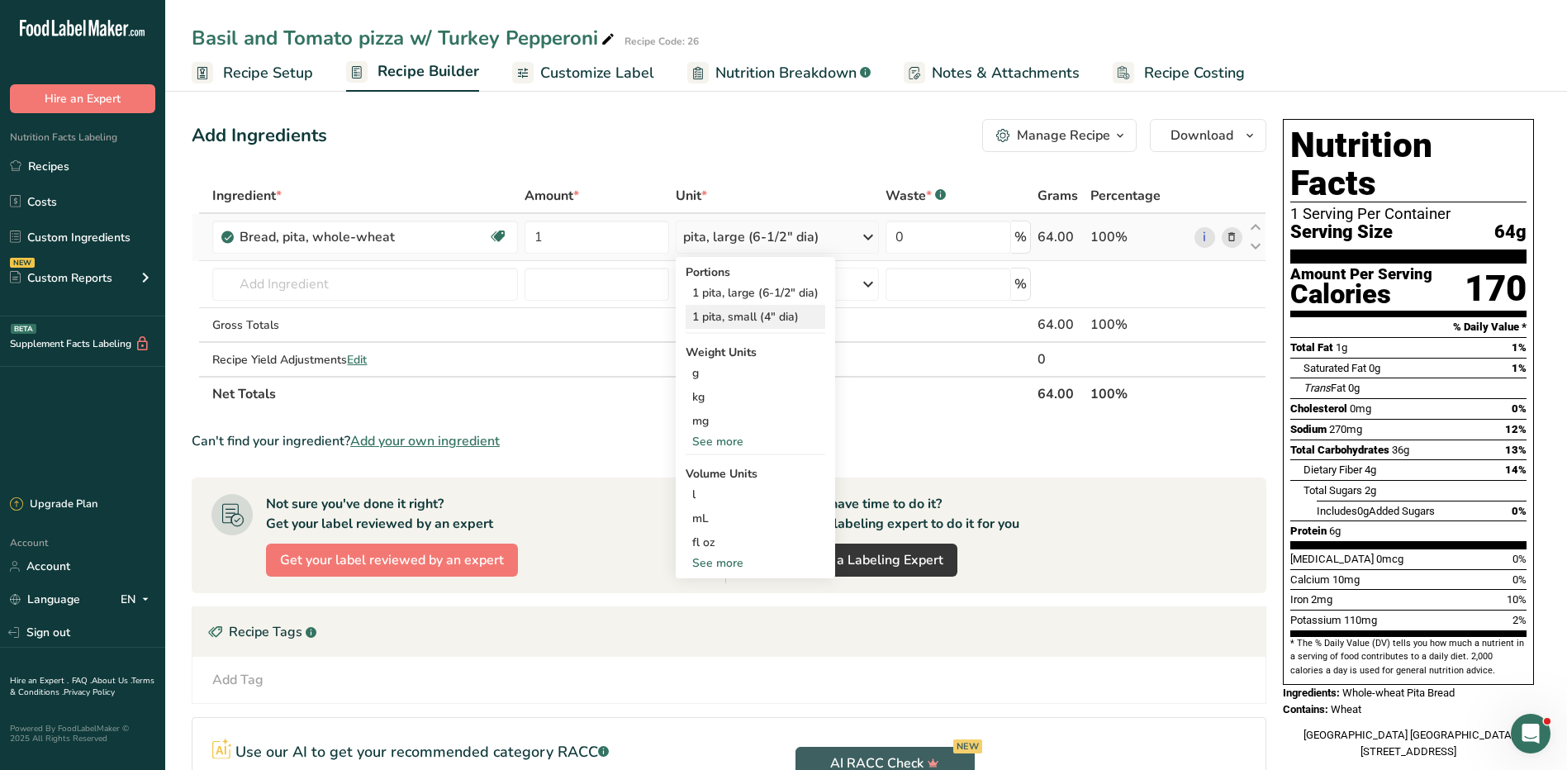
click at [773, 319] on div "1 pita, small (4" dia)" at bounding box center [756, 317] width 140 height 24
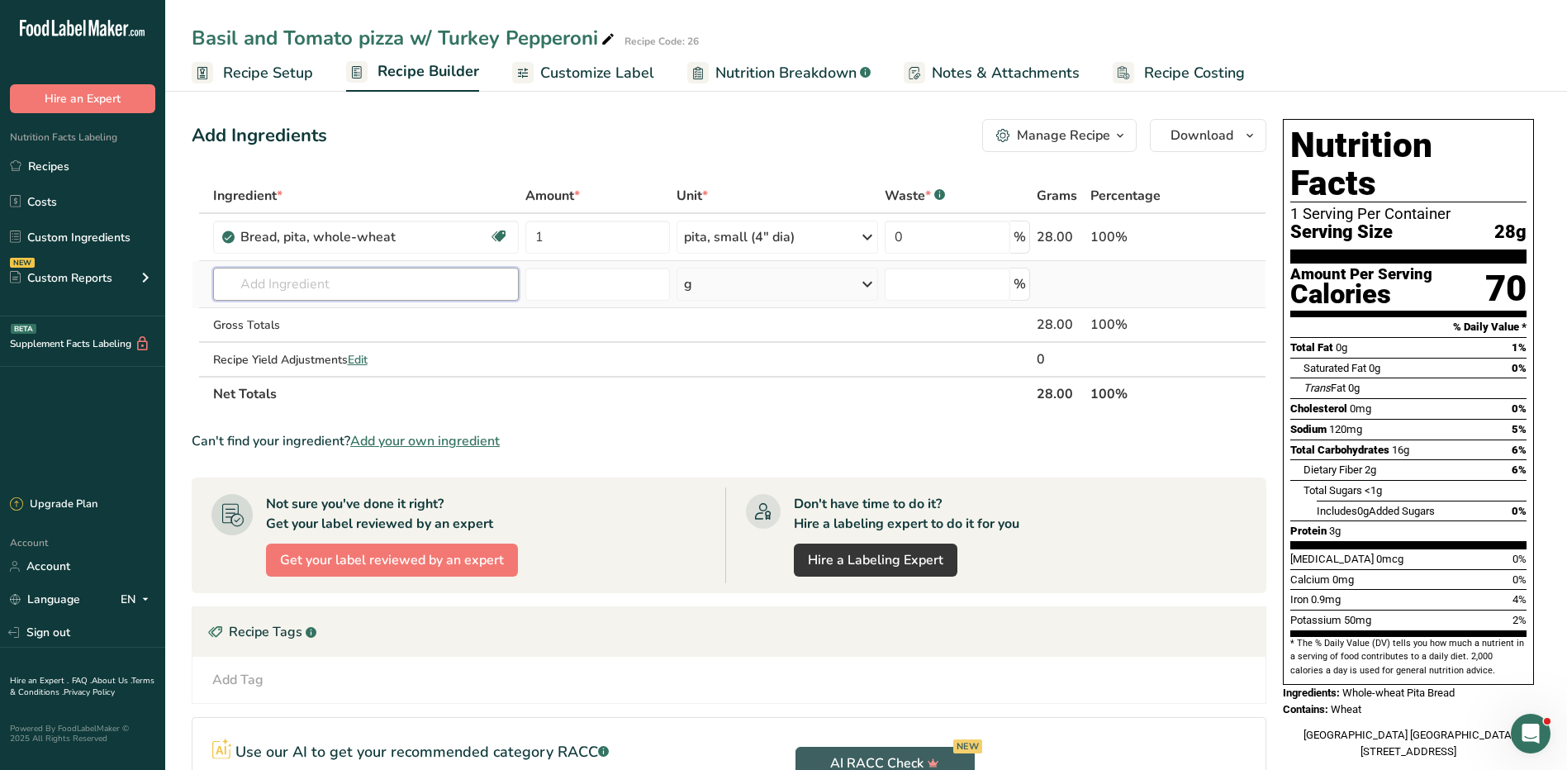
click at [418, 291] on input "text" at bounding box center [366, 284] width 306 height 33
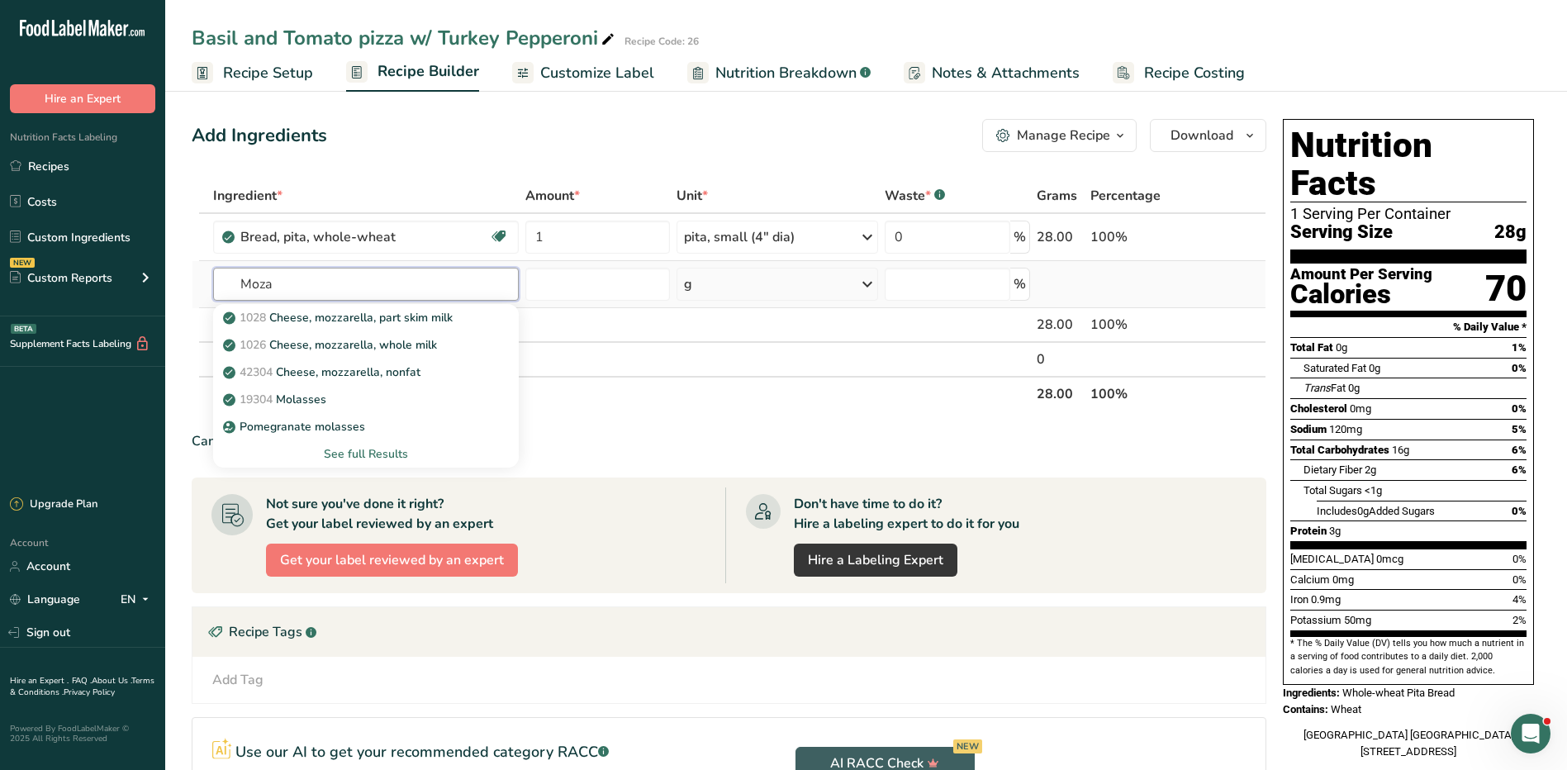
type input "Moza"
click at [359, 450] on div "See full Results" at bounding box center [365, 453] width 279 height 17
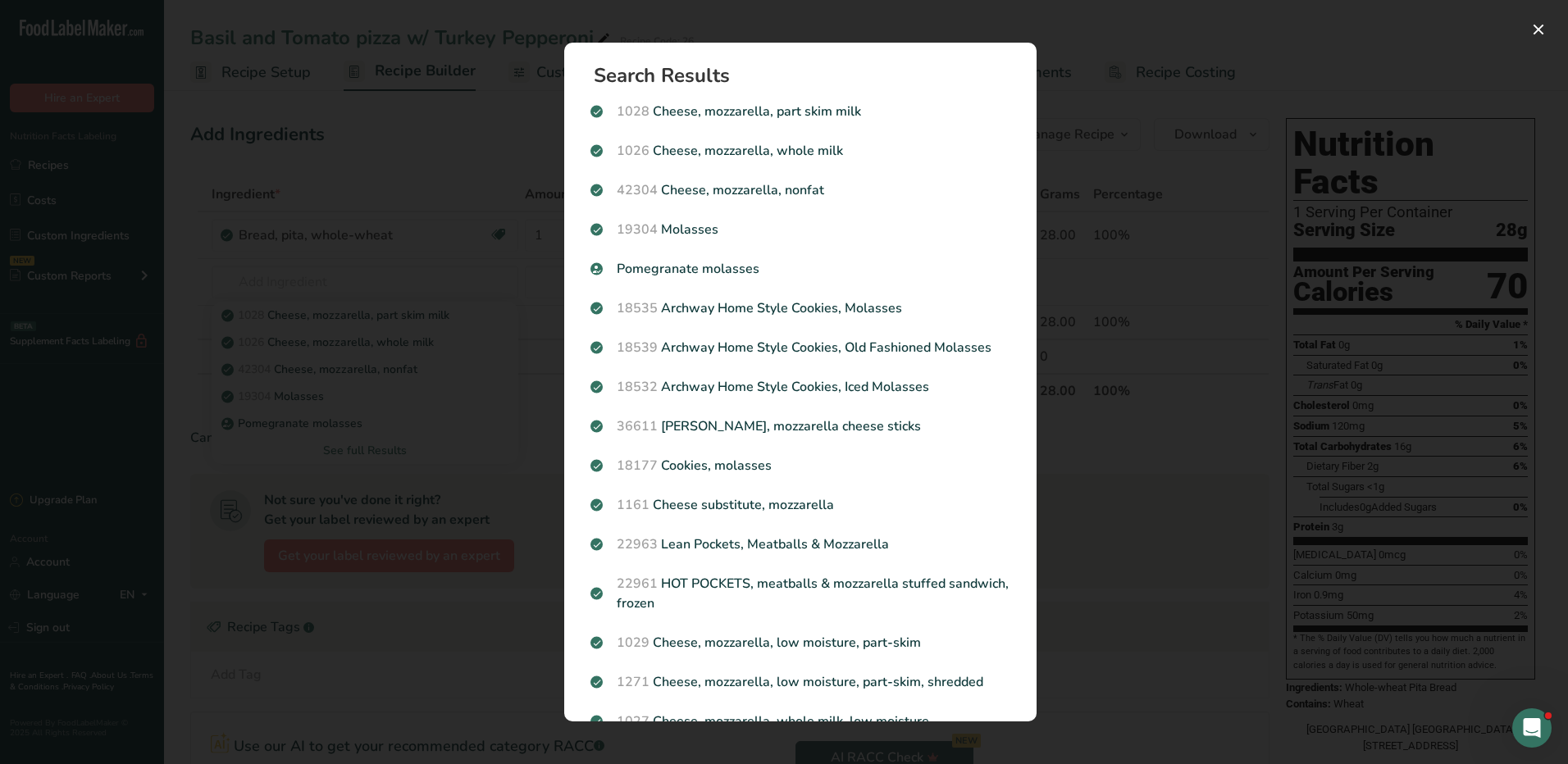
click at [1081, 188] on div "Search results modal" at bounding box center [784, 382] width 1568 height 764
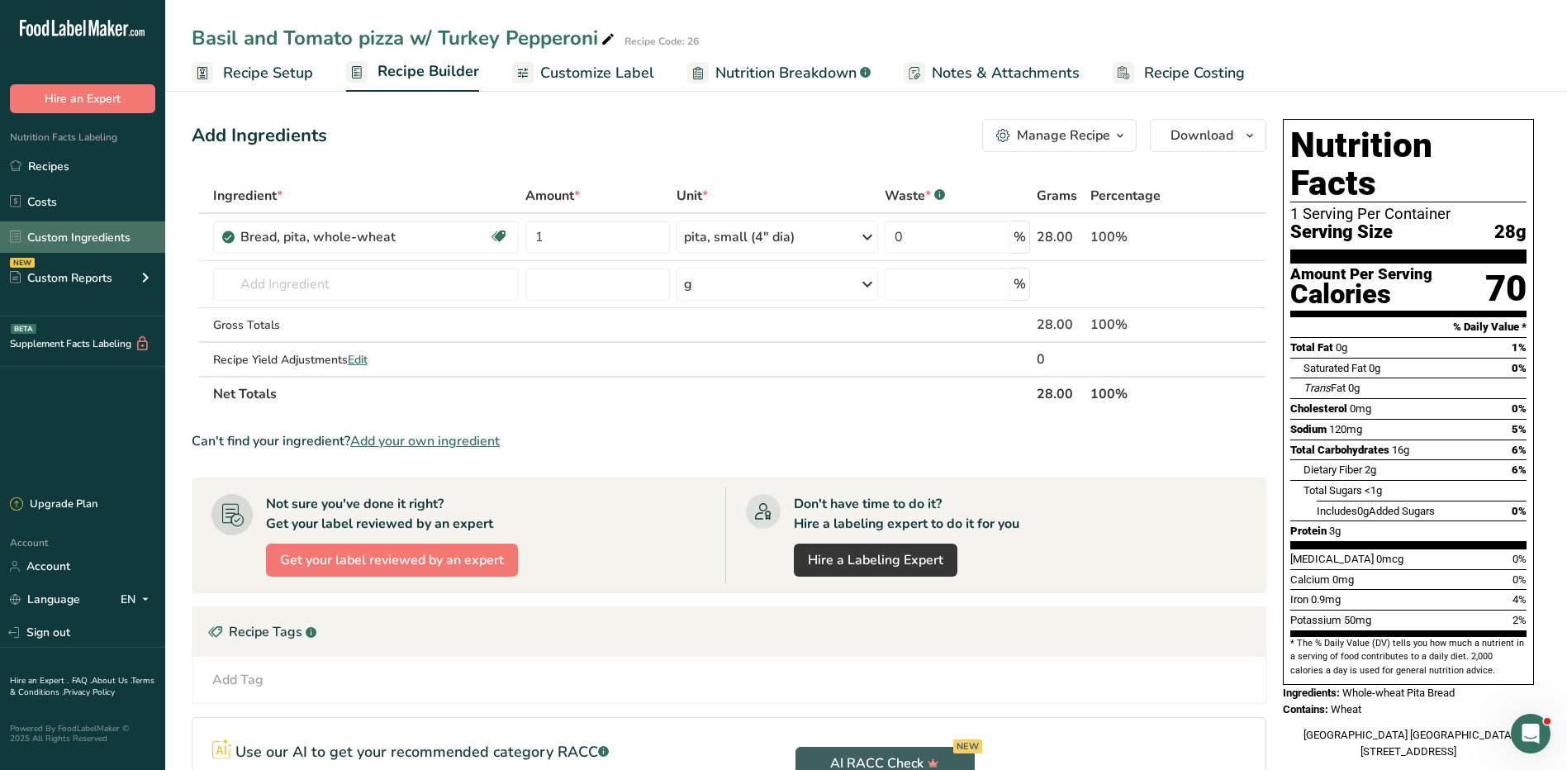
click at [103, 236] on link "Custom Ingredients" at bounding box center [82, 236] width 165 height 31
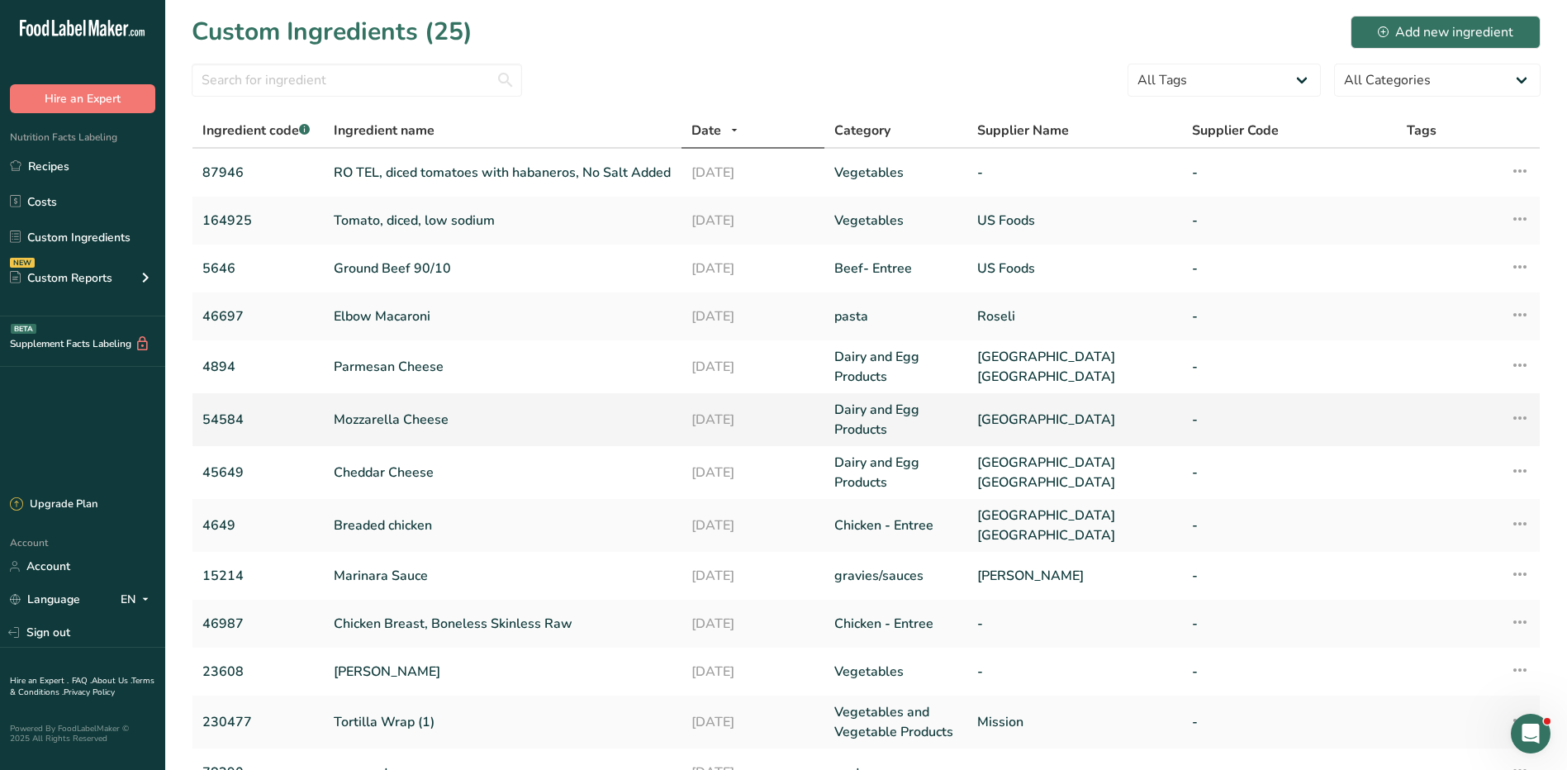
drag, startPoint x: 199, startPoint y: 418, endPoint x: 252, endPoint y: 417, distance: 52.9
click at [252, 417] on td "54584" at bounding box center [258, 419] width 131 height 53
copy link "54584"
click at [69, 173] on link "Recipes" at bounding box center [82, 165] width 165 height 31
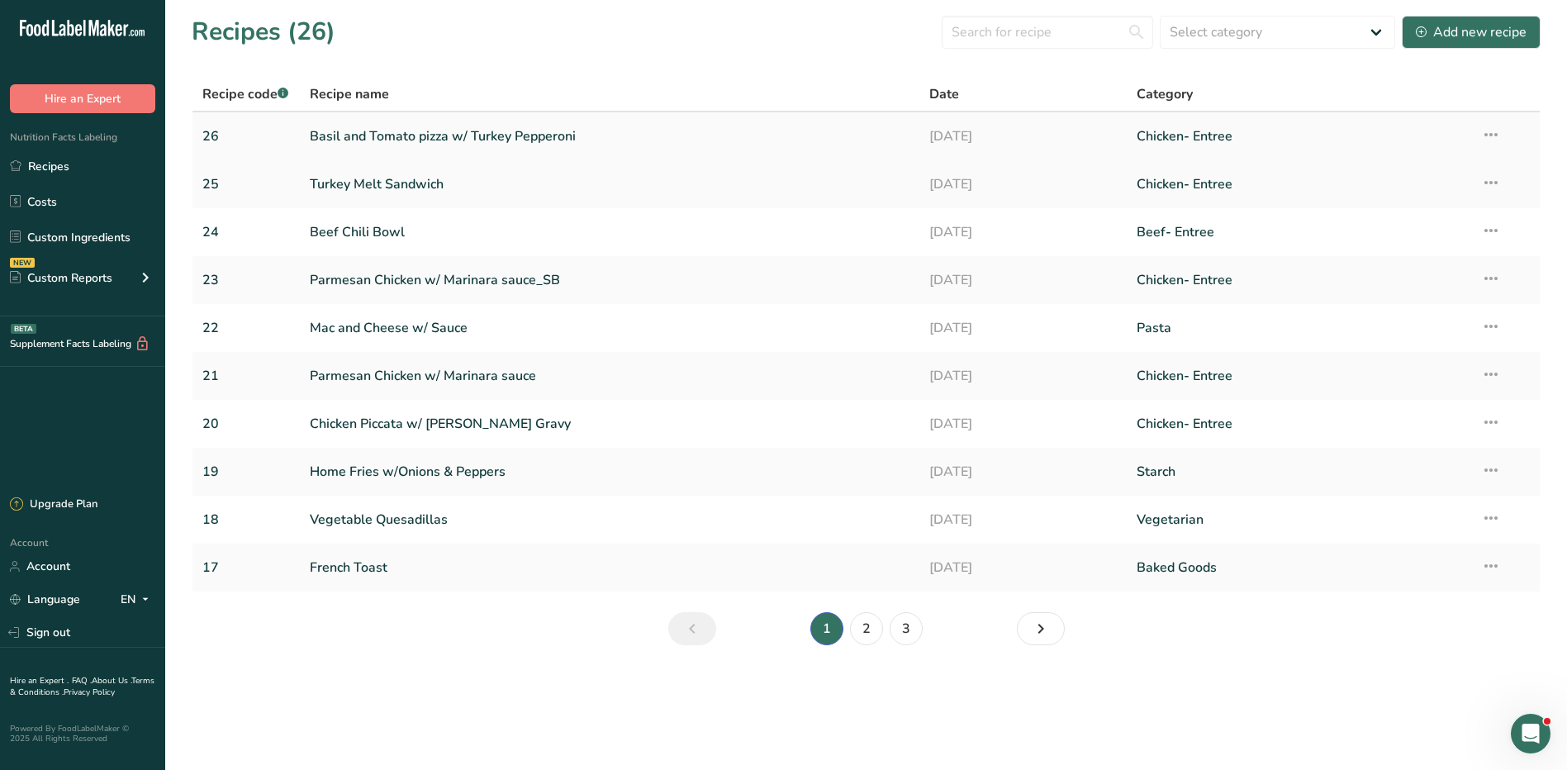
click at [362, 131] on link "Basil and Tomato pizza w/ Turkey Pepperoni" at bounding box center [610, 136] width 601 height 35
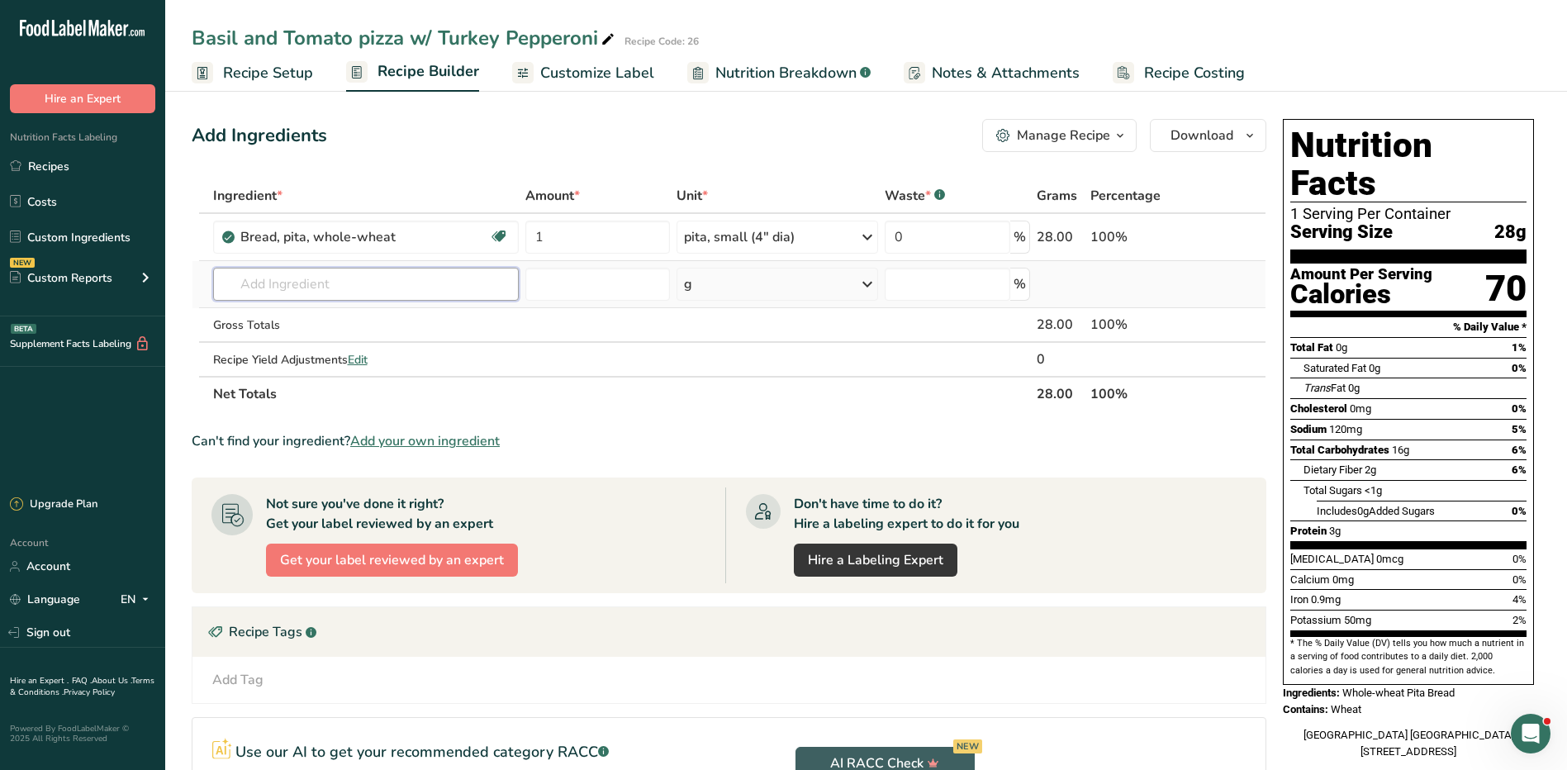
click at [380, 286] on input "text" at bounding box center [366, 284] width 306 height 33
paste input "54584"
type input "54584"
click at [370, 314] on p "54584 Mozzarella Cheese" at bounding box center [301, 317] width 151 height 17
type input "Mozzarella Cheese"
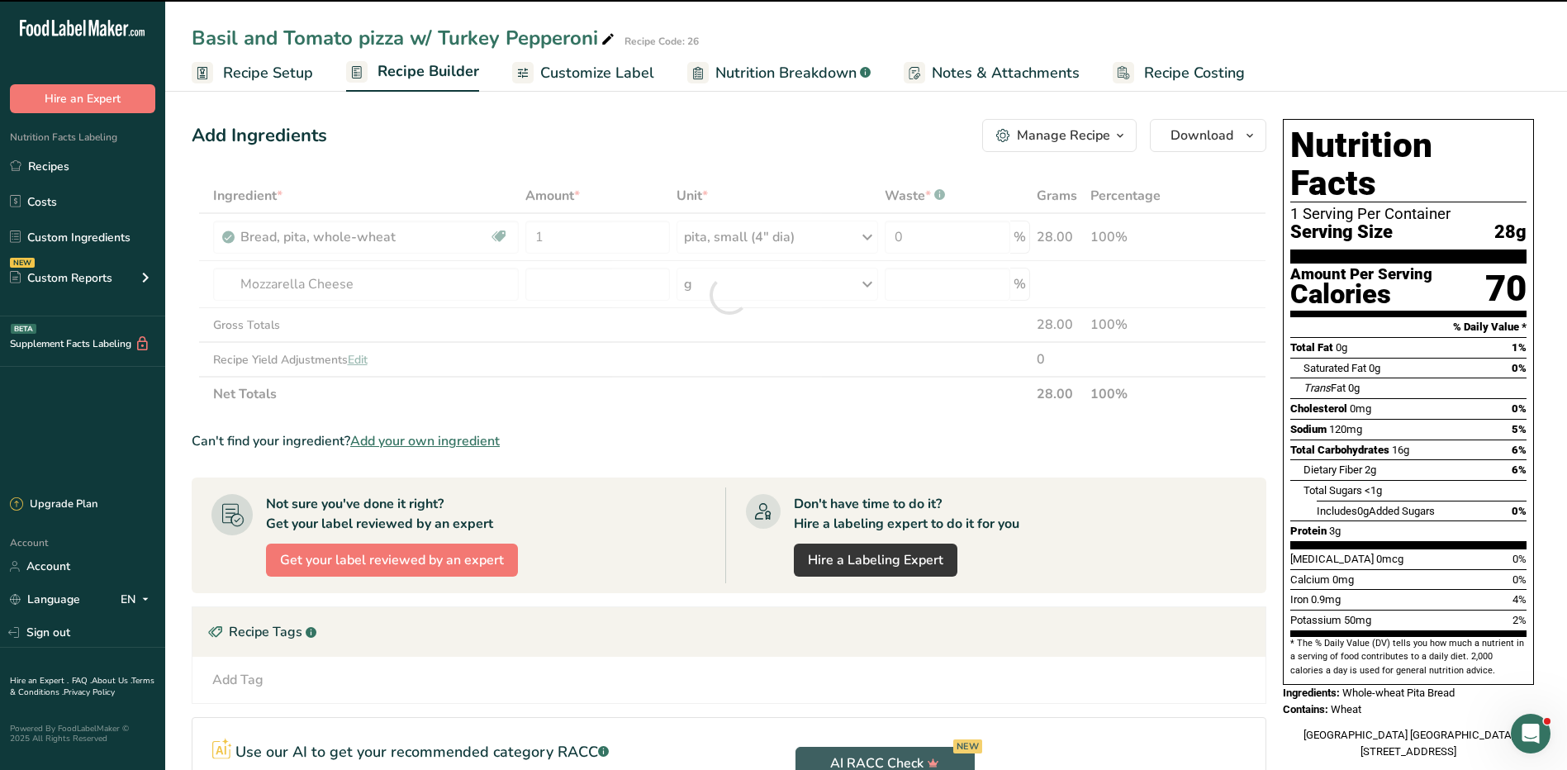
type input "0"
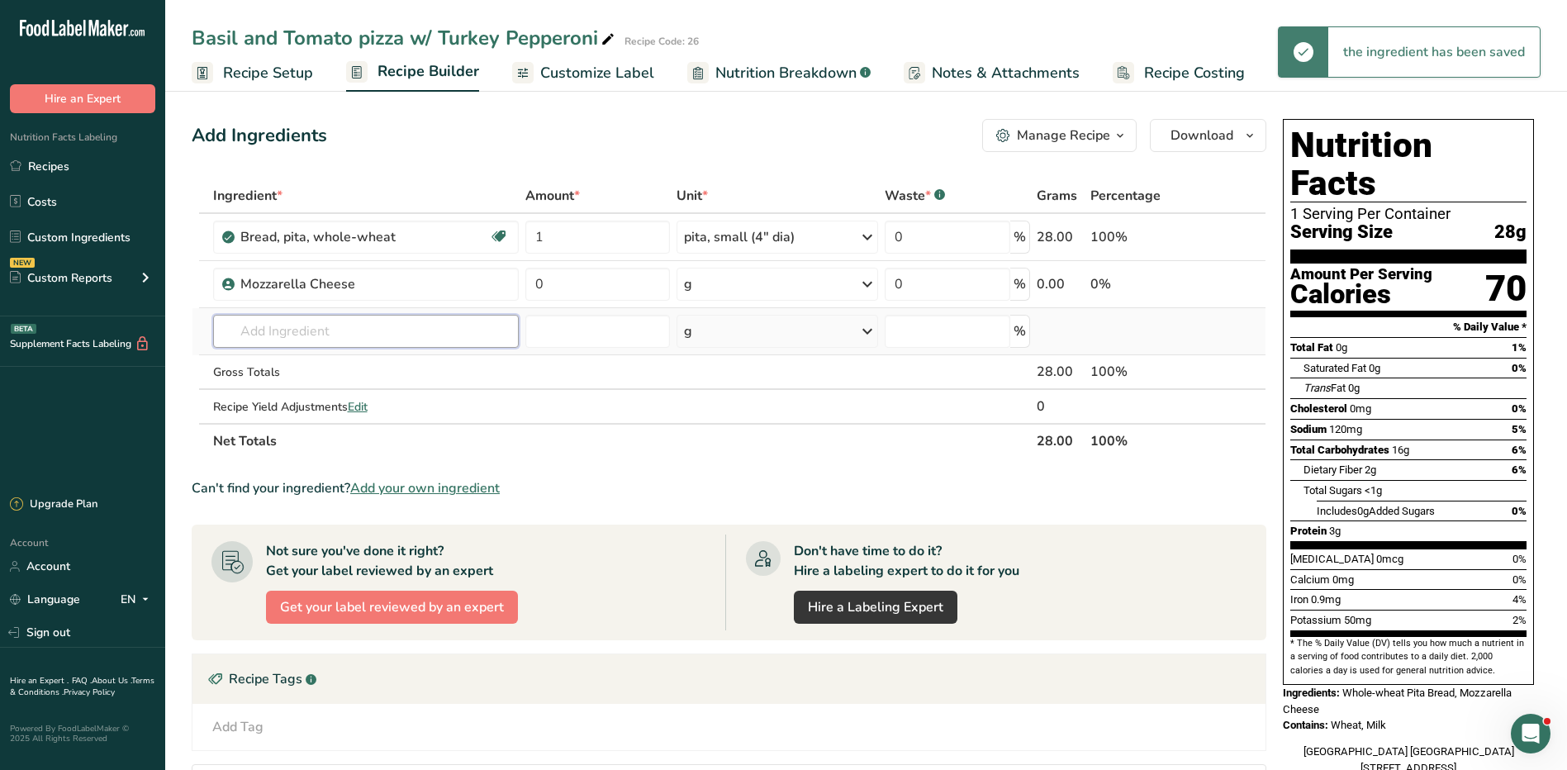
click at [344, 331] on input "text" at bounding box center [366, 331] width 306 height 33
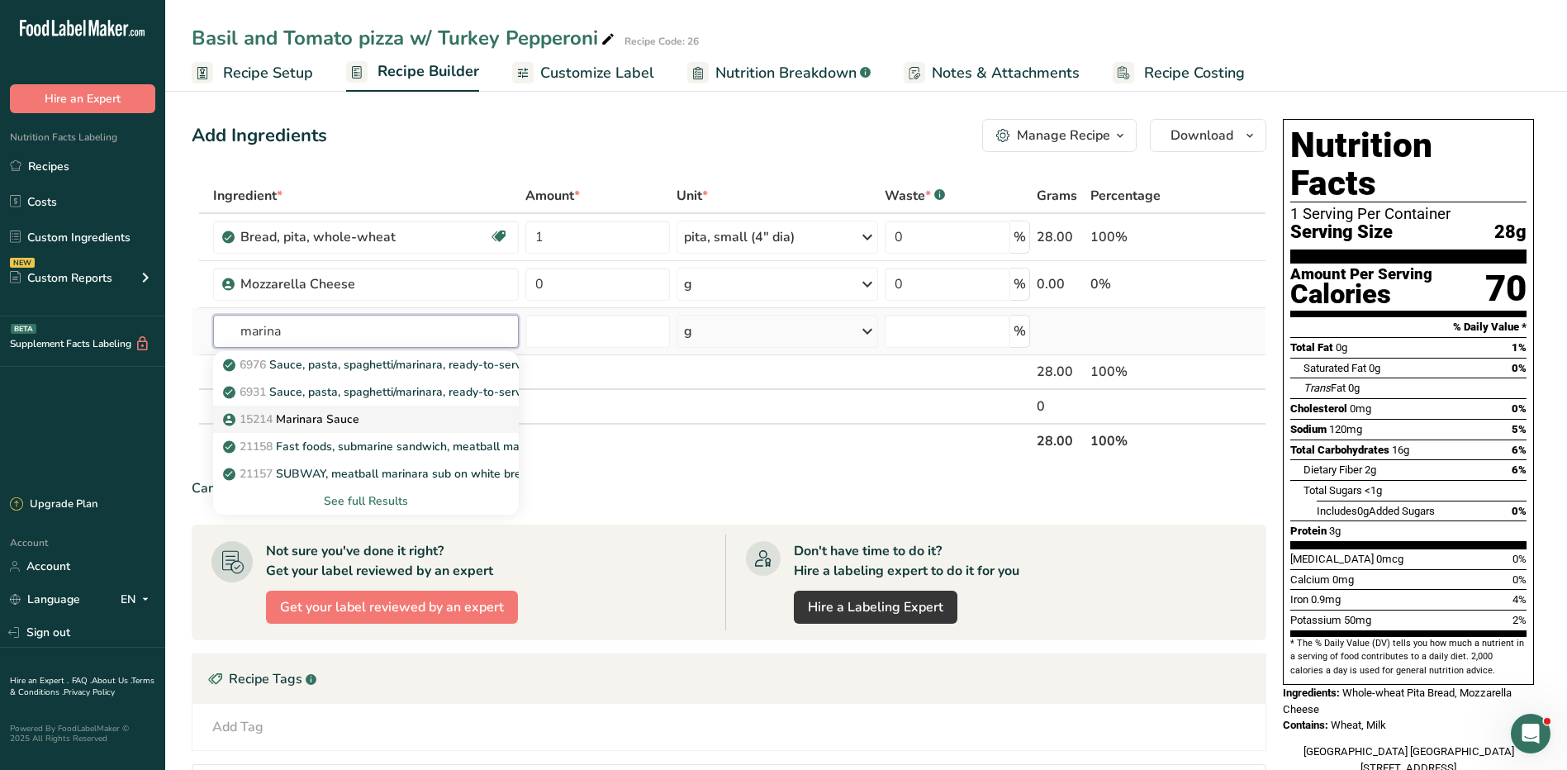
type input "marina"
click at [357, 419] on p "15214 Marinara Sauce" at bounding box center [292, 419] width 133 height 17
type input "Marinara Sauce"
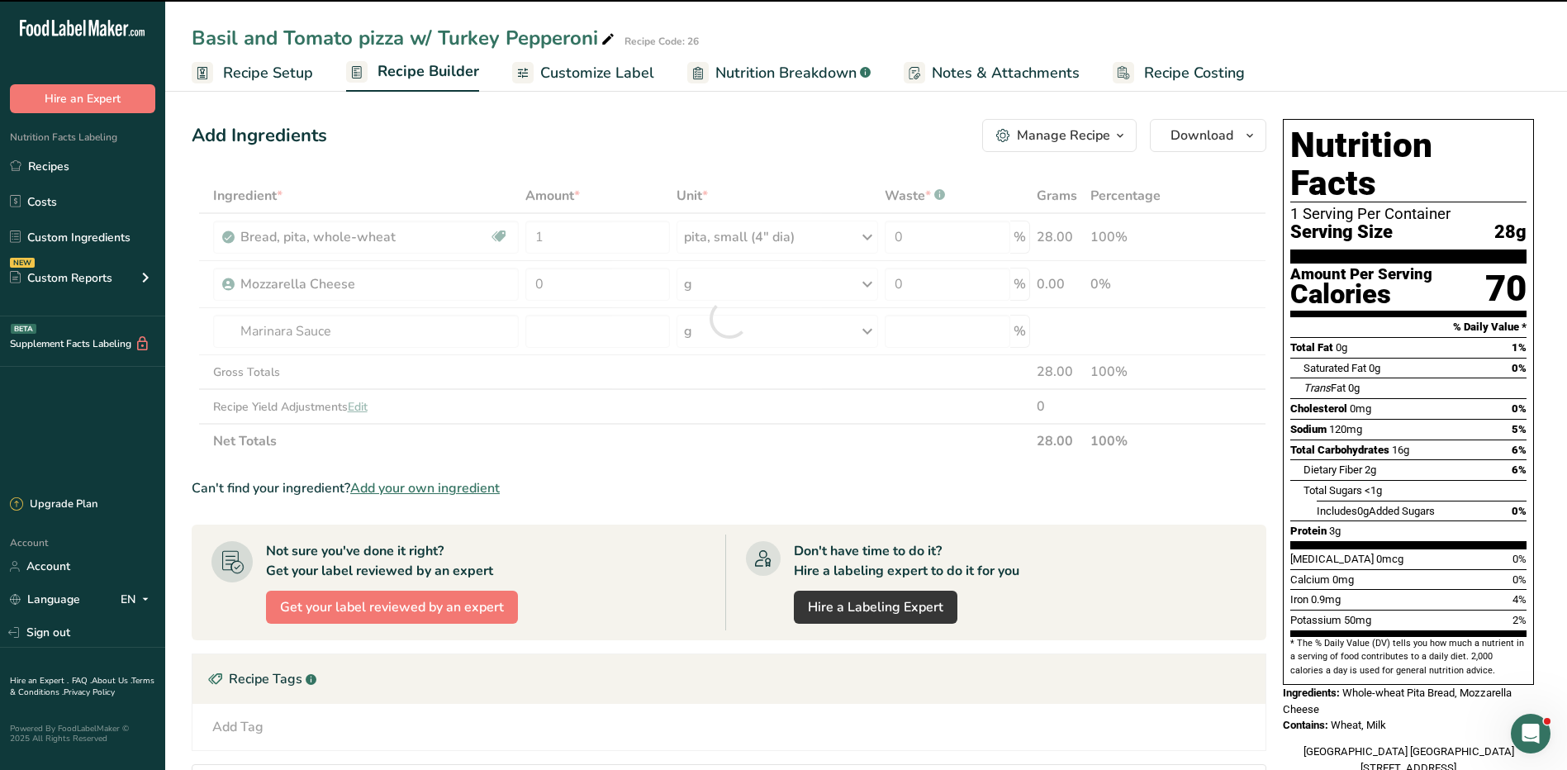
type input "0"
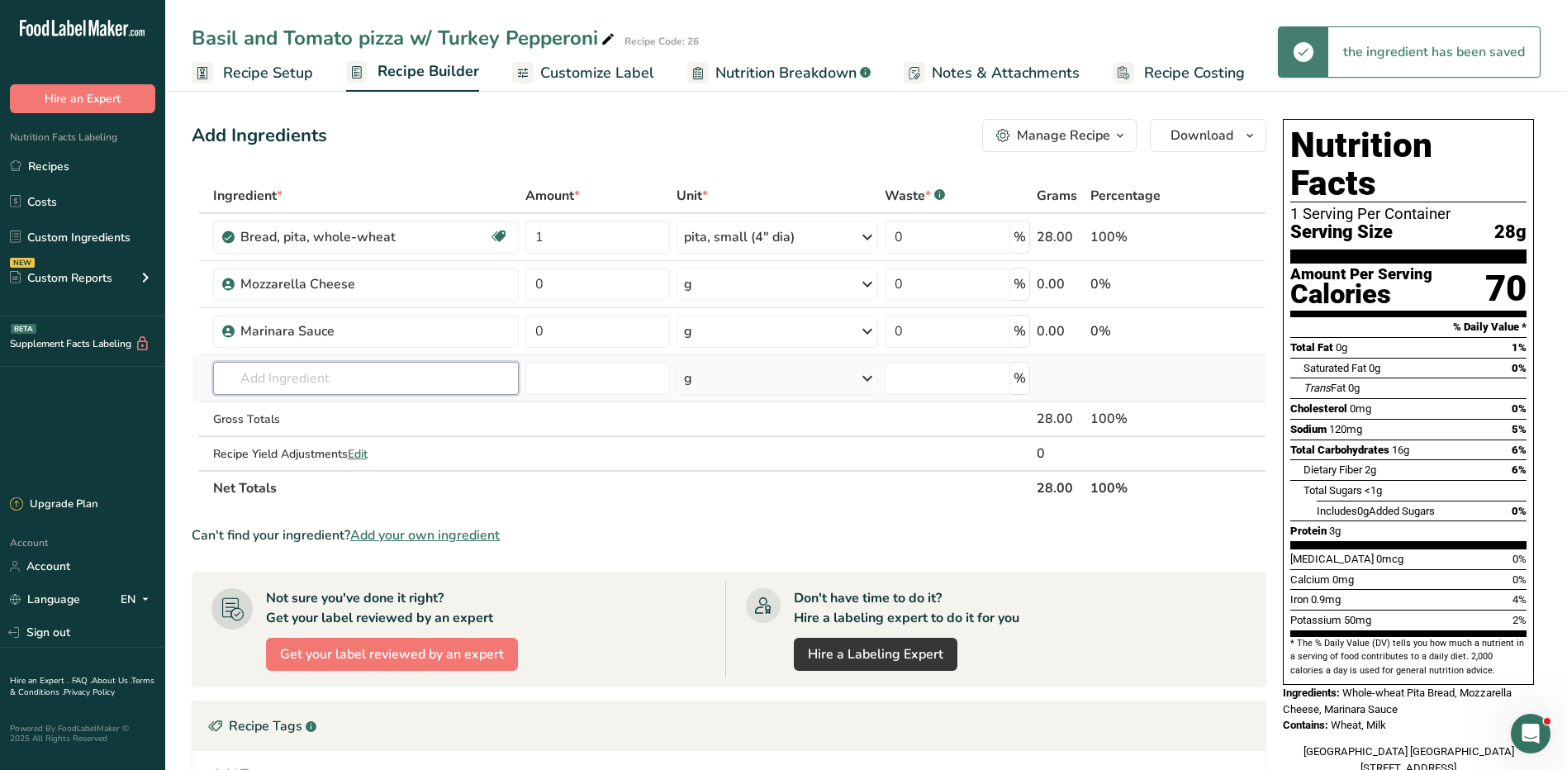
click at [299, 373] on input "text" at bounding box center [366, 378] width 306 height 33
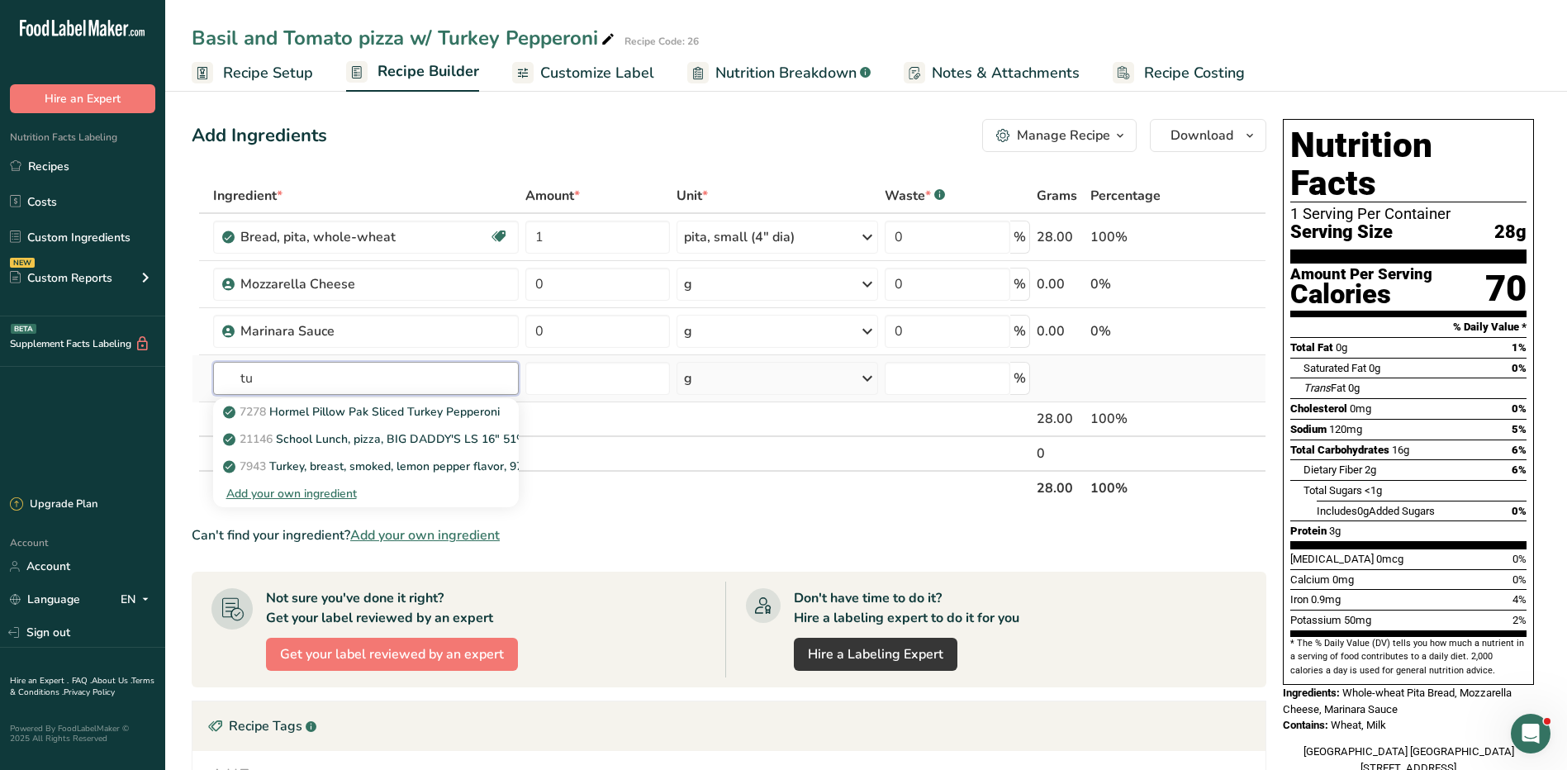
type input "t"
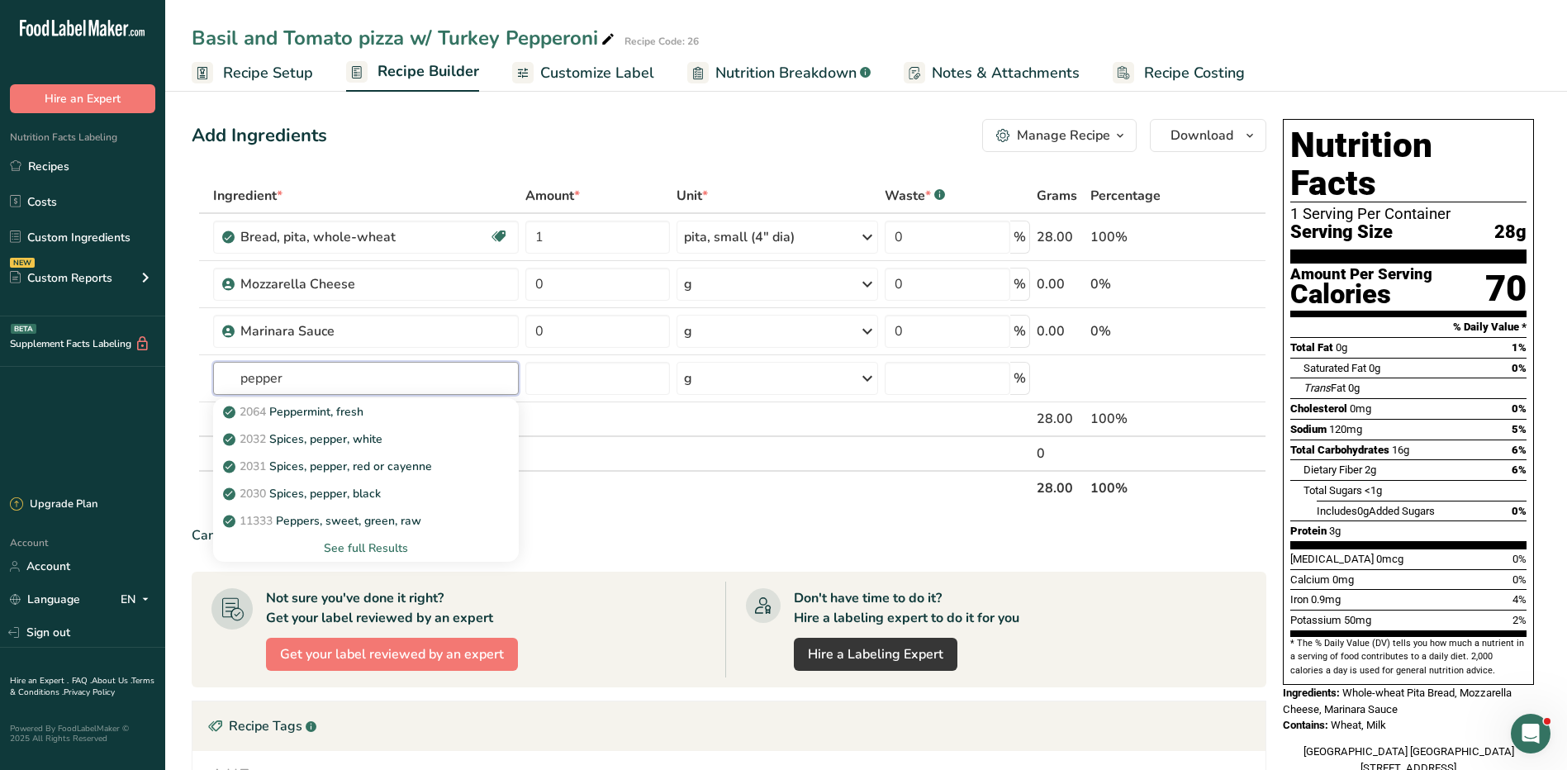
type input "pepper"
click at [818, 245] on div "pita, small (4" dia)" at bounding box center [778, 237] width 202 height 33
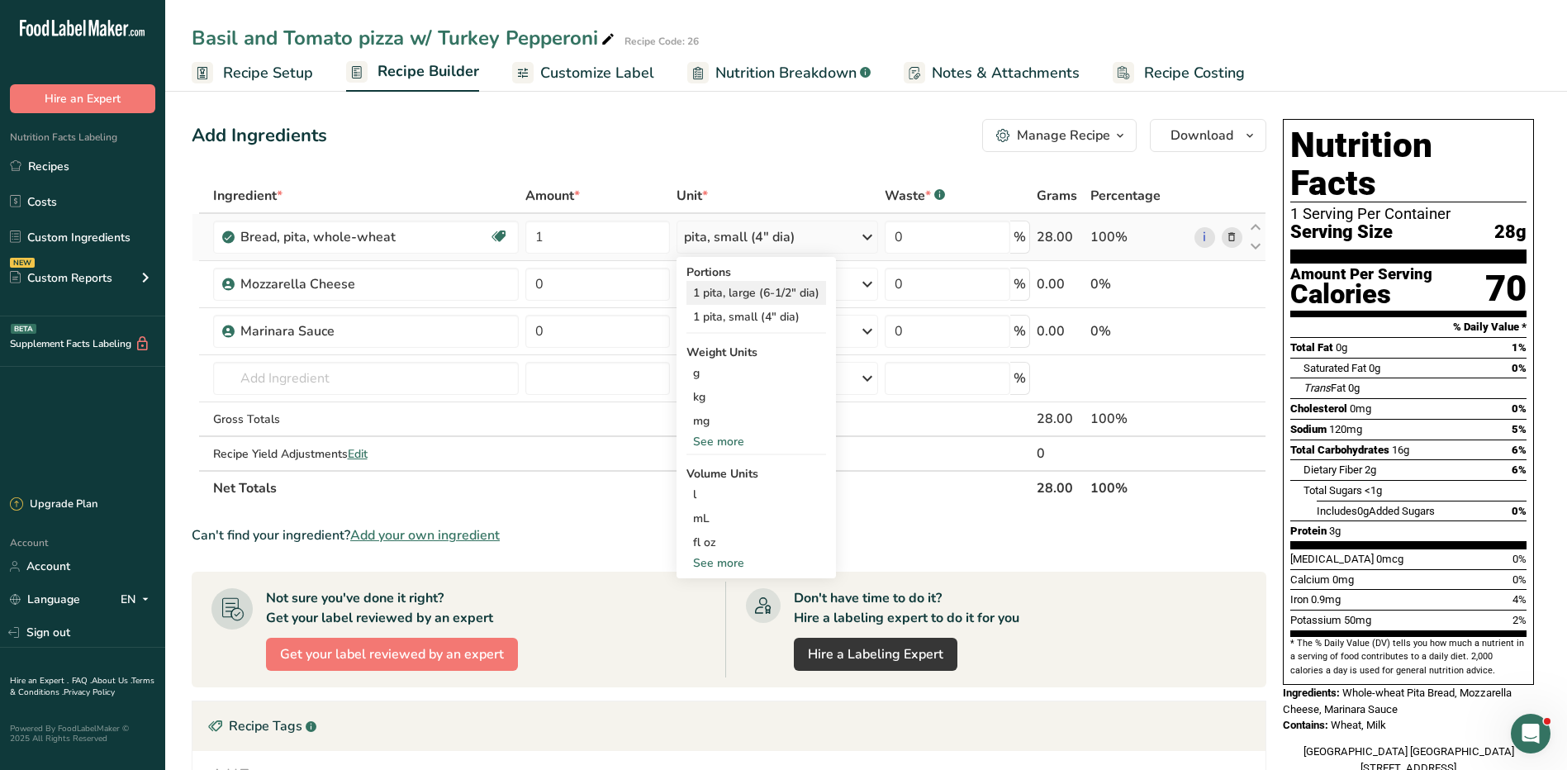
click at [751, 282] on div "1 pita, large (6-1/2" dia)" at bounding box center [757, 293] width 140 height 24
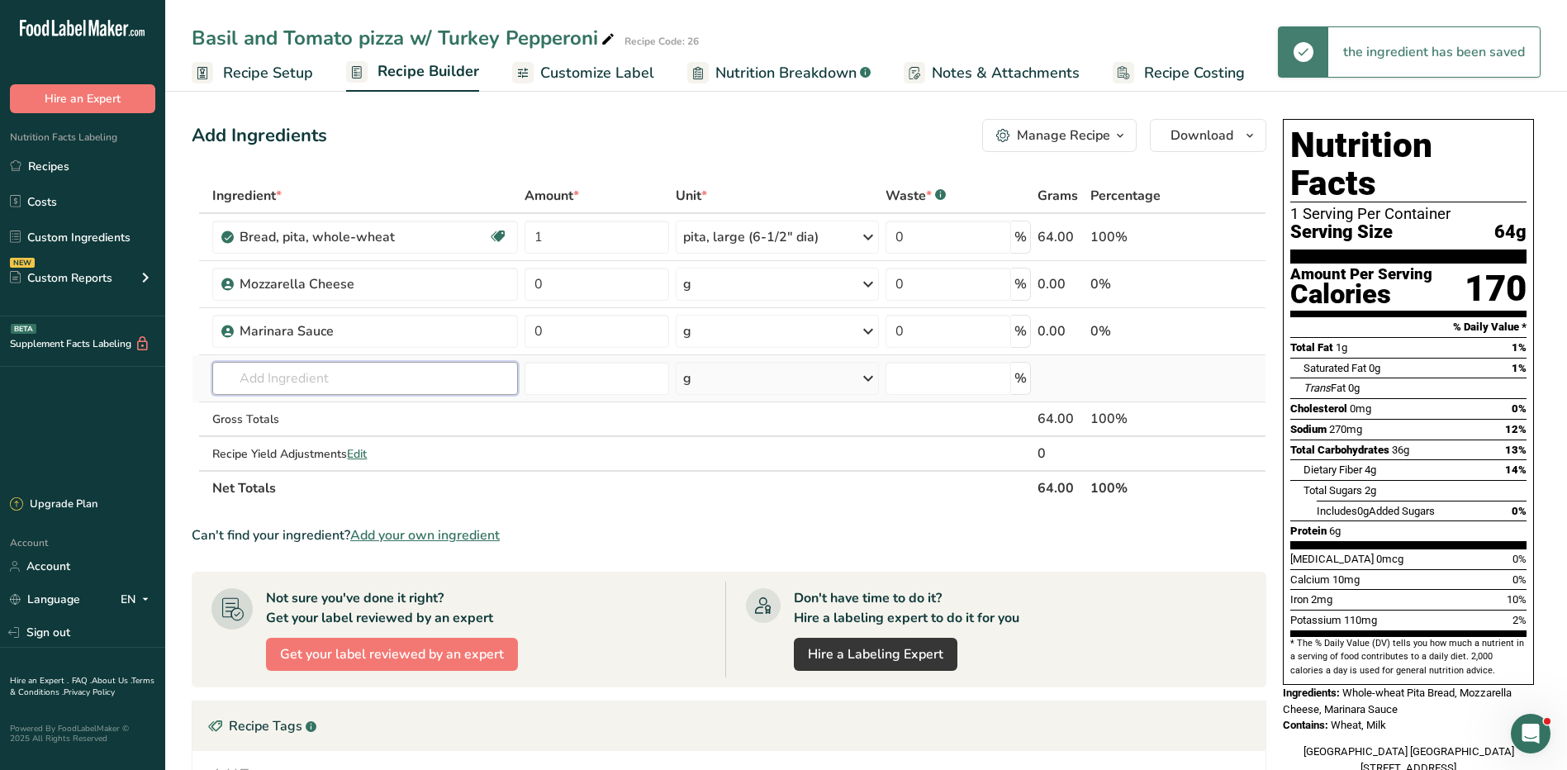
click at [369, 381] on input "text" at bounding box center [364, 378] width 305 height 33
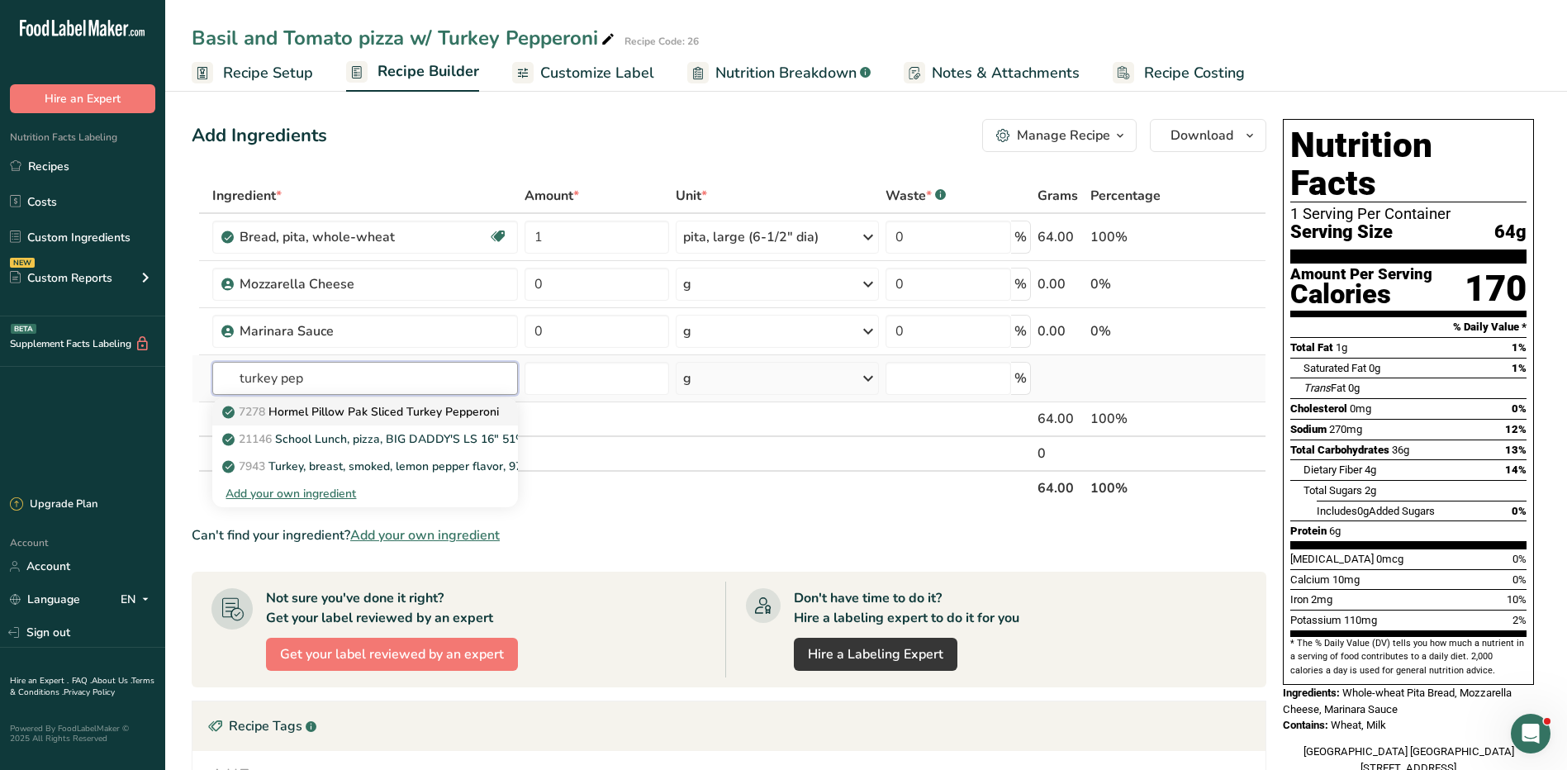
type input "turkey pep"
click at [456, 412] on p "7278 Hormel Pillow Pak Sliced Turkey Pepperoni" at bounding box center [363, 411] width 274 height 17
type input "Hormel Pillow Pak Sliced Turkey Pepperoni"
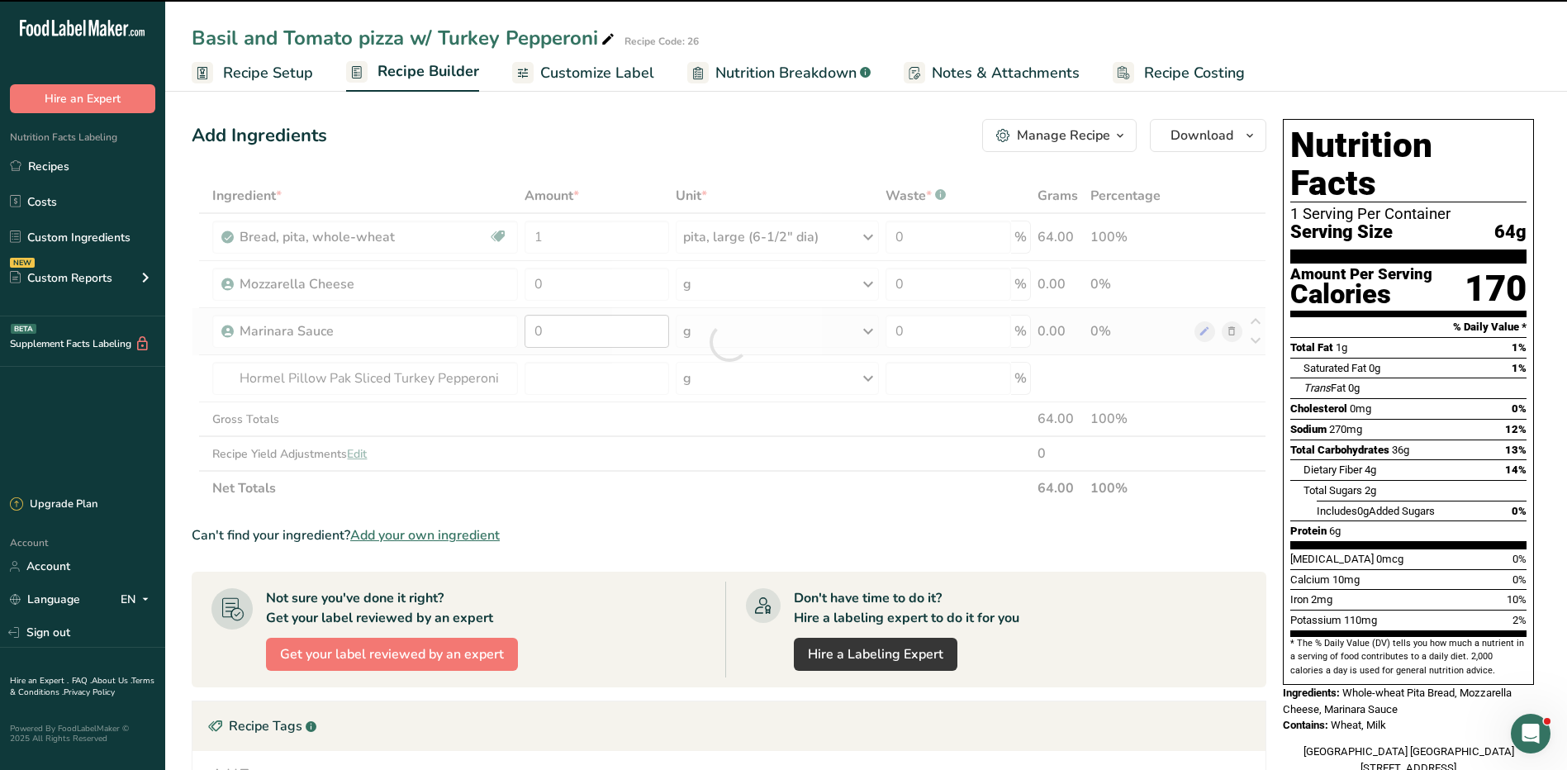
type input "0"
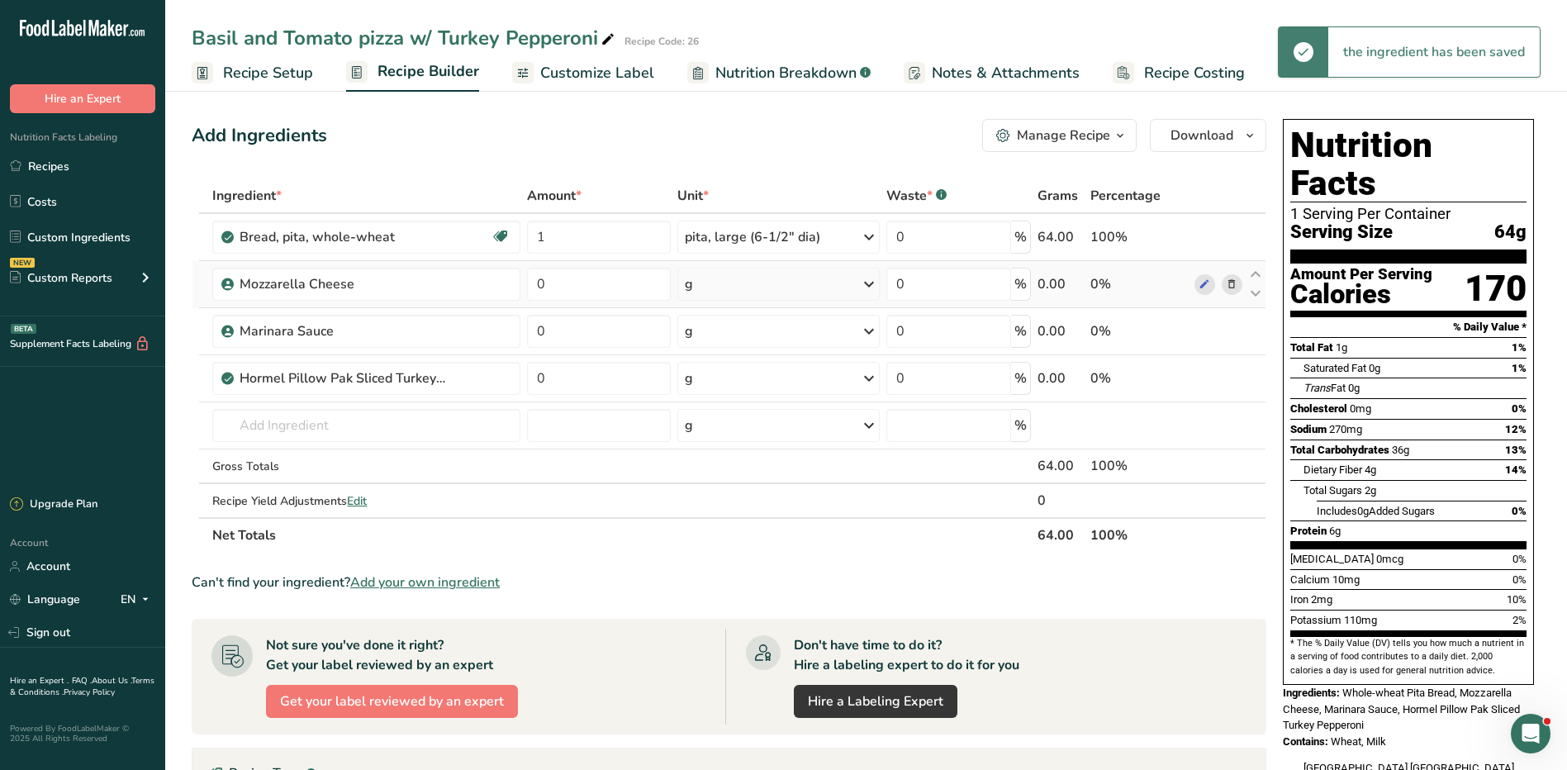
click at [583, 266] on td "0" at bounding box center [599, 284] width 150 height 47
click at [581, 280] on input "0" at bounding box center [599, 284] width 144 height 33
type input "4"
click at [775, 291] on div "Ingredient * Amount * Unit * Waste * .a-a{fill:#347362;}.b-a{fill:#fff;} Grams …" at bounding box center [729, 365] width 1075 height 374
click at [748, 281] on div "g" at bounding box center [779, 284] width 203 height 33
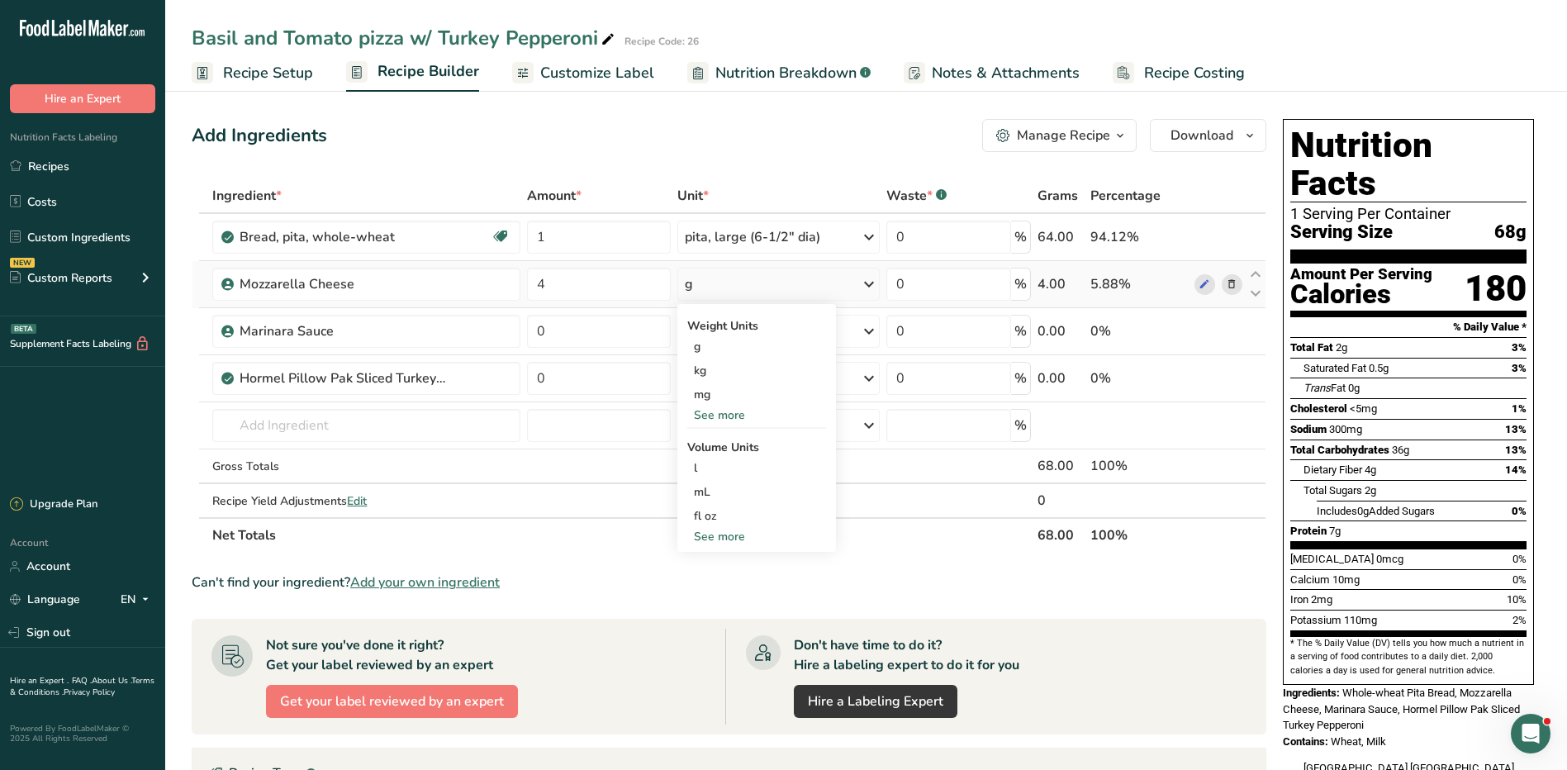
click at [723, 424] on div "Weight Units g kg mg See more Volume Units l Volume units require a density con…" at bounding box center [757, 428] width 159 height 248
click at [725, 416] on div "See more" at bounding box center [756, 415] width 139 height 17
click at [721, 461] on div "oz" at bounding box center [756, 466] width 139 height 24
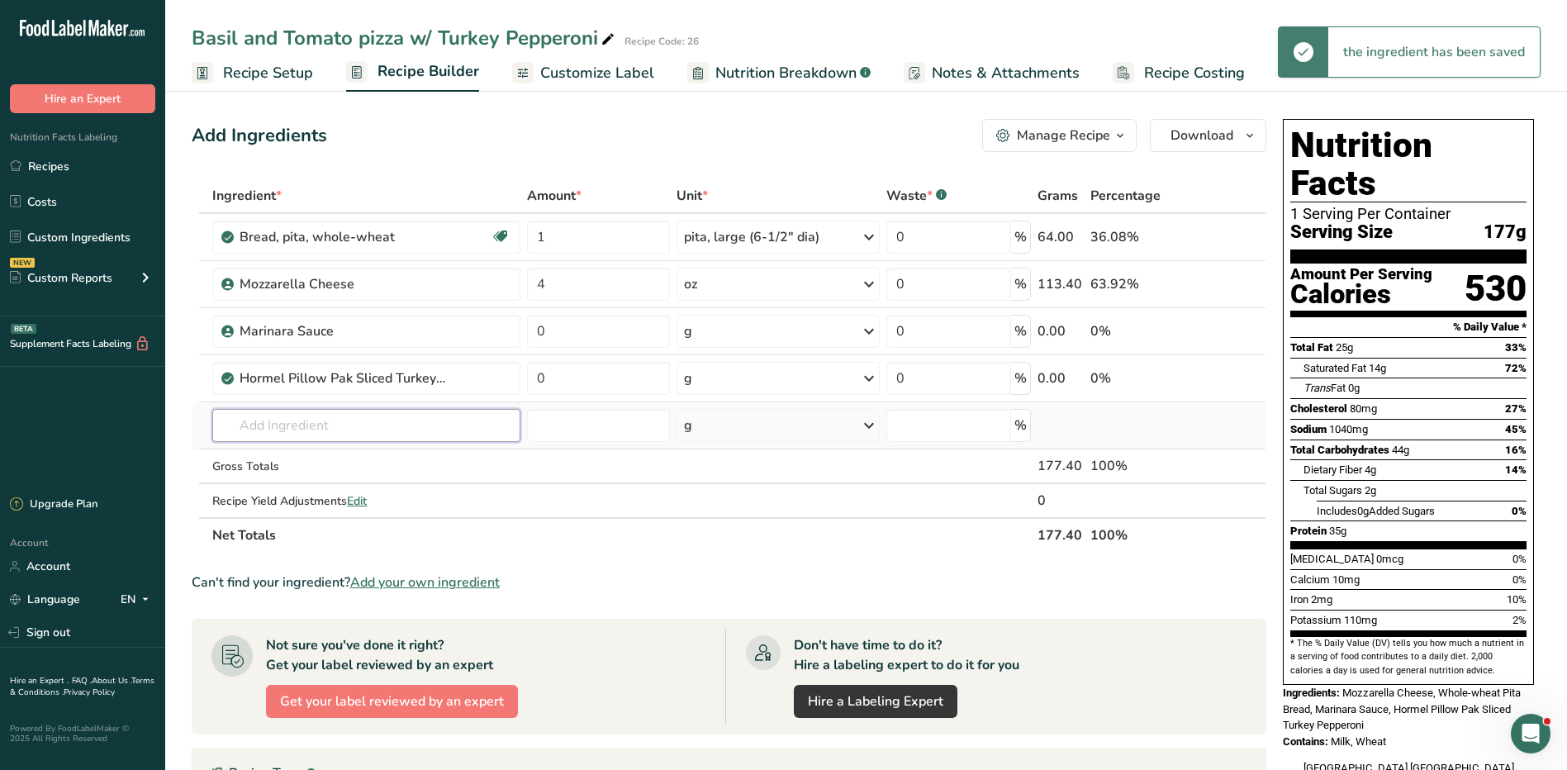
click at [320, 435] on input "text" at bounding box center [365, 425] width 307 height 33
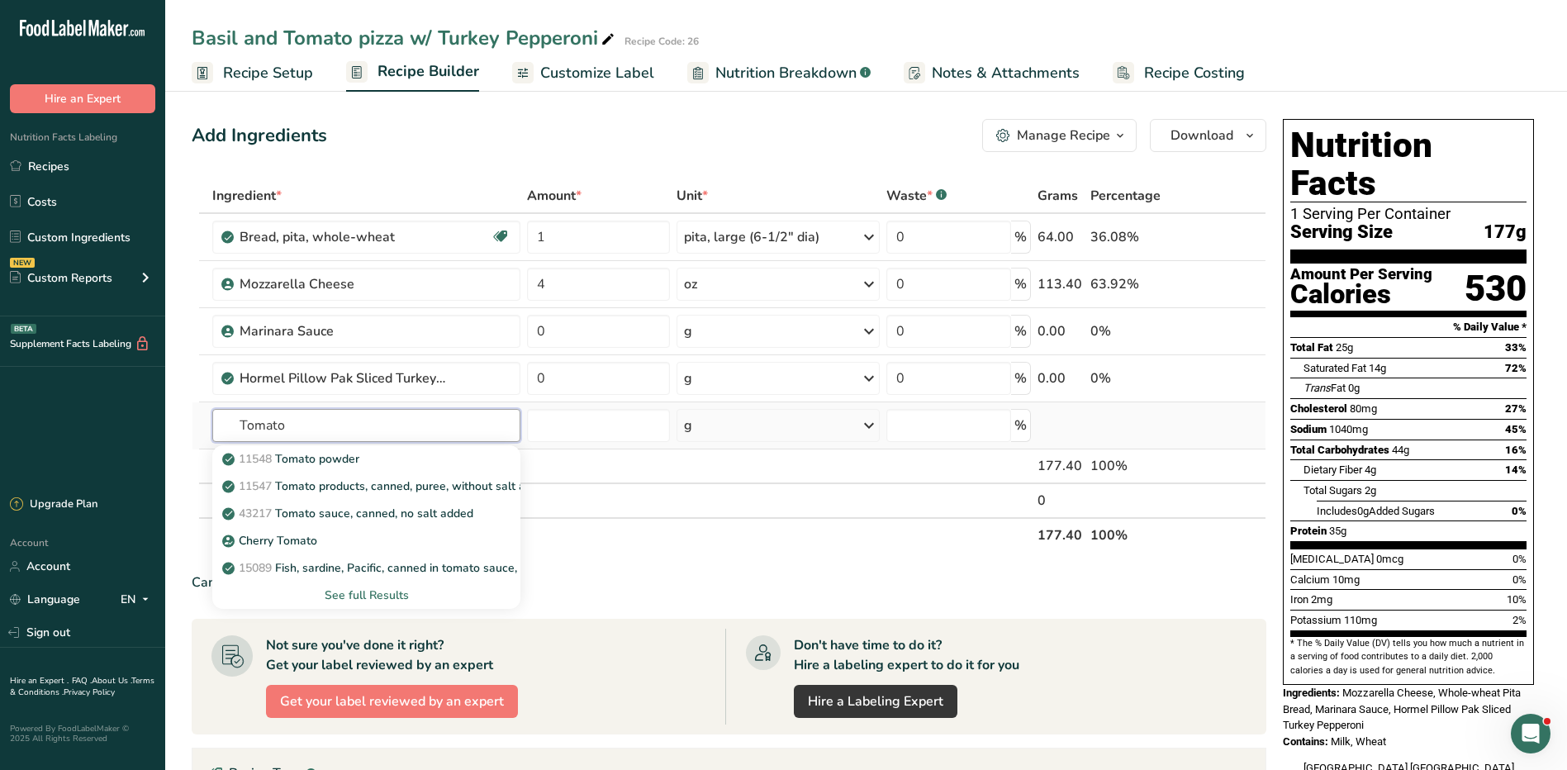
type input "Tomato"
click at [388, 602] on div "See full Results" at bounding box center [366, 595] width 281 height 17
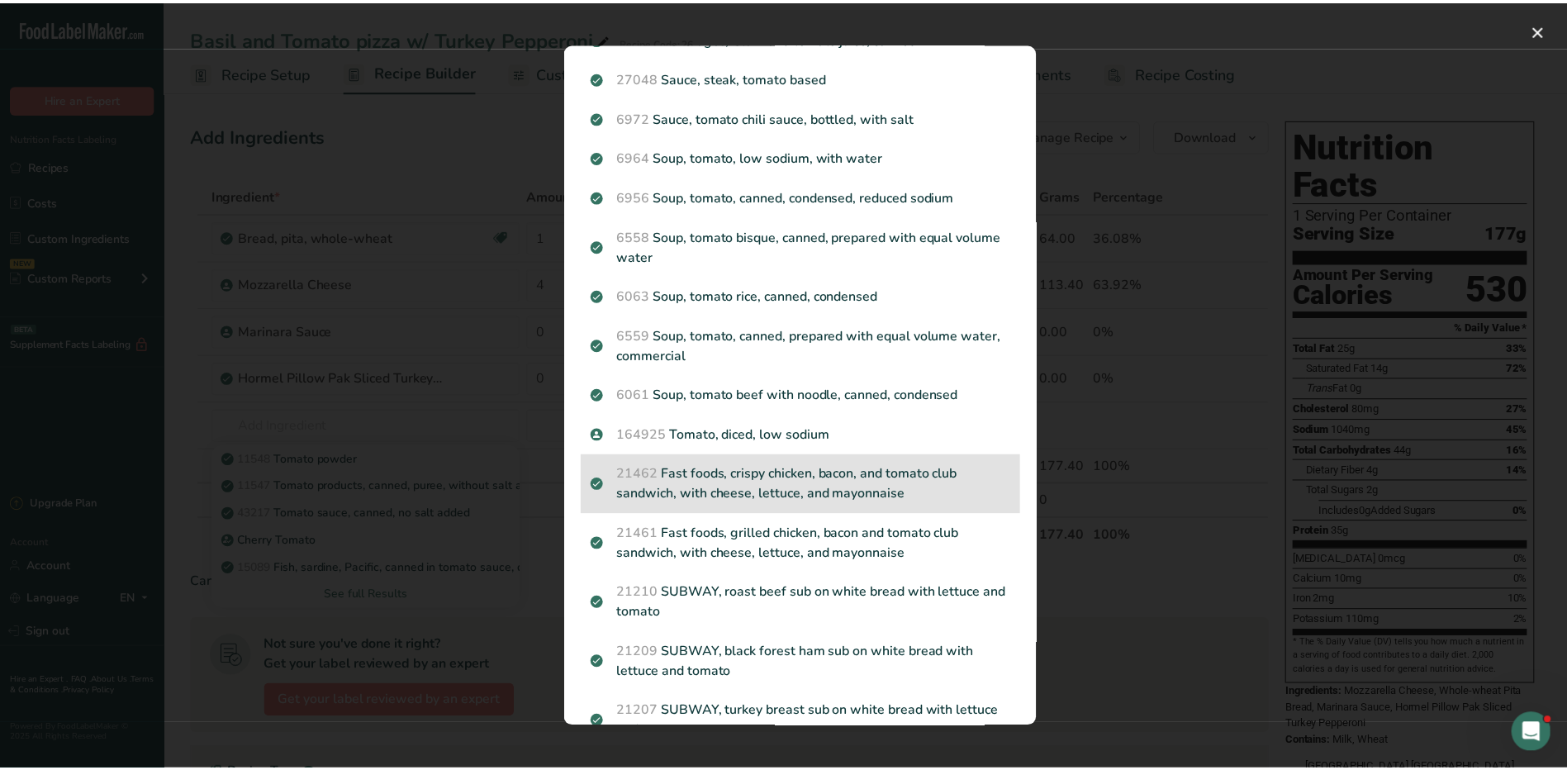
scroll to position [1282, 0]
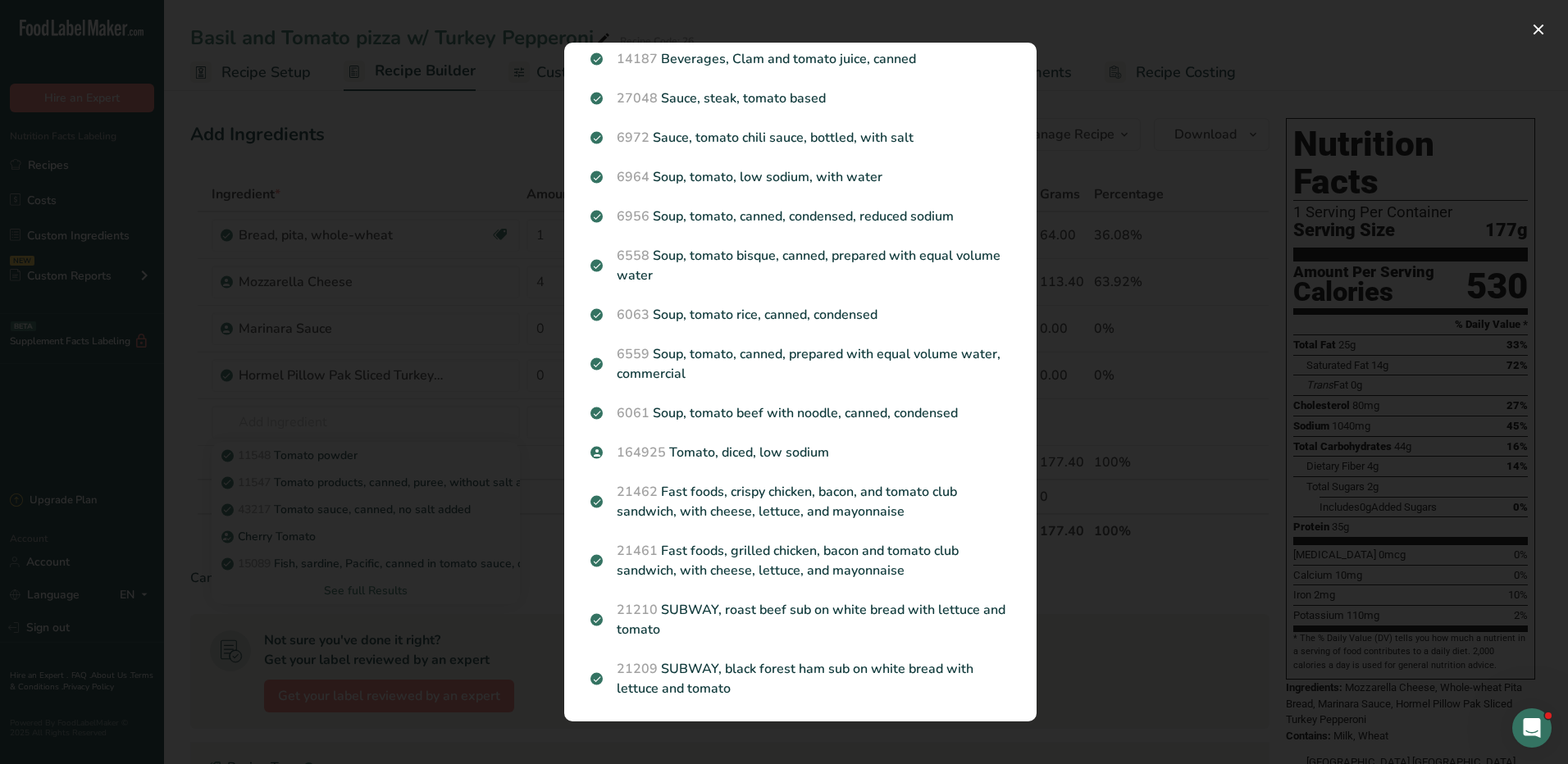
click at [1097, 651] on div "Search results modal" at bounding box center [784, 382] width 1568 height 764
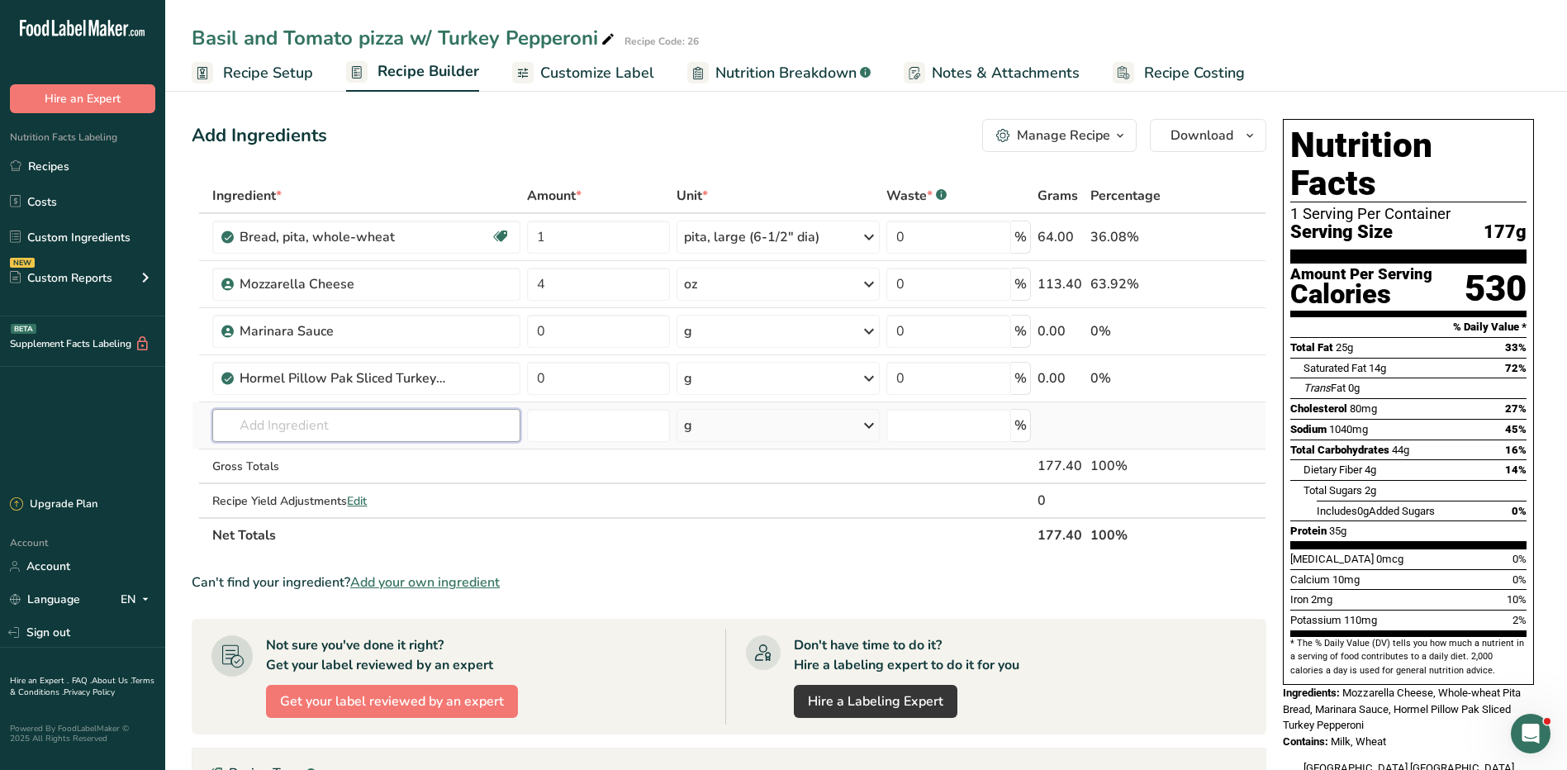
click at [321, 429] on input "text" at bounding box center [365, 425] width 307 height 33
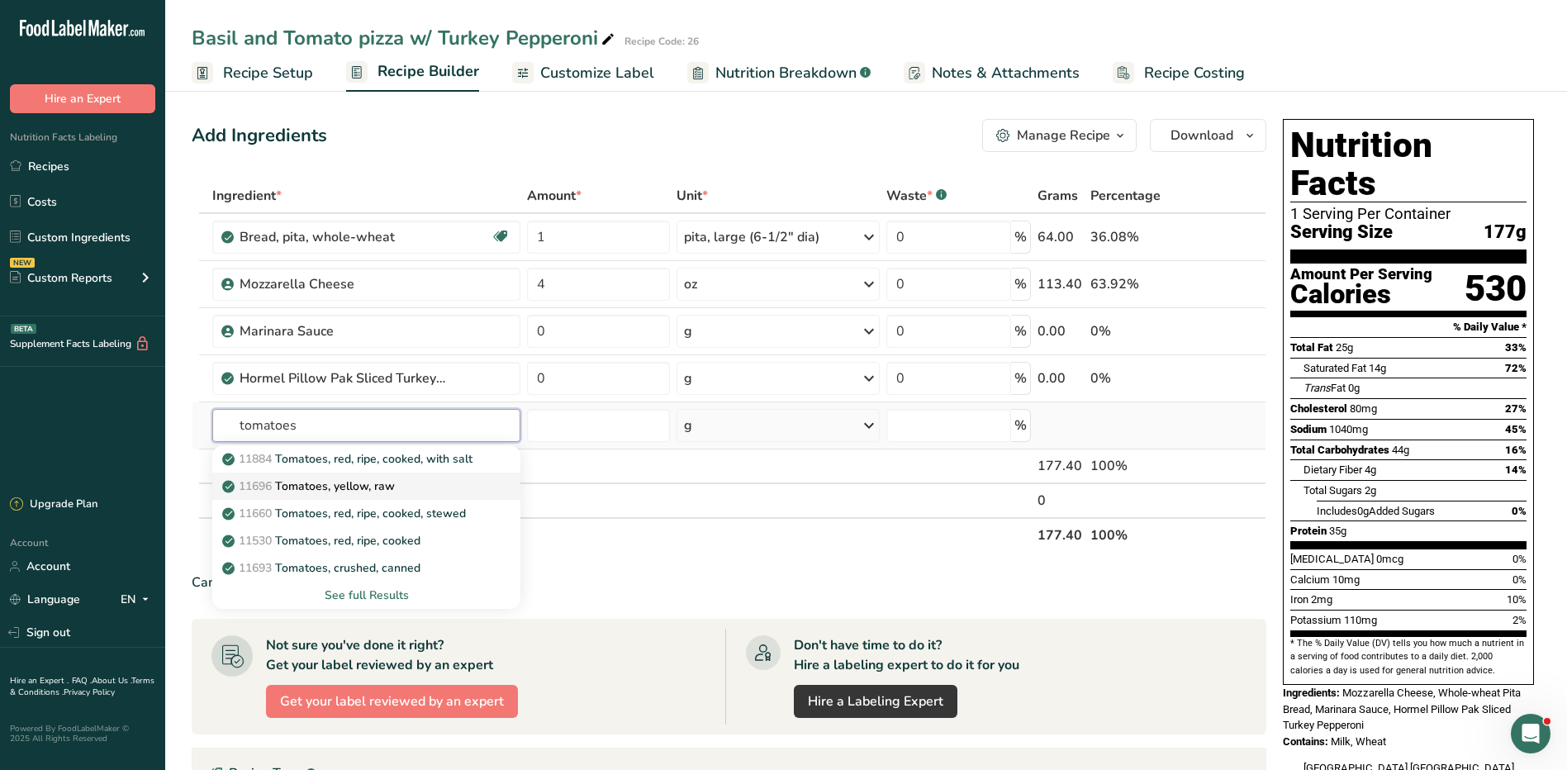
type input "tomatoes"
click at [388, 484] on p "11696 Tomatoes, yellow, raw" at bounding box center [310, 486] width 169 height 17
type input "Tomatoes, yellow, raw"
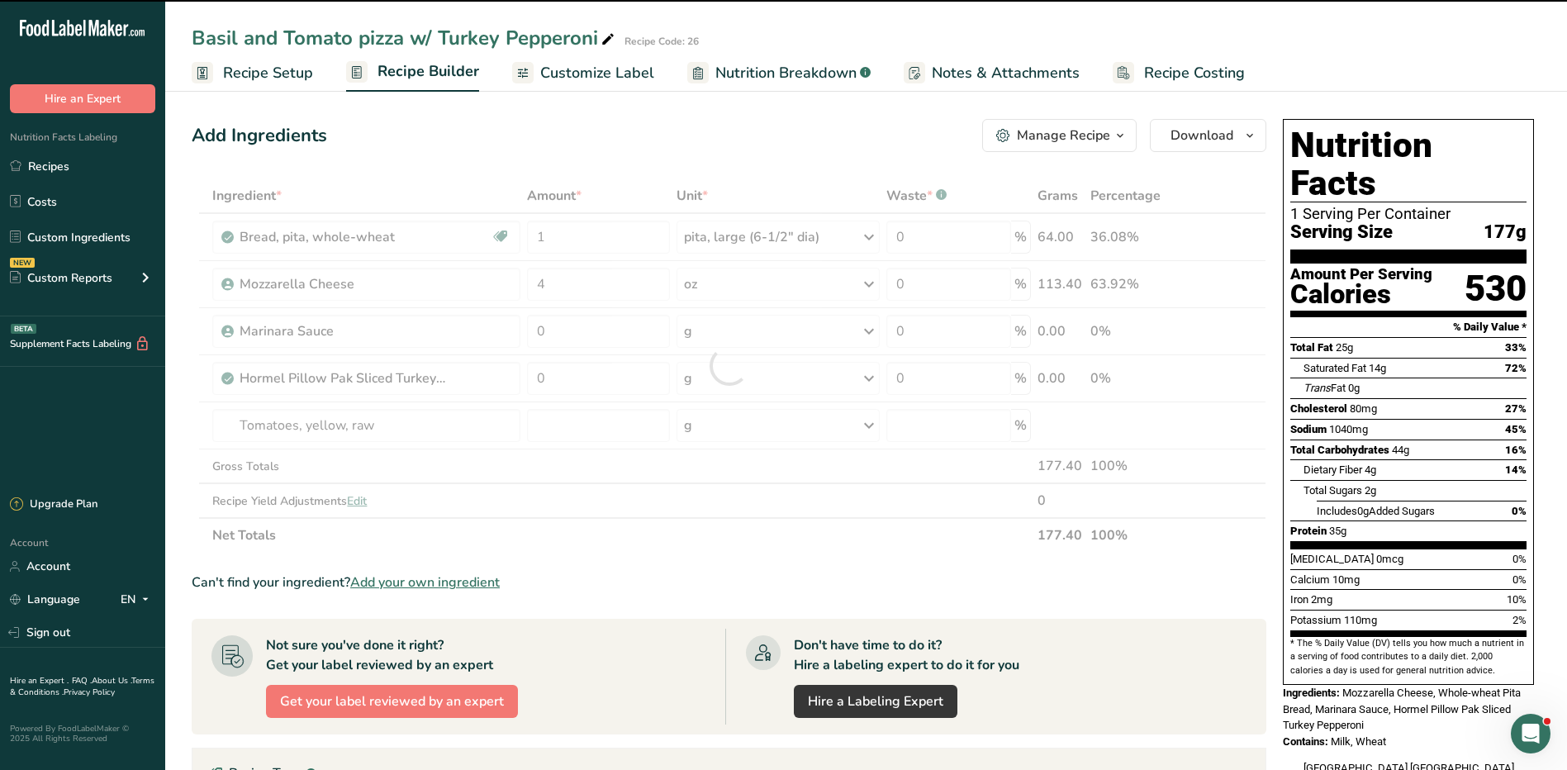
type input "0"
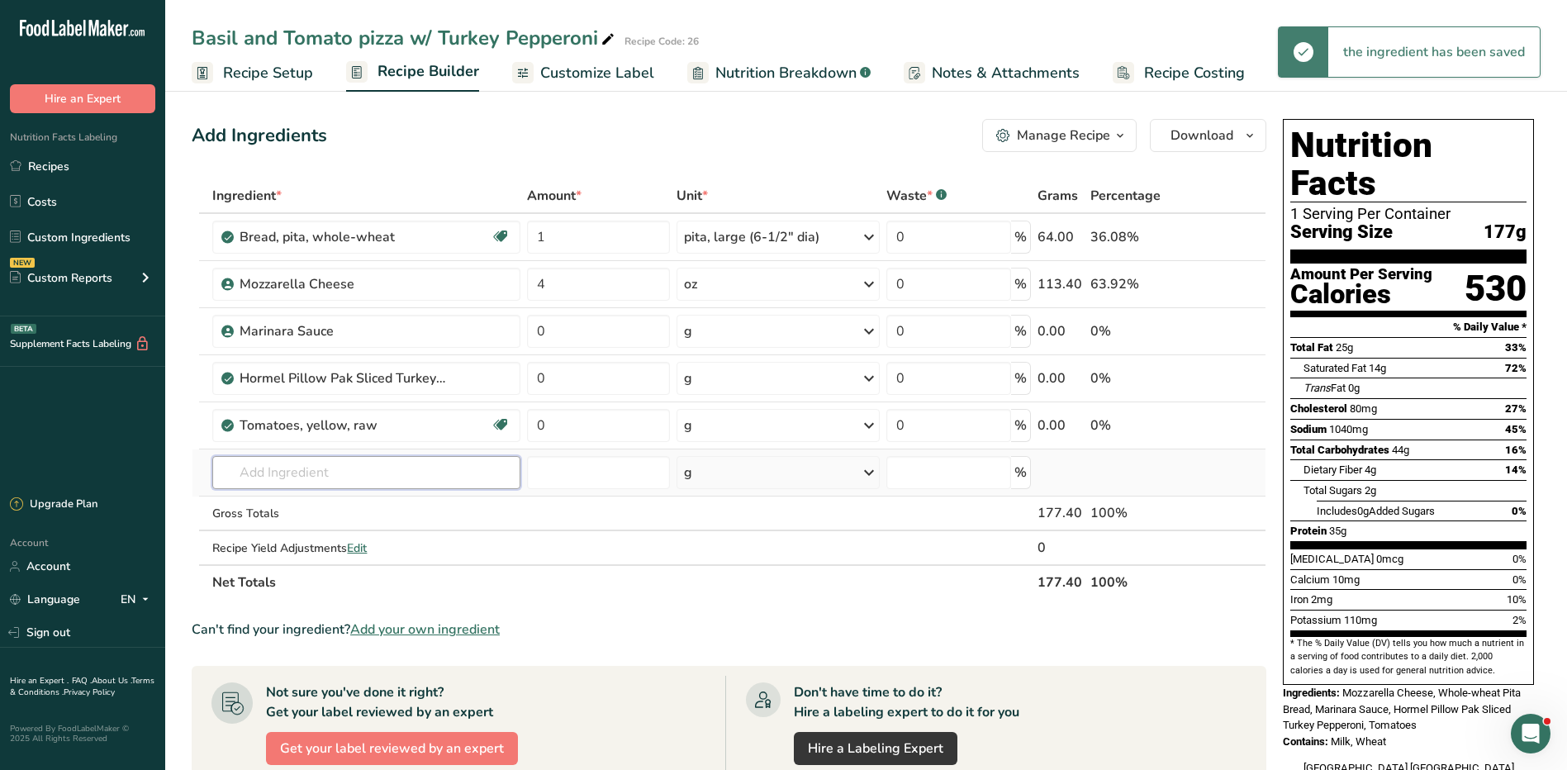
click at [392, 469] on input "text" at bounding box center [365, 472] width 307 height 33
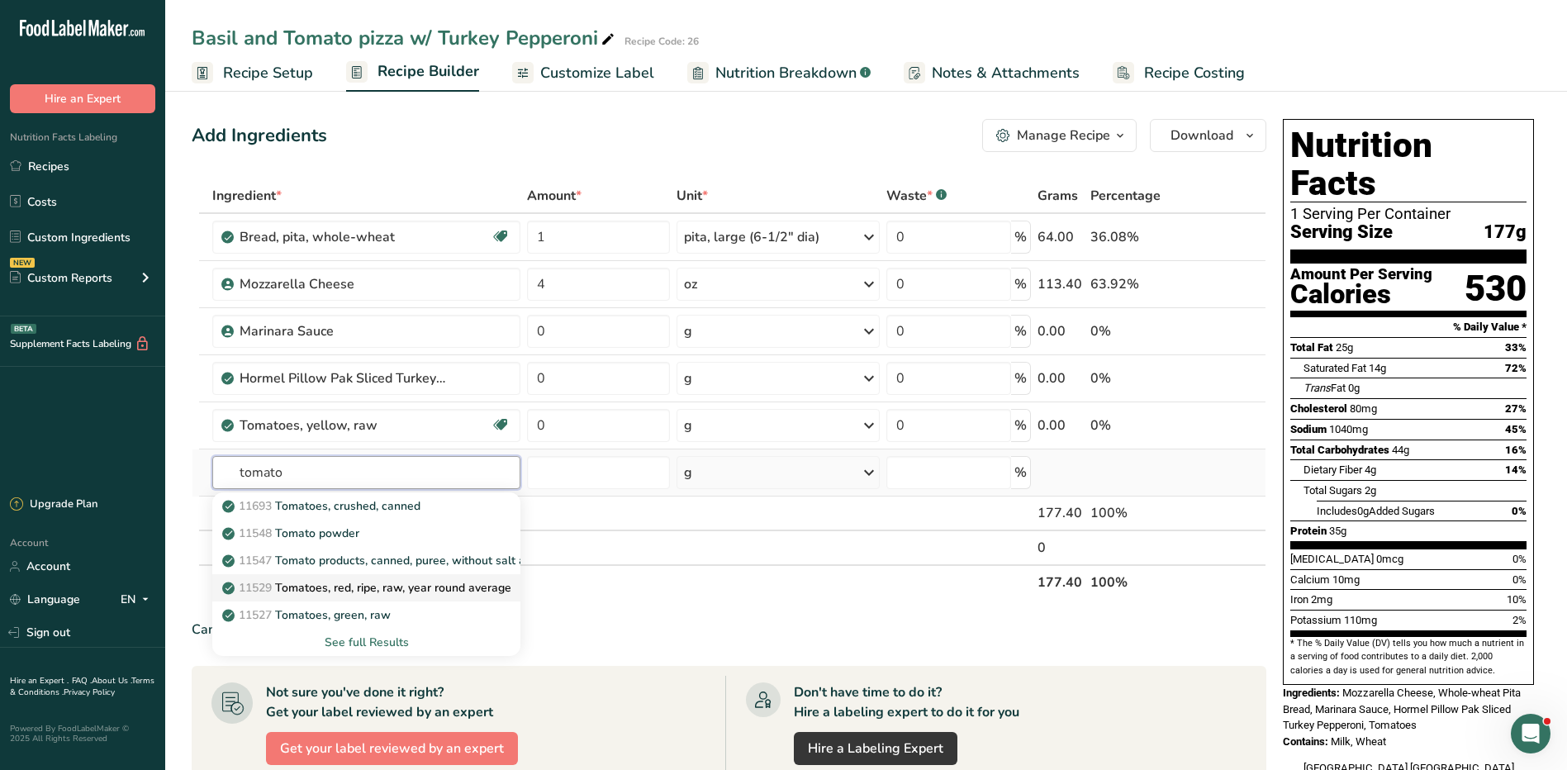
type input "tomato"
click at [407, 585] on p "11529 Tomatoes, red, ripe, raw, year round average" at bounding box center [369, 587] width 286 height 17
type input "Tomatoes, red, ripe, raw, year round average"
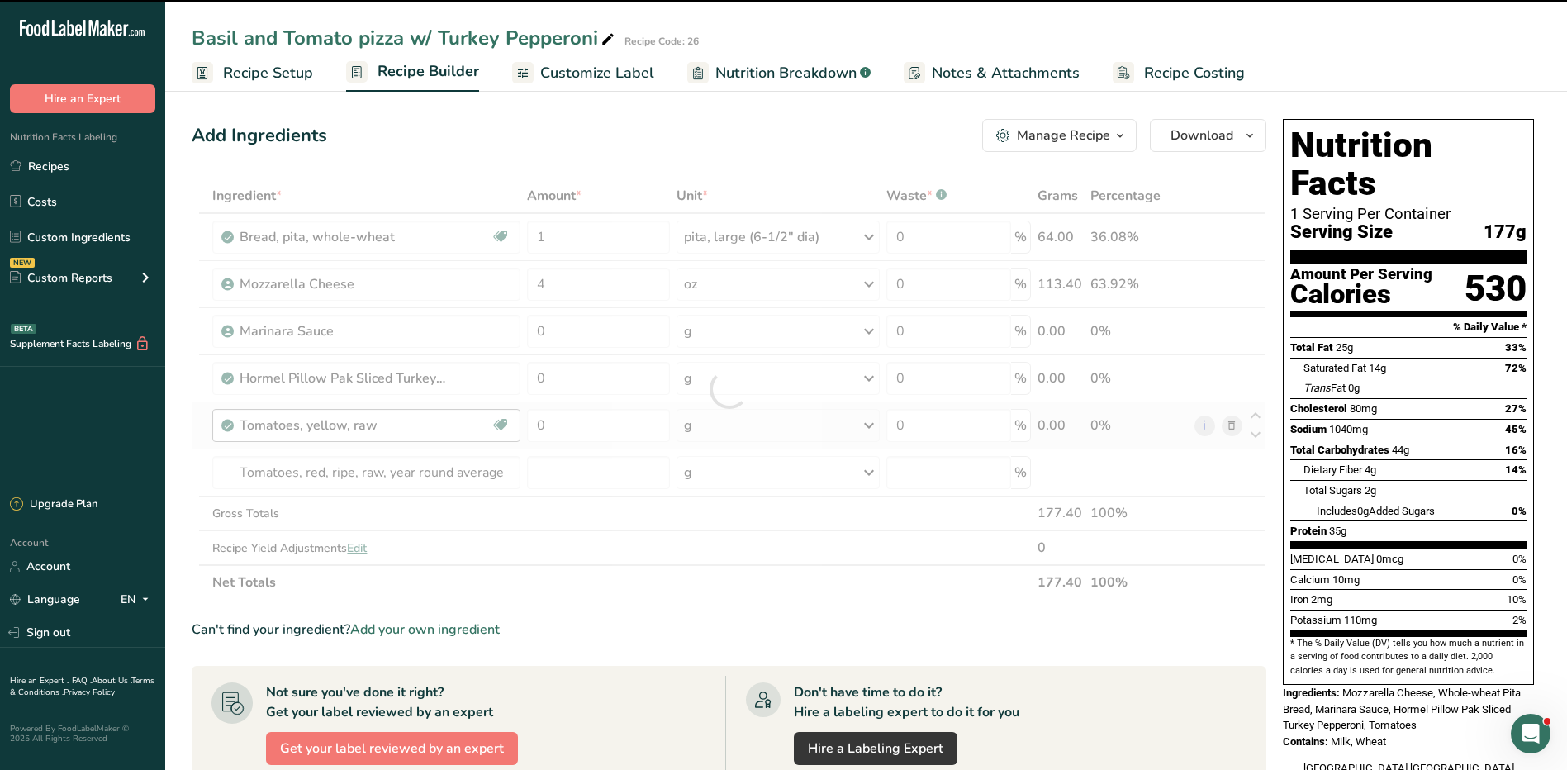
type input "0"
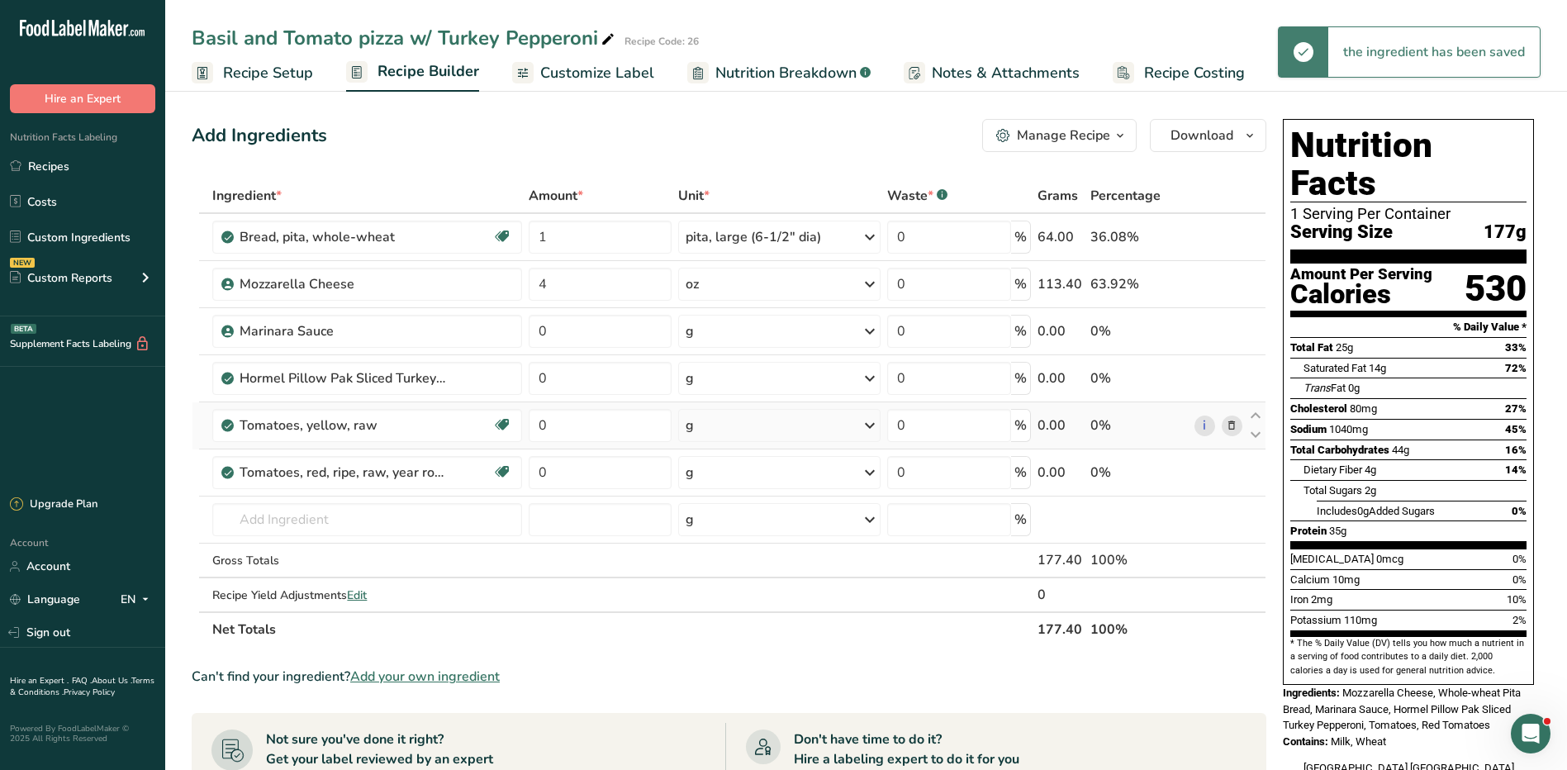
click at [1235, 422] on icon at bounding box center [1232, 425] width 12 height 17
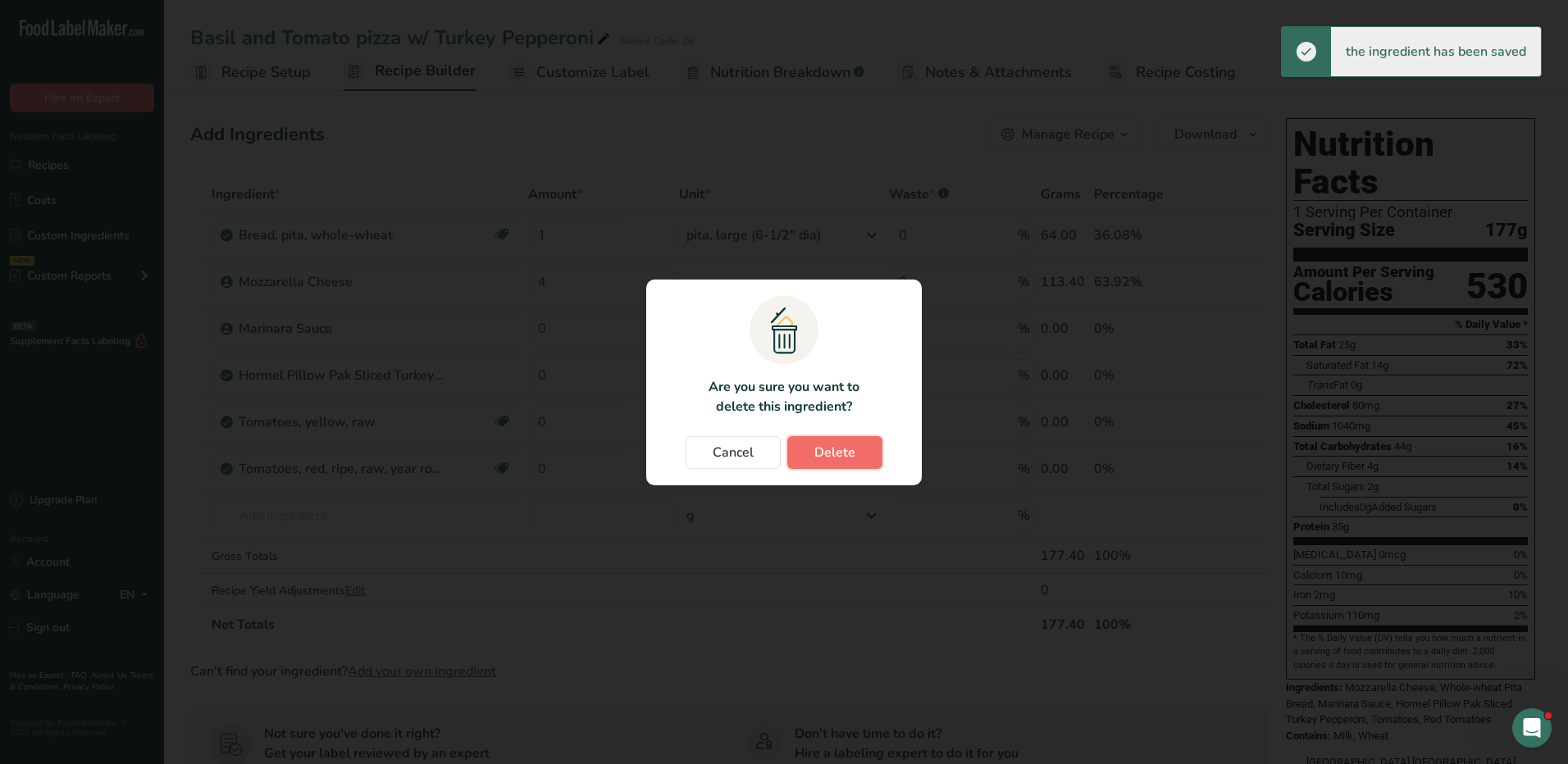
click at [826, 449] on span "Delete" at bounding box center [835, 452] width 41 height 20
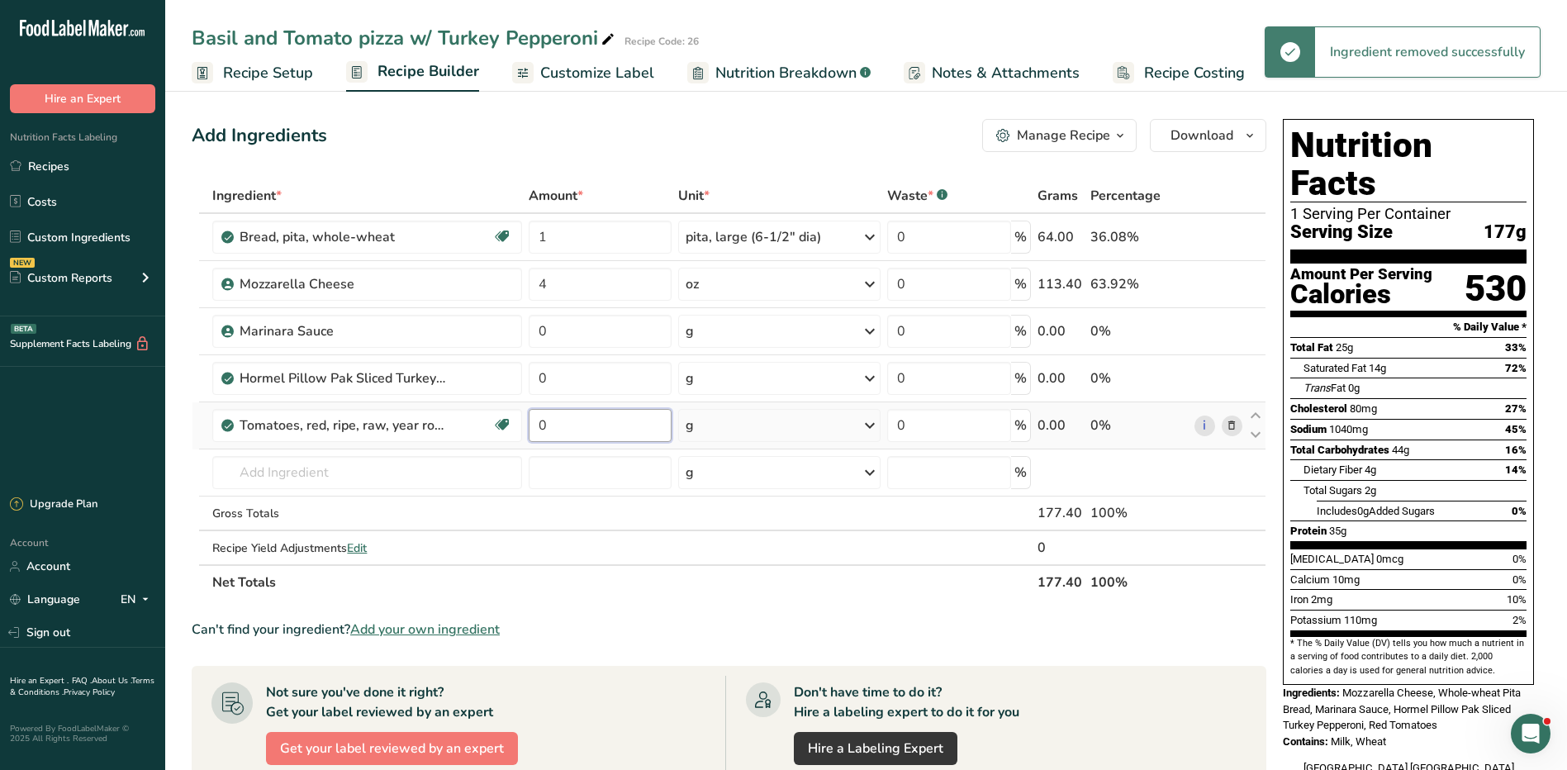
click at [573, 419] on input "0" at bounding box center [600, 425] width 143 height 33
type input "3"
click at [851, 423] on div "Ingredient * Amount * Unit * Waste * .a-a{fill:#347362;}.b-a{fill:#fff;} Grams …" at bounding box center [729, 388] width 1075 height 421
click at [846, 422] on div "g" at bounding box center [779, 425] width 203 height 33
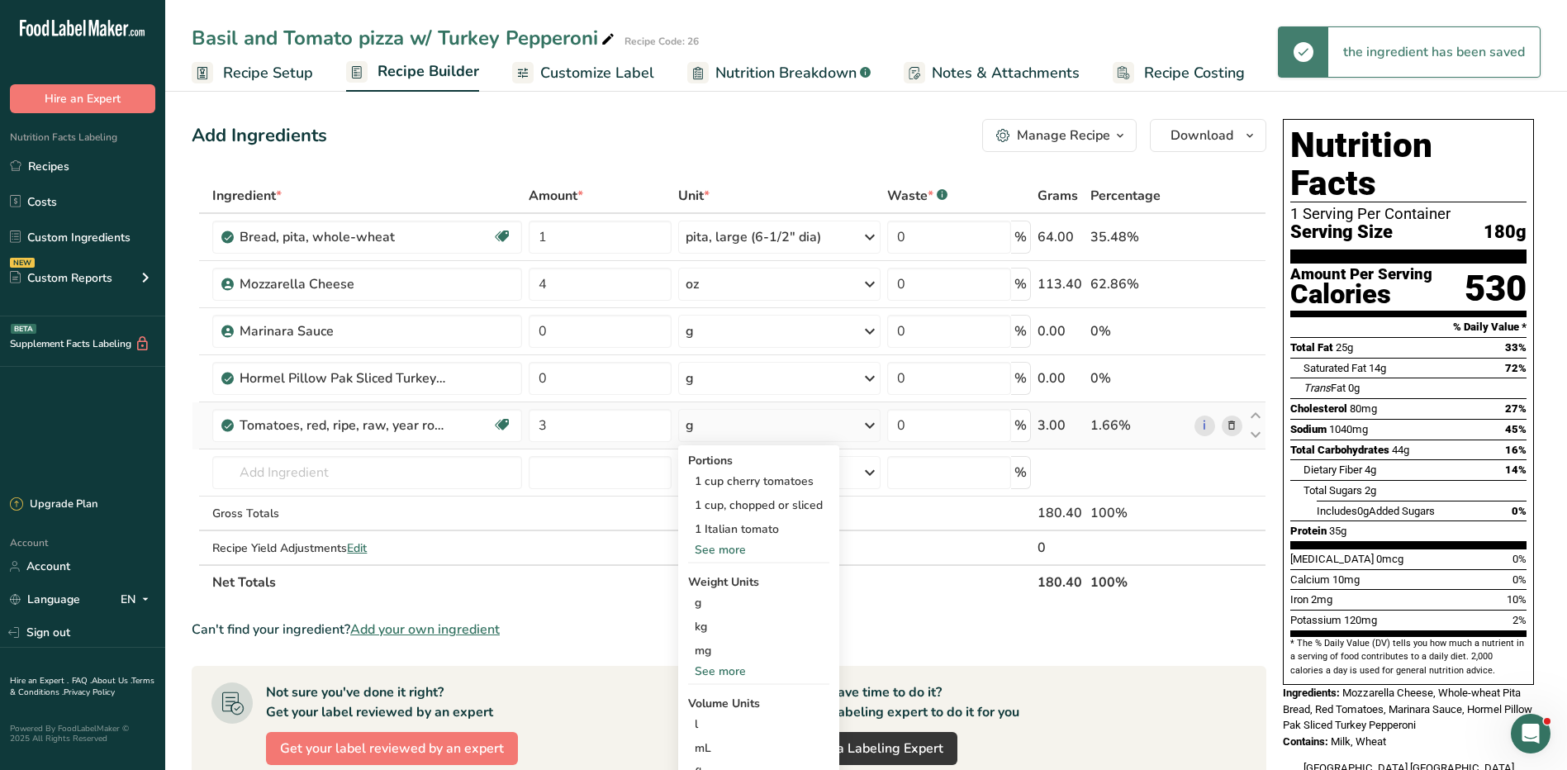
click at [739, 545] on div "See more" at bounding box center [758, 549] width 141 height 17
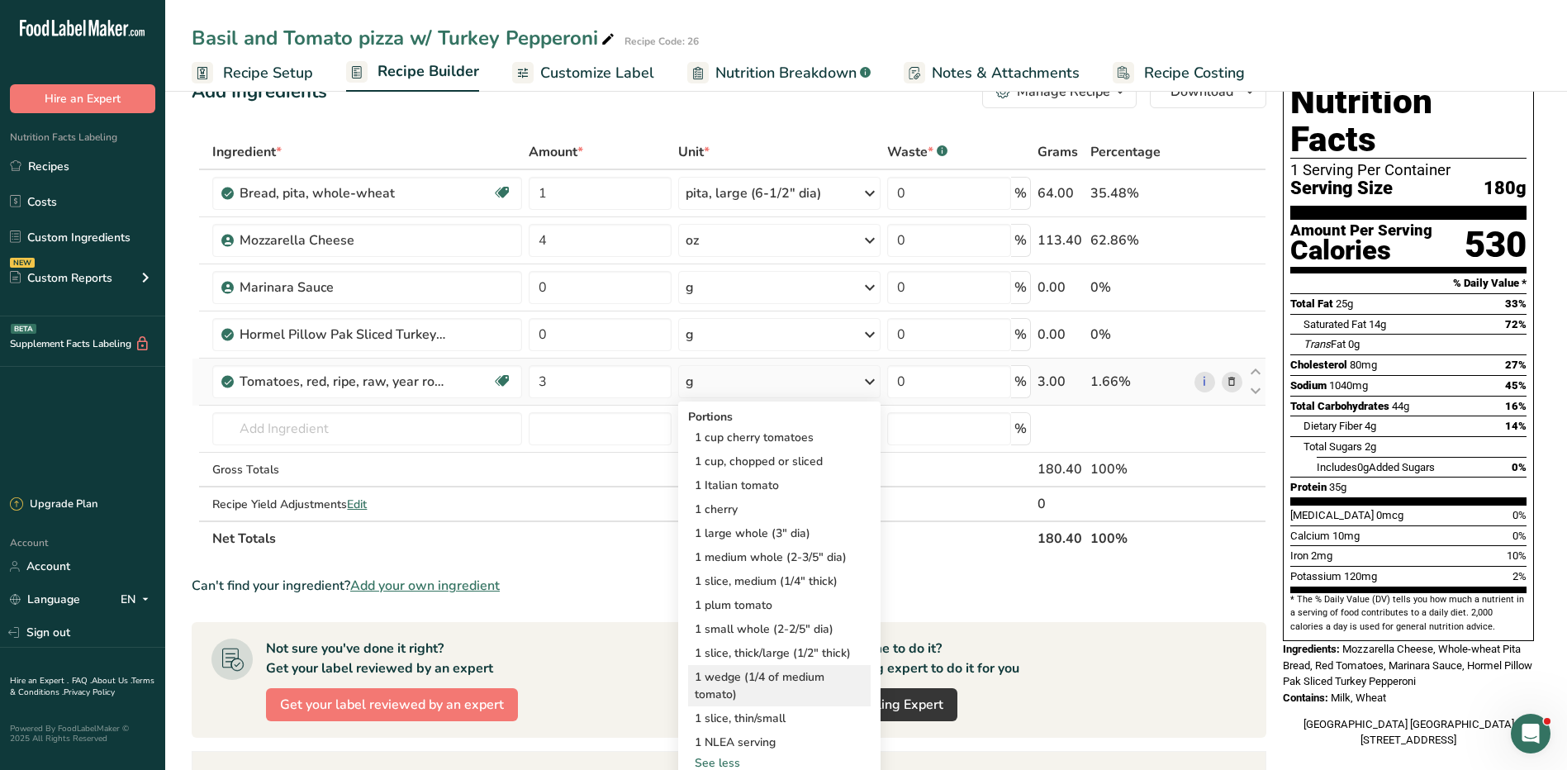
scroll to position [83, 0]
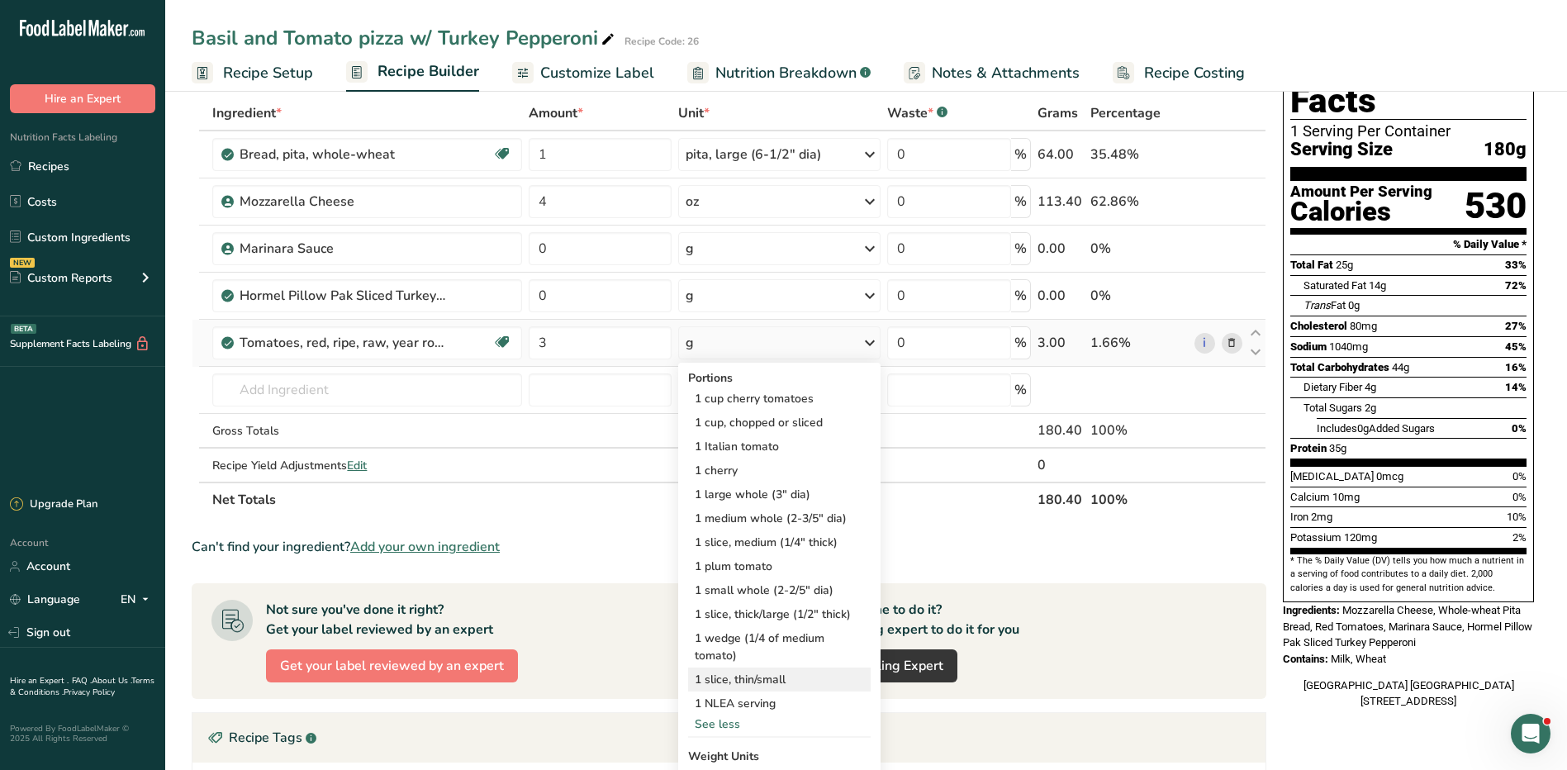
click at [767, 680] on div "1 slice, thin/small" at bounding box center [779, 680] width 183 height 24
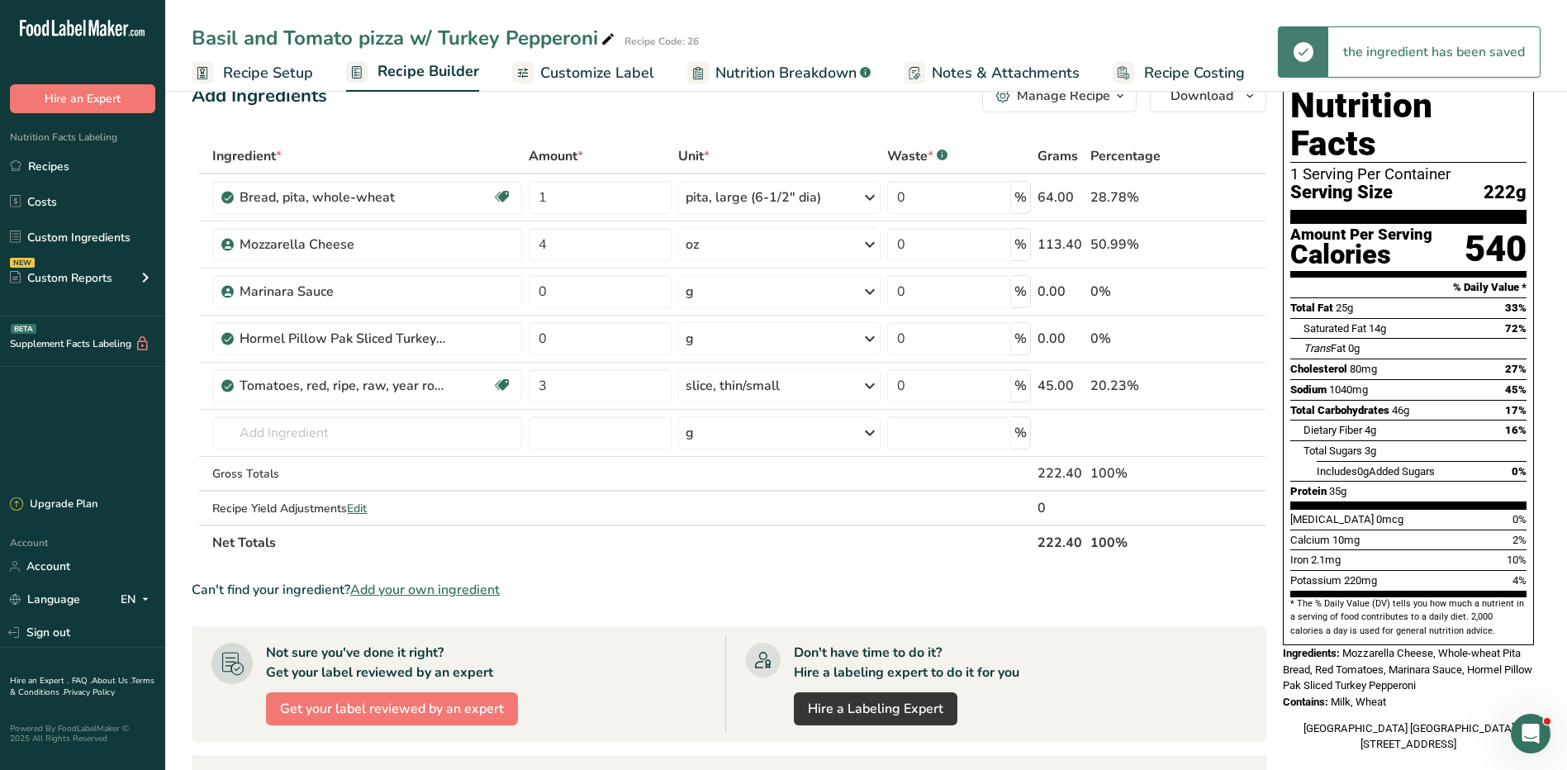
scroll to position [0, 0]
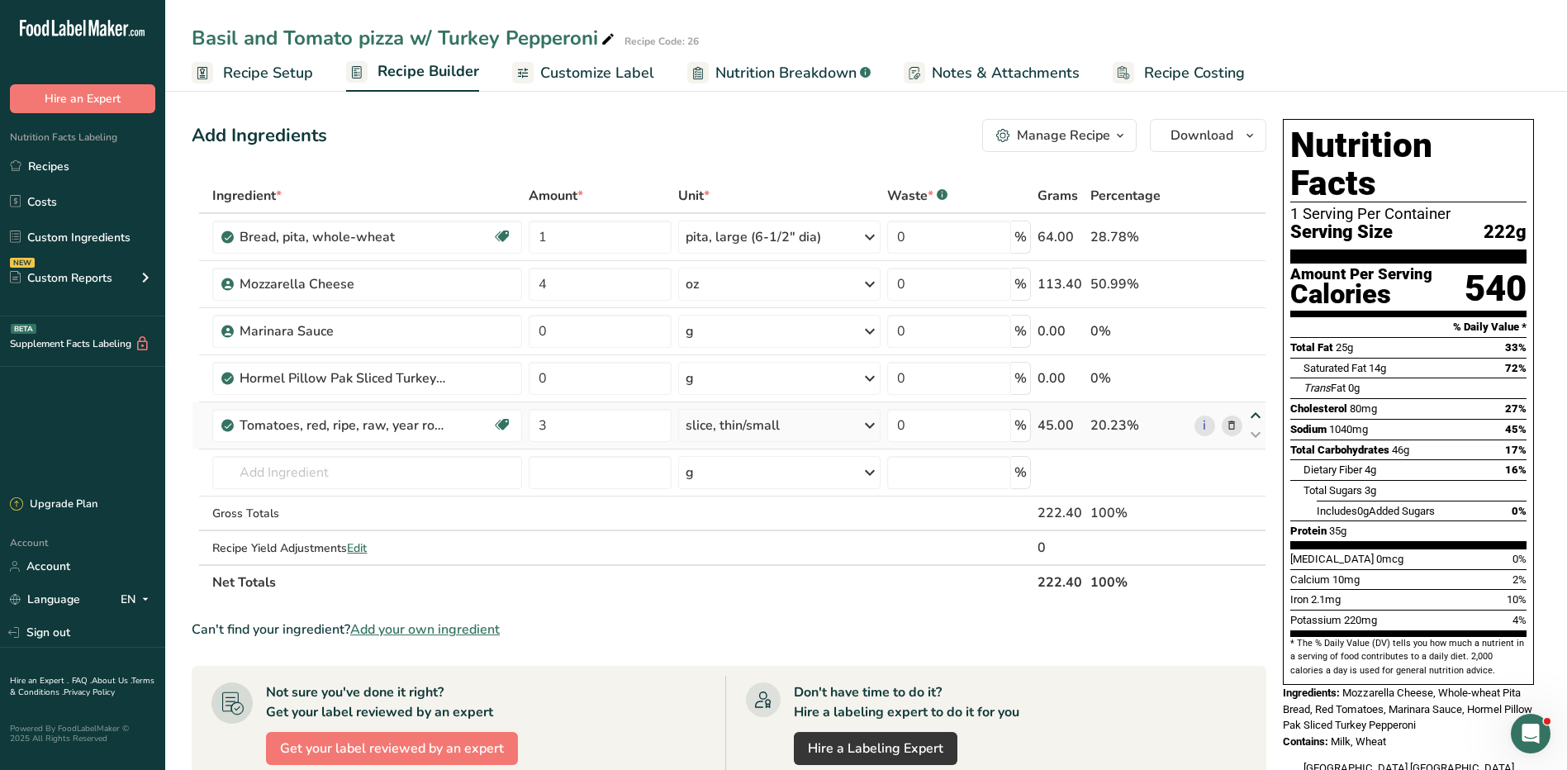
click at [1258, 416] on icon at bounding box center [1256, 416] width 20 height 12
type input "3"
type input "0"
click at [348, 473] on input "text" at bounding box center [366, 472] width 309 height 33
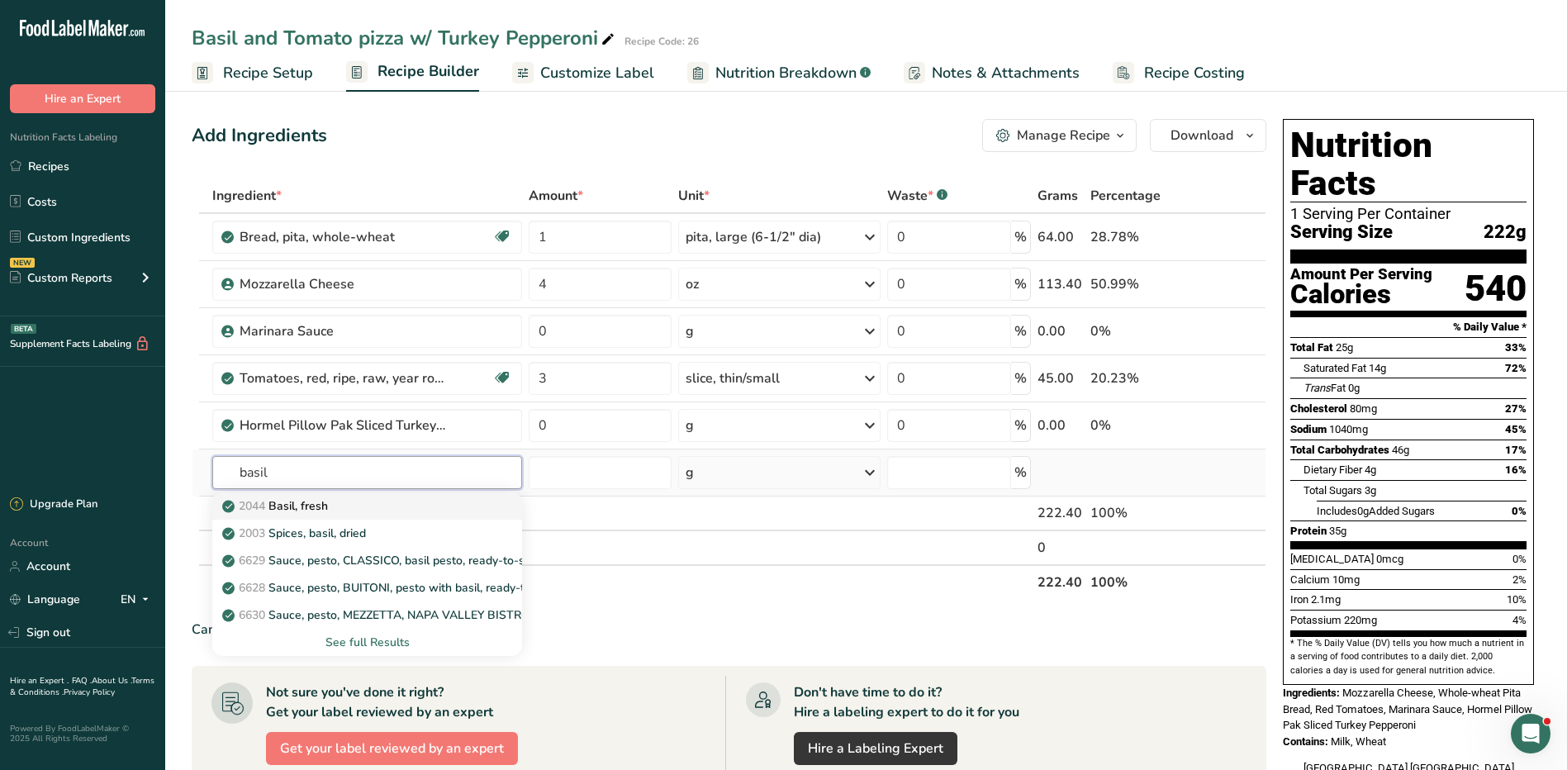
type input "basil"
click at [362, 504] on div "2044 Basil, fresh" at bounding box center [354, 505] width 256 height 17
type input "Basil, fresh"
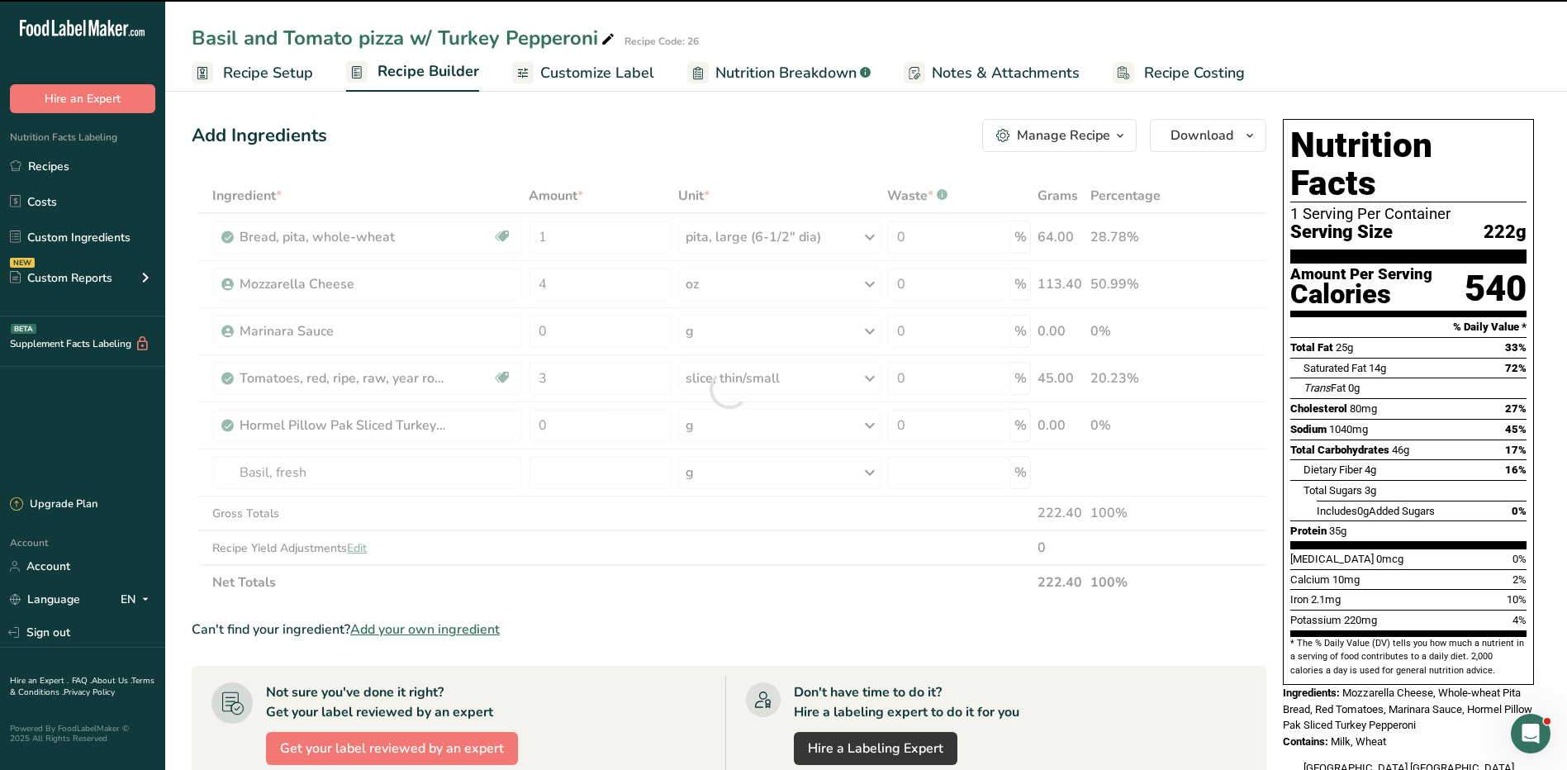
type input "0"
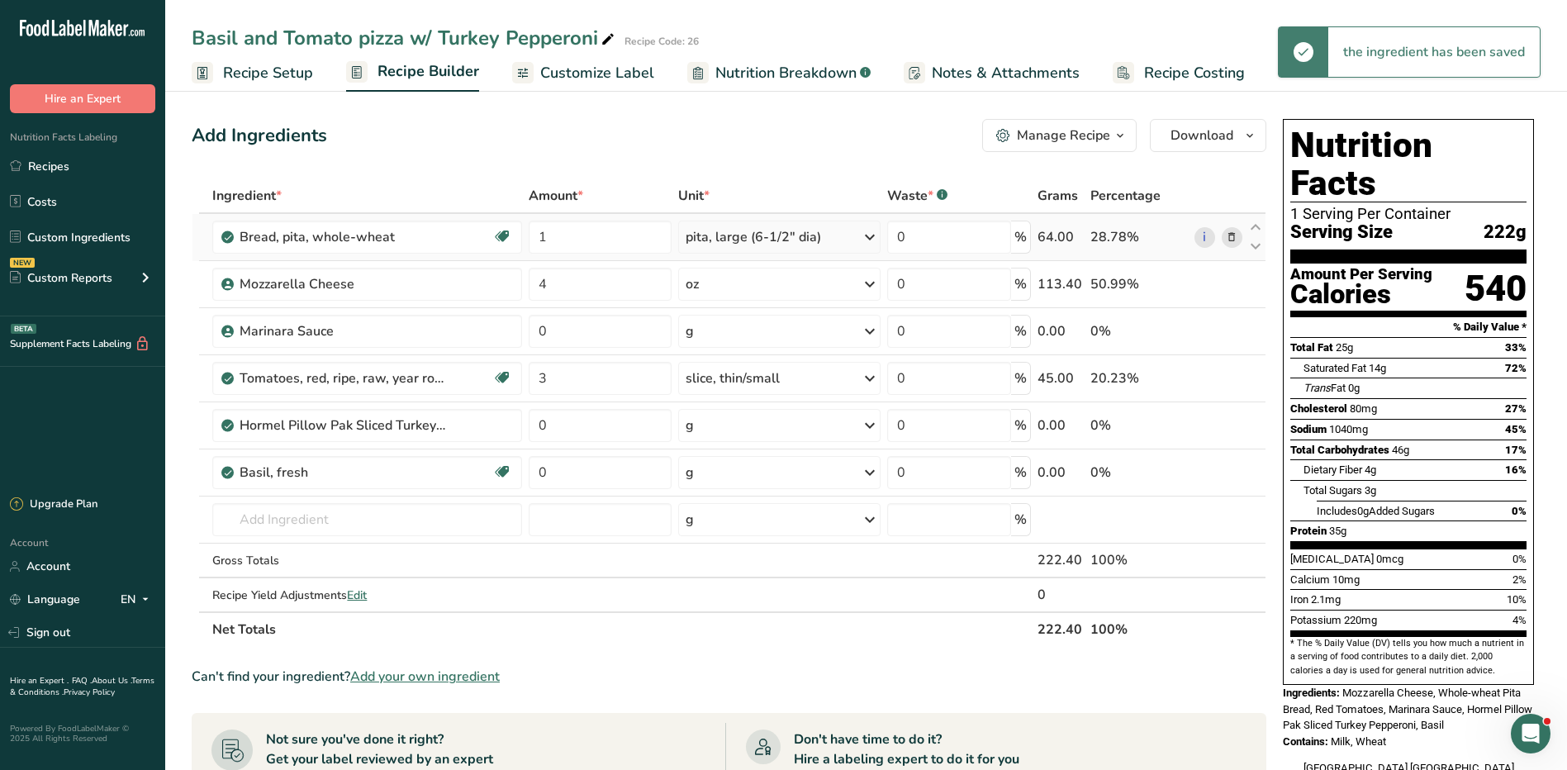
click at [769, 219] on td "pita, large (6-1/2" dia) Portions 1 pita, large (6-1/2" dia) 1 pita, small (4" …" at bounding box center [780, 237] width 210 height 47
click at [768, 229] on div "pita, large (6-1/2" dia)" at bounding box center [754, 237] width 136 height 20
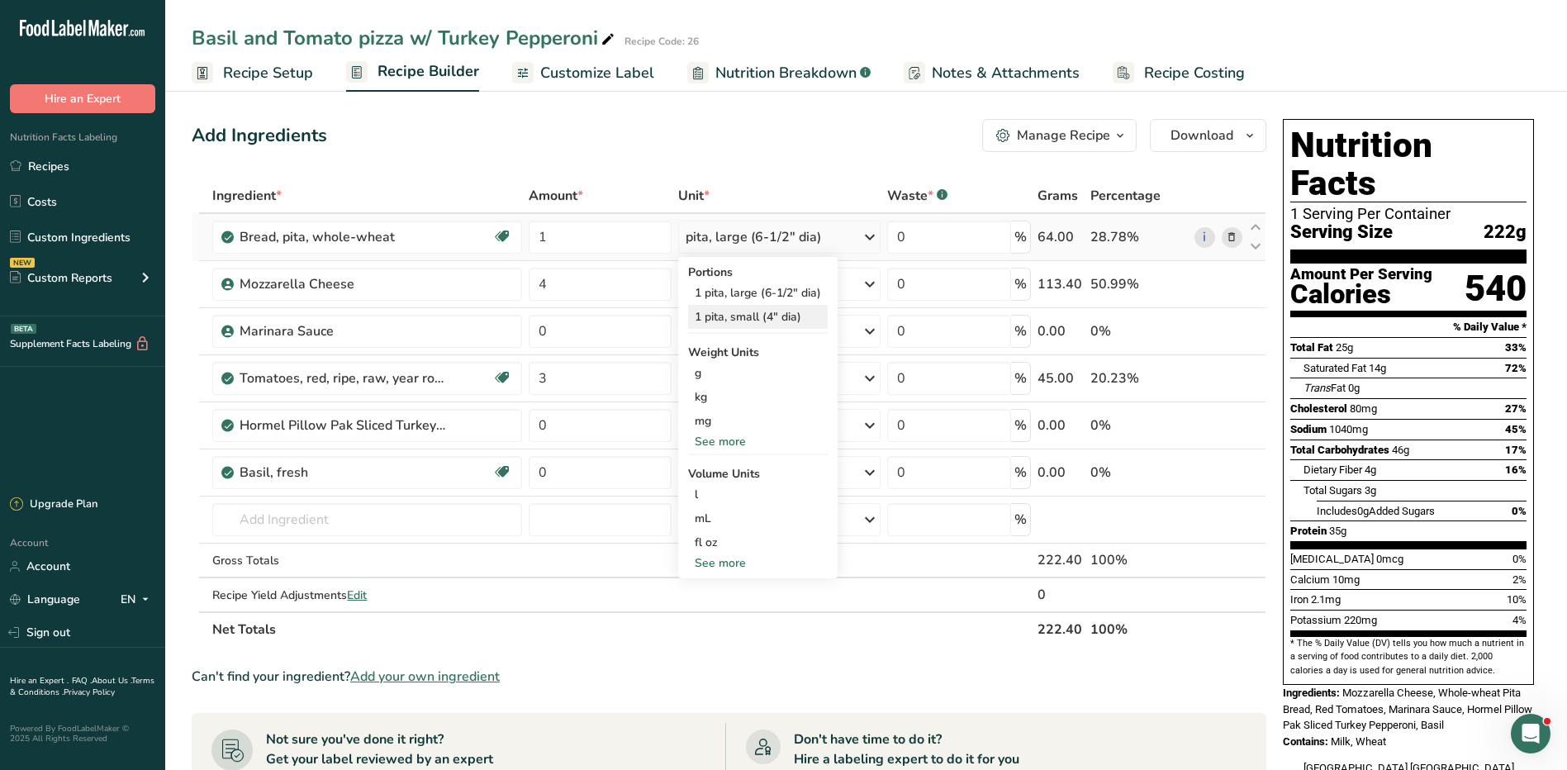
click at [764, 316] on div "1 pita, small (4" dia)" at bounding box center [758, 317] width 140 height 24
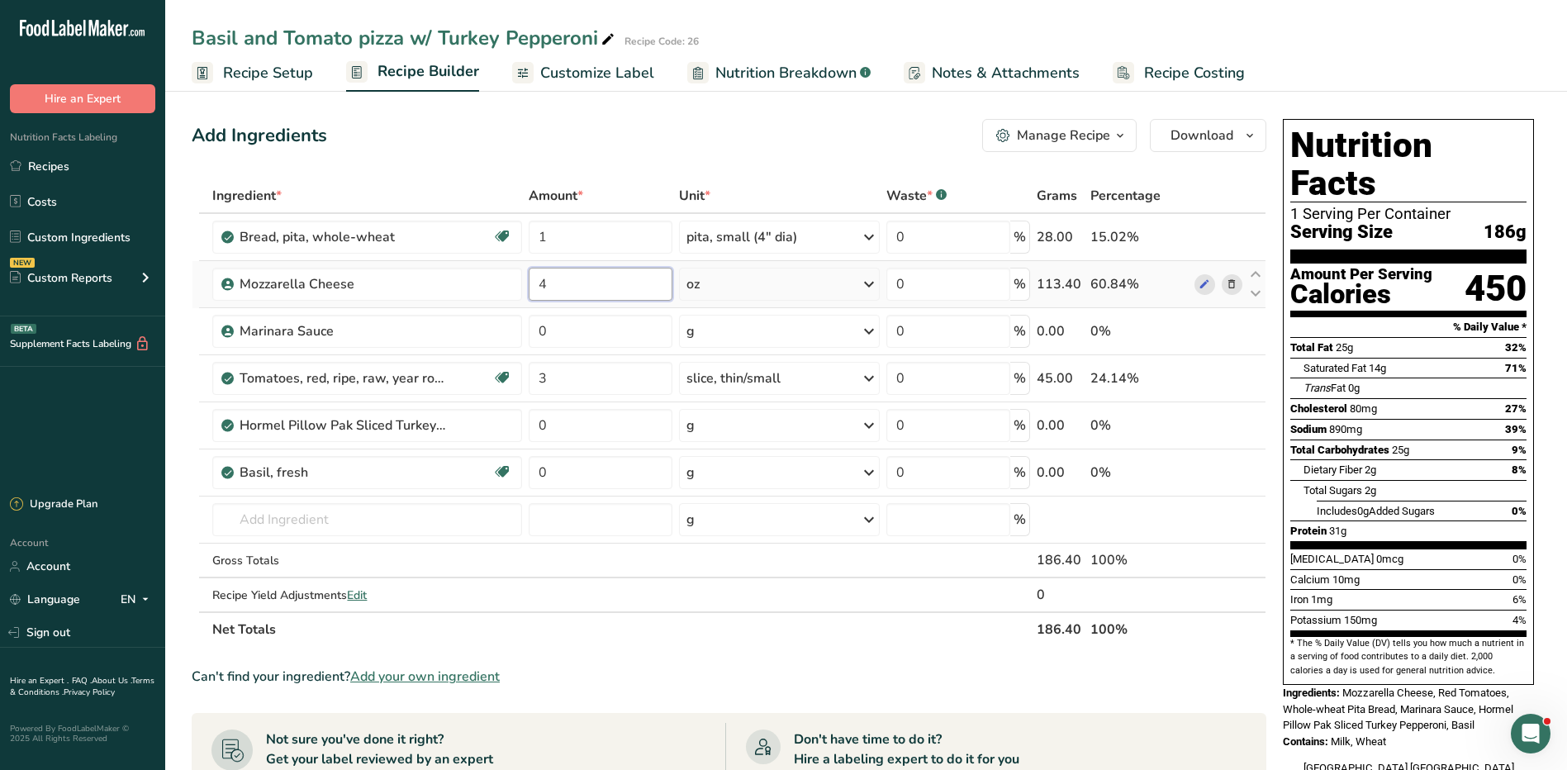
click at [575, 288] on input "4" at bounding box center [601, 284] width 144 height 33
type input "2"
click at [775, 288] on div "Ingredient * Amount * Unit * Waste * .a-a{fill:#347362;}.b-a{fill:#fff;} Grams …" at bounding box center [729, 412] width 1075 height 469
click at [74, 238] on link "Custom Ingredients" at bounding box center [82, 236] width 165 height 31
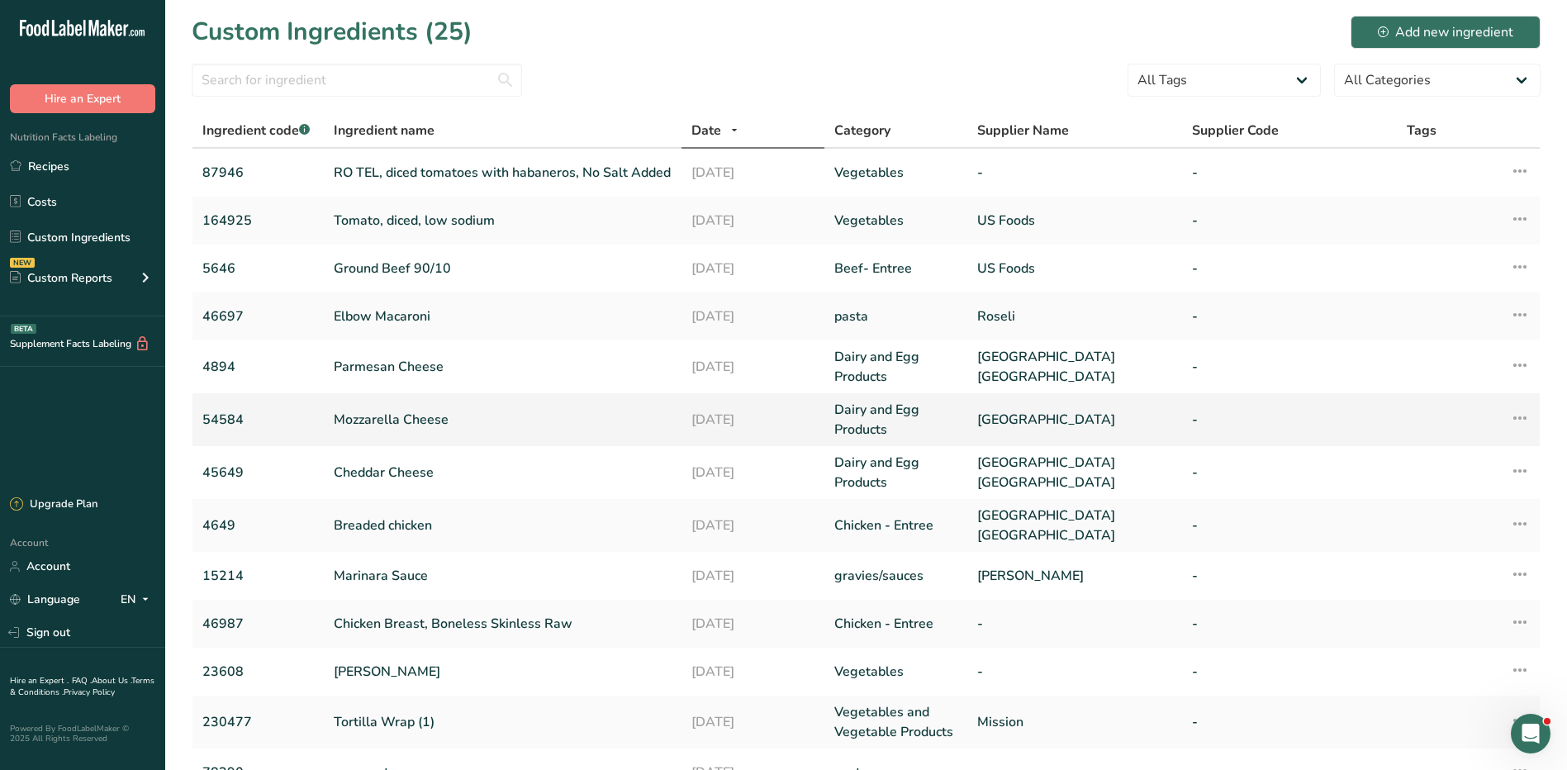
click at [421, 424] on link "Mozzarella Cheese" at bounding box center [503, 420] width 338 height 20
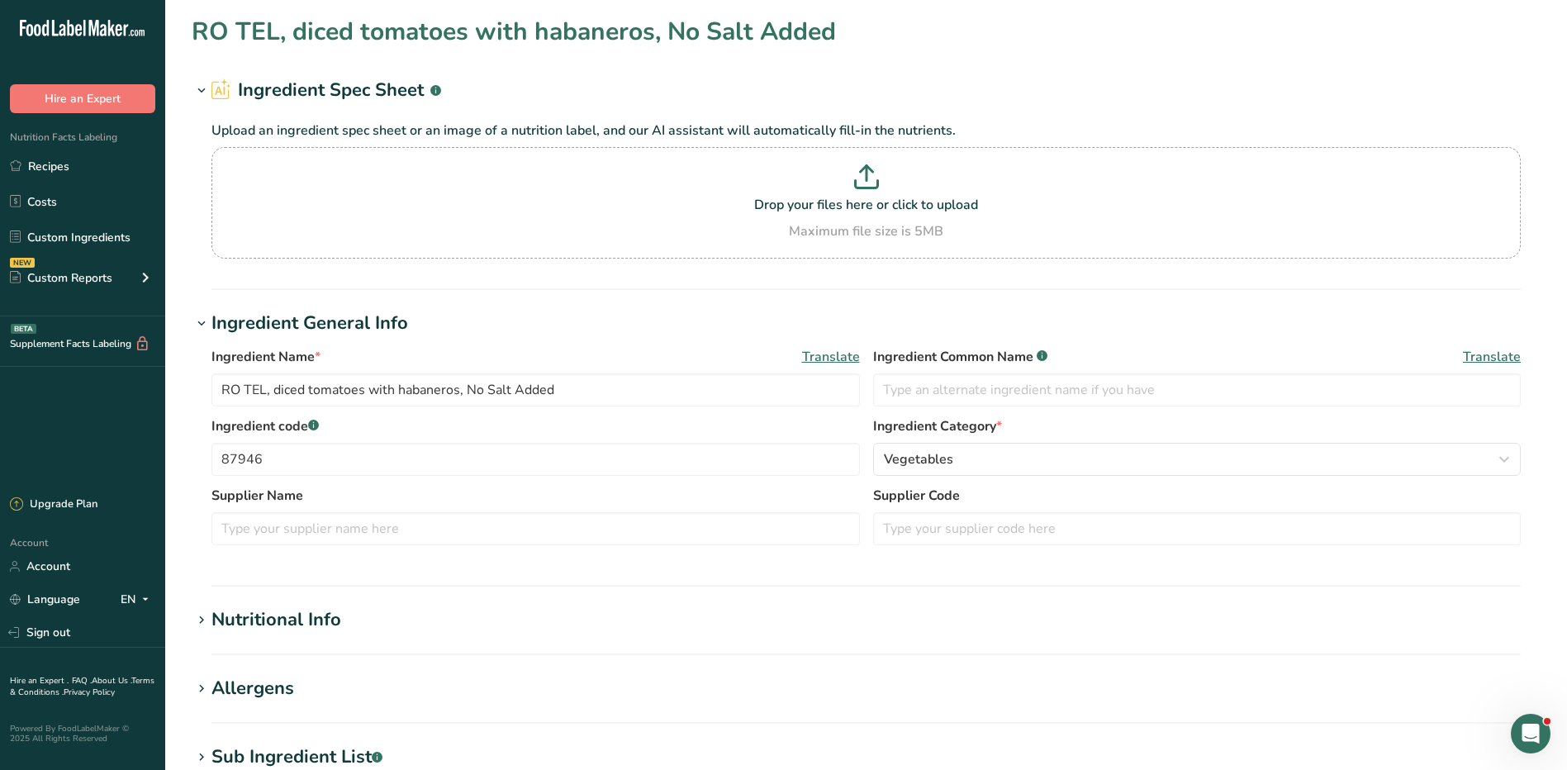
type input "Mozzarella Cheese"
type input "54584"
type input "[GEOGRAPHIC_DATA]"
type input "28"
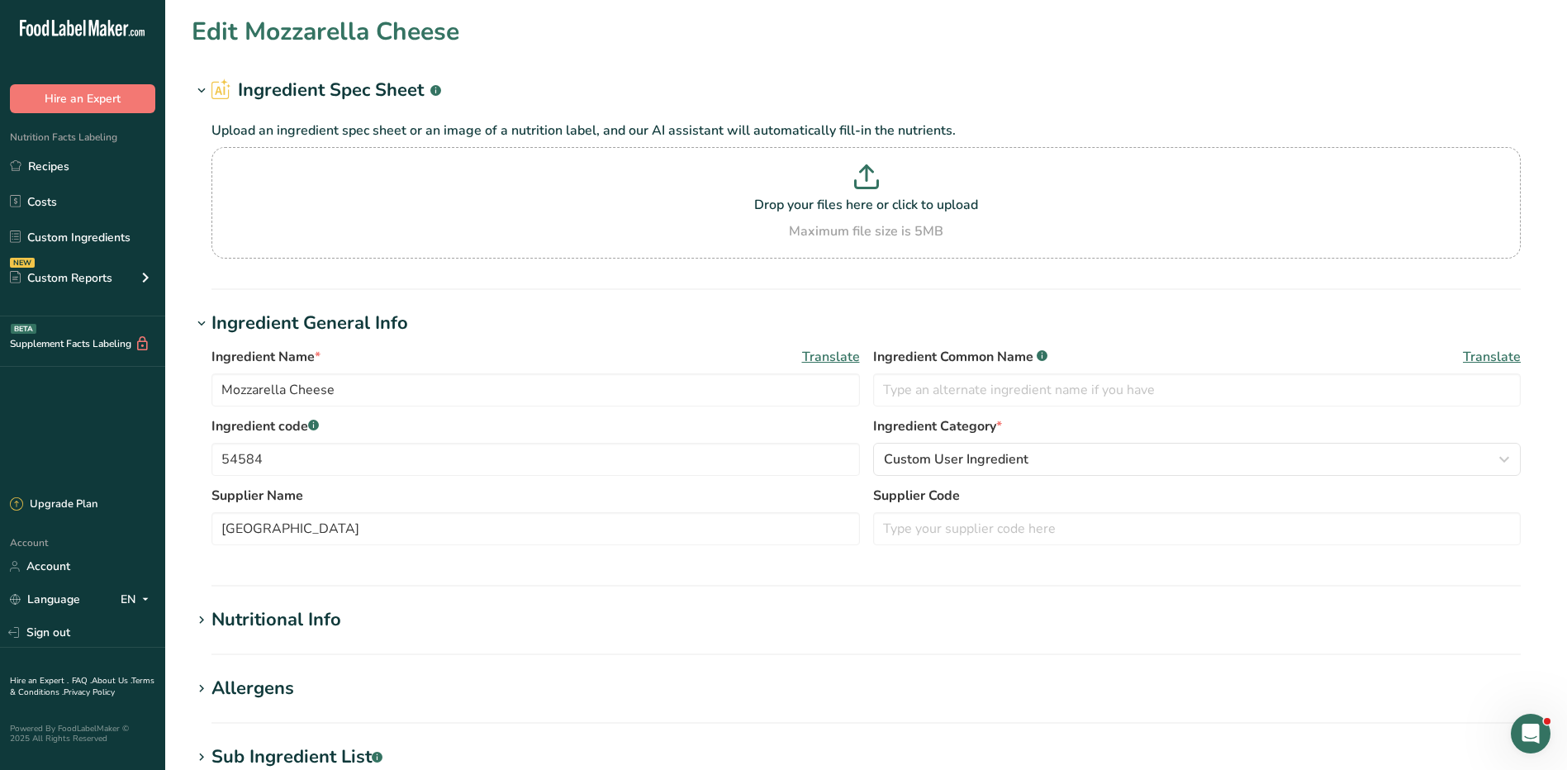
type input "90"
type KJ "376.6"
type Fat "6"
type Fat "3.5"
type Fat "0"
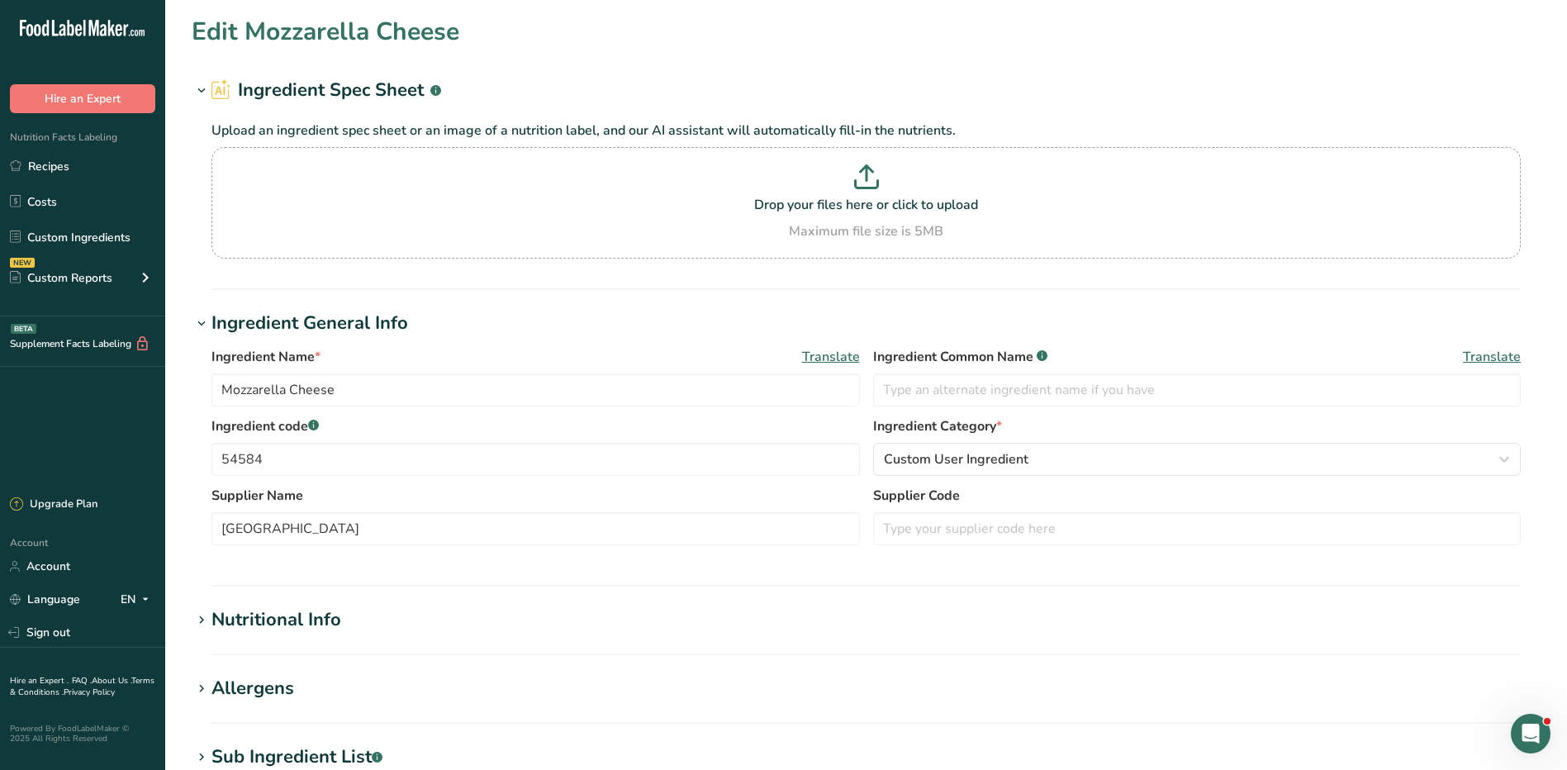
type input "20"
type input "190"
type Carbohydrates "2"
type Fiber "0"
type Sugars "0"
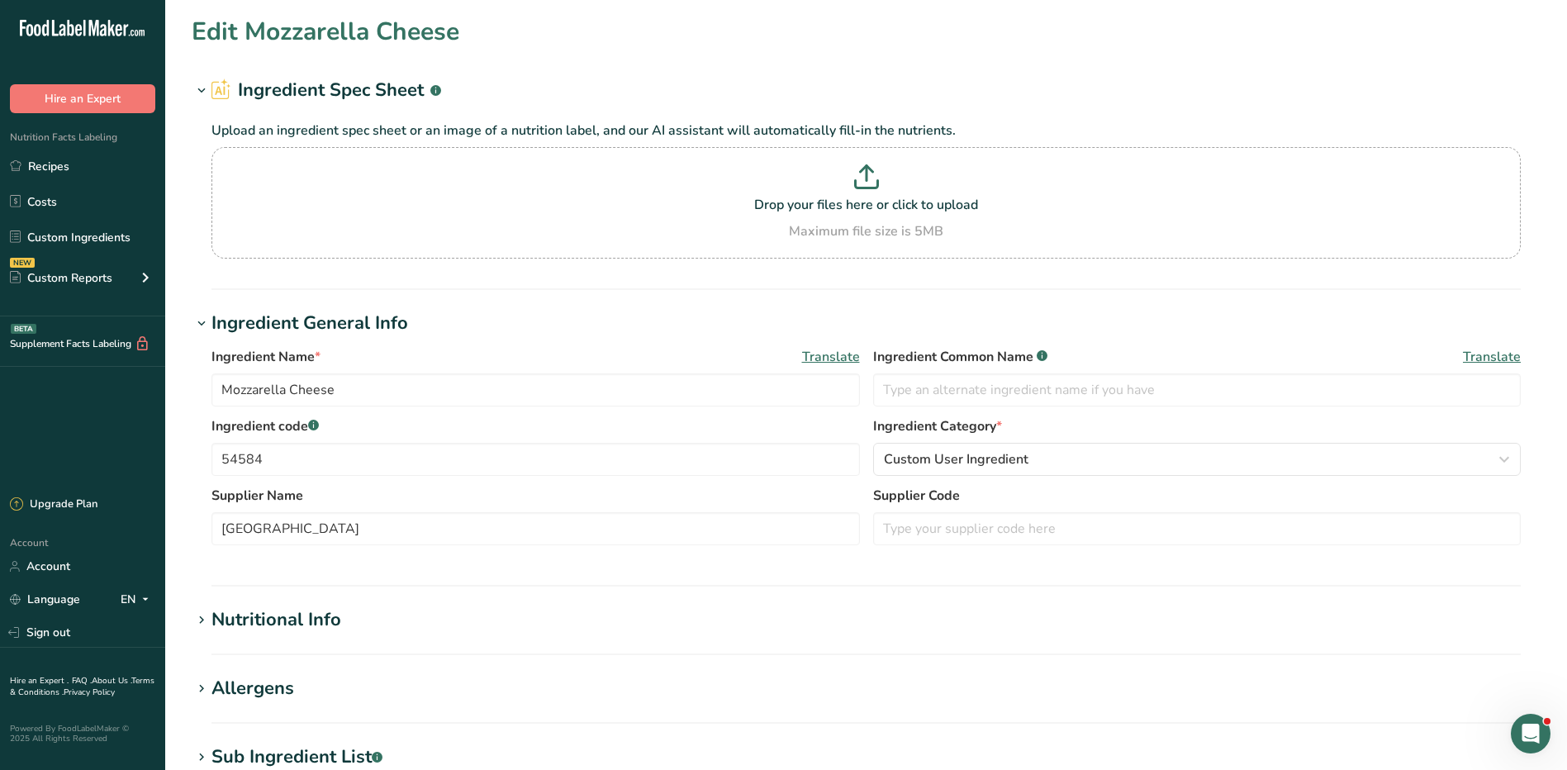
type Sugars "0"
type input "7"
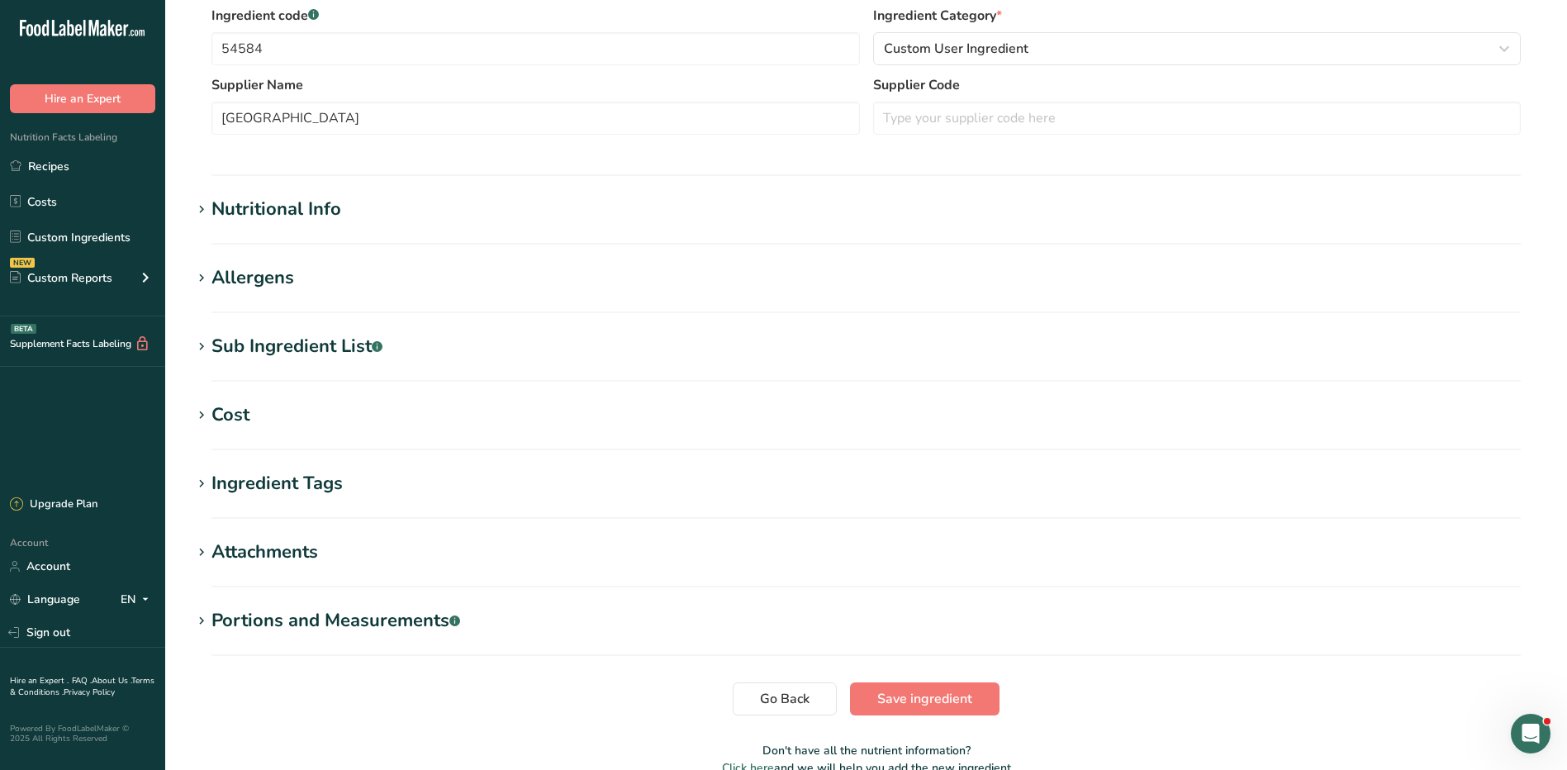
scroll to position [497, 0]
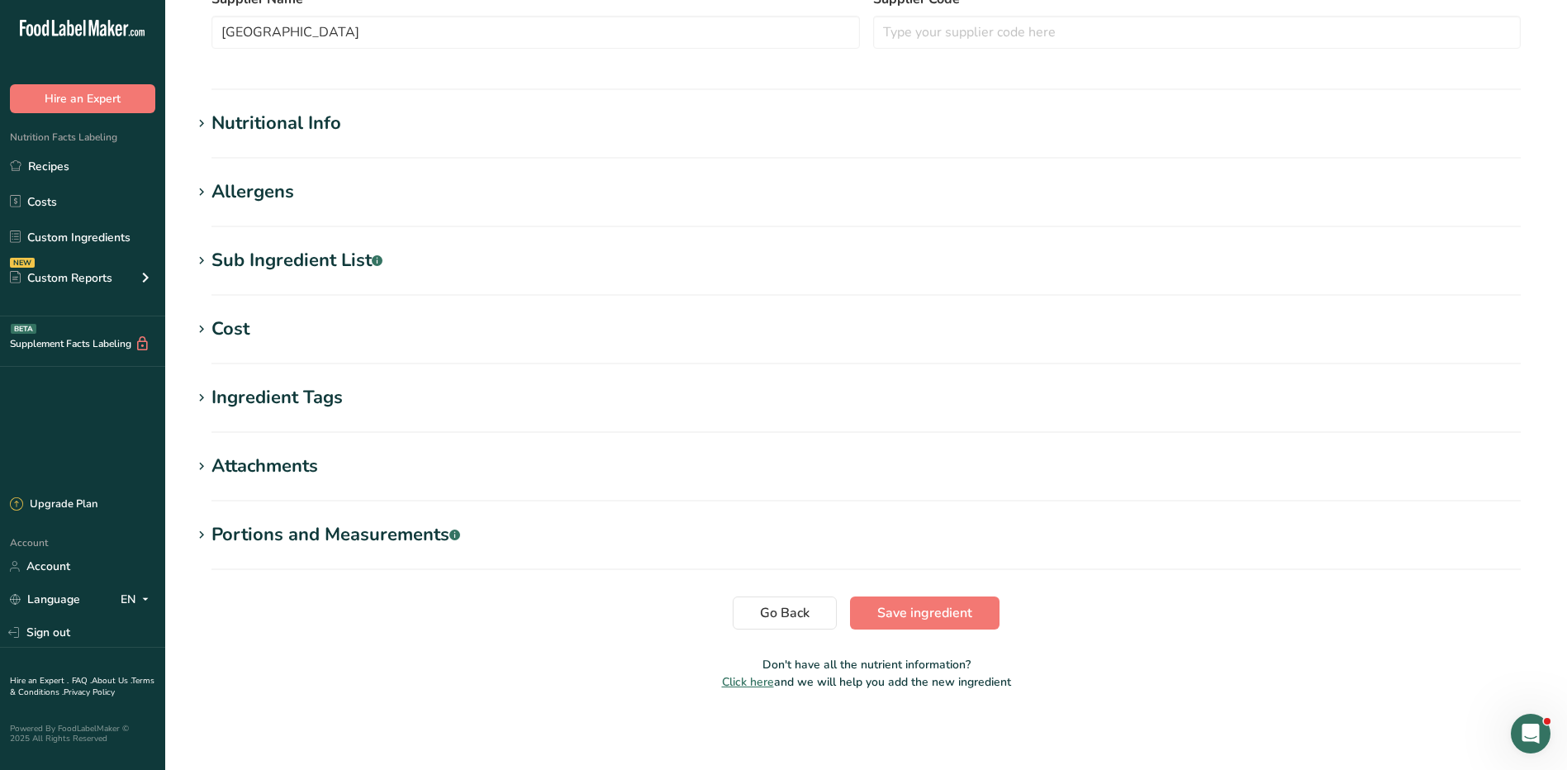
click at [288, 122] on div "Nutritional Info" at bounding box center [277, 123] width 130 height 27
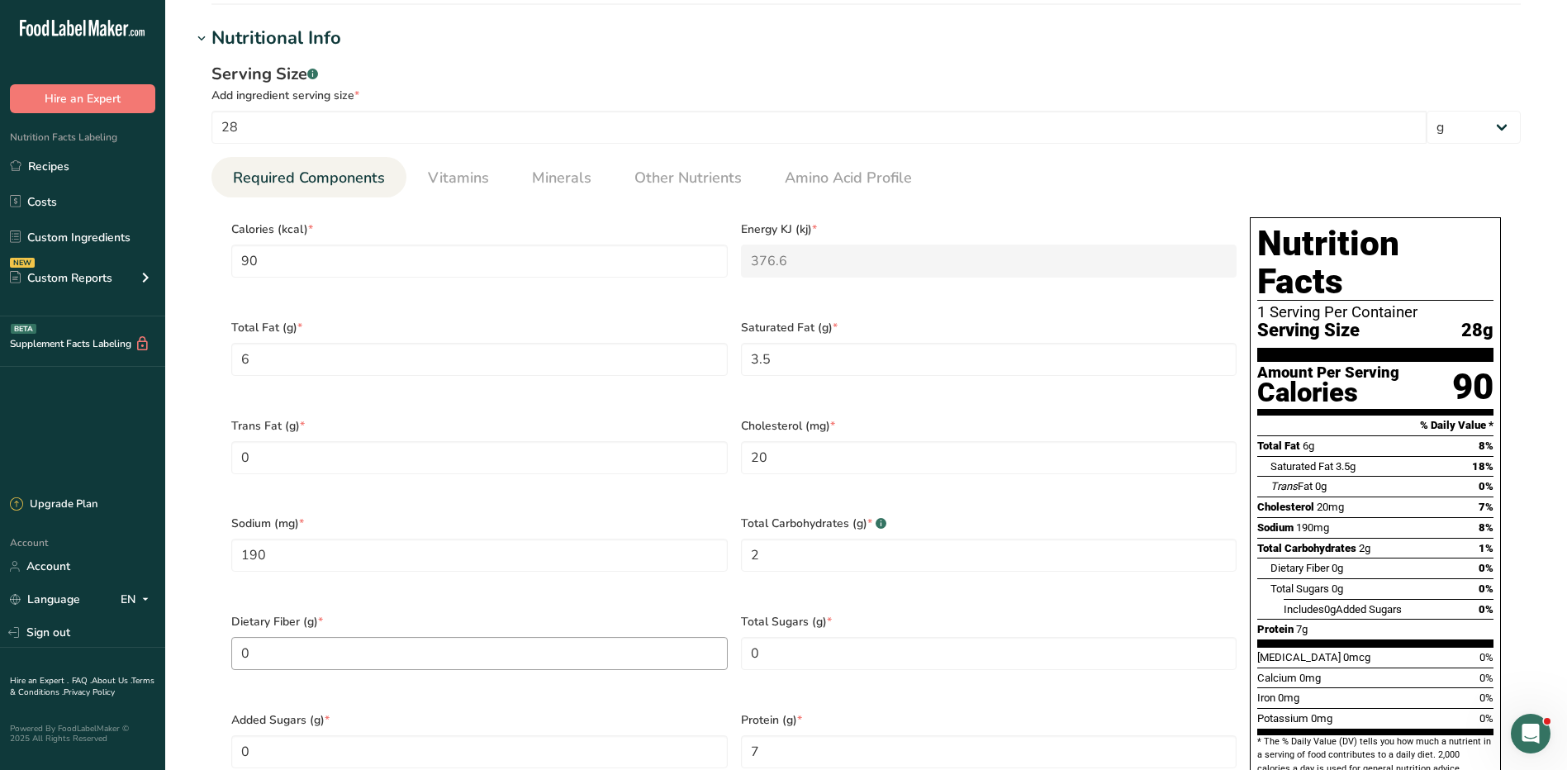
scroll to position [744, 0]
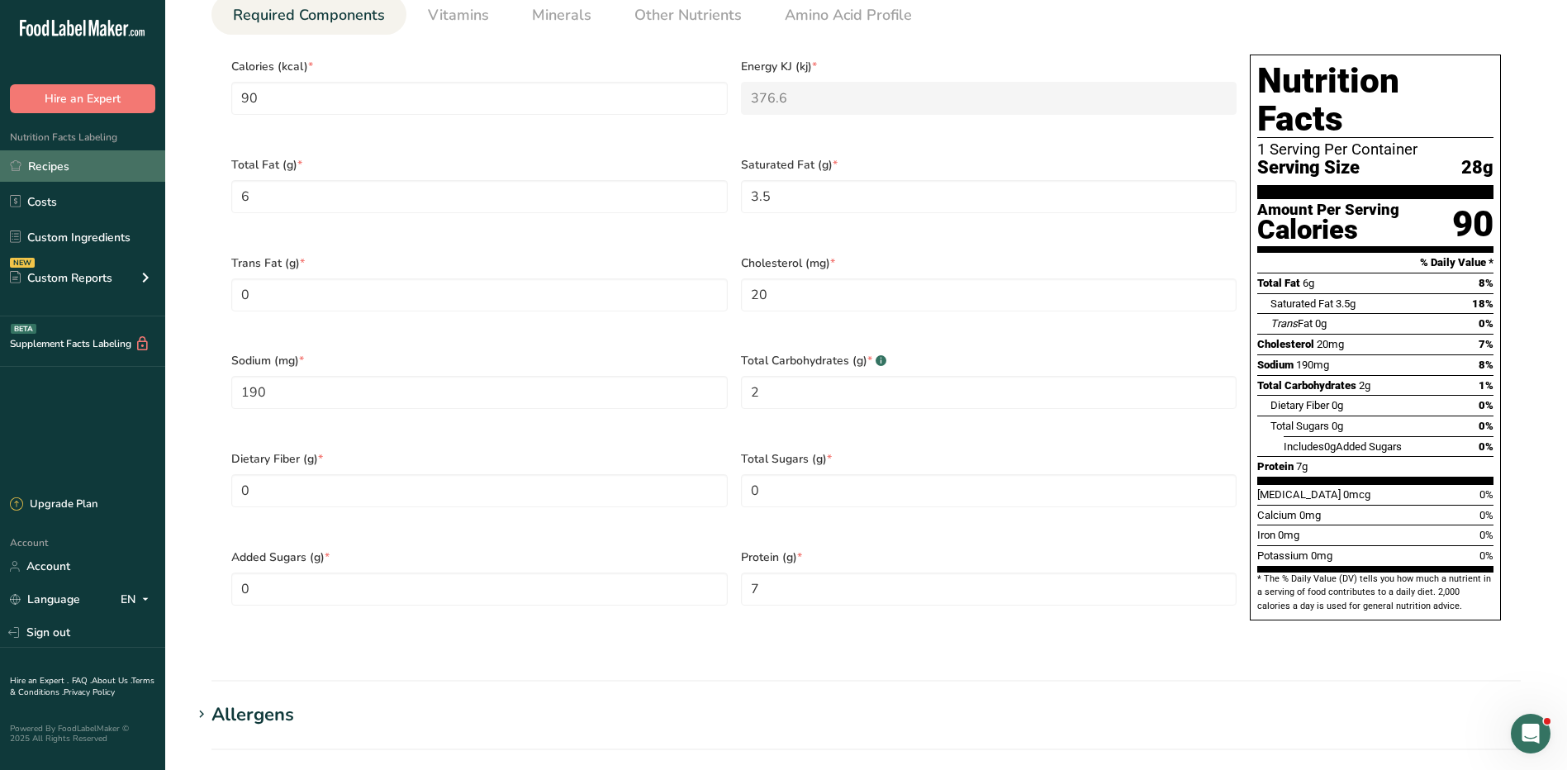
click at [66, 159] on link "Recipes" at bounding box center [82, 165] width 165 height 31
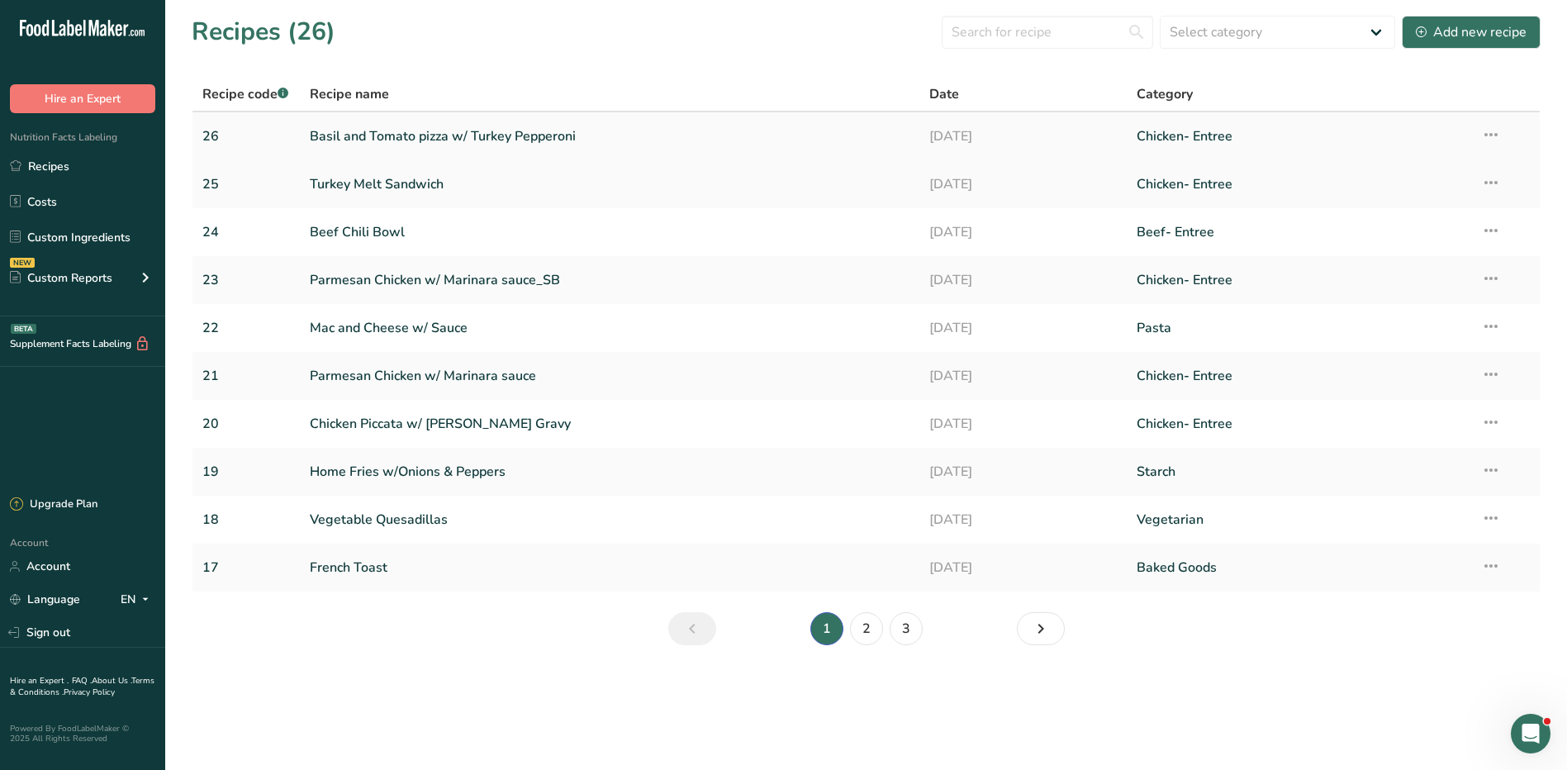
click at [434, 133] on link "Basil and Tomato pizza w/ Turkey Pepperoni" at bounding box center [610, 136] width 601 height 35
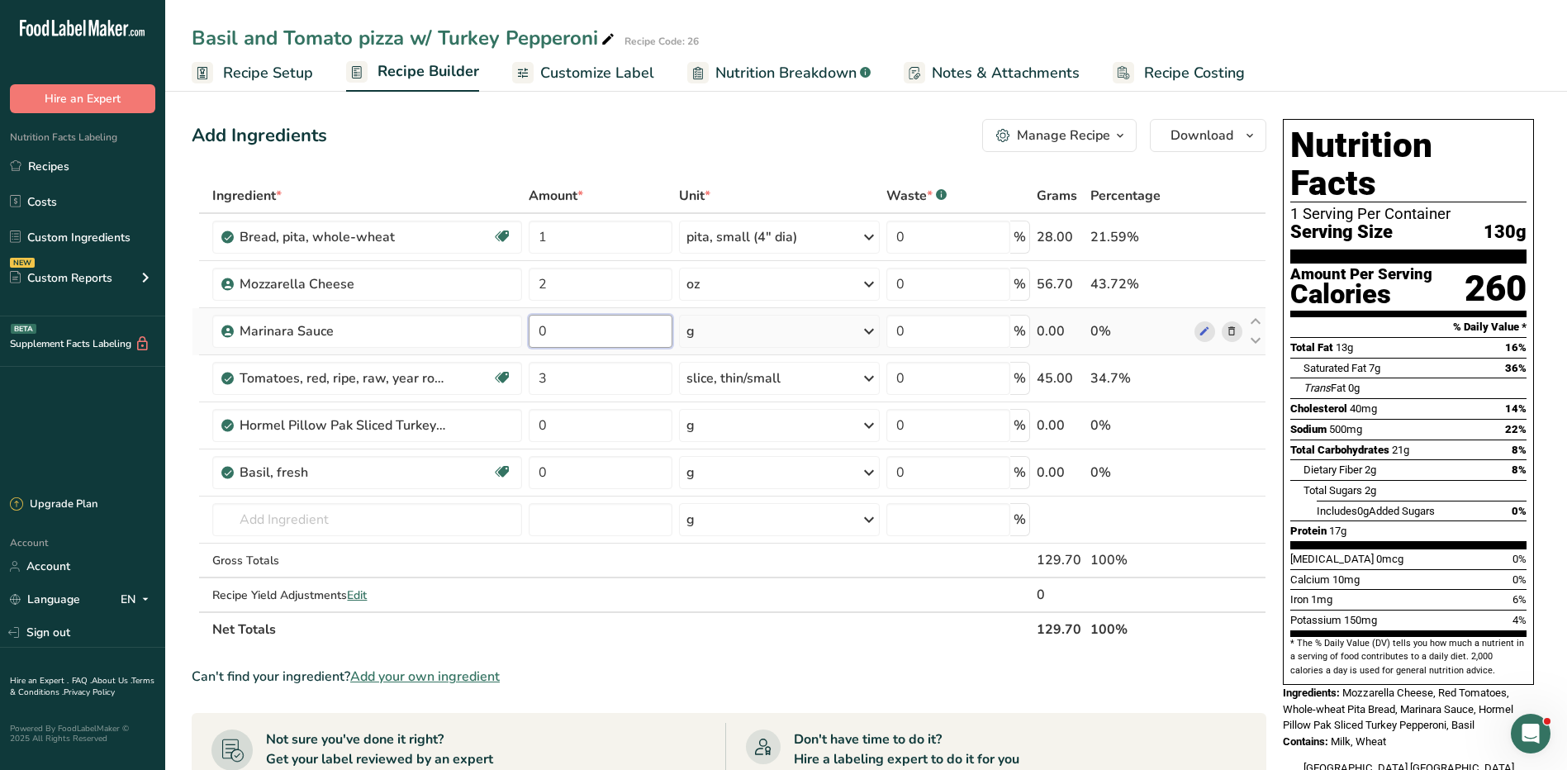
click at [566, 328] on input "0" at bounding box center [601, 331] width 144 height 33
type input "2"
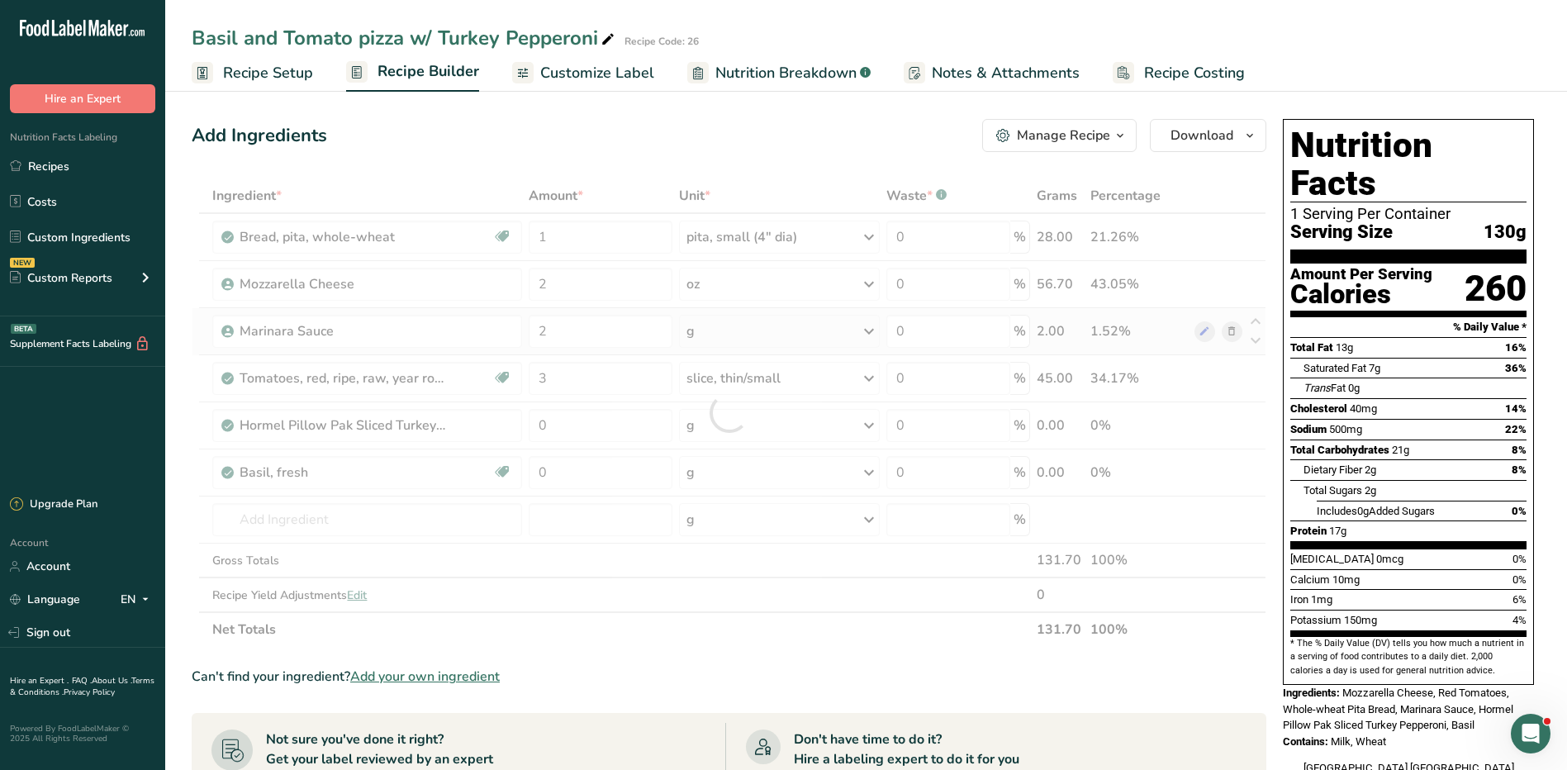
click at [737, 332] on div "Ingredient * Amount * Unit * Waste * .a-a{fill:#347362;}.b-a{fill:#fff;} Grams …" at bounding box center [729, 412] width 1075 height 469
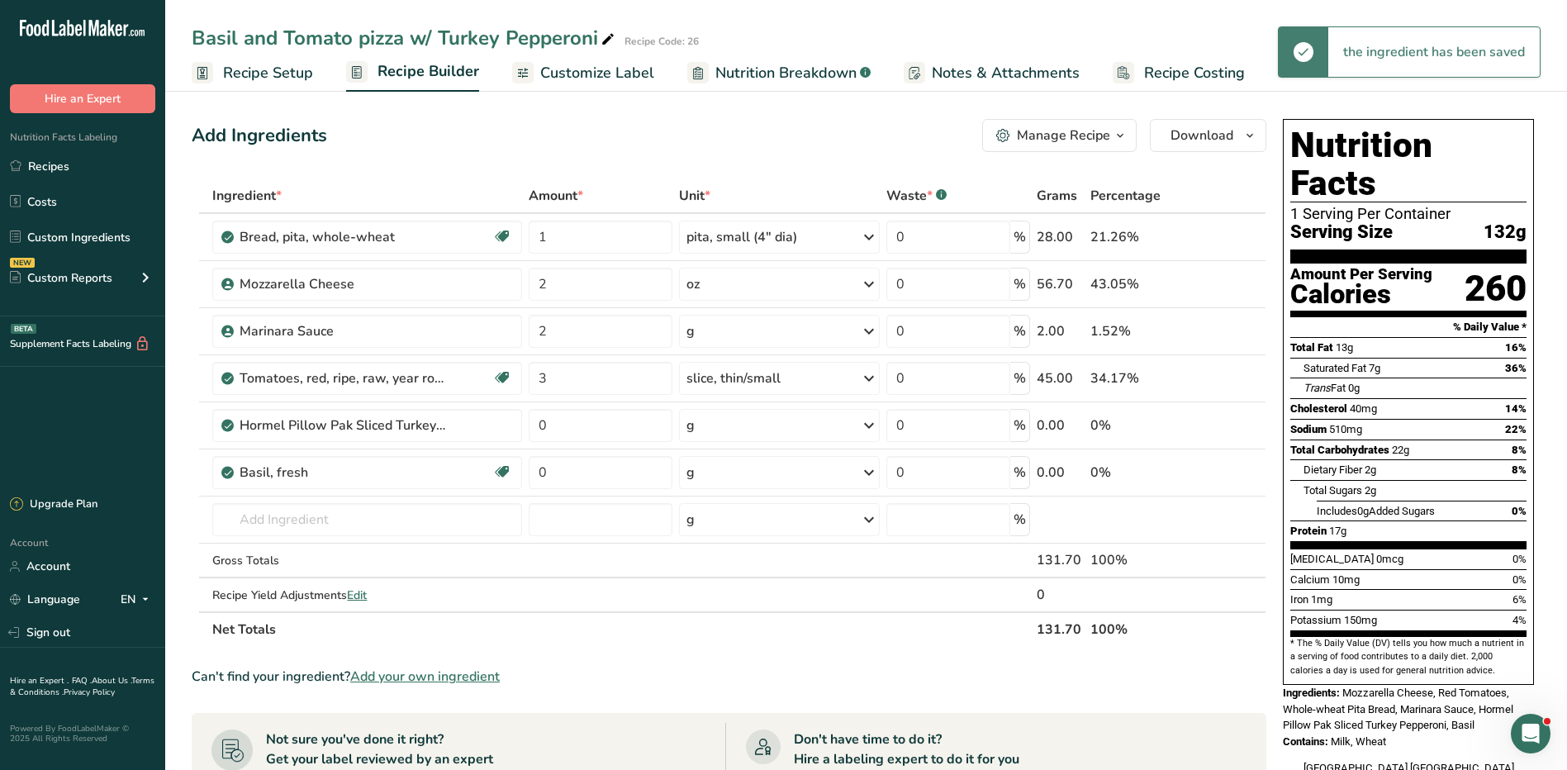
click at [736, 332] on div "g" at bounding box center [779, 331] width 201 height 33
click at [728, 460] on div "See more" at bounding box center [758, 462] width 139 height 17
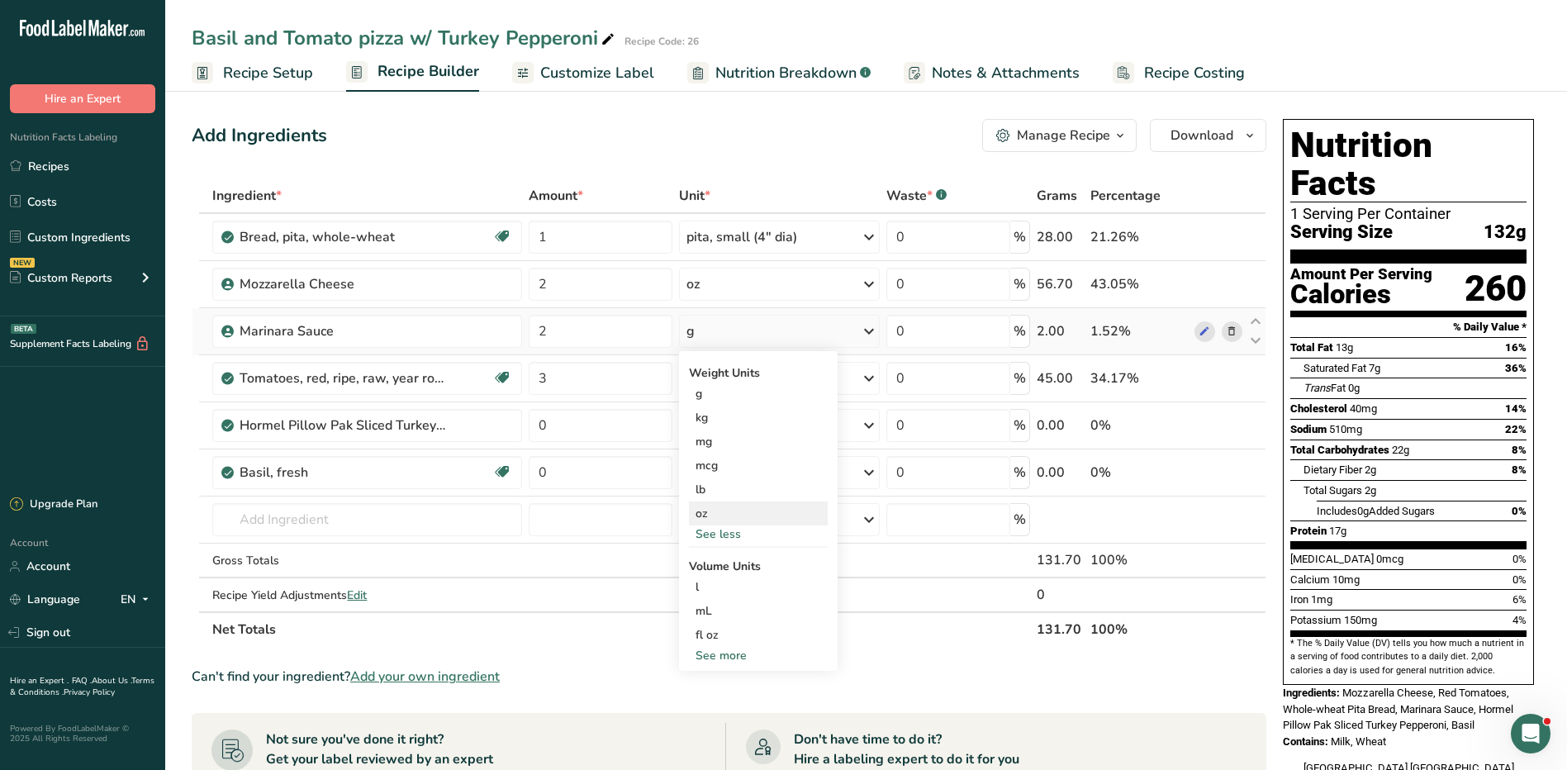
click at [708, 508] on div "oz" at bounding box center [758, 514] width 139 height 24
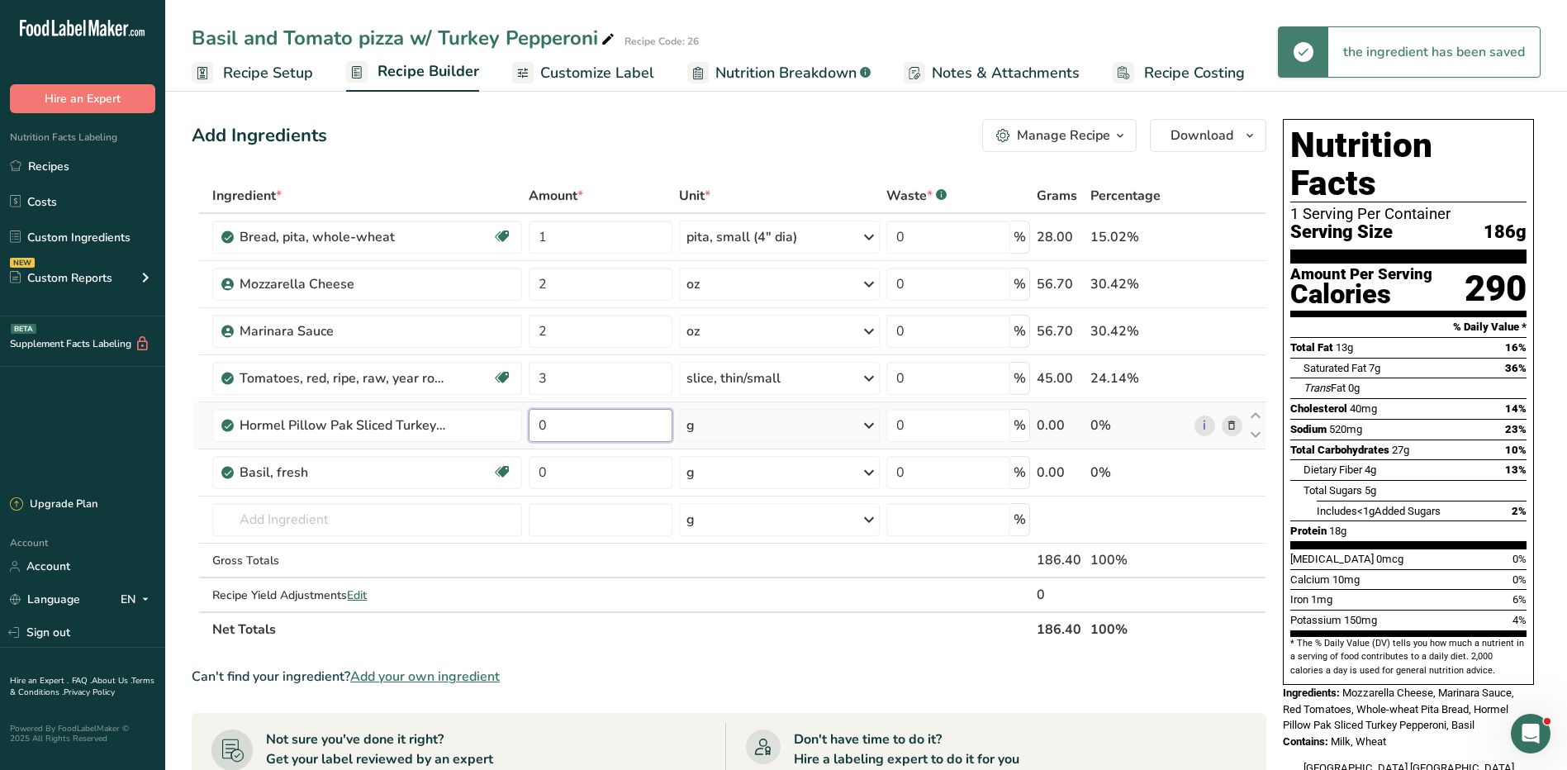
click at [561, 426] on input "0" at bounding box center [601, 425] width 144 height 33
type input "3"
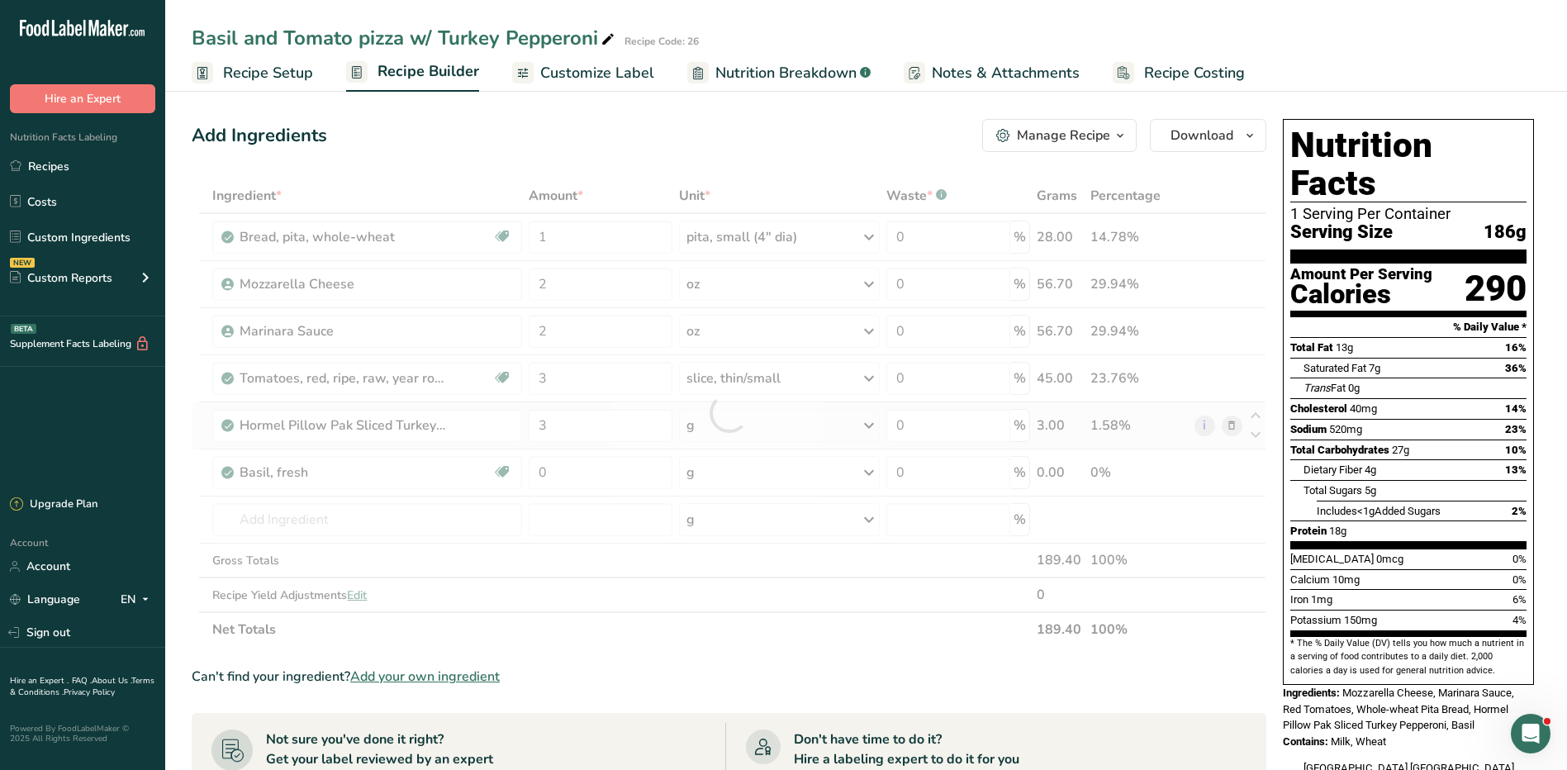
click at [835, 427] on div "Ingredient * Amount * Unit * Waste * .a-a{fill:#347362;}.b-a{fill:#fff;} Grams …" at bounding box center [729, 412] width 1075 height 469
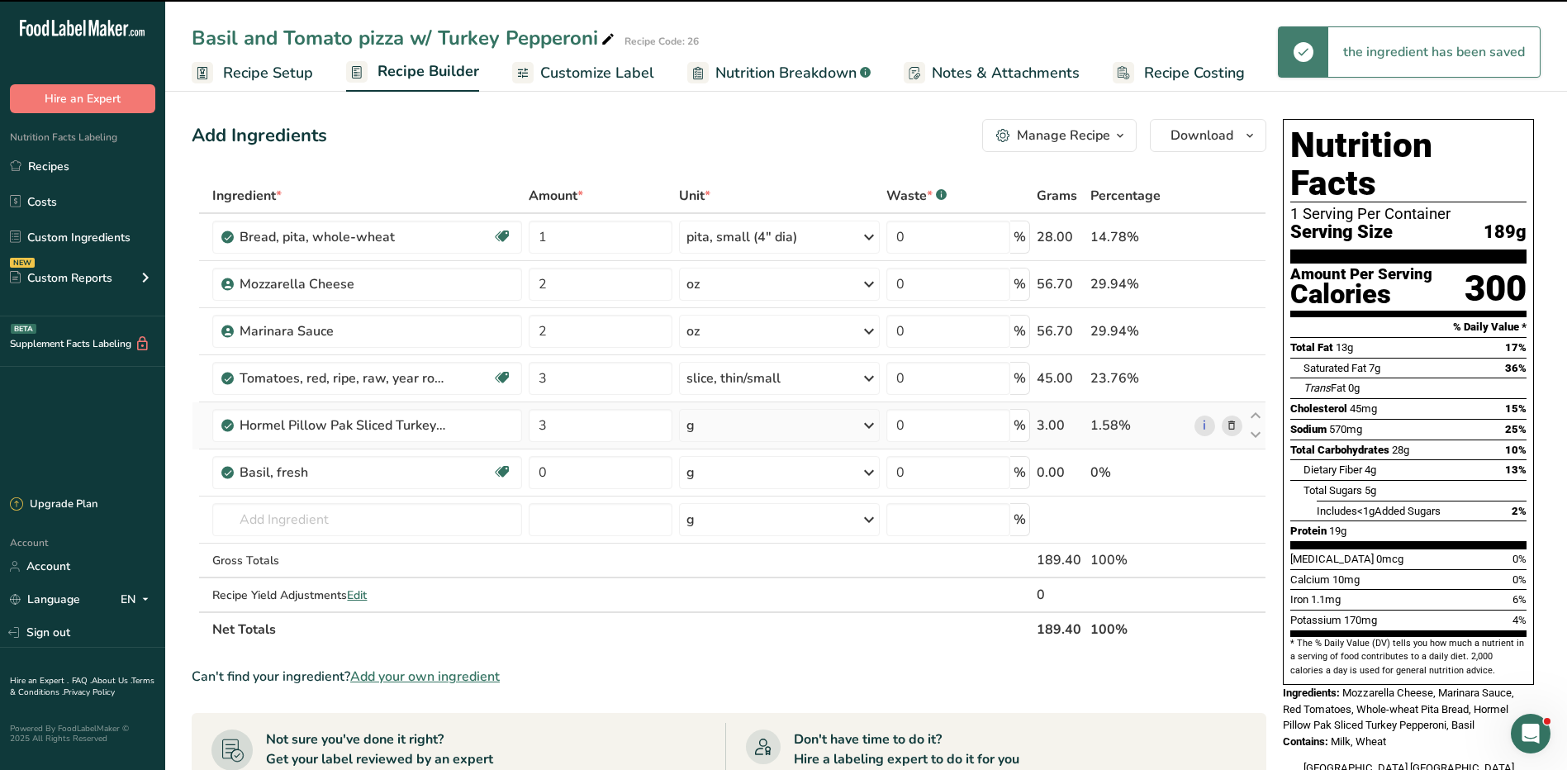
click at [835, 427] on div "g" at bounding box center [779, 425] width 201 height 33
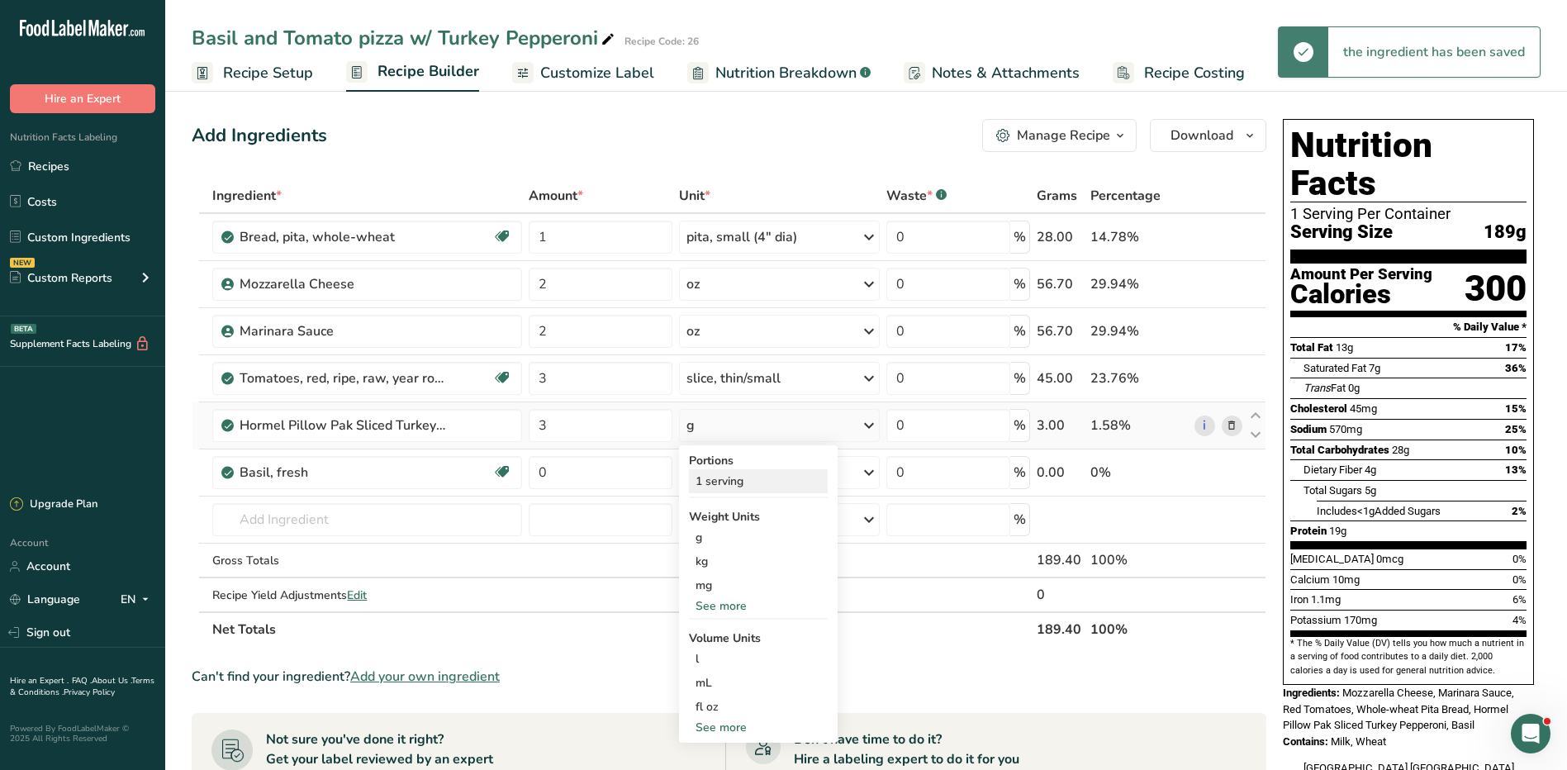
click at [793, 482] on div "1 serving" at bounding box center [758, 481] width 139 height 24
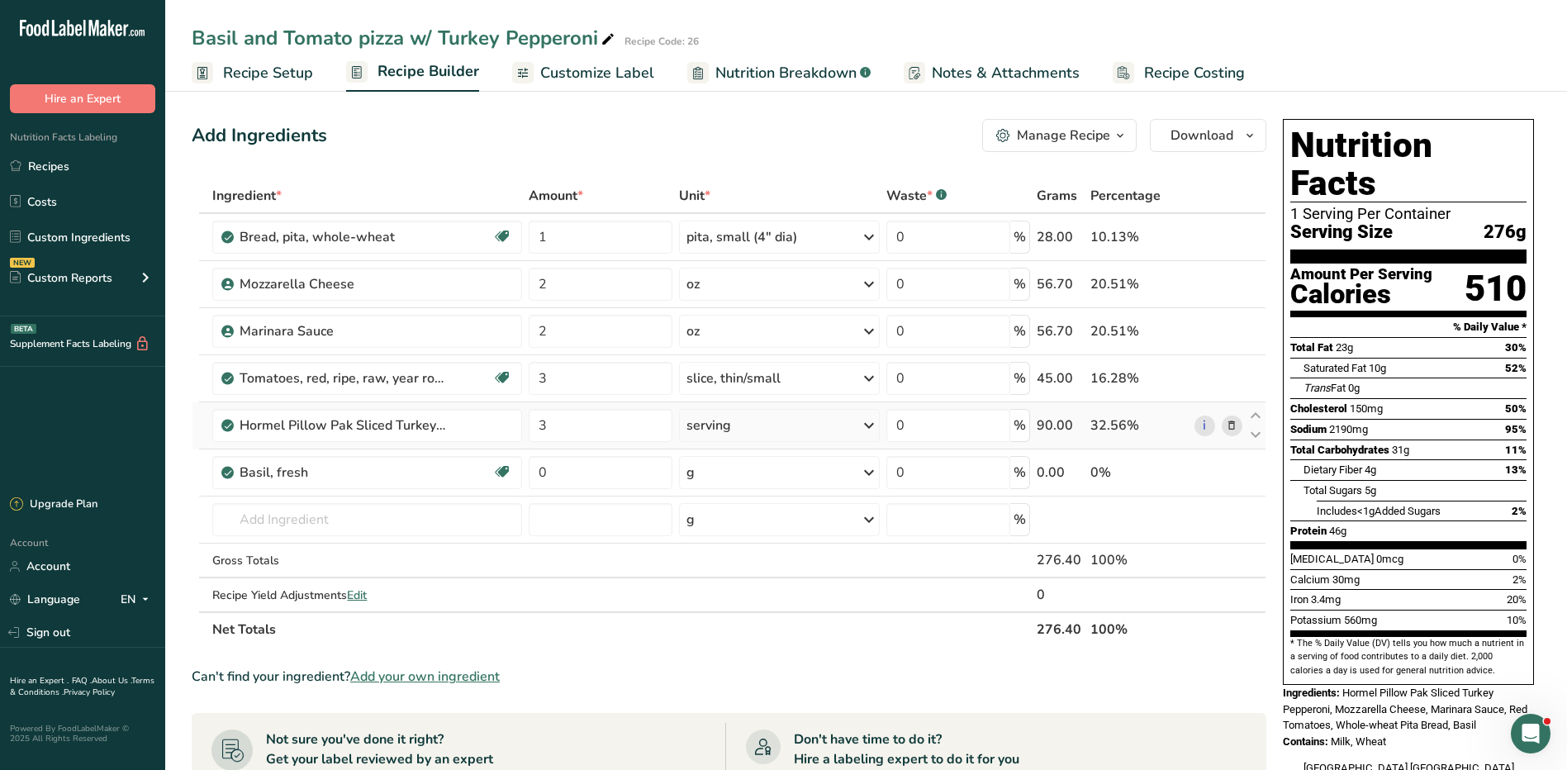
click at [744, 428] on div "serving" at bounding box center [779, 425] width 201 height 33
click at [630, 431] on input "3" at bounding box center [601, 425] width 144 height 33
type input "2"
click at [814, 423] on div "Ingredient * Amount * Unit * Waste * .a-a{fill:#347362;}.b-a{fill:#fff;} Grams …" at bounding box center [729, 412] width 1075 height 469
click at [806, 425] on div "serving" at bounding box center [779, 425] width 201 height 33
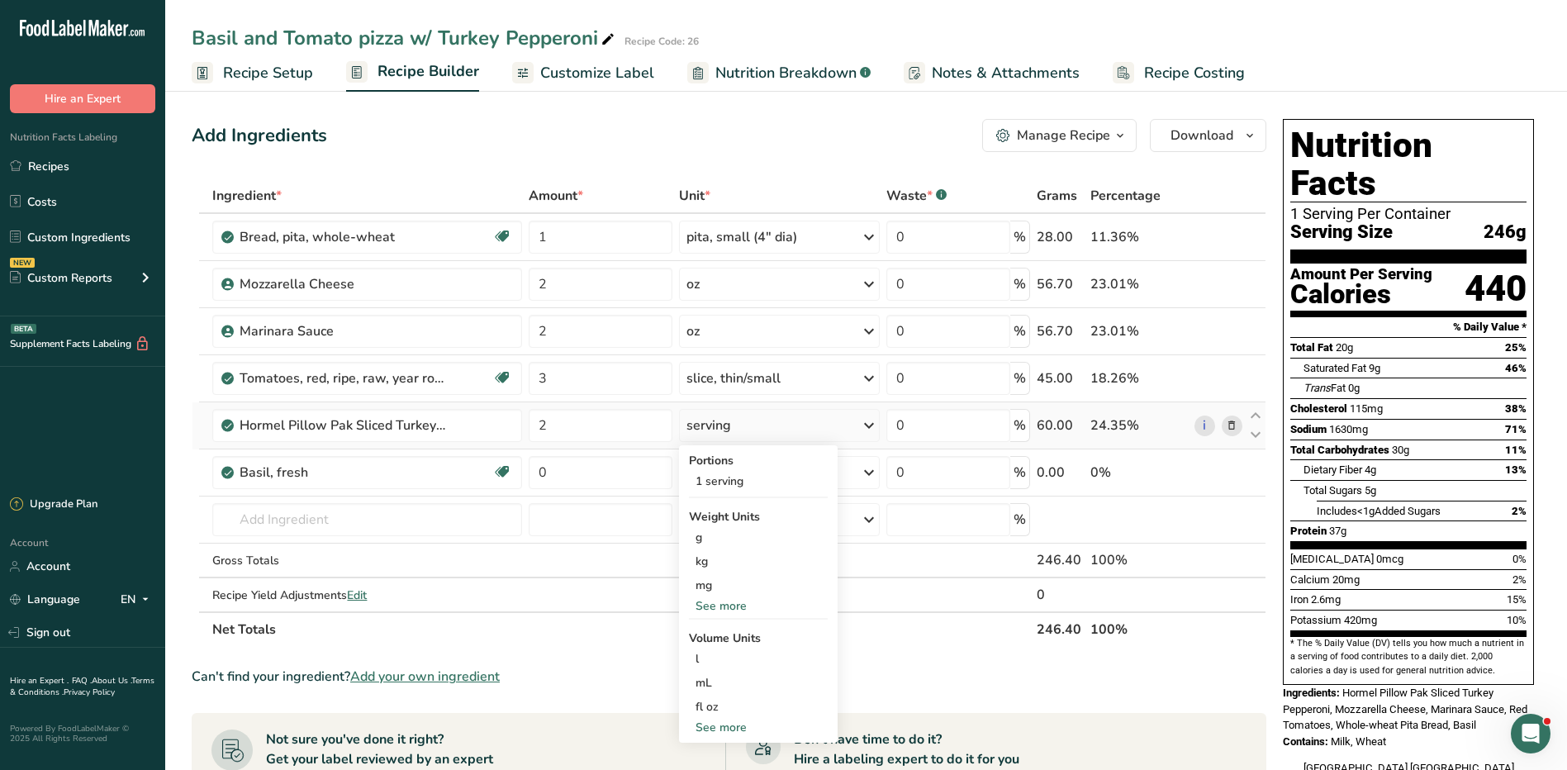
click at [737, 601] on div "See more" at bounding box center [758, 605] width 139 height 17
click at [717, 653] on div "oz" at bounding box center [758, 657] width 139 height 24
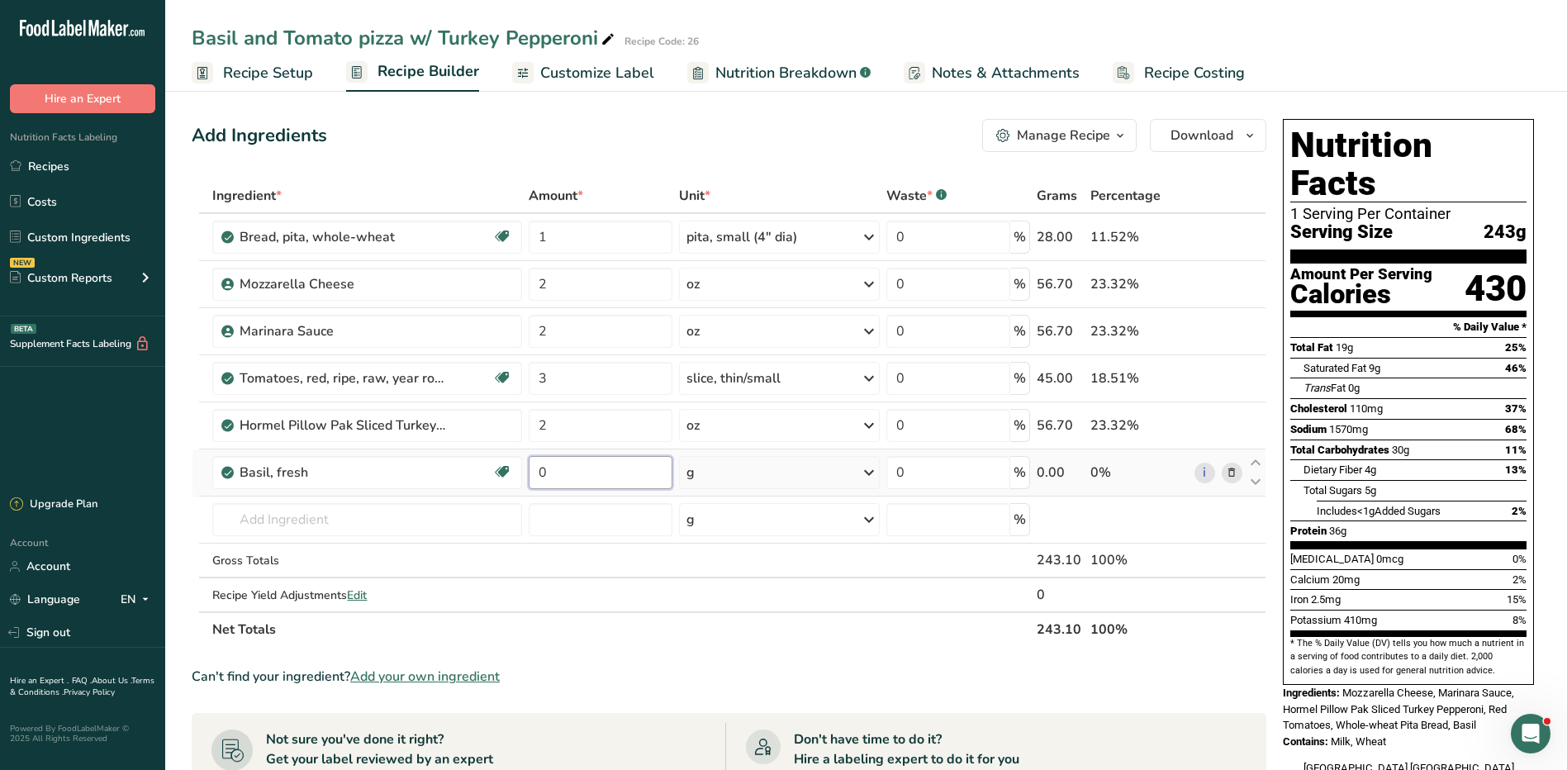
click at [559, 473] on input "0" at bounding box center [601, 472] width 144 height 33
type input "1"
click at [707, 480] on div "Ingredient * Amount * Unit * Waste * .a-a{fill:#347362;}.b-a{fill:#fff;} Grams …" at bounding box center [729, 412] width 1075 height 469
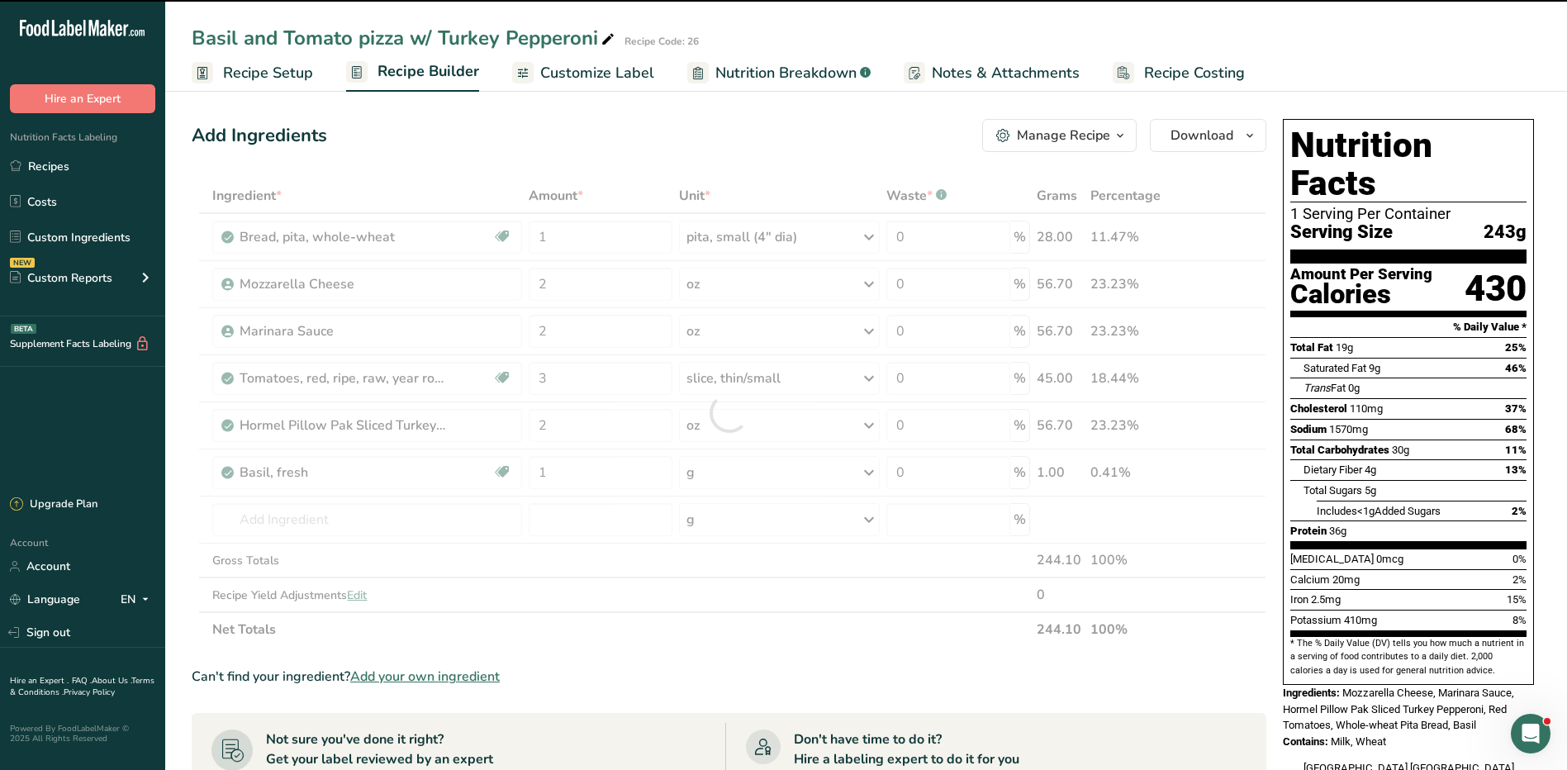
click at [716, 471] on div at bounding box center [729, 412] width 1075 height 469
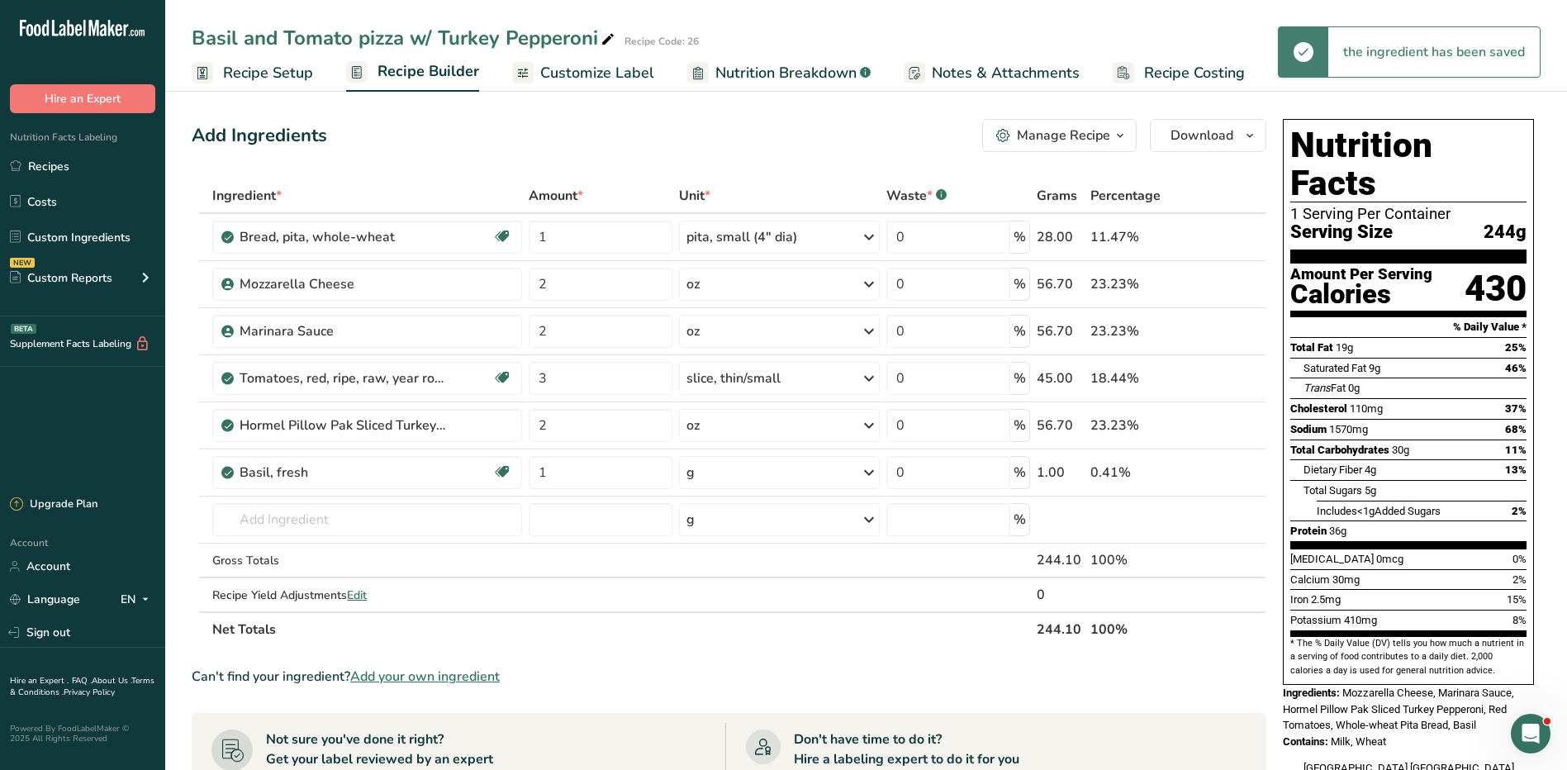
click at [719, 469] on div "g" at bounding box center [779, 472] width 201 height 33
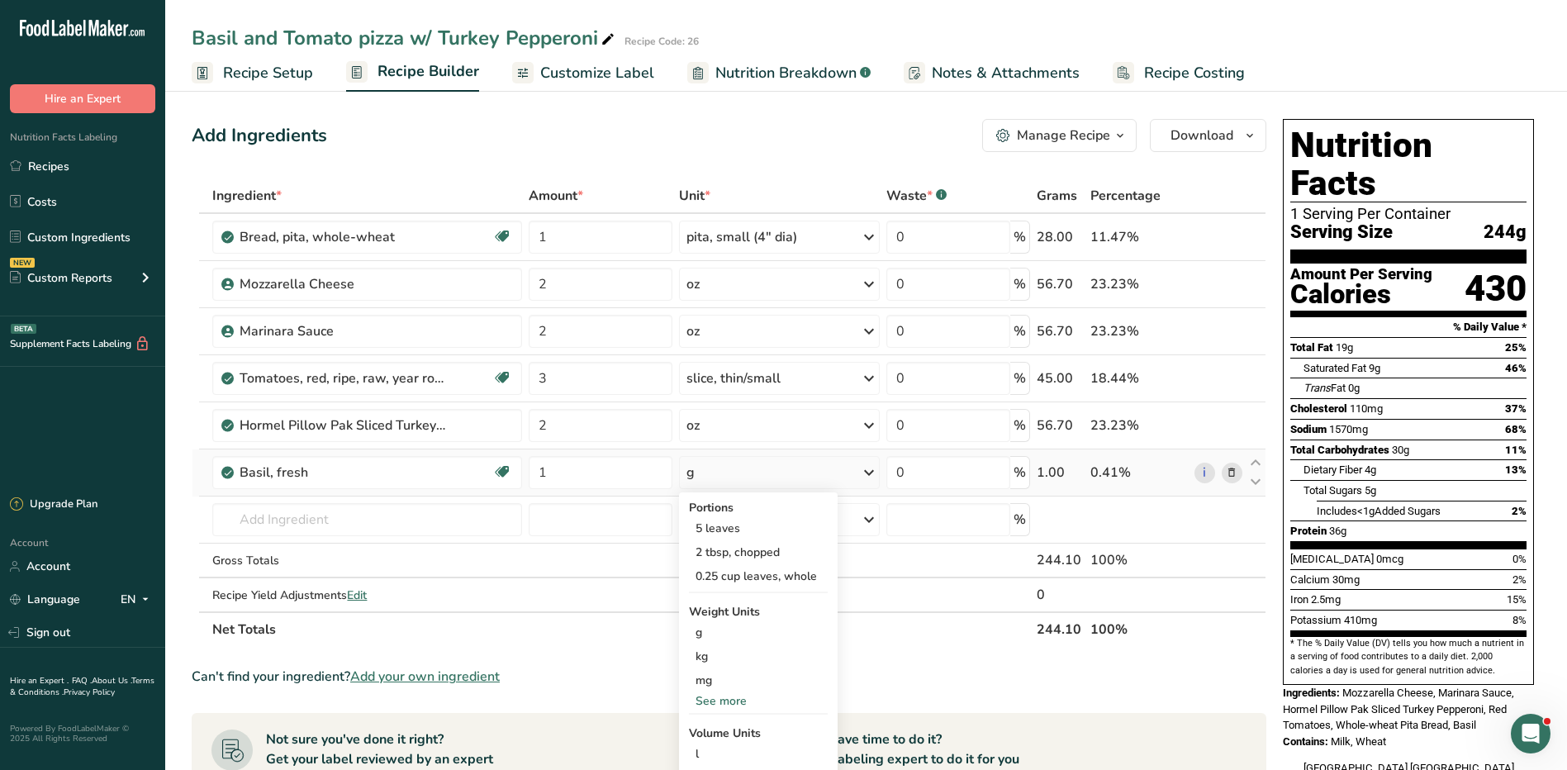
click at [737, 598] on div "Portions 5 leaves 2 tbsp, chopped 0.25 cup leaves, whole Weight Units g kg mg S…" at bounding box center [758, 664] width 159 height 345
click at [738, 613] on div "Weight Units" at bounding box center [758, 611] width 139 height 17
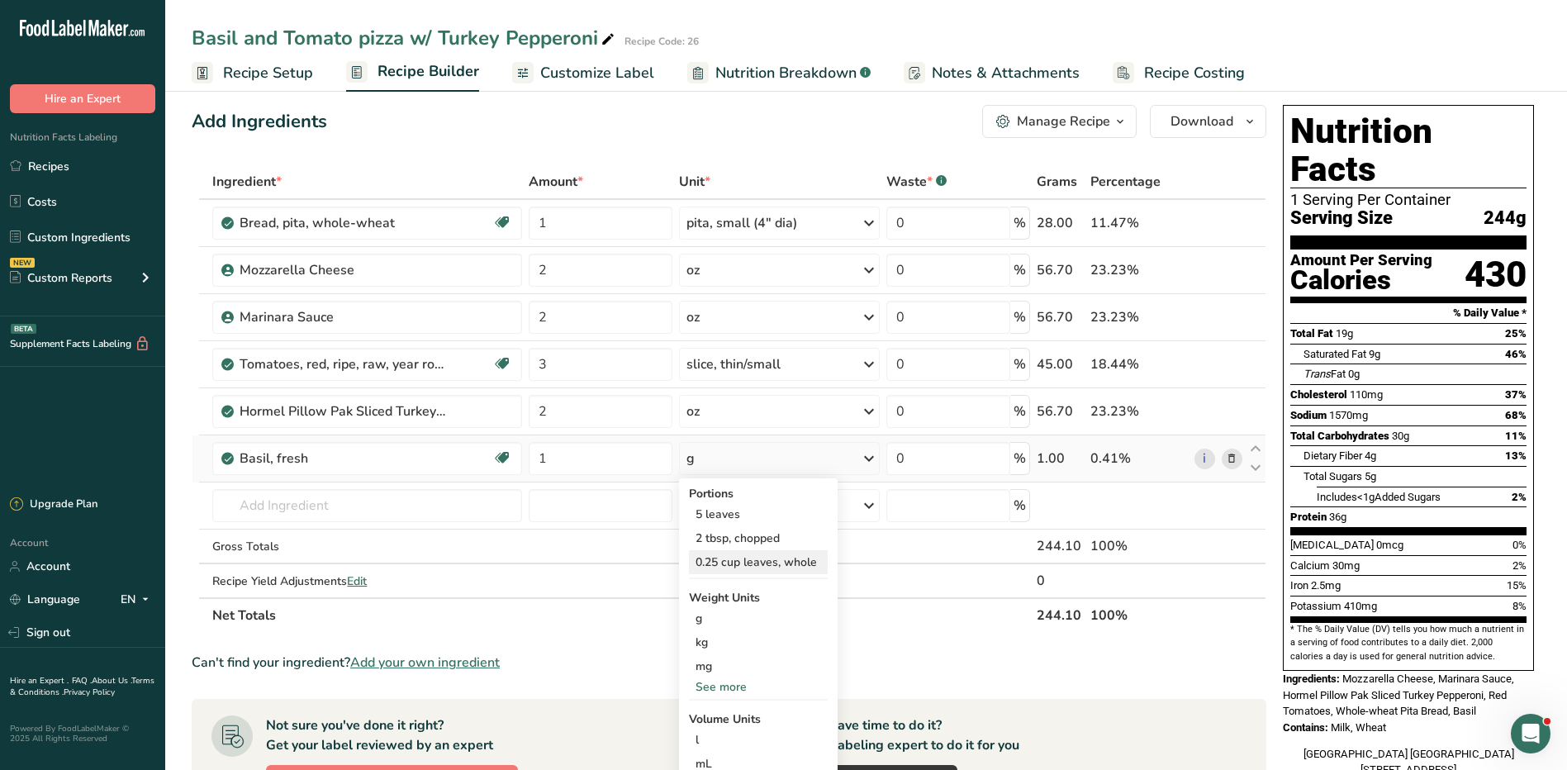
scroll to position [331, 0]
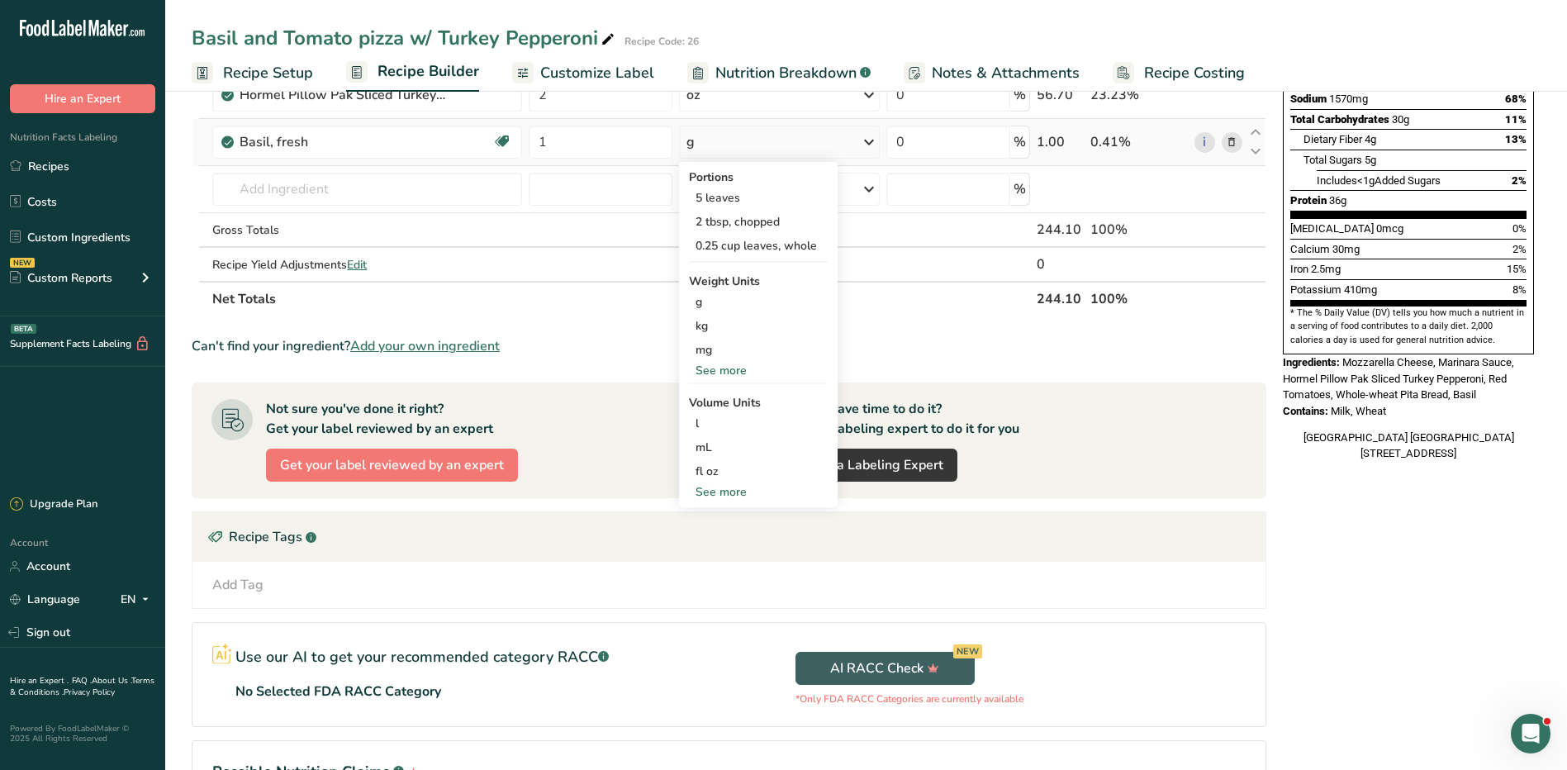
click at [723, 366] on div "See more" at bounding box center [758, 370] width 139 height 17
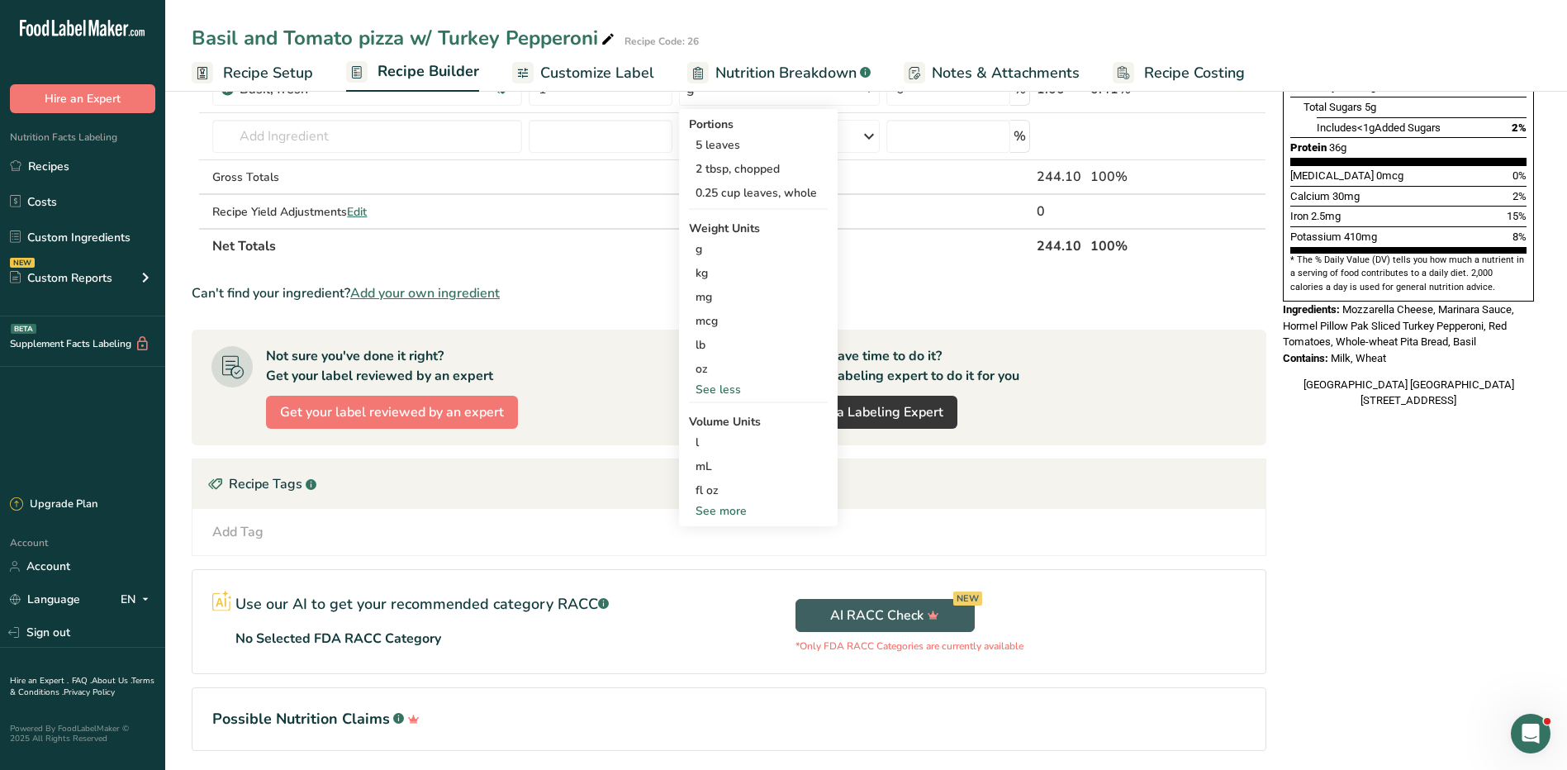
scroll to position [413, 0]
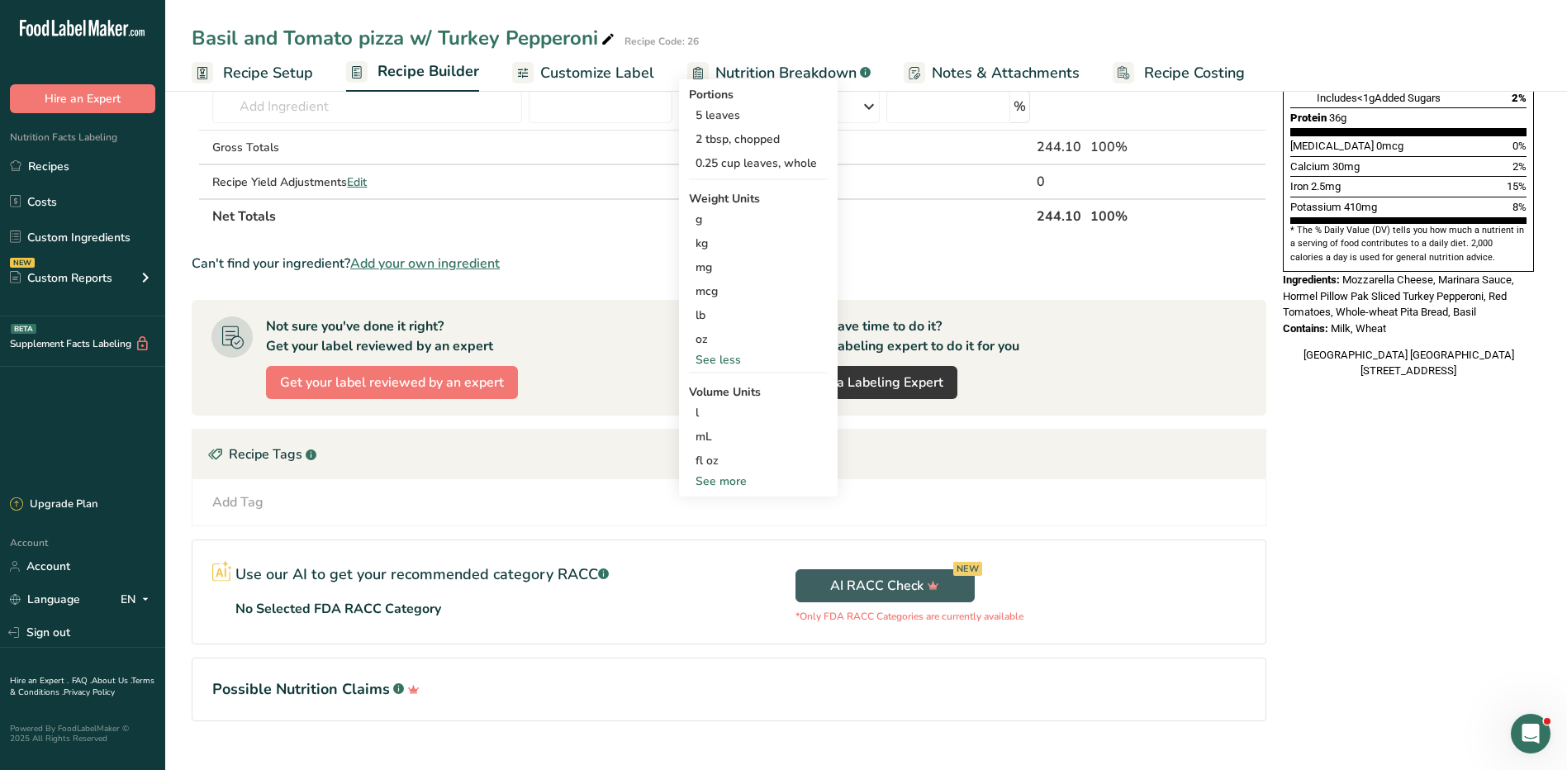
click at [737, 480] on div "See more" at bounding box center [758, 481] width 139 height 17
select select "22"
click at [767, 503] on div "tsp" at bounding box center [759, 508] width 126 height 17
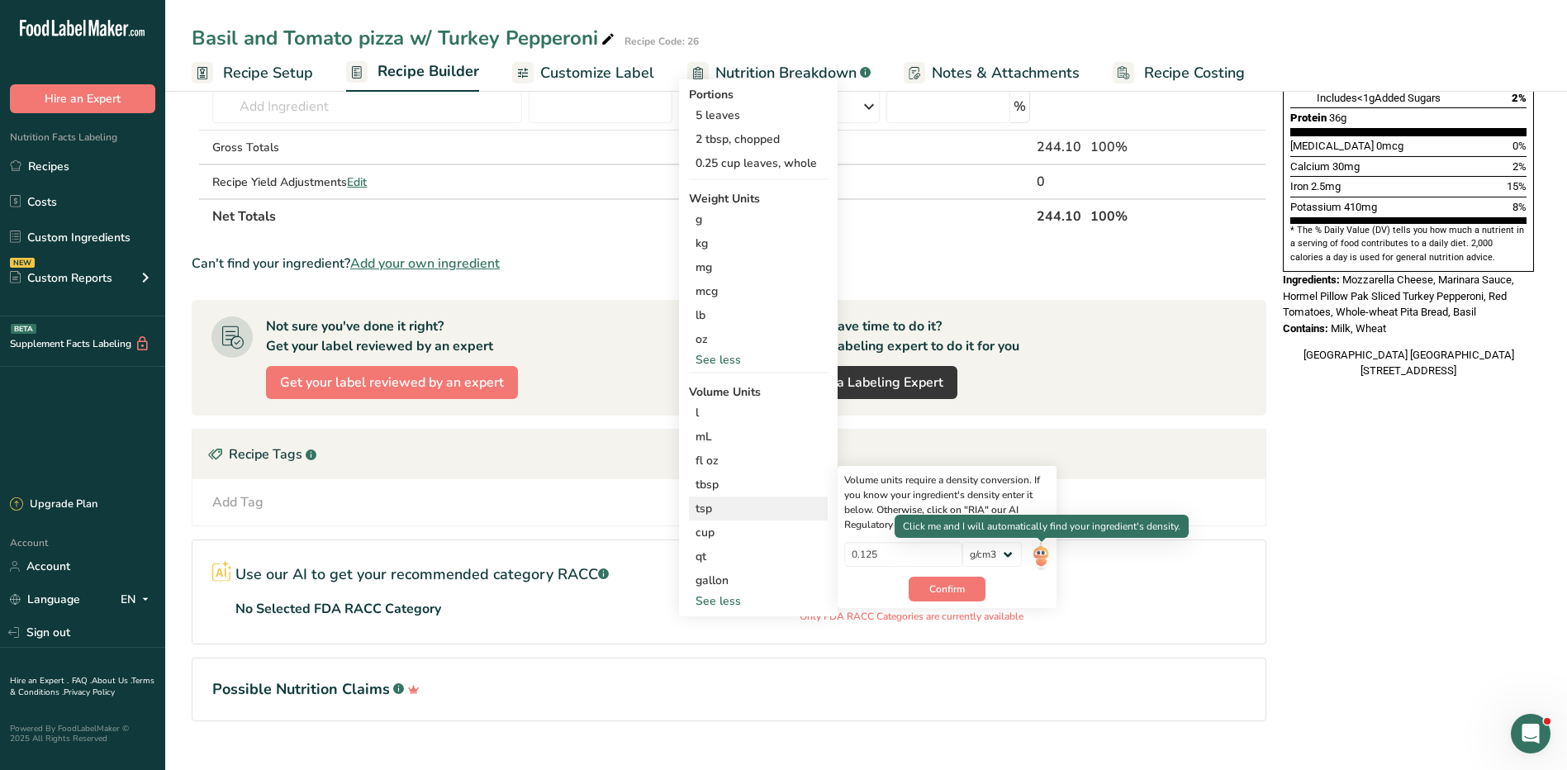
click at [1045, 551] on img at bounding box center [1041, 556] width 18 height 29
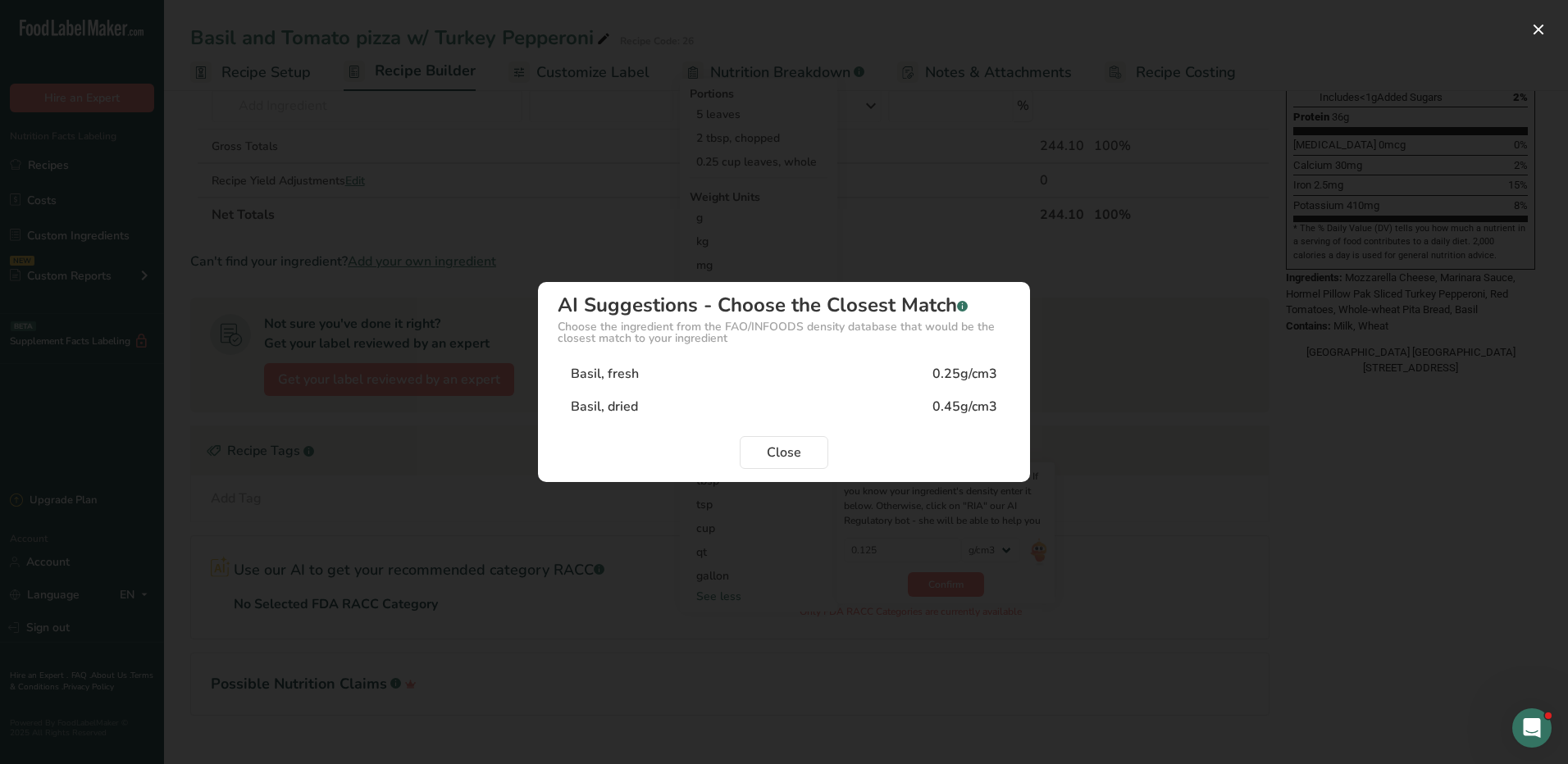
click at [954, 365] on div "0.25g/cm3" at bounding box center [964, 374] width 65 height 20
type input "0.25"
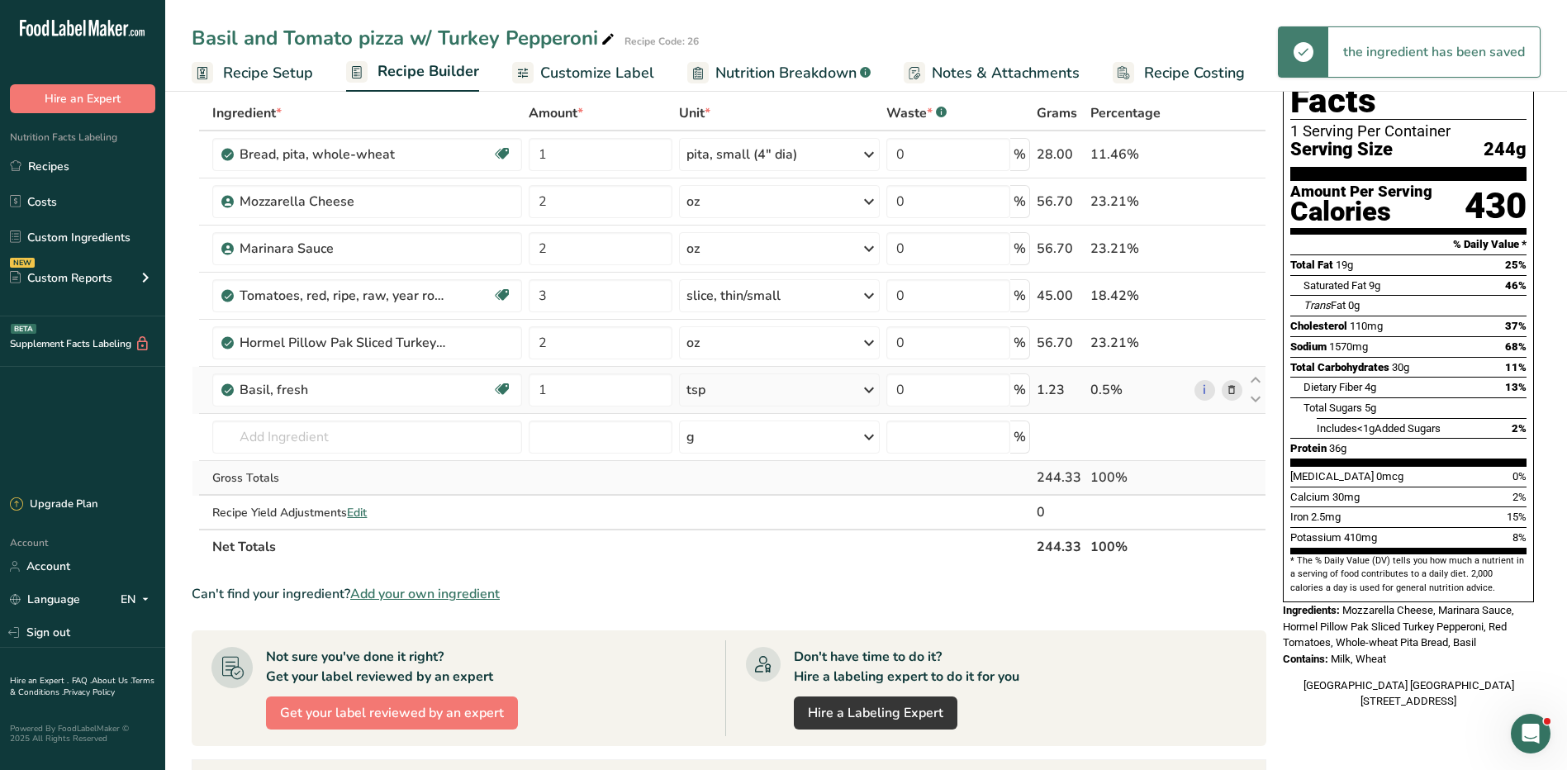
scroll to position [0, 0]
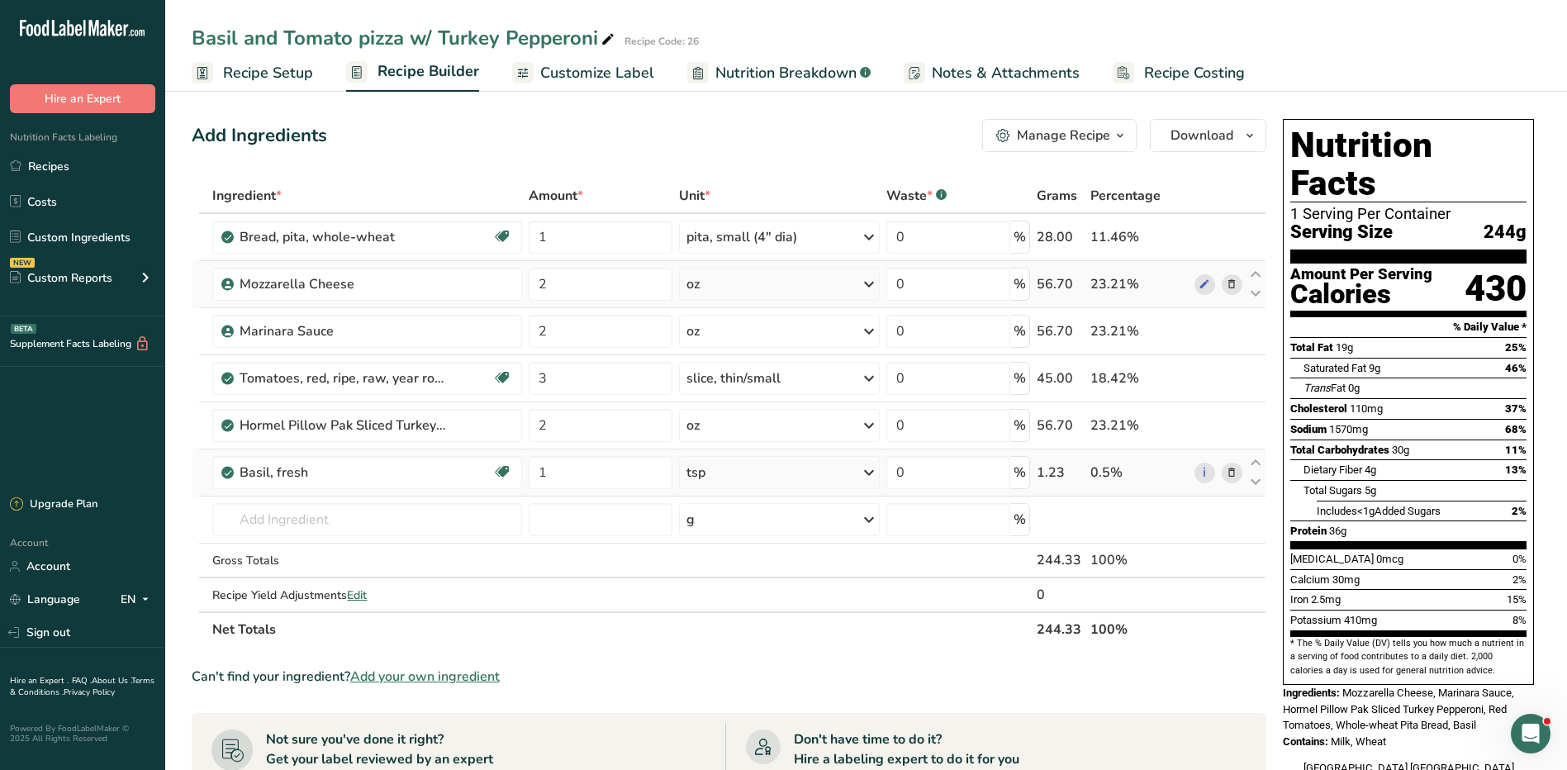
click at [1237, 284] on icon at bounding box center [1232, 284] width 12 height 17
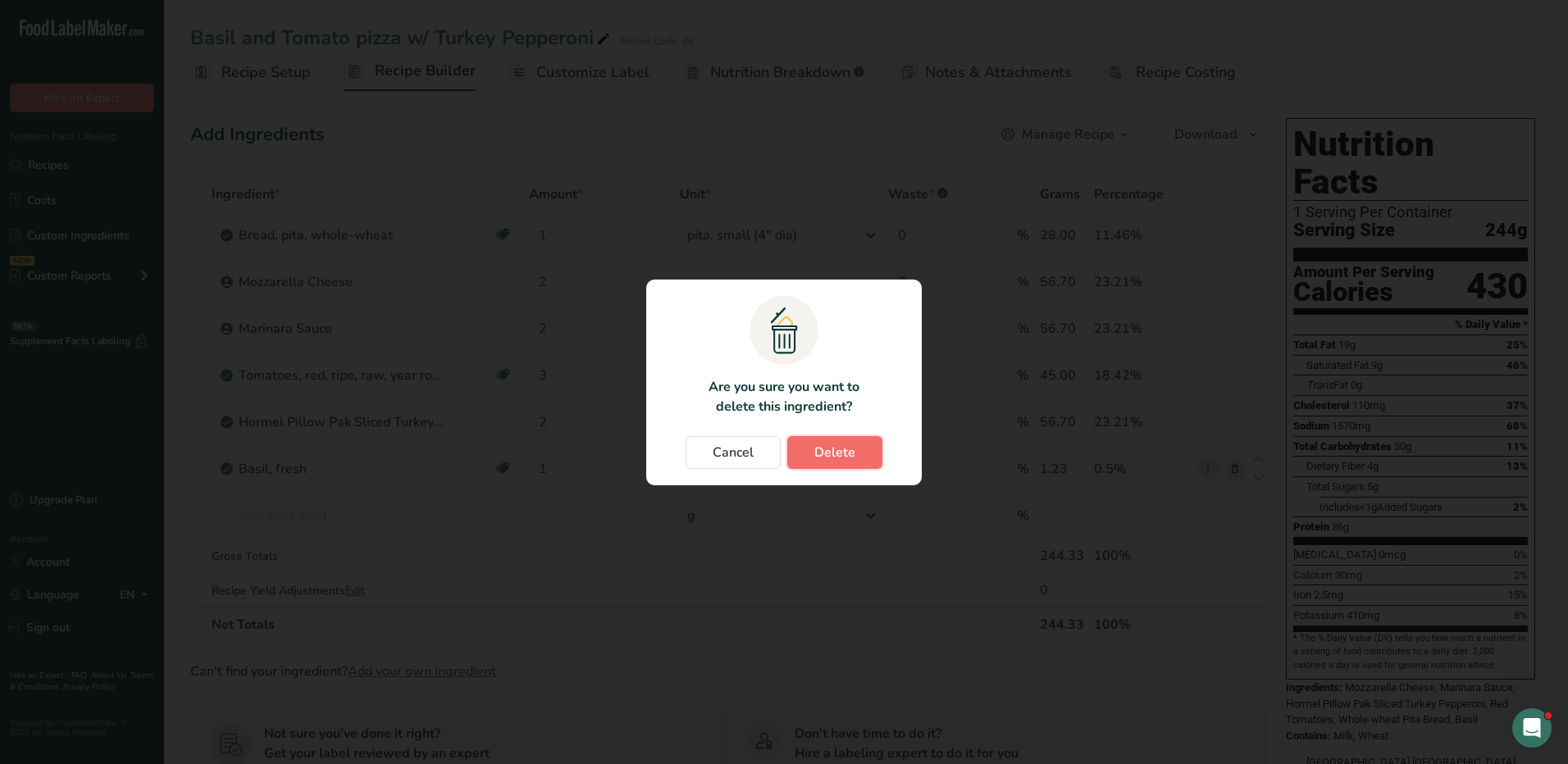
click at [845, 450] on span "Delete" at bounding box center [835, 452] width 41 height 20
type input "3"
type input "2"
type input "1"
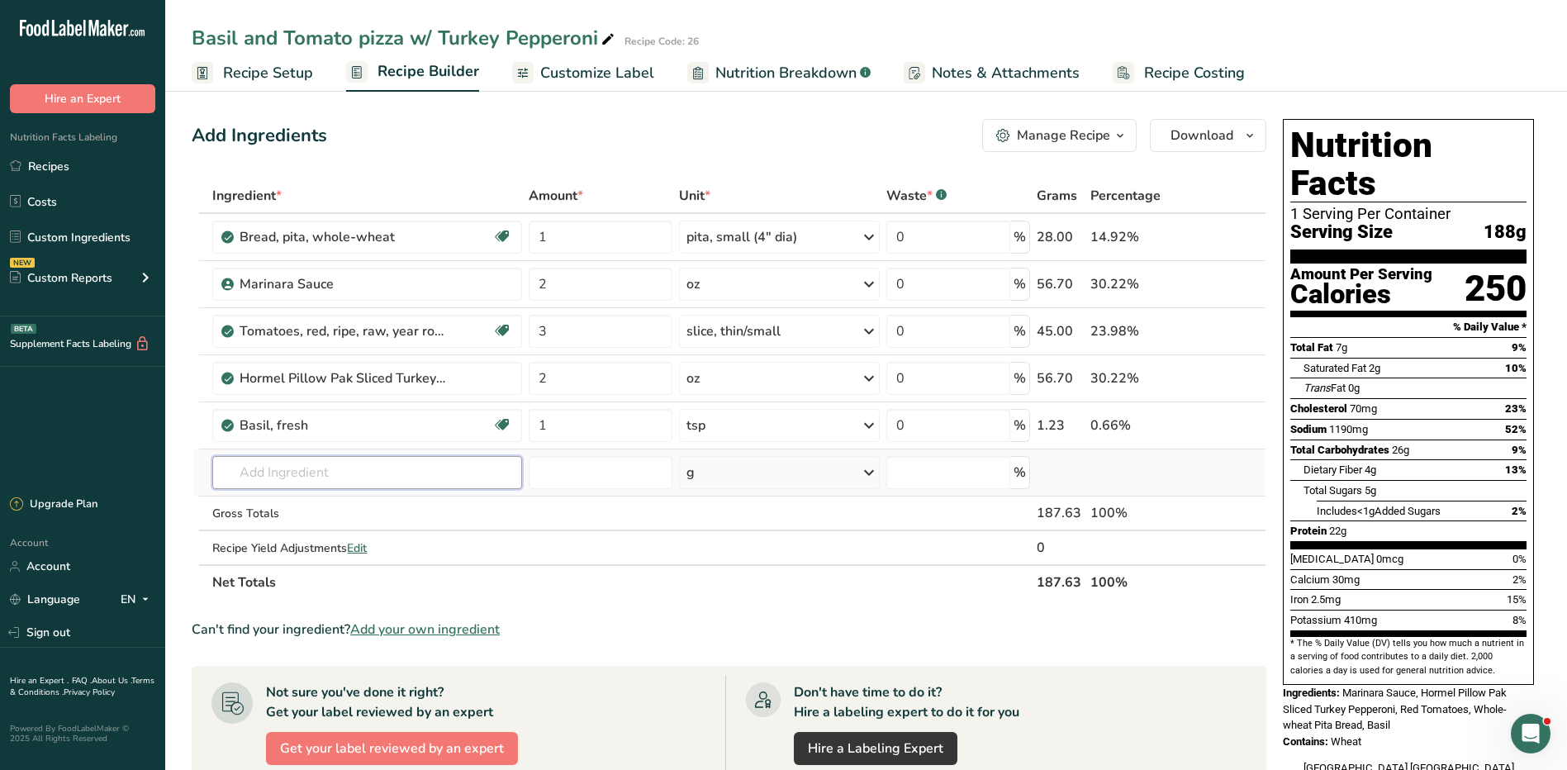
click at [386, 479] on input "text" at bounding box center [367, 472] width 310 height 33
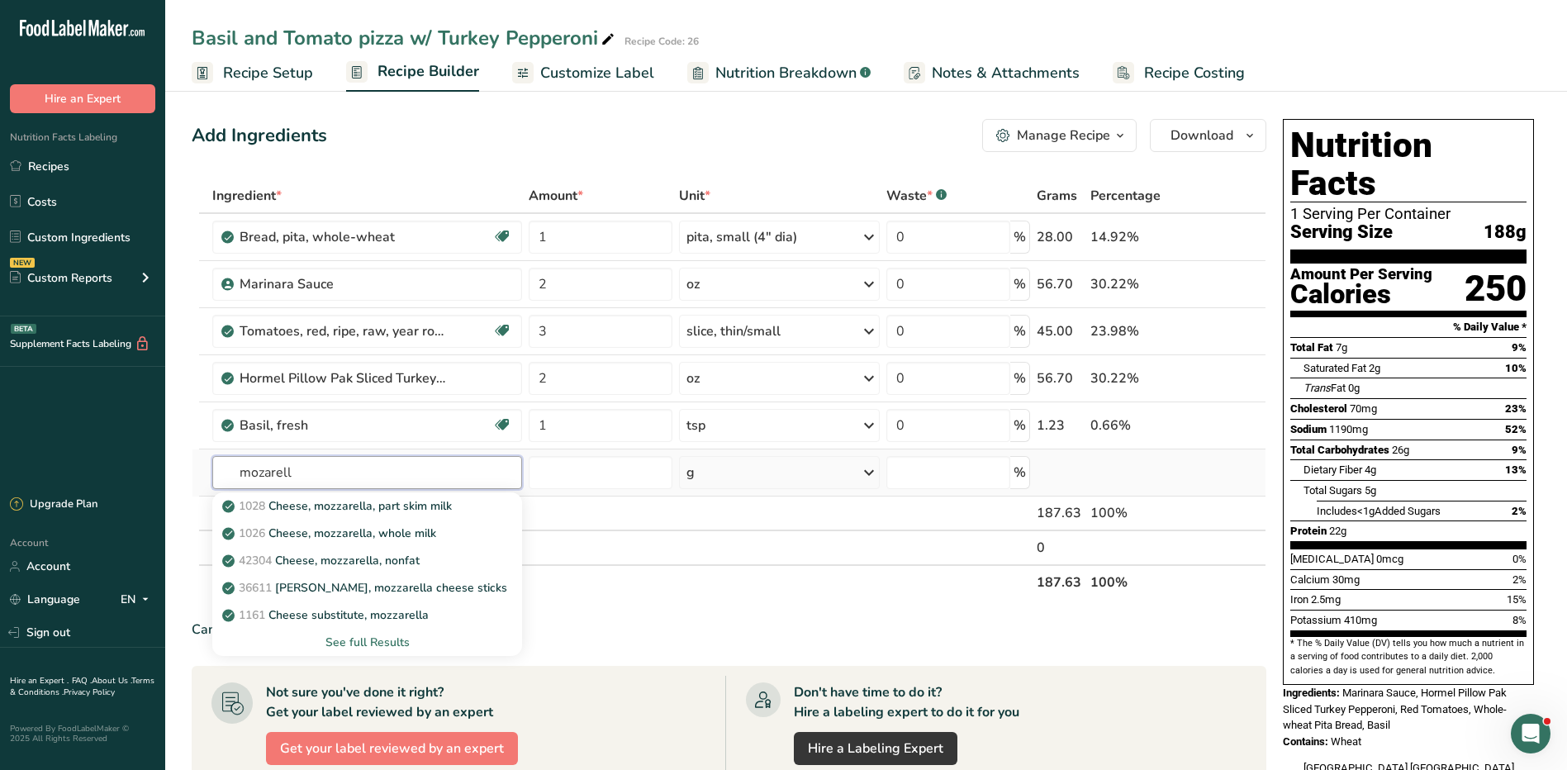
type input "mozarell"
click at [376, 644] on div "See full Results" at bounding box center [367, 642] width 283 height 17
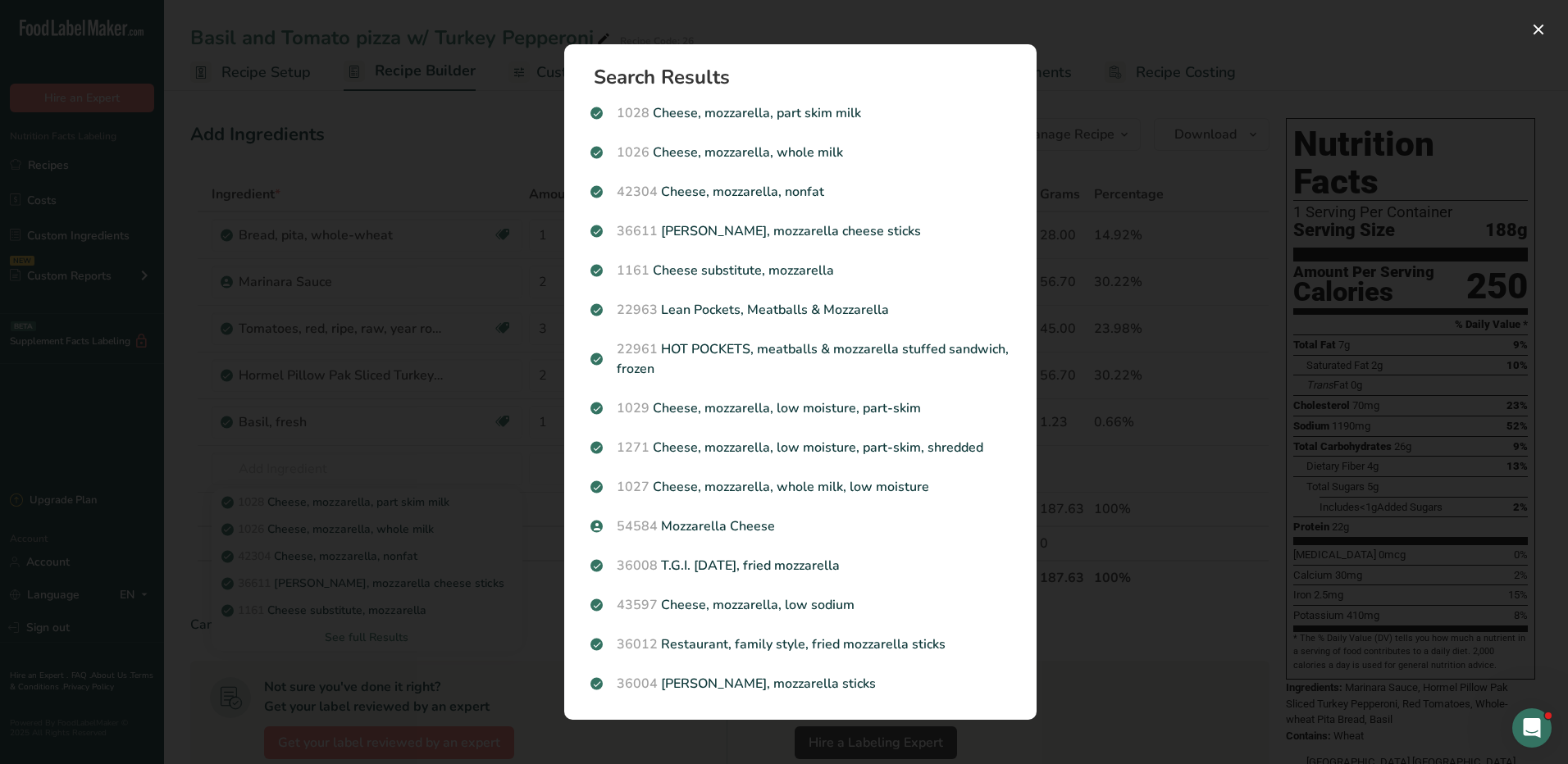
click at [815, 540] on div "54584 Mozzarella Cheese" at bounding box center [800, 527] width 440 height 40
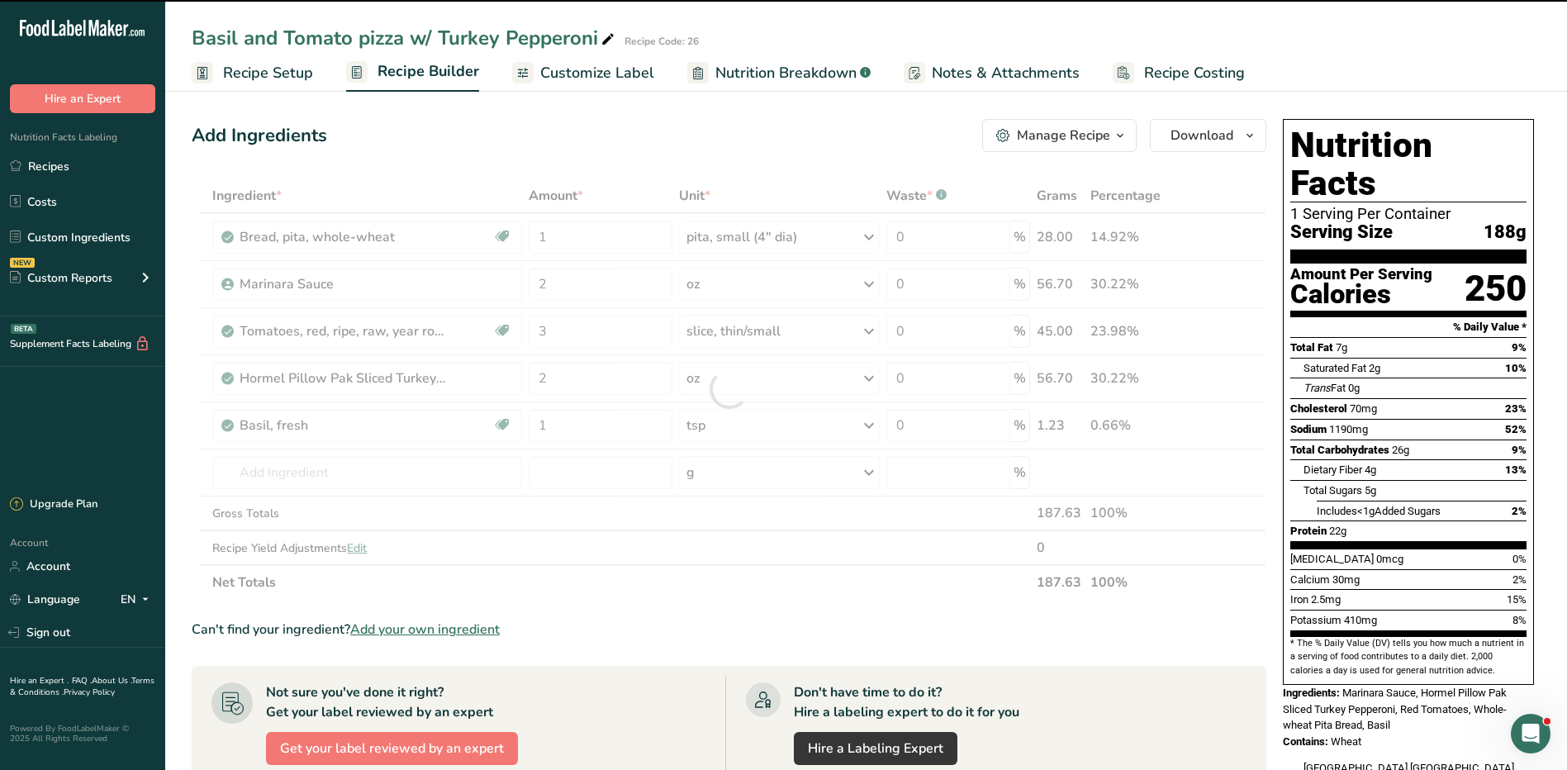
type input "0"
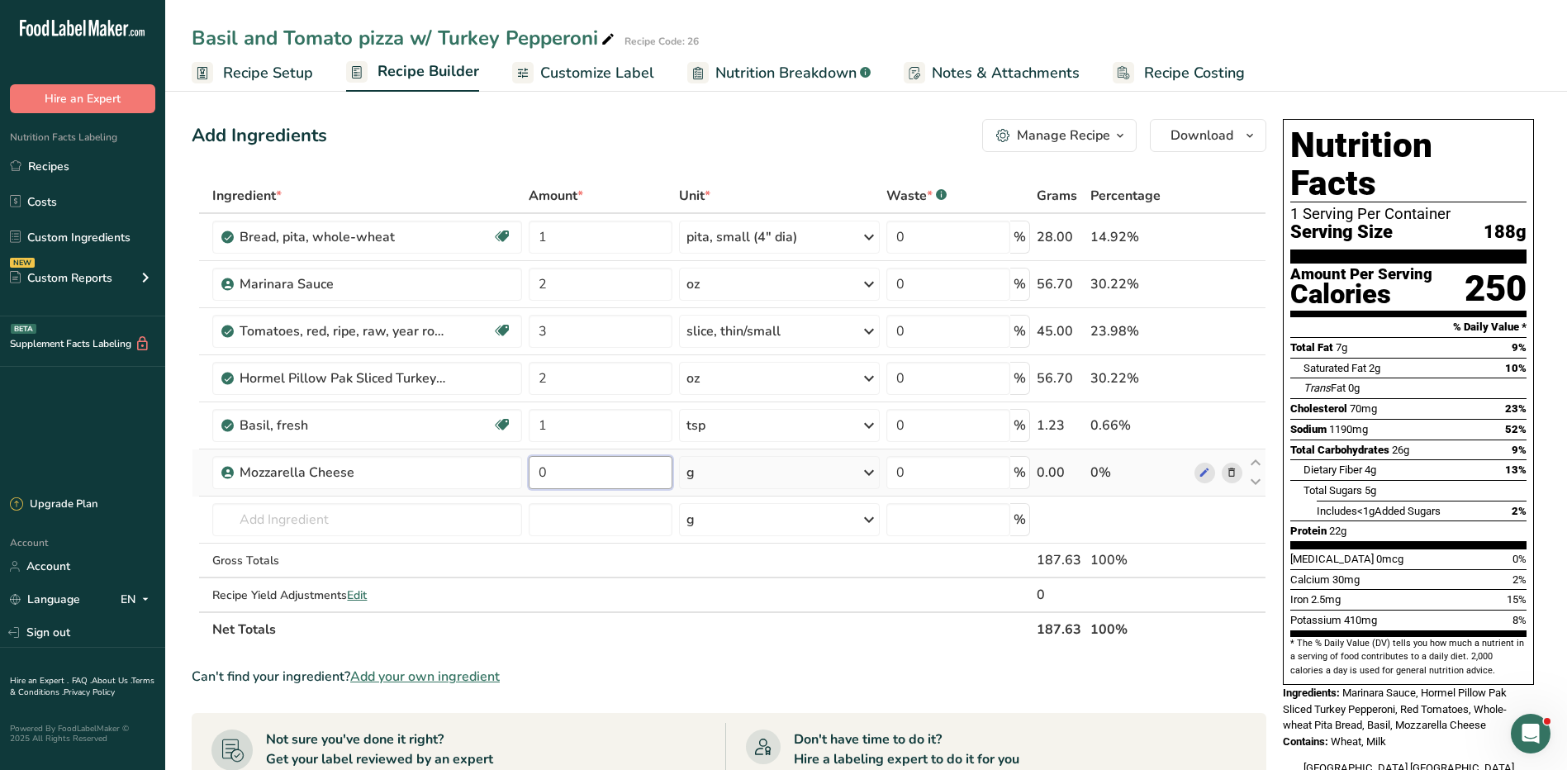
click at [612, 478] on input "0" at bounding box center [601, 472] width 144 height 33
type input "2"
click at [745, 476] on div "Ingredient * Amount * Unit * Waste * .a-a{fill:#347362;}.b-a{fill:#fff;} Grams …" at bounding box center [729, 412] width 1075 height 469
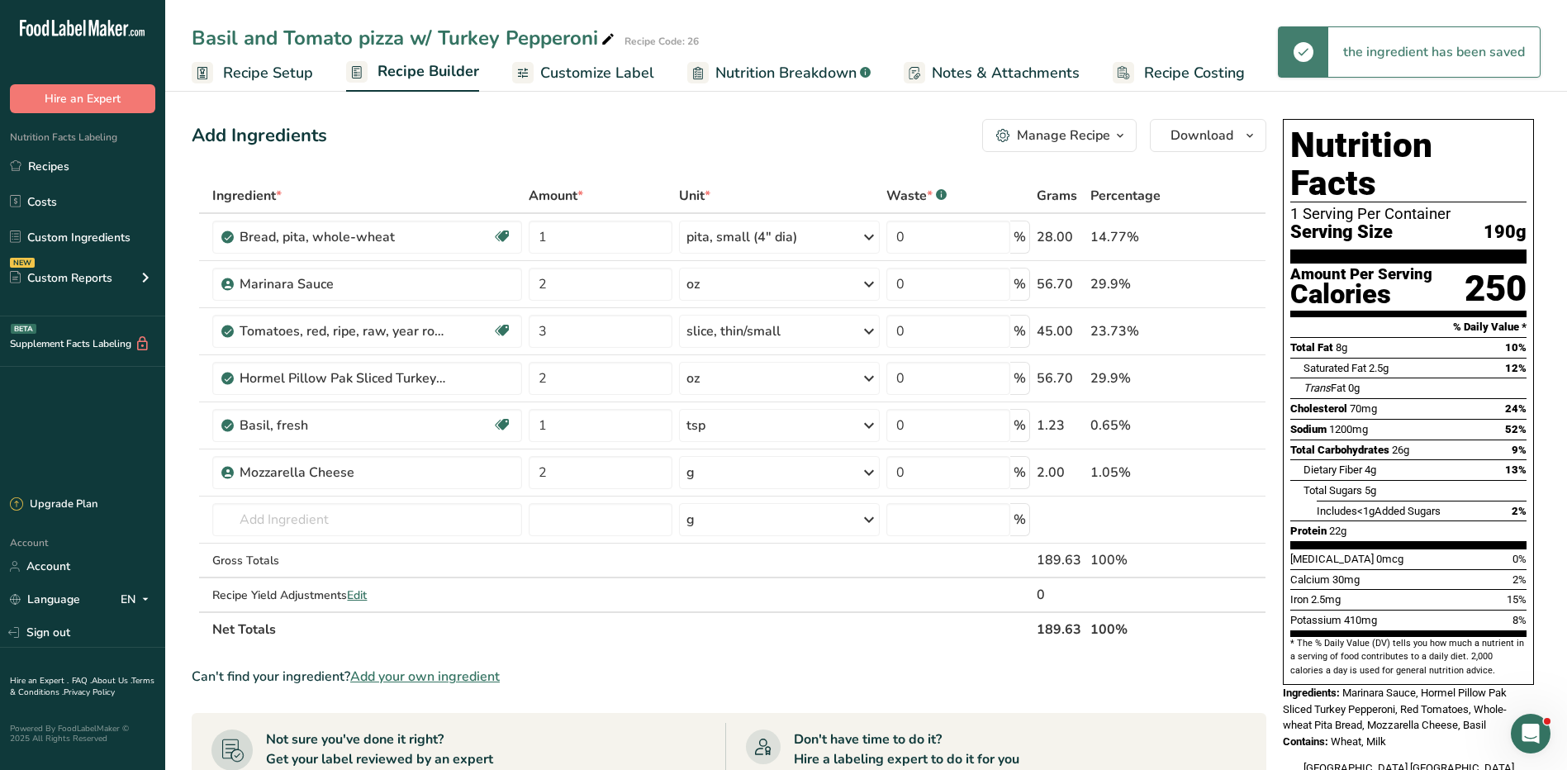
click at [744, 476] on div "g" at bounding box center [779, 472] width 201 height 33
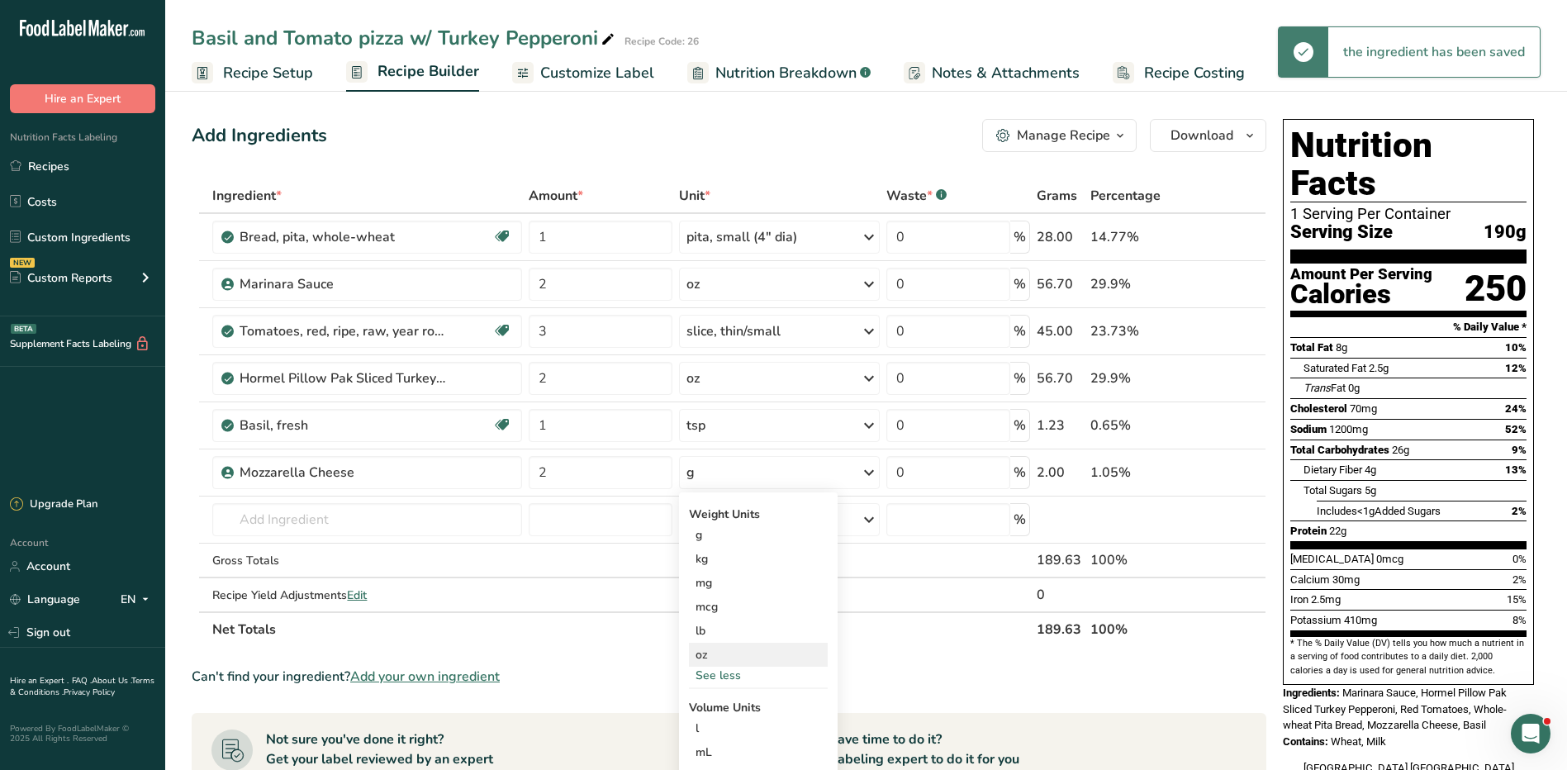
click at [704, 655] on div "oz" at bounding box center [758, 655] width 139 height 24
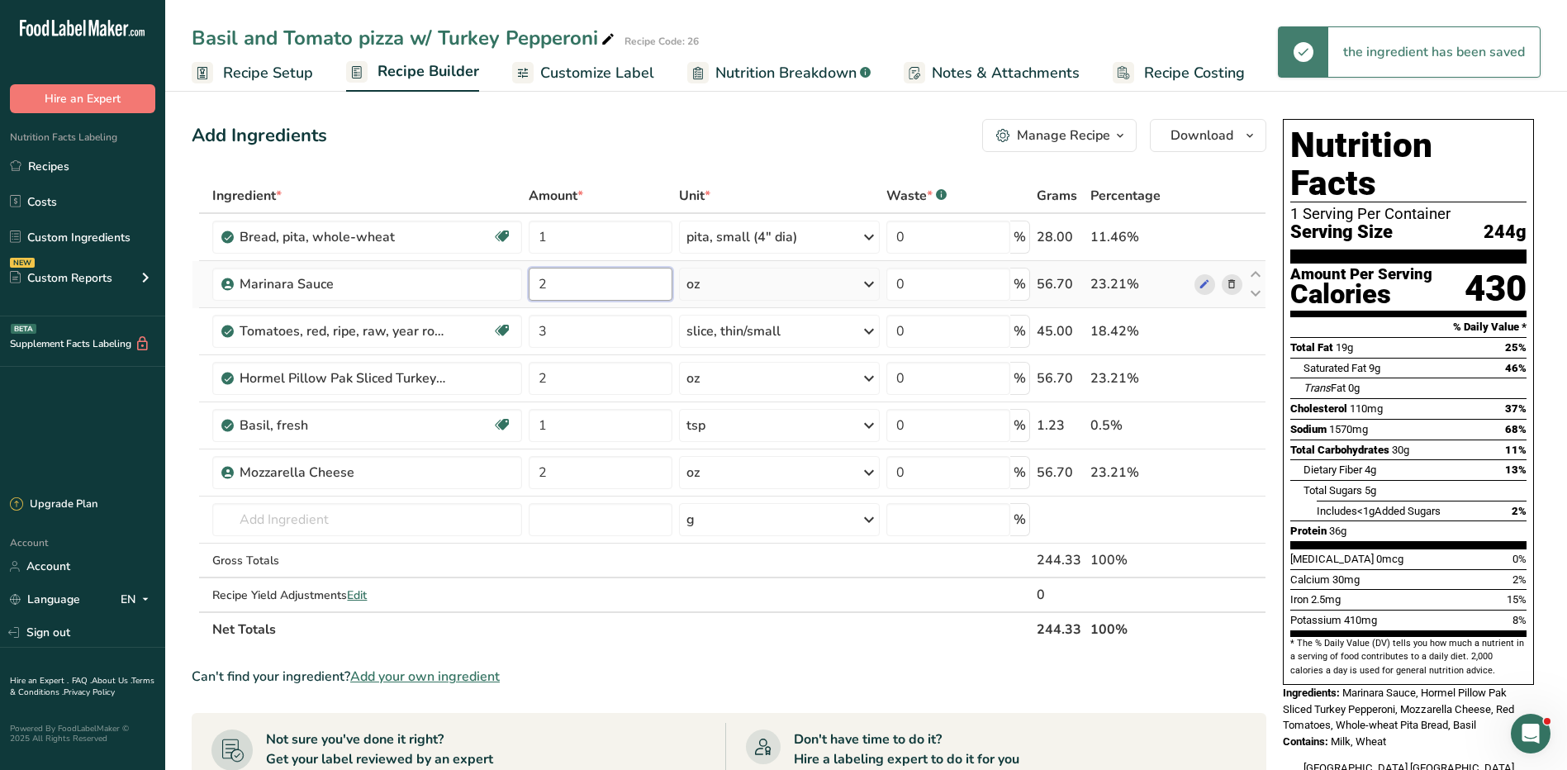
click at [565, 277] on input "2" at bounding box center [601, 284] width 144 height 33
click at [735, 282] on div "Ingredient * Amount * Unit * Waste * .a-a{fill:#347362;}.b-a{fill:#fff;} Grams …" at bounding box center [729, 412] width 1075 height 469
click at [1234, 231] on icon at bounding box center [1232, 237] width 12 height 17
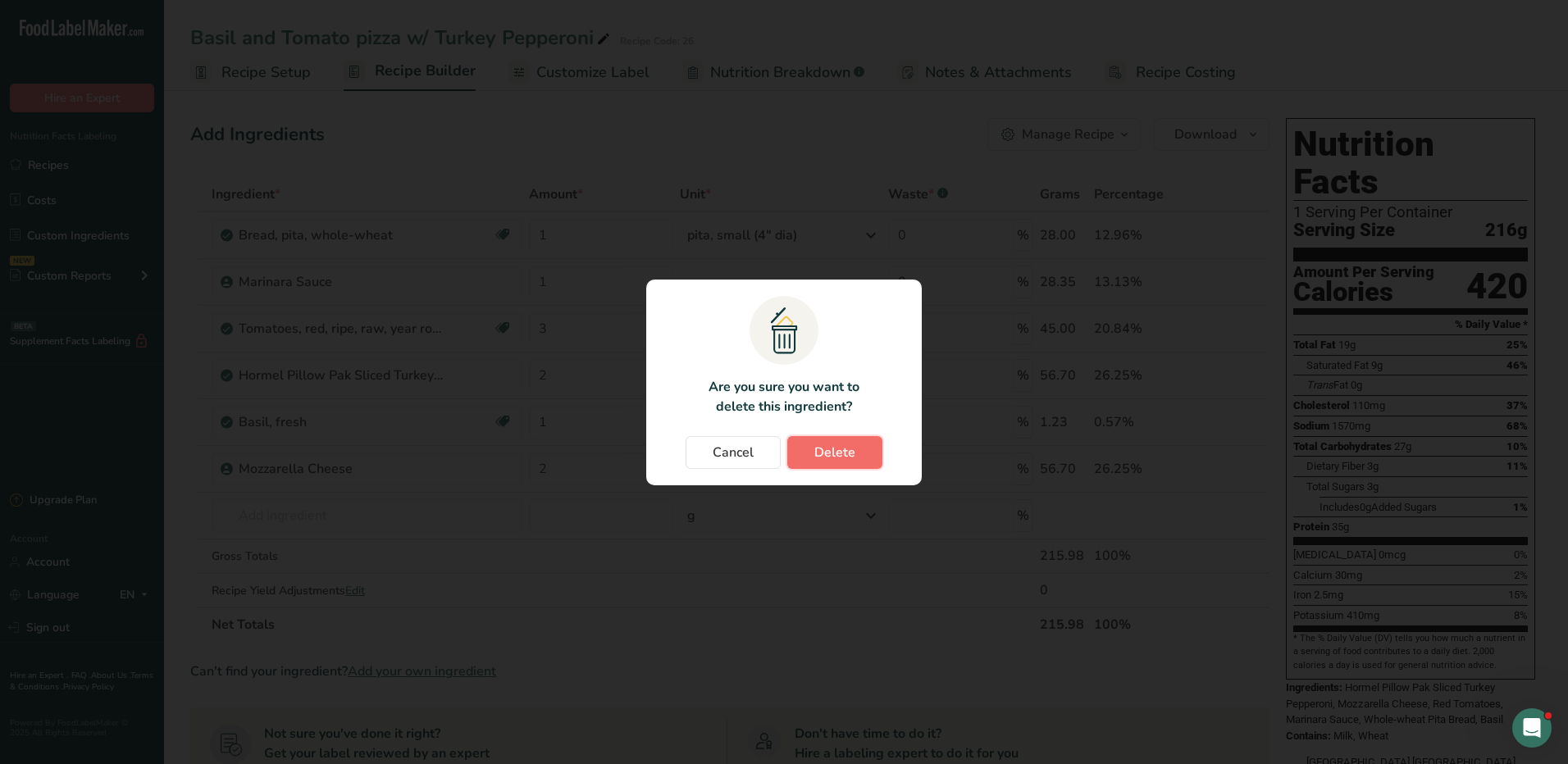
click at [824, 451] on span "Delete" at bounding box center [835, 452] width 41 height 20
type input "3"
type input "2"
type input "1"
type input "2"
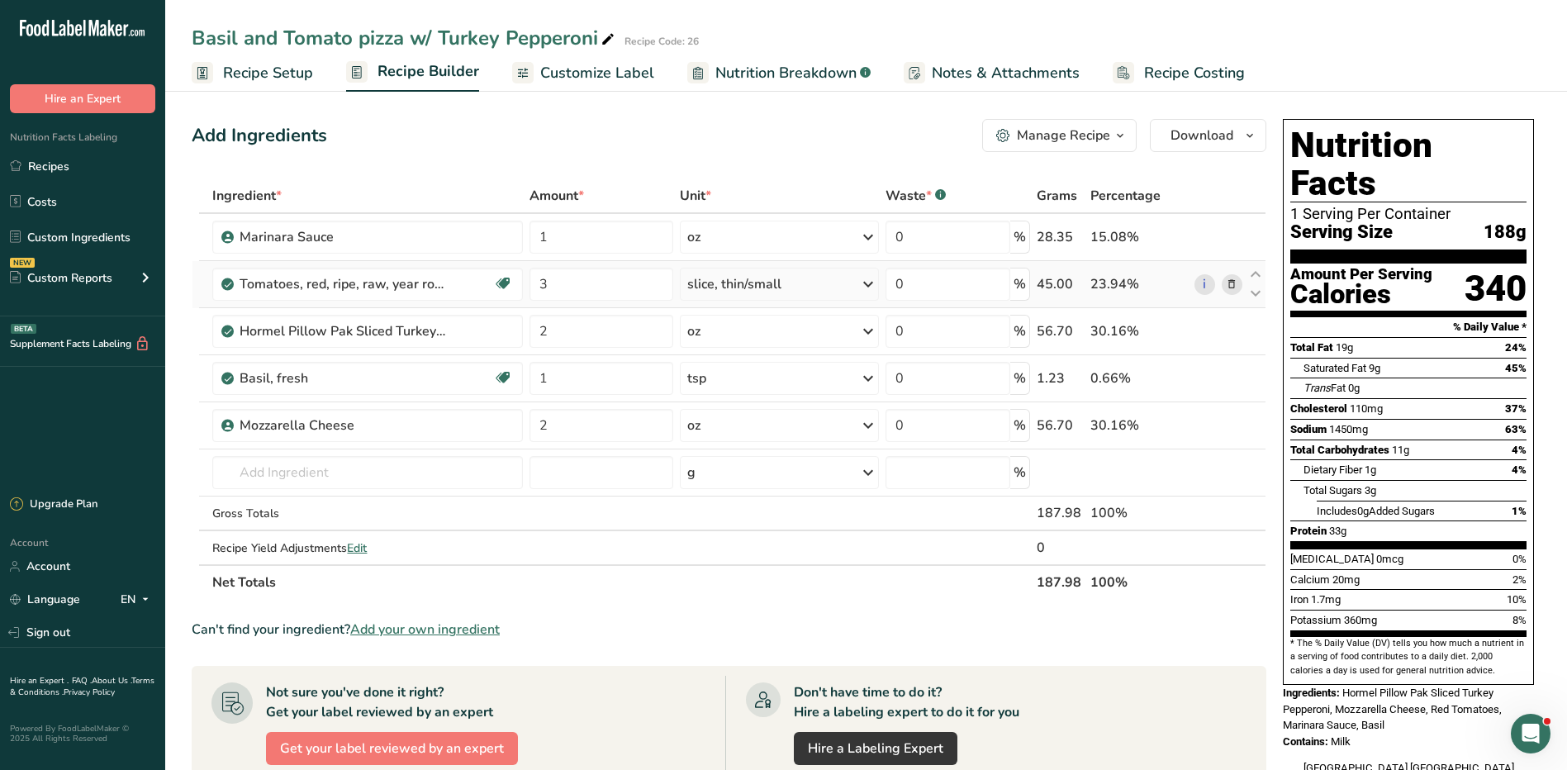
click at [1233, 286] on icon at bounding box center [1232, 284] width 12 height 17
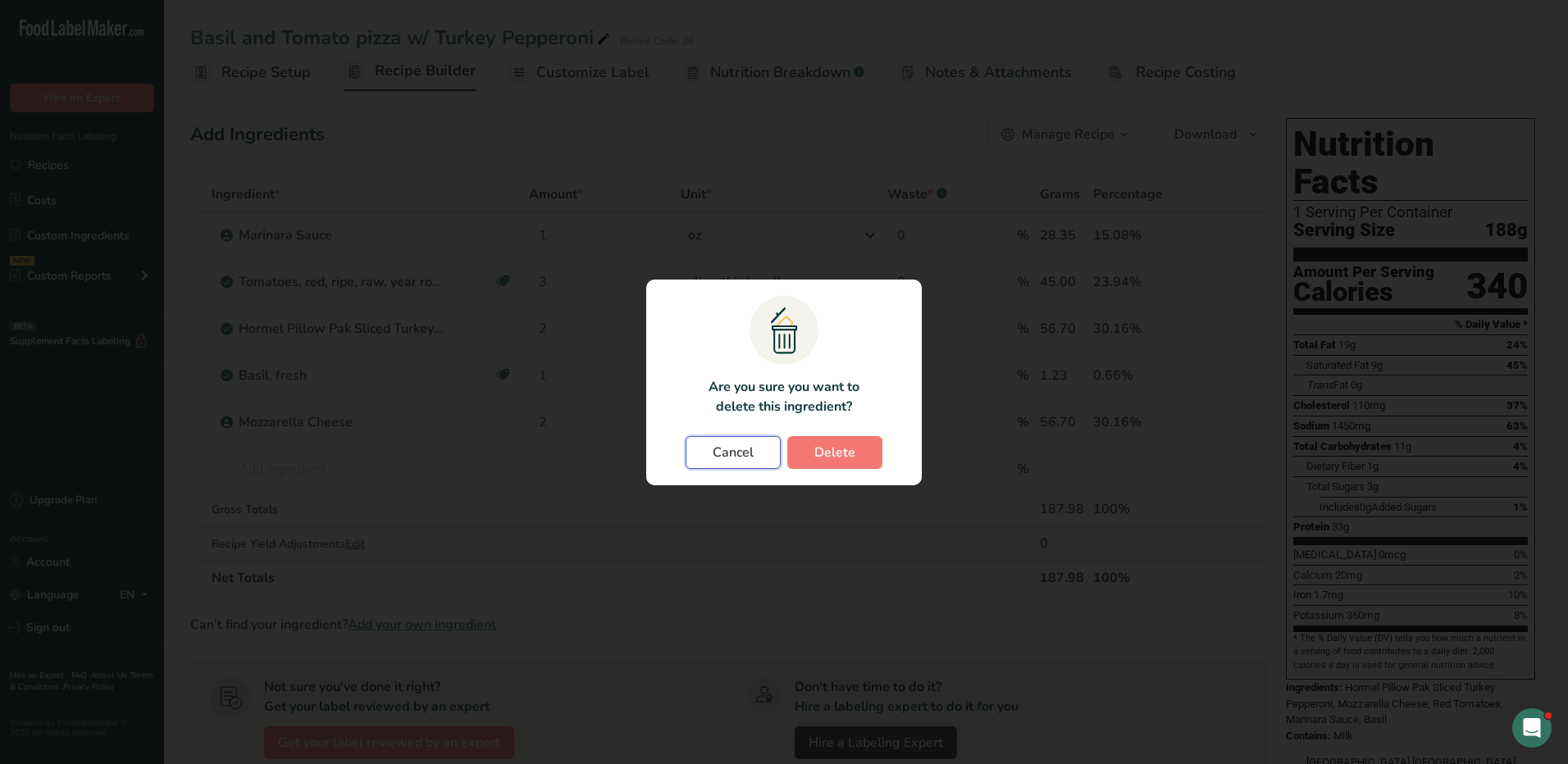
click at [720, 457] on span "Cancel" at bounding box center [732, 452] width 41 height 20
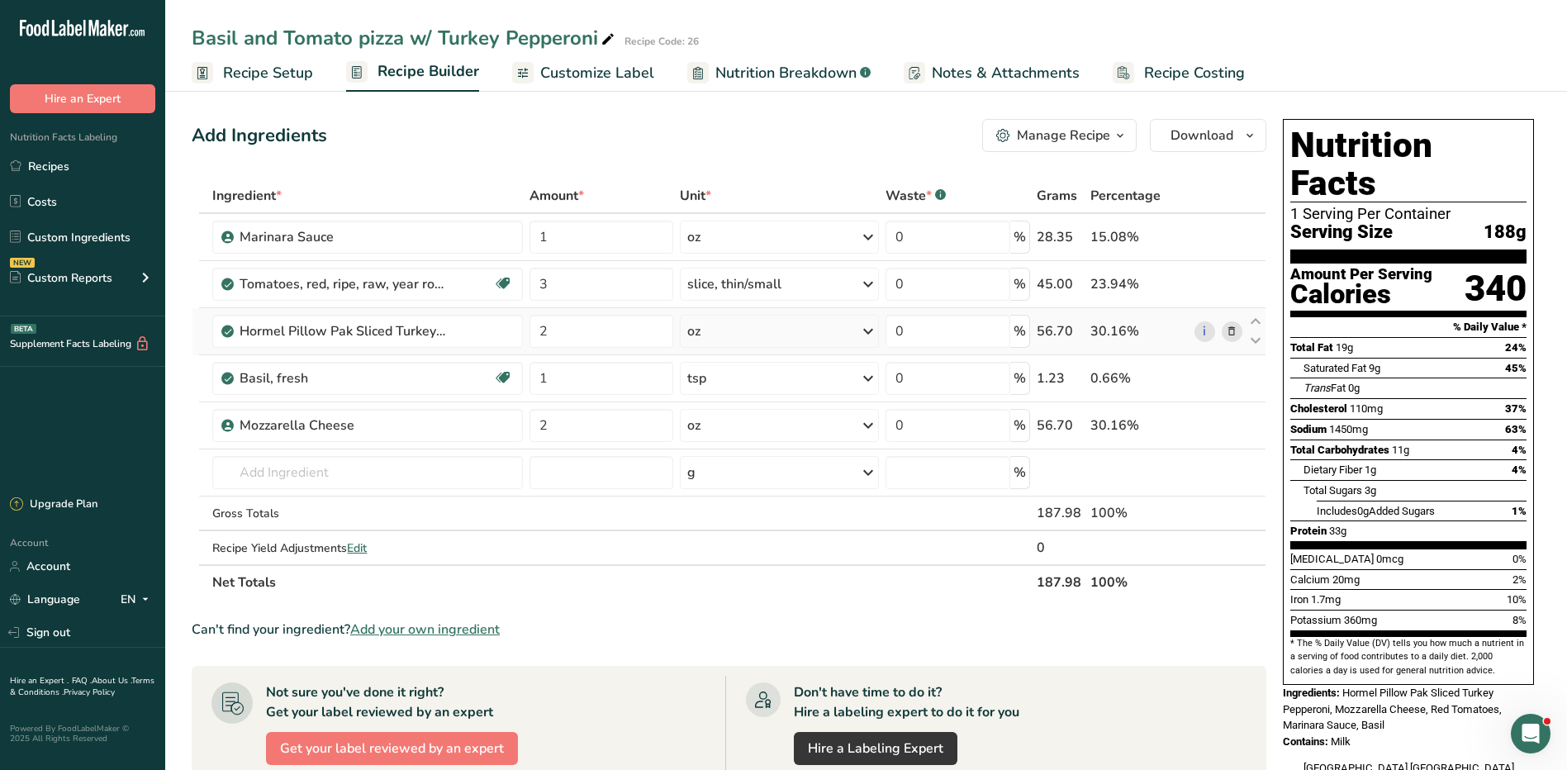
click at [1228, 331] on icon at bounding box center [1232, 331] width 12 height 17
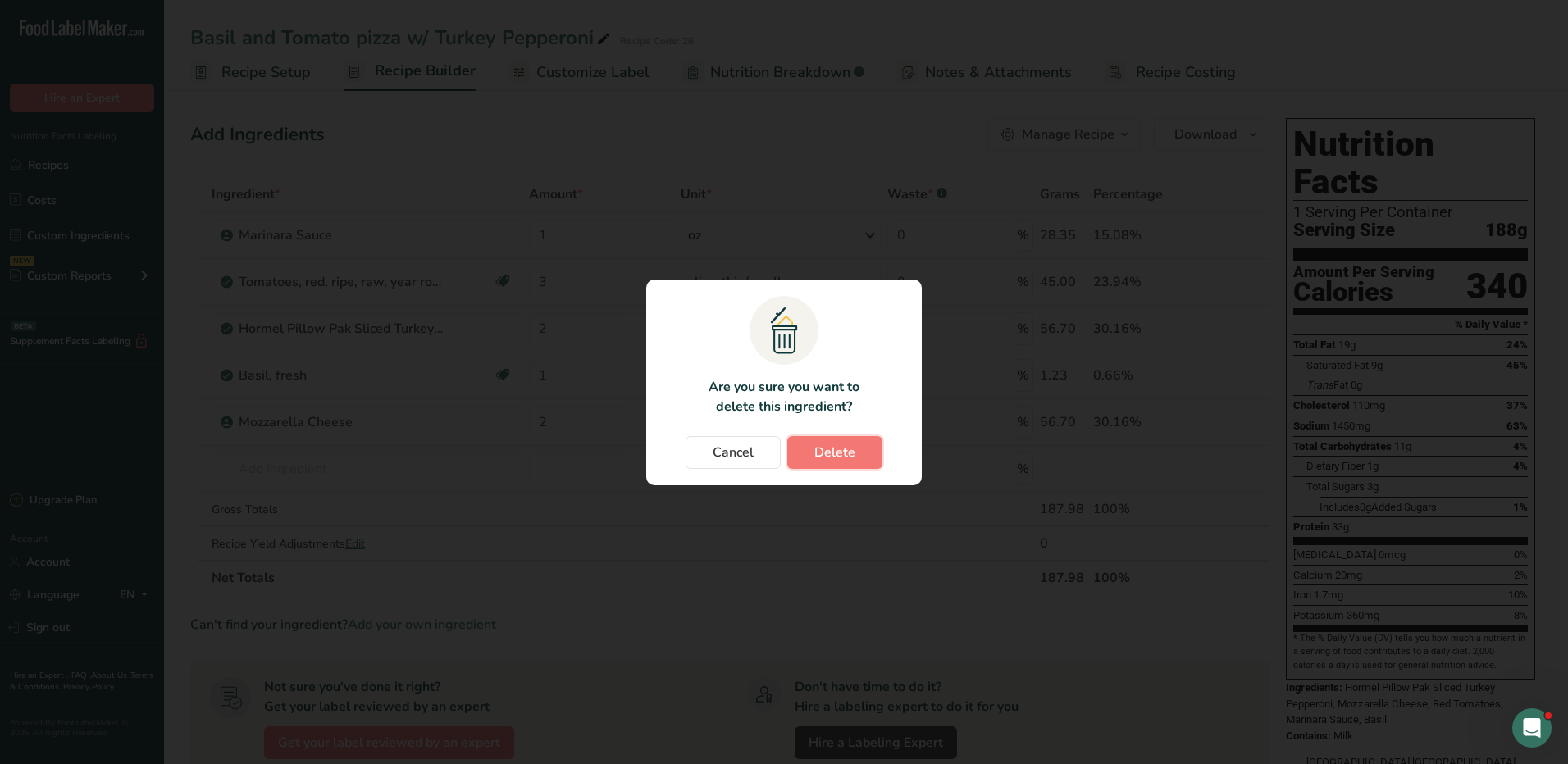
click at [833, 450] on span "Delete" at bounding box center [835, 452] width 41 height 20
type input "1"
type input "2"
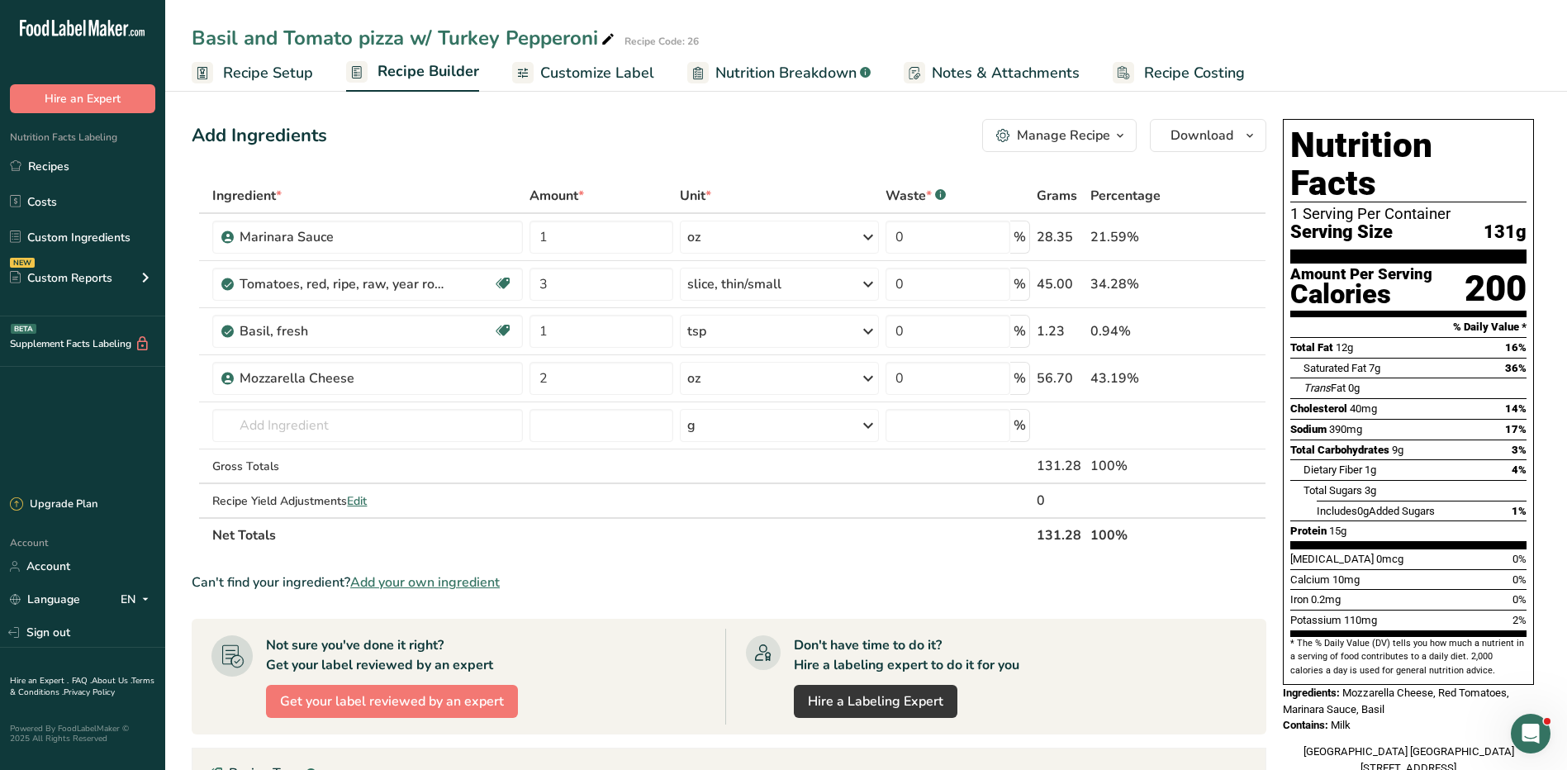
click at [1232, 237] on icon at bounding box center [1232, 237] width 12 height 17
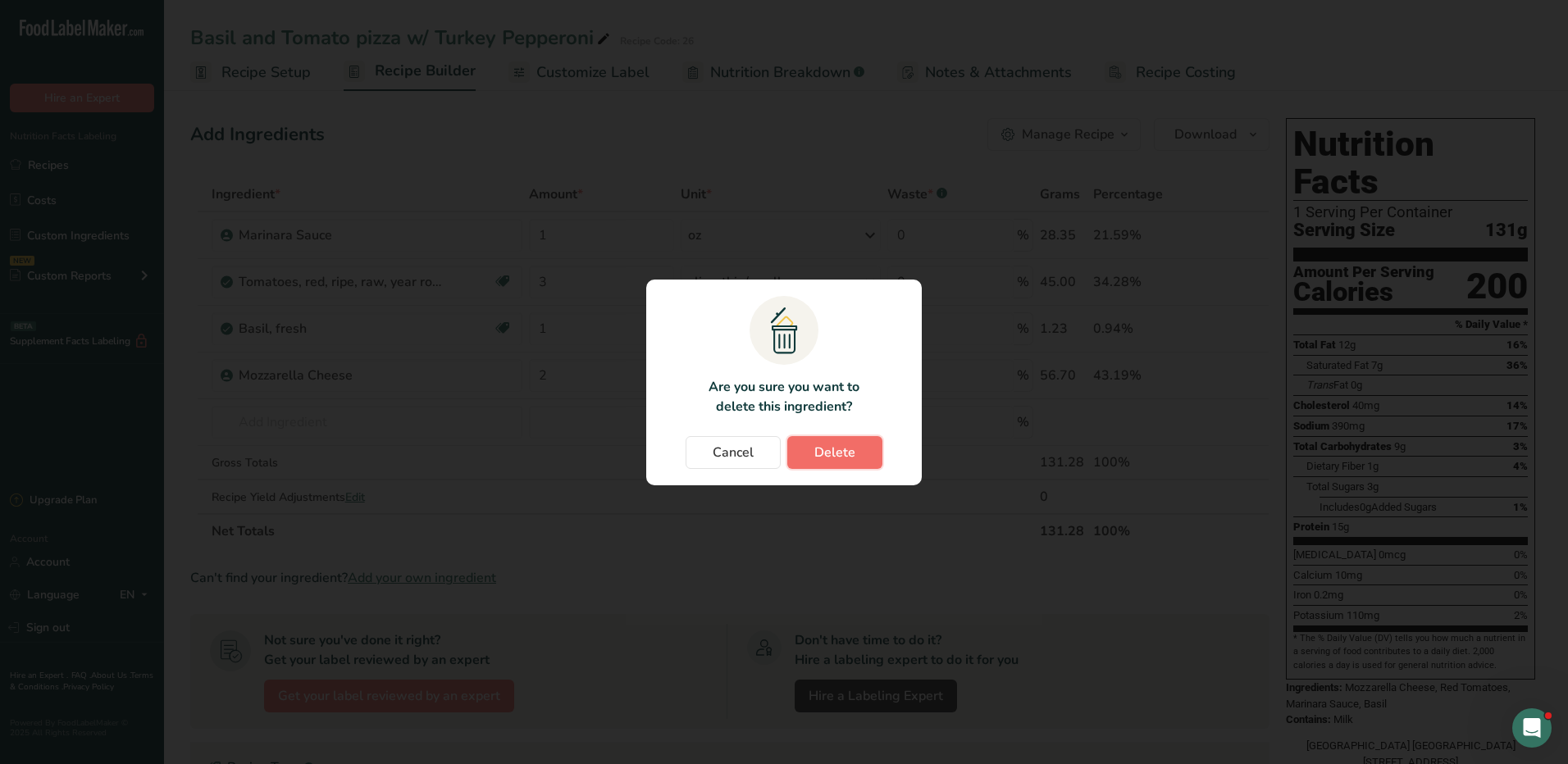
click at [852, 455] on span "Delete" at bounding box center [835, 452] width 41 height 20
type input "3"
type input "1"
type input "2"
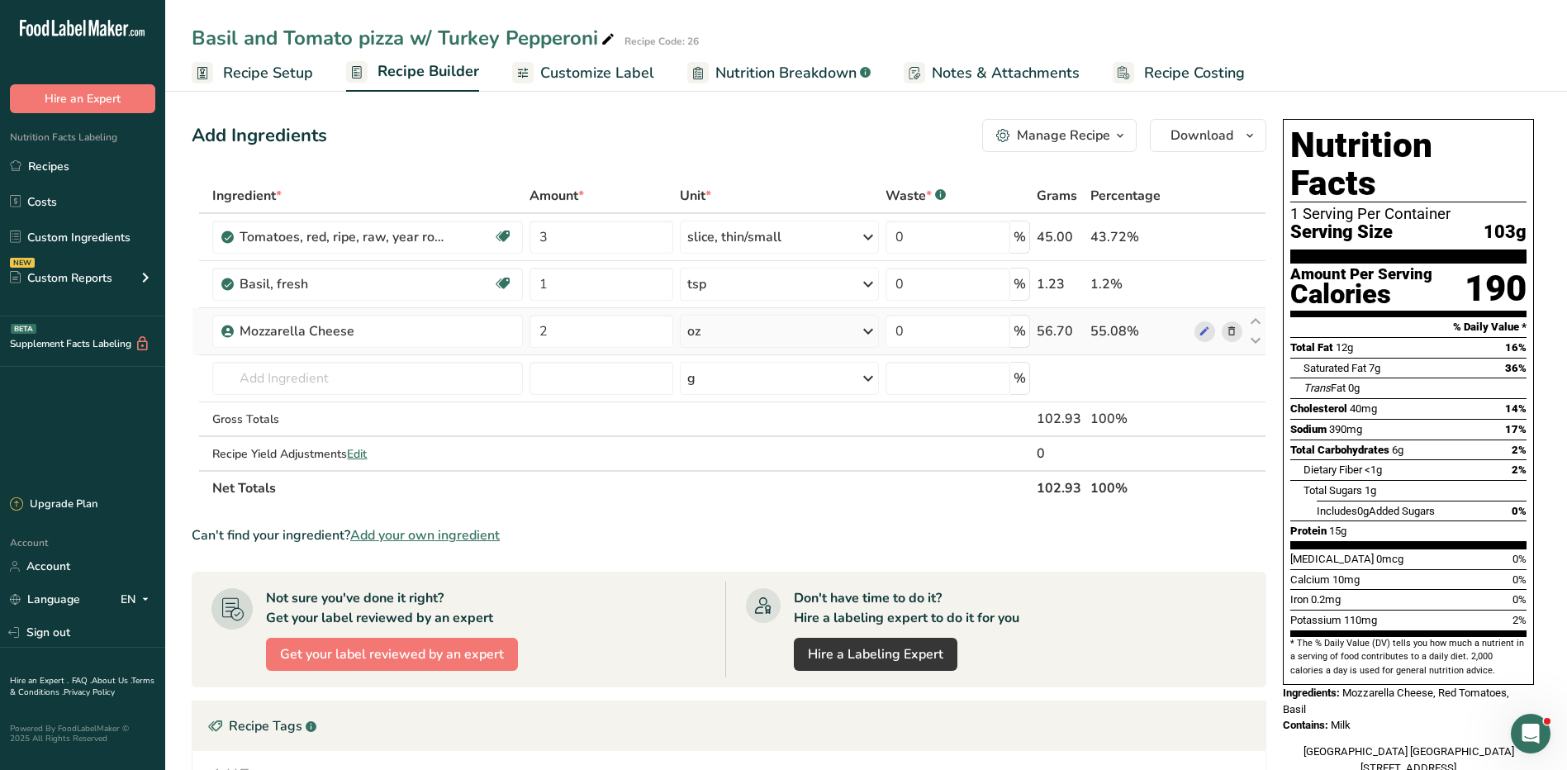
click at [1238, 330] on icon at bounding box center [1232, 331] width 12 height 17
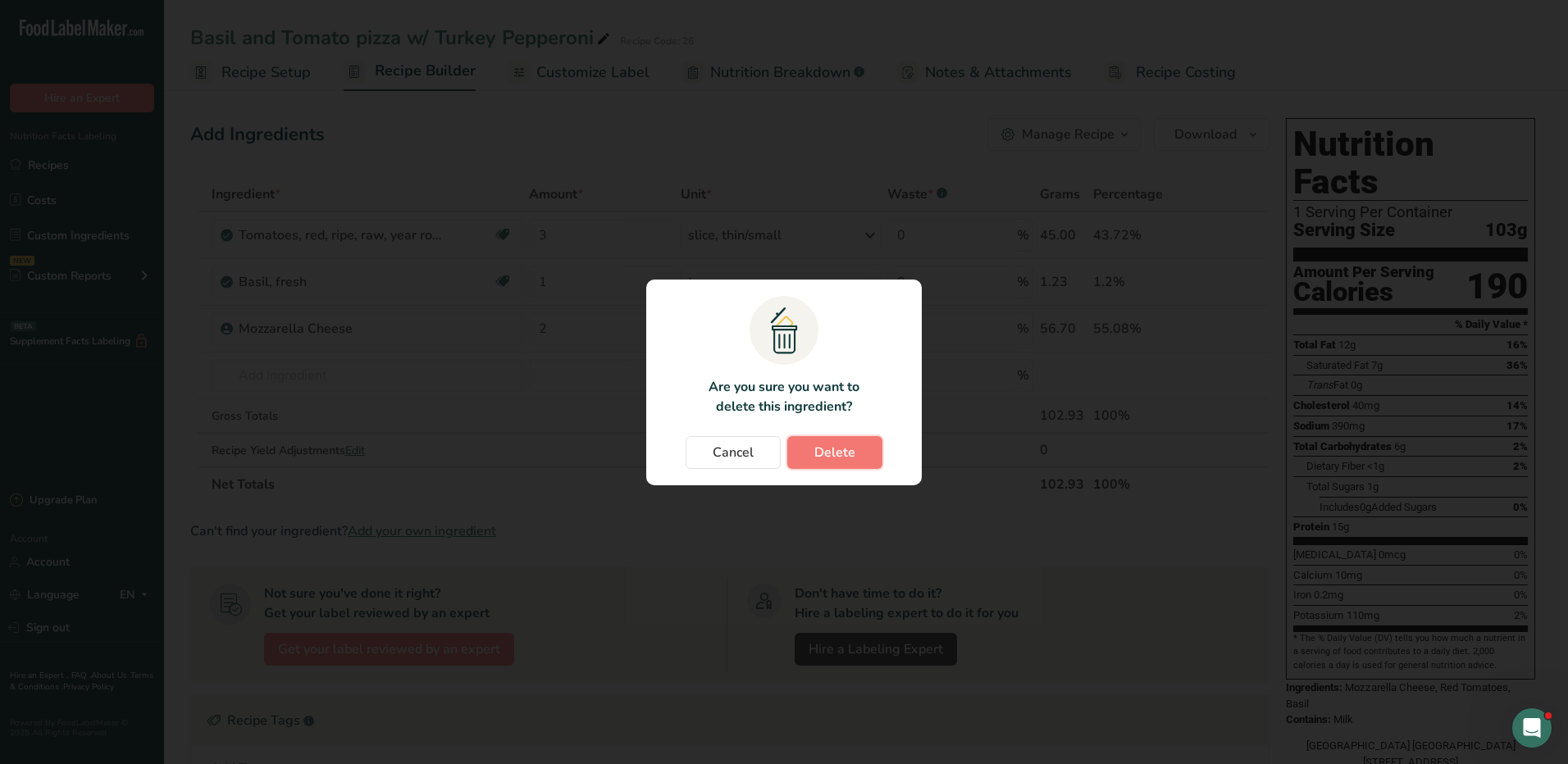
click at [868, 453] on button "Delete" at bounding box center [835, 452] width 95 height 33
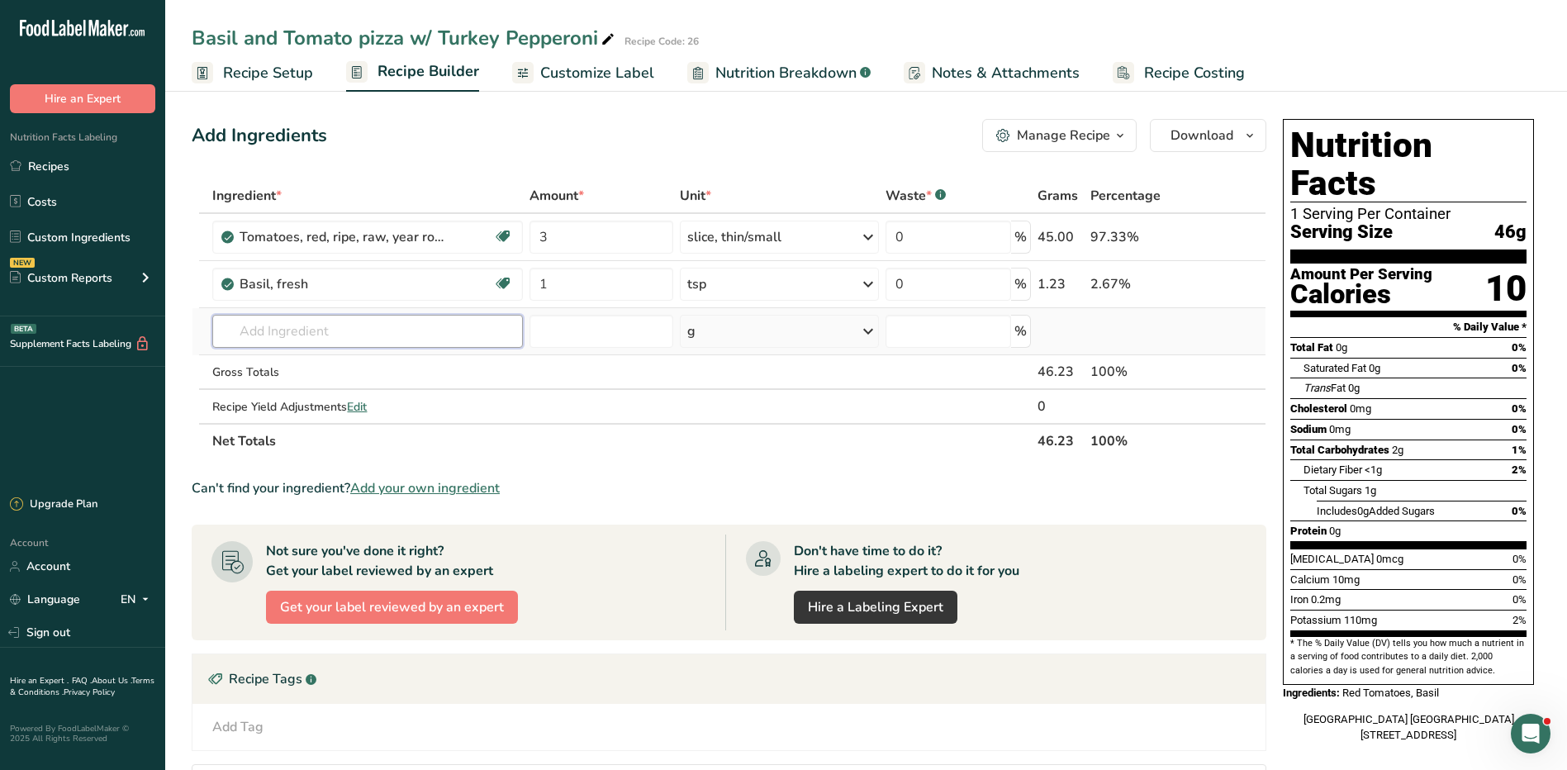
click at [312, 328] on input "text" at bounding box center [367, 331] width 310 height 33
click at [67, 242] on link "Custom Ingredients" at bounding box center [82, 236] width 165 height 31
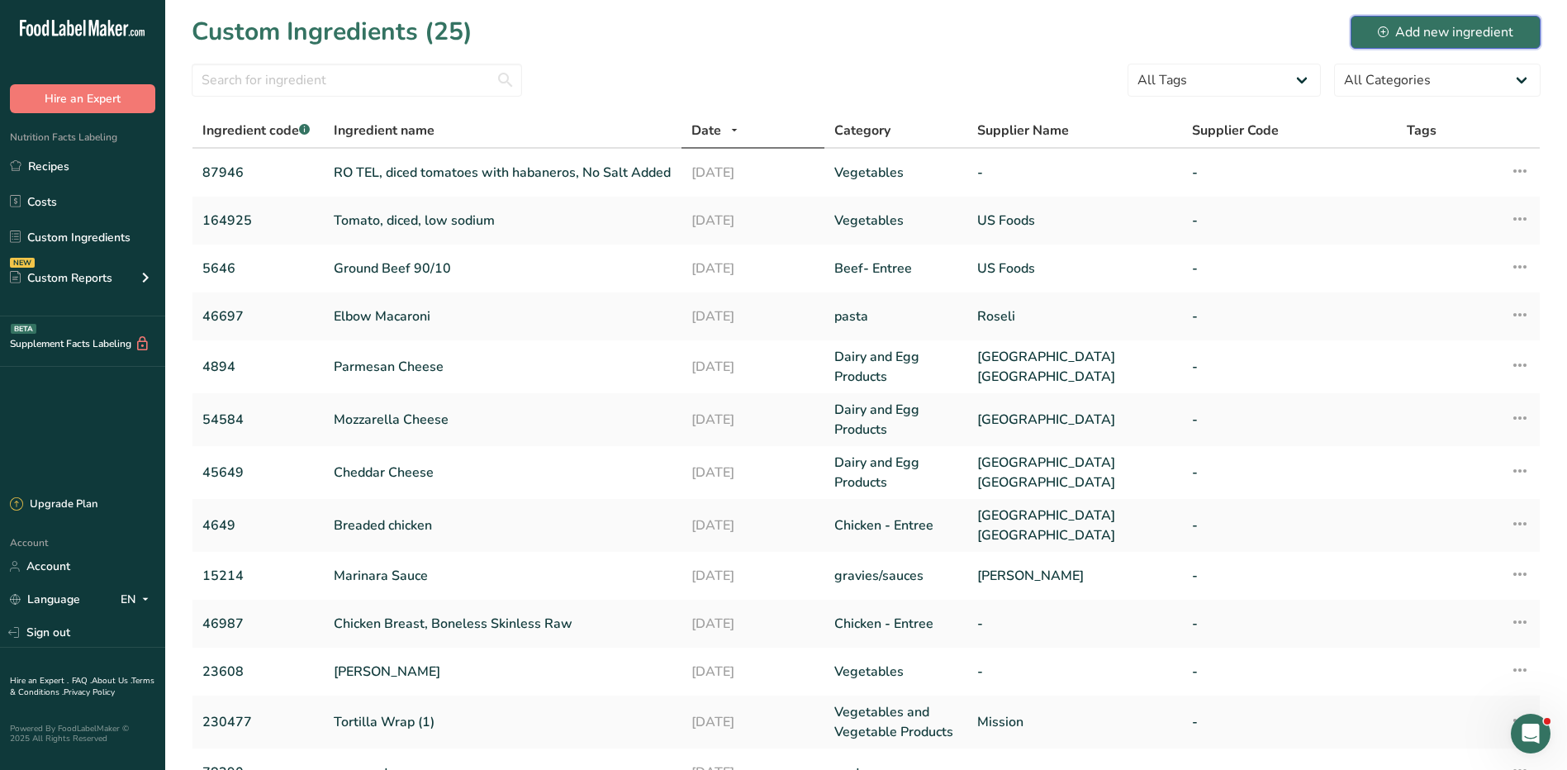
click at [1482, 29] on div "Add new ingredient" at bounding box center [1446, 32] width 136 height 20
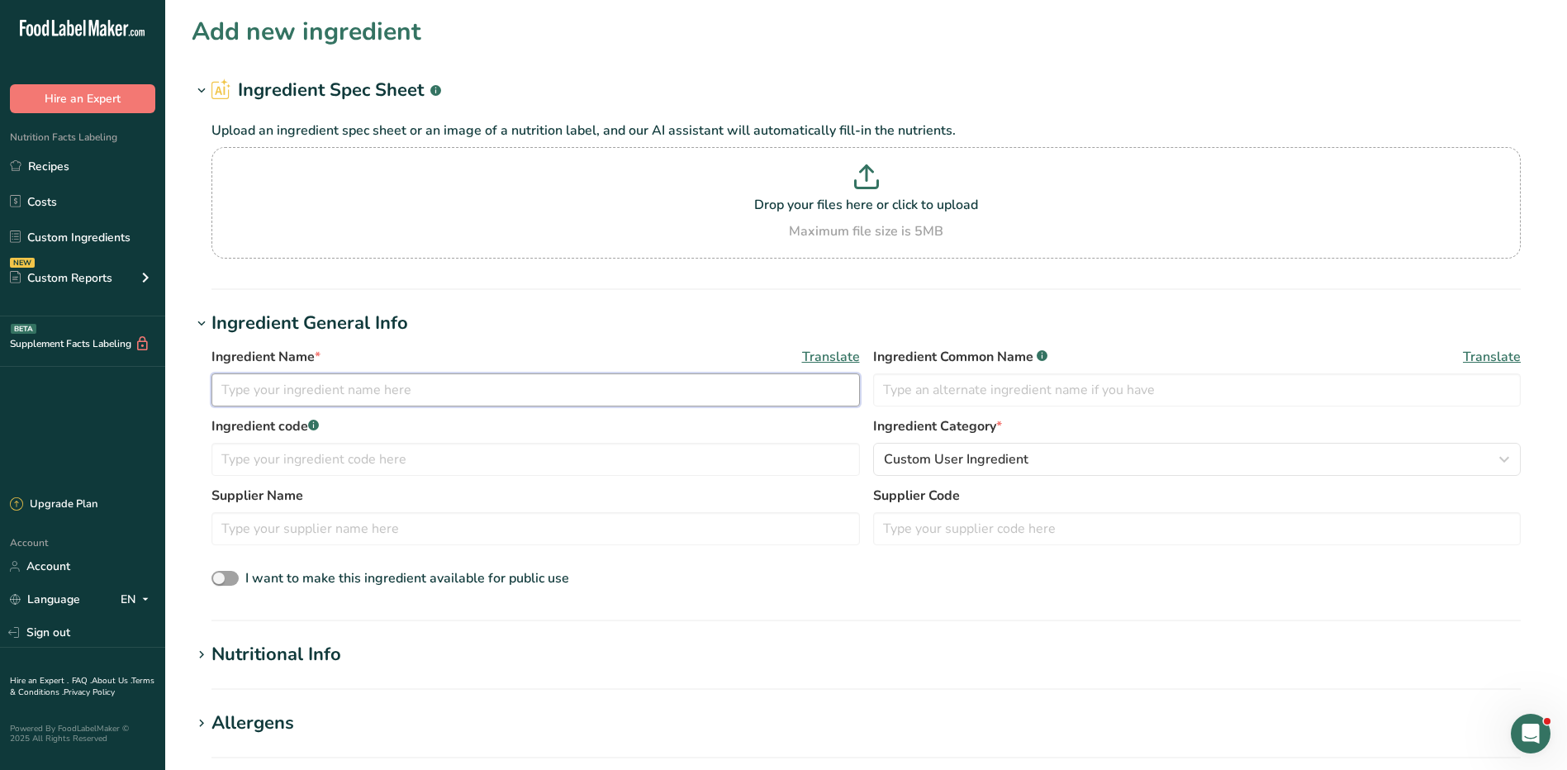
click at [284, 381] on input "text" at bounding box center [536, 389] width 649 height 33
paste input "BREAD, PITA GREEK WHITE 7" ROUND BAKED FROZEN BAG PRE-OILED"
type input "BREAD, PITA GREEK WHITE 7" ROUND BAKED FROZEN BAG PRE-OILED"
click at [512, 455] on input "text" at bounding box center [536, 459] width 649 height 33
type input "56498"
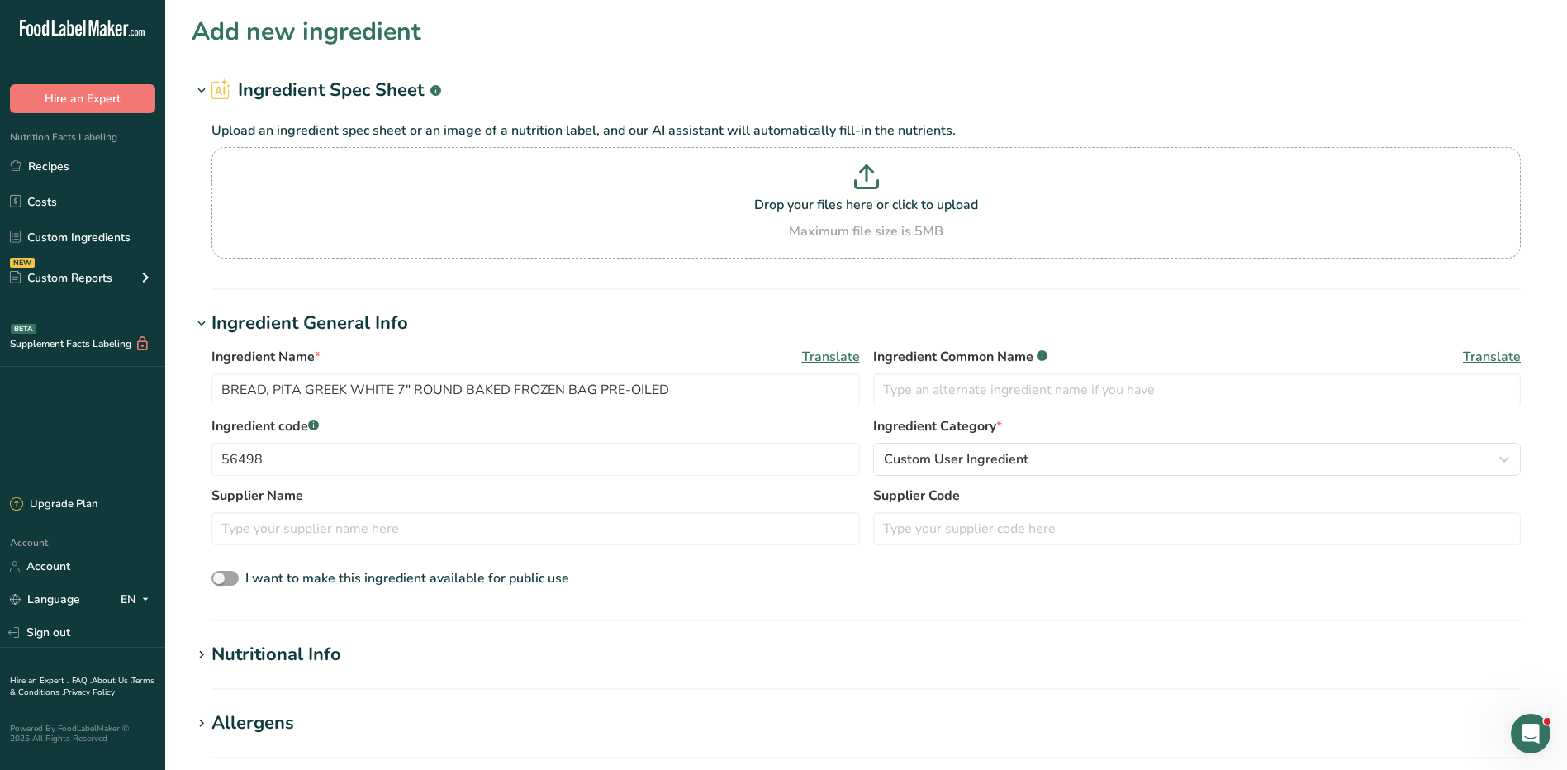
click at [266, 653] on div "Nutritional Info" at bounding box center [277, 654] width 130 height 27
click at [975, 454] on span "Custom User Ingredient" at bounding box center [956, 460] width 145 height 20
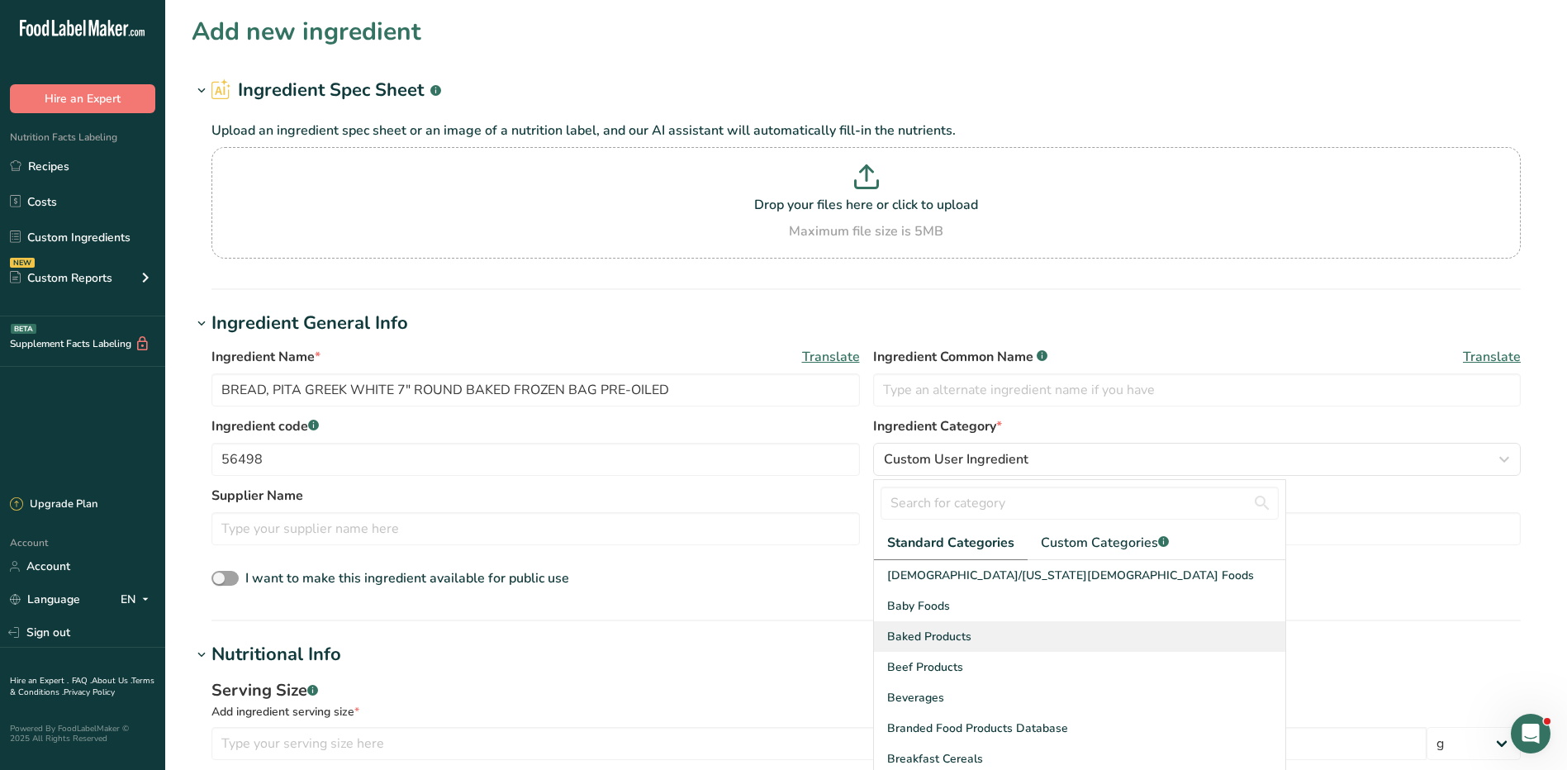
click at [945, 639] on span "Baked Products" at bounding box center [929, 636] width 84 height 17
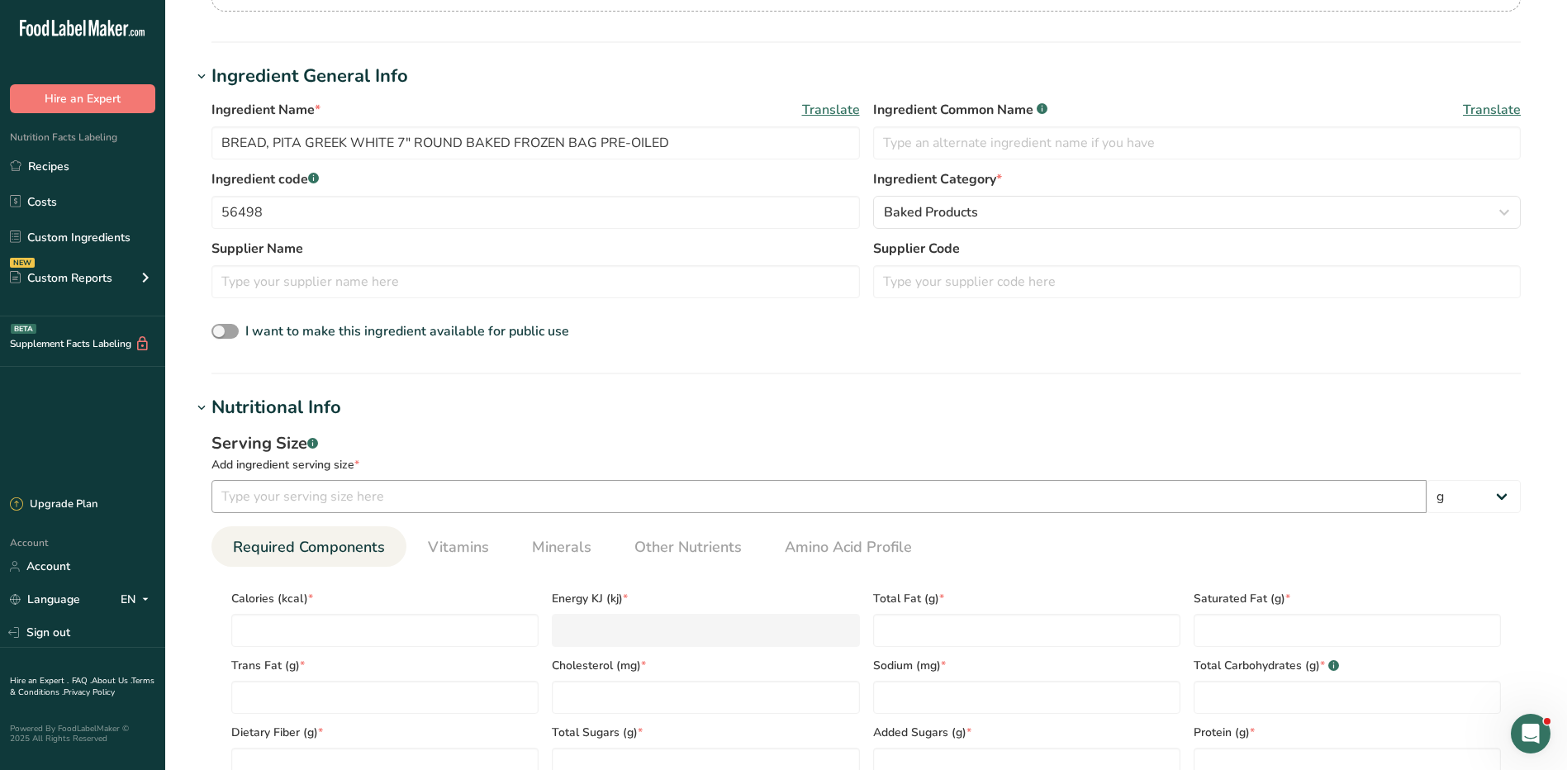
scroll to position [248, 0]
click at [349, 494] on input "number" at bounding box center [819, 495] width 1215 height 33
type input "1"
drag, startPoint x: 1510, startPoint y: 479, endPoint x: 1506, endPoint y: 489, distance: 11.1
click at [1510, 482] on select "g kg mg mcg lb oz l mL fl oz tbsp tsp cup qt gallon" at bounding box center [1474, 495] width 94 height 33
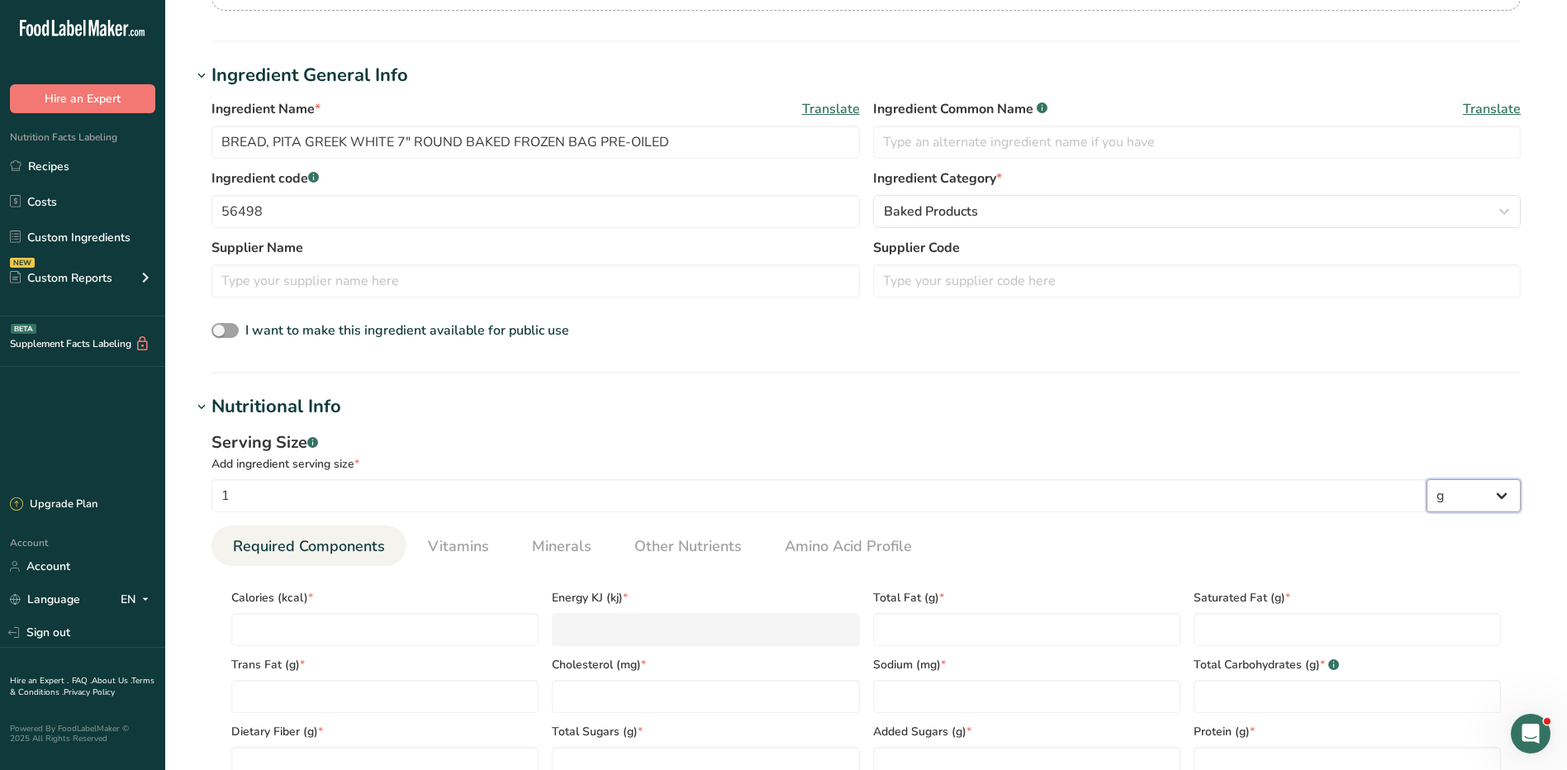
click at [1503, 497] on select "g kg mg mcg lb oz l mL fl oz tbsp tsp cup qt gallon" at bounding box center [1474, 495] width 94 height 33
click at [1498, 490] on select "g kg mg mcg lb oz l mL fl oz tbsp tsp cup qt gallon" at bounding box center [1474, 495] width 94 height 33
click at [1080, 444] on div "Serving Size .a-a{fill:#347362;}.b-a{fill:#fff;}" at bounding box center [867, 443] width 1310 height 25
click at [37, 166] on link "Recipes" at bounding box center [82, 165] width 165 height 31
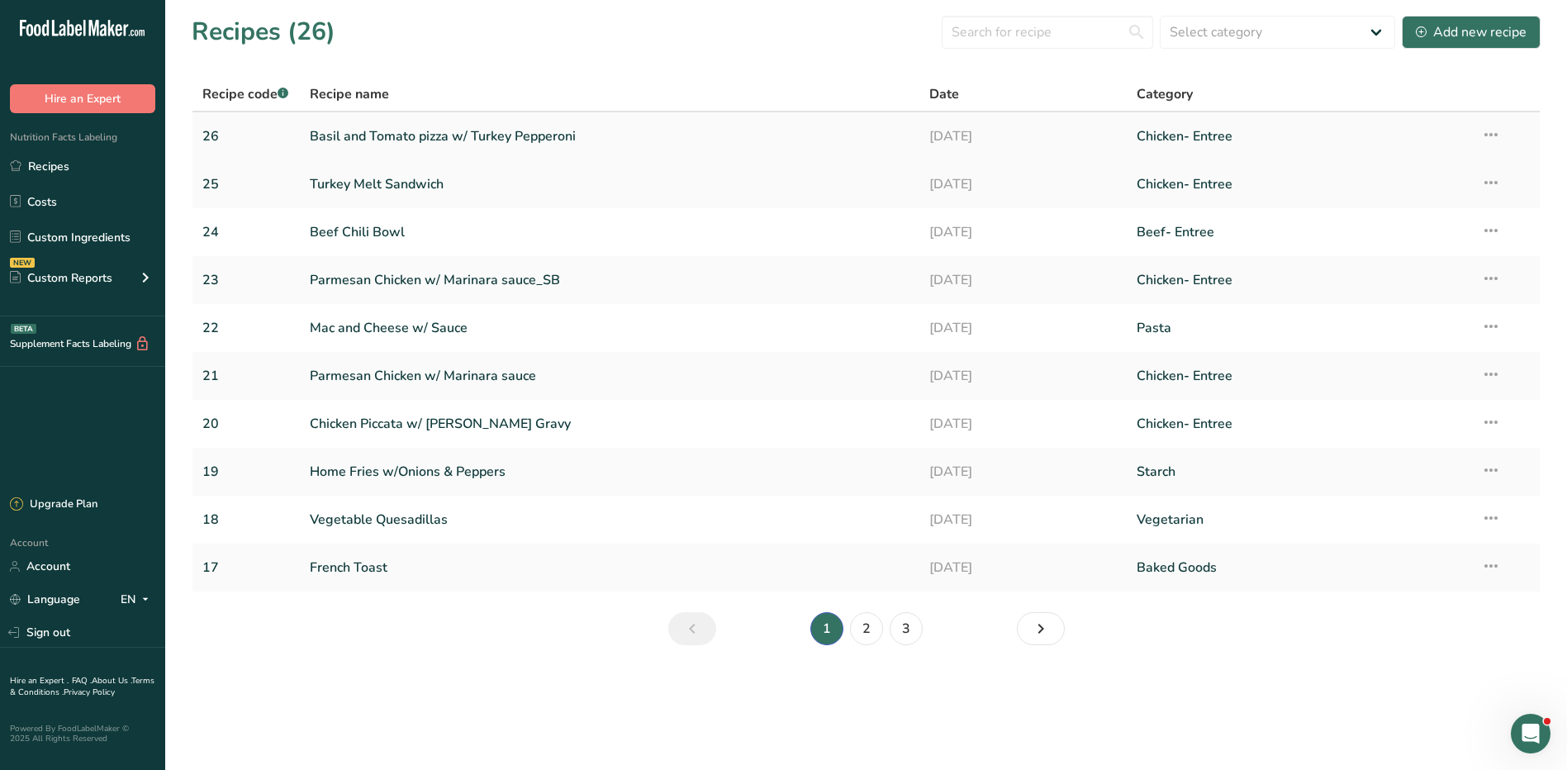
click at [379, 138] on link "Basil and Tomato pizza w/ Turkey Pepperoni" at bounding box center [610, 136] width 601 height 35
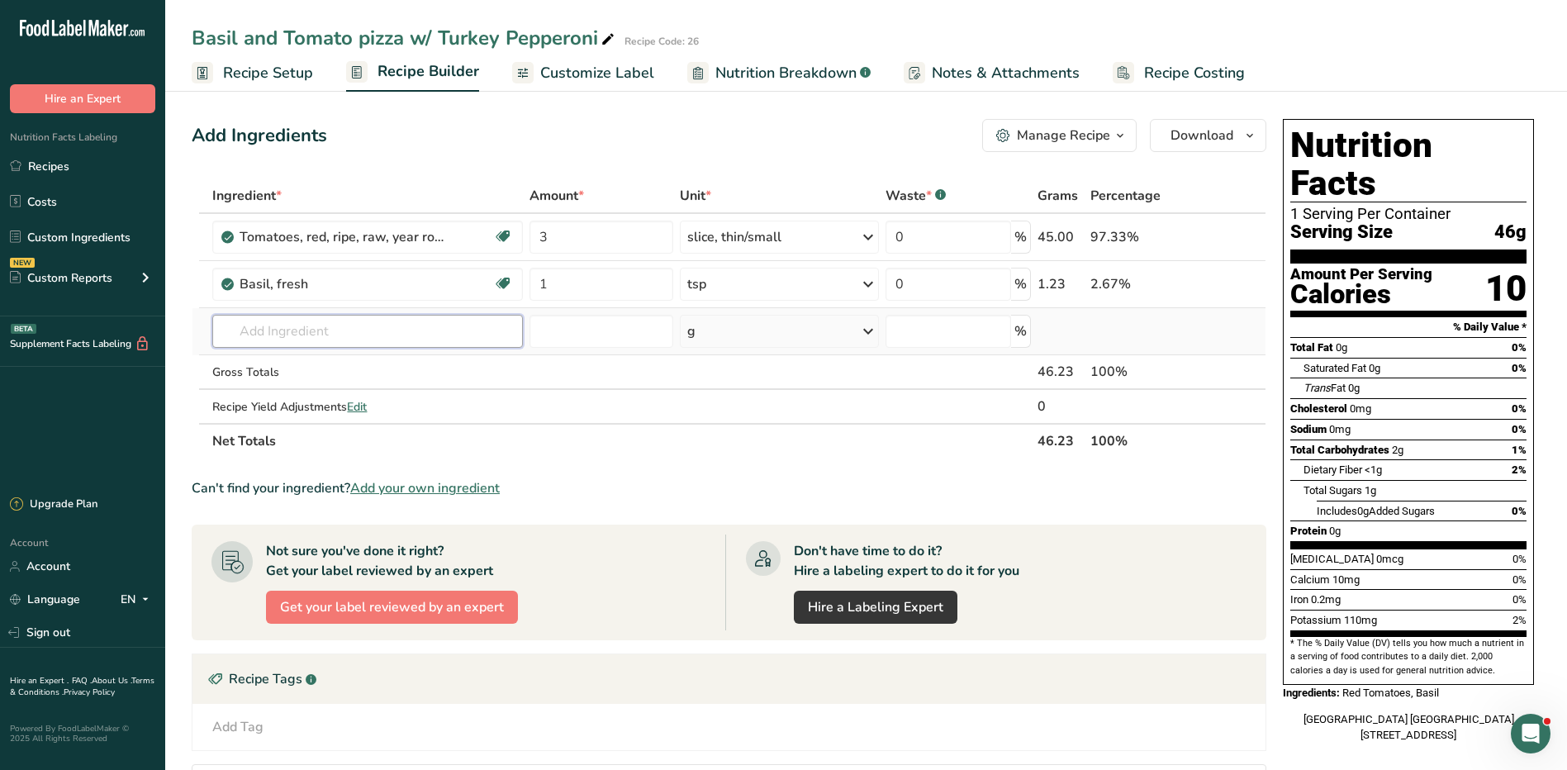
click at [339, 329] on input "text" at bounding box center [367, 331] width 310 height 33
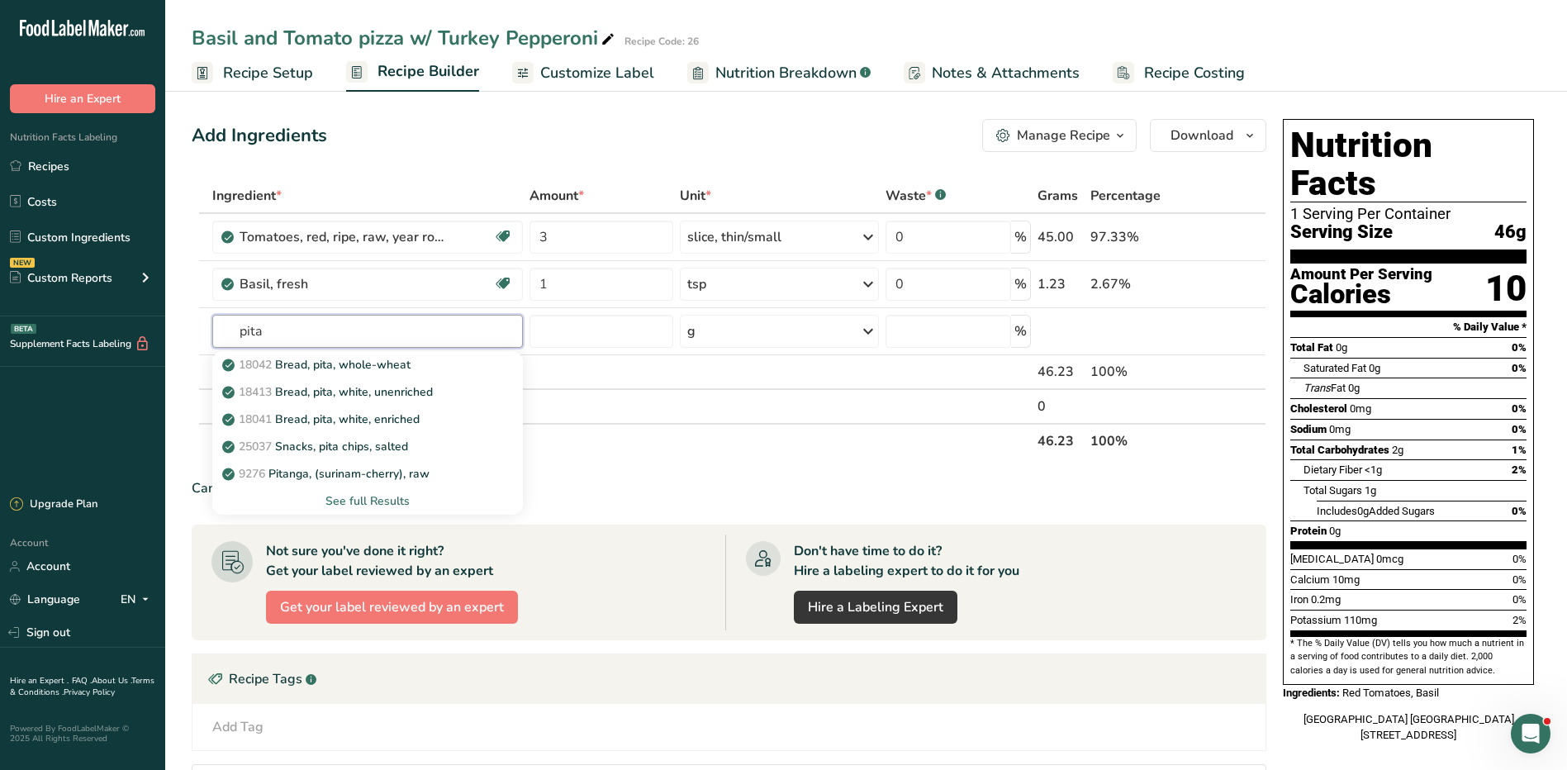
type input "pita"
click at [382, 504] on div "See full Results" at bounding box center [367, 500] width 283 height 17
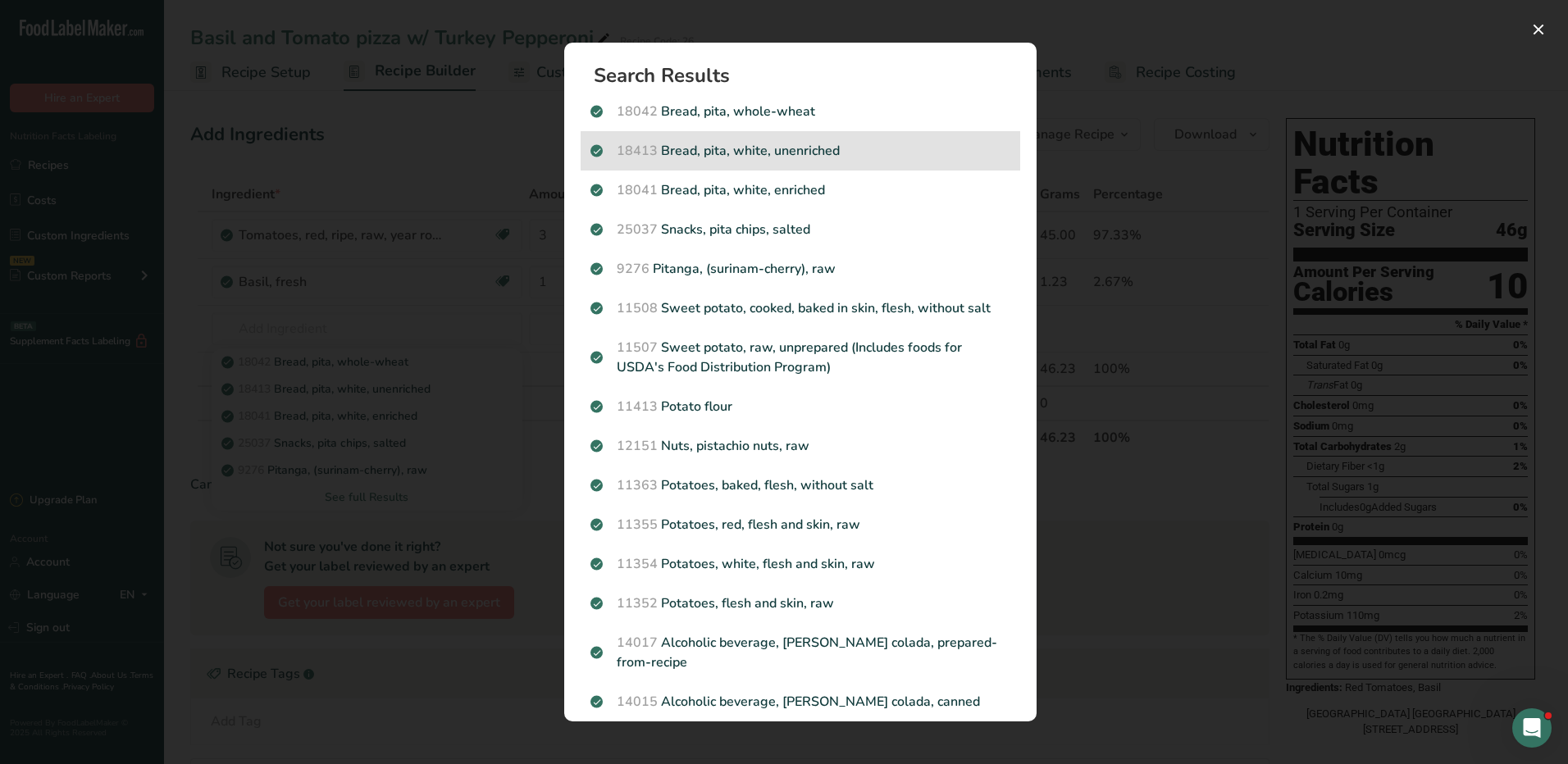
click at [800, 156] on p "18413 Bread, pita, white, unenriched" at bounding box center [800, 151] width 420 height 20
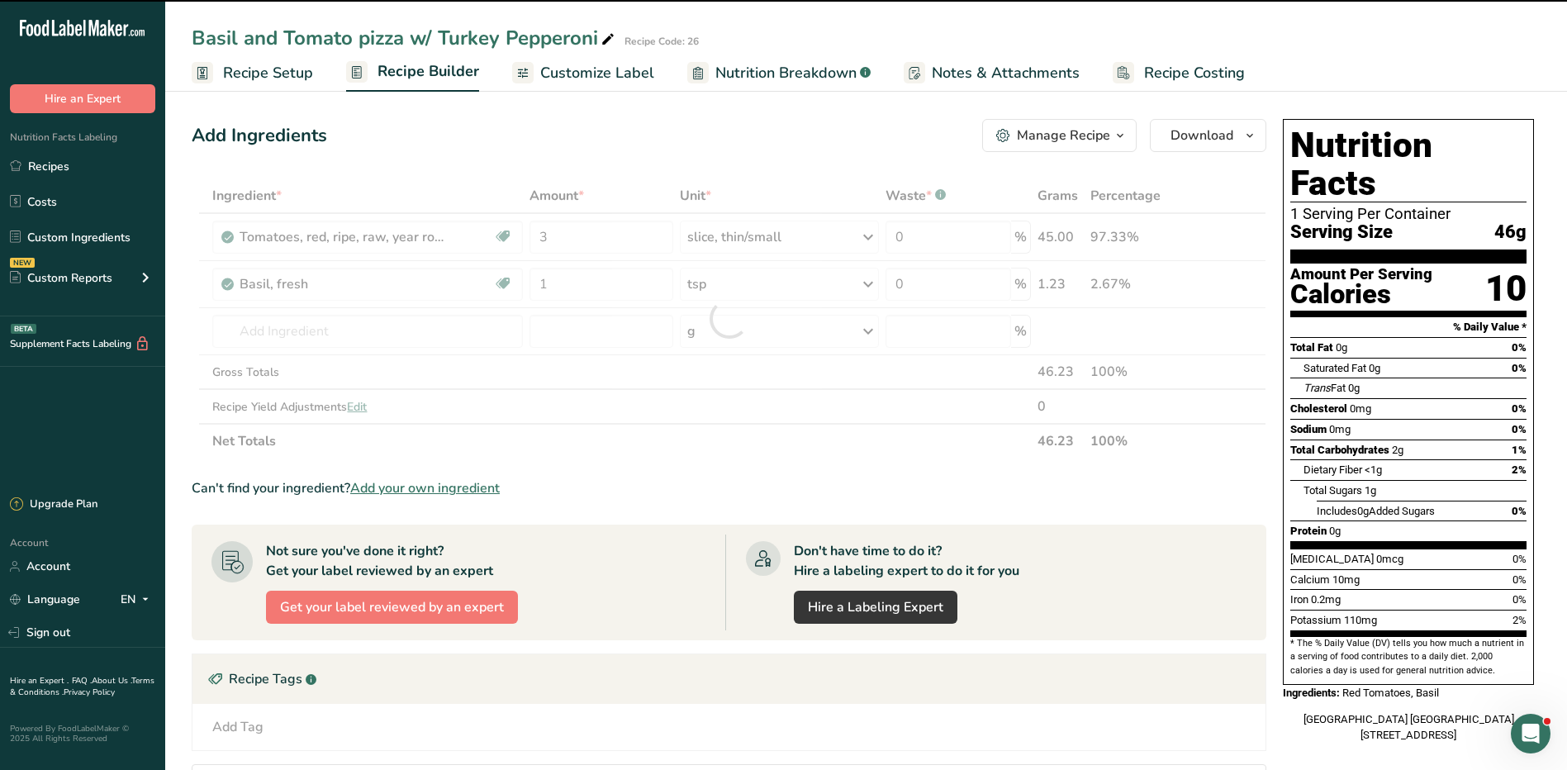
type input "0"
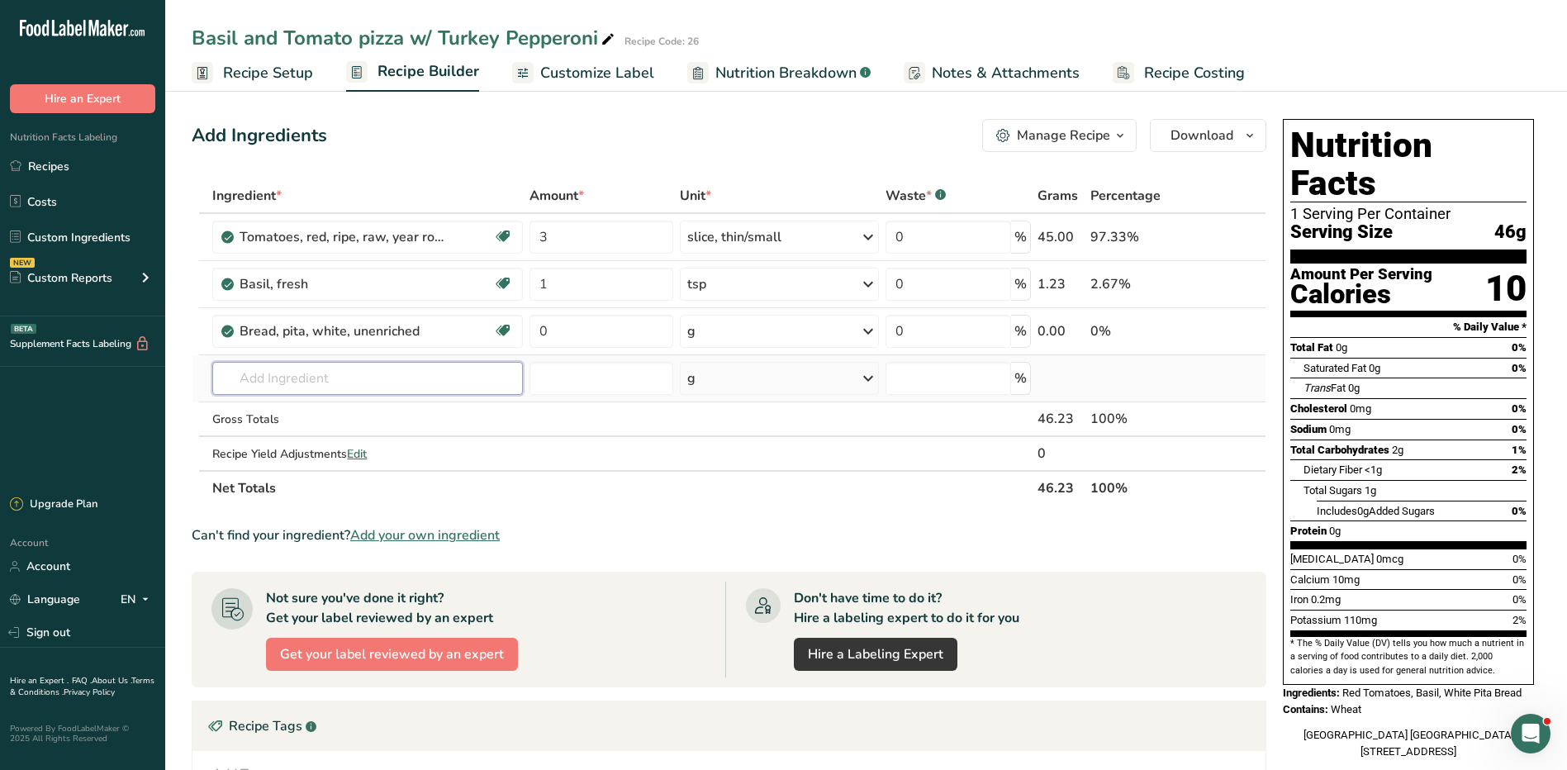
click at [348, 388] on input "text" at bounding box center [367, 378] width 310 height 33
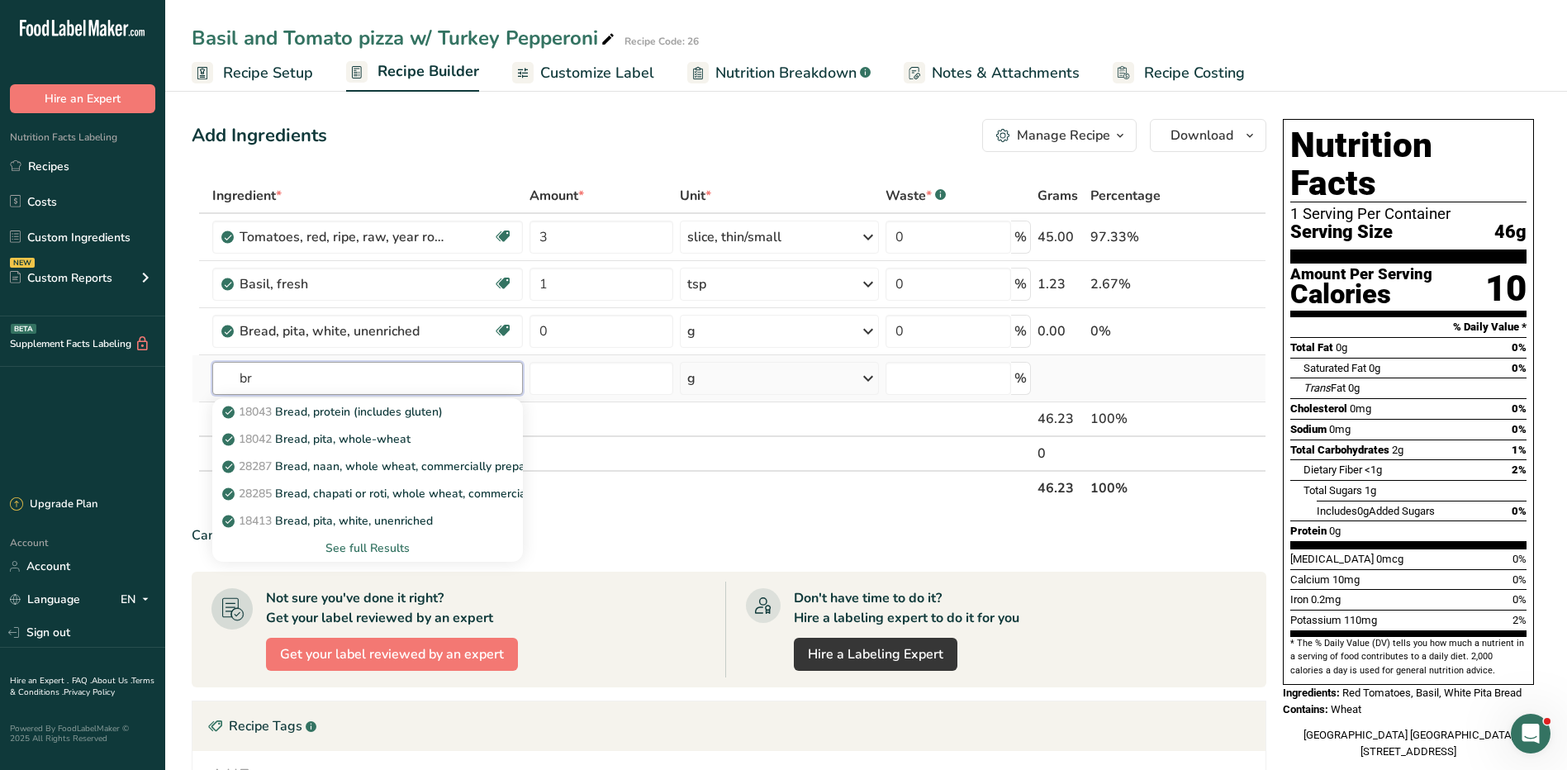
type input "b"
type input "i"
type input "pita"
click at [404, 466] on p "18041 Bread, pita, white, enriched" at bounding box center [323, 466] width 194 height 17
type input "Bread, pita, white, enriched"
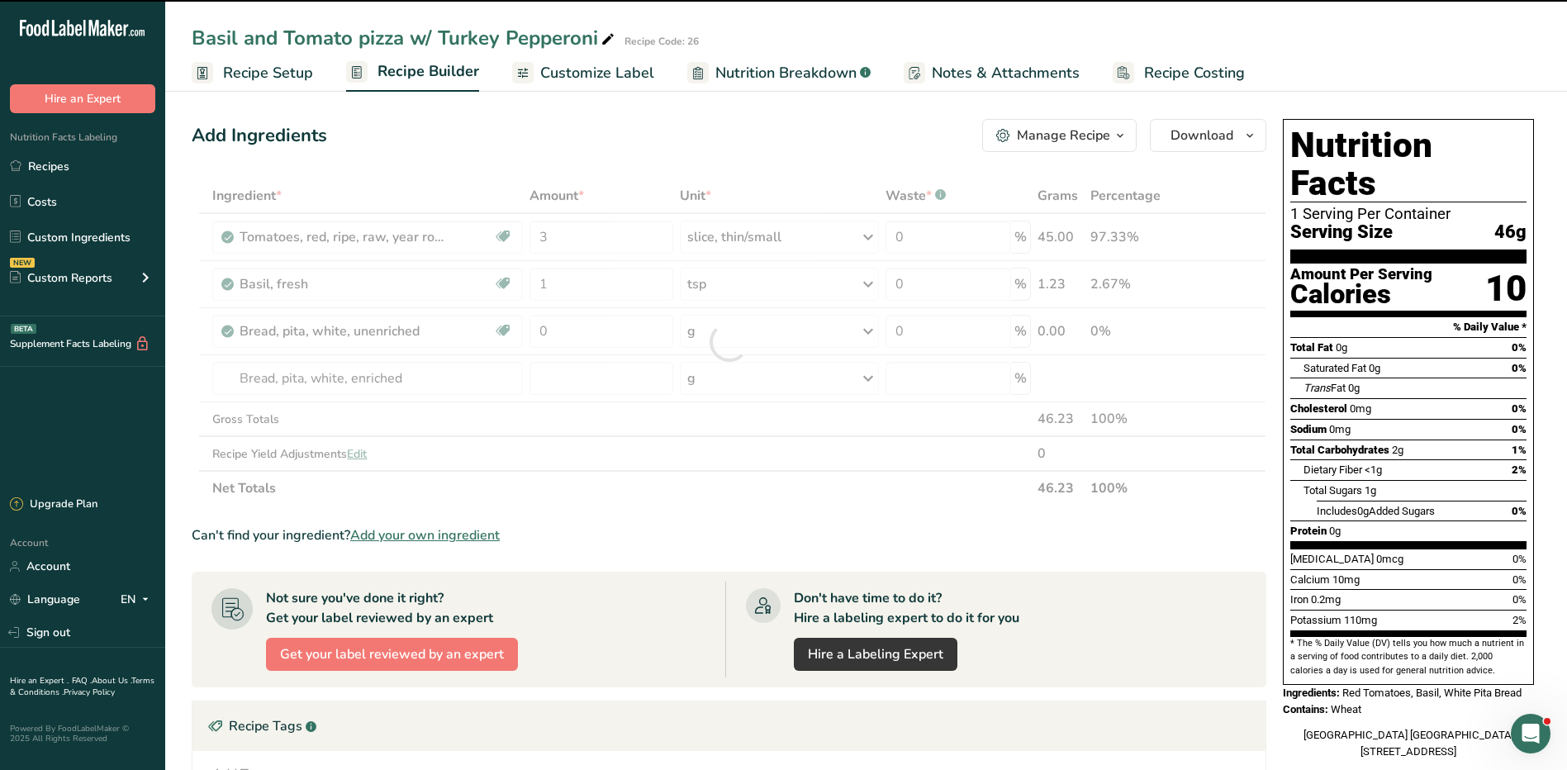
type input "0"
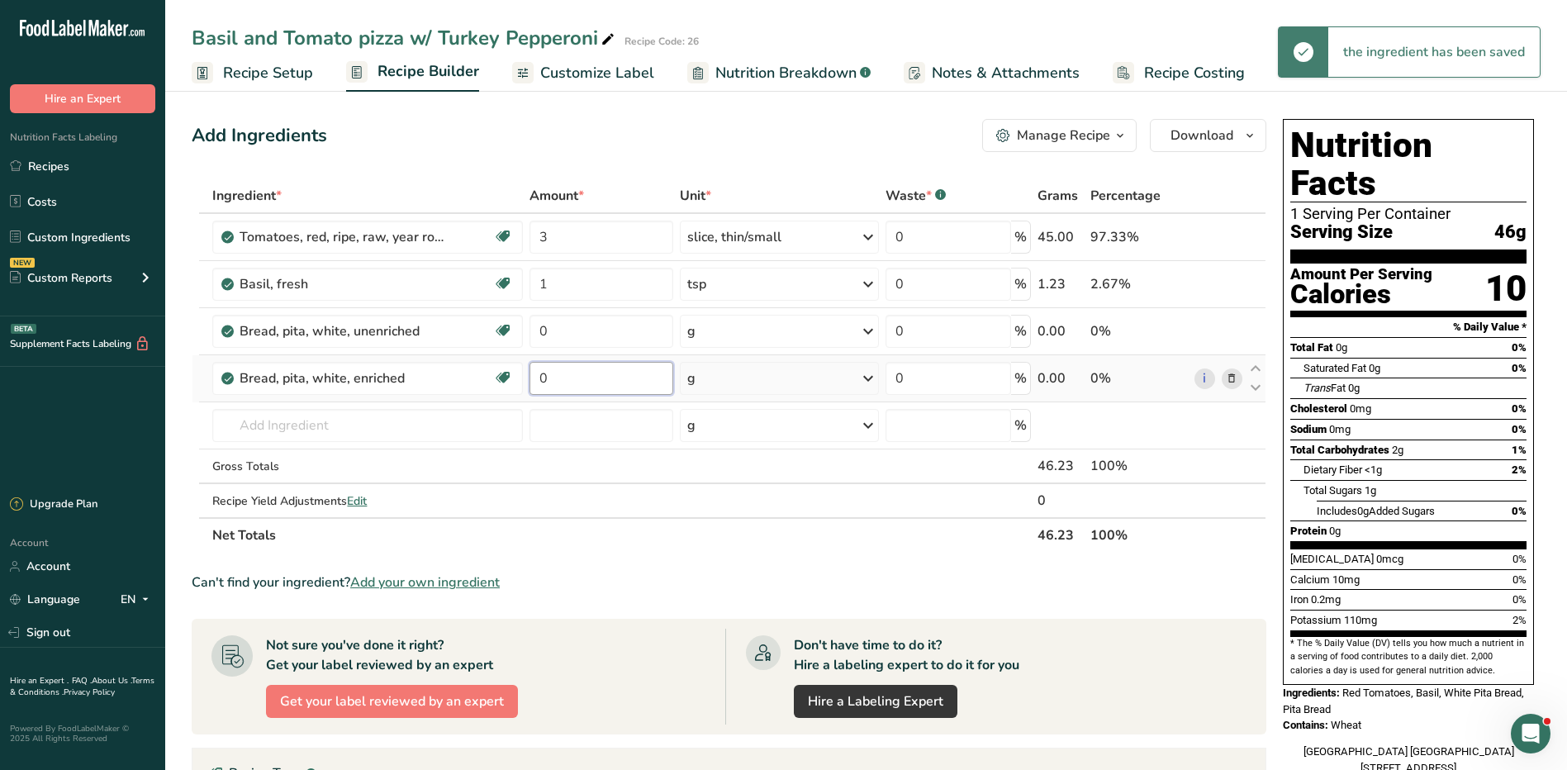
click at [567, 389] on input "0" at bounding box center [602, 378] width 145 height 33
type input "1"
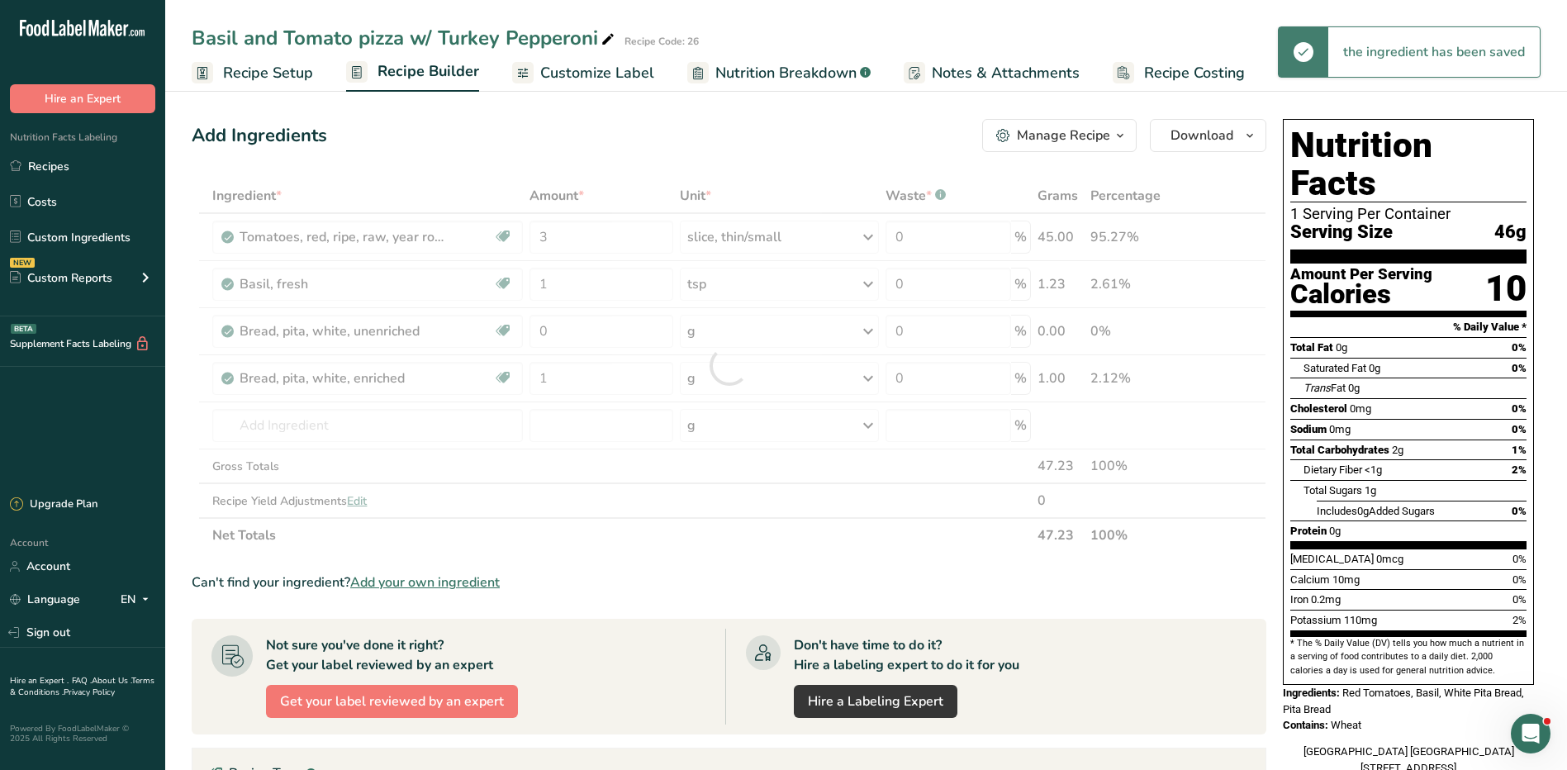
click at [735, 370] on div "Ingredient * Amount * Unit * Waste * .a-a{fill:#347362;}.b-a{fill:#fff;} Grams …" at bounding box center [729, 365] width 1075 height 374
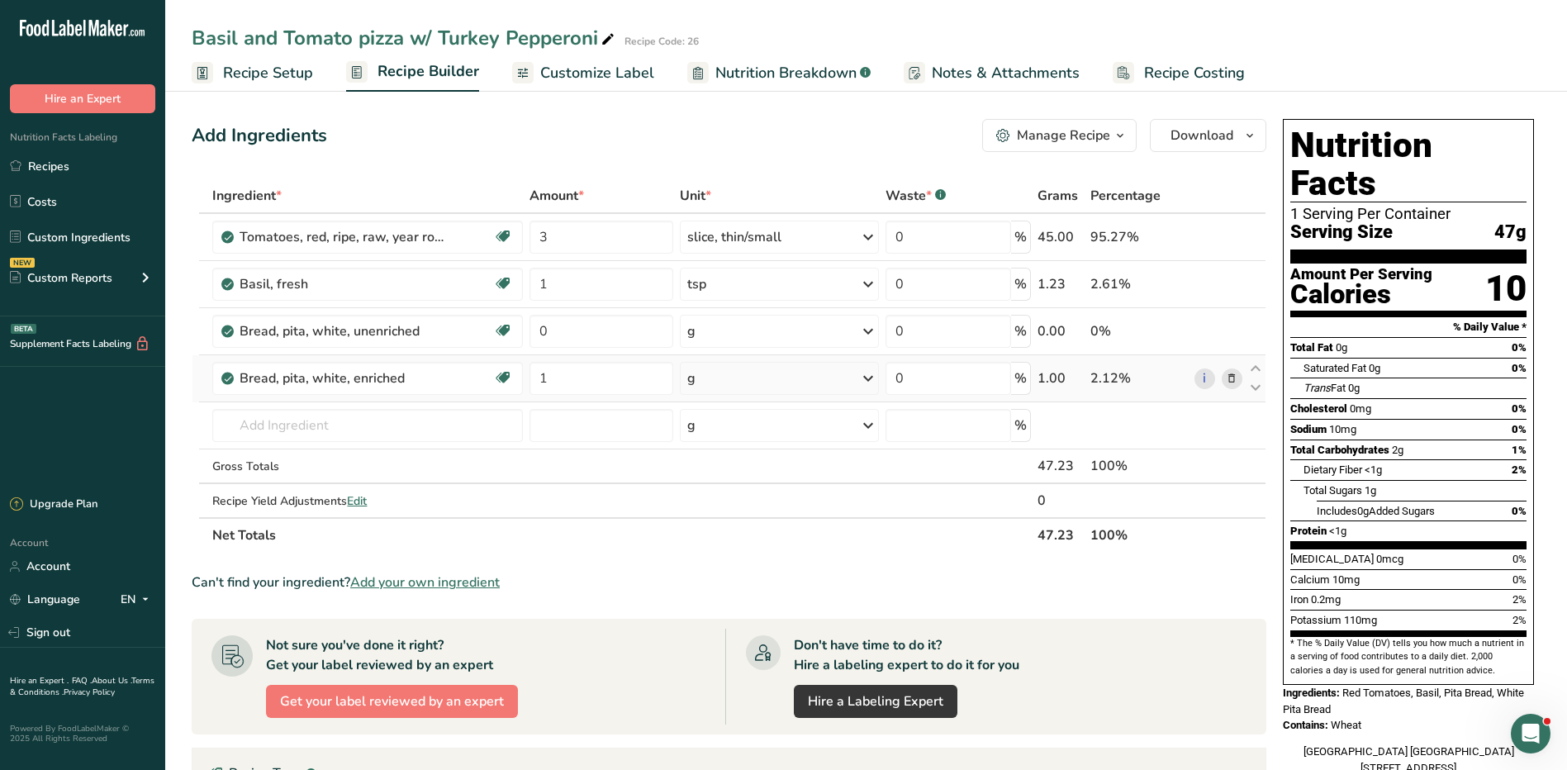
click at [731, 374] on div "g" at bounding box center [779, 378] width 199 height 33
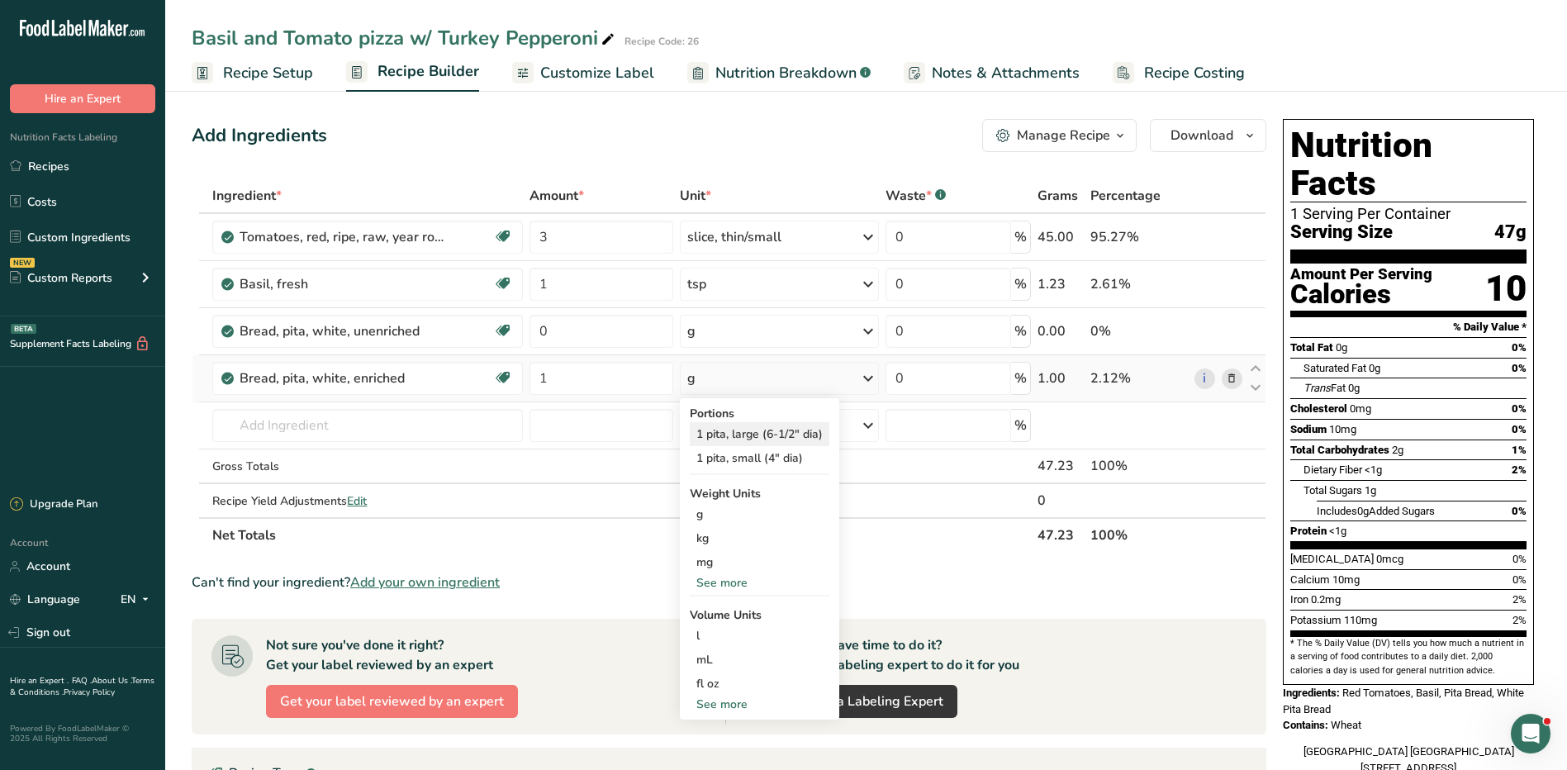
click at [769, 426] on div "1 pita, large (6-1/2" dia)" at bounding box center [760, 434] width 140 height 24
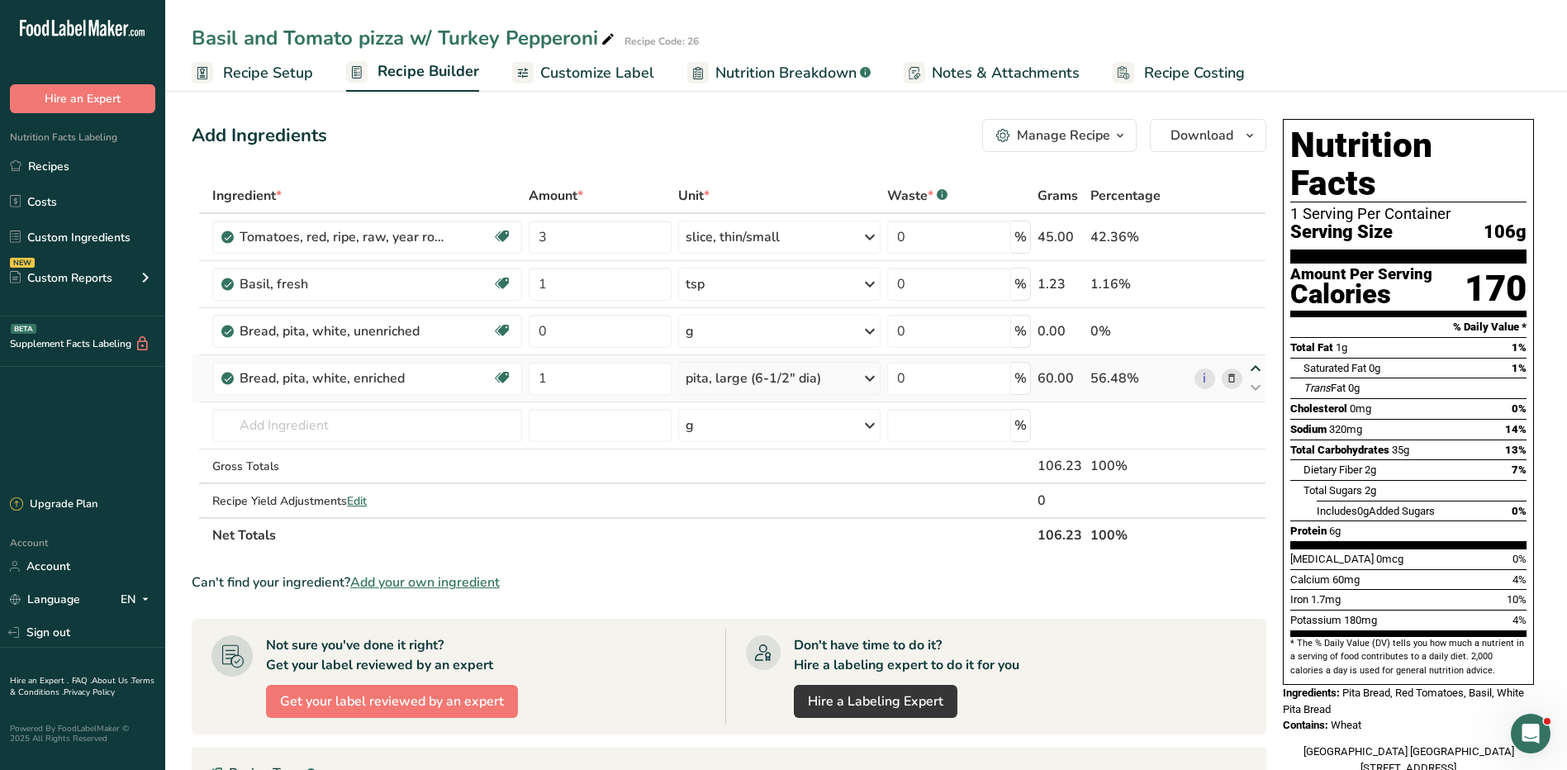
click at [1255, 364] on icon at bounding box center [1256, 369] width 20 height 12
type input "1"
type input "0"
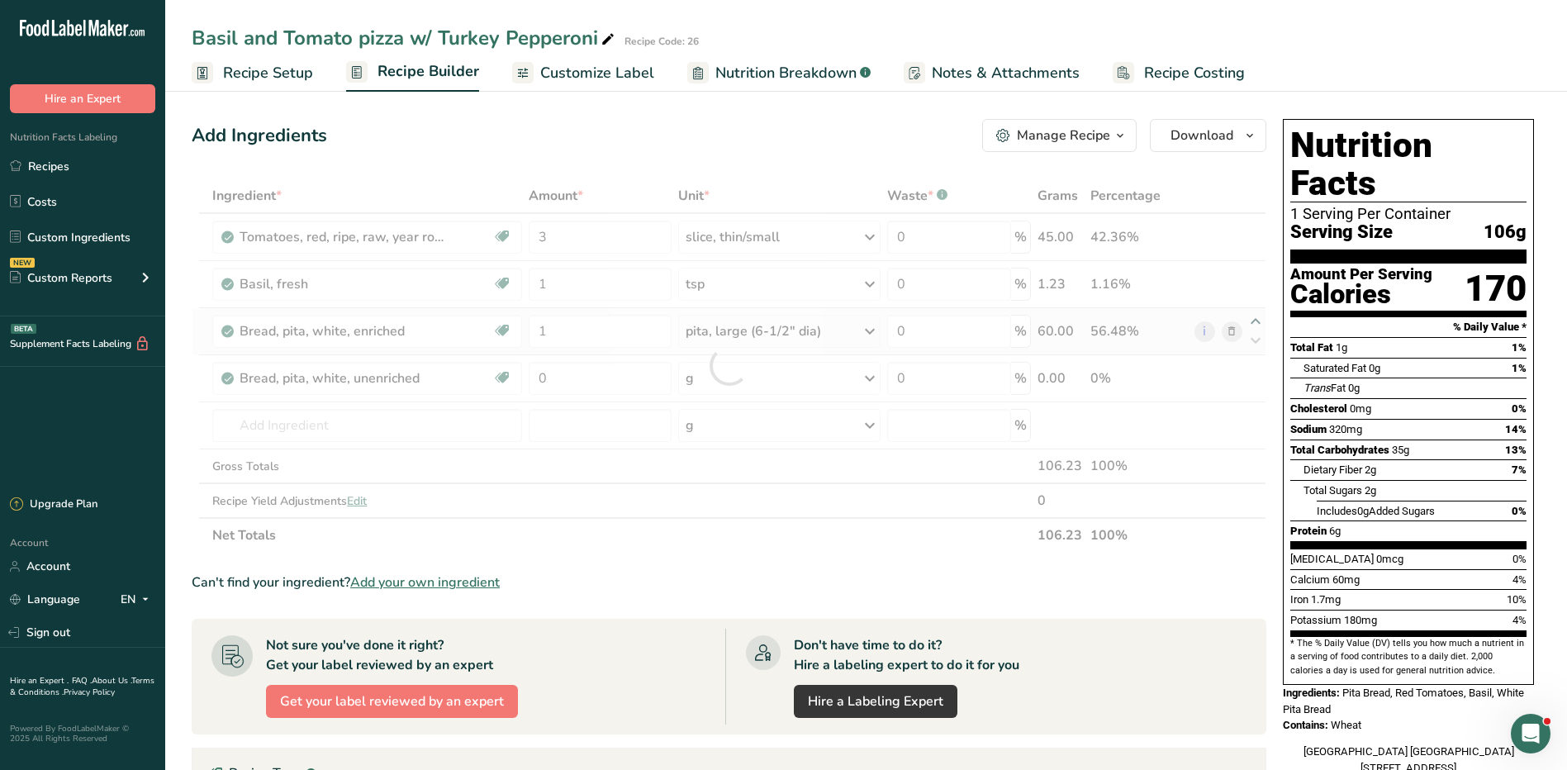
click at [1252, 316] on div at bounding box center [729, 365] width 1075 height 374
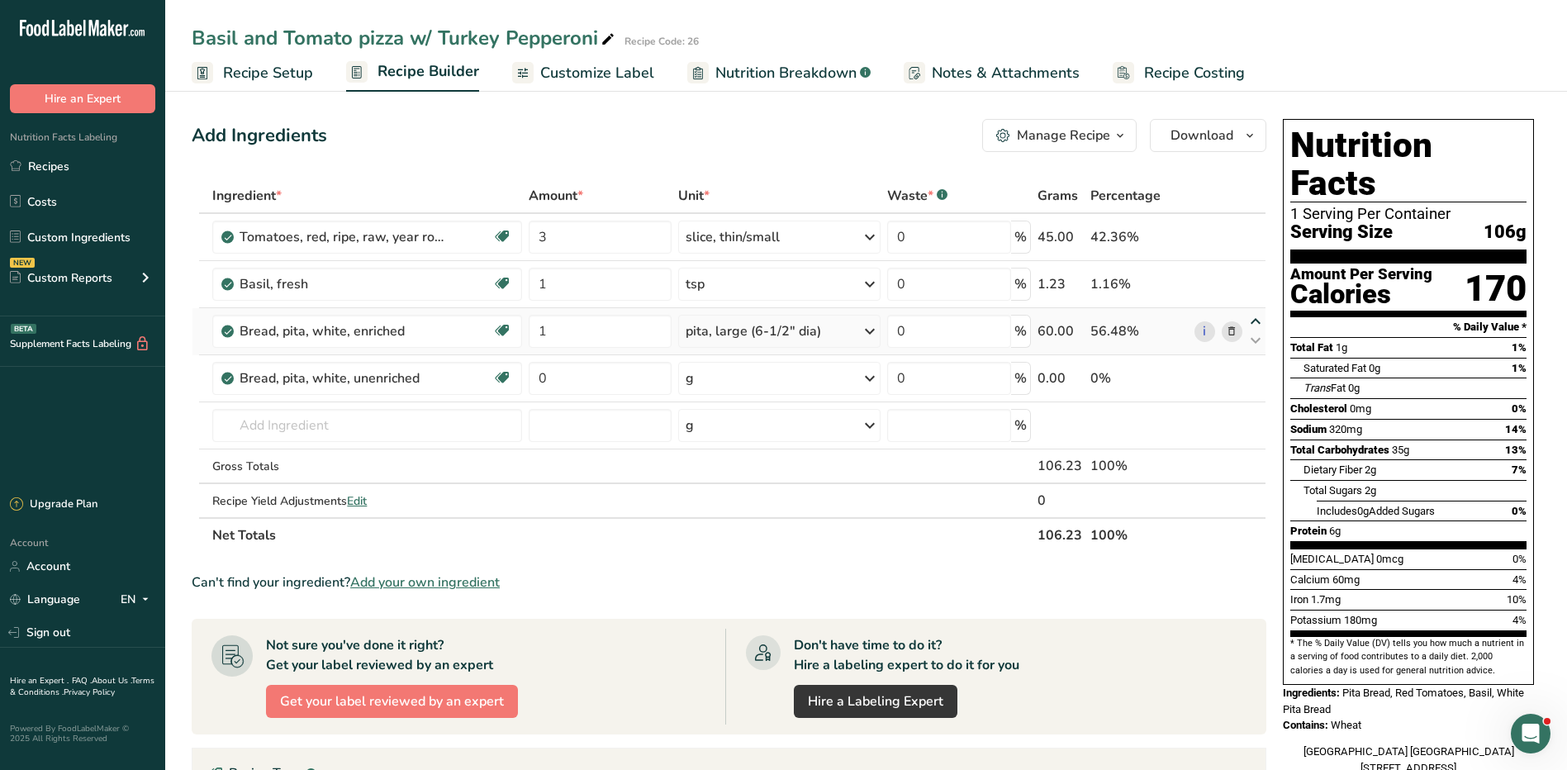
click at [1257, 316] on icon at bounding box center [1256, 322] width 20 height 12
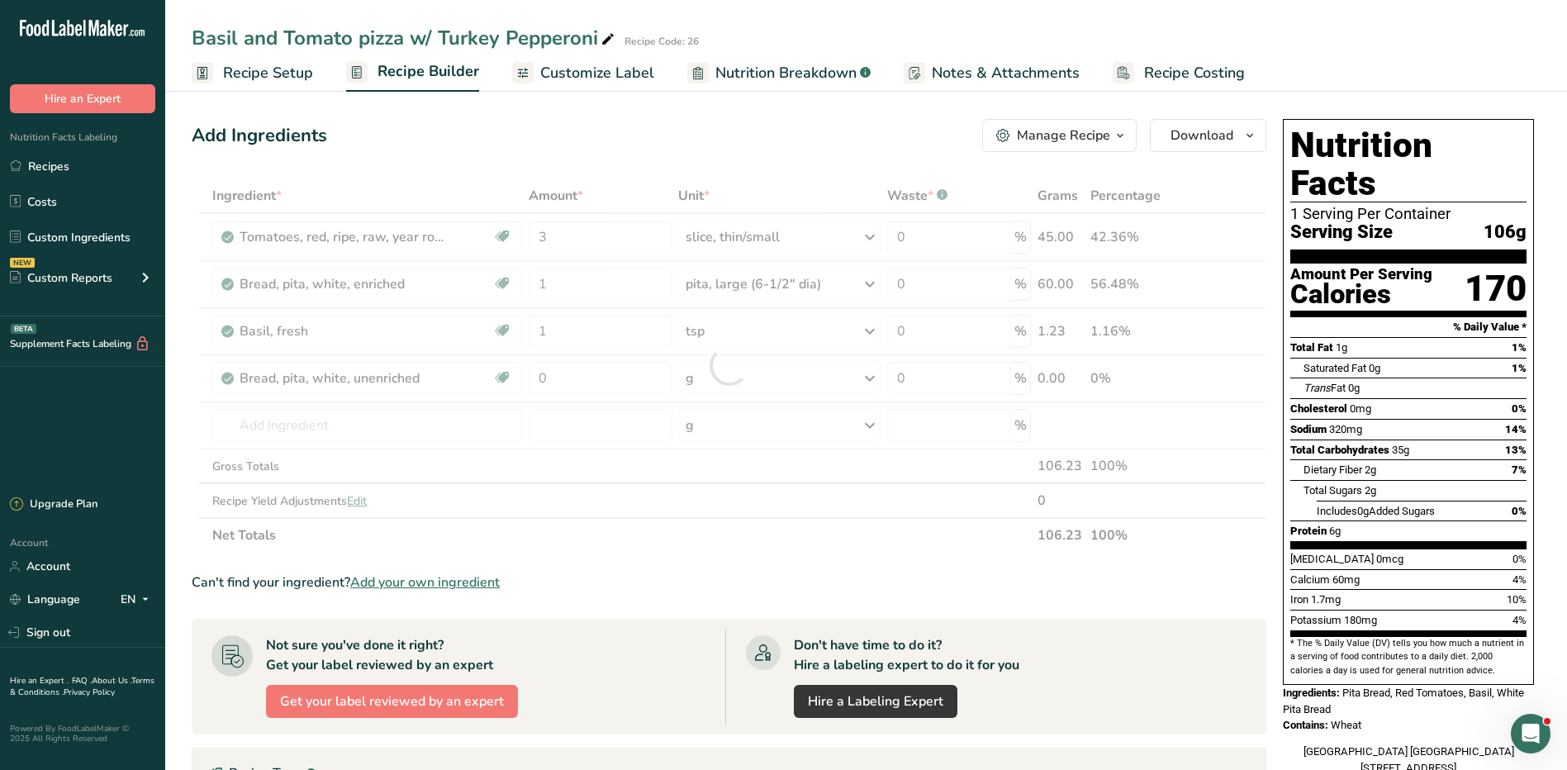
click at [1255, 268] on div at bounding box center [729, 365] width 1075 height 374
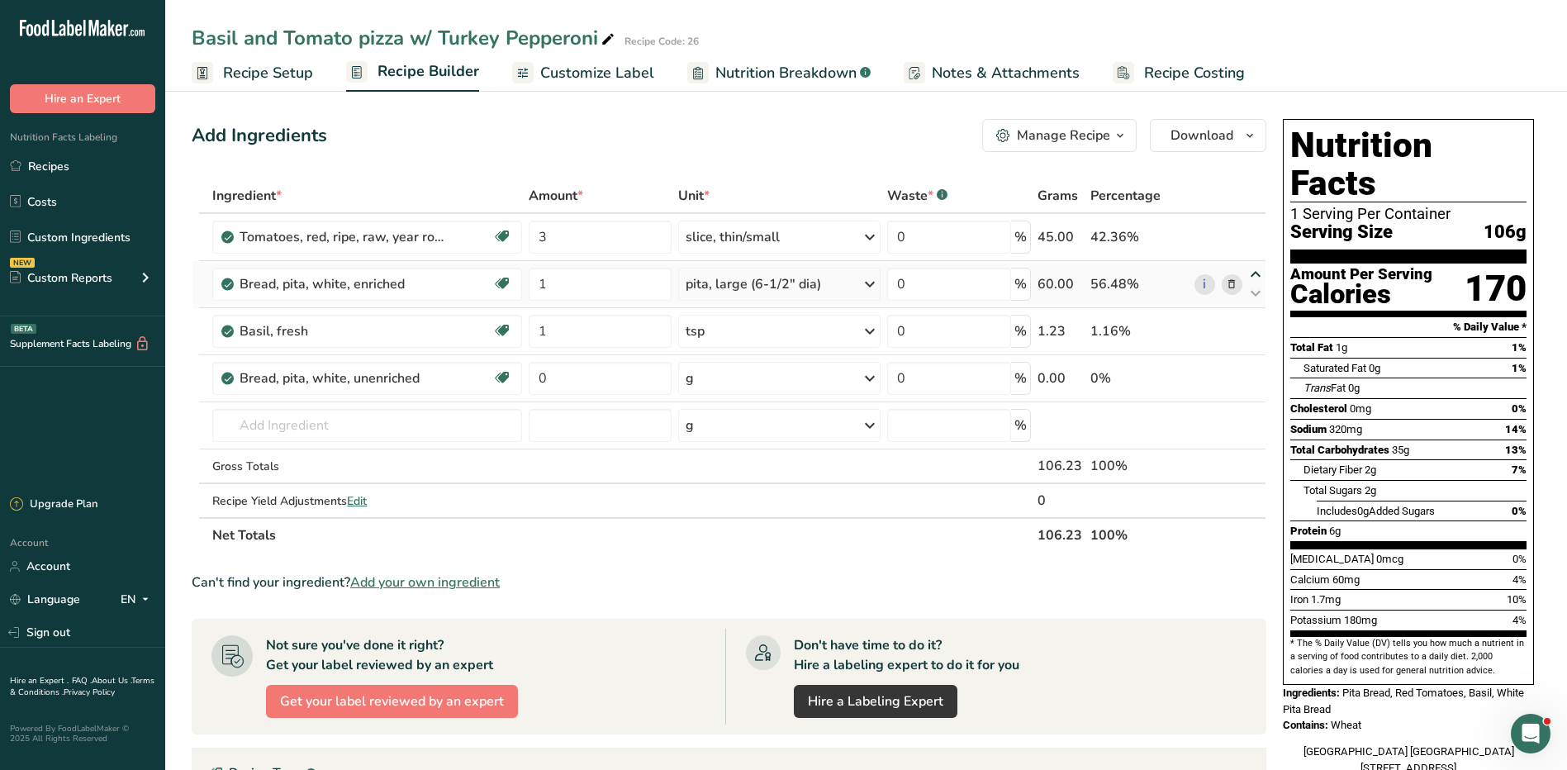
click at [1258, 271] on icon at bounding box center [1256, 275] width 20 height 12
type input "1"
type input "3"
click at [1230, 377] on icon at bounding box center [1232, 378] width 12 height 17
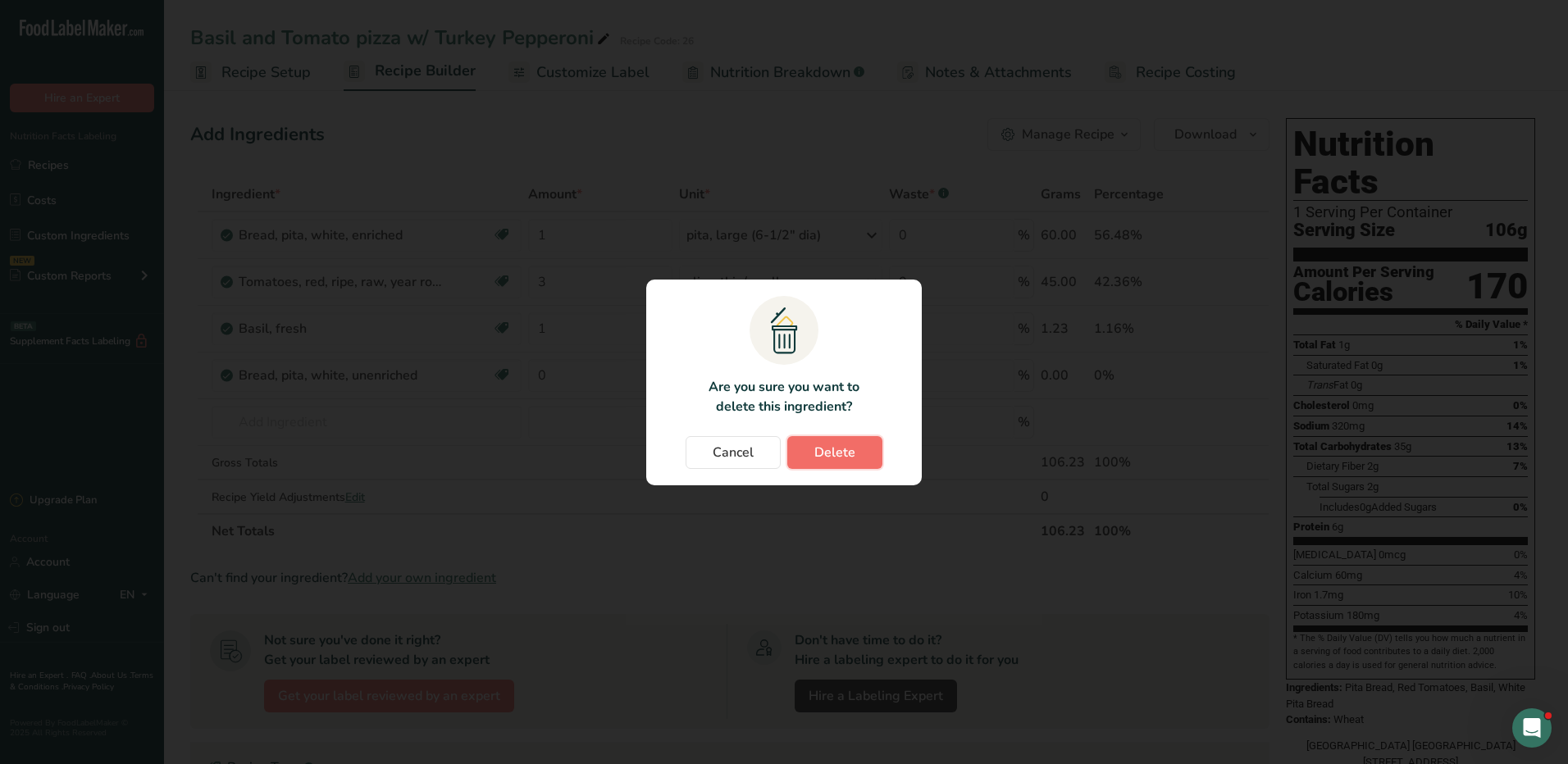
click at [842, 446] on span "Delete" at bounding box center [835, 452] width 41 height 20
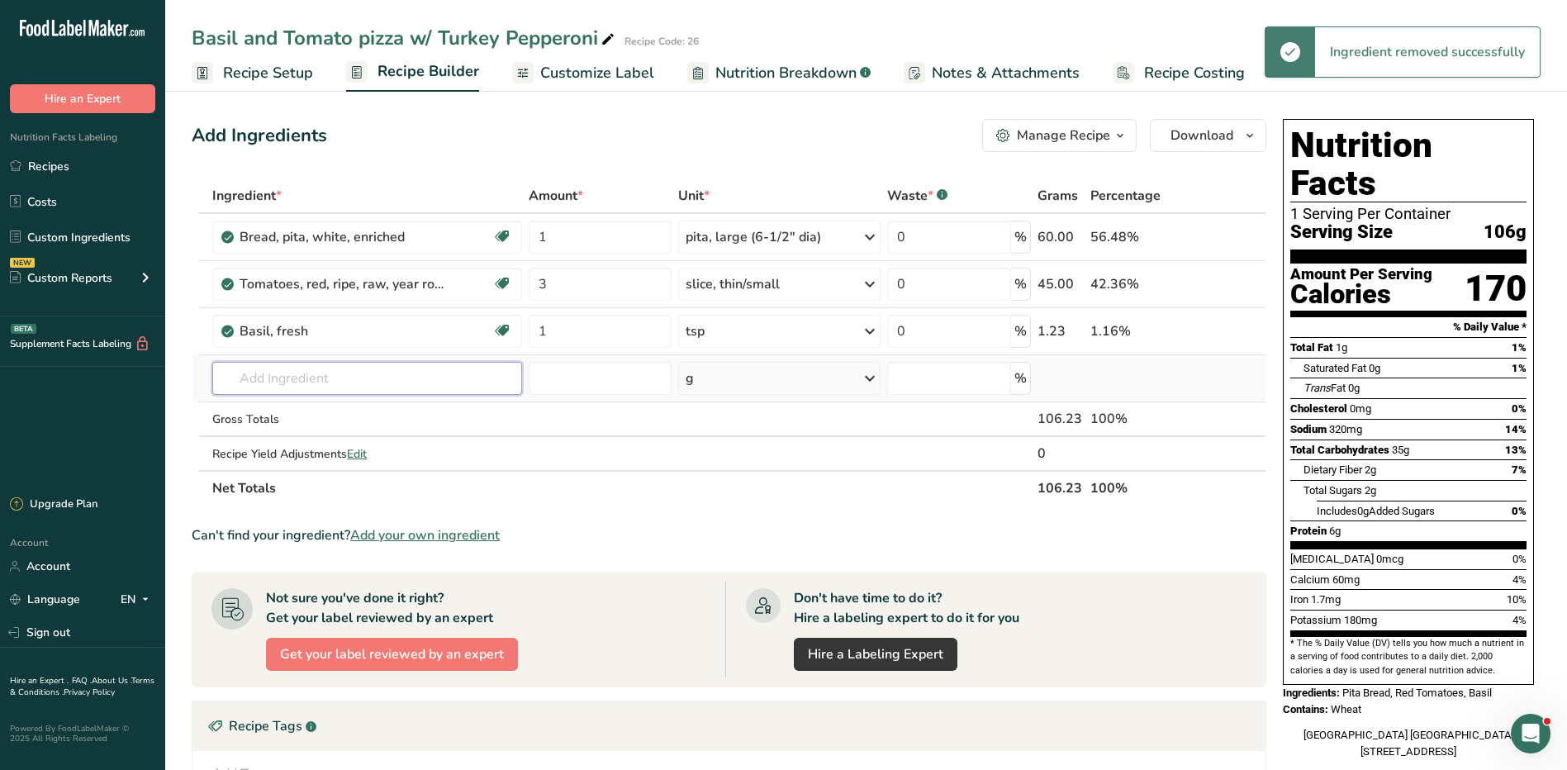
click at [300, 375] on input "text" at bounding box center [366, 378] width 309 height 33
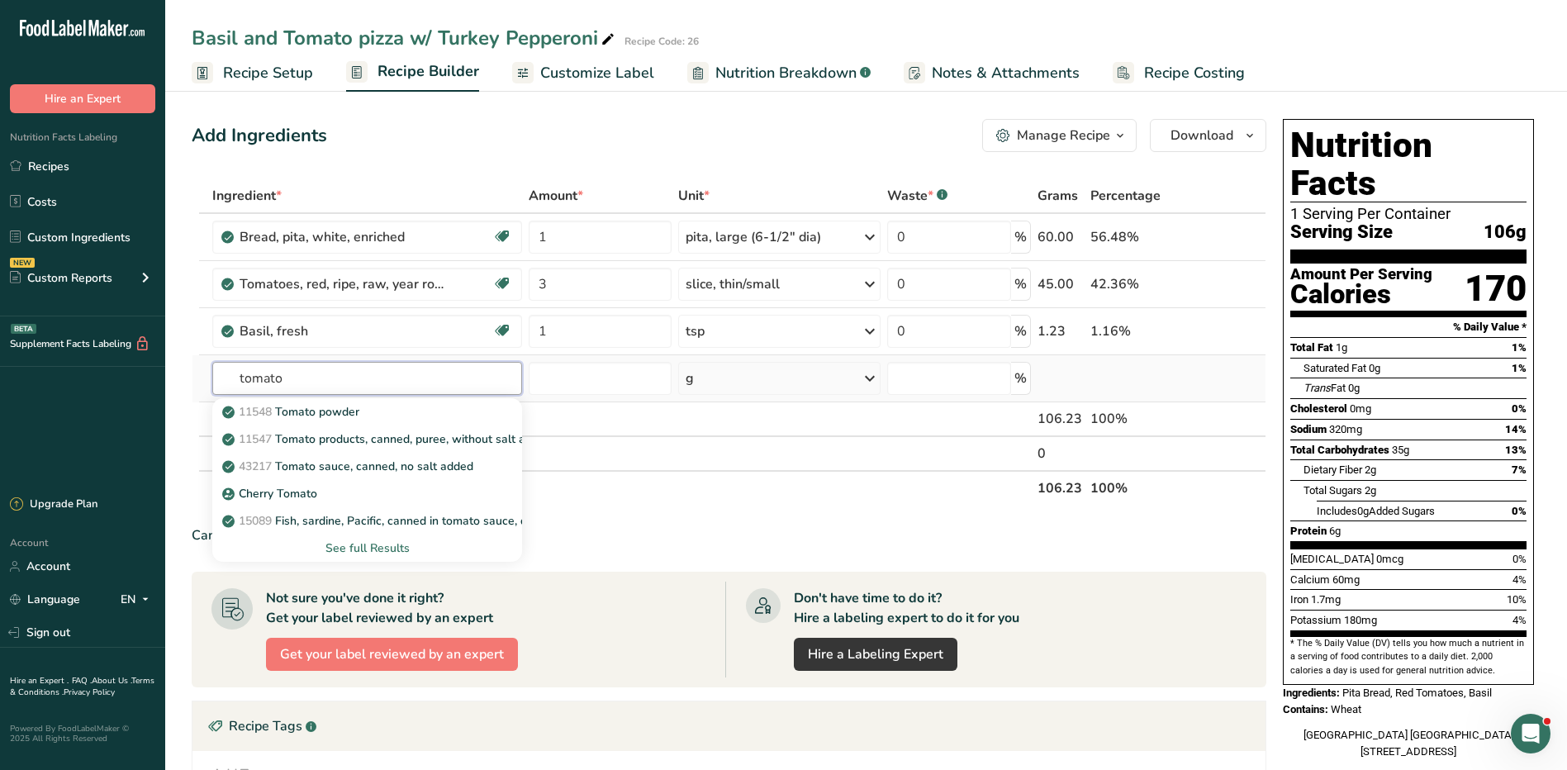
type input "tomato"
click at [361, 545] on div "See full Results" at bounding box center [367, 548] width 283 height 17
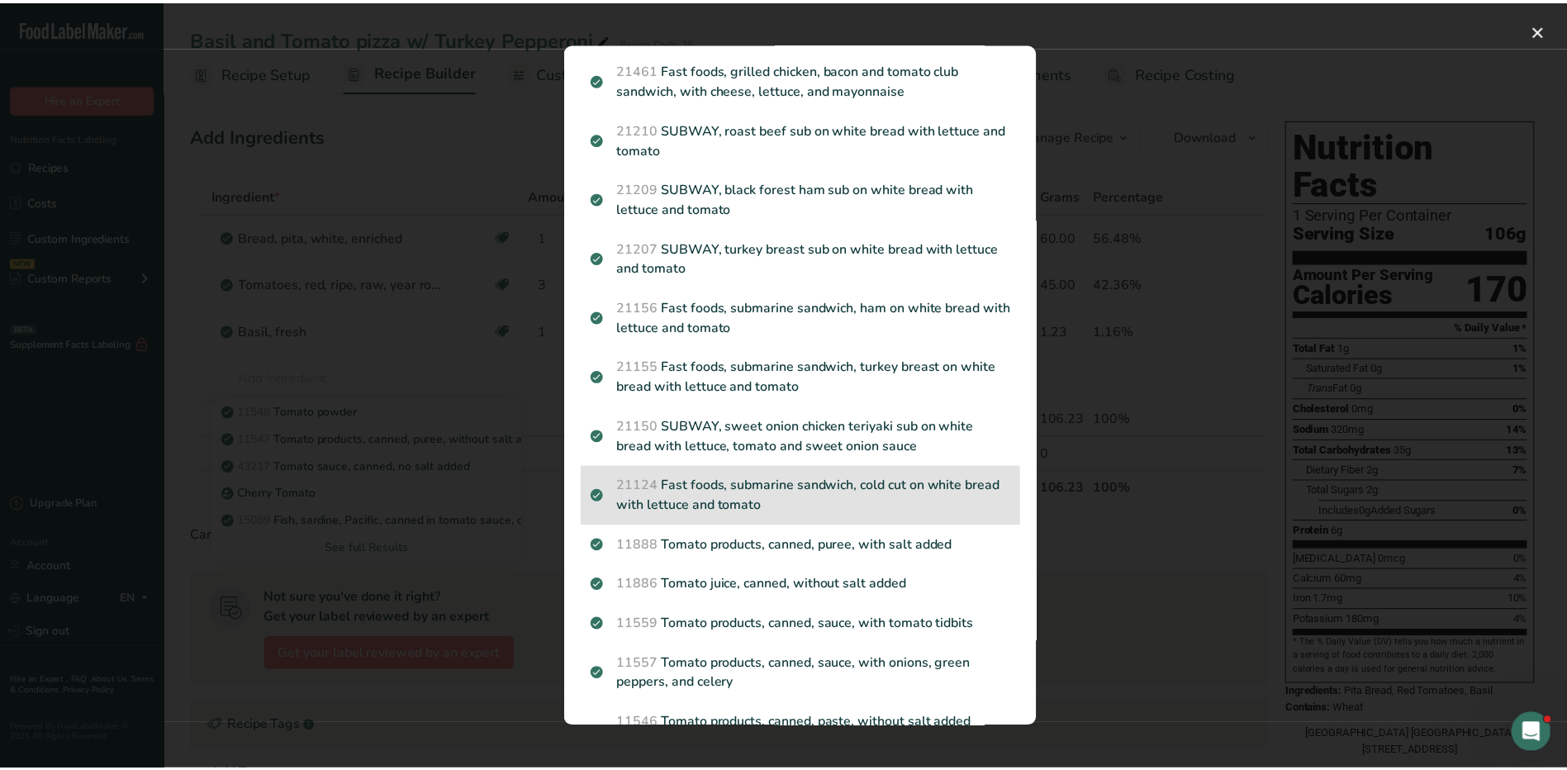
scroll to position [1861, 0]
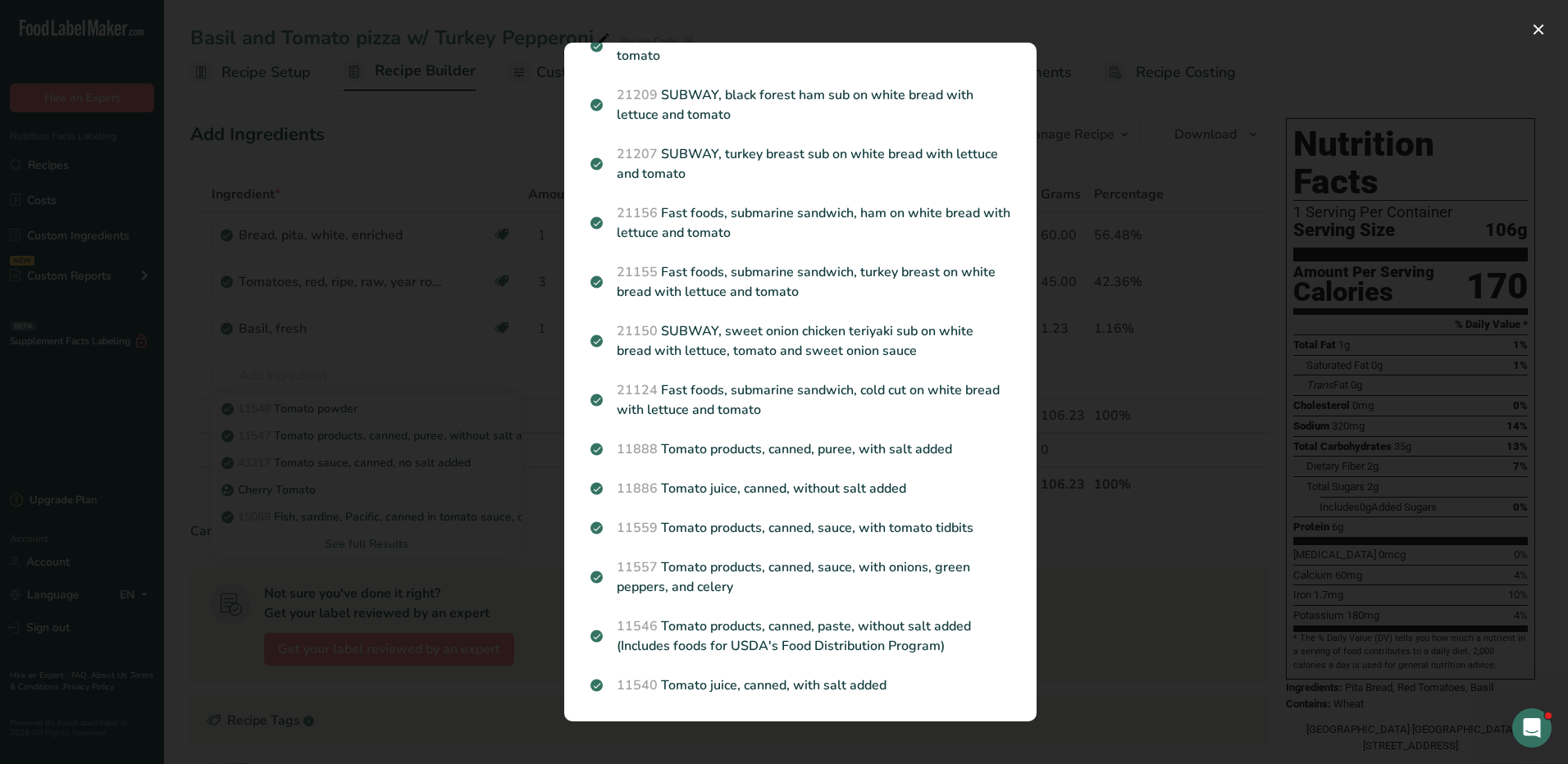
click at [403, 396] on div "Search results modal" at bounding box center [784, 382] width 1568 height 764
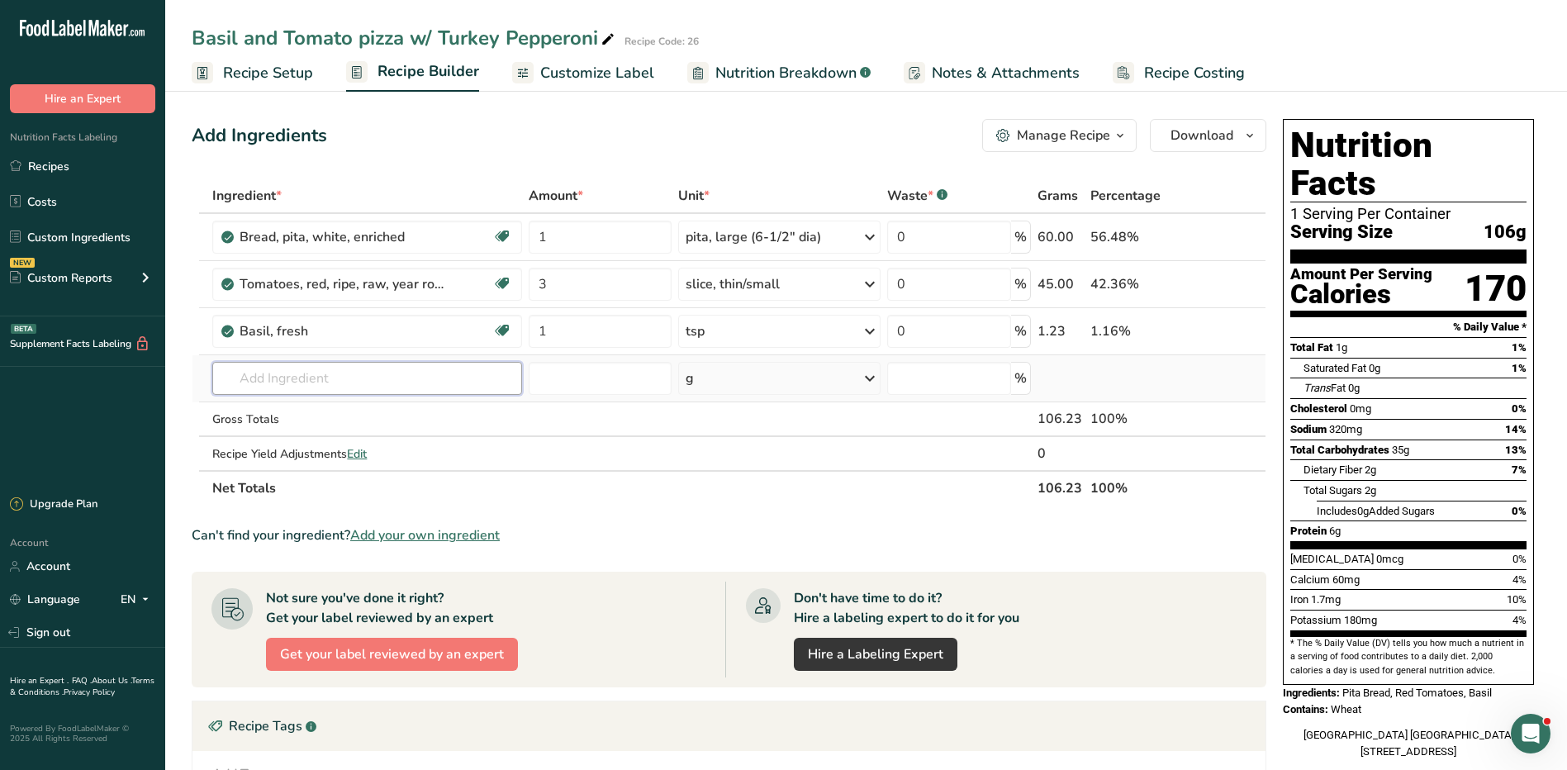
click at [339, 375] on input "text" at bounding box center [366, 378] width 309 height 33
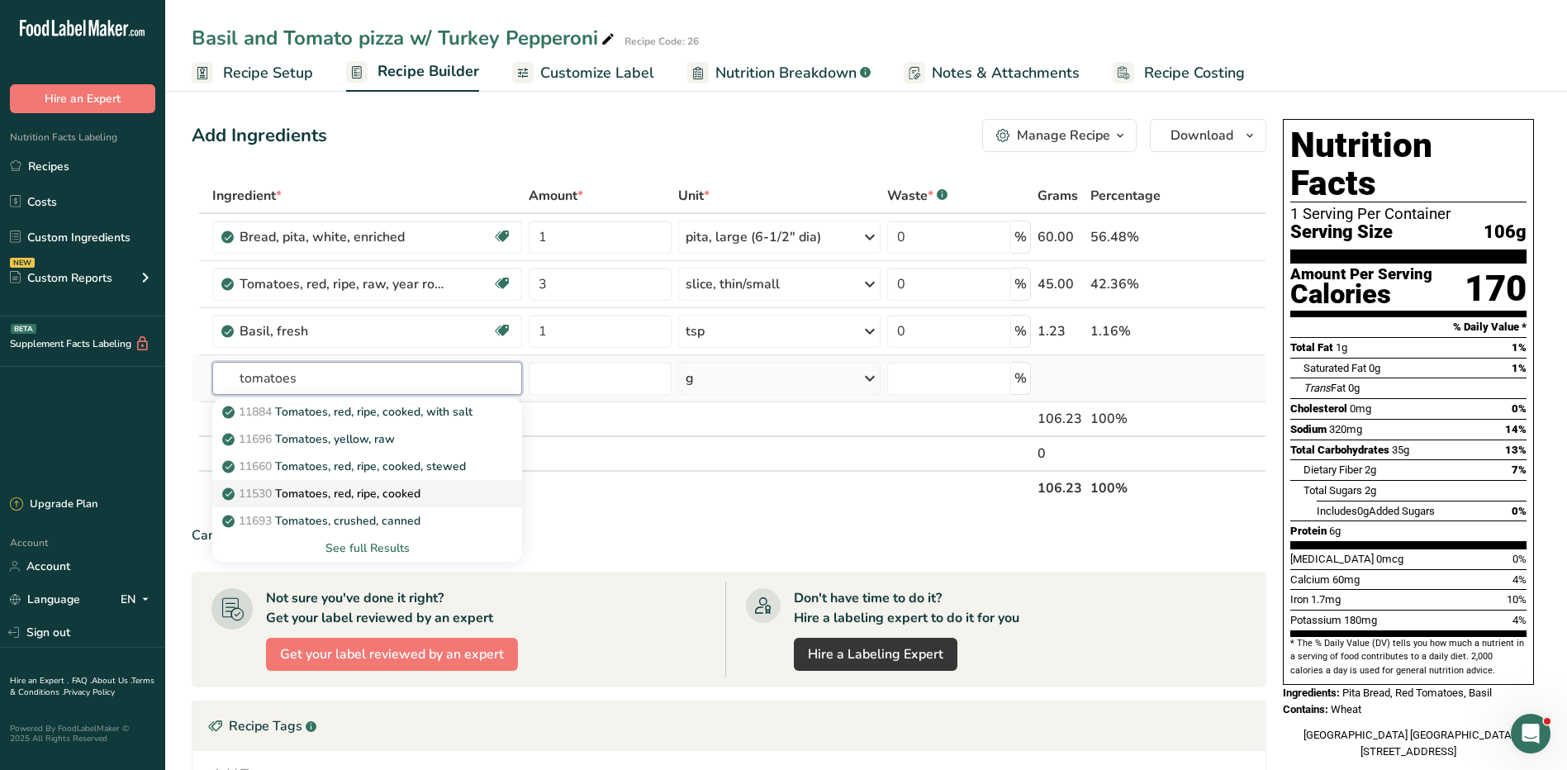
type input "tomatoes"
click at [418, 496] on p "11530 Tomatoes, red, ripe, cooked" at bounding box center [323, 493] width 195 height 17
type input "Tomatoes, red, ripe, cooked"
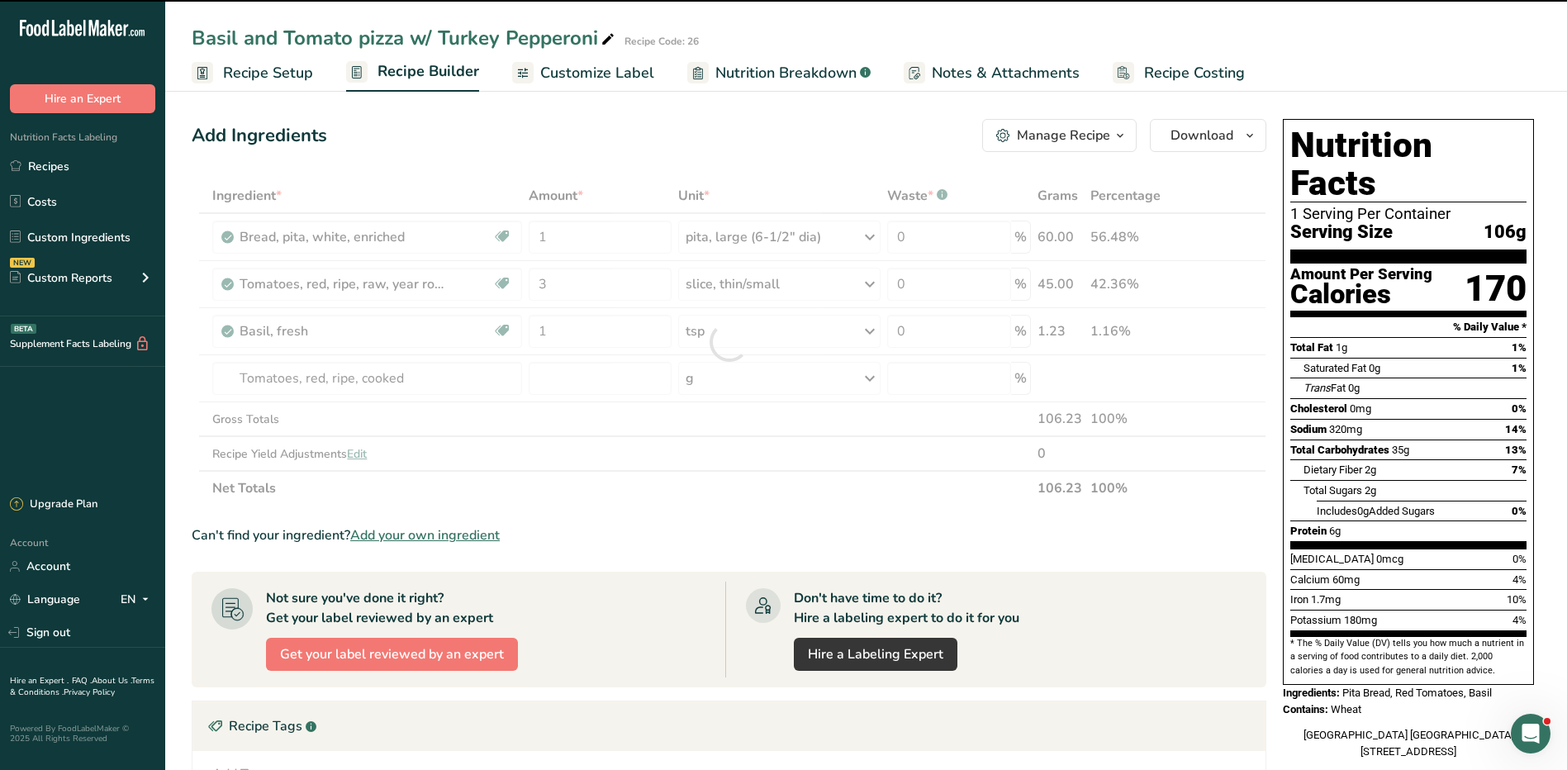
type input "0"
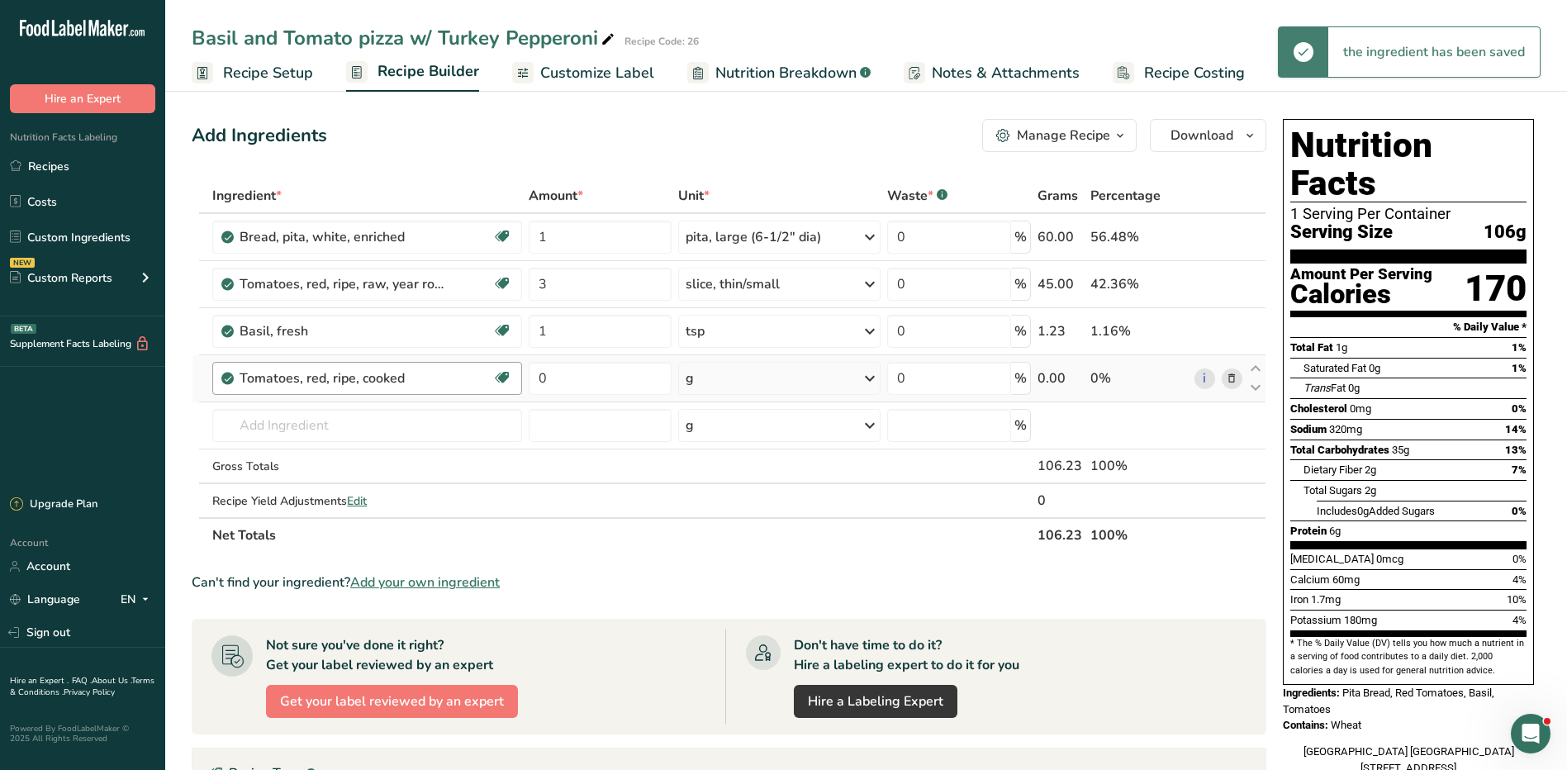
drag, startPoint x: 419, startPoint y: 378, endPoint x: 217, endPoint y: 384, distance: 201.7
click at [217, 384] on div "Tomatoes, red, ripe, cooked Source of Antioxidants Dairy free Gluten free Vegan…" at bounding box center [366, 378] width 309 height 33
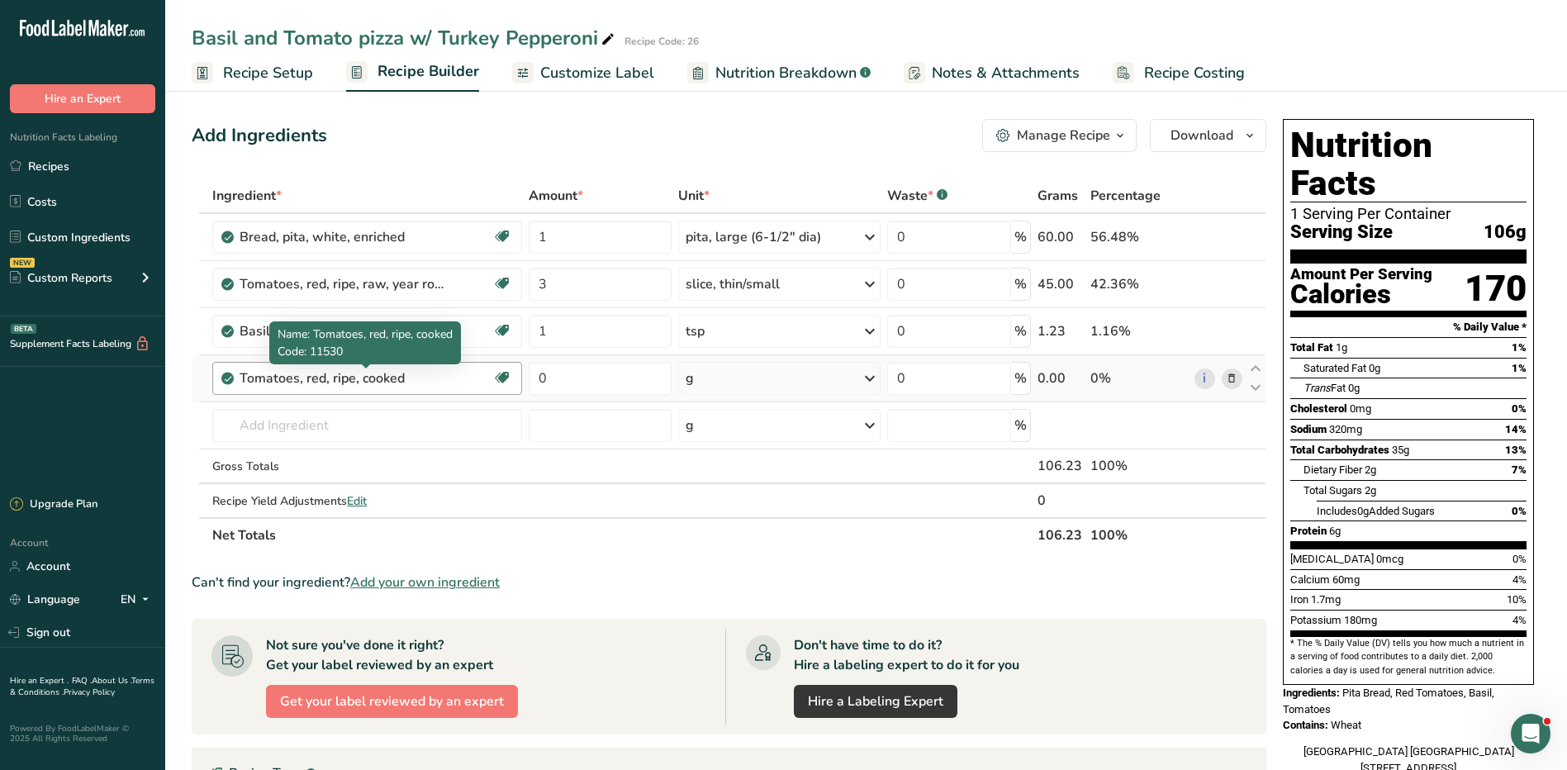
click at [404, 373] on div "Tomatoes, red, ripe, cooked" at bounding box center [343, 379] width 207 height 20
click at [1234, 380] on icon at bounding box center [1232, 378] width 12 height 17
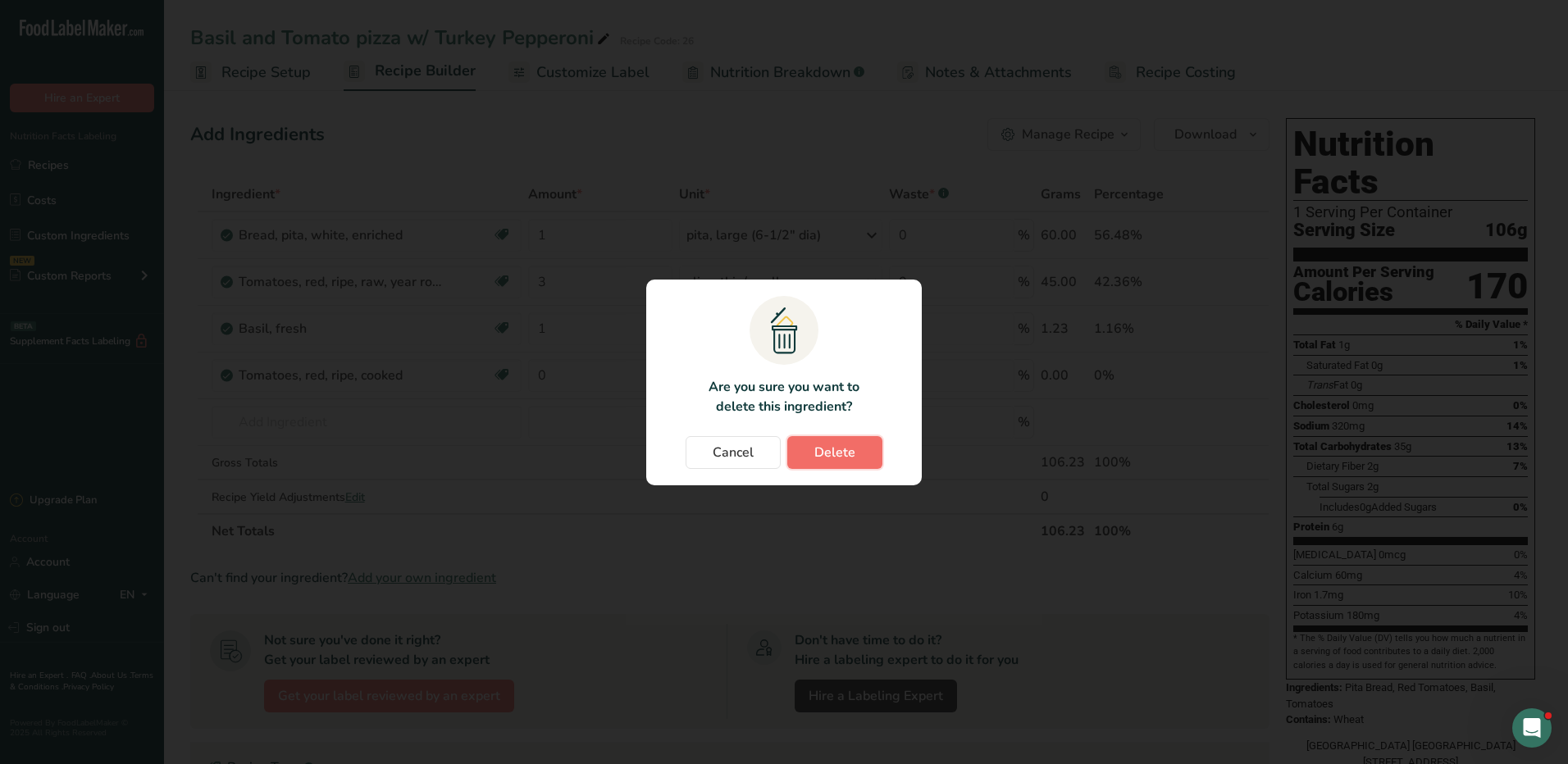
click at [810, 451] on button "Delete" at bounding box center [835, 452] width 95 height 33
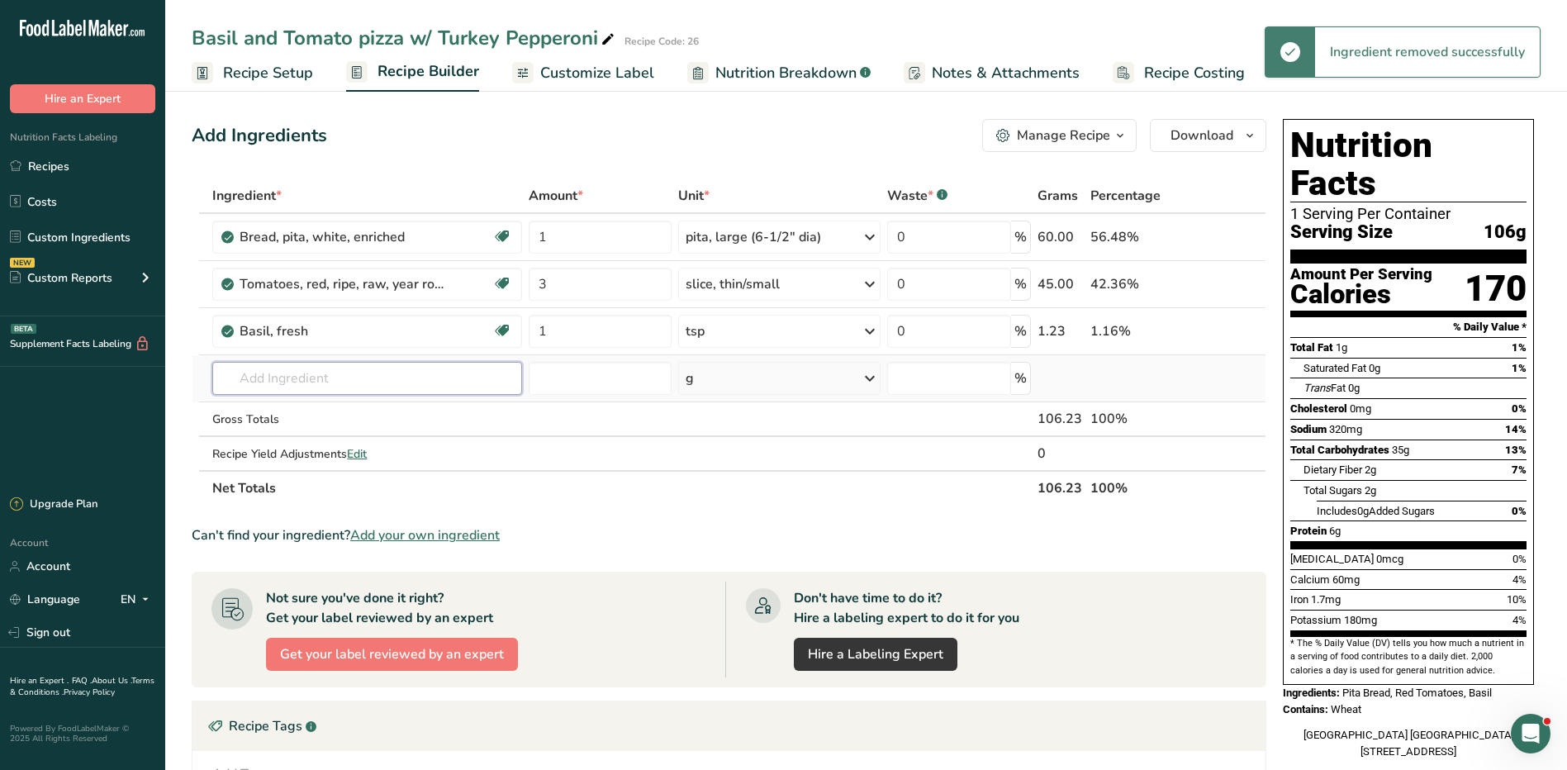
click at [263, 376] on input "text" at bounding box center [366, 378] width 309 height 33
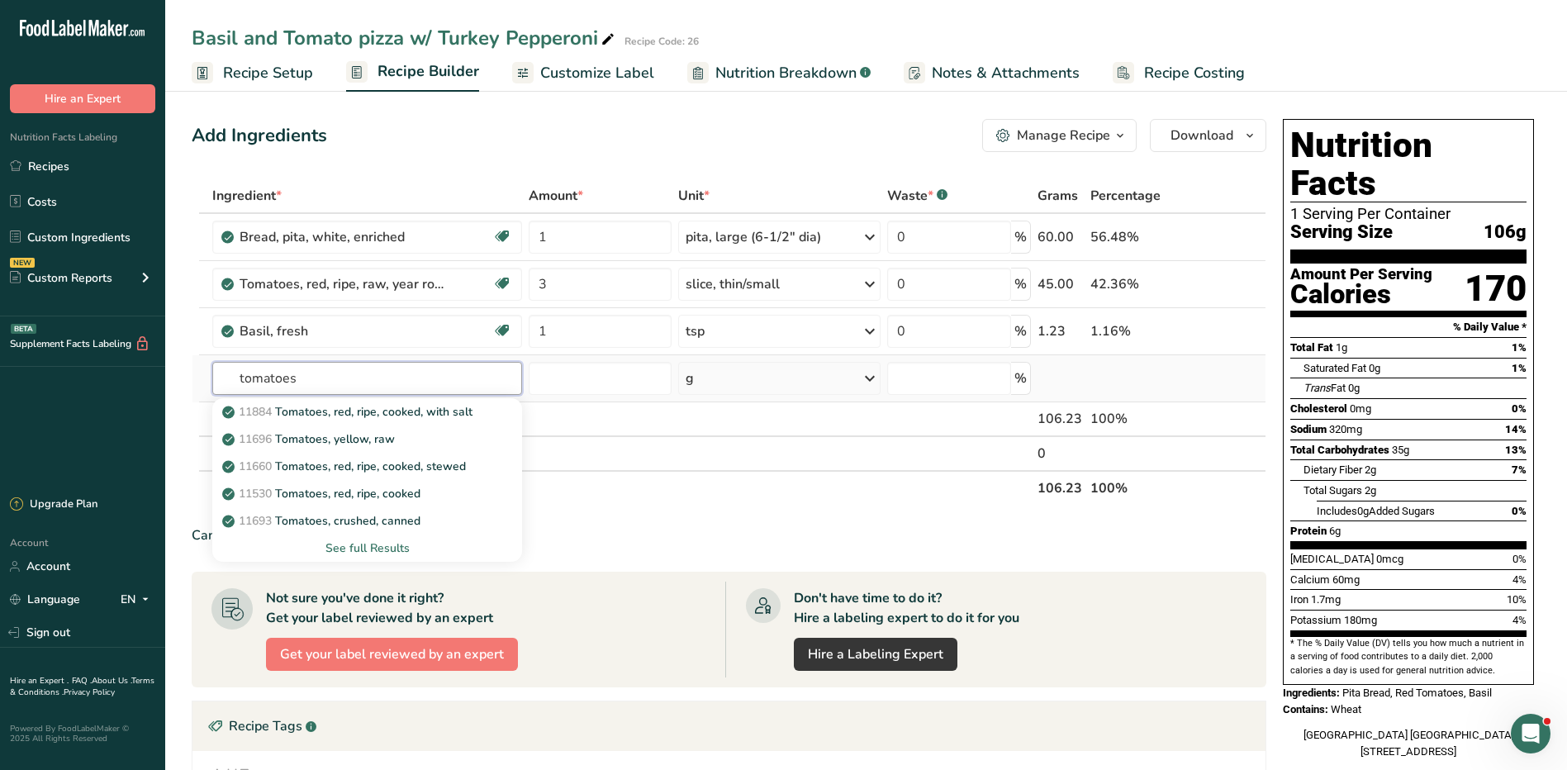
type input "tomatoes"
click at [373, 544] on div "See full Results" at bounding box center [367, 548] width 283 height 17
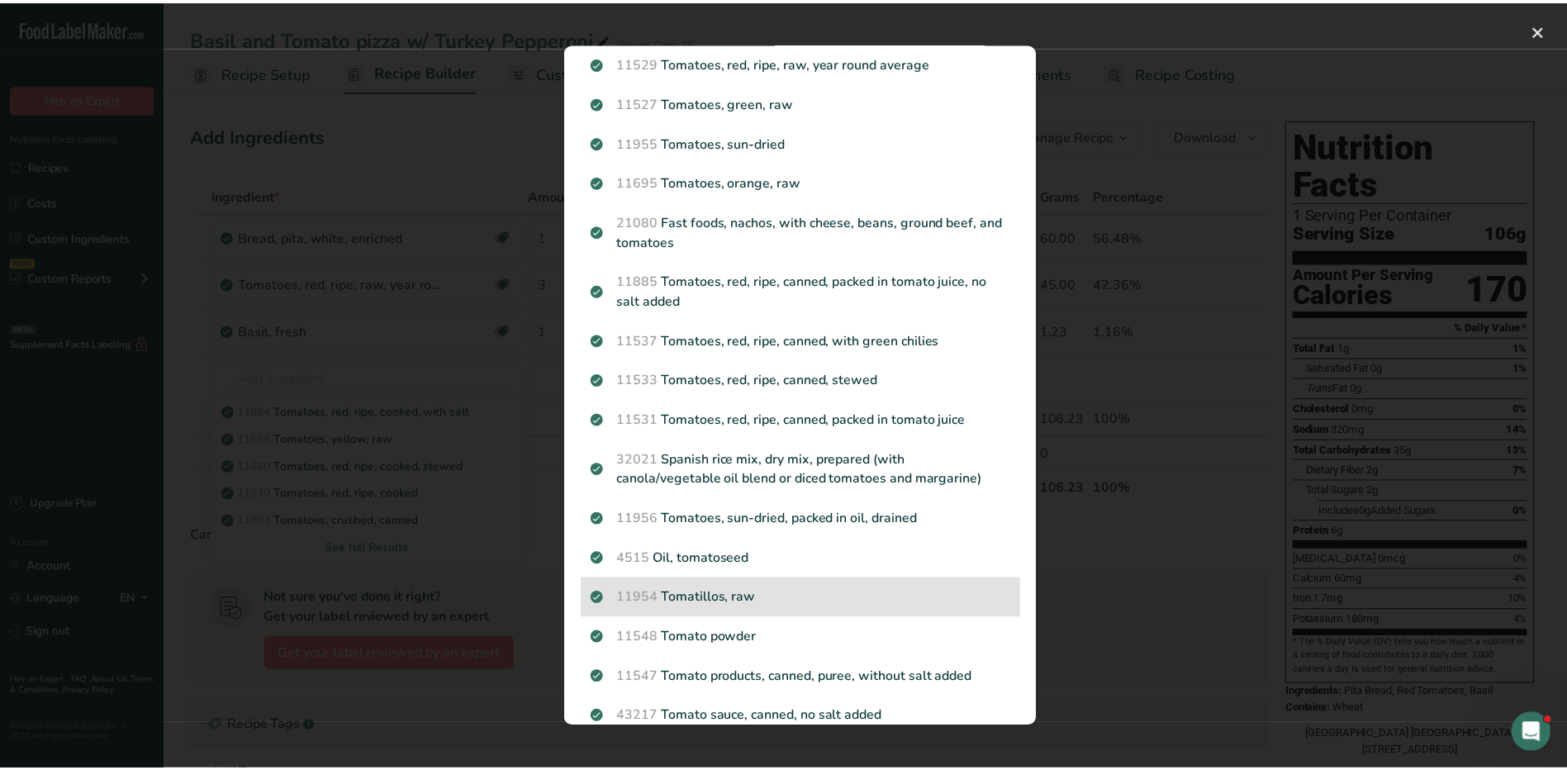
scroll to position [496, 0]
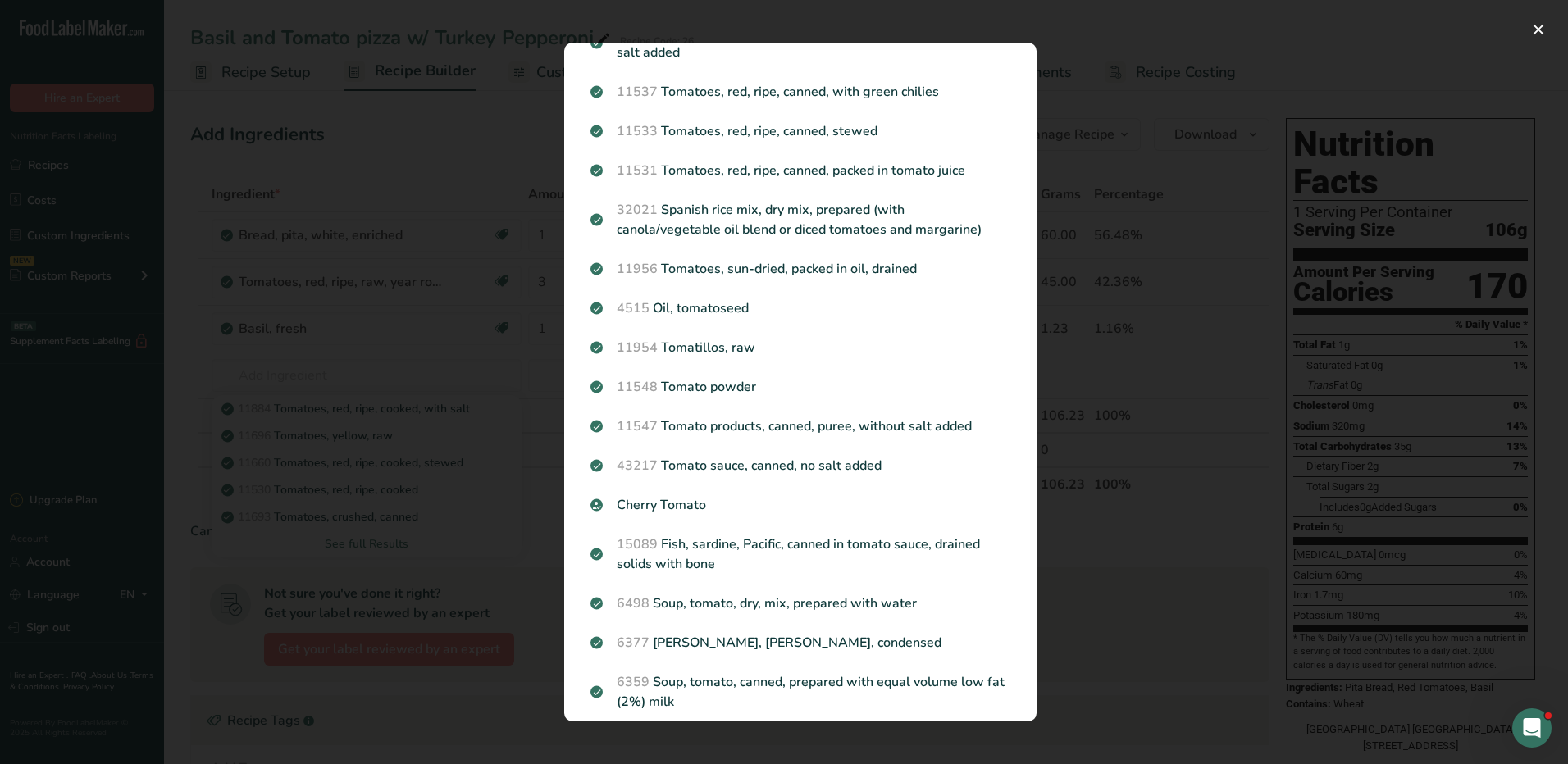
click at [1132, 593] on div "Search results modal" at bounding box center [784, 382] width 1568 height 764
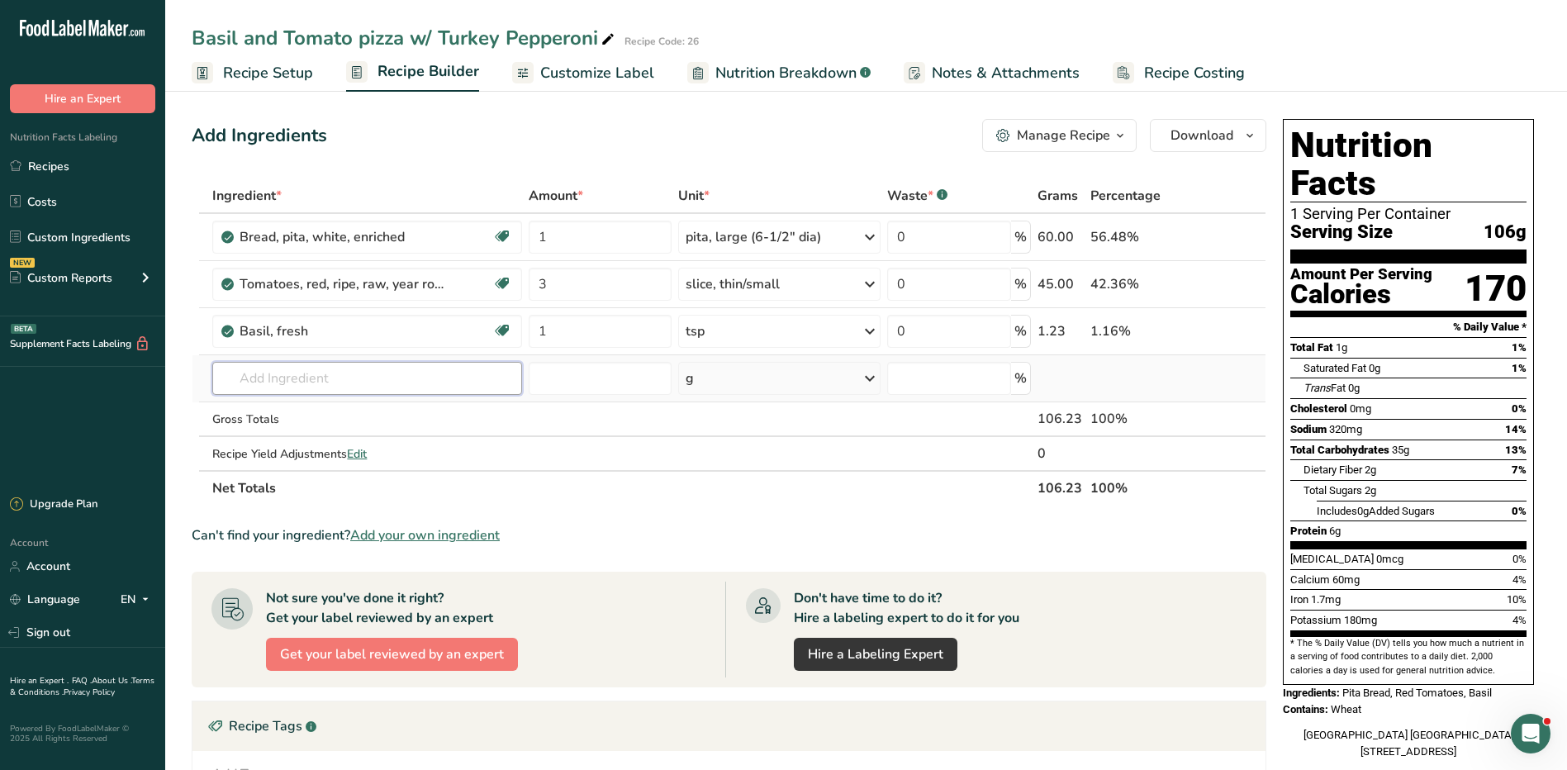
click at [299, 383] on input "text" at bounding box center [366, 378] width 309 height 33
click at [354, 378] on input "text" at bounding box center [366, 378] width 309 height 33
click at [85, 164] on link "Recipes" at bounding box center [82, 165] width 165 height 31
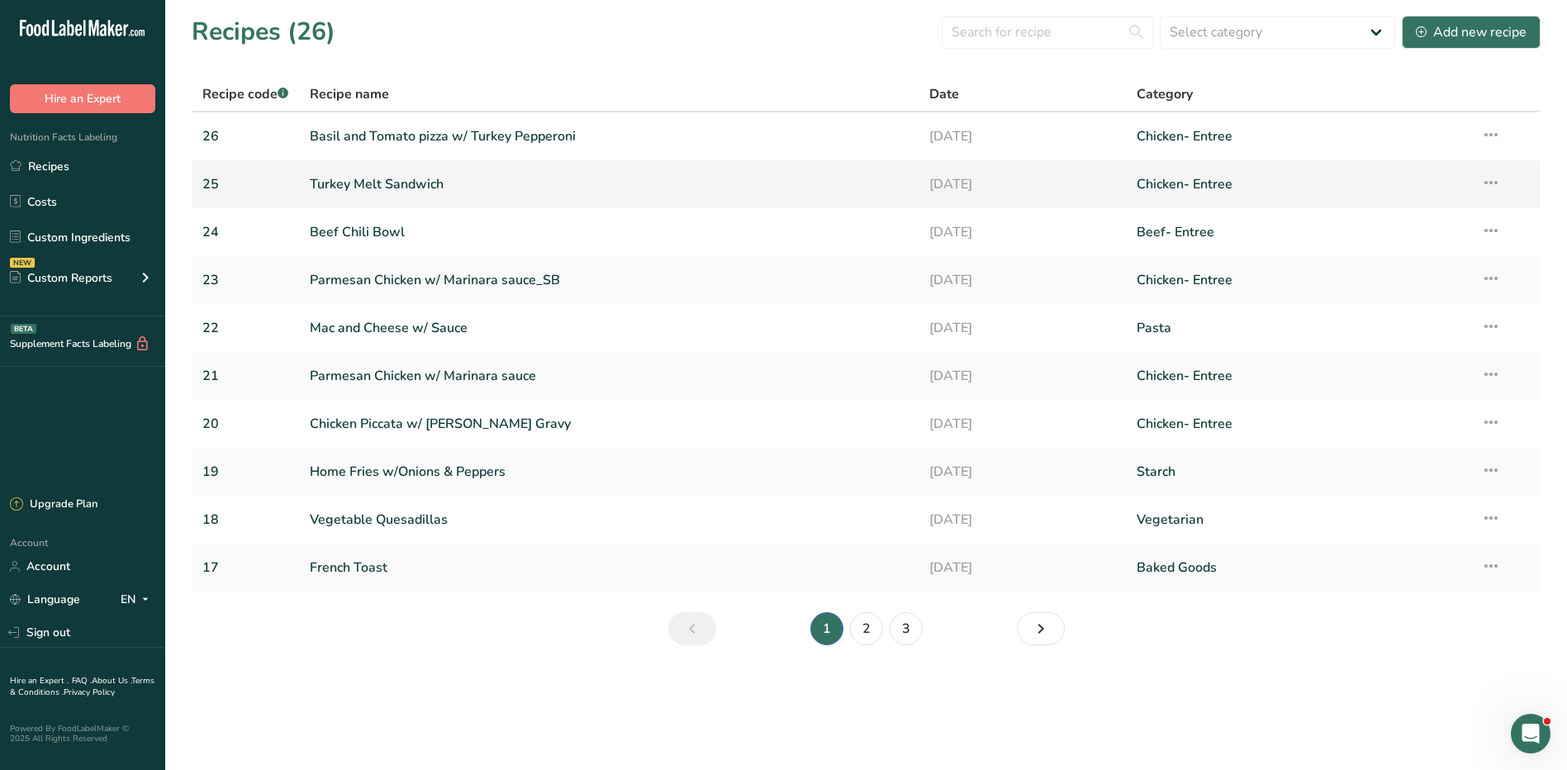
click at [411, 176] on link "Turkey Melt Sandwich" at bounding box center [610, 184] width 601 height 35
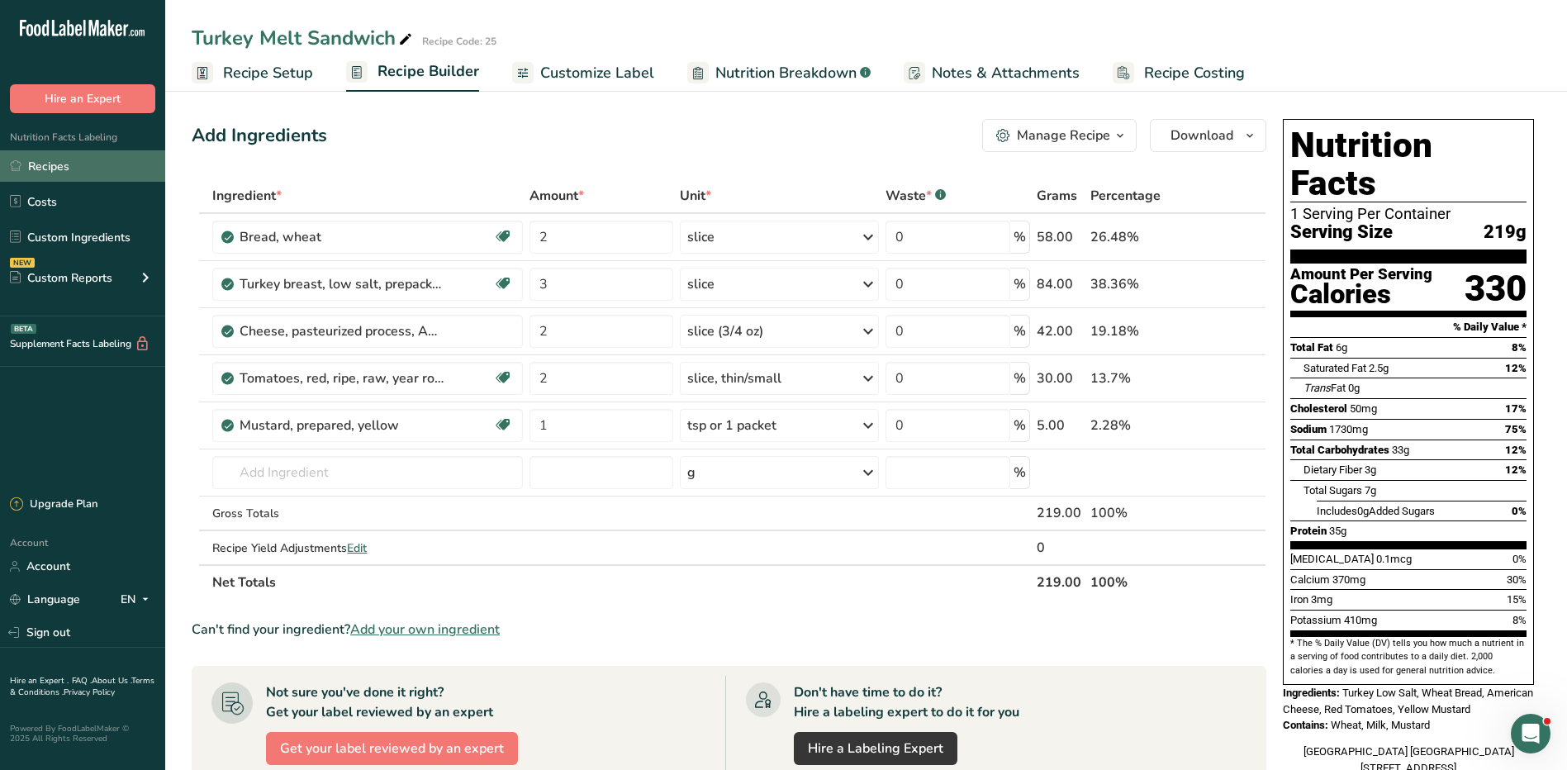
click at [46, 162] on link "Recipes" at bounding box center [82, 165] width 165 height 31
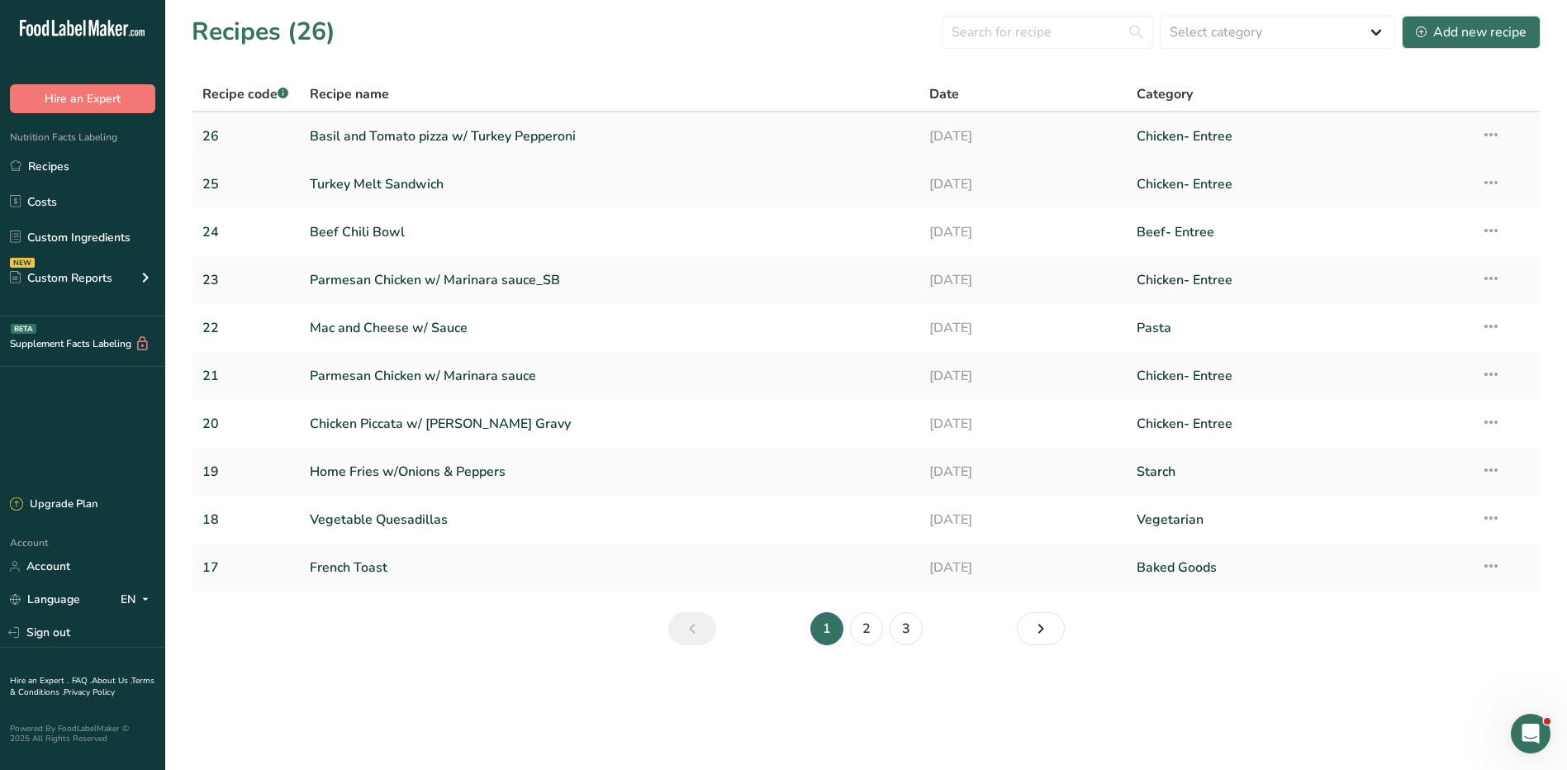
click at [392, 135] on link "Basil and Tomato pizza w/ Turkey Pepperoni" at bounding box center [610, 136] width 601 height 35
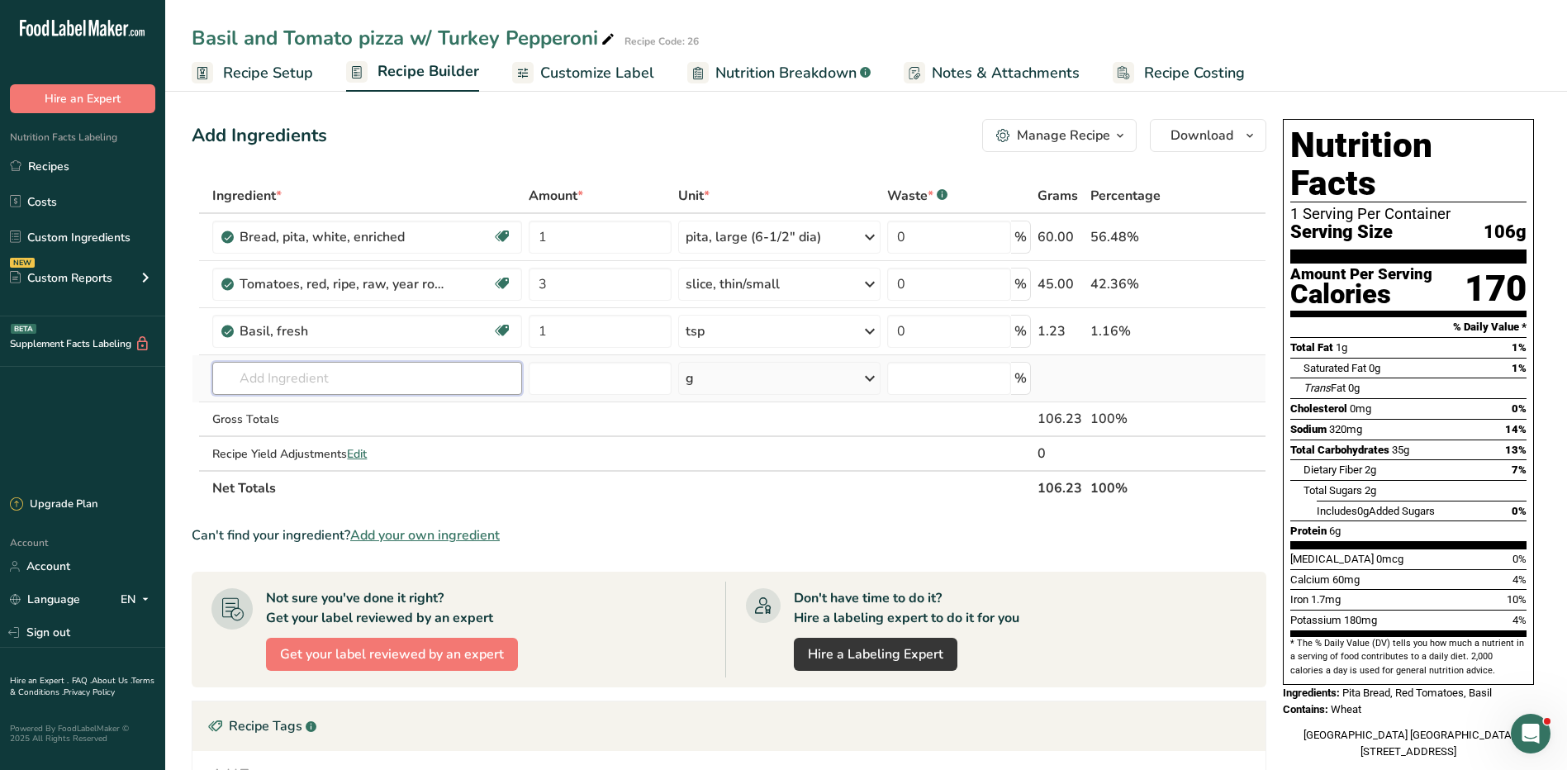
click at [326, 380] on input "text" at bounding box center [366, 378] width 309 height 33
type input "11529"
click at [68, 148] on div "Nutrition Facts Labeling Recipes Costs Custom Ingredients NEW Custom Reports Me…" at bounding box center [82, 214] width 165 height 203
click at [69, 159] on link "Recipes" at bounding box center [82, 165] width 165 height 31
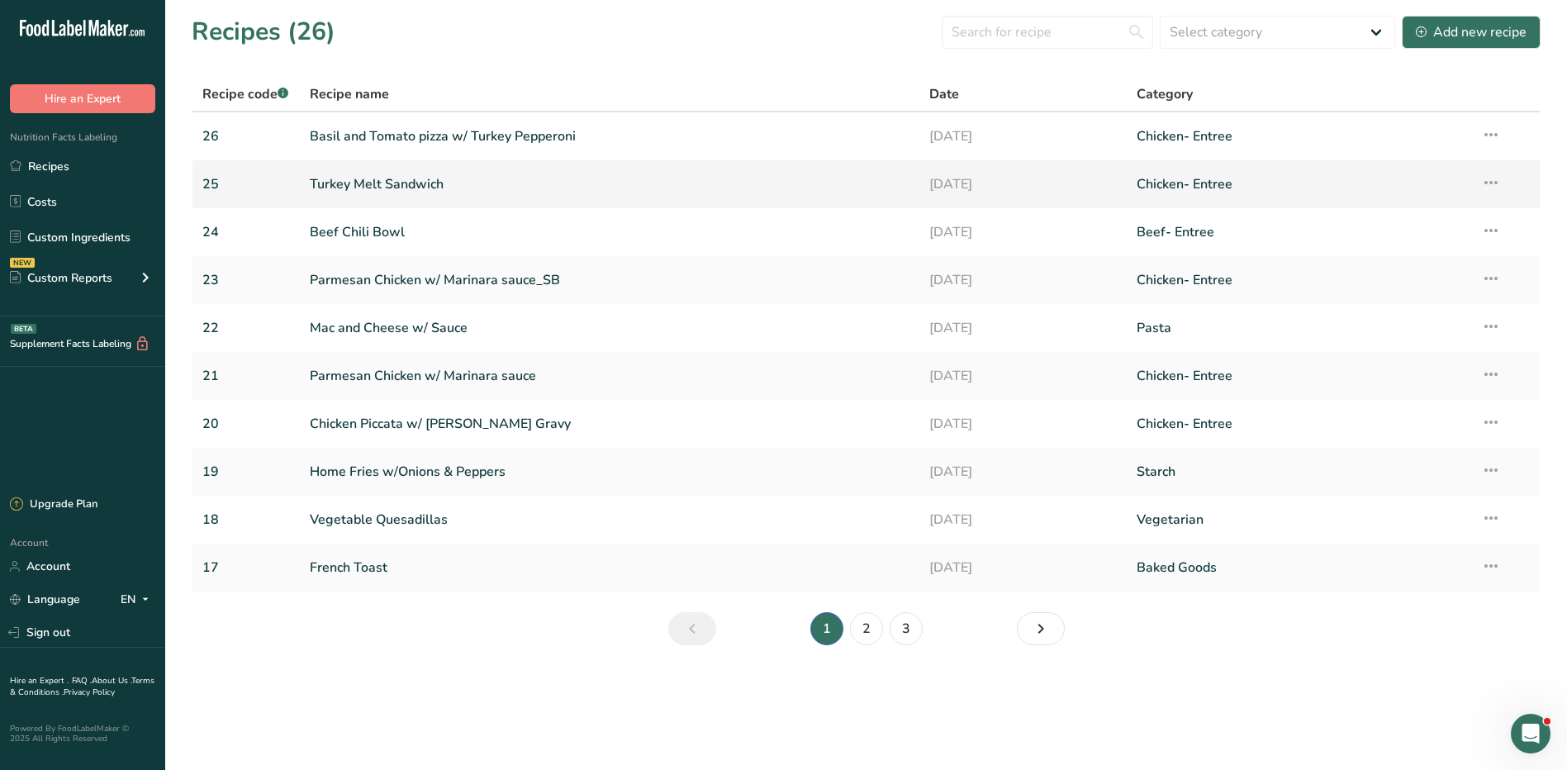
click at [408, 181] on link "Turkey Melt Sandwich" at bounding box center [610, 184] width 601 height 35
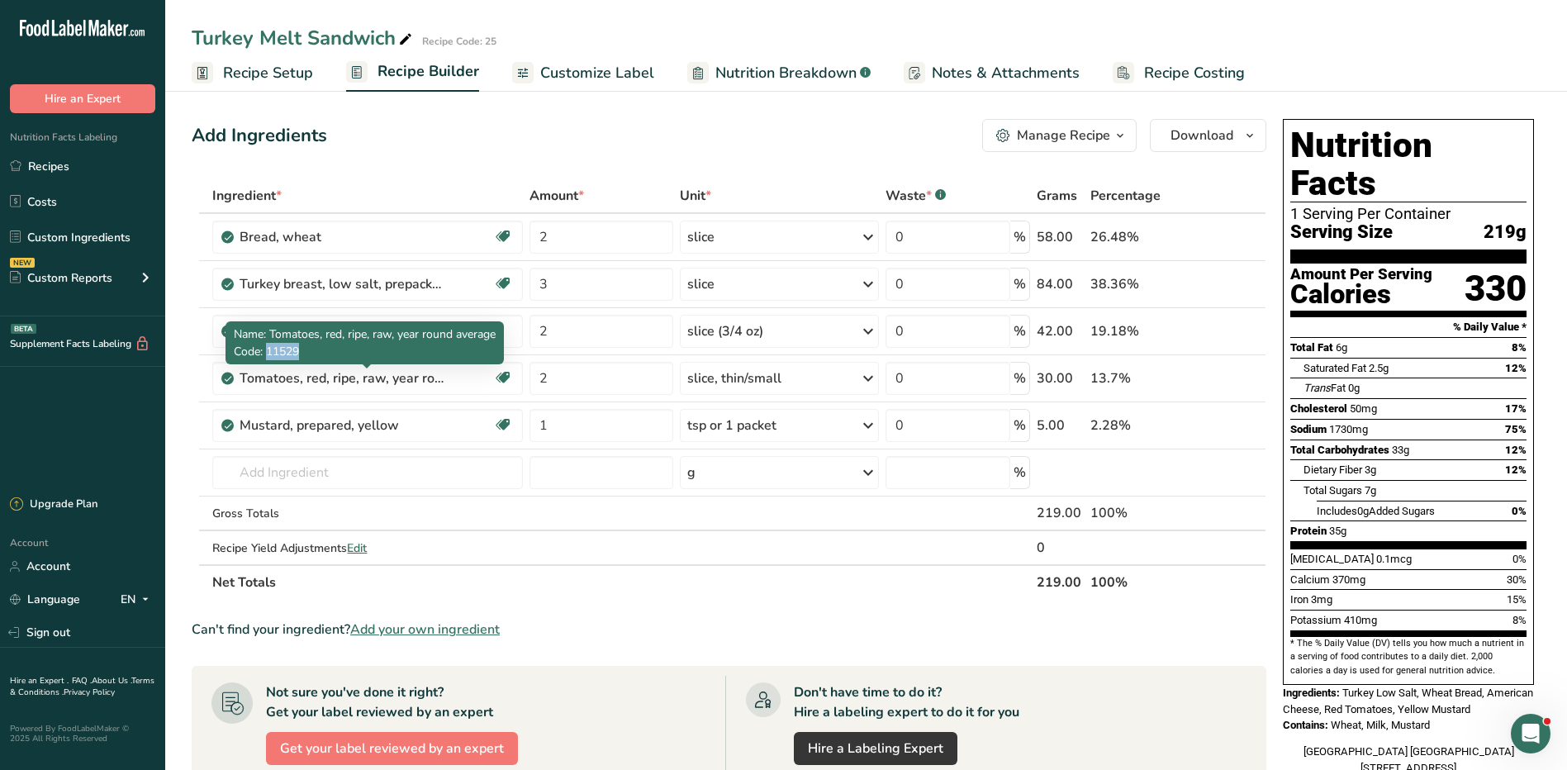
drag, startPoint x: 311, startPoint y: 349, endPoint x: 266, endPoint y: 355, distance: 45.1
click at [266, 355] on p "Code: 11529" at bounding box center [365, 351] width 262 height 17
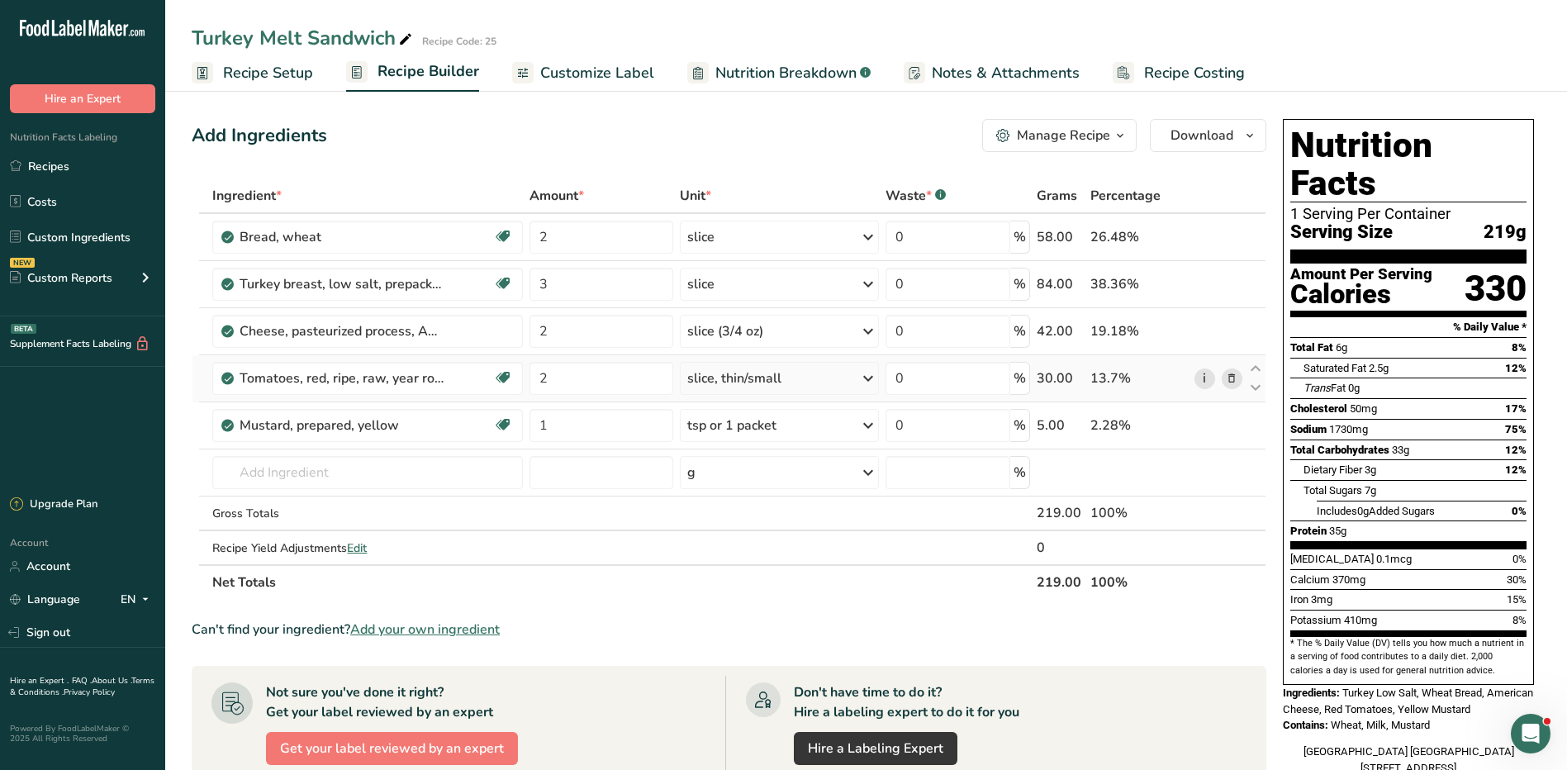
click at [1201, 378] on link "i" at bounding box center [1205, 379] width 21 height 21
click at [21, 626] on link "Sign out" at bounding box center [82, 632] width 165 height 29
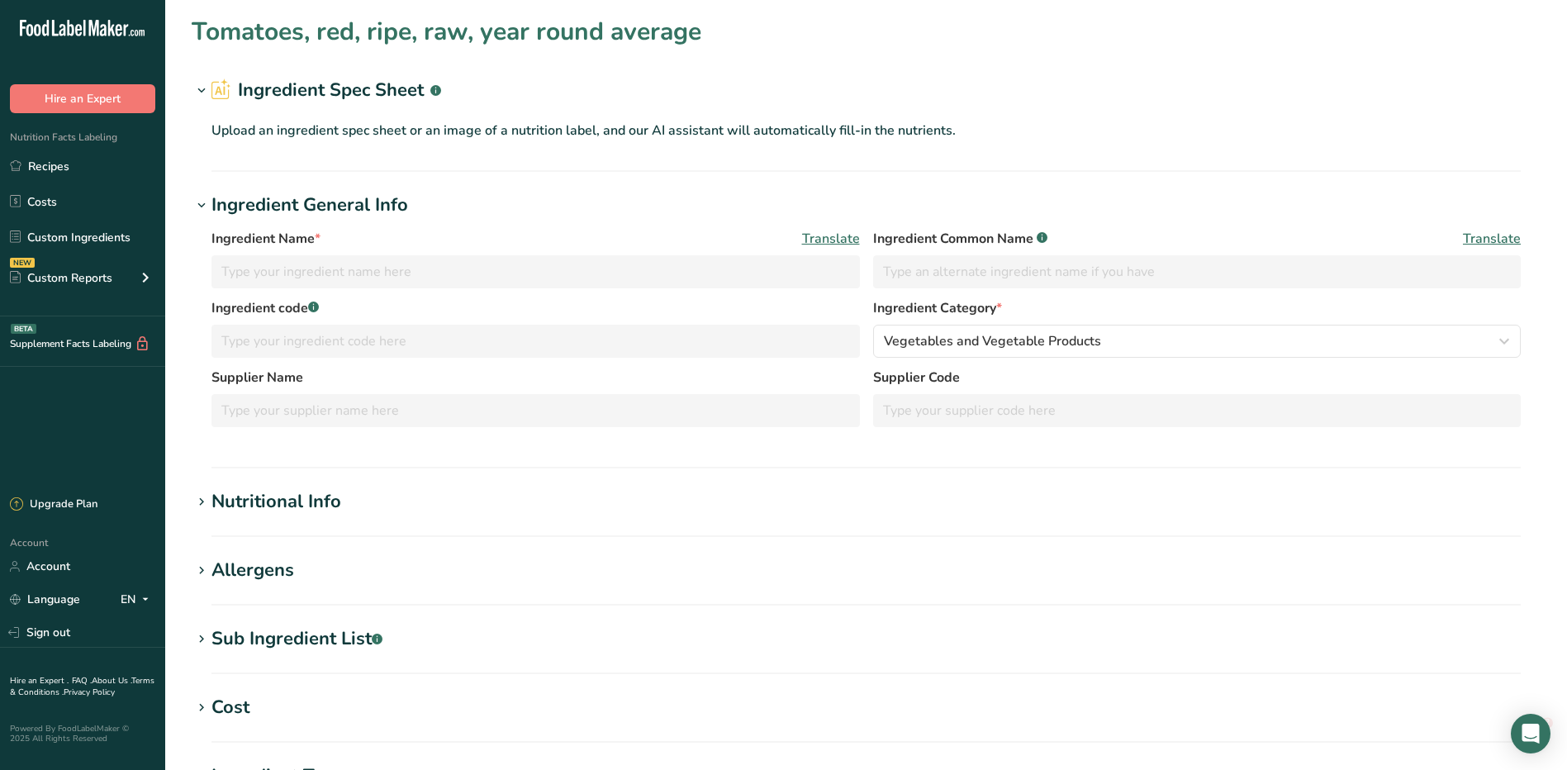
type input "Tomatoes, red, ripe, raw, year round average"
type input "Red Tomatoes"
click at [312, 516] on section "Nutritional Info Required Components Vitamins Minerals Other Nutrients Amino Ac…" at bounding box center [866, 512] width 1349 height 49
click at [316, 508] on div "Nutritional Info" at bounding box center [277, 501] width 130 height 27
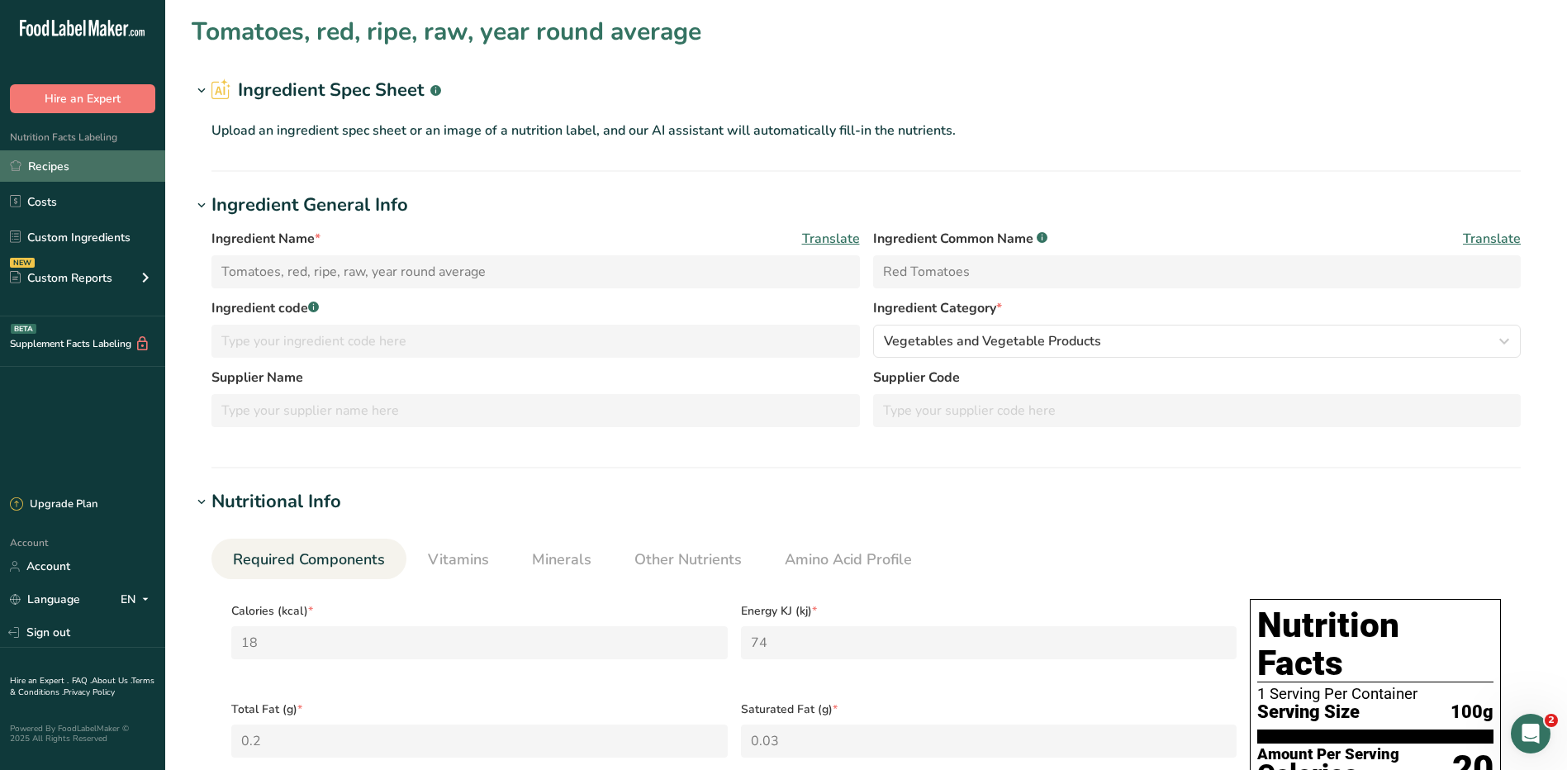
click at [88, 169] on link "Recipes" at bounding box center [82, 165] width 165 height 31
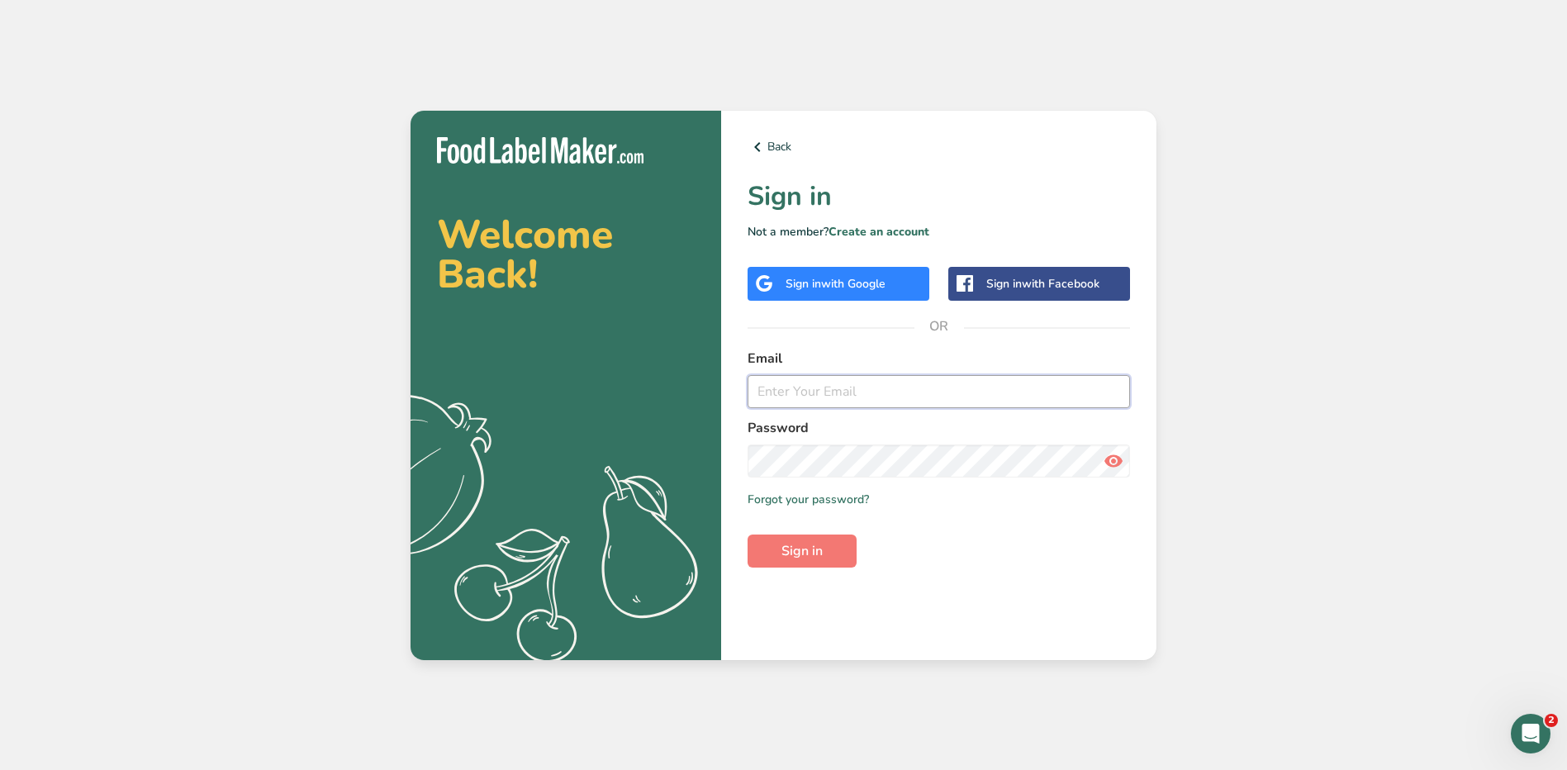
click at [871, 392] on input "email" at bounding box center [939, 391] width 383 height 33
type input "[EMAIL_ADDRESS][PERSON_NAME][DOMAIN_NAME]"
click at [748, 535] on button "Sign in" at bounding box center [802, 551] width 109 height 33
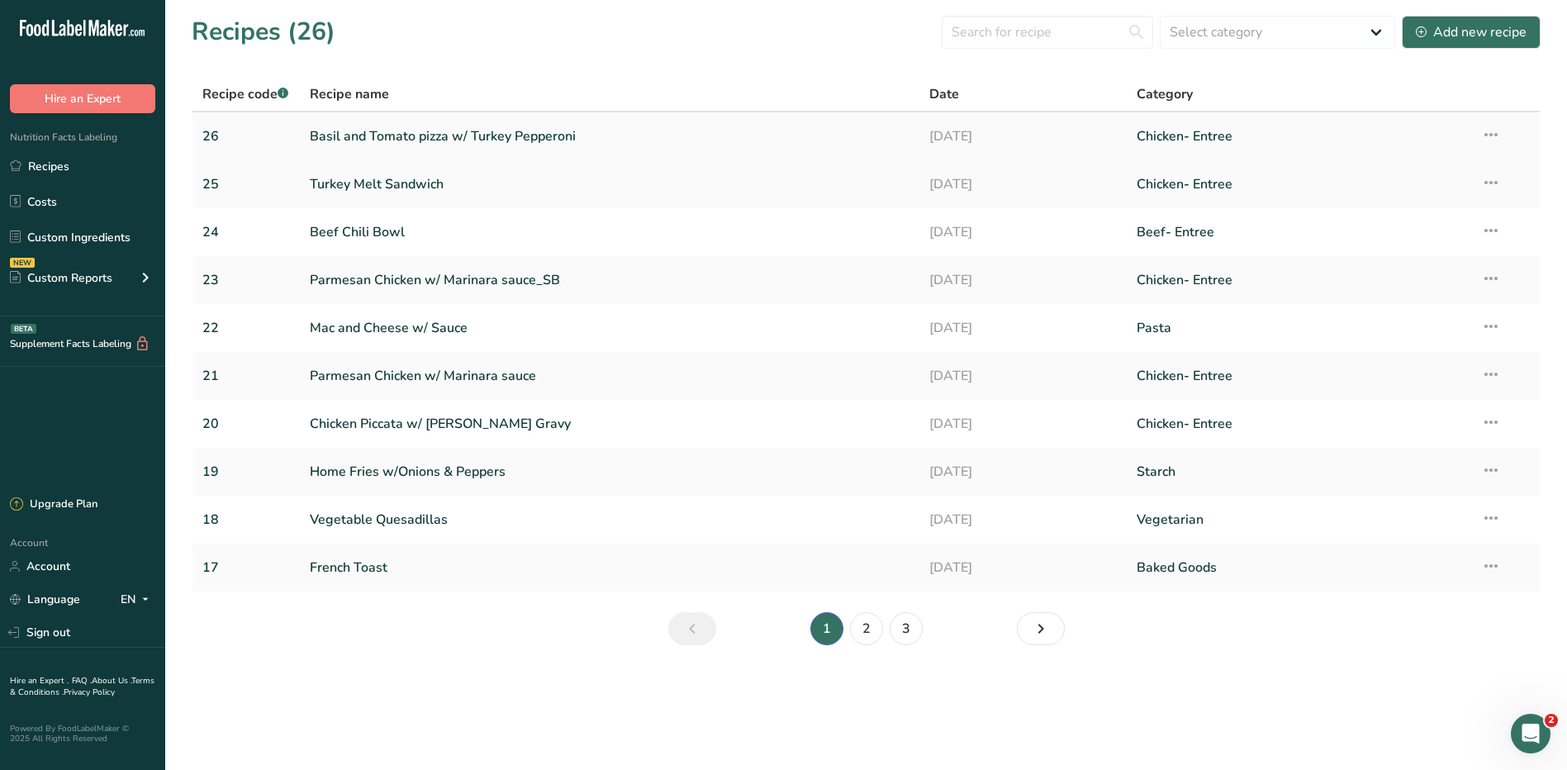
click at [339, 134] on link "Basil and Tomato pizza w/ Turkey Pepperoni" at bounding box center [610, 136] width 601 height 35
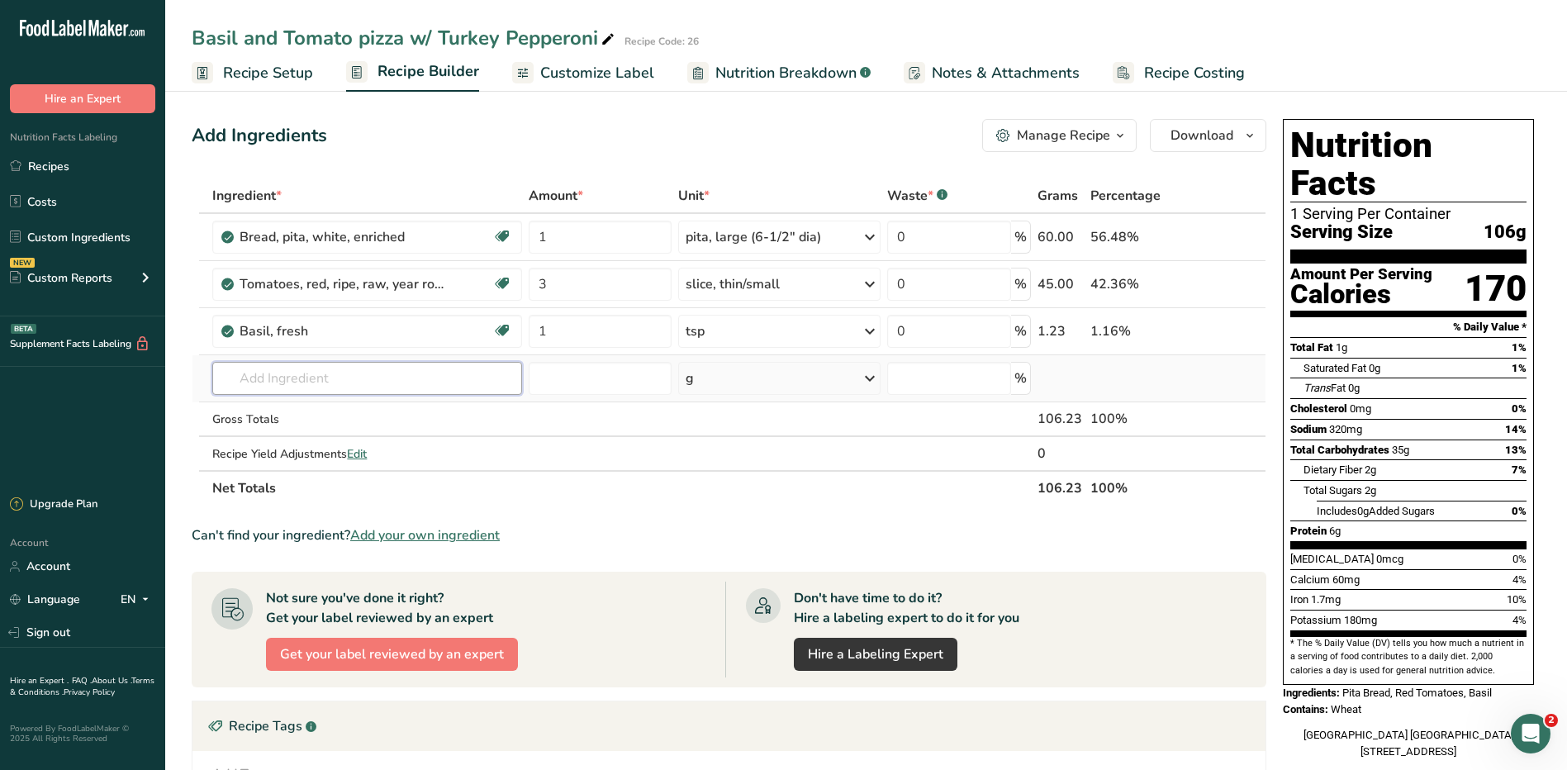
click at [320, 377] on input "text" at bounding box center [366, 378] width 309 height 33
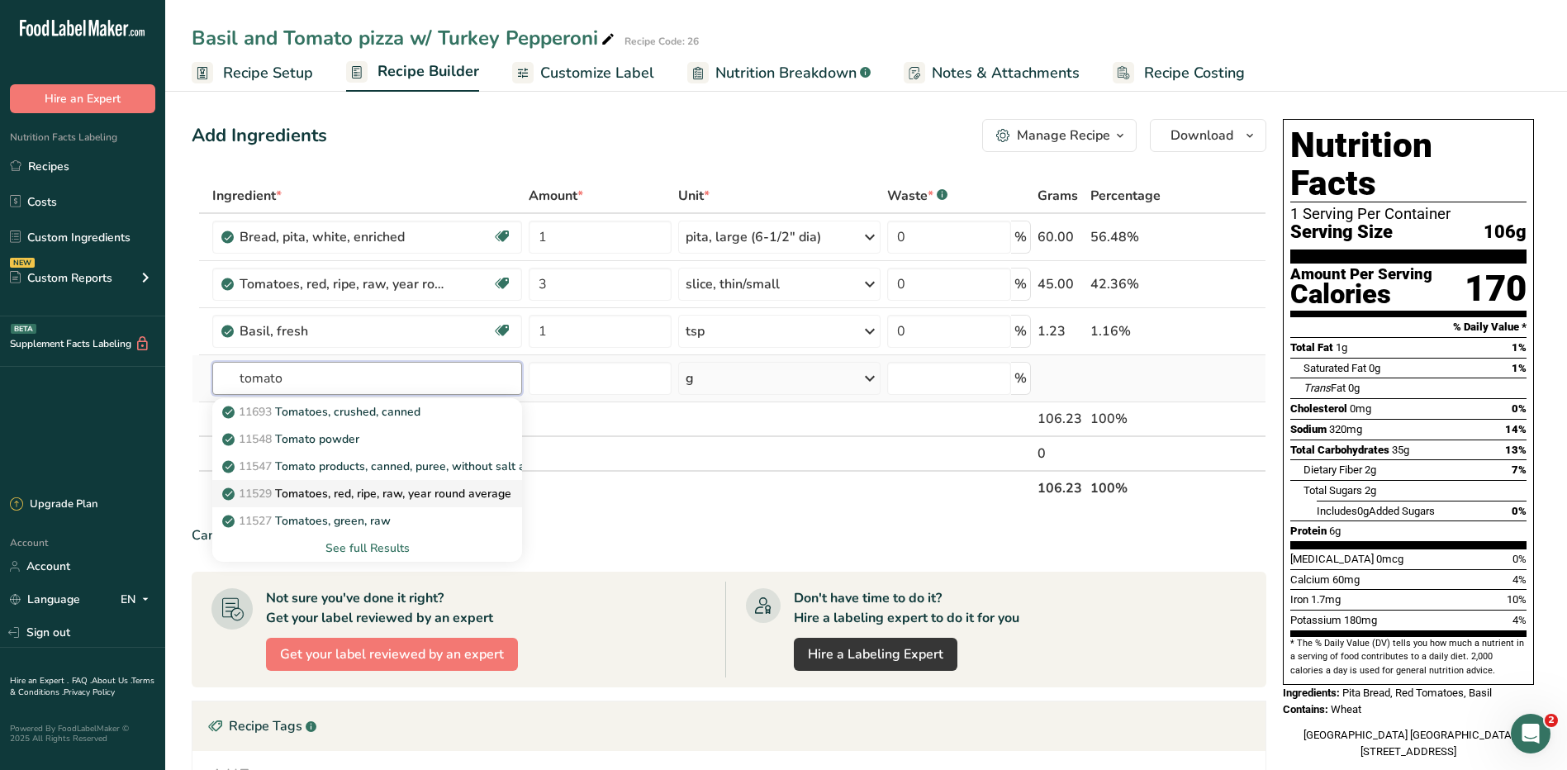
type input "tomato"
click at [415, 497] on p "11529 Tomatoes, red, ripe, raw, year round average" at bounding box center [369, 493] width 286 height 17
type input "Tomatoes, red, ripe, raw, year round average"
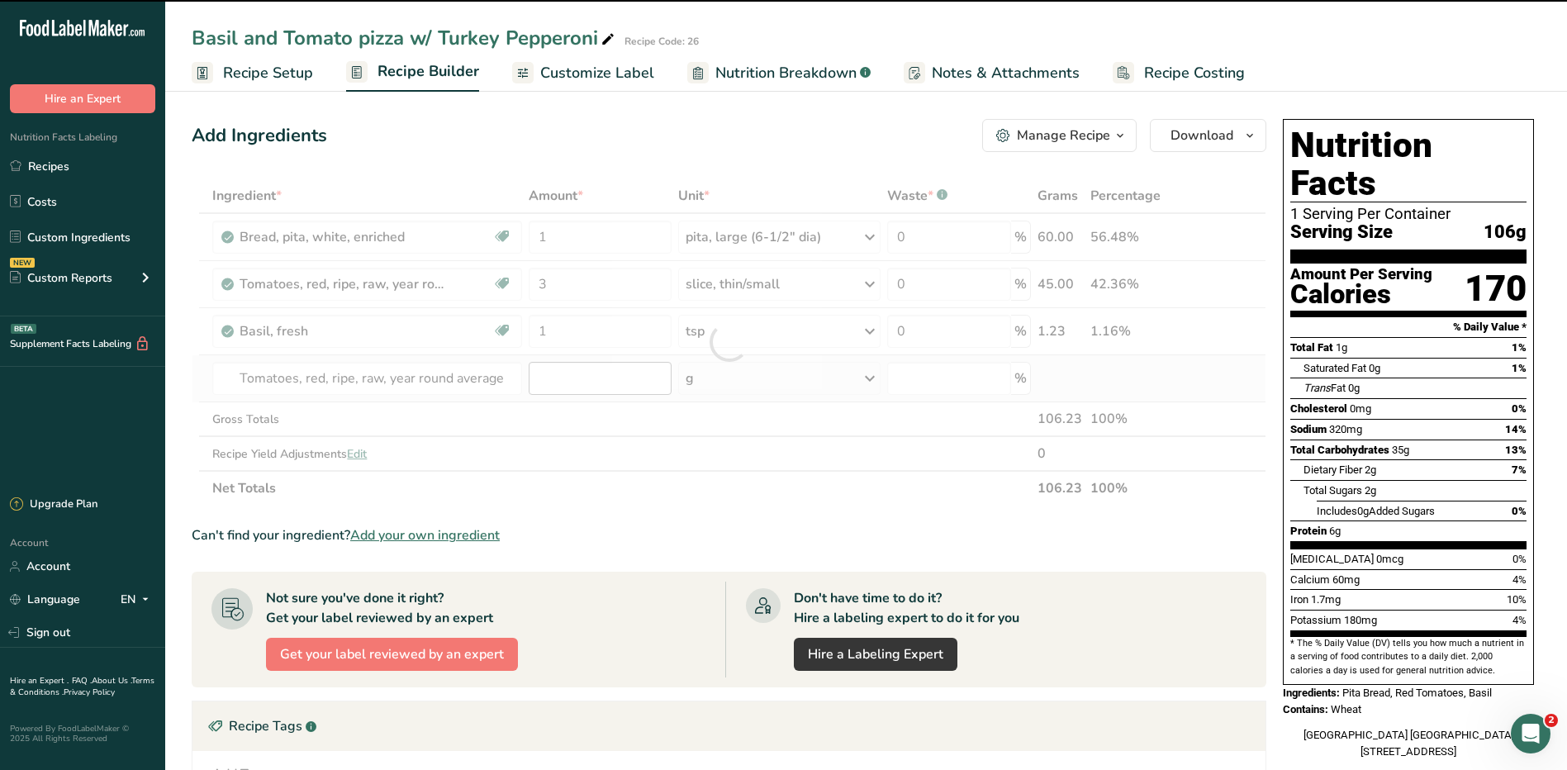
type input "0"
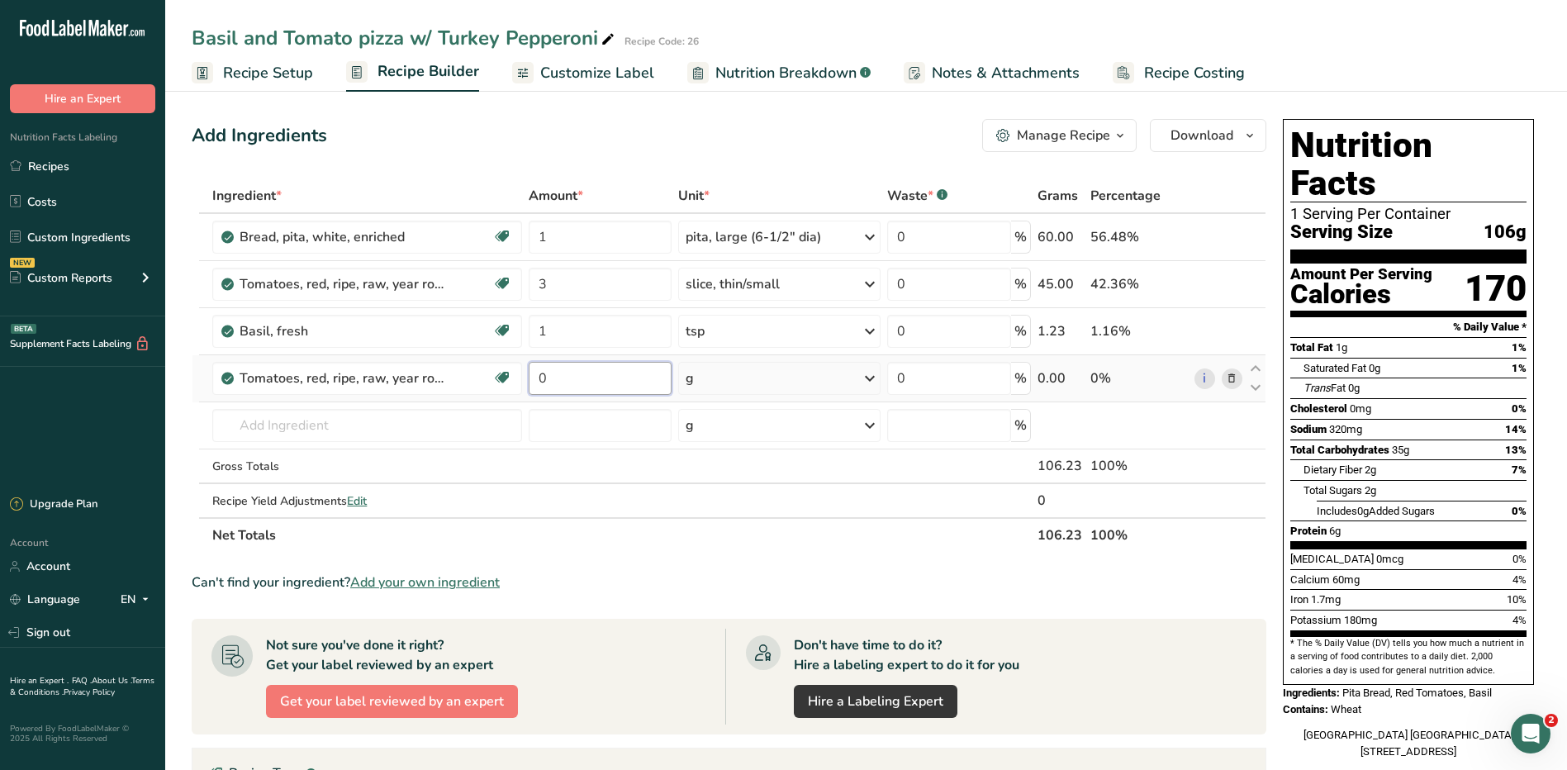
click at [578, 388] on input "0" at bounding box center [600, 378] width 143 height 33
type input "1"
click at [763, 380] on div "Ingredient * Amount * Unit * Waste * .a-a{fill:#347362;}.b-a{fill:#fff;} Grams …" at bounding box center [729, 365] width 1075 height 374
click at [782, 375] on div "g" at bounding box center [779, 378] width 203 height 33
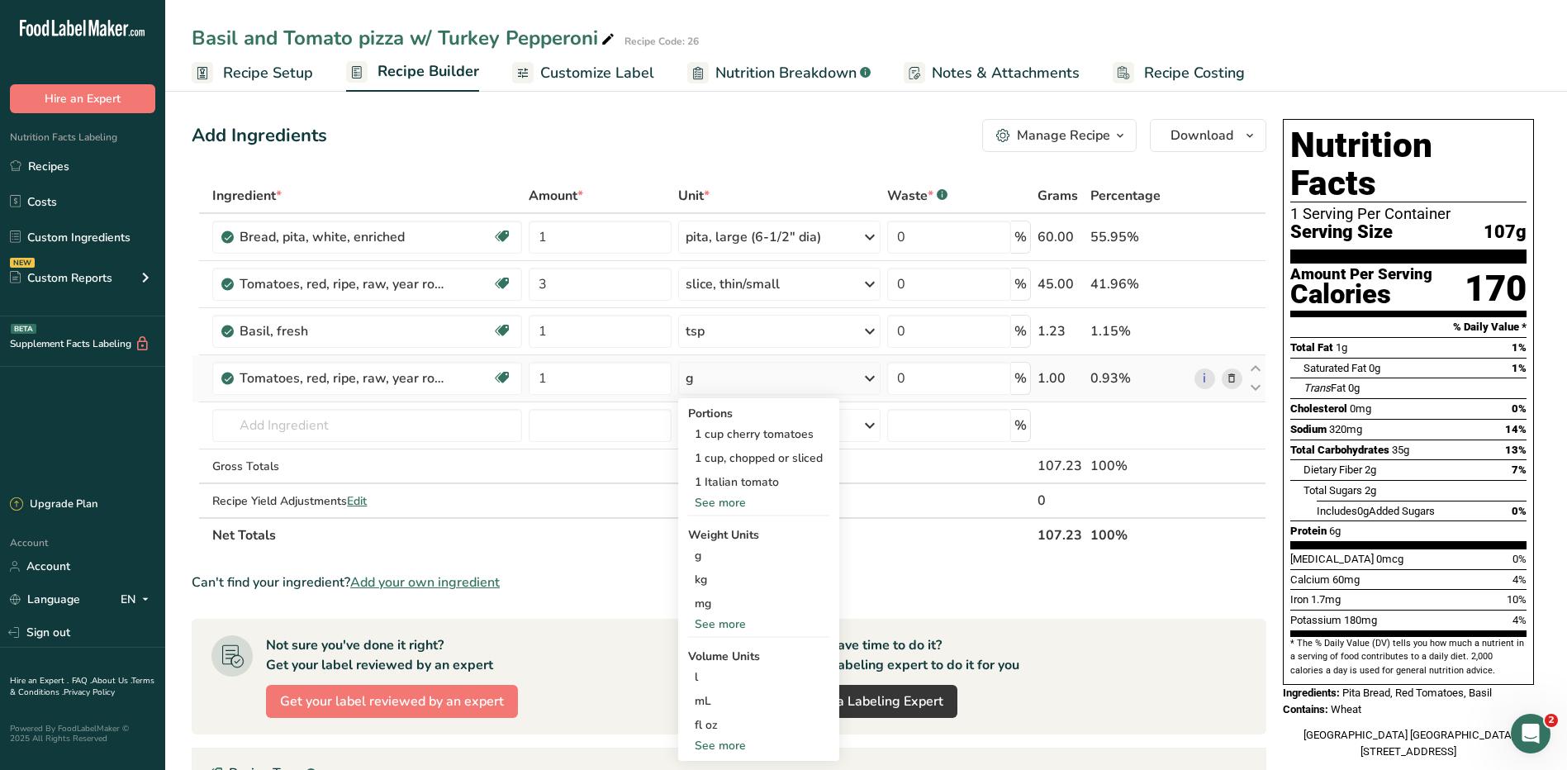
click at [738, 502] on div "See more" at bounding box center [758, 502] width 141 height 17
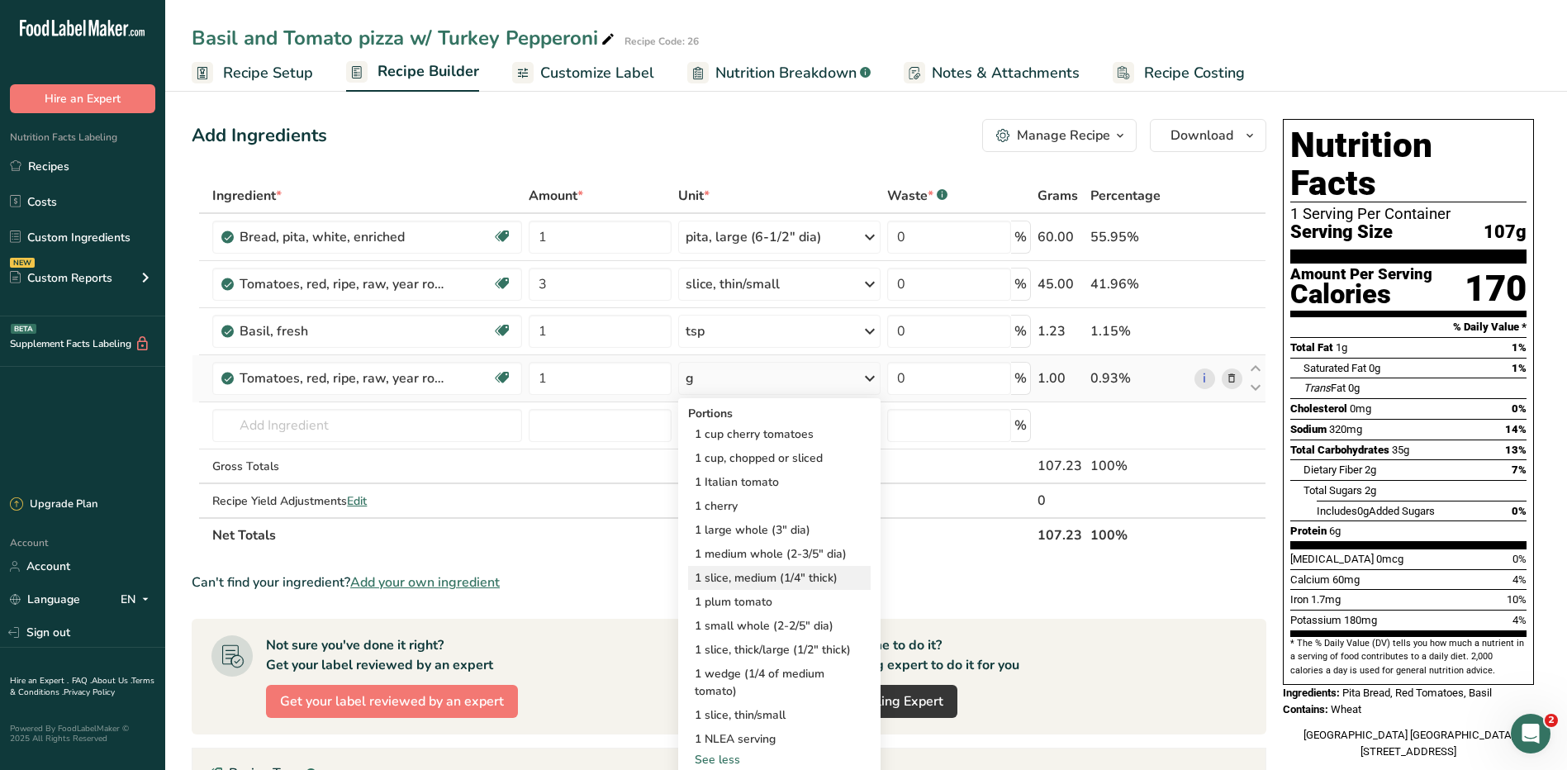
click at [802, 578] on div "1 slice, medium (1/4" thick)" at bounding box center [779, 578] width 183 height 24
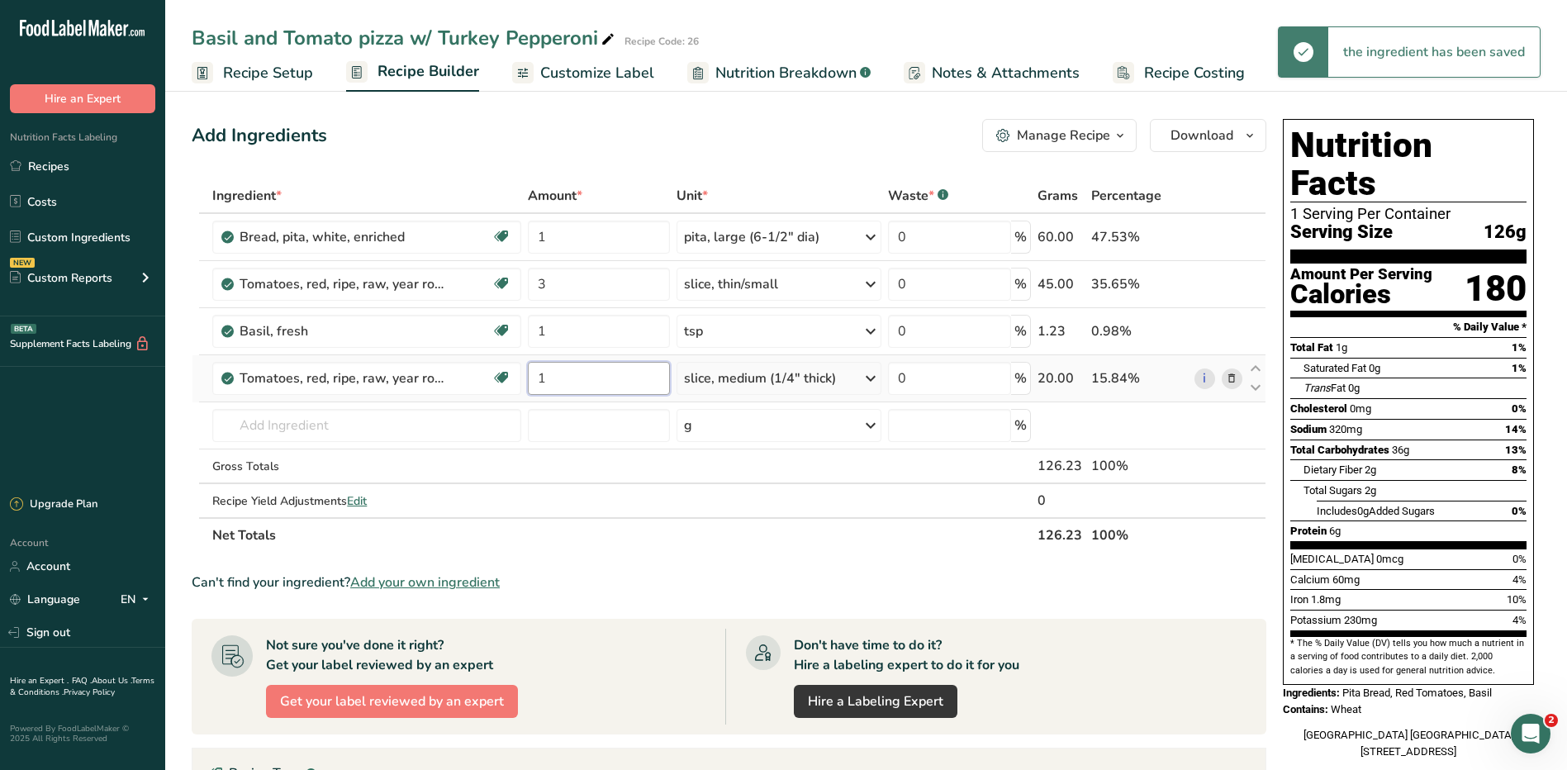
click at [553, 377] on input "1" at bounding box center [599, 378] width 142 height 33
type input "3"
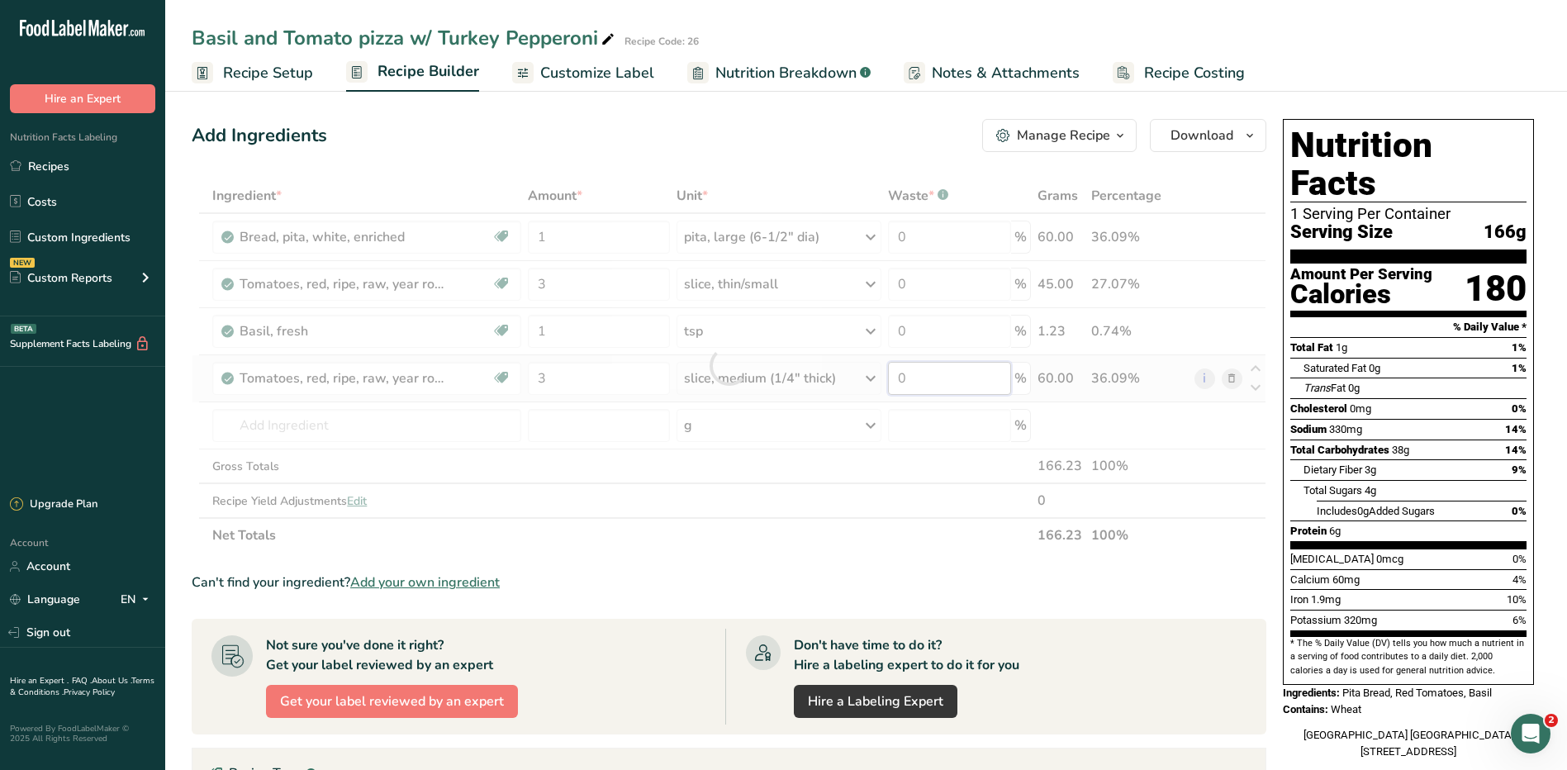
click at [966, 382] on div "Ingredient * Amount * Unit * Waste * .a-a{fill:#347362;}.b-a{fill:#fff;} Grams …" at bounding box center [729, 365] width 1075 height 374
click at [468, 429] on div "Ingredient * Amount * Unit * Waste * .a-a{fill:#347362;}.b-a{fill:#fff;} Grams …" at bounding box center [729, 365] width 1075 height 374
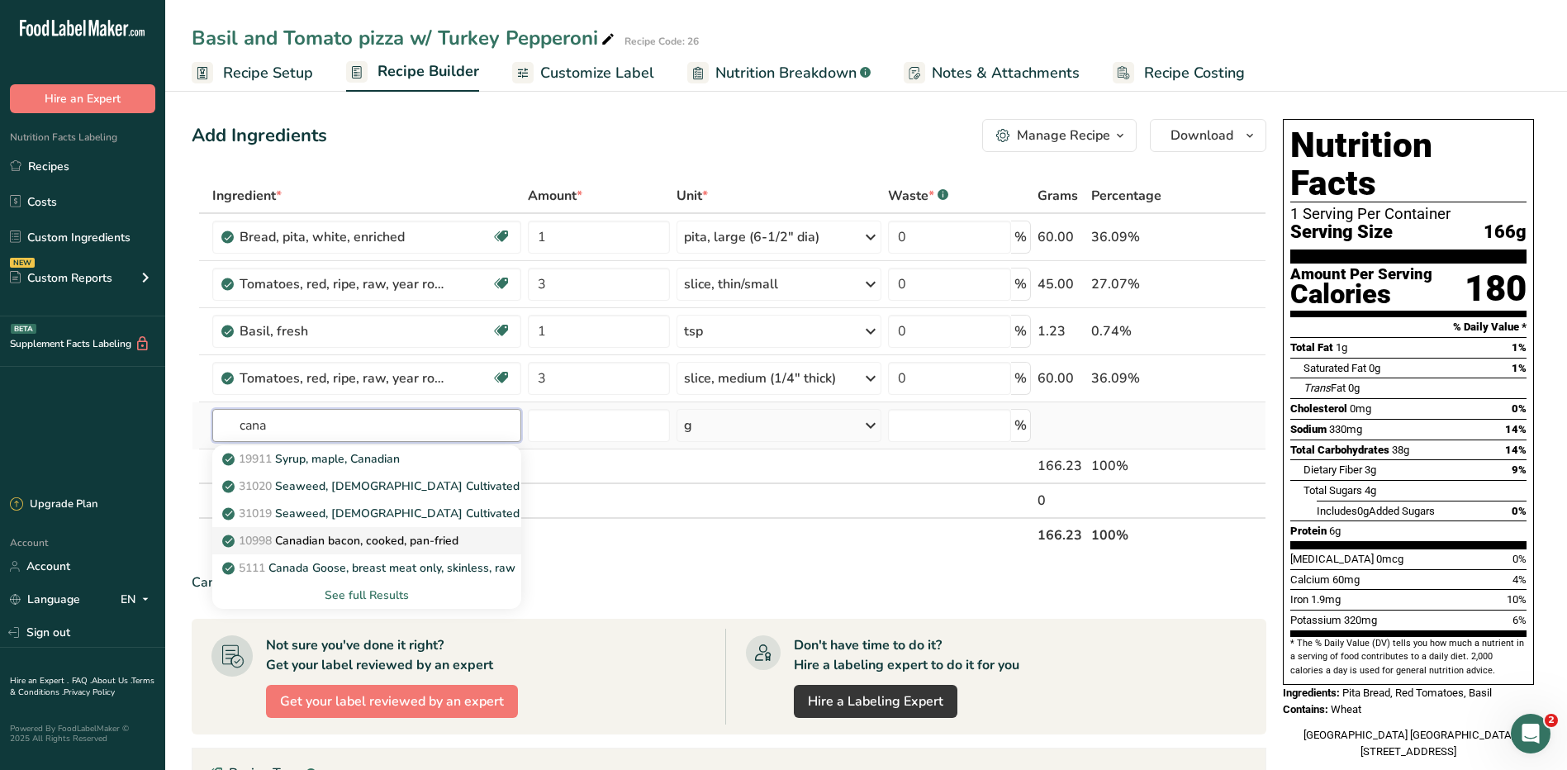
type input "cana"
click at [454, 545] on p "10998 Canadian bacon, cooked, pan-fried" at bounding box center [342, 540] width 233 height 17
type input "Canadian bacon, cooked, pan-fried"
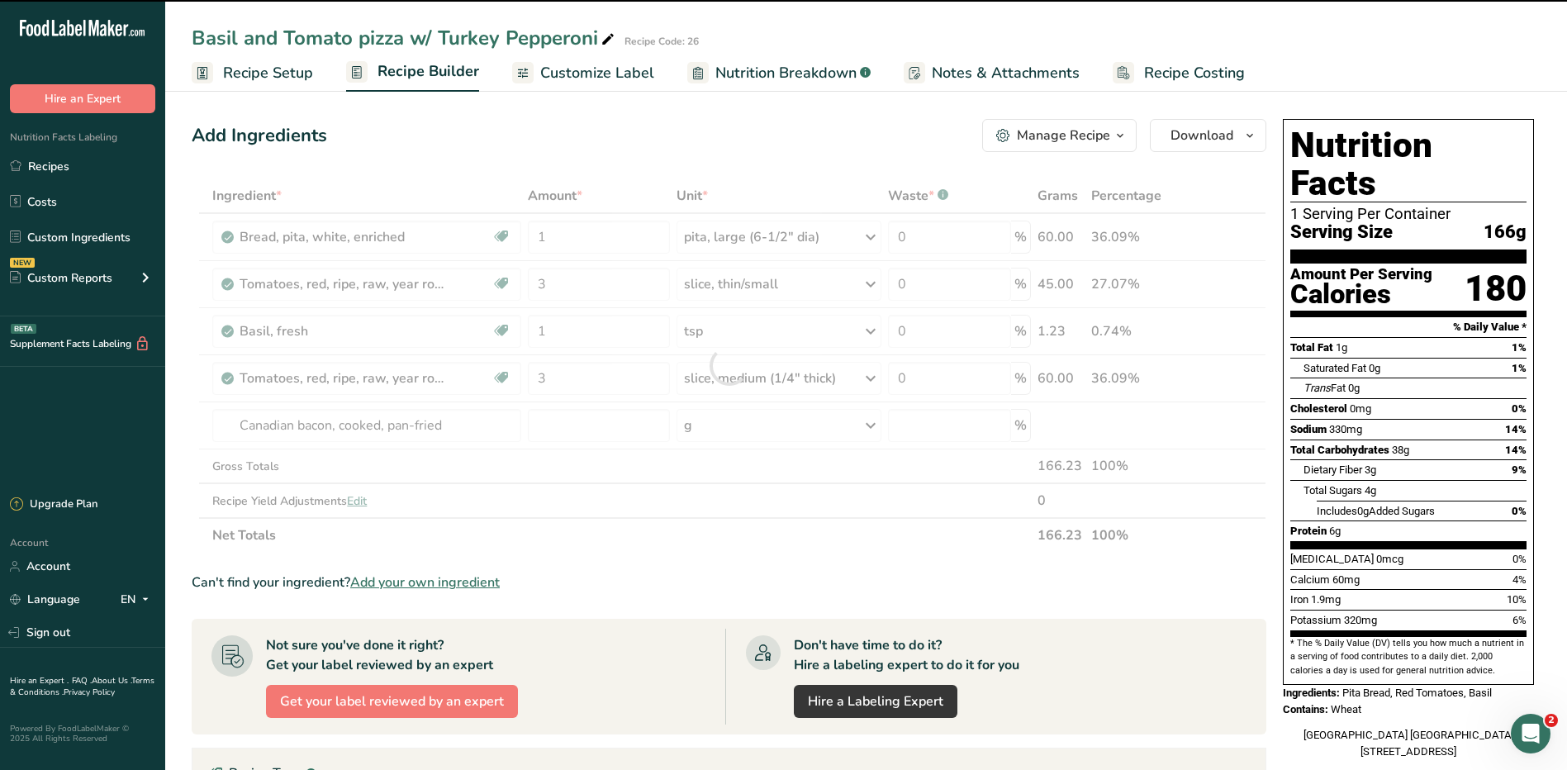
type input "0"
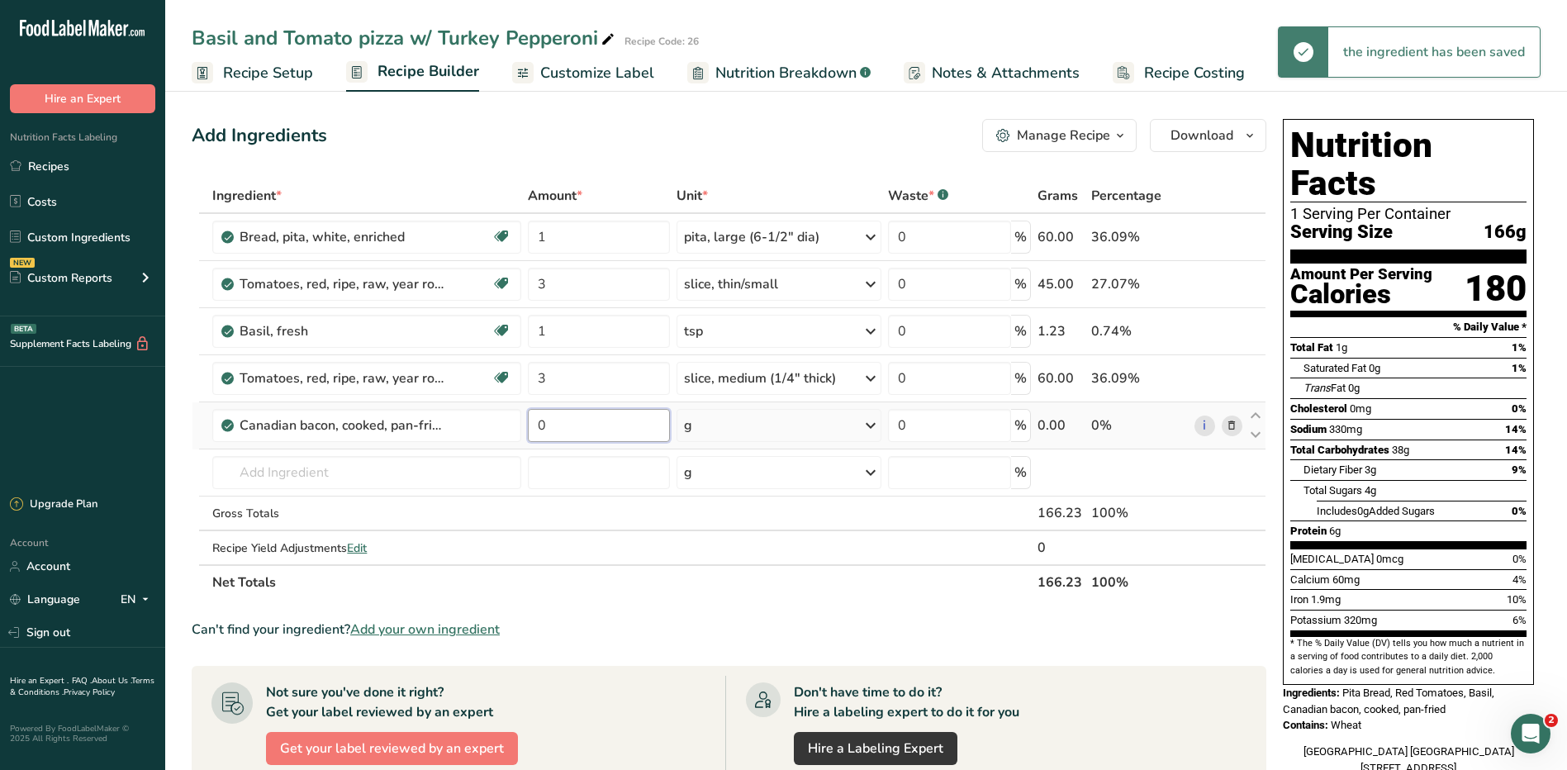
click at [563, 425] on input "0" at bounding box center [599, 425] width 142 height 33
type input "1"
type input "2"
click at [783, 426] on div "Ingredient * Amount * Unit * Waste * .a-a{fill:#347362;}.b-a{fill:#fff;} Grams …" at bounding box center [729, 388] width 1075 height 421
click at [777, 421] on div "g" at bounding box center [779, 425] width 205 height 33
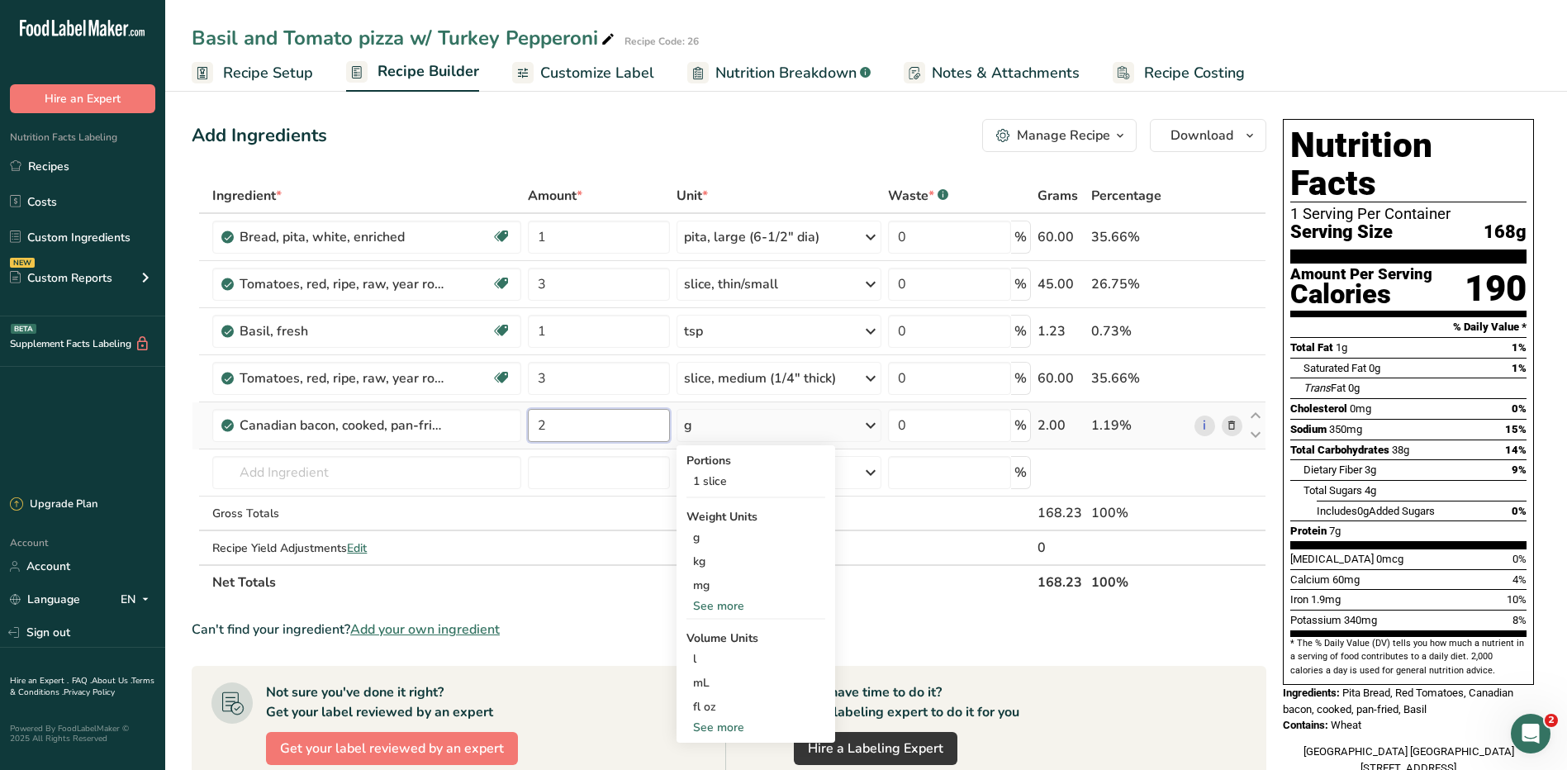
click at [563, 431] on input "2" at bounding box center [599, 425] width 142 height 33
type input "1"
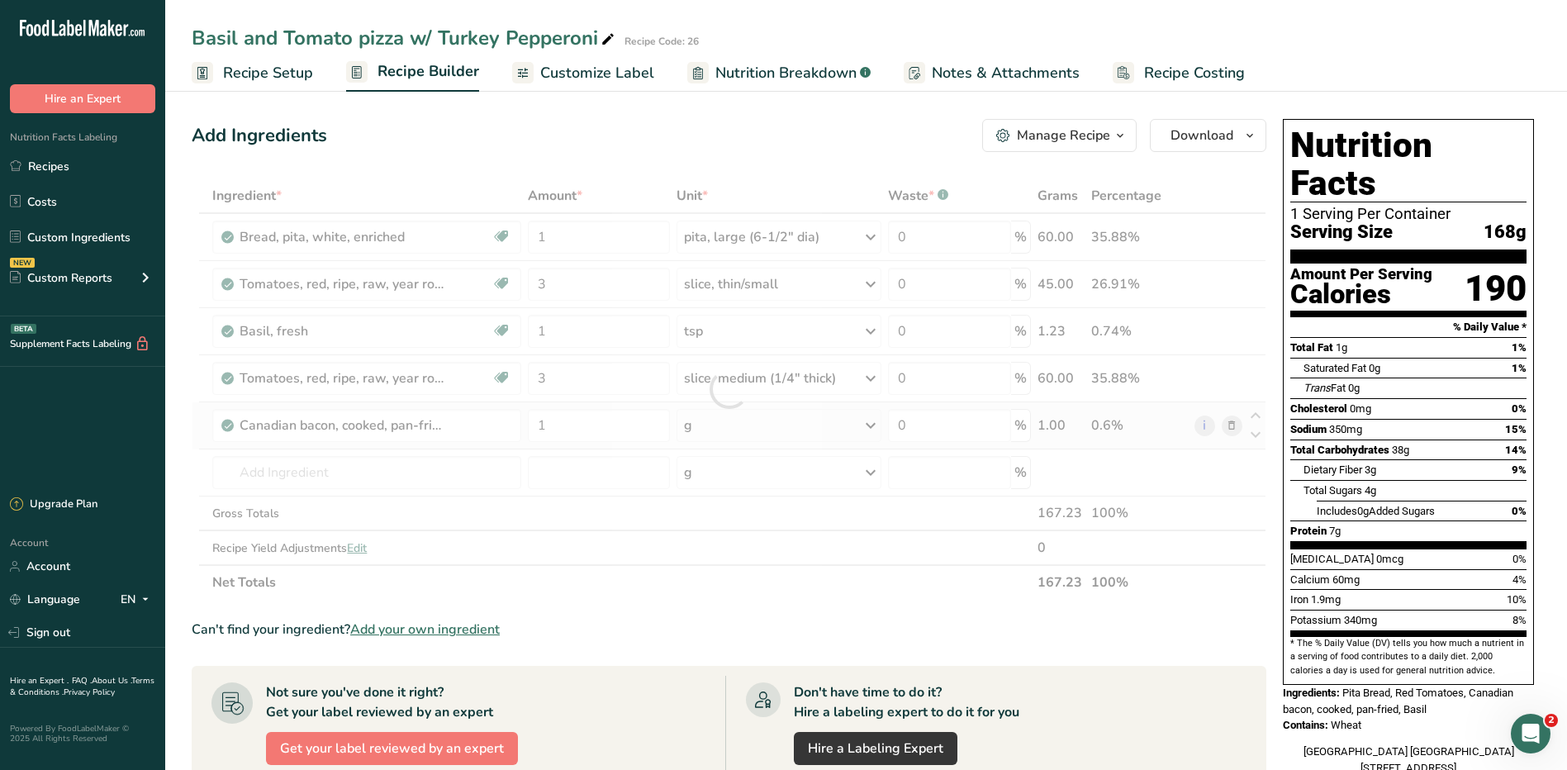
click at [708, 419] on div "Ingredient * Amount * Unit * Waste * .a-a{fill:#347362;}.b-a{fill:#fff;} Grams …" at bounding box center [729, 388] width 1075 height 421
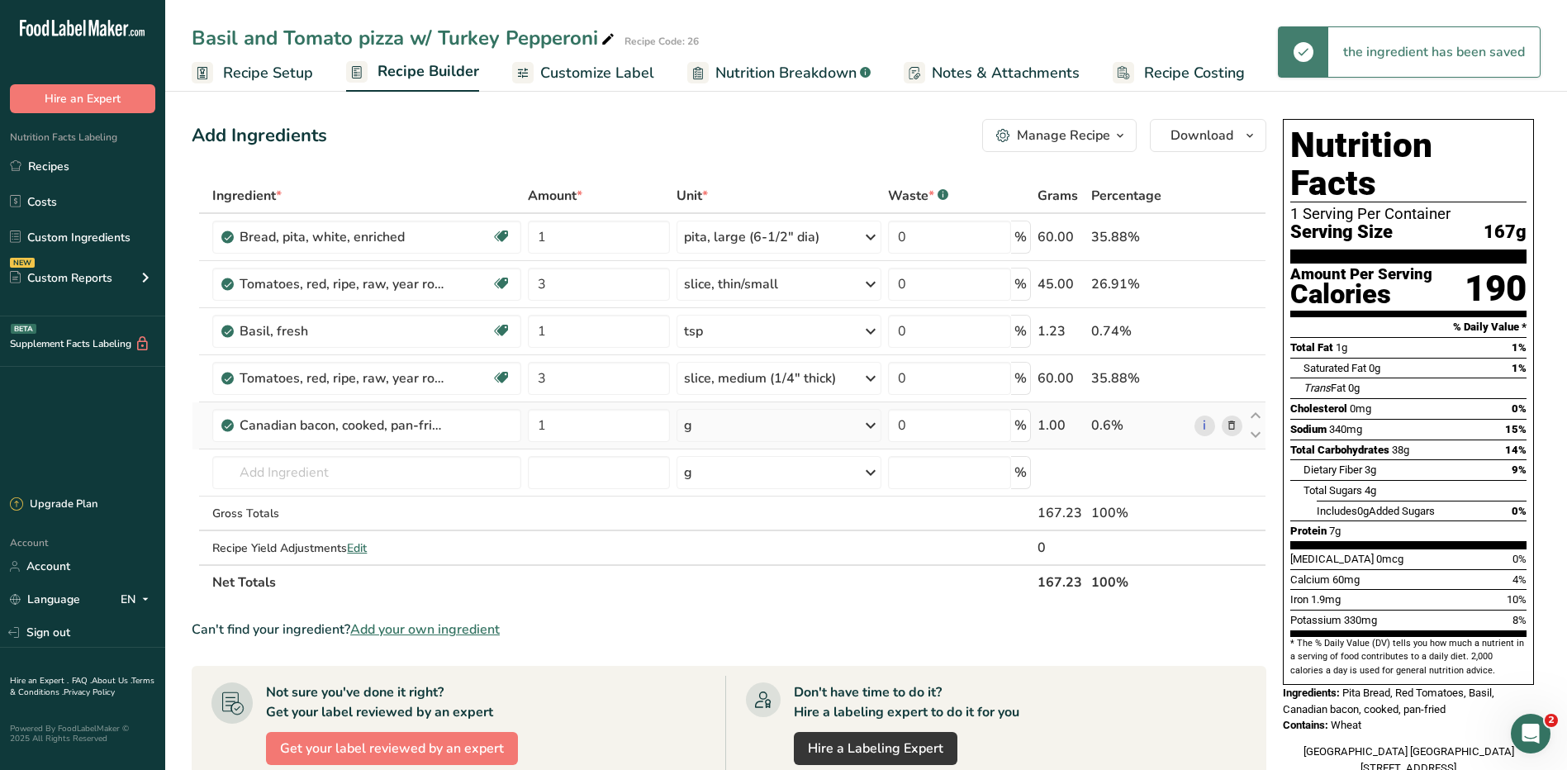
click at [711, 423] on div "g" at bounding box center [779, 425] width 205 height 33
click at [721, 601] on div "See more" at bounding box center [756, 605] width 139 height 17
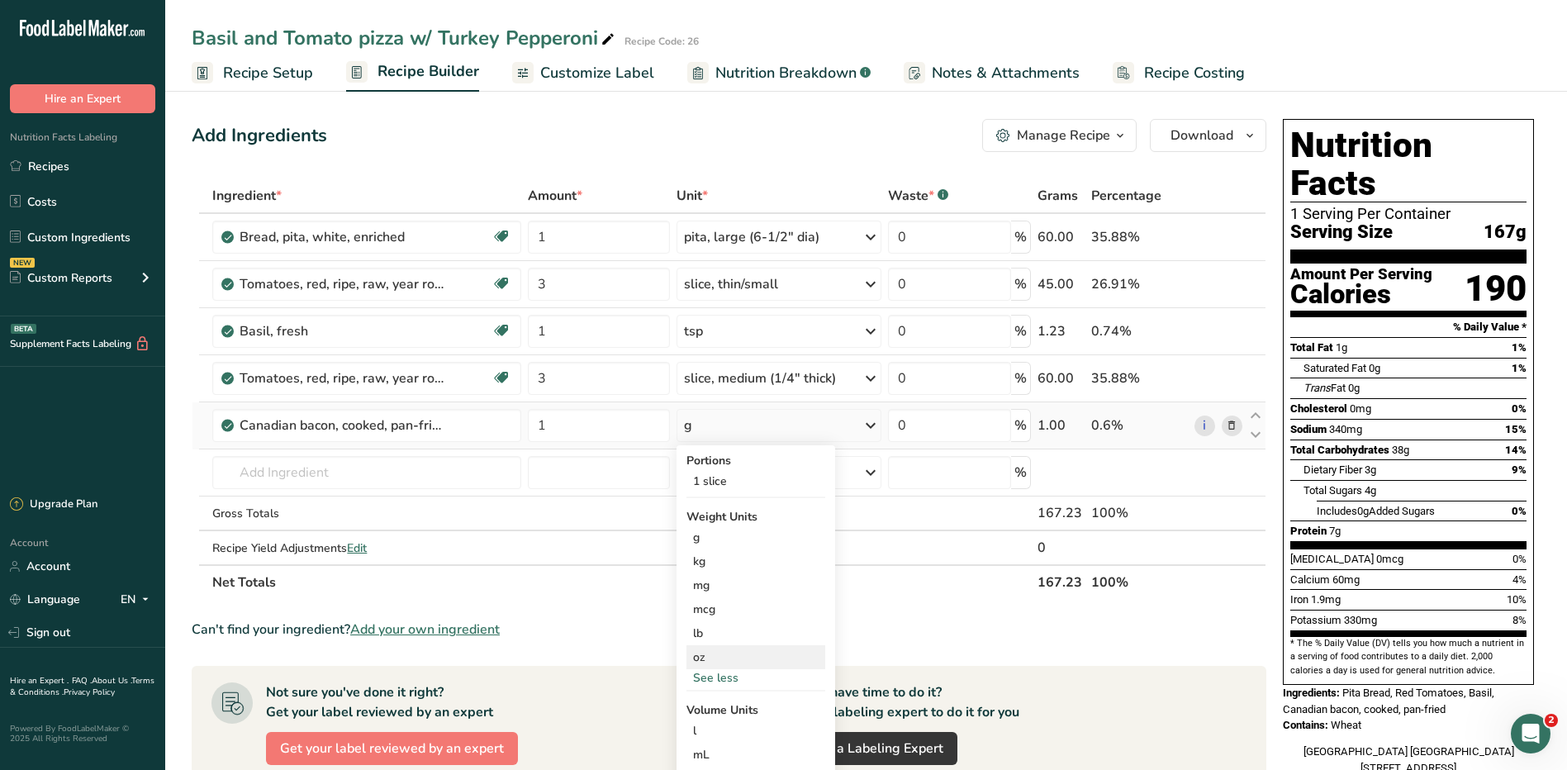
click at [721, 650] on div "oz" at bounding box center [756, 657] width 139 height 24
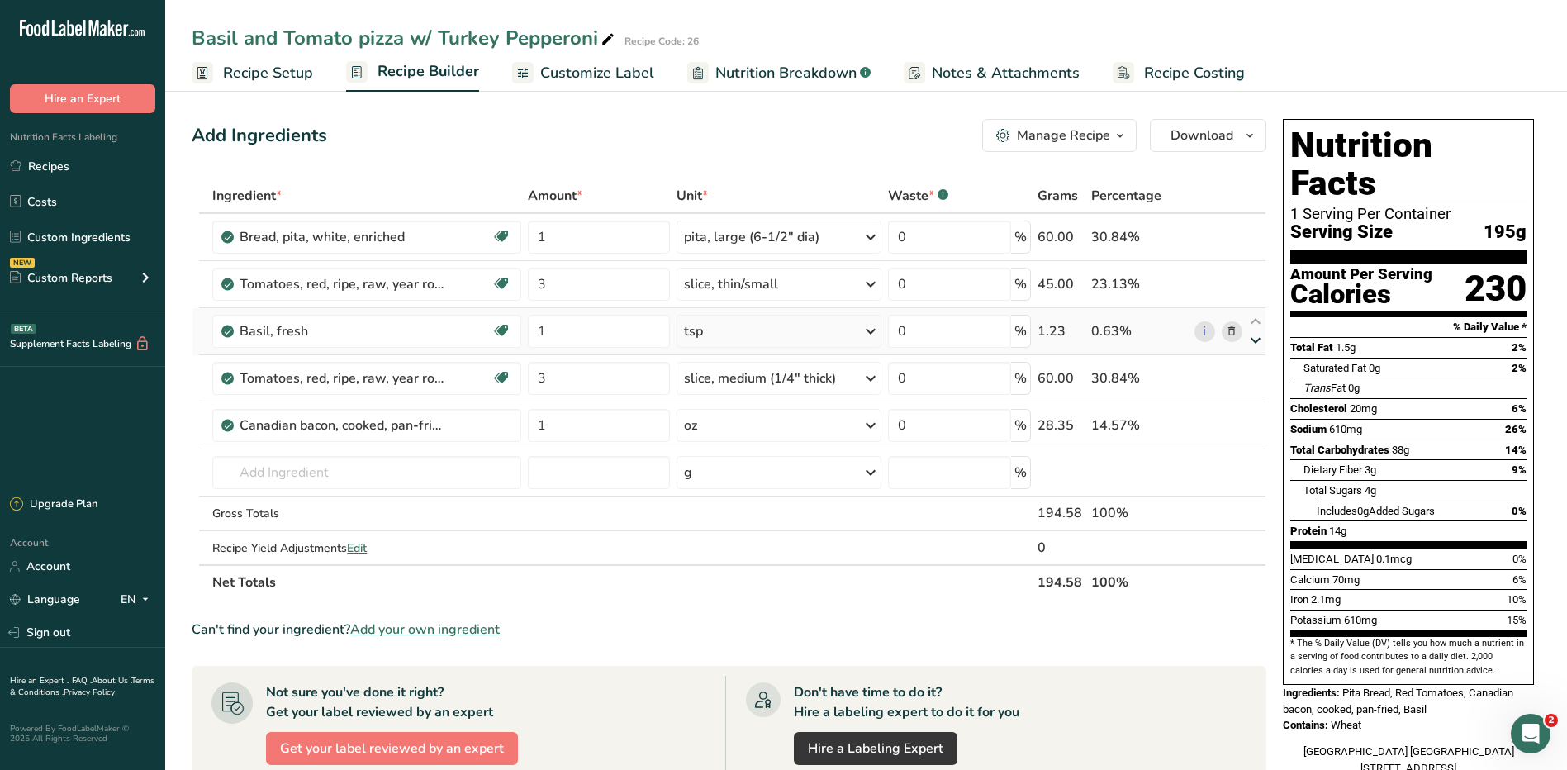
click at [1256, 339] on icon at bounding box center [1256, 341] width 20 height 12
type input "3"
type input "1"
click at [1259, 385] on icon at bounding box center [1256, 388] width 20 height 12
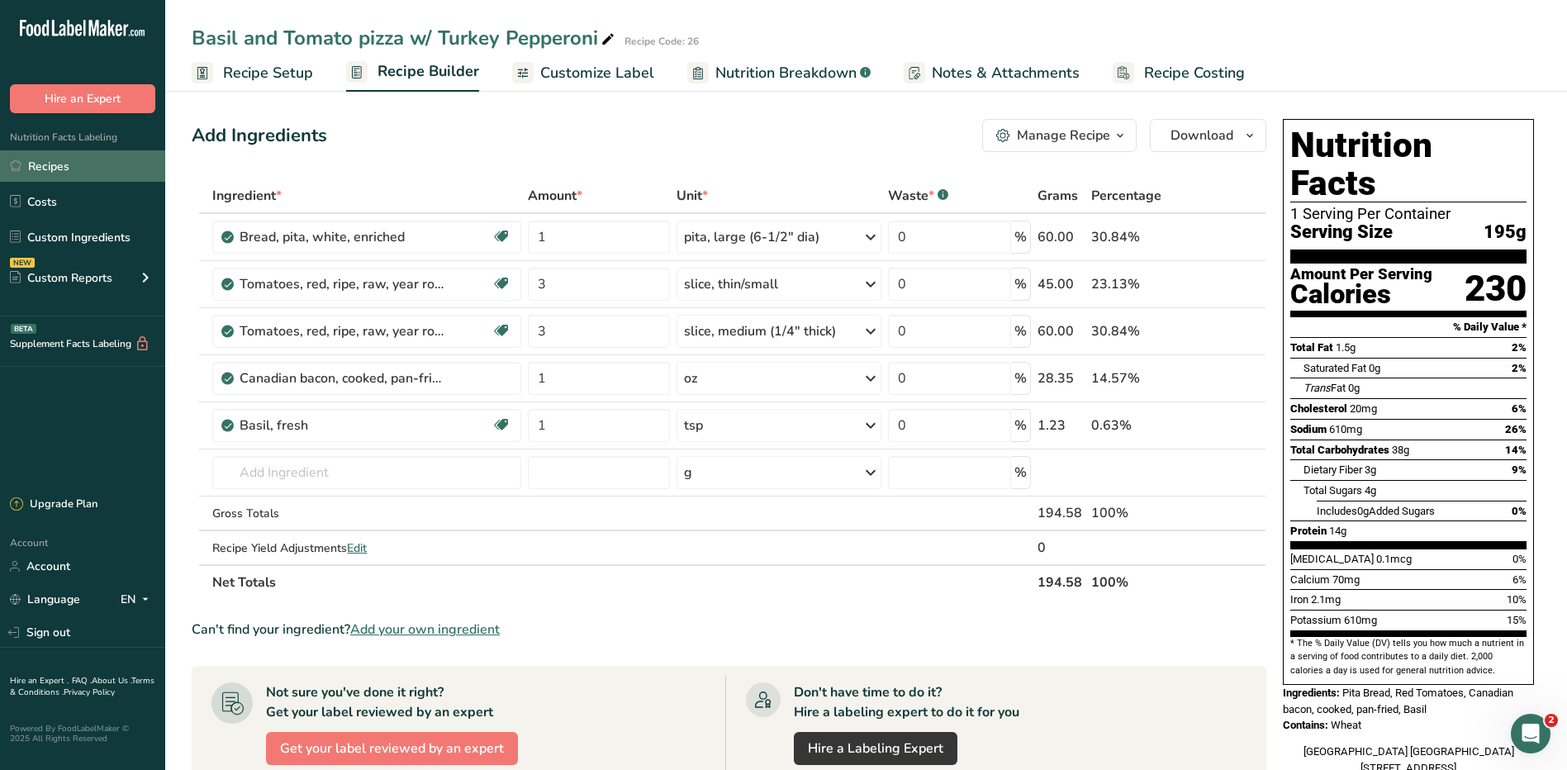
click at [49, 163] on link "Recipes" at bounding box center [82, 165] width 165 height 31
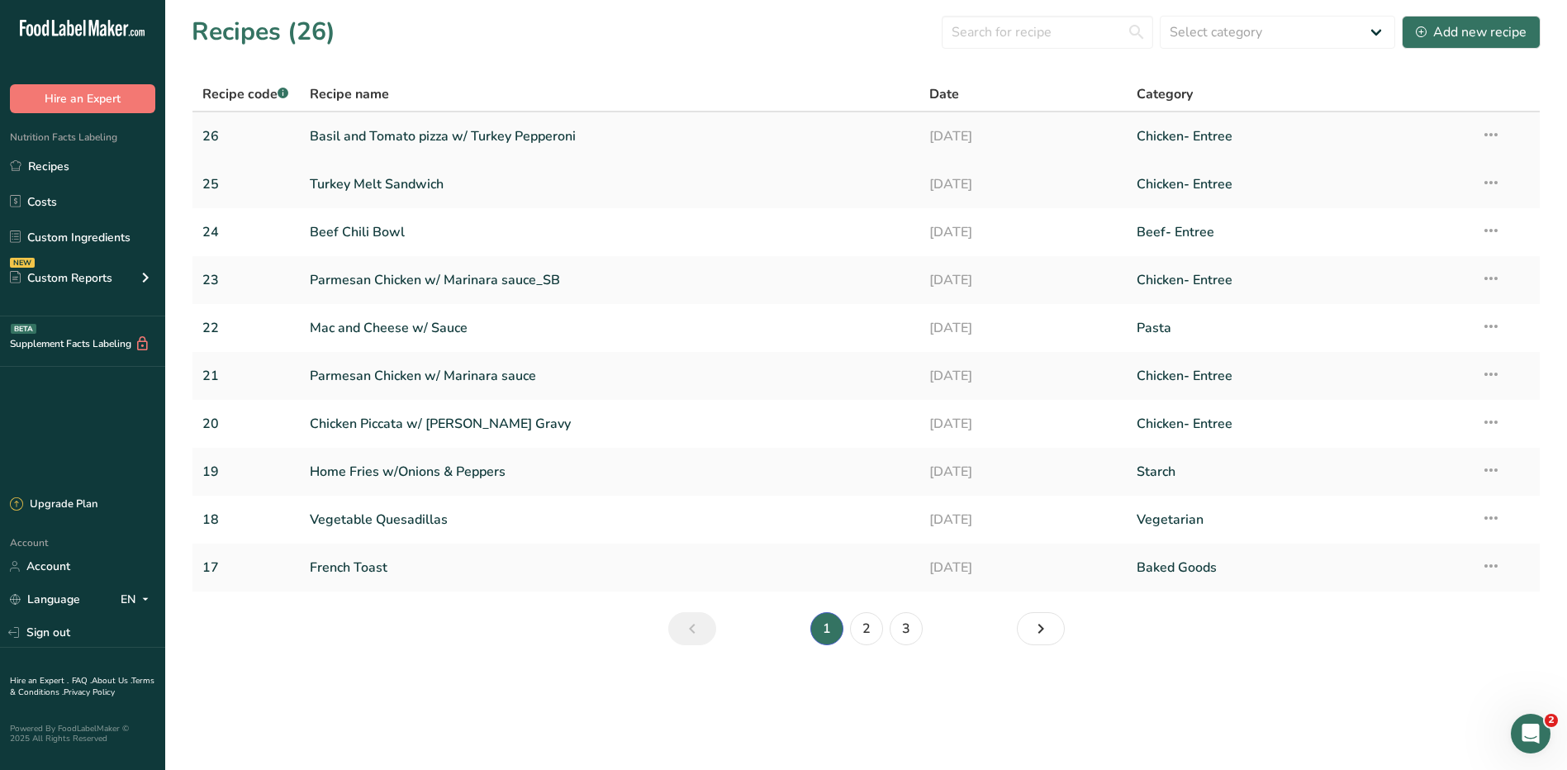
click at [391, 139] on link "Basil and Tomato pizza w/ Turkey Pepperoni" at bounding box center [610, 136] width 601 height 35
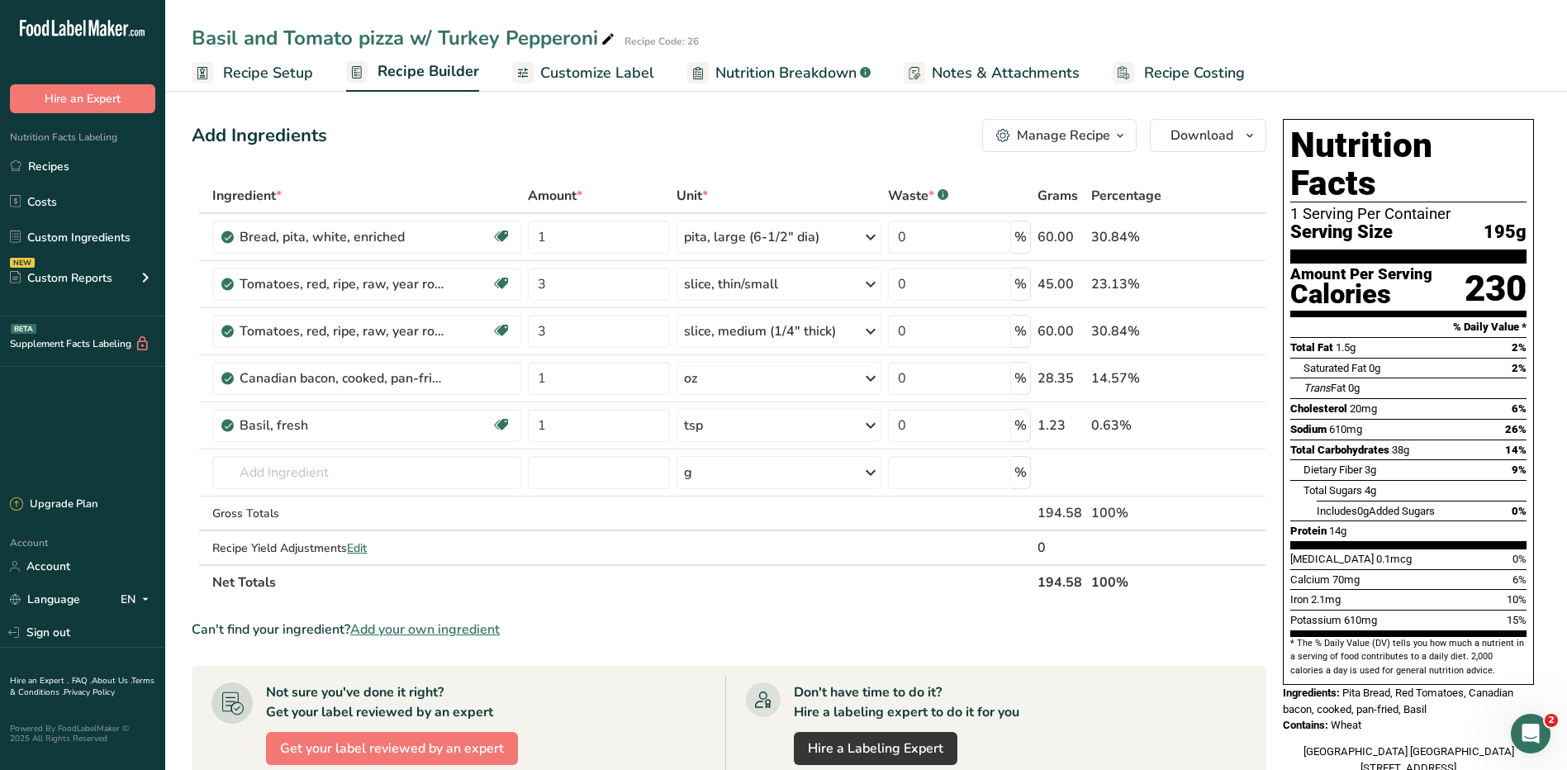
click at [970, 72] on span "Notes & Attachments" at bounding box center [1006, 73] width 148 height 22
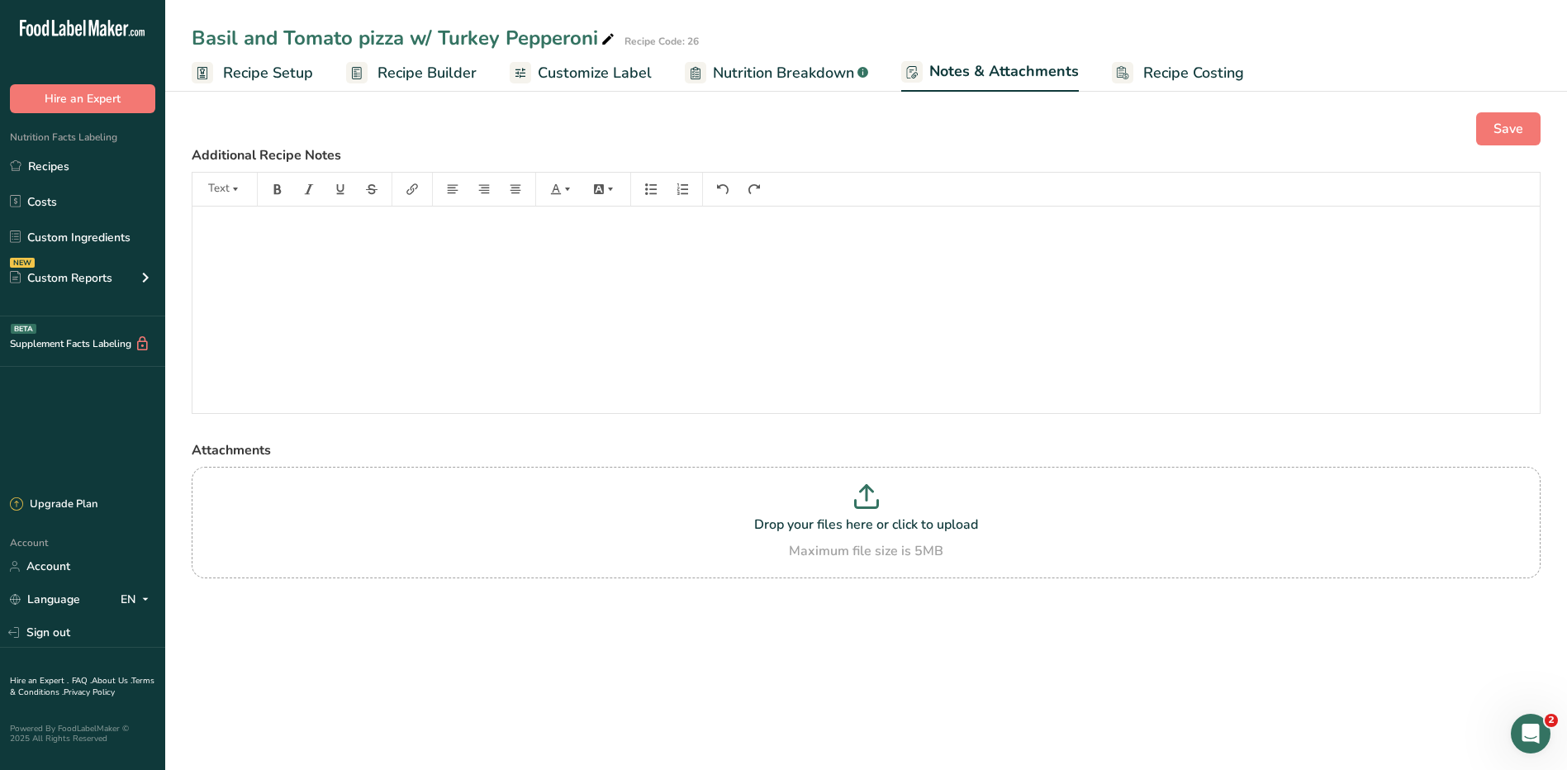
click at [414, 65] on span "Recipe Builder" at bounding box center [427, 73] width 99 height 22
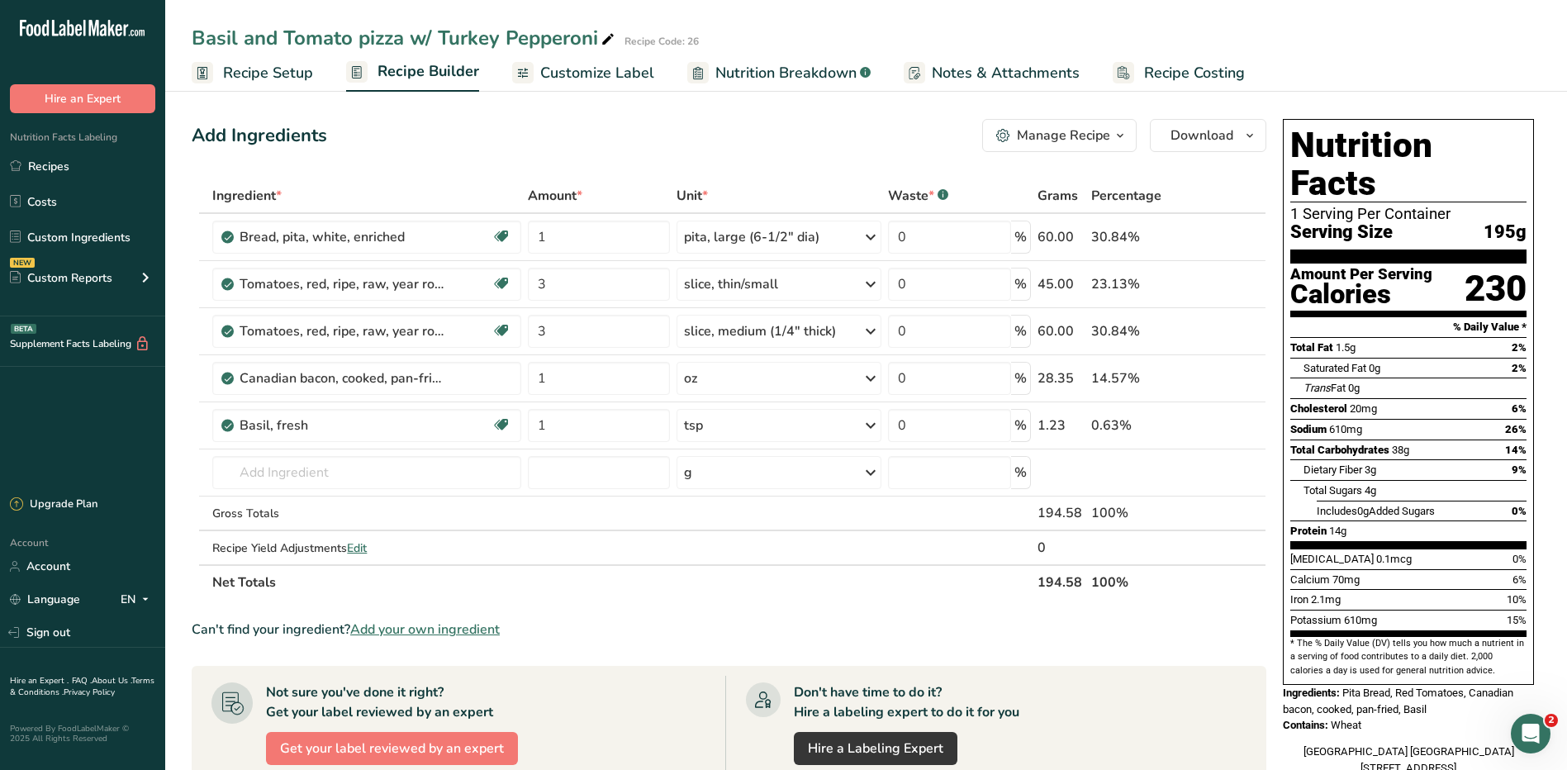
click at [1118, 136] on icon "button" at bounding box center [1120, 136] width 13 height 21
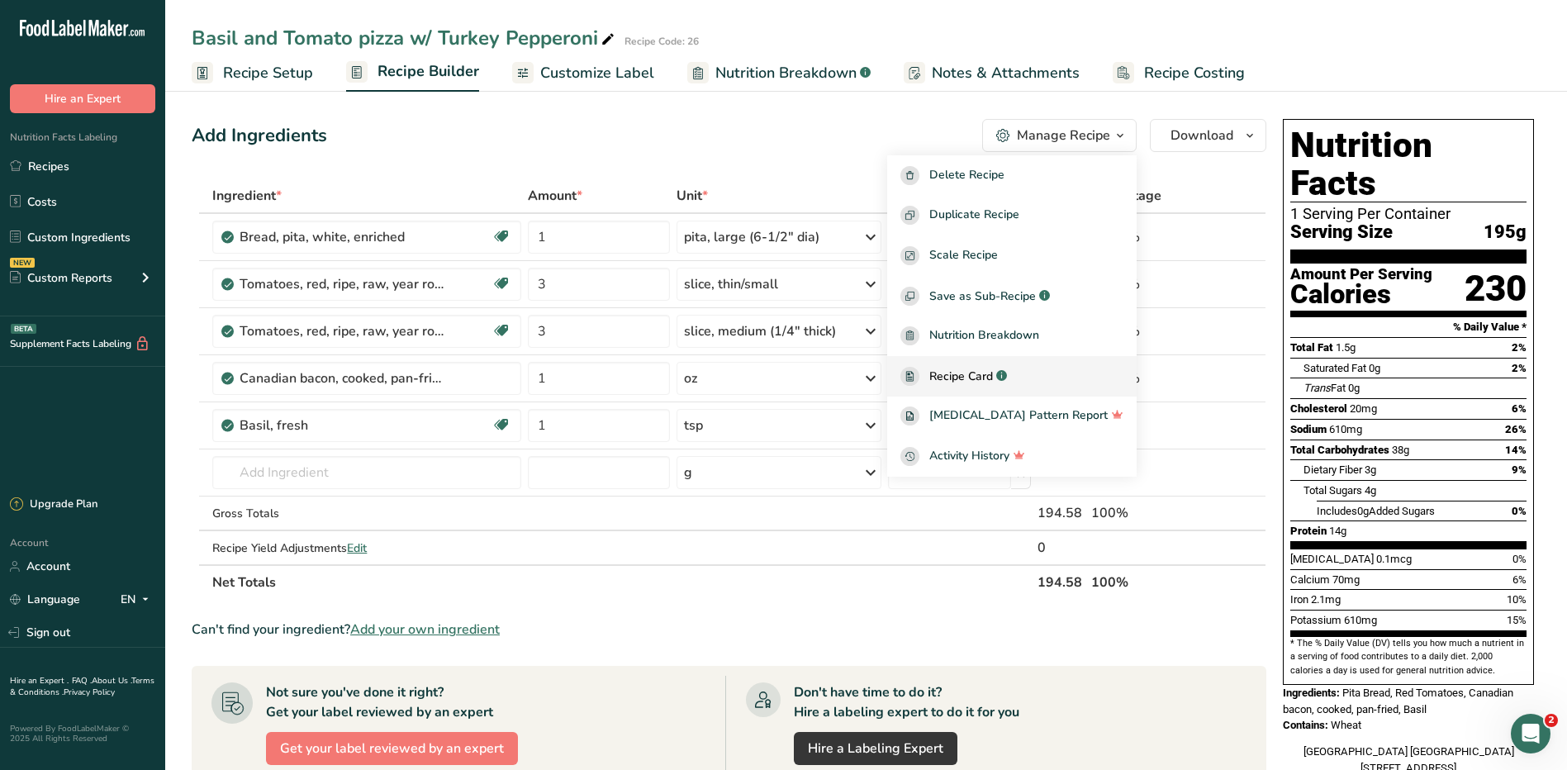
click at [993, 380] on span "Recipe Card" at bounding box center [962, 376] width 64 height 17
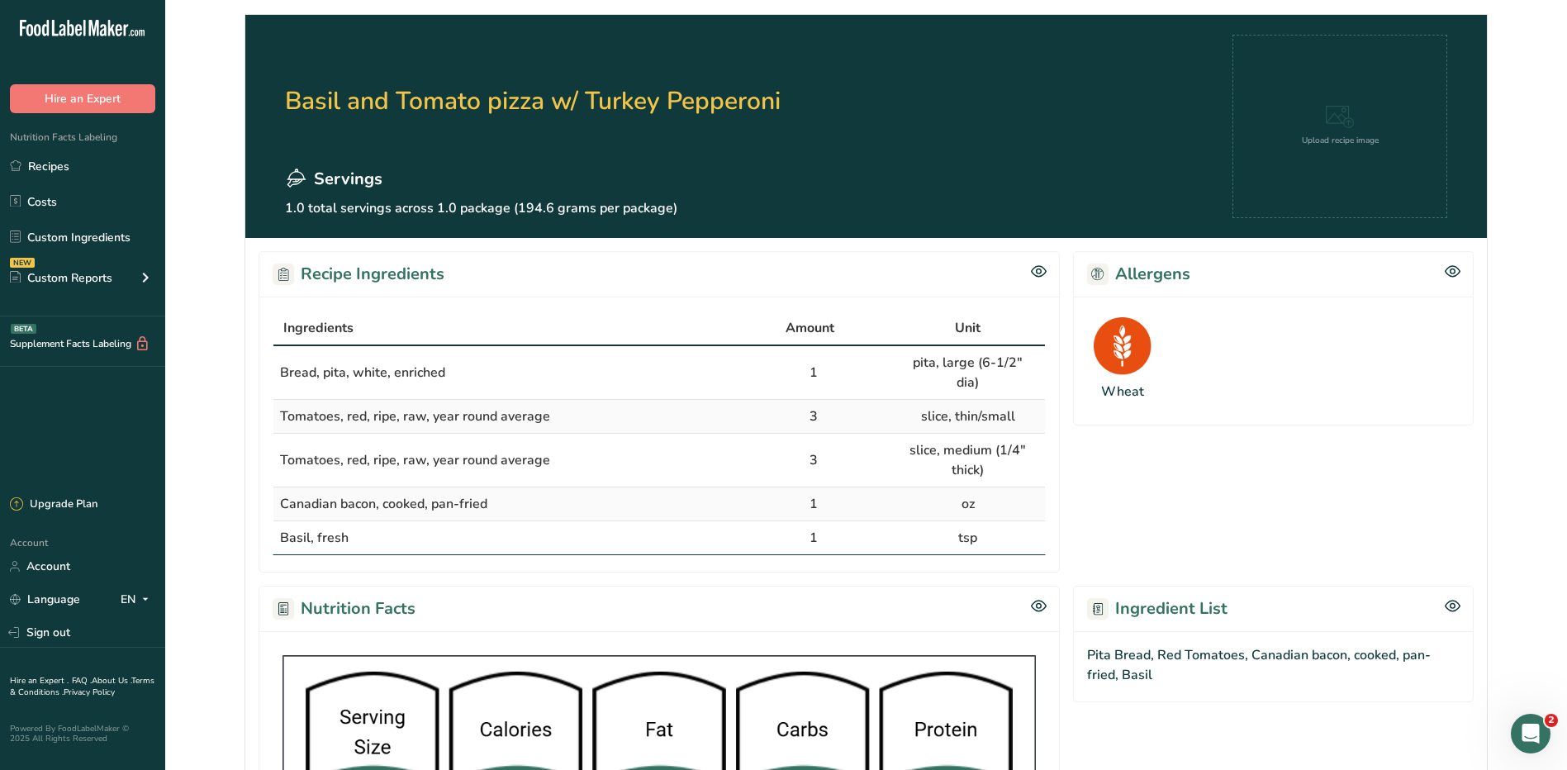
scroll to position [165, 0]
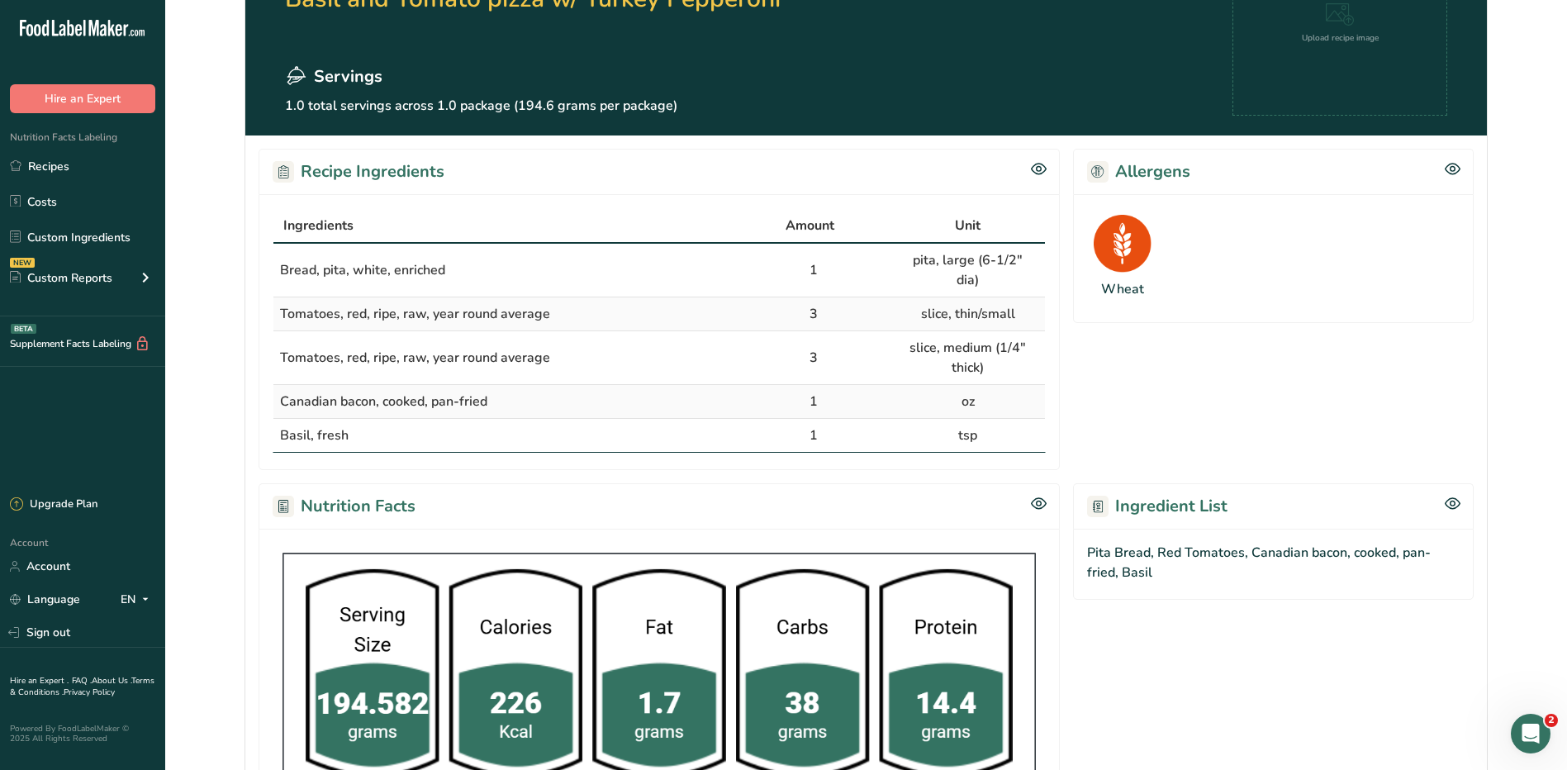
drag, startPoint x: 274, startPoint y: 252, endPoint x: 998, endPoint y: 416, distance: 742.3
click at [998, 416] on tbody "Bread, pita, white, enriched 1 pita, large (6-1/2" dia) Tomatoes, red, ripe, ra…" at bounding box center [660, 348] width 772 height 208
copy tbody "Bread, pita, white, enriched 1 pita, large (6-1/2" dia) Tomatoes, red, ripe, ra…"
click at [498, 422] on td "Basil, fresh" at bounding box center [505, 435] width 463 height 33
copy tbody "Bread, pita, white, enriched 1 pita, large (6-1/2" dia) Tomatoes, red, ripe, ra…"
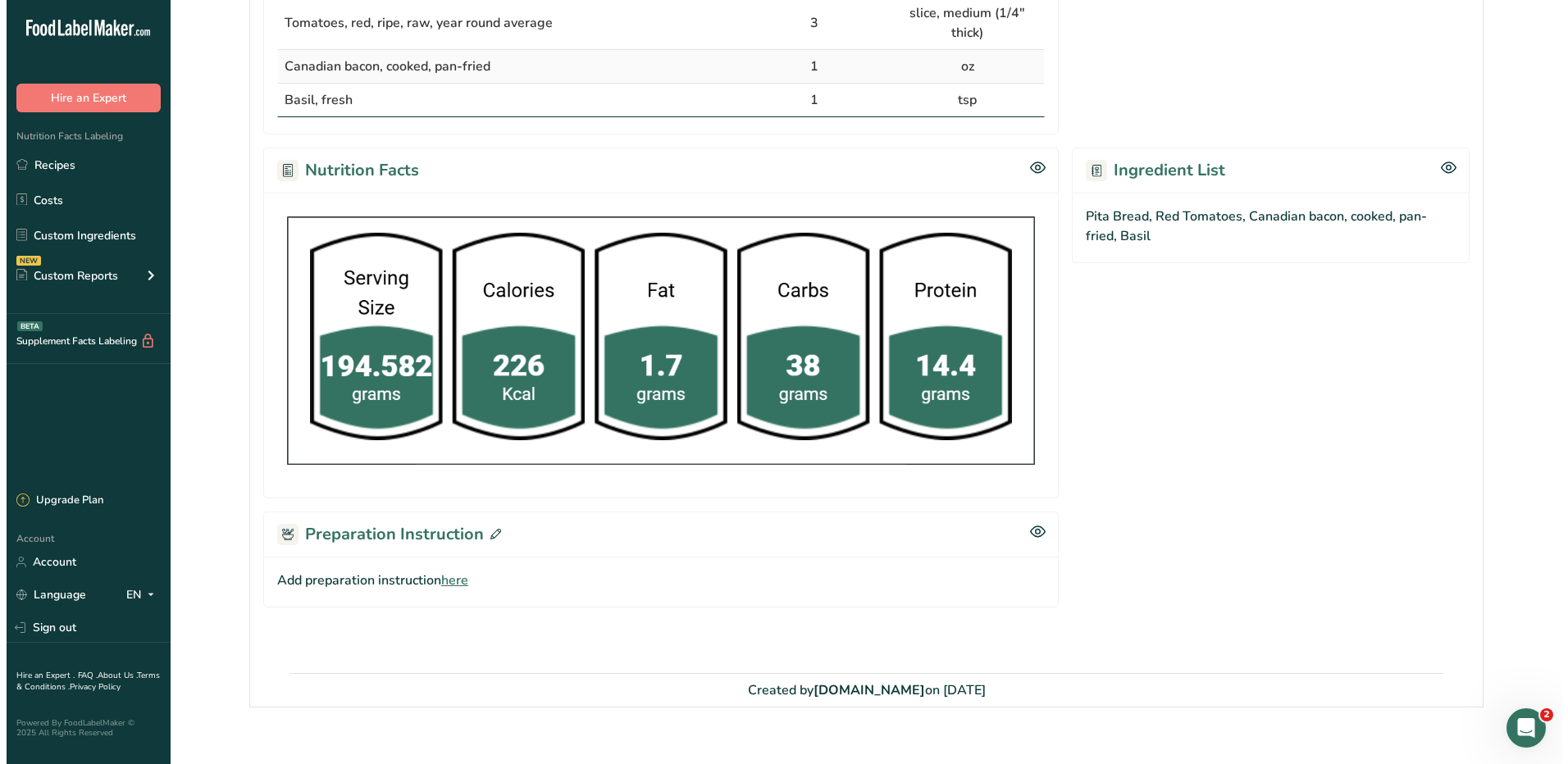
scroll to position [498, 0]
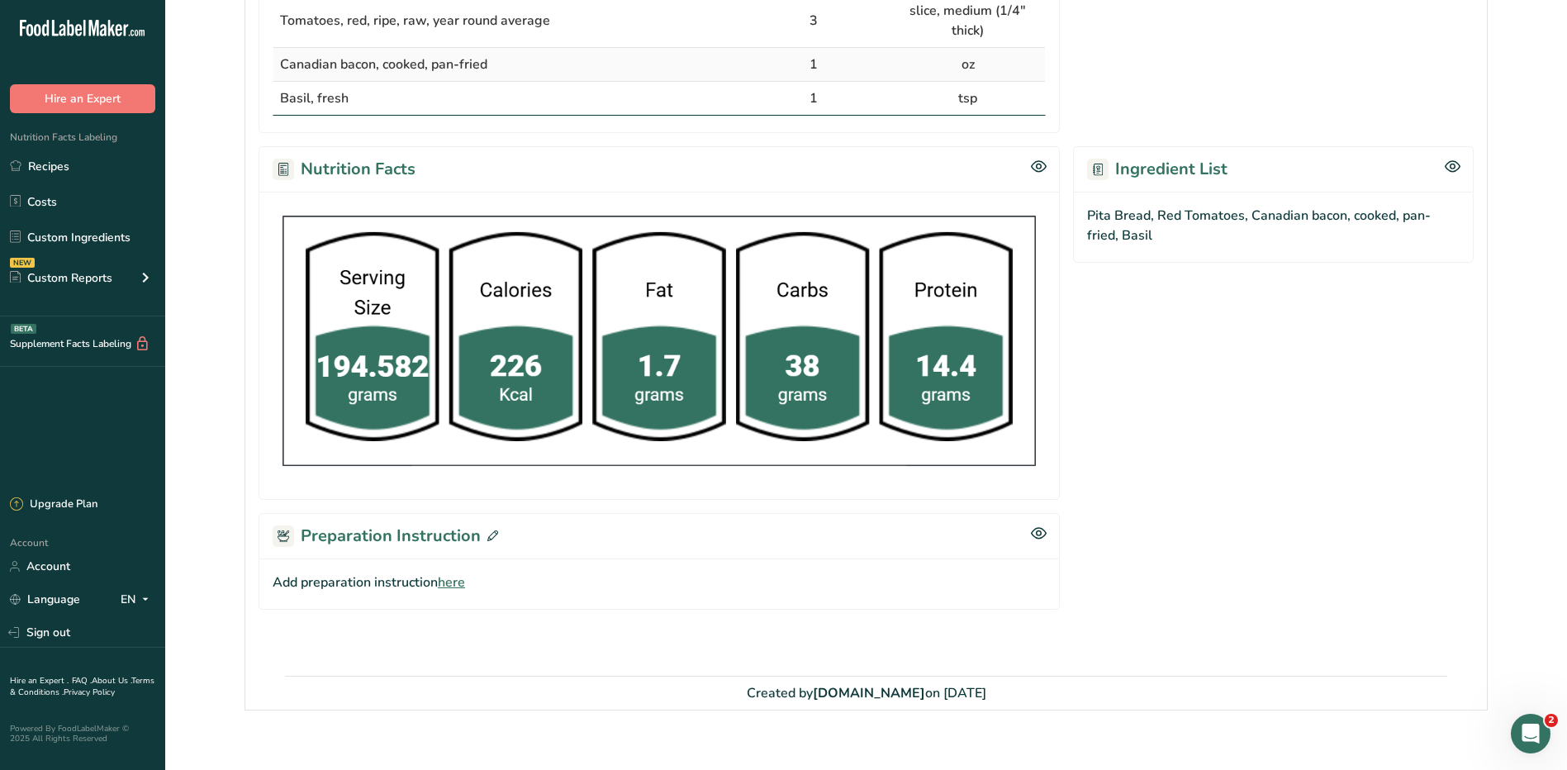
click at [488, 530] on icon at bounding box center [493, 535] width 11 height 11
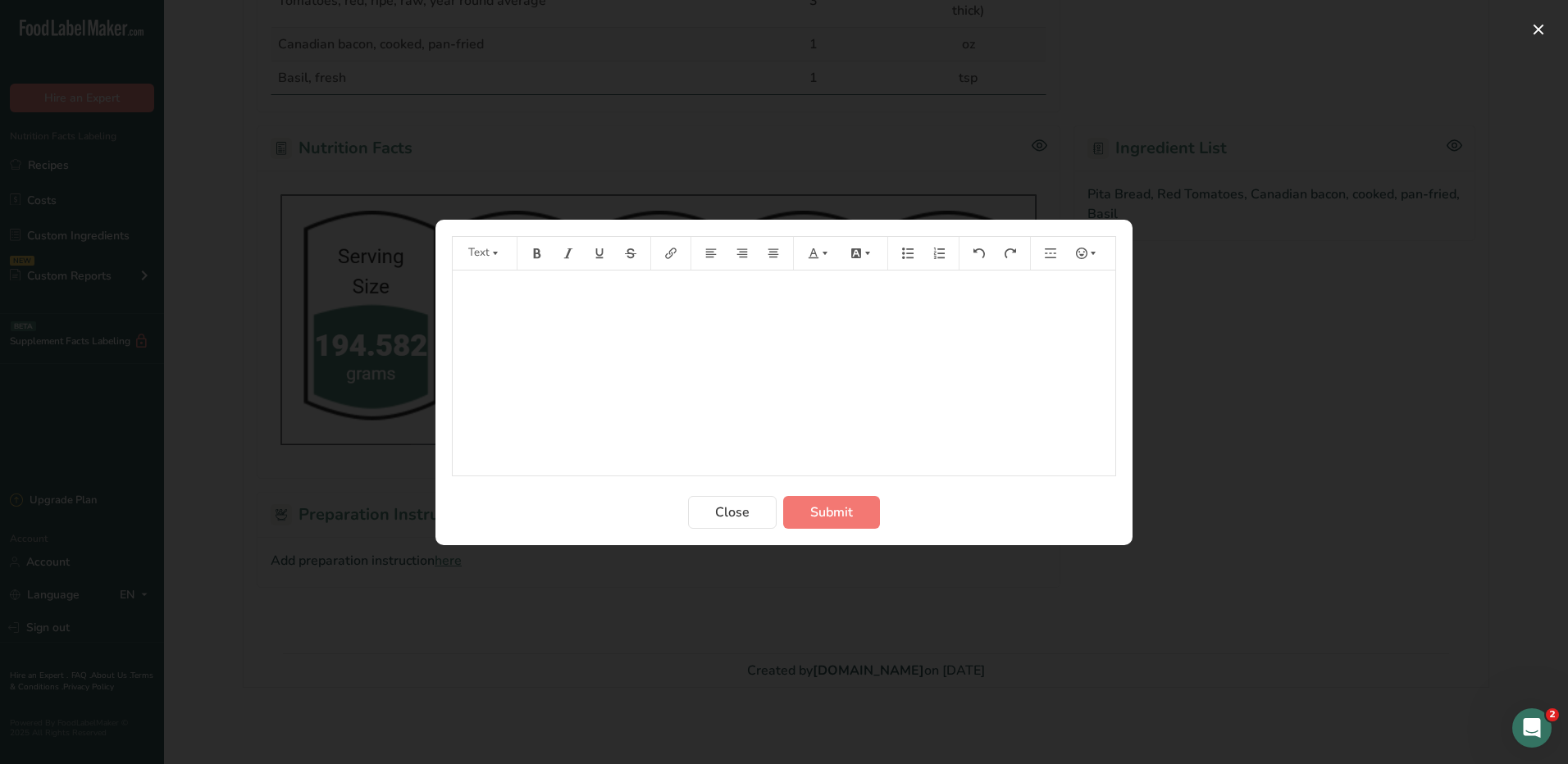
click at [616, 368] on div "﻿" at bounding box center [784, 373] width 663 height 205
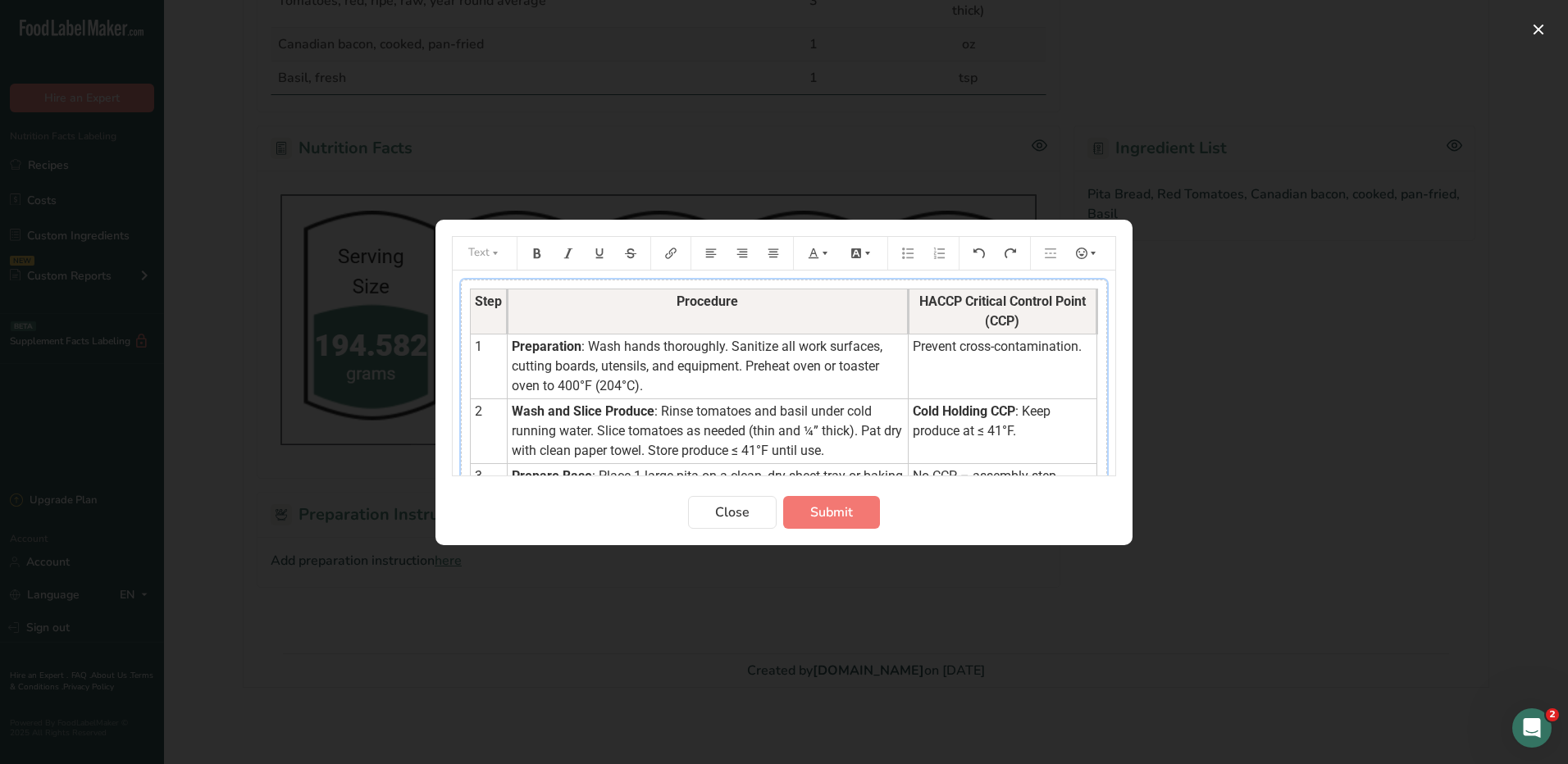
scroll to position [82, 0]
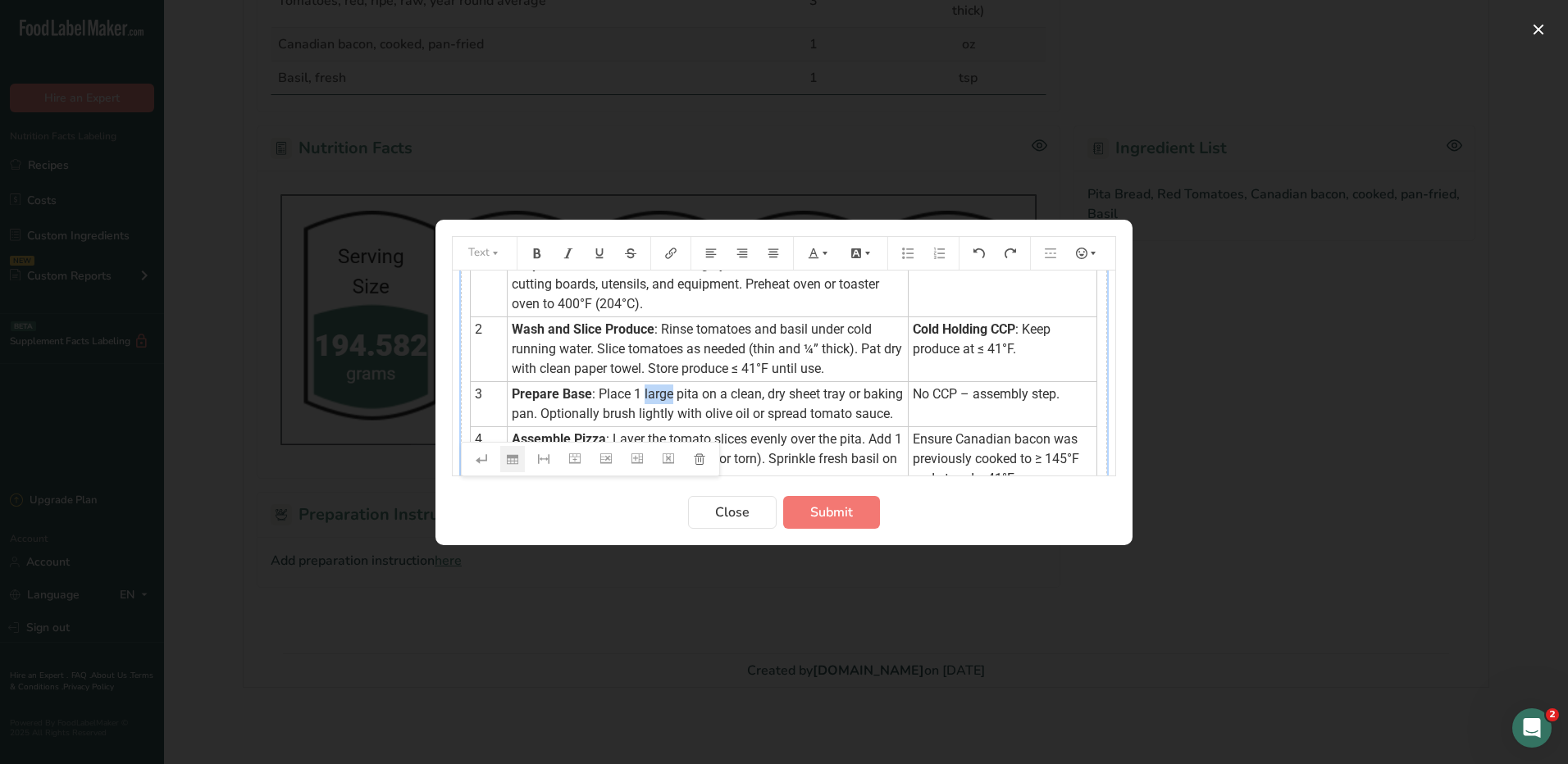
drag, startPoint x: 673, startPoint y: 392, endPoint x: 644, endPoint y: 395, distance: 29.2
click at [644, 395] on span ": Place 1 large pita on a clean, dry sheet tray or baking pan. Optionally brush…" at bounding box center [709, 404] width 394 height 36
click at [699, 394] on span ": Place 1 large pita on a clean, dry sheet tray or baking pan. Optionally brush…" at bounding box center [709, 404] width 394 height 36
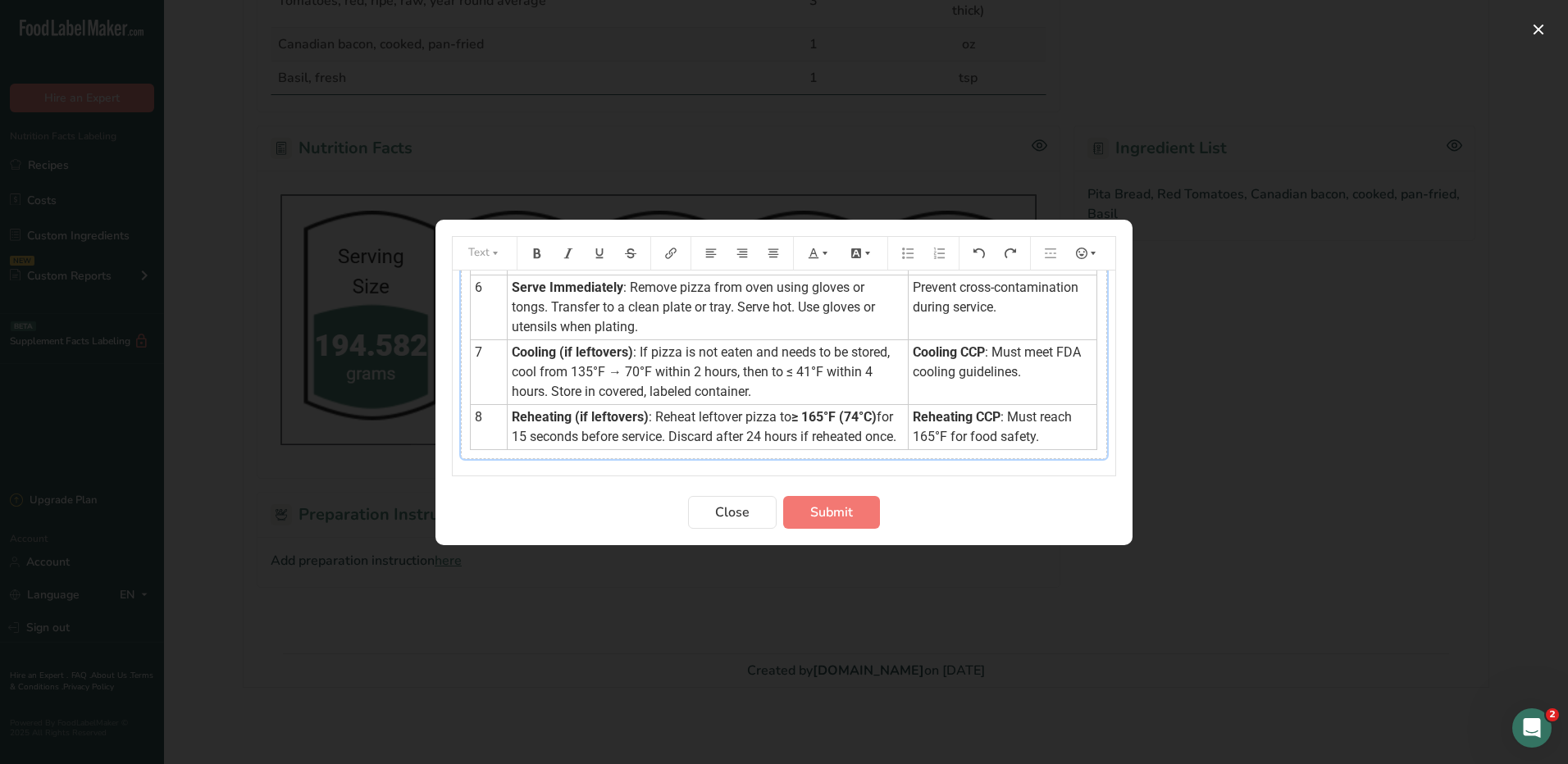
scroll to position [410, 0]
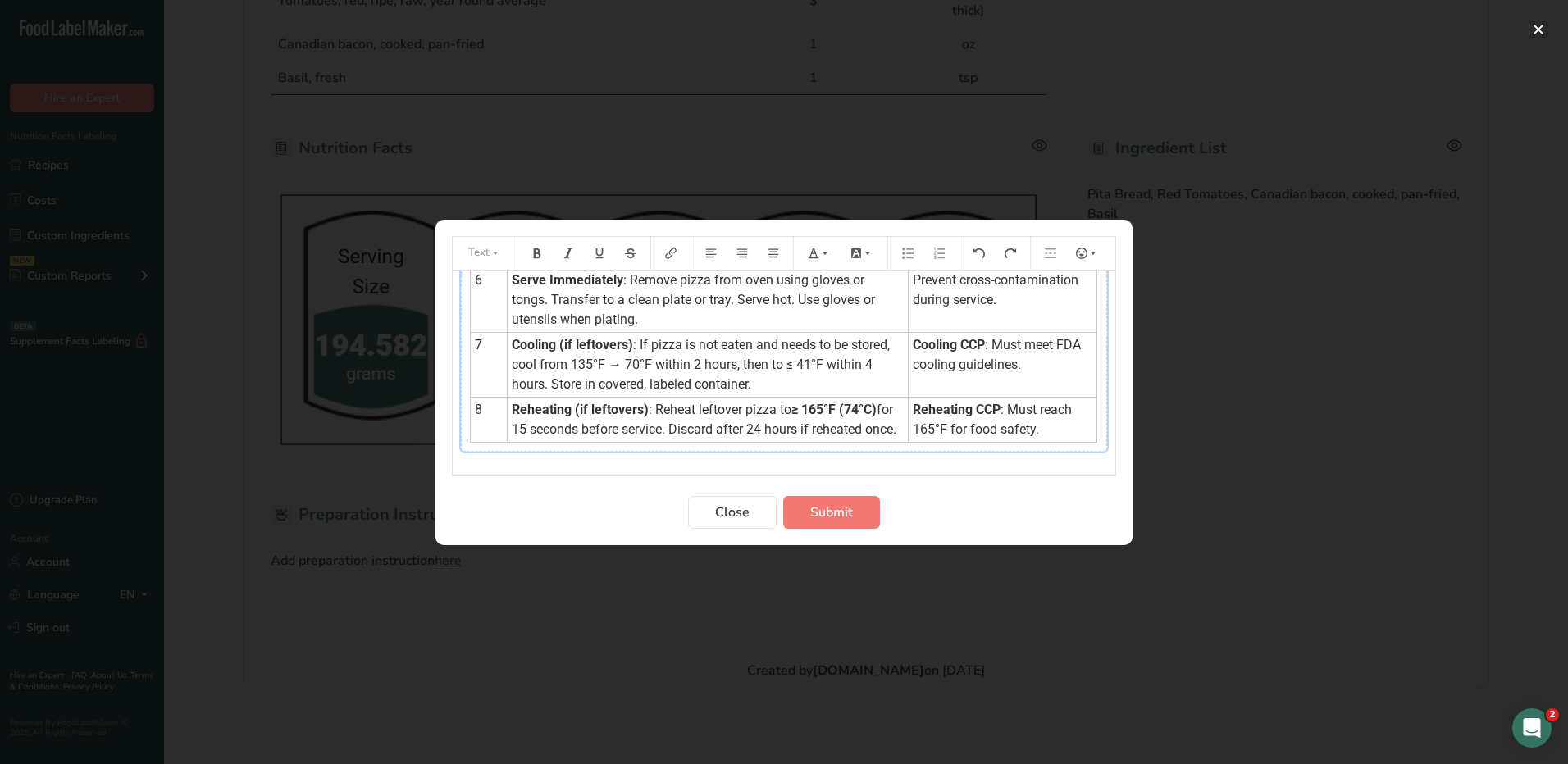
drag, startPoint x: 846, startPoint y: 456, endPoint x: 849, endPoint y: 446, distance: 10.4
click at [846, 442] on td "Reheating (if leftovers) : Reheat leftover pizza to ≥ 165°F (74°C) for 15 secon…" at bounding box center [708, 419] width 401 height 45
click at [692, 448] on button "Preparation instructions modal" at bounding box center [699, 459] width 25 height 26
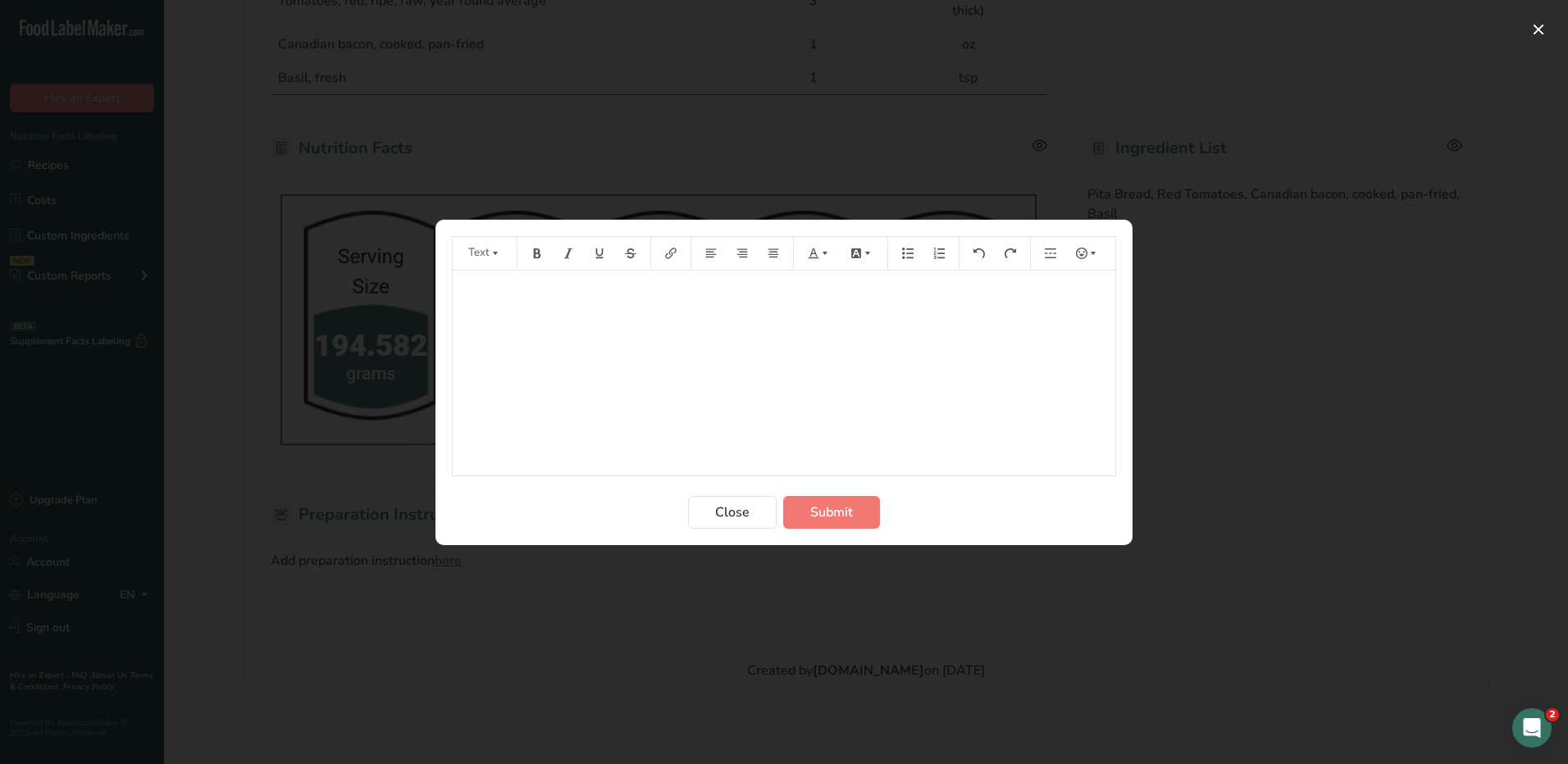
click at [642, 300] on p "﻿" at bounding box center [783, 294] width 646 height 20
drag, startPoint x: 641, startPoint y: 300, endPoint x: 567, endPoint y: 342, distance: 85.1
click at [568, 342] on div "﻿" at bounding box center [784, 373] width 663 height 205
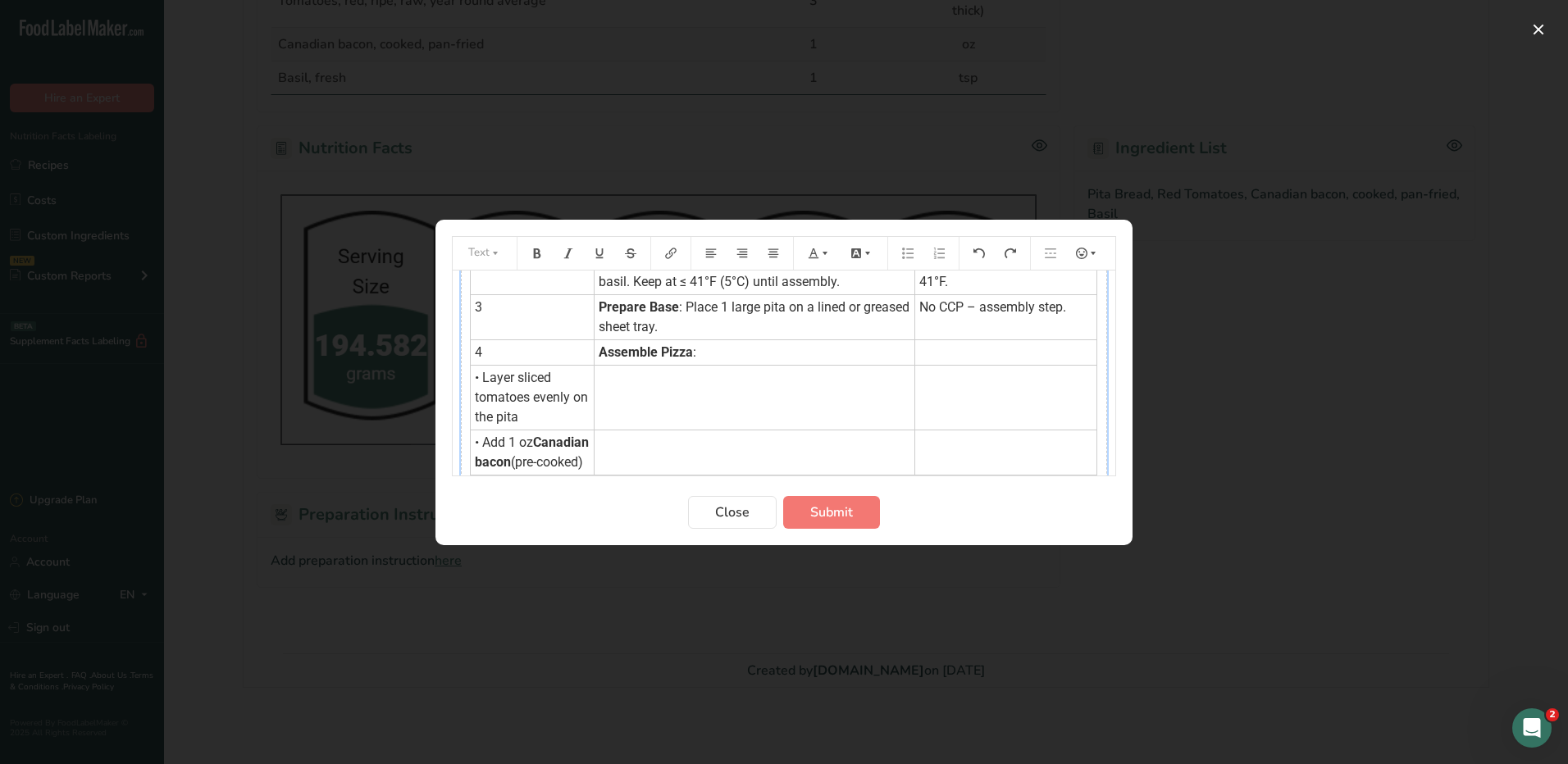
scroll to position [142, 0]
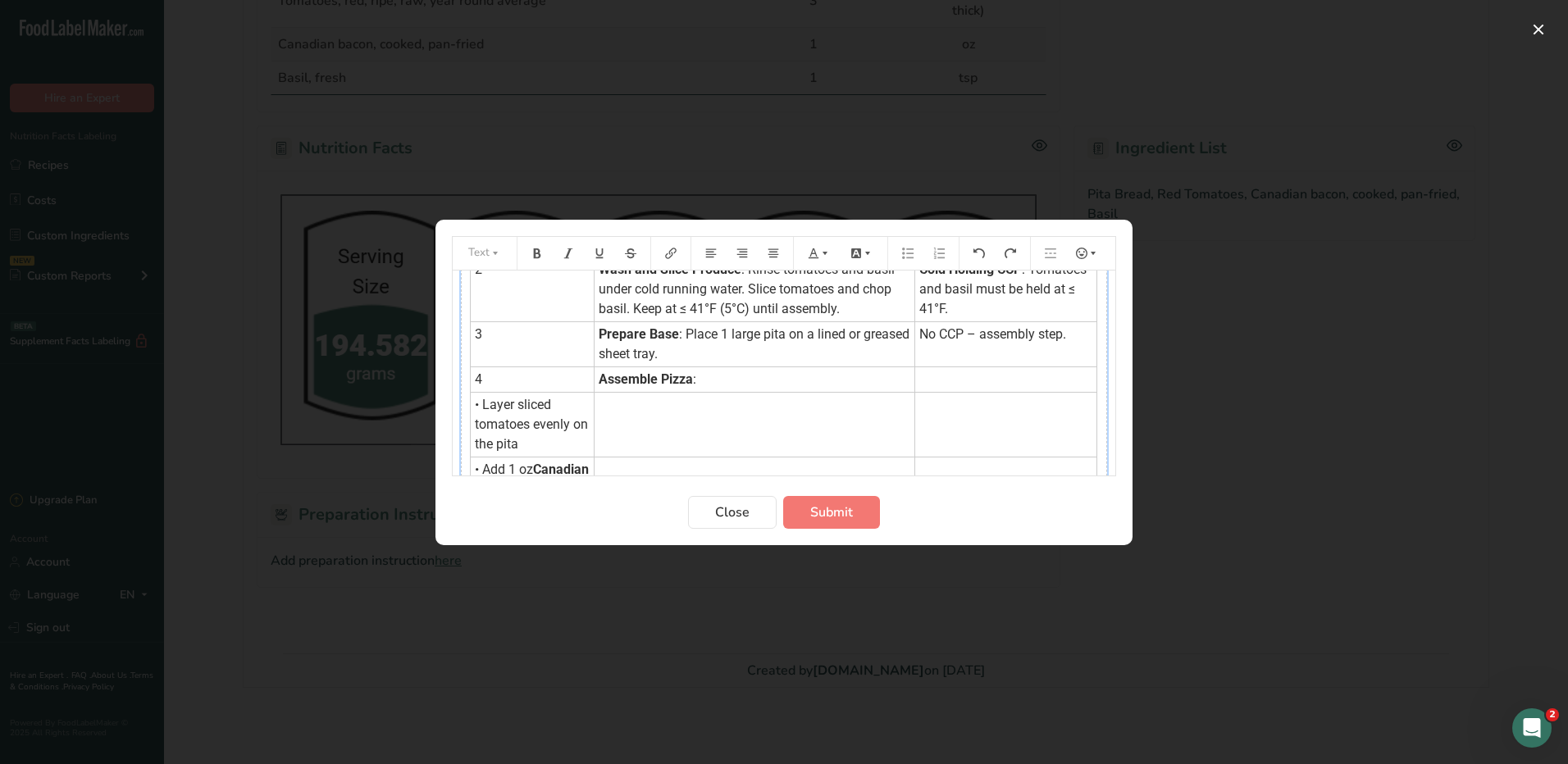
click at [637, 418] on td "﻿" at bounding box center [754, 424] width 321 height 64
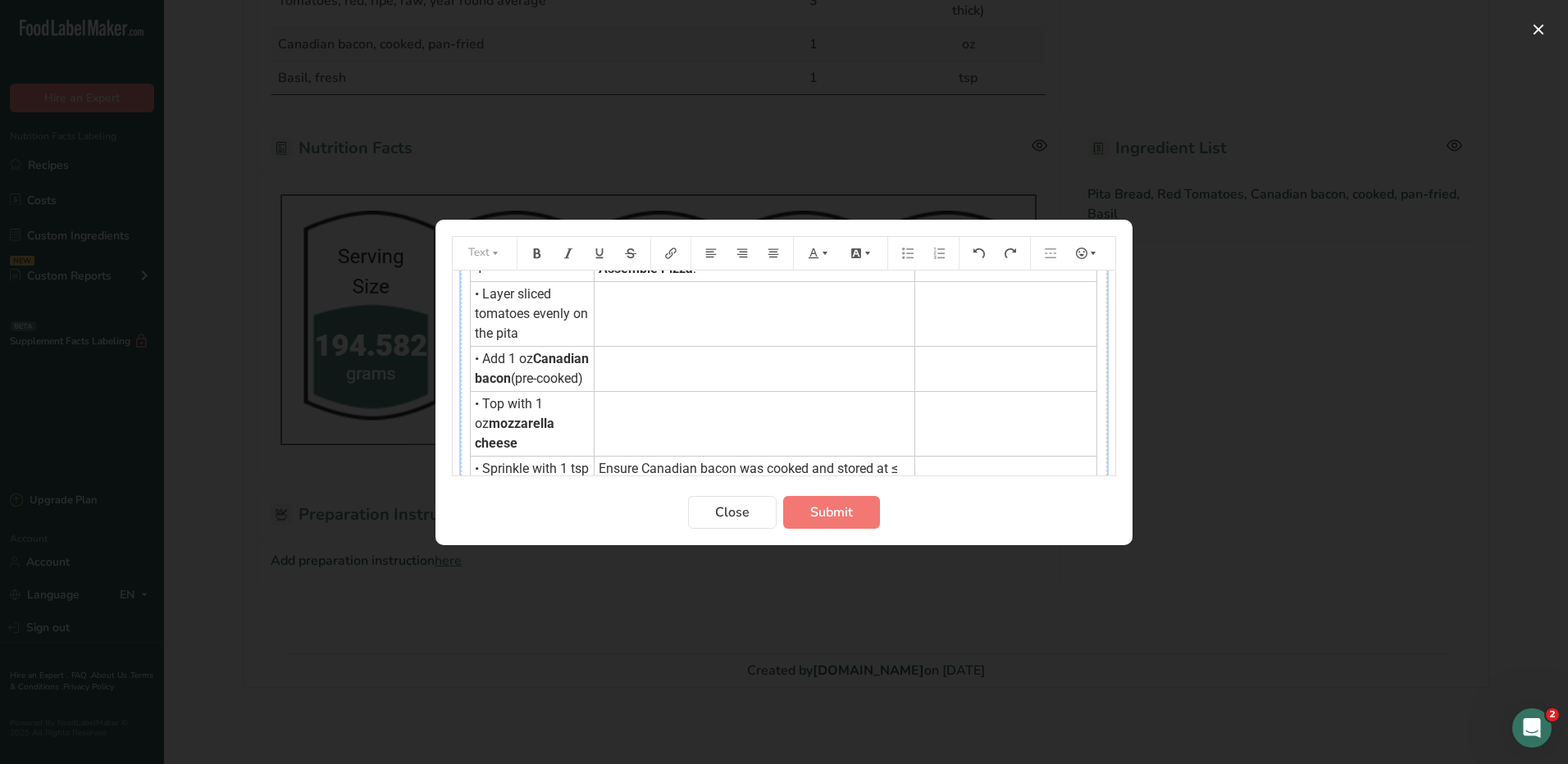
scroll to position [224, 0]
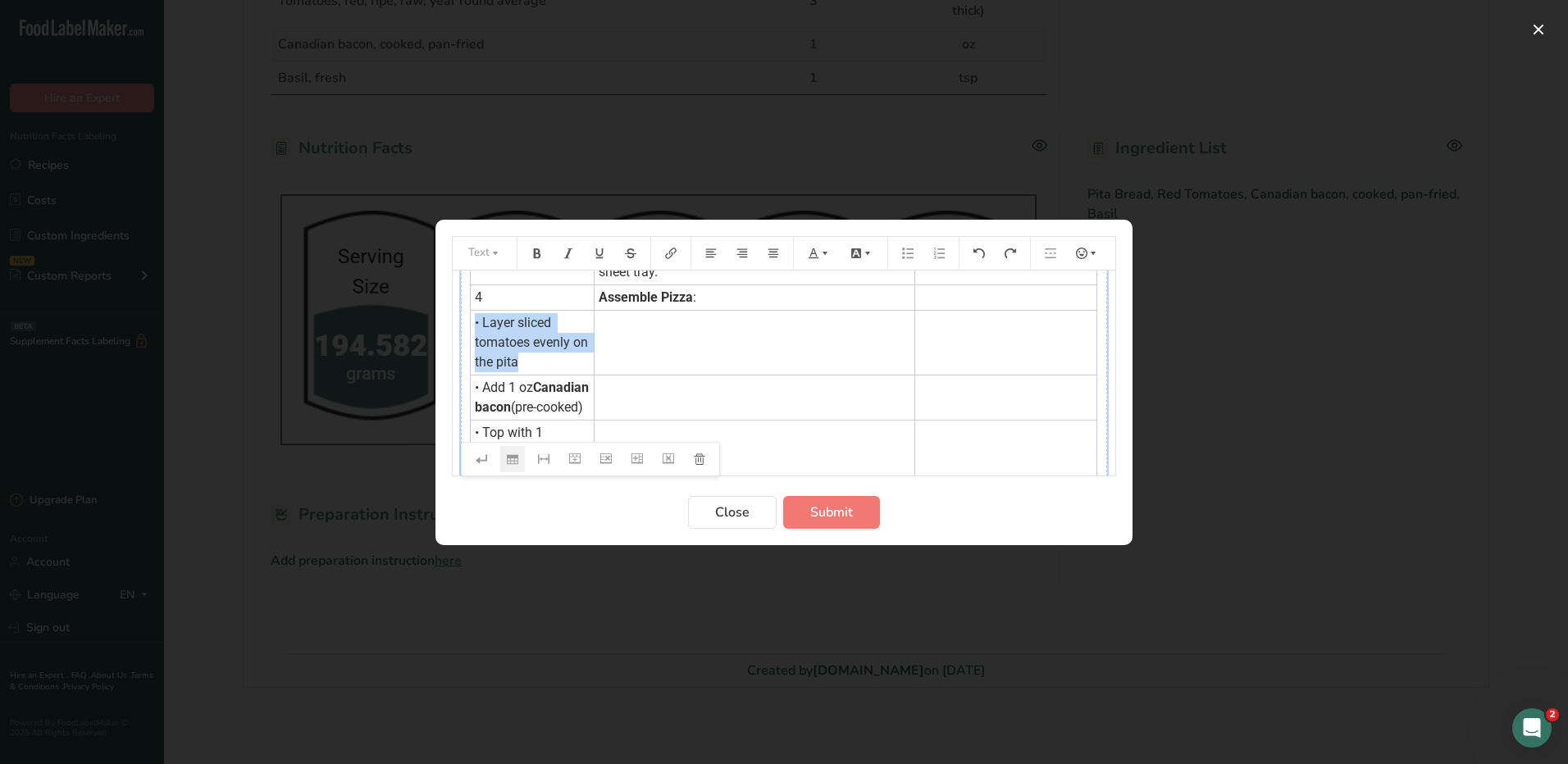
drag, startPoint x: 476, startPoint y: 320, endPoint x: 544, endPoint y: 358, distance: 77.9
click at [544, 358] on td "• Layer sliced tomatoes evenly on the pita" at bounding box center [532, 341] width 124 height 64
copy span "• Layer sliced tomatoes evenly on the pita"
click at [704, 297] on td "Assemble Pizza :" at bounding box center [754, 298] width 321 height 26
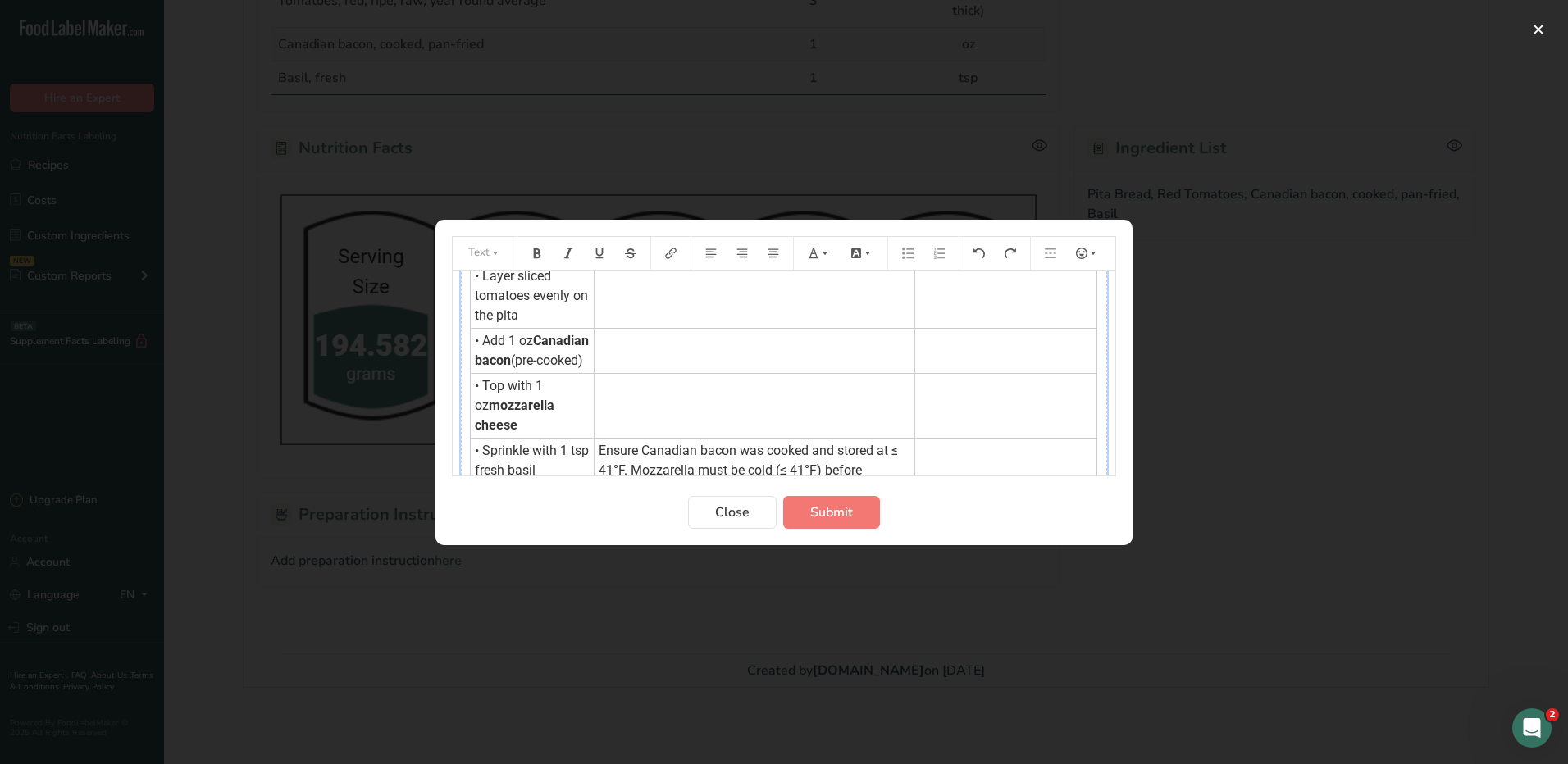
scroll to position [328, 0]
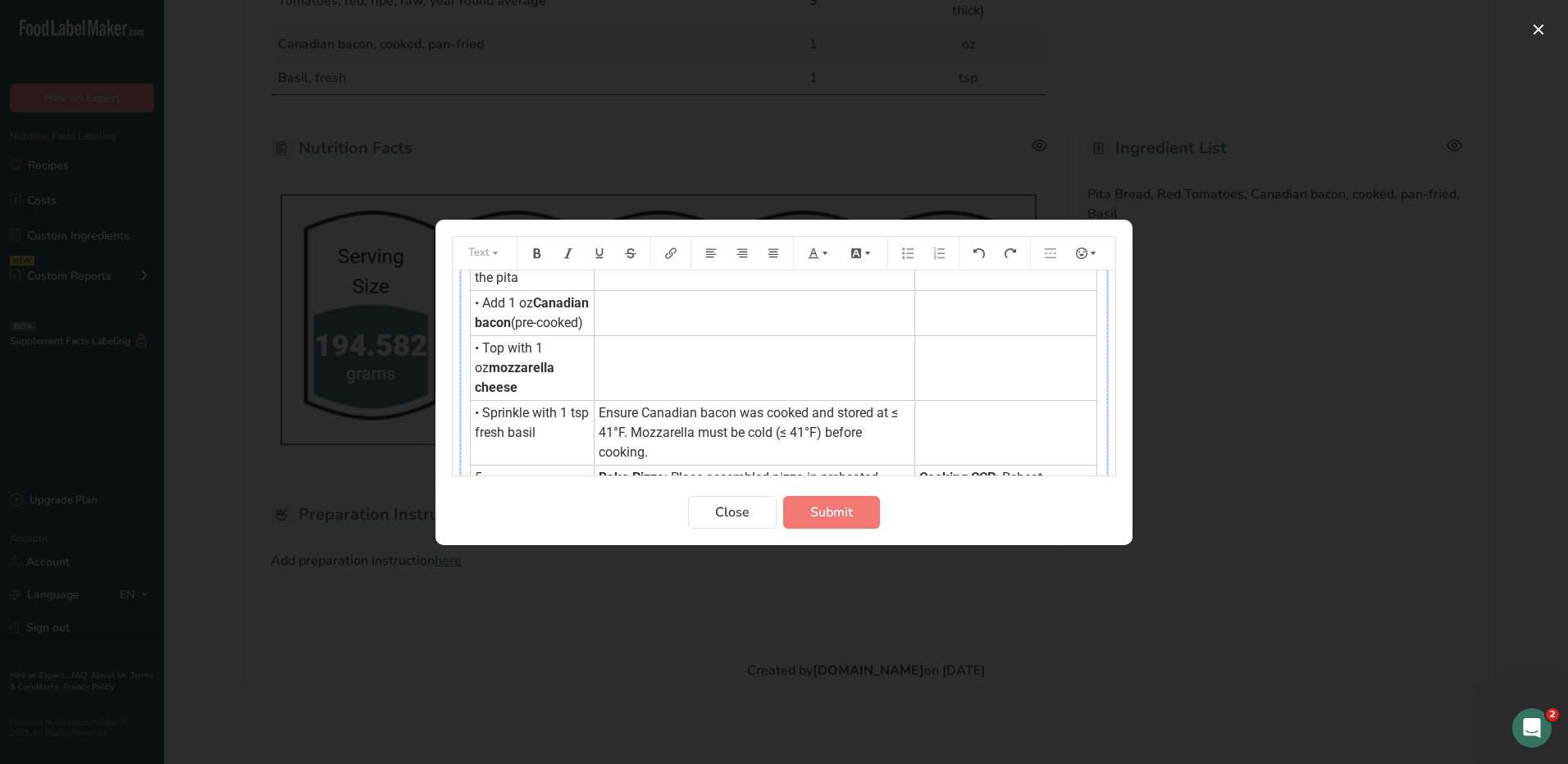
drag, startPoint x: 484, startPoint y: 302, endPoint x: 556, endPoint y: 337, distance: 80.1
click at [556, 335] on td "• Add 1 oz Canadian bacon (pre-cooked)" at bounding box center [532, 313] width 124 height 45
copy td "Add 1 oz Canadian bacon (pre-cooked)"
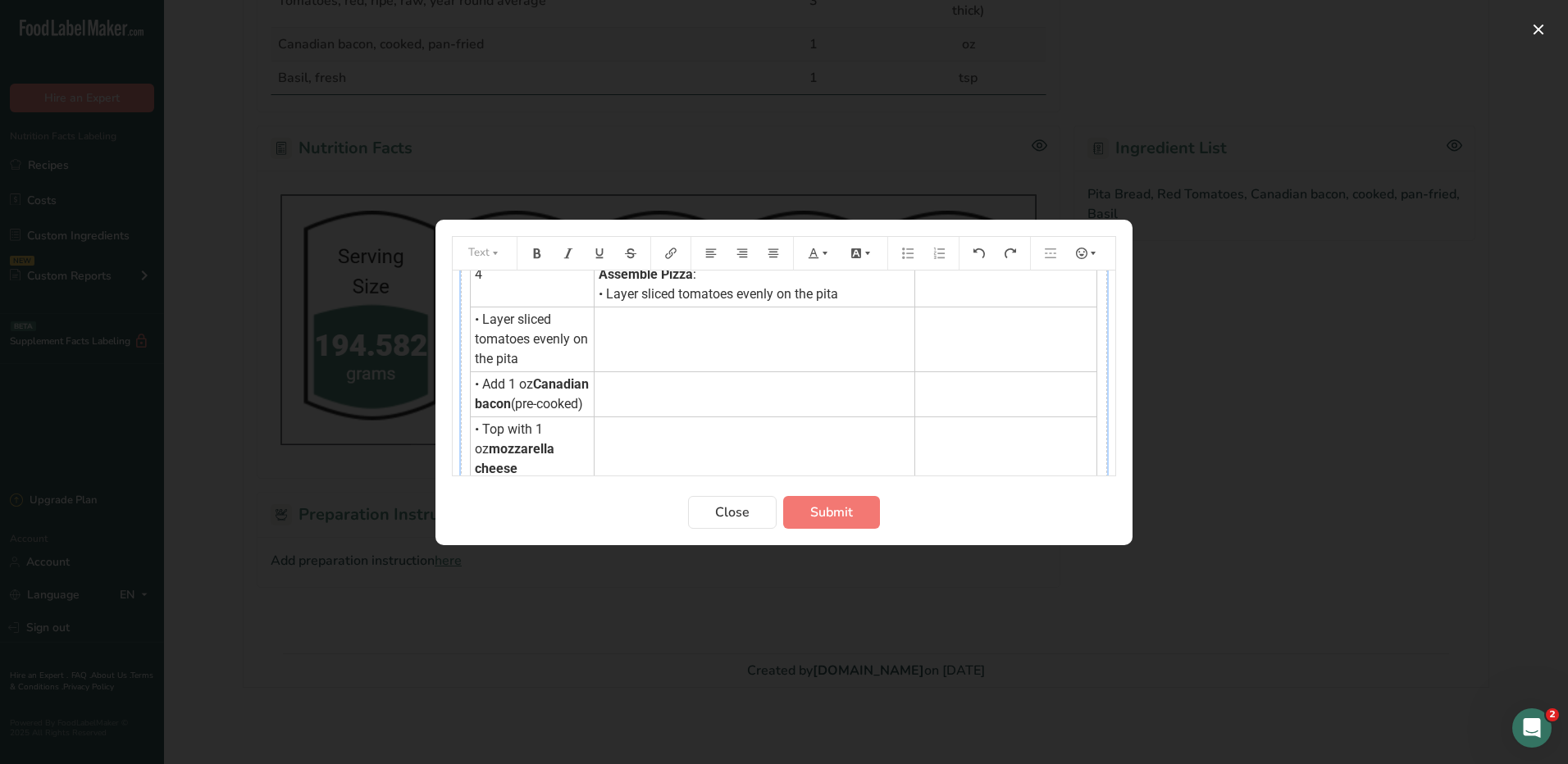
scroll to position [246, 0]
click at [851, 299] on td "Assemble Pizza : • Layer sliced tomatoes evenly on the pita" at bounding box center [754, 284] width 321 height 45
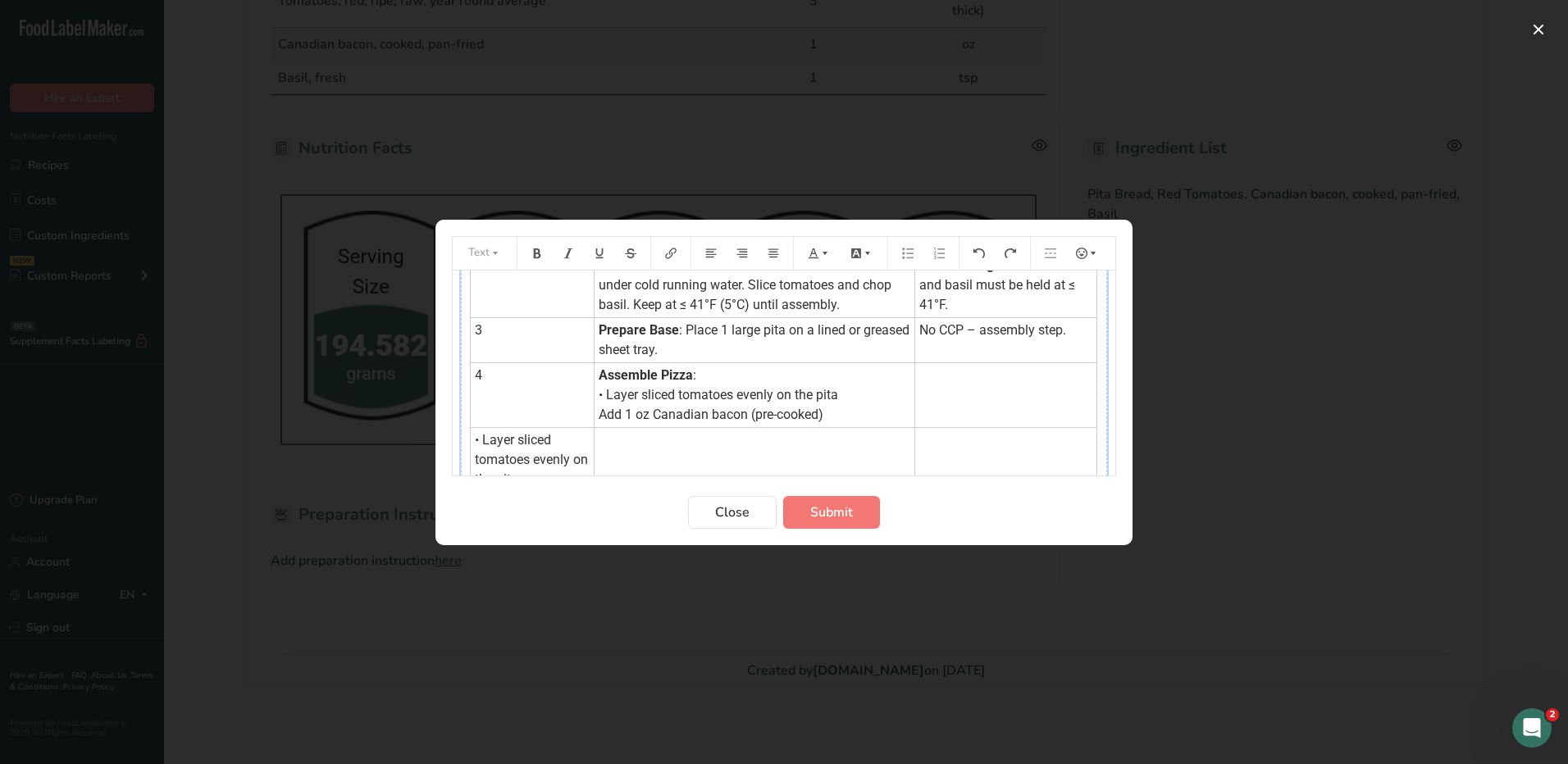
scroll to position [175, 0]
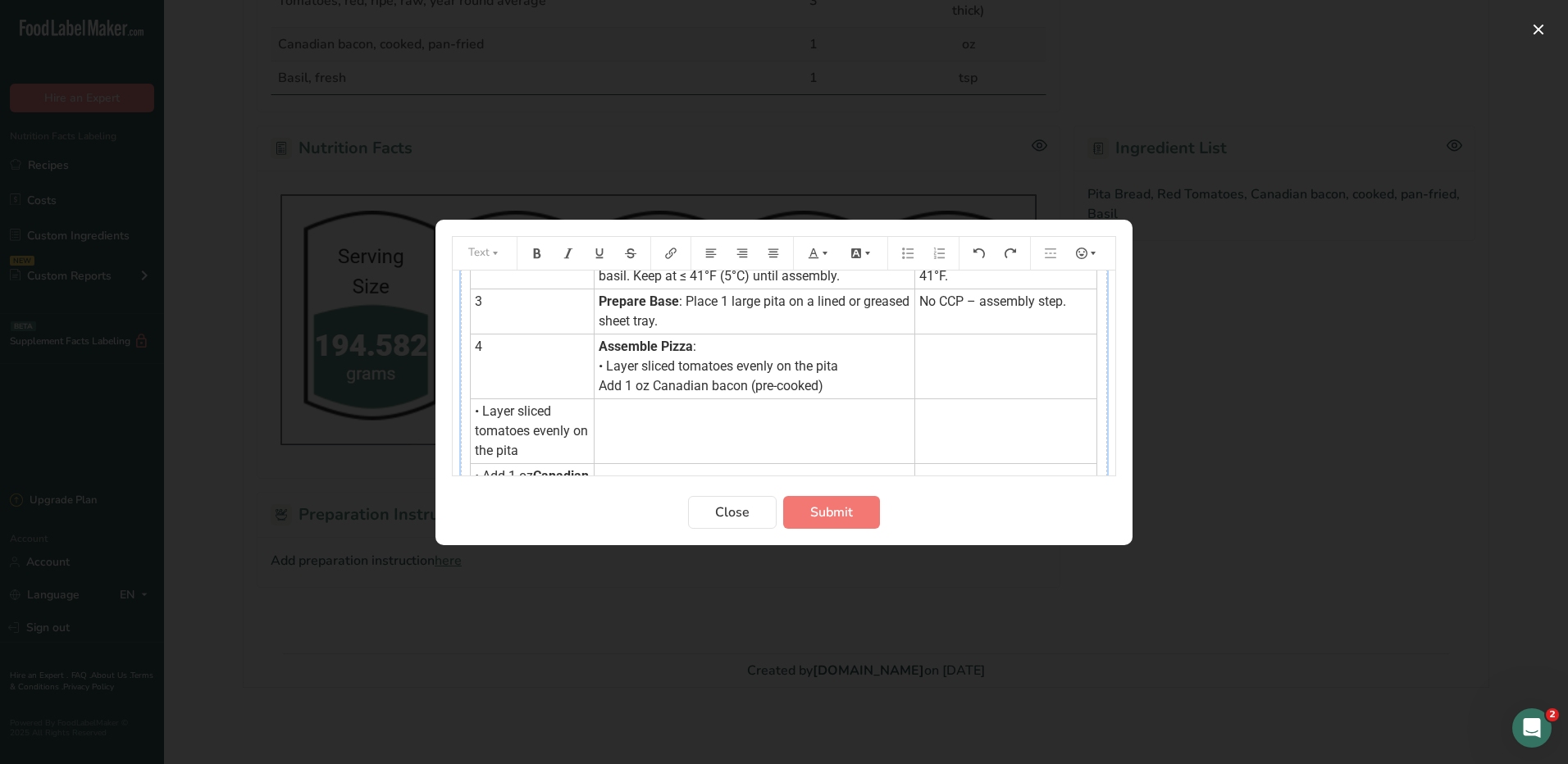
click at [598, 387] on span ": • Layer sliced tomatoes evenly on the pita Add 1 oz Canadian bacon (pre-cooke…" at bounding box center [718, 365] width 239 height 55
click at [905, 257] on icon "Preparation instructions modal" at bounding box center [908, 254] width 12 height 12
click at [907, 252] on icon "Preparation instructions modal" at bounding box center [908, 254] width 12 height 12
click at [598, 362] on span ": • Layer sliced tomatoes evenly on the pita Add 1 oz Canadian bacon (pre-cooke…" at bounding box center [718, 365] width 239 height 55
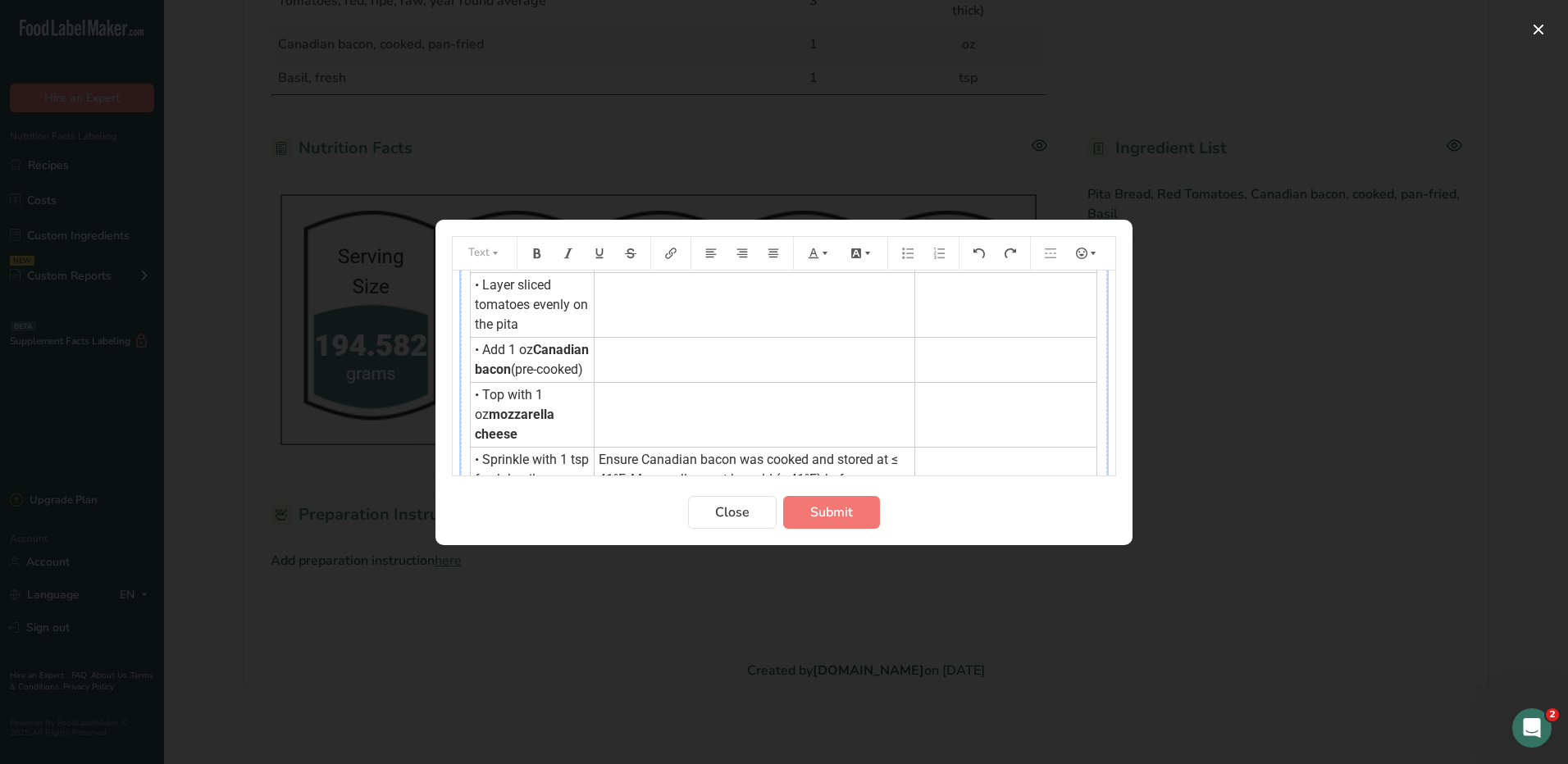
scroll to position [338, 0]
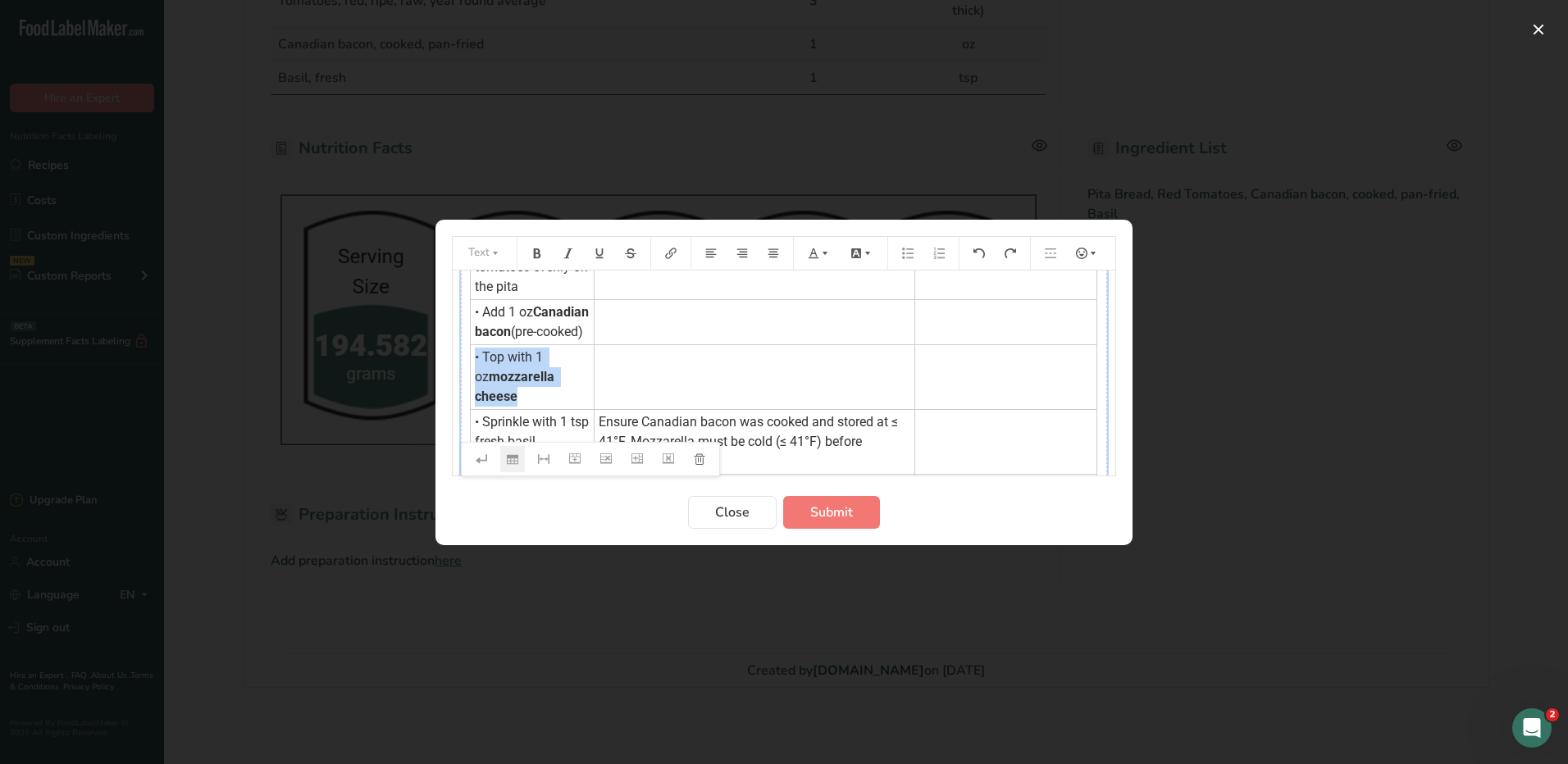
drag, startPoint x: 526, startPoint y: 415, endPoint x: 476, endPoint y: 378, distance: 62.2
click at [476, 378] on td "• Top with 1 oz mozzarella cheese" at bounding box center [532, 376] width 124 height 64
copy td "• Top with 1 oz mozzarella cheese"
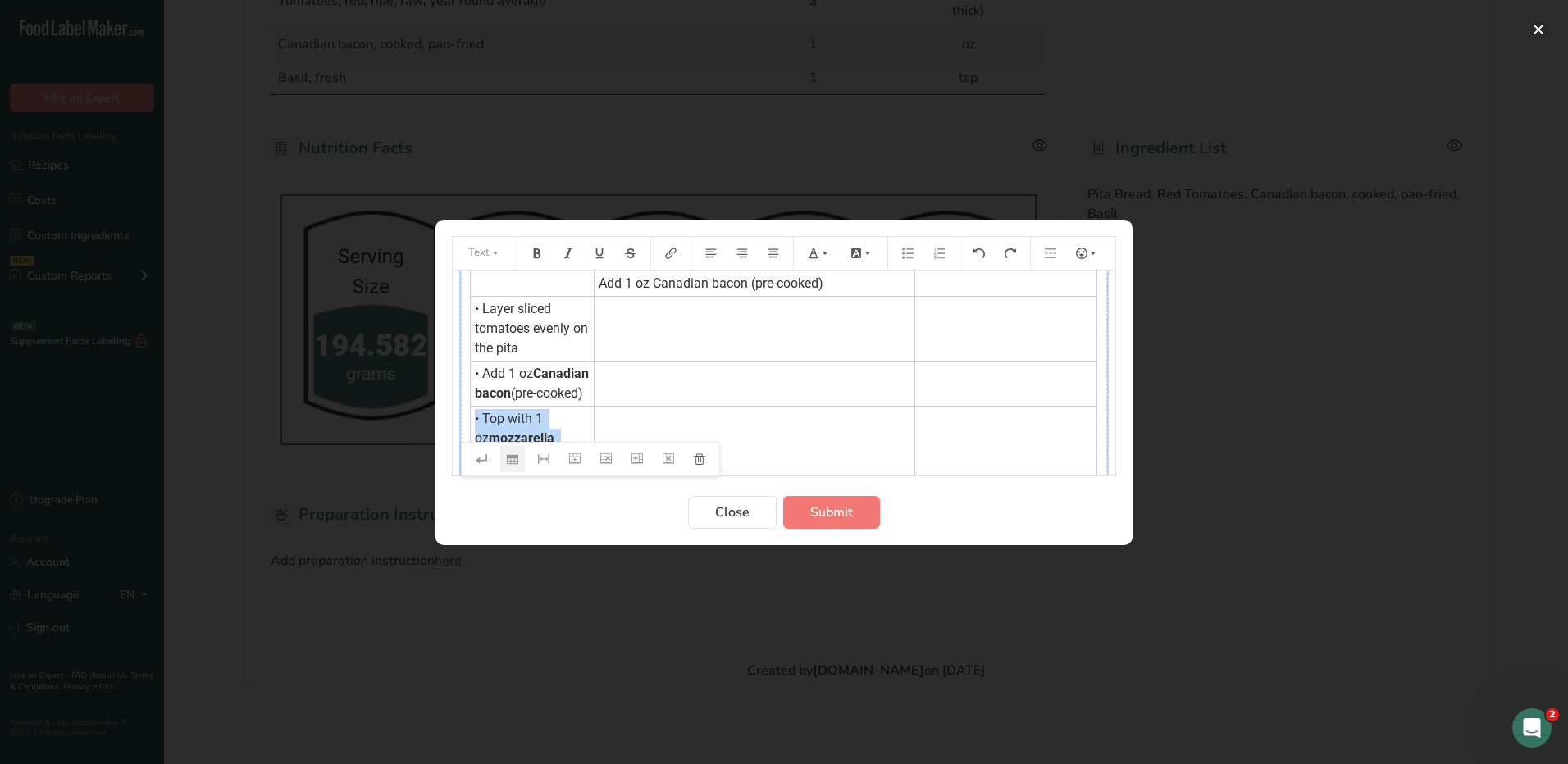
scroll to position [175, 0]
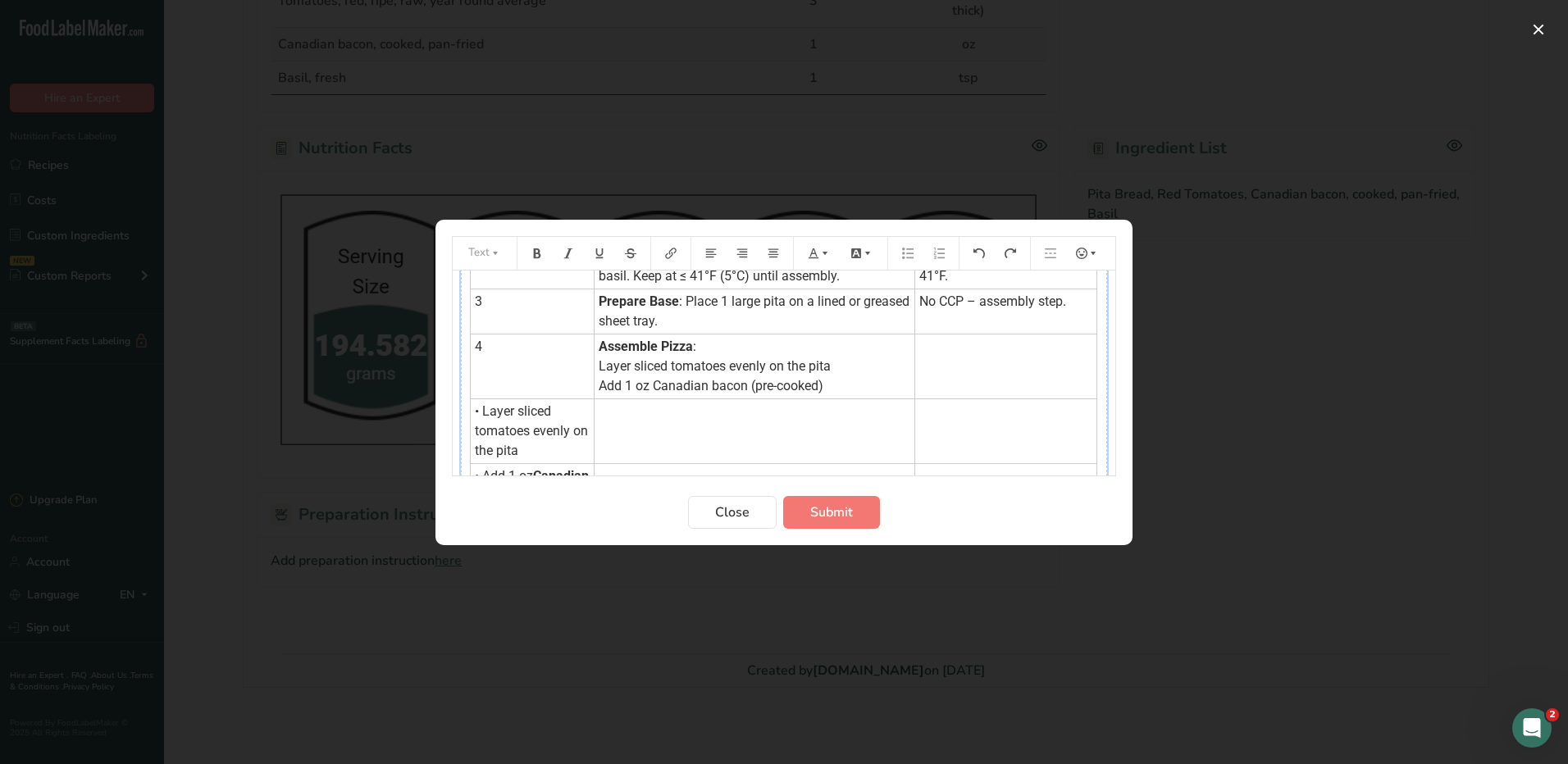
click at [834, 385] on td "Assemble Pizza : Layer sliced tomatoes evenly on the pita Add 1 oz Canadian bac…" at bounding box center [754, 365] width 321 height 64
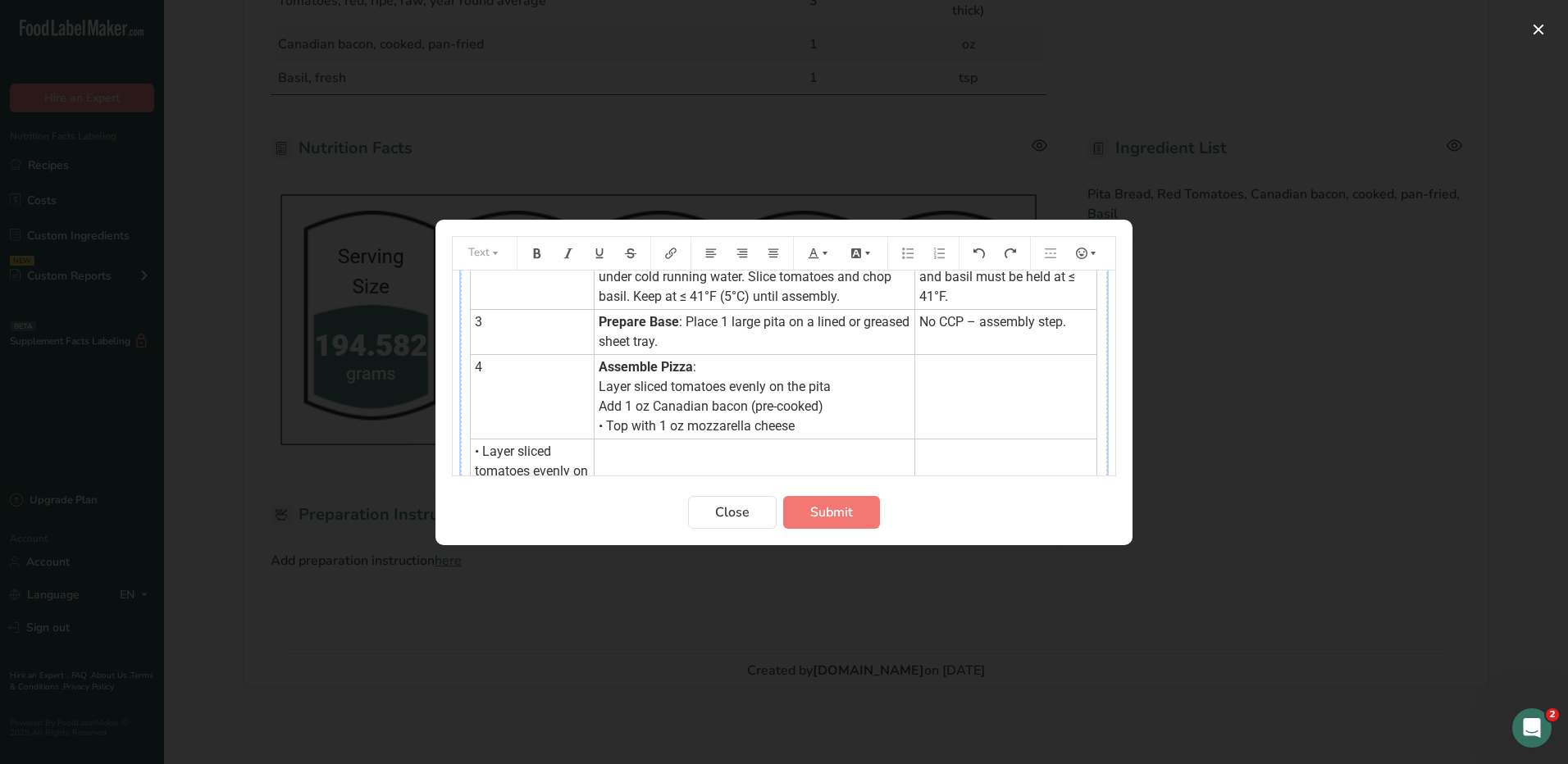
scroll to position [194, 0]
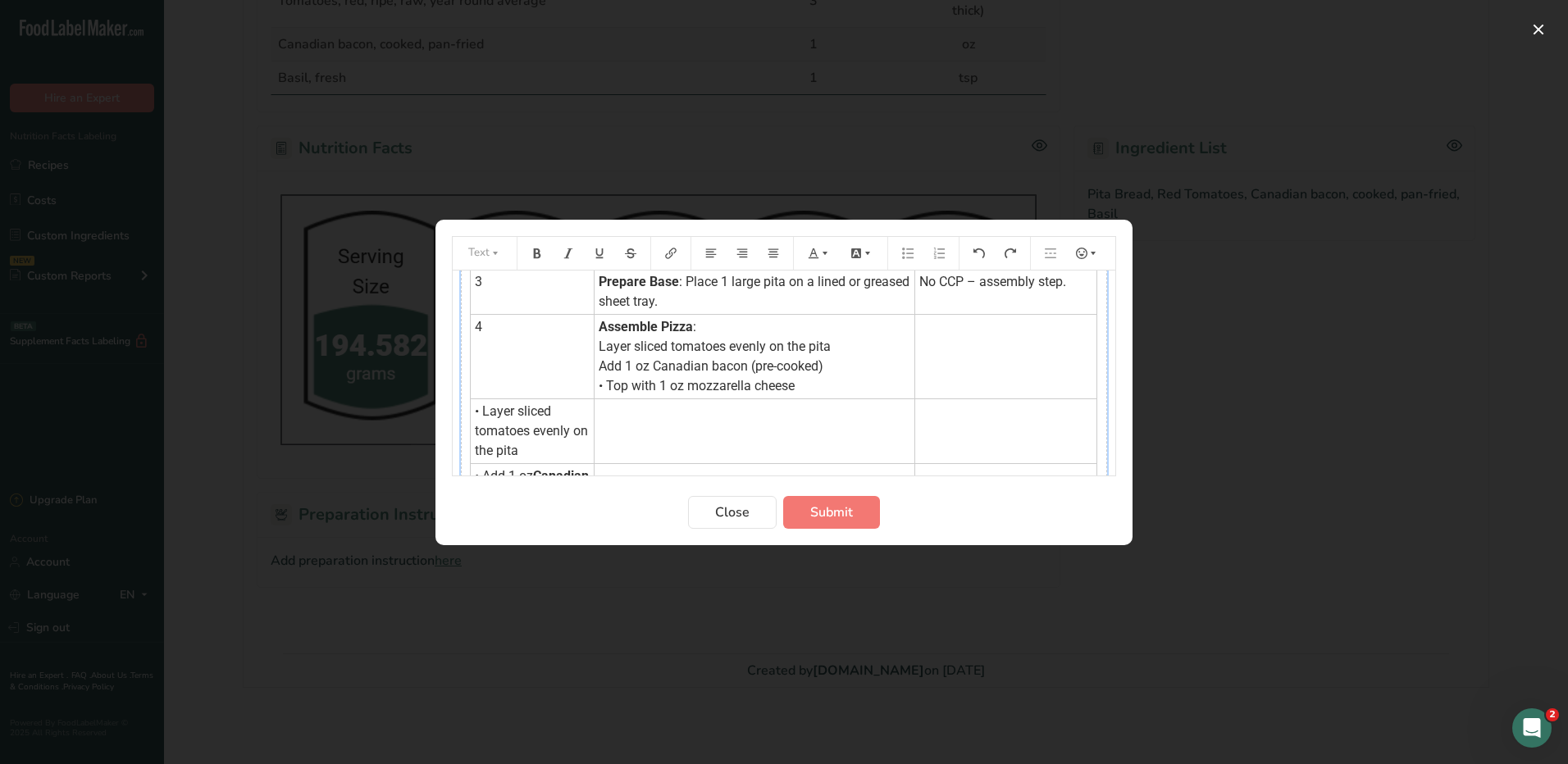
click at [598, 389] on span ": Layer sliced tomatoes evenly on the pita Add 1 oz Canadian bacon (pre-cooked)…" at bounding box center [715, 355] width 232 height 74
drag, startPoint x: 593, startPoint y: 385, endPoint x: 584, endPoint y: 388, distance: 9.5
click at [594, 388] on td "Assemble Pizza : Layer sliced tomatoes evenly on the pita Add 1 oz Canadian bac…" at bounding box center [754, 355] width 321 height 84
copy span "•"
click at [582, 365] on td "4" at bounding box center [532, 355] width 124 height 84
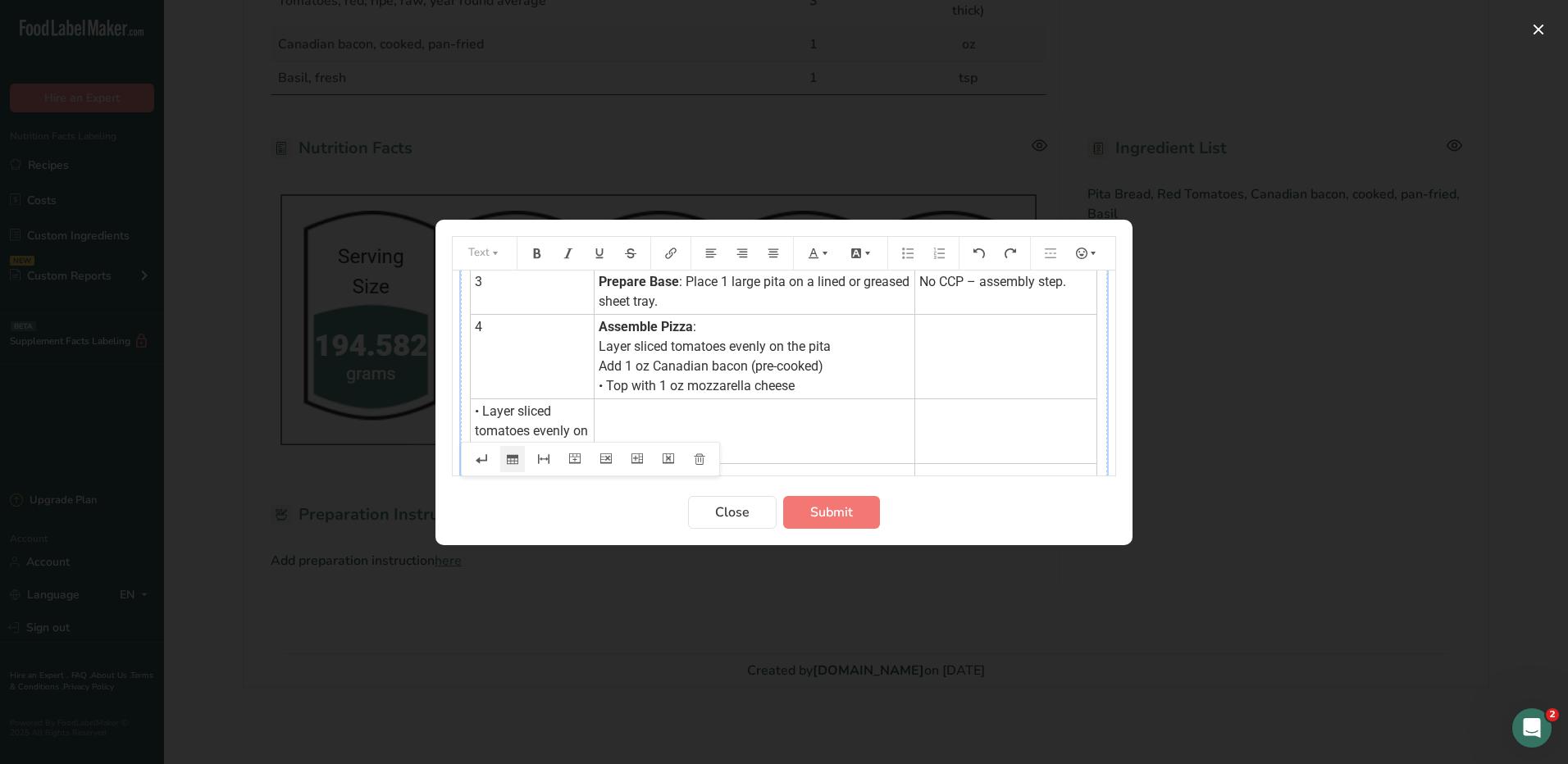
click at [598, 366] on span ": Layer sliced tomatoes evenly on the pita Add 1 oz Canadian bacon (pre-cooked)…" at bounding box center [715, 355] width 232 height 74
click at [594, 344] on td "Assemble Pizza : Layer sliced tomatoes evenly on the pita • Add 1 oz Canadian b…" at bounding box center [754, 355] width 321 height 84
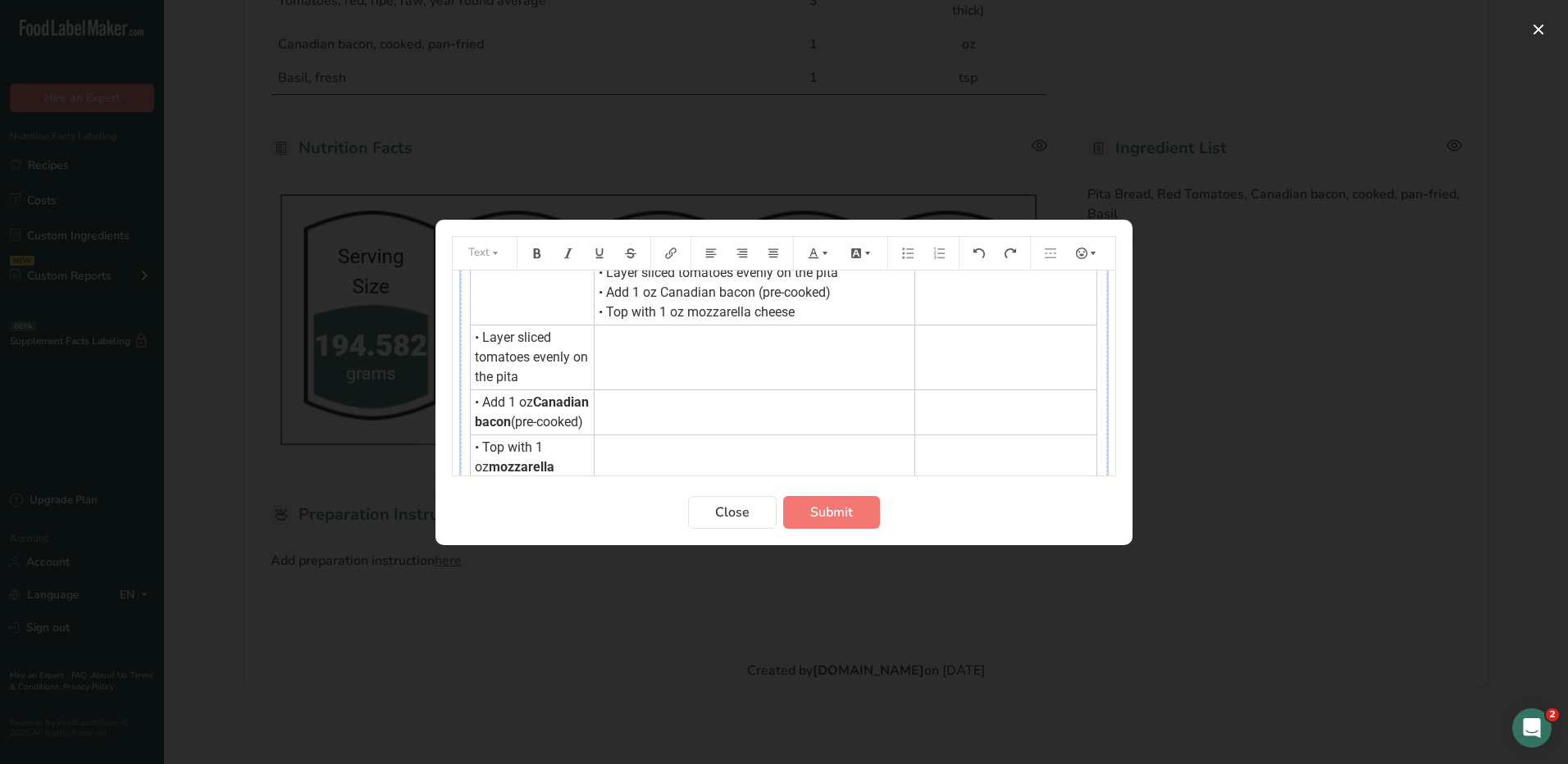
scroll to position [358, 0]
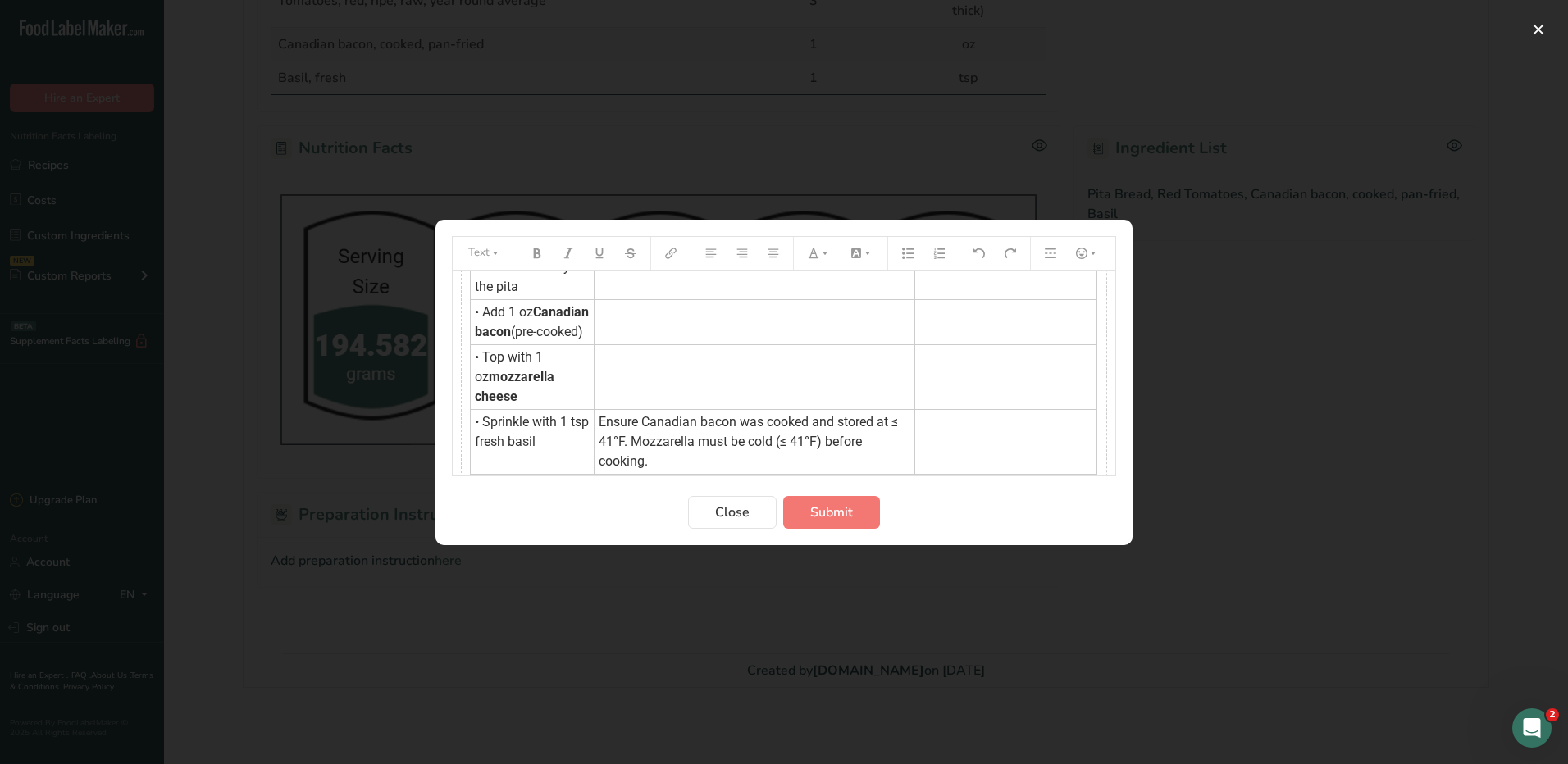
drag, startPoint x: 495, startPoint y: 401, endPoint x: 750, endPoint y: 392, distance: 255.2
click at [743, 399] on tr "• Top with 1 oz mozzarella cheese ﻿ ﻿" at bounding box center [783, 376] width 626 height 64
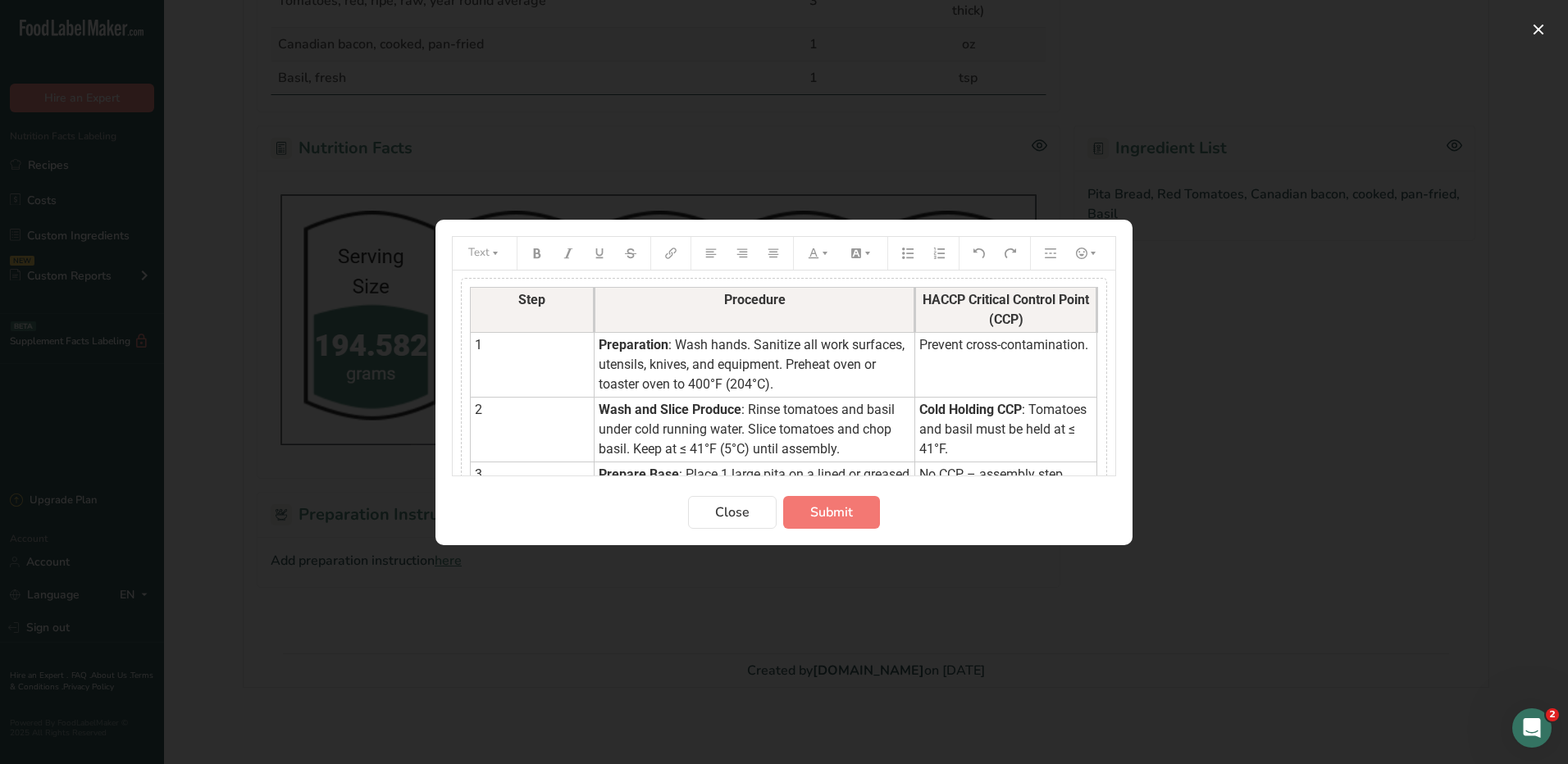
scroll to position [0, 0]
drag, startPoint x: 921, startPoint y: 408, endPoint x: 832, endPoint y: 412, distance: 89.1
click at [832, 412] on tbody "Step Procedure HACCP Critical Control Point (CCP) 1 Preparation : Wash hands. S…" at bounding box center [783, 690] width 626 height 803
drag, startPoint x: 541, startPoint y: 446, endPoint x: 512, endPoint y: 450, distance: 29.3
click at [512, 450] on tbody "Step Procedure HACCP Critical Control Point (CCP) 1 Preparation : Wash hands. S…" at bounding box center [783, 689] width 626 height 803
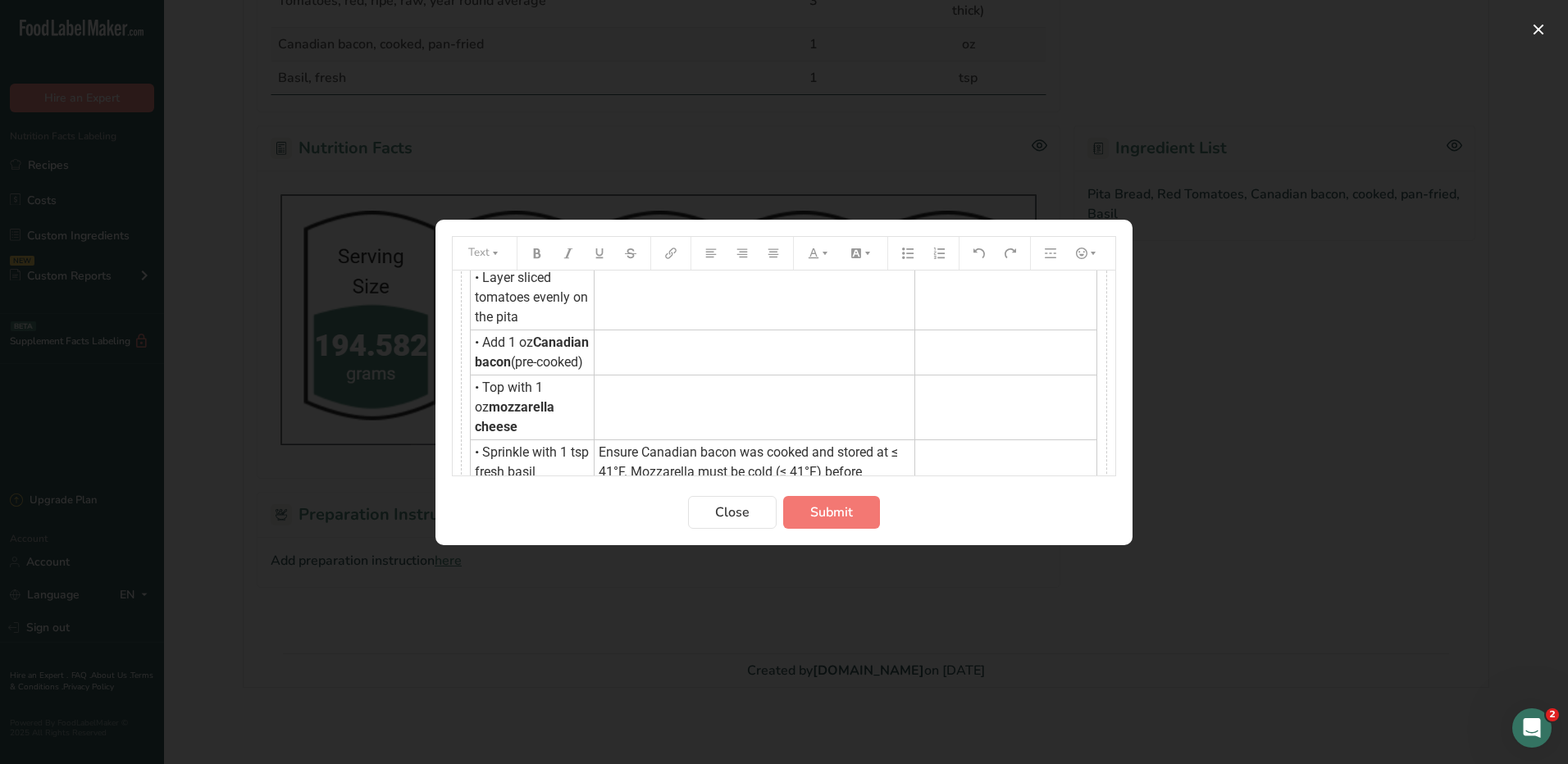
click at [529, 440] on td "• Top with 1 oz mozzarella cheese" at bounding box center [532, 407] width 124 height 64
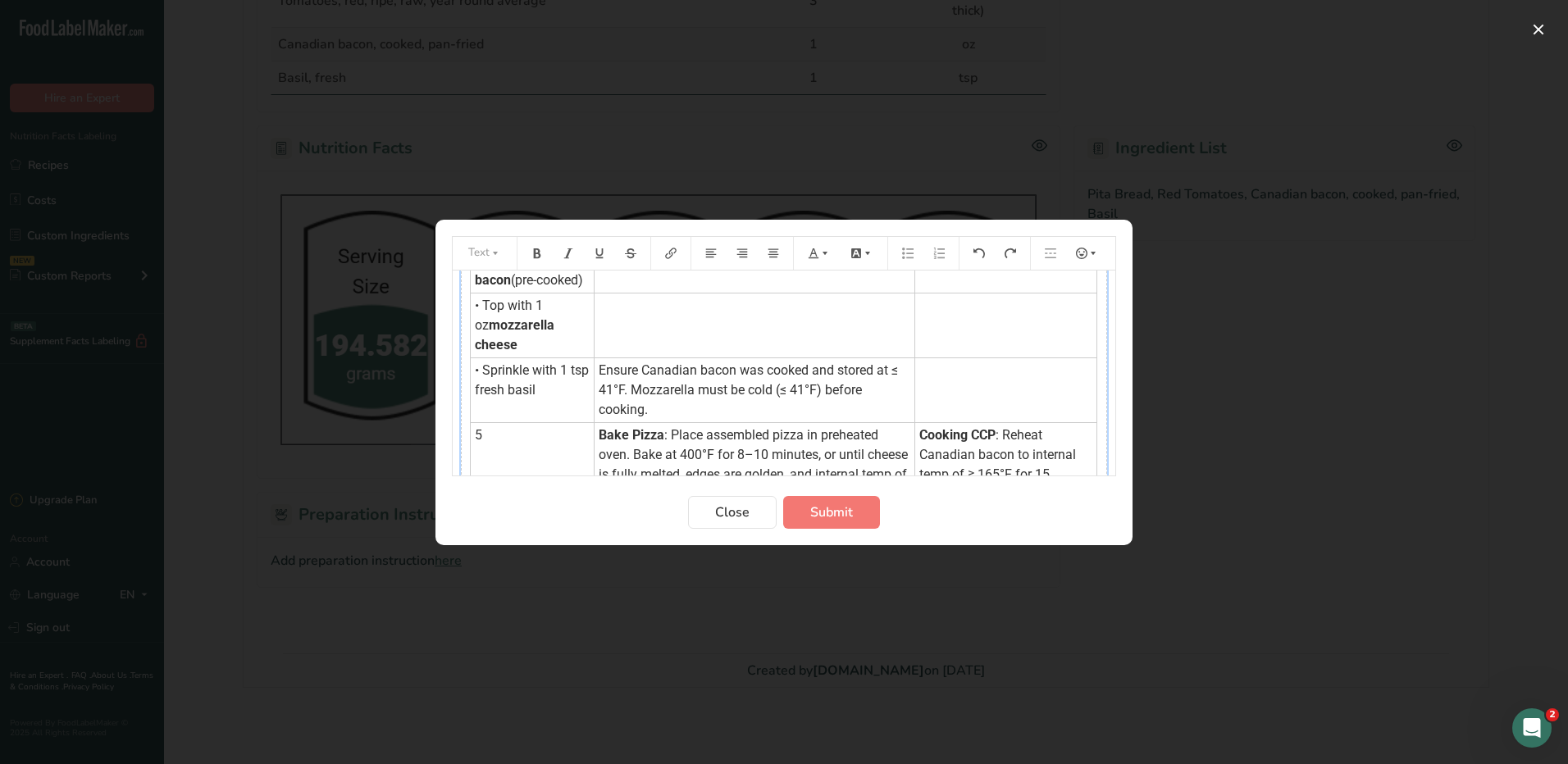
click at [643, 313] on td "﻿" at bounding box center [754, 324] width 321 height 64
click at [601, 456] on icon "Preparation instructions modal" at bounding box center [606, 458] width 12 height 10
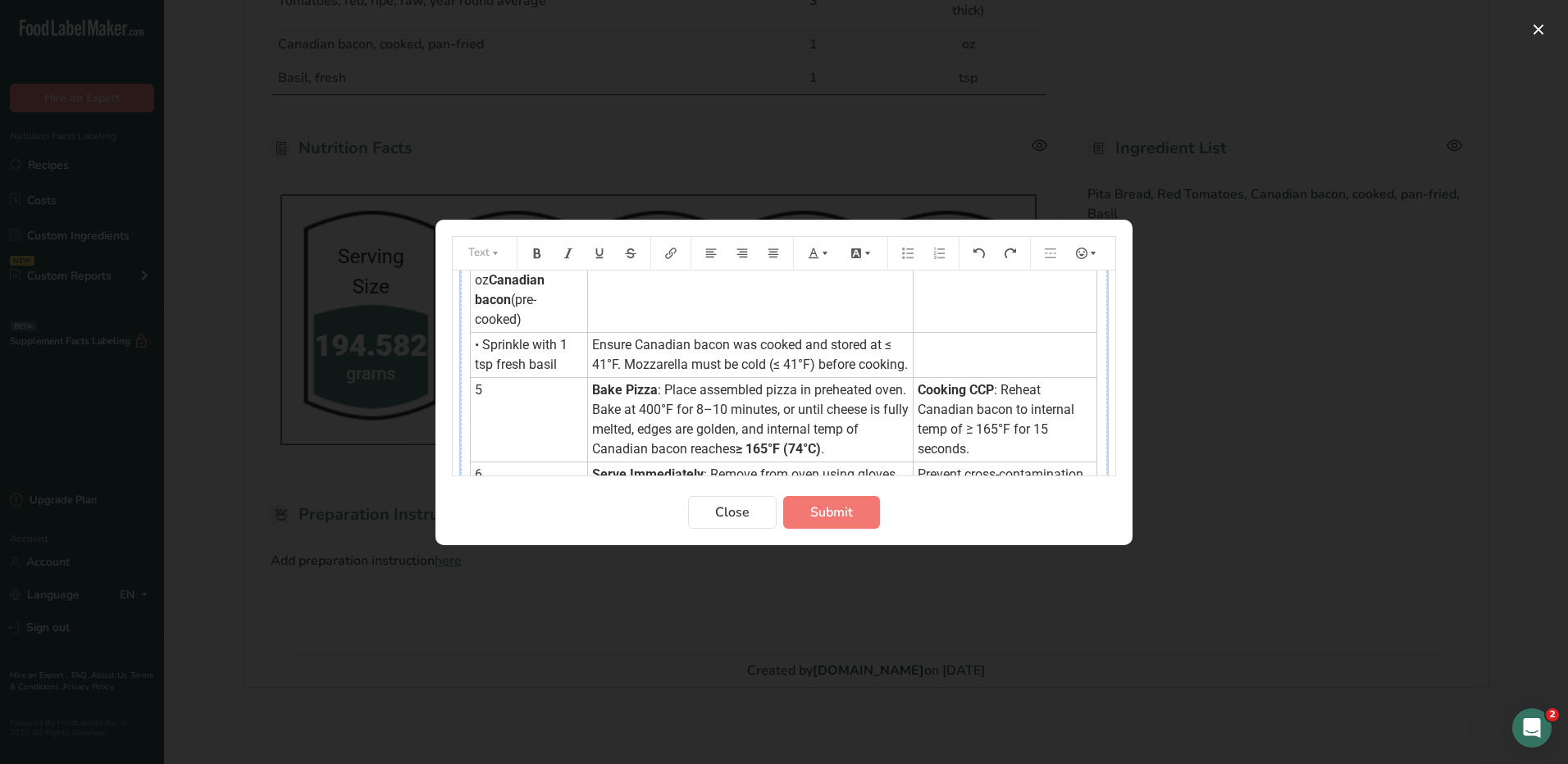
scroll to position [246, 0]
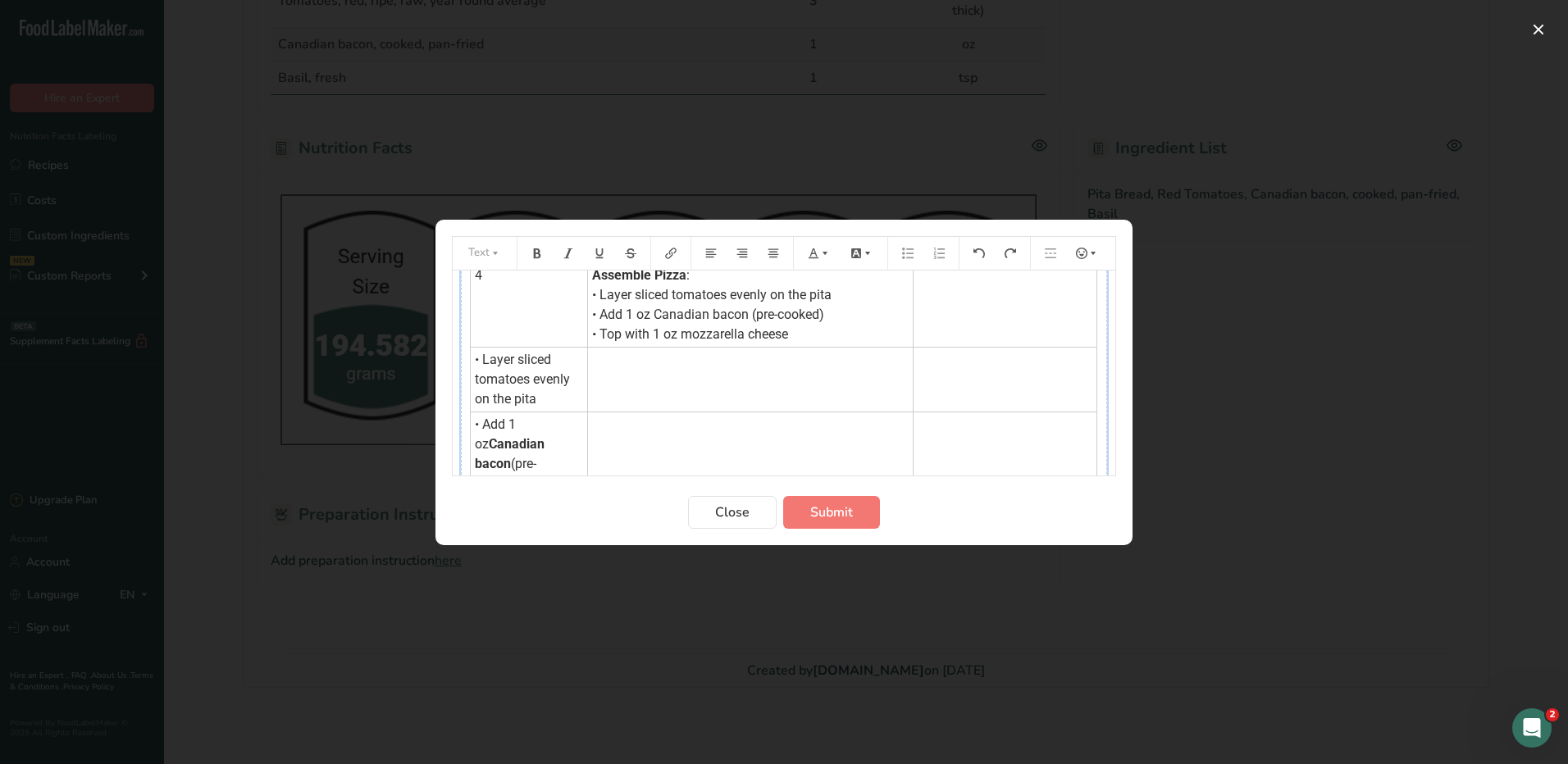
click at [627, 411] on td "﻿" at bounding box center [750, 379] width 327 height 64
click at [625, 423] on td "﻿" at bounding box center [750, 453] width 327 height 84
click at [600, 459] on icon "Preparation instructions modal" at bounding box center [606, 458] width 12 height 10
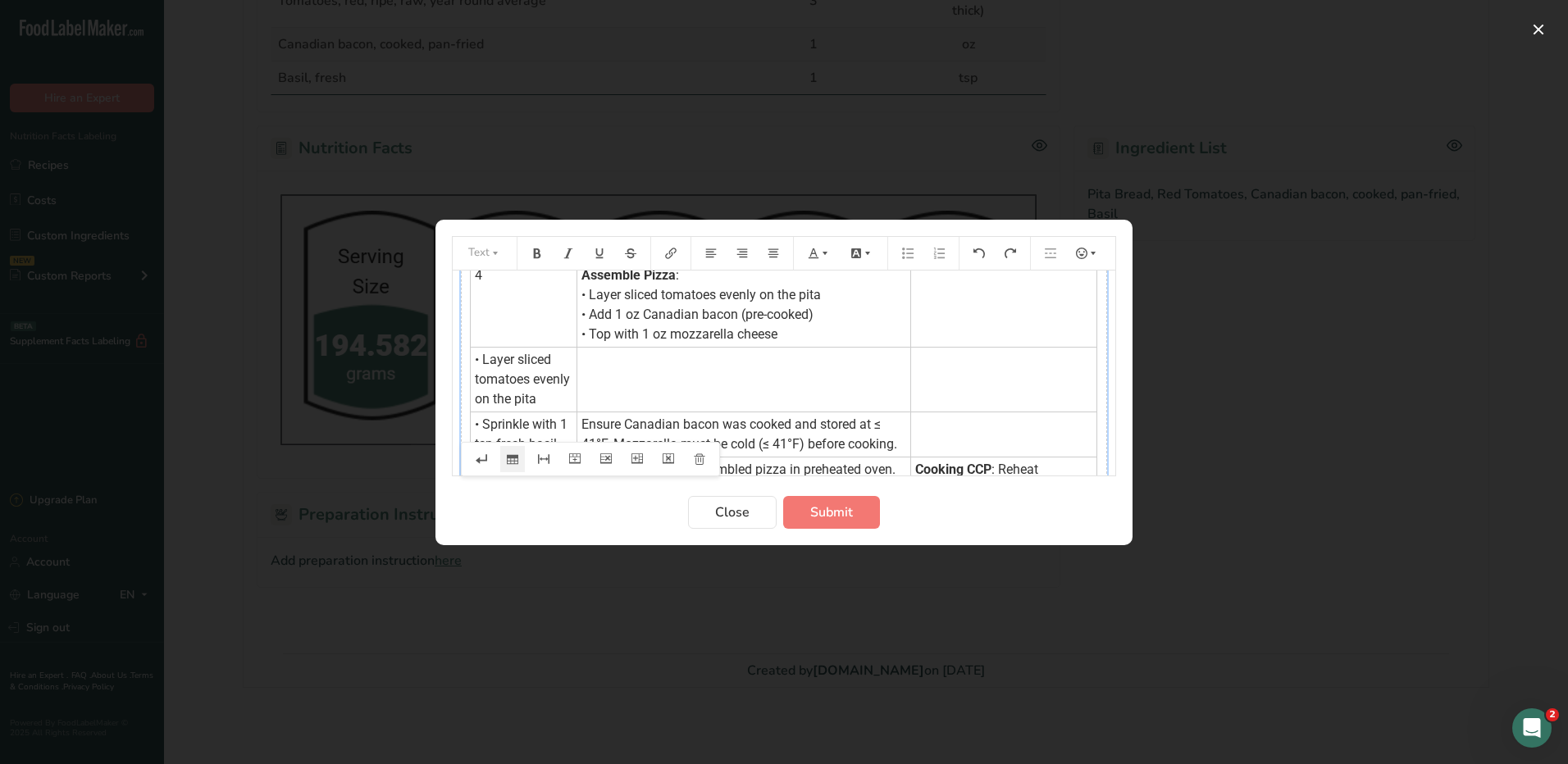
click at [634, 363] on td "﻿" at bounding box center [744, 379] width 333 height 64
click at [601, 460] on icon "Preparation instructions modal" at bounding box center [606, 459] width 12 height 12
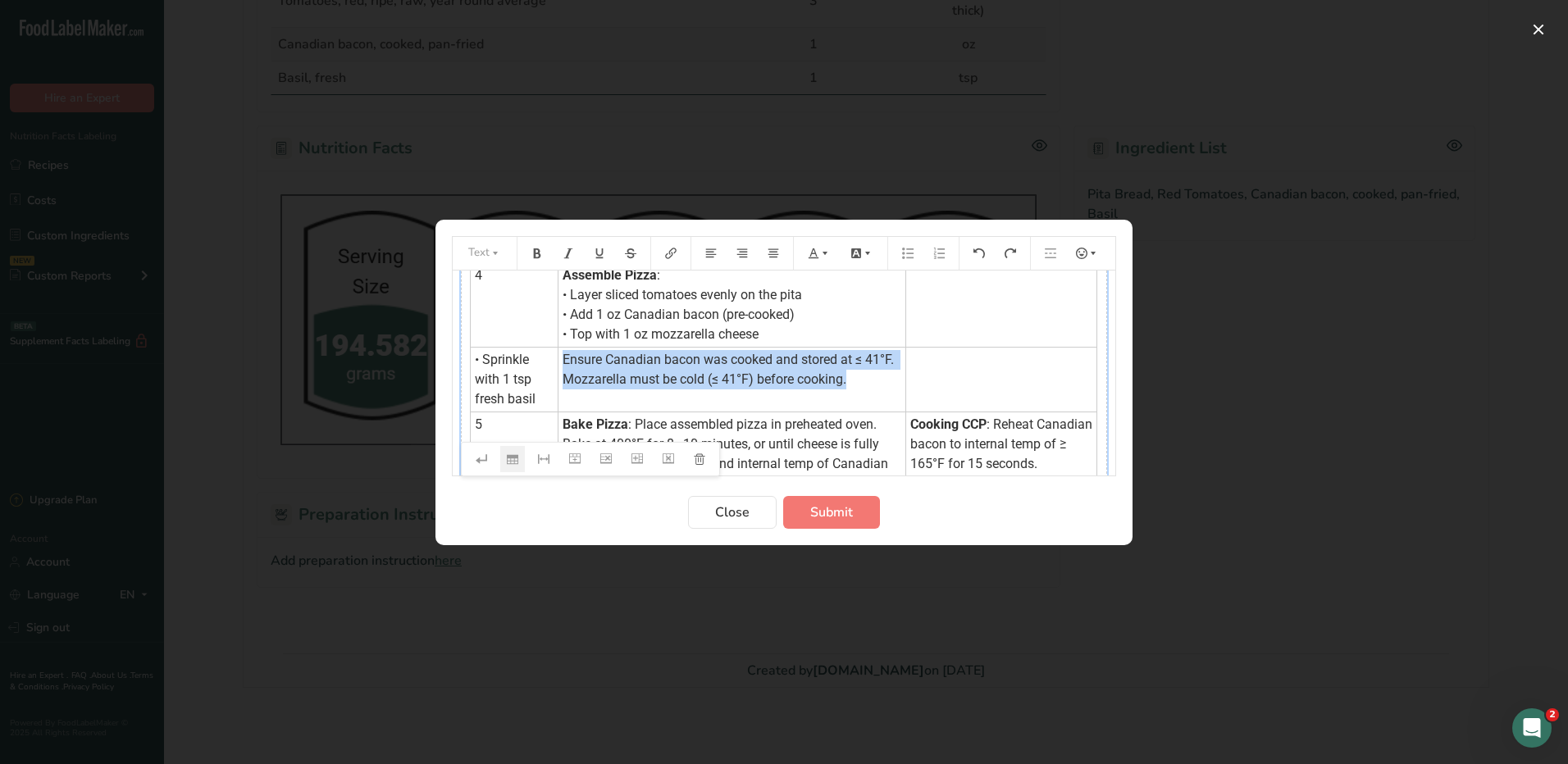
drag, startPoint x: 564, startPoint y: 356, endPoint x: 883, endPoint y: 373, distance: 319.5
click at [883, 373] on td "Ensure Canadian bacon was cooked and stored at ≤ 41°F. Mozzarella must be cold …" at bounding box center [732, 379] width 347 height 64
copy span "Ensure Canadian bacon was cooked and stored at ≤ 41°F. Mozzarella must be cold …"
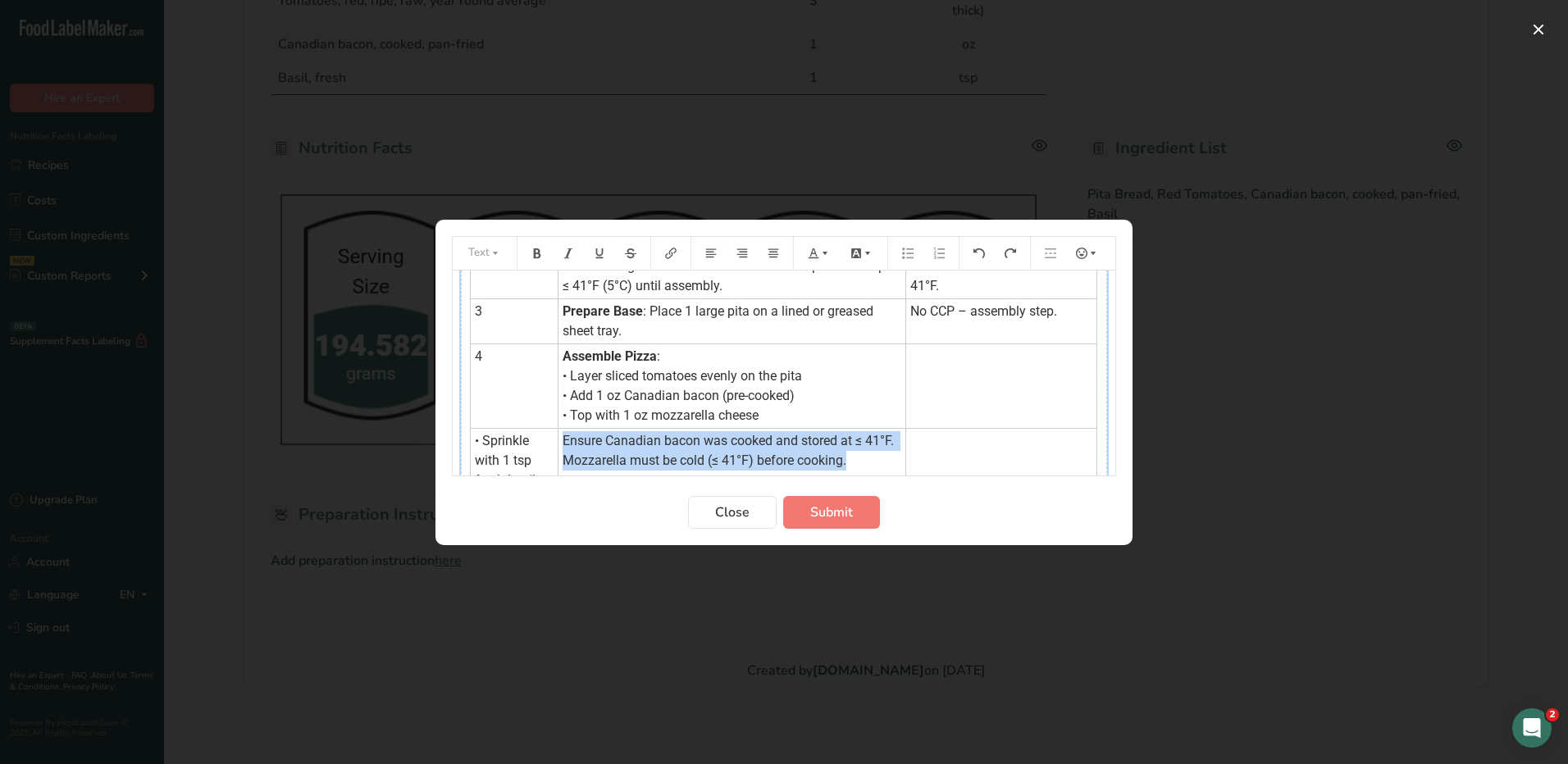
scroll to position [164, 0]
click at [954, 375] on td "﻿" at bounding box center [1000, 386] width 192 height 84
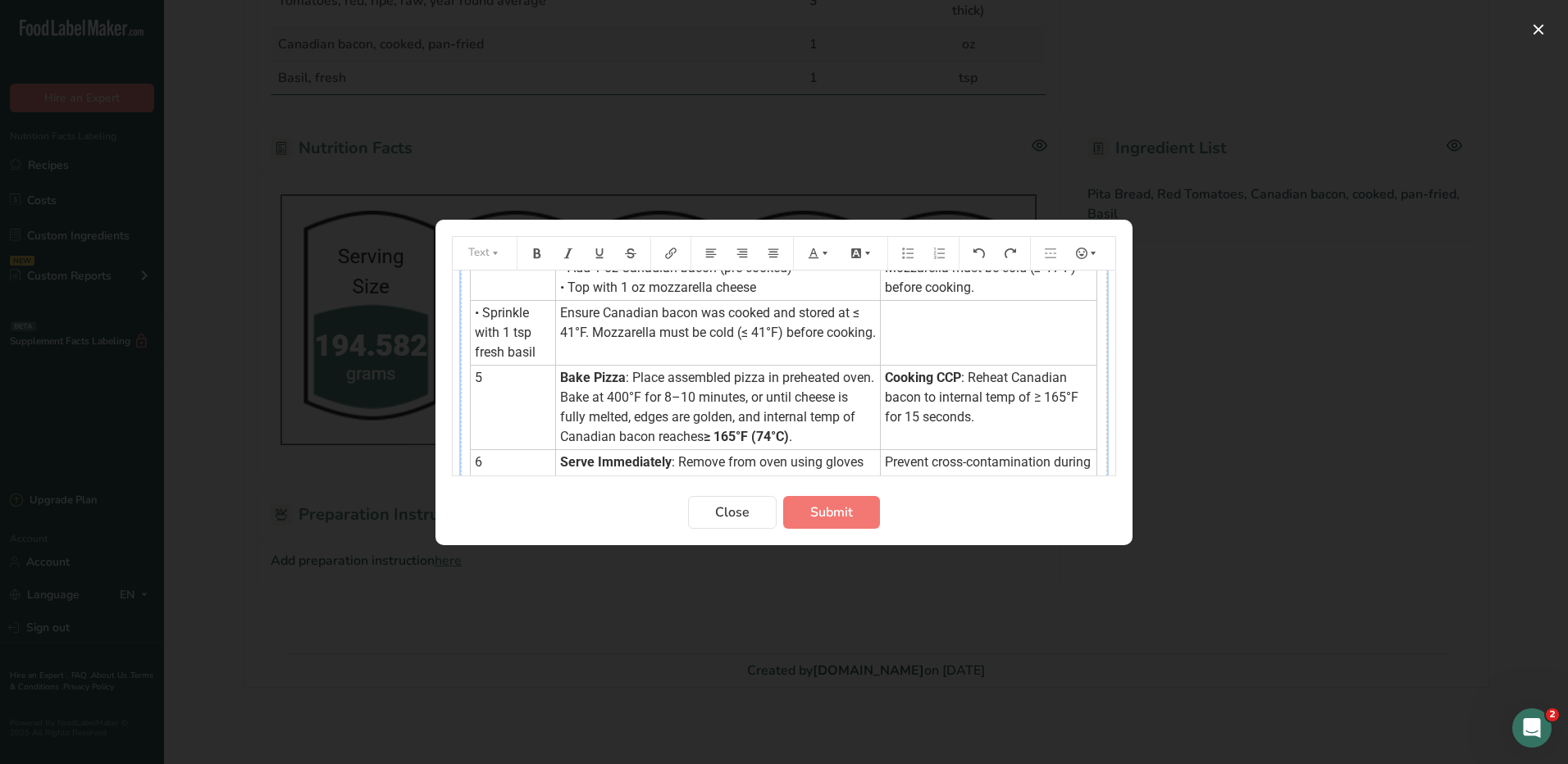
scroll to position [246, 0]
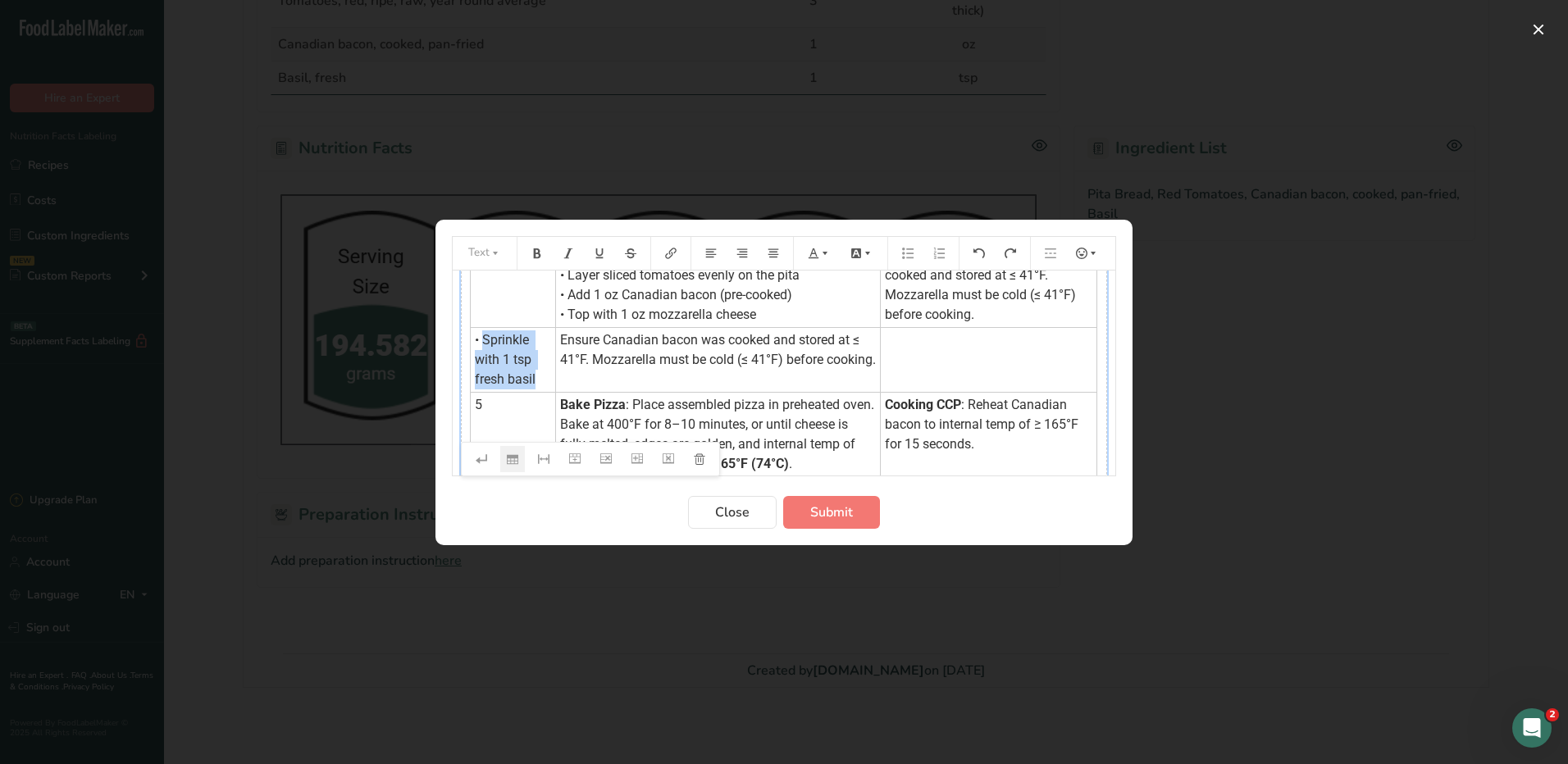
drag, startPoint x: 536, startPoint y: 398, endPoint x: 486, endPoint y: 366, distance: 59.4
click at [486, 366] on td "• Sprinkle with 1 tsp fresh basil" at bounding box center [513, 359] width 85 height 64
copy span "Sprinkle with 1 tsp fresh basil"
click at [767, 327] on td "Assemble Pizza : • Layer sliced tomatoes evenly on the pita • Add 1 oz Canadian…" at bounding box center [718, 285] width 325 height 84
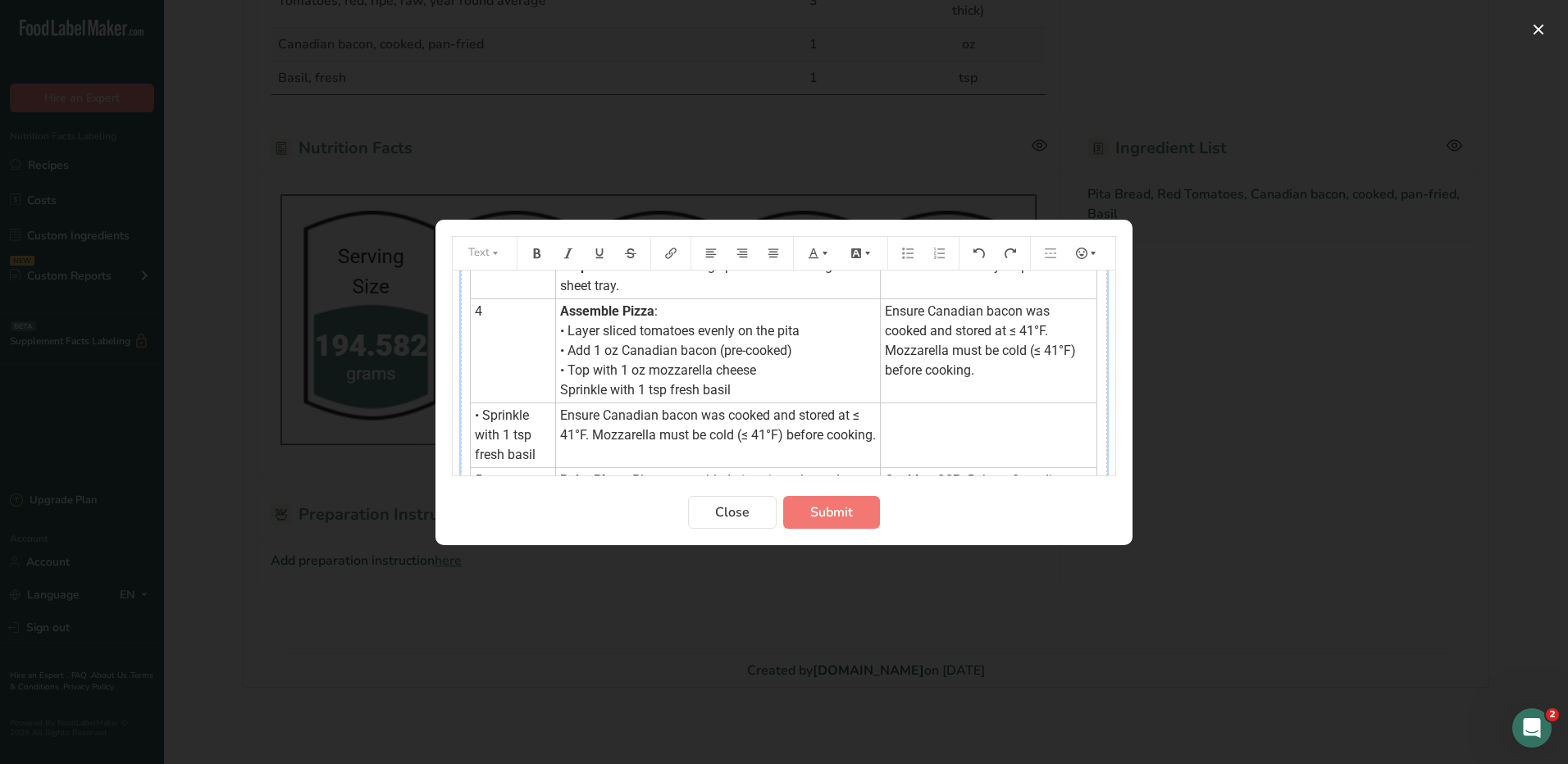
scroll to position [164, 0]
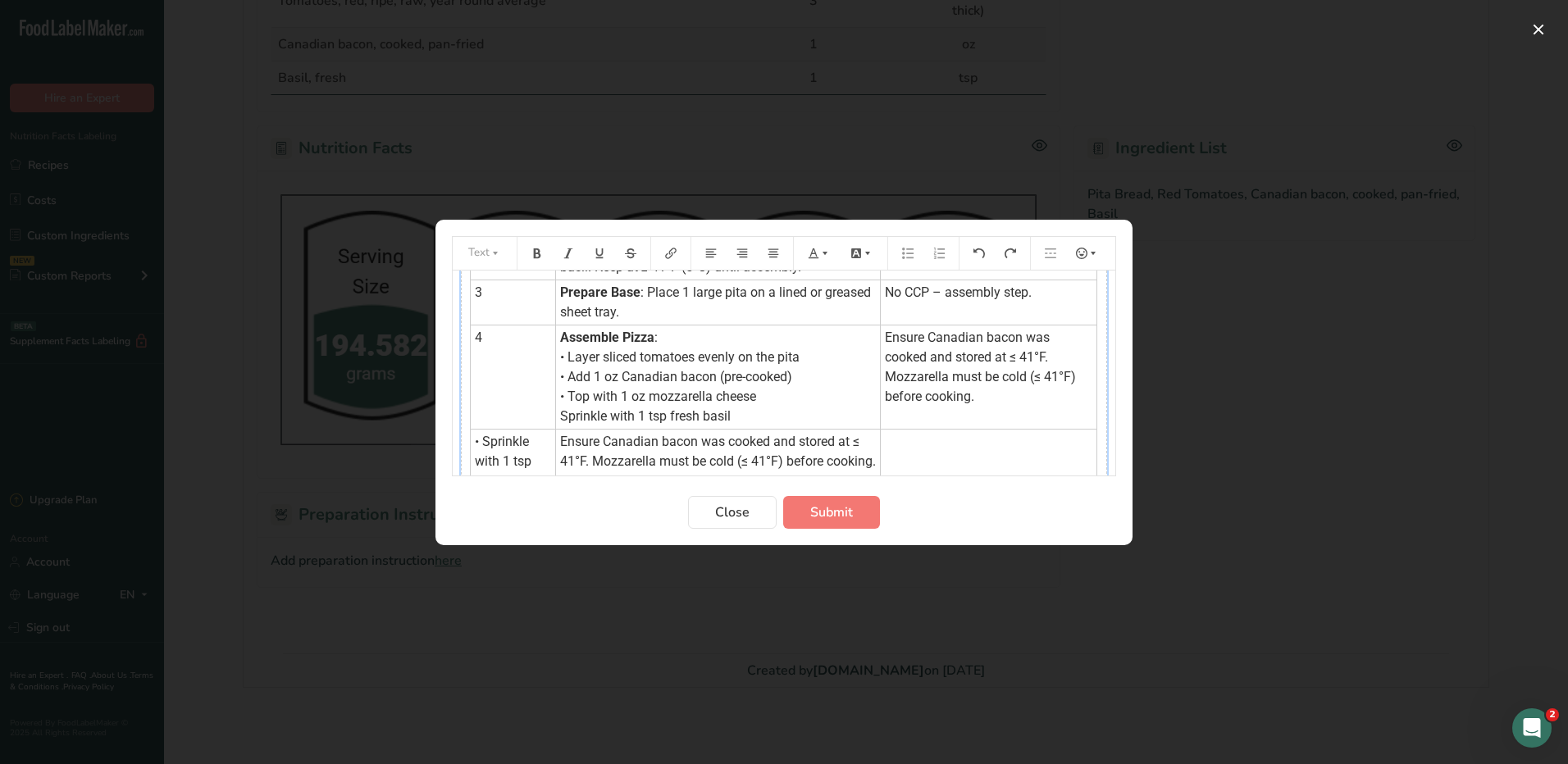
click at [560, 424] on span ": • Layer sliced tomatoes evenly on the pita • Add 1 oz Canadian bacon (pre-coo…" at bounding box center [679, 376] width 239 height 94
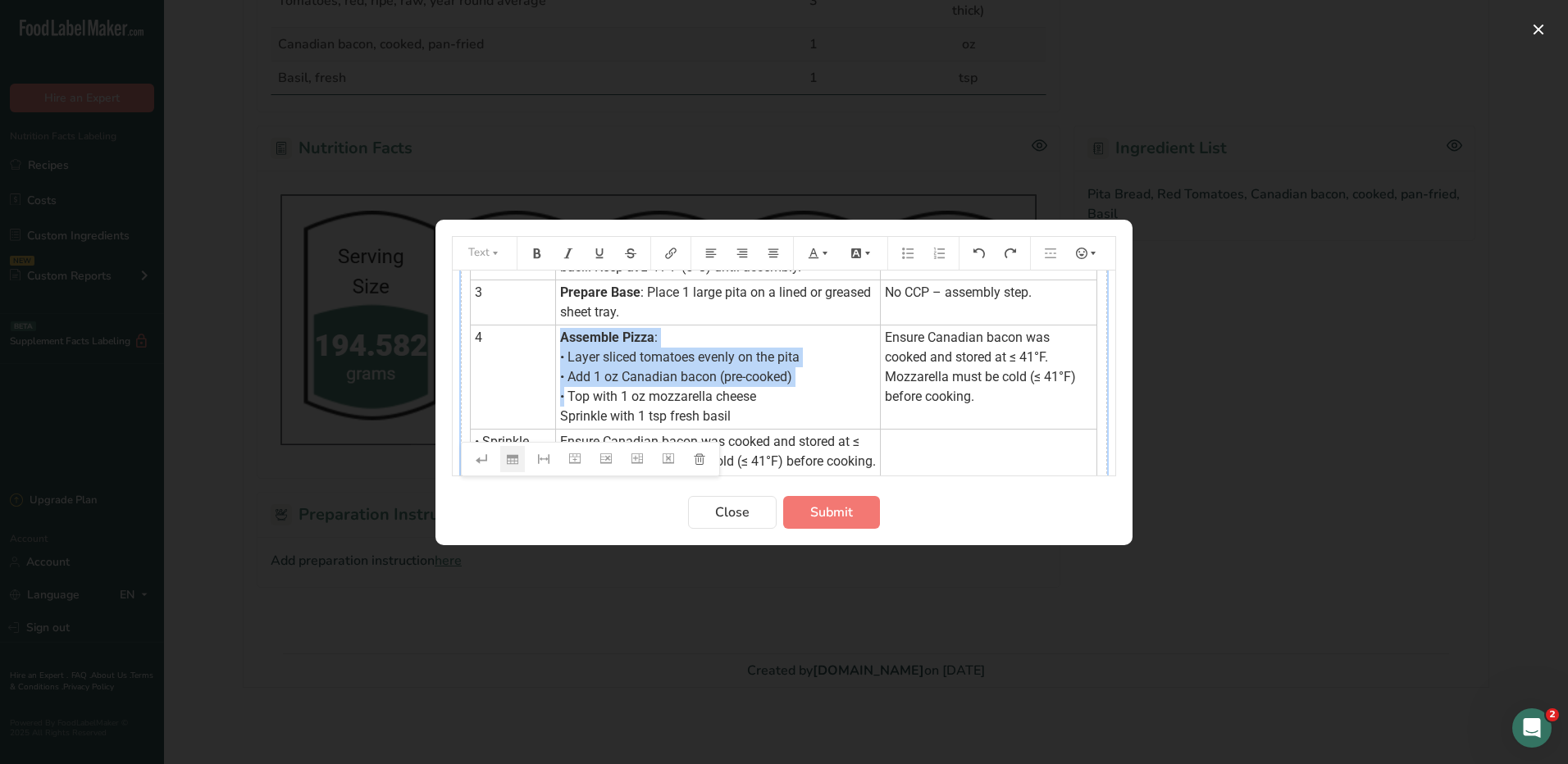
drag, startPoint x: 565, startPoint y: 416, endPoint x: 557, endPoint y: 412, distance: 8.9
click at [557, 412] on td "Assemble Pizza : • Layer sliced tomatoes evenly on the pita • Add 1 oz Canadian…" at bounding box center [718, 376] width 325 height 104
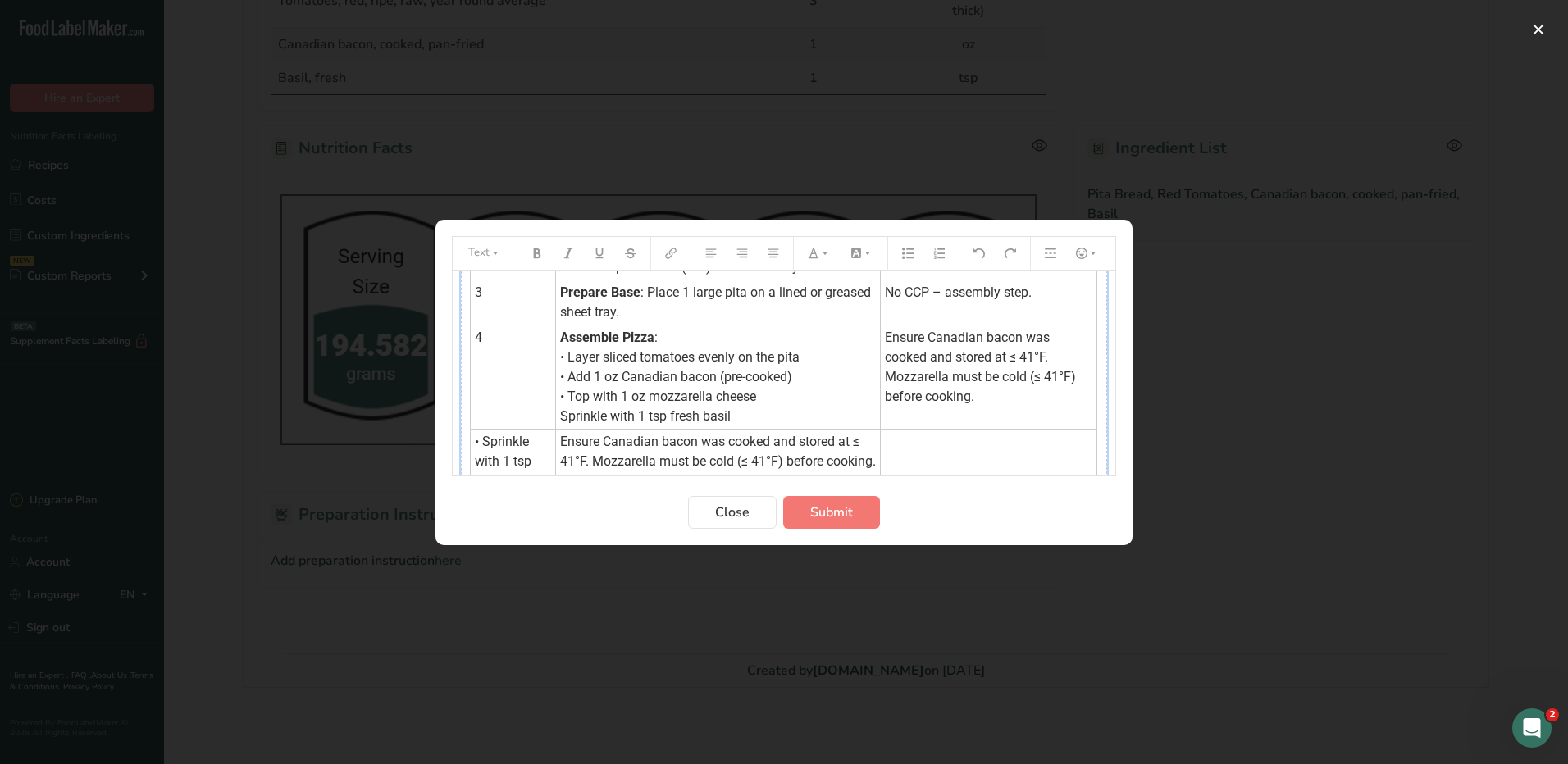
scroll to position [0, 0]
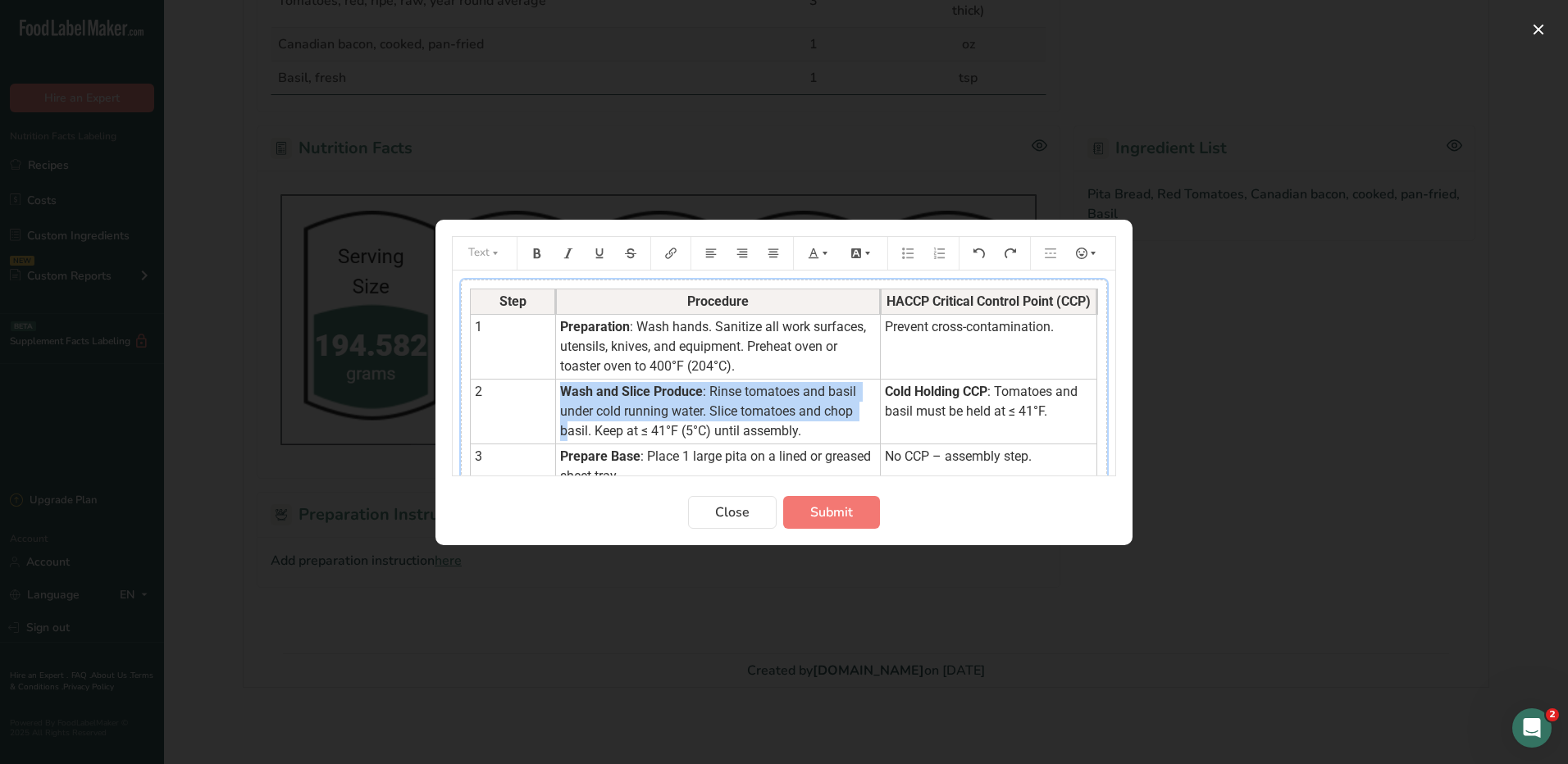
click at [563, 417] on tbody "Step Procedure HACCP Critical Control Point (CCP) 1 Preparation : Wash hands. S…" at bounding box center [783, 602] width 626 height 628
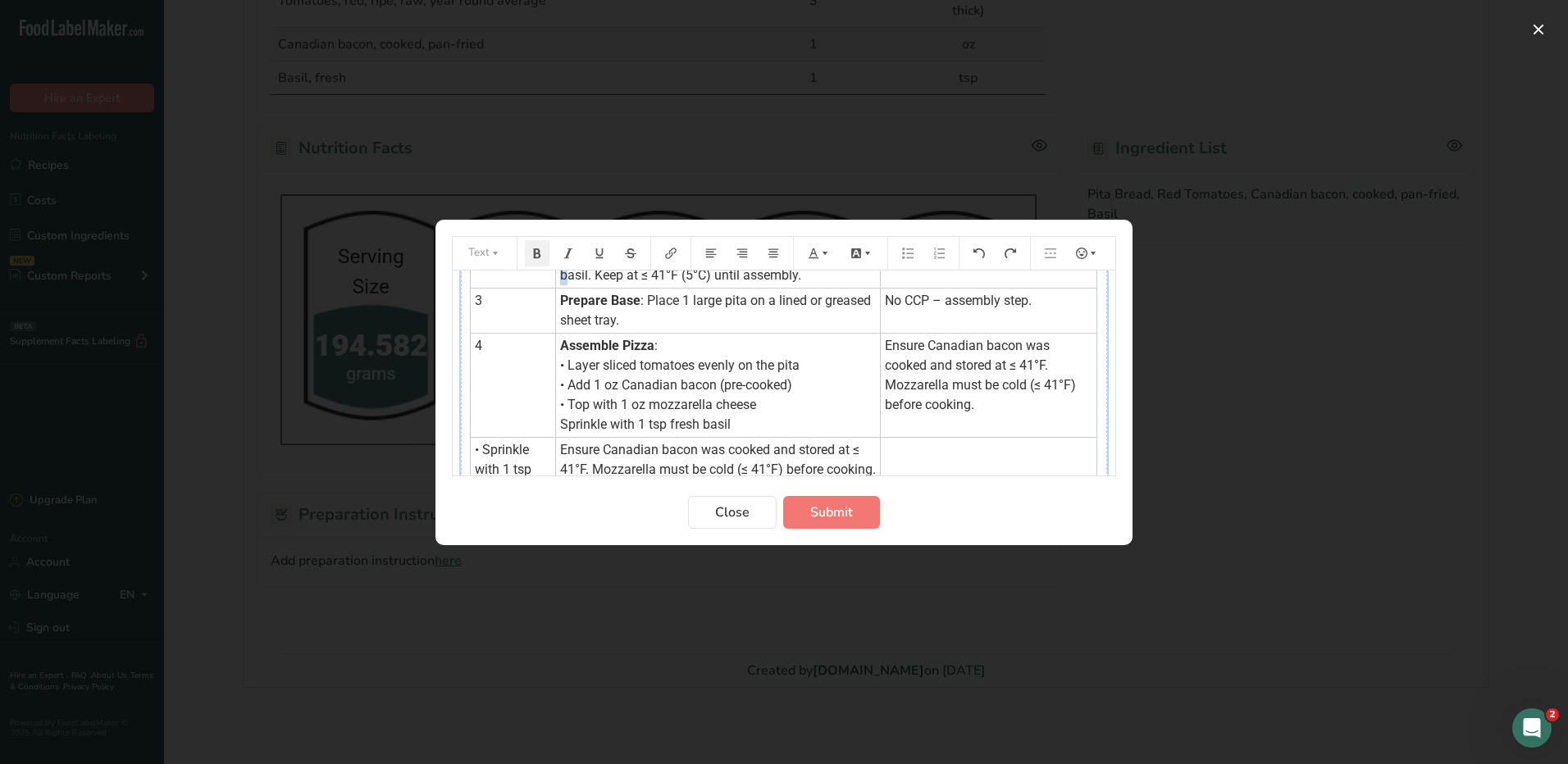
scroll to position [246, 0]
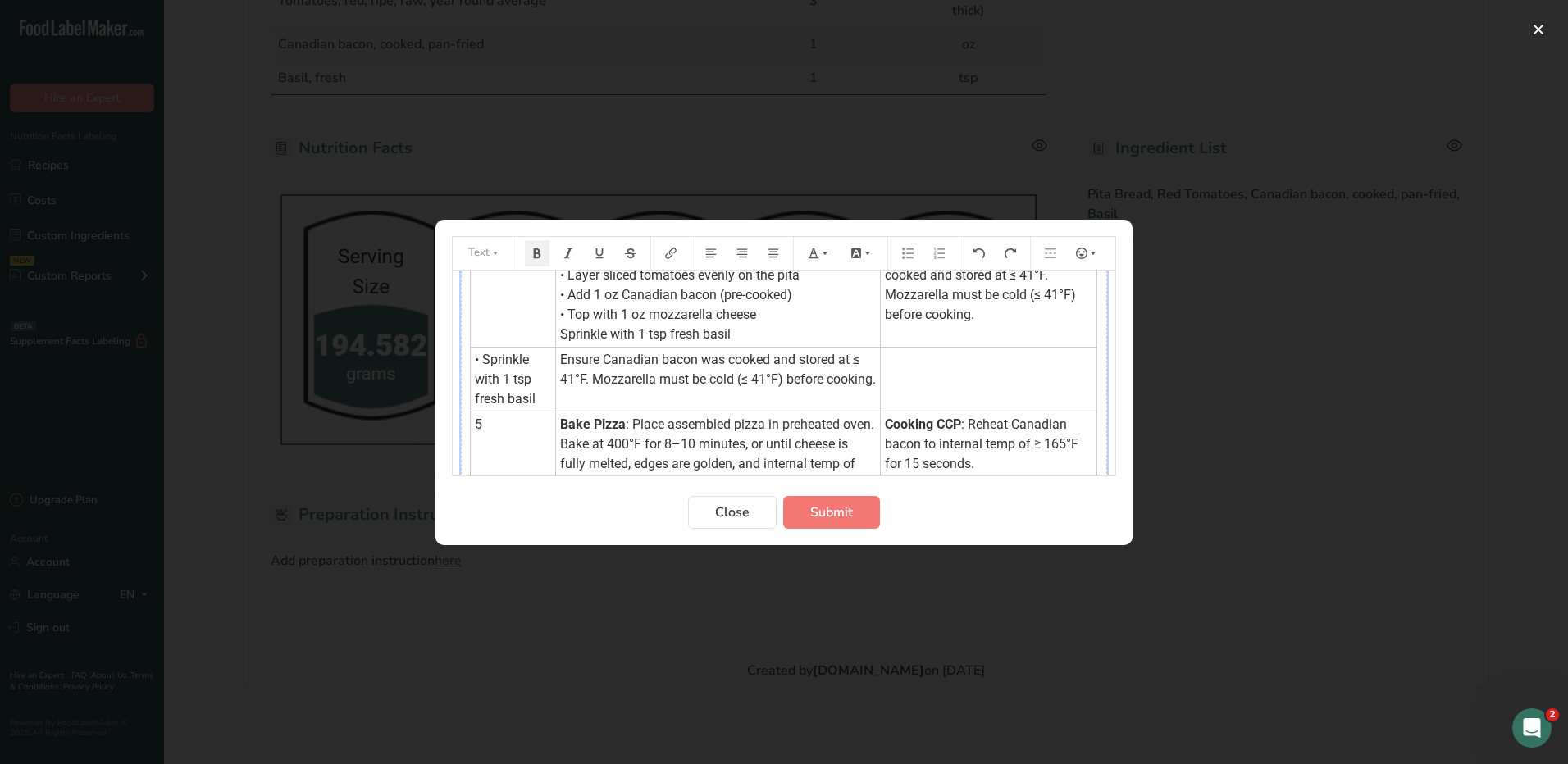
click at [564, 333] on span ": • Layer sliced tomatoes evenly on the pita • Add 1 oz Canadian bacon (pre-coo…" at bounding box center [679, 295] width 239 height 94
click at [558, 335] on td "Assemble Pizza : • Layer sliced tomatoes evenly on the pita • Add 1 oz Canadian…" at bounding box center [718, 295] width 325 height 104
copy span "•"
click at [560, 342] on span ": • Layer sliced tomatoes evenly on the pita • Add 1 oz Canadian bacon (pre-coo…" at bounding box center [679, 295] width 239 height 94
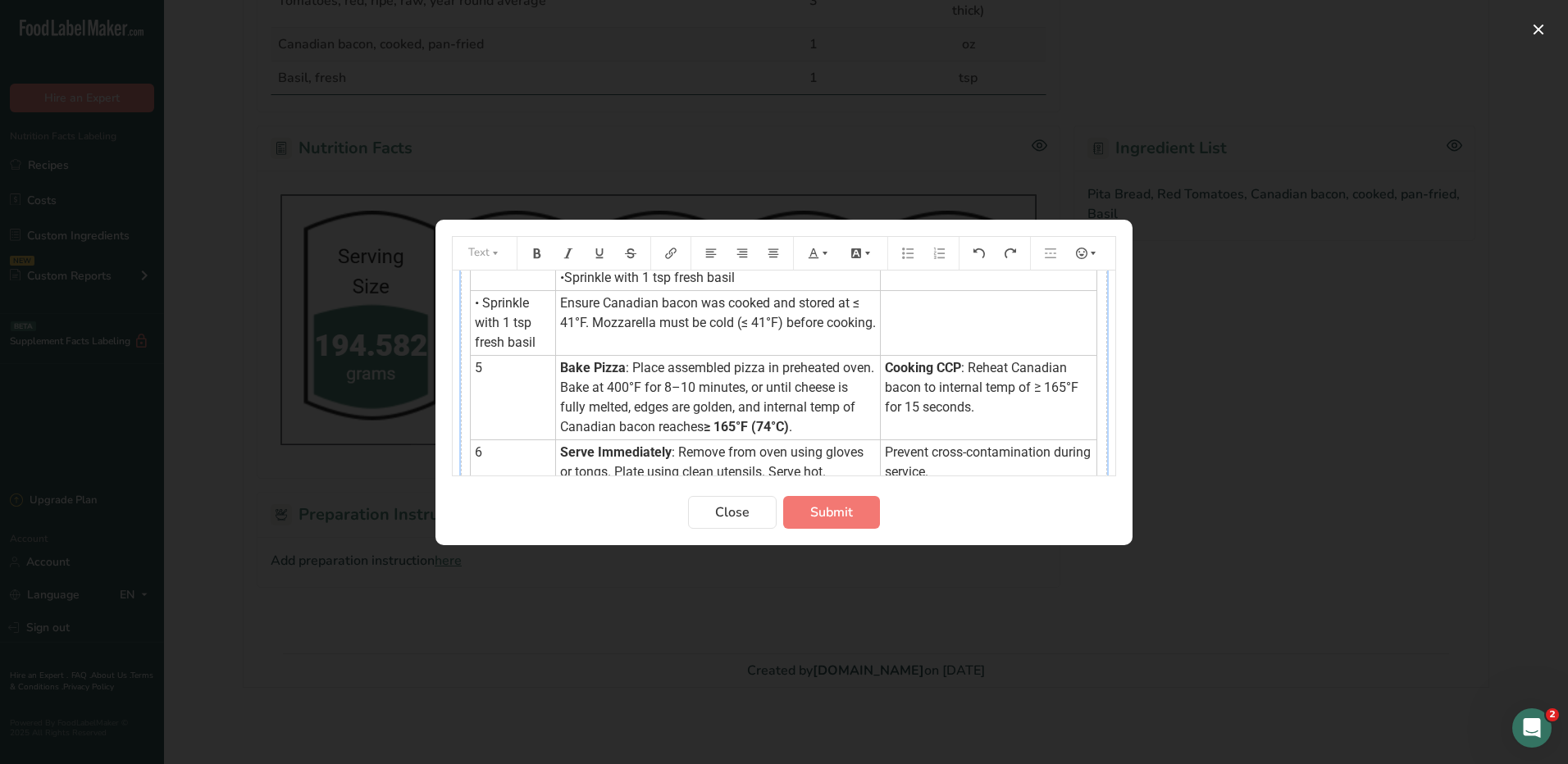
scroll to position [328, 0]
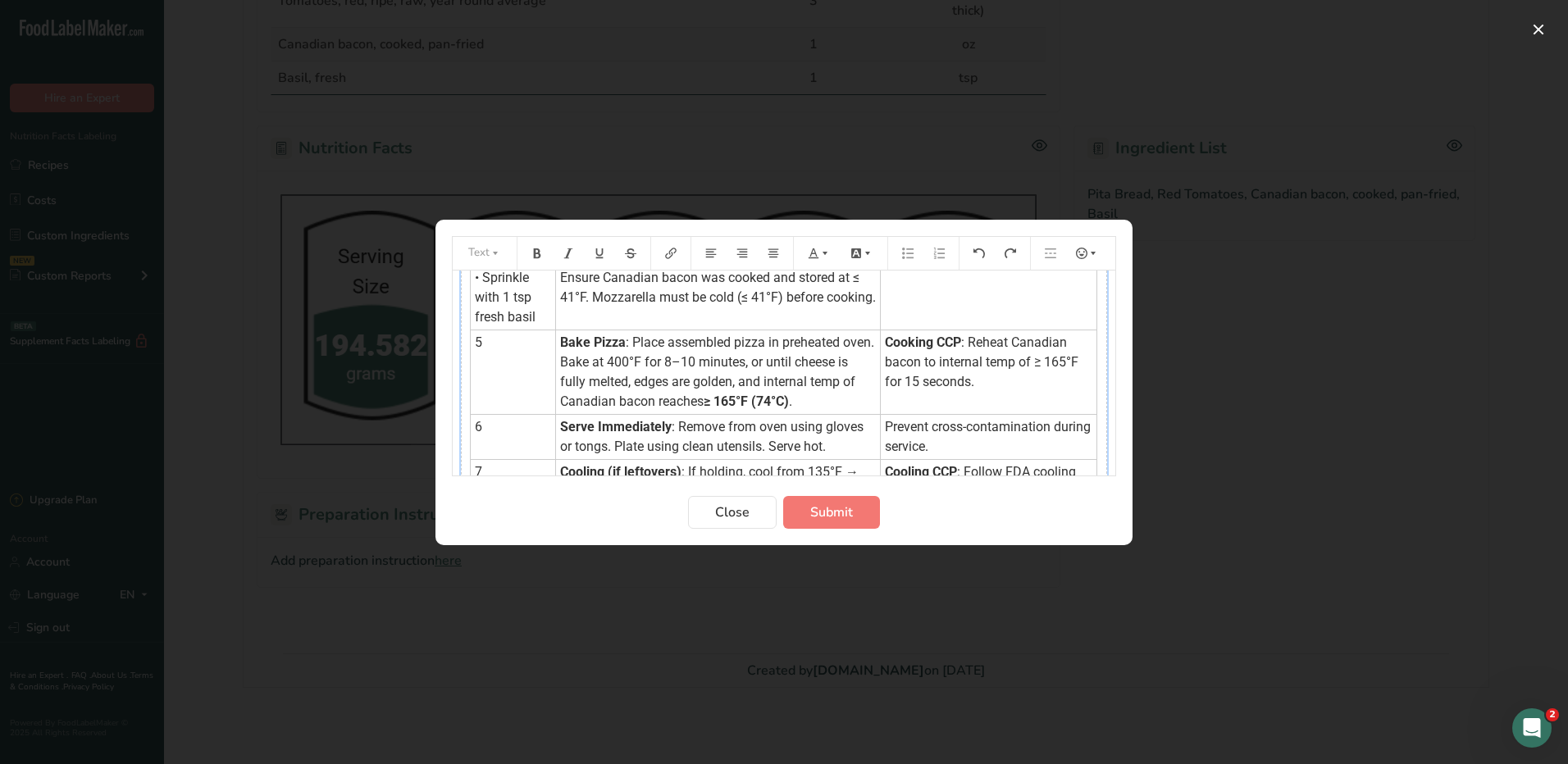
click at [675, 305] on span "Ensure Canadian bacon was cooked and stored at ≤ 41°F. Mozzarella must be cold …" at bounding box center [718, 288] width 316 height 36
click at [606, 462] on icon "Preparation instructions modal" at bounding box center [606, 458] width 12 height 10
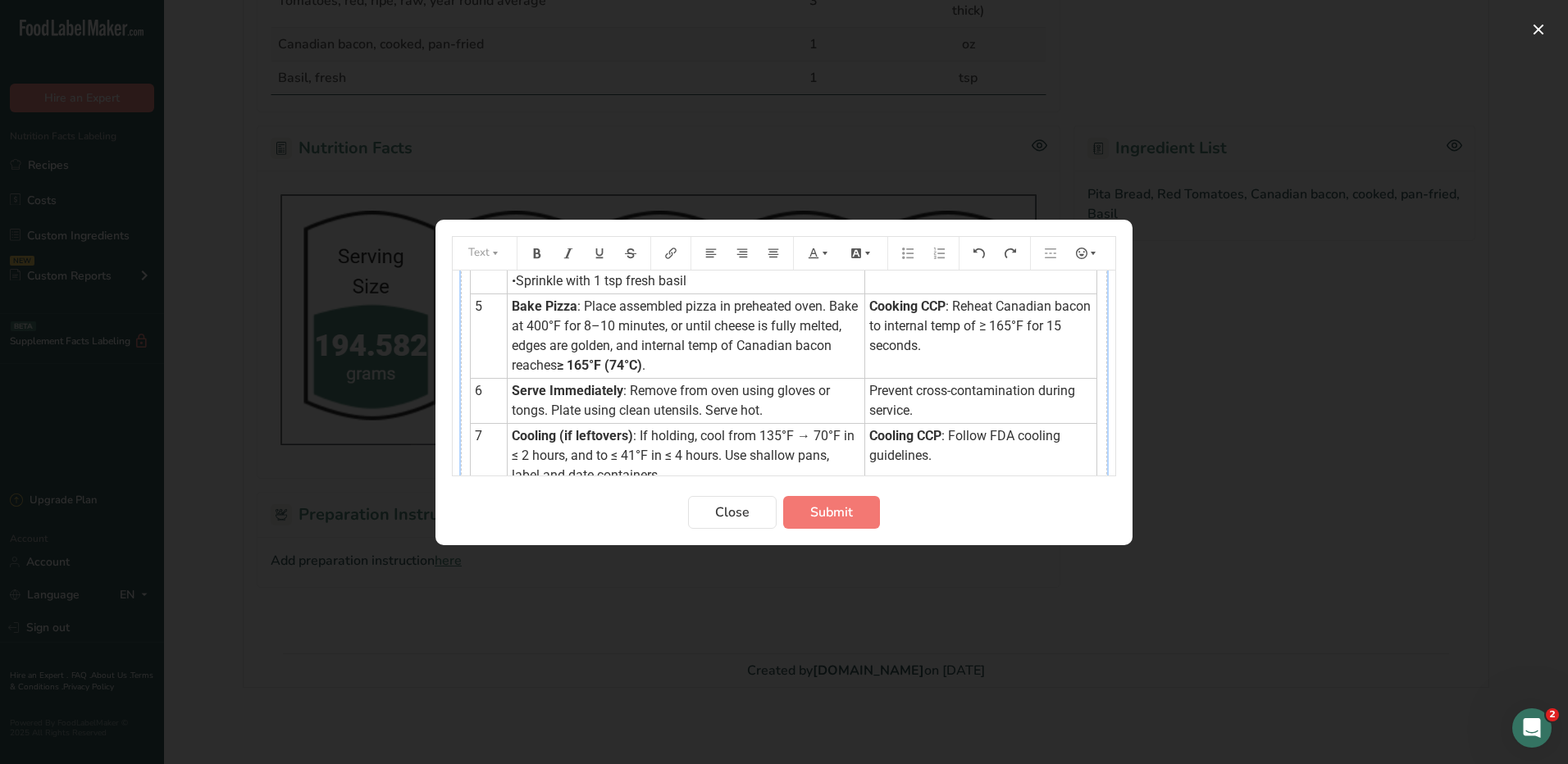
scroll to position [438, 0]
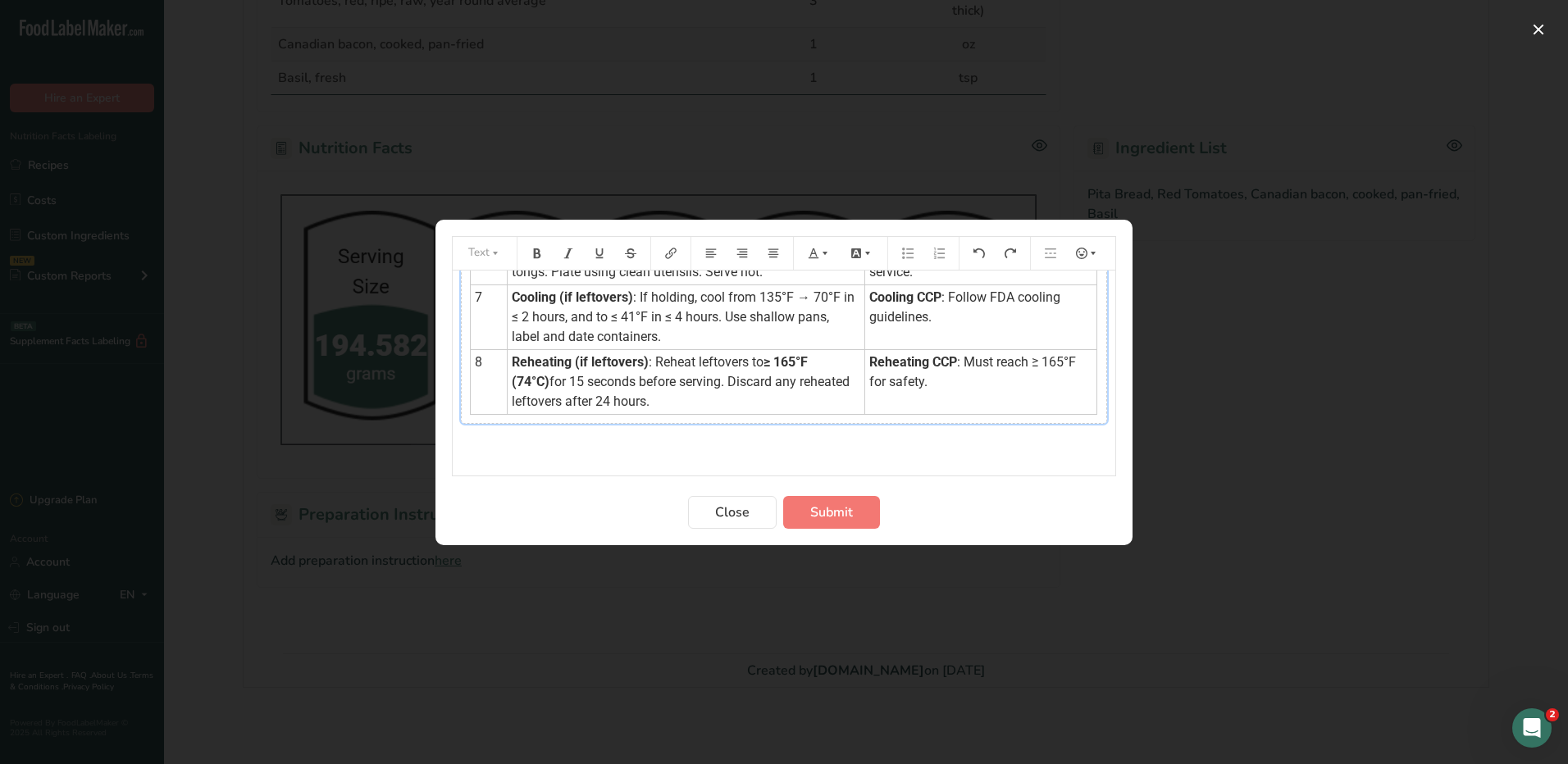
click at [802, 386] on span "for 15 seconds before serving. Discard any reheated leftovers after 24 hours." at bounding box center [683, 392] width 341 height 36
click at [609, 446] on icon "Preparation instructions modal" at bounding box center [606, 445] width 12 height 10
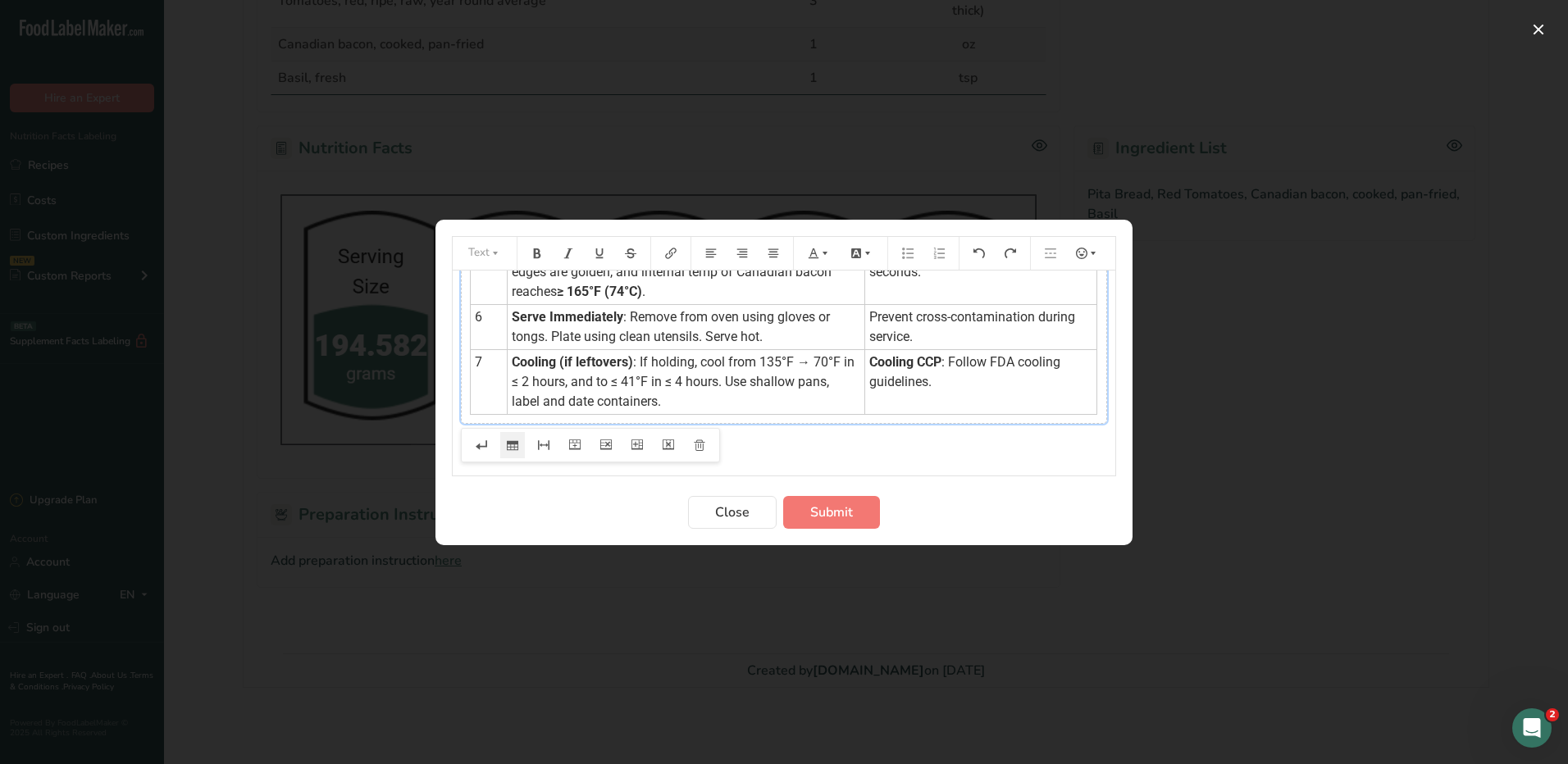
click at [743, 394] on td "Cooling (if leftovers) : If holding, cool from 135°F → 70°F in ≤ 2 hours, and t…" at bounding box center [686, 381] width 357 height 64
click at [603, 446] on icon "Preparation instructions modal" at bounding box center [606, 446] width 12 height 12
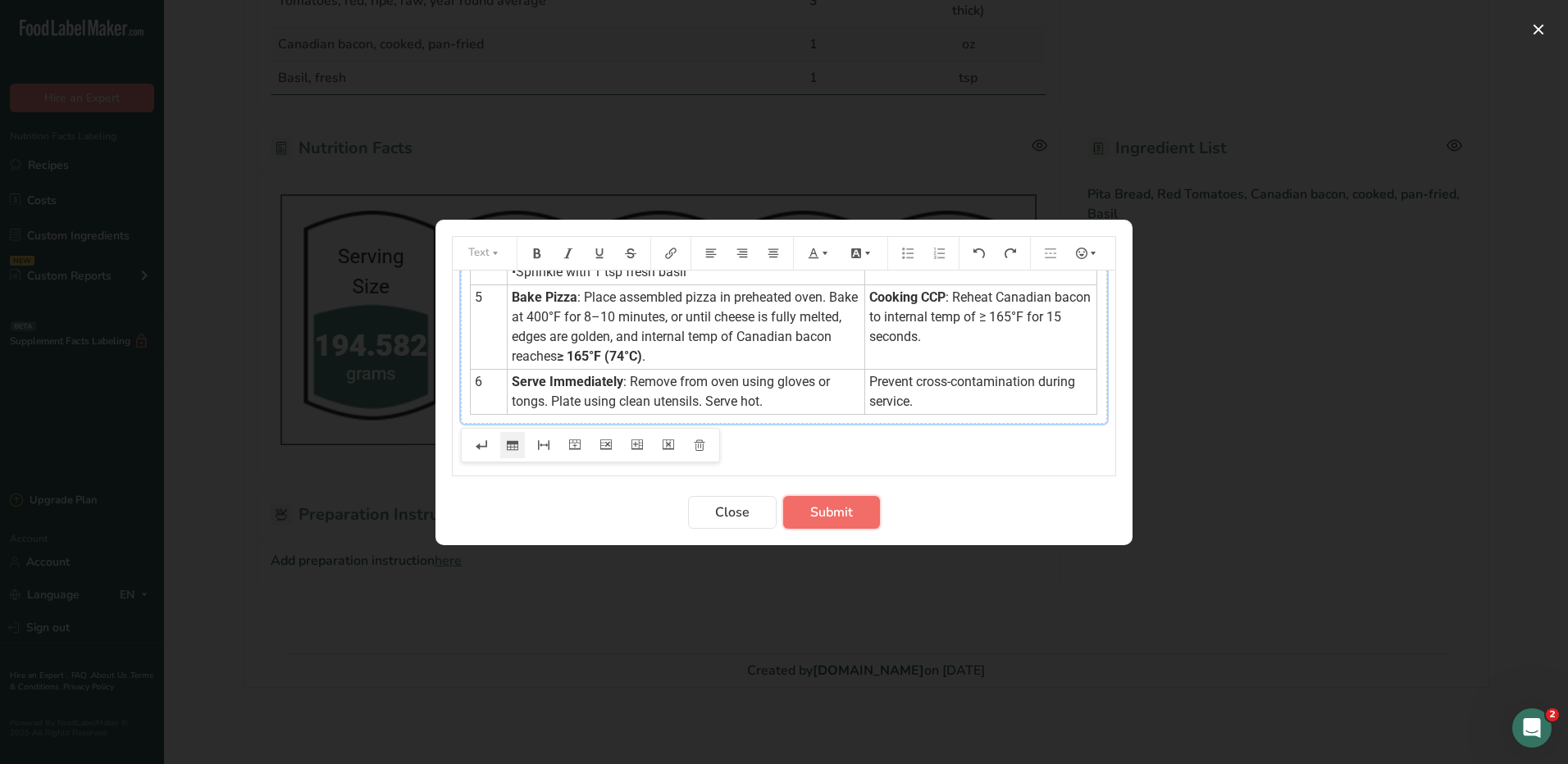
click at [849, 509] on span "Submit" at bounding box center [831, 513] width 43 height 20
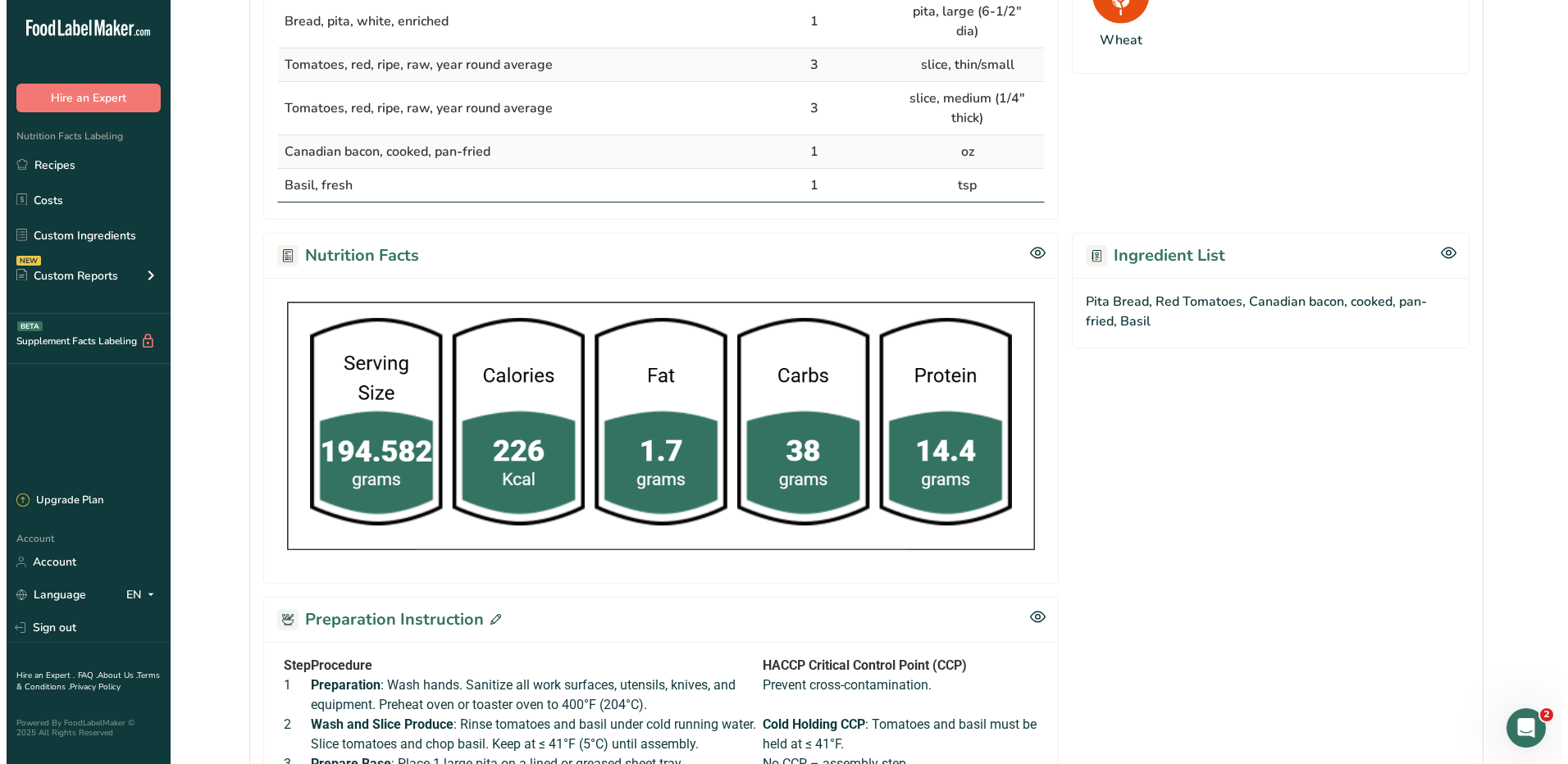
scroll to position [657, 0]
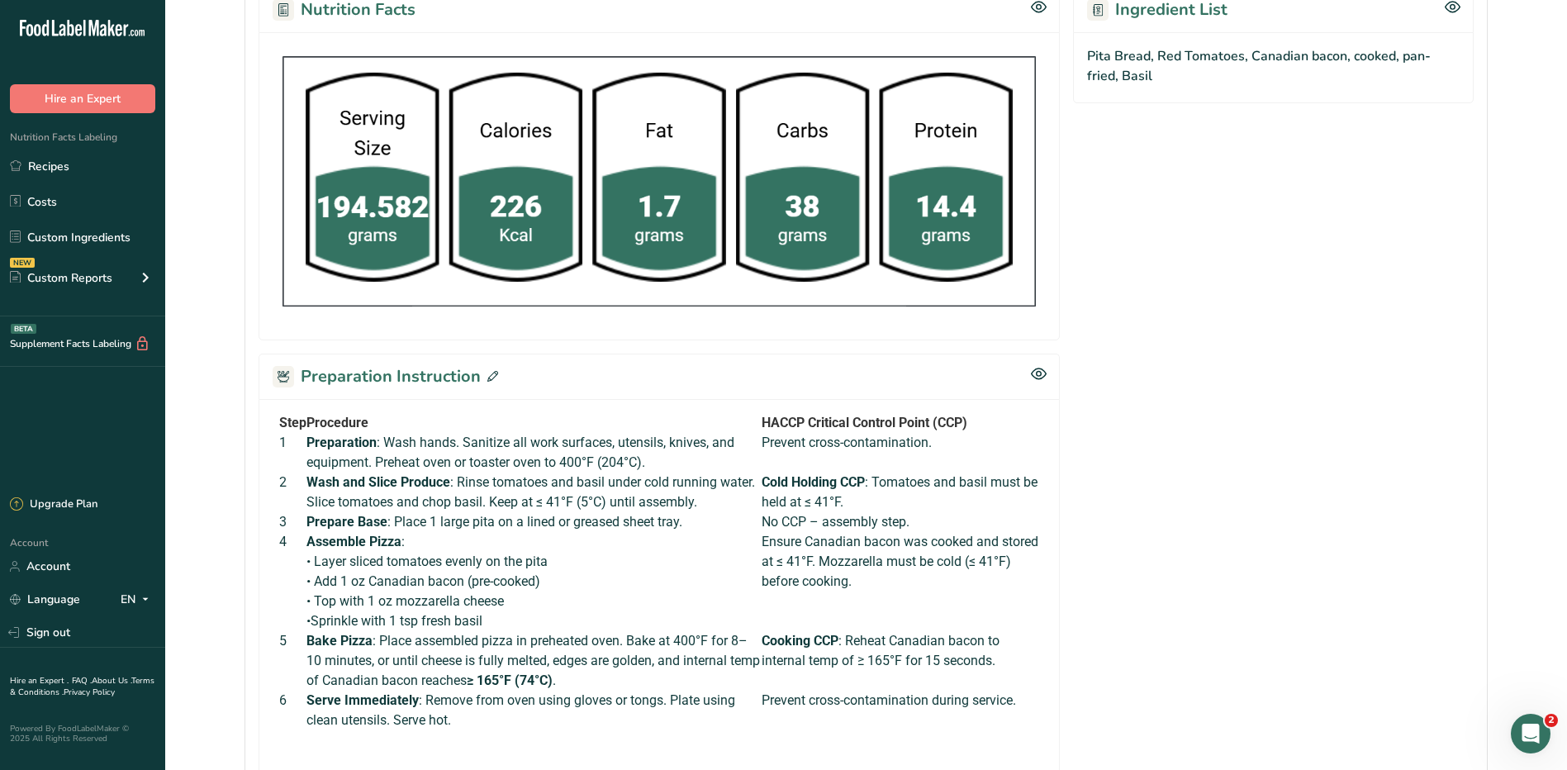
click at [488, 371] on icon at bounding box center [493, 376] width 11 height 11
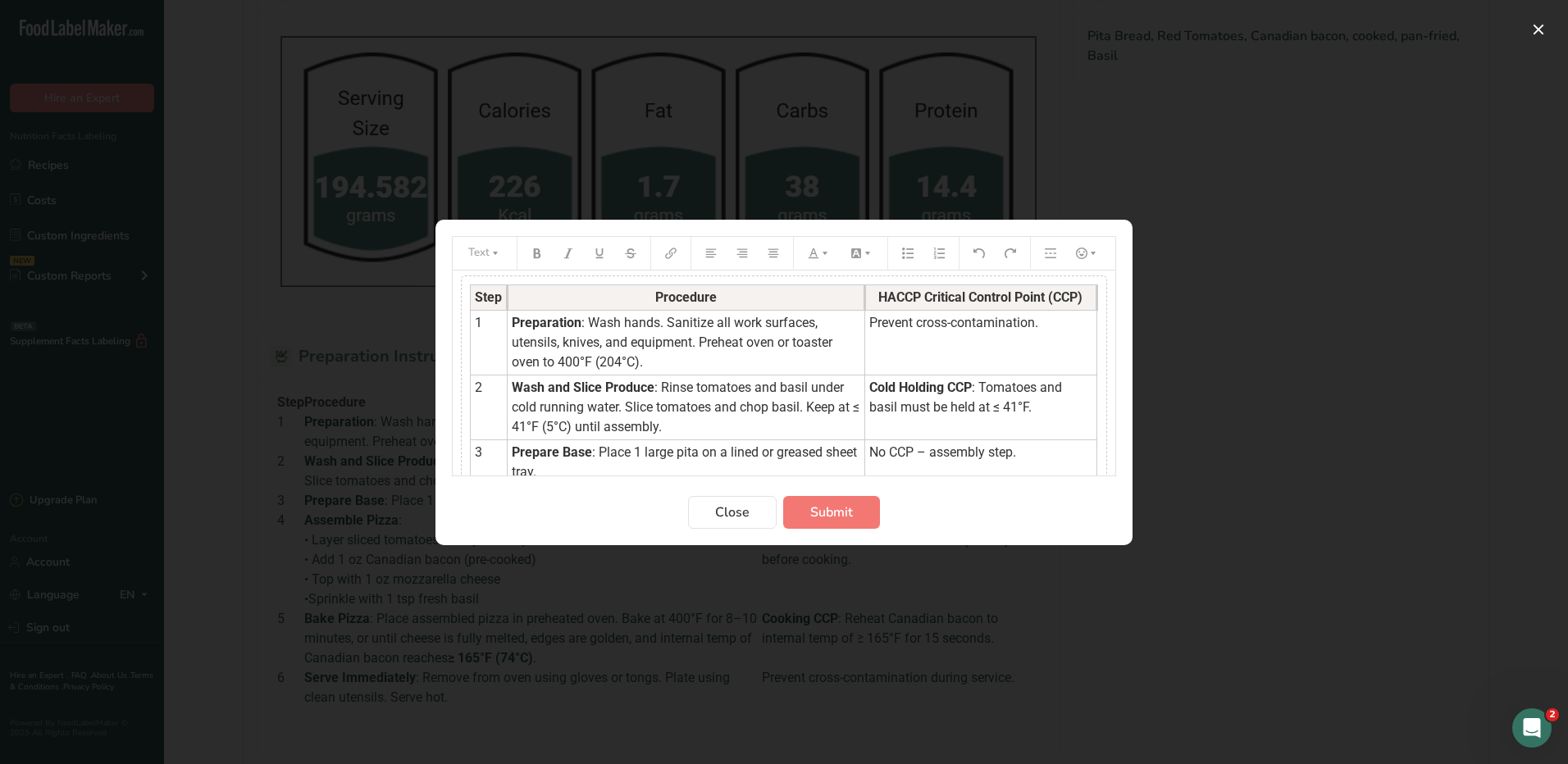
scroll to position [0, 0]
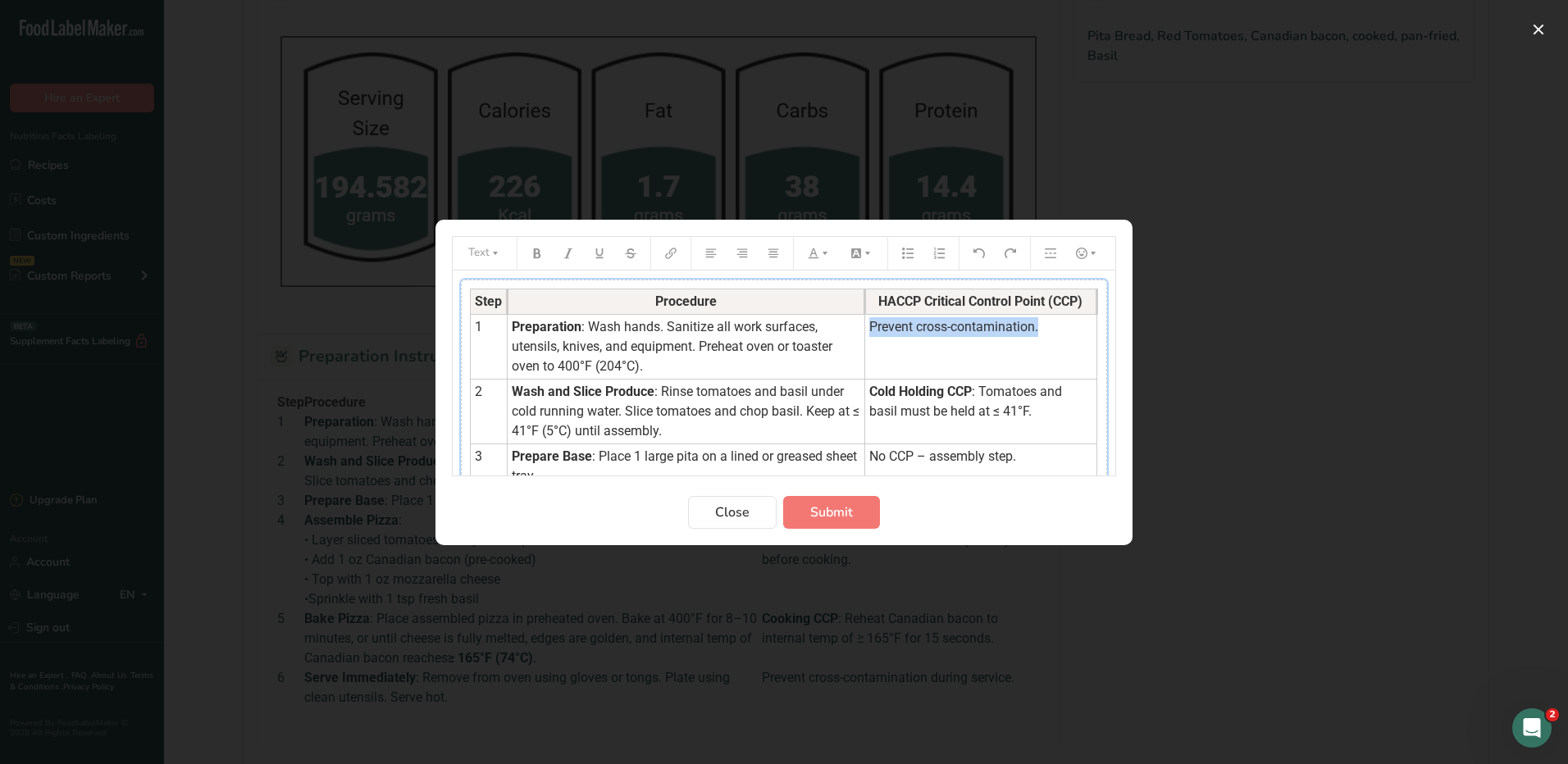
drag, startPoint x: 861, startPoint y: 327, endPoint x: 1036, endPoint y: 326, distance: 175.0
click at [1036, 326] on td "Prevent cross-contamination." at bounding box center [980, 345] width 232 height 64
click at [819, 257] on icon "Preparation instructions modal" at bounding box center [825, 254] width 12 height 12
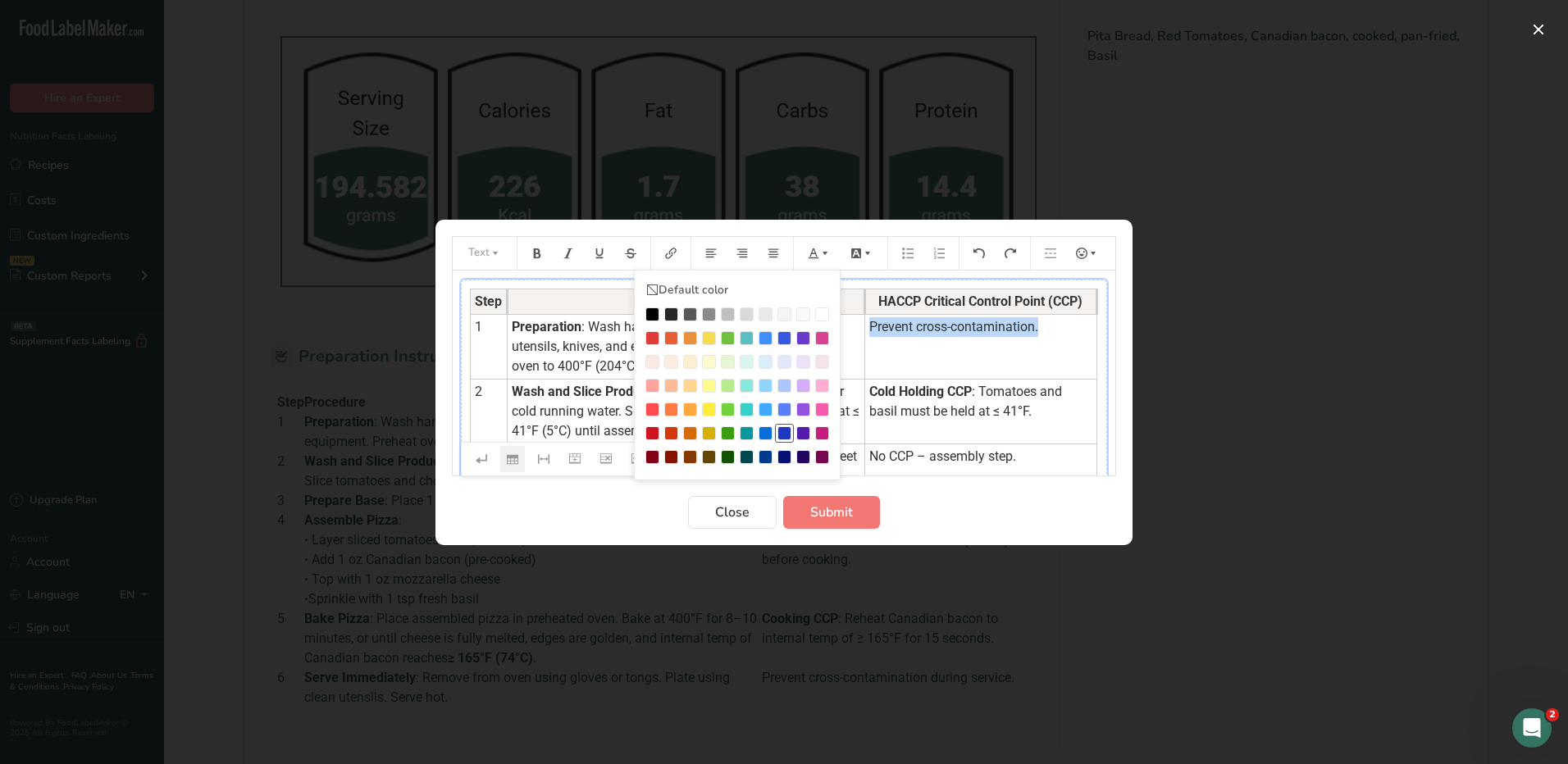
click at [783, 427] on div "Preparation instructions modal" at bounding box center [784, 434] width 14 height 14
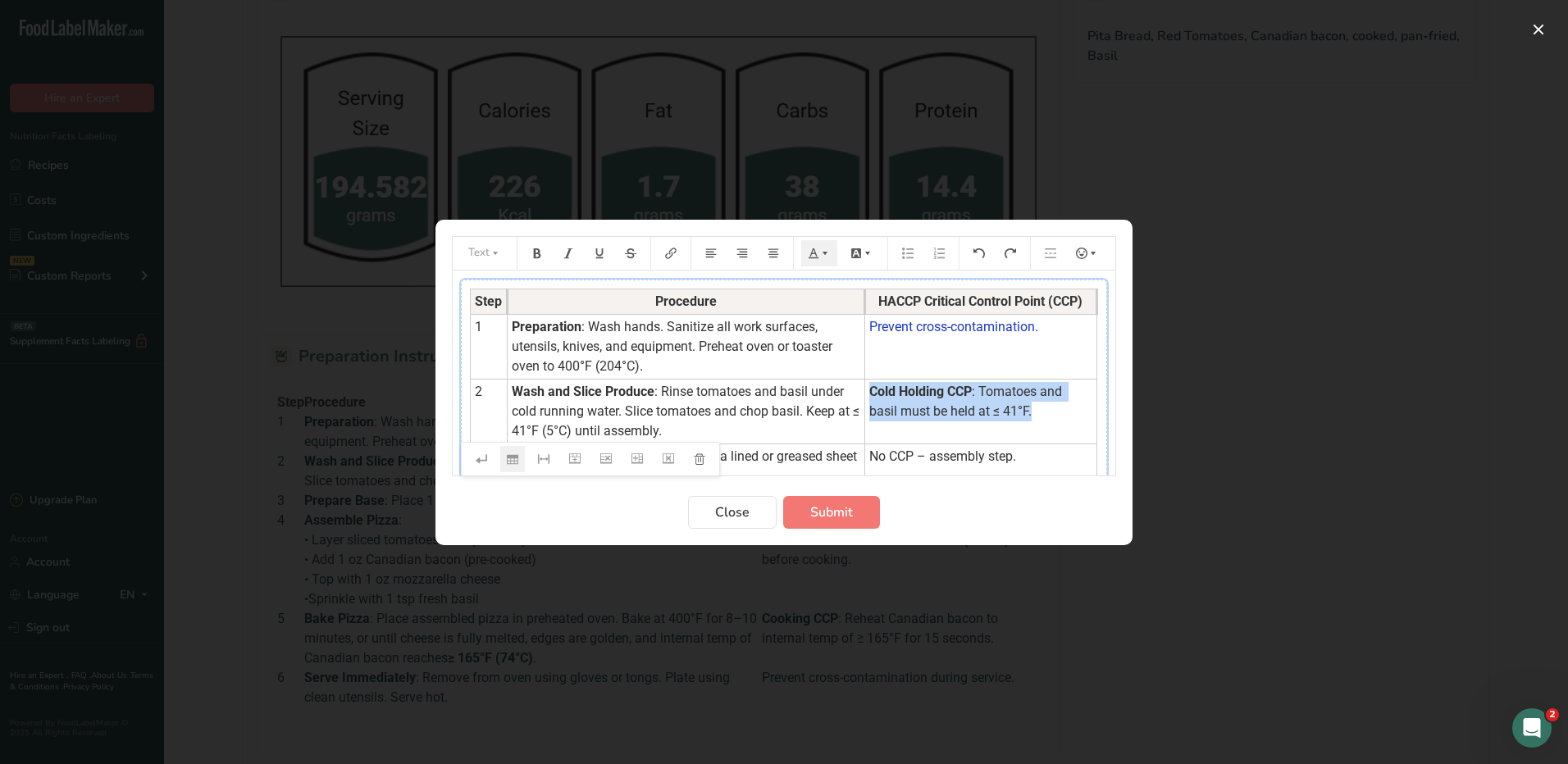
drag, startPoint x: 980, startPoint y: 409, endPoint x: 862, endPoint y: 393, distance: 119.1
click at [864, 393] on td "Cold Holding CCP : Tomatoes and basil must be held at ≤ 41°F." at bounding box center [980, 411] width 232 height 64
click at [813, 248] on icon "Preparation instructions modal" at bounding box center [814, 254] width 12 height 12
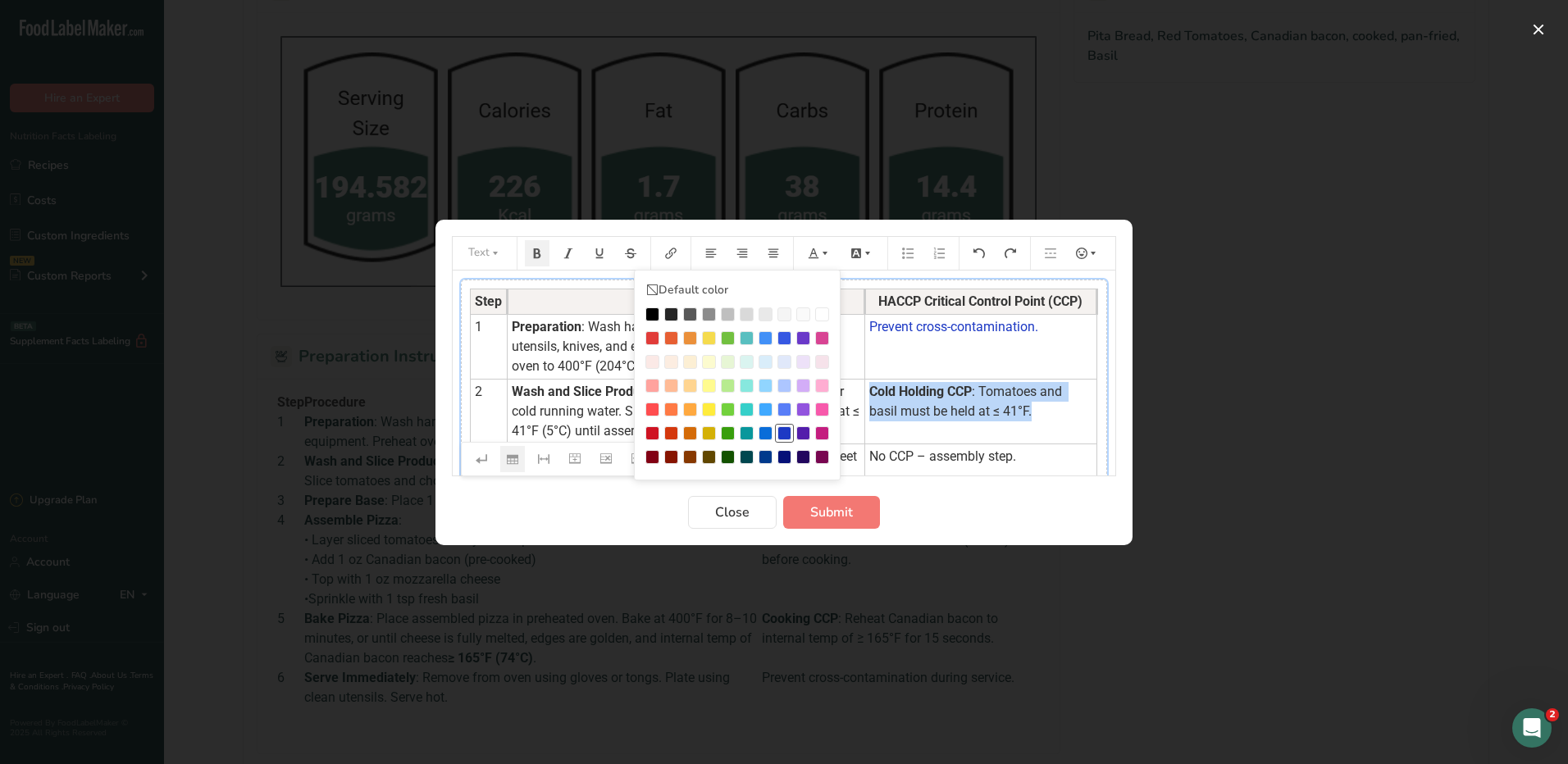
click at [786, 431] on div "Preparation instructions modal" at bounding box center [784, 434] width 14 height 14
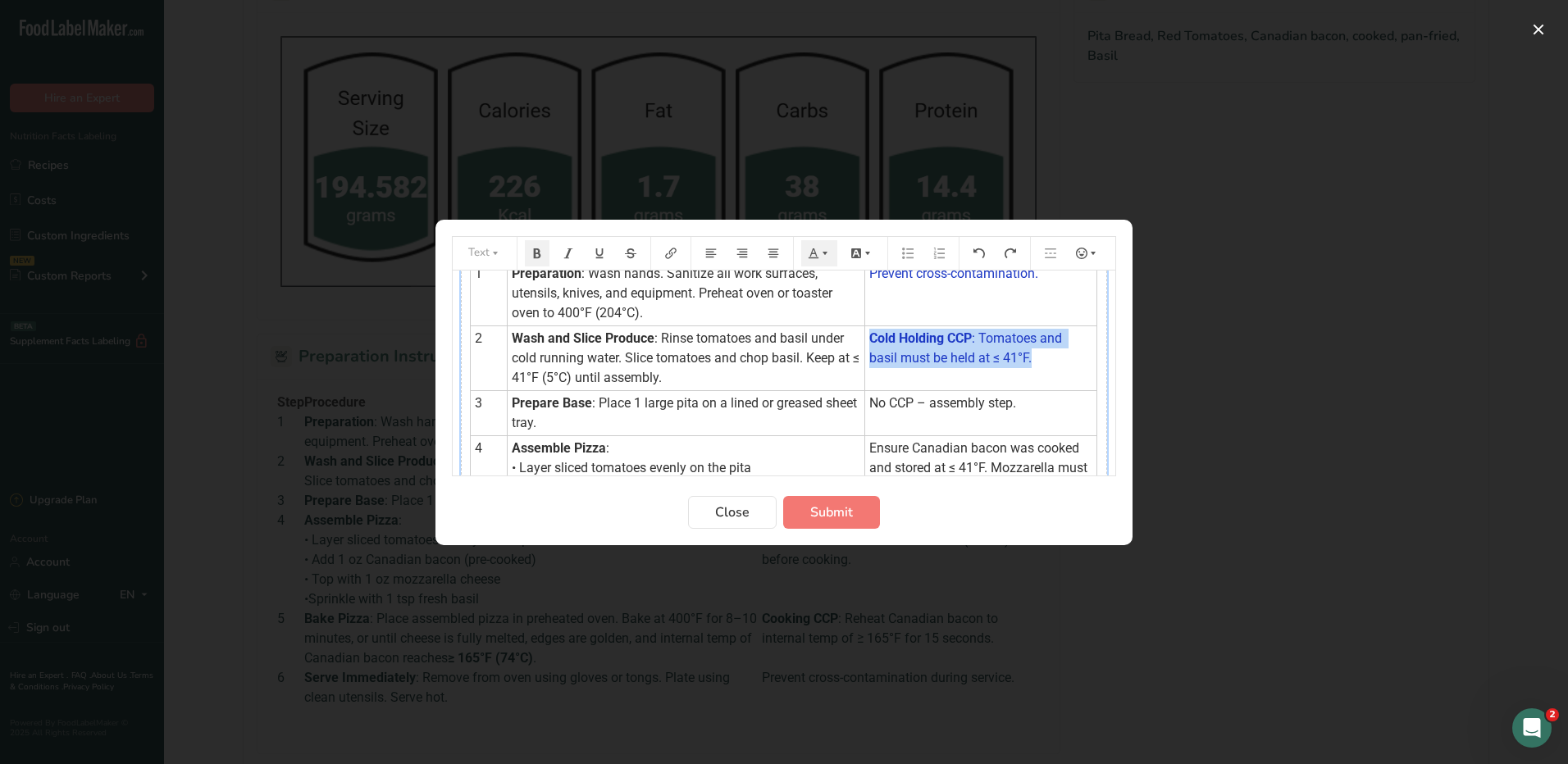
scroll to position [82, 0]
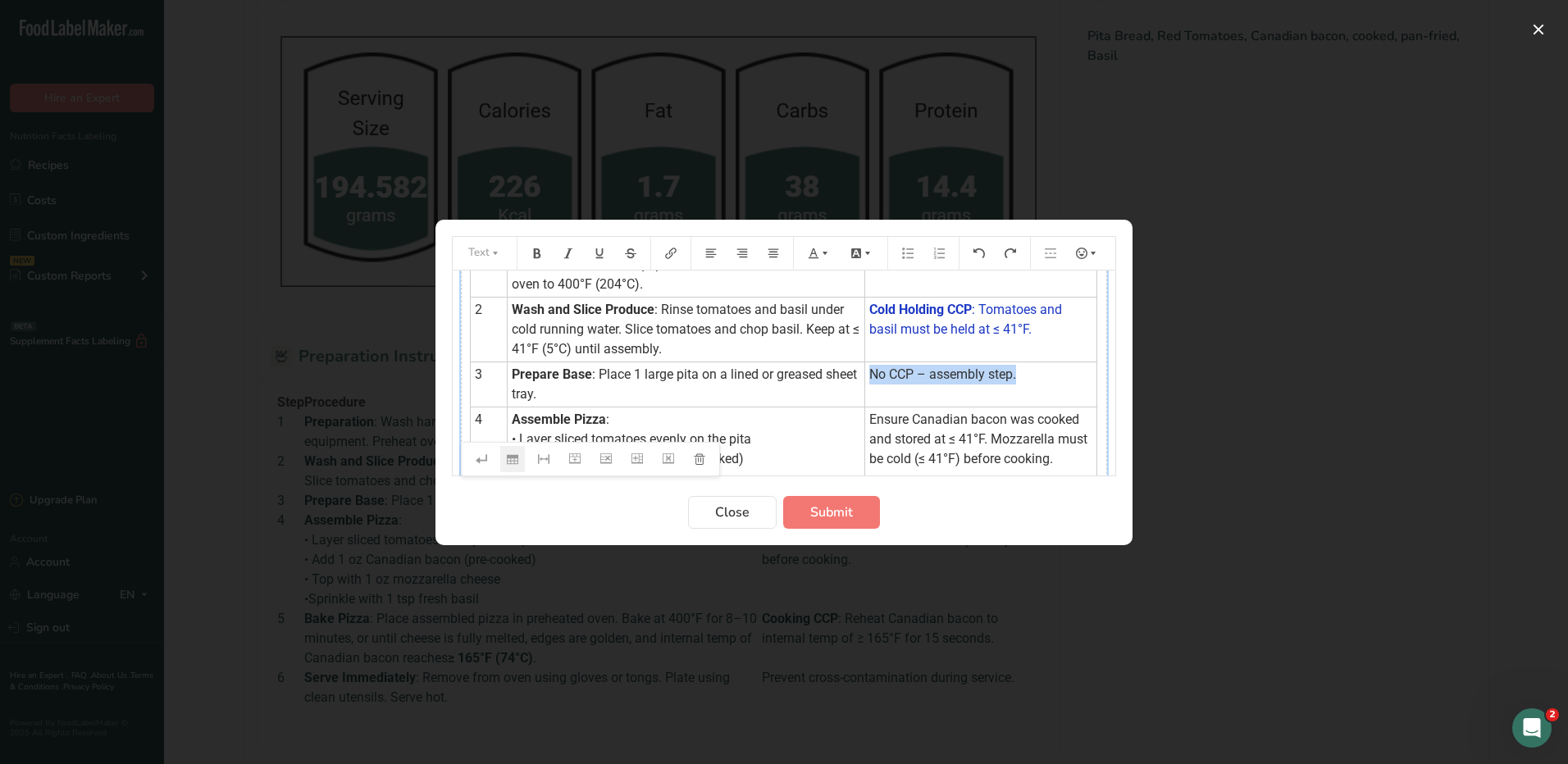
drag, startPoint x: 1018, startPoint y: 380, endPoint x: 865, endPoint y: 385, distance: 153.1
click at [865, 385] on td "No CCP – assembly step." at bounding box center [980, 383] width 232 height 45
click at [821, 252] on icon "Preparation instructions modal" at bounding box center [825, 254] width 12 height 12
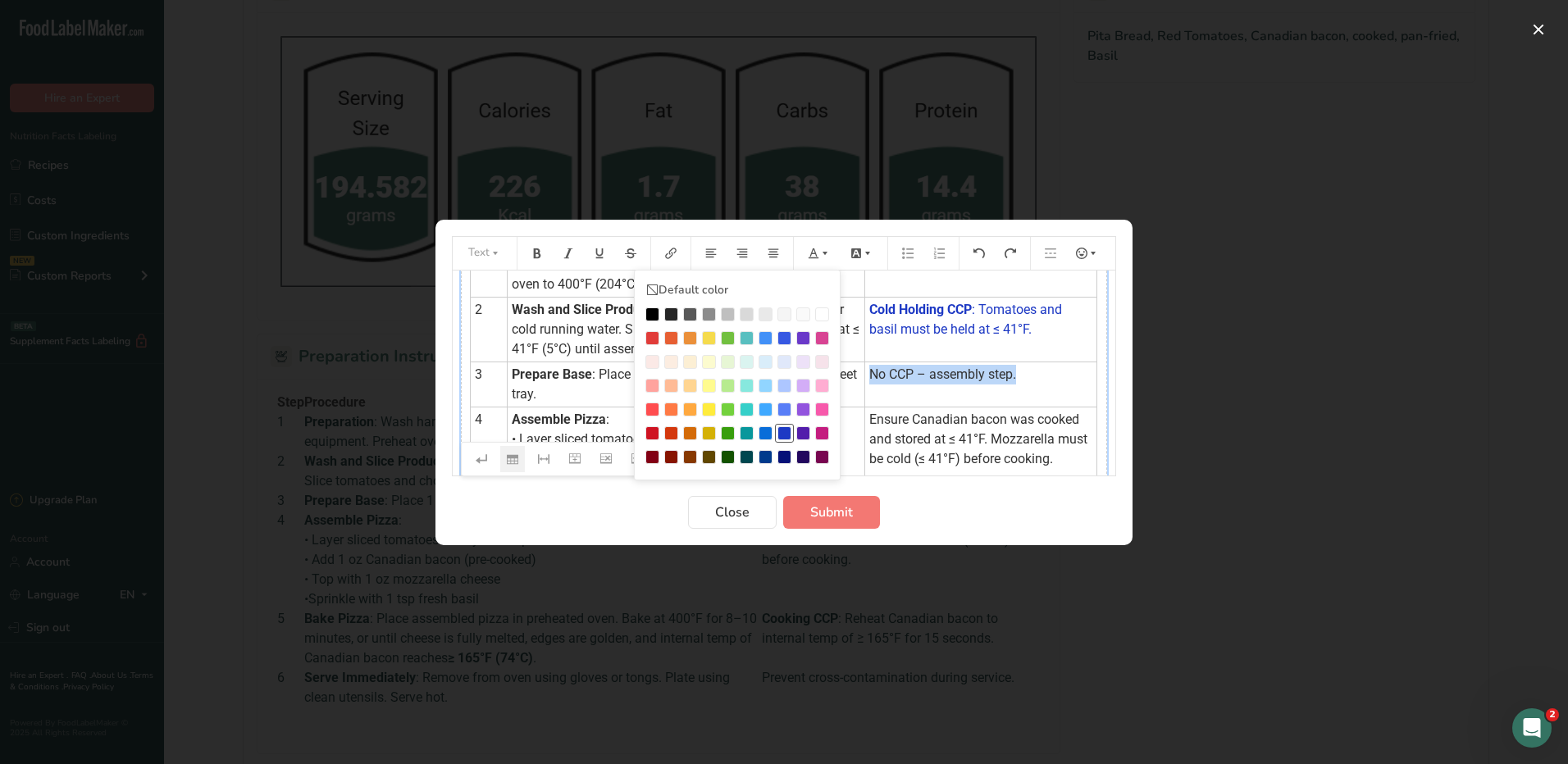
click at [786, 432] on div "Preparation instructions modal" at bounding box center [784, 434] width 14 height 14
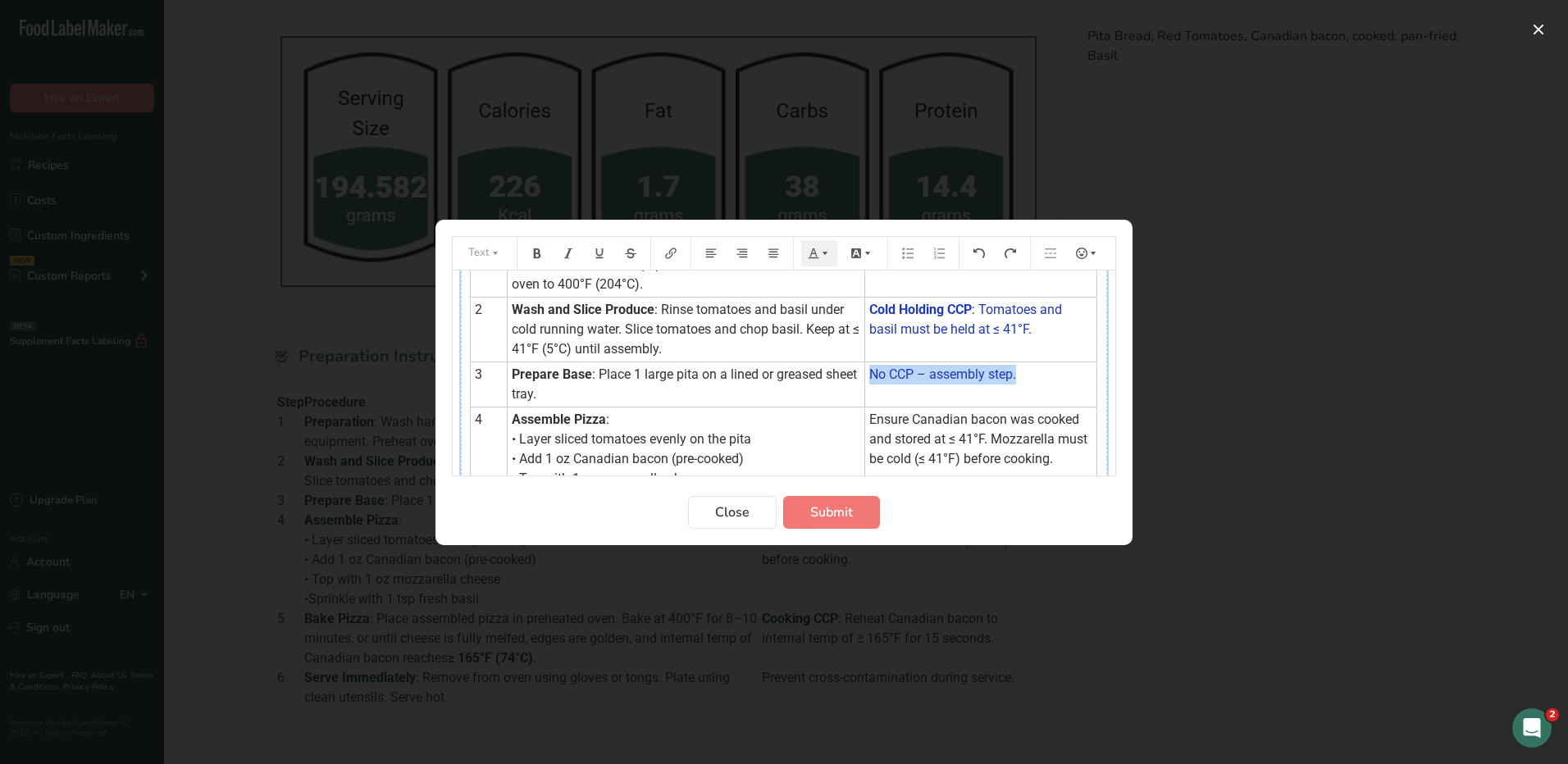
scroll to position [164, 0]
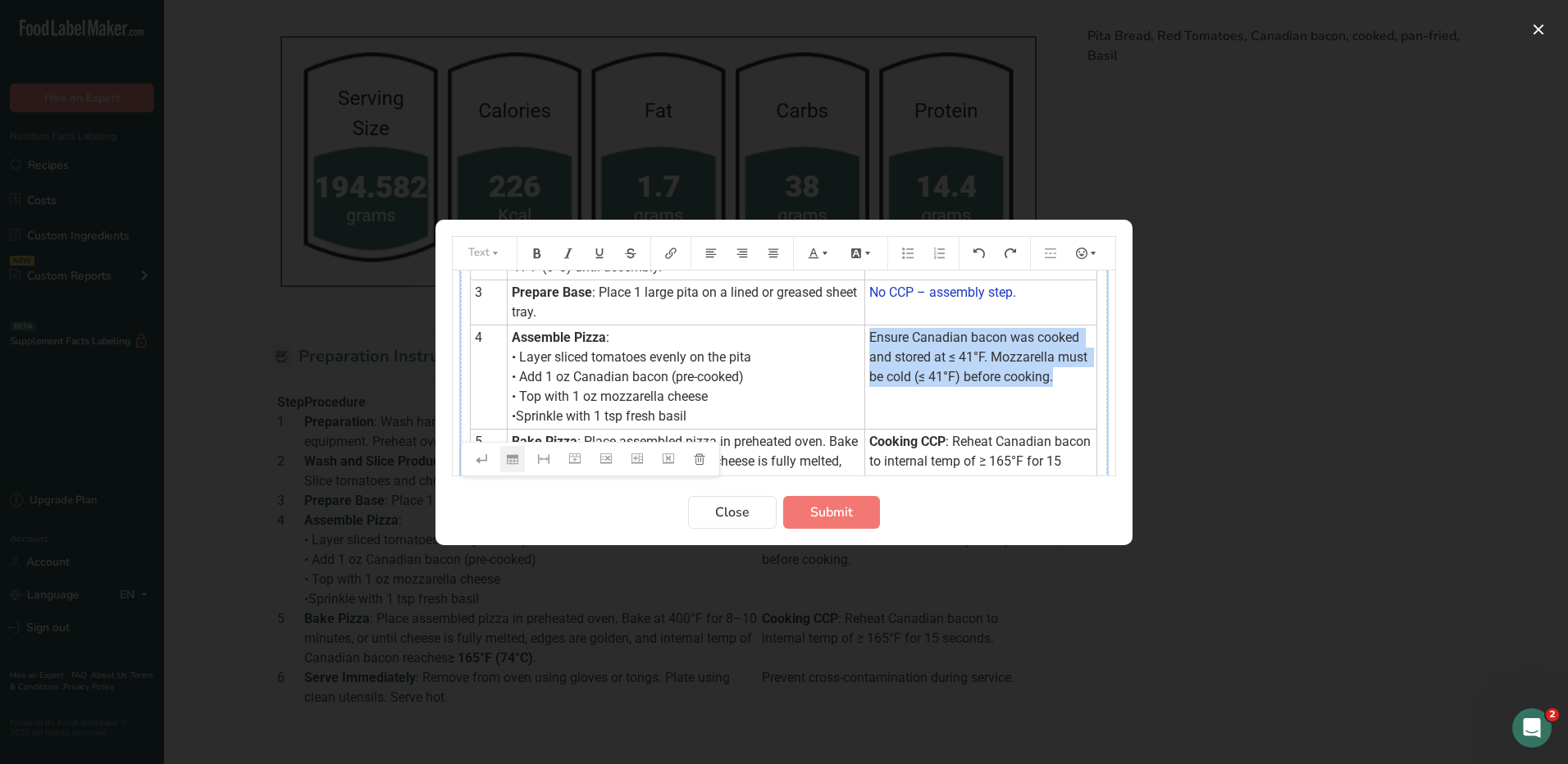
drag, startPoint x: 1047, startPoint y: 384, endPoint x: 864, endPoint y: 342, distance: 187.8
click at [864, 342] on td "Ensure Canadian bacon was cooked and stored at ≤ 41°F. Mozzarella must be cold …" at bounding box center [980, 376] width 232 height 104
click at [815, 252] on icon "Preparation instructions modal" at bounding box center [814, 253] width 10 height 10
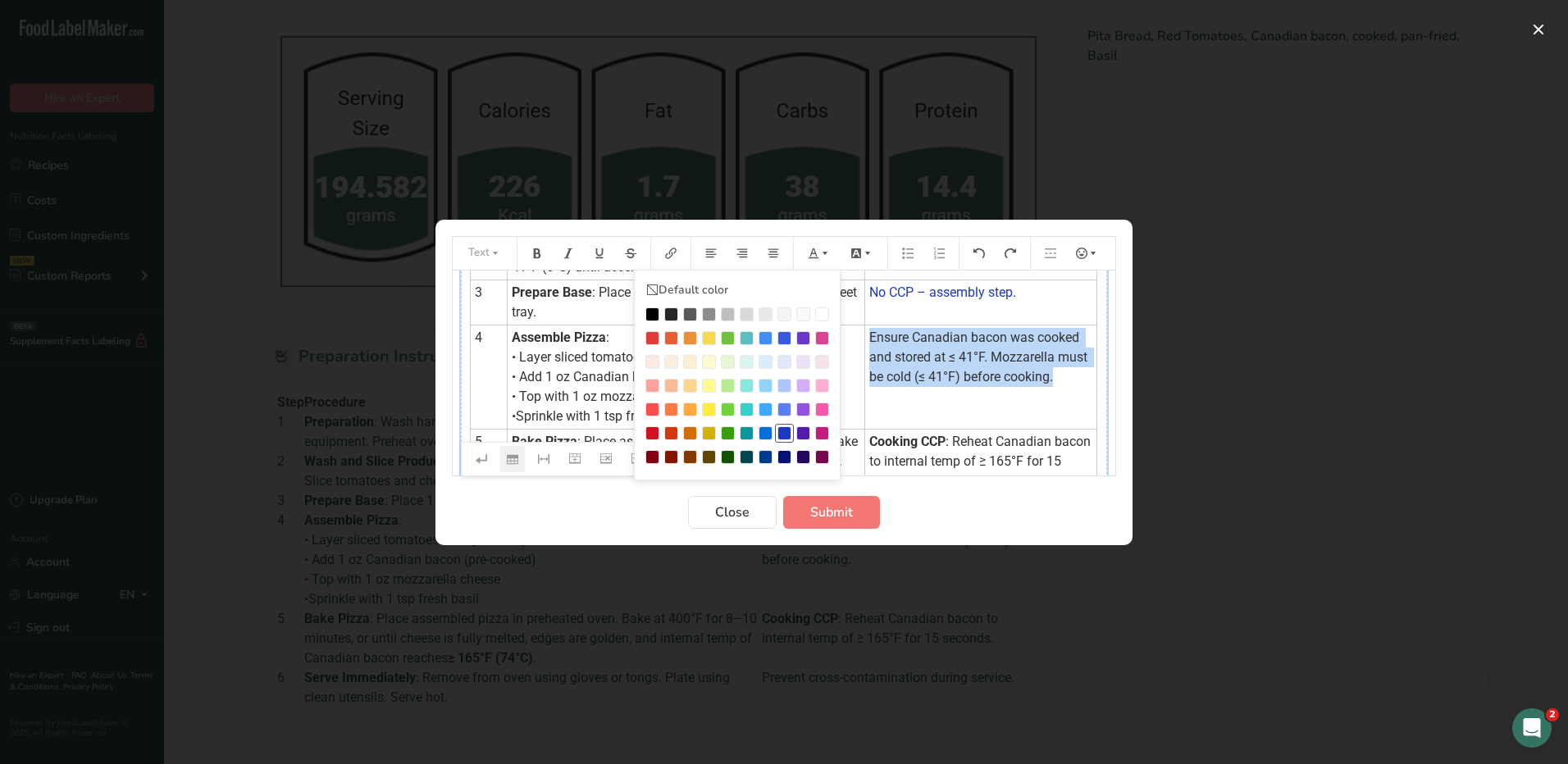
click at [783, 433] on div "Preparation instructions modal" at bounding box center [784, 434] width 14 height 14
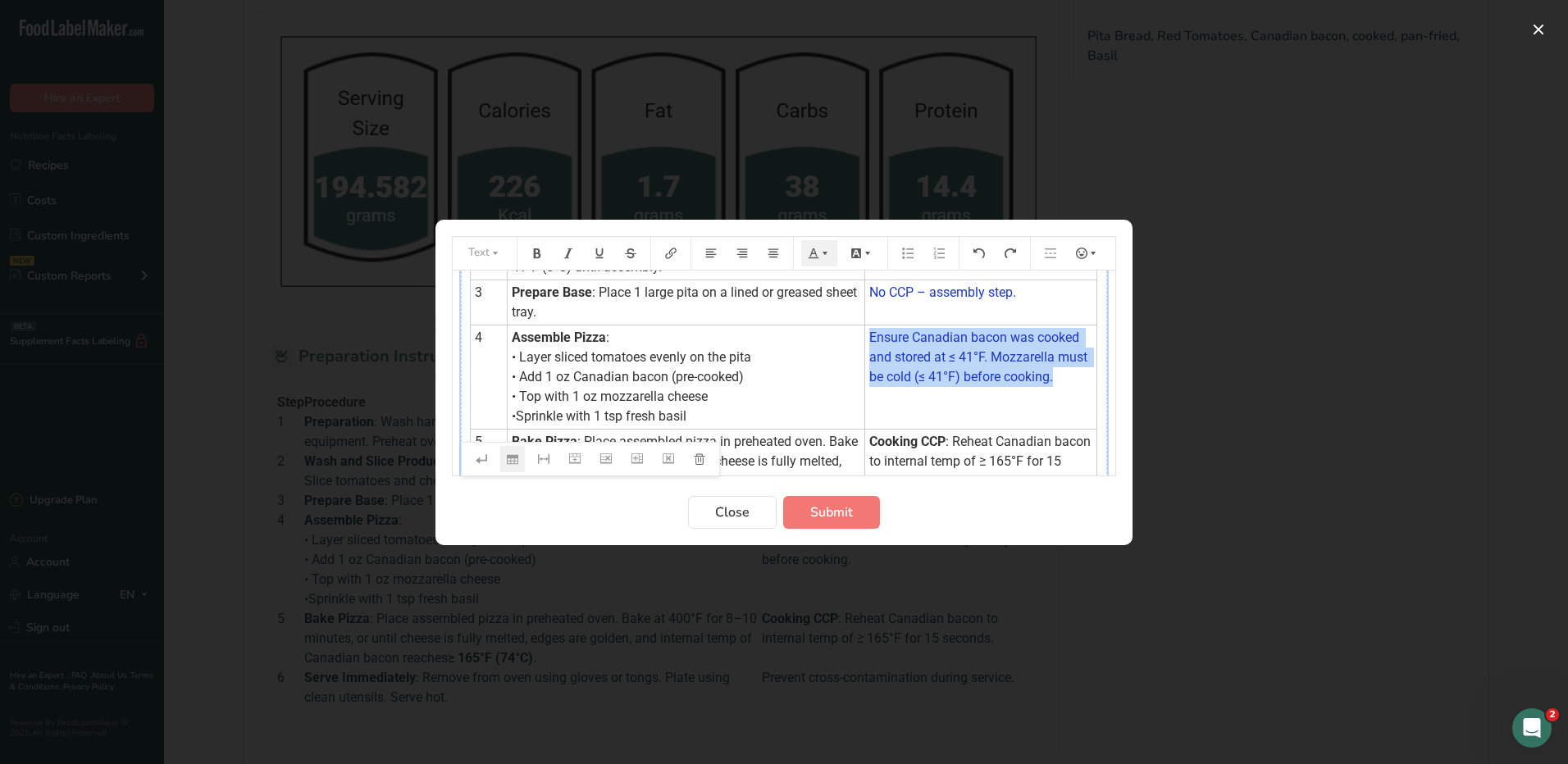
scroll to position [246, 0]
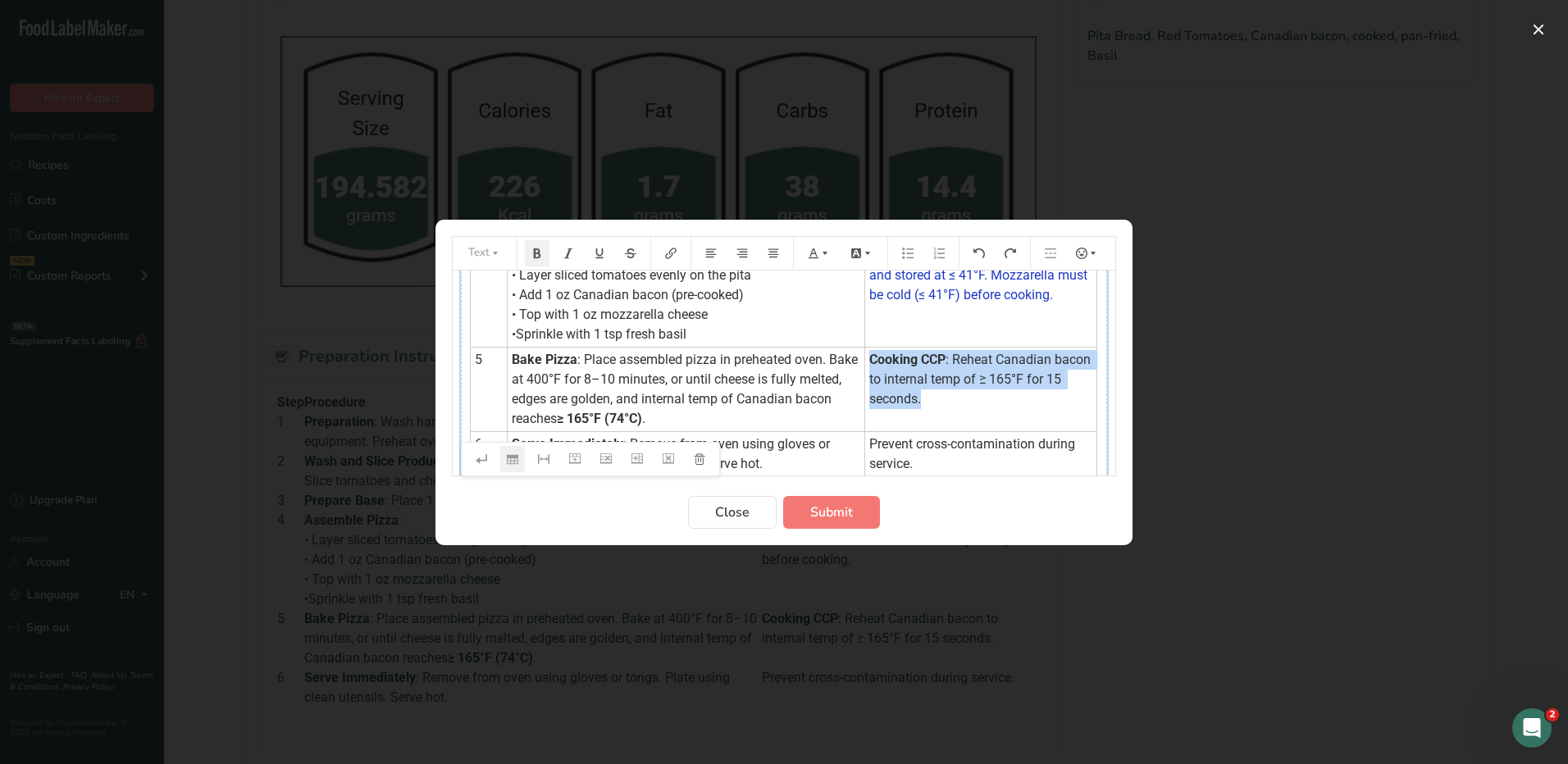
drag, startPoint x: 952, startPoint y: 414, endPoint x: 859, endPoint y: 354, distance: 110.7
click at [864, 354] on td "Cooking CCP : Reheat Canadian bacon to internal temp of ≥ 165°F for 15 seconds." at bounding box center [980, 389] width 232 height 84
click at [824, 257] on icon "Preparation instructions modal" at bounding box center [825, 254] width 12 height 12
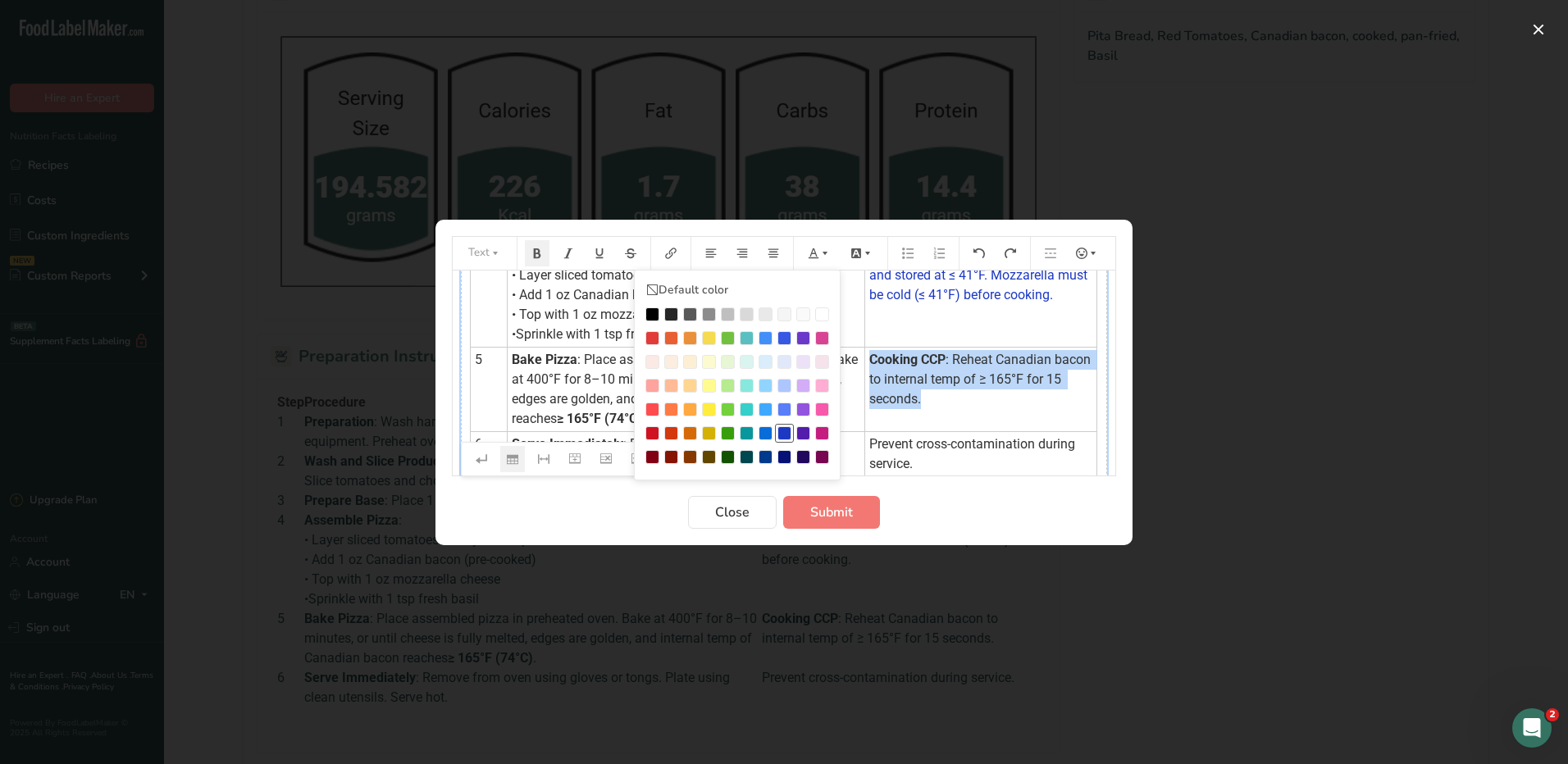
click at [784, 431] on div "Preparation instructions modal" at bounding box center [784, 434] width 14 height 14
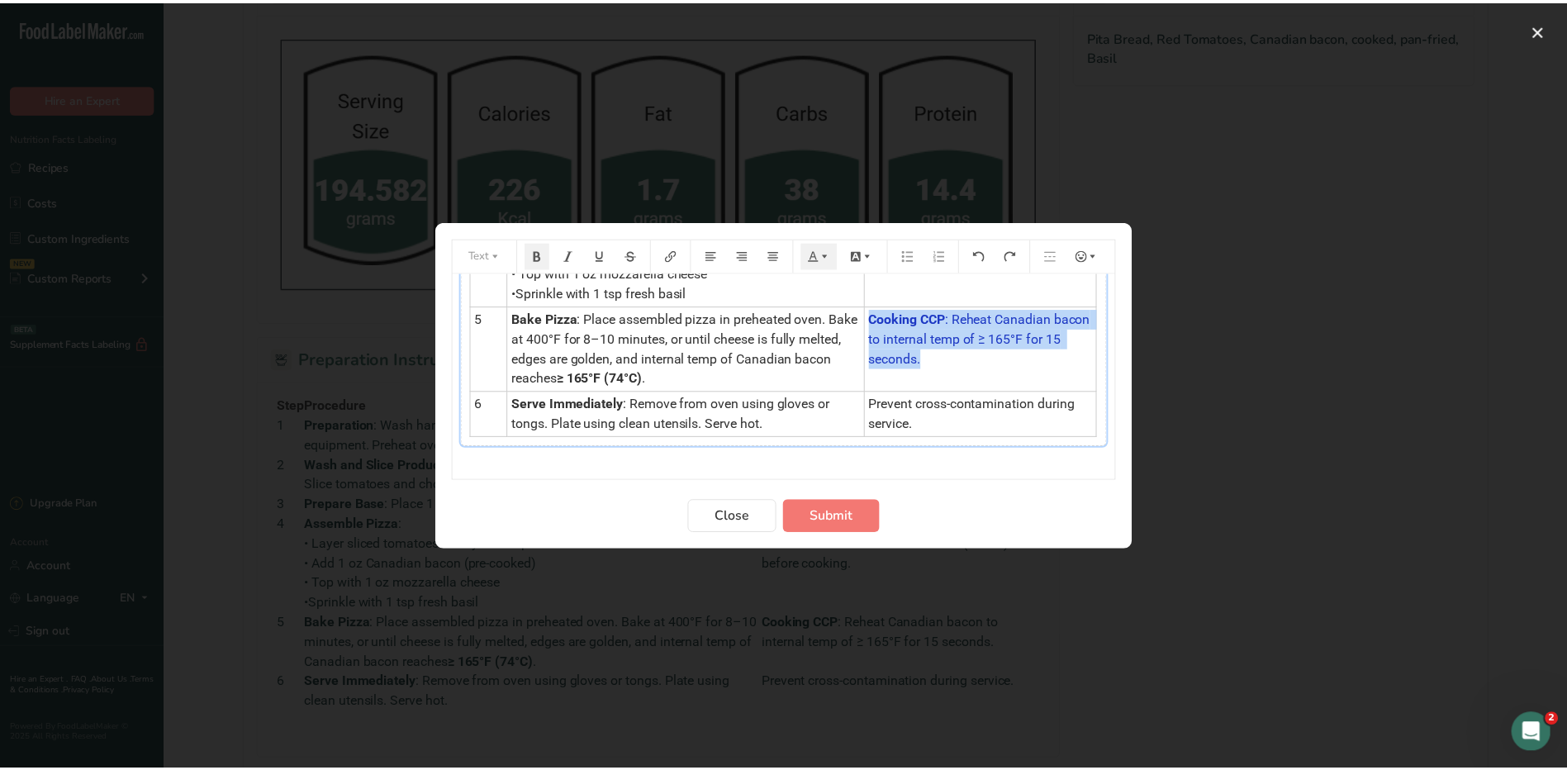
scroll to position [311, 0]
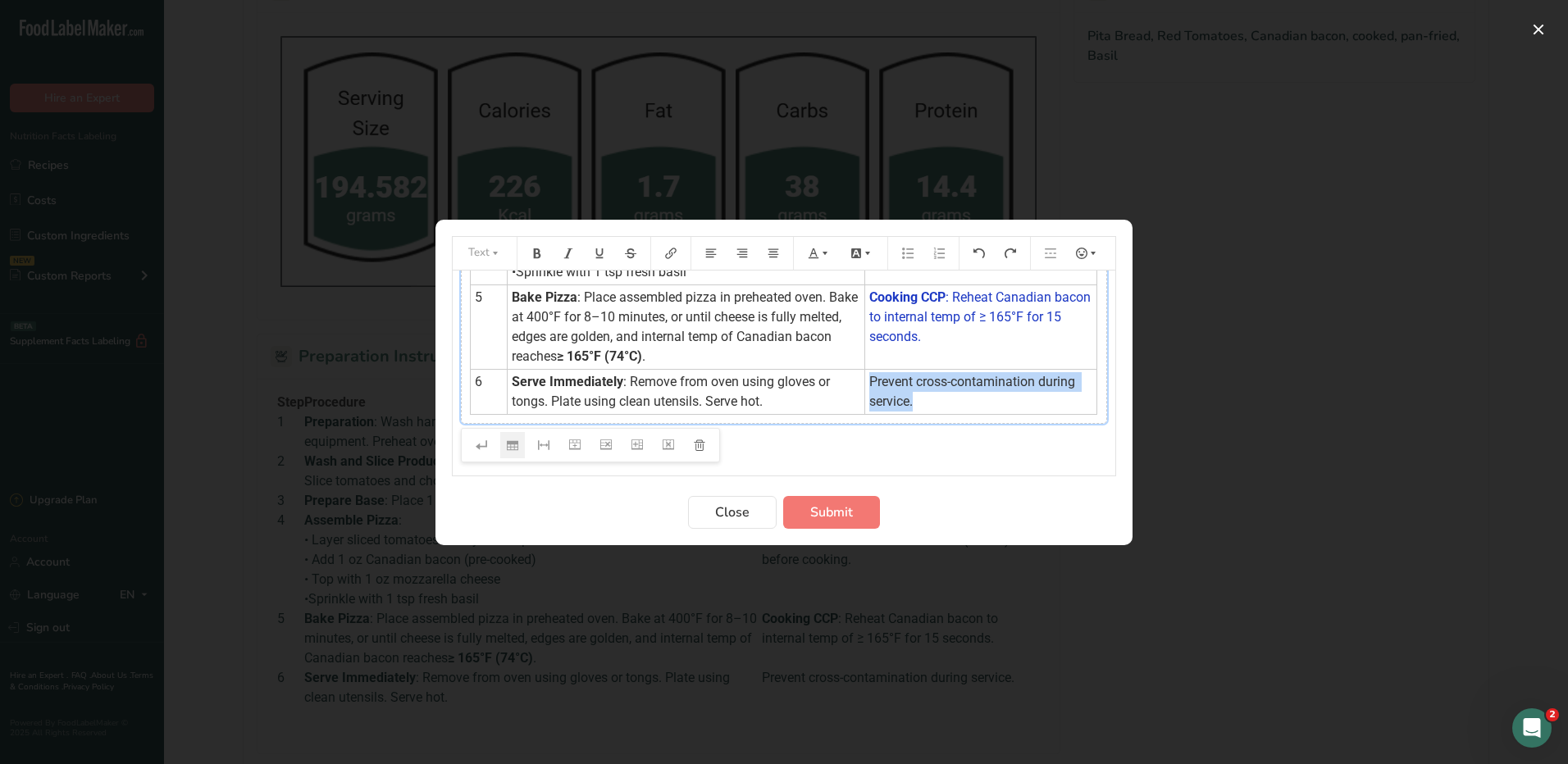
drag, startPoint x: 916, startPoint y: 405, endPoint x: 861, endPoint y: 388, distance: 57.6
click at [864, 388] on td "Prevent cross-contamination during service." at bounding box center [980, 391] width 232 height 45
click at [812, 251] on icon "Preparation instructions modal" at bounding box center [814, 253] width 10 height 10
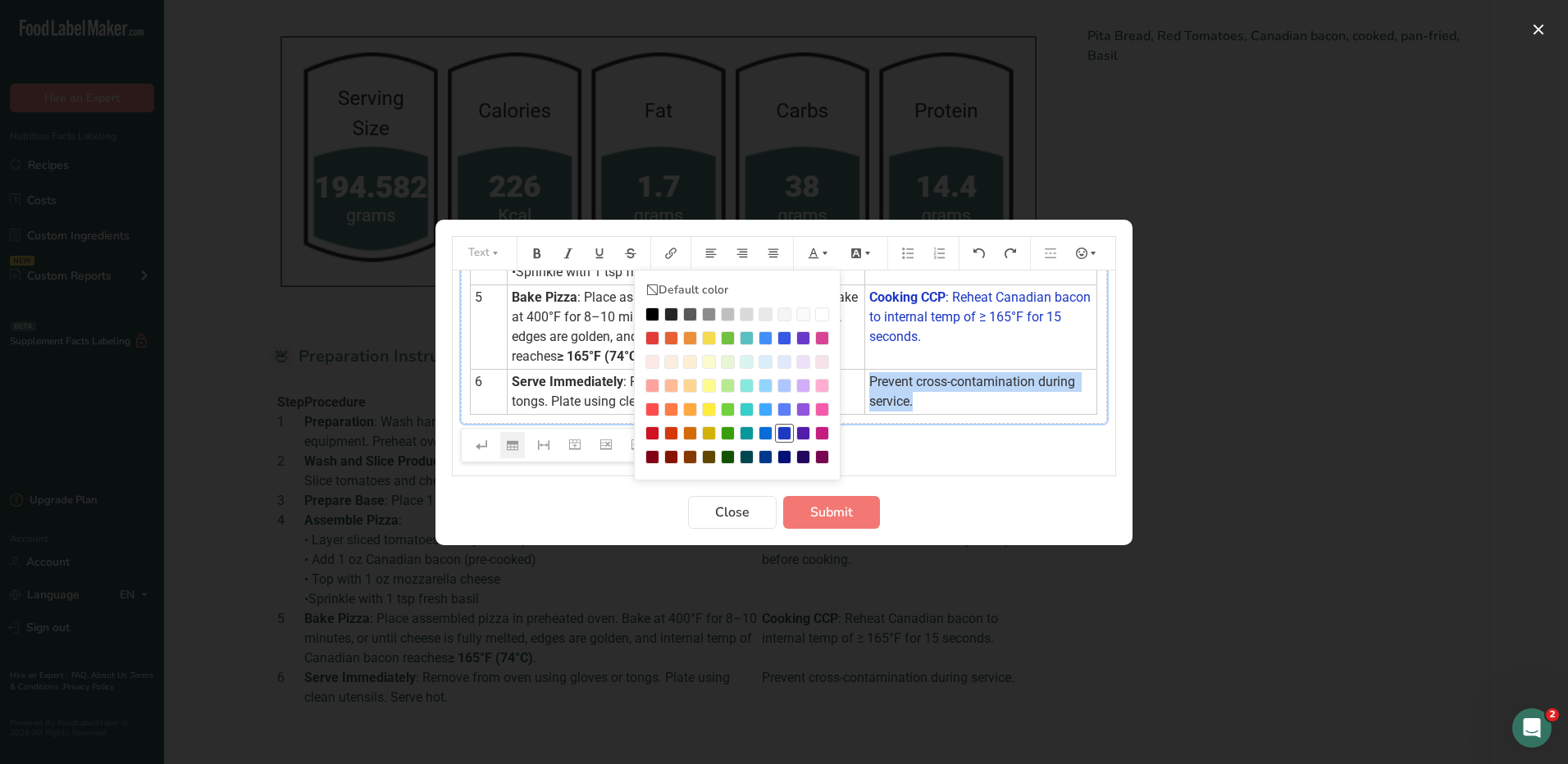
click at [781, 431] on div "Preparation instructions modal" at bounding box center [784, 434] width 14 height 14
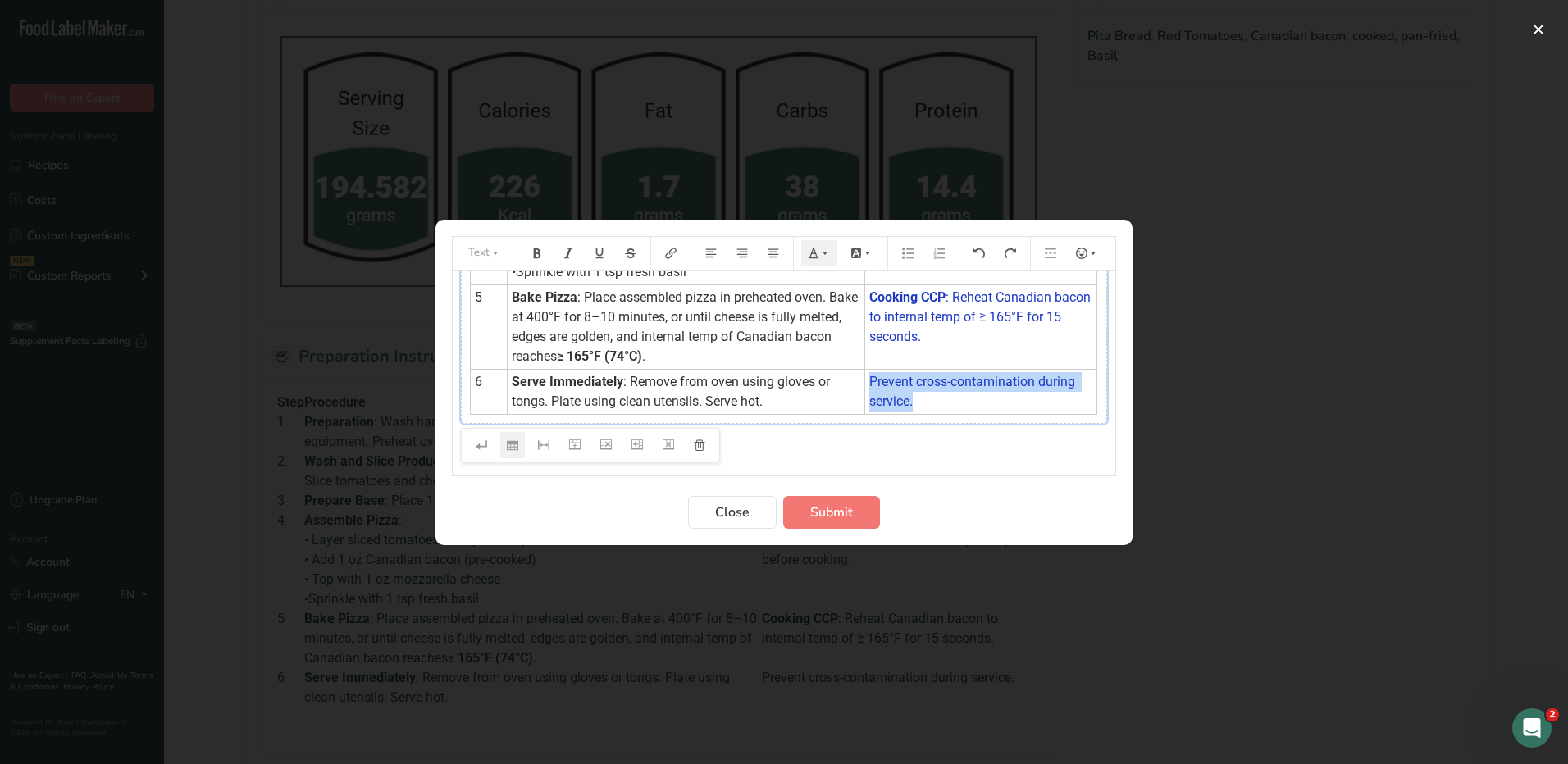
click at [946, 404] on td "Prevent cross-contamination during service." at bounding box center [980, 391] width 232 height 45
click at [836, 511] on span "Submit" at bounding box center [831, 513] width 43 height 20
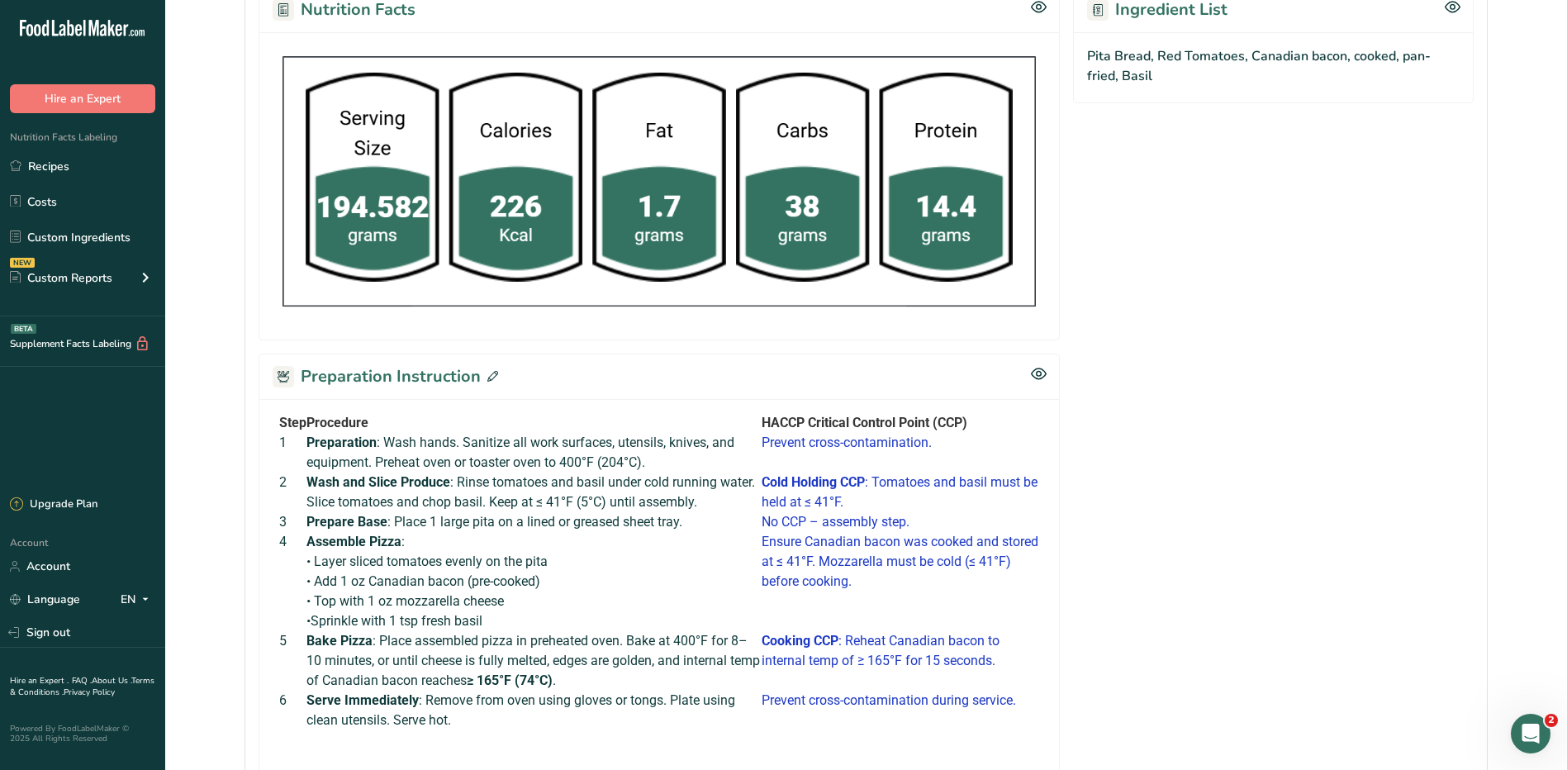
scroll to position [830, 0]
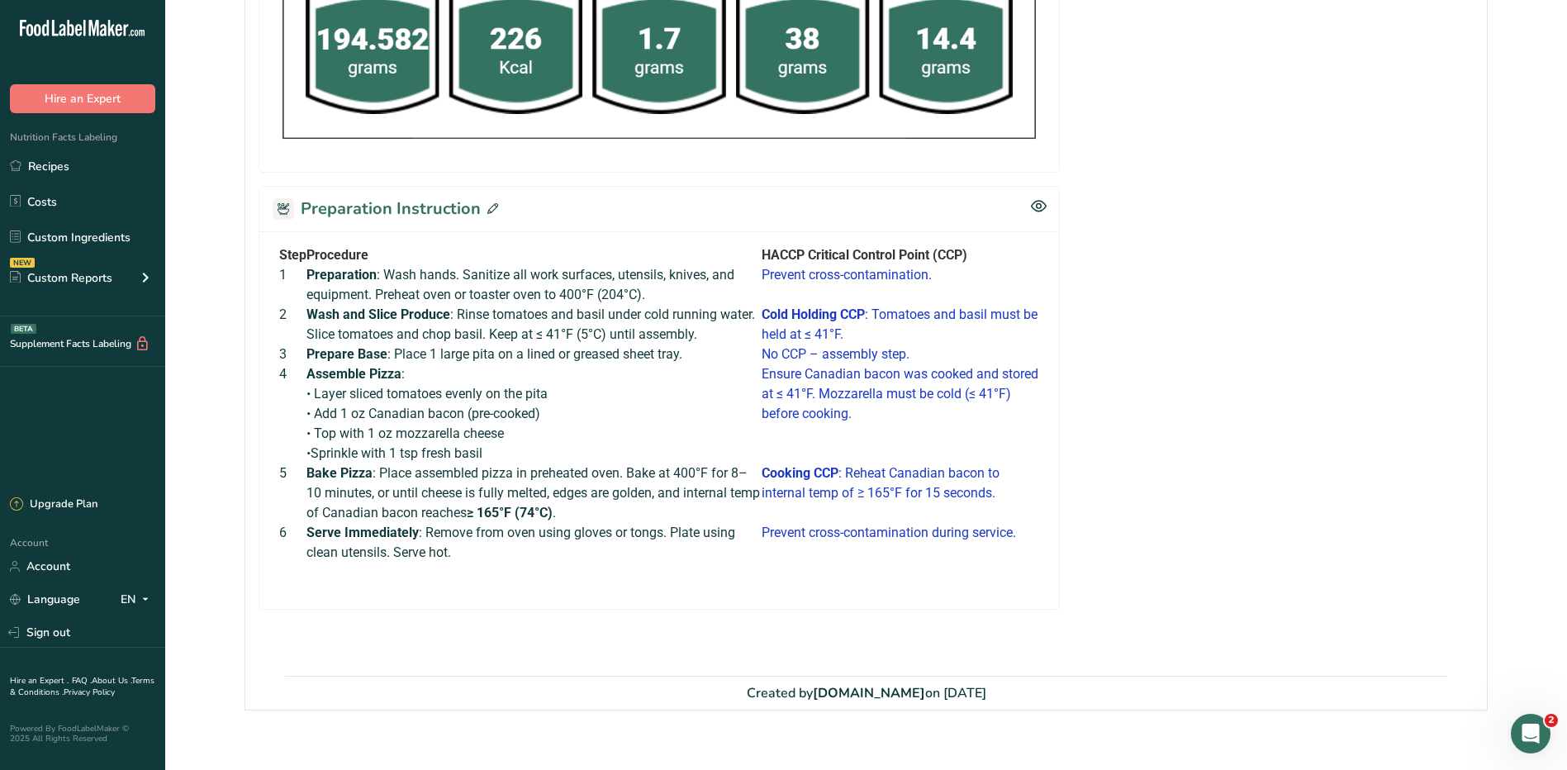
drag, startPoint x: 1050, startPoint y: 519, endPoint x: 1173, endPoint y: 575, distance: 134.6
click at [1173, 575] on div "Recipe Ingredients Ingredients Amount Unit Bread, pita, white, enriched 1 pita,…" at bounding box center [866, 73] width 1242 height 1205
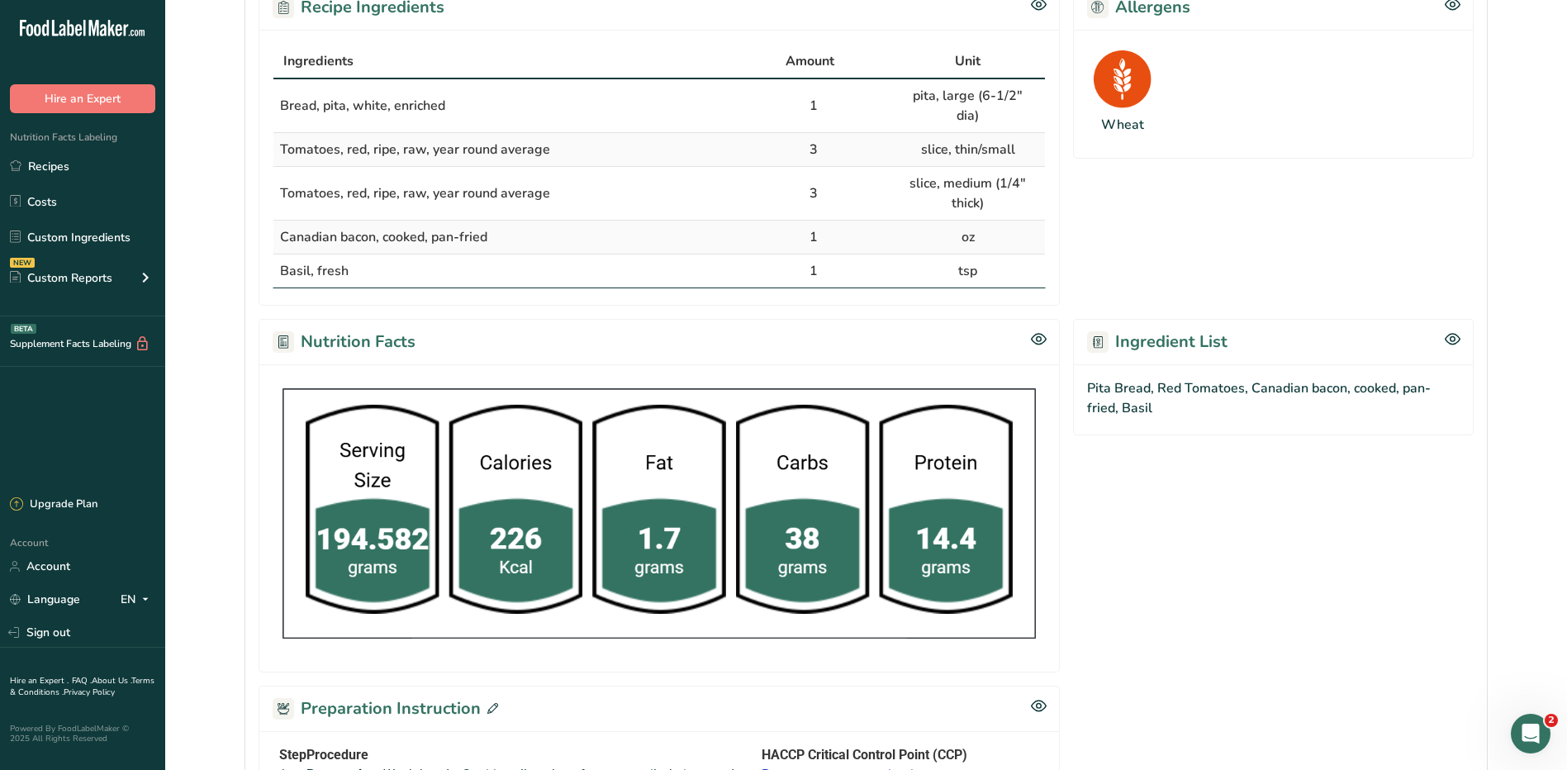
scroll to position [83, 0]
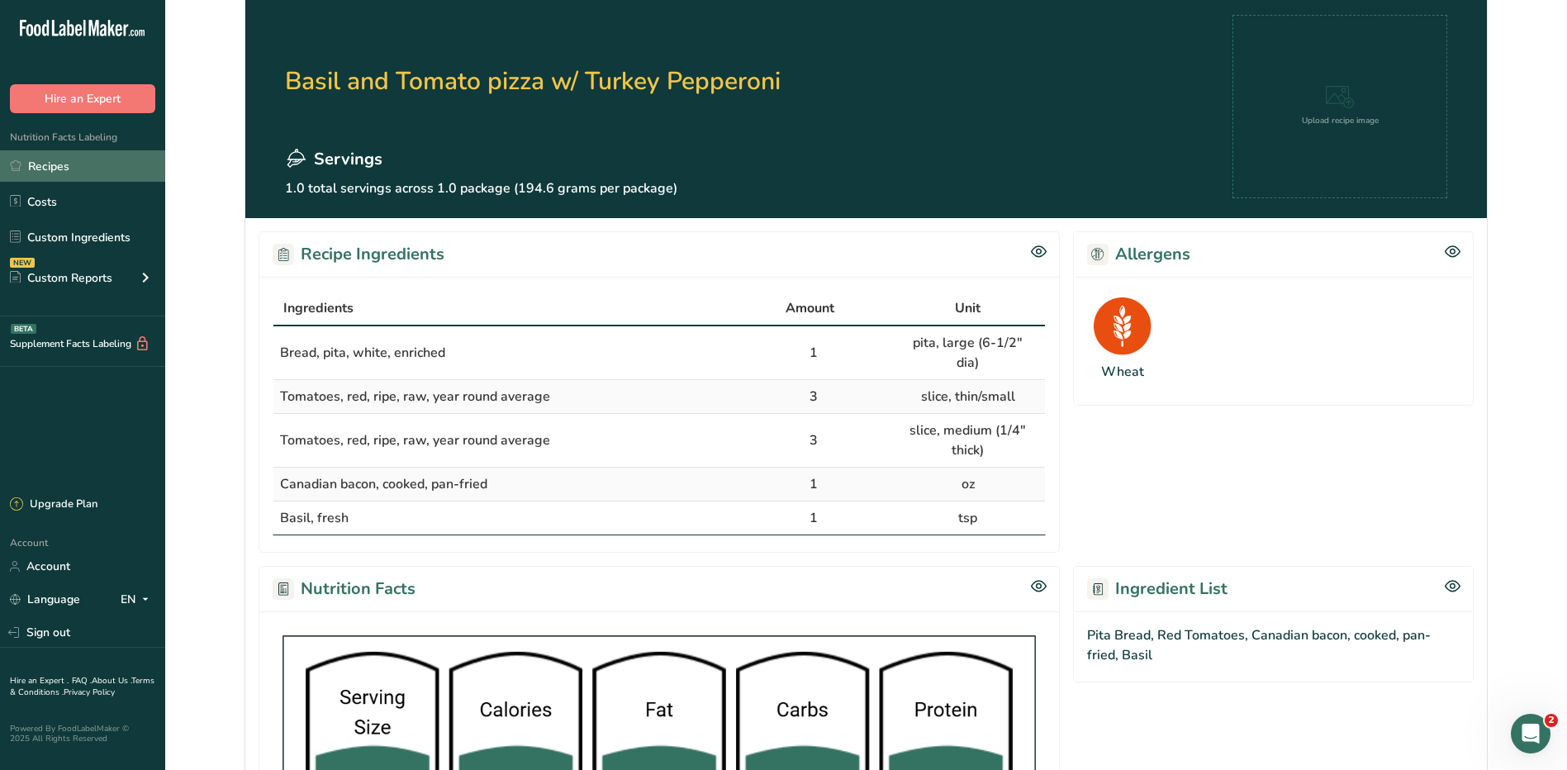
click at [36, 168] on link "Recipes" at bounding box center [82, 165] width 165 height 31
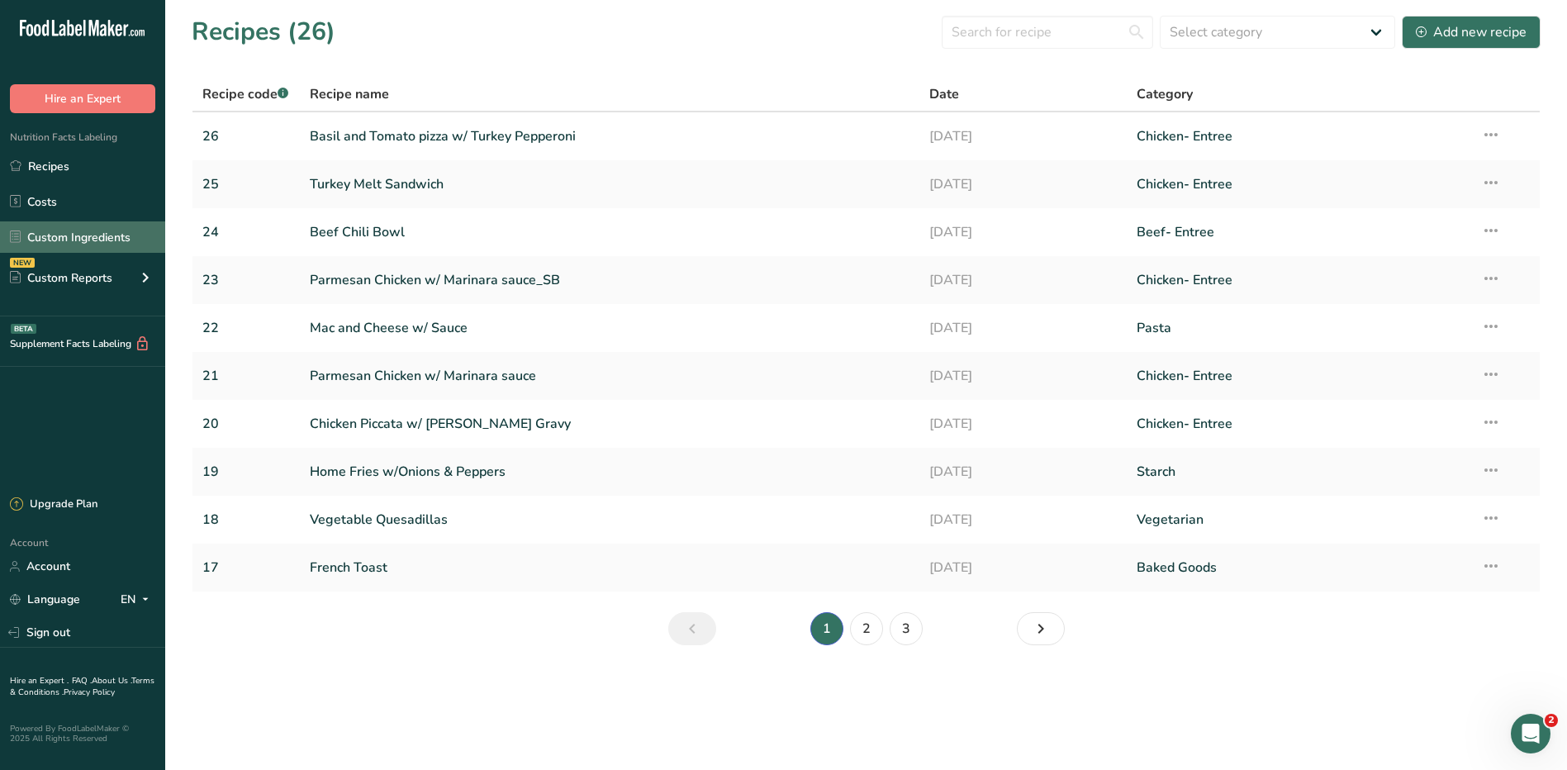
click at [94, 237] on link "Custom Ingredients" at bounding box center [82, 236] width 165 height 31
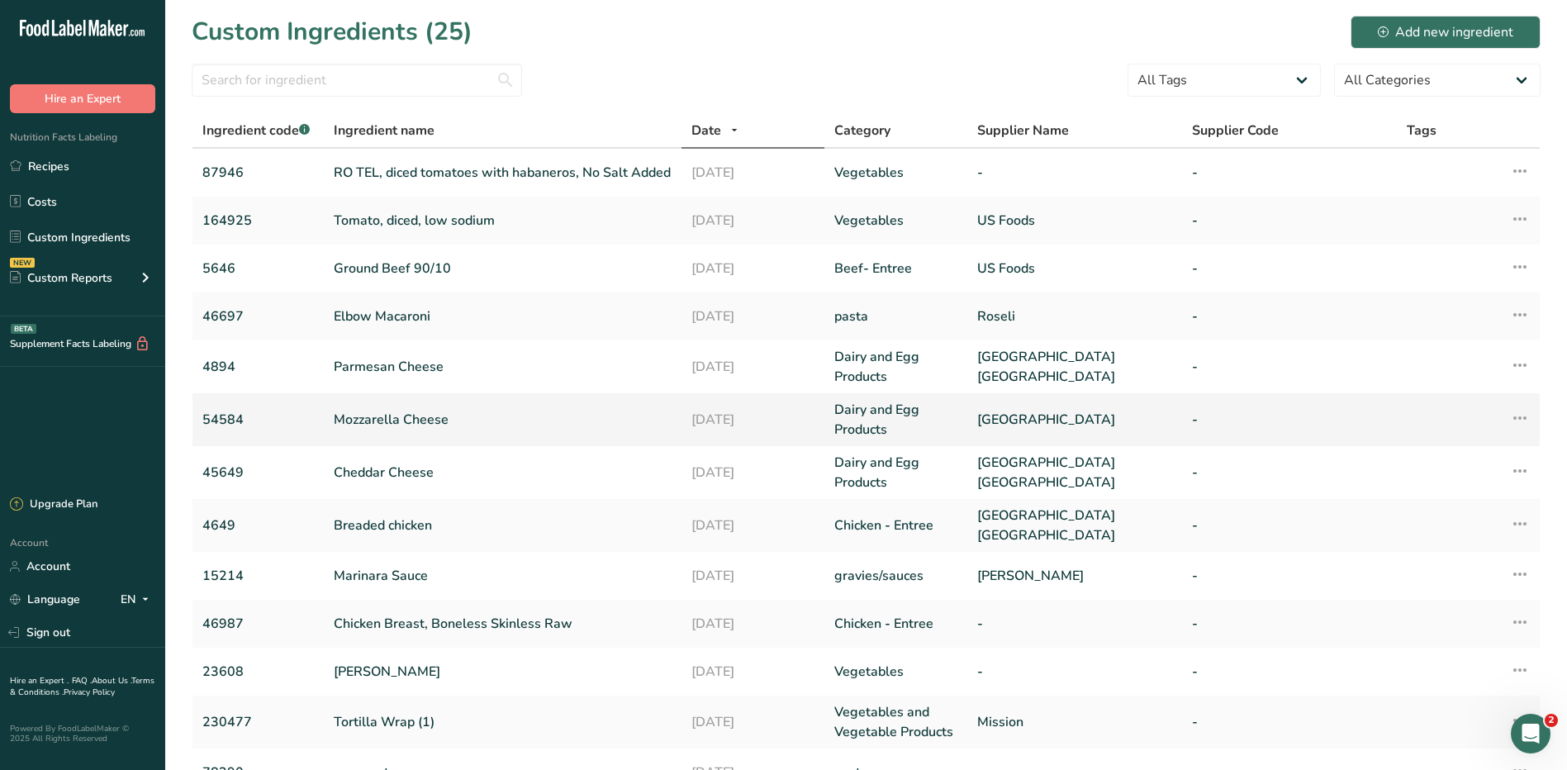
click at [411, 418] on link "Mozzarella Cheese" at bounding box center [503, 420] width 338 height 20
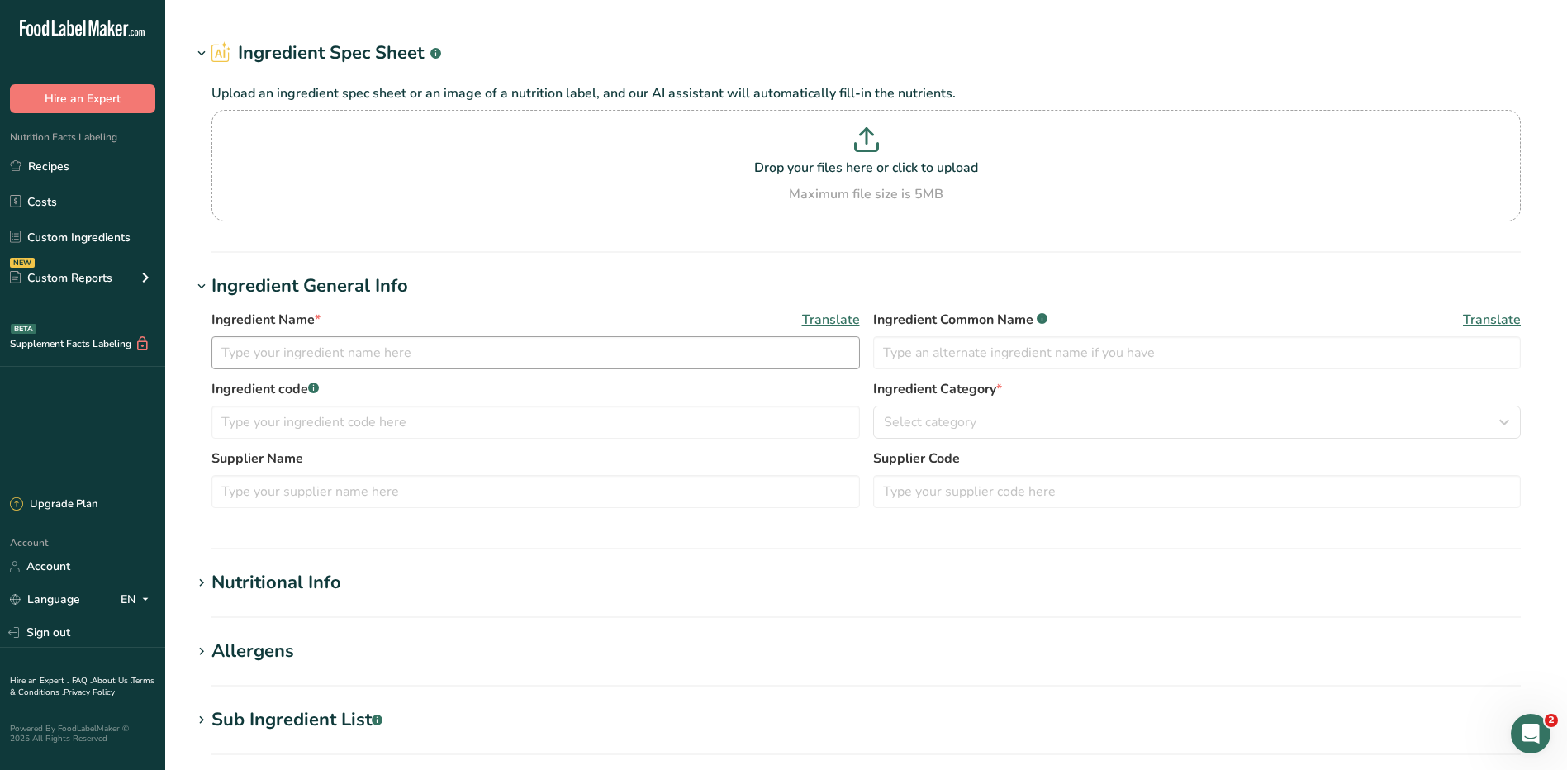
type input "Mozzarella Cheese"
type input "54584"
type input "[GEOGRAPHIC_DATA]"
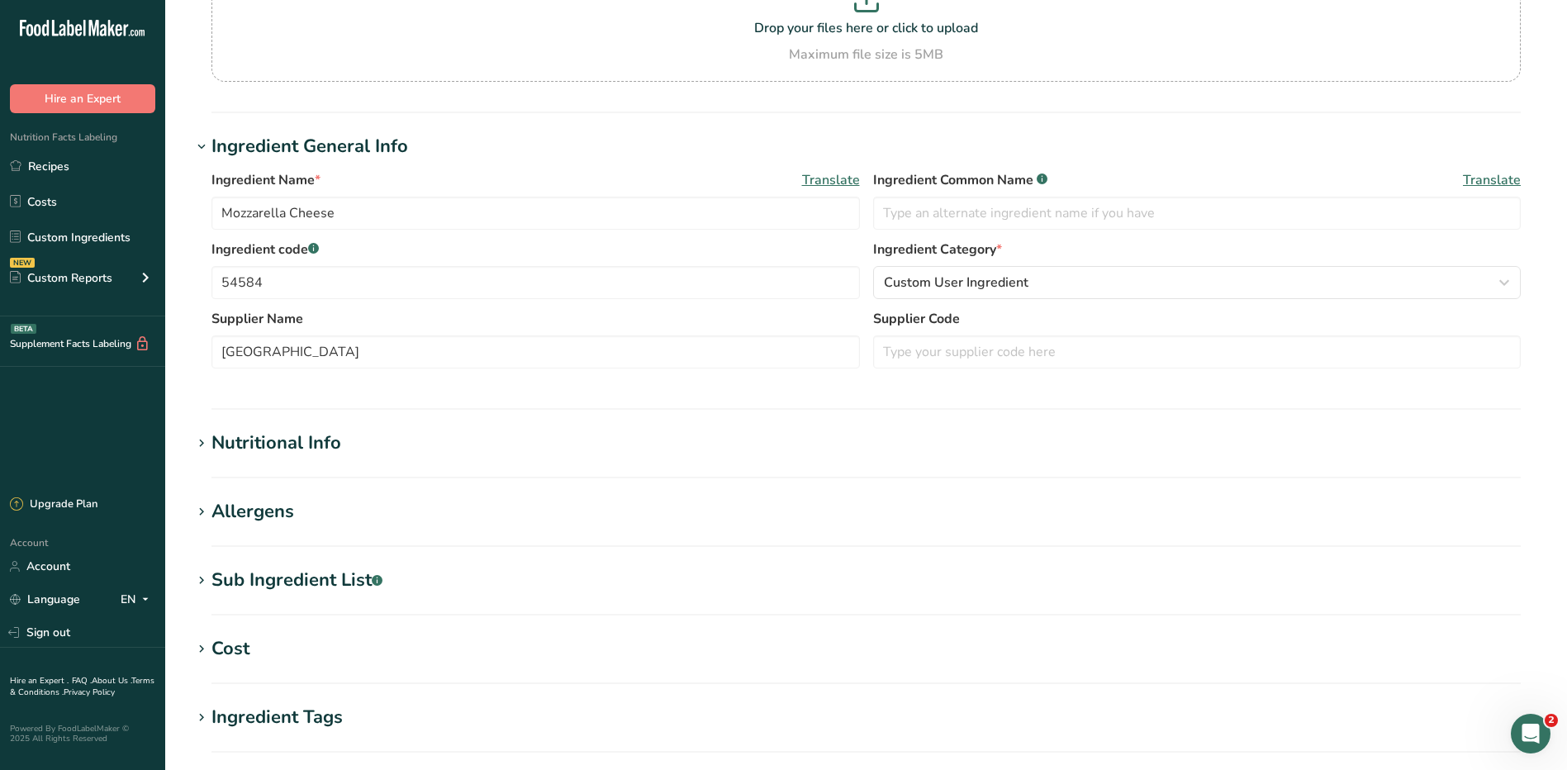
scroll to position [248, 0]
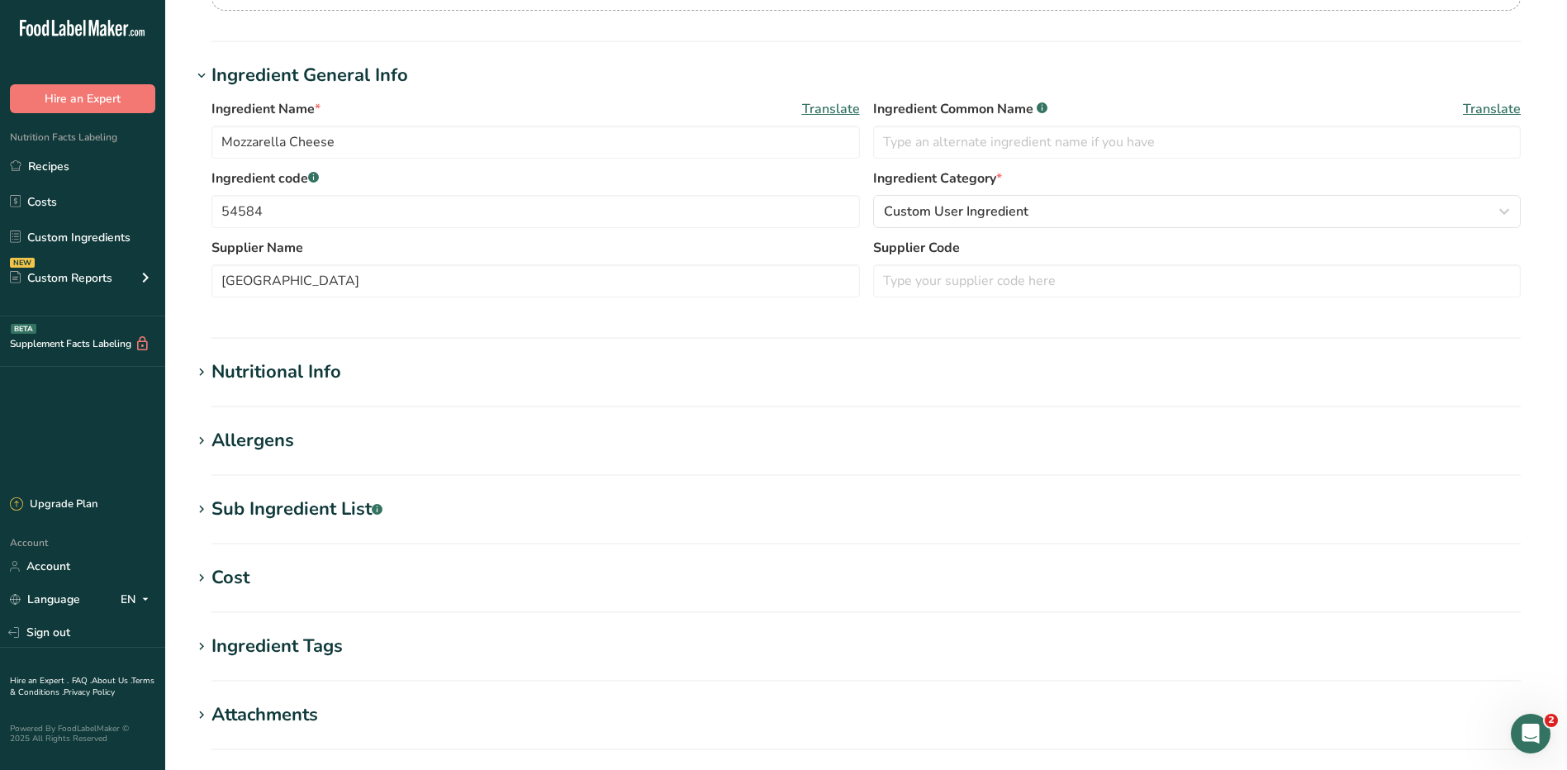
click at [245, 444] on div "Allergens" at bounding box center [253, 440] width 83 height 27
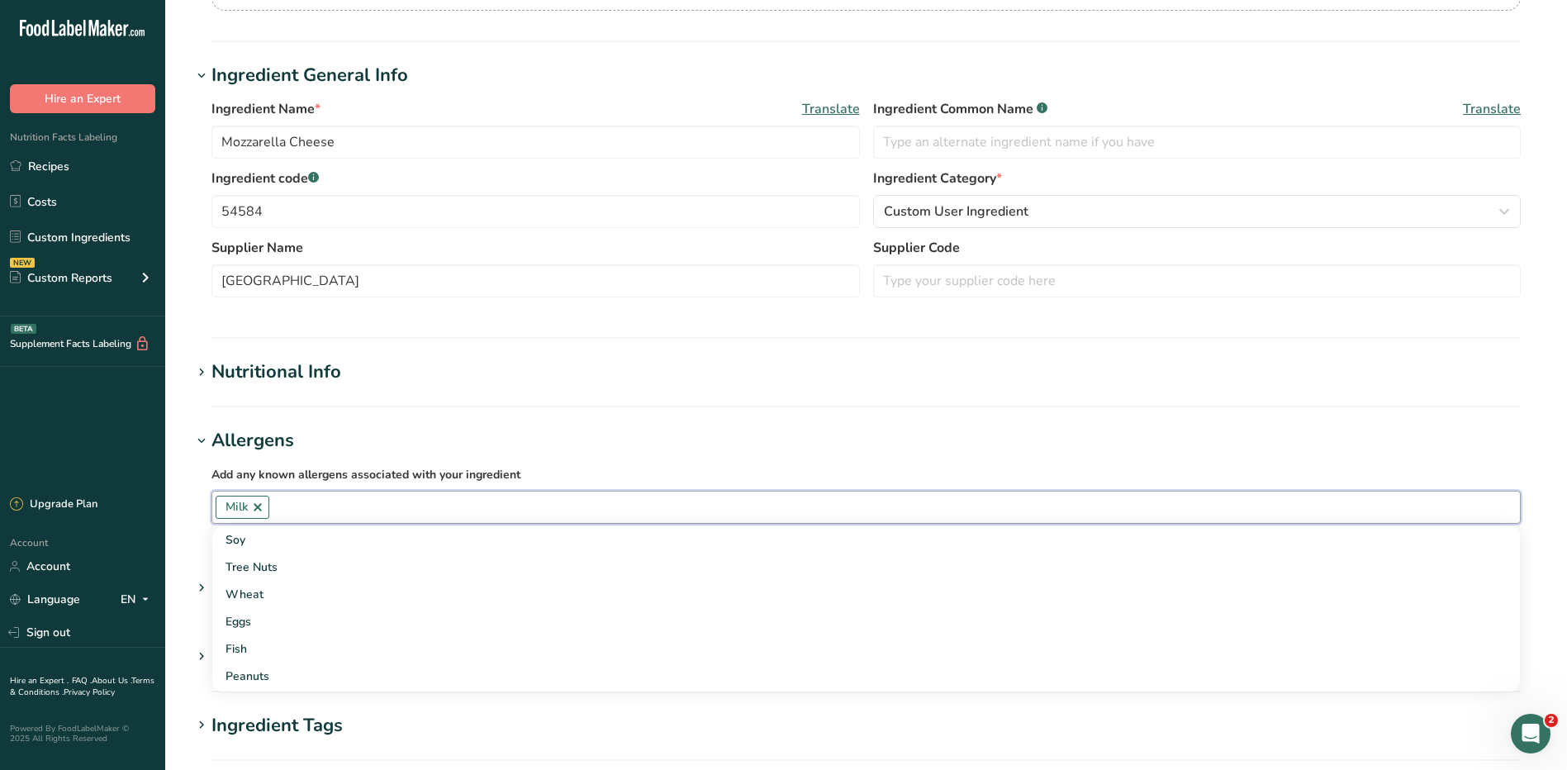
click at [295, 510] on input "text" at bounding box center [894, 507] width 1251 height 26
type input "d"
click at [43, 169] on link "Recipes" at bounding box center [82, 165] width 165 height 31
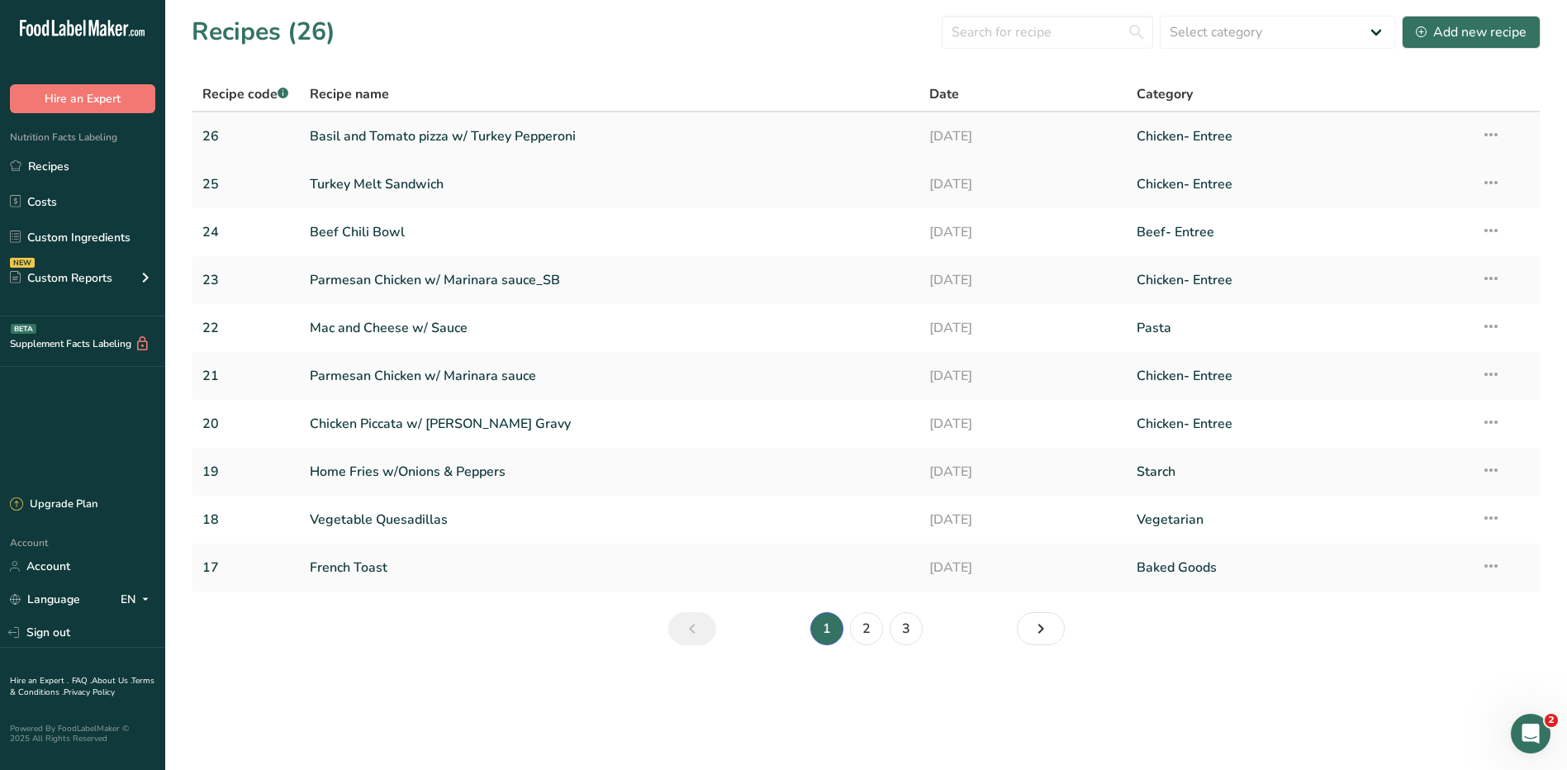
click at [400, 136] on link "Basil and Tomato pizza w/ Turkey Pepperoni" at bounding box center [610, 136] width 601 height 35
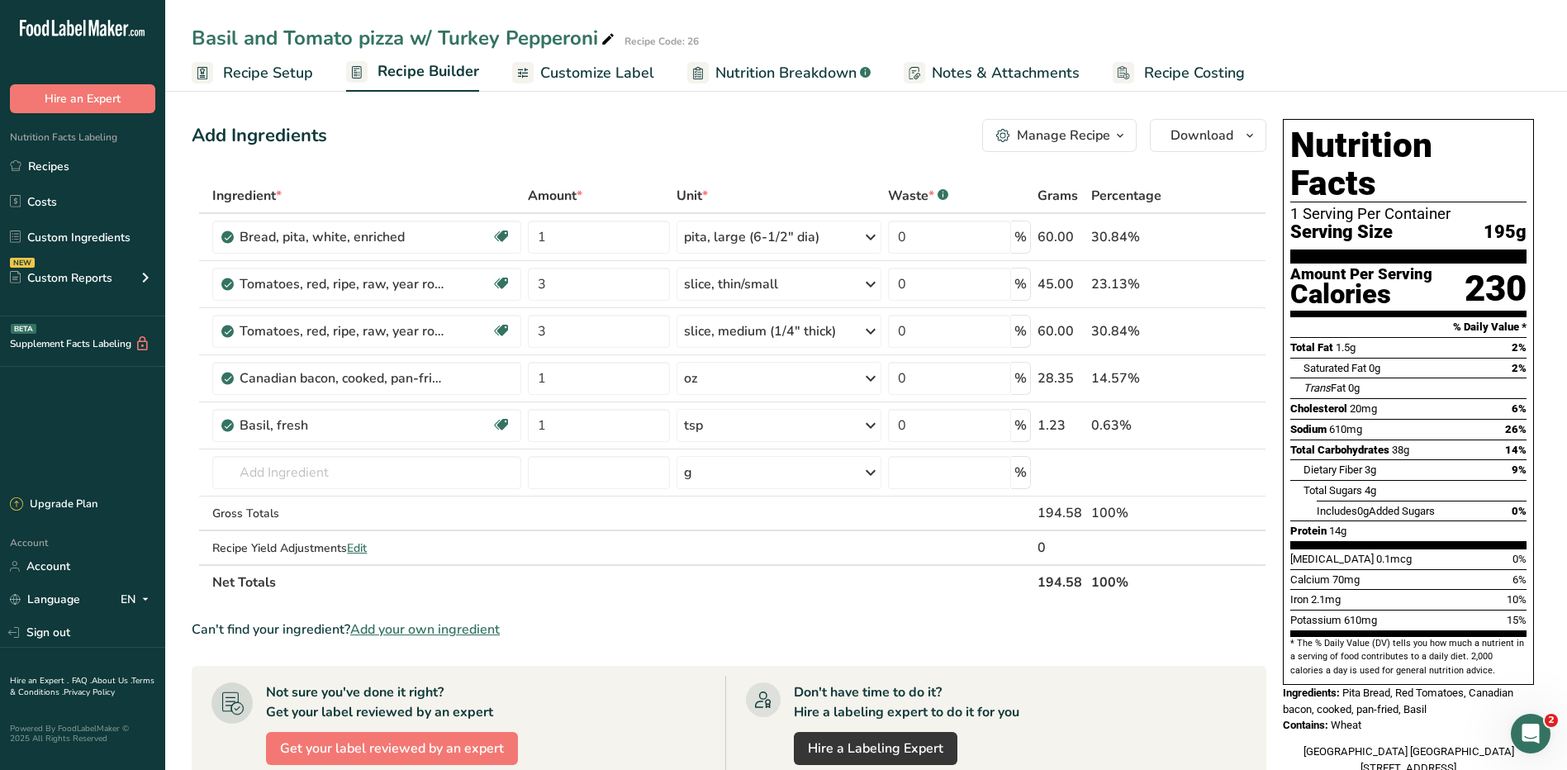
click at [606, 40] on icon at bounding box center [608, 39] width 15 height 23
drag, startPoint x: 594, startPoint y: 38, endPoint x: 435, endPoint y: 51, distance: 160.0
click at [435, 51] on input "Basil and Tomato pizza w/ Turkey Pepperoni" at bounding box center [826, 38] width 1268 height 30
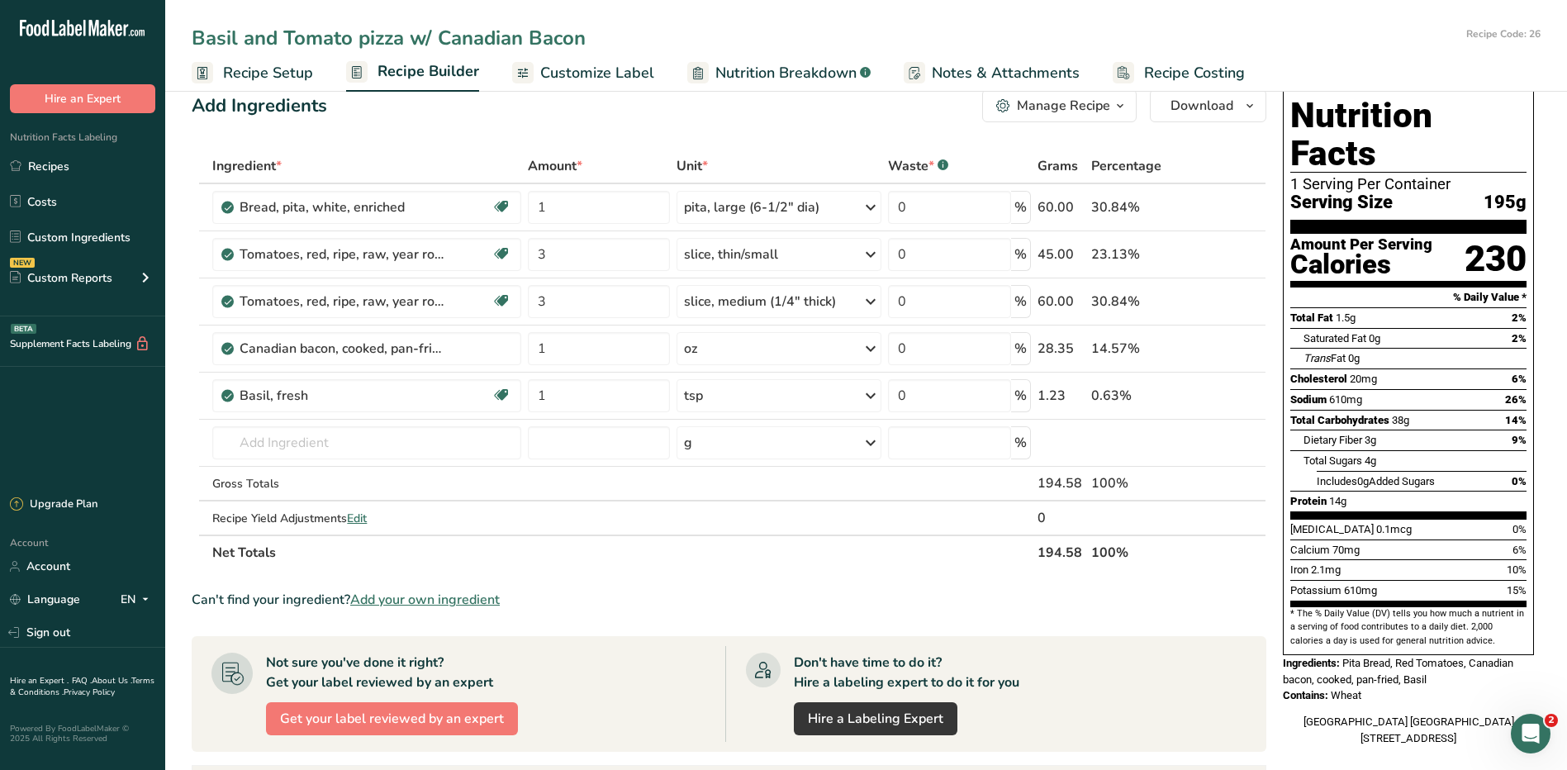
scroll to position [83, 0]
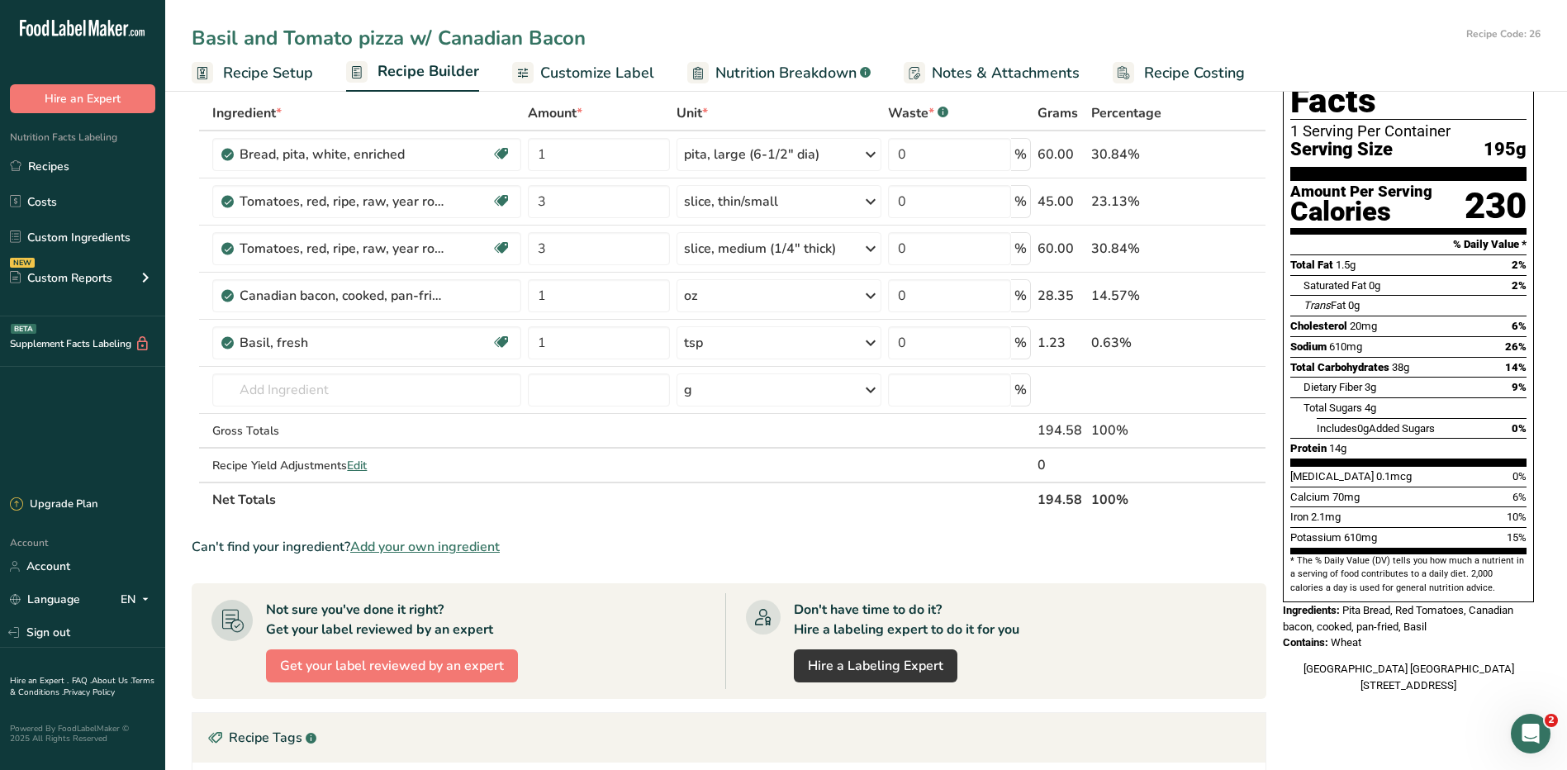
click at [835, 41] on input "Basil and Tomato pizza w/ Canadian Bacon" at bounding box center [826, 38] width 1268 height 30
type input "Basil and Tomato pizza w/ Canadian Bacon"
click at [780, 526] on section "Ingredient * Amount * Unit * Waste * .a-a{fill:#347362;}.b-a{fill:#fff;} Grams …" at bounding box center [729, 563] width 1075 height 935
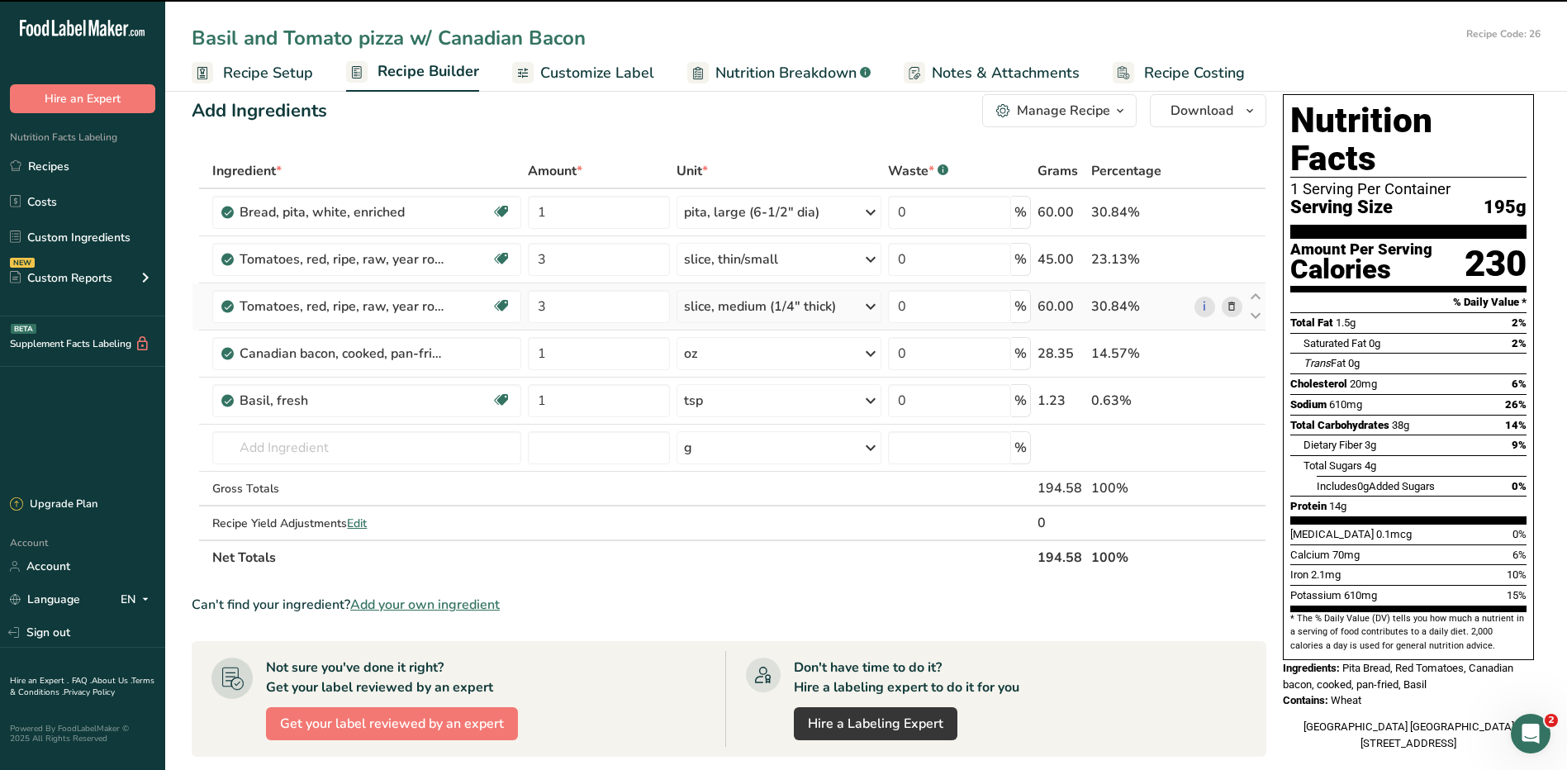
scroll to position [0, 0]
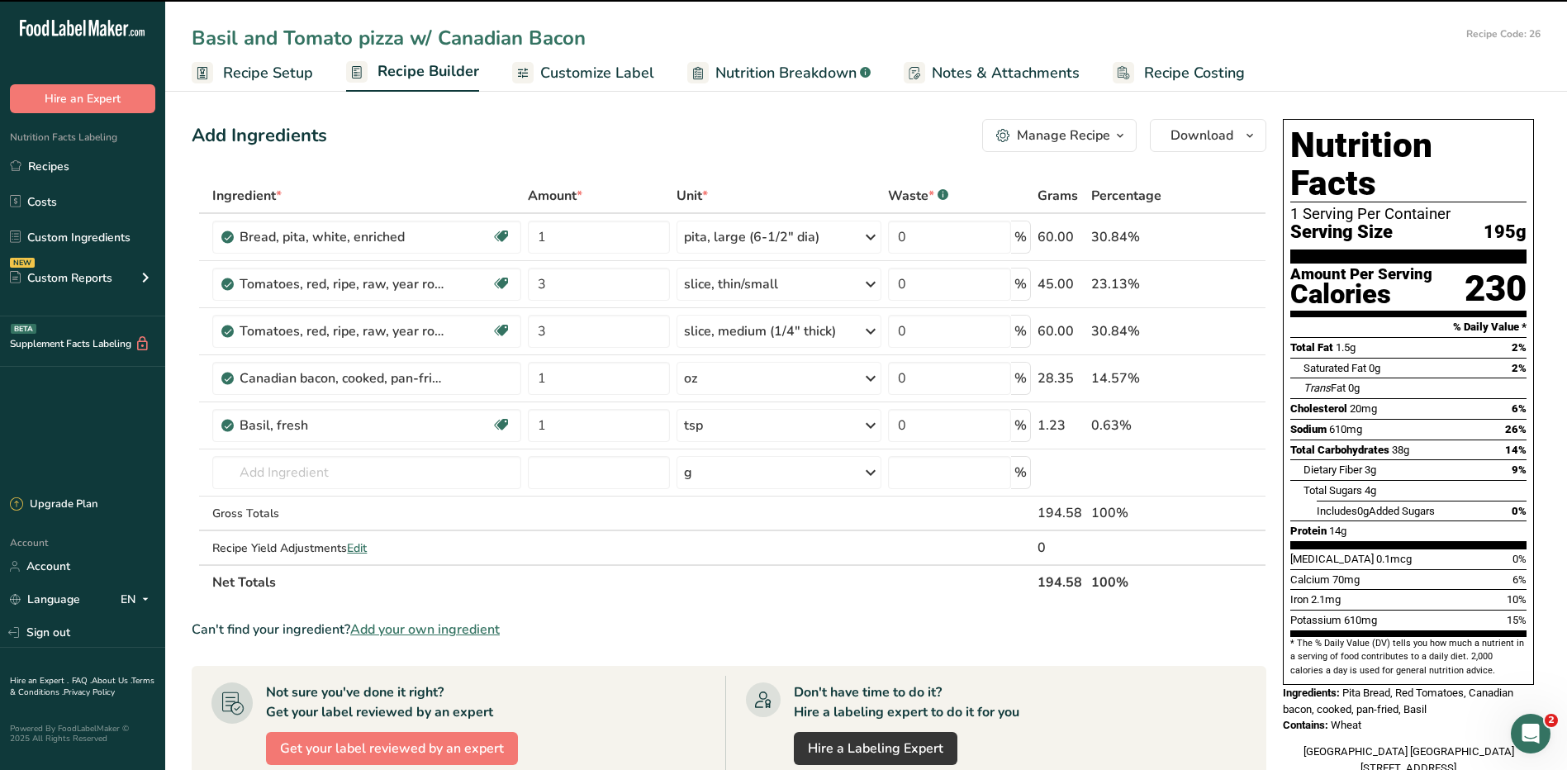
click at [636, 117] on div "Add Ingredients Manage Recipe Delete Recipe Duplicate Recipe Scale Recipe Save …" at bounding box center [734, 626] width 1085 height 1028
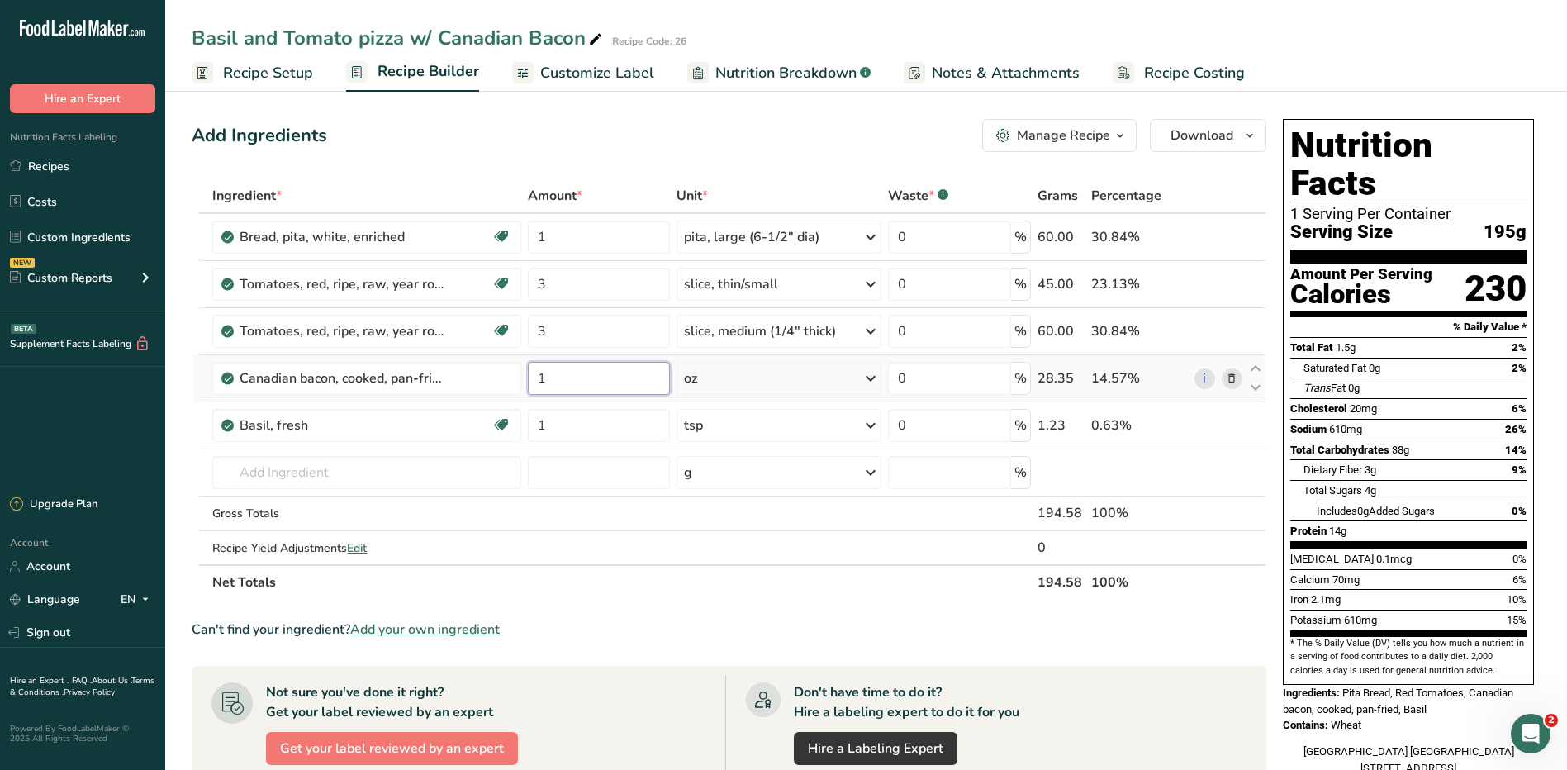
click at [573, 373] on input "1" at bounding box center [599, 378] width 142 height 33
click at [274, 477] on div "Ingredient * Amount * Unit * Waste * .a-a{fill:#347362;}.b-a{fill:#fff;} Grams …" at bounding box center [729, 388] width 1075 height 421
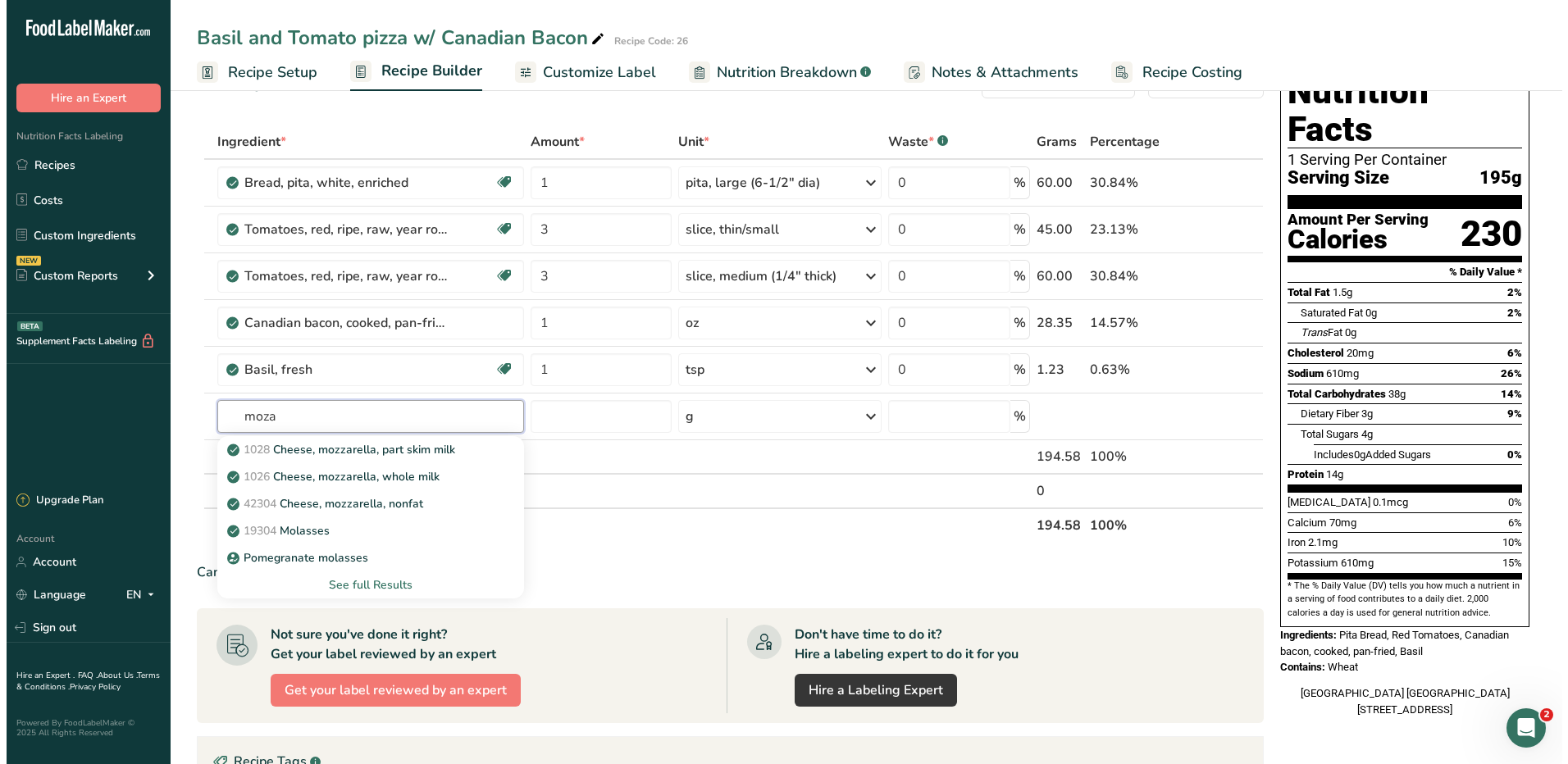
scroll to position [82, 0]
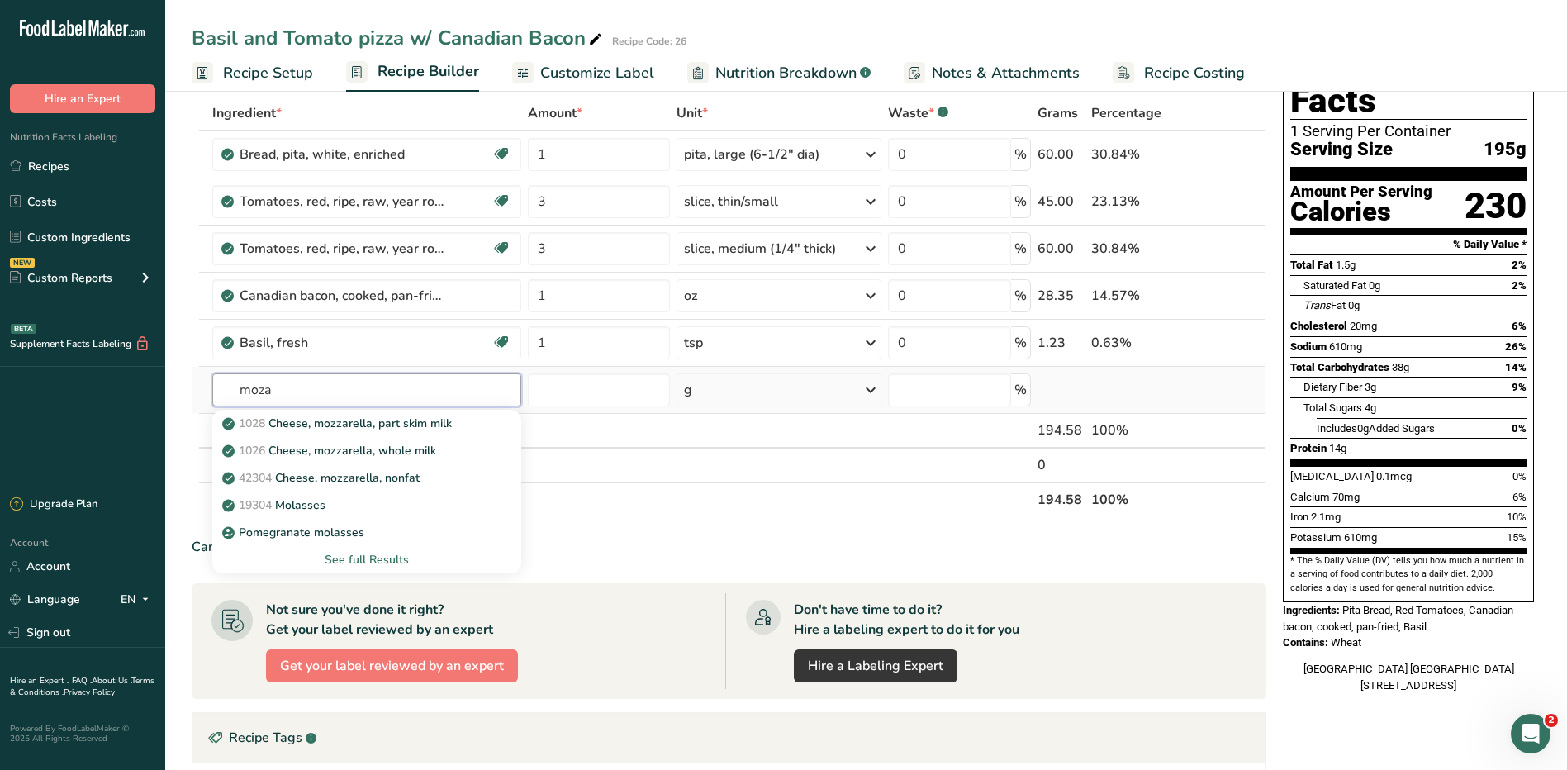
type input "moza"
click at [374, 553] on div "See full Results" at bounding box center [367, 559] width 283 height 17
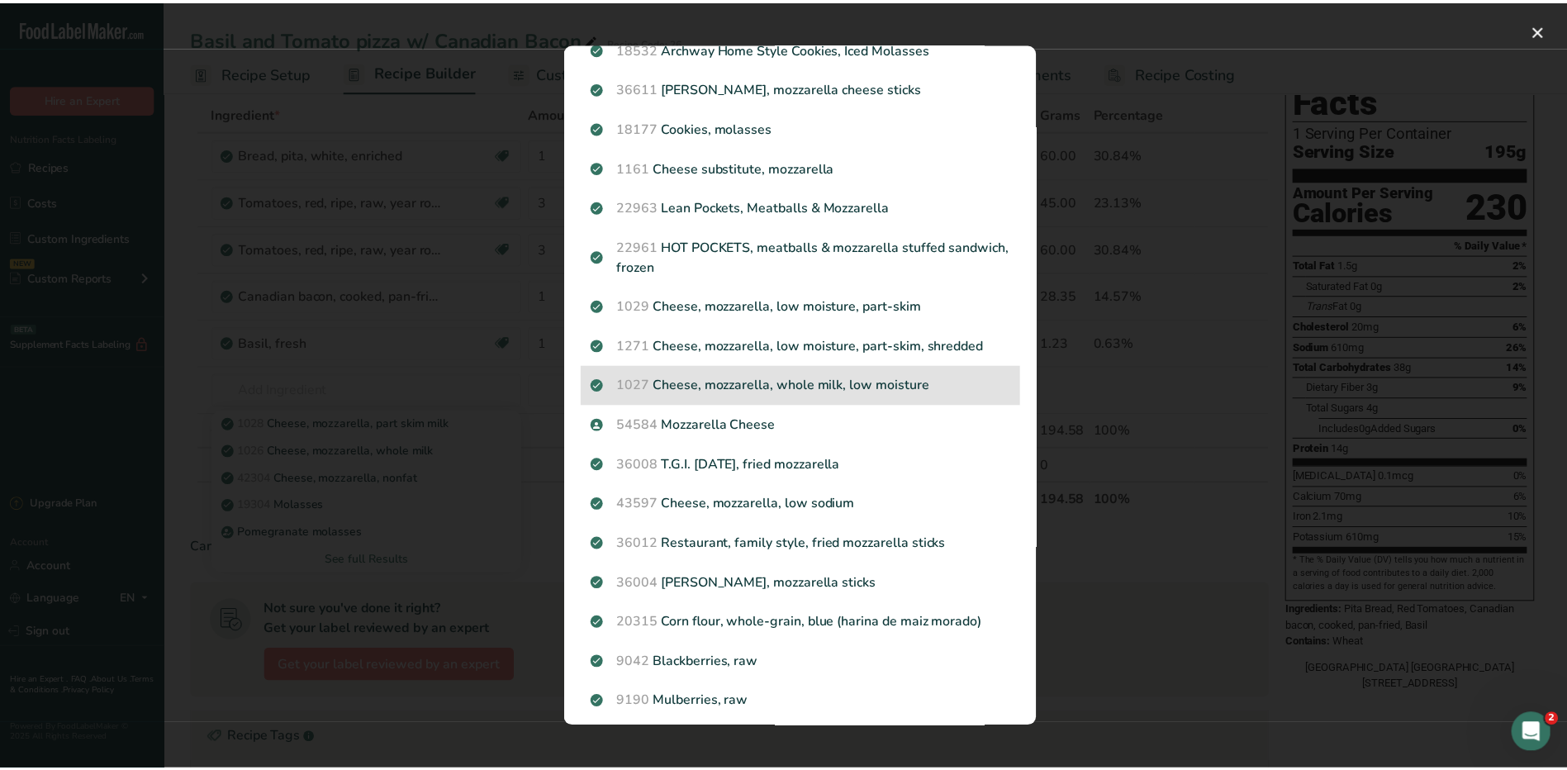
scroll to position [496, 0]
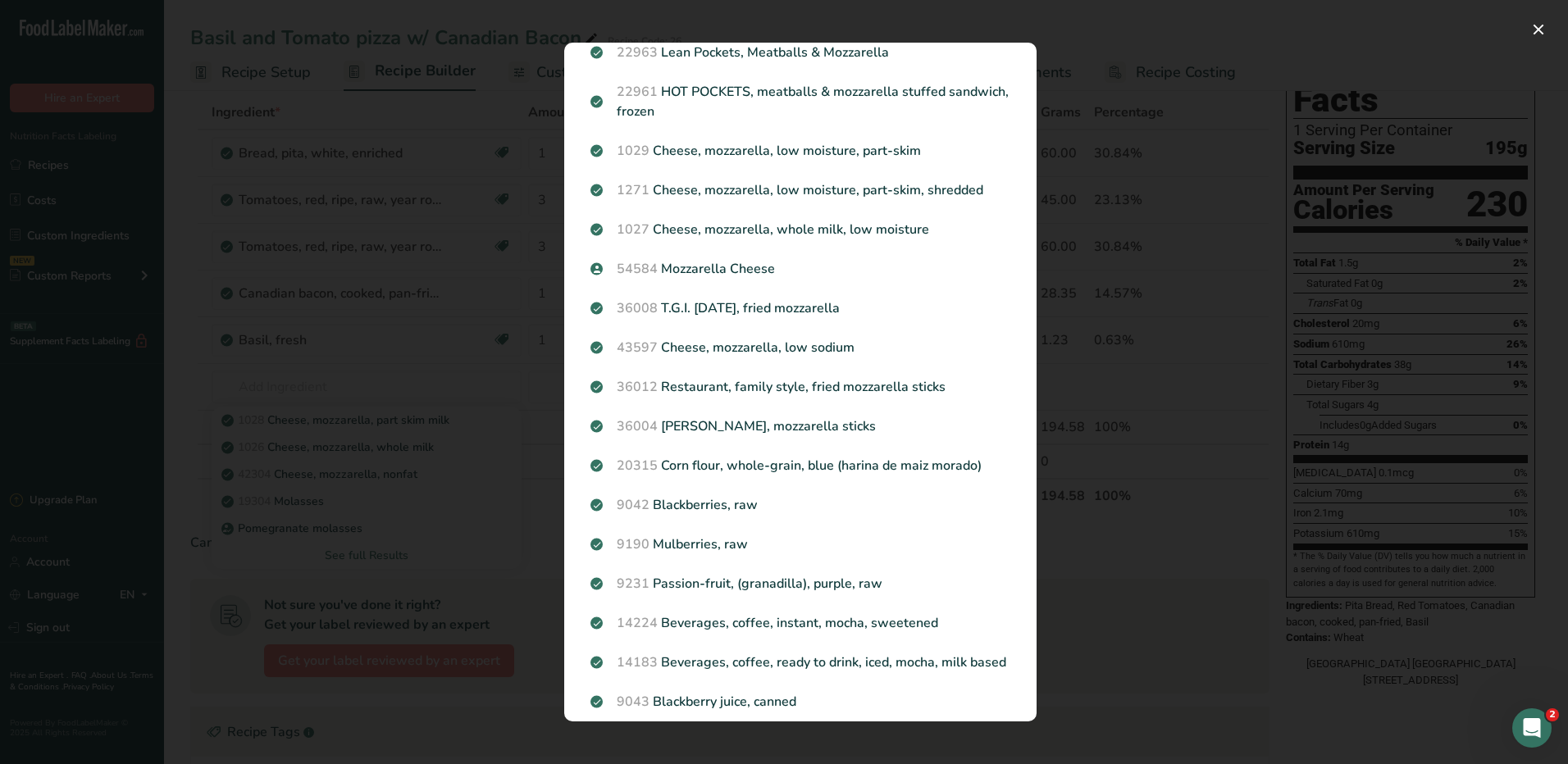
click at [738, 272] on p "54584 Mozzarella Cheese" at bounding box center [800, 269] width 420 height 20
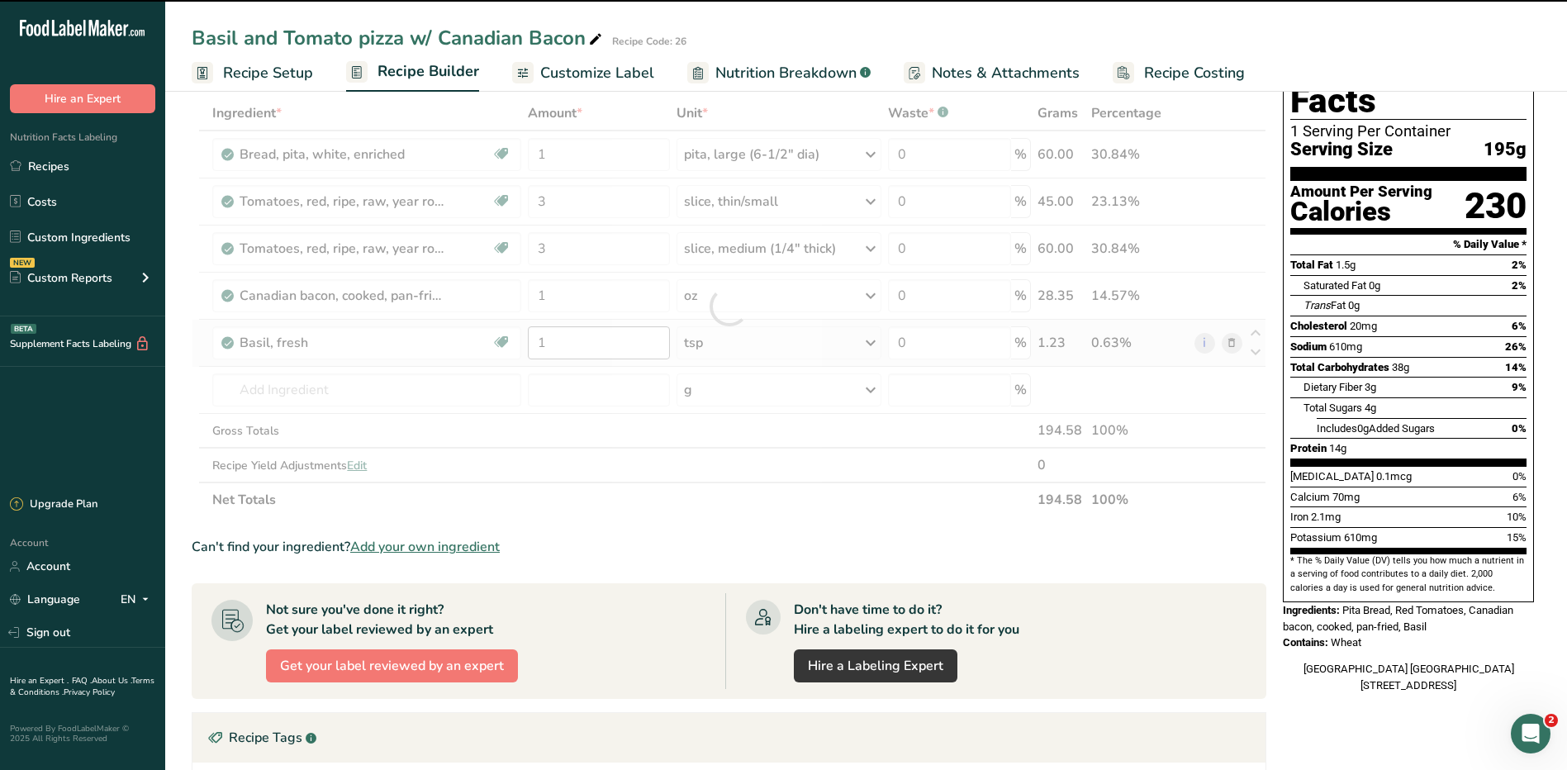
type input "0"
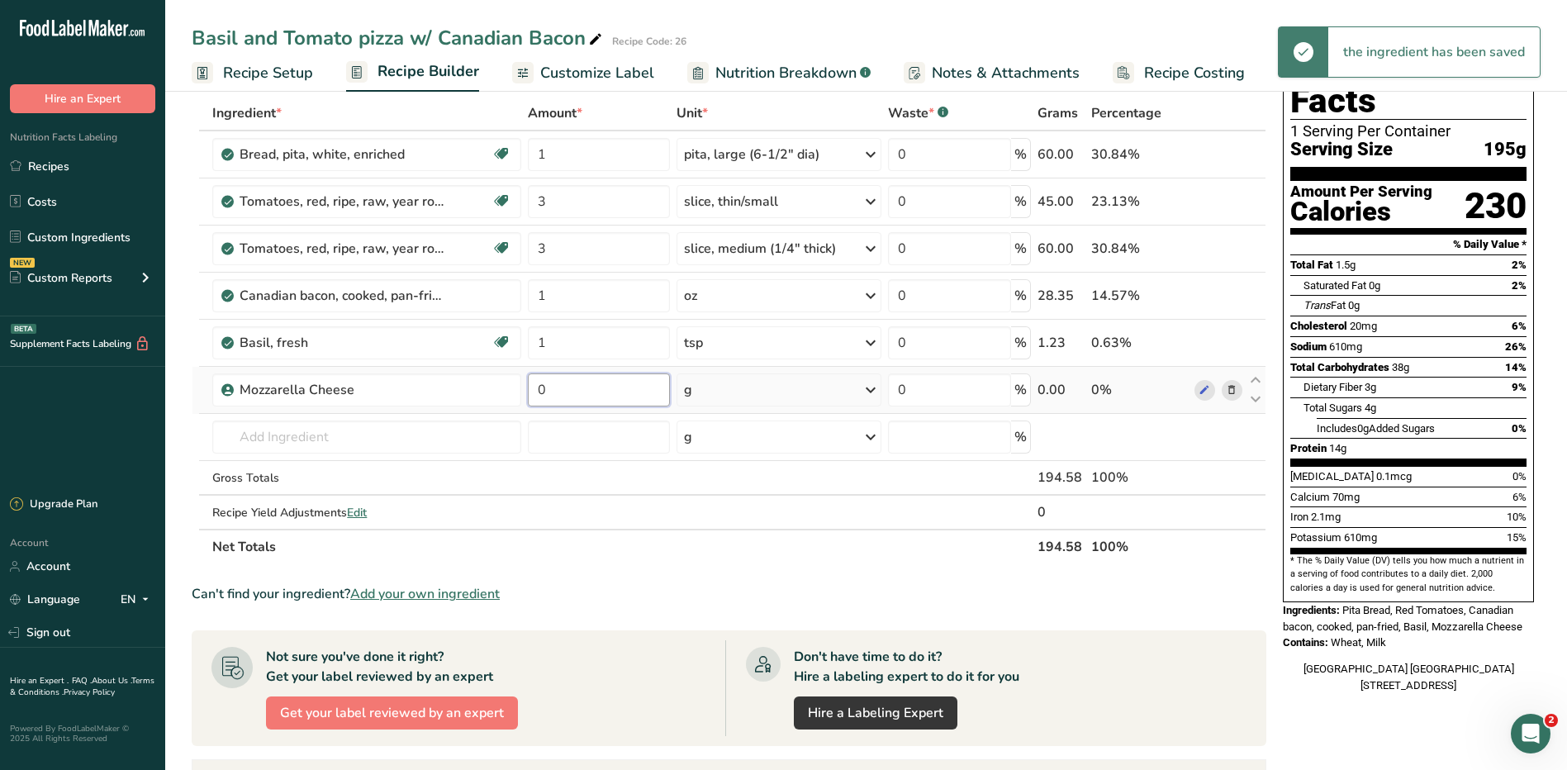
click at [574, 385] on input "0" at bounding box center [599, 389] width 142 height 33
type input "2"
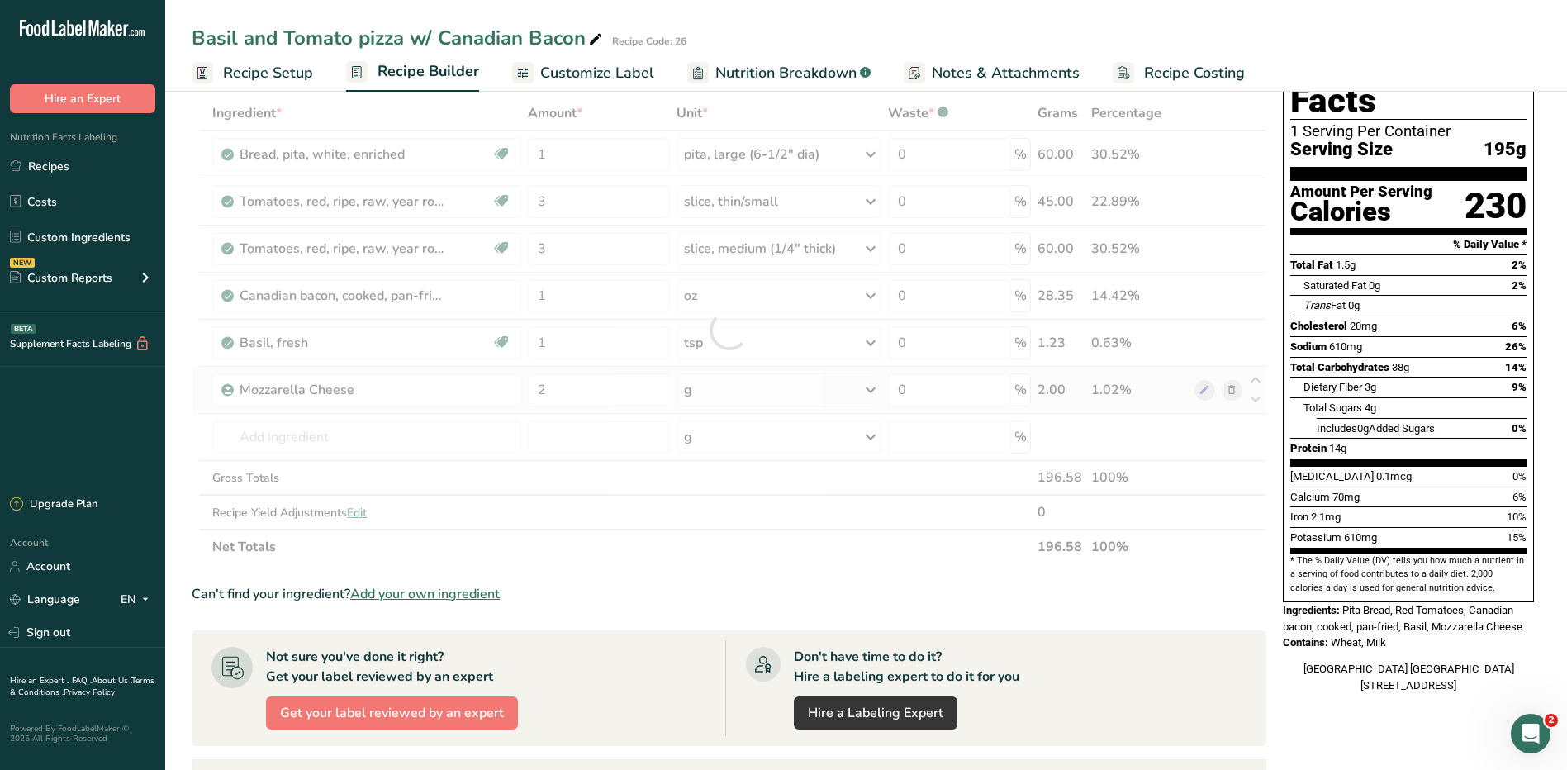
click at [793, 381] on div "Ingredient * Amount * Unit * Waste * .a-a{fill:#347362;}.b-a{fill:#fff;} Grams …" at bounding box center [729, 330] width 1075 height 469
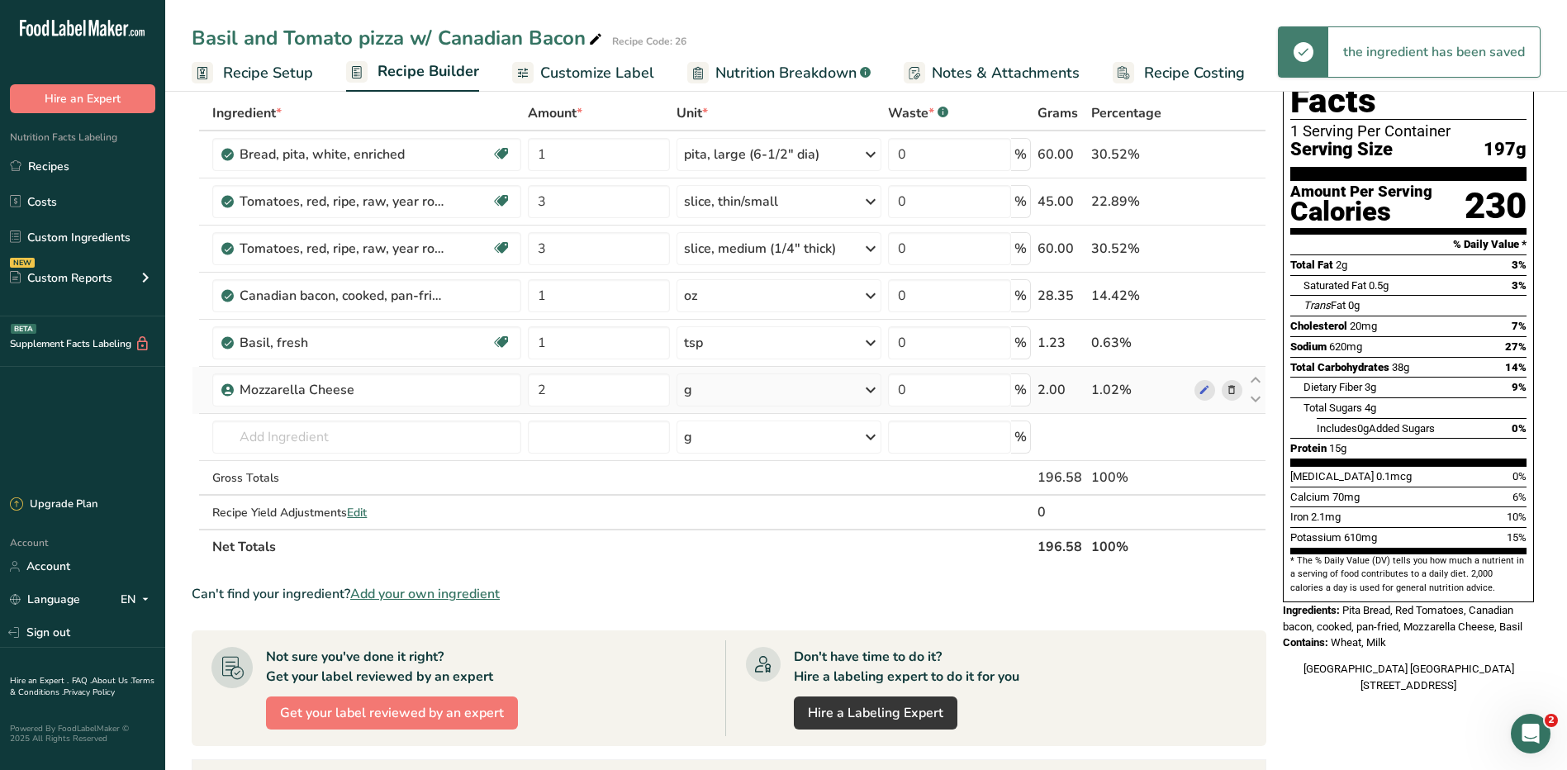
click at [782, 395] on div "g" at bounding box center [779, 389] width 205 height 33
click at [742, 519] on div "See more" at bounding box center [756, 520] width 139 height 17
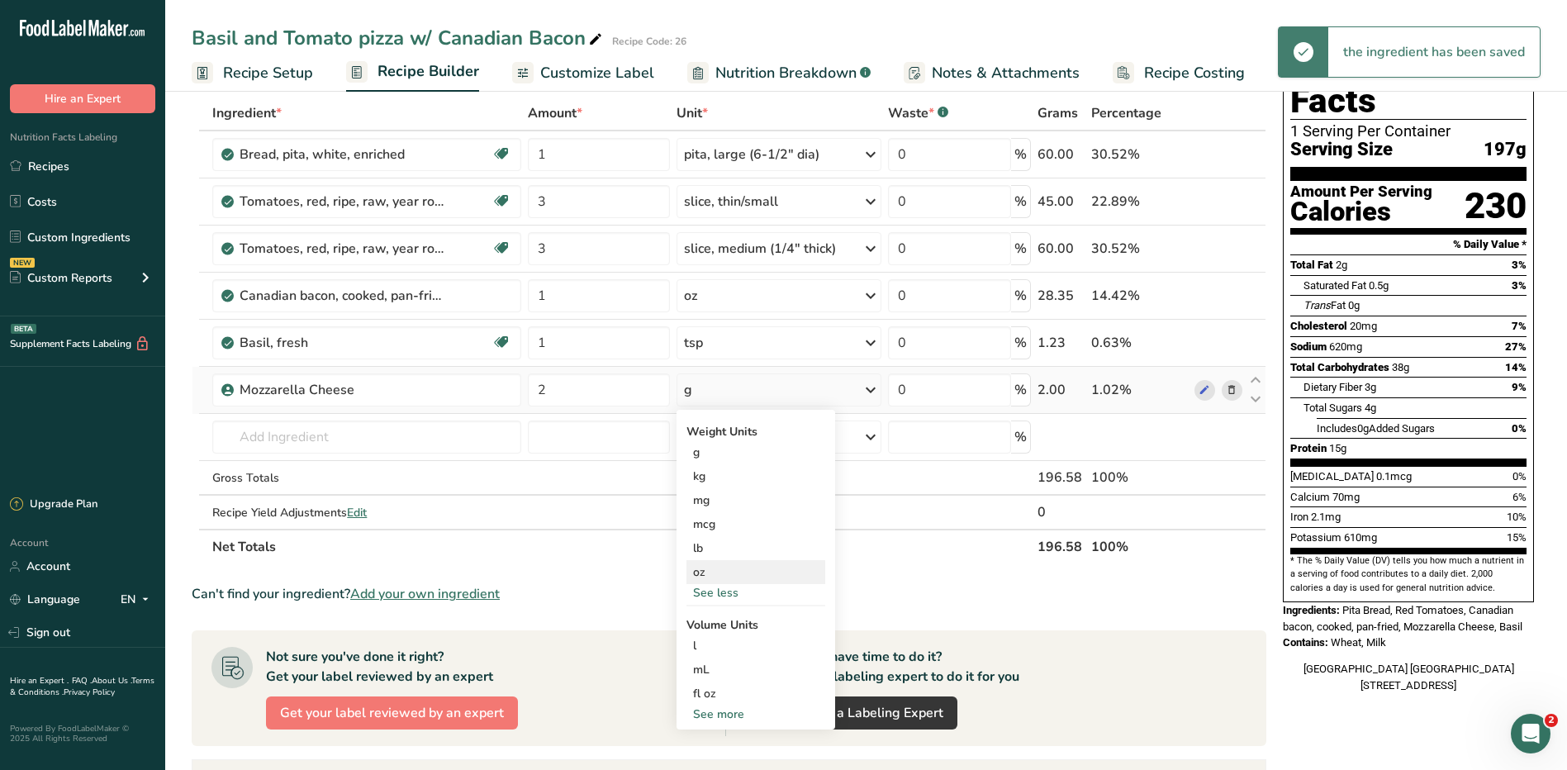
click at [711, 574] on div "oz" at bounding box center [756, 572] width 139 height 24
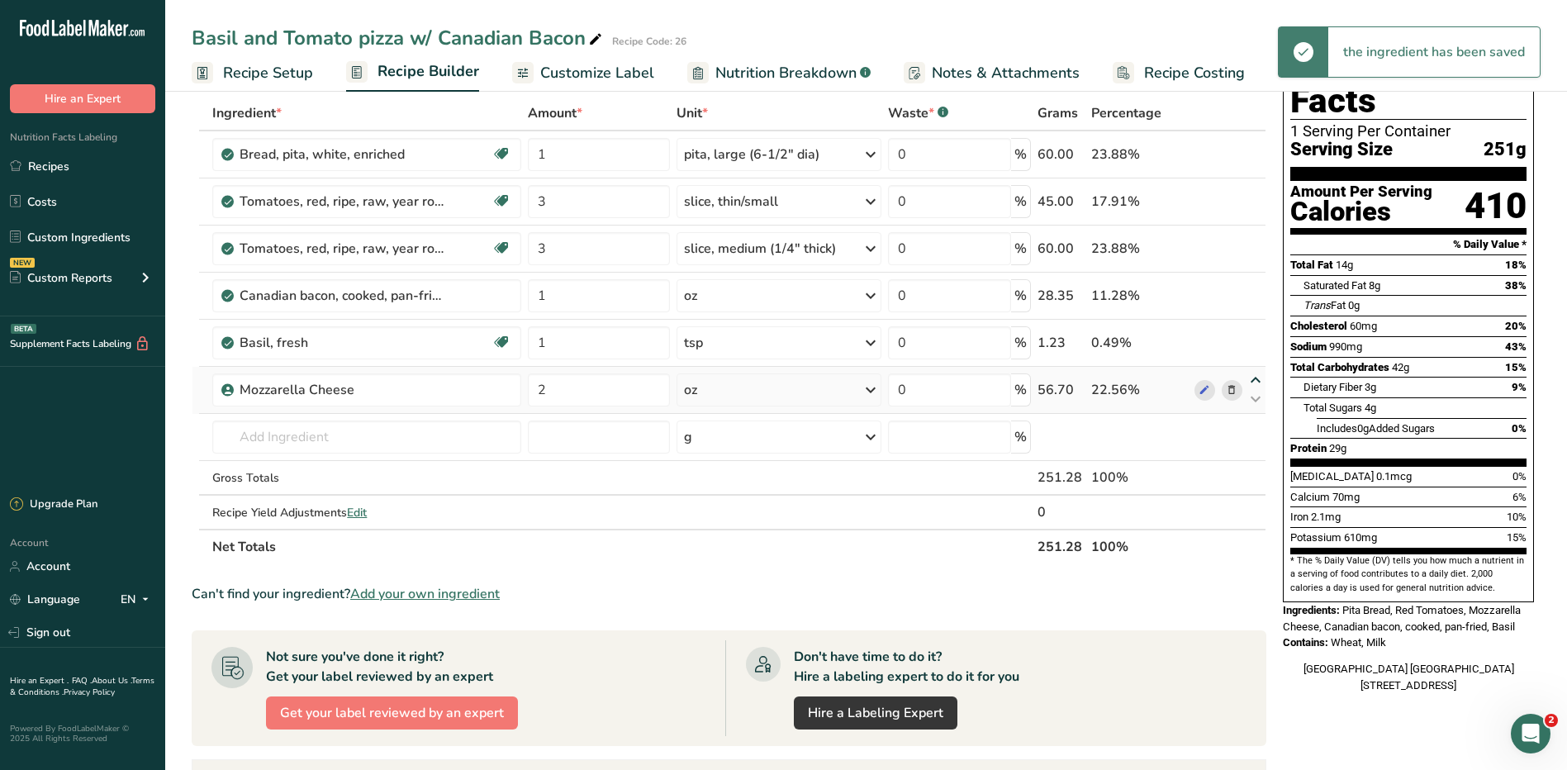
click at [1257, 378] on icon at bounding box center [1256, 380] width 20 height 12
type input "2"
type input "1"
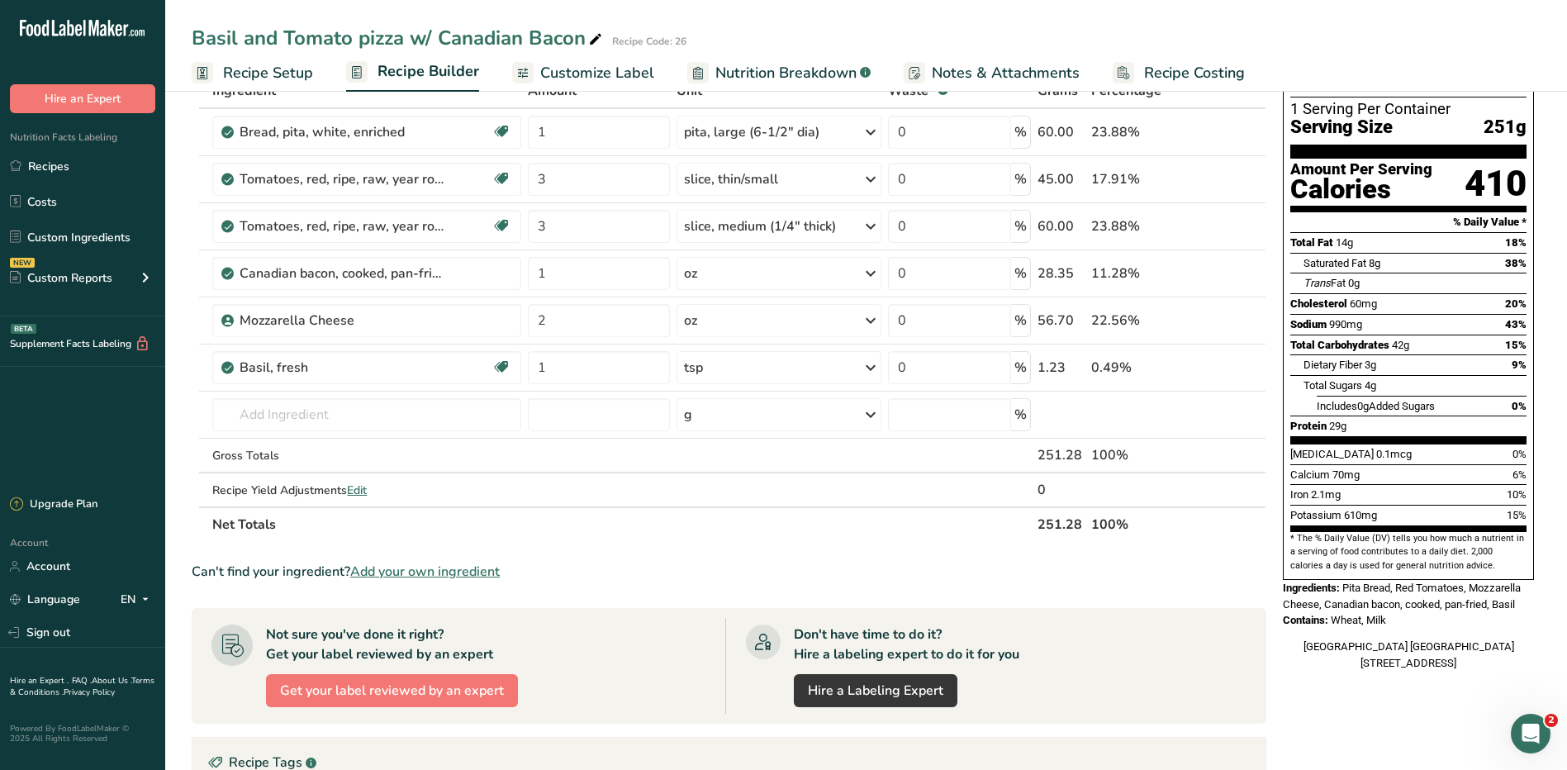
scroll to position [0, 0]
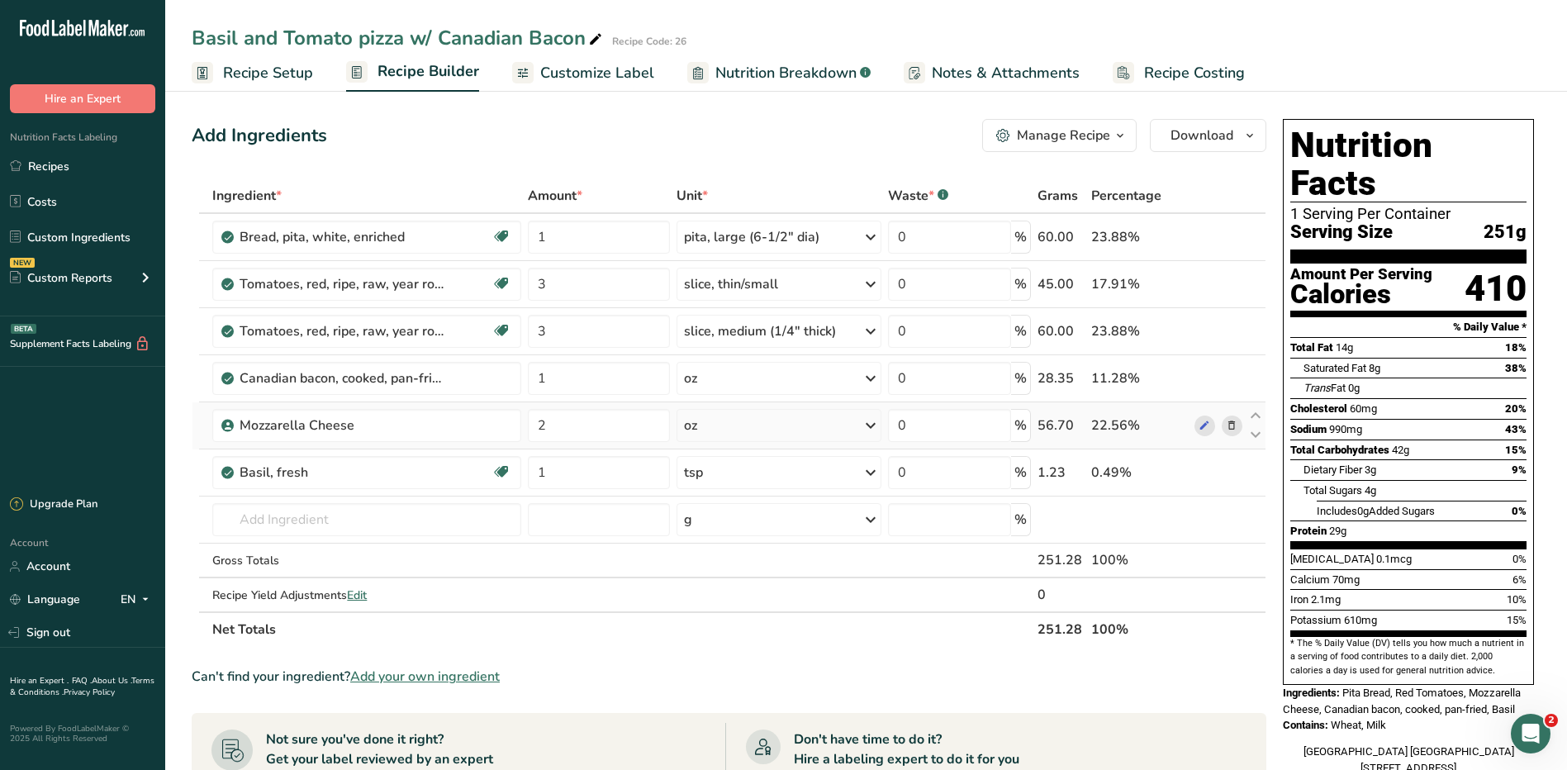
click at [725, 422] on div "oz" at bounding box center [779, 425] width 205 height 33
click at [724, 661] on div "fl oz" at bounding box center [756, 657] width 126 height 17
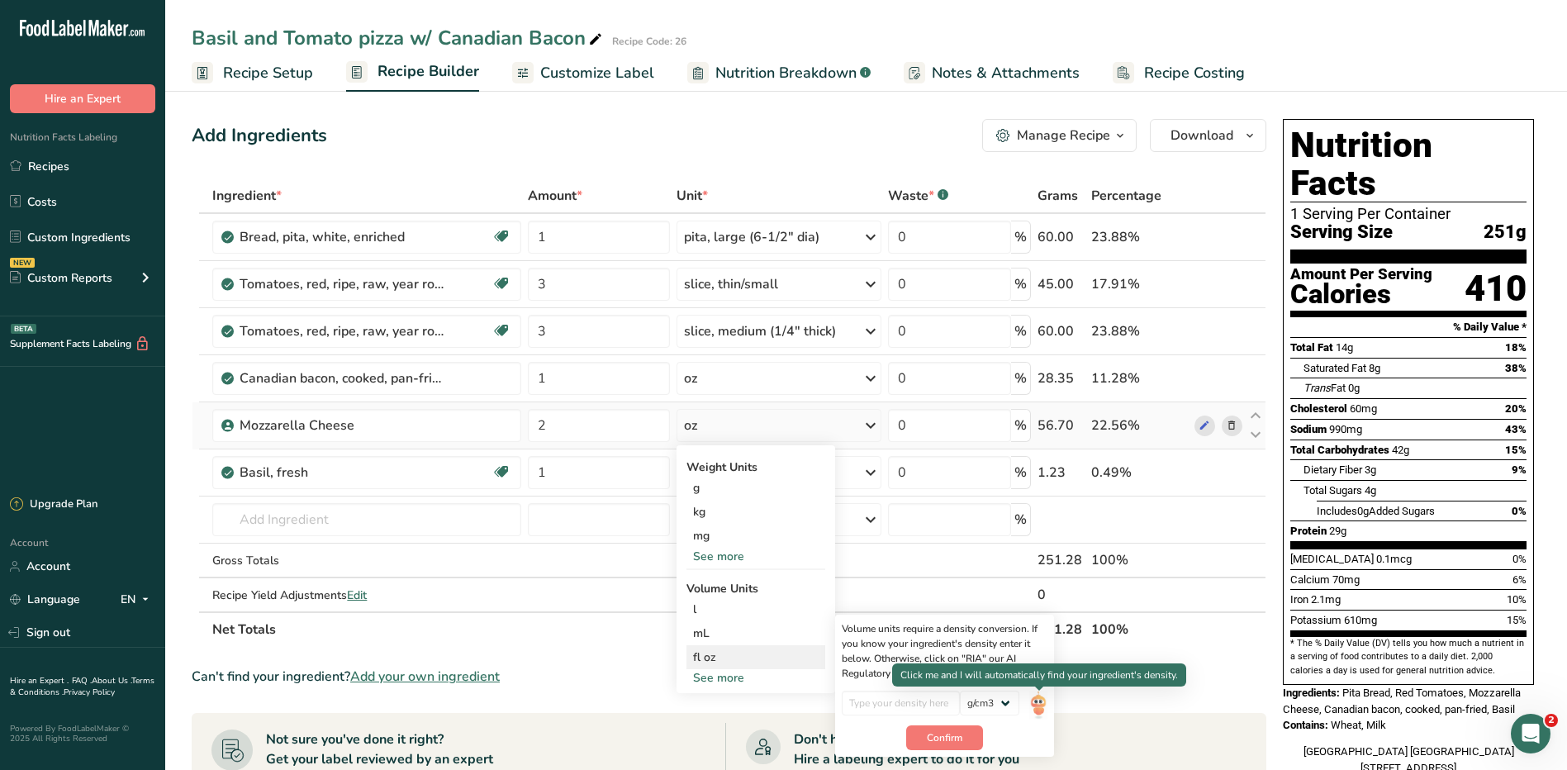
click at [1044, 700] on img at bounding box center [1039, 705] width 18 height 29
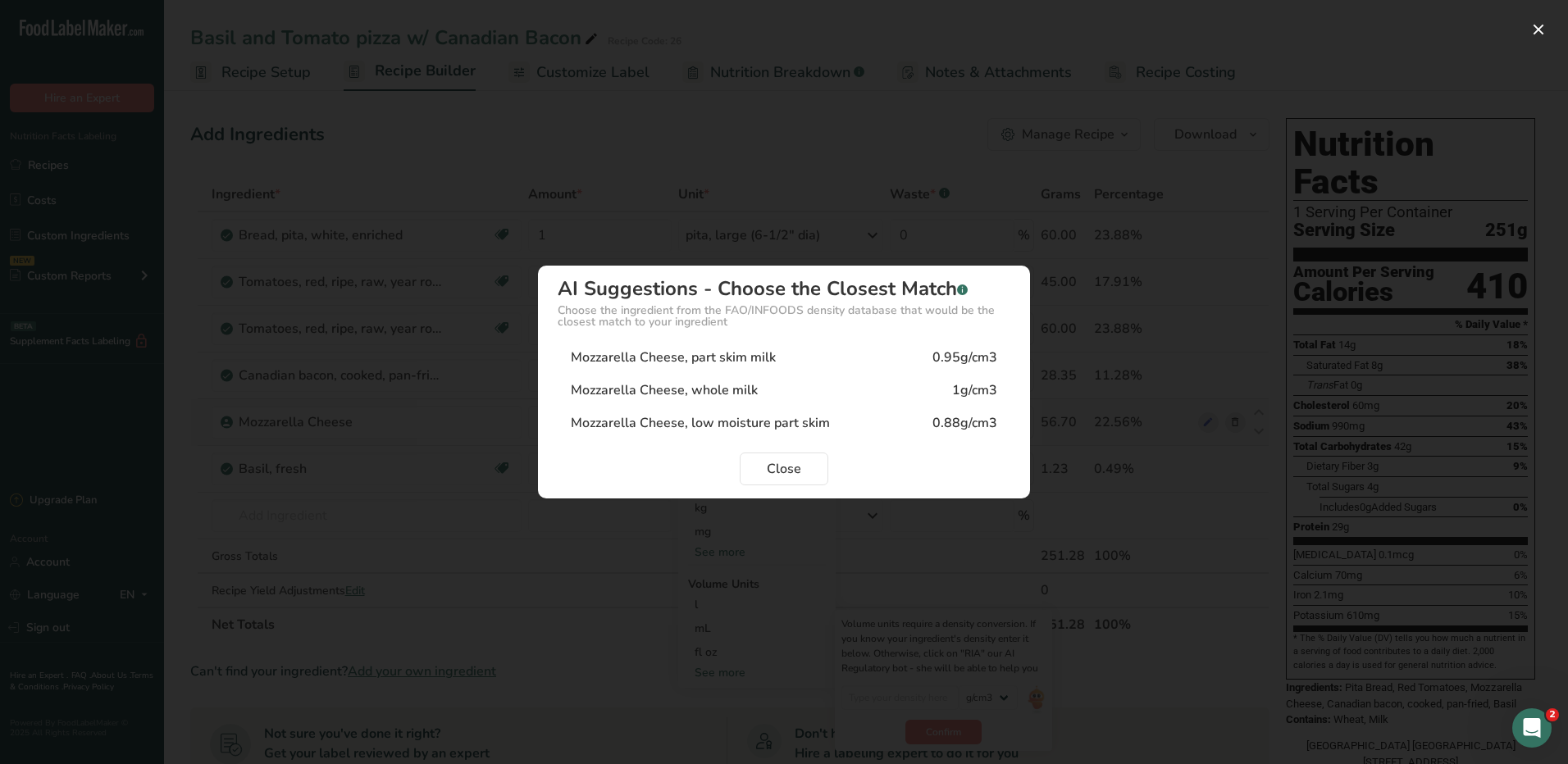
click at [792, 361] on div "Mozzarella Cheese, part skim milk 0.95g/cm3" at bounding box center [784, 357] width 453 height 33
type input "0.95"
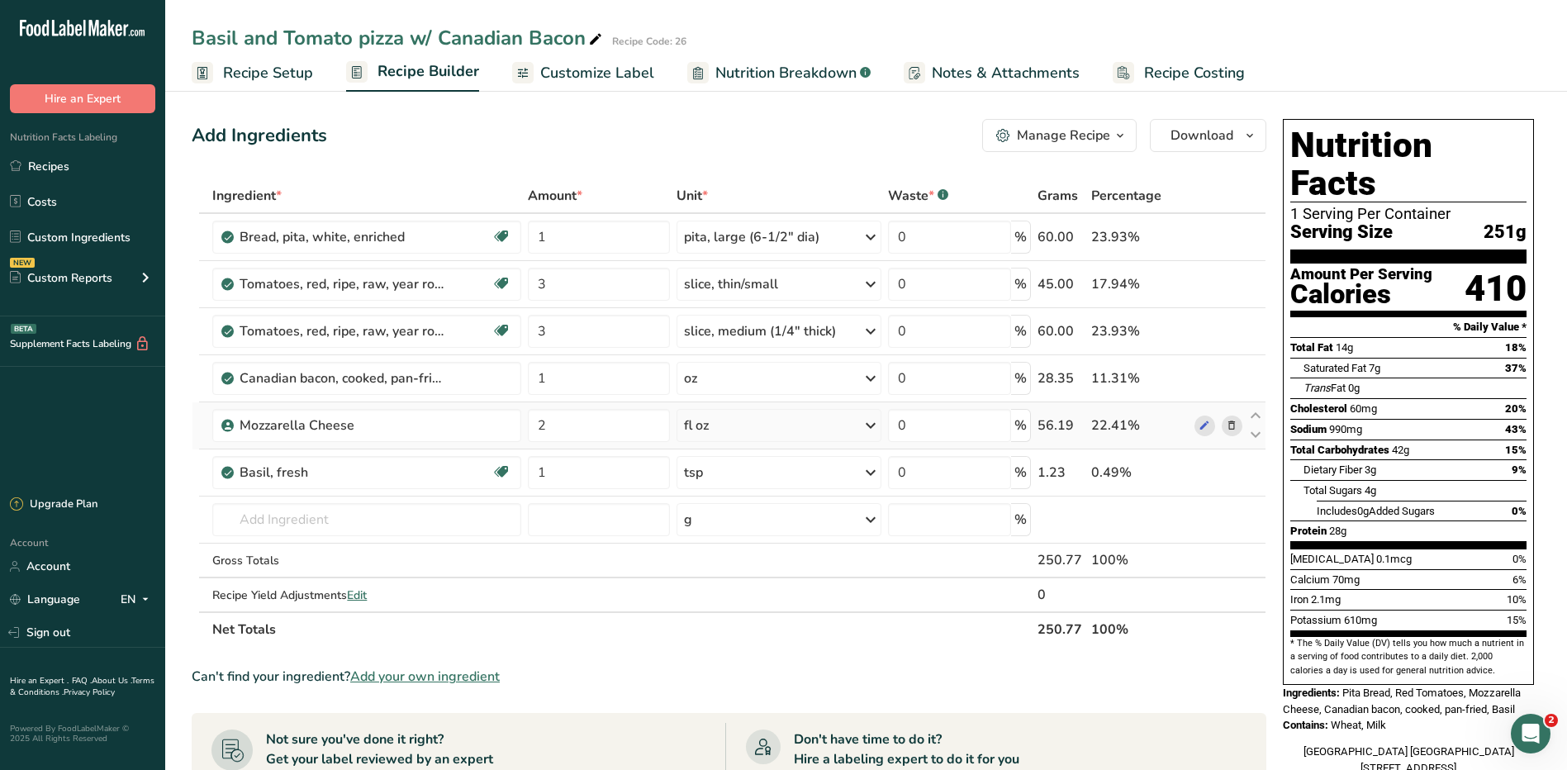
click at [863, 424] on icon at bounding box center [871, 426] width 20 height 30
click at [725, 553] on div "See more" at bounding box center [756, 556] width 139 height 17
click at [716, 607] on div "oz" at bounding box center [756, 608] width 139 height 24
click at [1234, 331] on icon at bounding box center [1232, 331] width 12 height 17
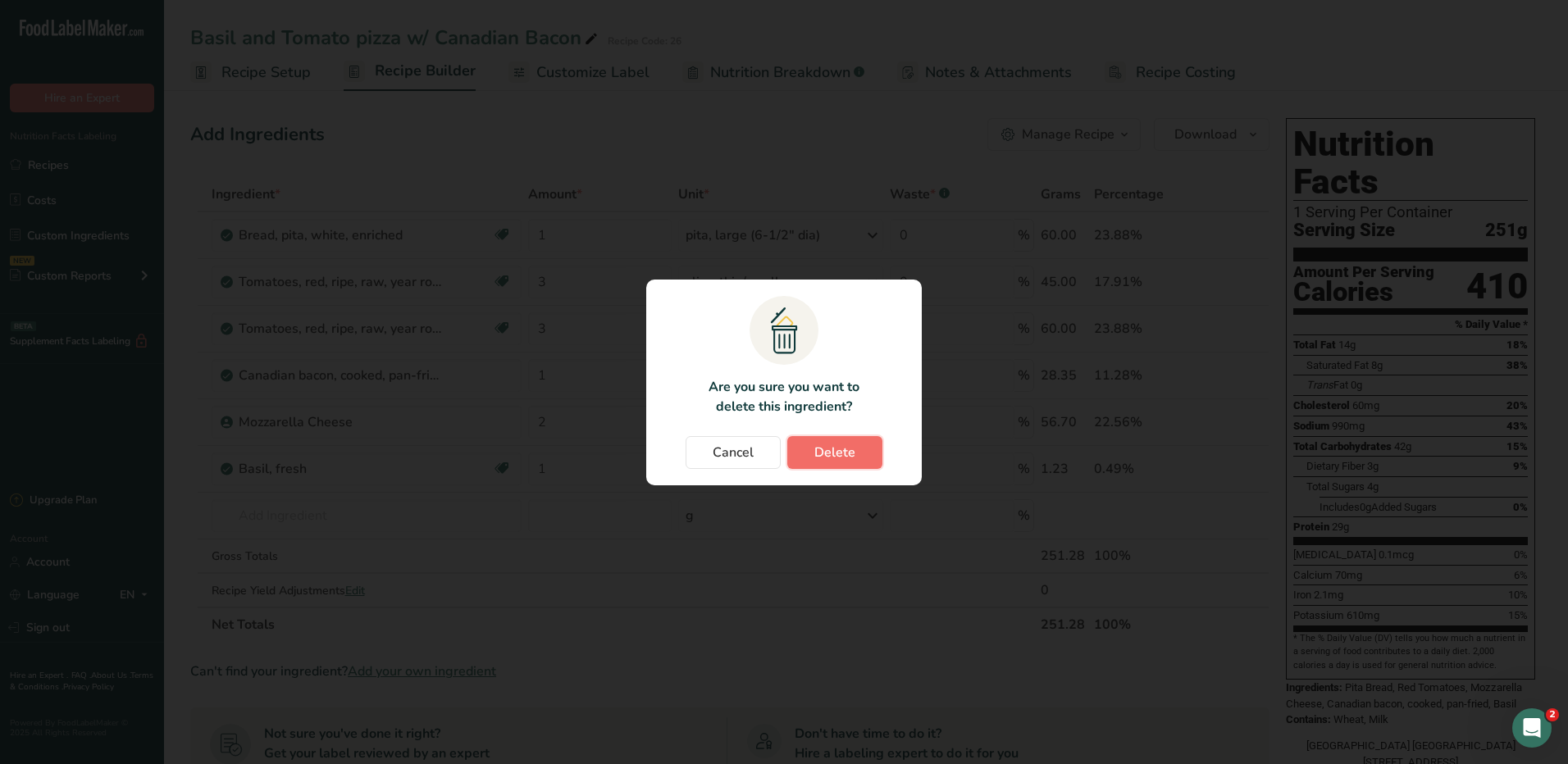
click at [868, 459] on button "Delete" at bounding box center [835, 452] width 95 height 33
type input "1"
type input "2"
type input "1"
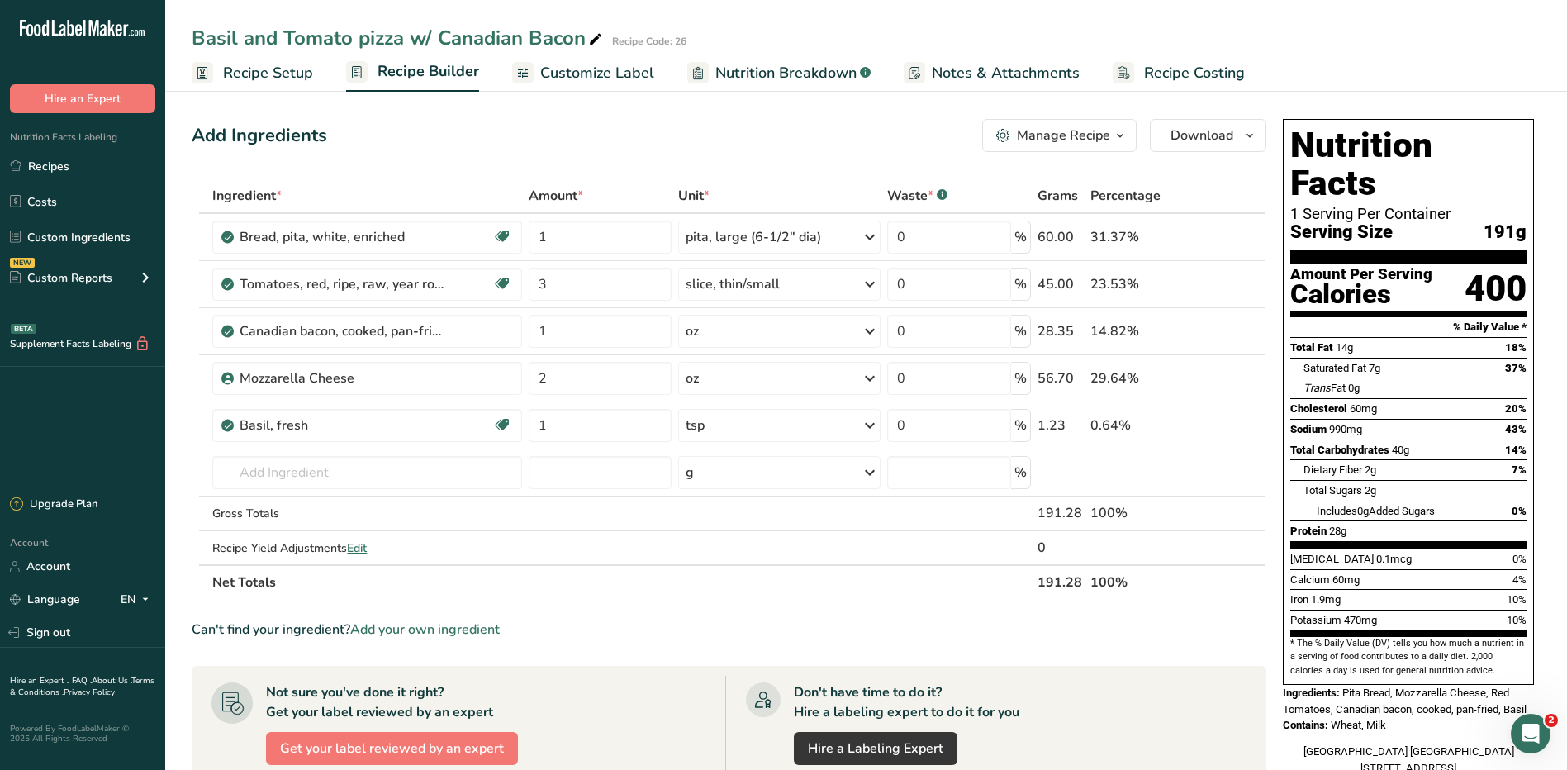
click at [1043, 125] on button "Manage Recipe" at bounding box center [1059, 135] width 155 height 33
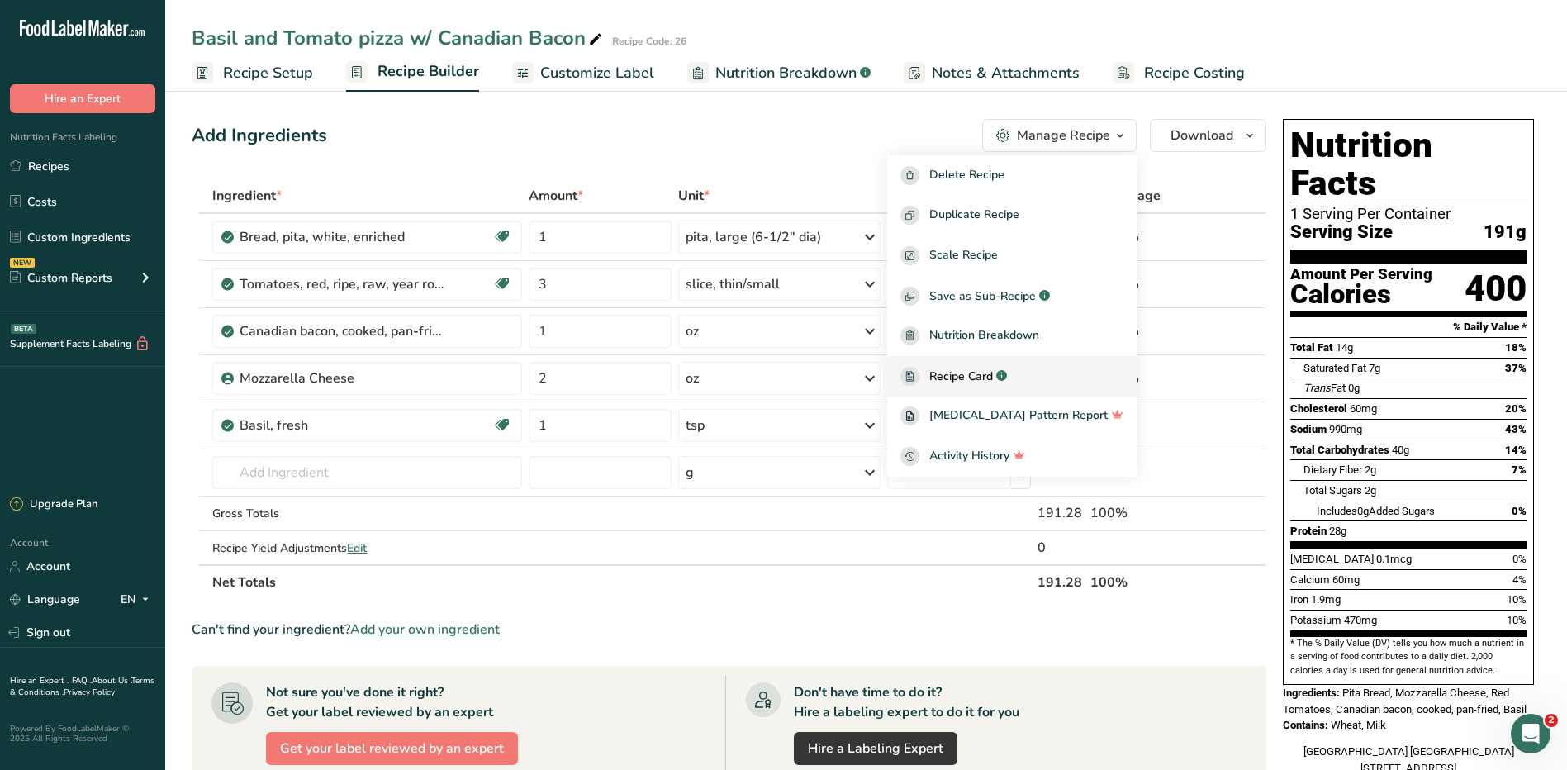
click at [993, 383] on span "Recipe Card" at bounding box center [962, 376] width 64 height 17
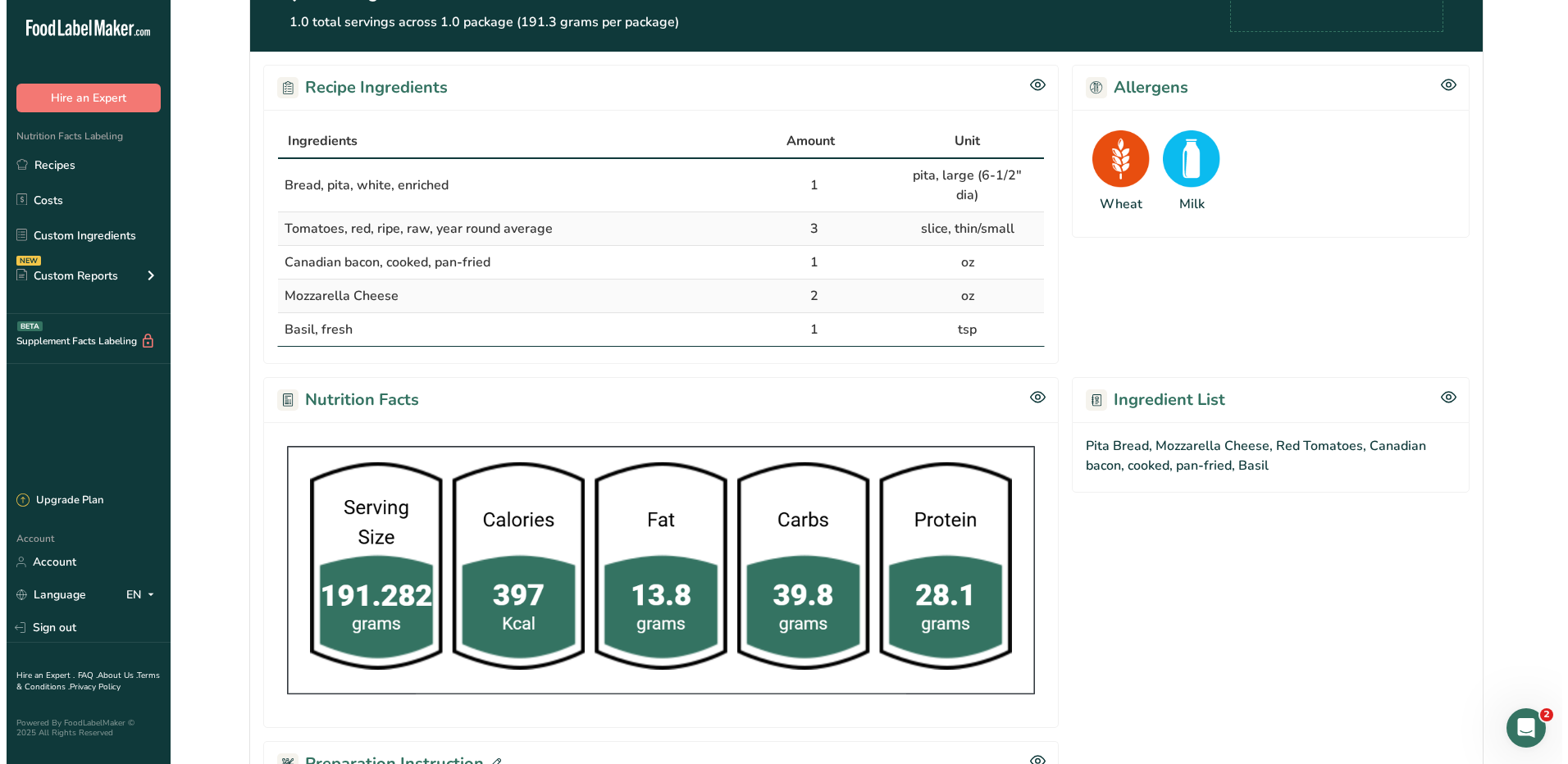
scroll to position [573, 0]
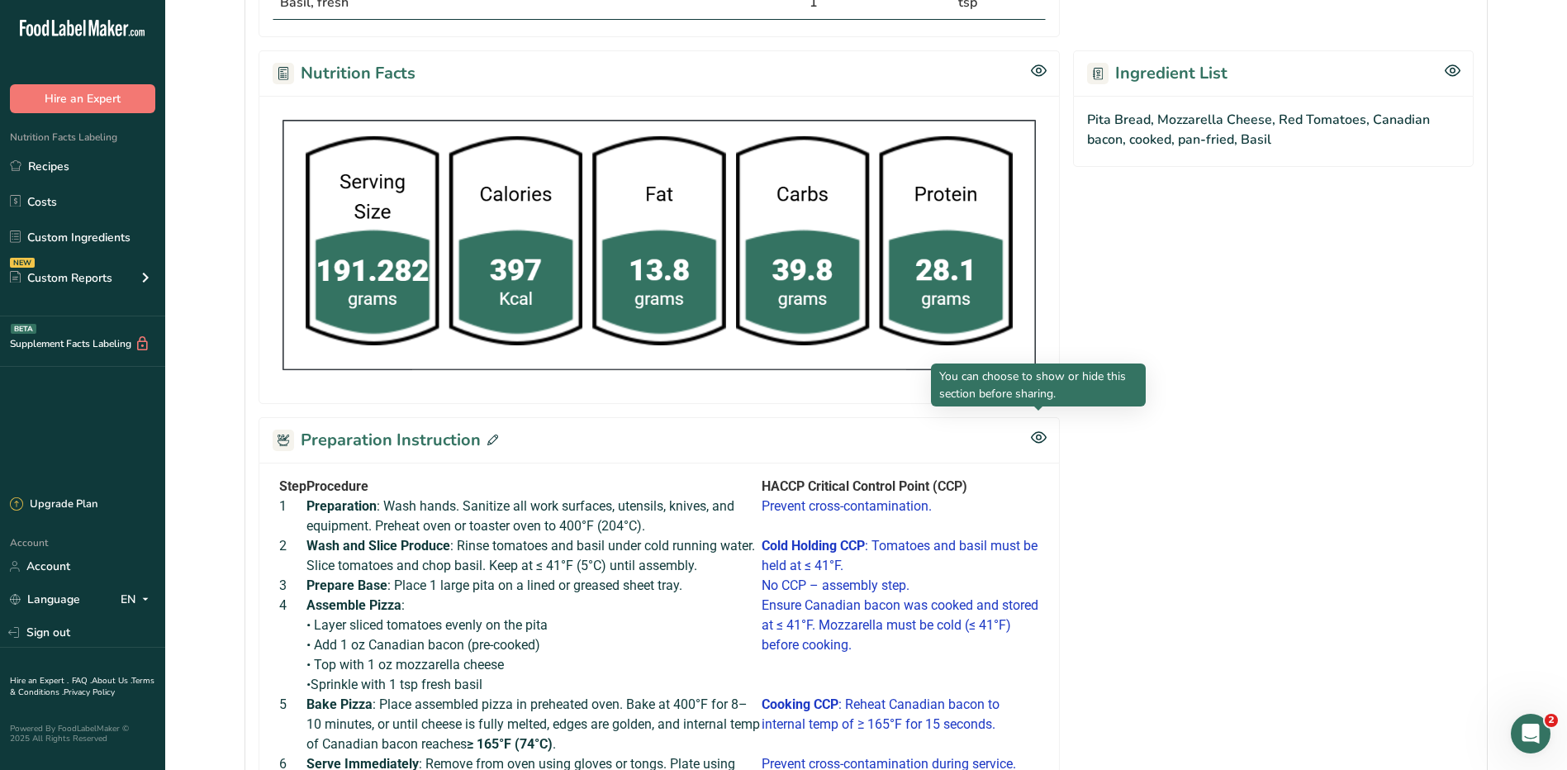
click at [1039, 413] on div at bounding box center [1039, 411] width 8 height 8
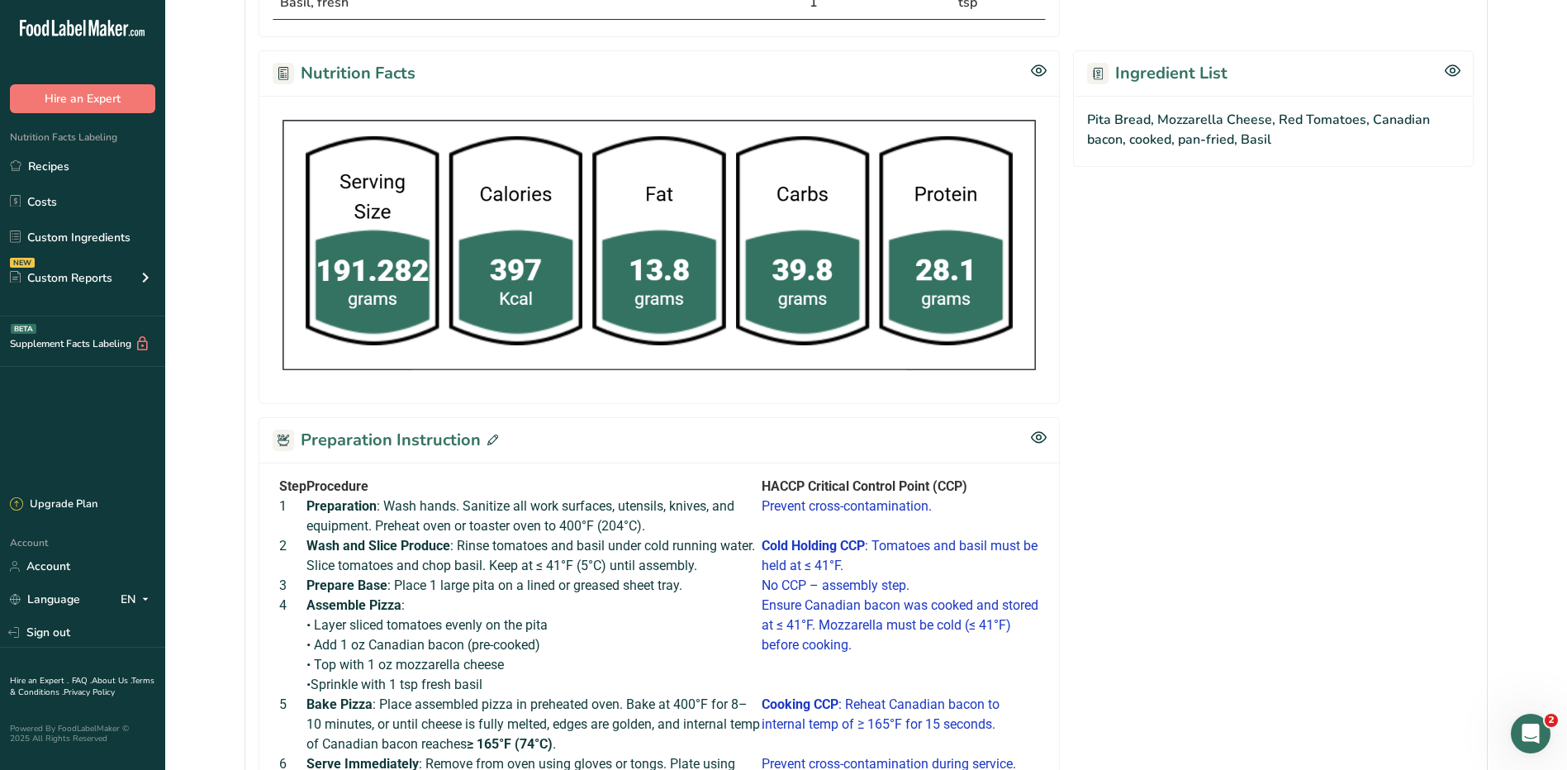
click at [488, 435] on icon at bounding box center [493, 440] width 11 height 11
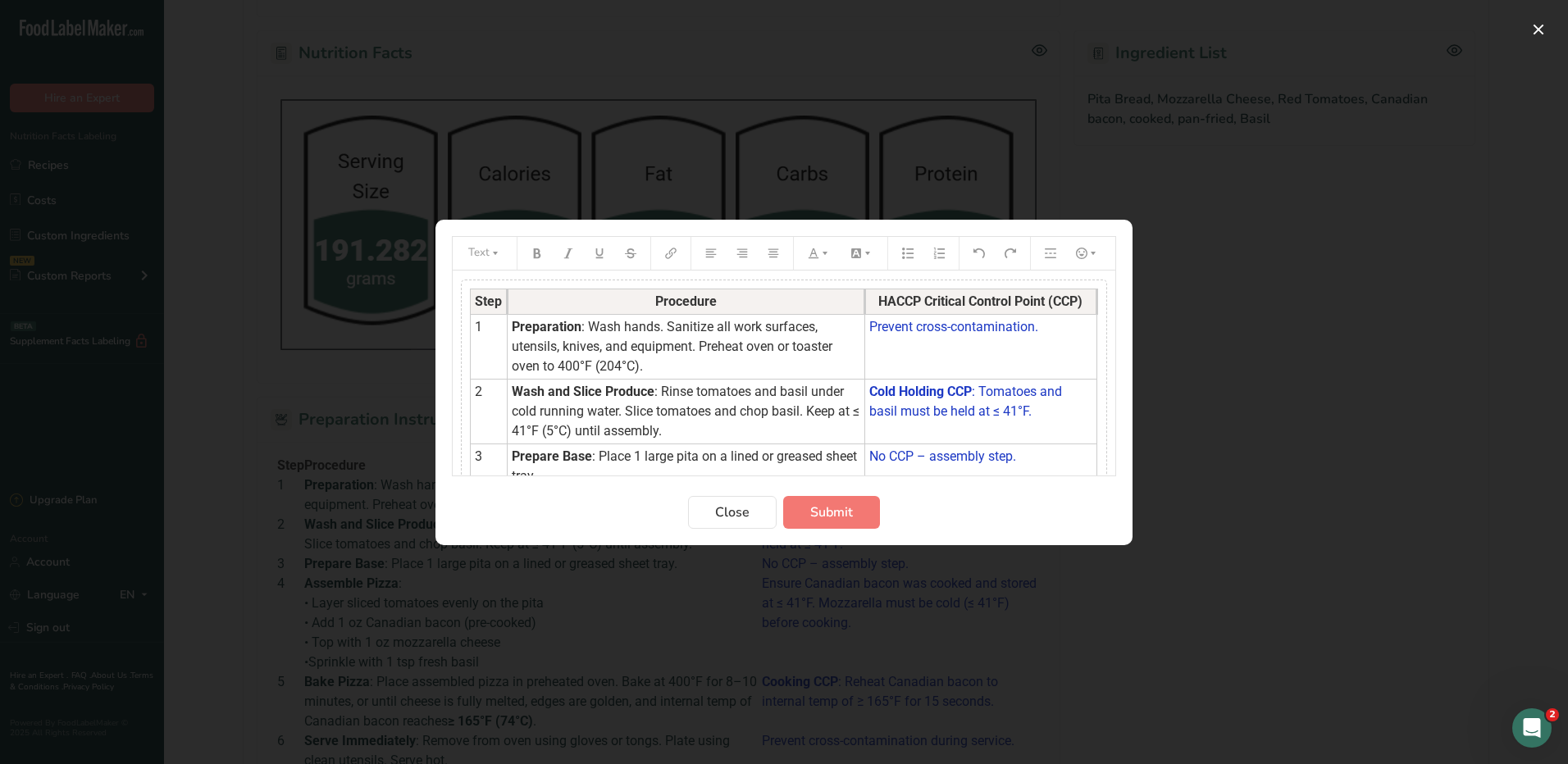
click at [670, 453] on span ": Place 1 large pita on a lined or greased sheet tray." at bounding box center [686, 466] width 348 height 36
click at [795, 428] on td "Wash and Slice Produce : Rinse tomatoes and basil under cold running water. Sli…" at bounding box center [686, 411] width 357 height 64
click at [772, 437] on td "Wash and Slice Produce : Rinse tomatoes and basil under cold running water. Sli…" at bounding box center [686, 411] width 357 height 64
click at [954, 467] on td "No CCP – assembly step." at bounding box center [980, 465] width 232 height 45
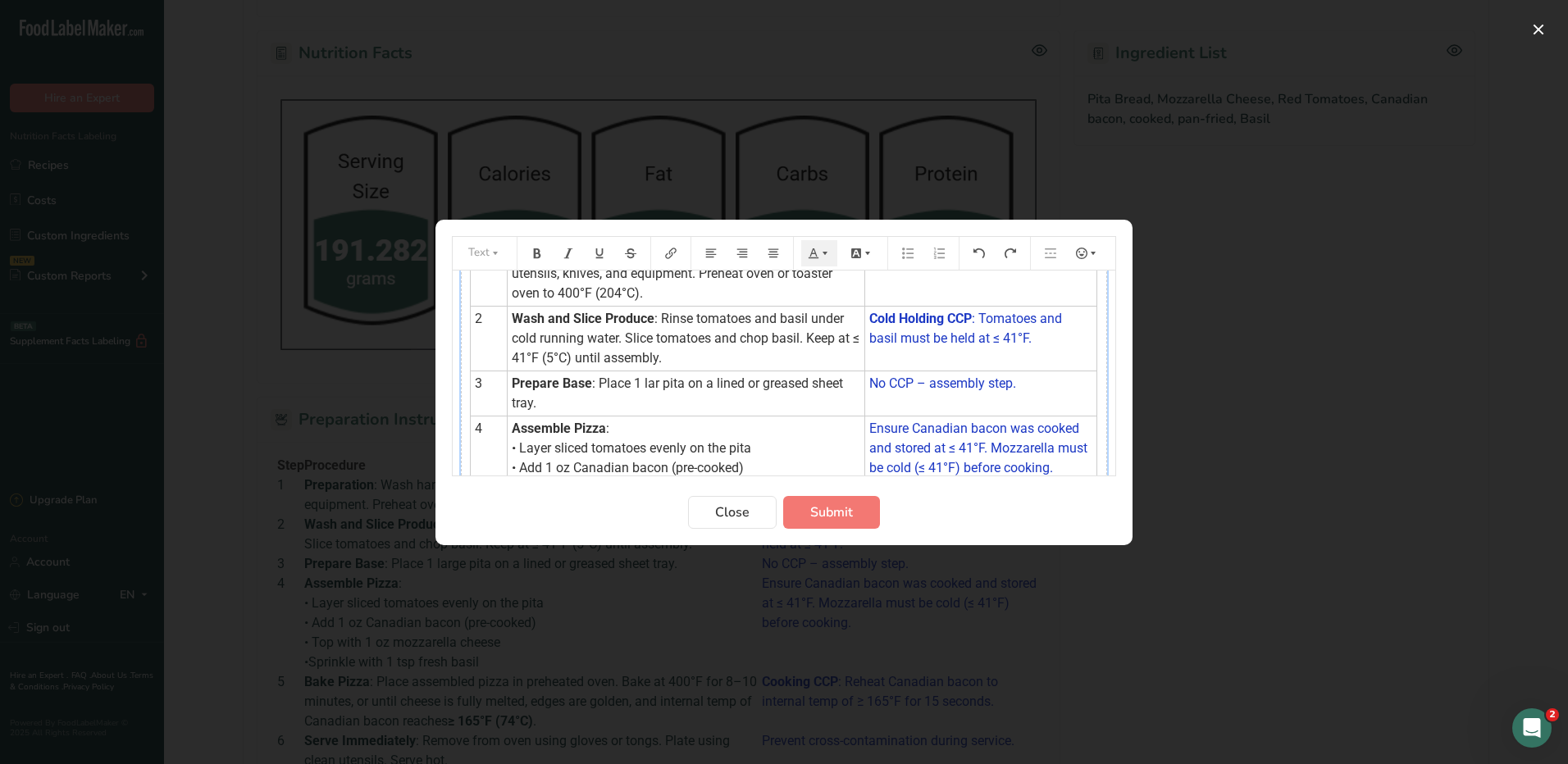
scroll to position [77, 0]
click at [661, 378] on span ": Place 1 lar pita on a lined or greased sheet tray." at bounding box center [679, 388] width 334 height 36
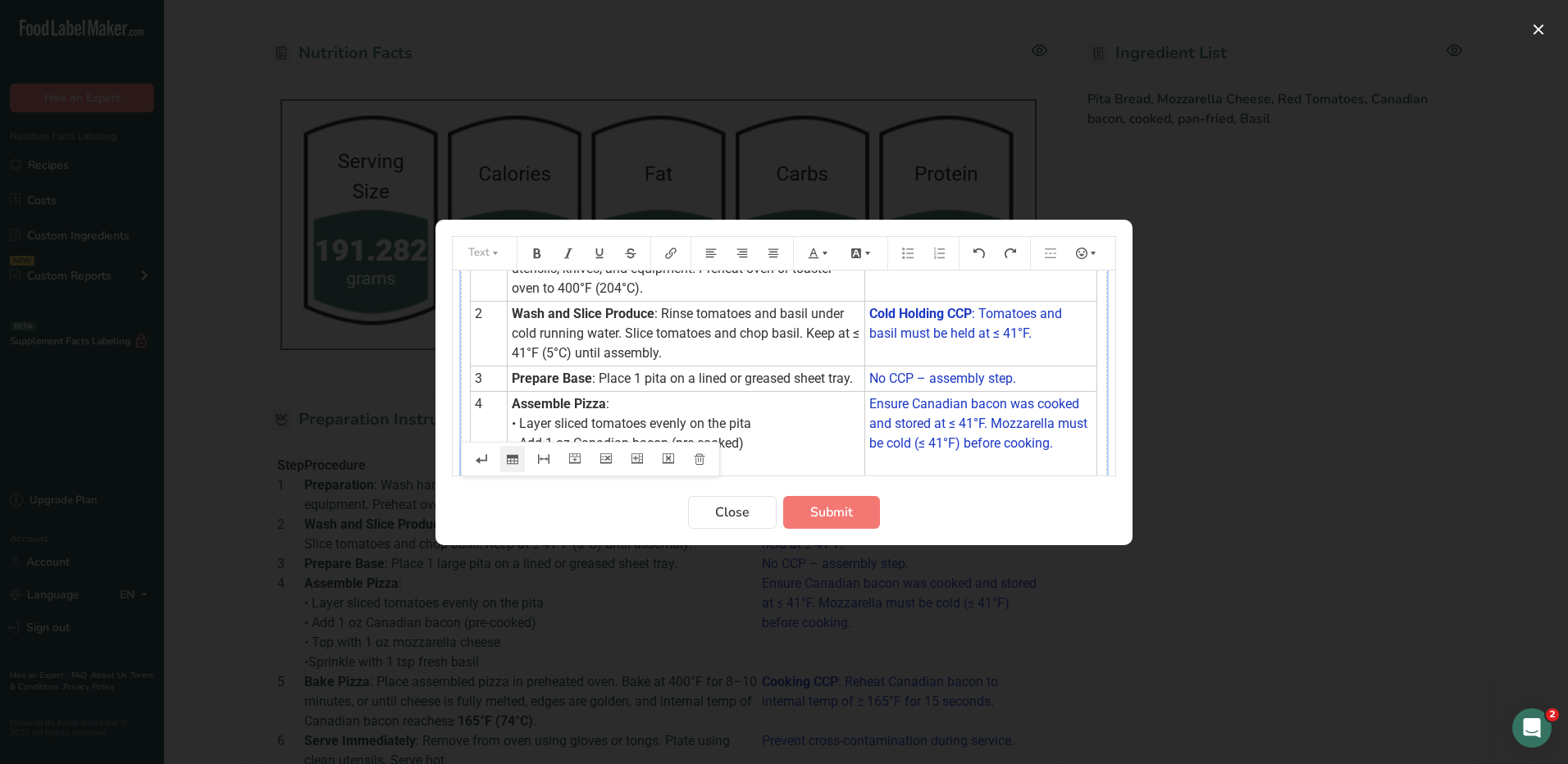
click at [663, 376] on span ": Place 1 pita on a lined or greased sheet tray." at bounding box center [722, 378] width 261 height 16
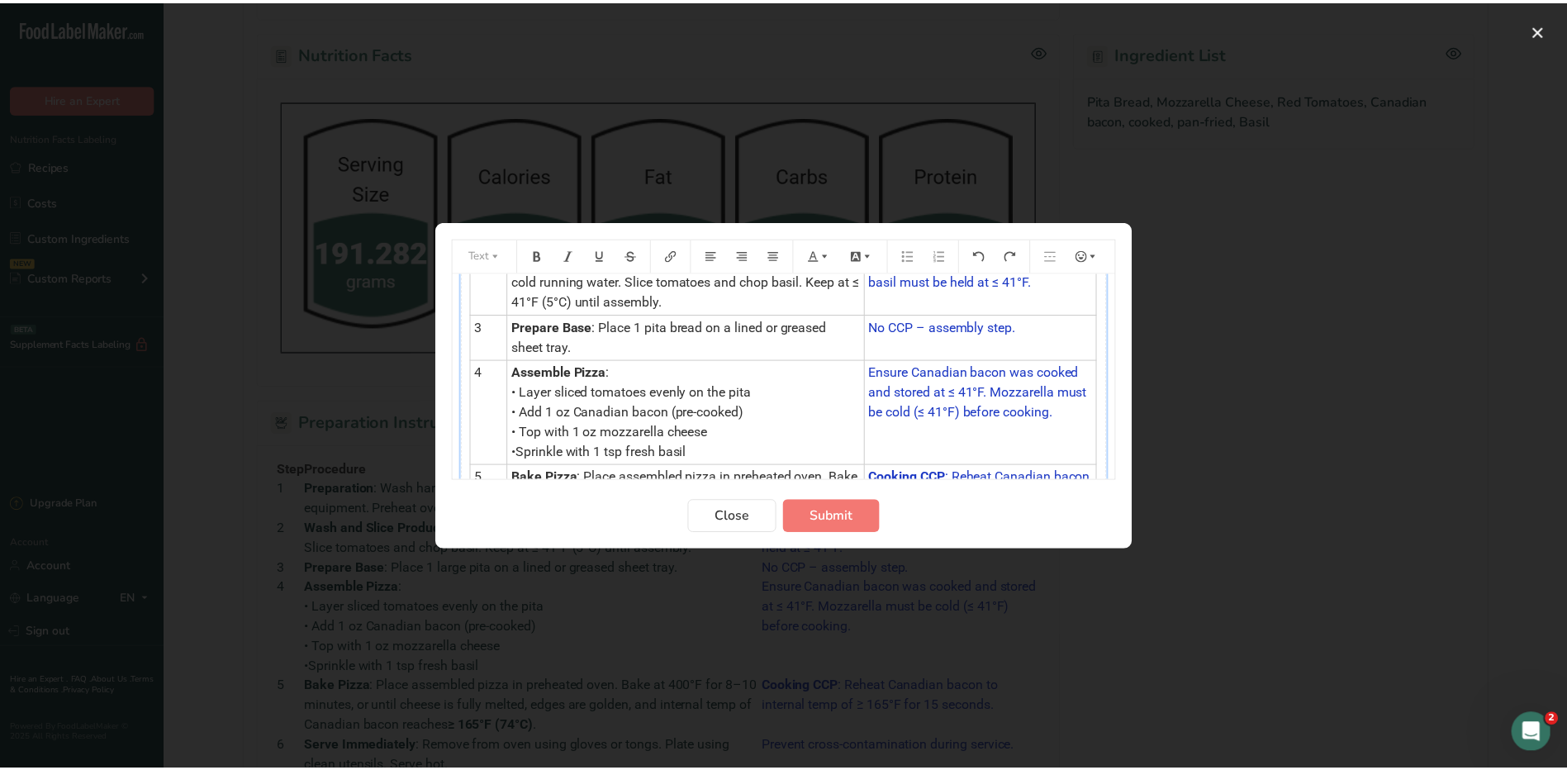
scroll to position [161, 0]
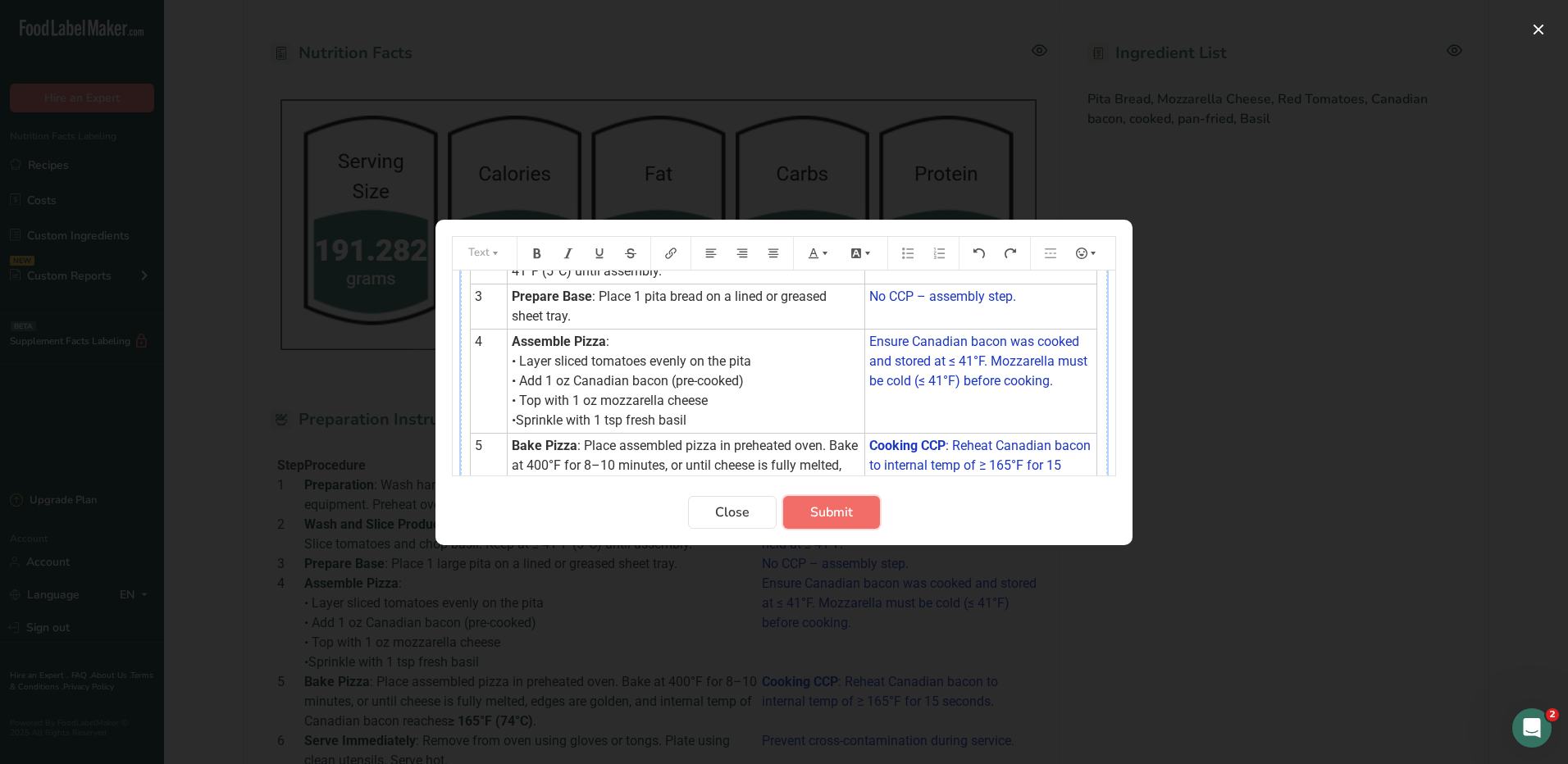
click at [861, 509] on button "Submit" at bounding box center [832, 512] width 97 height 33
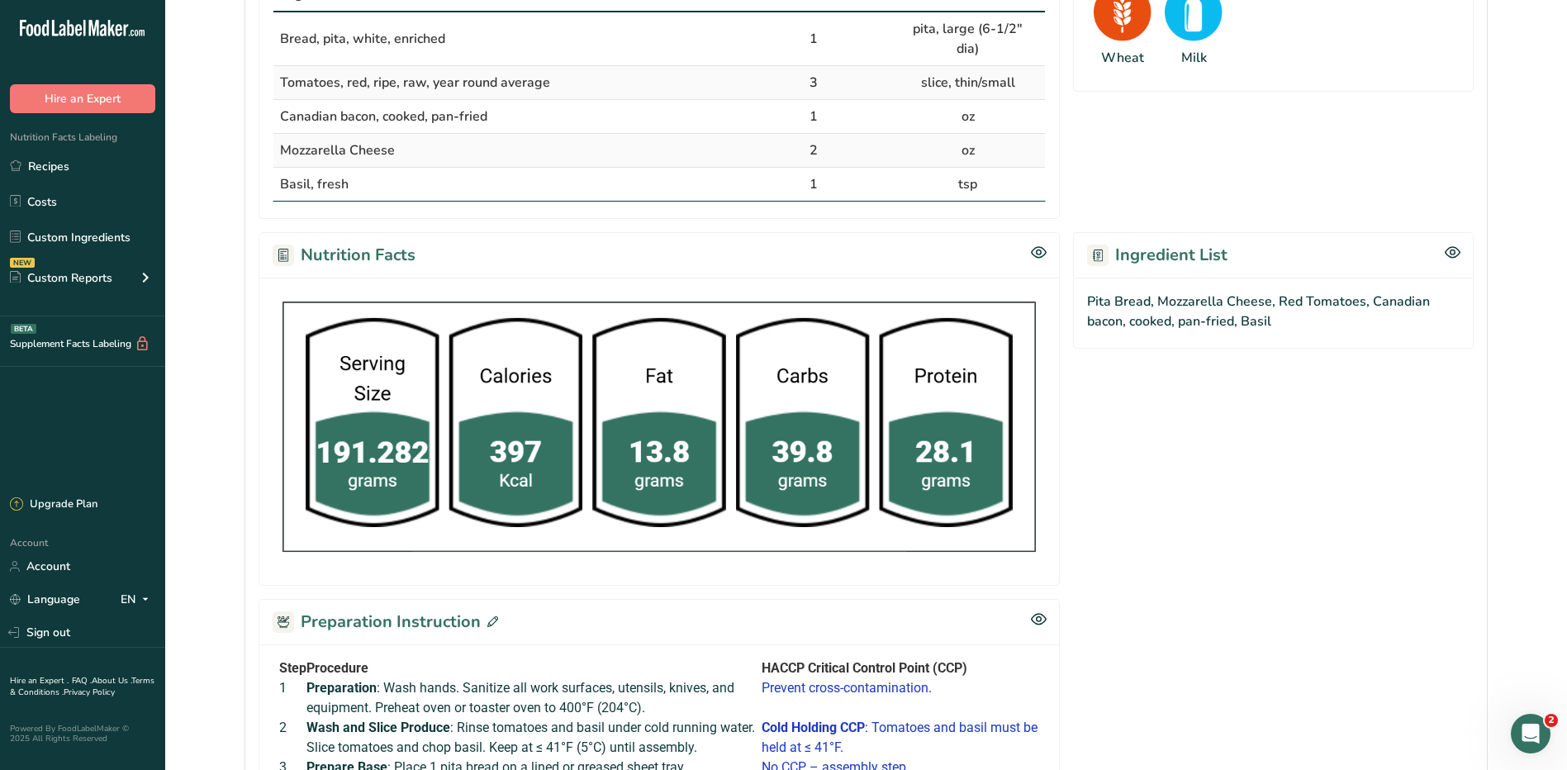
scroll to position [351, 0]
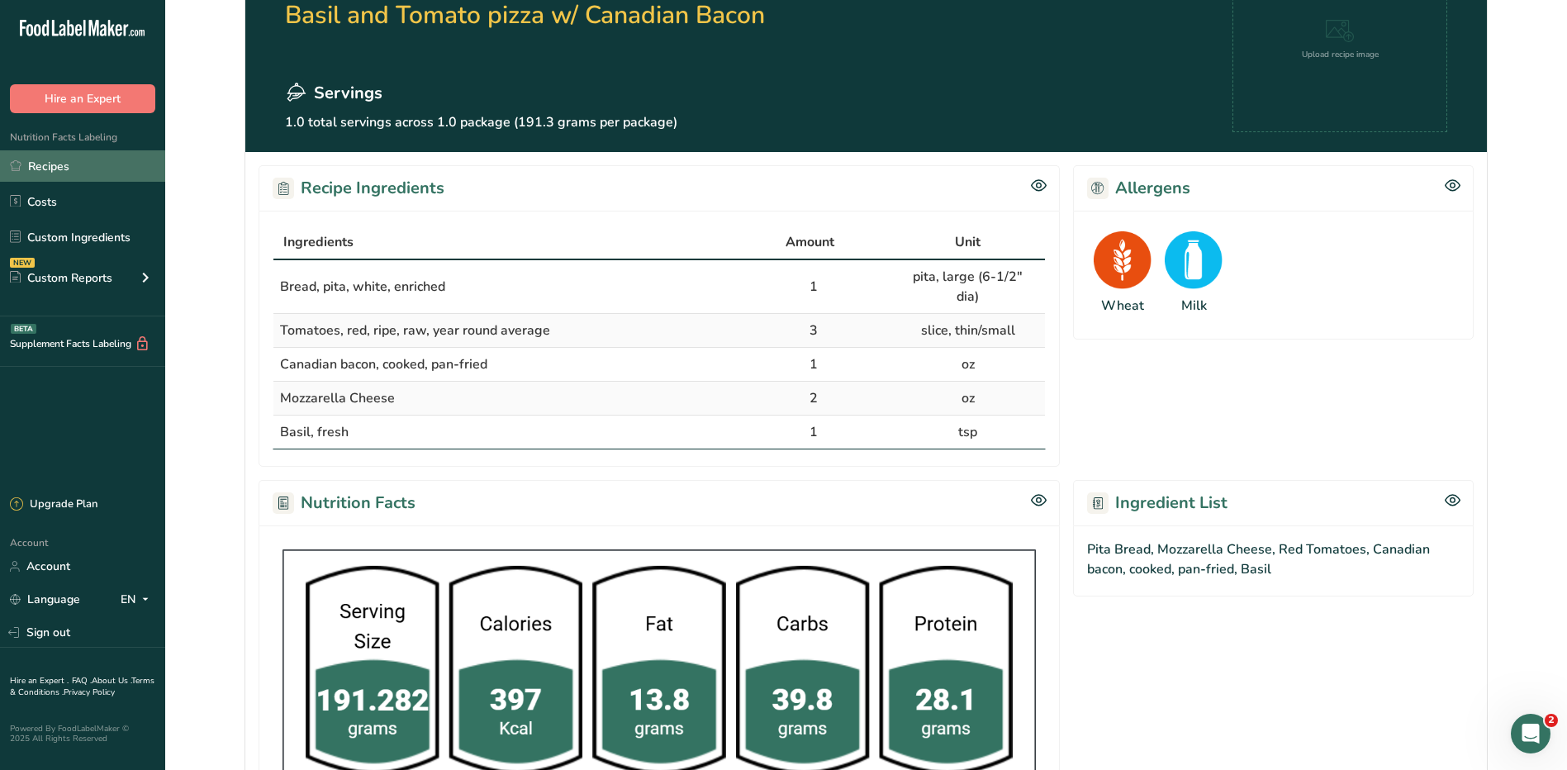
click at [50, 181] on link "Recipes" at bounding box center [82, 165] width 165 height 31
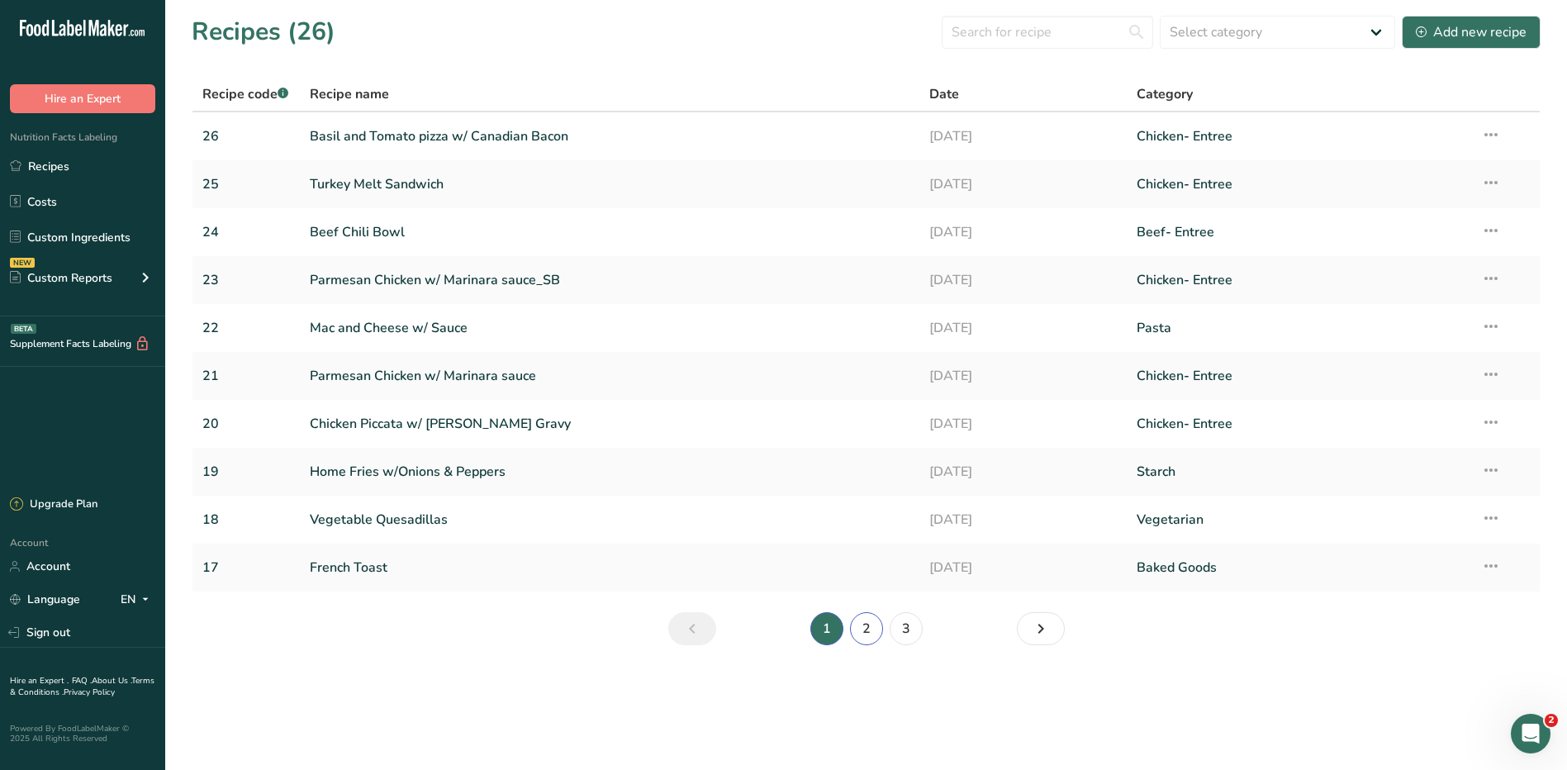
click at [863, 626] on link "2" at bounding box center [866, 628] width 33 height 33
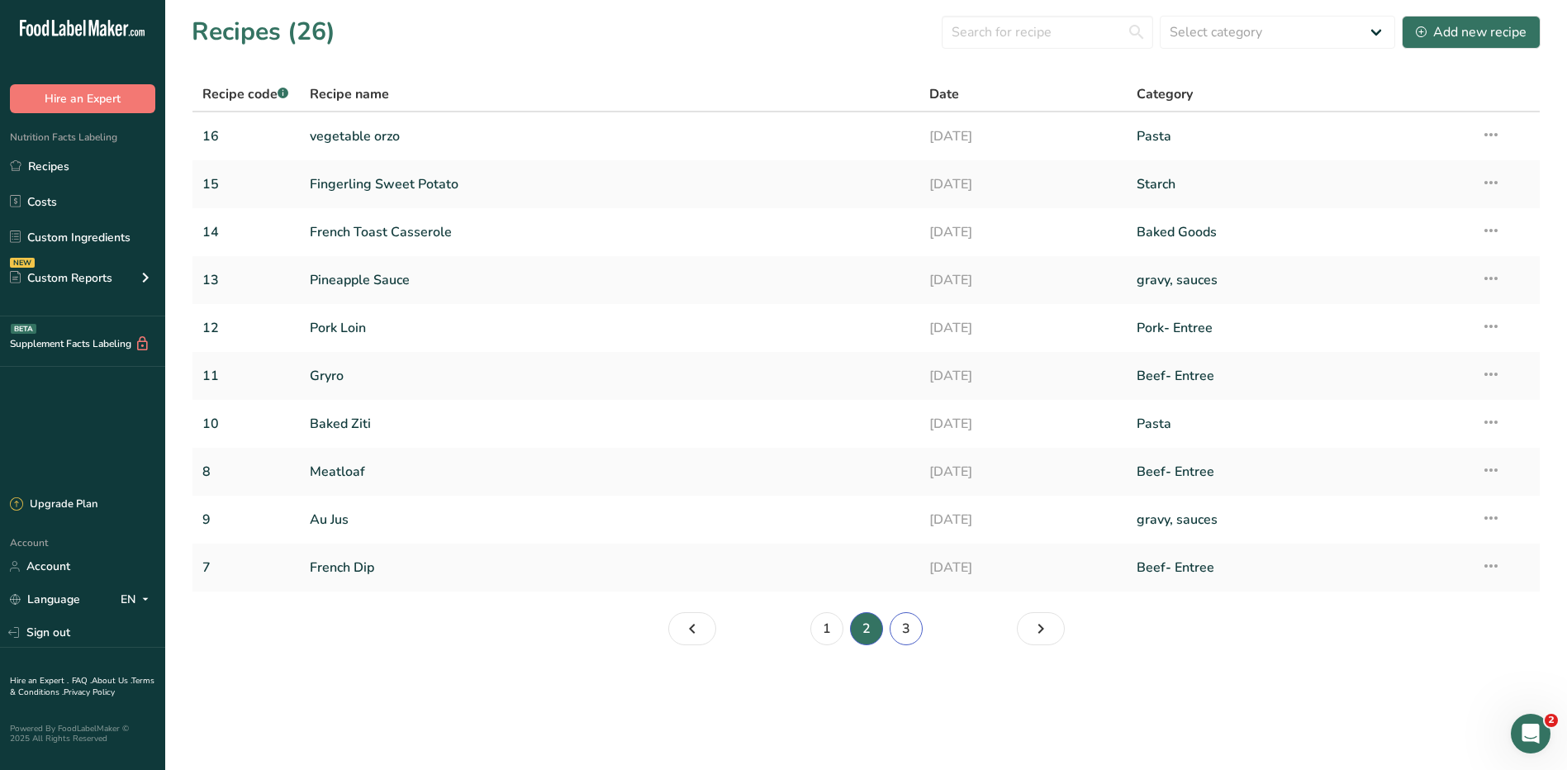
click at [905, 630] on link "3" at bounding box center [906, 628] width 33 height 33
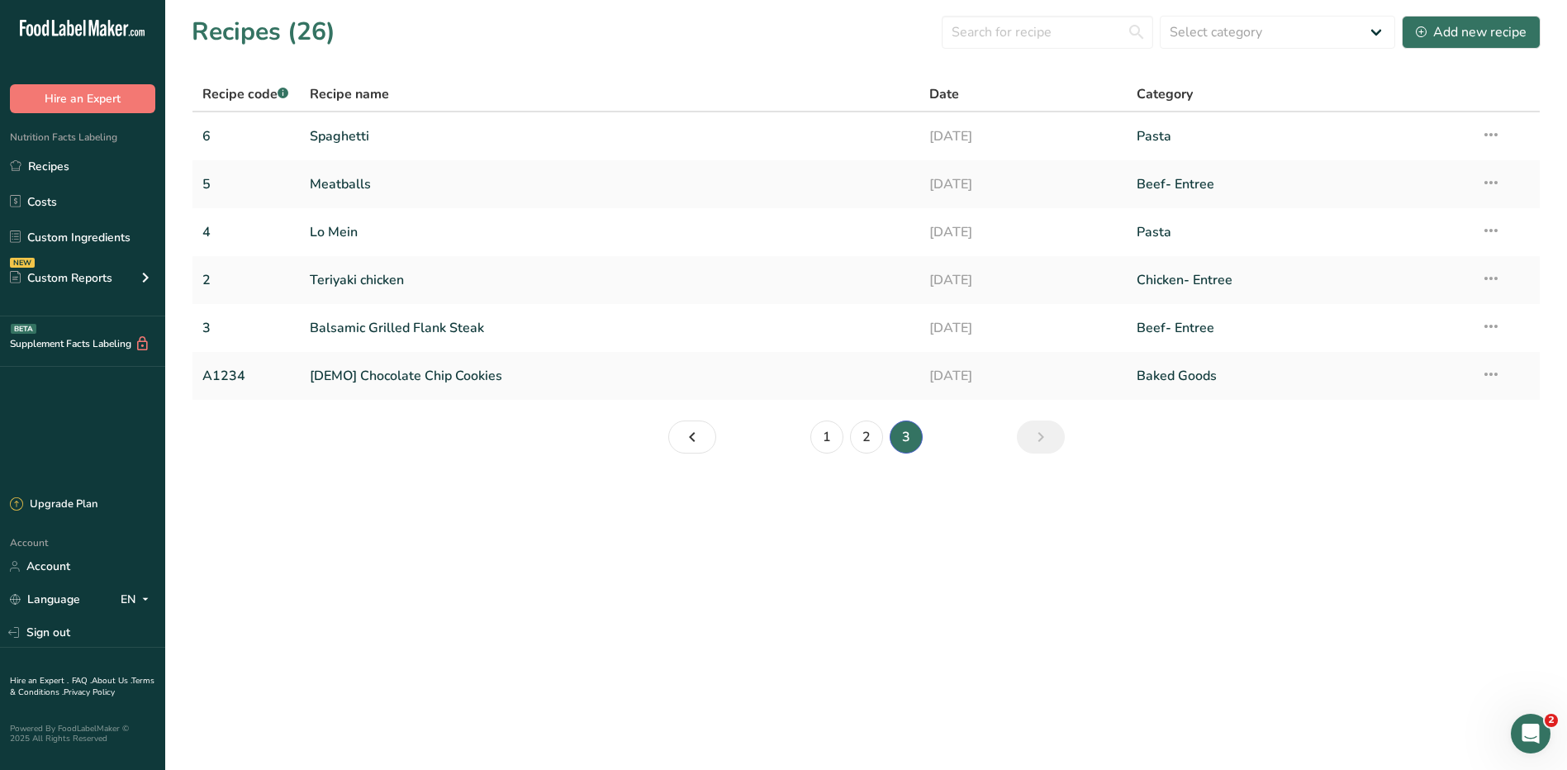
click at [821, 633] on main "Recipes (26) Select category All Baked Goods Beef Entree Beef- Entree [GEOGRAPH…" at bounding box center [783, 385] width 1567 height 770
click at [832, 430] on link "1" at bounding box center [827, 437] width 33 height 33
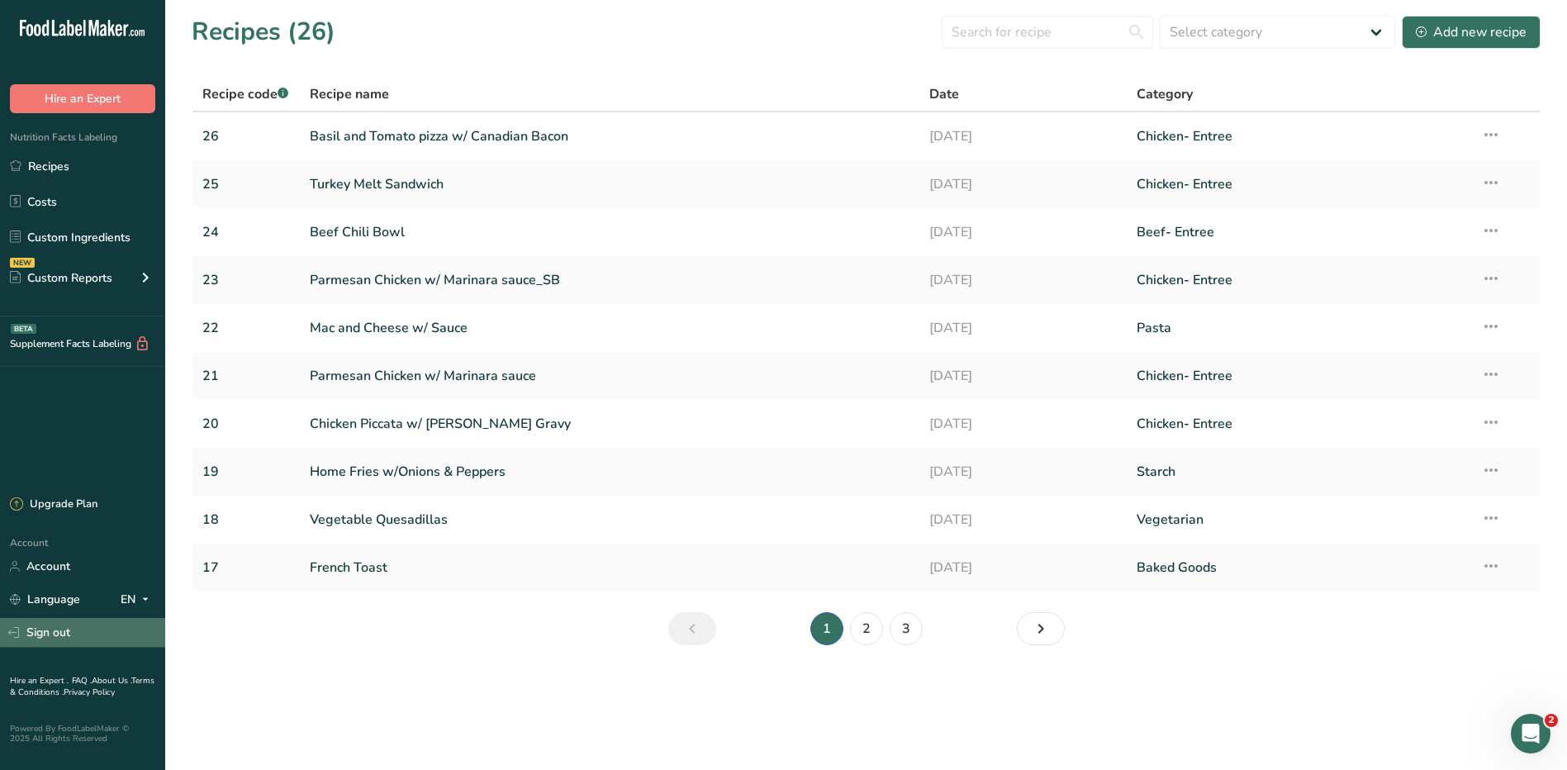
click at [68, 636] on link "Sign out" at bounding box center [82, 632] width 165 height 29
